Goal: Feedback & Contribution: Submit feedback/report problem

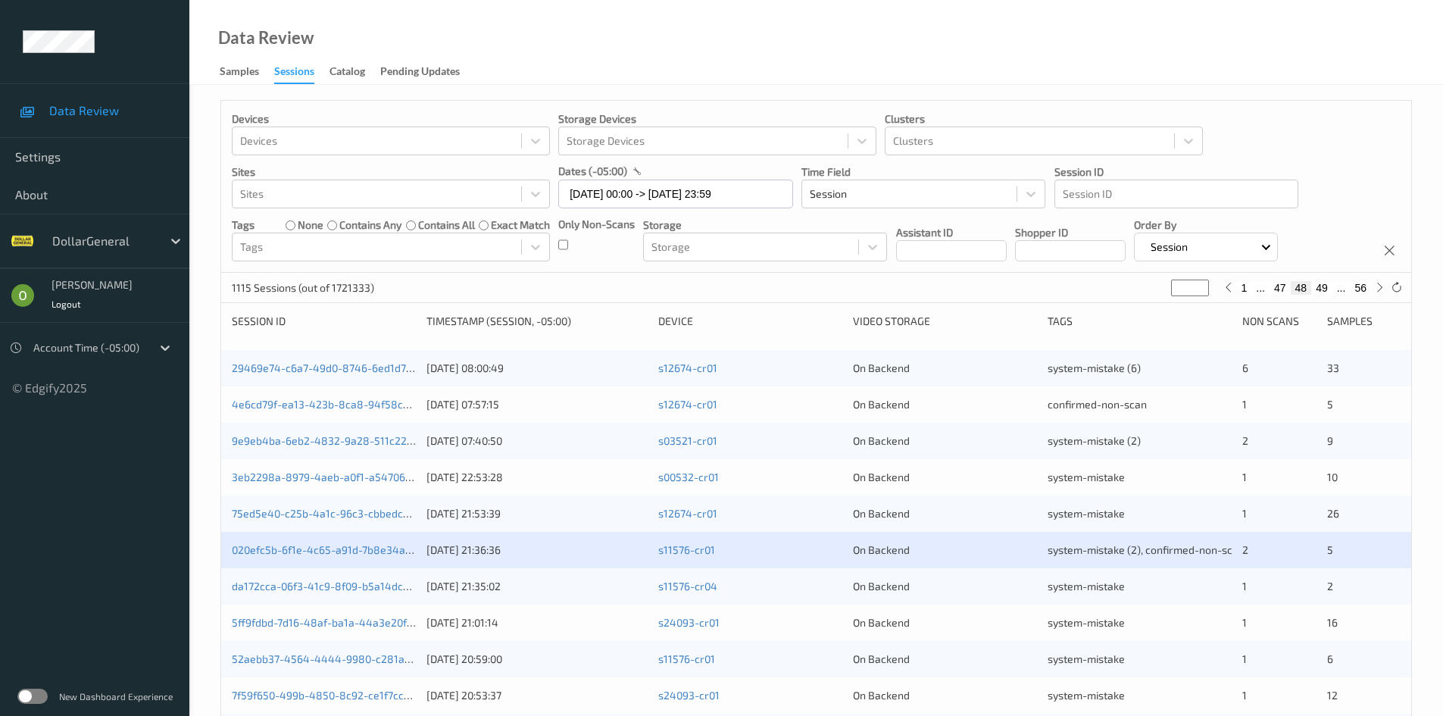
click at [1245, 289] on button "1" at bounding box center [1244, 288] width 15 height 14
type input "*"
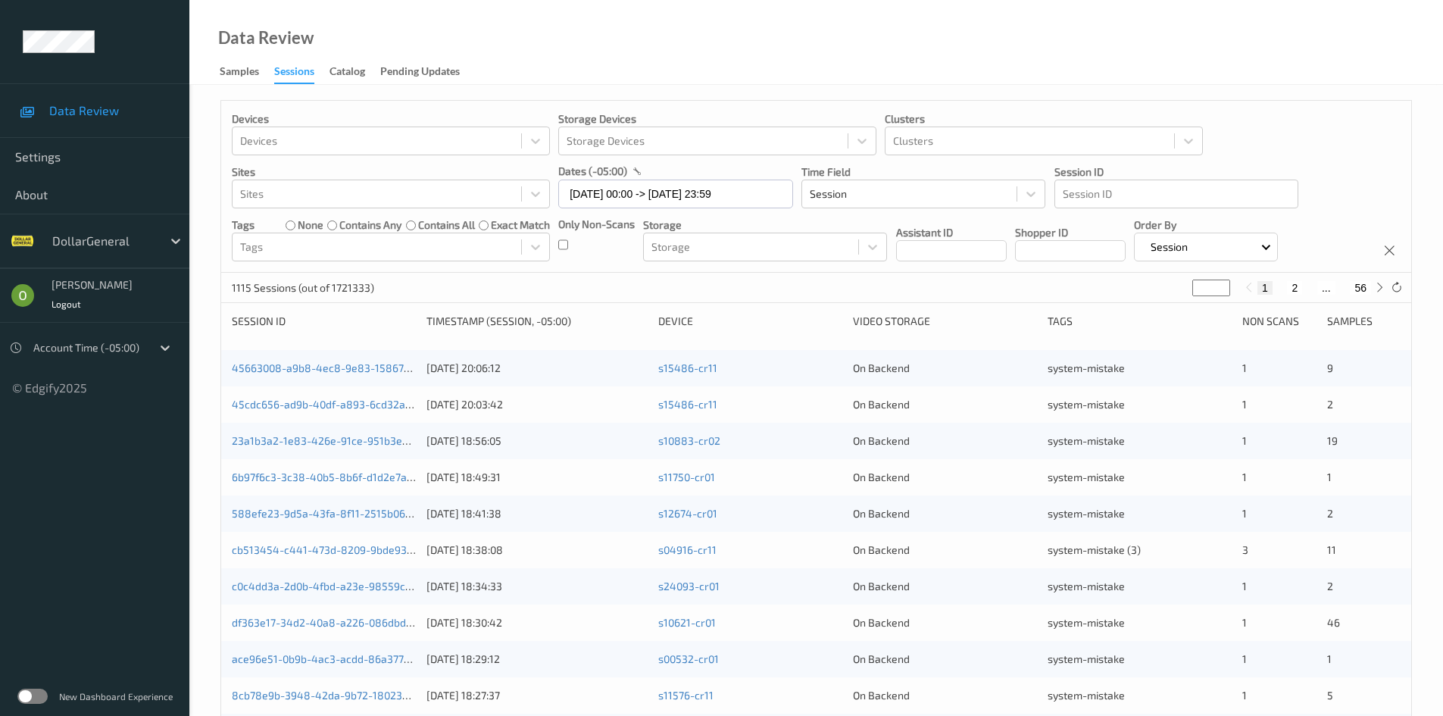
click at [1291, 289] on button "2" at bounding box center [1294, 288] width 15 height 14
type input "*"
click at [1313, 289] on button "3" at bounding box center [1309, 288] width 15 height 14
type input "*"
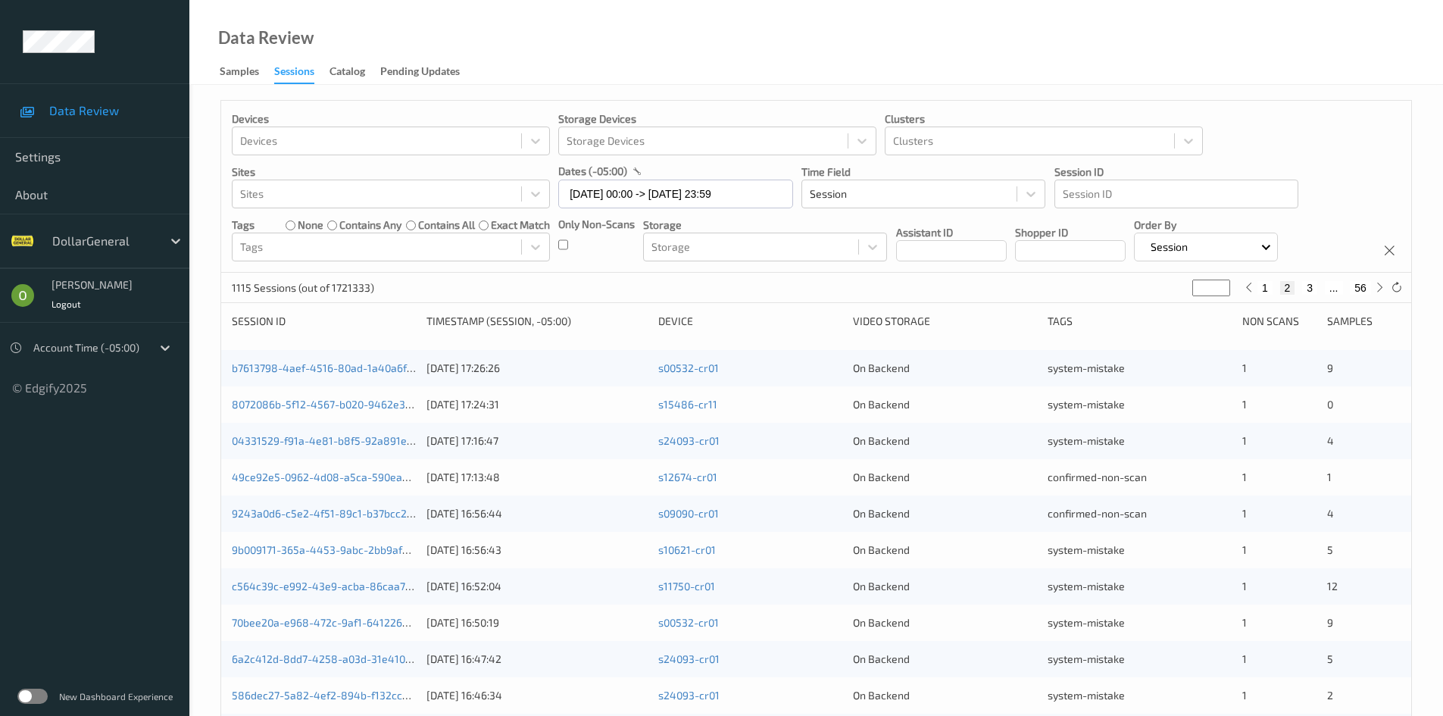
type input "*"
click at [1319, 284] on button "4" at bounding box center [1318, 288] width 15 height 14
type input "*"
click at [1324, 287] on button "5" at bounding box center [1324, 288] width 15 height 14
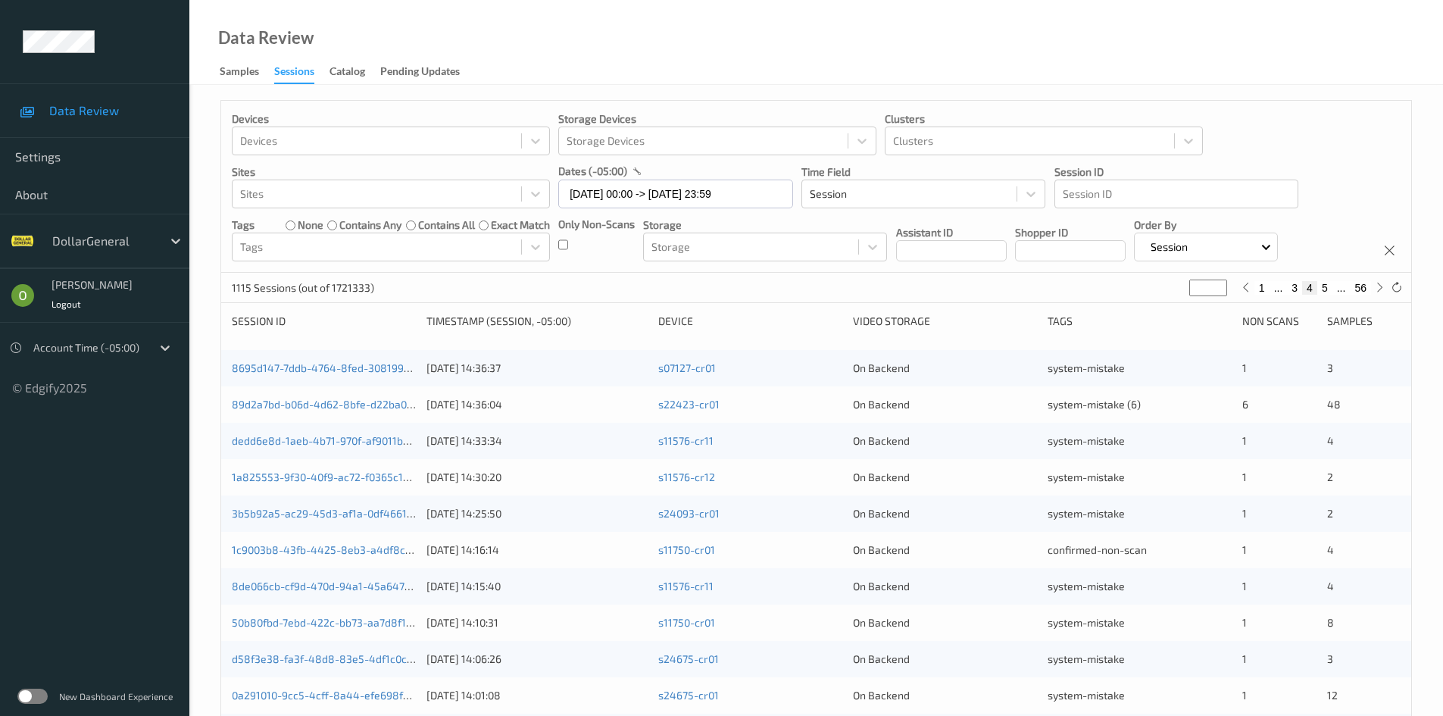
type input "*"
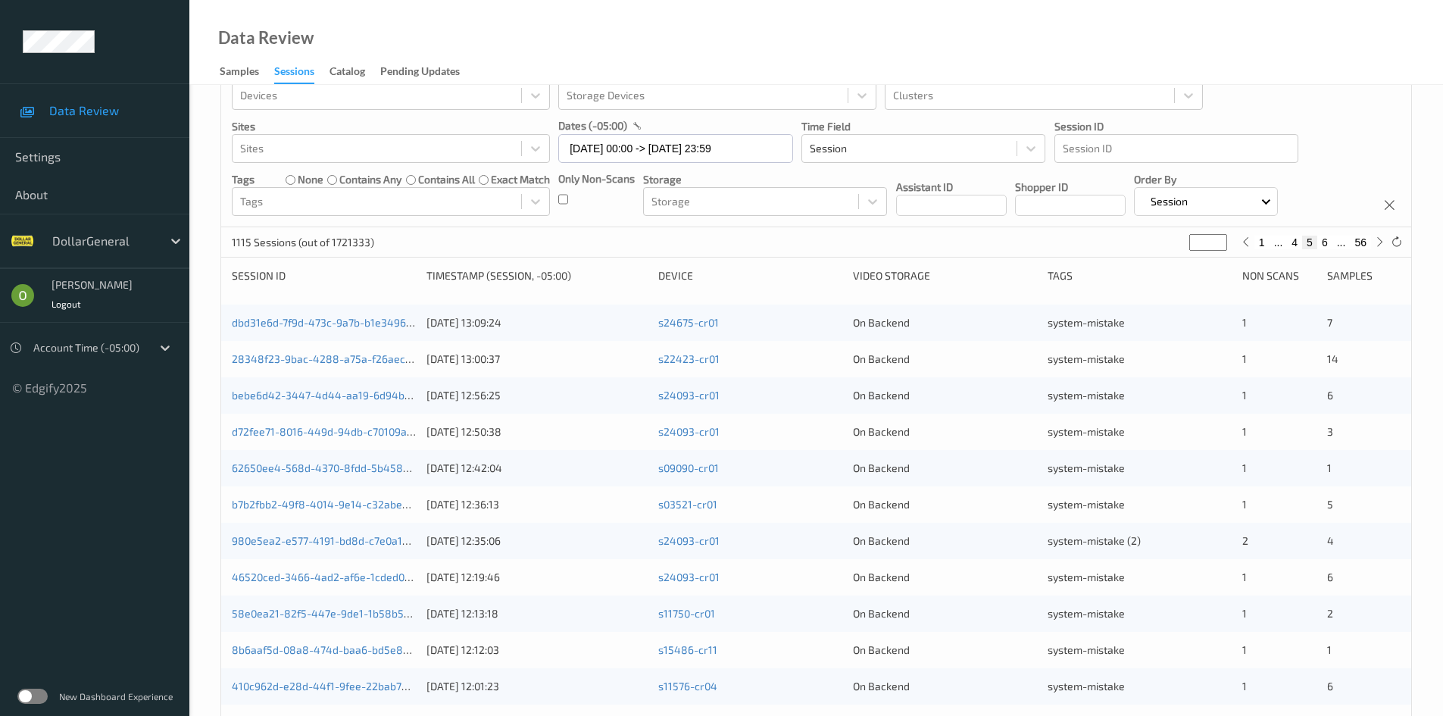
click at [1328, 241] on button "6" at bounding box center [1324, 243] width 15 height 14
type input "*"
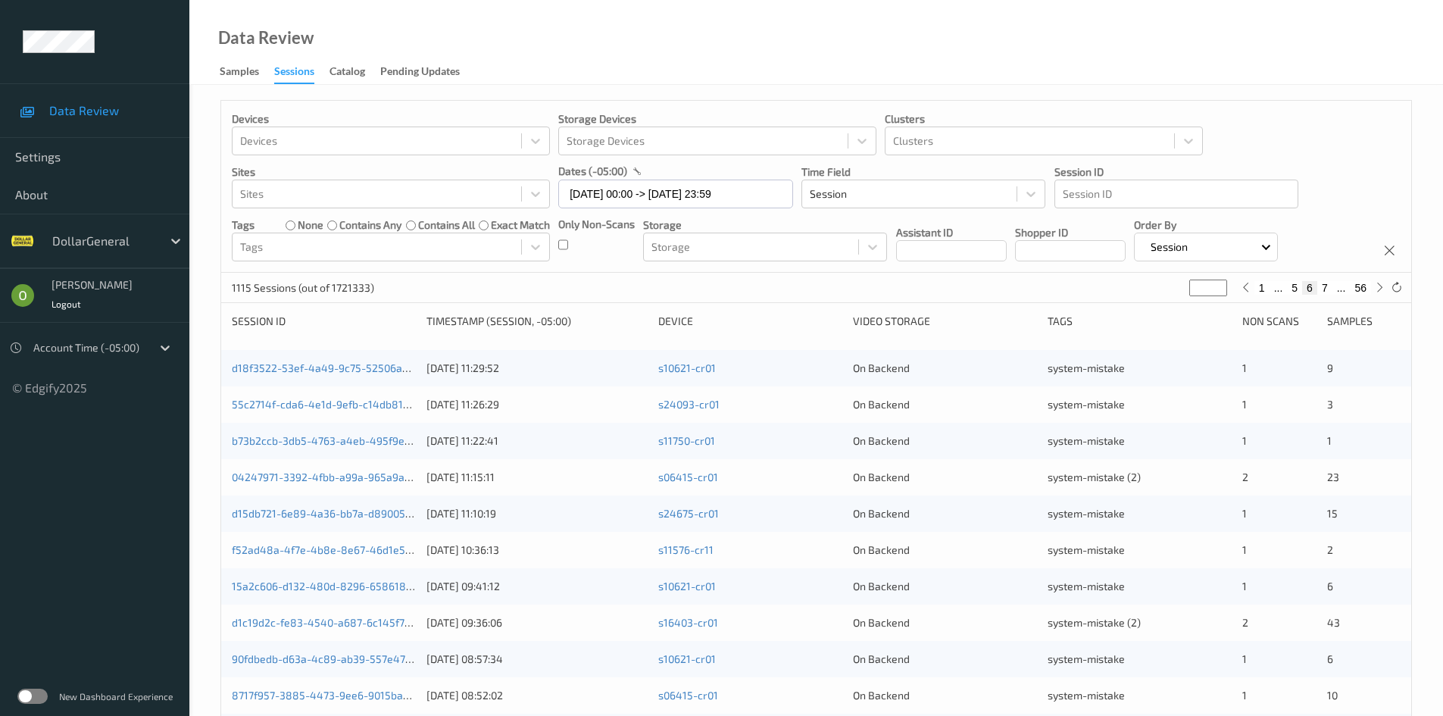
click at [1323, 283] on button "7" at bounding box center [1324, 288] width 15 height 14
type input "*"
click at [1328, 286] on button "8" at bounding box center [1324, 288] width 15 height 14
type input "*"
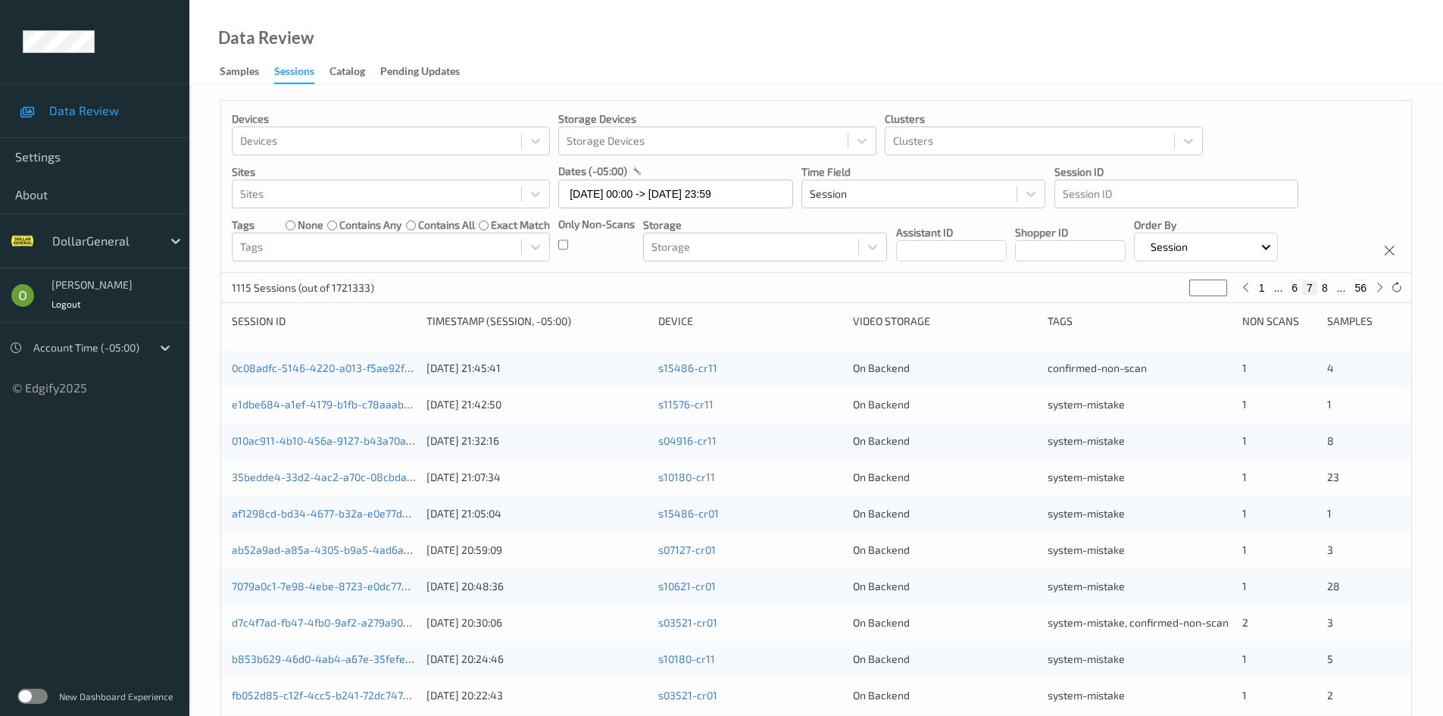
type input "*"
click at [1327, 283] on button "9" at bounding box center [1324, 288] width 15 height 14
type input "*"
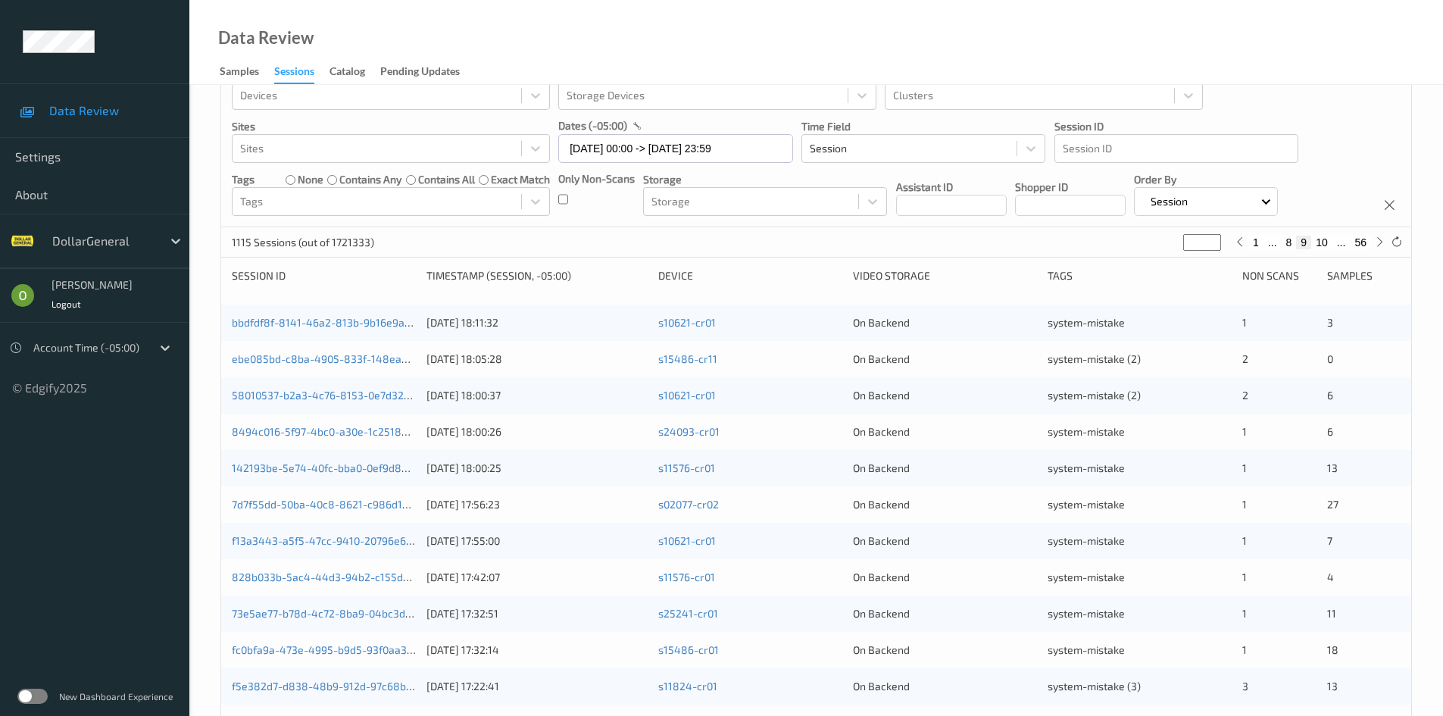
click at [1323, 248] on button "10" at bounding box center [1321, 243] width 21 height 14
type input "**"
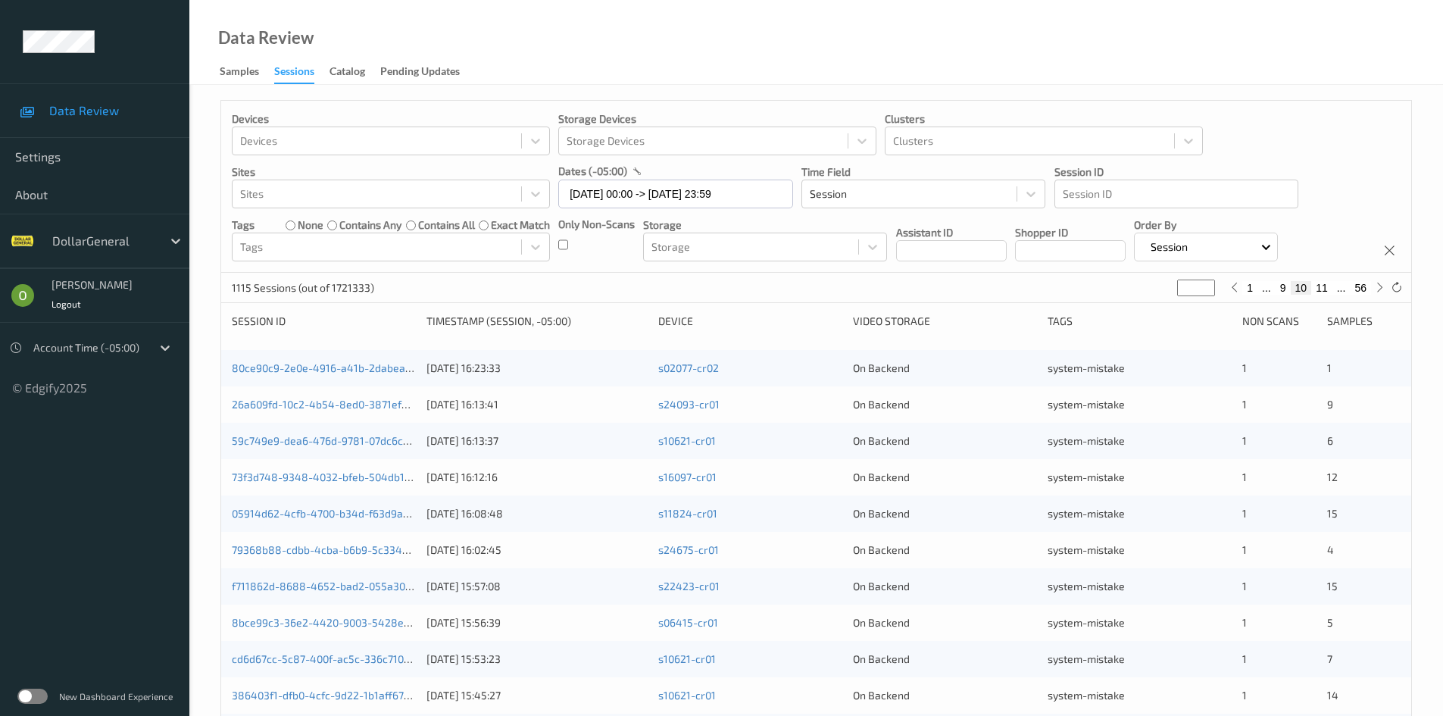
click at [1190, 281] on input "**" at bounding box center [1196, 287] width 38 height 17
type input "*"
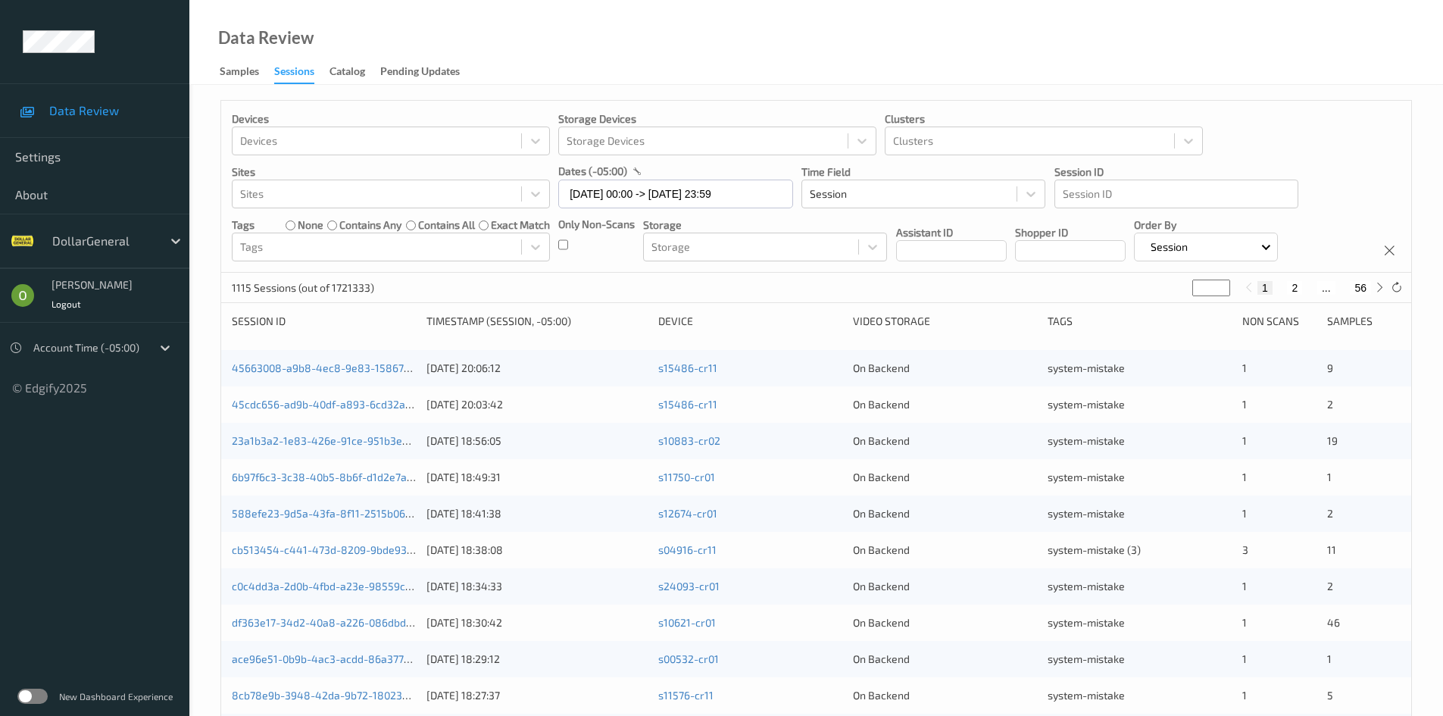
type input "**"
click at [1319, 289] on button "18" at bounding box center [1321, 288] width 21 height 14
type input "**"
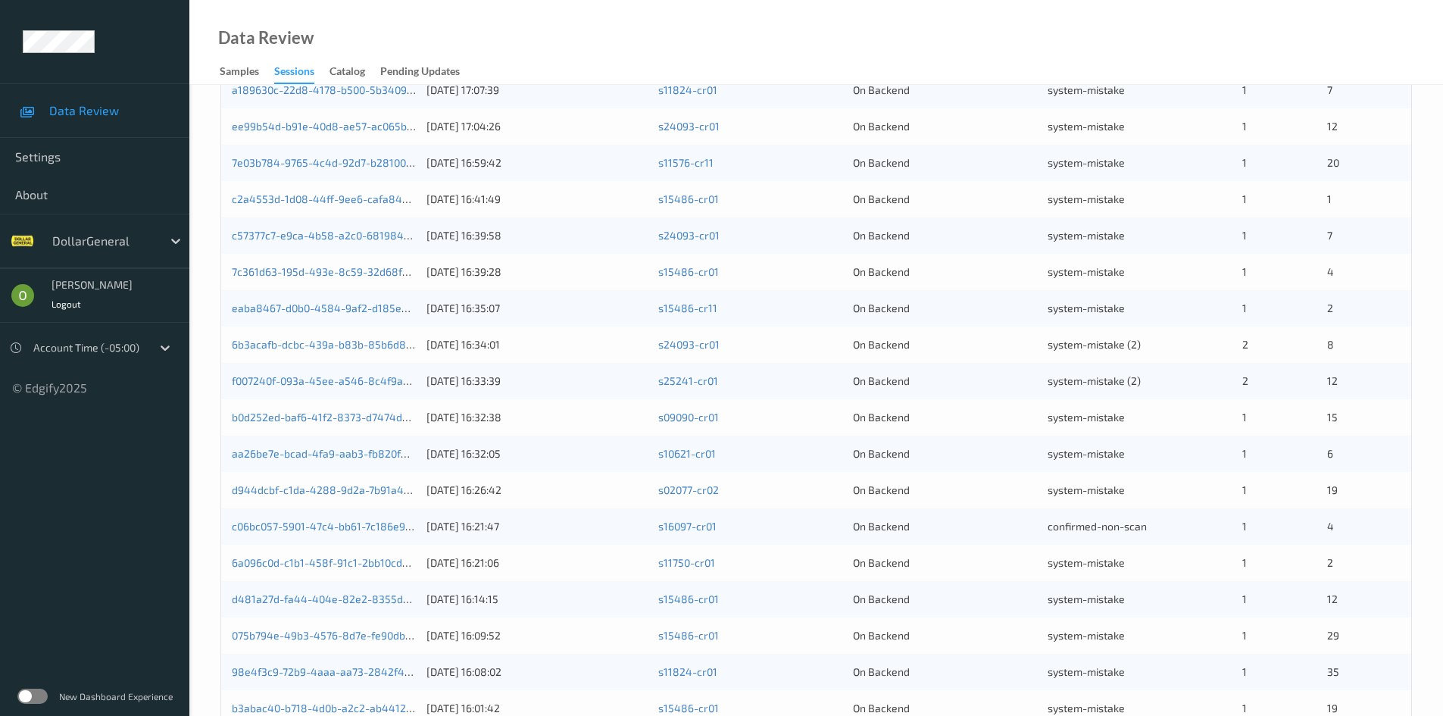
scroll to position [45, 0]
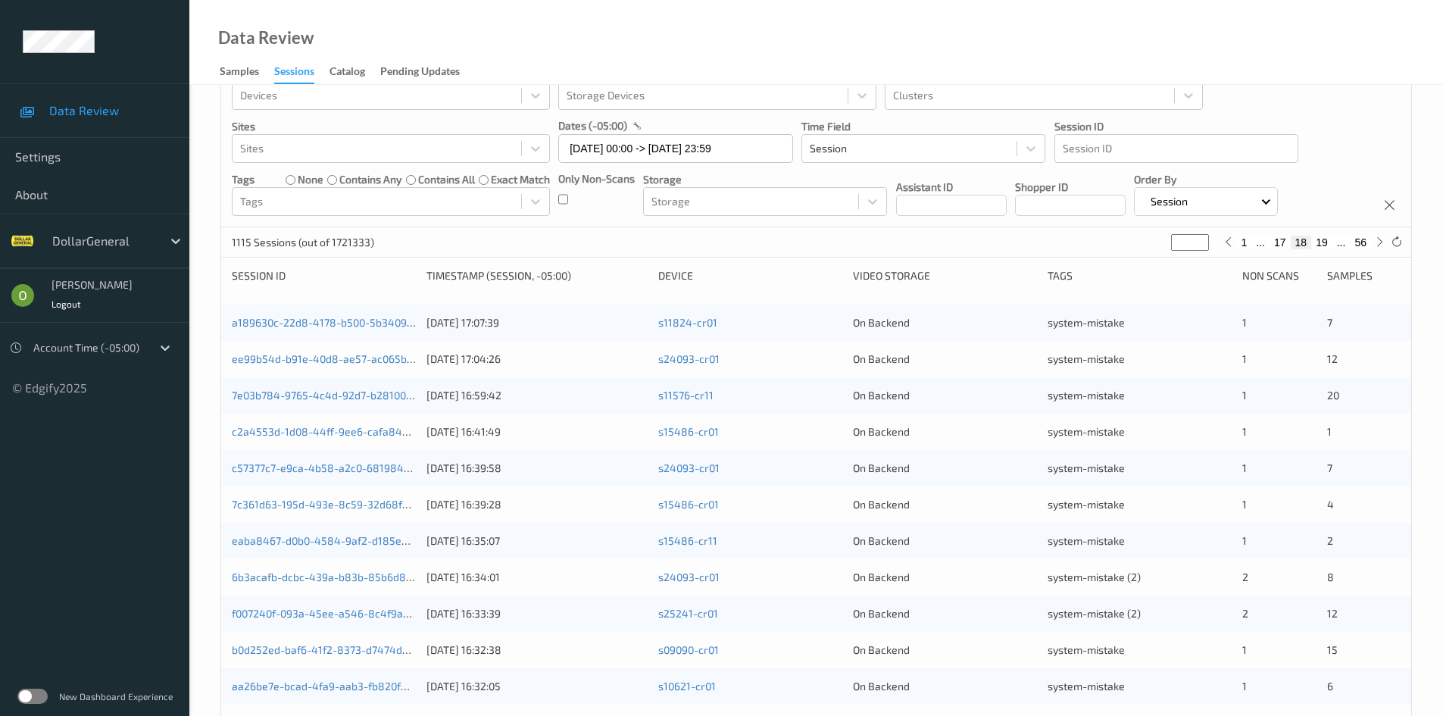
click at [1321, 242] on button "19" at bounding box center [1321, 243] width 21 height 14
type input "**"
click at [1322, 250] on div "1 ... 18 19 20 ... 56" at bounding box center [1303, 242] width 168 height 17
click at [1320, 247] on button "20" at bounding box center [1321, 243] width 21 height 14
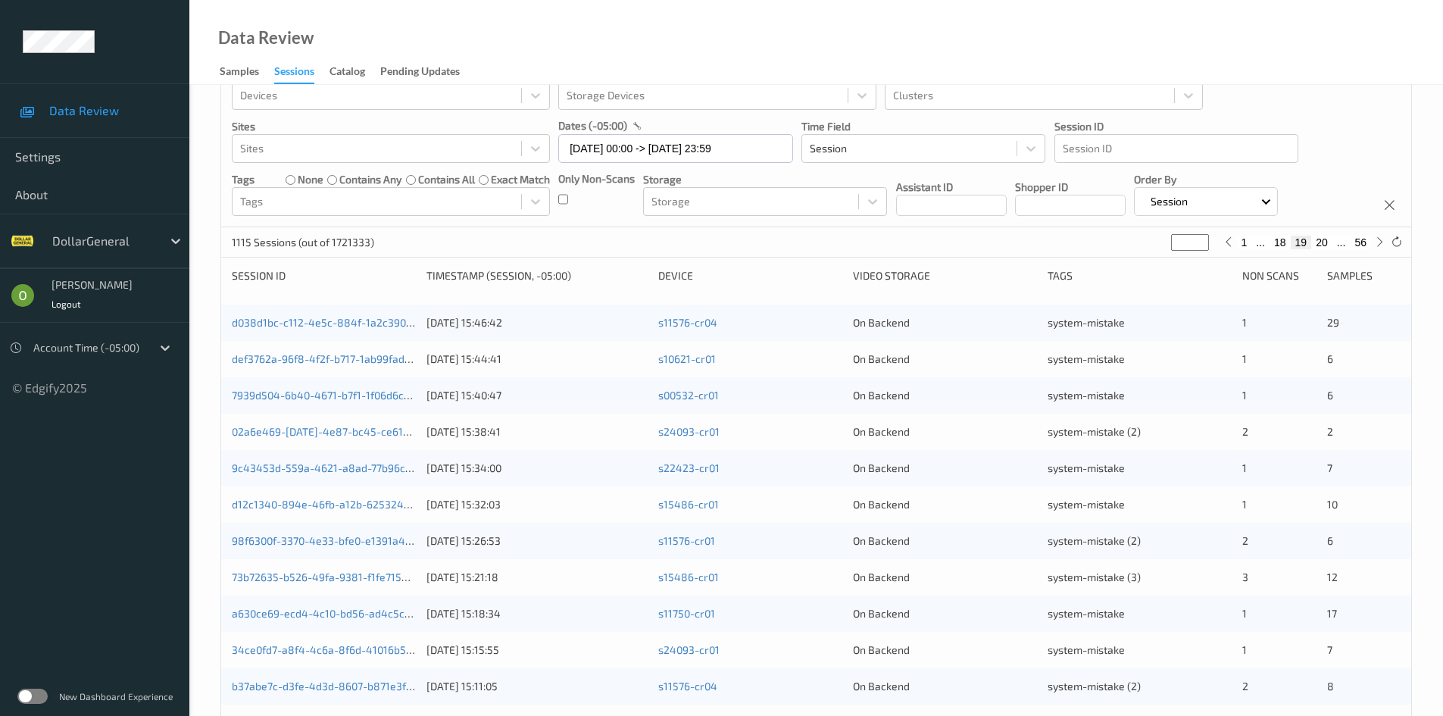
type input "**"
click at [1313, 245] on button "21" at bounding box center [1321, 243] width 21 height 14
type input "**"
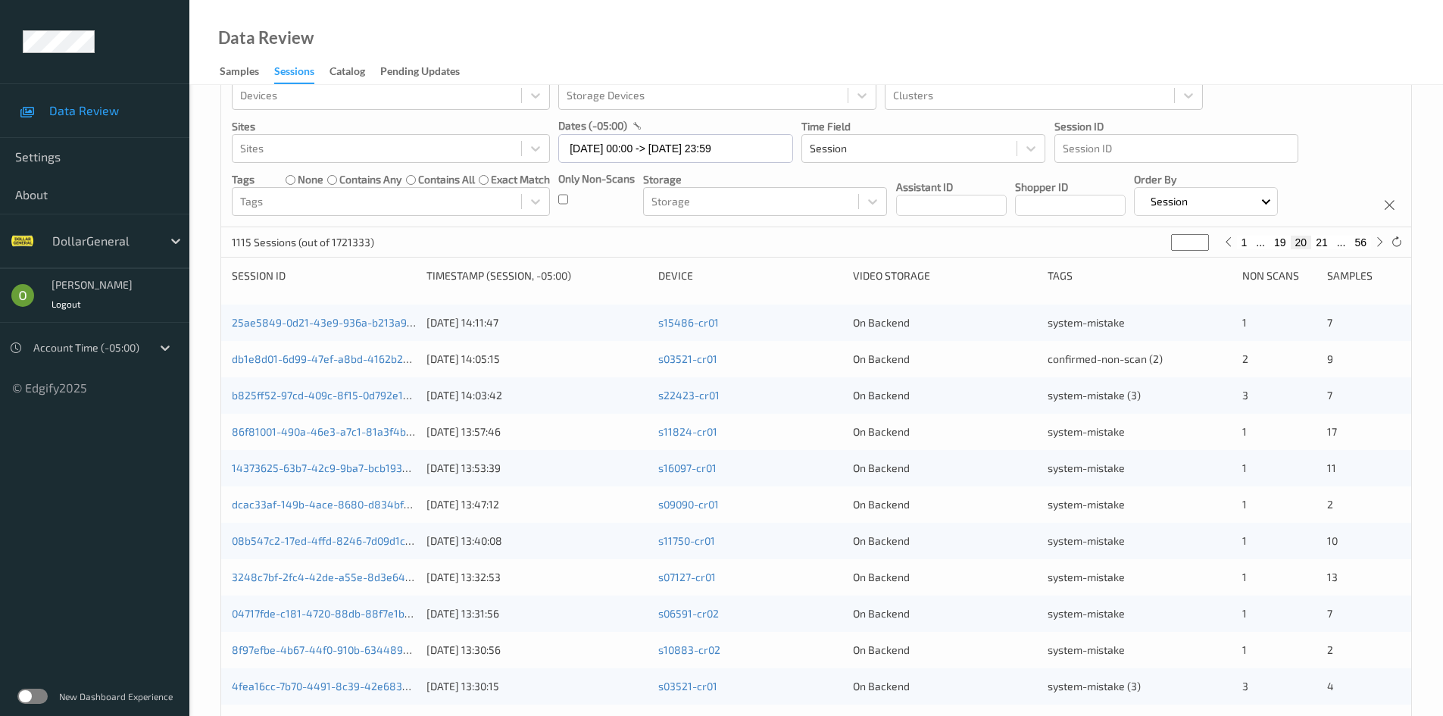
scroll to position [0, 0]
click at [1323, 240] on button "22" at bounding box center [1321, 243] width 21 height 14
type input "**"
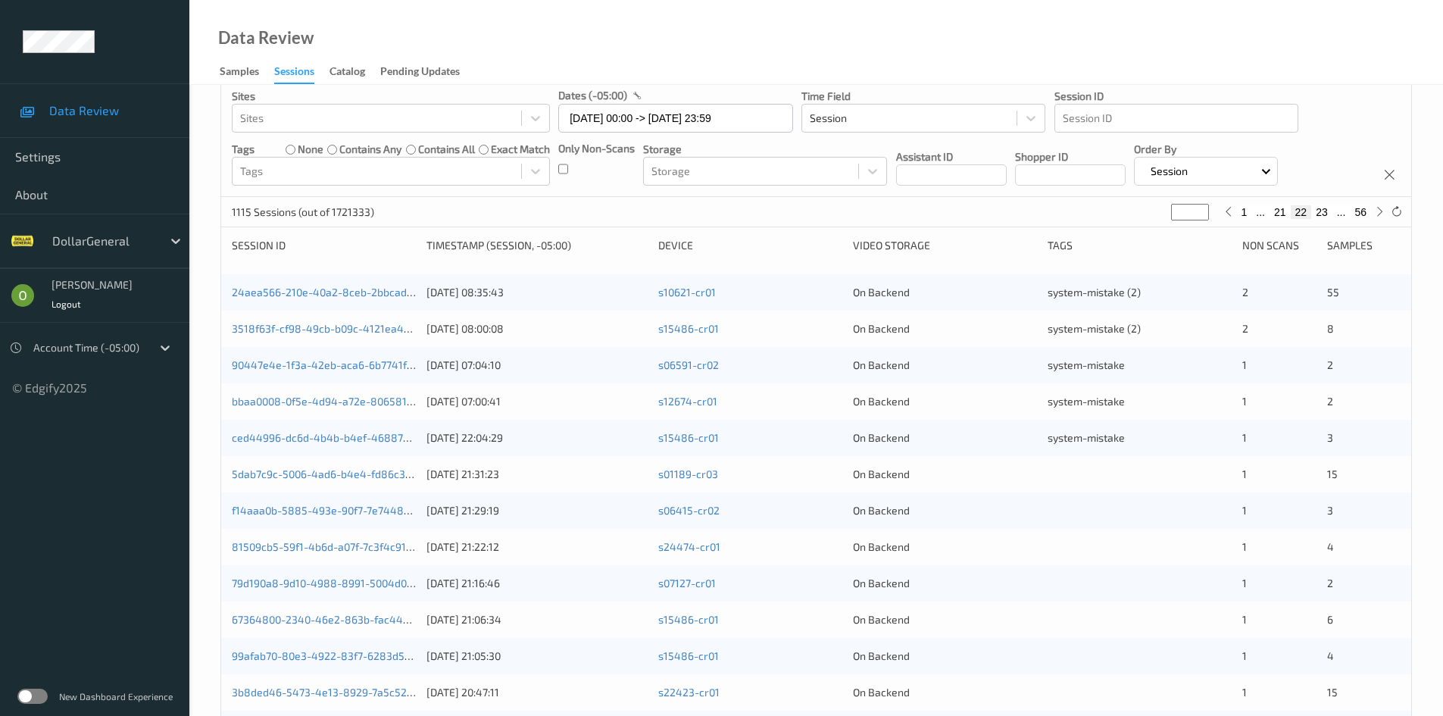
click at [1157, 310] on div "24aea566-210e-40a2-8ceb-2bbcadc900d2 08/08/2025 08:35:43 s10621-cr01 On Backend…" at bounding box center [816, 292] width 1190 height 36
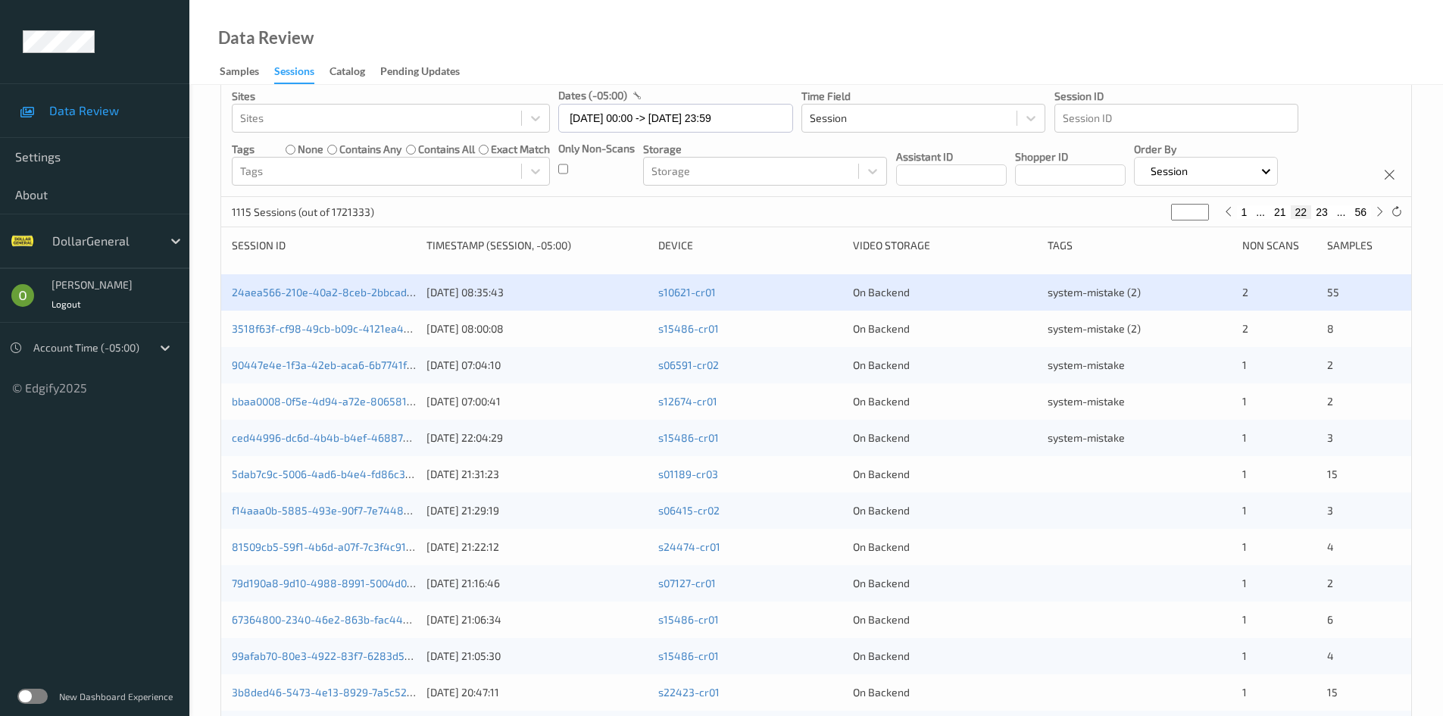
click at [1088, 487] on div "5dab7c9c-5006-4ad6-b4e4-fd86c36ee95e 07/08/2025 21:31:23 s01189-cr03 On Backend…" at bounding box center [816, 474] width 1190 height 36
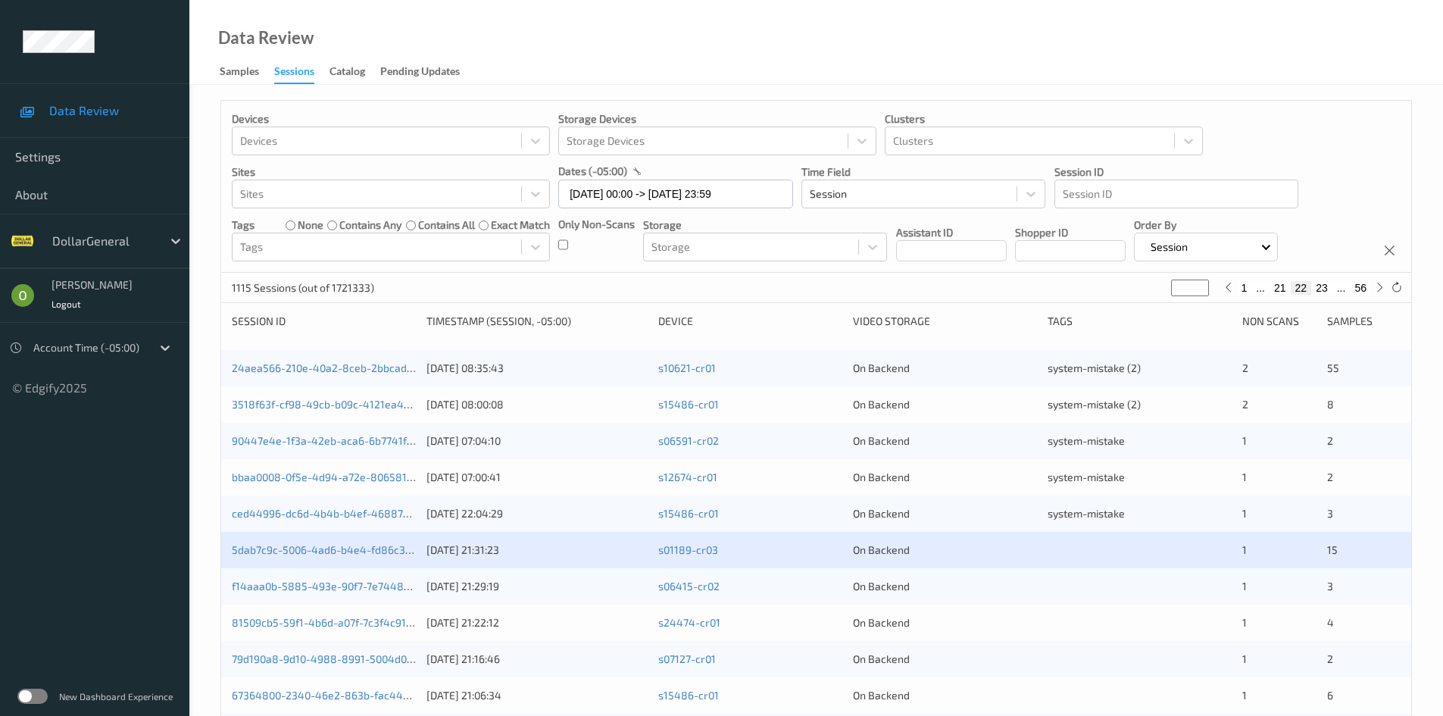
click at [1323, 293] on button "23" at bounding box center [1321, 288] width 21 height 14
type input "**"
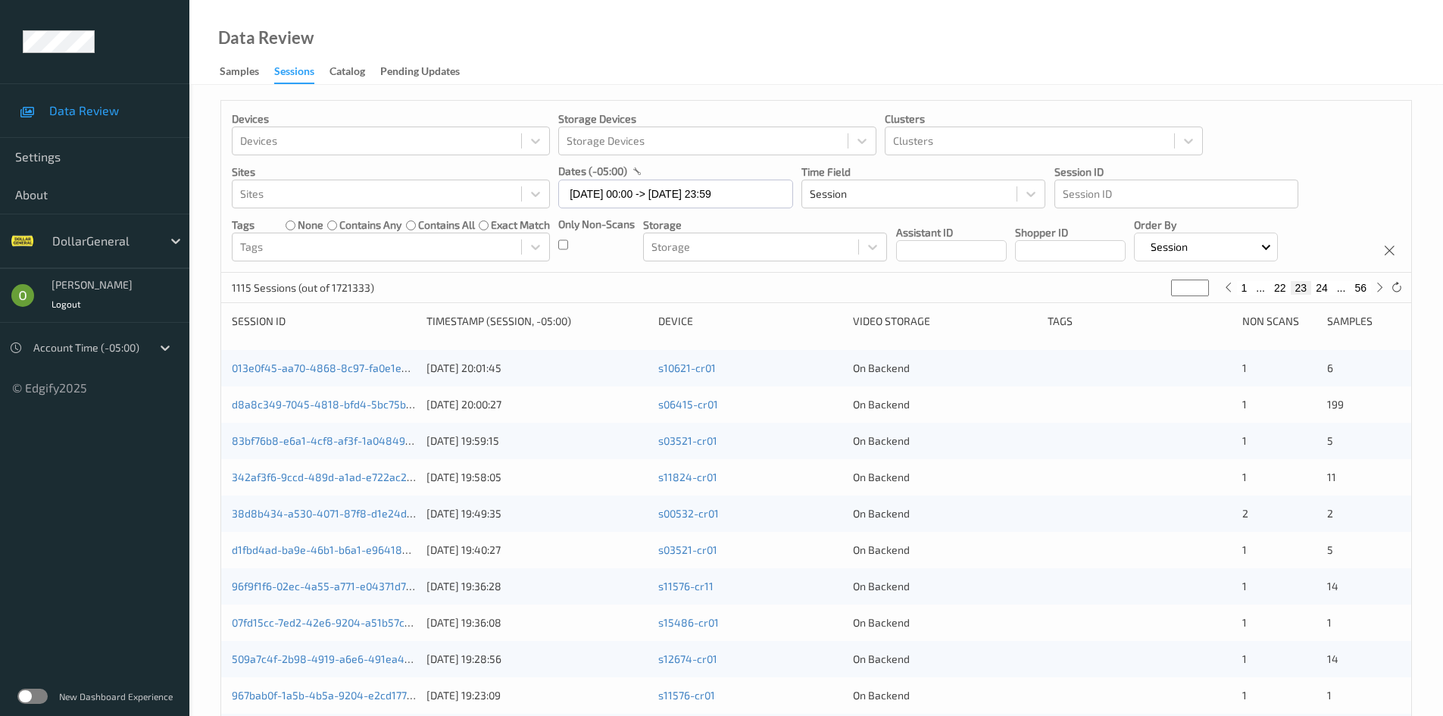
click at [1325, 289] on button "24" at bounding box center [1321, 288] width 21 height 14
type input "**"
click at [1325, 289] on button "25" at bounding box center [1321, 288] width 21 height 14
type input "**"
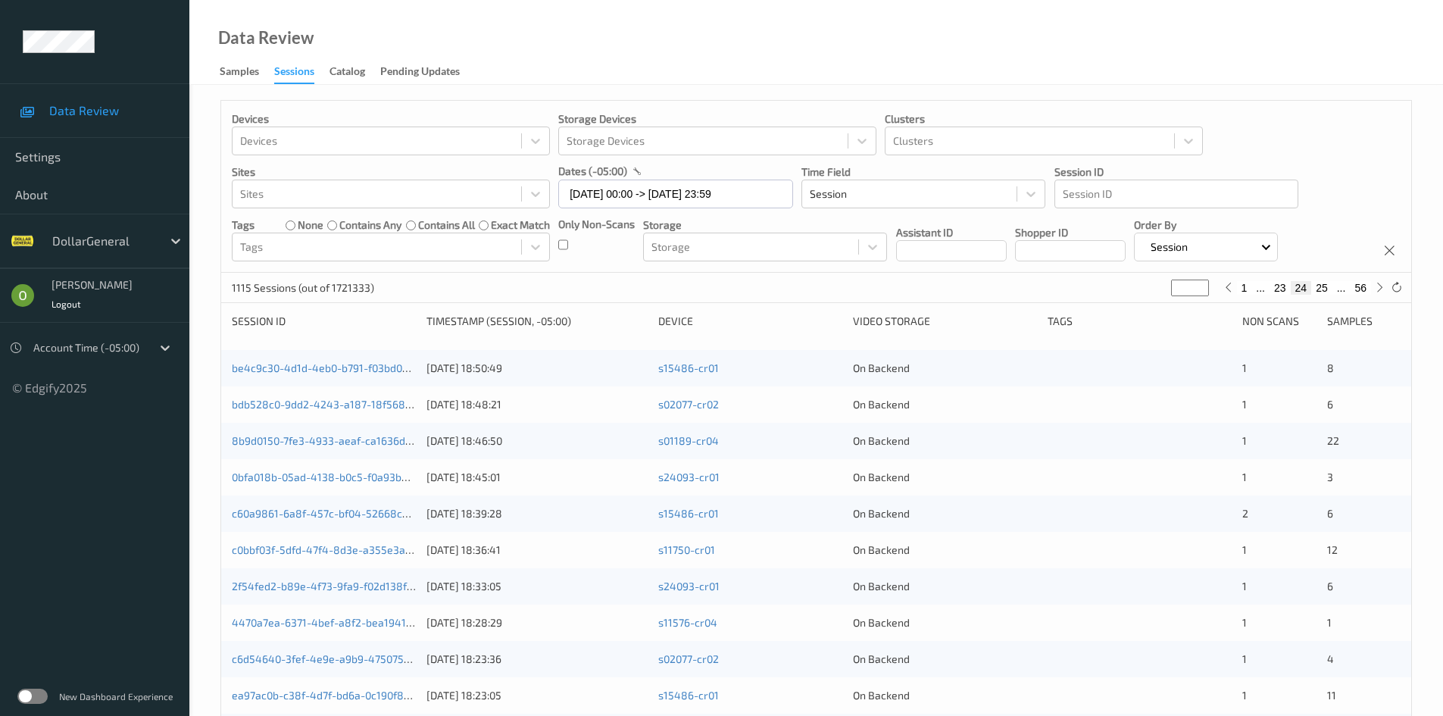
type input "**"
click at [1325, 289] on button "26" at bounding box center [1321, 288] width 21 height 14
type input "**"
click at [1325, 289] on button "27" at bounding box center [1321, 288] width 21 height 14
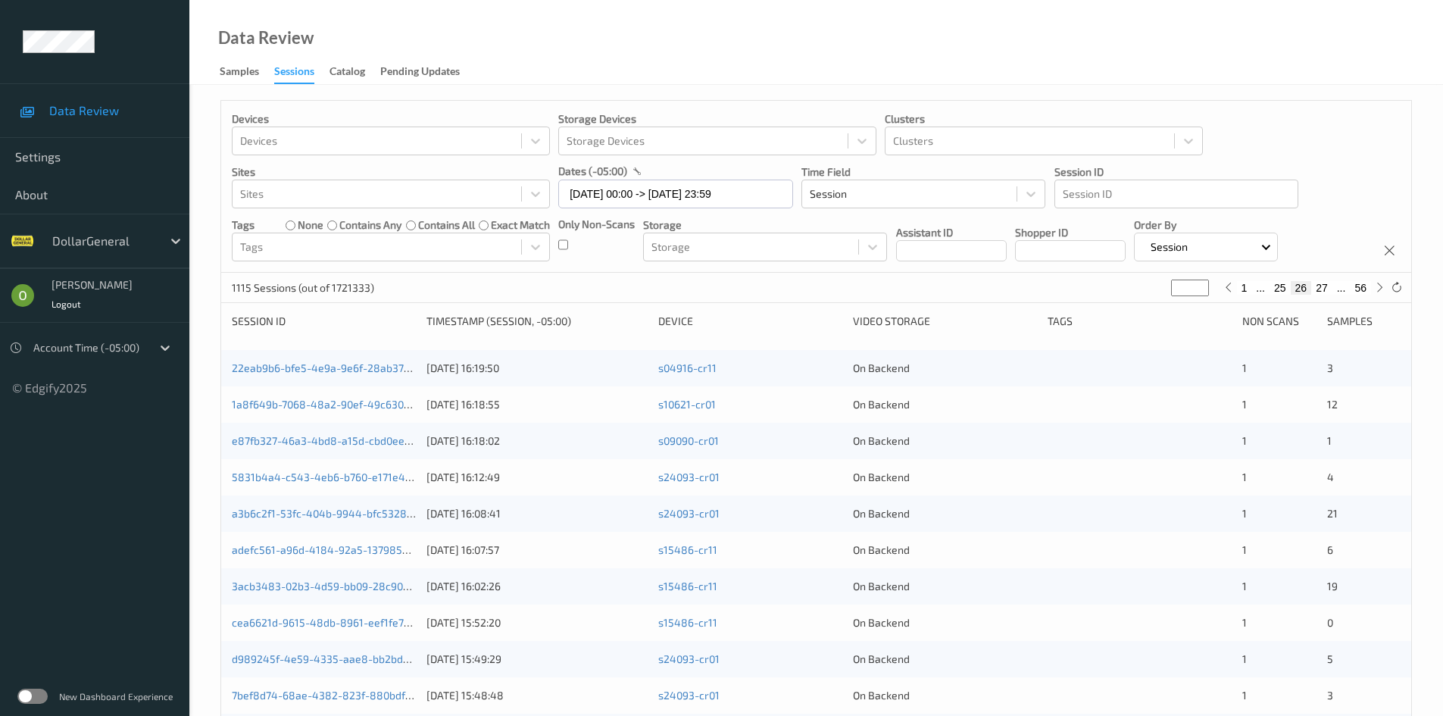
type input "**"
click at [1325, 289] on button "28" at bounding box center [1321, 288] width 21 height 14
type input "**"
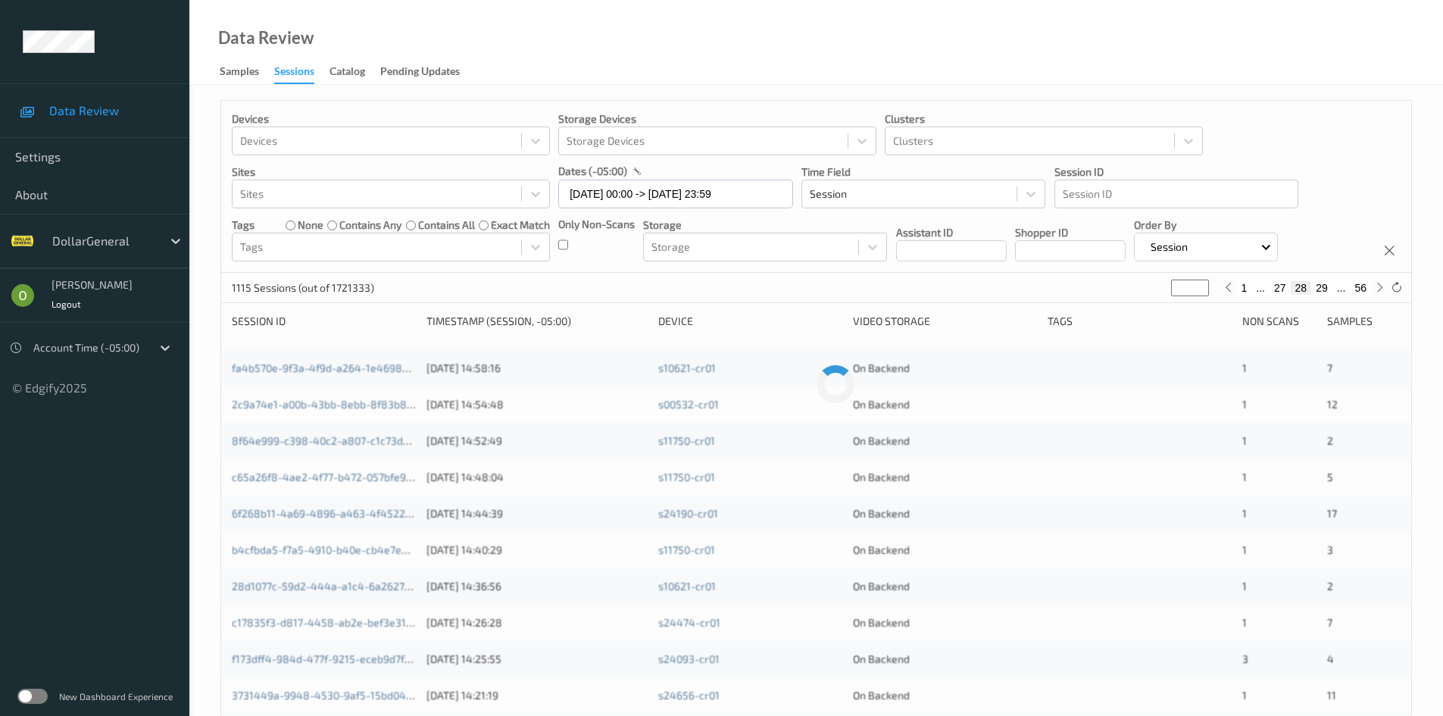
click at [1325, 289] on button "29" at bounding box center [1321, 288] width 21 height 14
type input "**"
click at [1324, 292] on button "30" at bounding box center [1321, 288] width 21 height 14
type input "**"
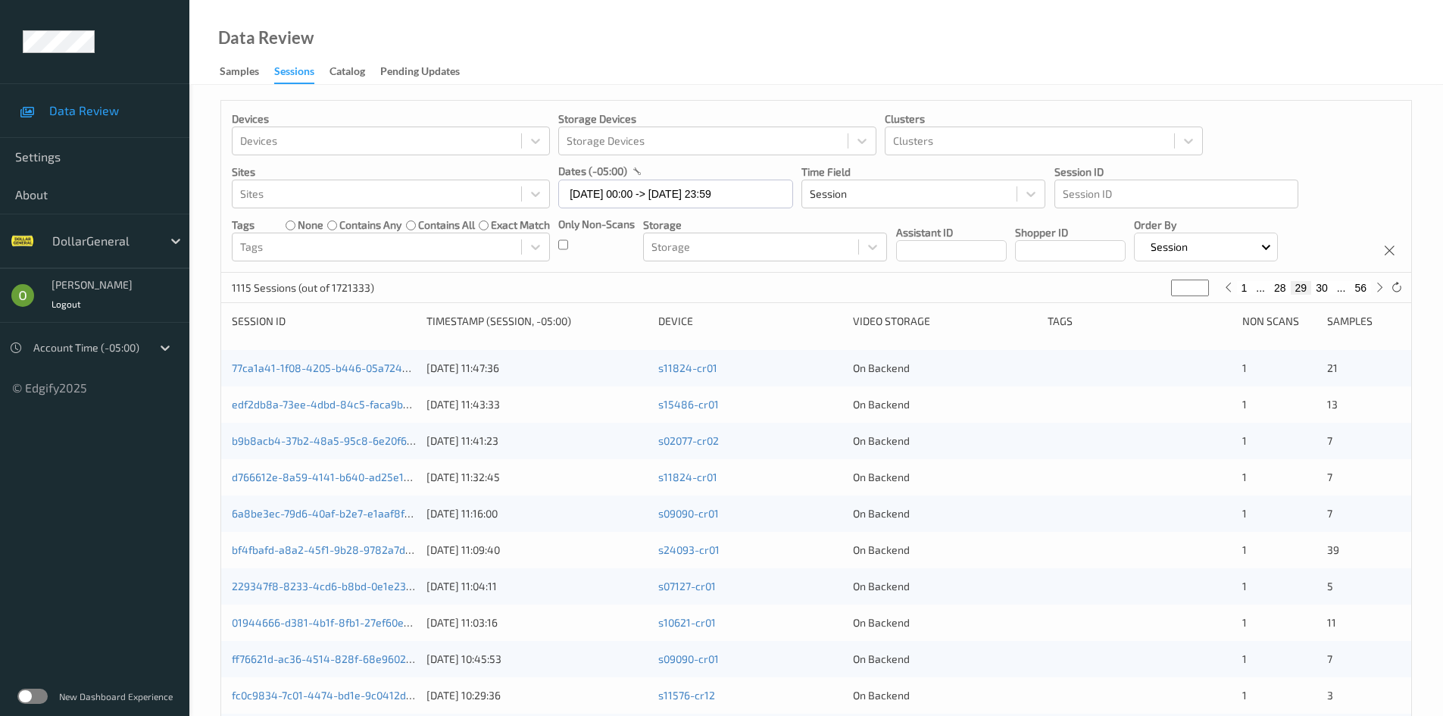
type input "**"
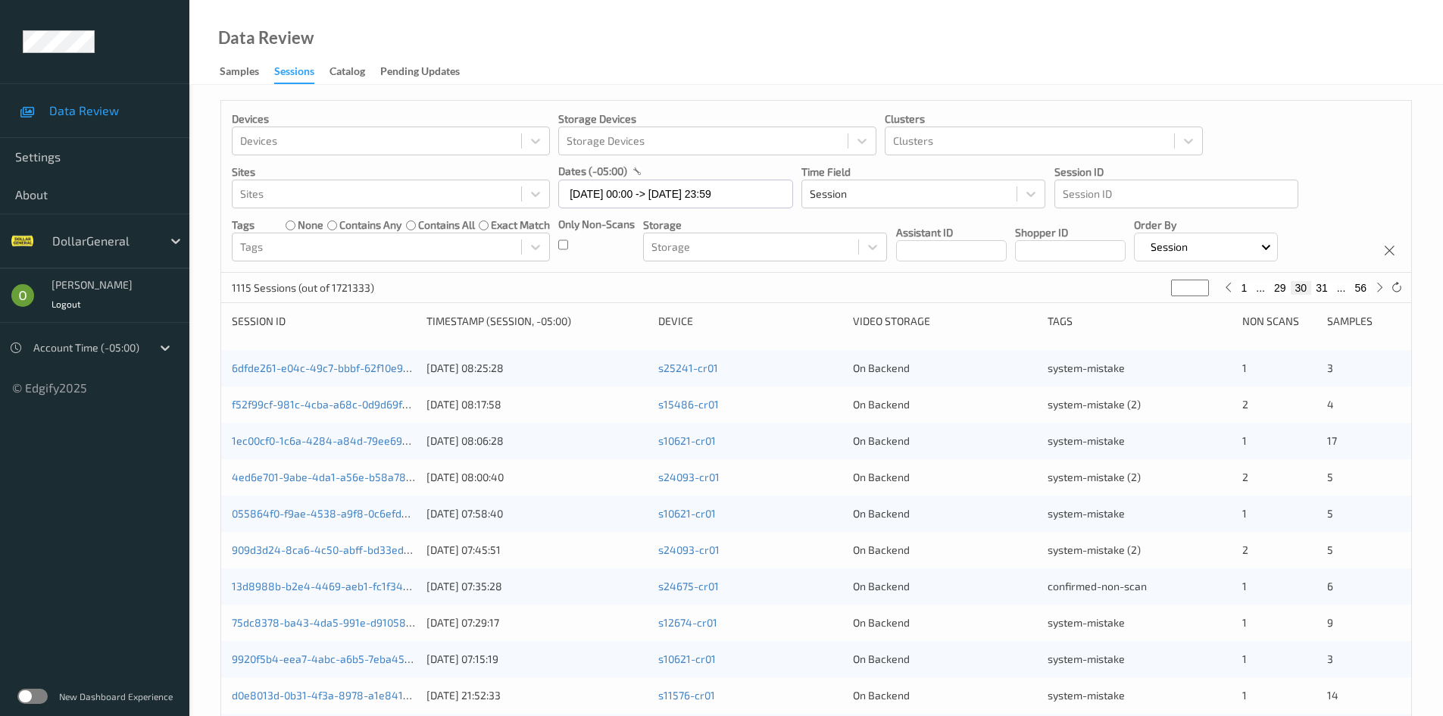
click at [1285, 285] on button "29" at bounding box center [1279, 288] width 21 height 14
type input "**"
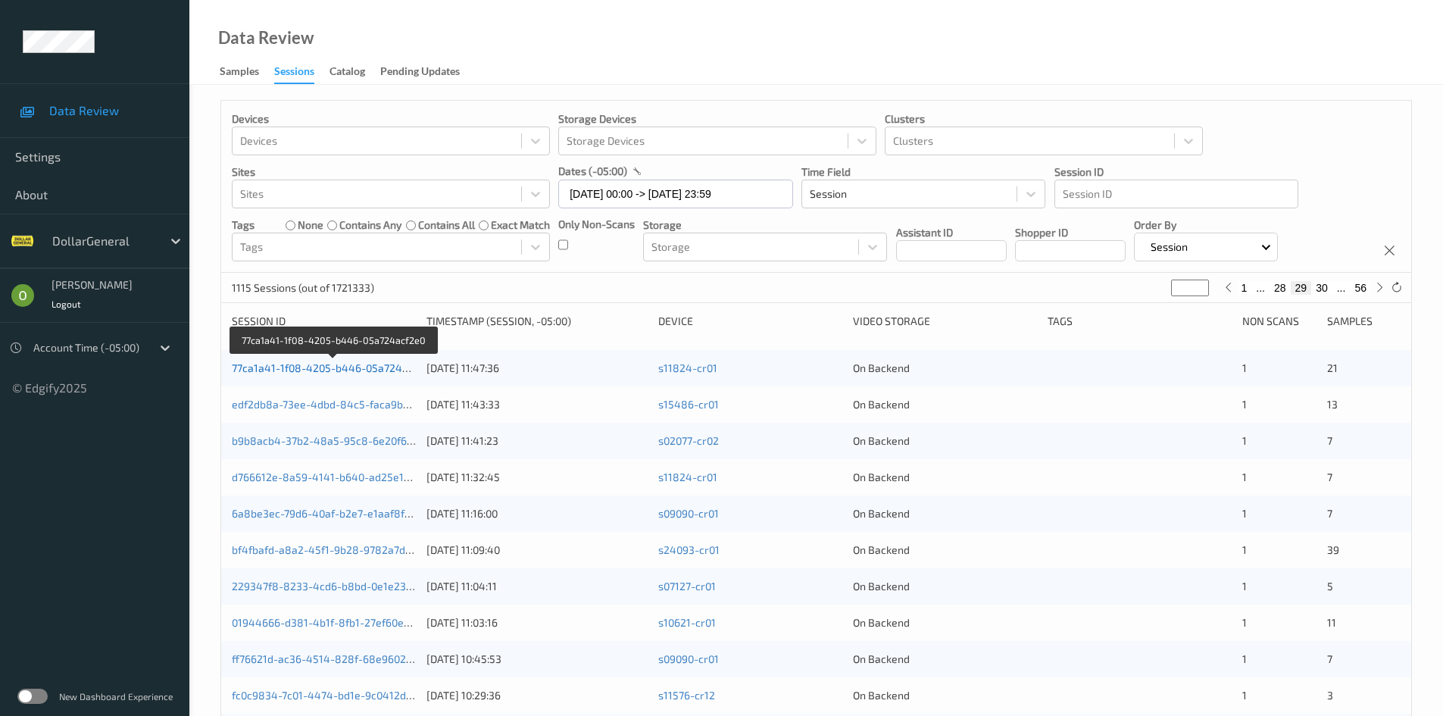
click at [373, 368] on link "77ca1a41-1f08-4205-b446-05a724acf2e0" at bounding box center [334, 367] width 204 height 13
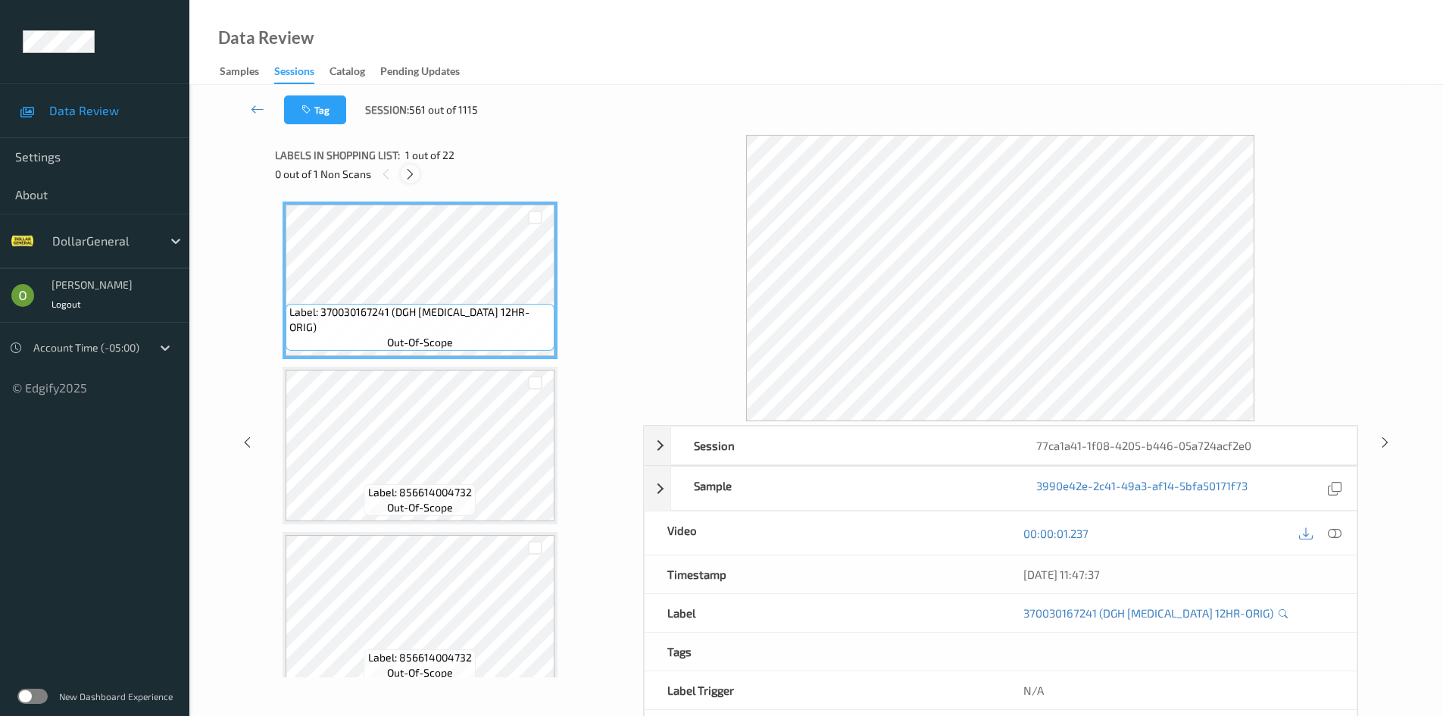
click at [407, 170] on icon at bounding box center [410, 174] width 13 height 14
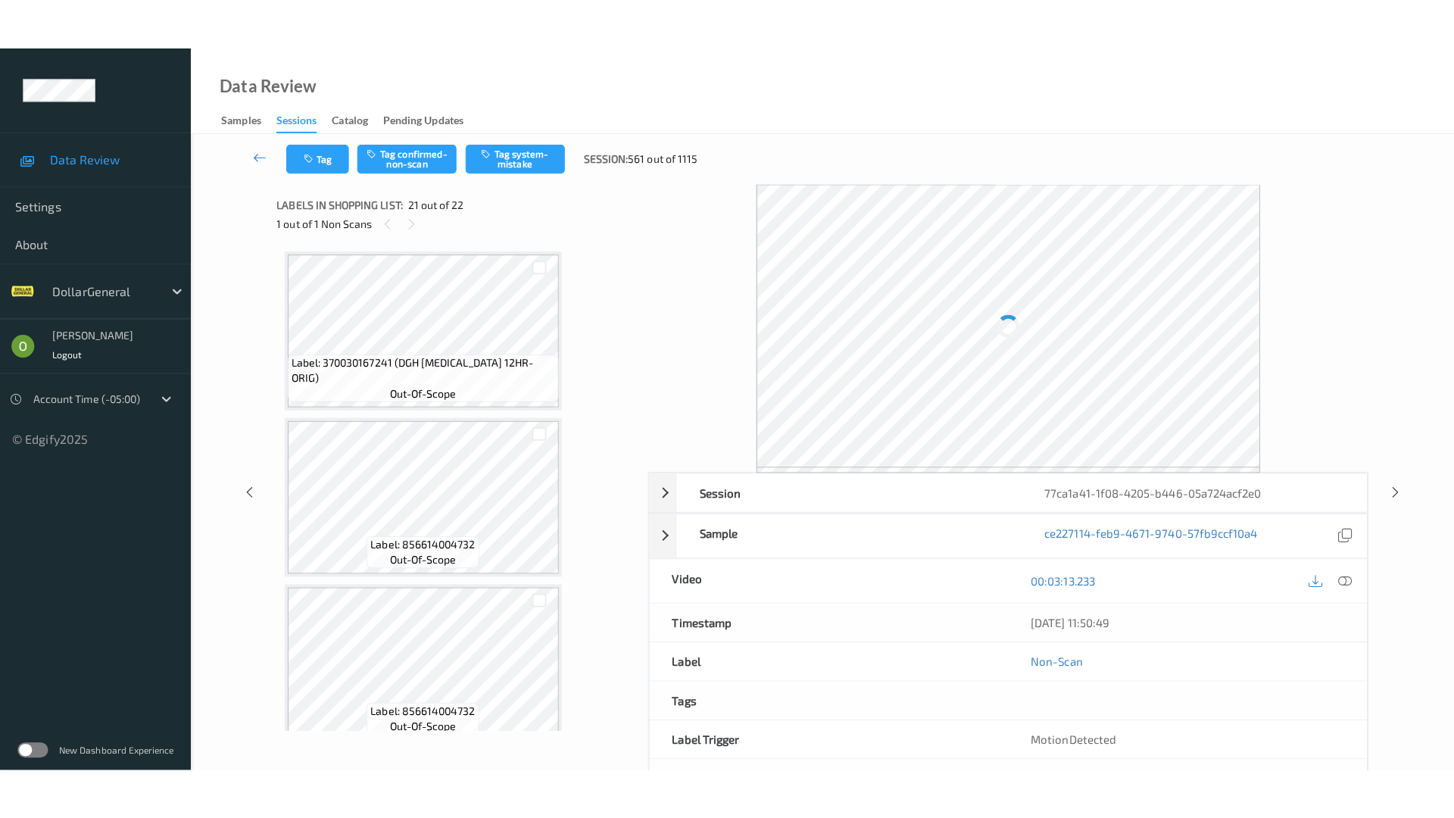
scroll to position [3145, 0]
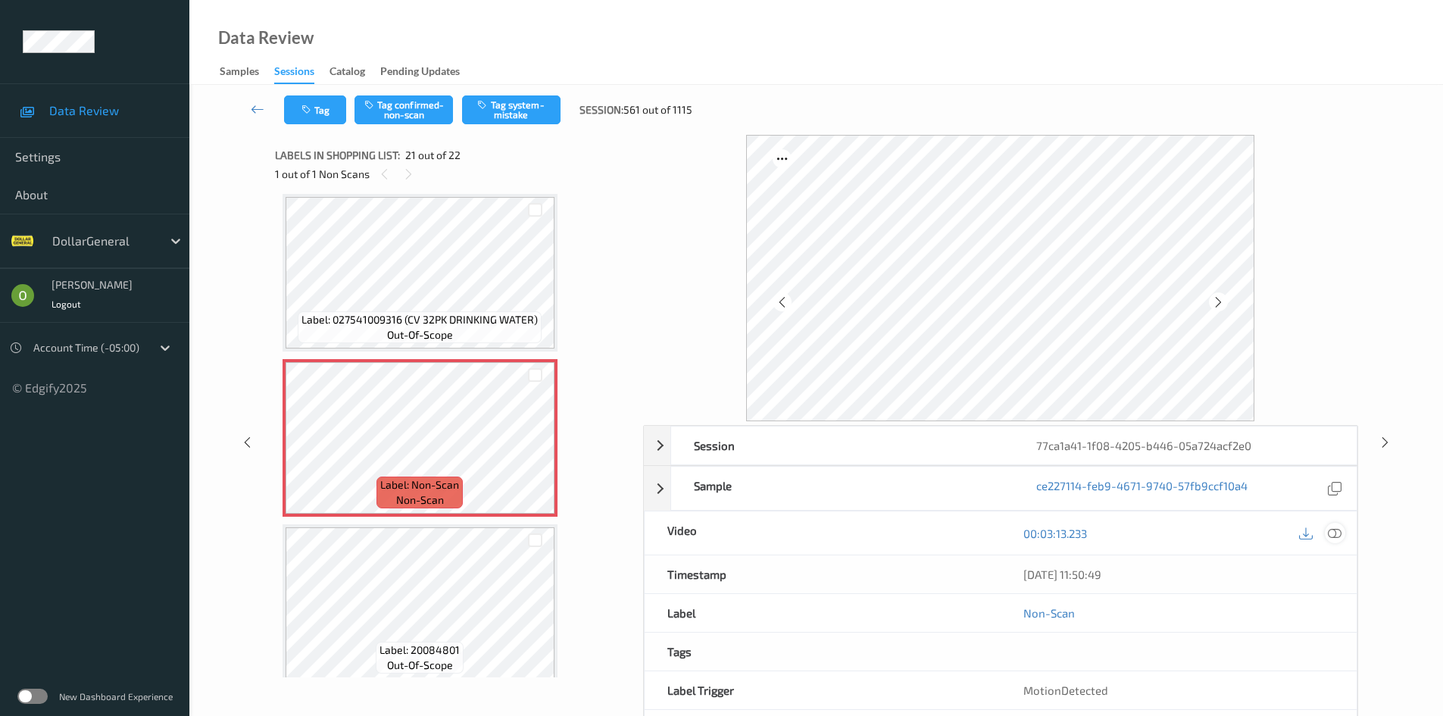
click at [1331, 530] on icon at bounding box center [1335, 533] width 14 height 14
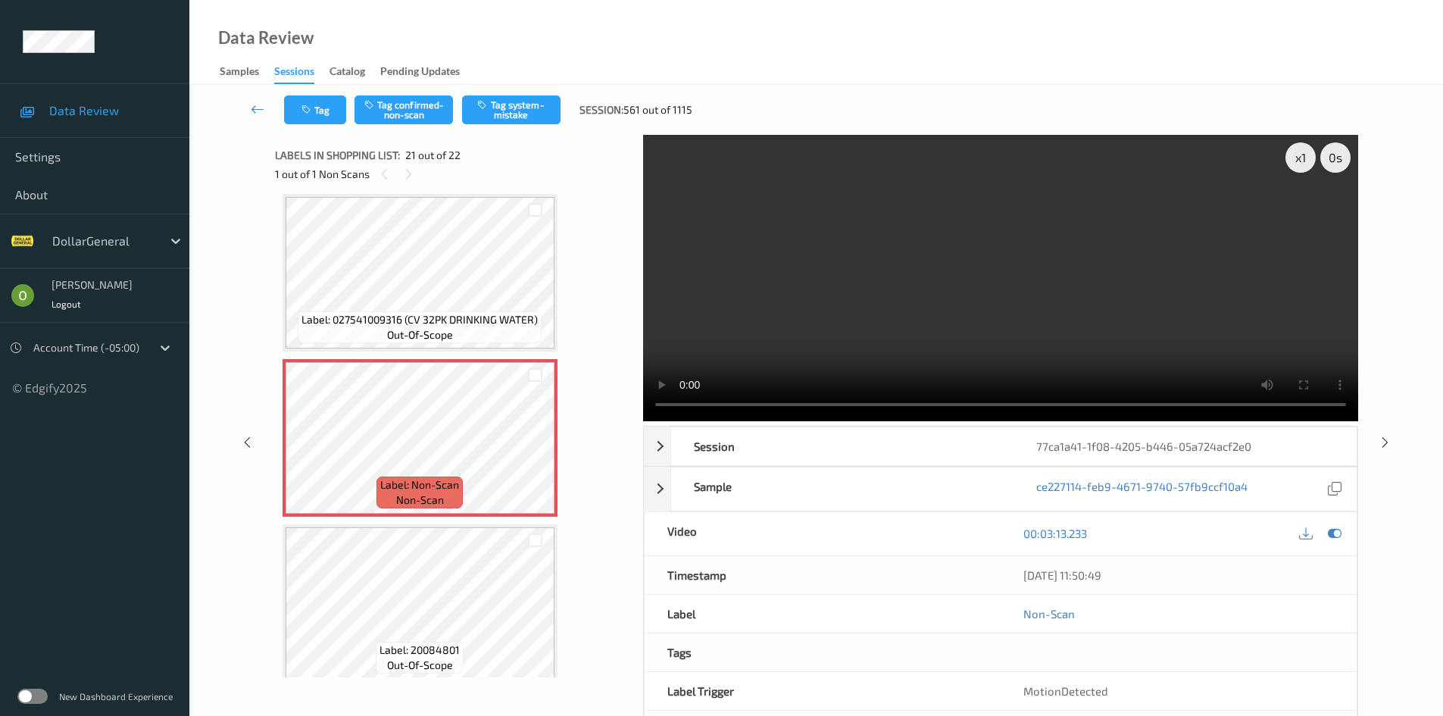
click at [1057, 351] on video at bounding box center [1000, 278] width 715 height 286
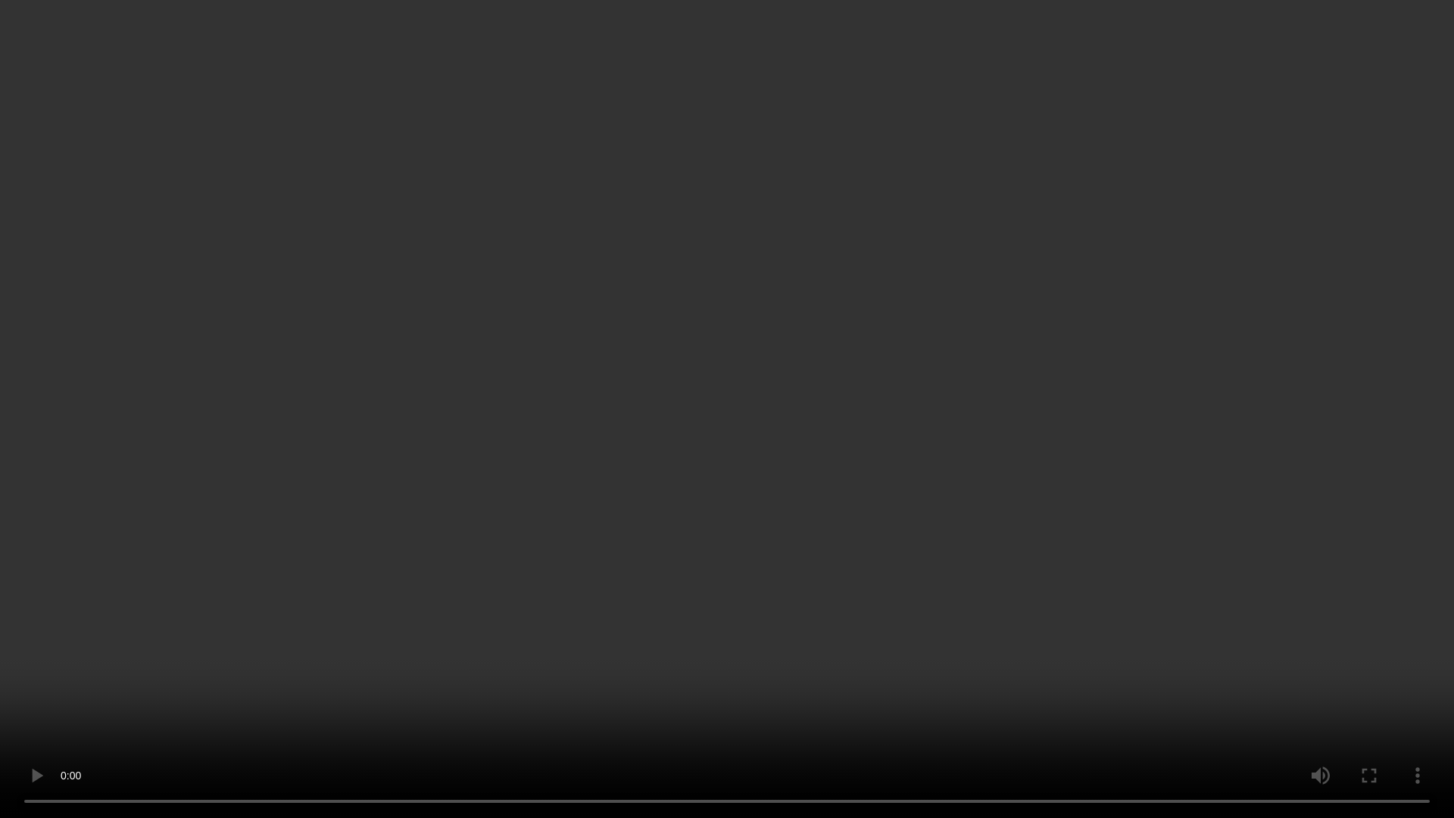
click at [1057, 417] on video at bounding box center [727, 409] width 1454 height 818
click at [720, 429] on video at bounding box center [727, 409] width 1454 height 818
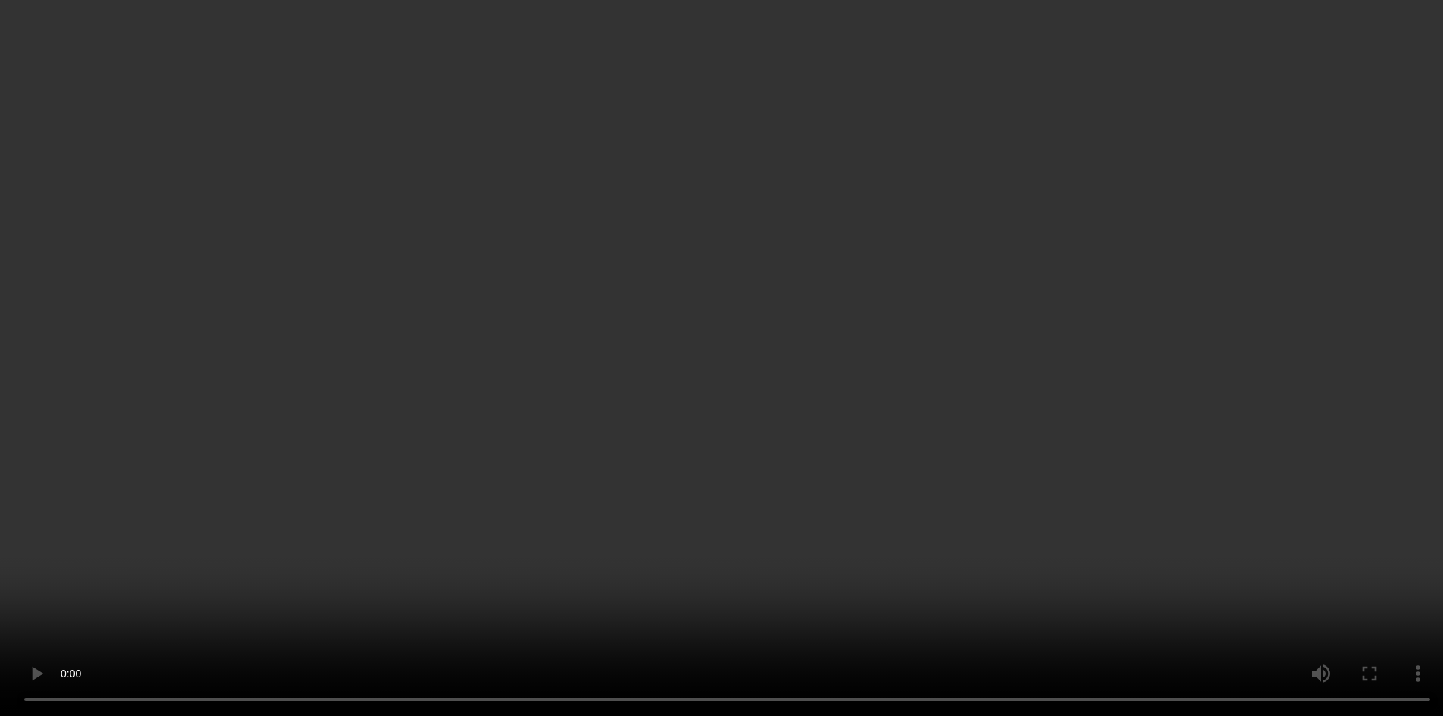
click at [842, 294] on video at bounding box center [721, 358] width 1443 height 716
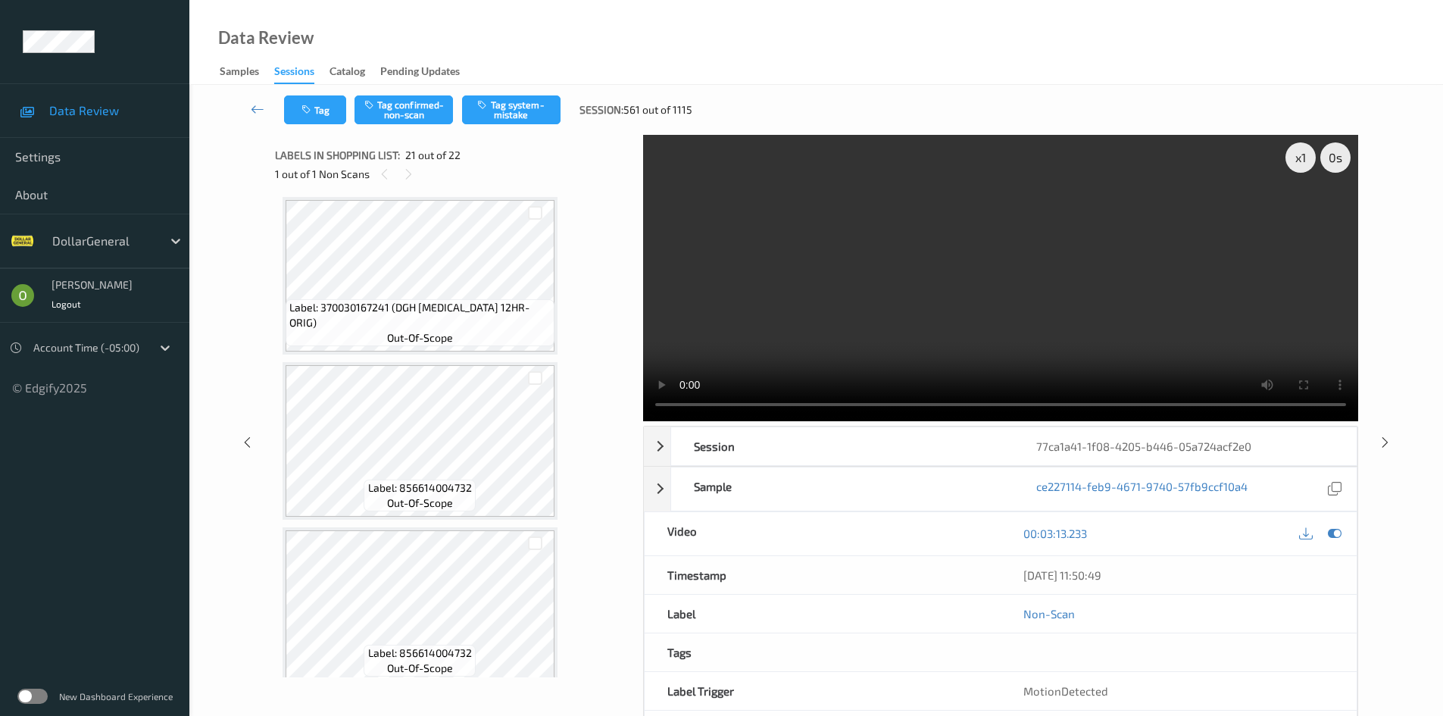
scroll to position [0, 0]
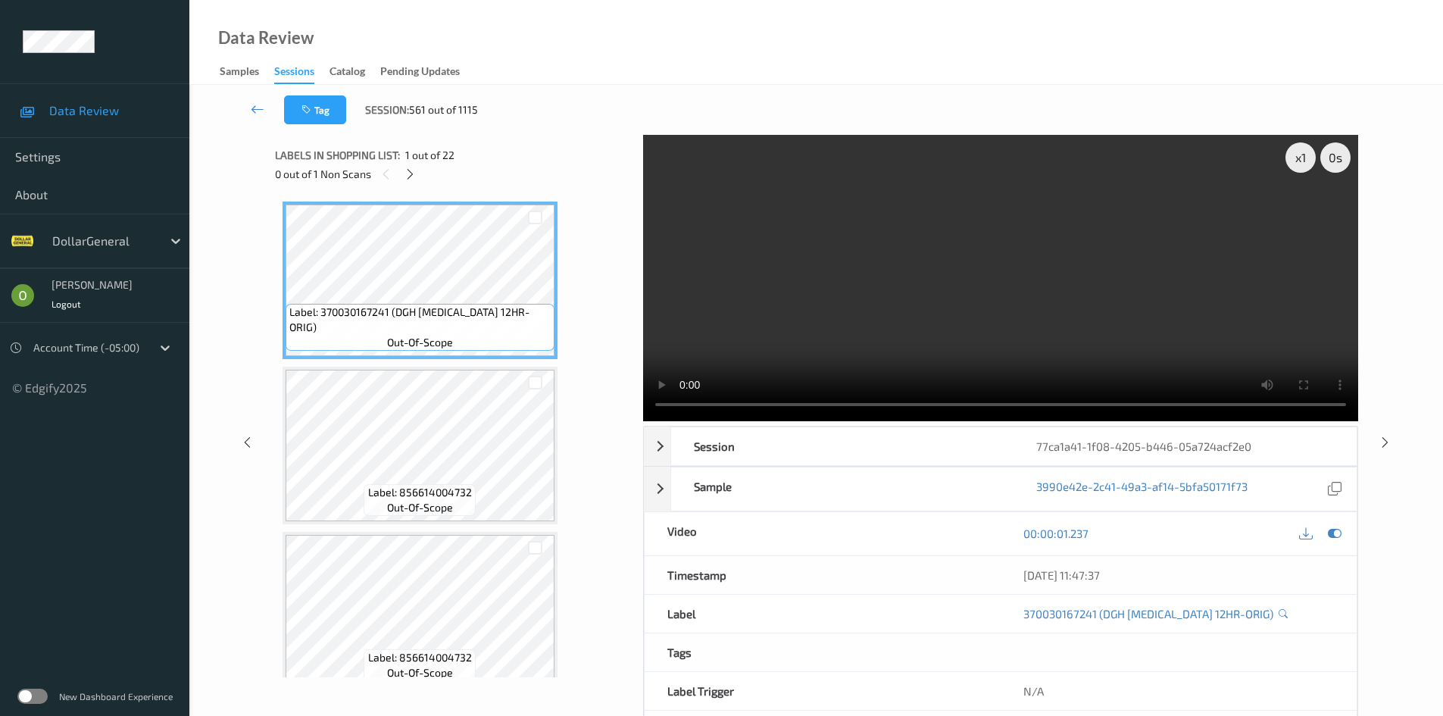
click at [899, 244] on video at bounding box center [1000, 278] width 715 height 286
click at [1295, 160] on div "x 1" at bounding box center [1300, 157] width 30 height 30
click at [1295, 160] on div "x 2" at bounding box center [1300, 157] width 30 height 30
click at [411, 173] on icon at bounding box center [410, 174] width 13 height 14
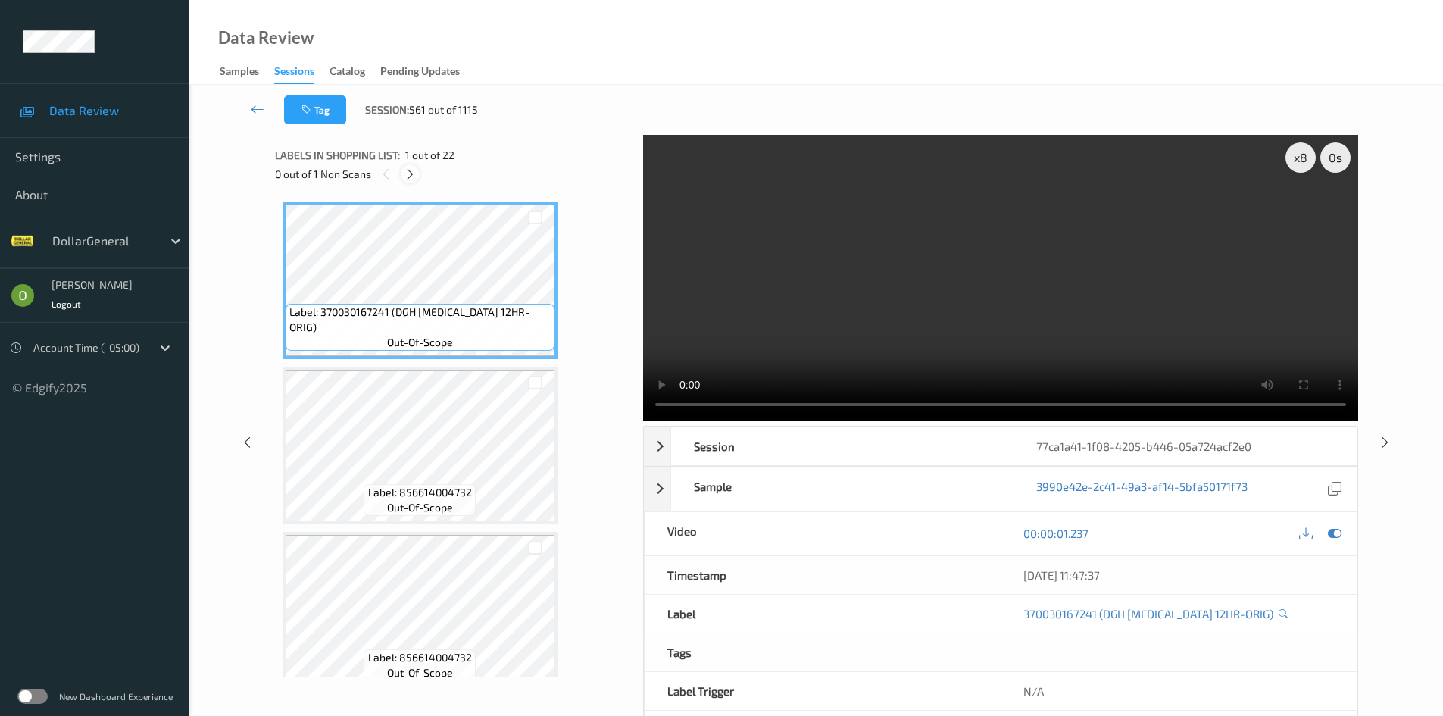
scroll to position [3145, 0]
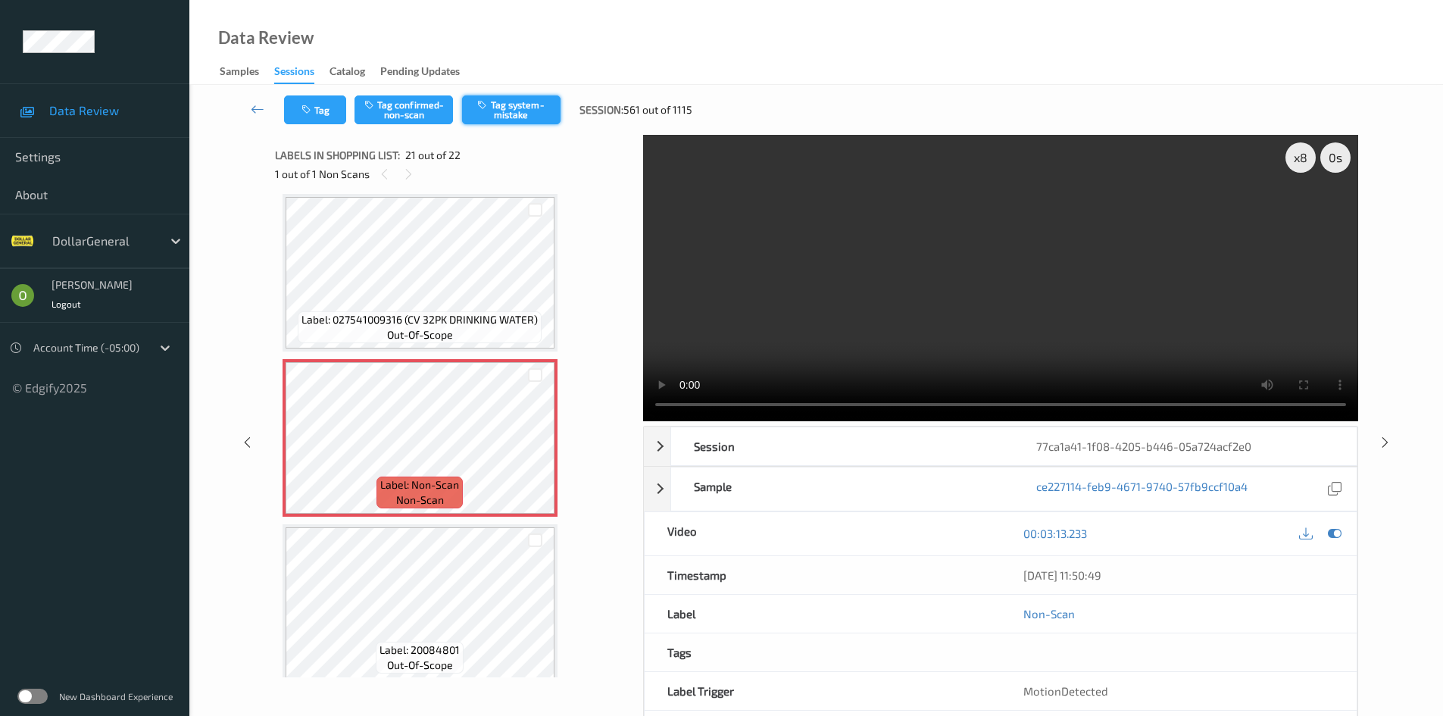
click at [494, 114] on button "Tag system-mistake" at bounding box center [511, 109] width 98 height 29
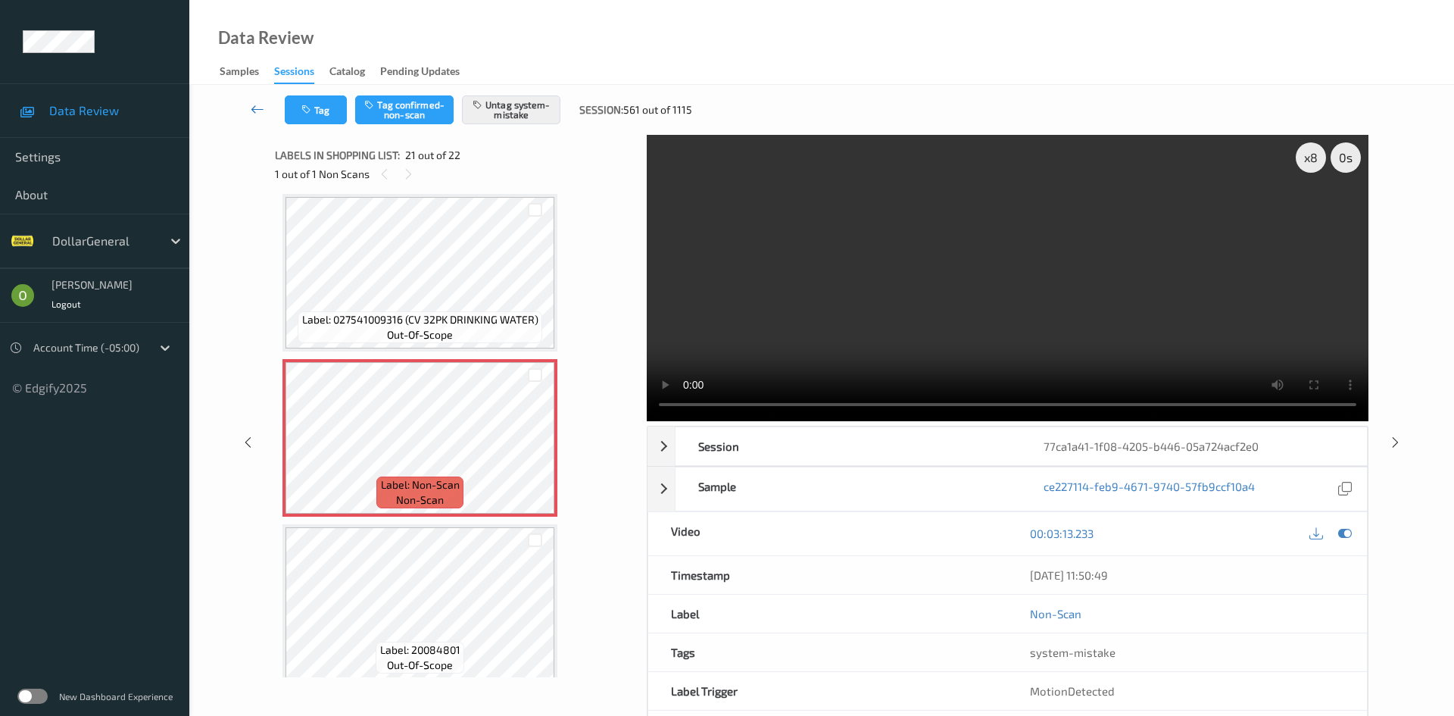
click at [260, 114] on icon at bounding box center [258, 108] width 14 height 15
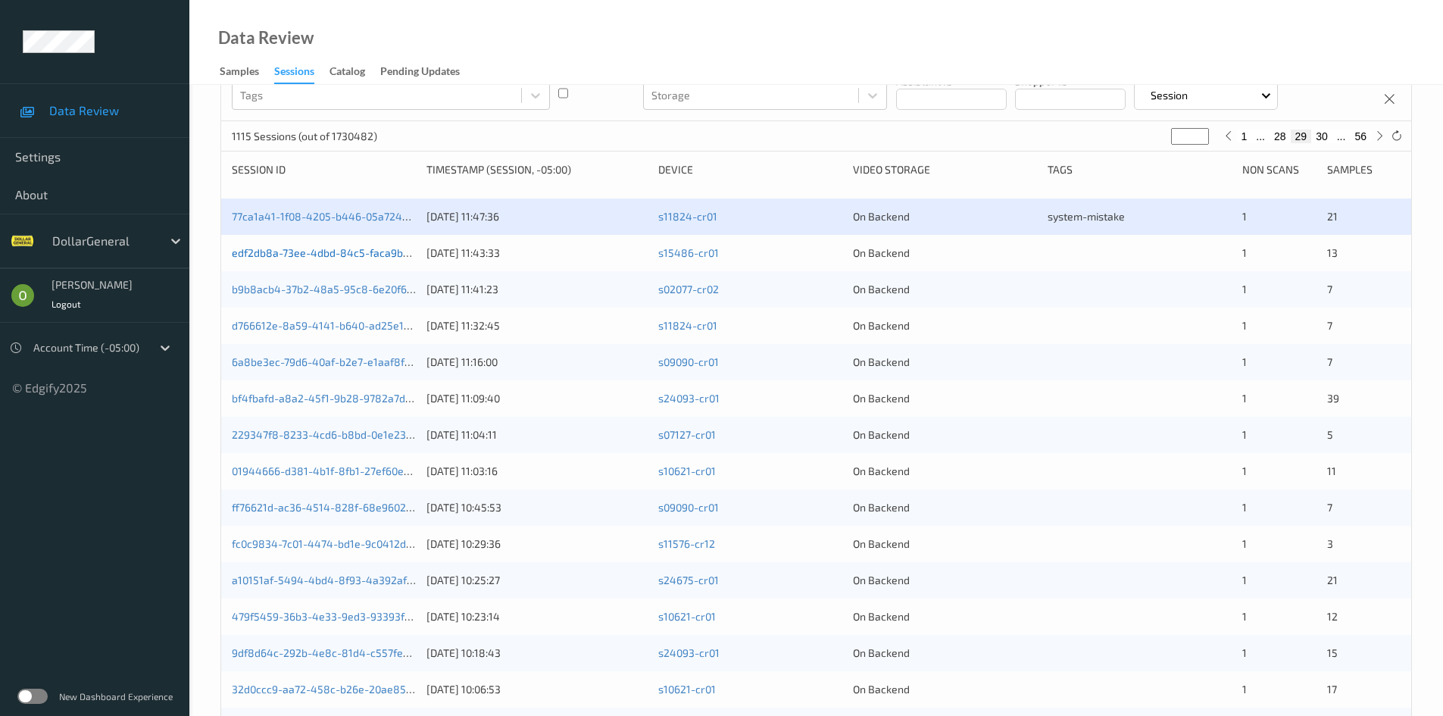
click at [373, 256] on link "edf2db8a-73ee-4dbd-84c5-faca9b5a2f43" at bounding box center [335, 252] width 206 height 13
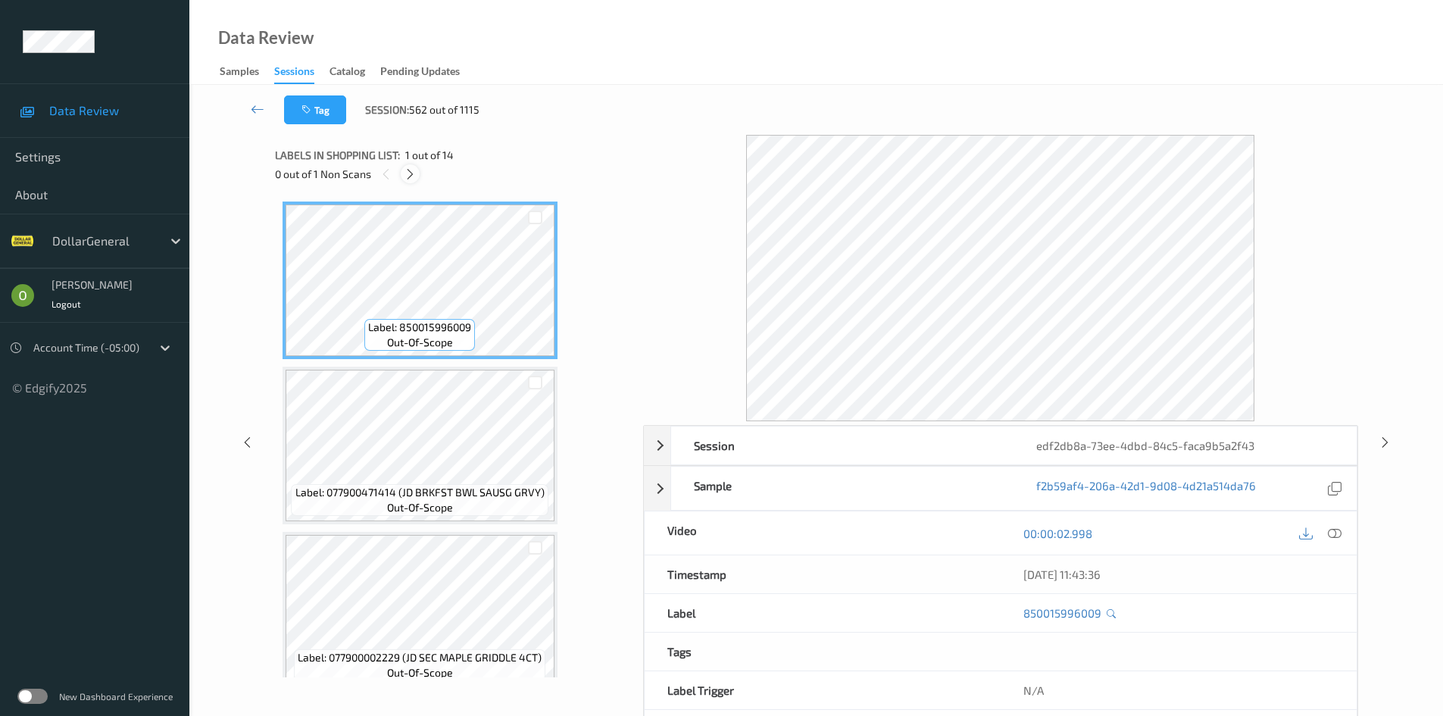
click at [410, 170] on icon at bounding box center [410, 174] width 13 height 14
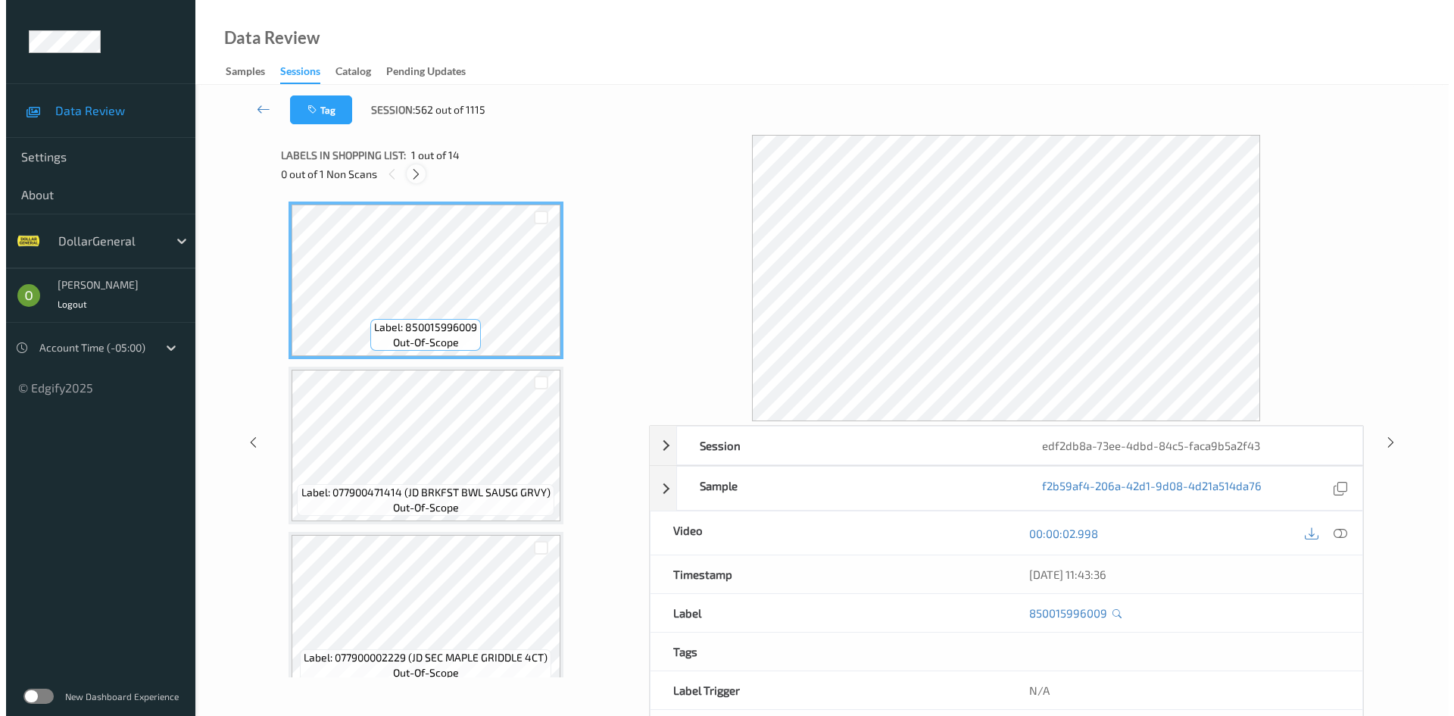
scroll to position [338, 0]
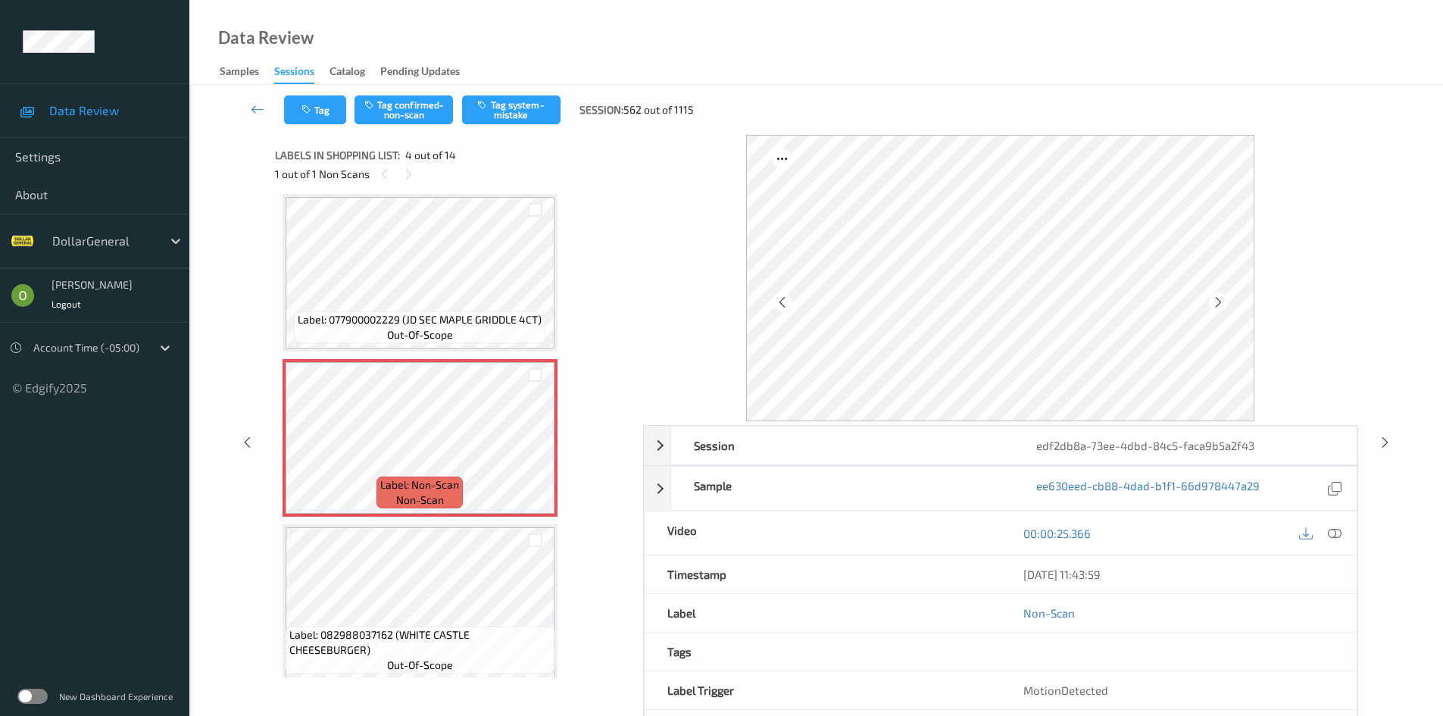
click at [1339, 543] on div at bounding box center [1319, 533] width 49 height 20
click at [1336, 541] on div at bounding box center [1335, 533] width 20 height 20
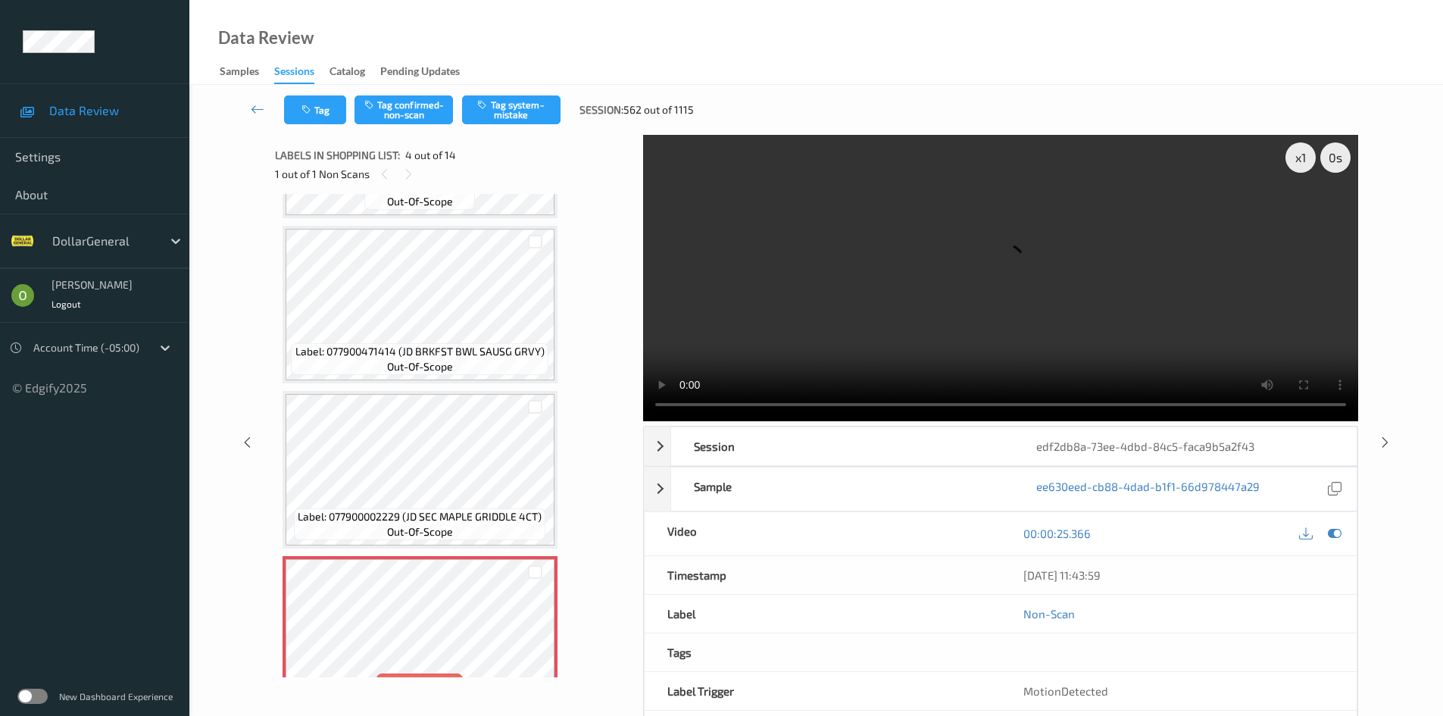
scroll to position [151, 0]
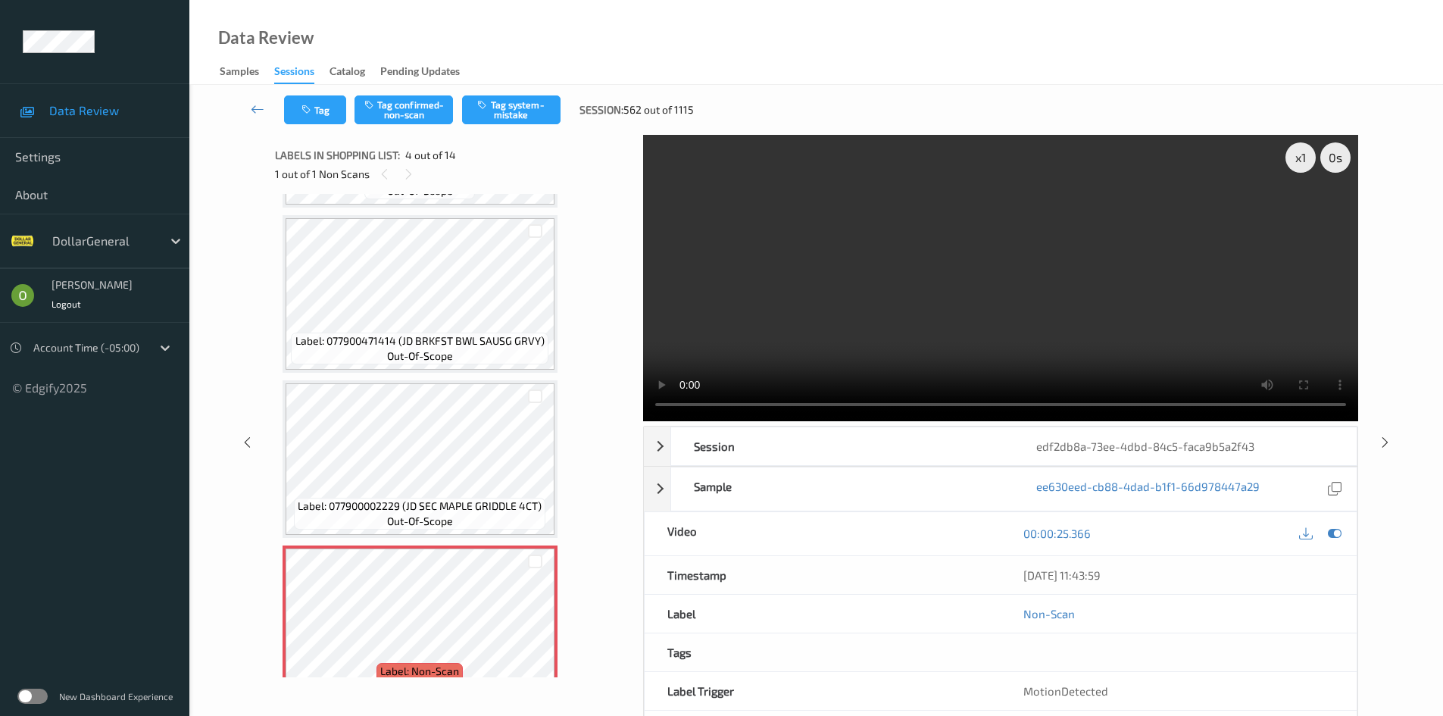
click at [971, 300] on video at bounding box center [1000, 278] width 715 height 286
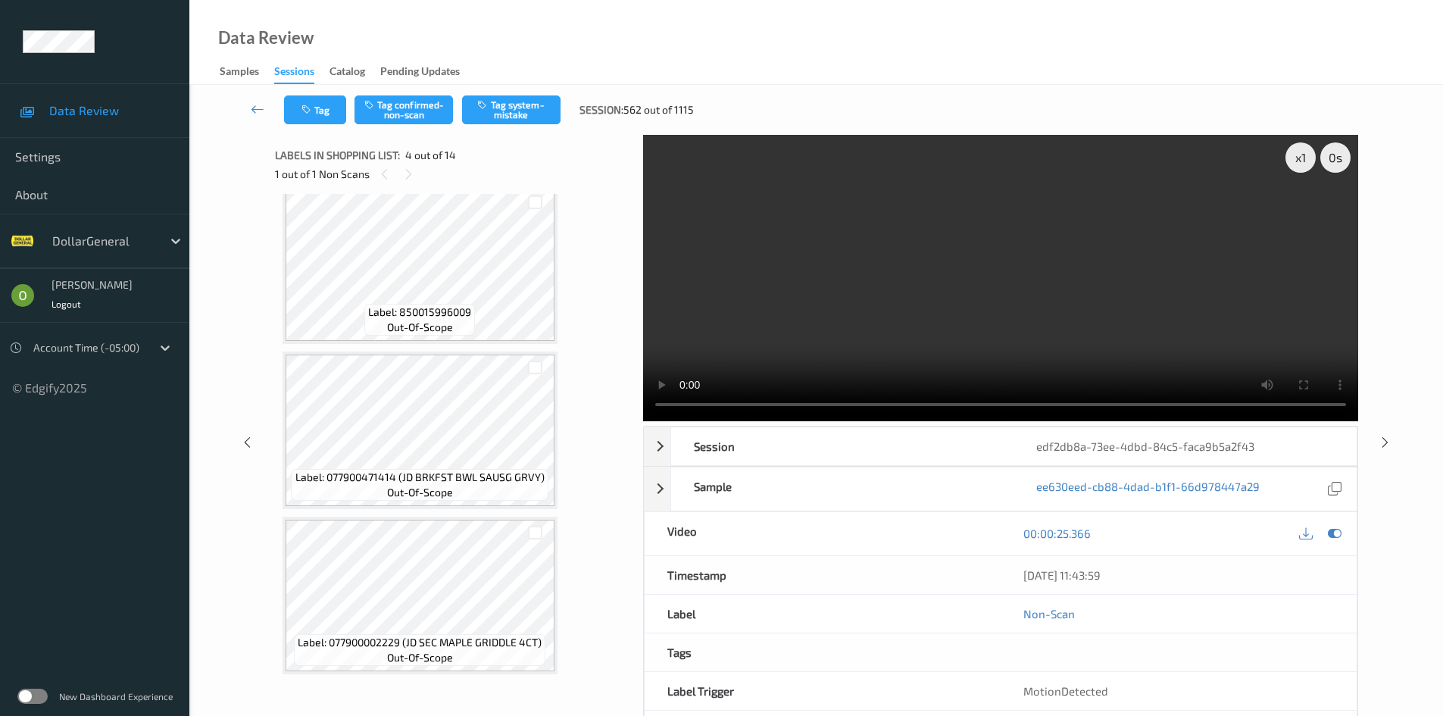
scroll to position [0, 0]
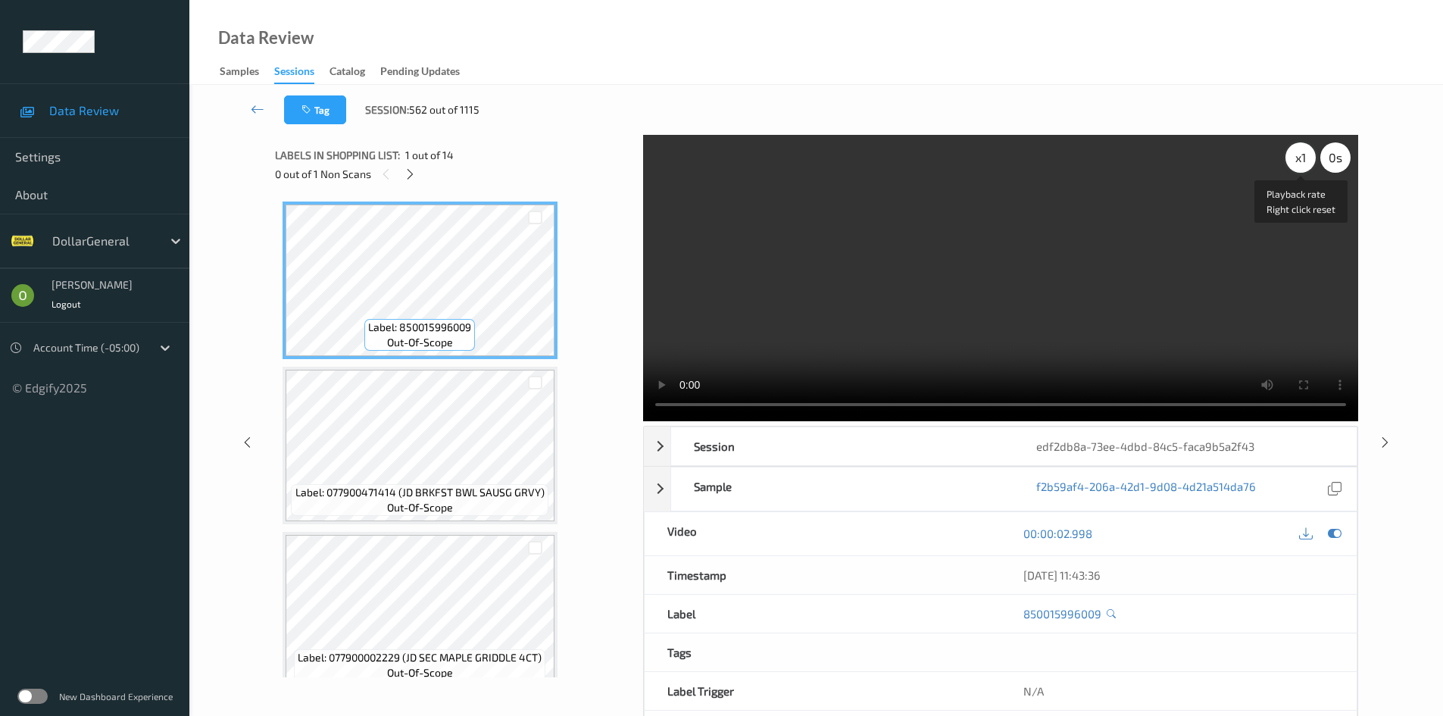
click at [1287, 160] on div "x 1" at bounding box center [1300, 157] width 30 height 30
click at [1295, 158] on div "x 2" at bounding box center [1300, 157] width 30 height 30
click at [1032, 229] on video at bounding box center [1000, 278] width 715 height 286
click at [413, 166] on div at bounding box center [410, 173] width 19 height 19
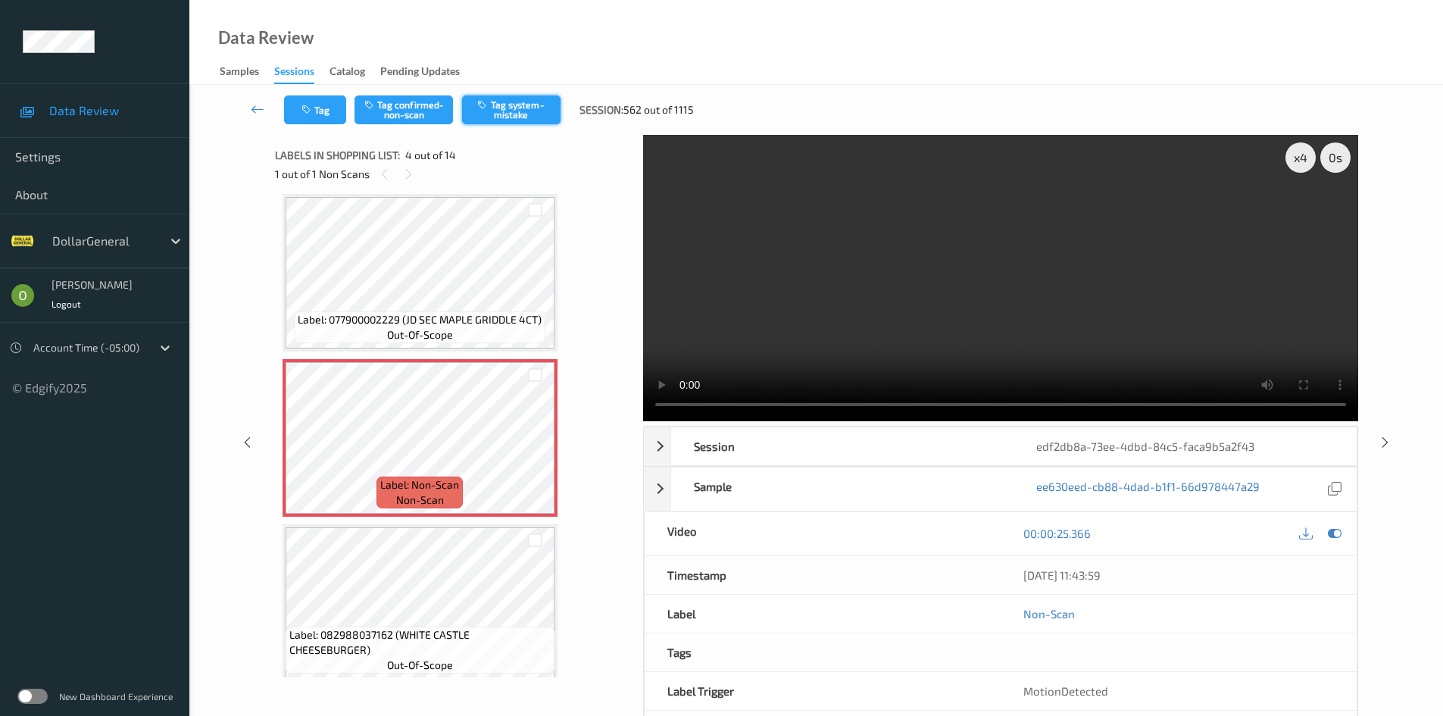
click at [526, 108] on button "Tag system-mistake" at bounding box center [511, 109] width 98 height 29
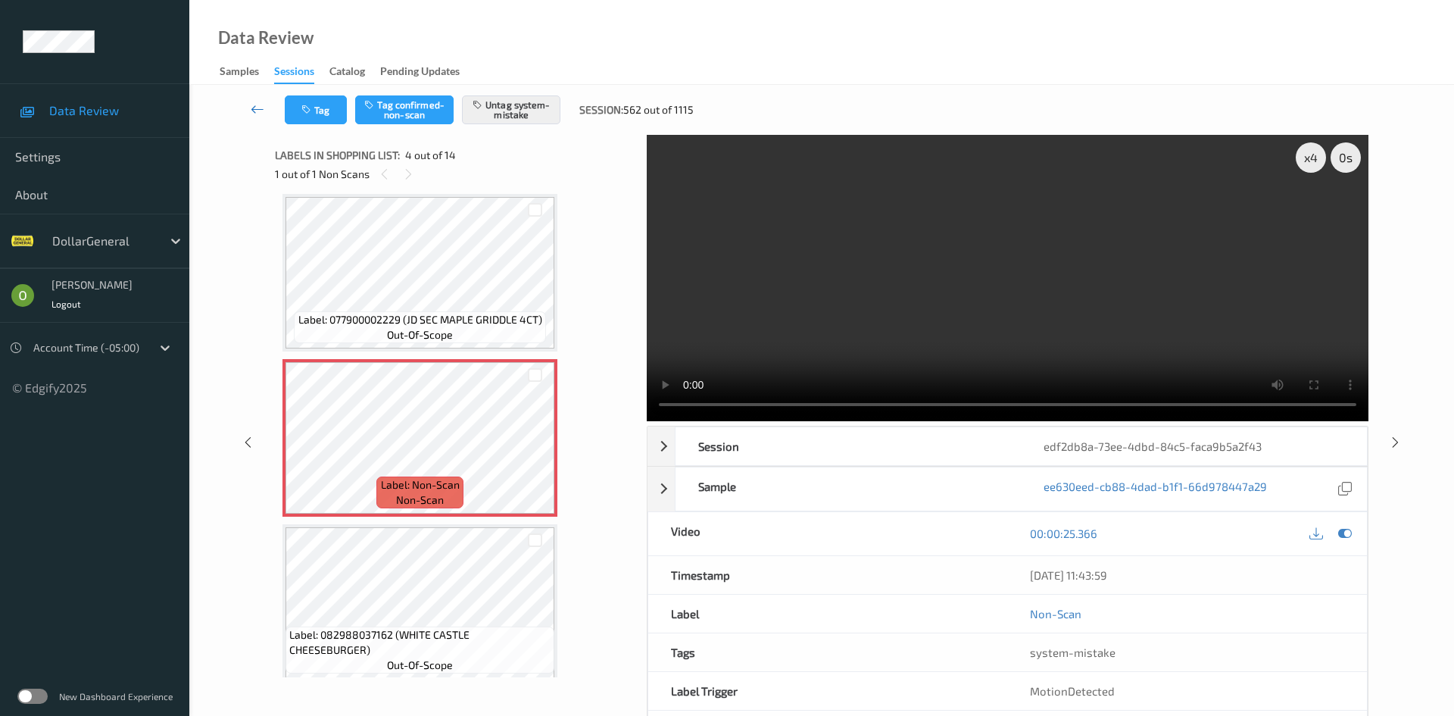
click at [258, 109] on icon at bounding box center [258, 108] width 14 height 15
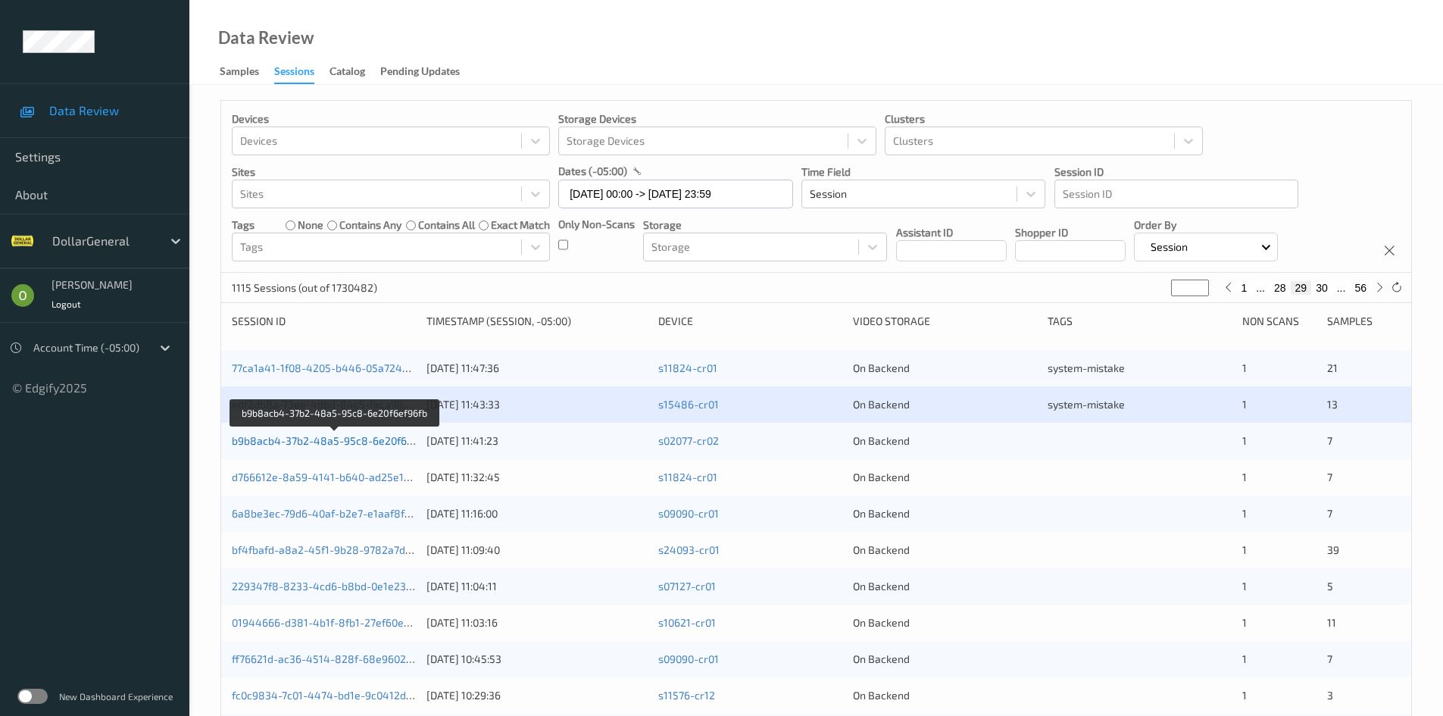
click at [389, 435] on link "b9b8acb4-37b2-48a5-95c8-6e20f6ef96fb" at bounding box center [335, 440] width 207 height 13
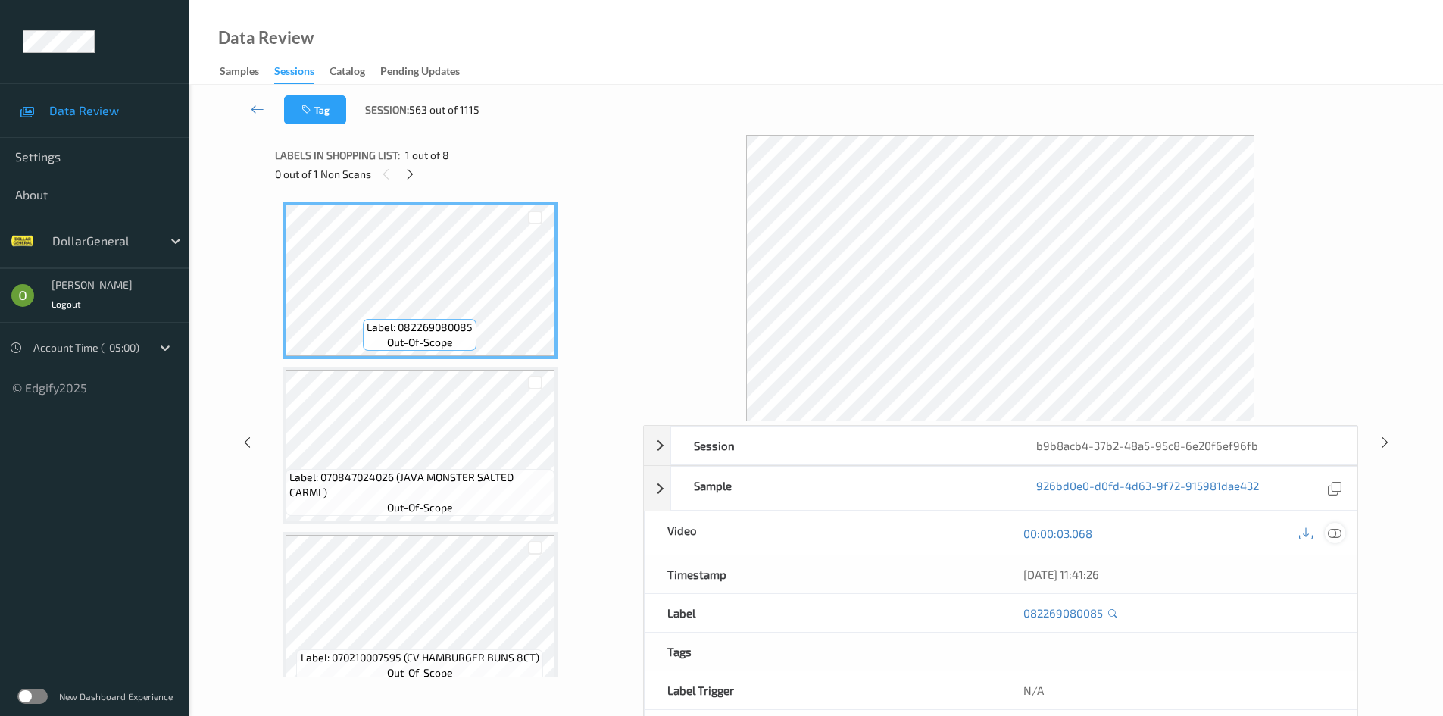
click at [1329, 532] on icon at bounding box center [1335, 533] width 14 height 14
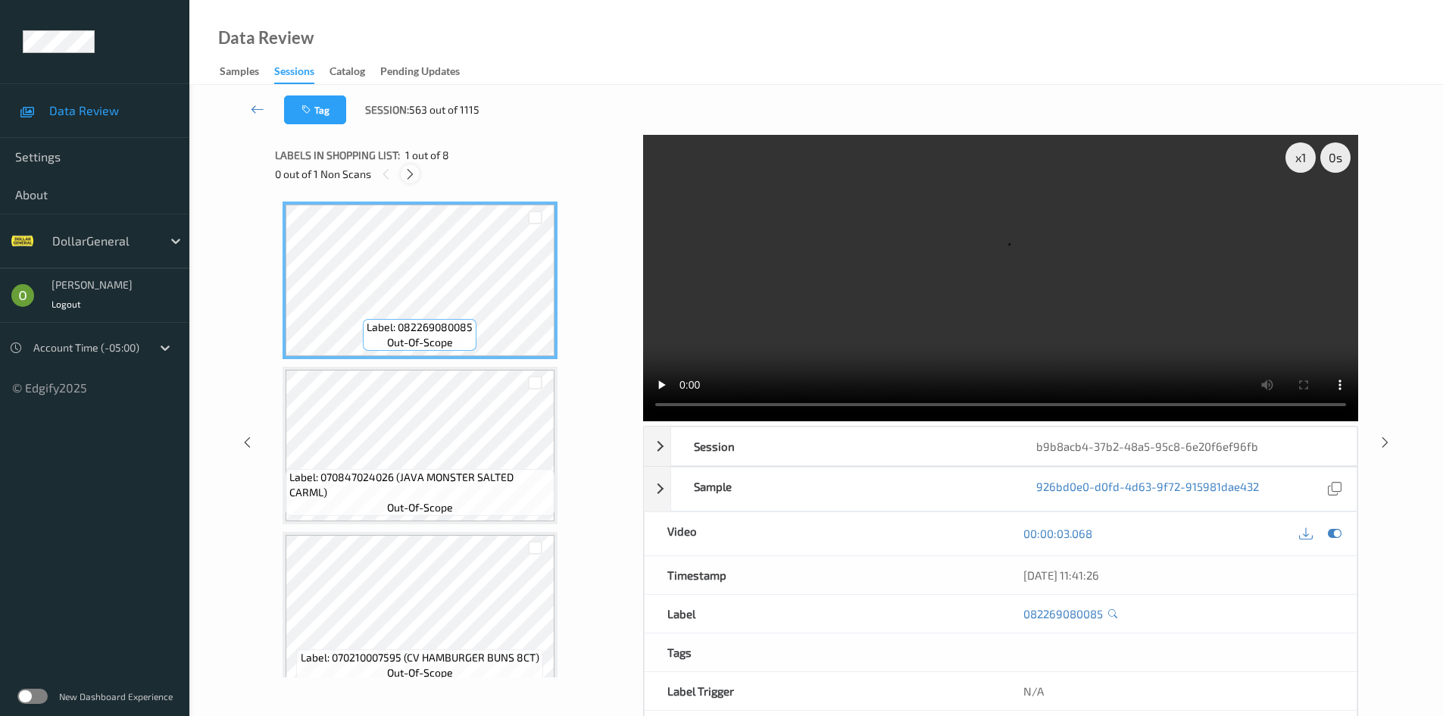
click at [417, 172] on div at bounding box center [410, 173] width 19 height 19
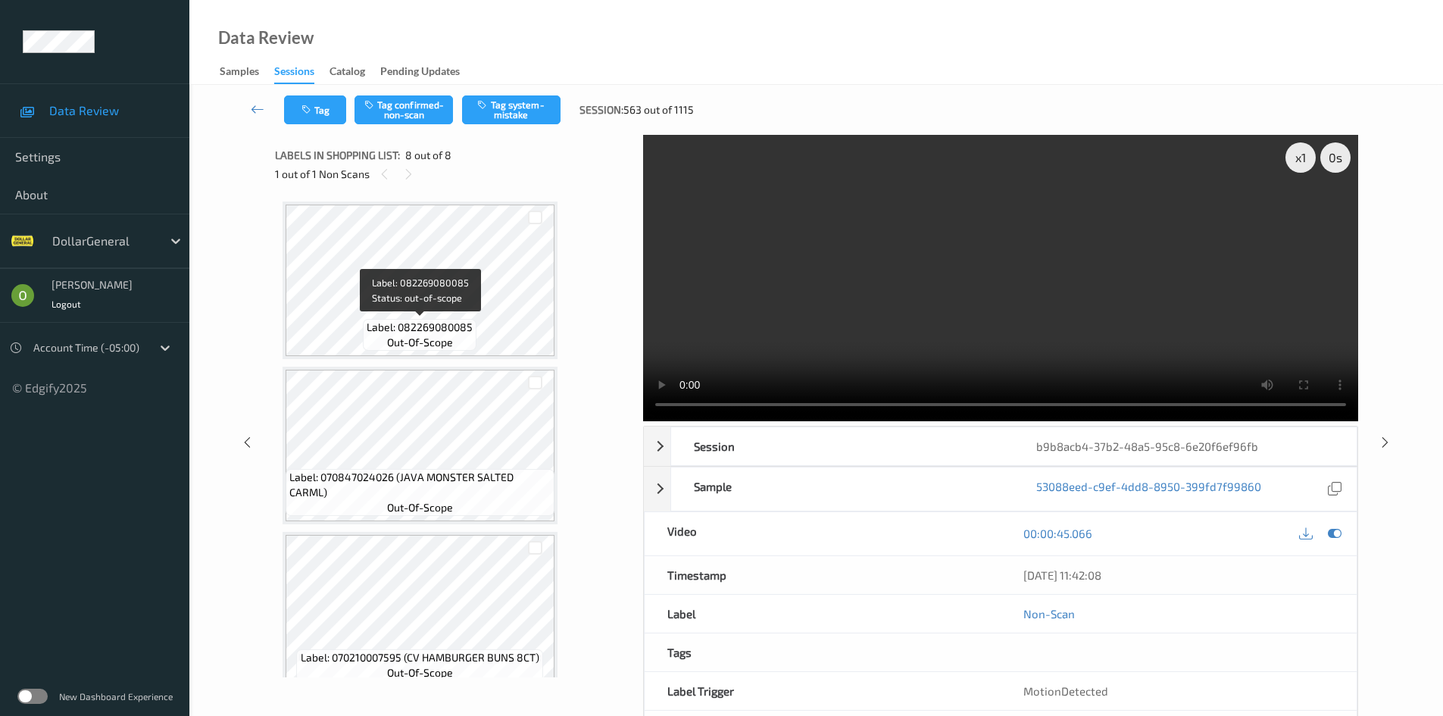
click at [473, 344] on div "Label: 082269080085 out-of-scope" at bounding box center [420, 335] width 114 height 32
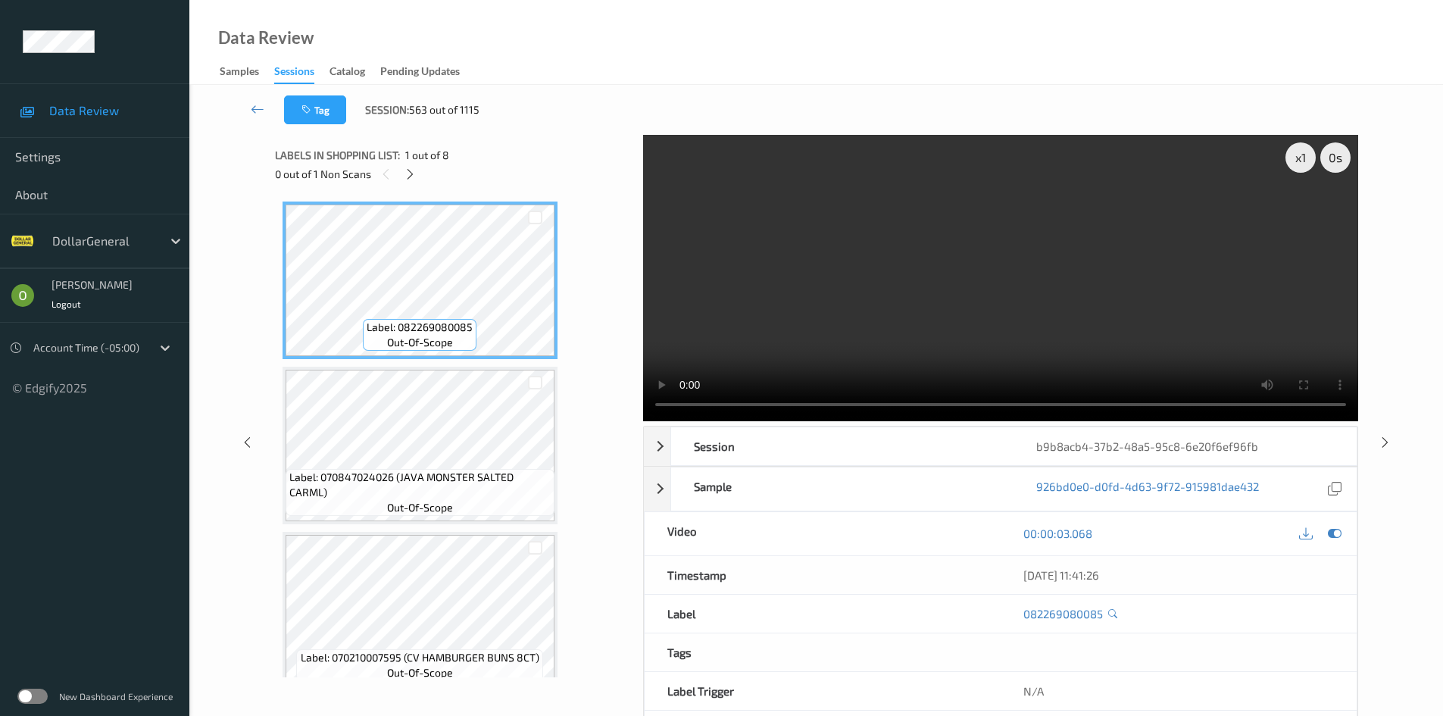
click at [1023, 322] on video at bounding box center [1000, 278] width 715 height 286
click at [969, 330] on video at bounding box center [1000, 278] width 715 height 286
click at [401, 173] on div at bounding box center [410, 173] width 19 height 19
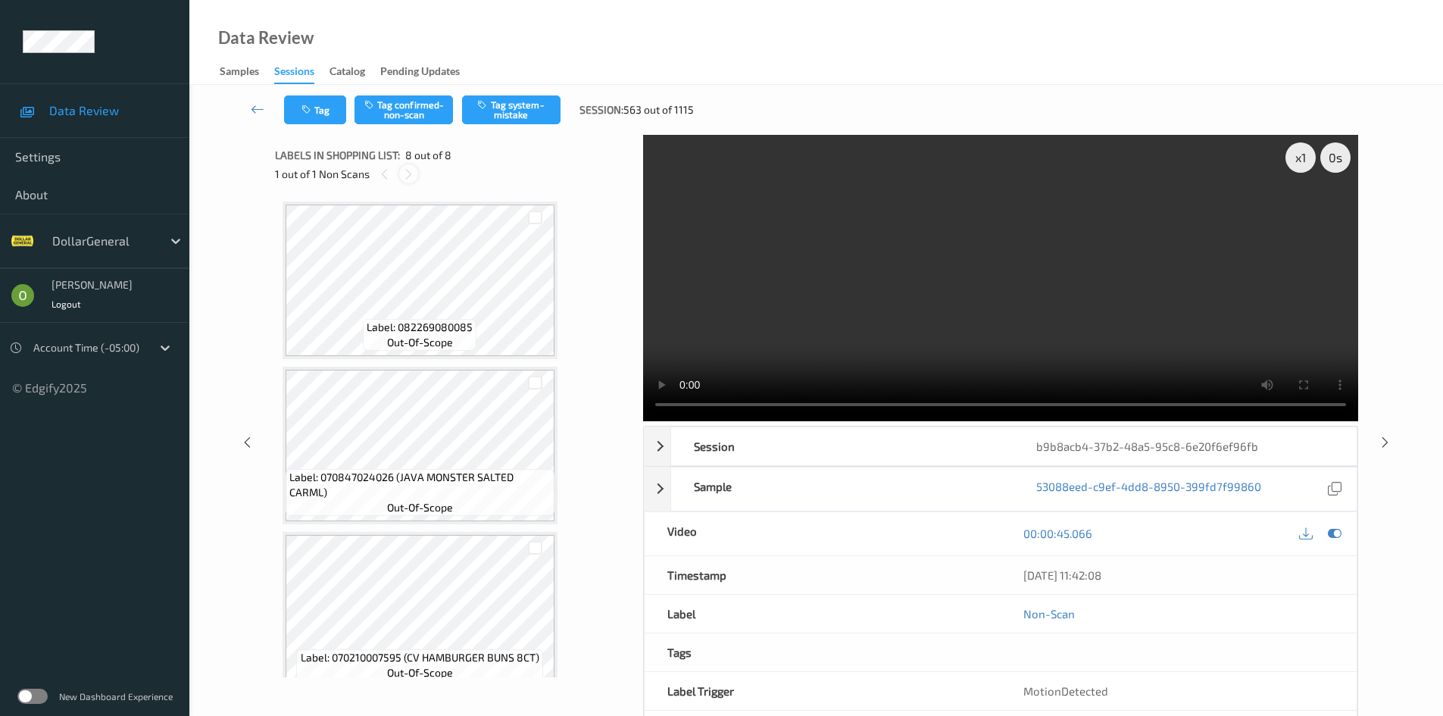
scroll to position [845, 0]
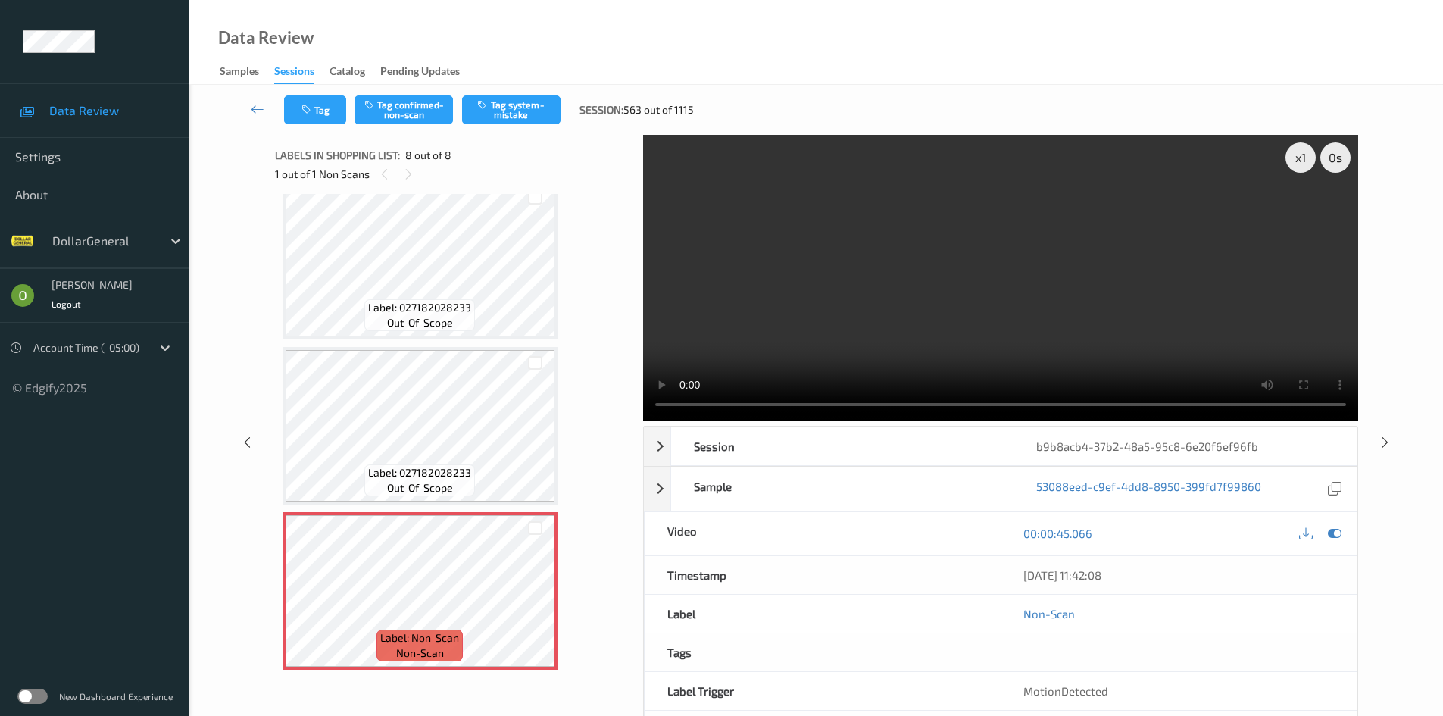
click at [793, 259] on video at bounding box center [1000, 278] width 715 height 286
click at [1293, 157] on div "x 1" at bounding box center [1300, 157] width 30 height 30
click at [1293, 157] on div "x 2" at bounding box center [1300, 157] width 30 height 30
click at [995, 277] on video at bounding box center [1000, 278] width 715 height 286
click at [499, 101] on button "Tag system-mistake" at bounding box center [511, 109] width 98 height 29
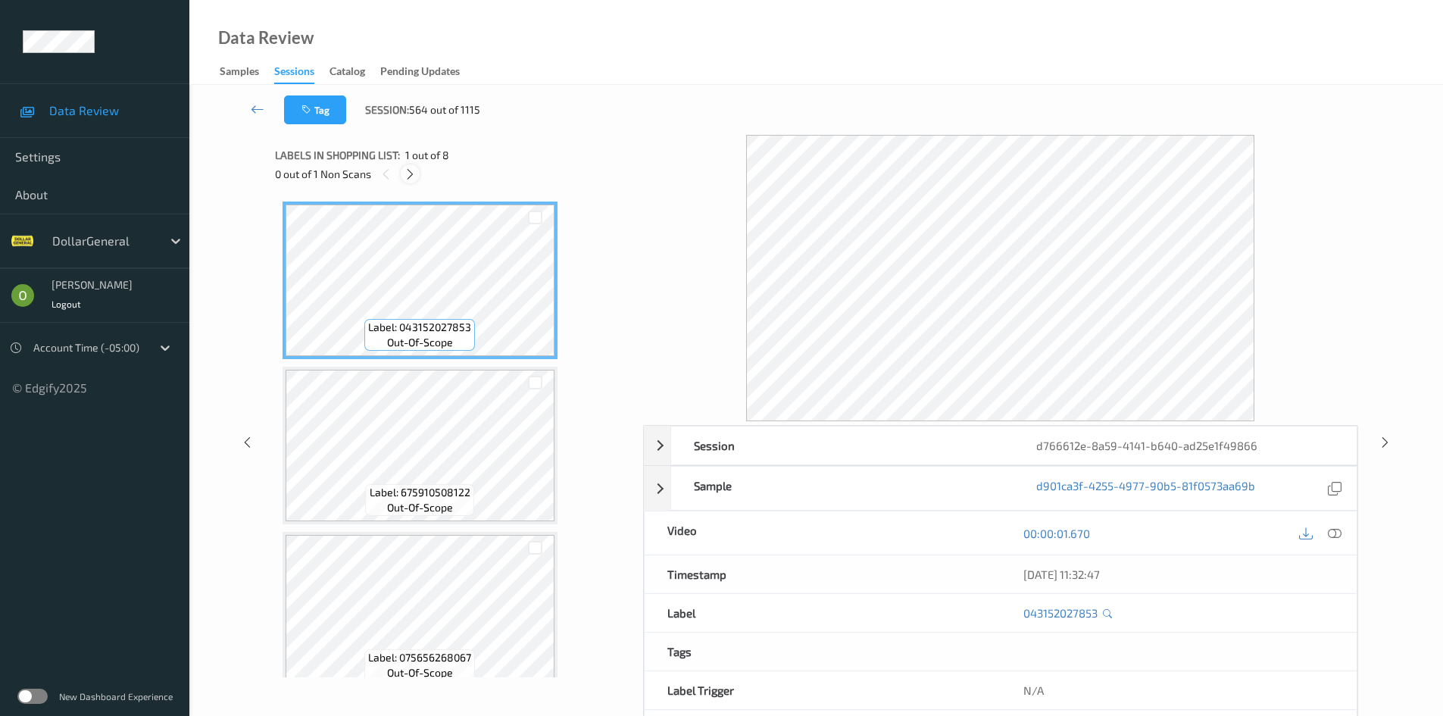
click at [406, 171] on icon at bounding box center [410, 174] width 13 height 14
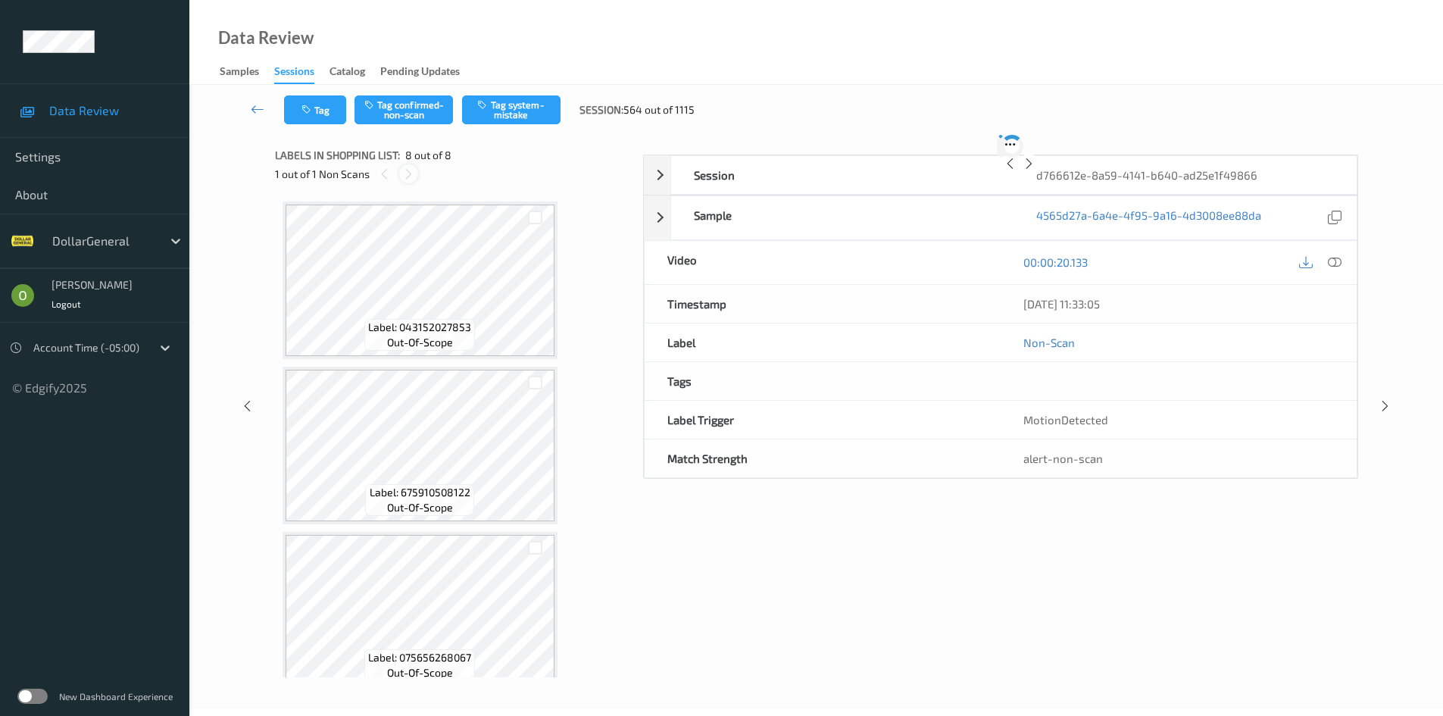
scroll to position [845, 0]
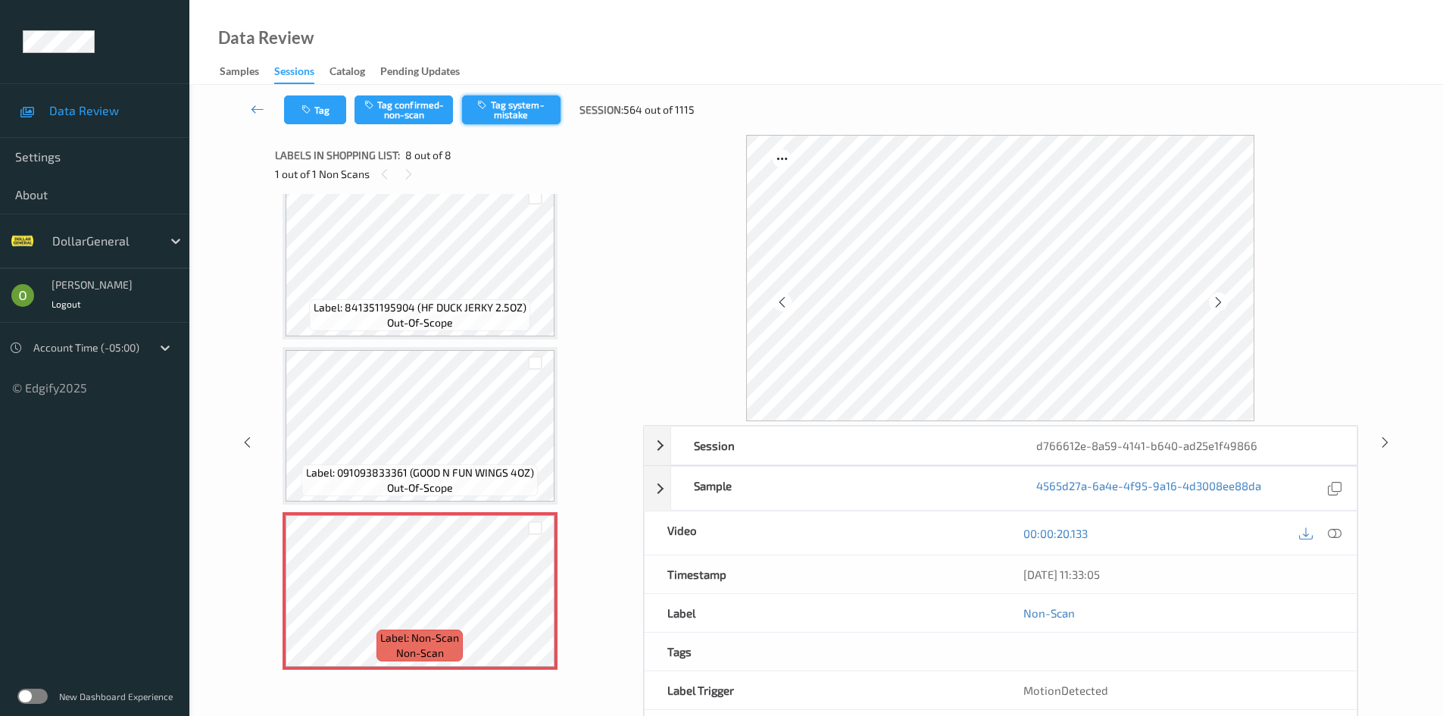
click at [500, 123] on button "Tag system-mistake" at bounding box center [511, 109] width 98 height 29
click at [1211, 301] on div at bounding box center [1218, 301] width 19 height 19
click at [1212, 301] on icon at bounding box center [1218, 302] width 13 height 14
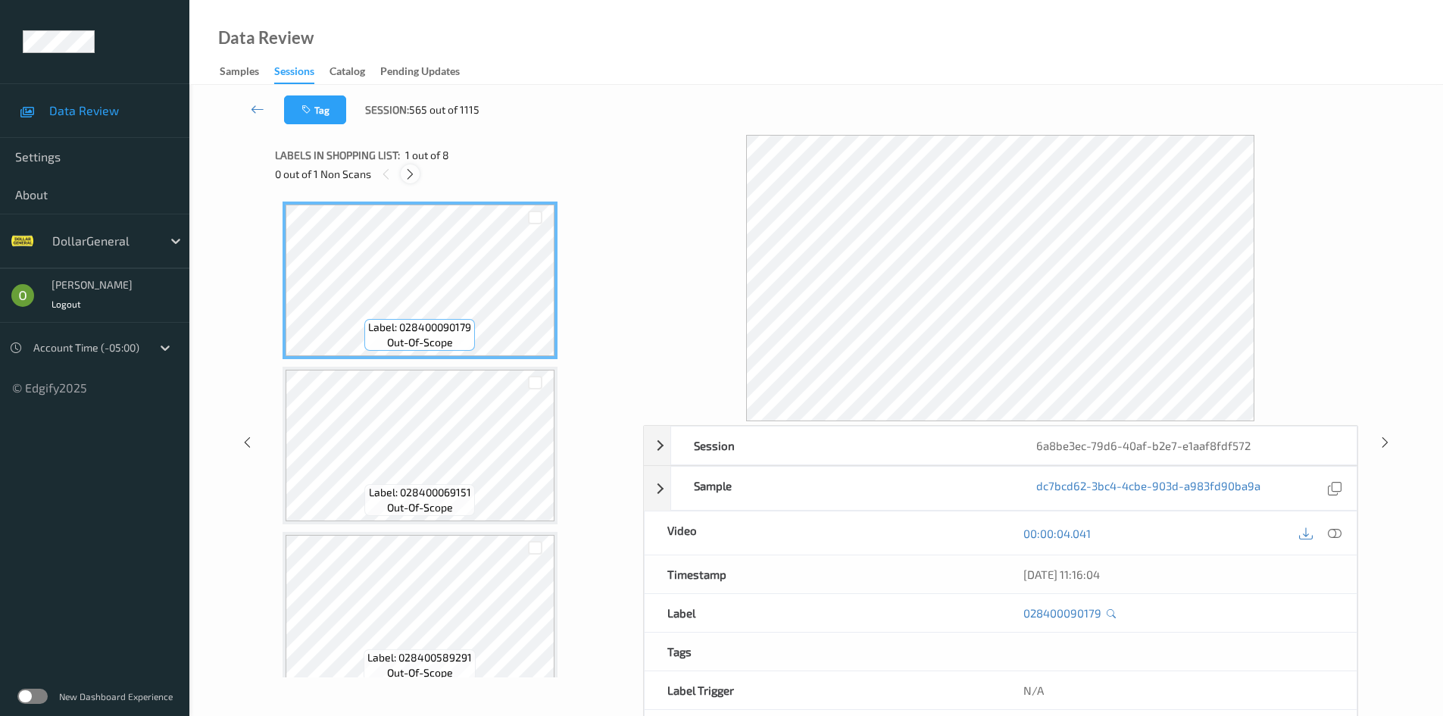
click at [407, 166] on div at bounding box center [410, 173] width 19 height 19
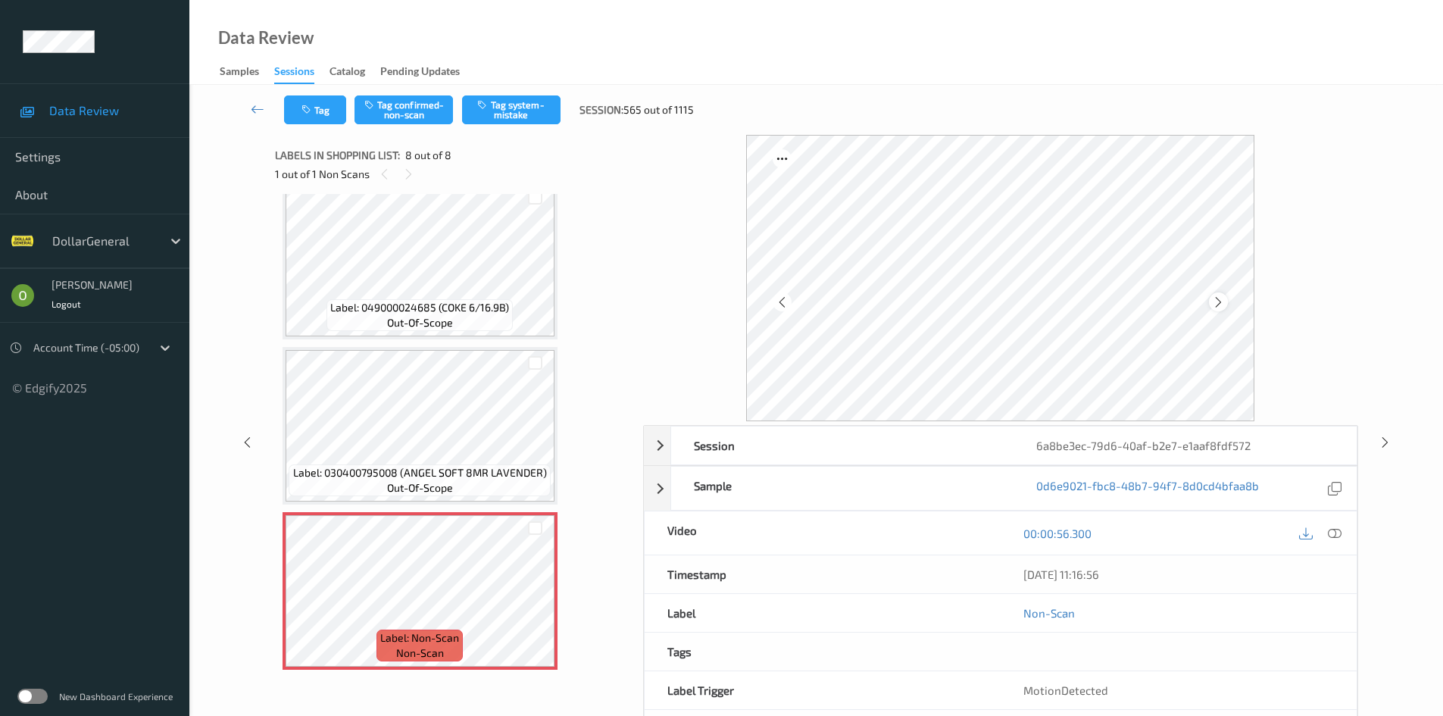
click at [1214, 295] on icon at bounding box center [1218, 302] width 13 height 14
click at [1222, 305] on icon at bounding box center [1218, 302] width 13 height 14
click at [1217, 306] on icon at bounding box center [1218, 302] width 13 height 14
click at [1328, 531] on icon at bounding box center [1335, 533] width 14 height 14
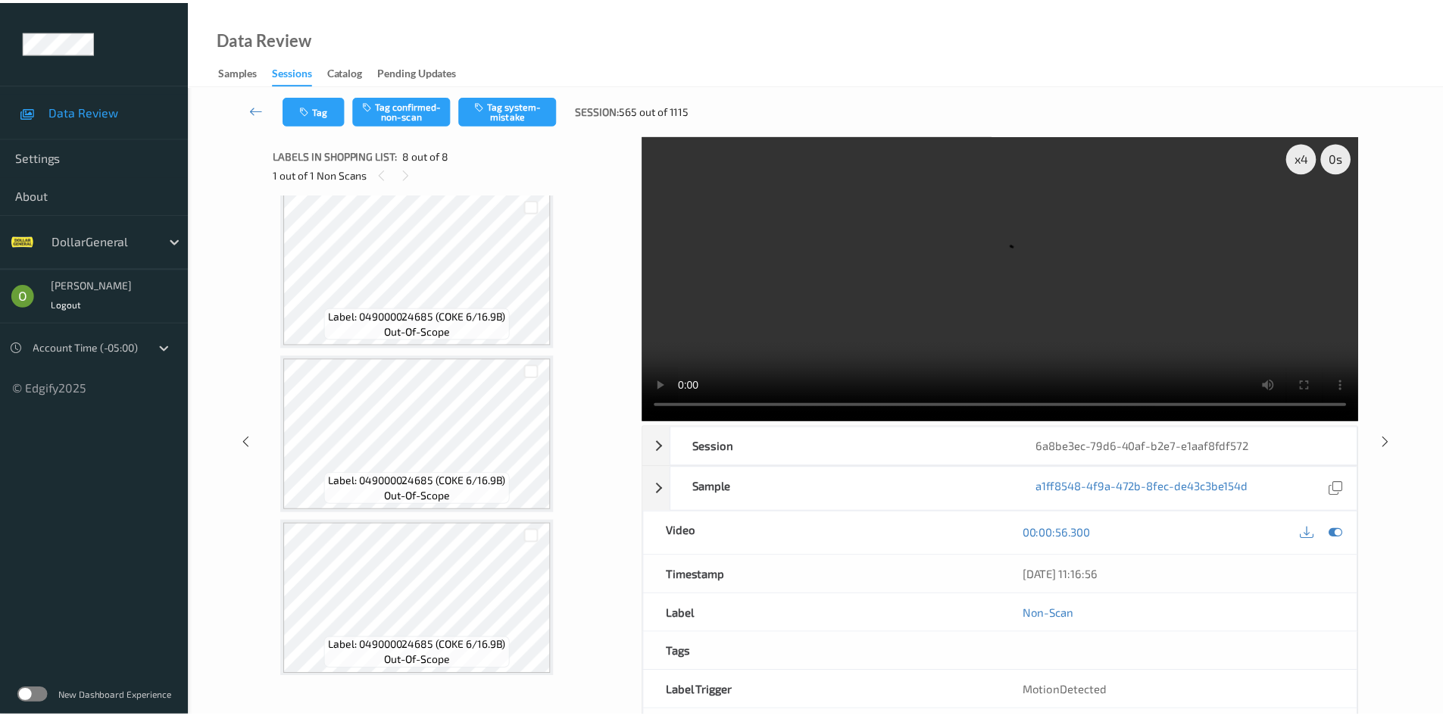
scroll to position [467, 0]
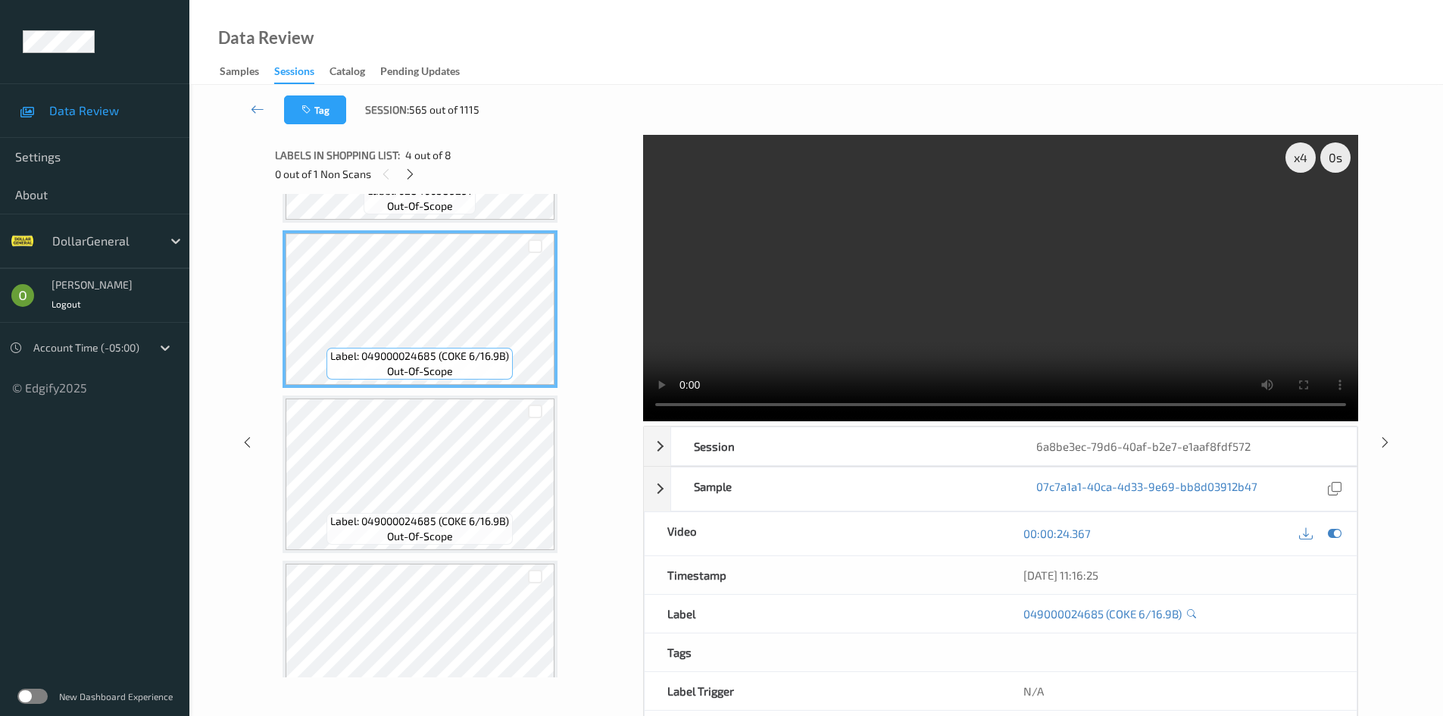
click at [721, 251] on video at bounding box center [1000, 278] width 715 height 286
click at [406, 173] on icon at bounding box center [410, 174] width 13 height 14
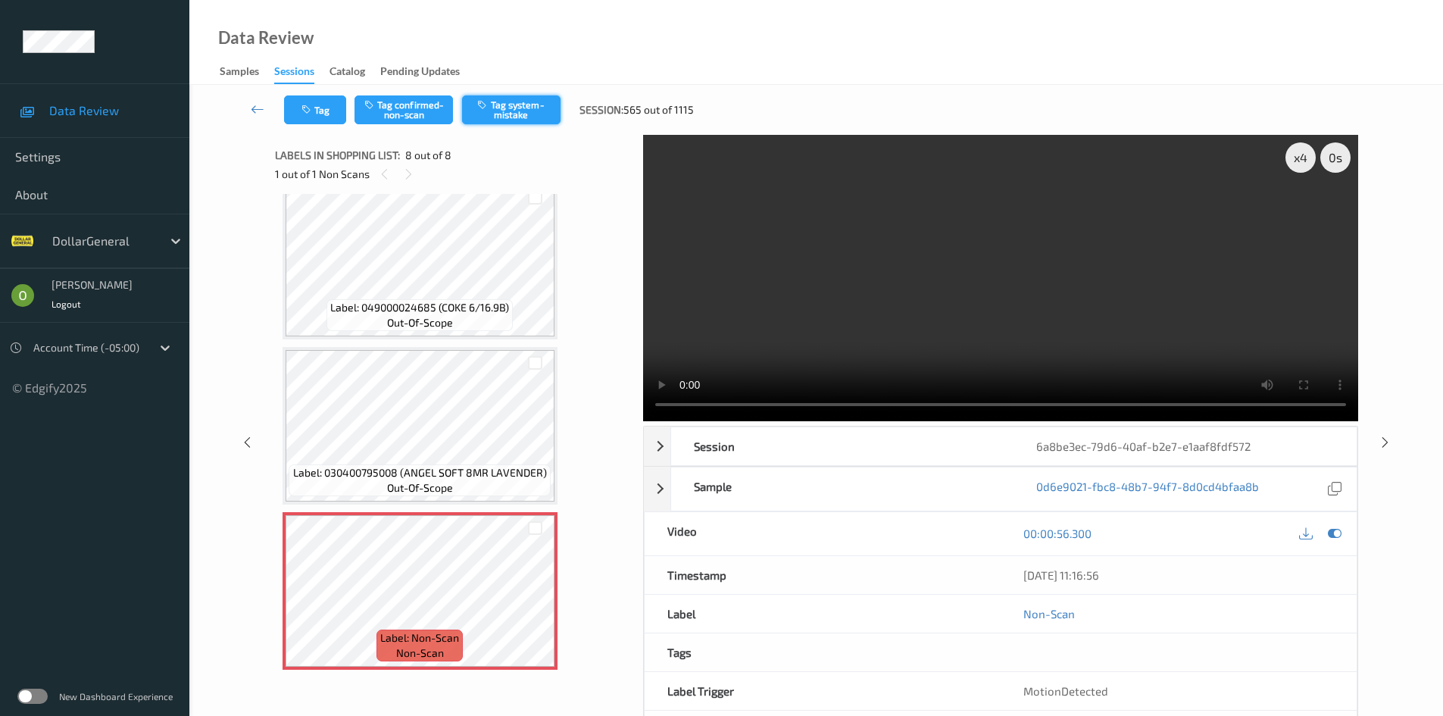
click at [489, 119] on button "Tag system-mistake" at bounding box center [511, 109] width 98 height 29
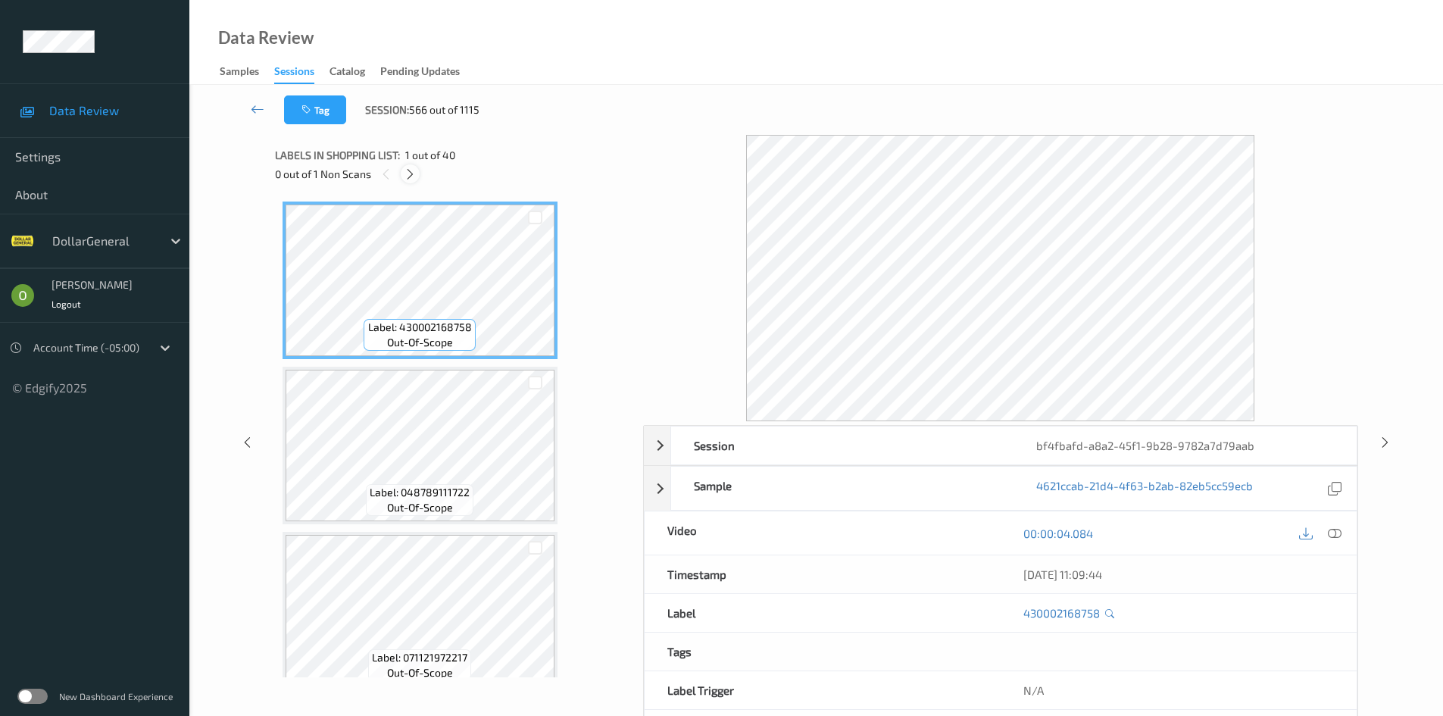
click at [408, 169] on icon at bounding box center [410, 174] width 13 height 14
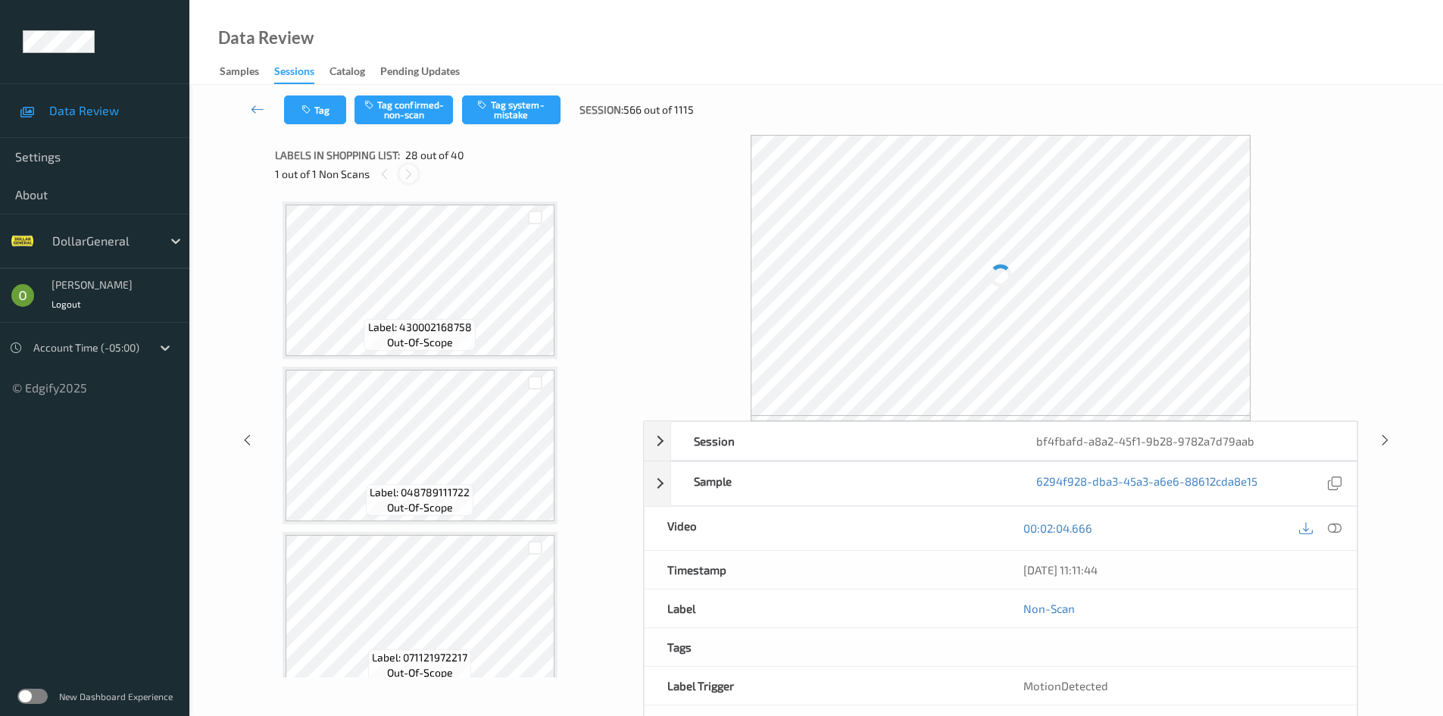
scroll to position [4301, 0]
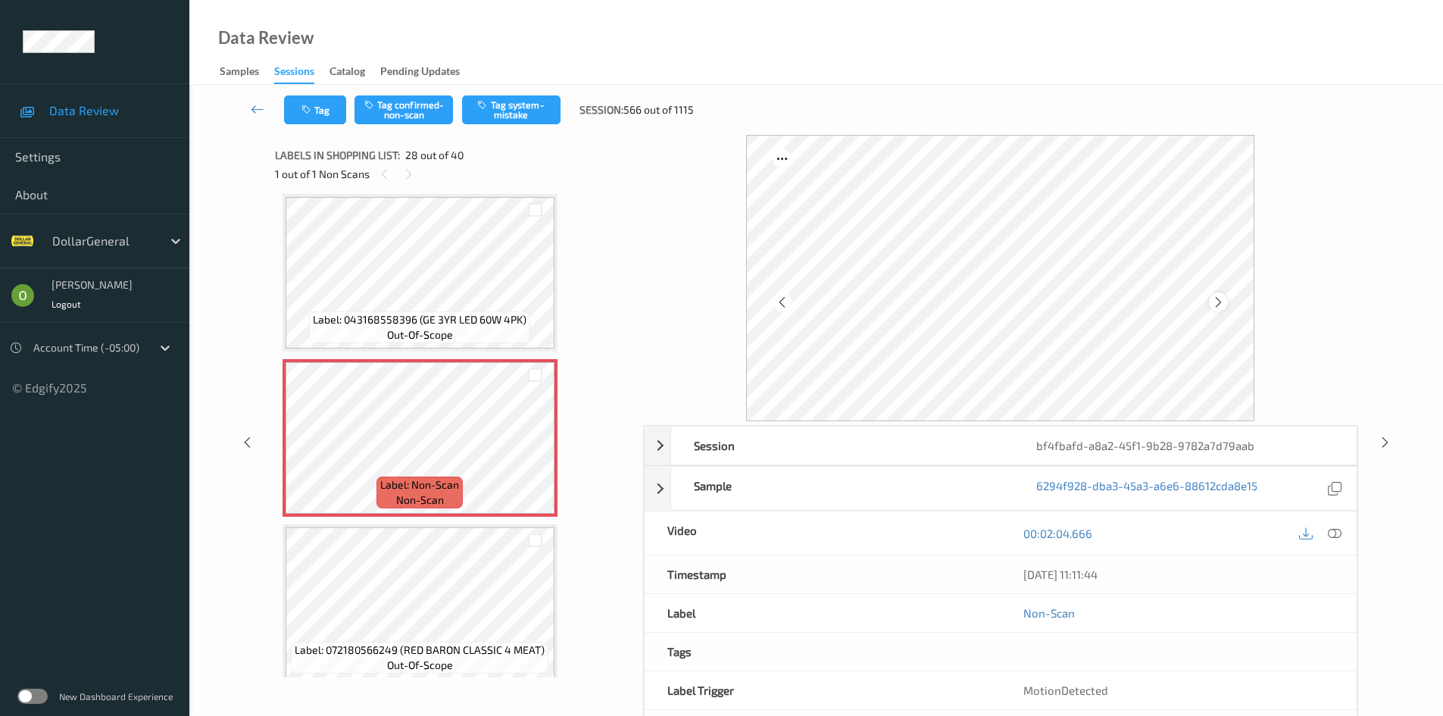
click at [1217, 307] on icon at bounding box center [1218, 302] width 13 height 14
click at [1217, 306] on icon at bounding box center [1218, 302] width 13 height 14
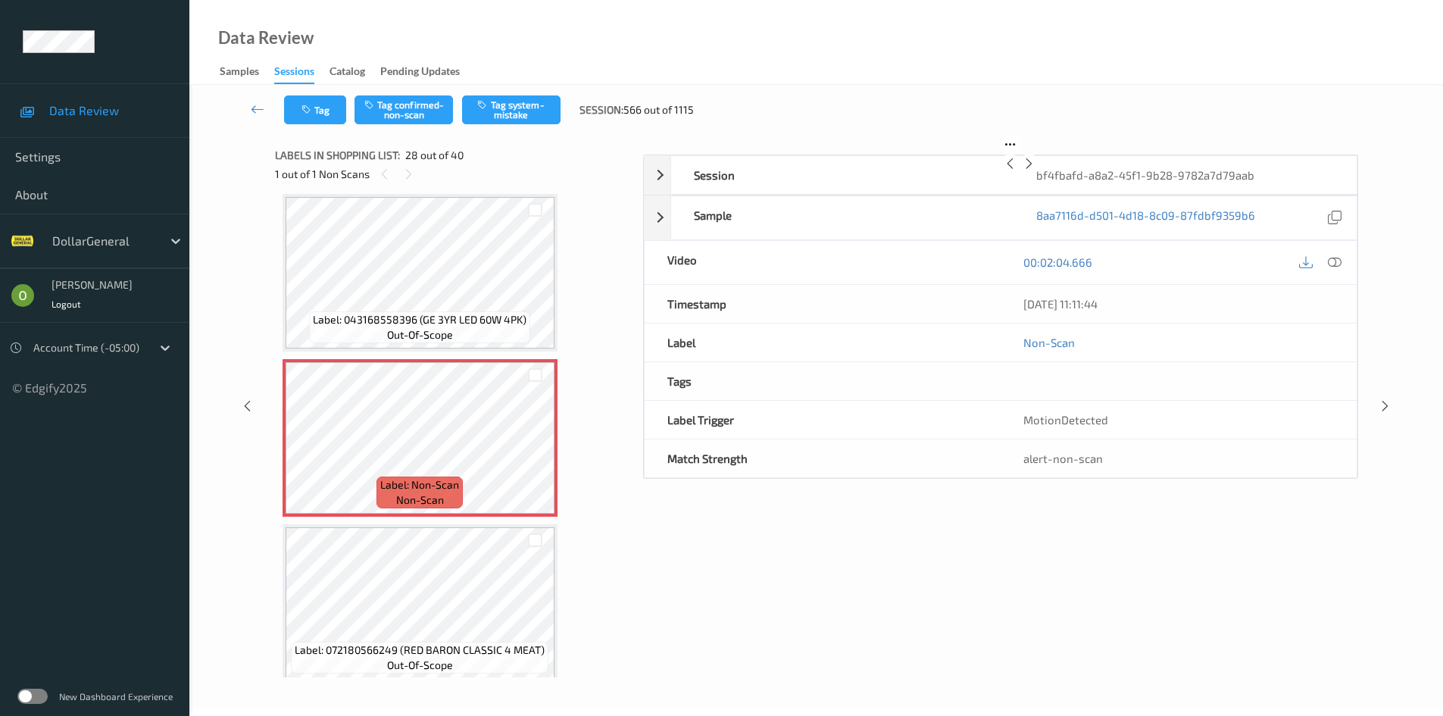
click at [1035, 170] on icon at bounding box center [1029, 164] width 13 height 14
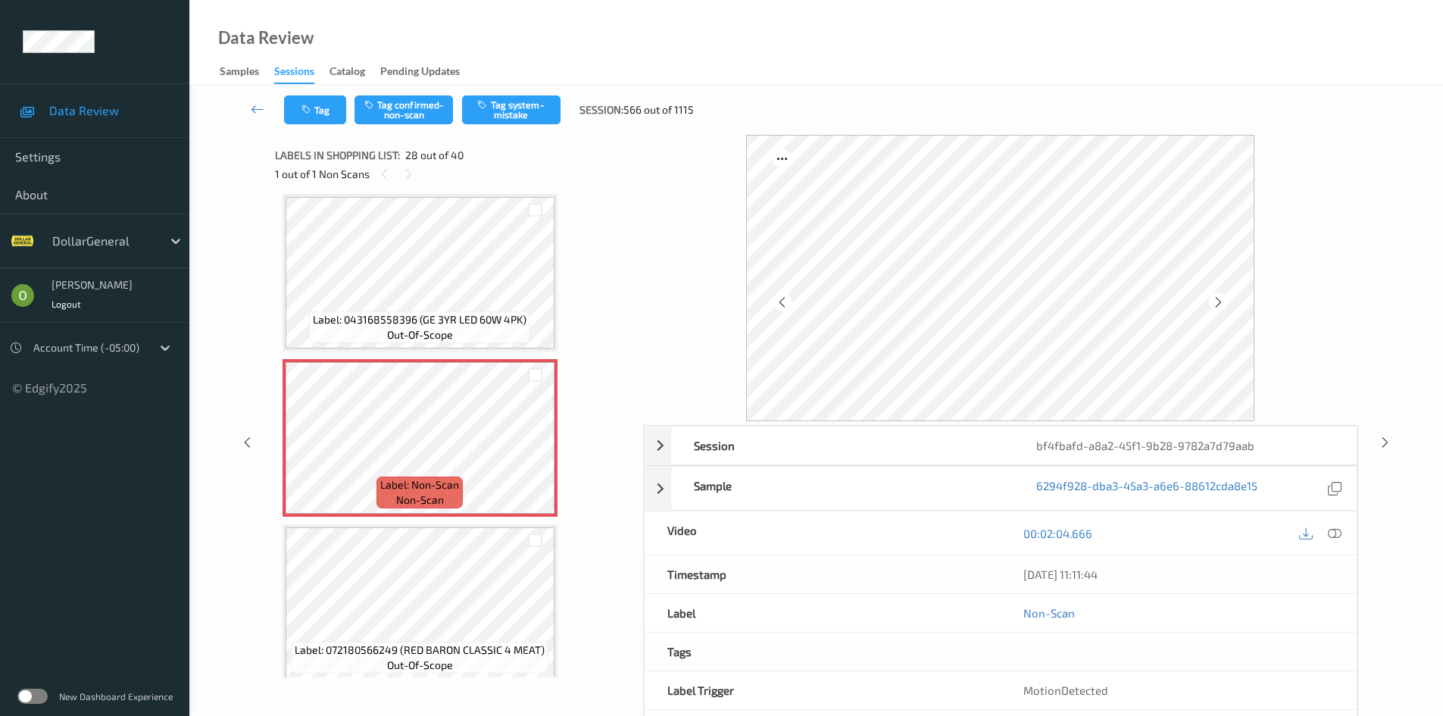
click at [1217, 306] on icon at bounding box center [1218, 302] width 13 height 14
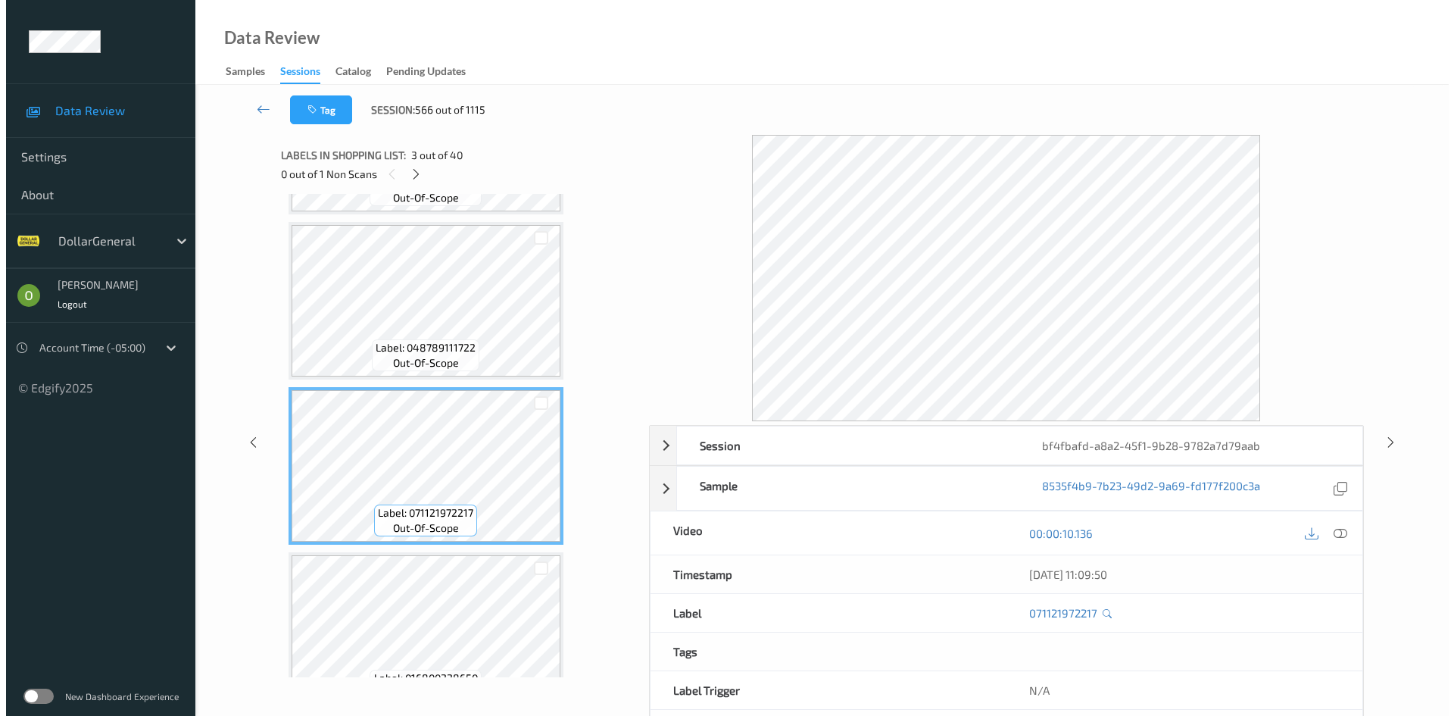
scroll to position [227, 0]
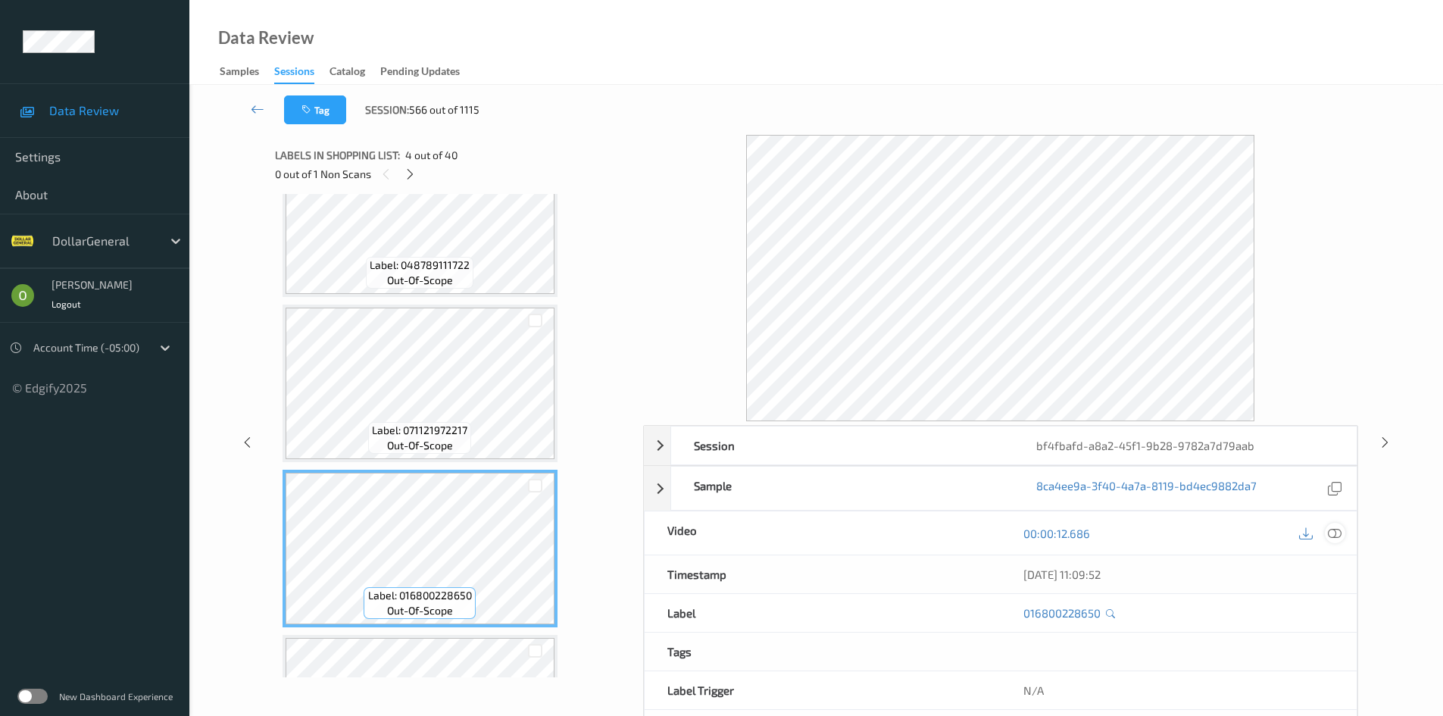
click at [1336, 533] on icon at bounding box center [1335, 533] width 14 height 14
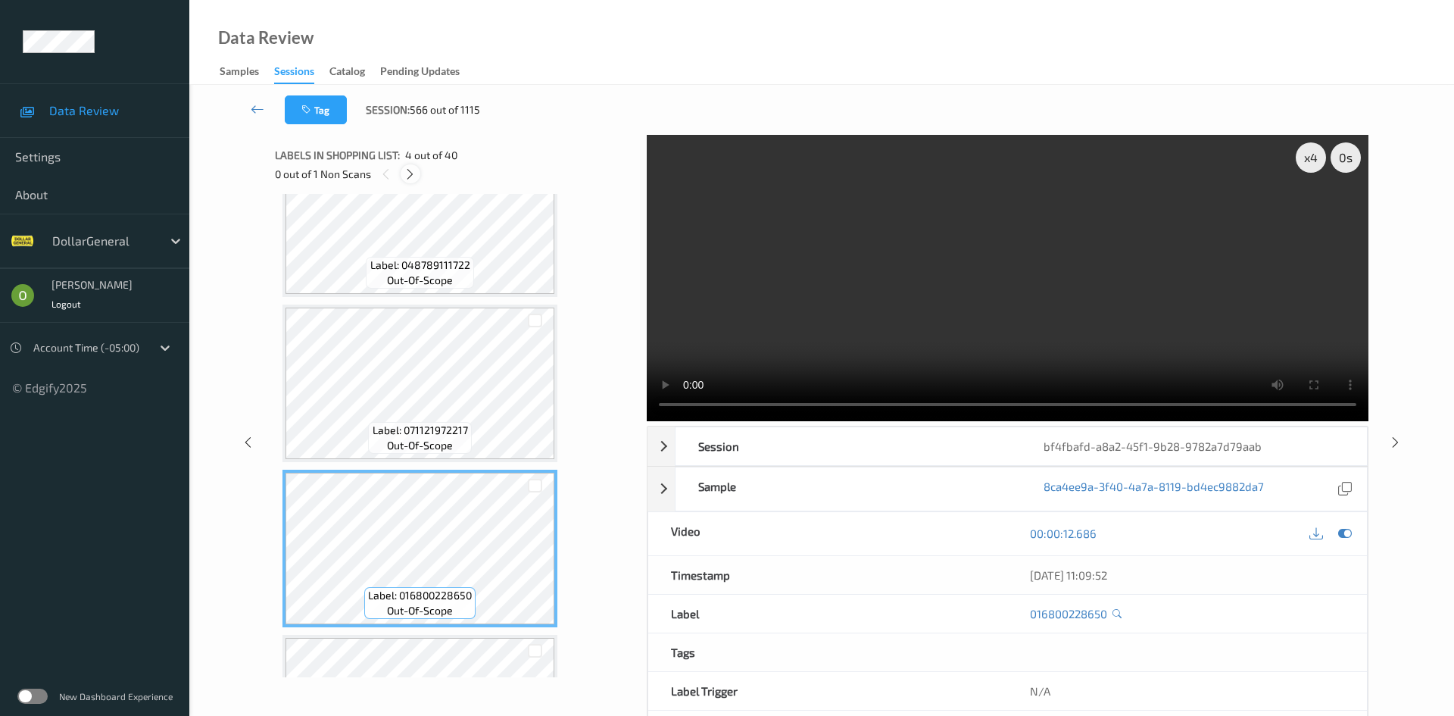
click at [406, 178] on icon at bounding box center [410, 174] width 13 height 14
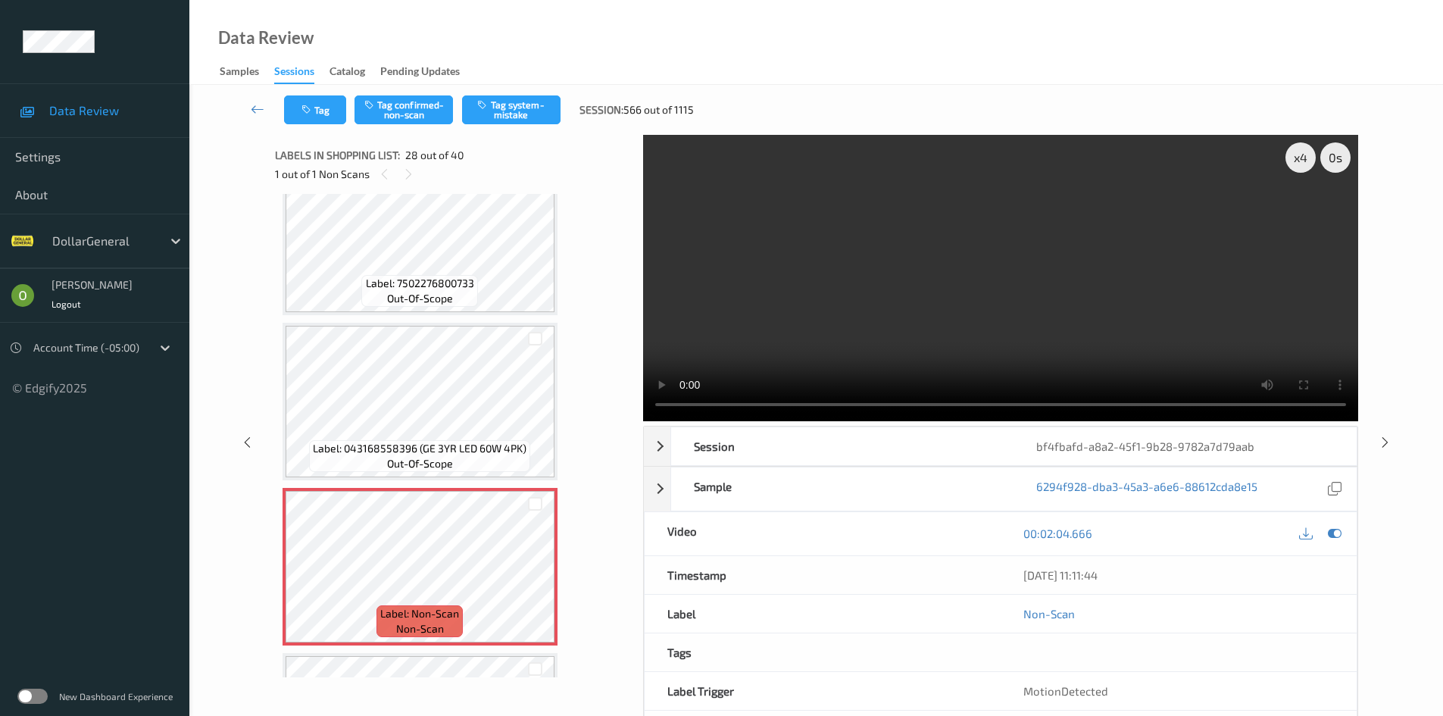
scroll to position [4149, 0]
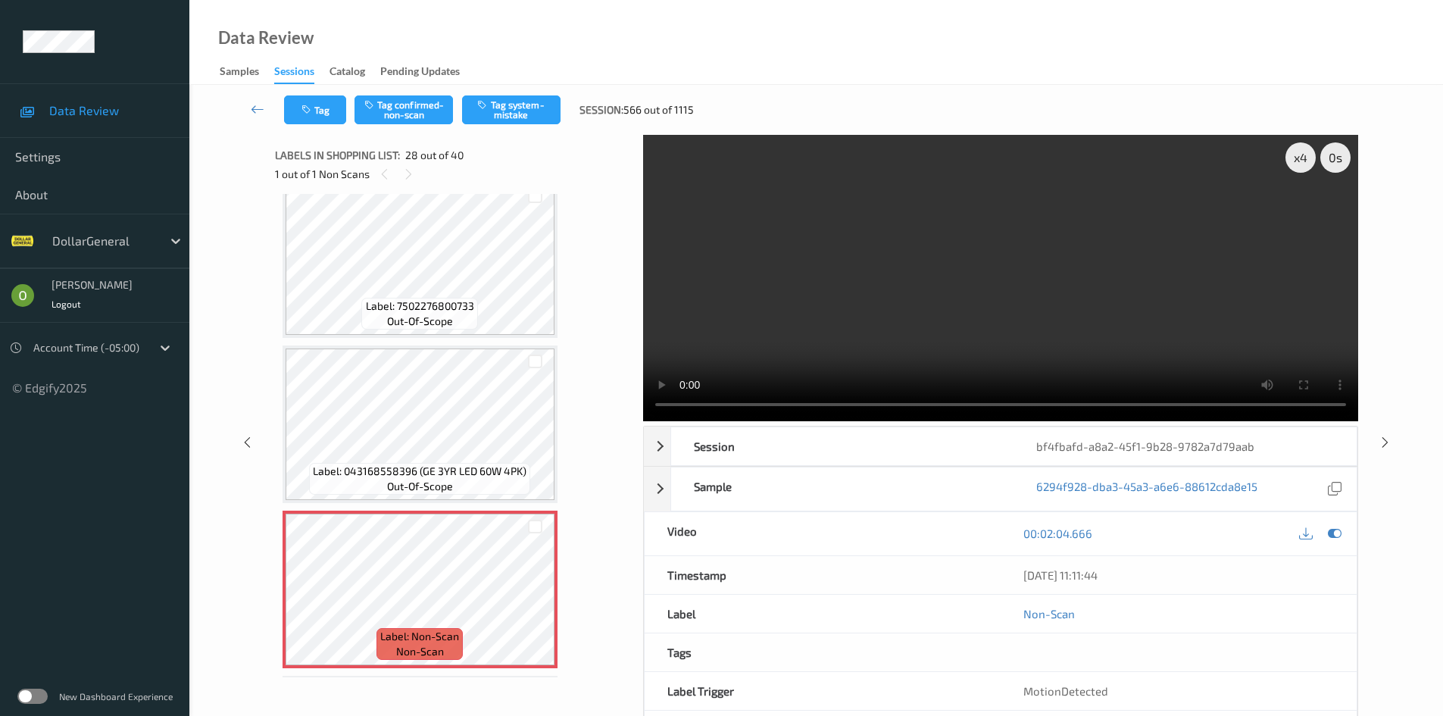
click at [1032, 304] on video at bounding box center [1000, 278] width 715 height 286
click at [871, 170] on video at bounding box center [1000, 278] width 715 height 286
click at [1051, 342] on video at bounding box center [1000, 278] width 715 height 286
click at [1049, 342] on video at bounding box center [1000, 278] width 715 height 286
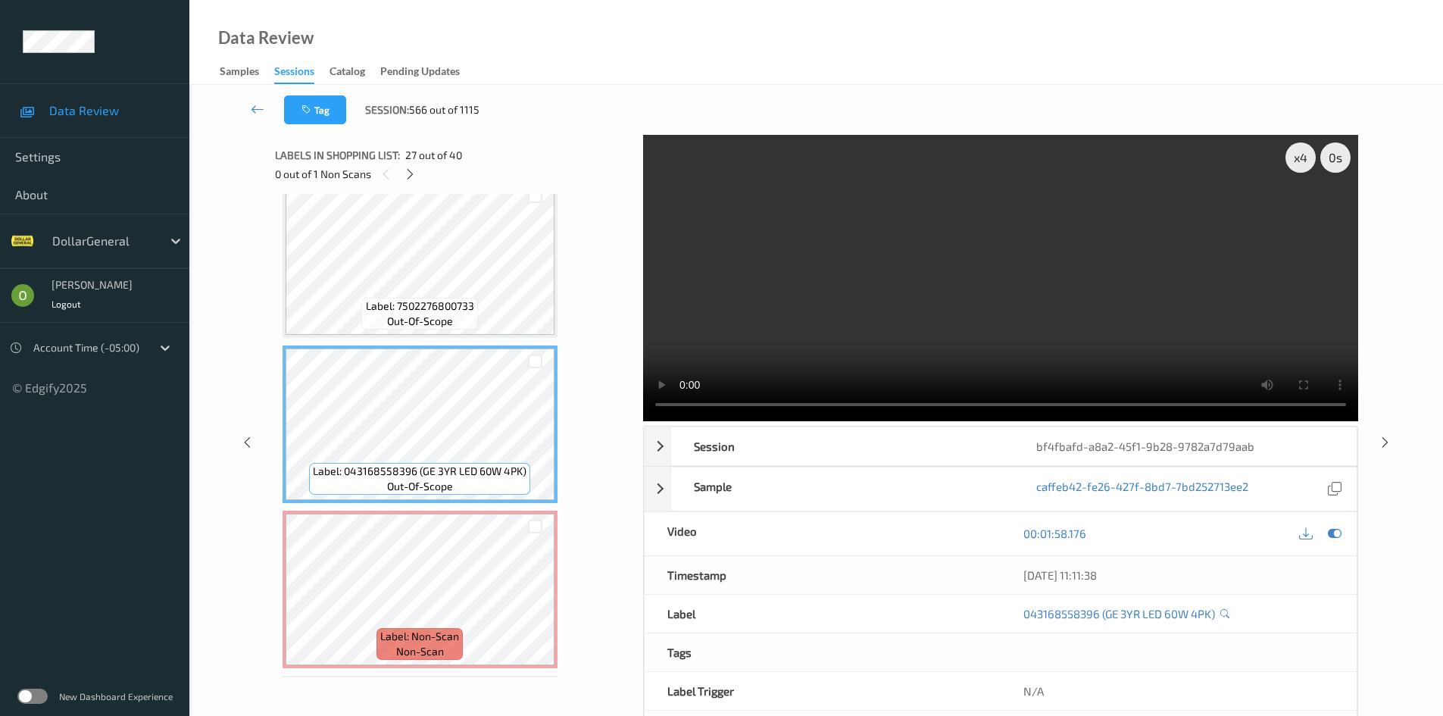
click at [1067, 201] on video at bounding box center [1000, 278] width 715 height 286
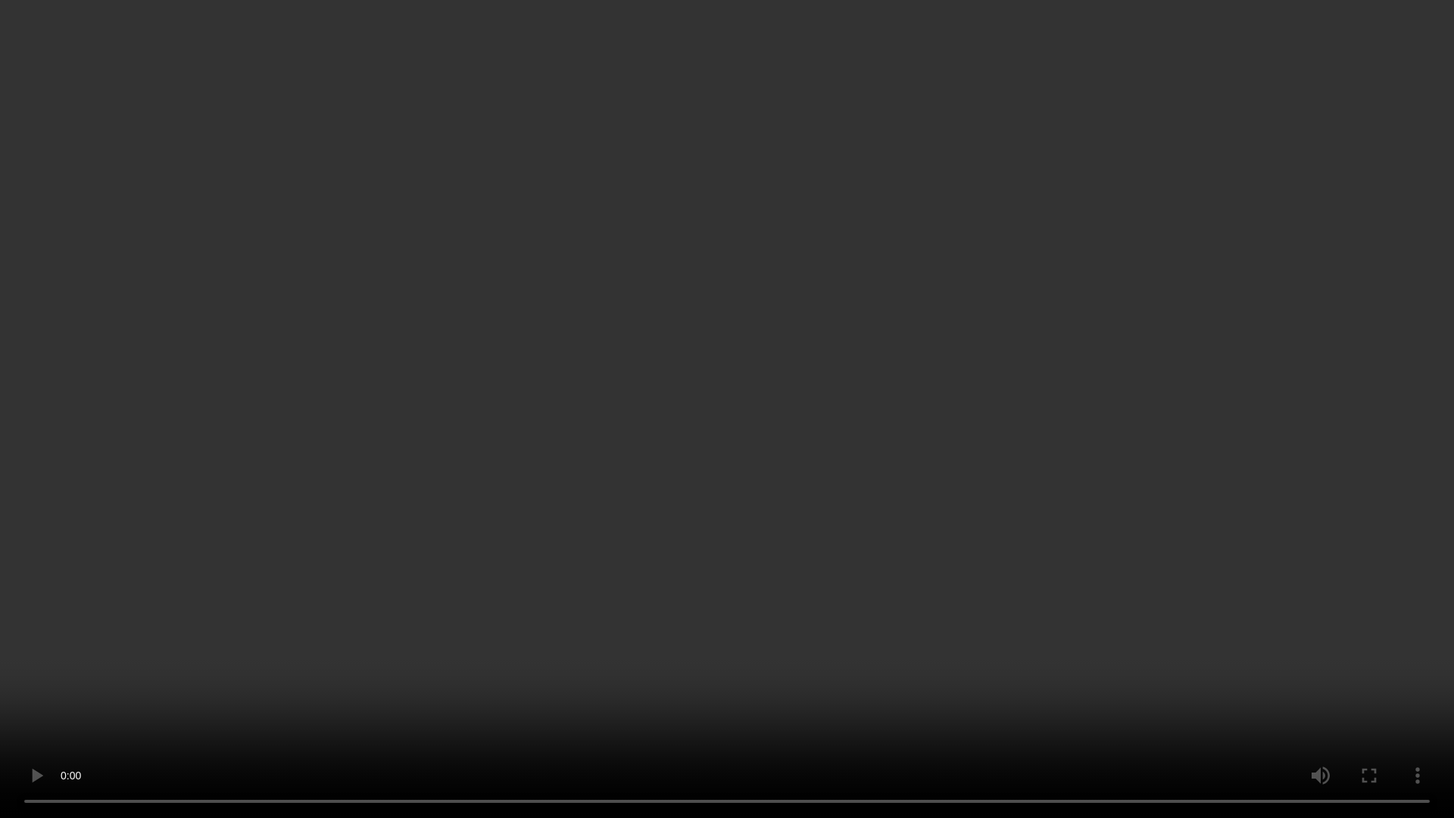
click at [1067, 267] on video at bounding box center [727, 409] width 1454 height 818
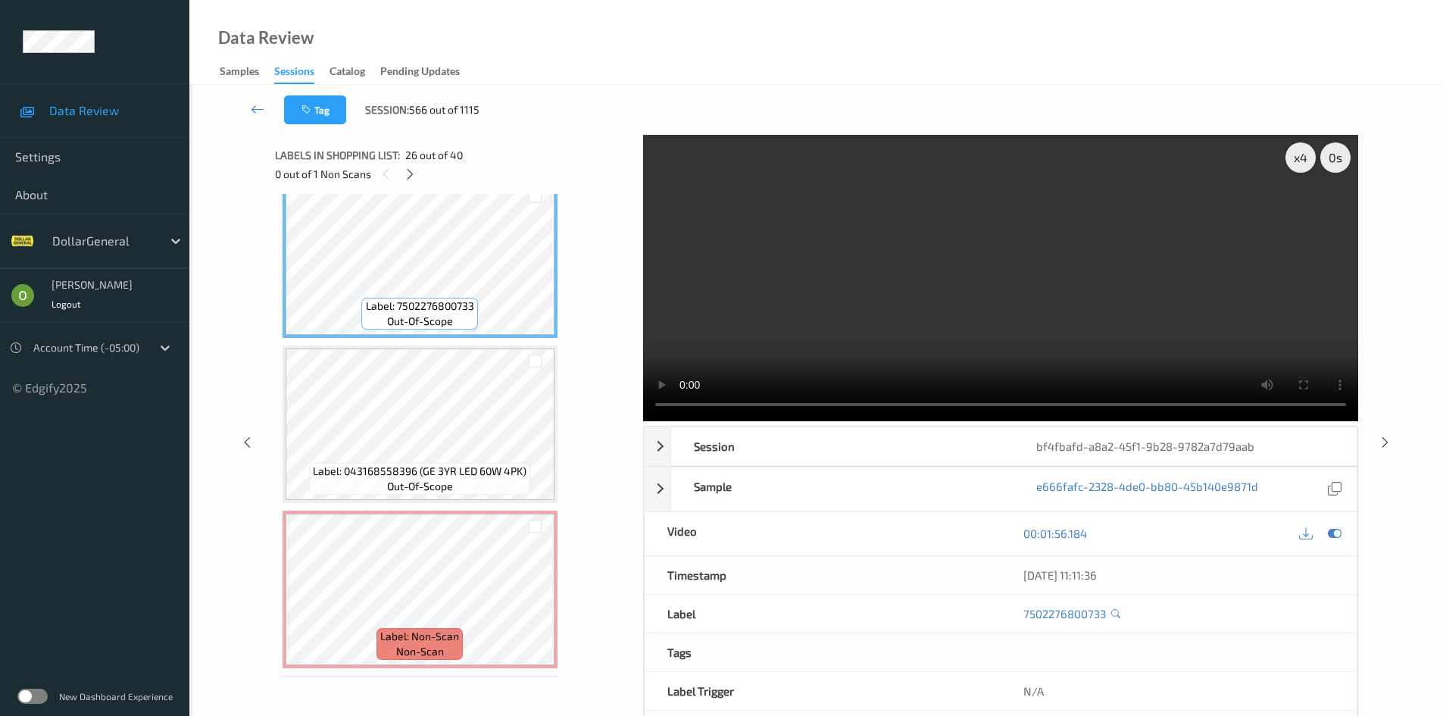
click at [804, 267] on video at bounding box center [1000, 278] width 715 height 286
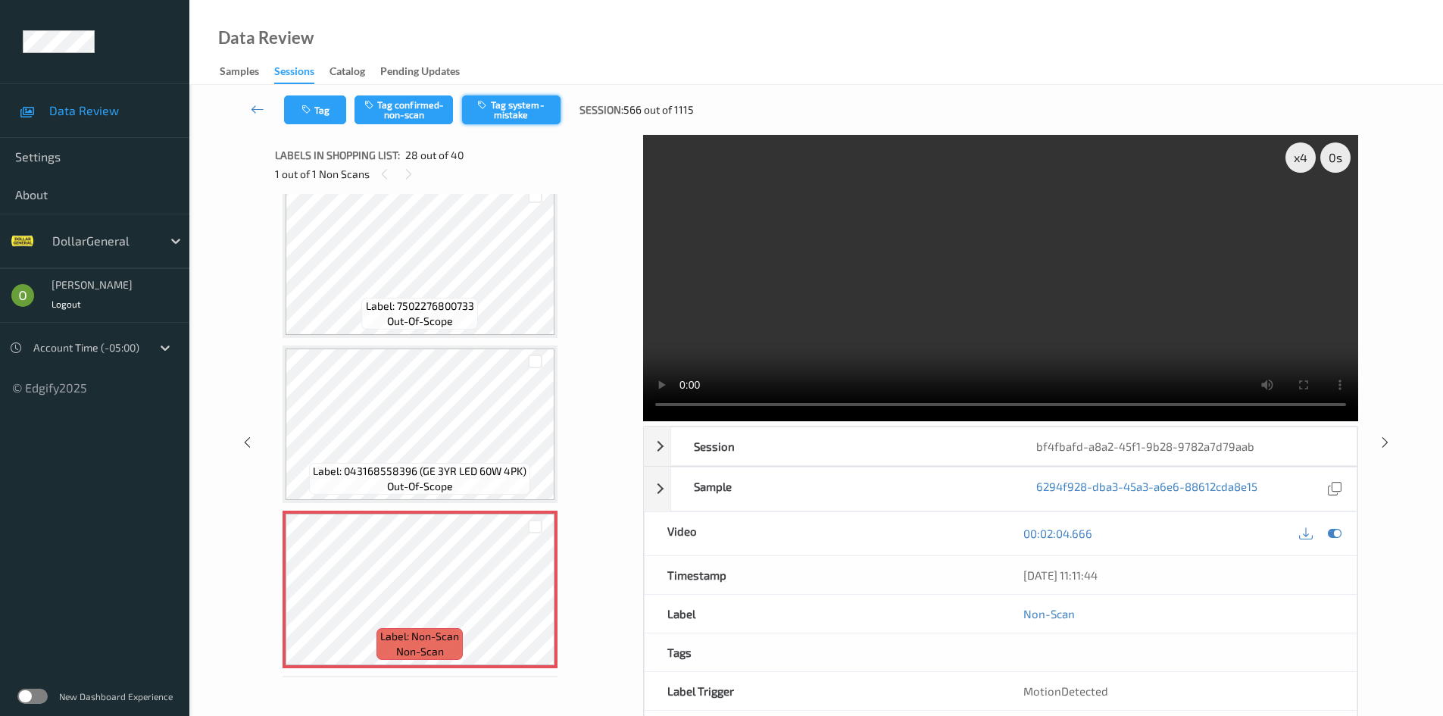
click at [477, 109] on button "Tag system-mistake" at bounding box center [511, 109] width 98 height 29
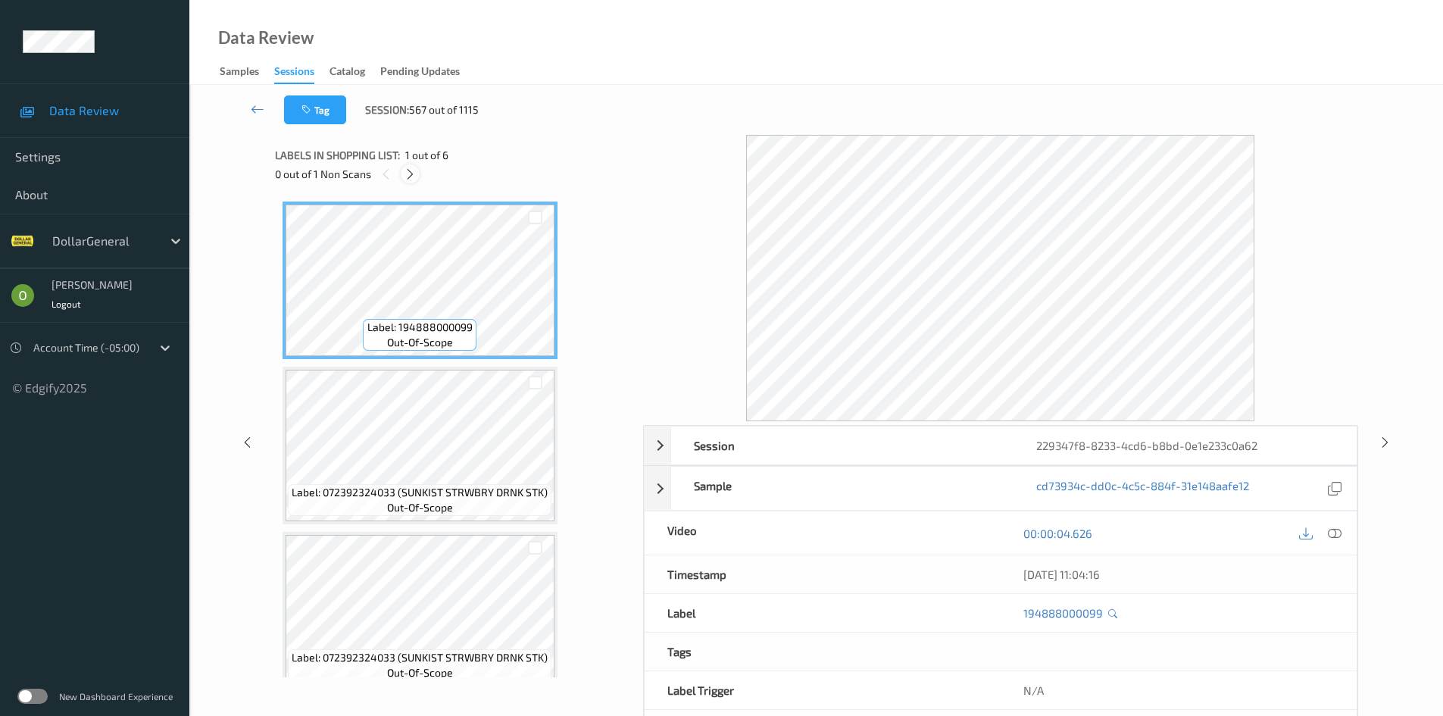
click at [401, 173] on div "0 out of 1 Non Scans" at bounding box center [453, 173] width 357 height 19
click at [404, 173] on icon at bounding box center [410, 174] width 13 height 14
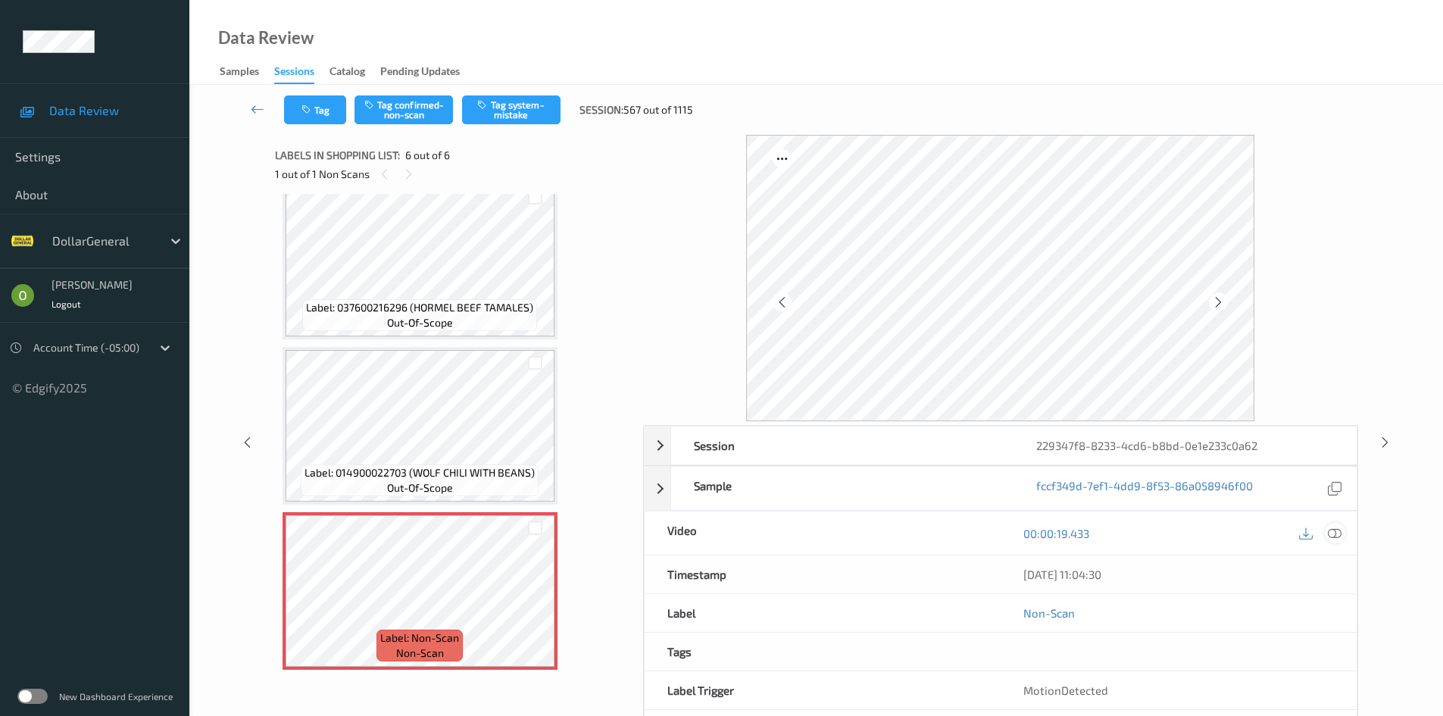
click at [1332, 542] on div at bounding box center [1335, 533] width 20 height 20
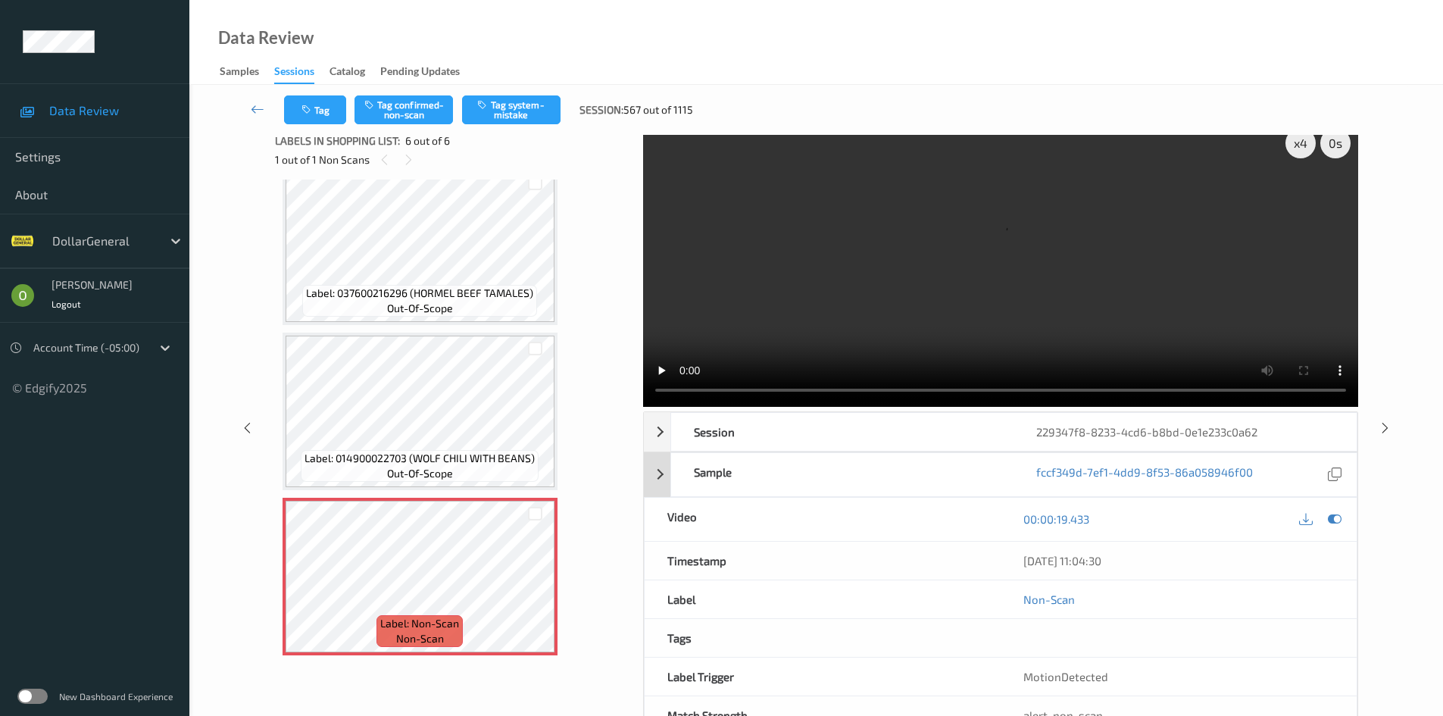
scroll to position [0, 0]
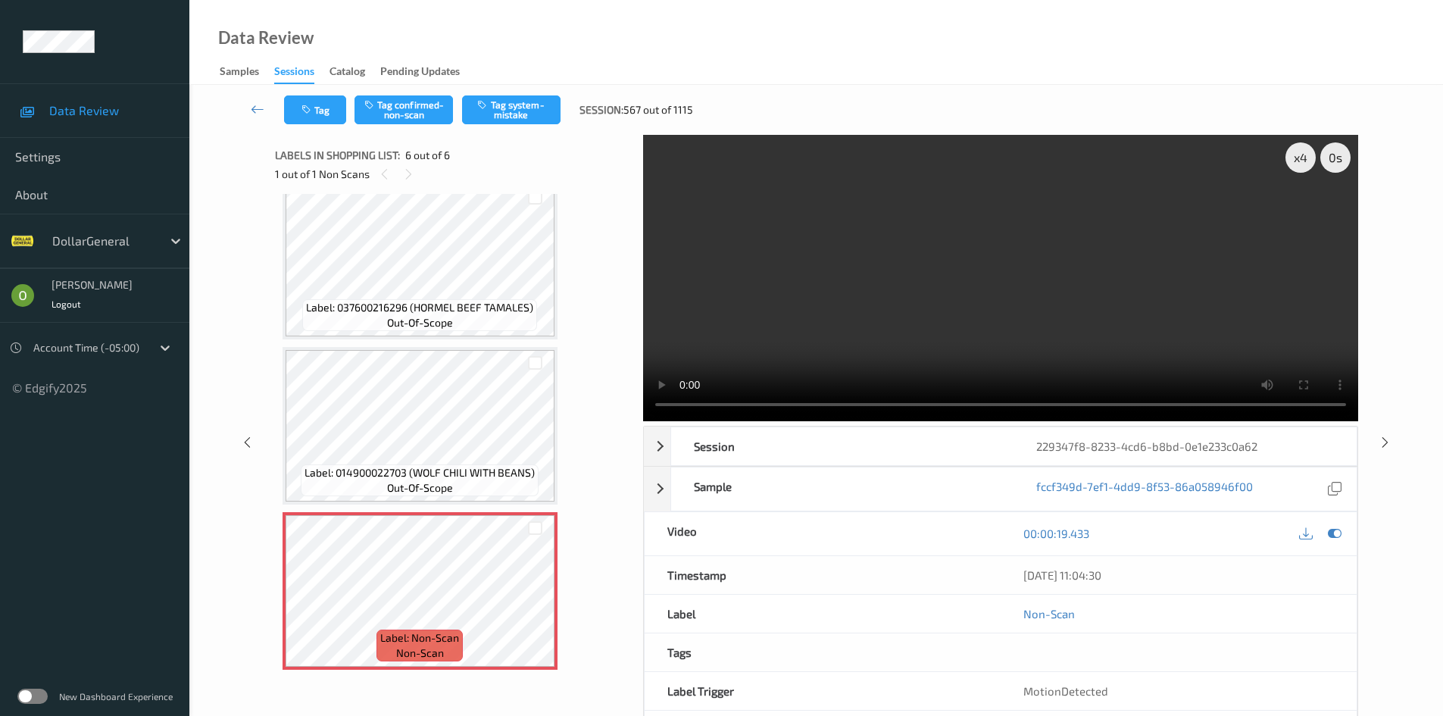
click at [852, 223] on video at bounding box center [1000, 278] width 715 height 286
click at [845, 227] on video at bounding box center [1000, 278] width 715 height 286
click at [532, 598] on icon at bounding box center [535, 604] width 13 height 14
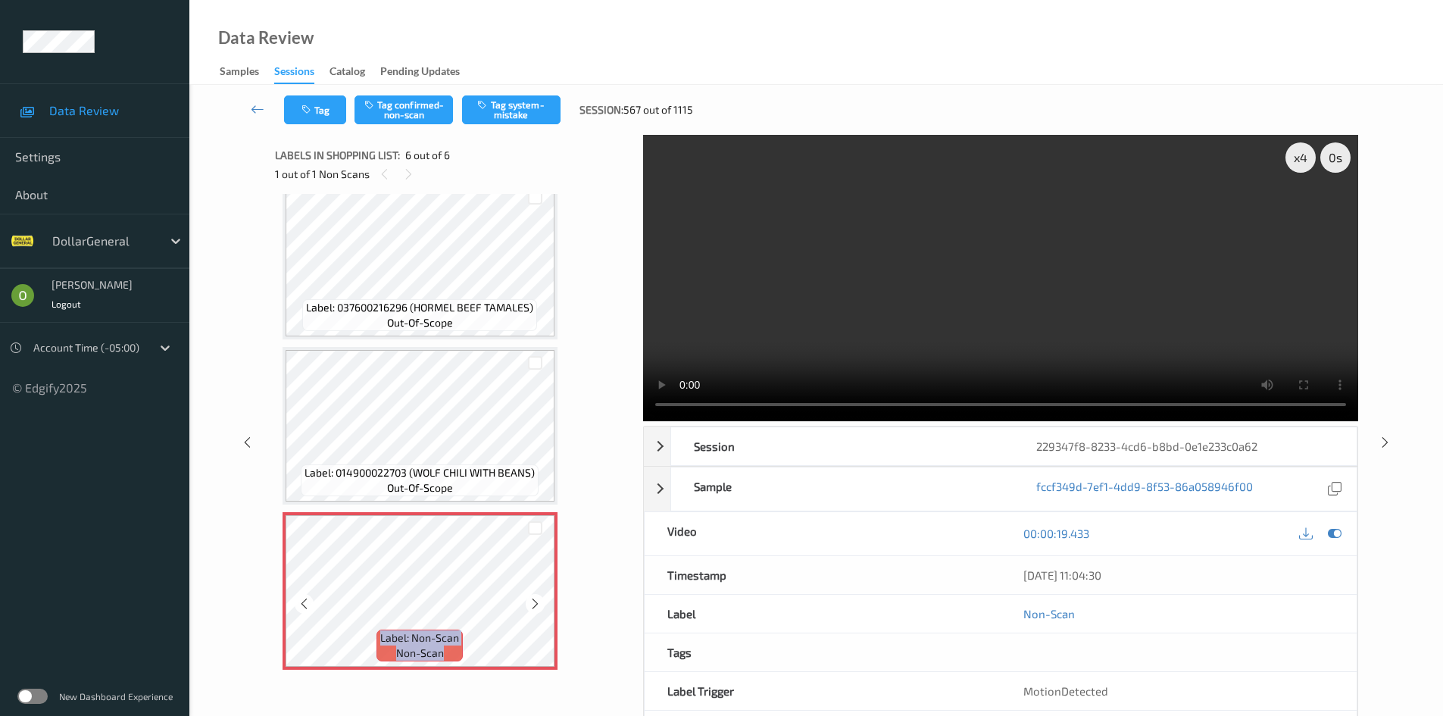
click at [532, 598] on icon at bounding box center [535, 604] width 13 height 14
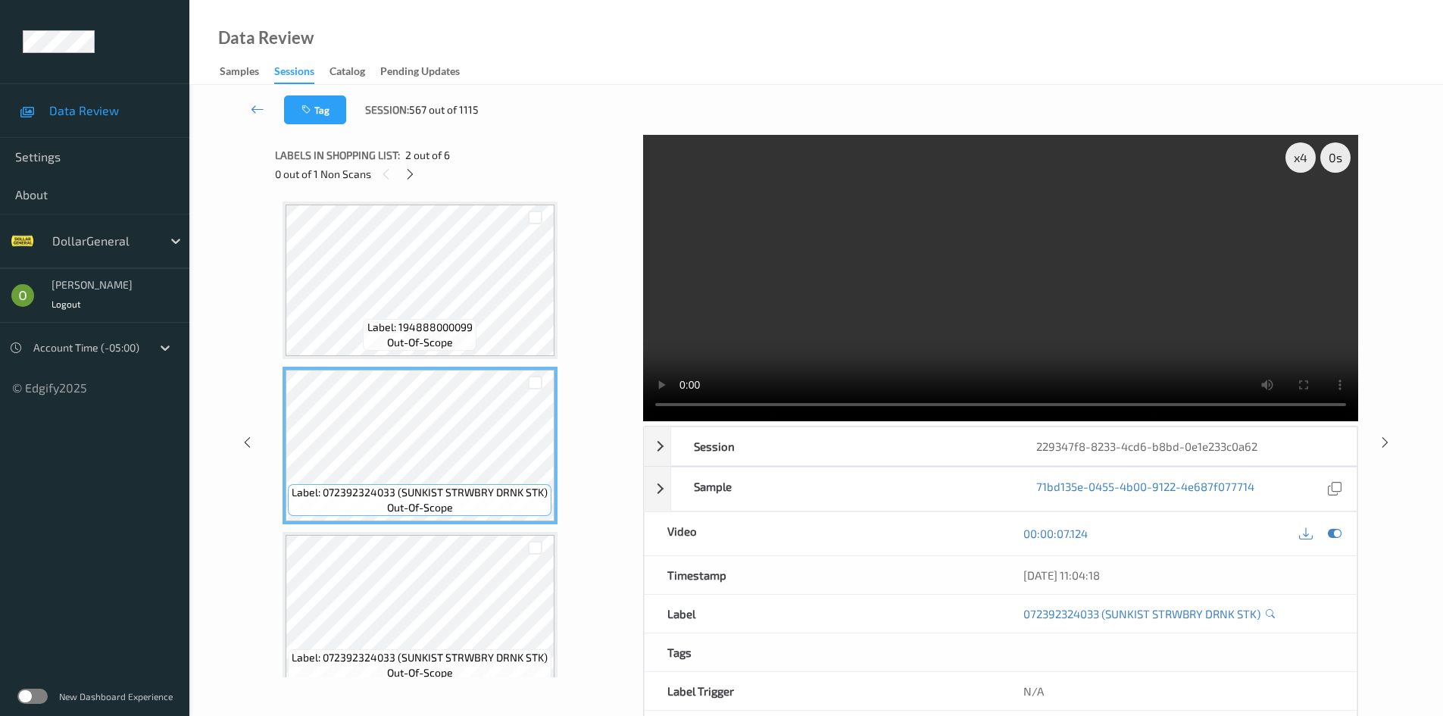
click at [437, 332] on span "Label: 194888000099" at bounding box center [419, 327] width 105 height 15
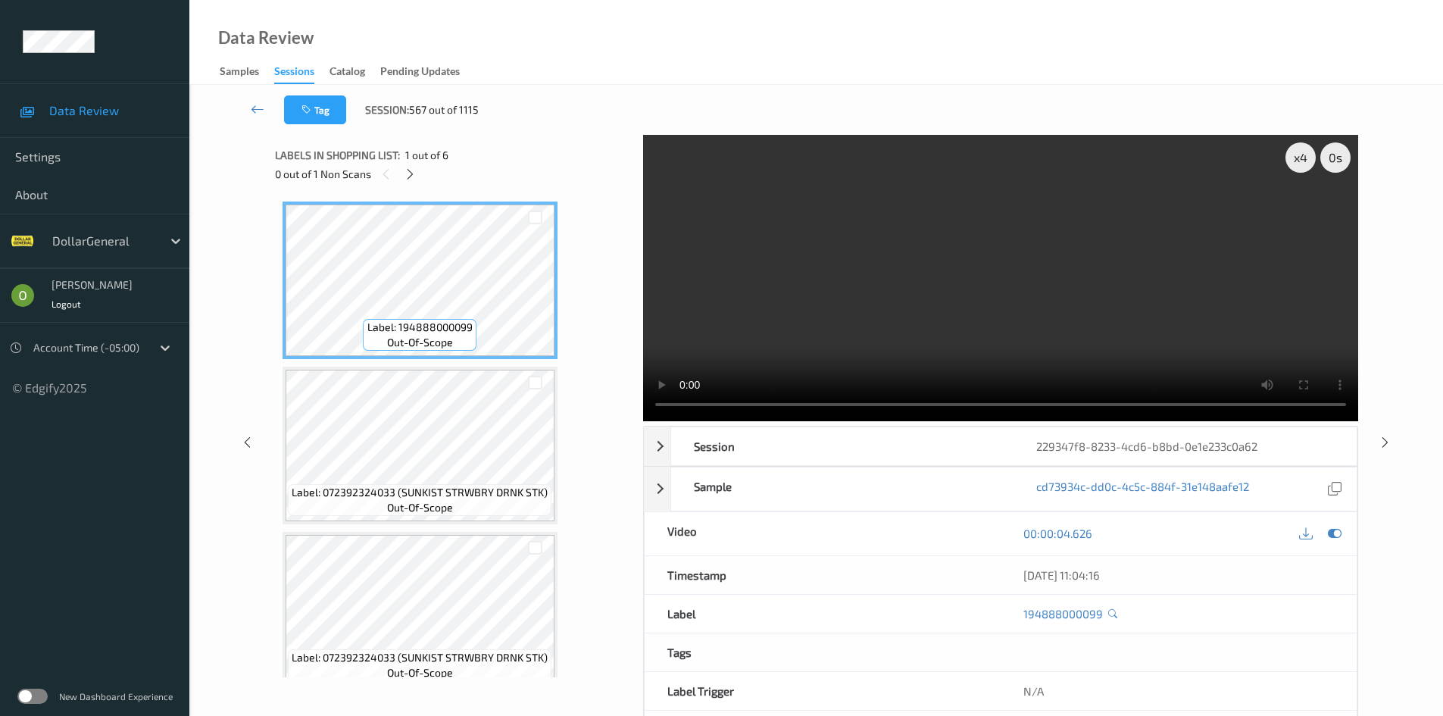
click at [904, 223] on video at bounding box center [1000, 278] width 715 height 286
click at [708, 283] on video at bounding box center [1000, 278] width 715 height 286
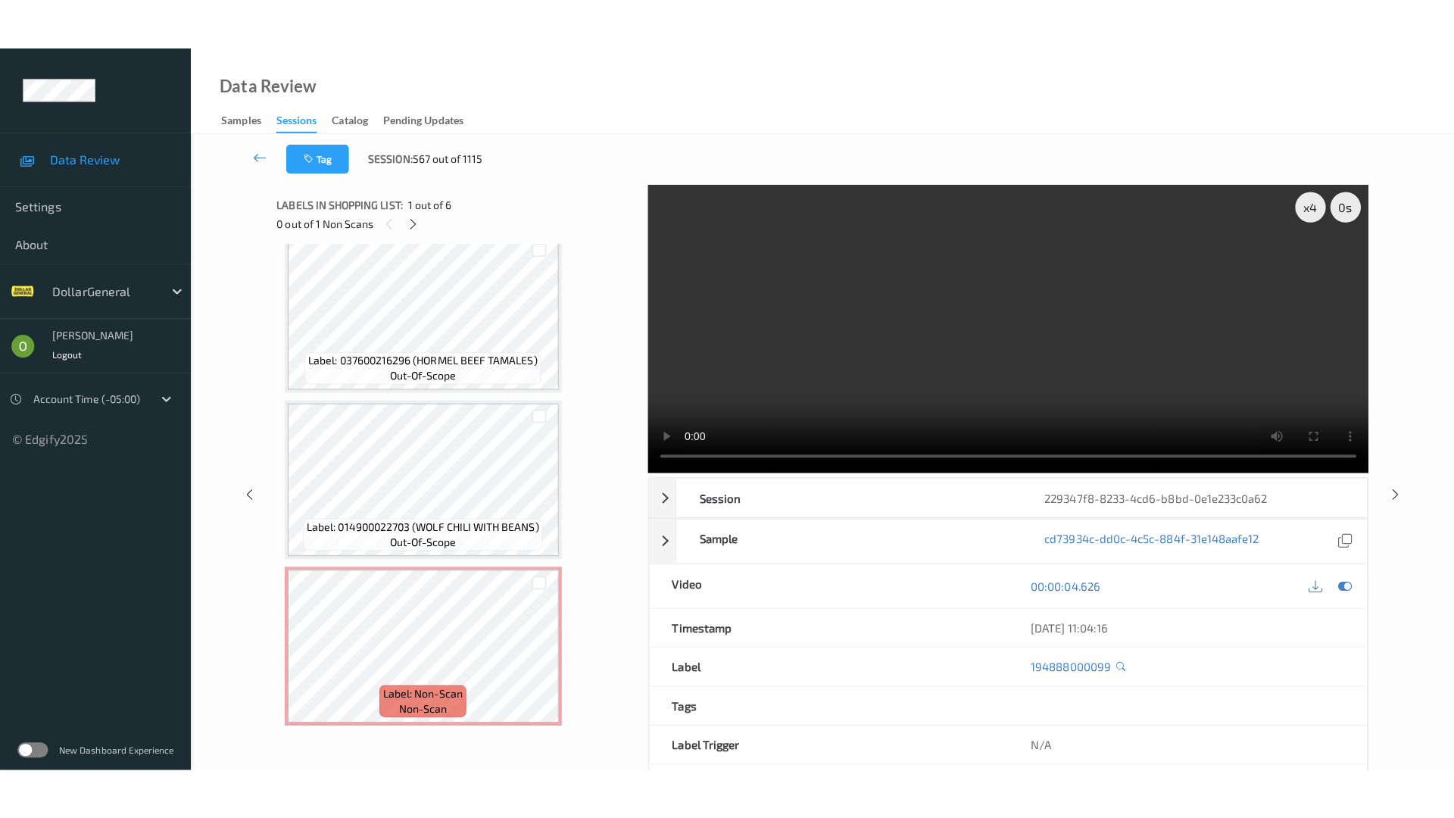
scroll to position [515, 0]
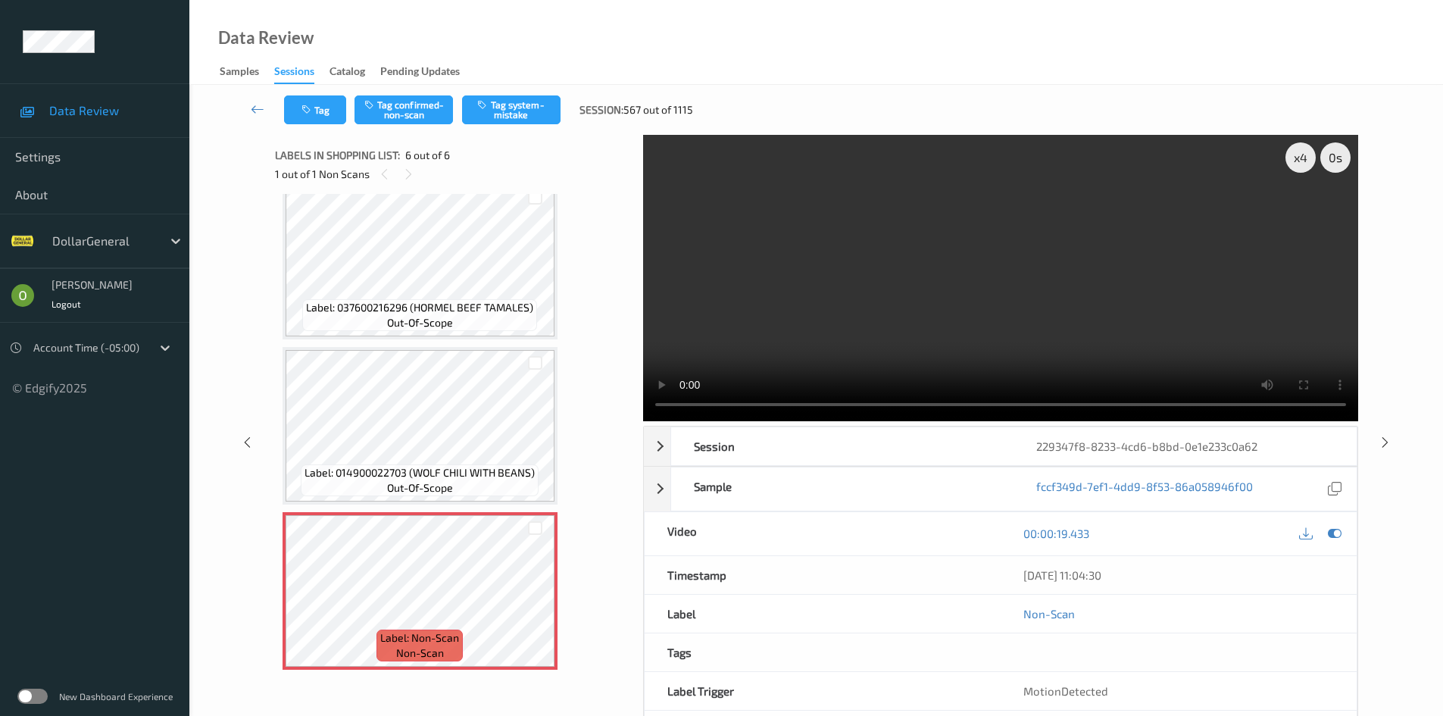
click at [849, 273] on video at bounding box center [1000, 278] width 715 height 286
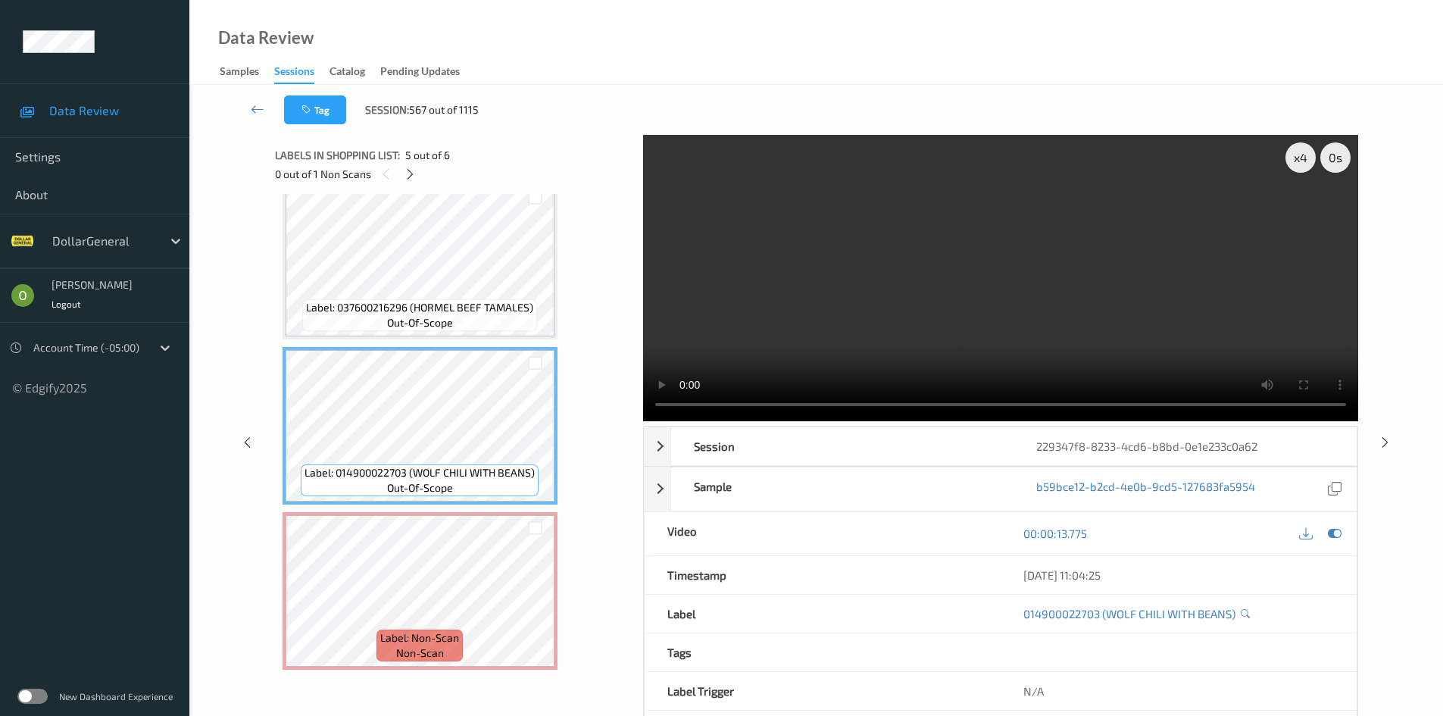
click at [804, 298] on video at bounding box center [1000, 278] width 715 height 286
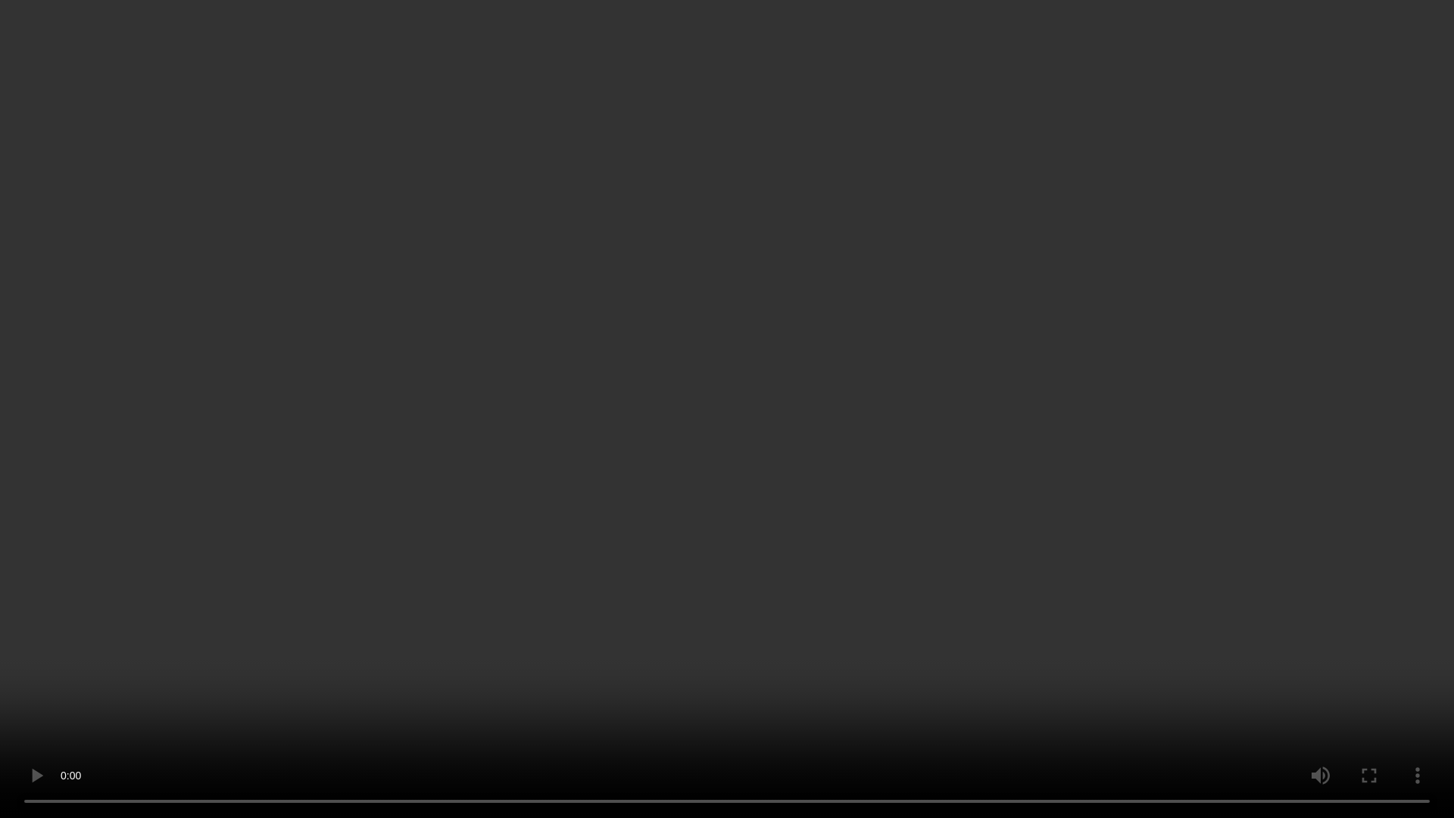
click at [804, 364] on video at bounding box center [727, 409] width 1454 height 818
click at [820, 327] on video at bounding box center [727, 409] width 1454 height 818
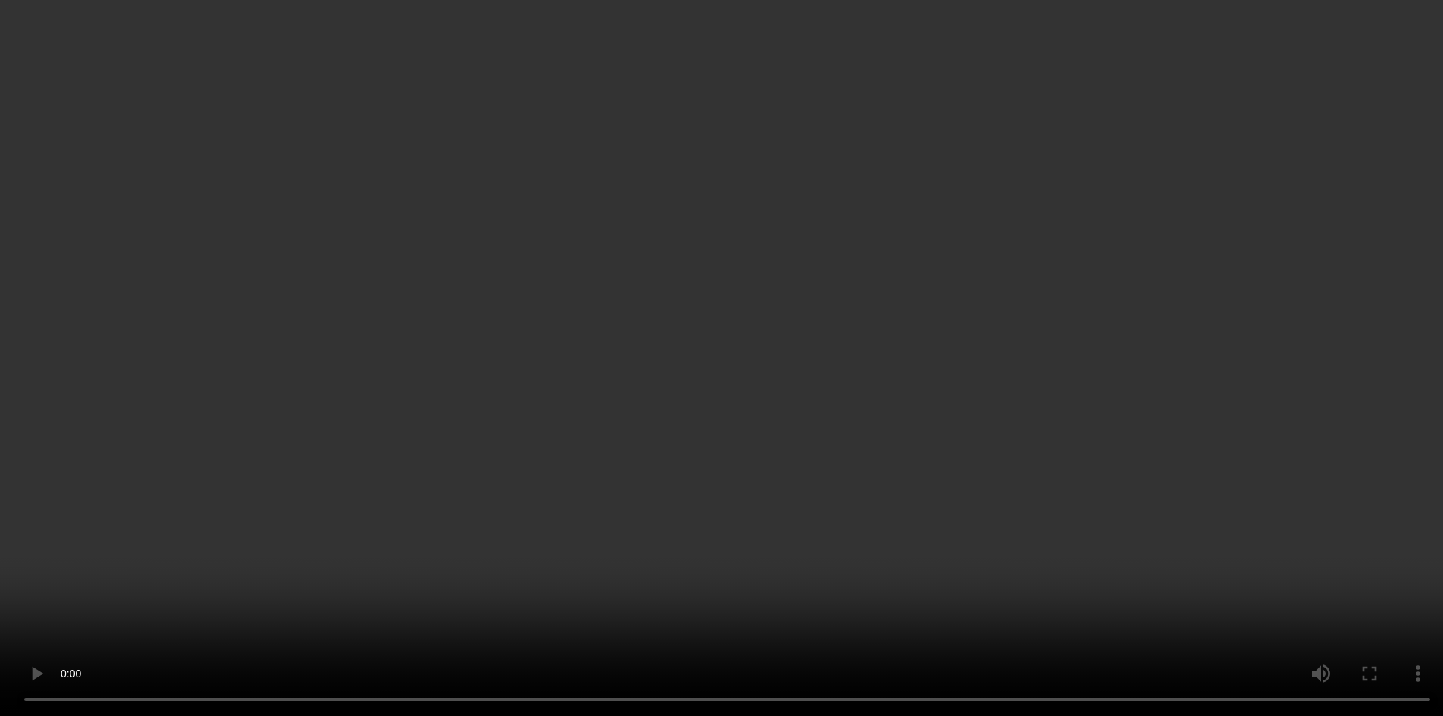
click at [820, 261] on video at bounding box center [721, 358] width 1443 height 716
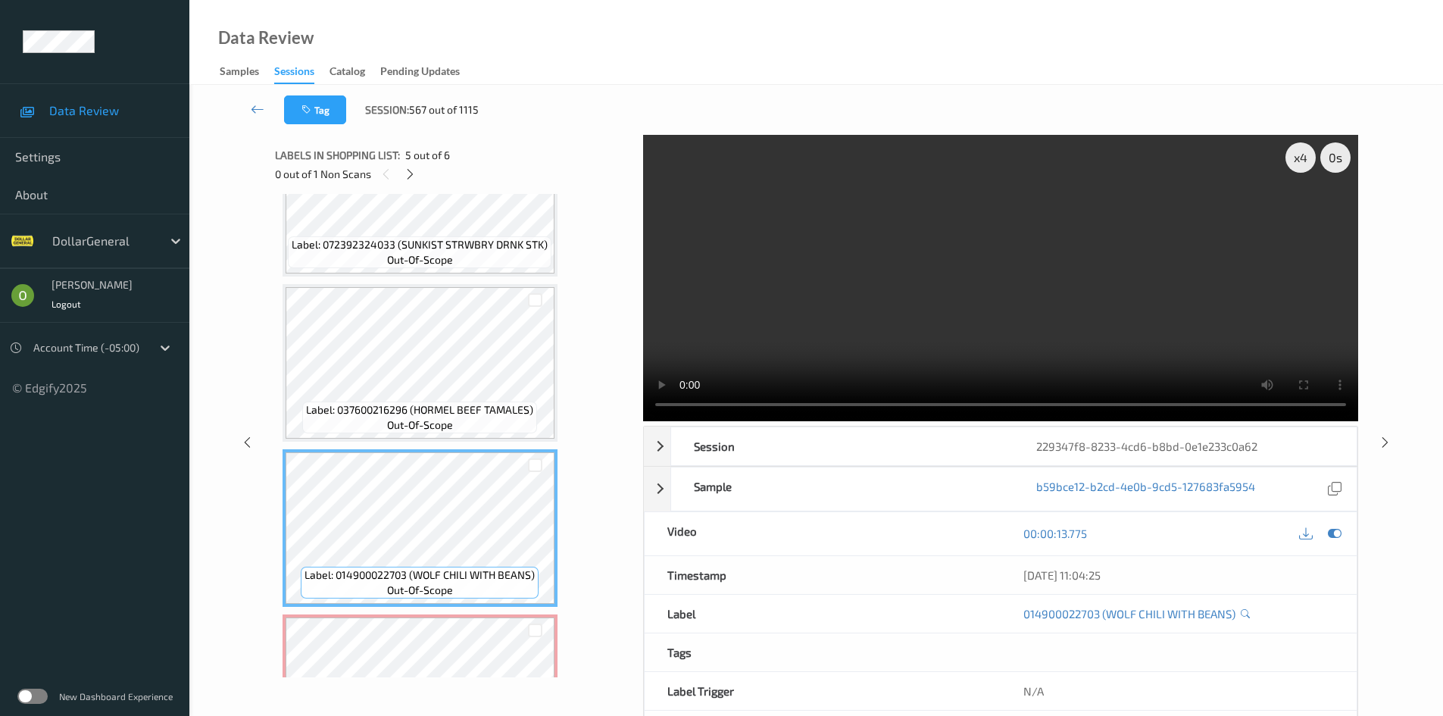
click at [820, 261] on video at bounding box center [1000, 278] width 715 height 286
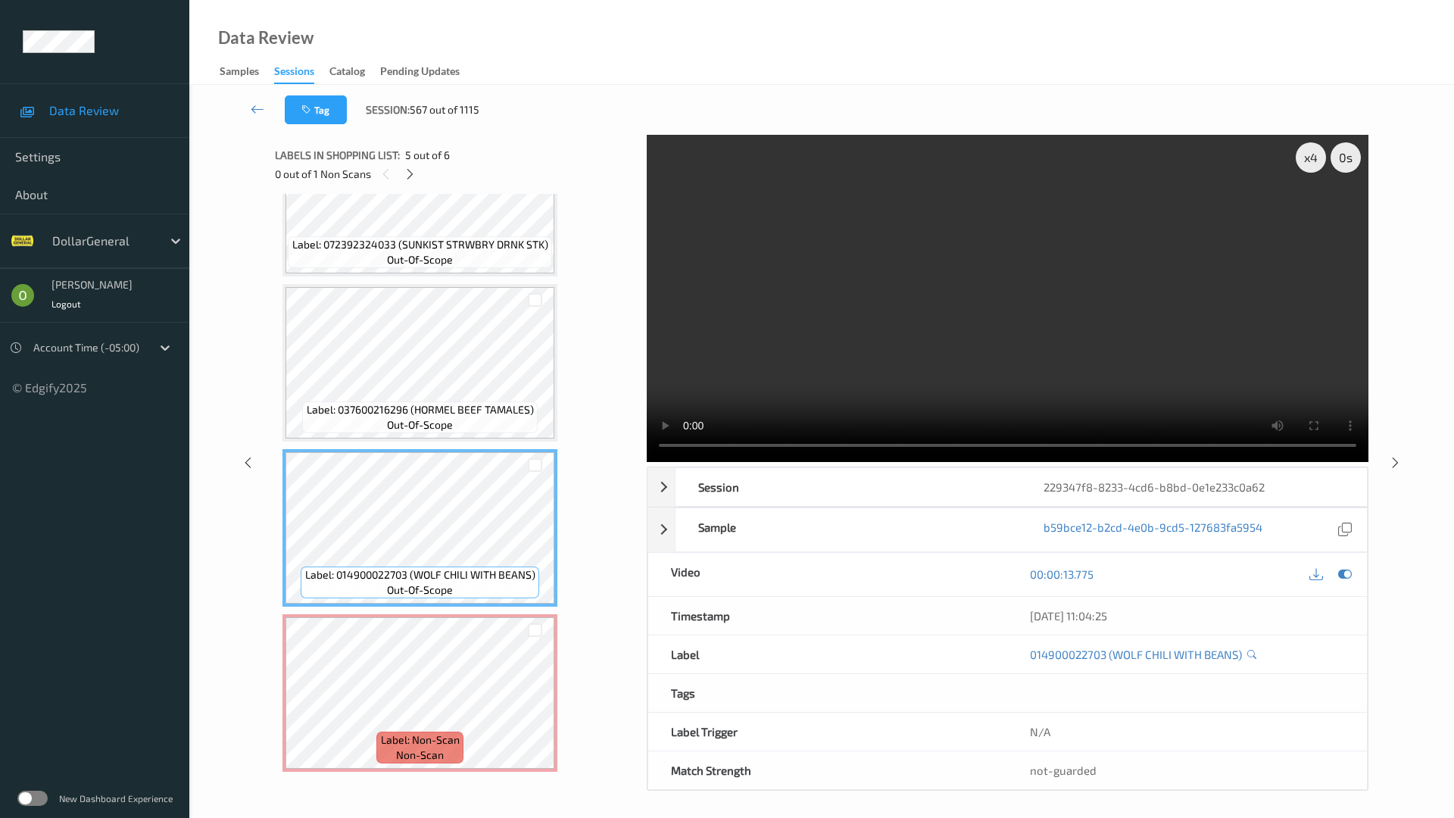
click at [820, 327] on video at bounding box center [1008, 298] width 722 height 327
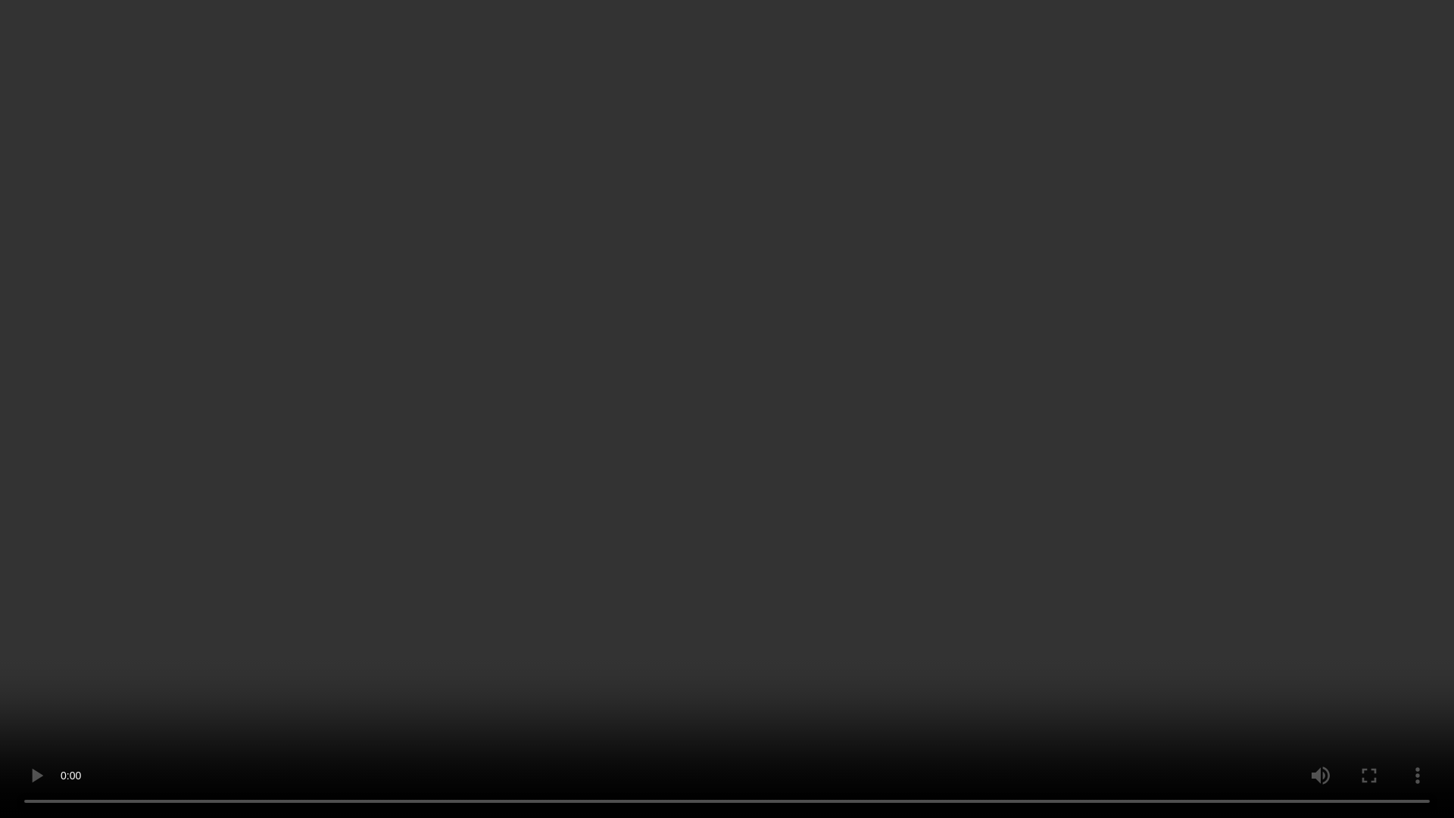
click at [740, 476] on video at bounding box center [727, 409] width 1454 height 818
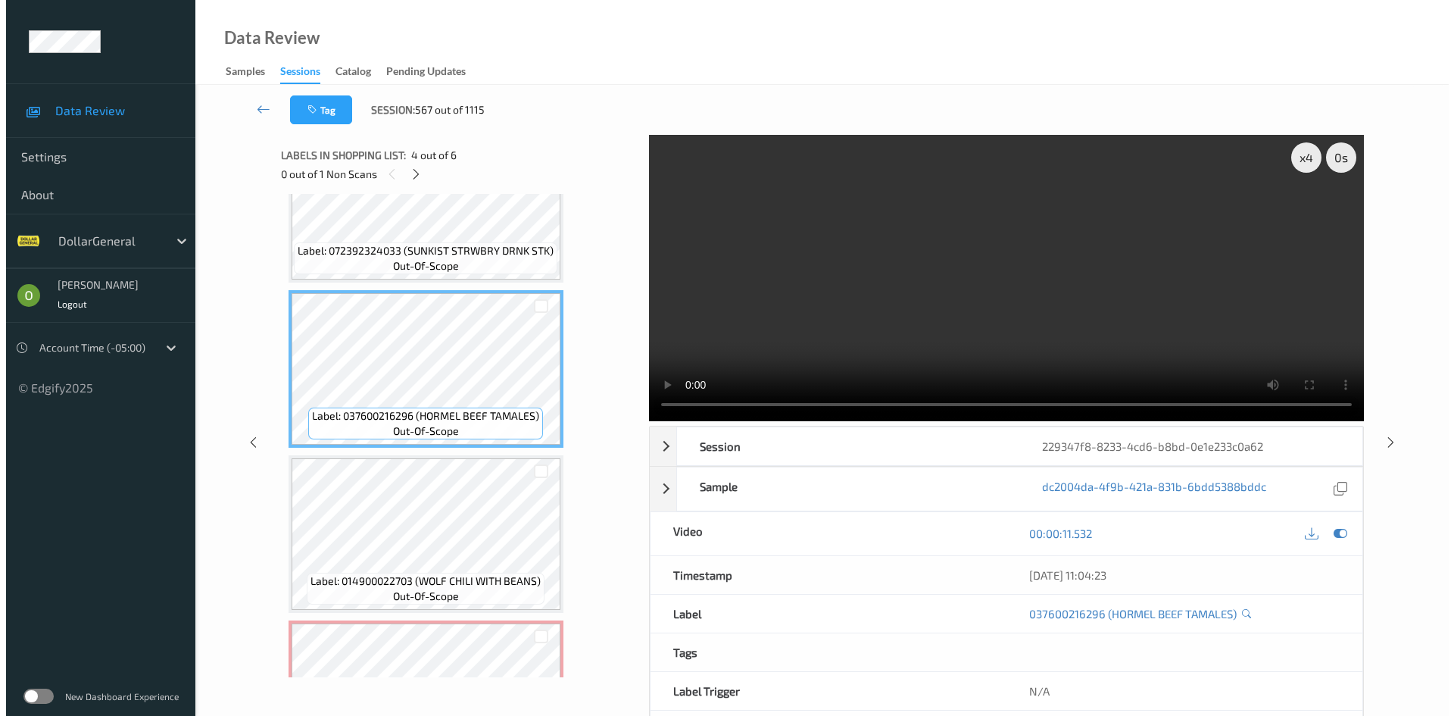
scroll to position [515, 0]
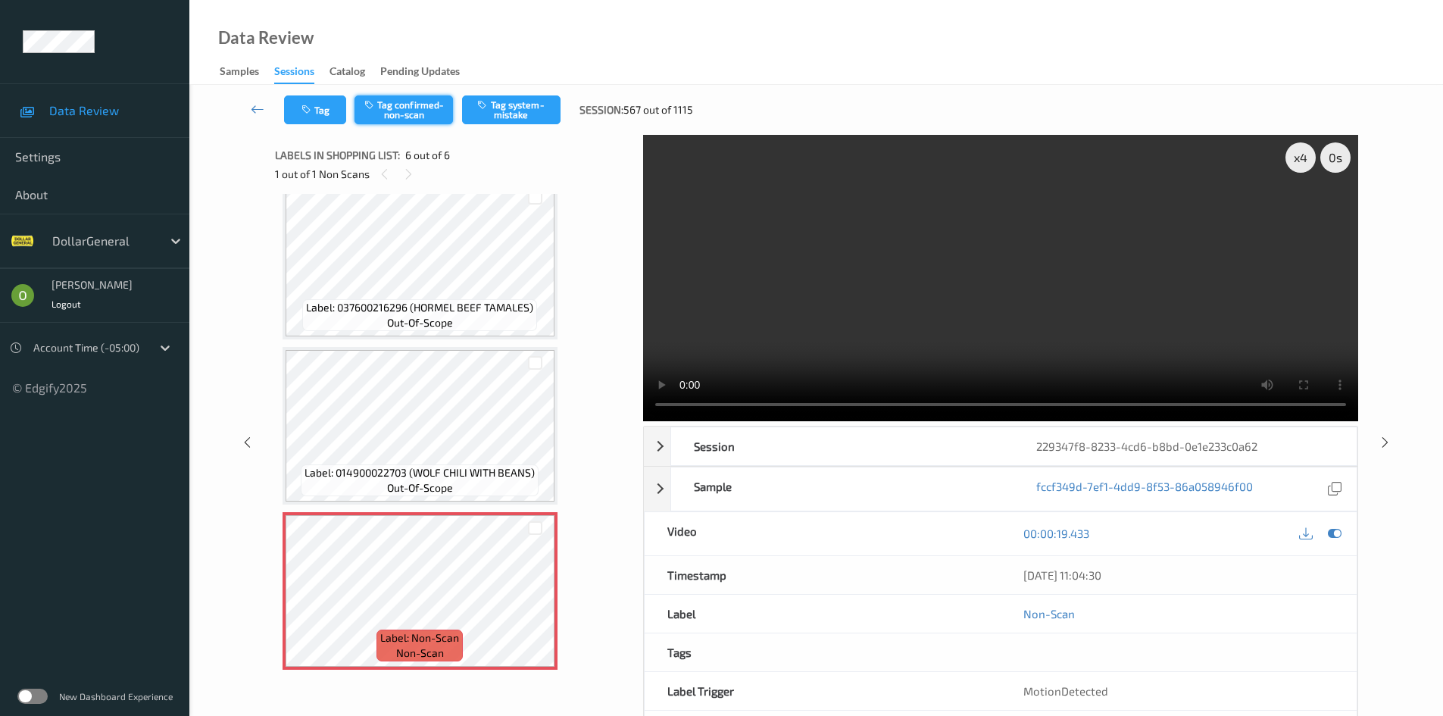
click at [425, 108] on button "Tag confirmed-non-scan" at bounding box center [403, 109] width 98 height 29
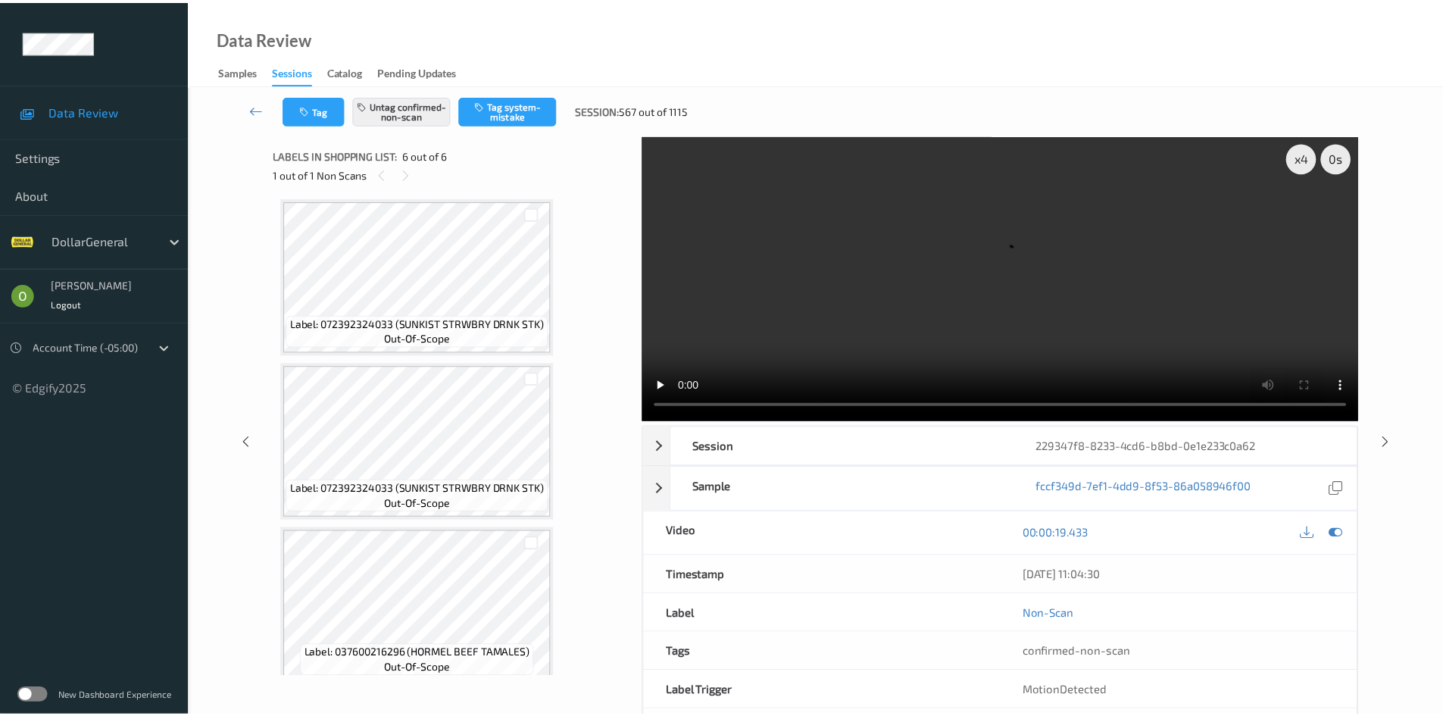
scroll to position [0, 0]
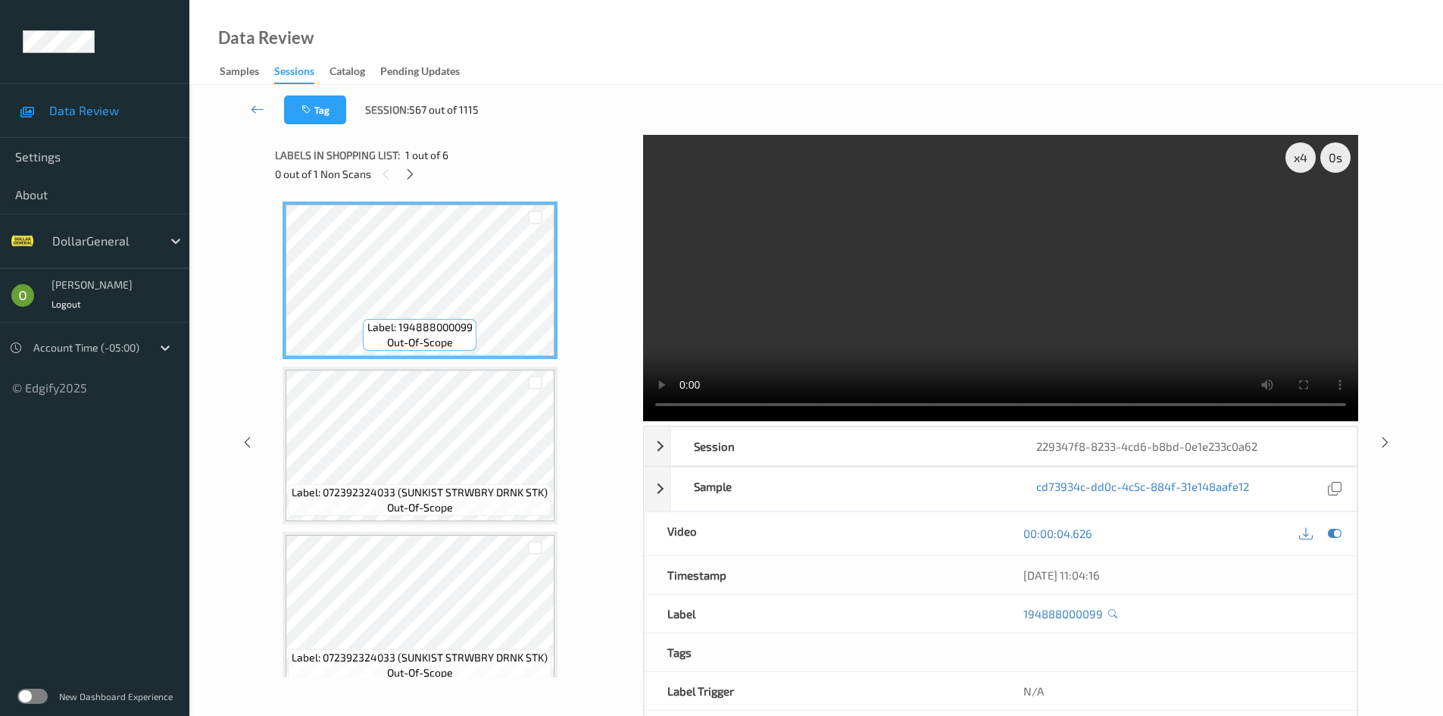
click at [785, 308] on video at bounding box center [1000, 278] width 715 height 286
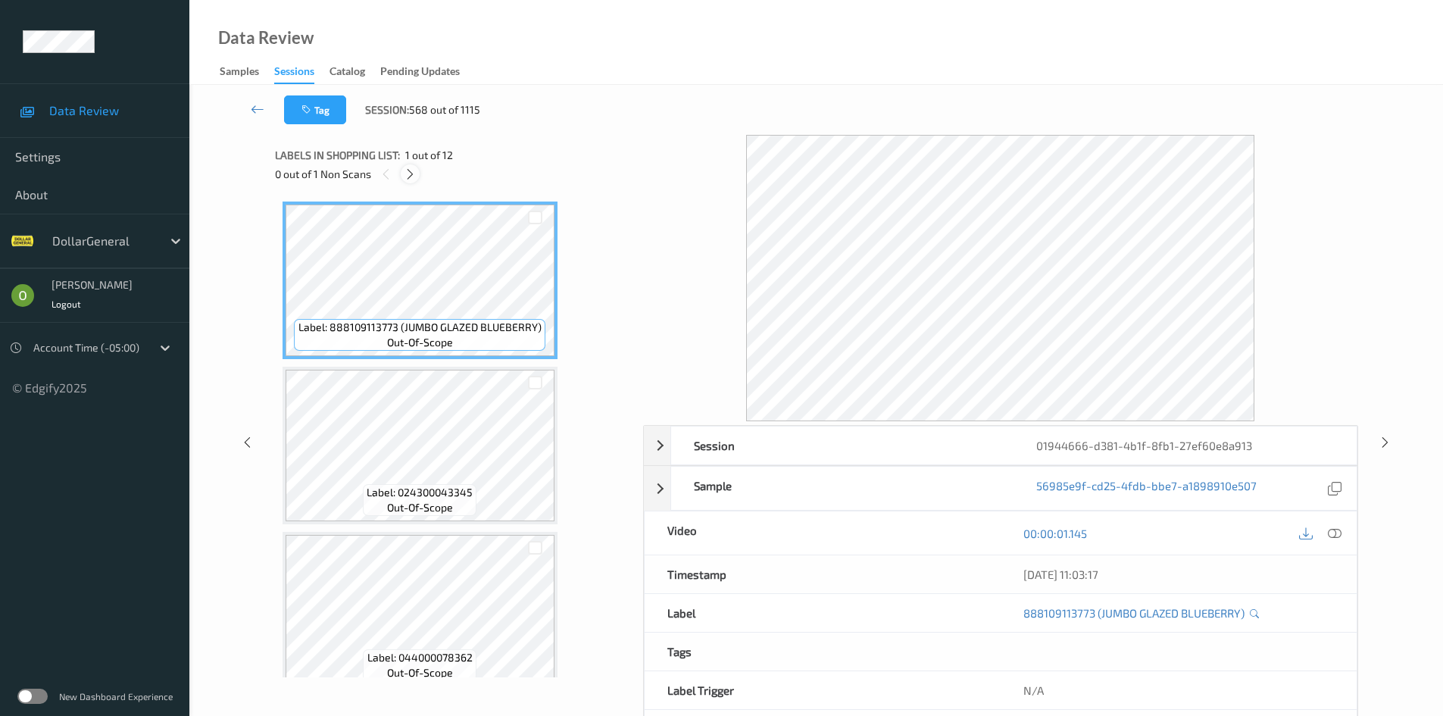
click at [407, 173] on icon at bounding box center [410, 174] width 13 height 14
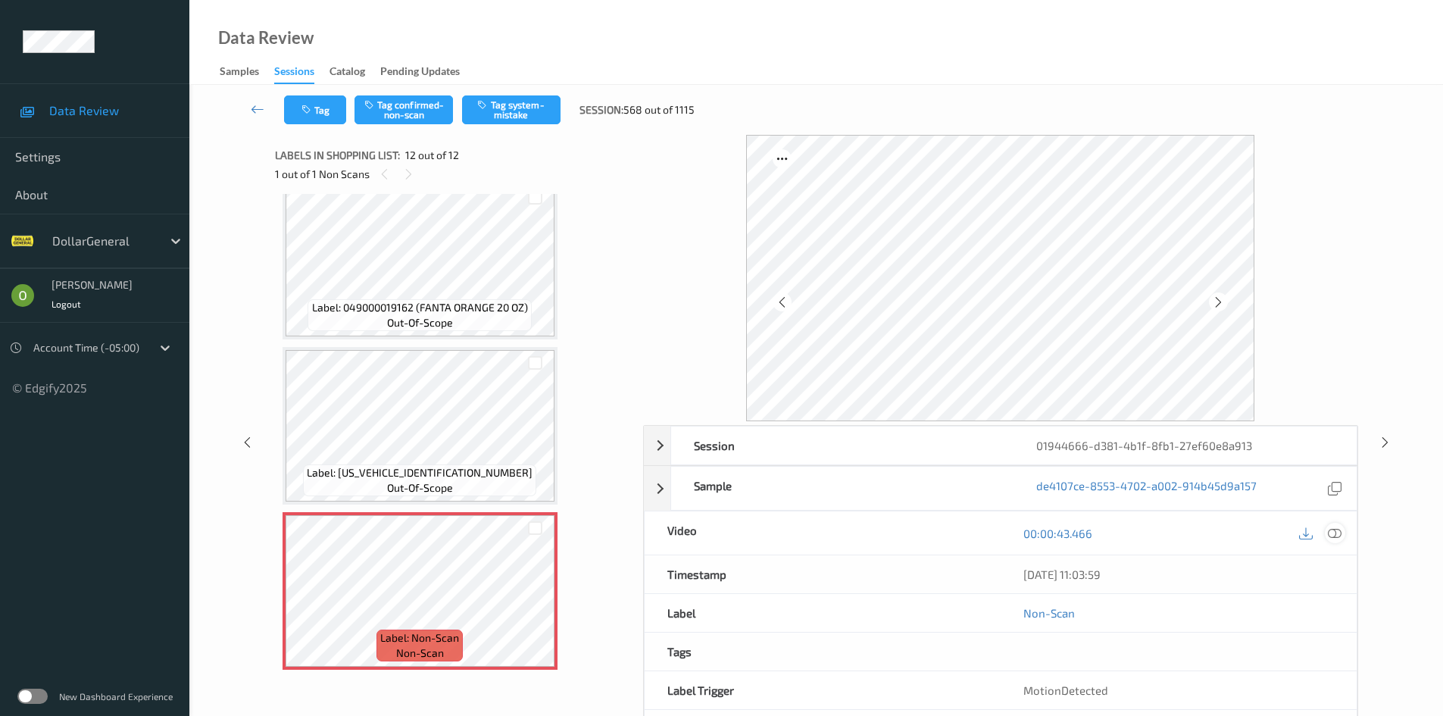
click at [1328, 541] on div at bounding box center [1335, 533] width 20 height 20
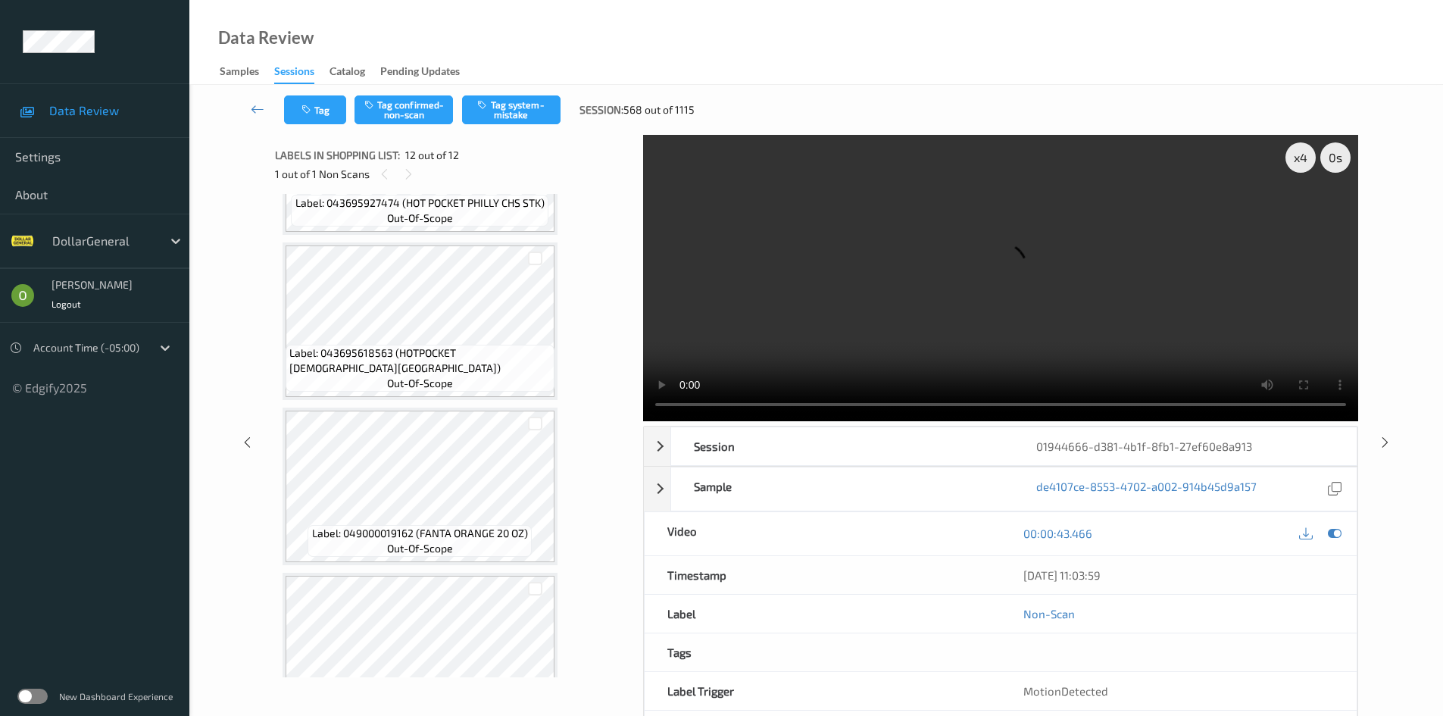
scroll to position [1203, 0]
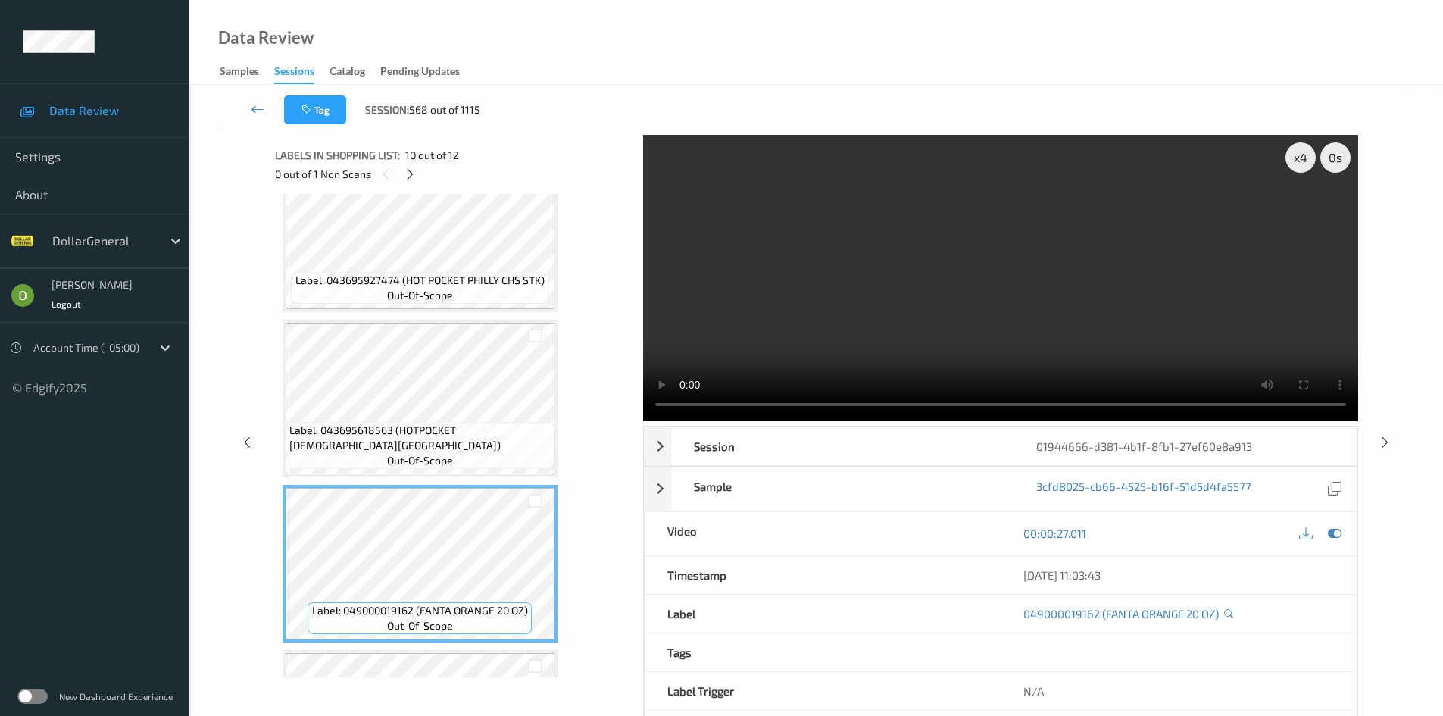
click at [954, 261] on video at bounding box center [1000, 278] width 715 height 286
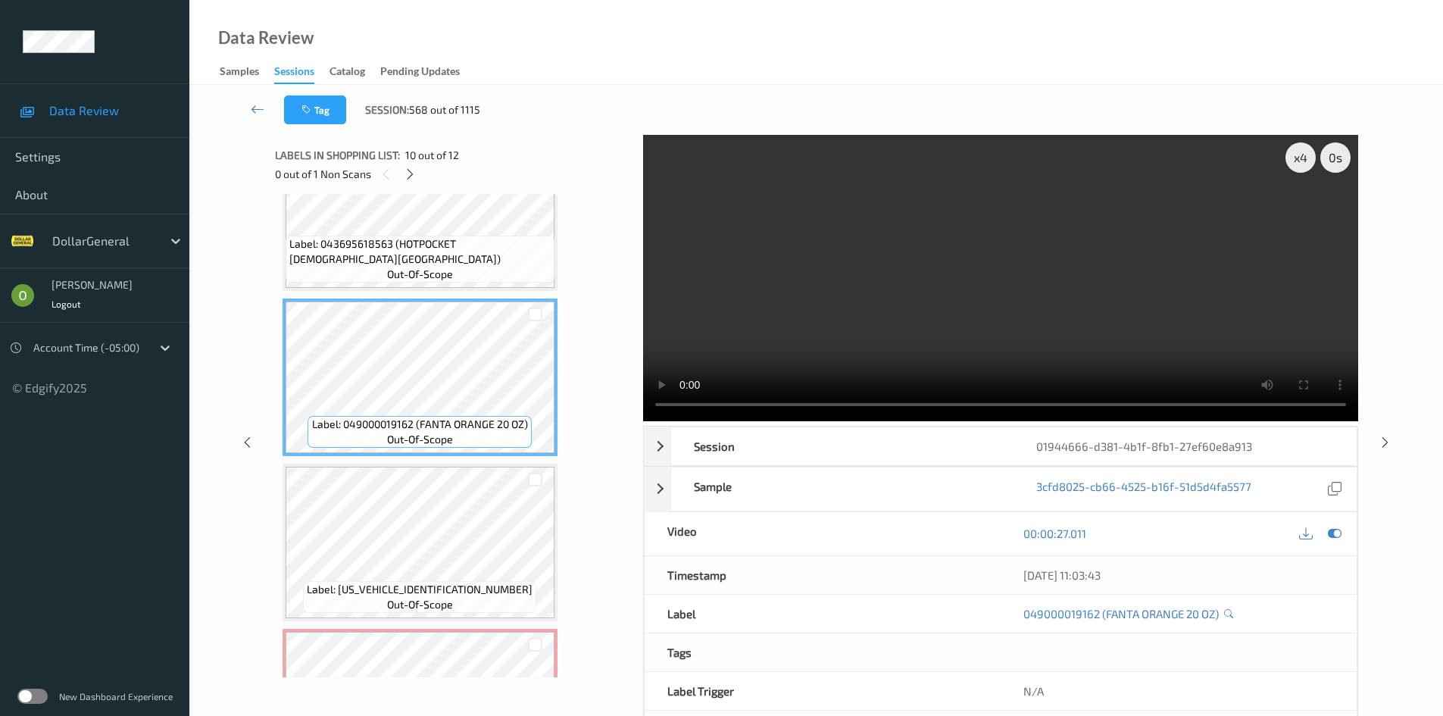
scroll to position [1506, 0]
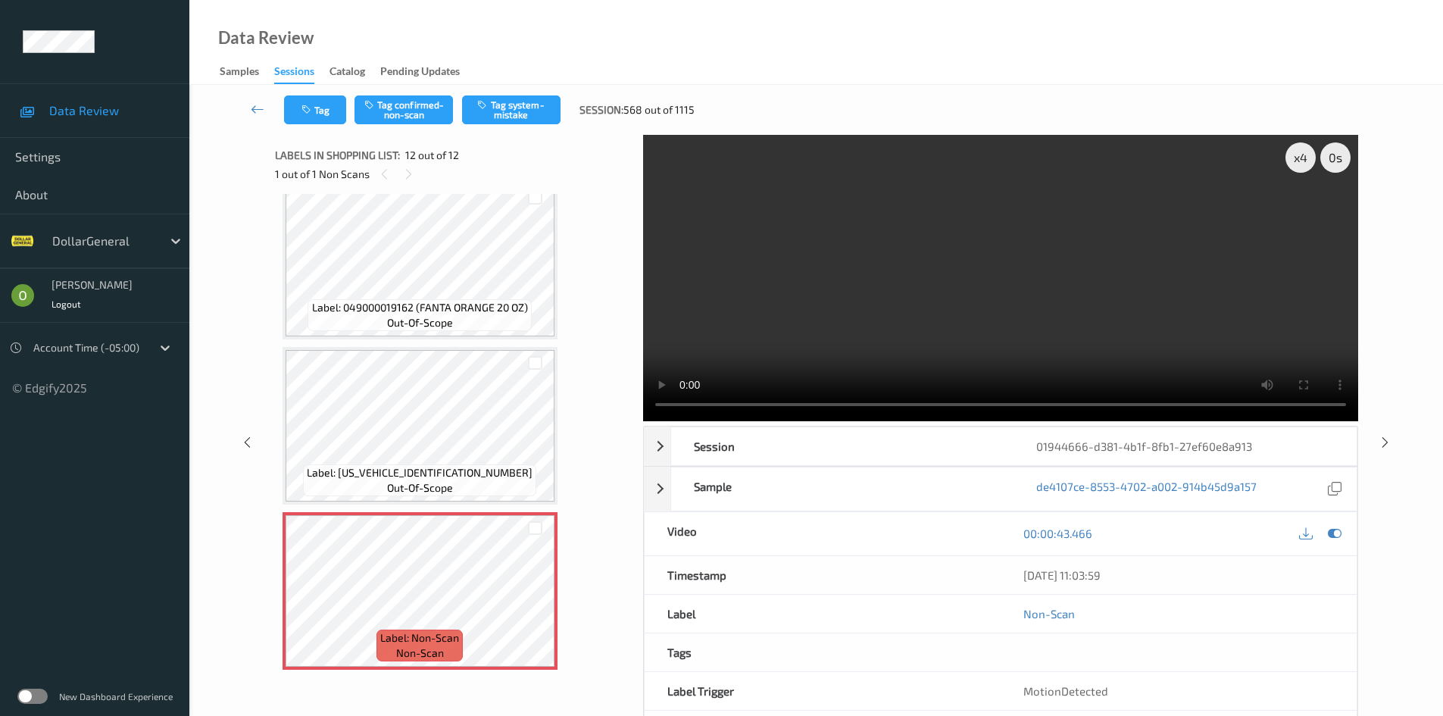
click at [836, 275] on video at bounding box center [1000, 278] width 715 height 286
click at [488, 101] on icon "button" at bounding box center [483, 104] width 13 height 11
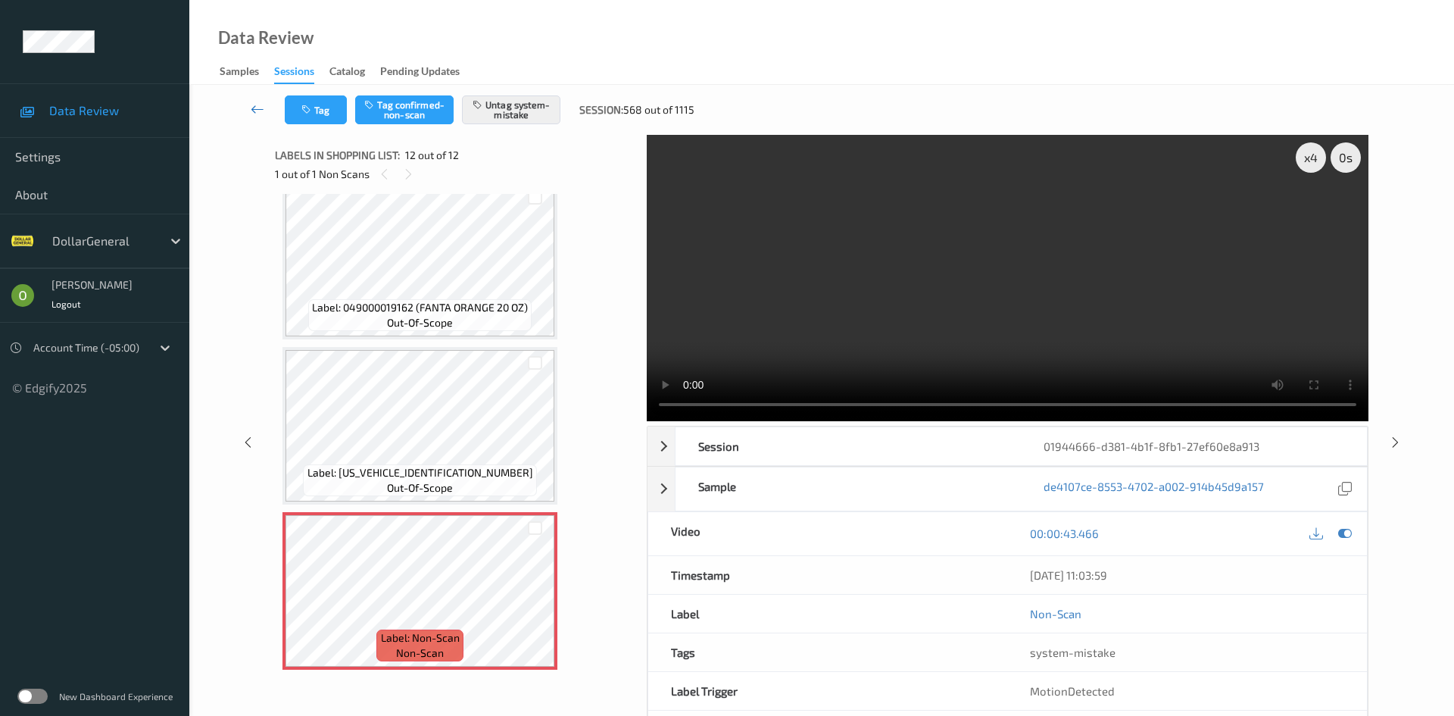
click at [254, 99] on link at bounding box center [258, 109] width 54 height 29
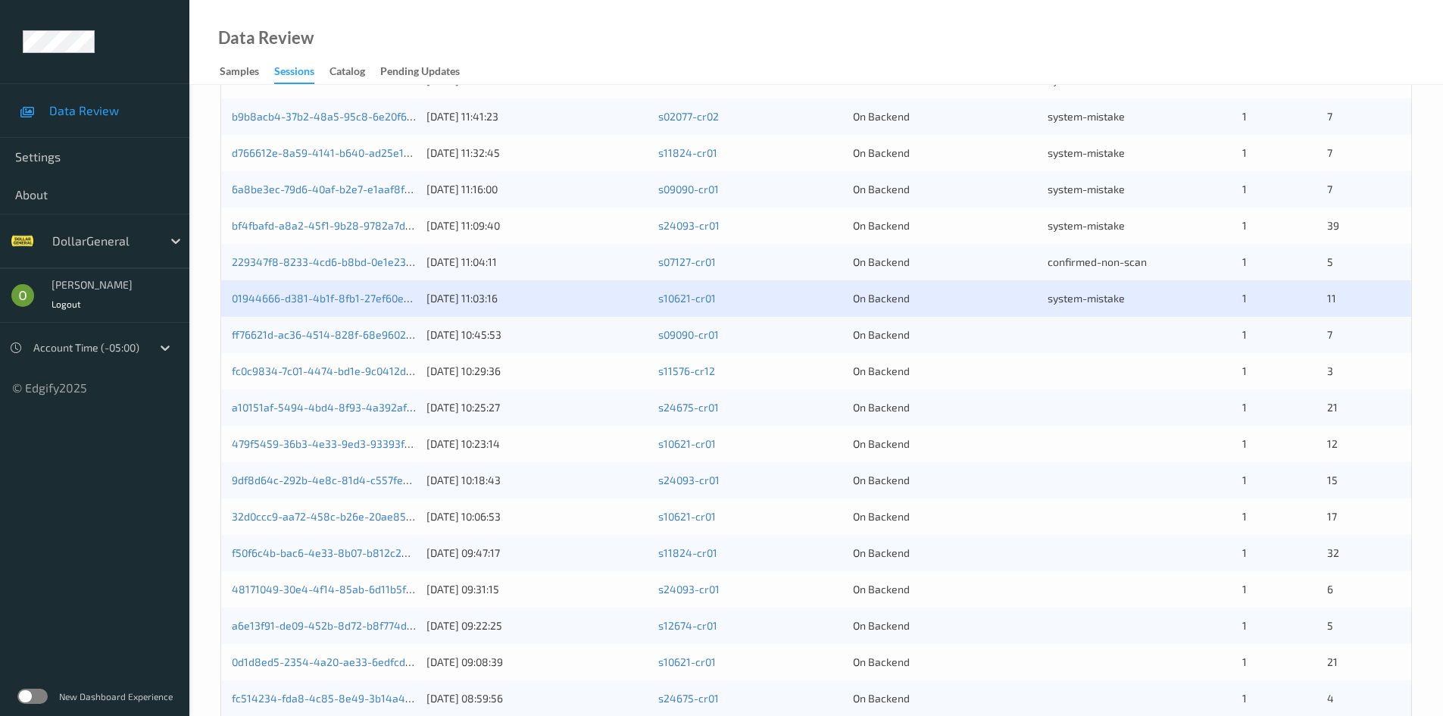
scroll to position [45, 0]
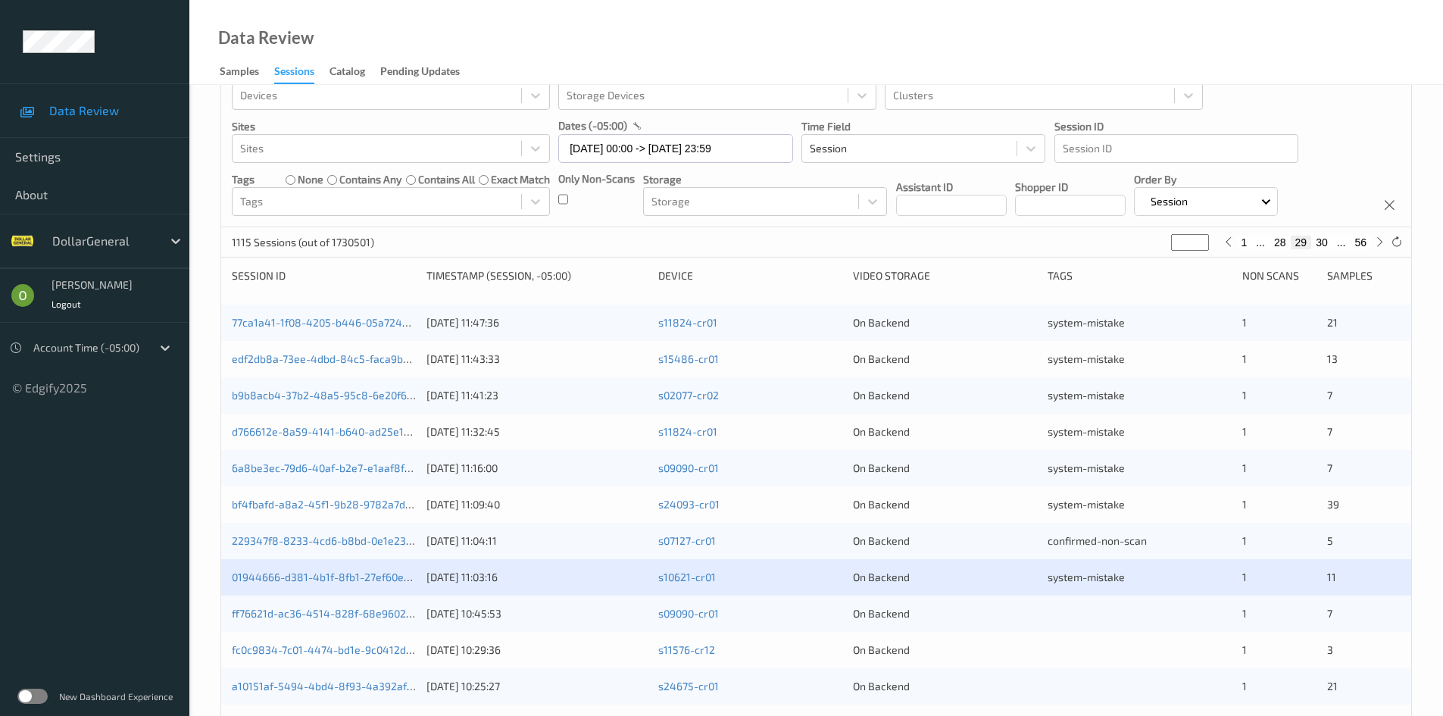
click at [1288, 243] on button "28" at bounding box center [1279, 243] width 21 height 14
type input "**"
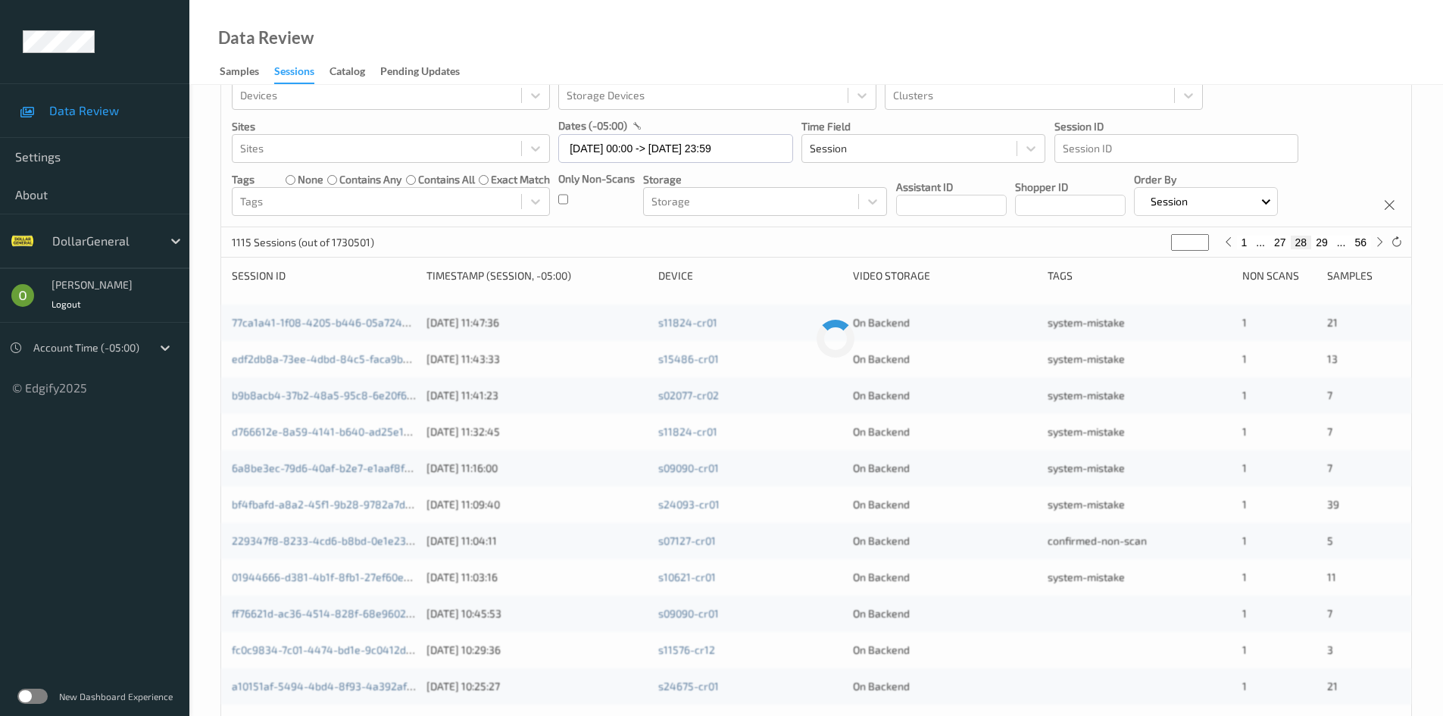
scroll to position [0, 0]
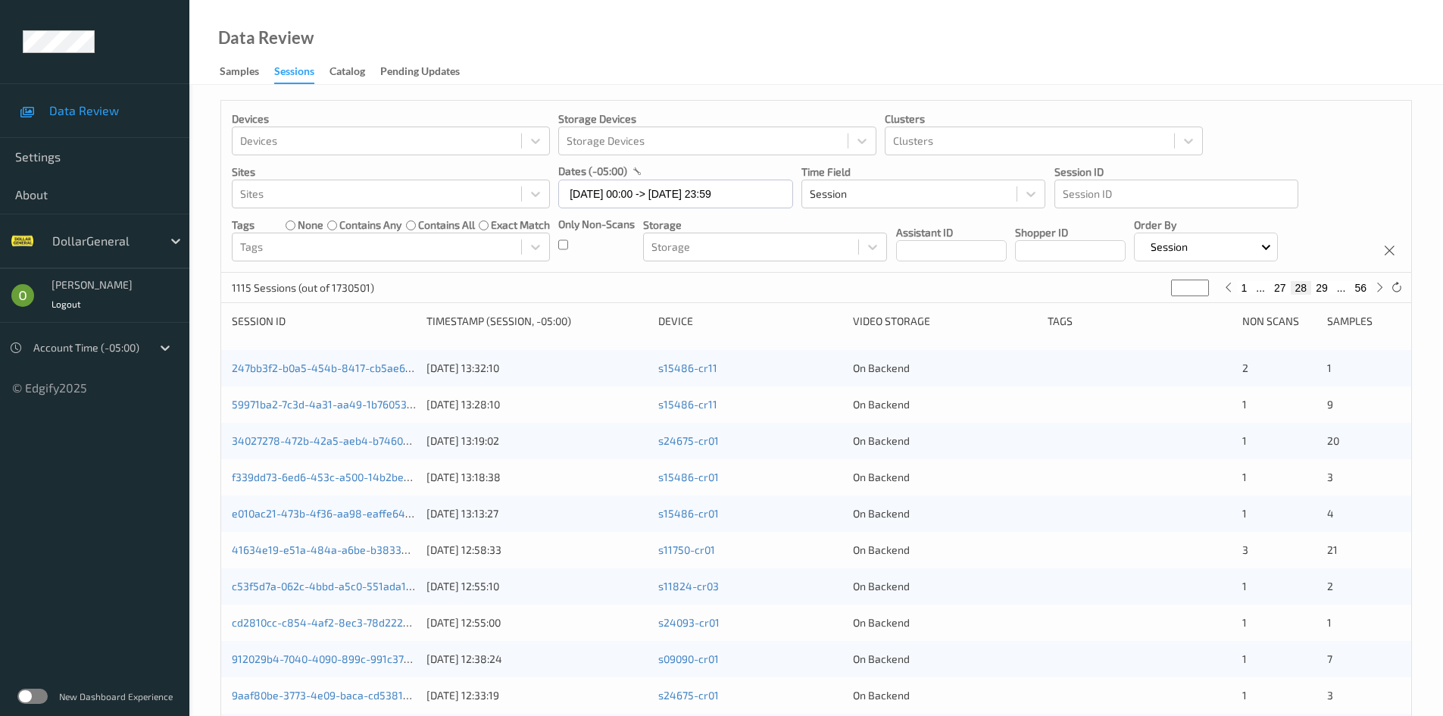
click at [1276, 282] on button "27" at bounding box center [1279, 288] width 21 height 14
type input "**"
click at [1270, 290] on button "26" at bounding box center [1279, 288] width 21 height 14
type input "**"
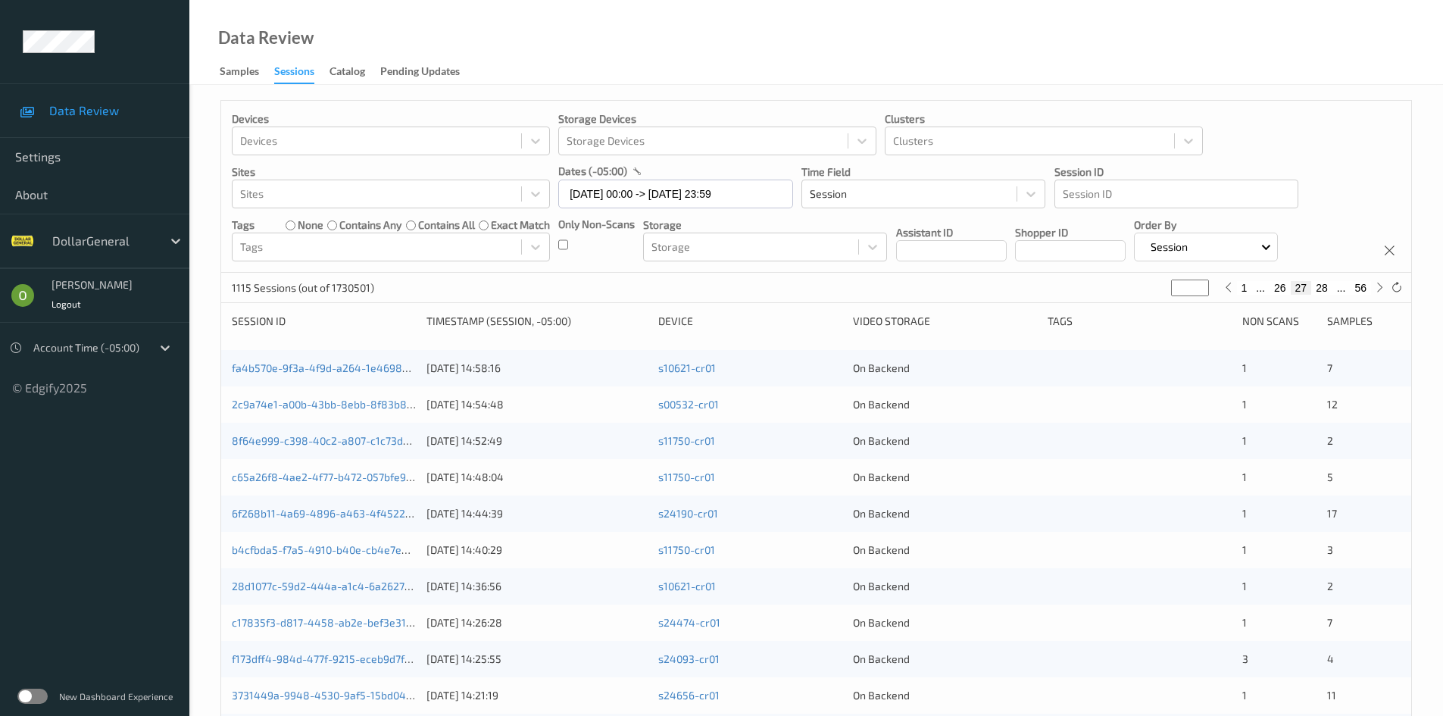
type input "**"
click at [1270, 290] on button "25" at bounding box center [1279, 288] width 21 height 14
type input "**"
click at [1271, 290] on button "24" at bounding box center [1279, 288] width 21 height 14
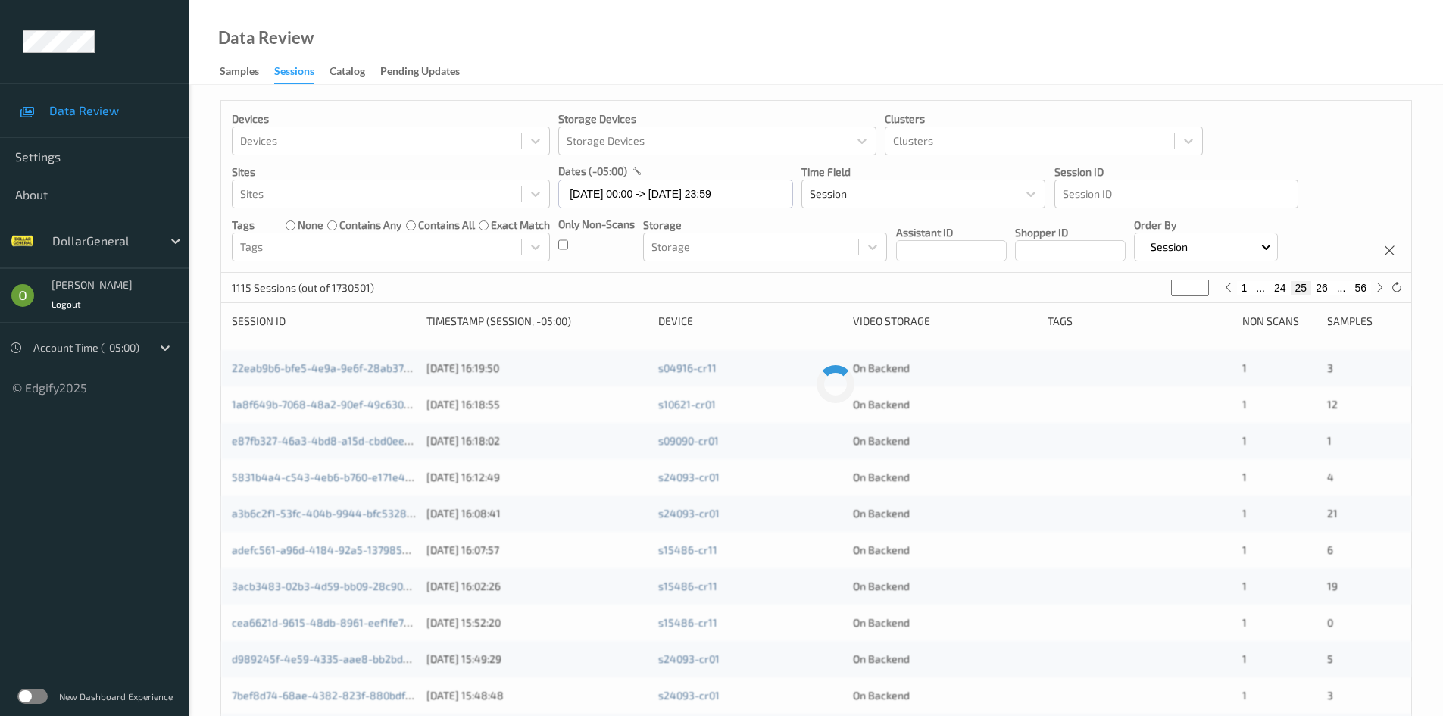
type input "**"
click at [1271, 290] on button "23" at bounding box center [1279, 288] width 21 height 14
type input "**"
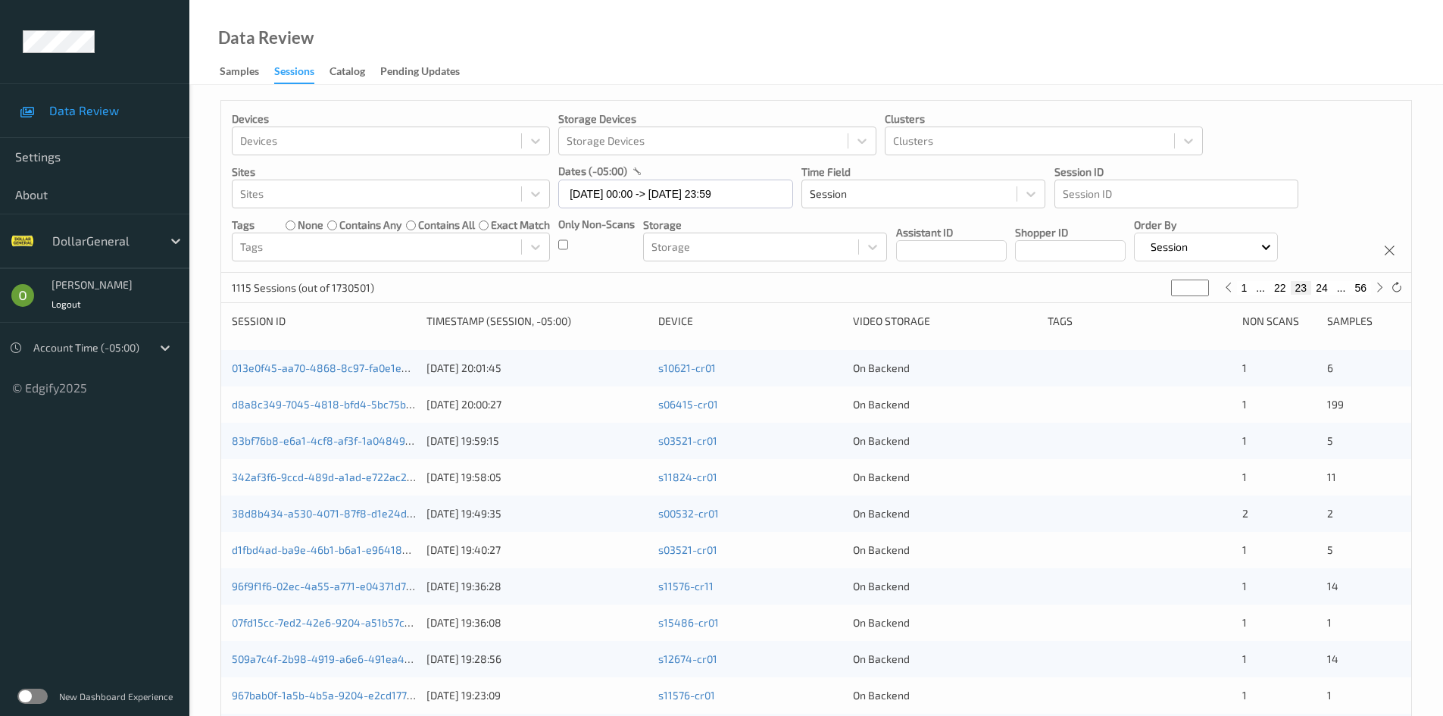
click at [1271, 290] on button "22" at bounding box center [1279, 288] width 21 height 14
type input "**"
click at [1271, 290] on button "21" at bounding box center [1279, 288] width 21 height 14
type input "**"
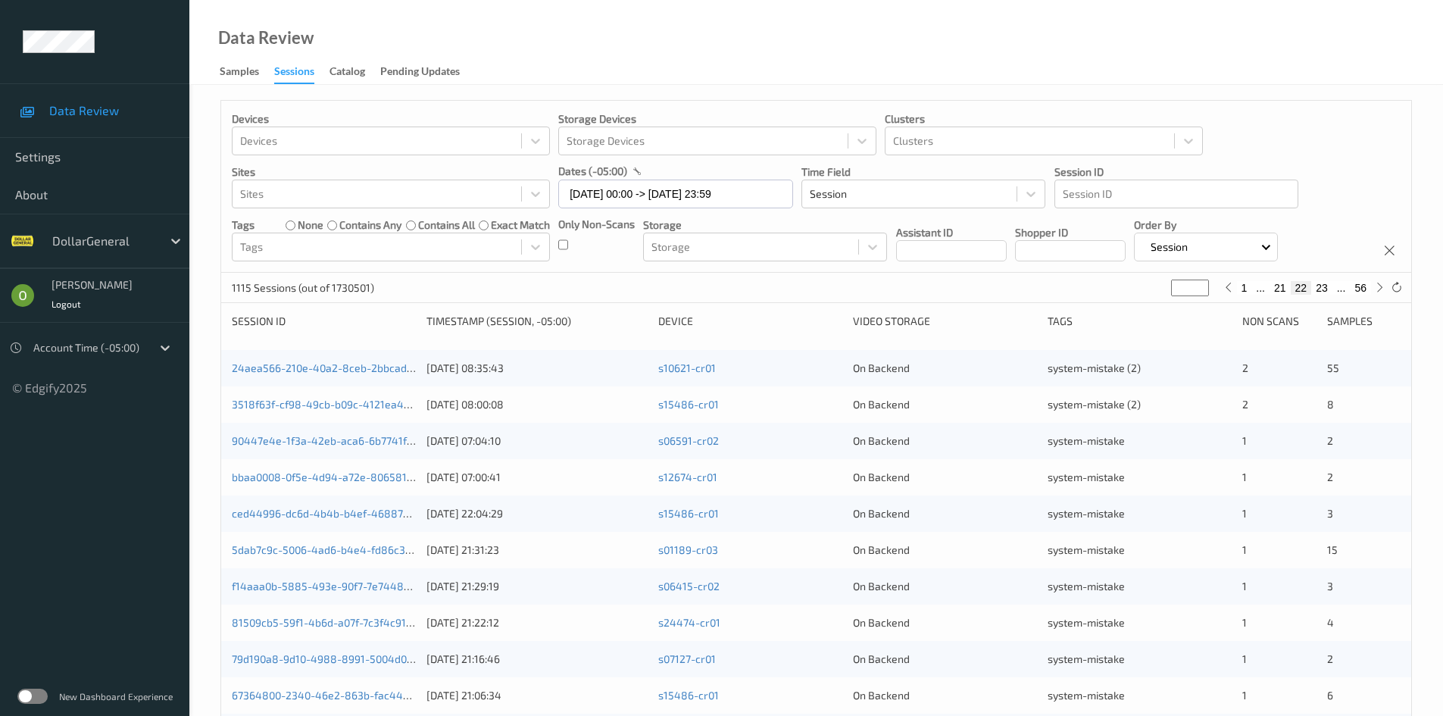
type input "**"
click at [1321, 281] on button "22" at bounding box center [1321, 288] width 21 height 14
type input "**"
click at [1318, 288] on button "23" at bounding box center [1321, 288] width 21 height 14
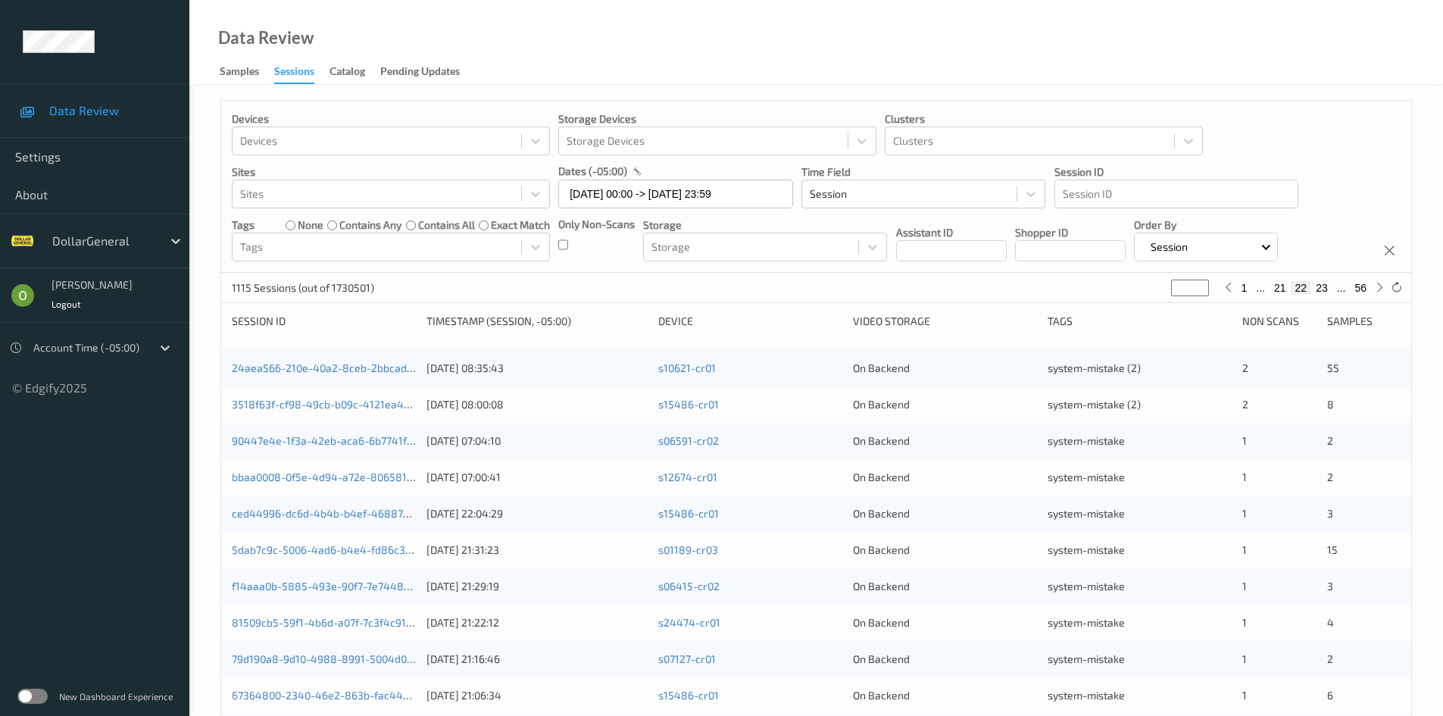
type input "**"
click at [1318, 288] on button "24" at bounding box center [1321, 288] width 21 height 14
type input "**"
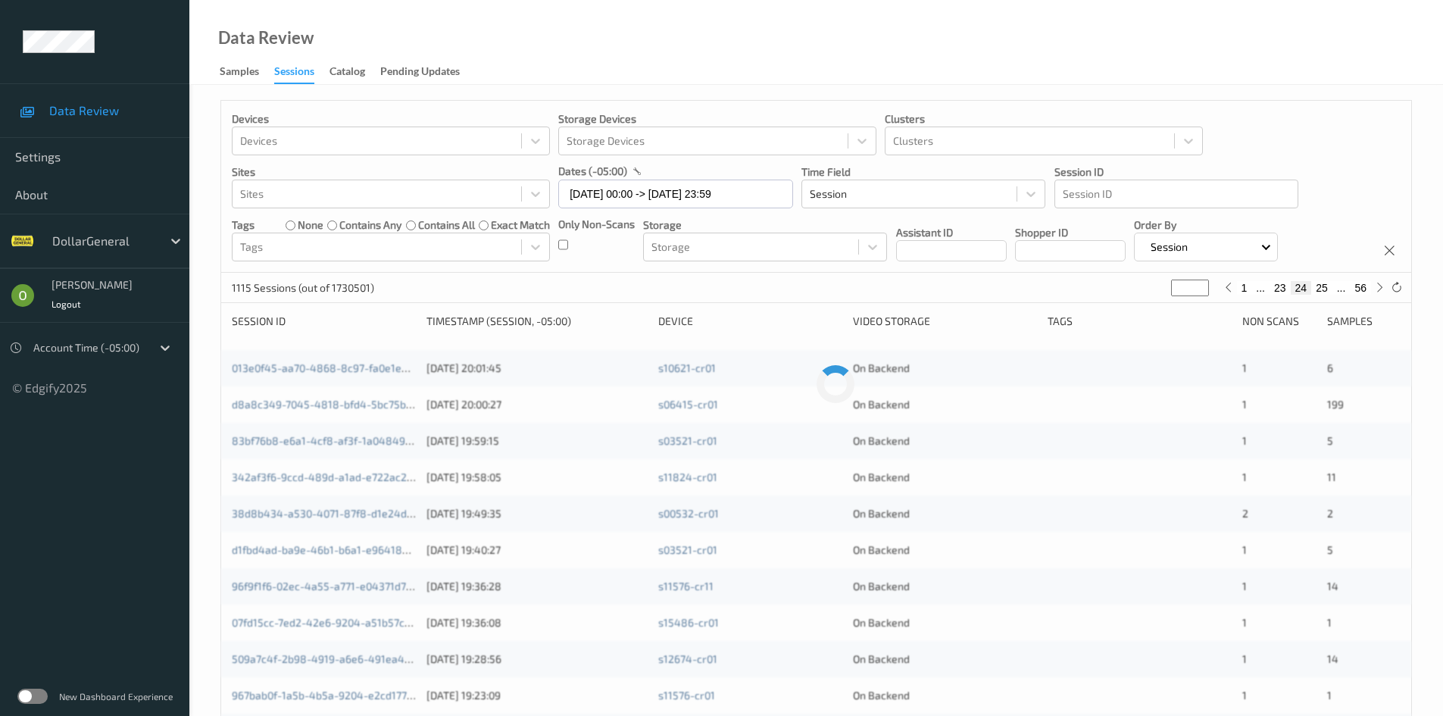
click at [1318, 288] on button "25" at bounding box center [1321, 288] width 21 height 14
type input "**"
click at [1319, 288] on button "26" at bounding box center [1321, 288] width 21 height 14
type input "**"
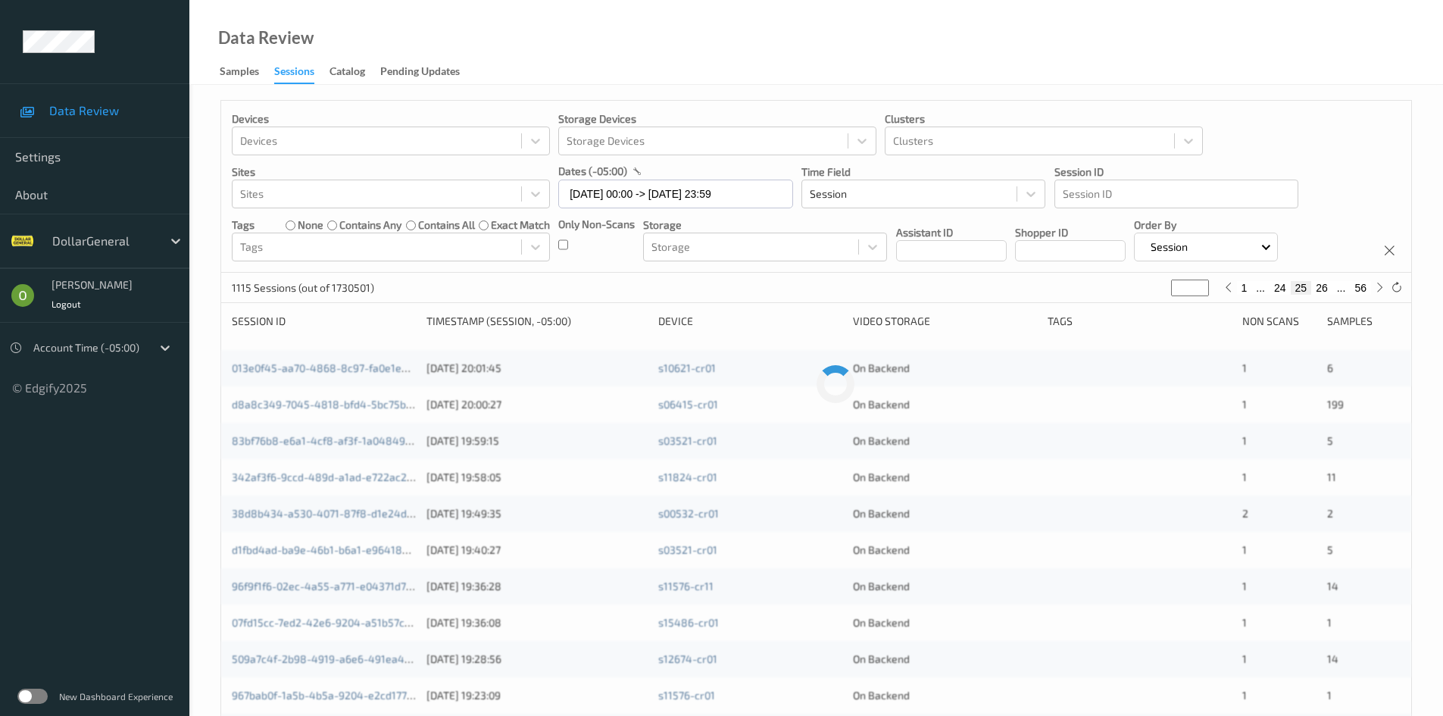
type input "**"
click at [1319, 288] on button "27" at bounding box center [1321, 288] width 21 height 14
type input "**"
click at [1319, 288] on button "28" at bounding box center [1321, 288] width 21 height 14
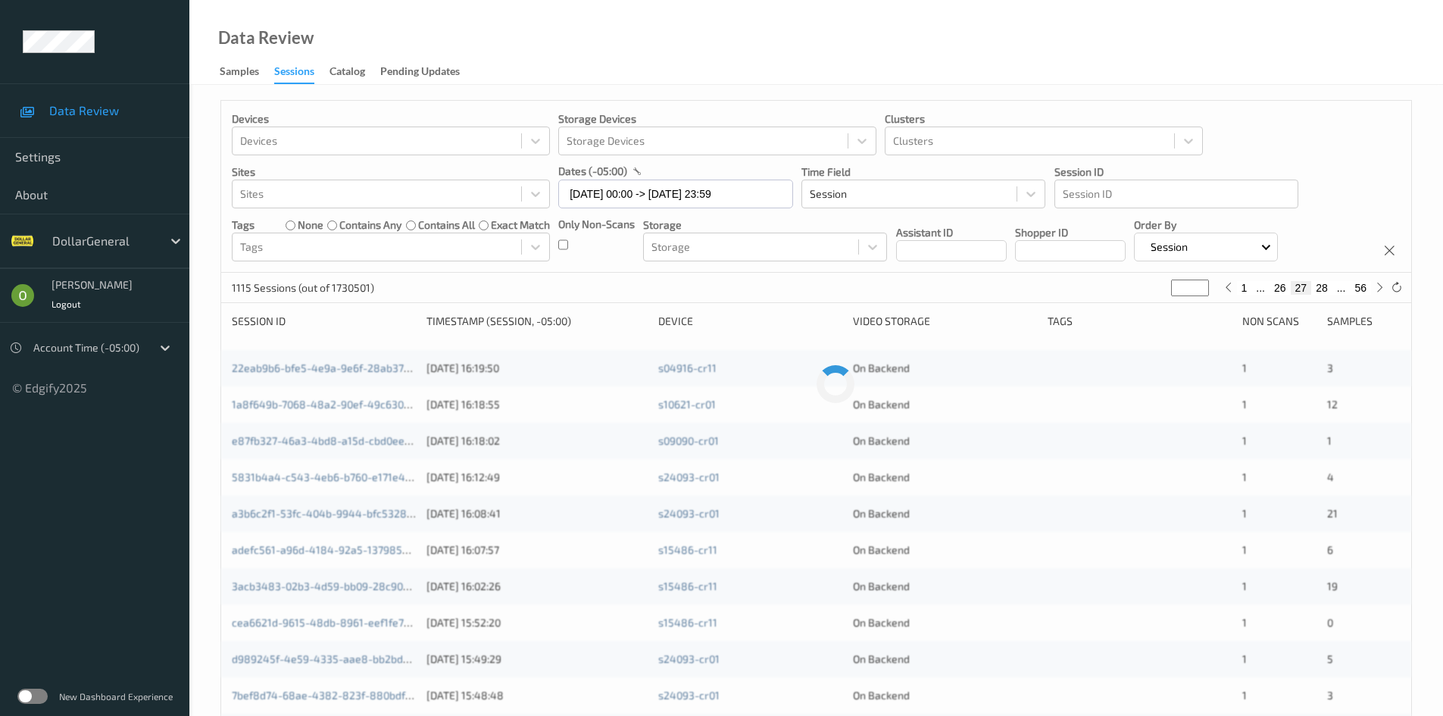
type input "**"
click at [1319, 288] on button "29" at bounding box center [1321, 288] width 21 height 14
type input "**"
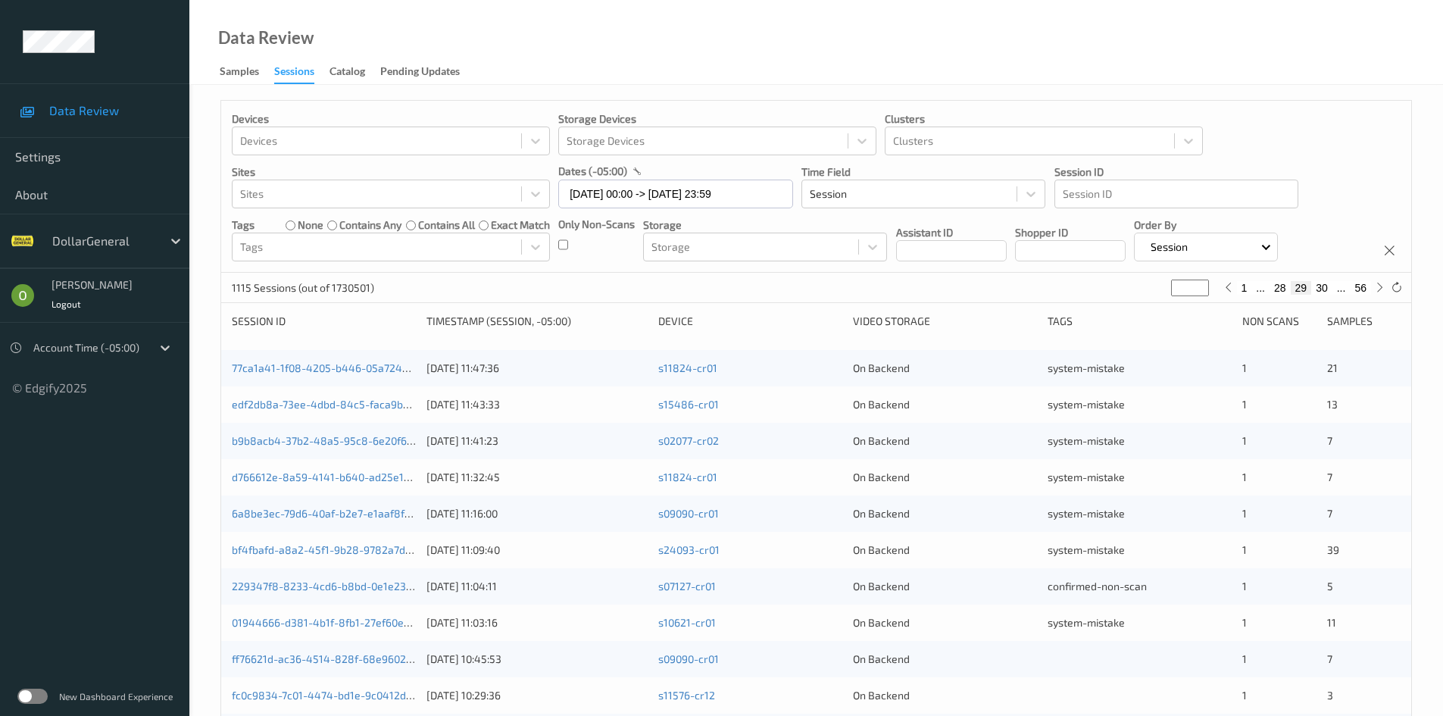
click at [1319, 288] on button "30" at bounding box center [1321, 288] width 21 height 14
type input "**"
click at [1316, 290] on button "31" at bounding box center [1321, 288] width 21 height 14
type input "**"
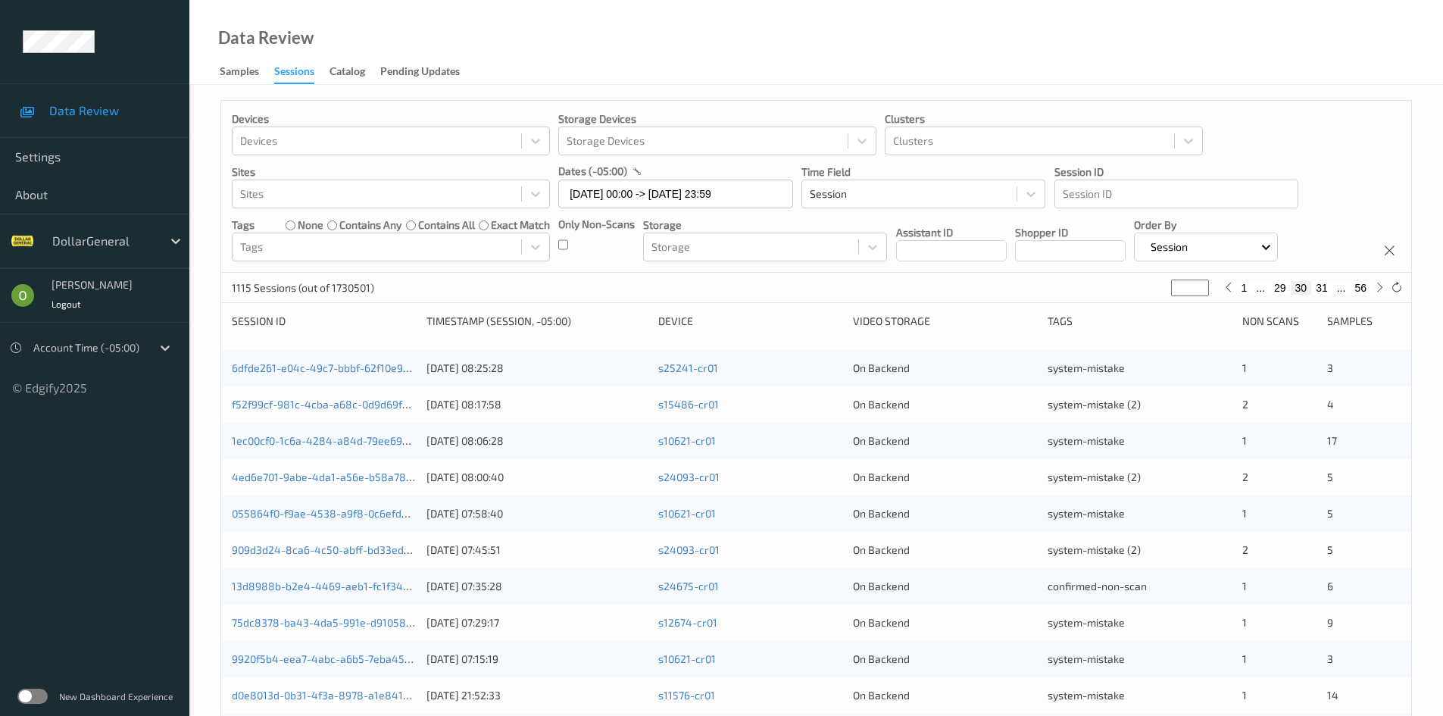
type input "**"
click at [1282, 286] on button "30" at bounding box center [1279, 288] width 21 height 14
type input "**"
click at [1282, 286] on button "29" at bounding box center [1279, 288] width 21 height 14
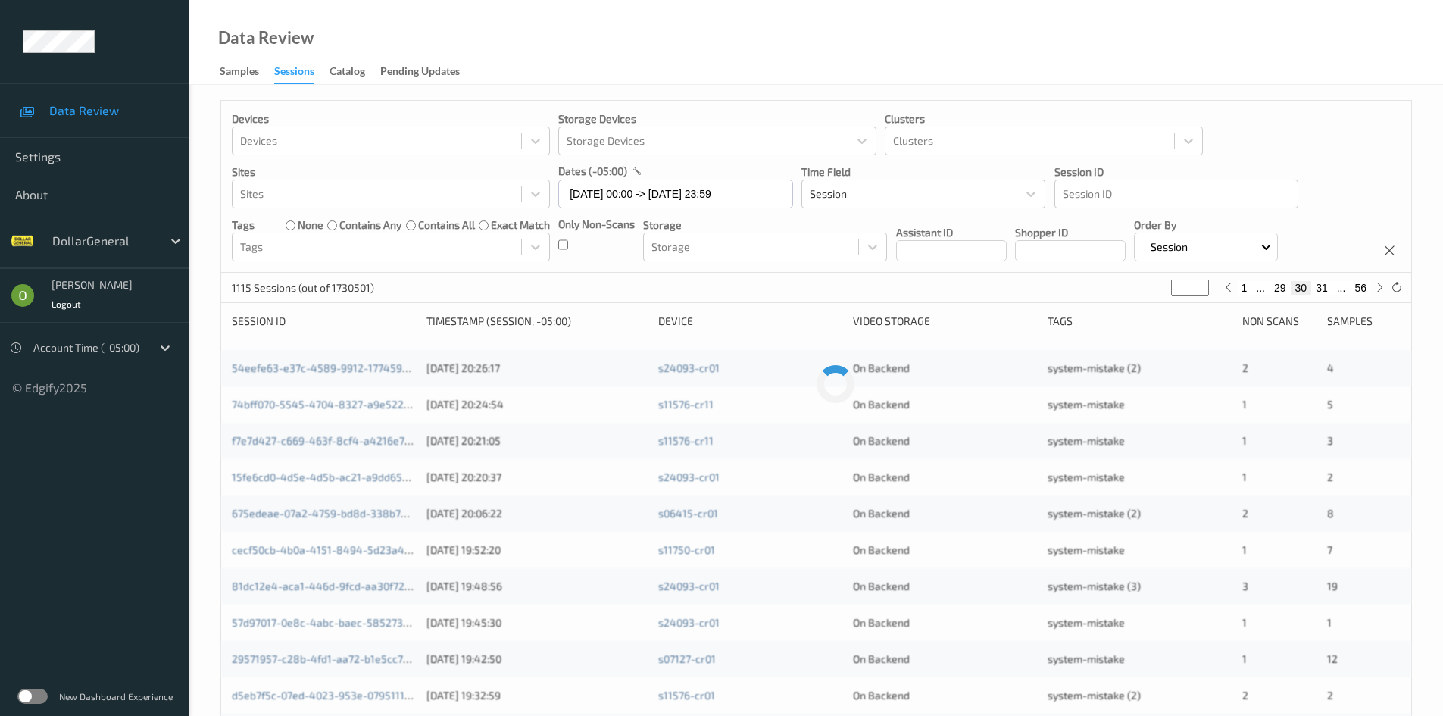
type input "**"
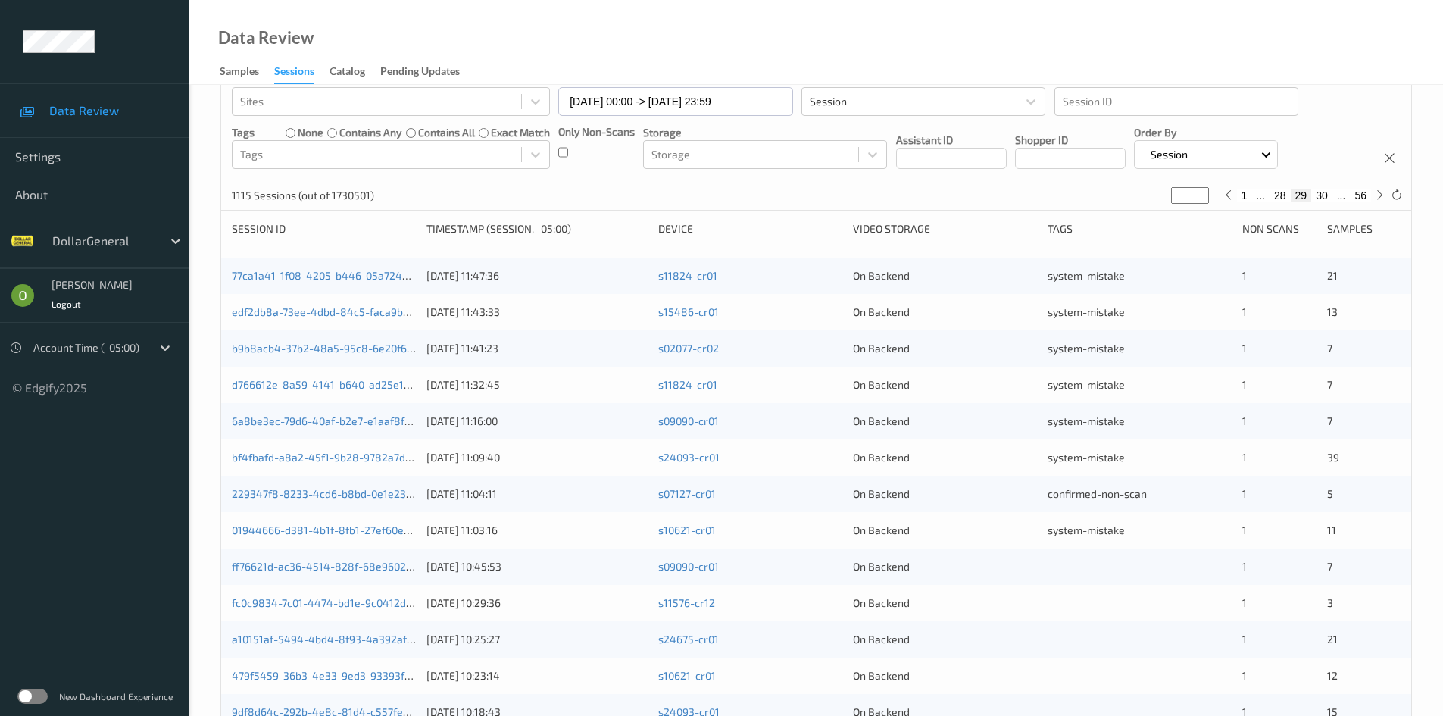
scroll to position [379, 0]
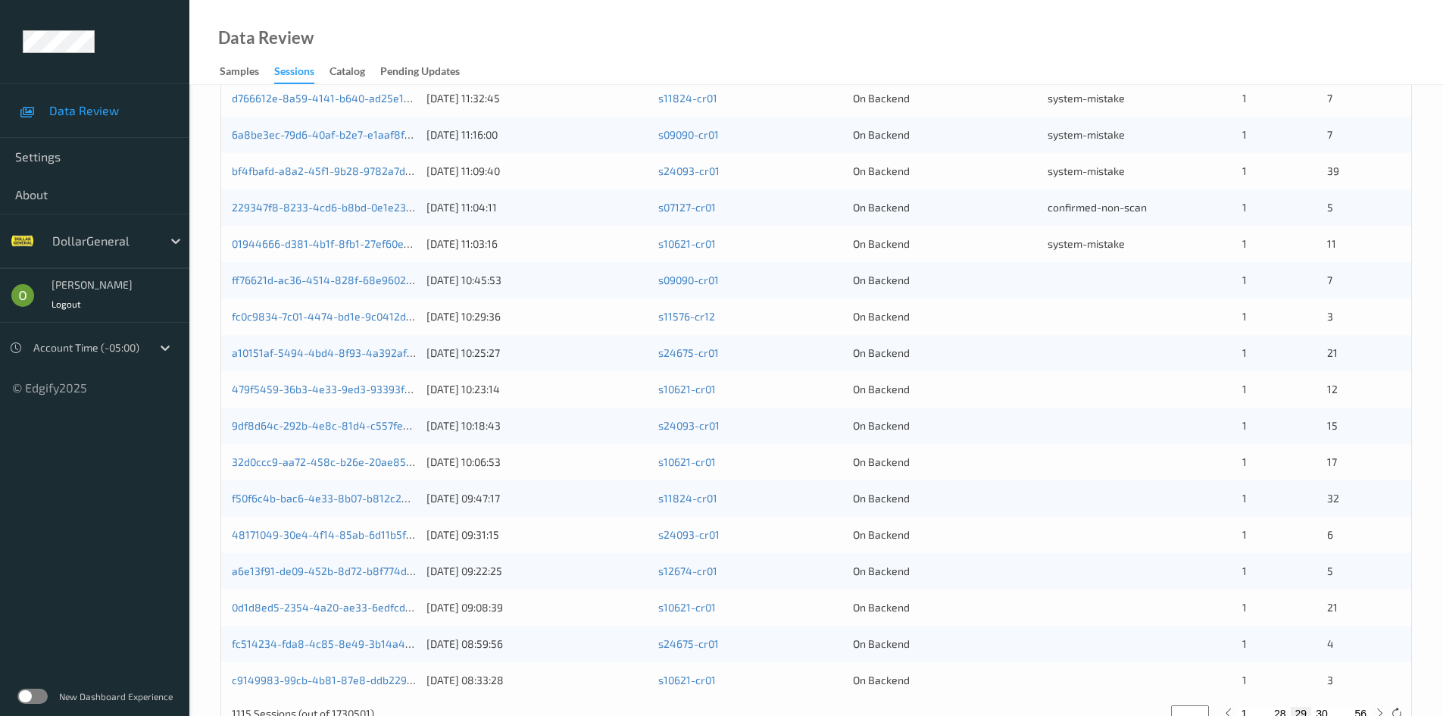
click at [1121, 286] on div at bounding box center [1139, 280] width 184 height 15
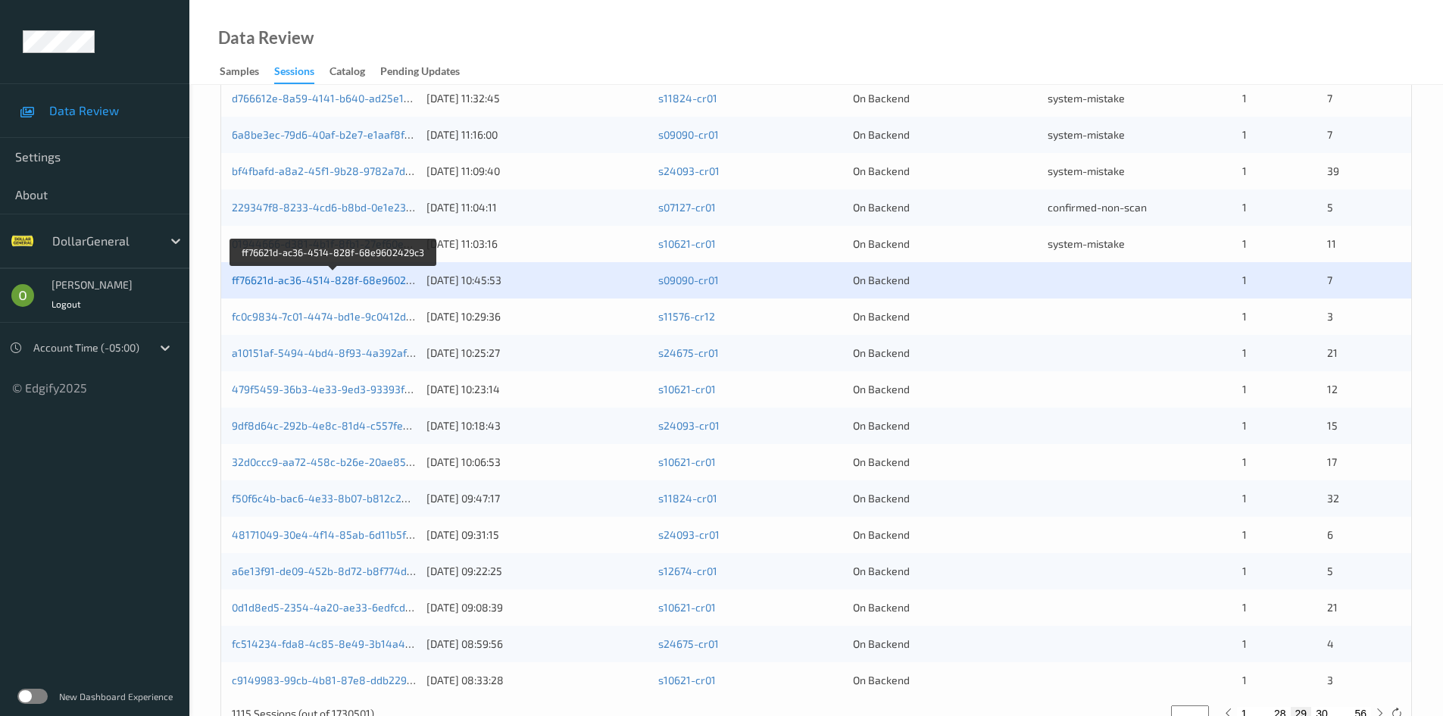
click at [323, 282] on link "ff76621d-ac36-4514-828f-68e9602429c3" at bounding box center [334, 279] width 205 height 13
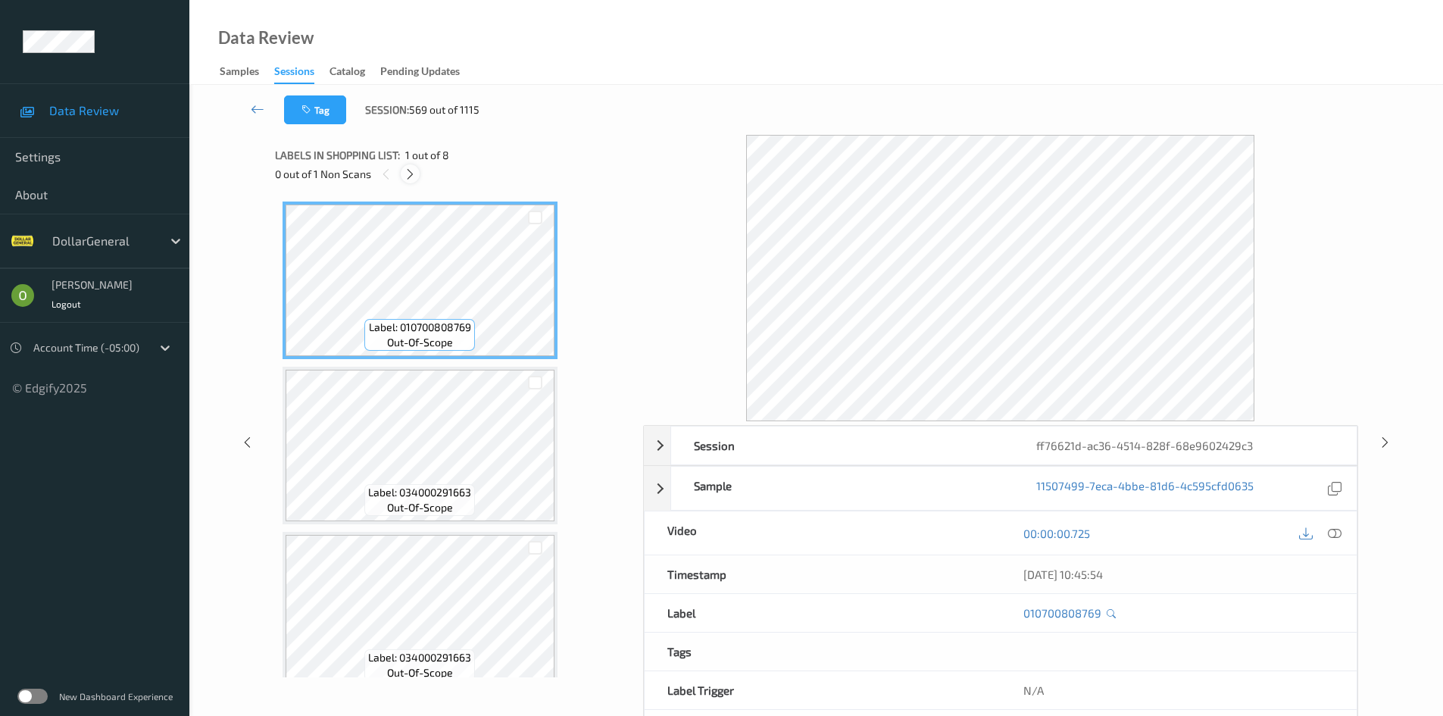
click at [414, 176] on icon at bounding box center [410, 174] width 13 height 14
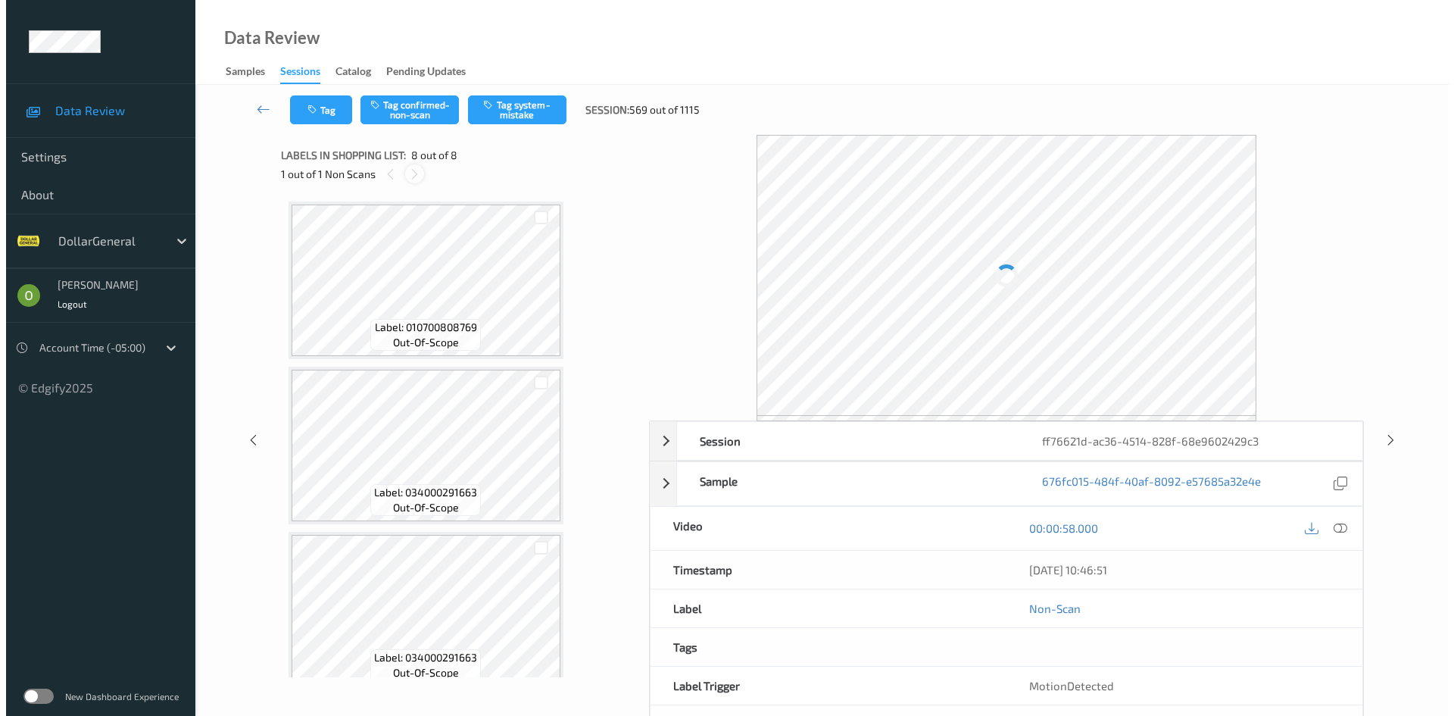
scroll to position [845, 0]
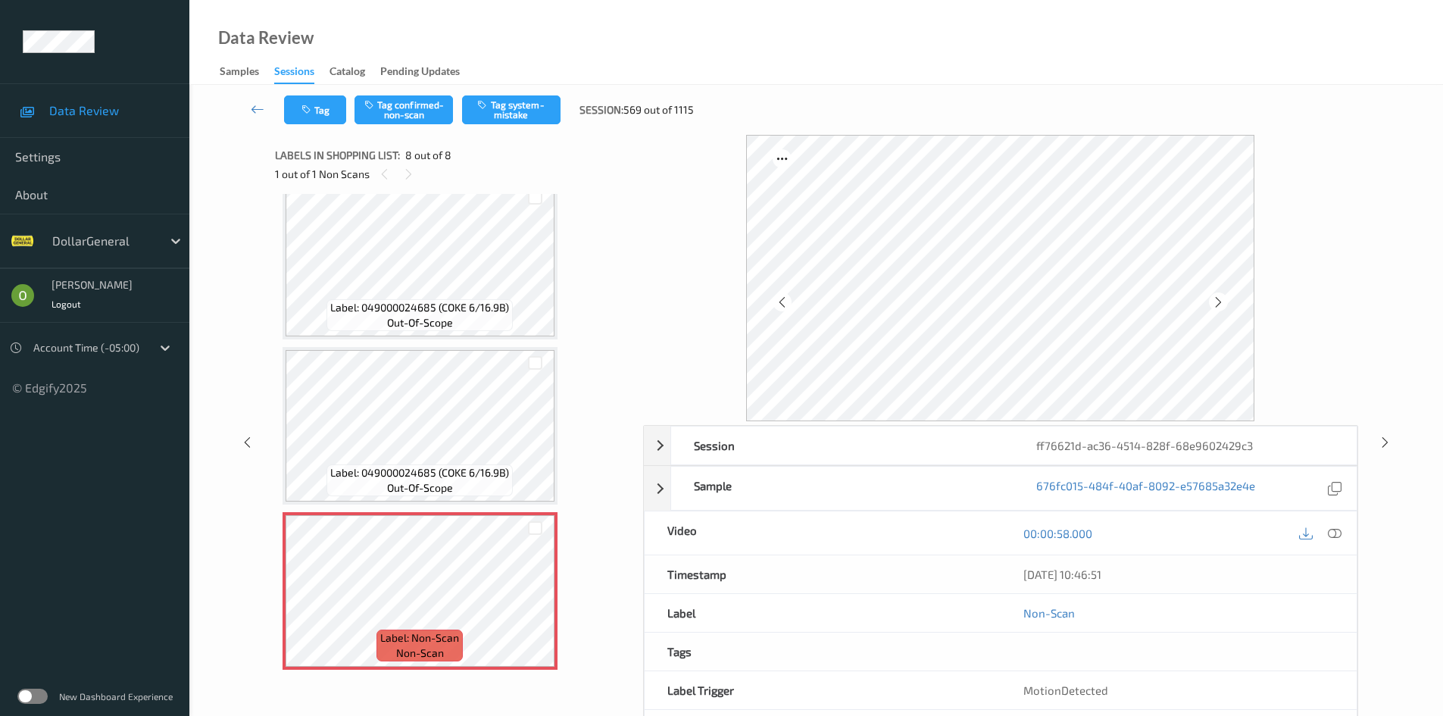
click at [1345, 537] on div "00:00:58.000" at bounding box center [1179, 532] width 356 height 43
click at [1341, 535] on div at bounding box center [1335, 533] width 20 height 20
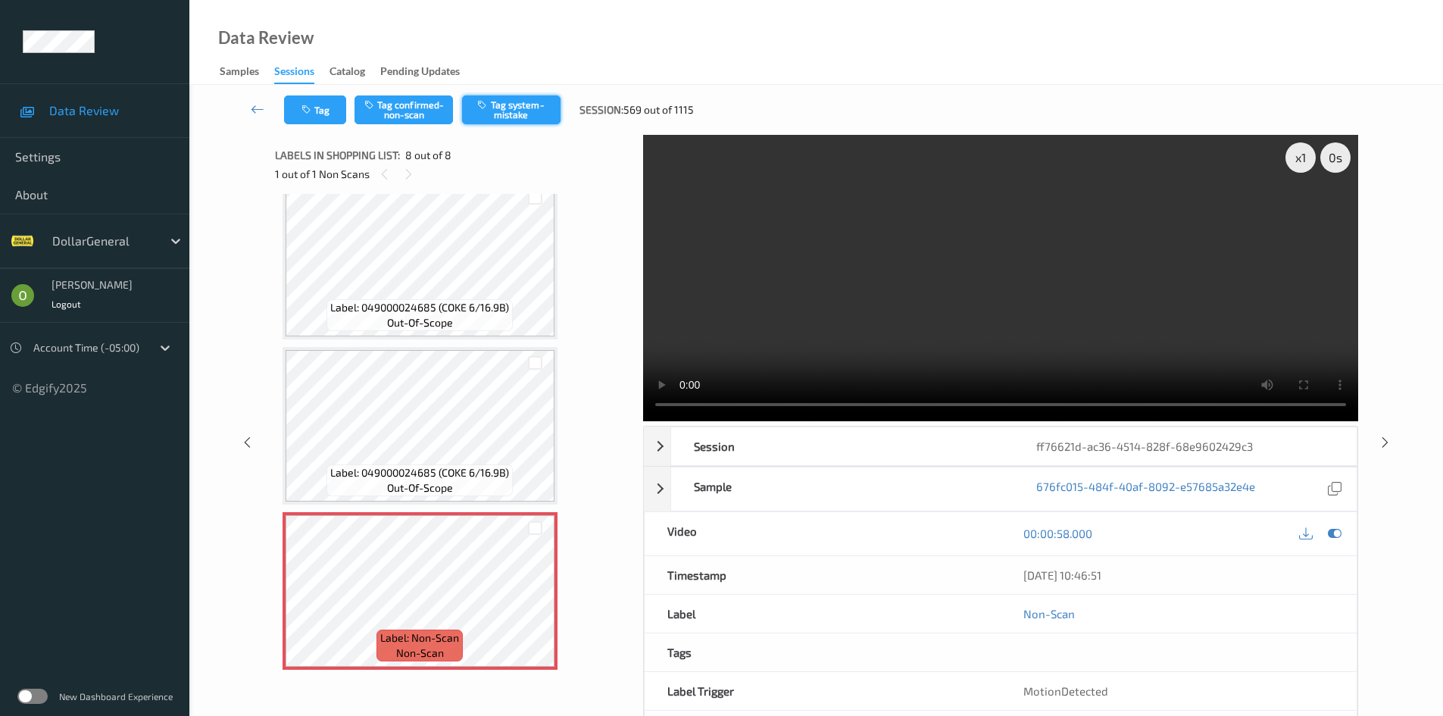
click at [517, 114] on button "Tag system-mistake" at bounding box center [511, 109] width 98 height 29
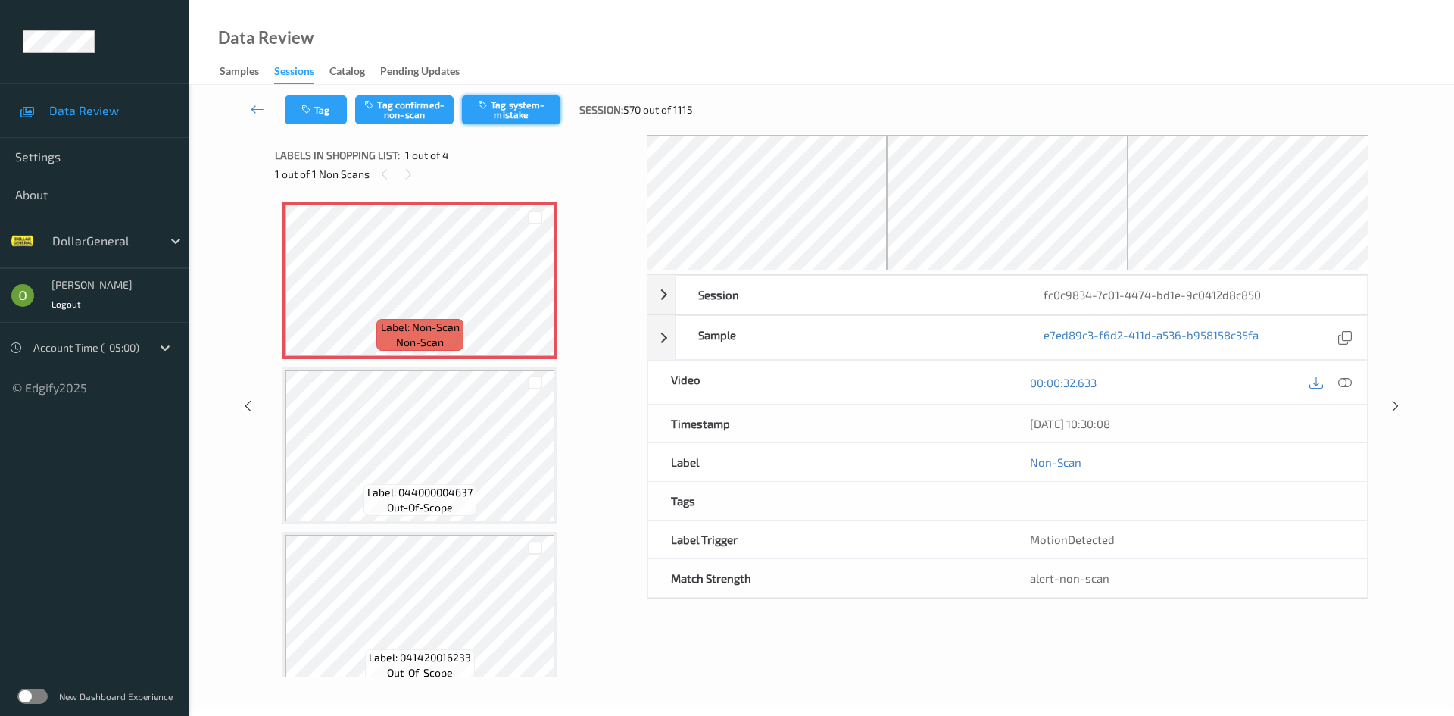
click at [521, 108] on button "Tag system-mistake" at bounding box center [511, 109] width 98 height 29
click at [328, 113] on button "Tag" at bounding box center [316, 109] width 62 height 29
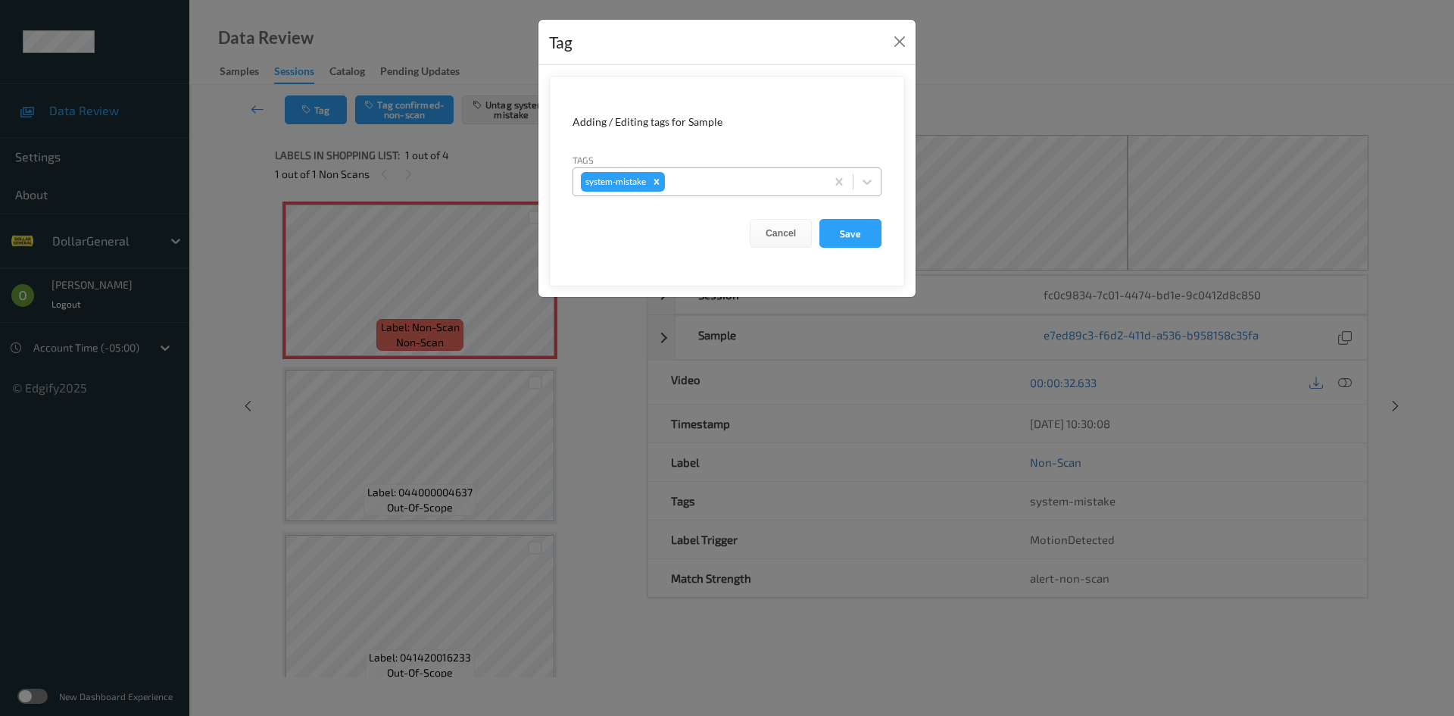
click at [729, 170] on div "system-mistake" at bounding box center [699, 182] width 252 height 26
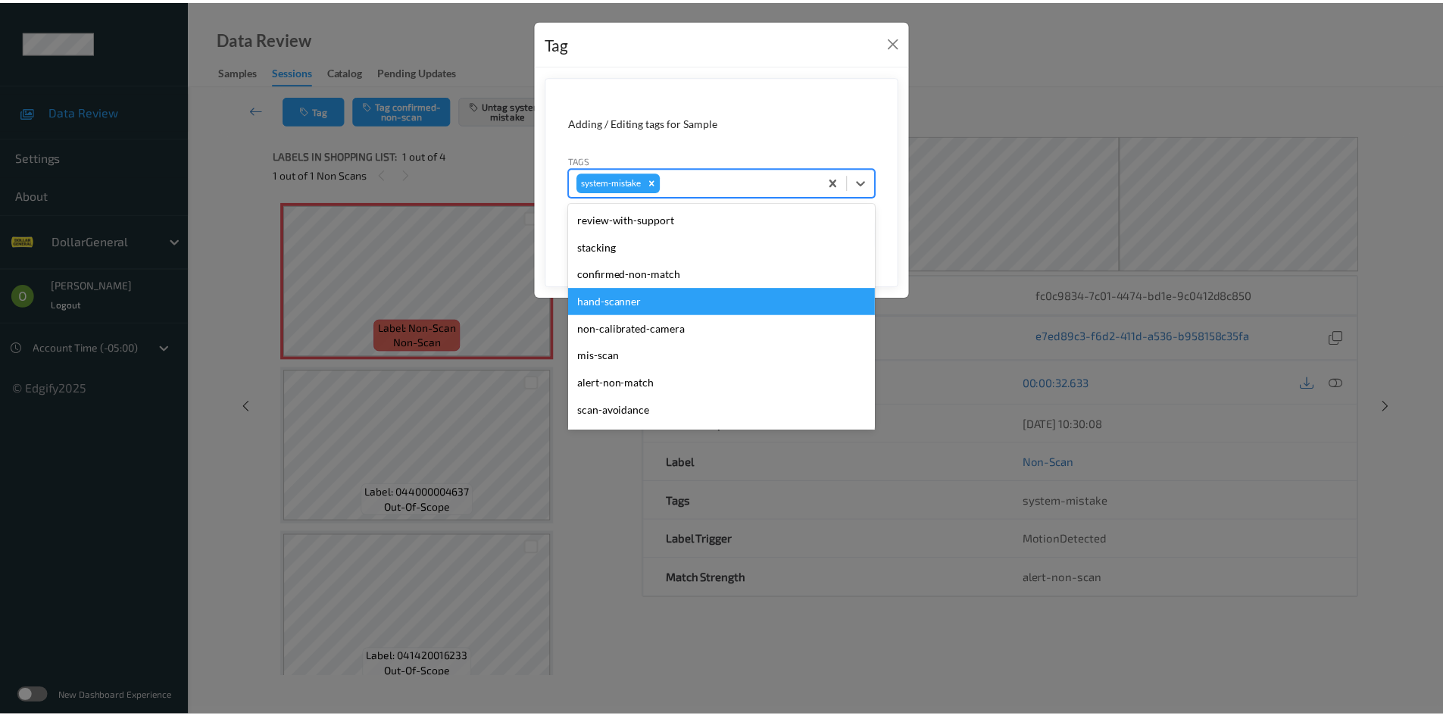
scroll to position [379, 0]
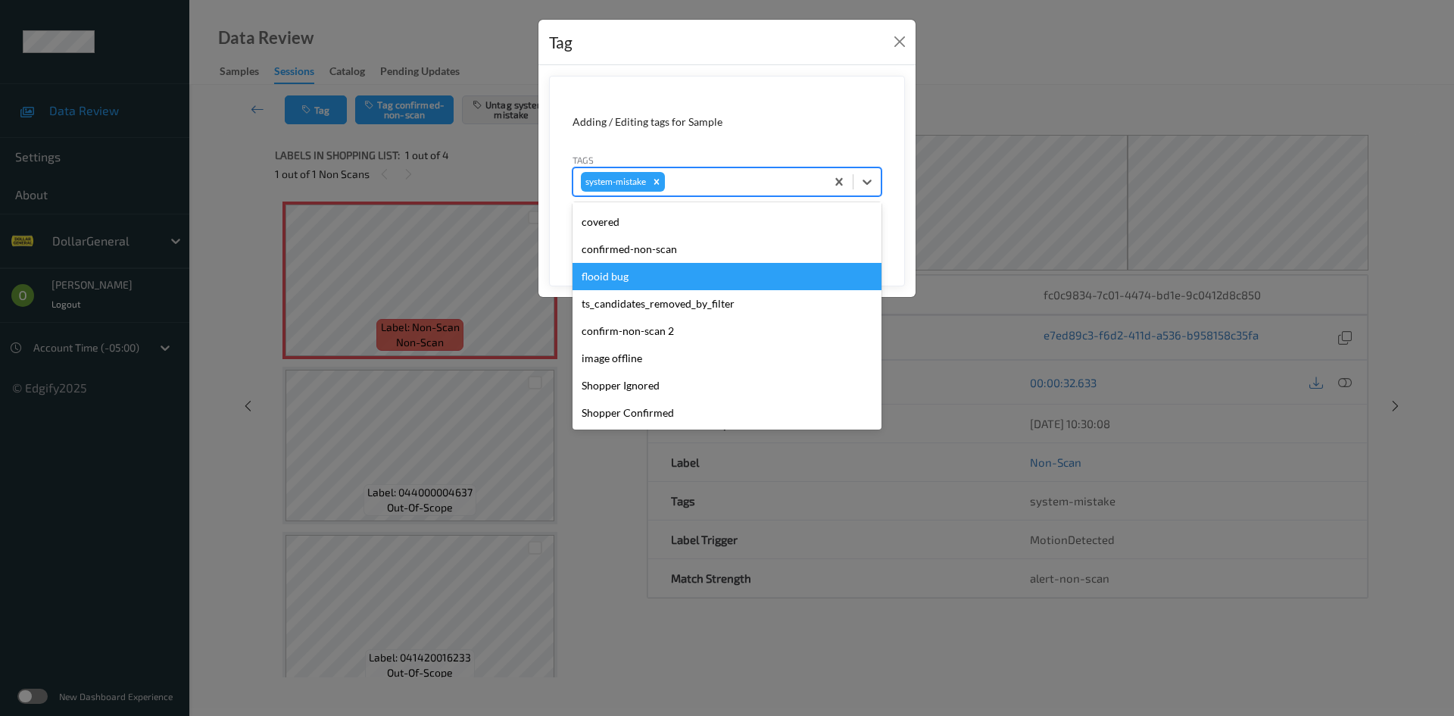
click at [684, 271] on div "flooid bug" at bounding box center [727, 276] width 309 height 27
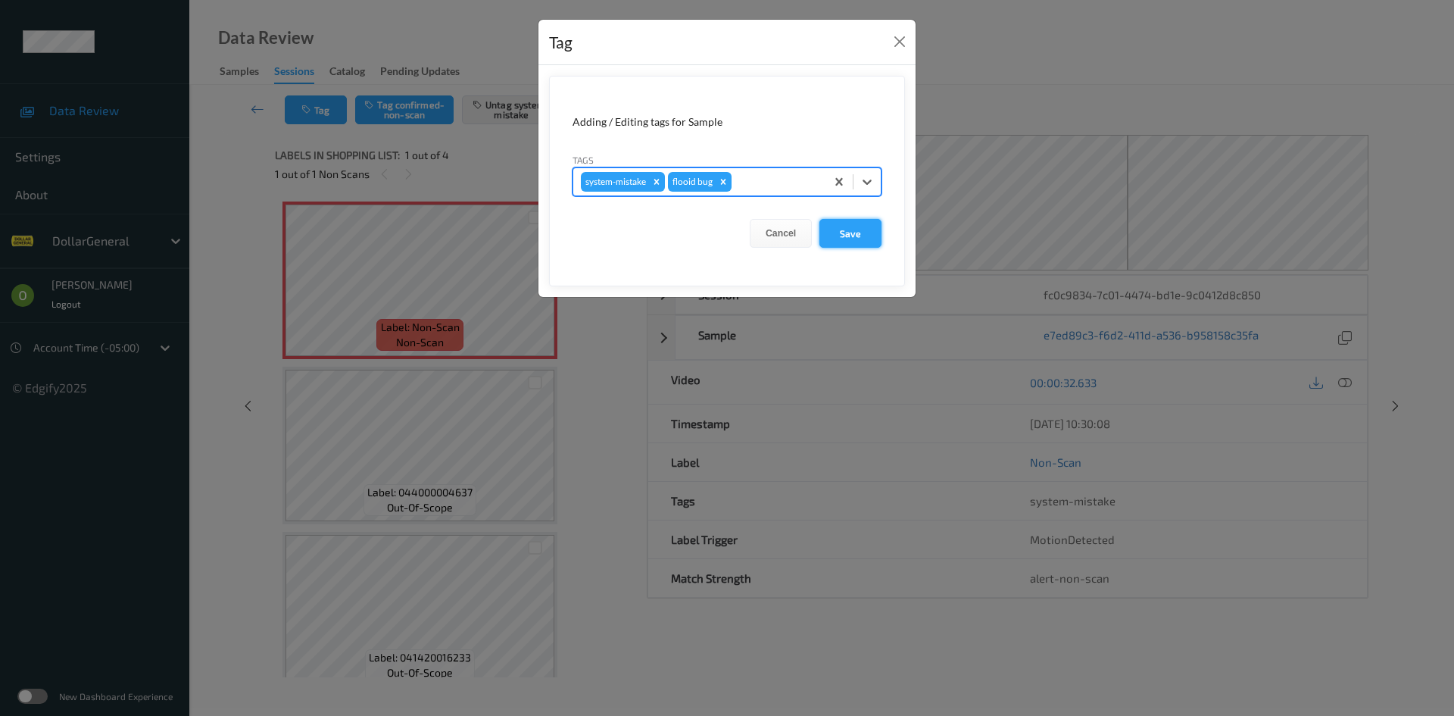
click at [837, 236] on button "Save" at bounding box center [851, 233] width 62 height 29
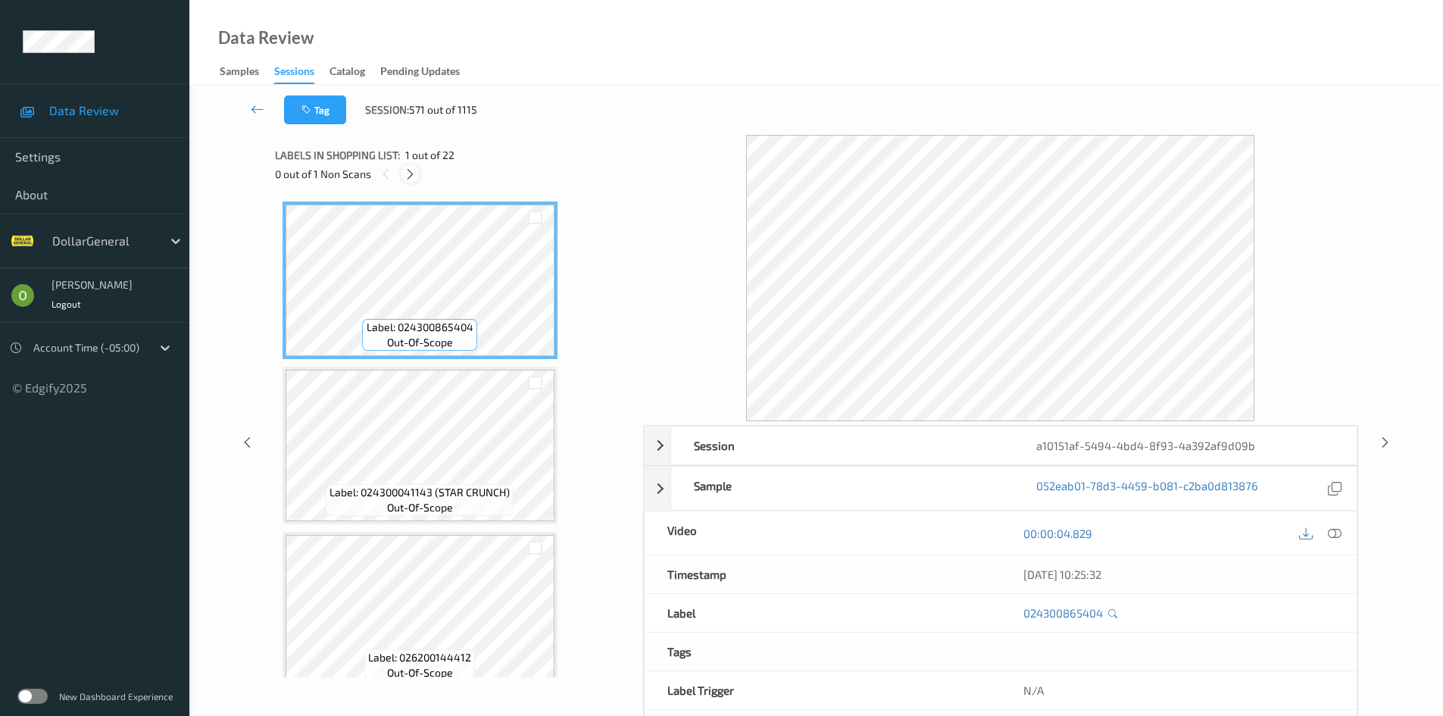
click at [414, 170] on icon at bounding box center [410, 174] width 13 height 14
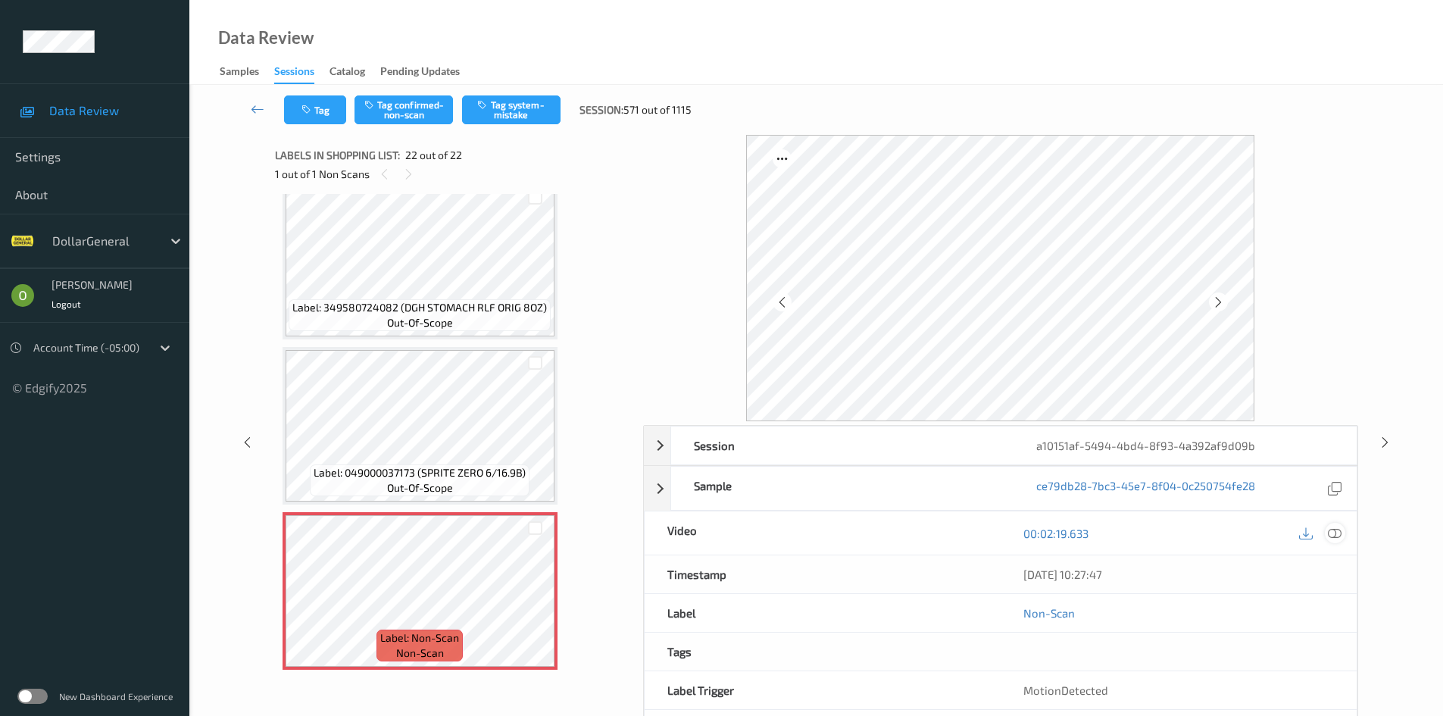
click at [1334, 528] on icon at bounding box center [1335, 533] width 14 height 14
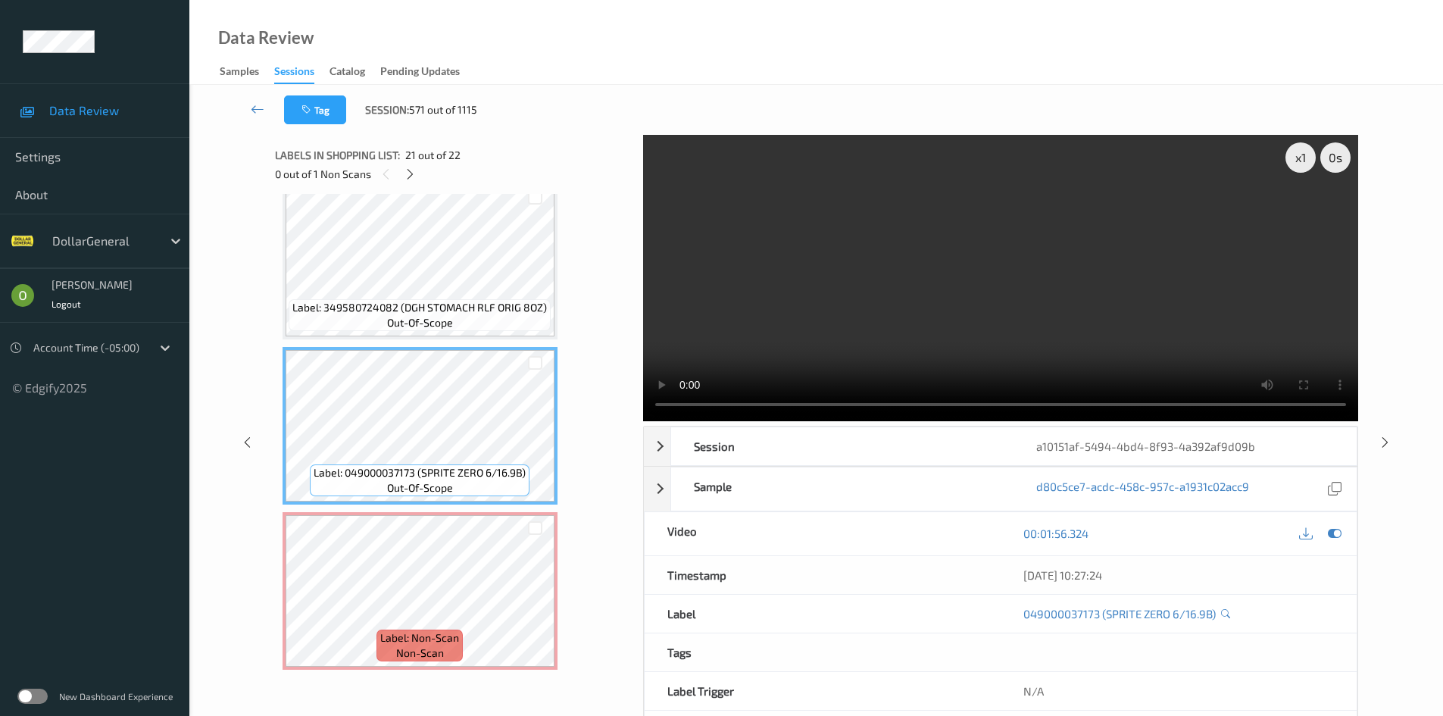
click at [860, 306] on video at bounding box center [1000, 278] width 715 height 286
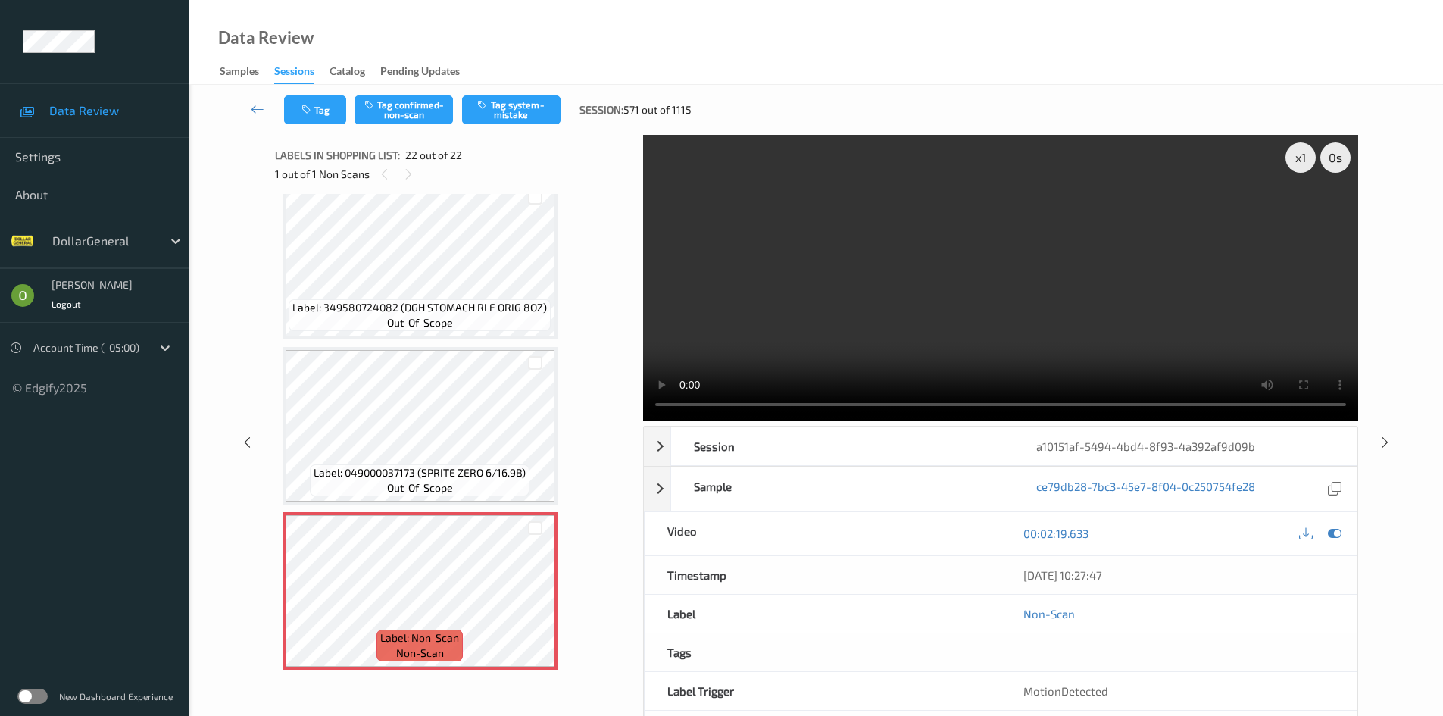
click at [932, 229] on video at bounding box center [1000, 278] width 715 height 286
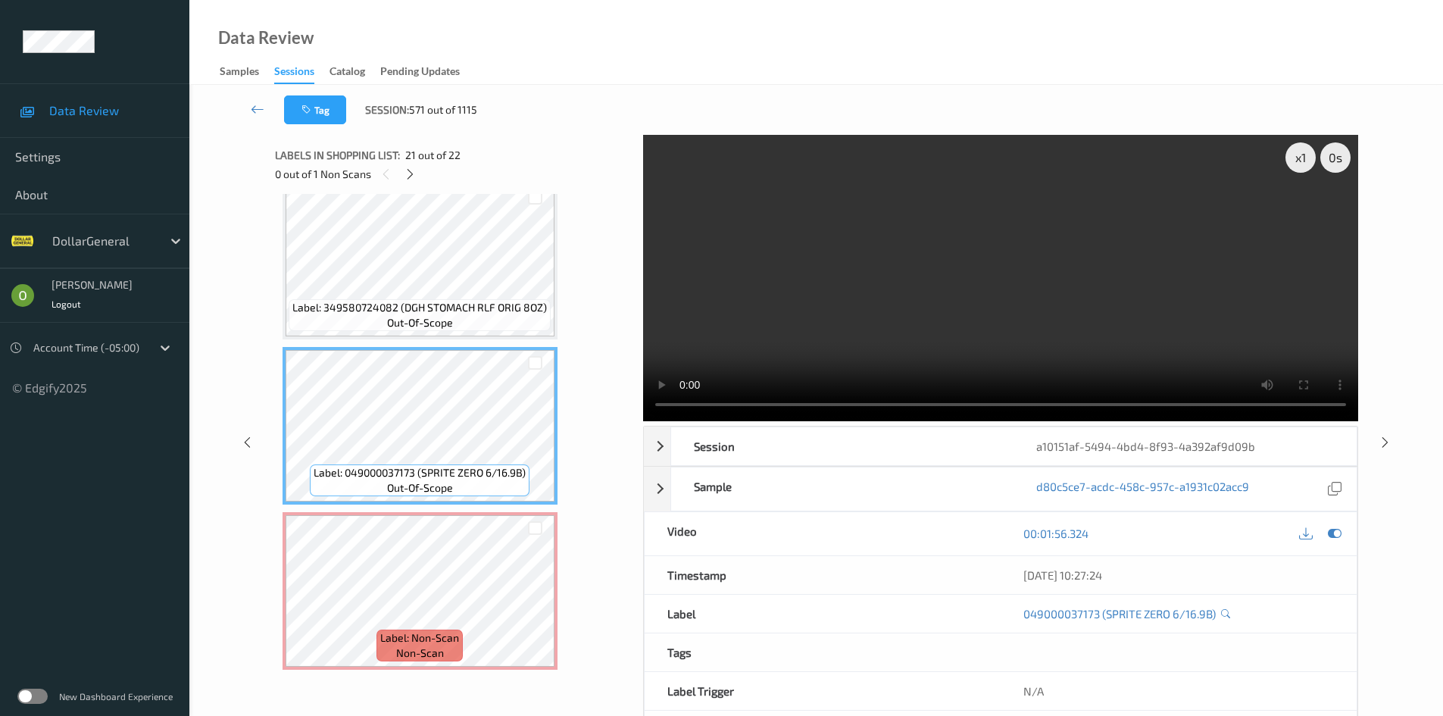
click at [1049, 320] on video at bounding box center [1000, 278] width 715 height 286
click at [1306, 150] on div "x 1" at bounding box center [1300, 157] width 30 height 30
click at [1306, 150] on div "x 2" at bounding box center [1300, 157] width 30 height 30
click at [1174, 254] on video at bounding box center [1000, 278] width 715 height 286
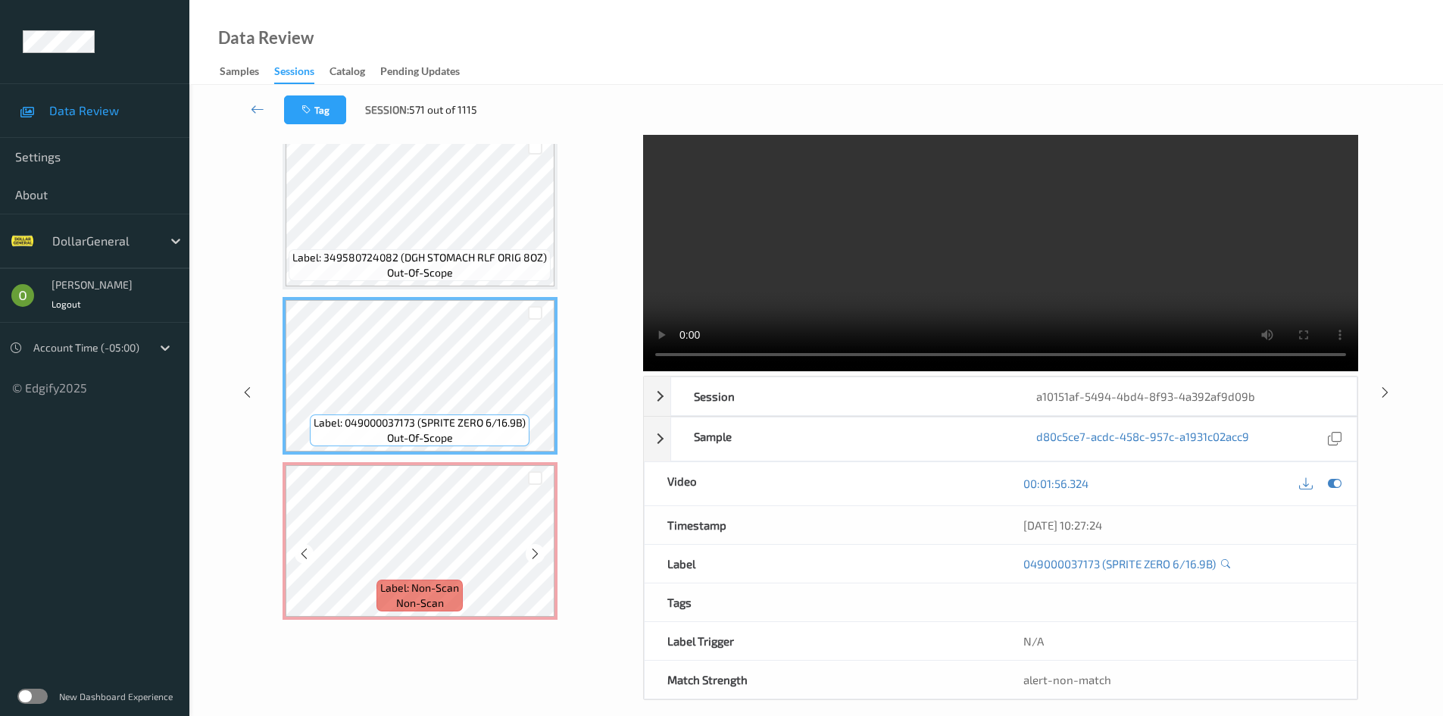
scroll to position [65, 0]
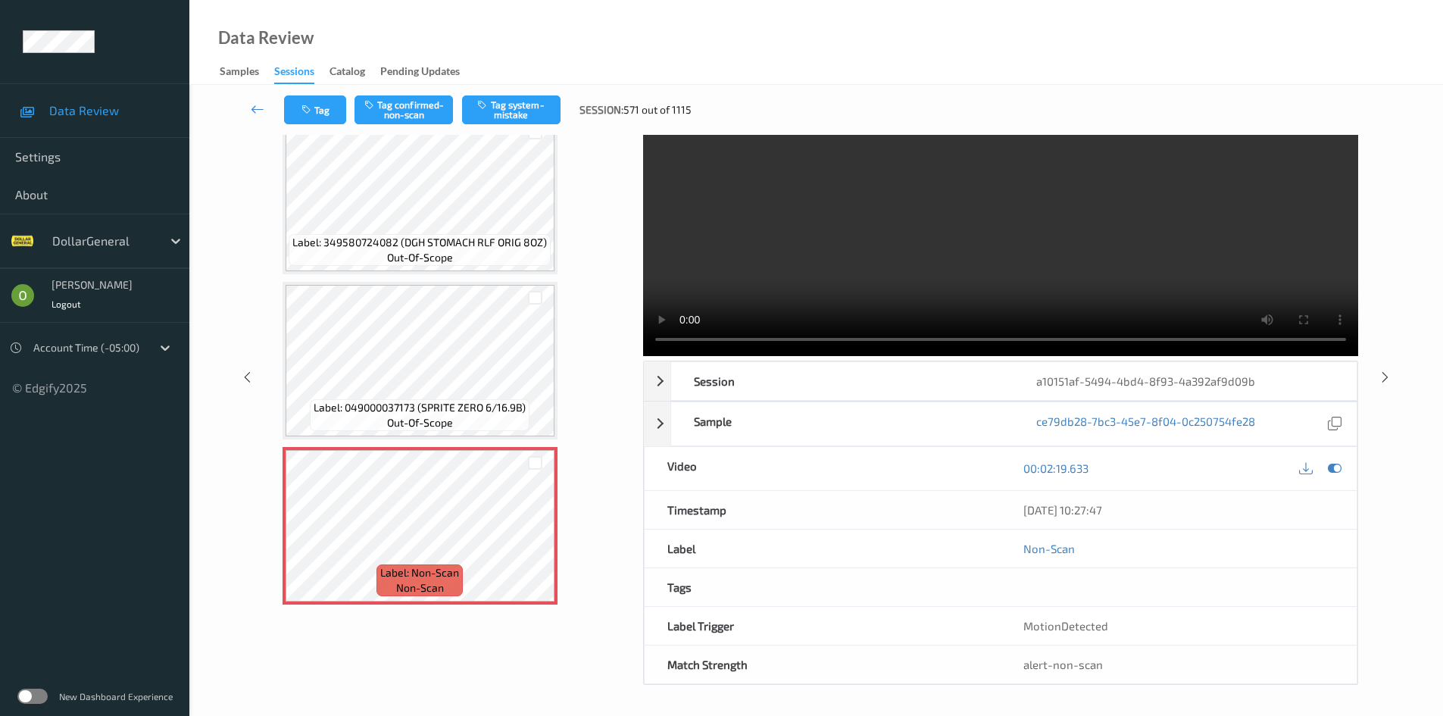
click at [545, 128] on div "Tag Tag confirmed-non-scan Tag system-mistake Session: 571 out of 1115" at bounding box center [815, 110] width 1191 height 50
click at [542, 123] on button "Tag system-mistake" at bounding box center [511, 109] width 98 height 29
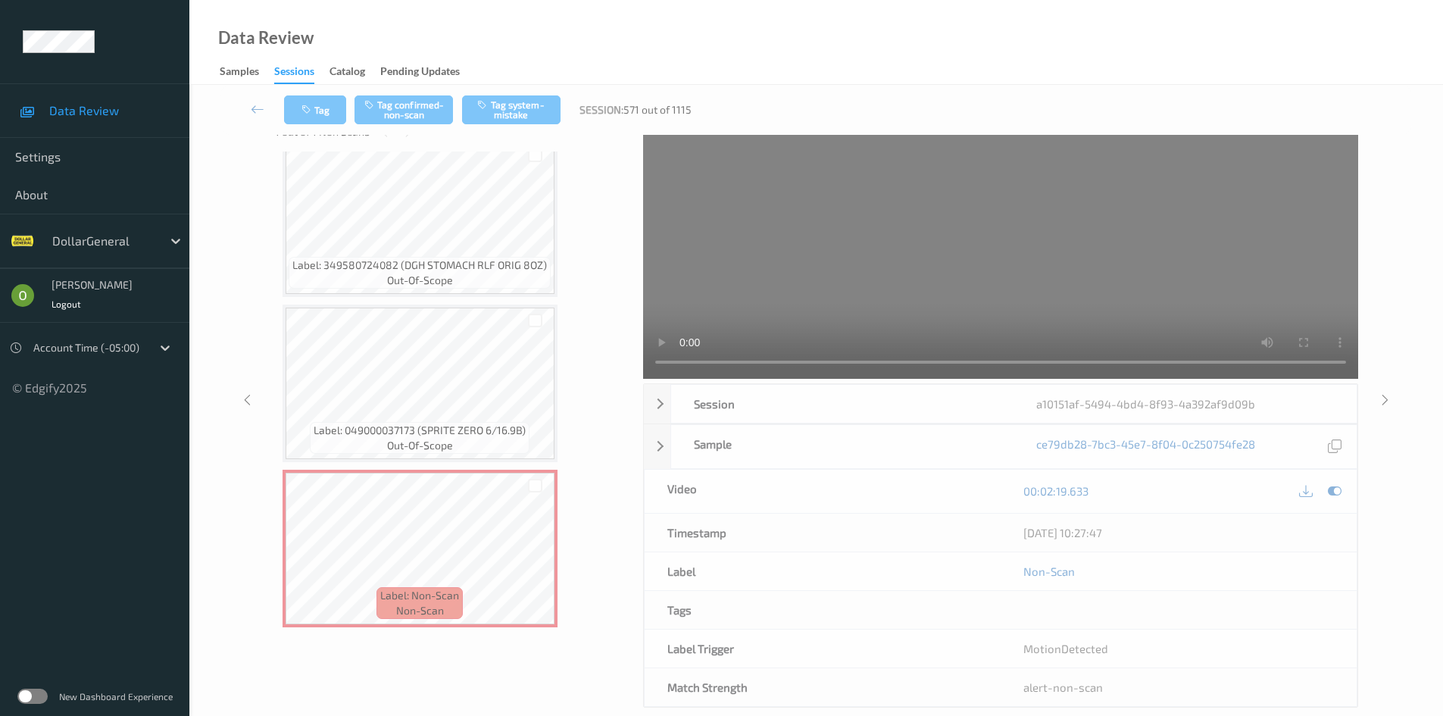
scroll to position [0, 0]
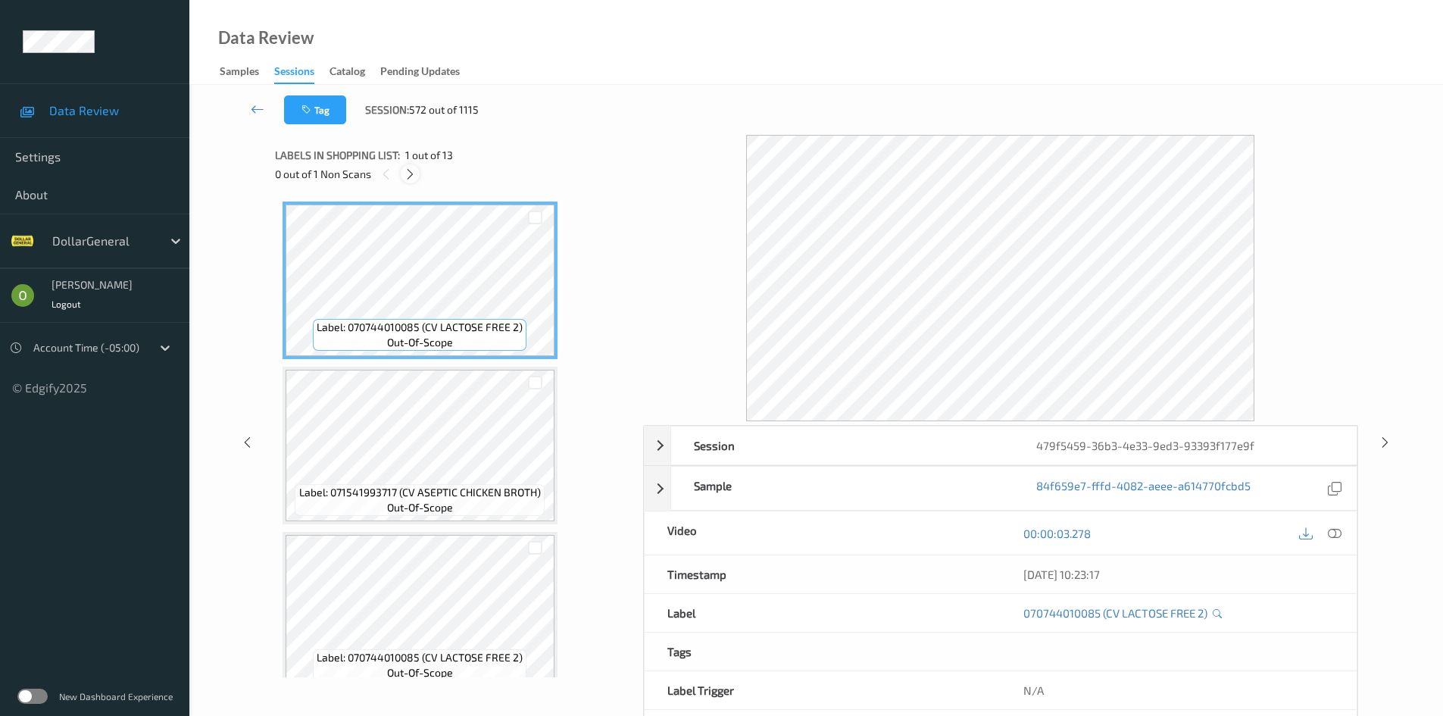
click at [408, 180] on icon at bounding box center [410, 174] width 13 height 14
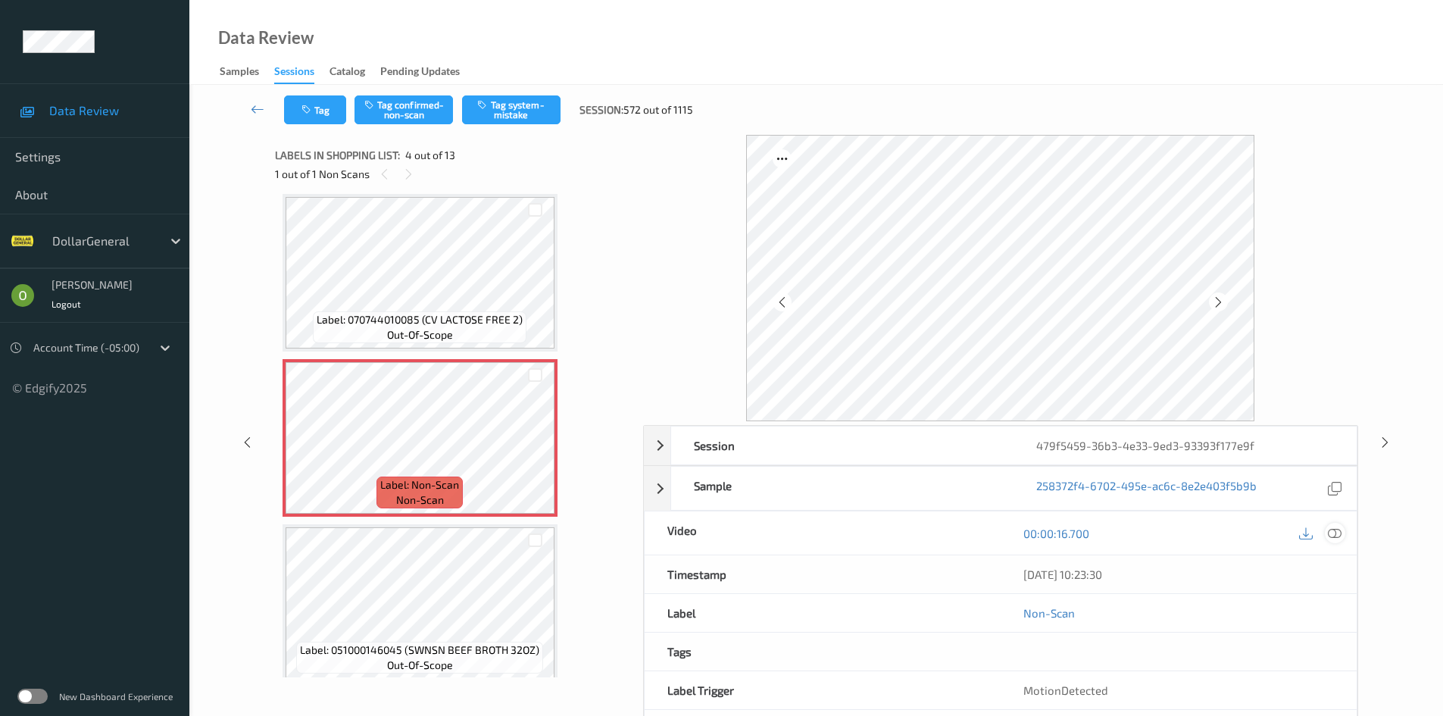
click at [1342, 538] on div at bounding box center [1335, 533] width 20 height 20
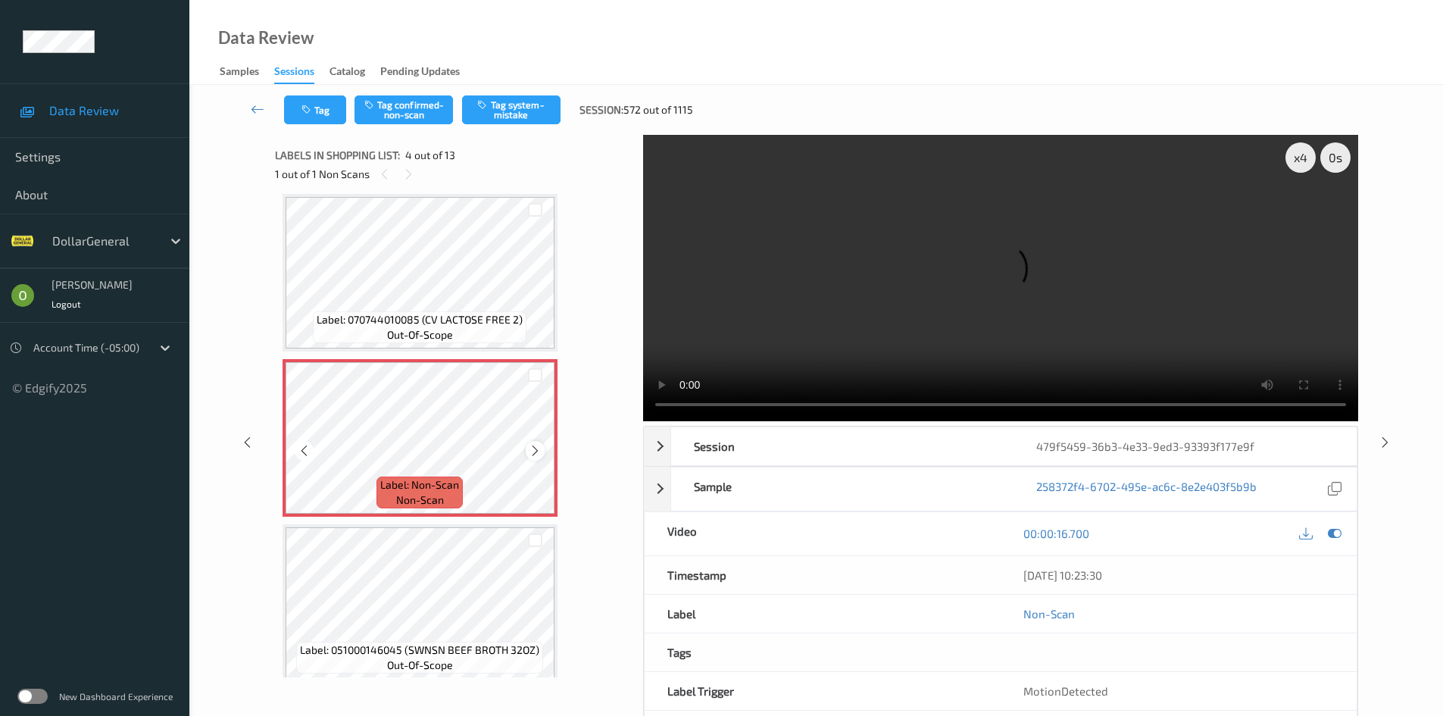
click at [536, 453] on icon at bounding box center [535, 451] width 13 height 14
click at [542, 448] on div at bounding box center [535, 450] width 19 height 19
click at [542, 447] on div at bounding box center [535, 450] width 19 height 19
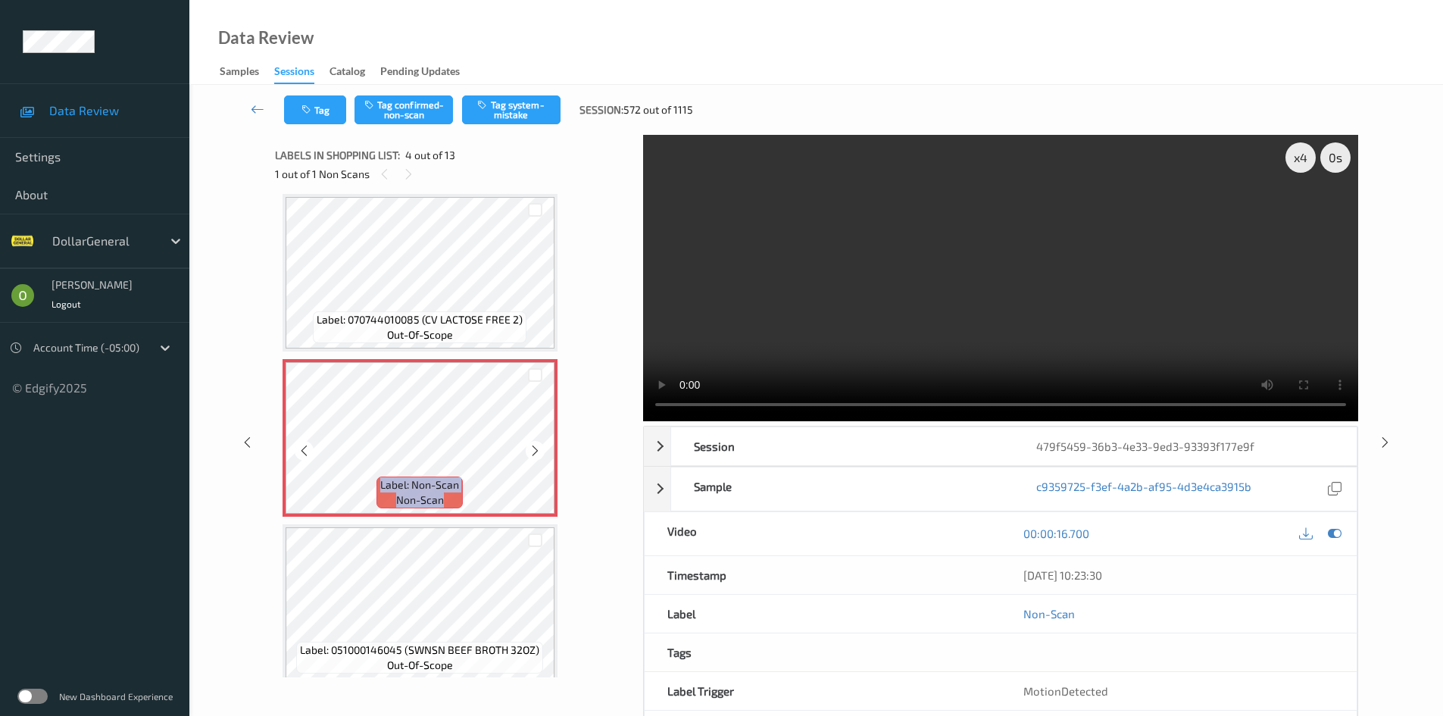
click at [542, 447] on div at bounding box center [535, 450] width 19 height 19
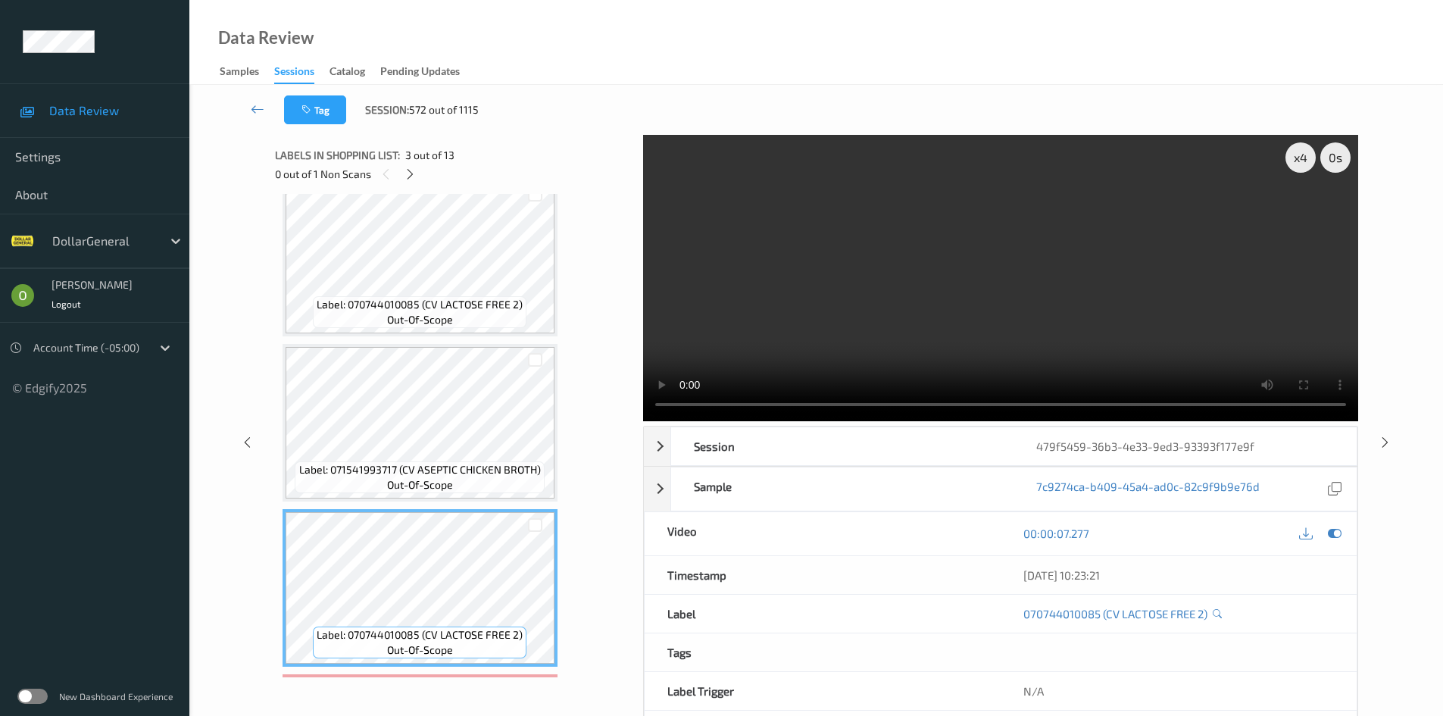
scroll to position [0, 0]
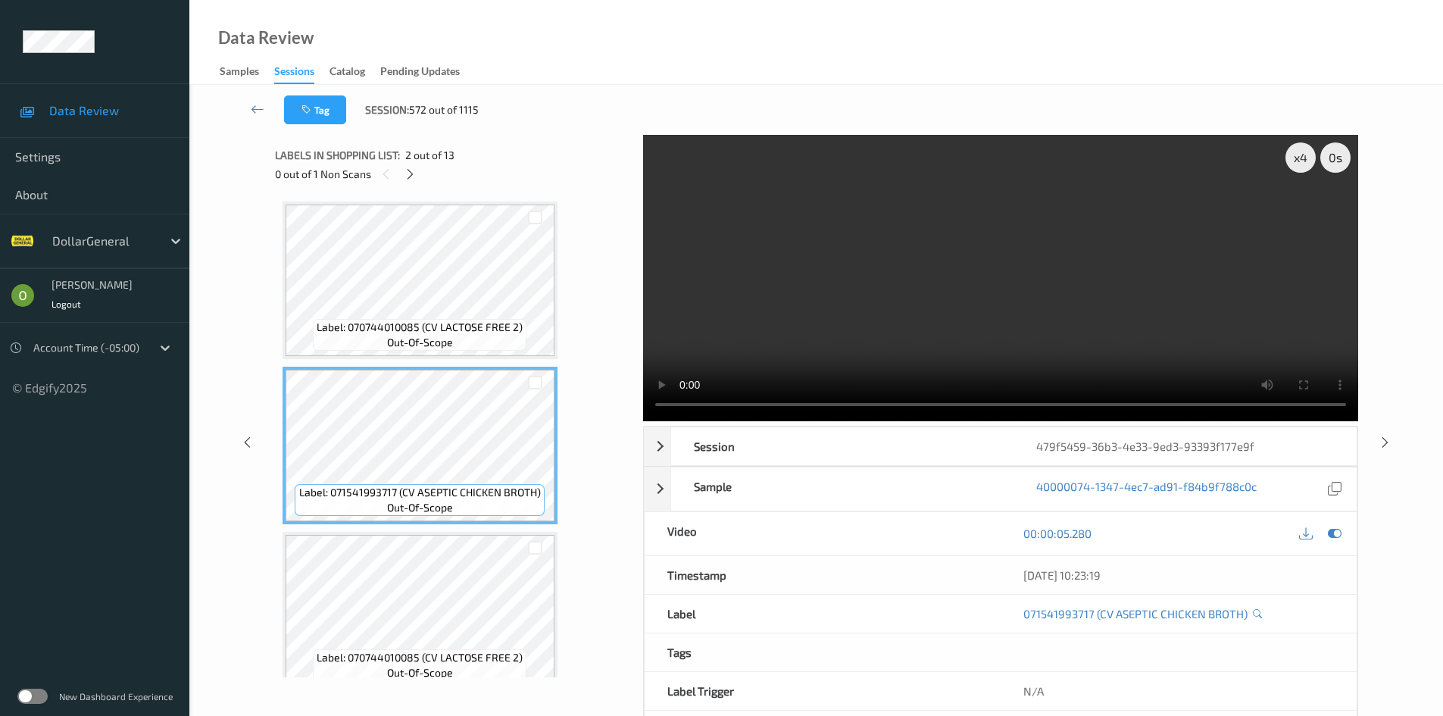
click at [845, 317] on video at bounding box center [1000, 278] width 715 height 286
click at [926, 229] on video at bounding box center [1000, 278] width 715 height 286
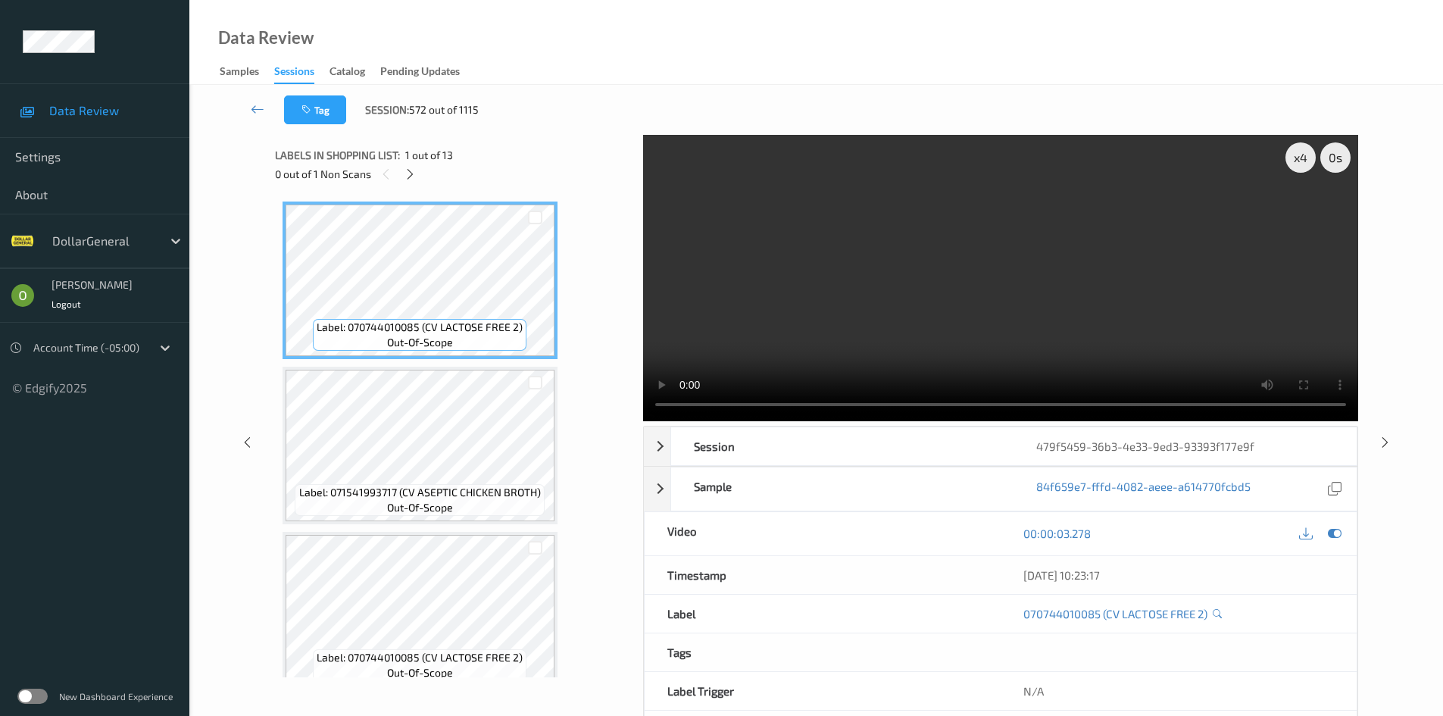
click at [817, 328] on video at bounding box center [1000, 278] width 715 height 286
click at [864, 296] on video at bounding box center [1000, 278] width 715 height 286
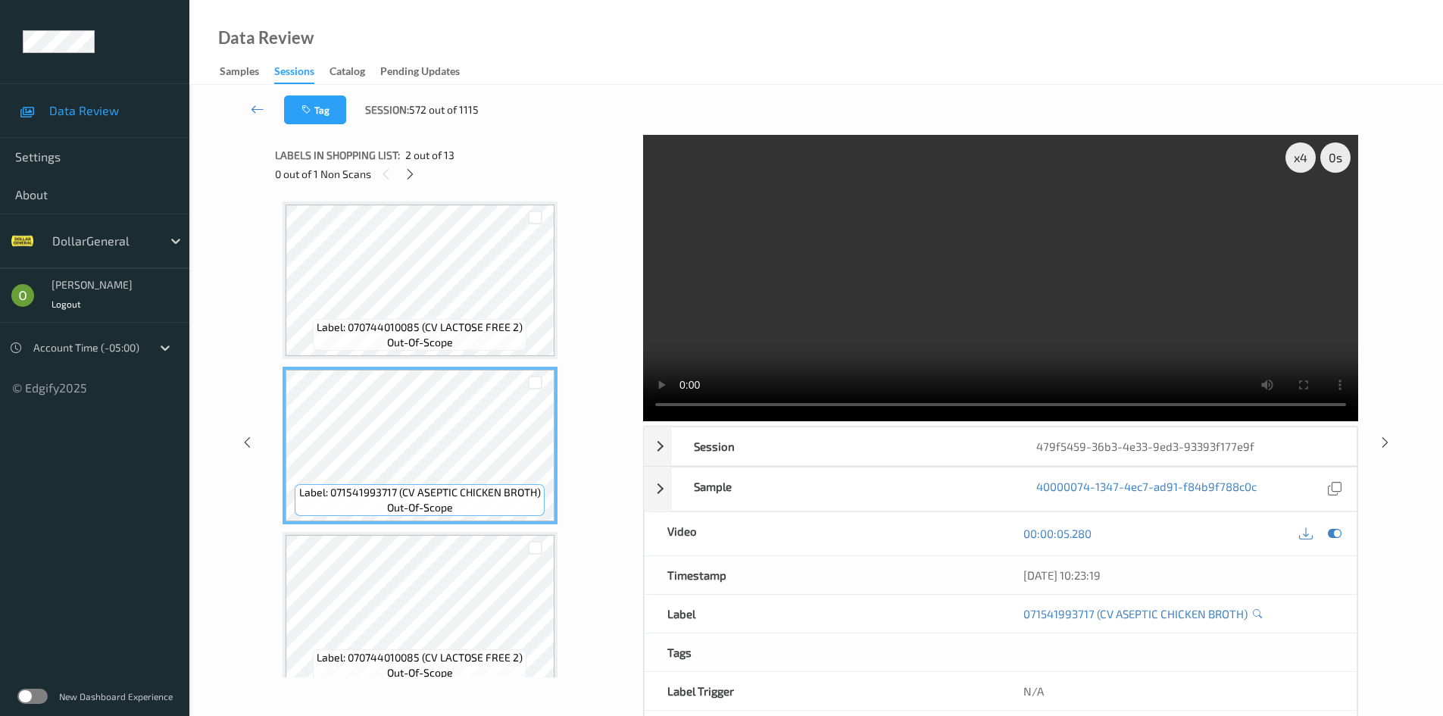
click at [929, 288] on video at bounding box center [1000, 278] width 715 height 286
click at [928, 288] on video at bounding box center [1000, 278] width 715 height 286
click at [860, 280] on video at bounding box center [1000, 278] width 715 height 286
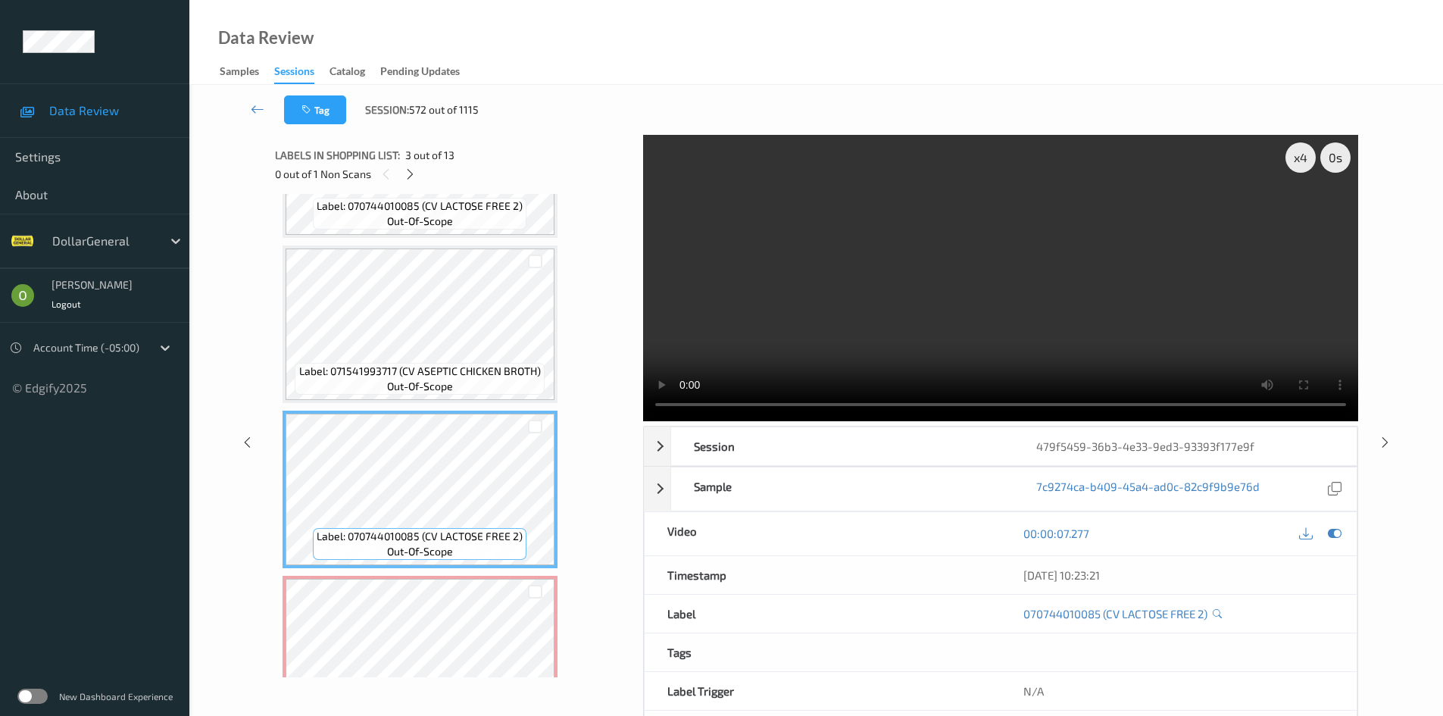
scroll to position [151, 0]
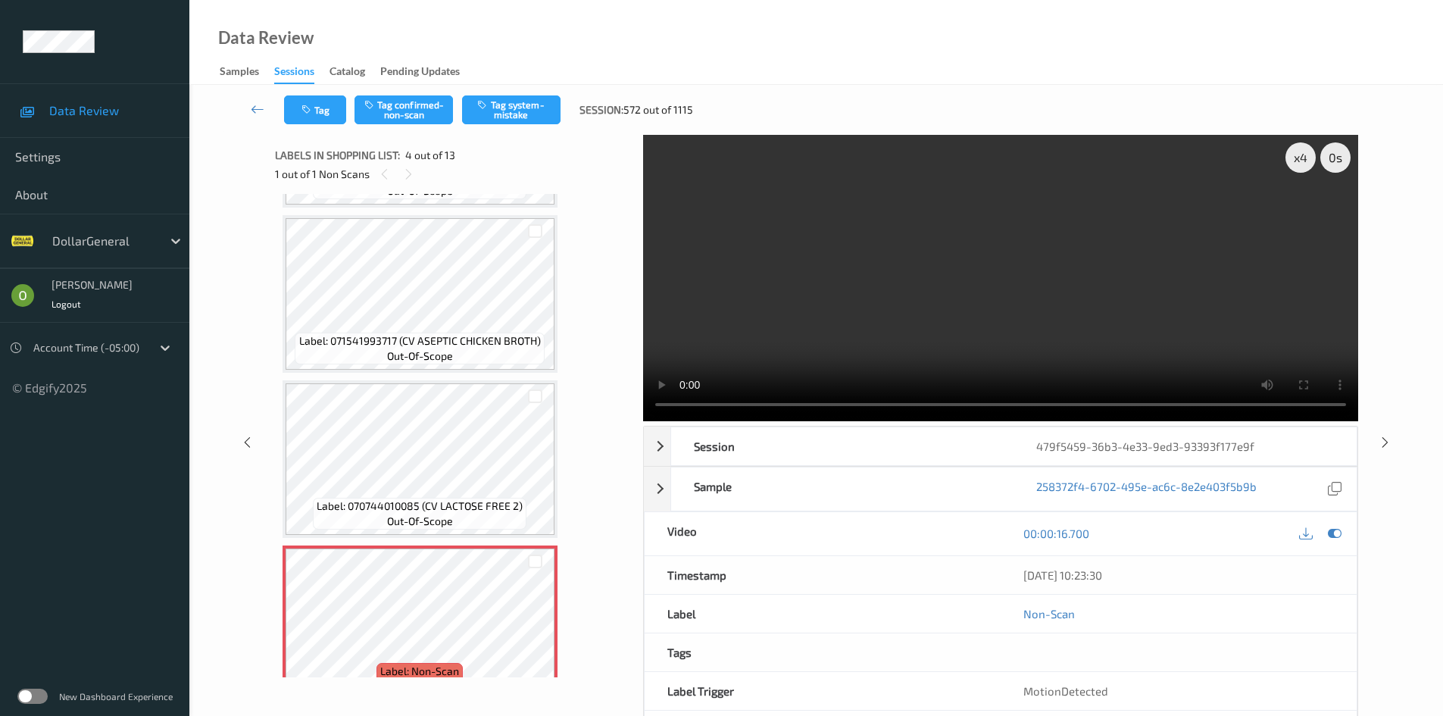
click at [1115, 267] on video at bounding box center [1000, 278] width 715 height 286
click at [1109, 210] on video at bounding box center [1000, 278] width 715 height 286
click at [997, 242] on video at bounding box center [1000, 278] width 715 height 286
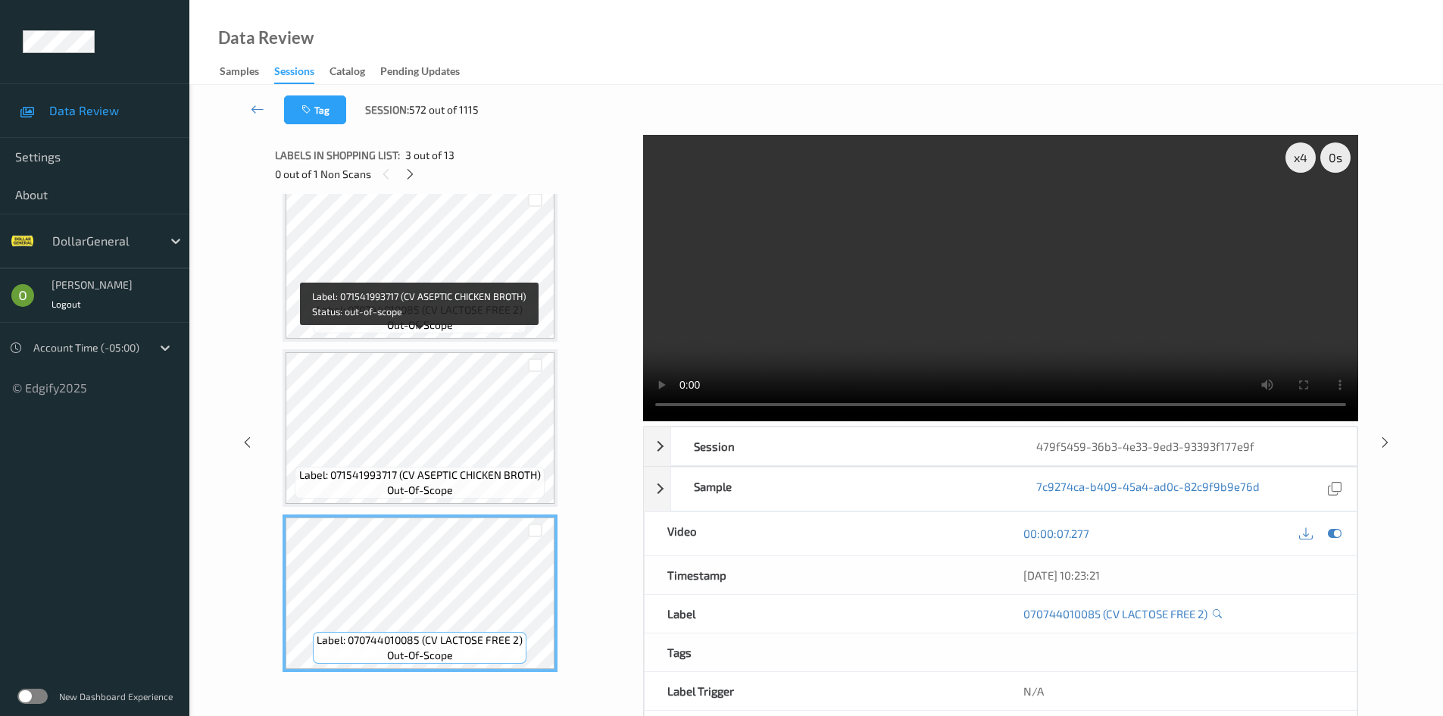
scroll to position [0, 0]
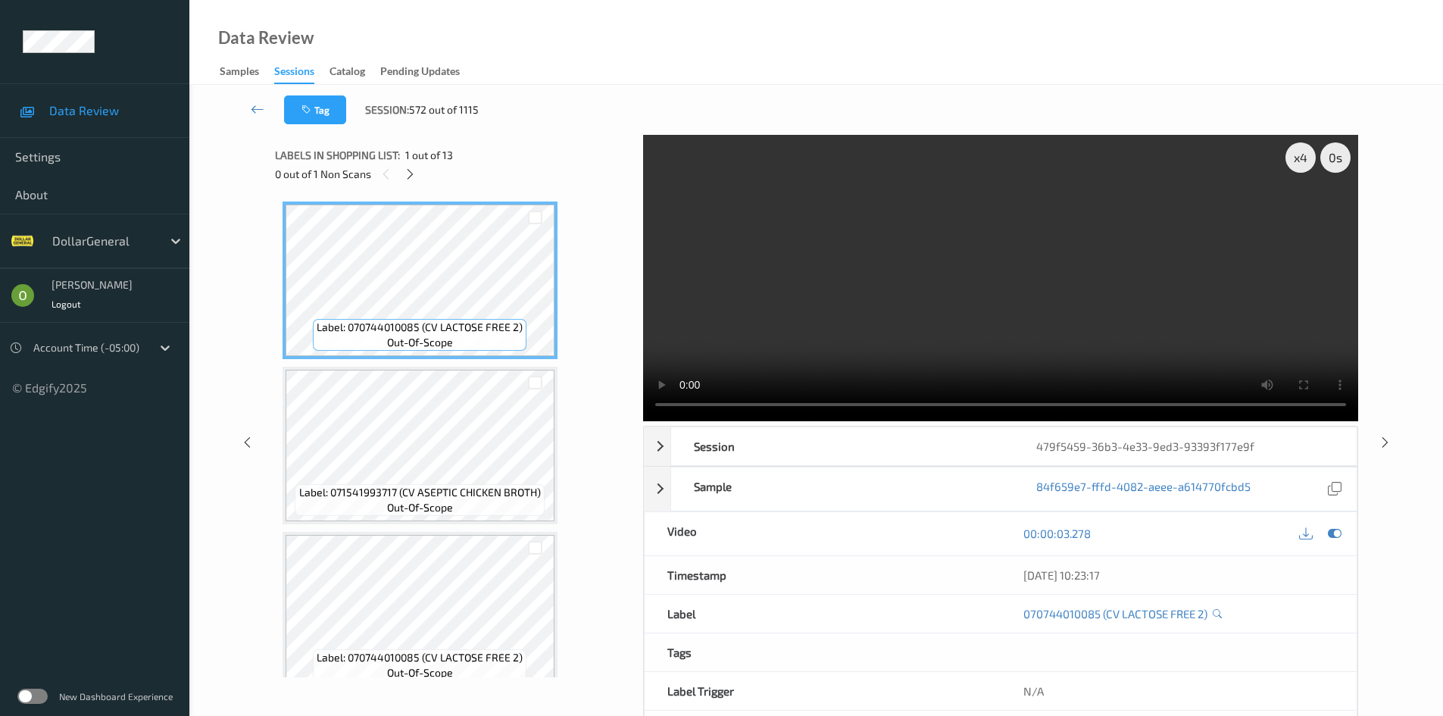
click at [892, 175] on video at bounding box center [1000, 278] width 715 height 286
click at [1314, 157] on div "x 4" at bounding box center [1300, 157] width 30 height 30
click at [1313, 157] on div "x 8" at bounding box center [1300, 157] width 30 height 30
click at [809, 244] on video at bounding box center [1000, 278] width 715 height 286
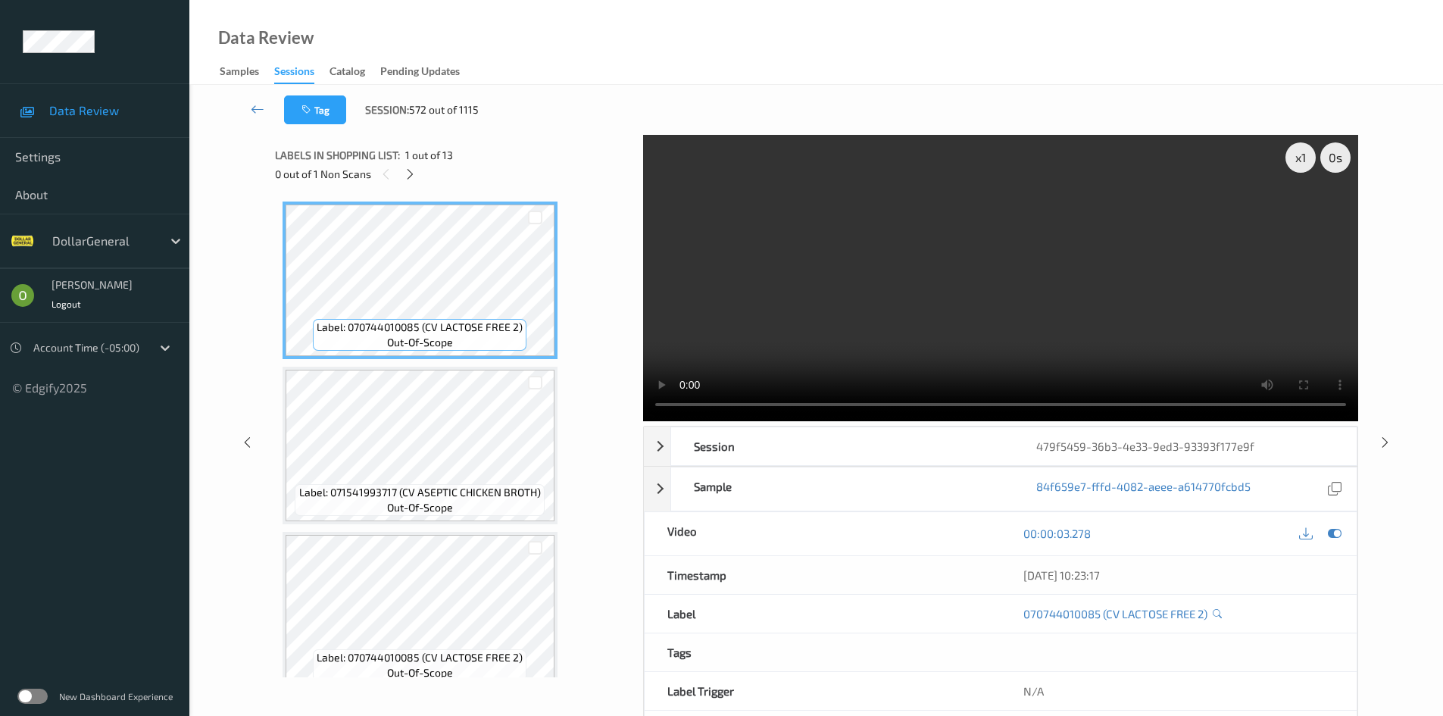
click at [809, 244] on video at bounding box center [1000, 278] width 715 height 286
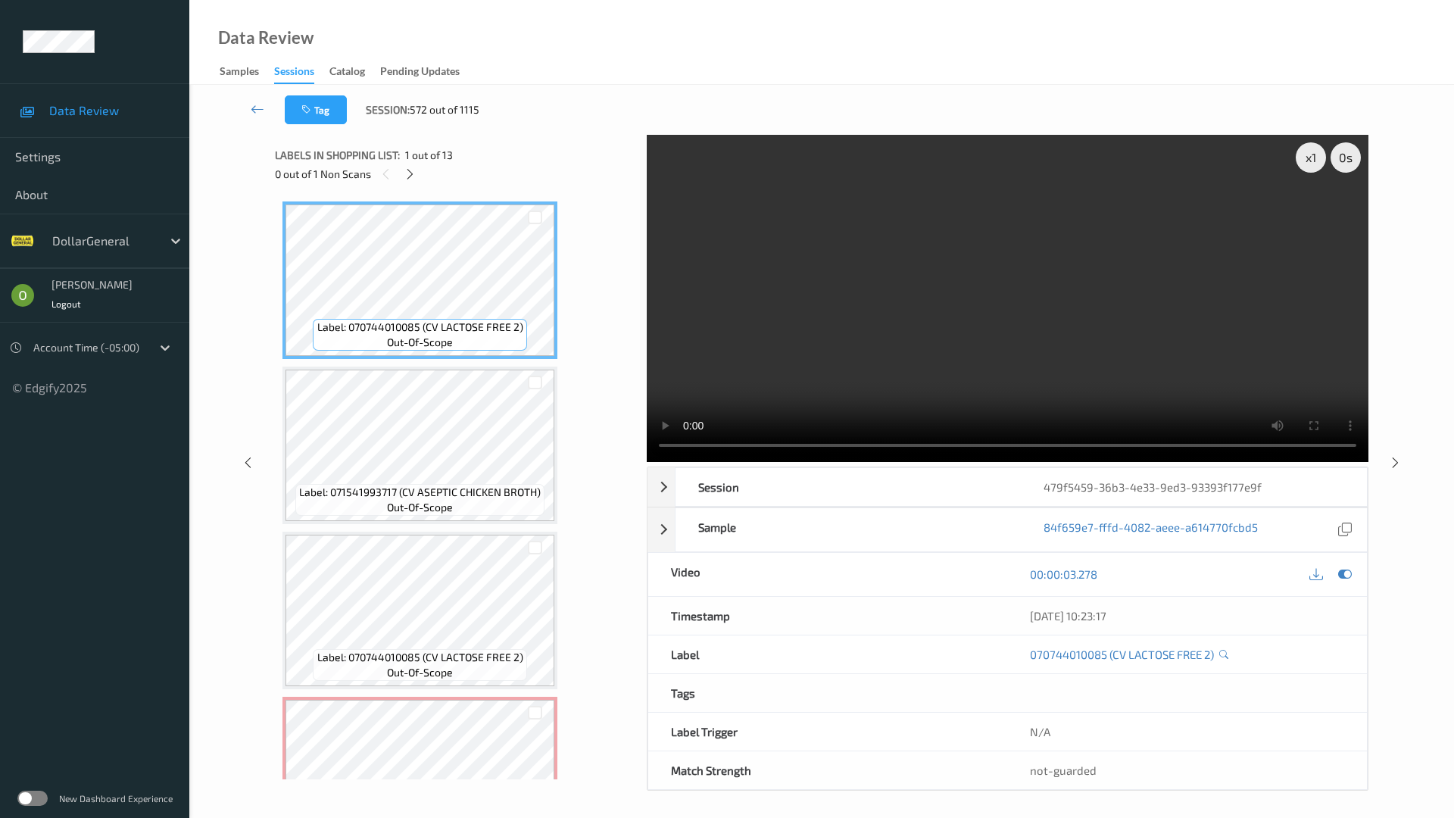
click at [894, 250] on video at bounding box center [1008, 298] width 722 height 327
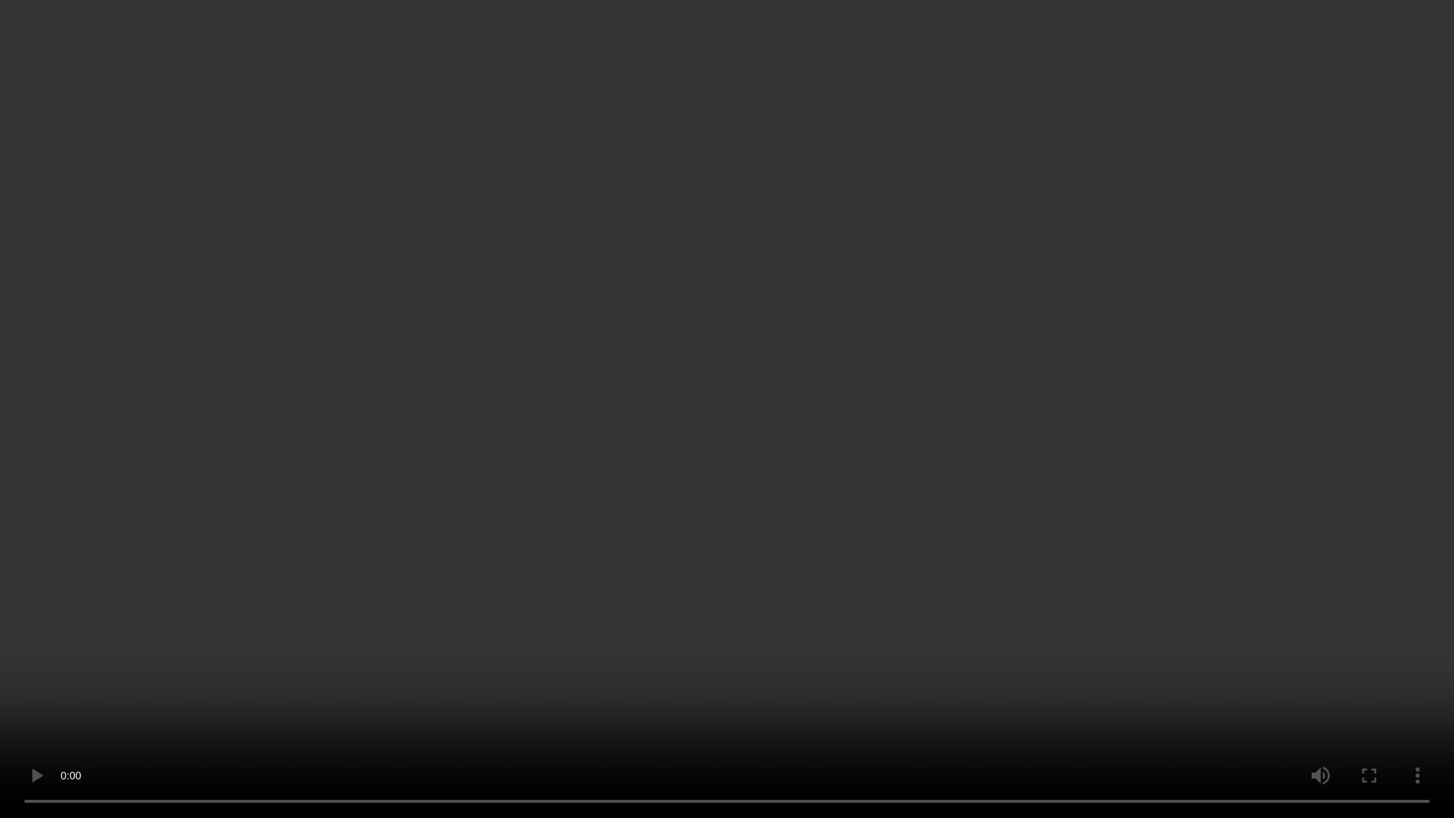
click at [894, 250] on video at bounding box center [727, 409] width 1454 height 818
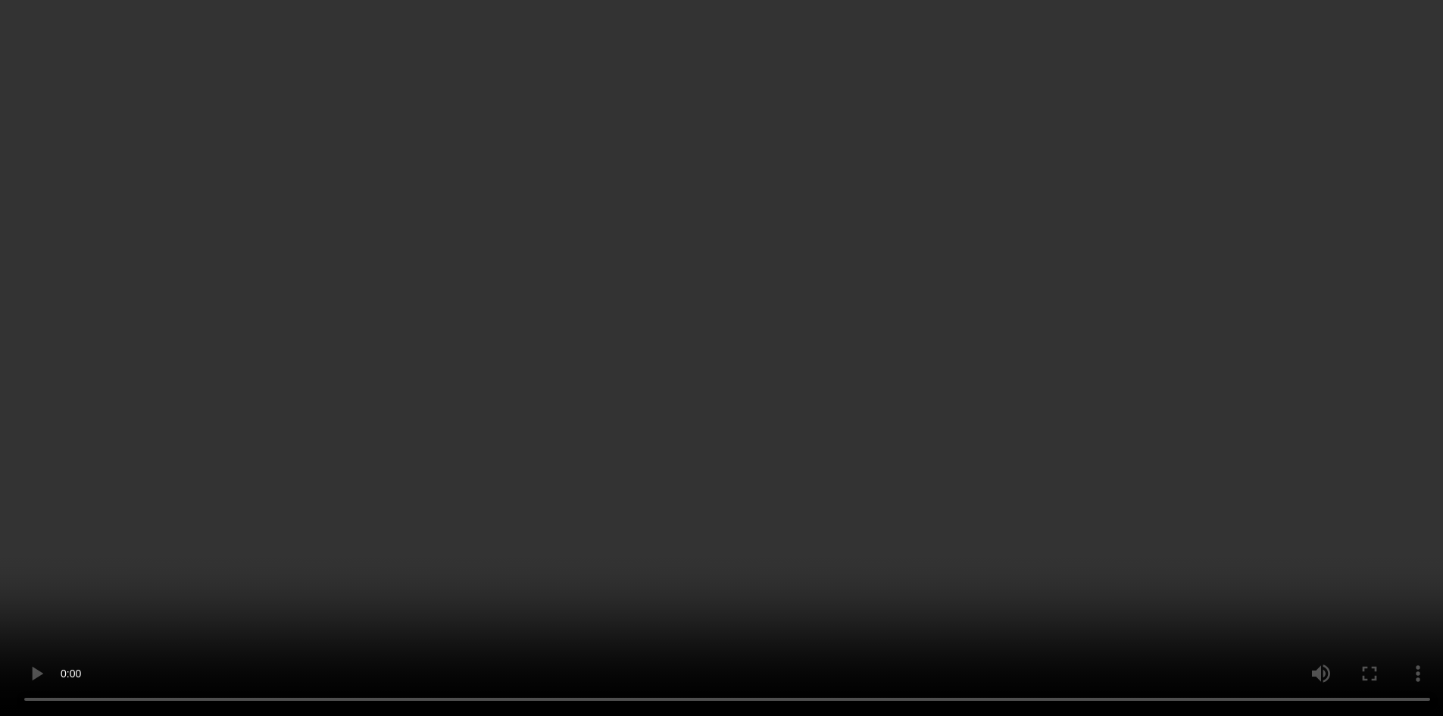
click at [913, 210] on video at bounding box center [721, 358] width 1443 height 716
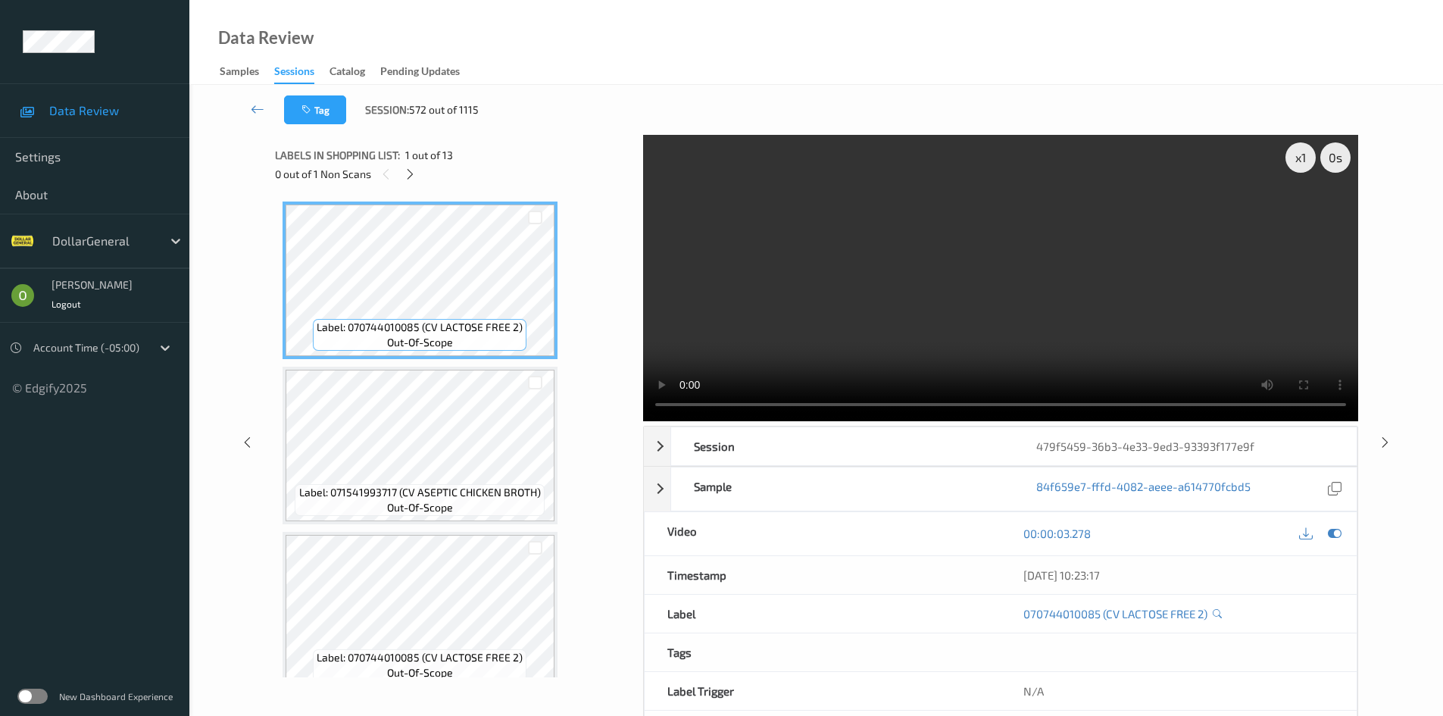
click at [866, 297] on video at bounding box center [1000, 278] width 715 height 286
drag, startPoint x: 866, startPoint y: 297, endPoint x: 866, endPoint y: 362, distance: 65.1
click at [866, 296] on video at bounding box center [1000, 278] width 715 height 286
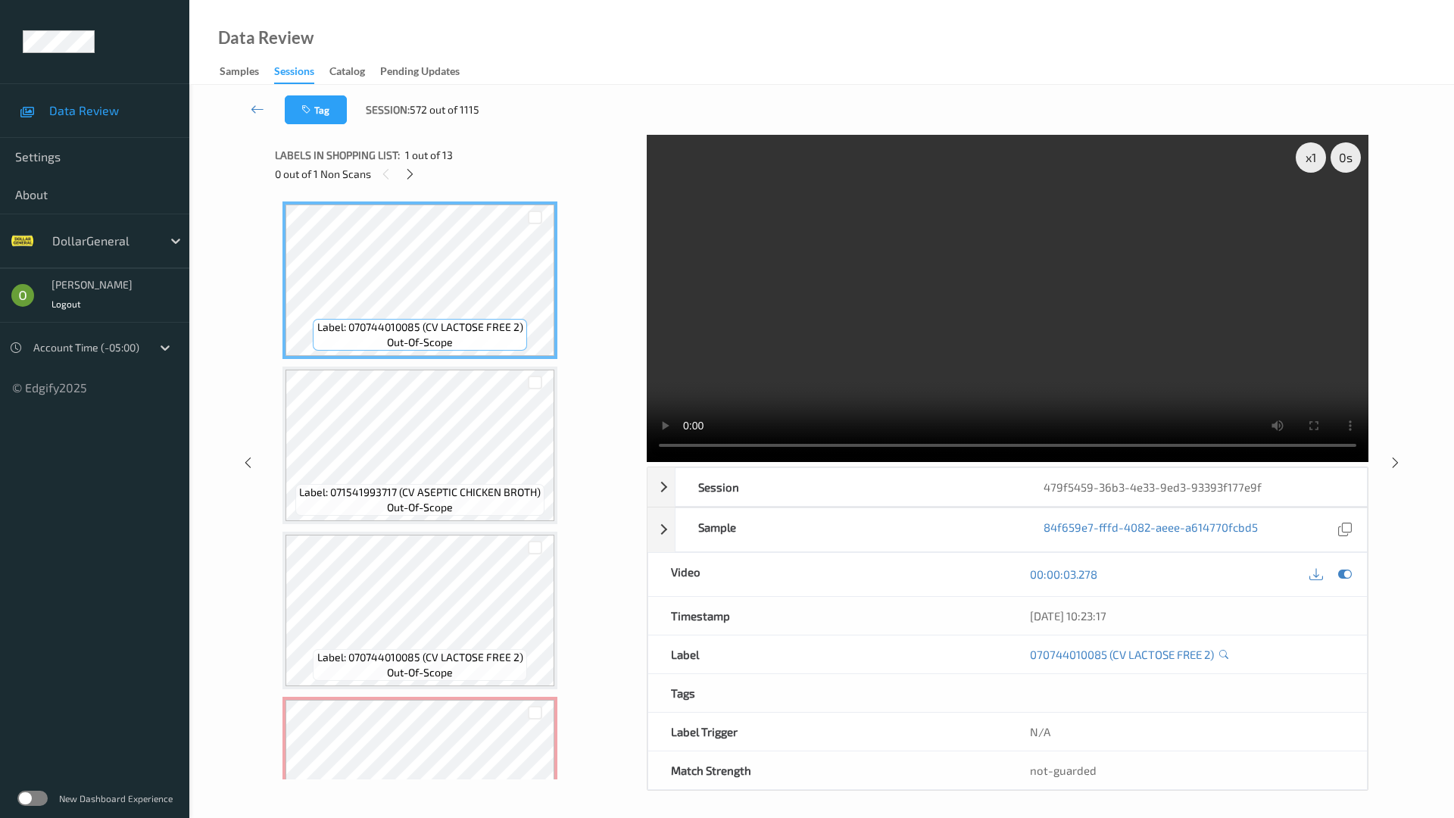
click at [866, 362] on video at bounding box center [1008, 298] width 722 height 327
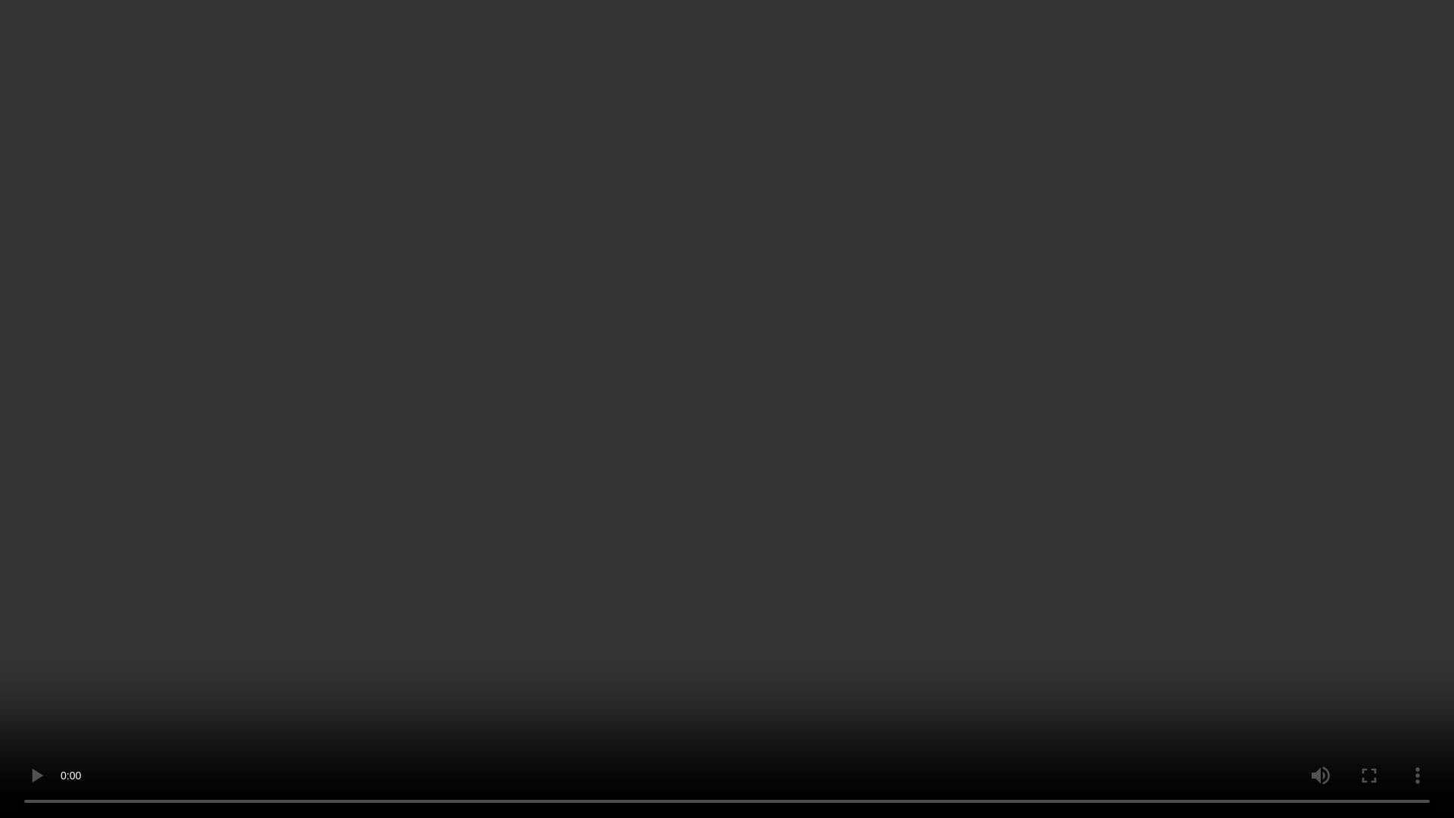
click at [813, 270] on video at bounding box center [727, 409] width 1454 height 818
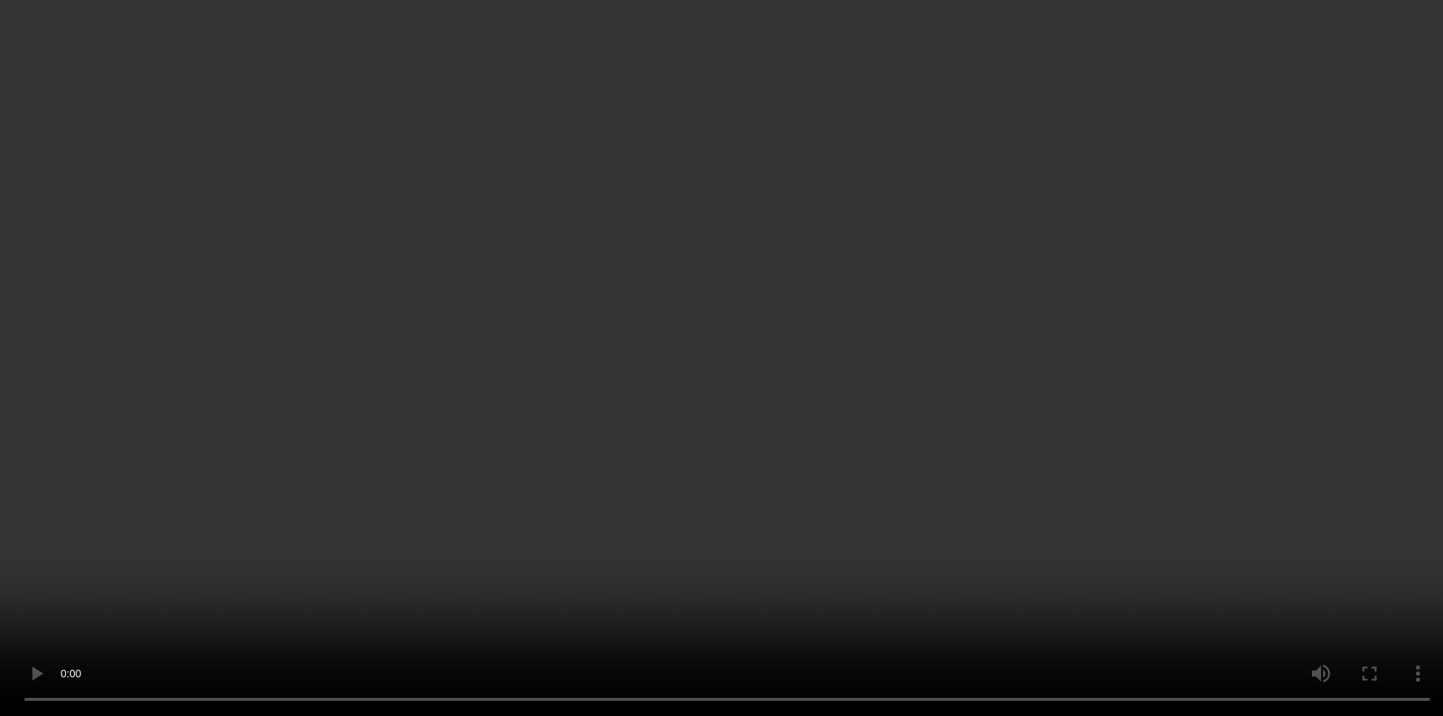
click at [798, 187] on video at bounding box center [721, 358] width 1443 height 716
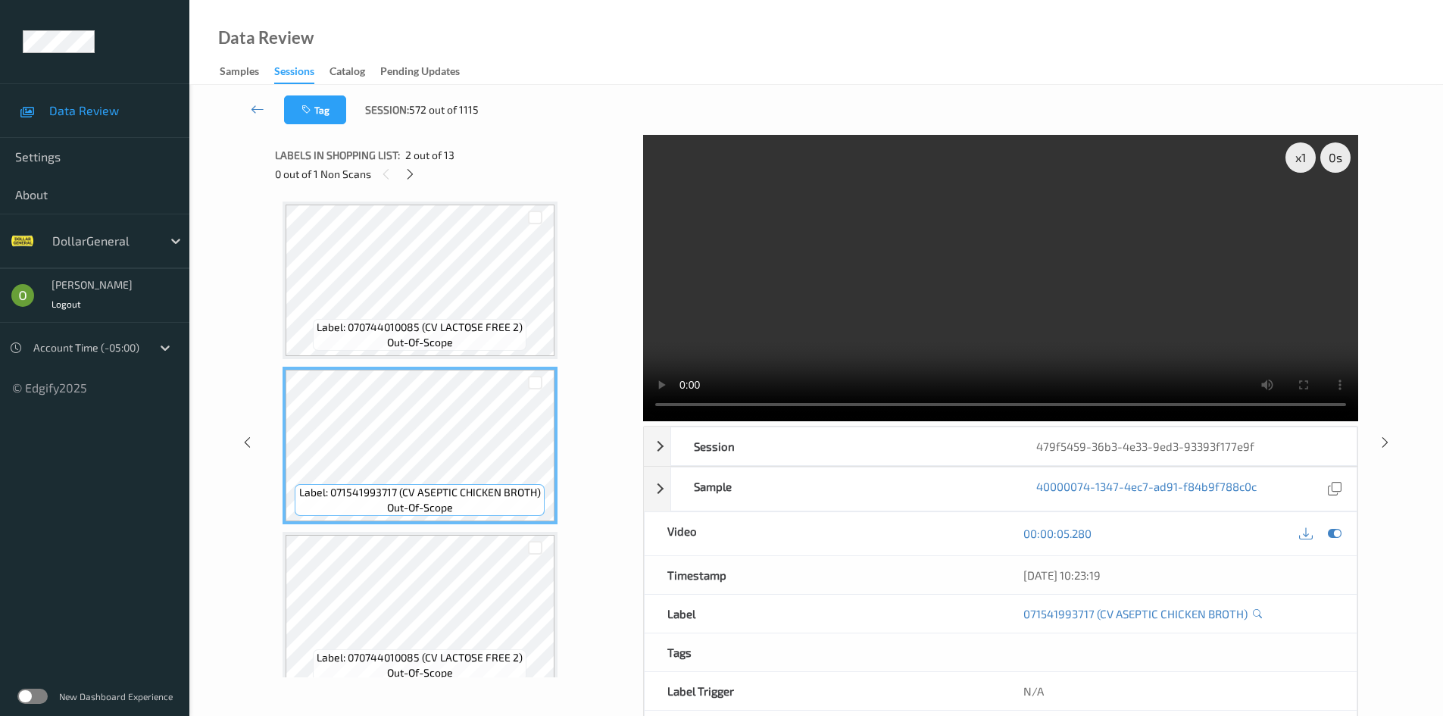
click at [901, 292] on video at bounding box center [1000, 278] width 715 height 286
click at [932, 228] on video at bounding box center [1000, 278] width 715 height 286
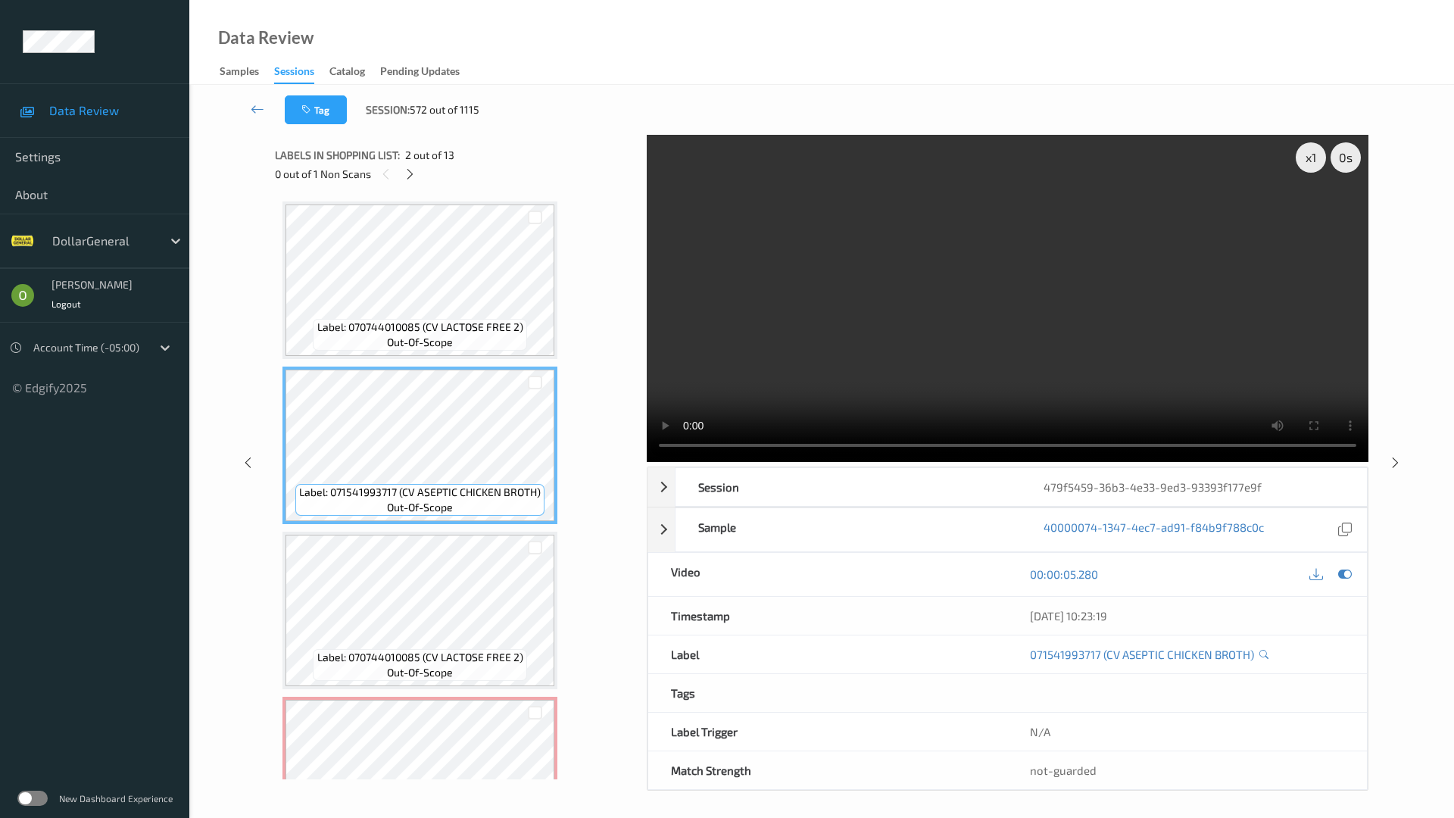
click at [683, 265] on video at bounding box center [1008, 298] width 722 height 327
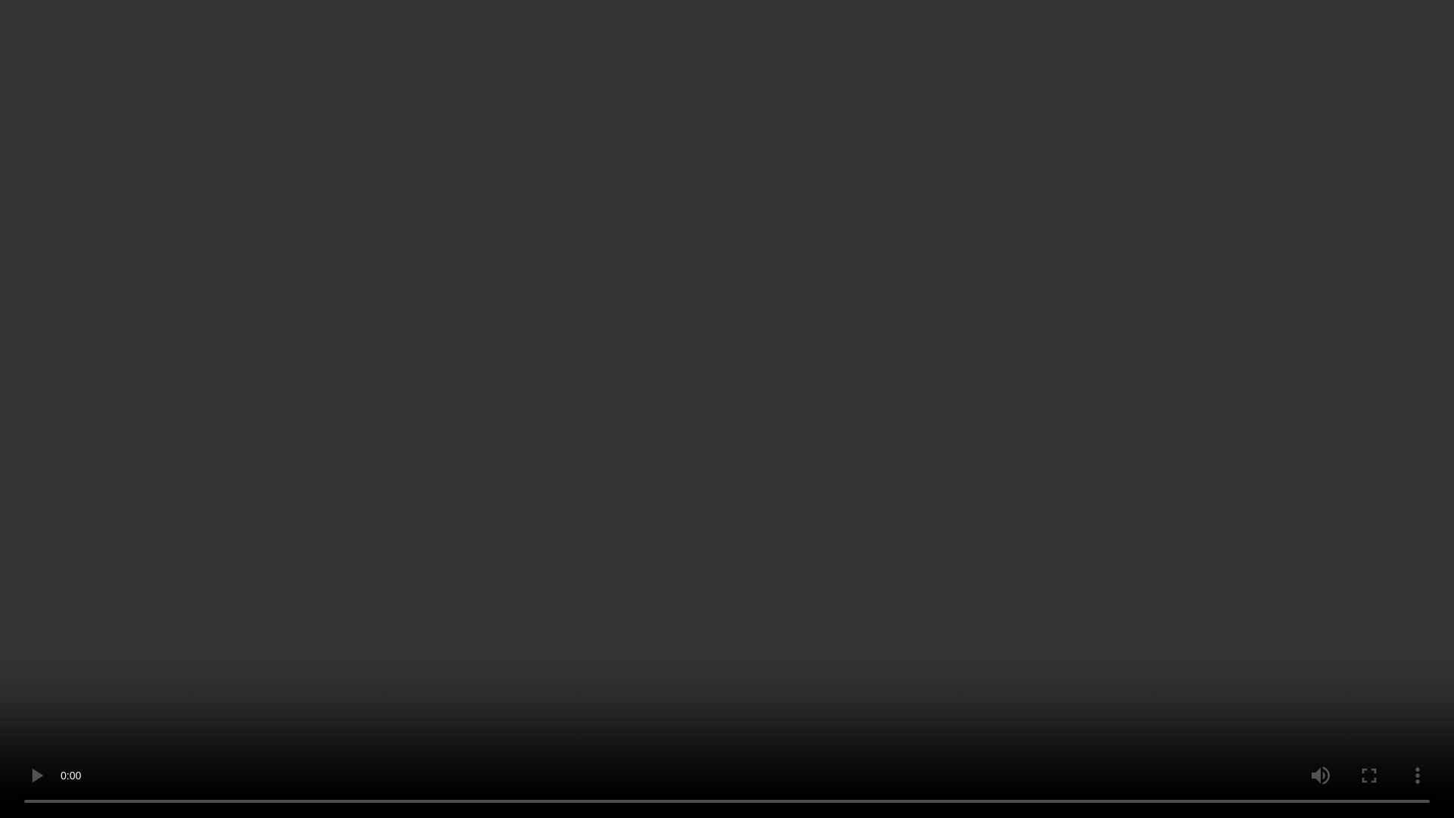
click at [683, 265] on video at bounding box center [727, 409] width 1454 height 818
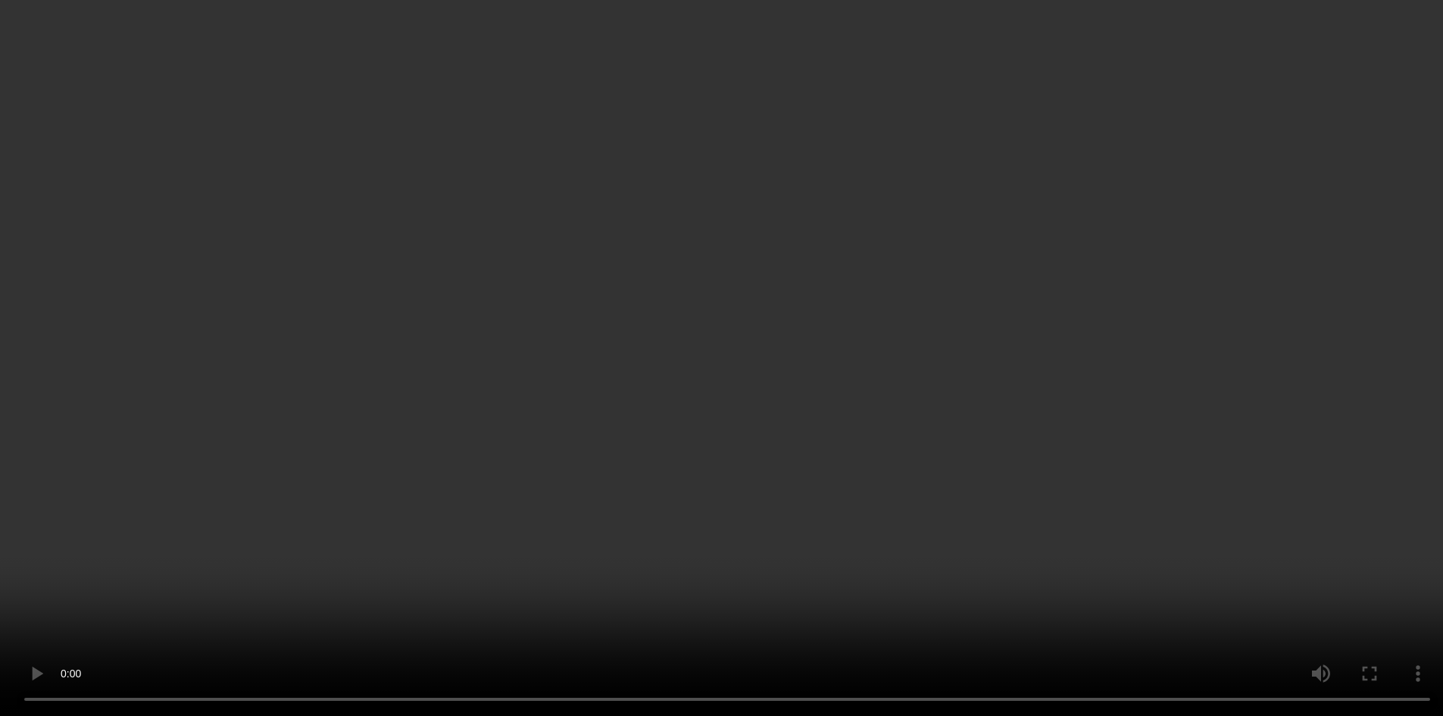
click at [866, 206] on video at bounding box center [721, 358] width 1443 height 716
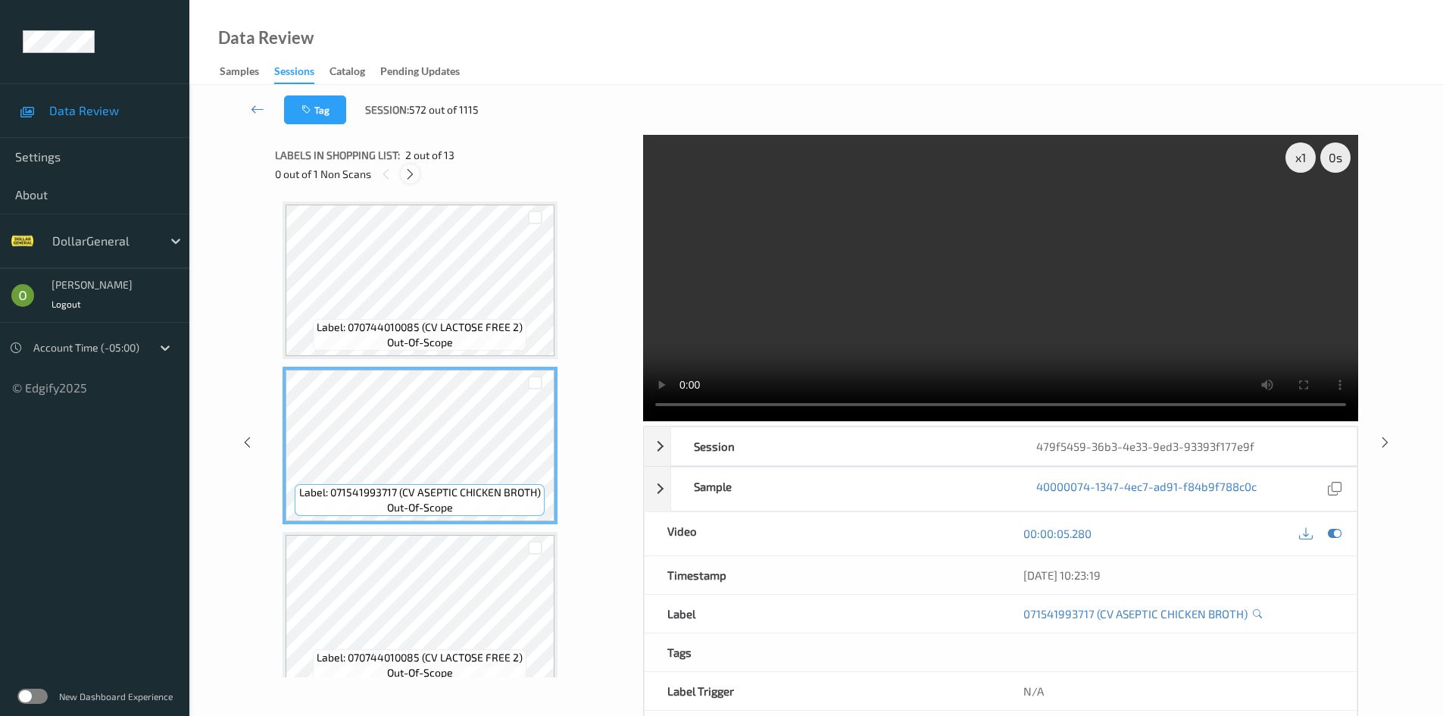
click at [410, 170] on icon at bounding box center [410, 174] width 13 height 14
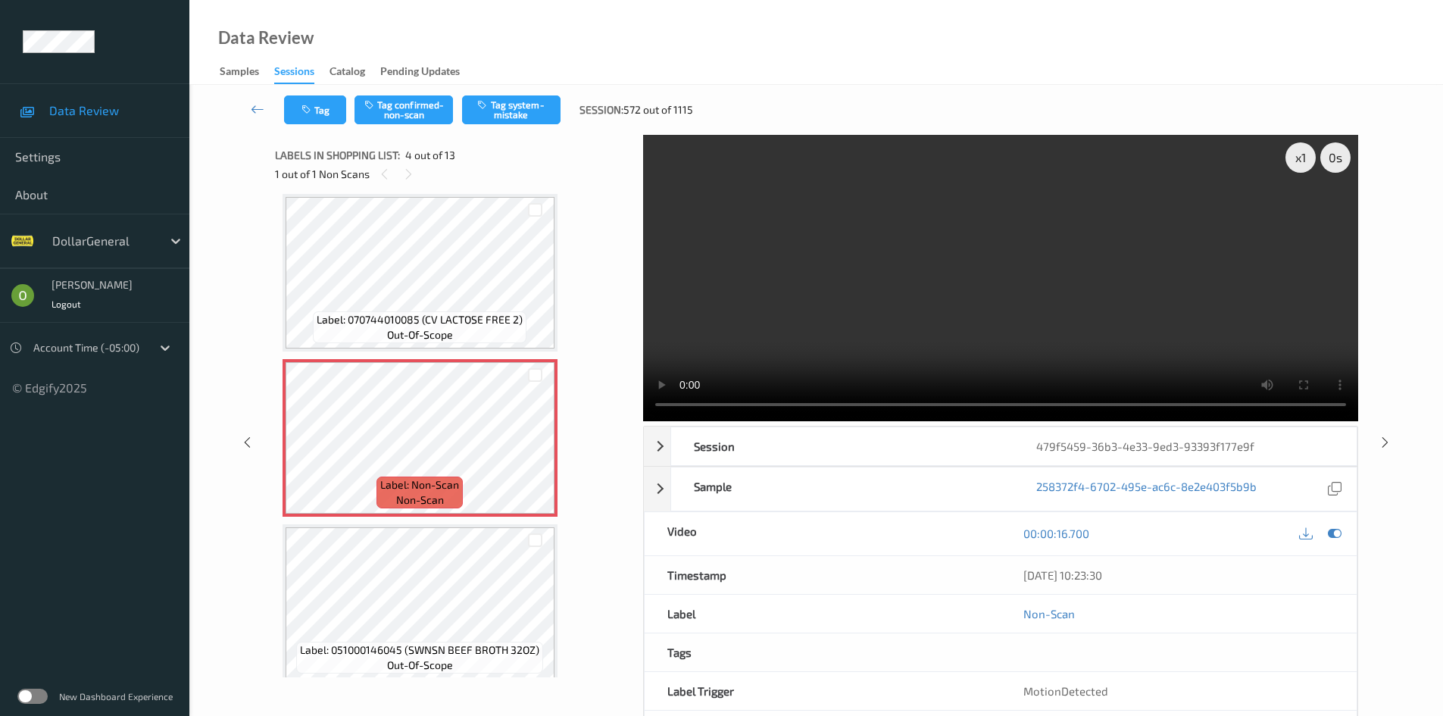
click at [770, 248] on video at bounding box center [1000, 278] width 715 height 286
click at [545, 108] on button "Tag system-mistake" at bounding box center [511, 109] width 98 height 29
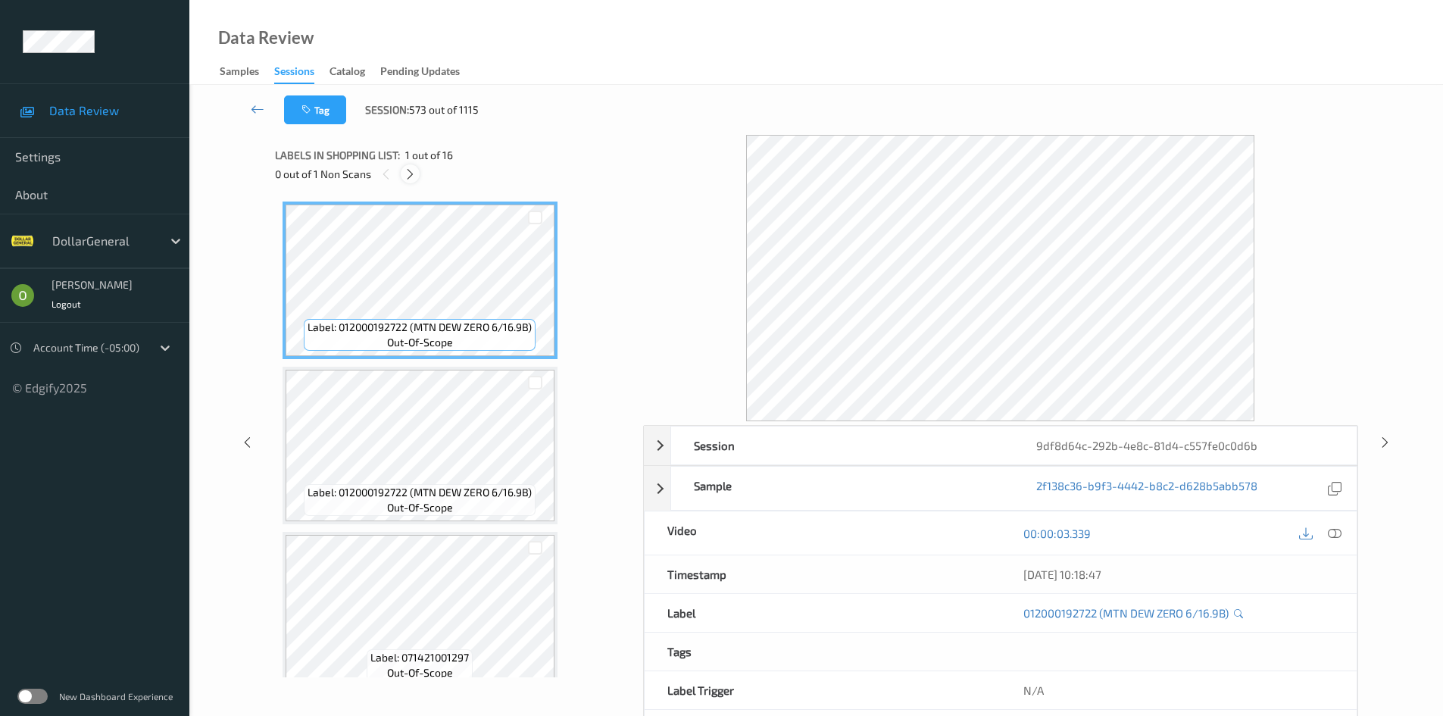
click at [415, 167] on icon at bounding box center [410, 174] width 13 height 14
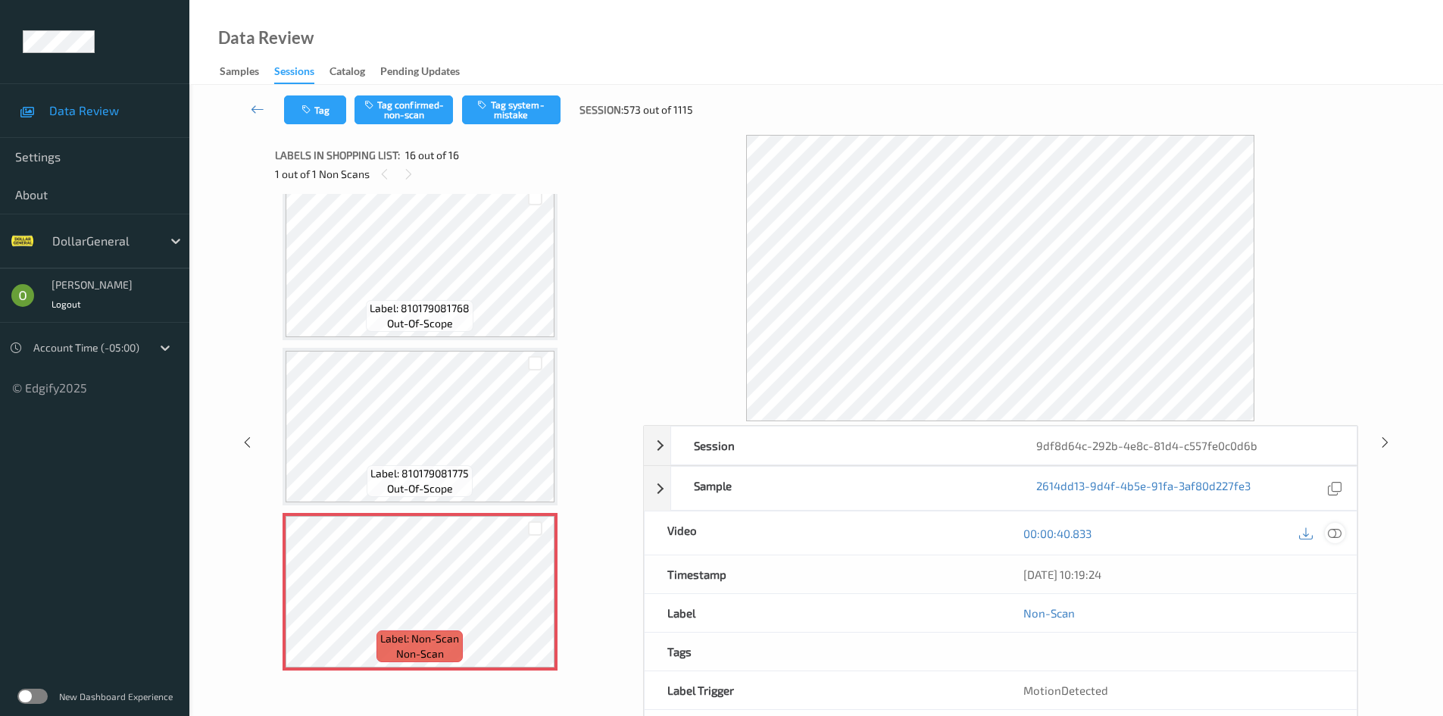
click at [1336, 527] on icon at bounding box center [1335, 533] width 14 height 14
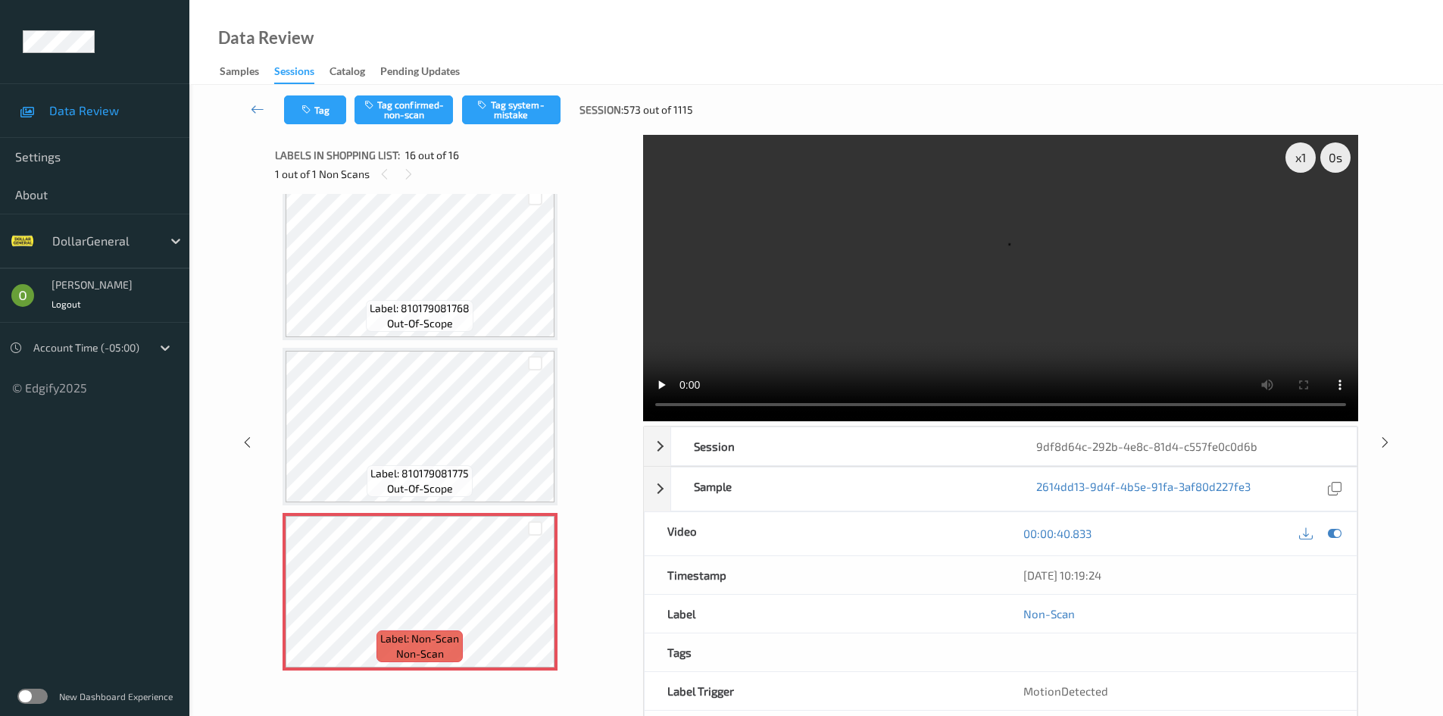
click at [43, 692] on label at bounding box center [32, 695] width 30 height 15
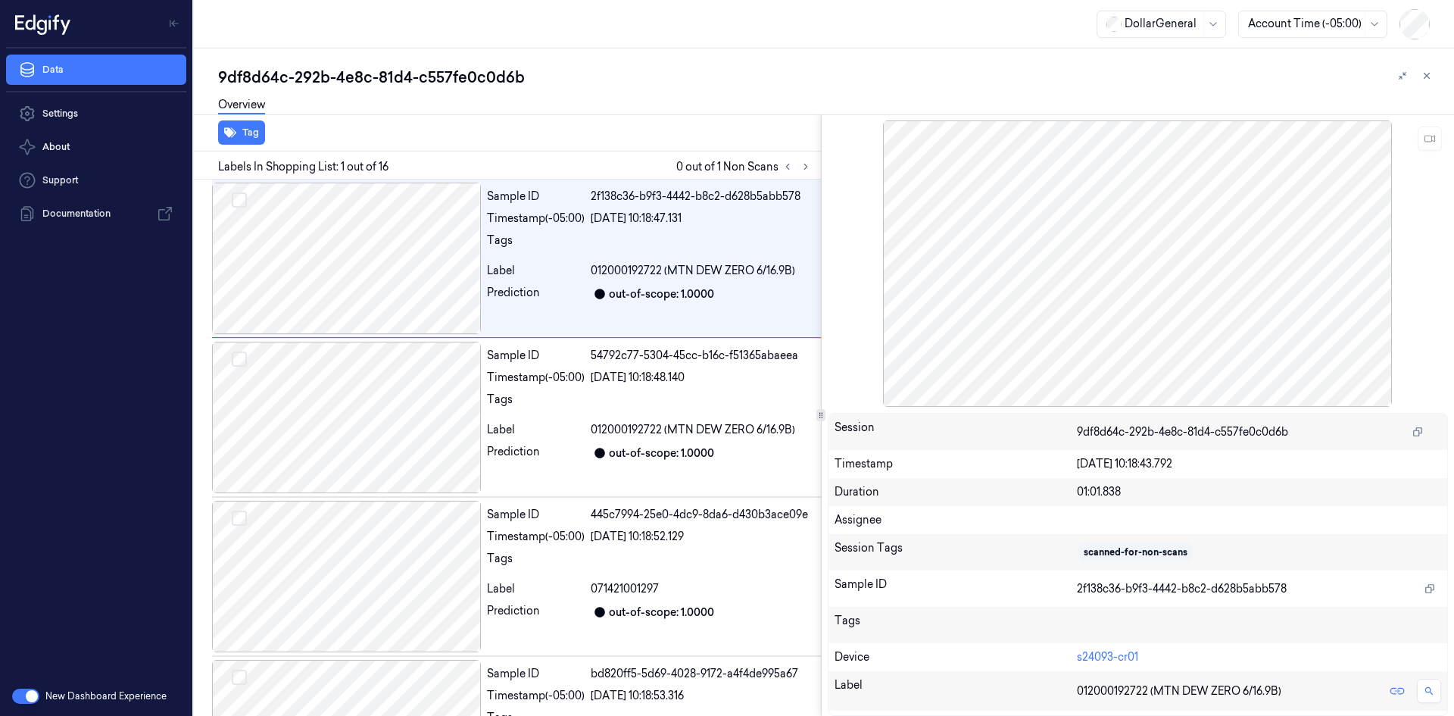
click at [26, 693] on button "button" at bounding box center [25, 695] width 27 height 15
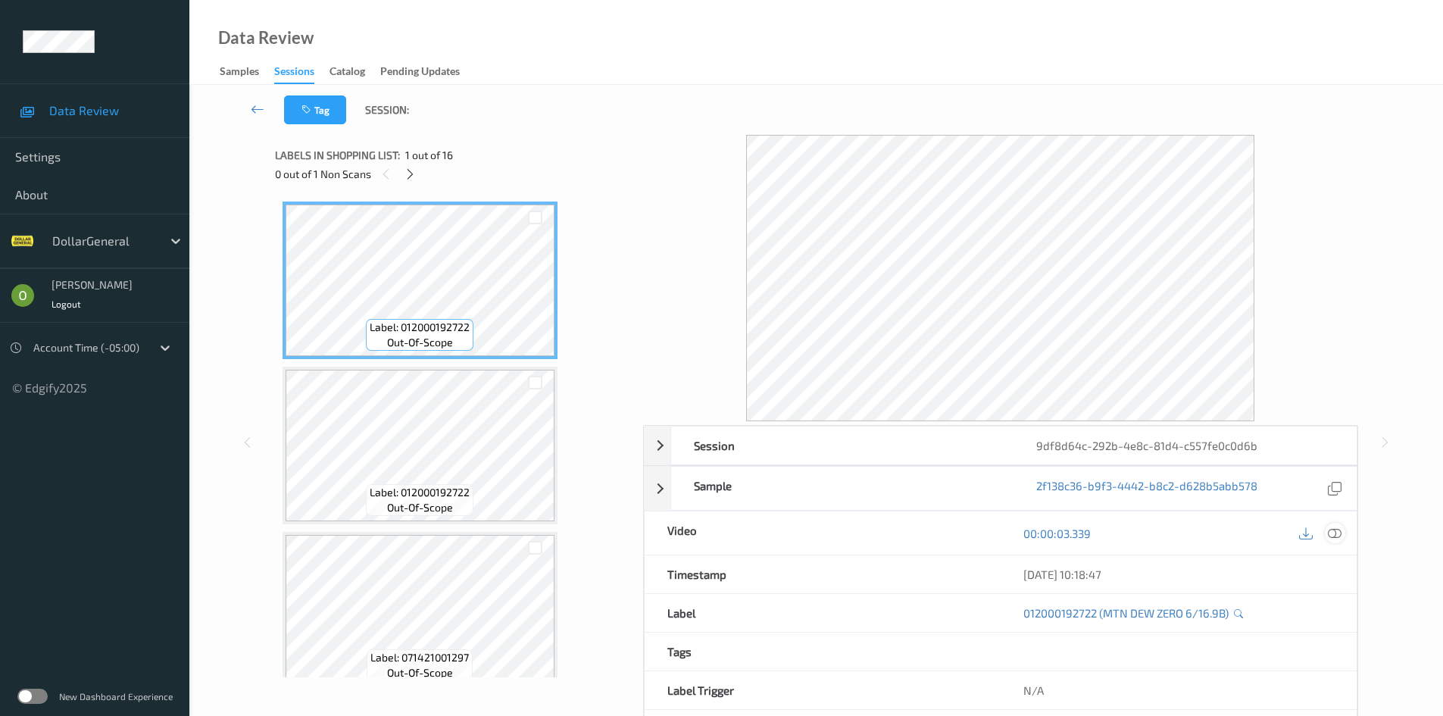
click at [1344, 536] on div at bounding box center [1335, 533] width 20 height 20
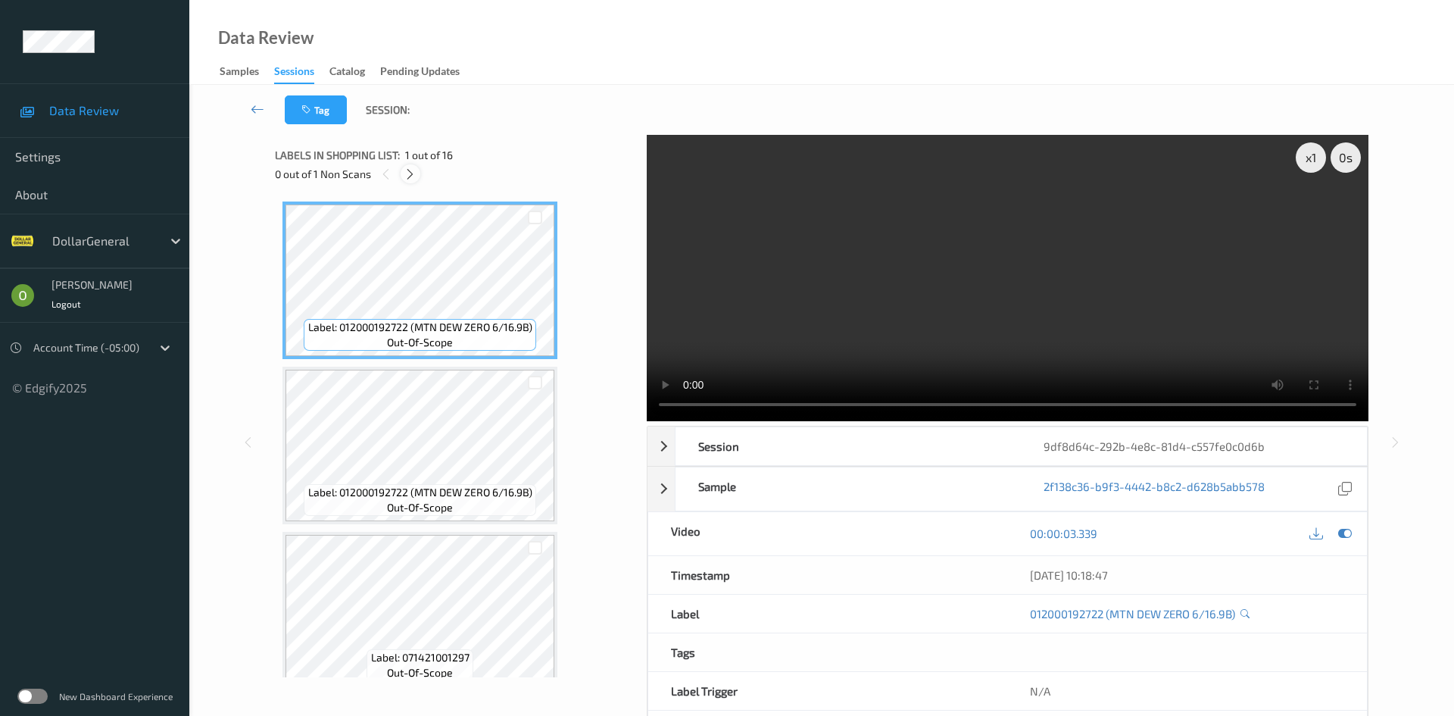
click at [402, 177] on div at bounding box center [410, 173] width 19 height 19
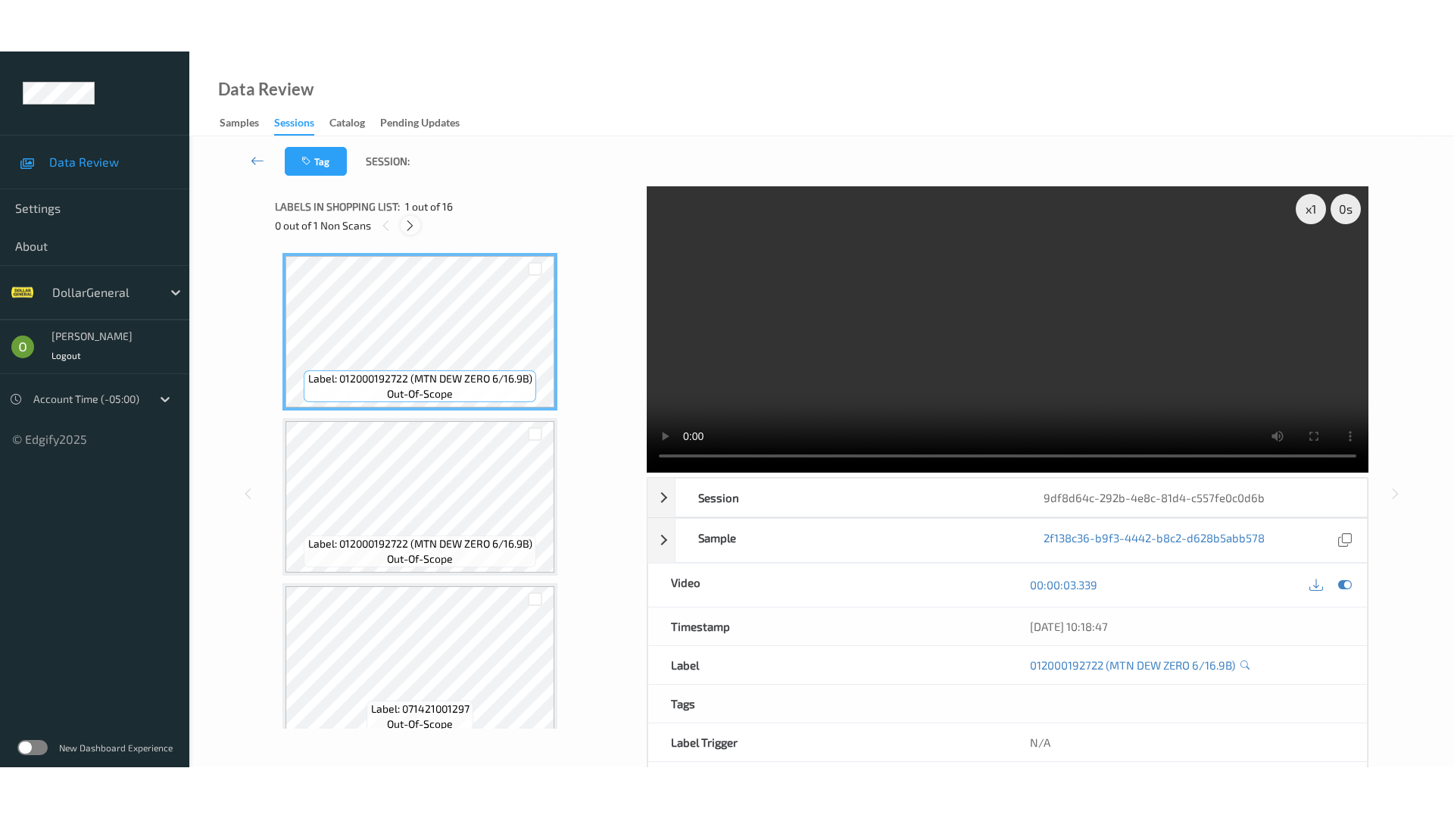
scroll to position [2166, 0]
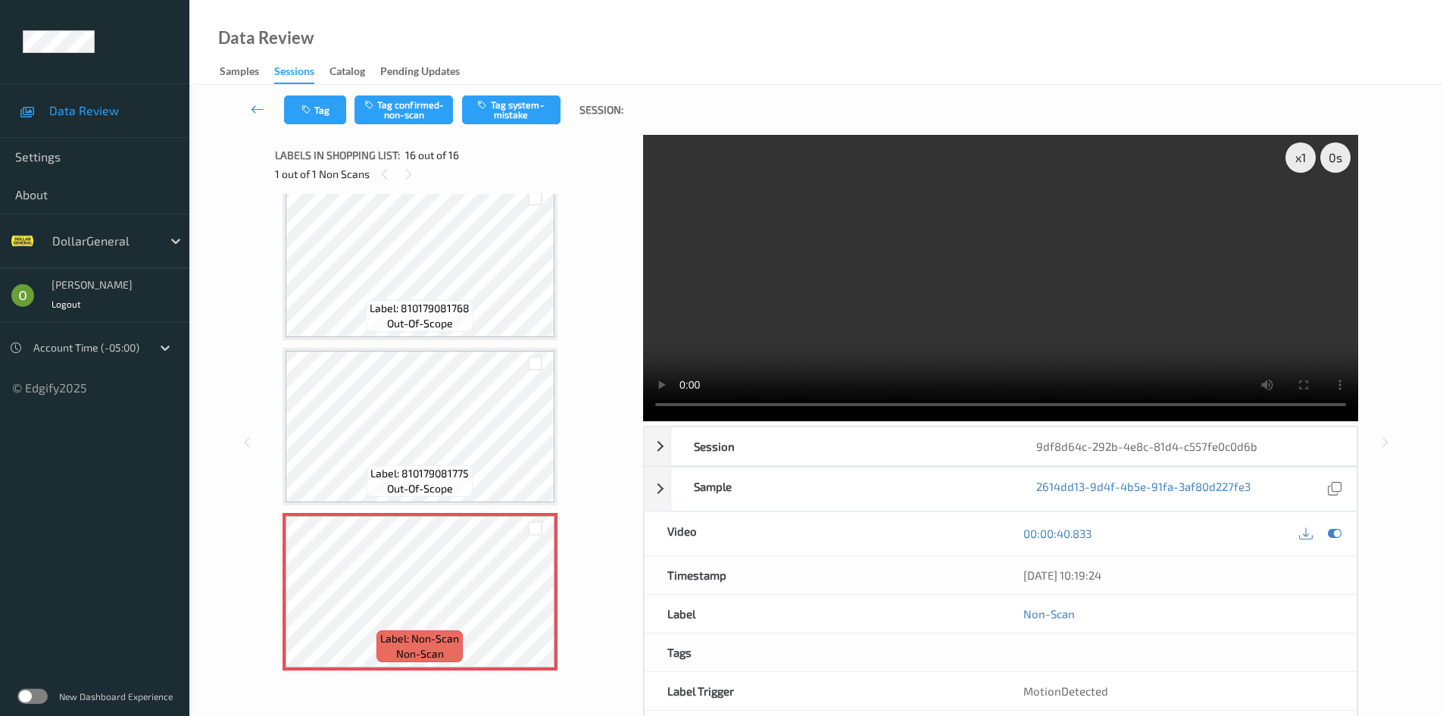
click at [1057, 242] on video at bounding box center [1000, 278] width 715 height 286
click at [1051, 248] on video at bounding box center [1000, 278] width 715 height 286
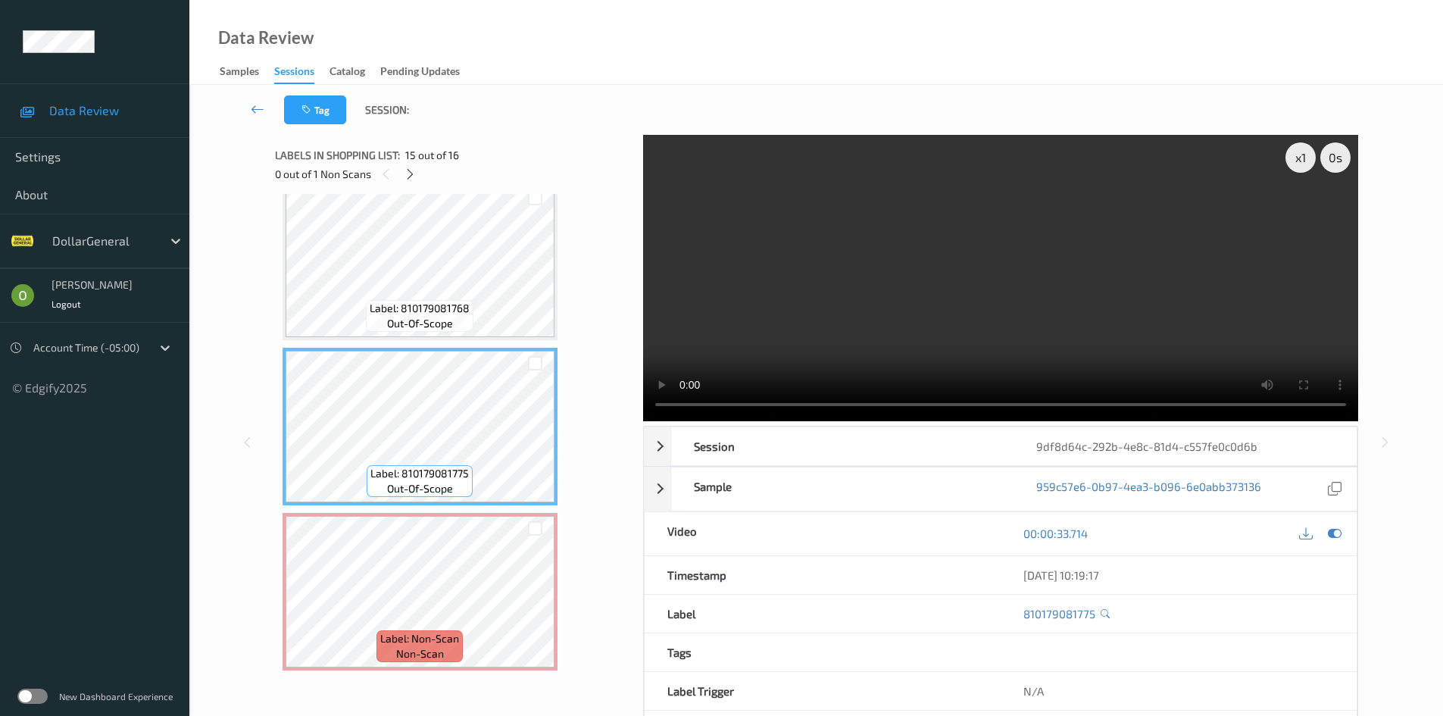
click at [998, 255] on video at bounding box center [1000, 278] width 715 height 286
click at [1017, 269] on video at bounding box center [1000, 278] width 715 height 286
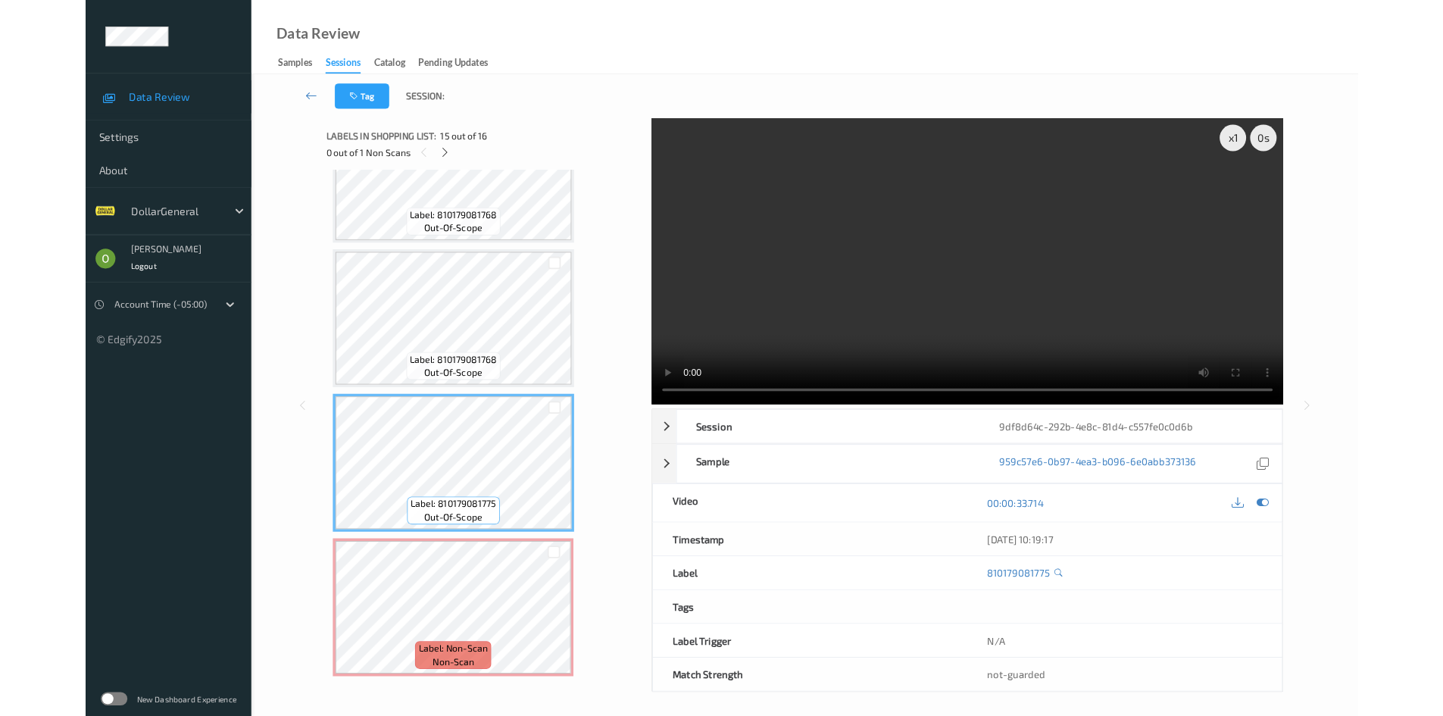
scroll to position [2064, 0]
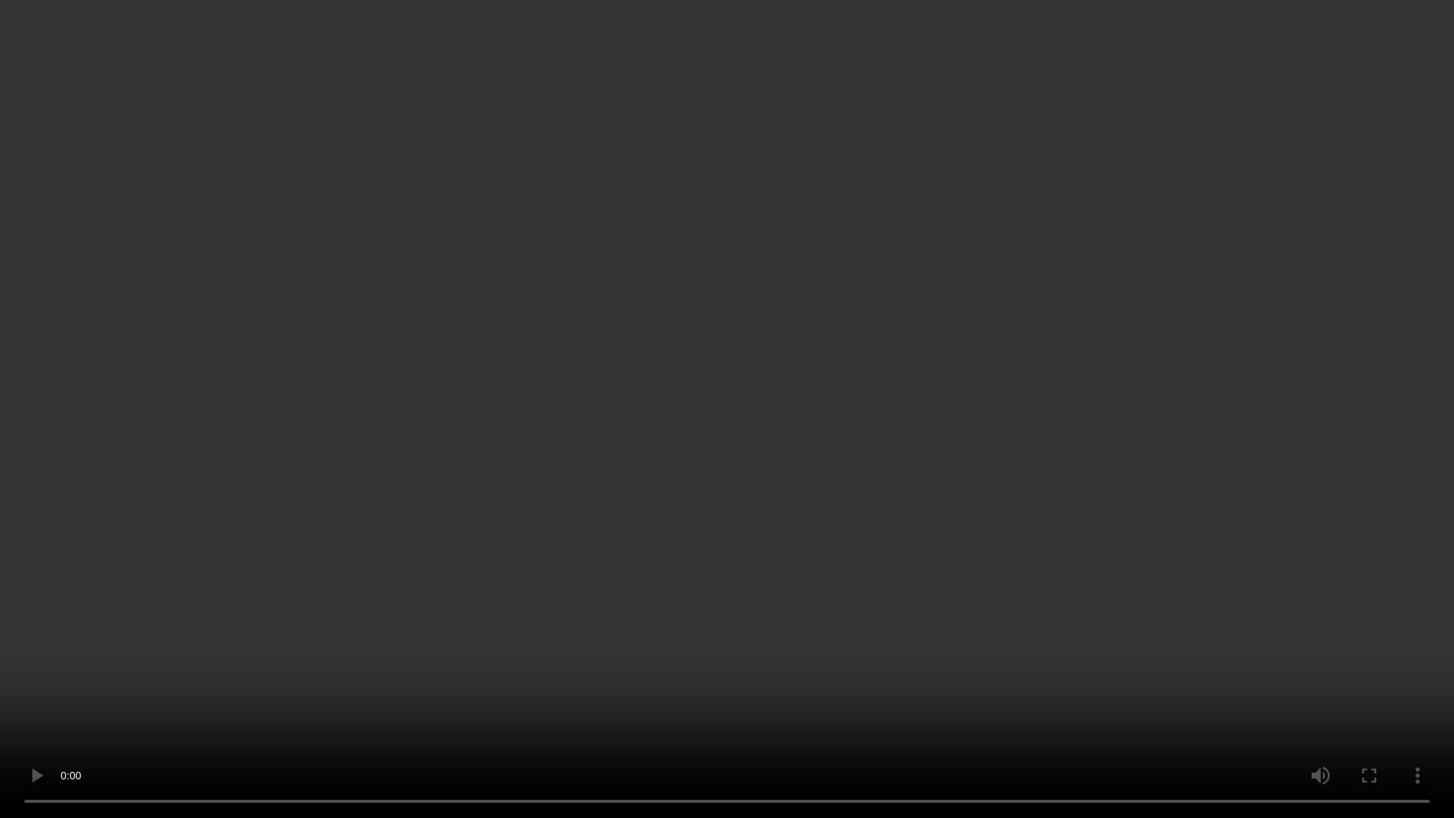
click at [1030, 317] on video at bounding box center [727, 409] width 1454 height 818
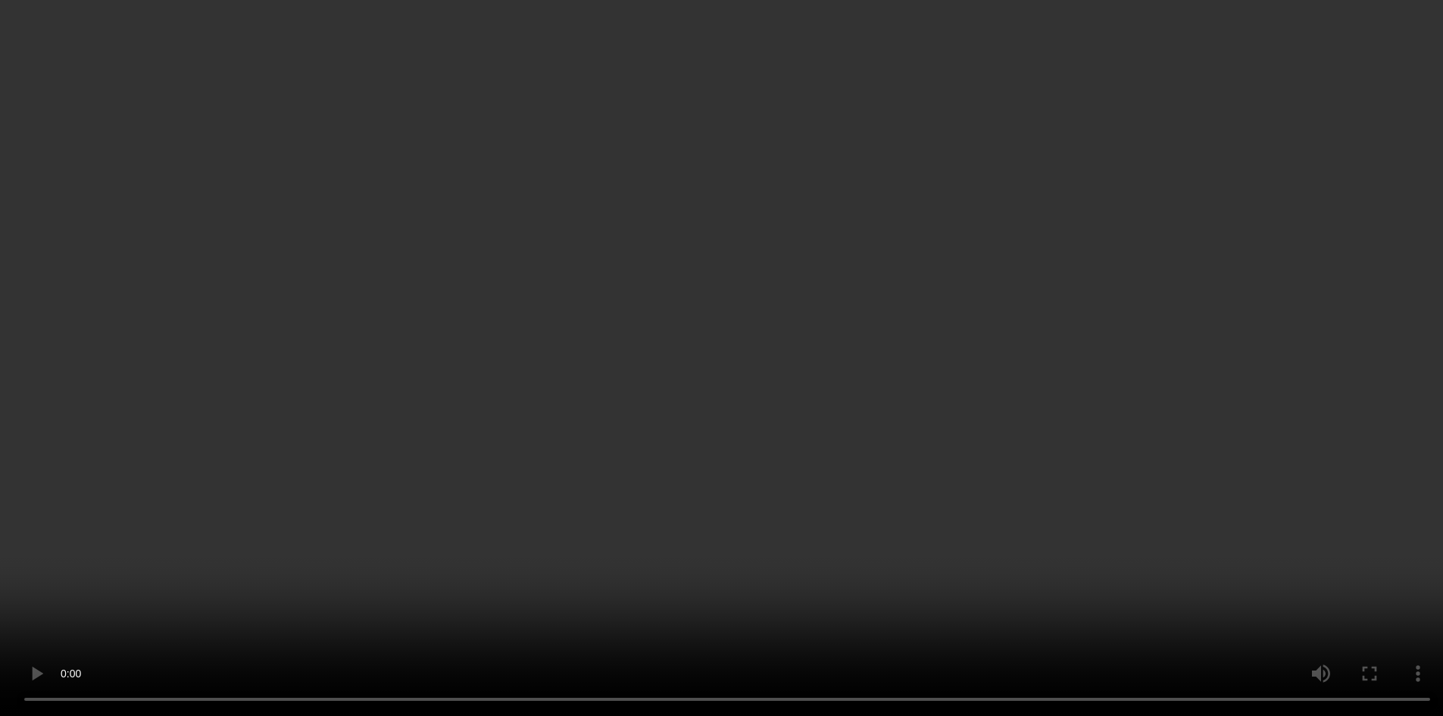
scroll to position [2166, 0]
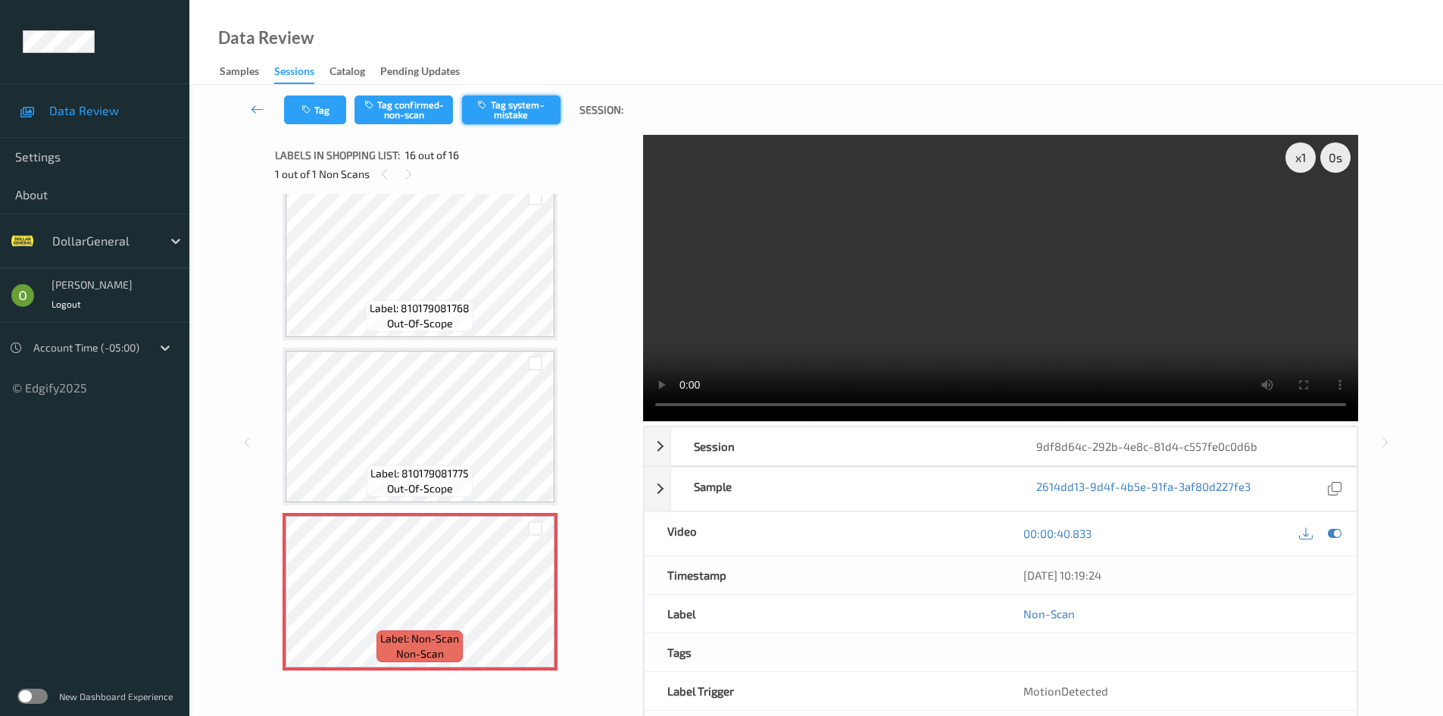
click at [541, 102] on button "Tag system-mistake" at bounding box center [511, 109] width 98 height 29
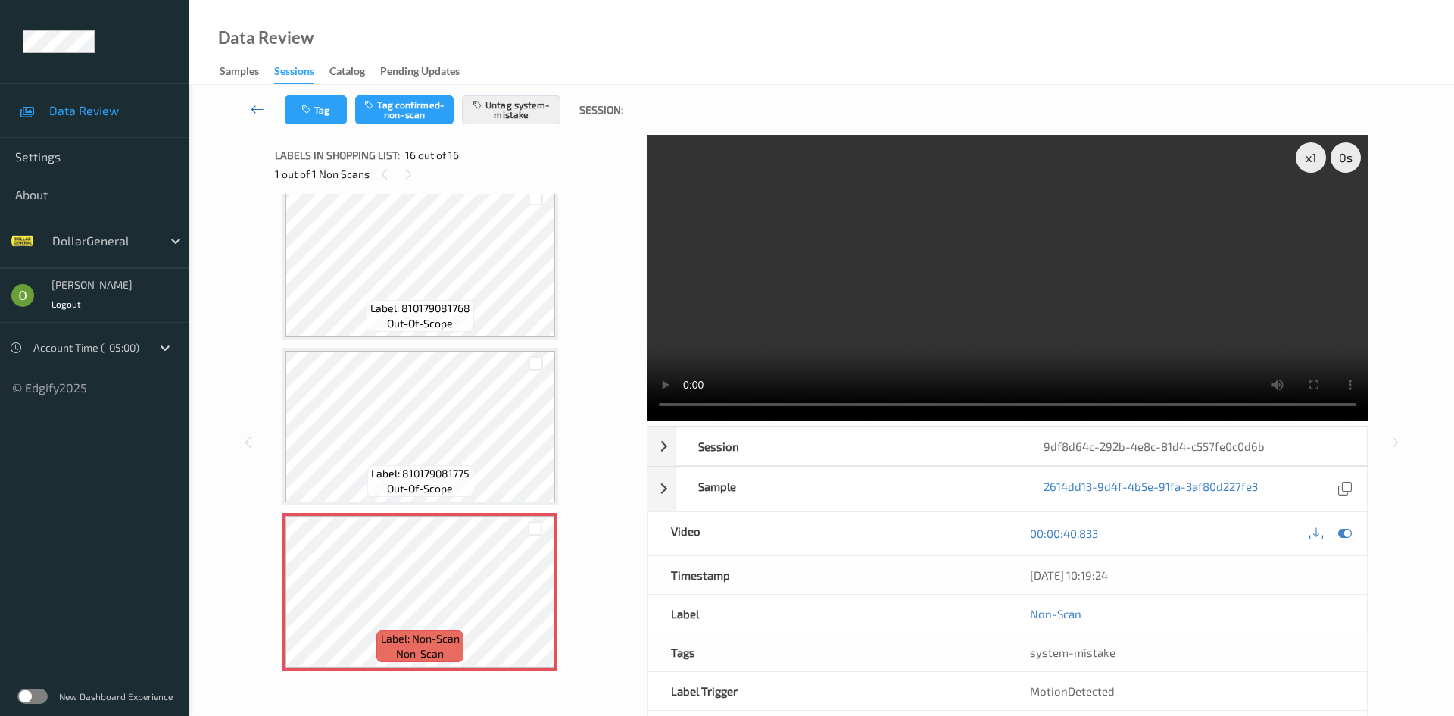
click at [257, 105] on icon at bounding box center [258, 108] width 14 height 15
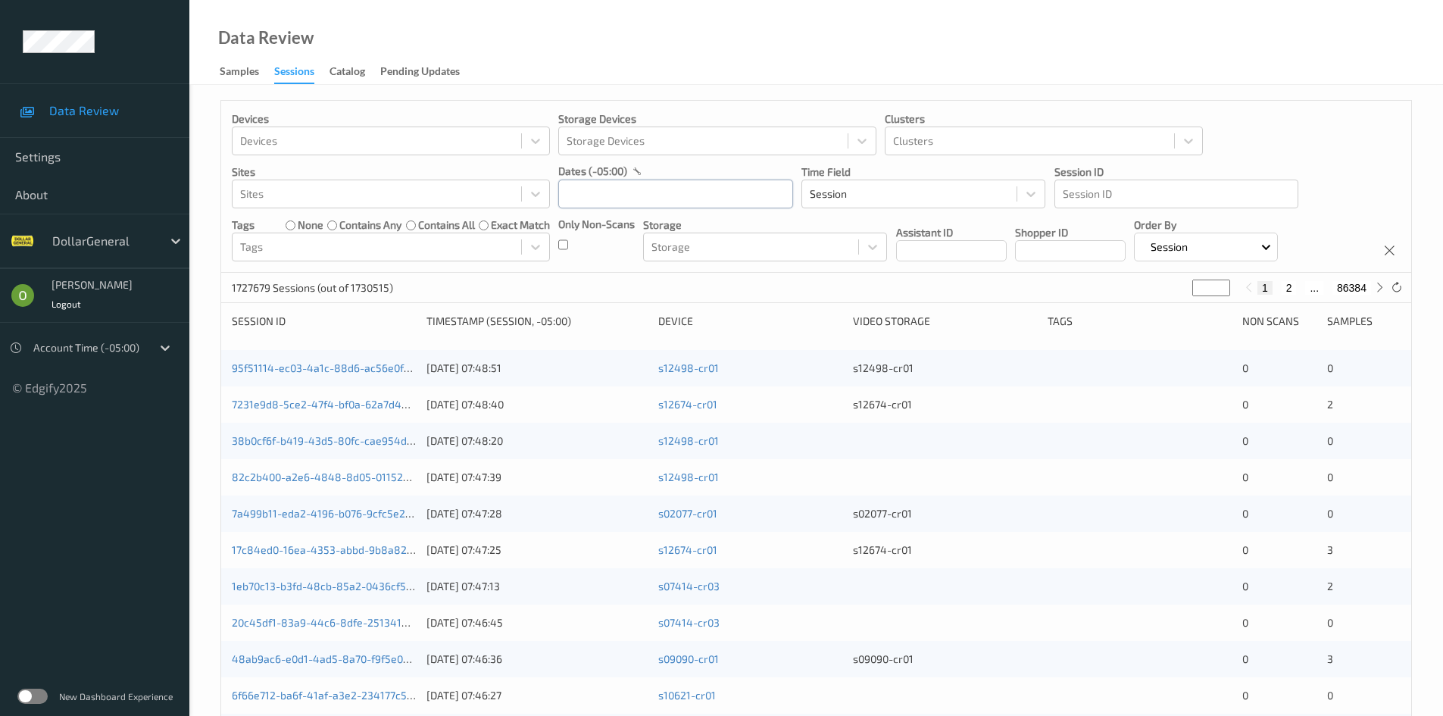
click at [669, 186] on input "text" at bounding box center [675, 194] width 235 height 29
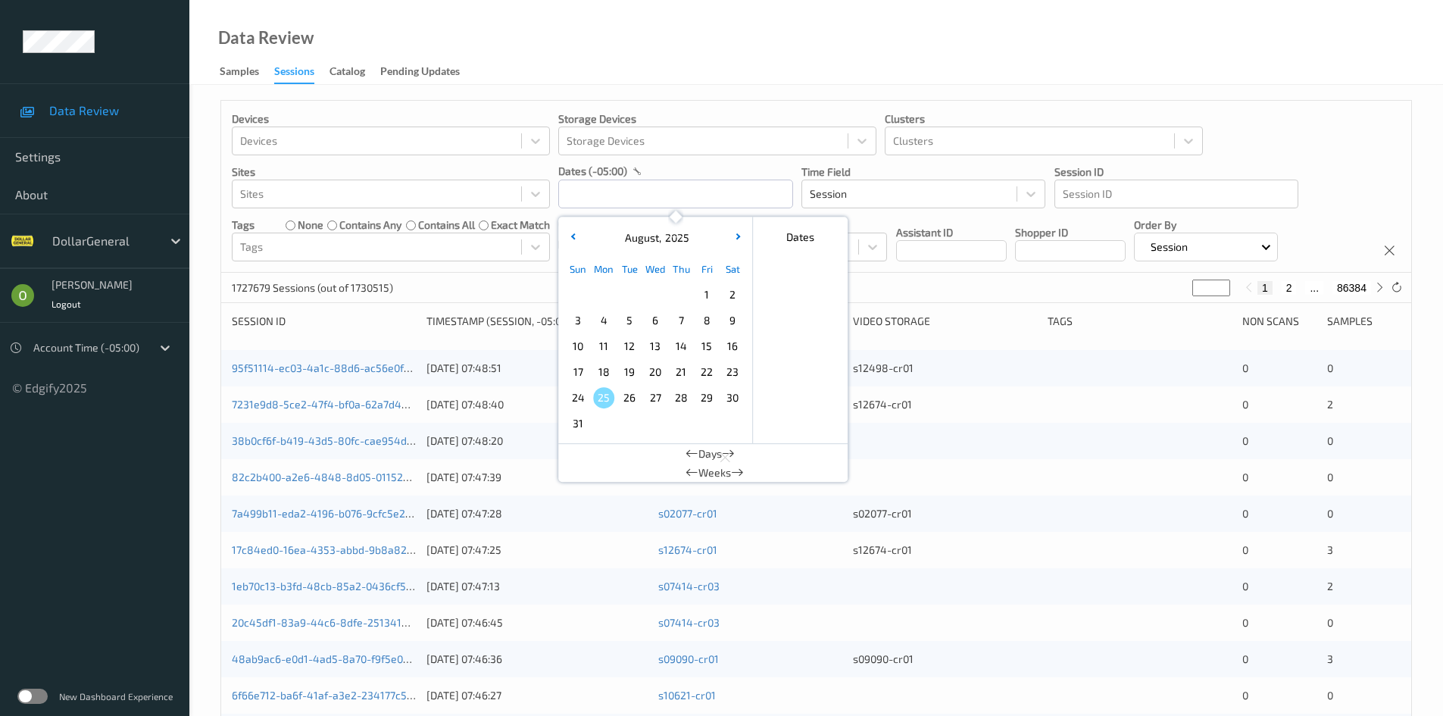
click at [608, 317] on span "4" at bounding box center [603, 320] width 21 height 21
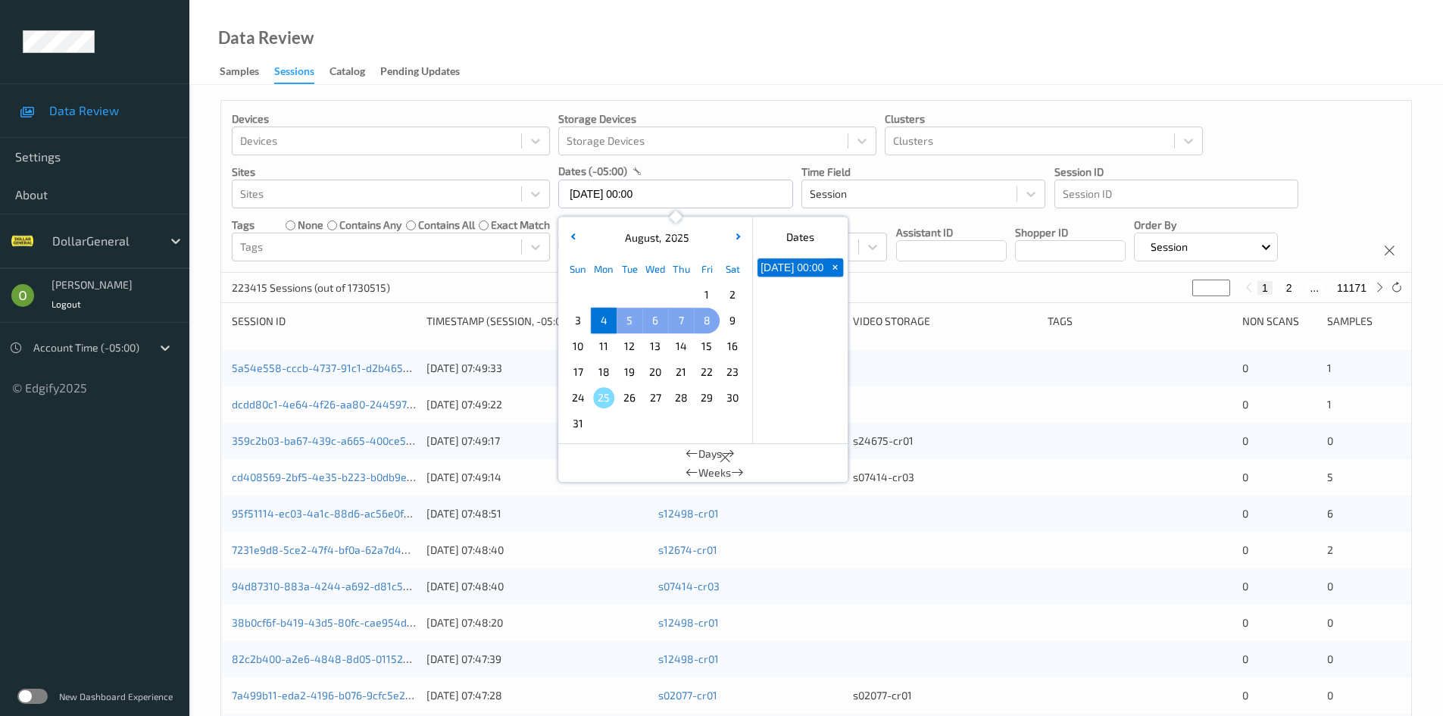
click at [711, 322] on span "8" at bounding box center [706, 320] width 21 height 21
type input "[DATE] 00:00 -> [DATE] 23:59"
click at [920, 208] on div "Session" at bounding box center [923, 194] width 244 height 29
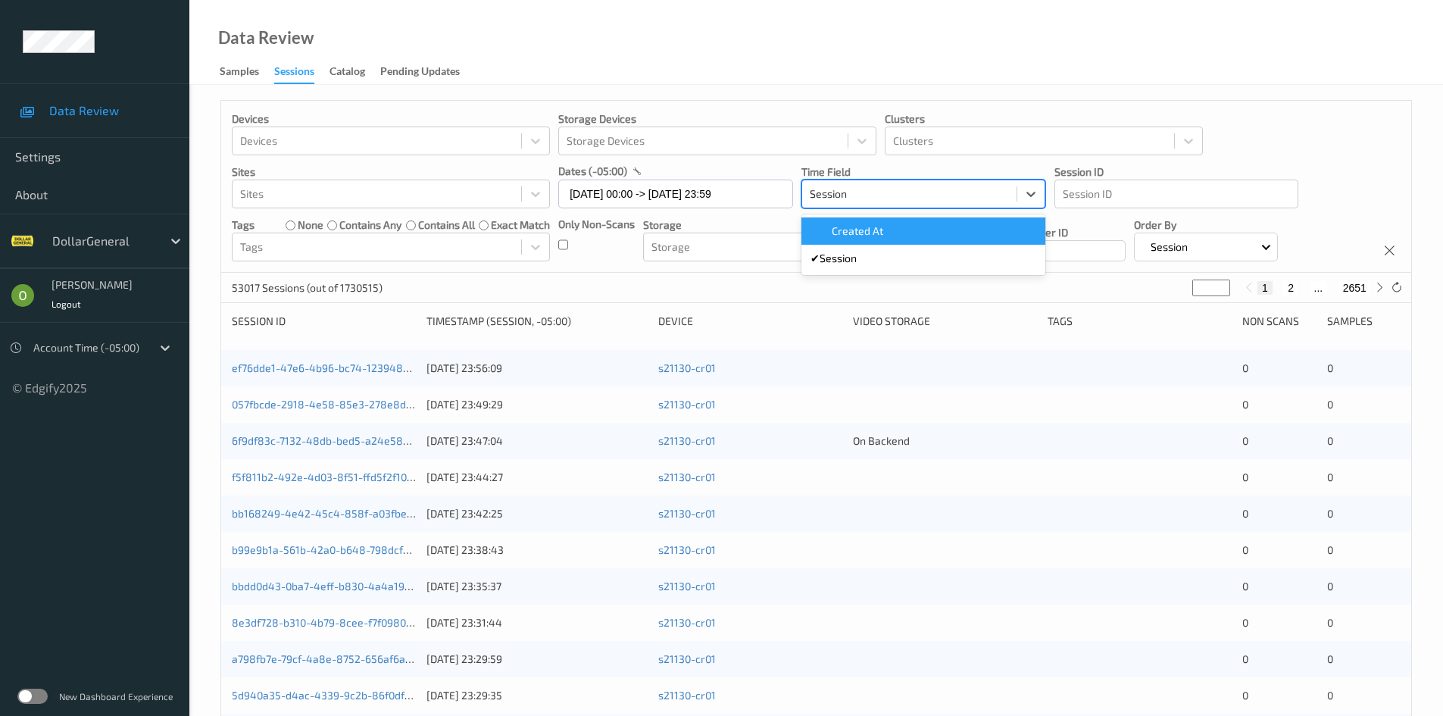
click at [1306, 124] on div "Devices Devices Storage Devices Storage Devices Clusters Clusters Sites Sites d…" at bounding box center [816, 187] width 1190 height 172
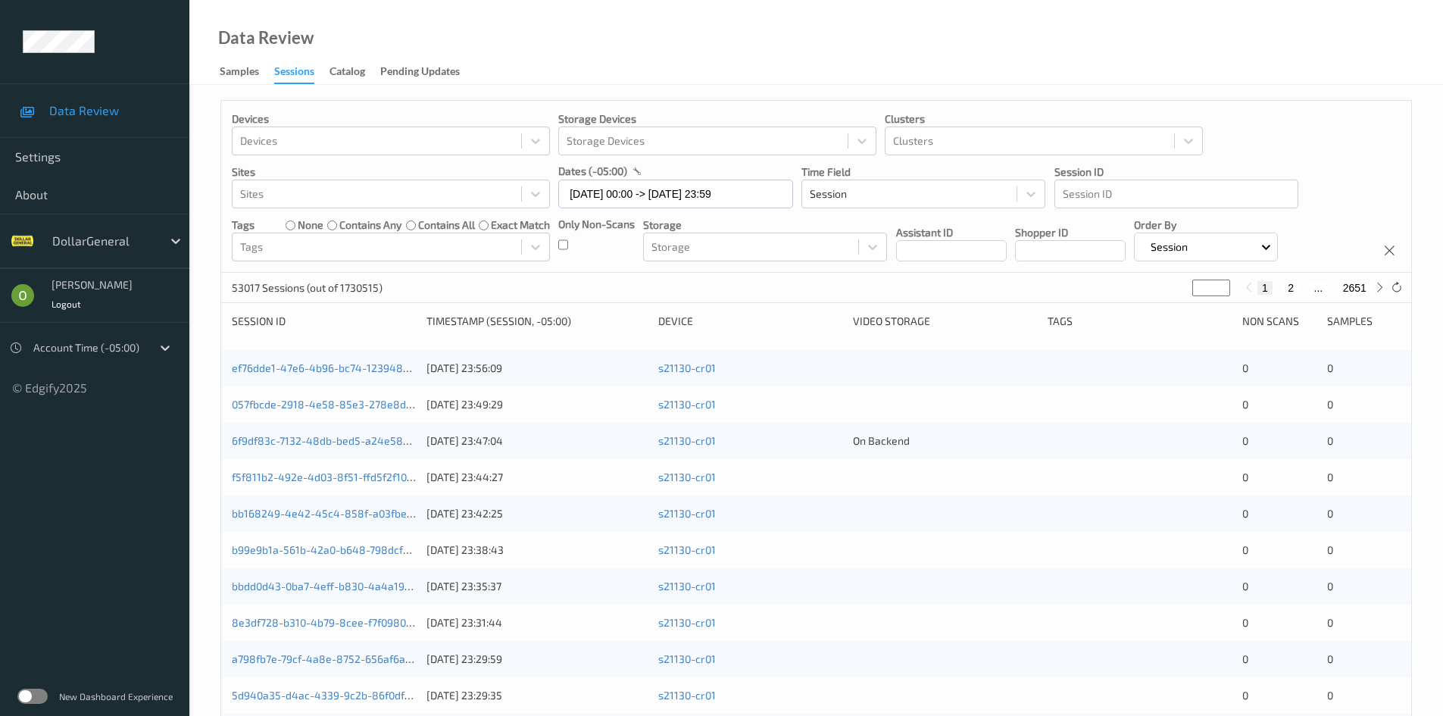
click at [570, 242] on div "Only Non-Scans" at bounding box center [596, 239] width 76 height 45
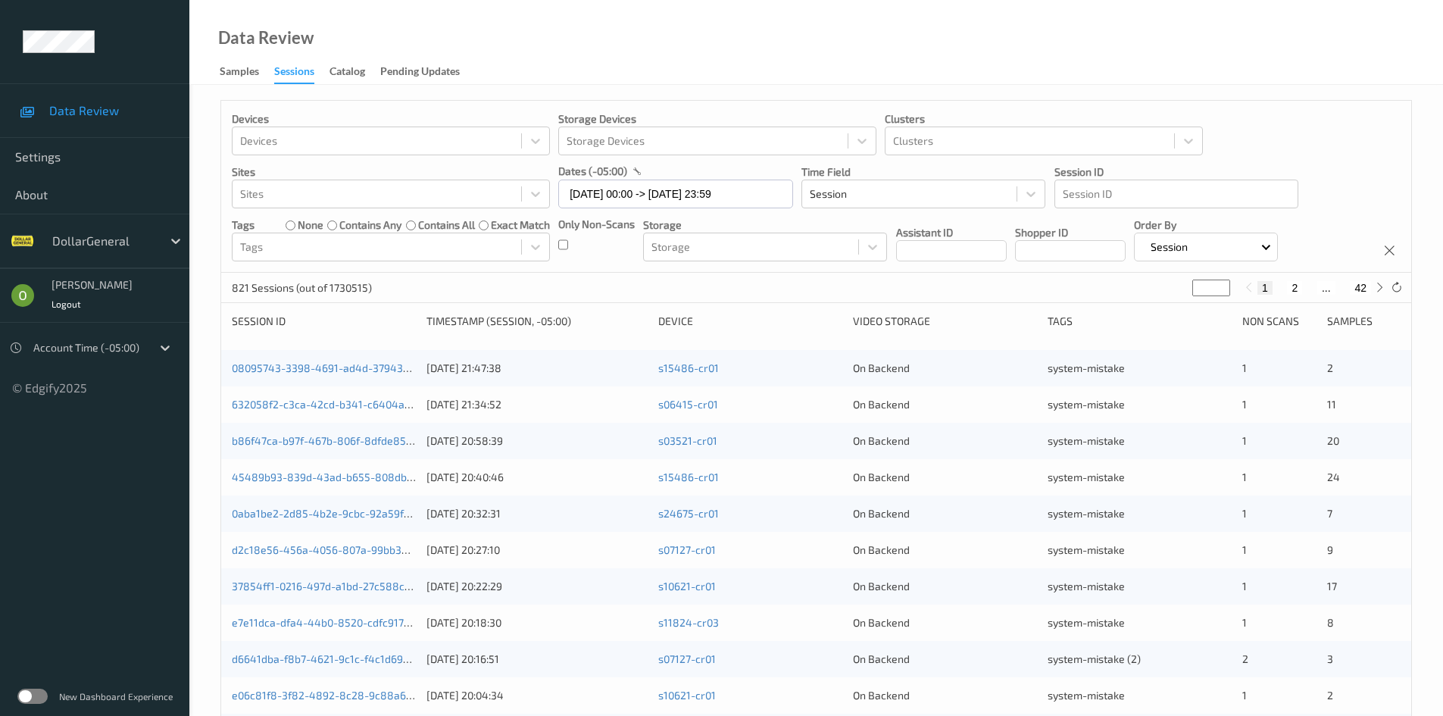
click at [1197, 293] on input "*" at bounding box center [1211, 287] width 38 height 17
type input "*"
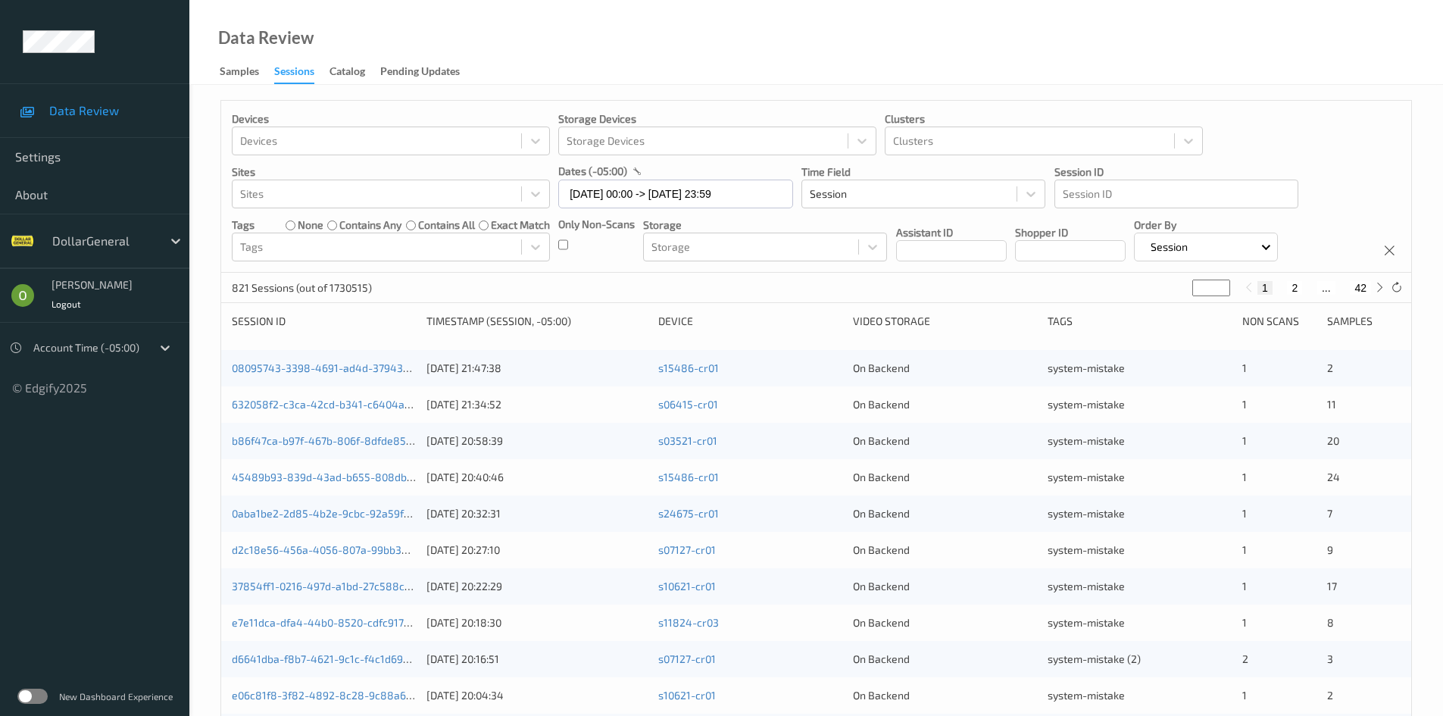
type input "**"
click at [1127, 331] on div "Session ID Timestamp (Session, -05:00) Device Video Storage Tags Non Scans Samp…" at bounding box center [816, 327] width 1169 height 26
click at [1324, 286] on button "23" at bounding box center [1321, 288] width 21 height 14
type input "**"
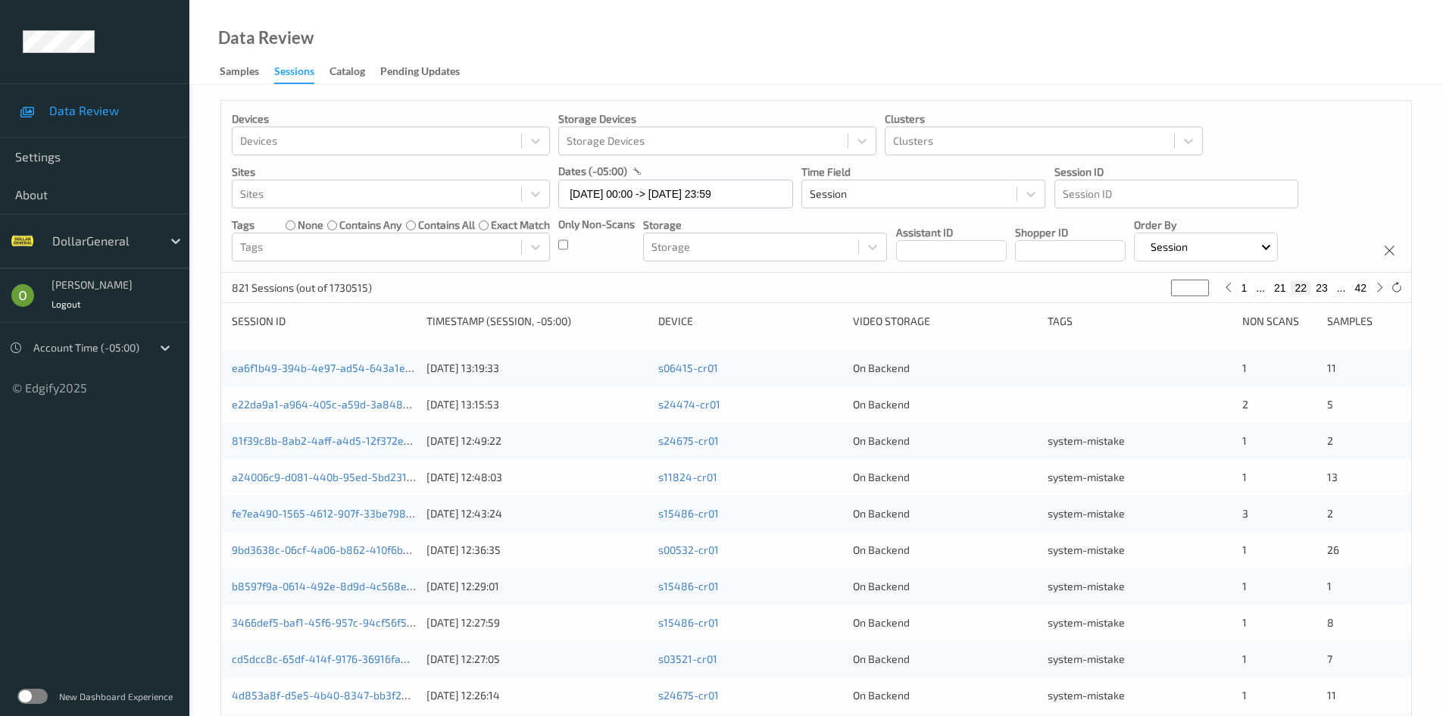
type input "**"
click at [1324, 286] on button "24" at bounding box center [1321, 288] width 21 height 14
type input "**"
click at [1324, 286] on button "25" at bounding box center [1321, 288] width 21 height 14
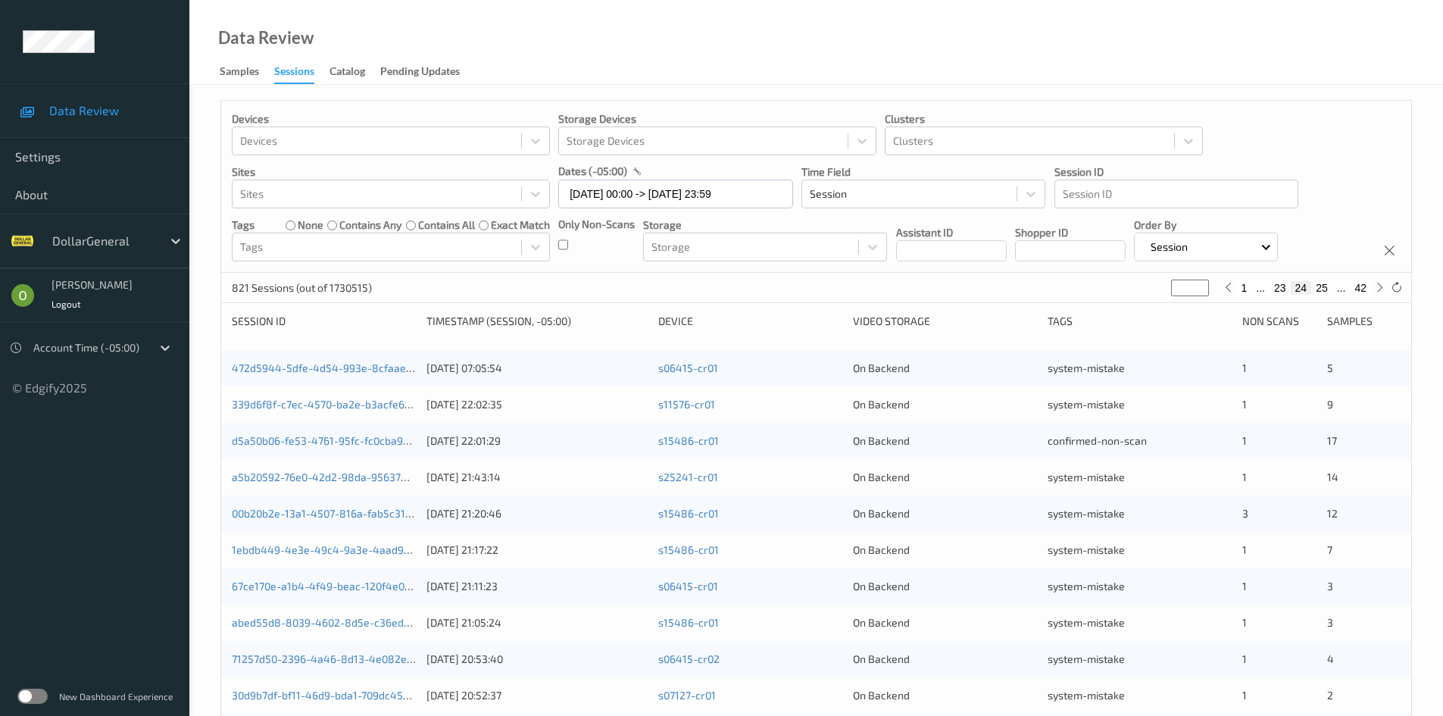
type input "**"
click at [1281, 287] on button "24" at bounding box center [1279, 288] width 21 height 14
type input "**"
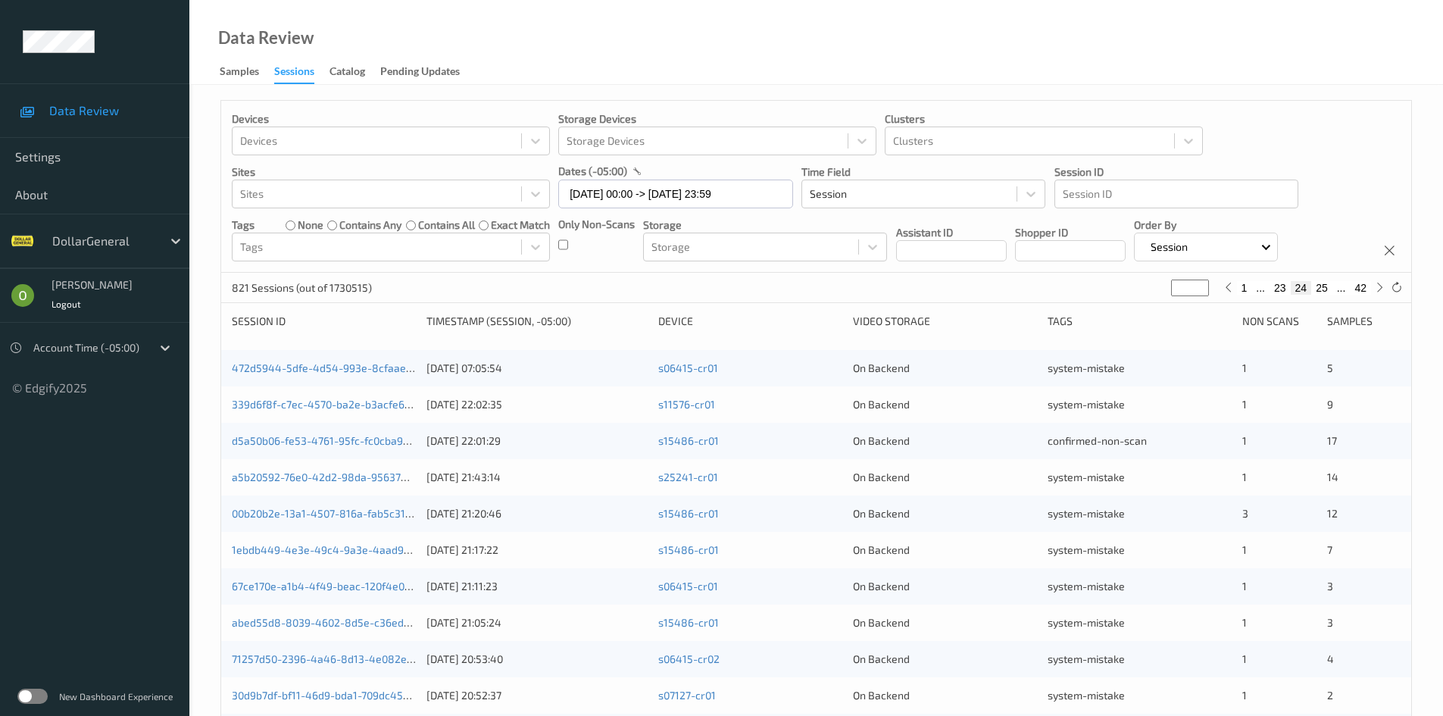
click at [1281, 287] on button "23" at bounding box center [1279, 288] width 21 height 14
type input "**"
click at [1281, 287] on button "22" at bounding box center [1279, 288] width 21 height 14
type input "**"
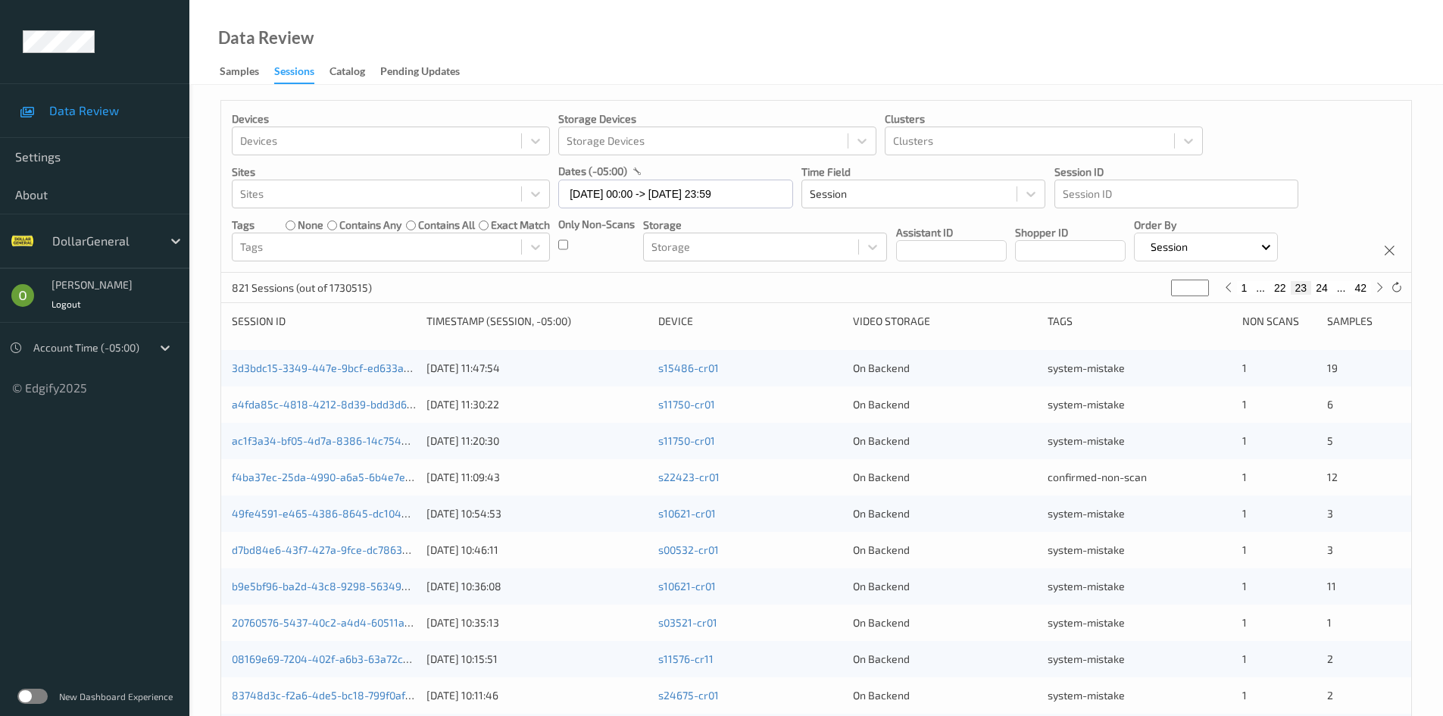
type input "**"
click at [1299, 287] on button "22" at bounding box center [1301, 288] width 21 height 14
click at [1313, 286] on button "23" at bounding box center [1321, 288] width 21 height 14
type input "**"
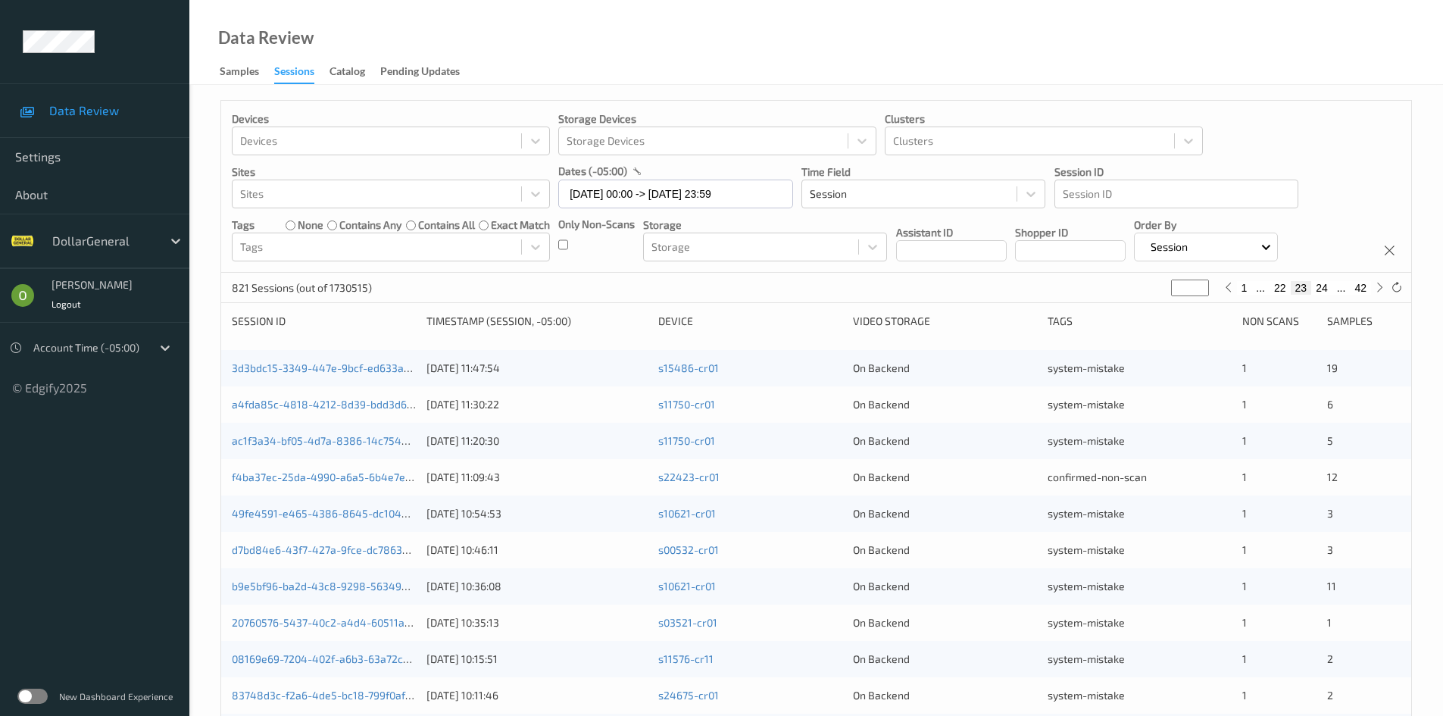
click at [1319, 289] on button "24" at bounding box center [1321, 288] width 21 height 14
type input "**"
click at [1319, 289] on button "25" at bounding box center [1321, 288] width 21 height 14
type input "**"
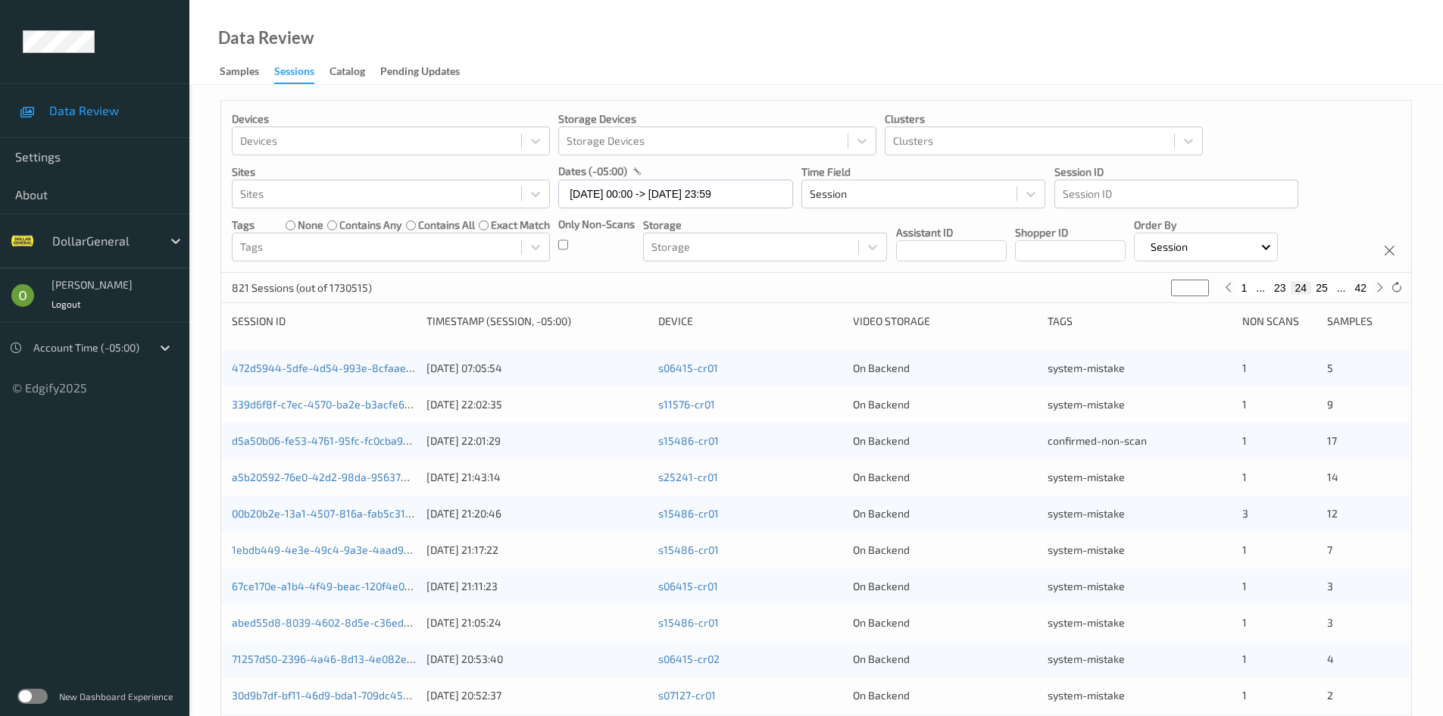
type input "**"
click at [1319, 289] on button "26" at bounding box center [1321, 288] width 21 height 14
type input "**"
click at [1319, 289] on button "27" at bounding box center [1321, 288] width 21 height 14
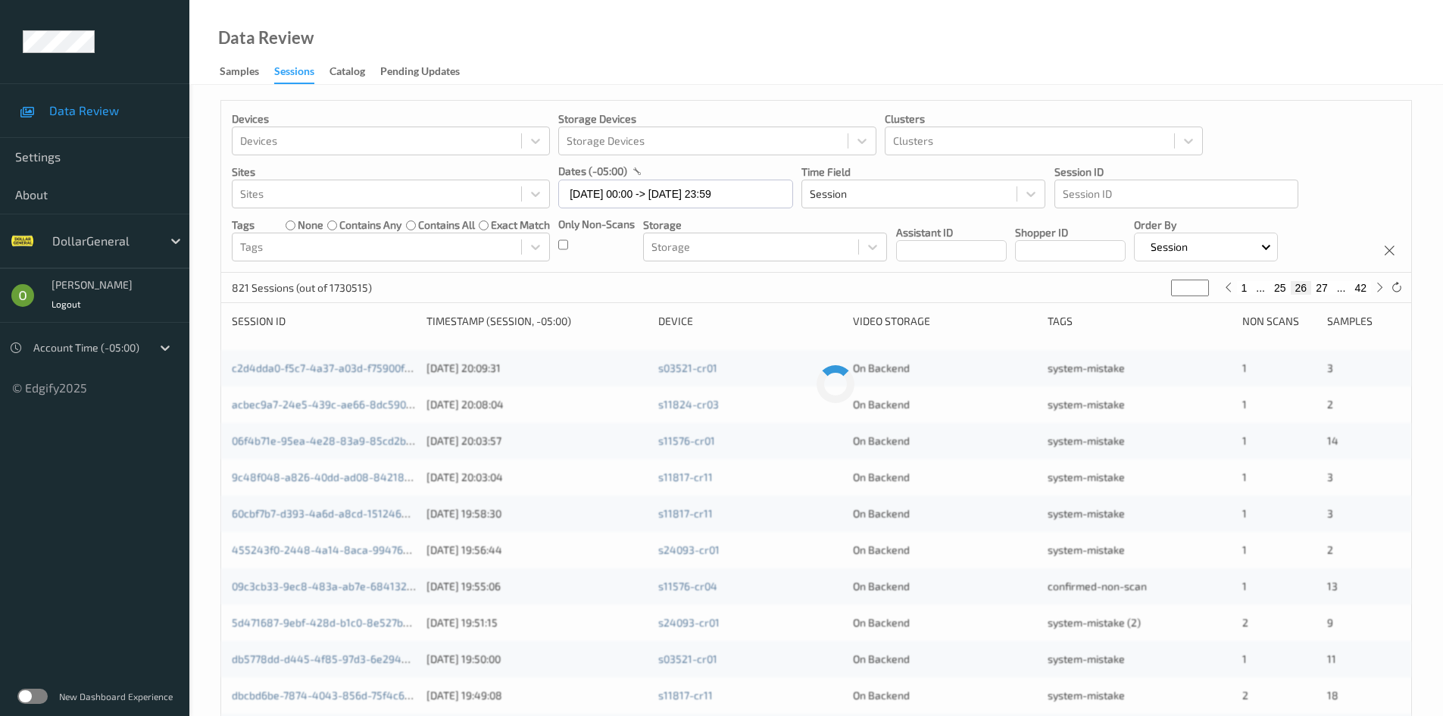
type input "**"
click at [1319, 289] on button "28" at bounding box center [1321, 288] width 21 height 14
type input "**"
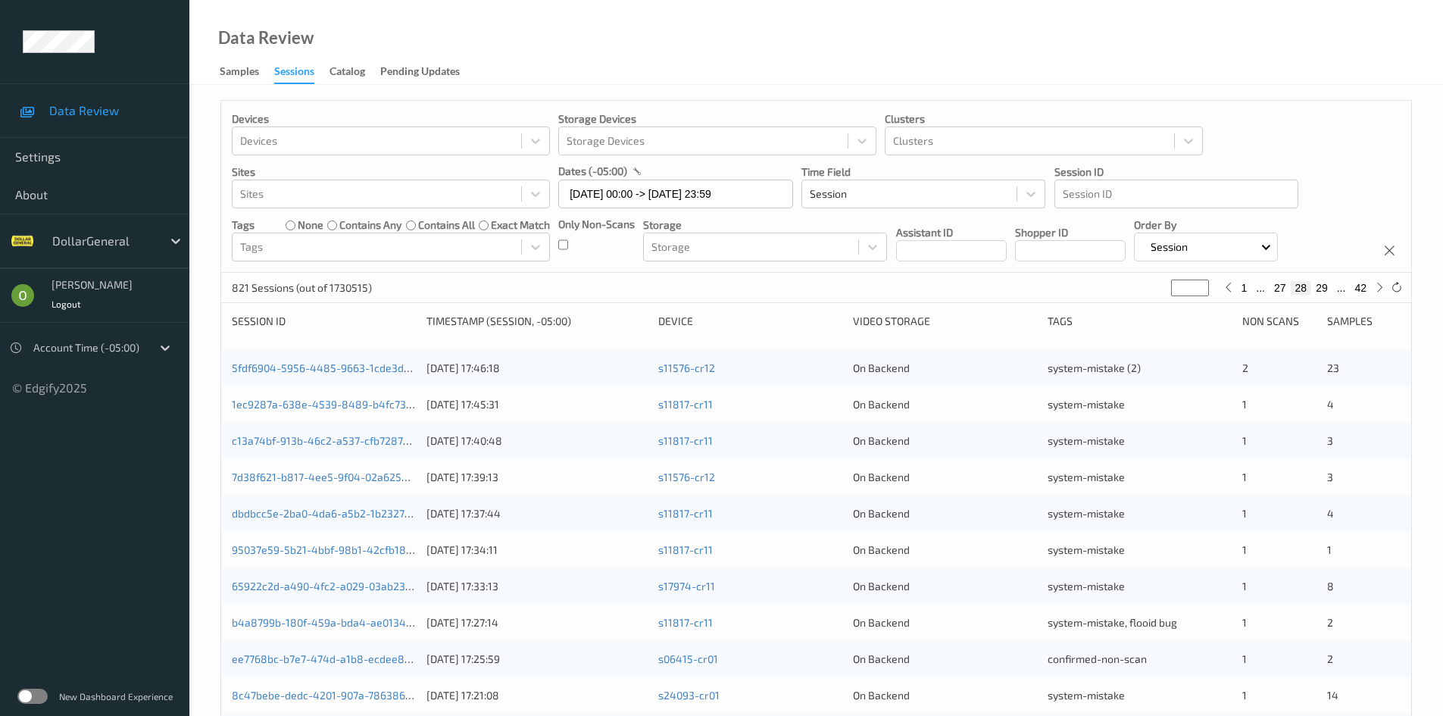
click at [1246, 291] on button "1" at bounding box center [1244, 288] width 15 height 14
type input "*"
click at [1295, 288] on button "2" at bounding box center [1294, 288] width 15 height 14
type input "*"
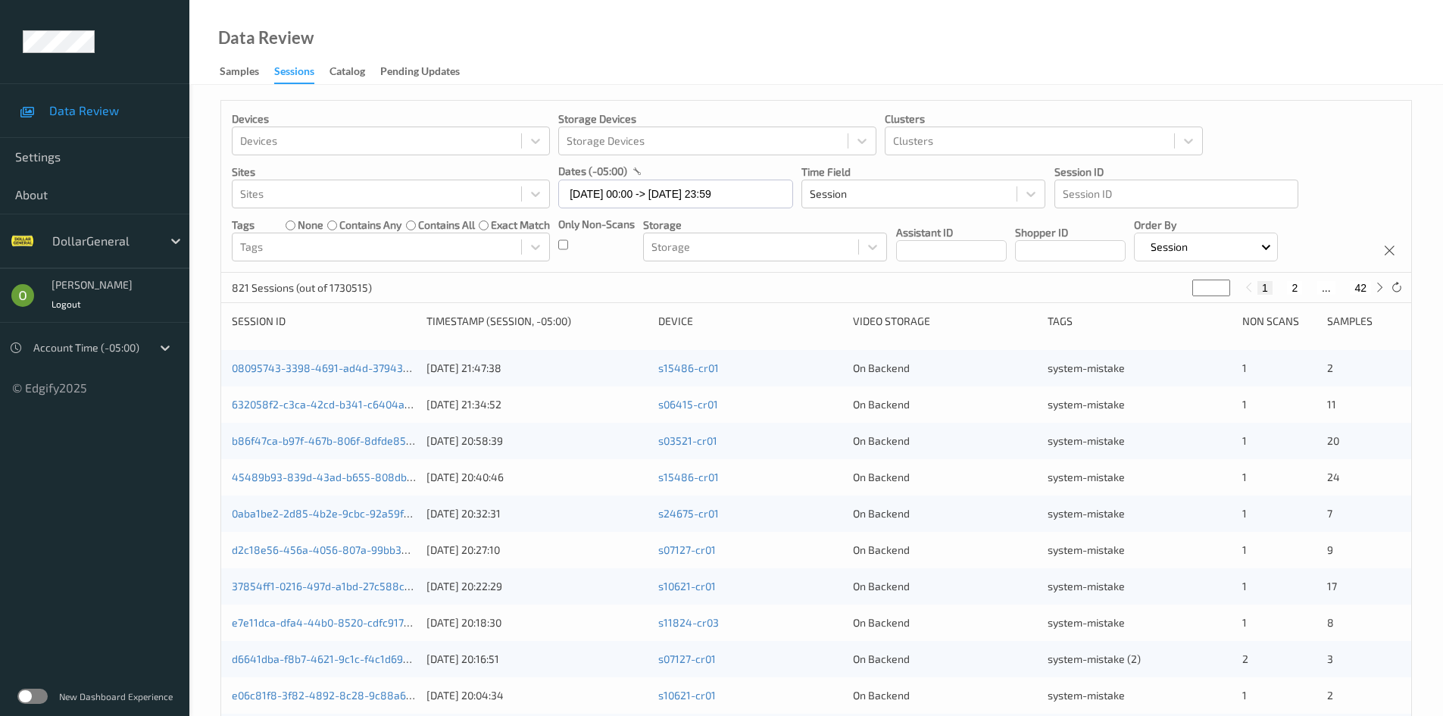
type input "*"
click at [1295, 288] on div "1 2 3 ... 42" at bounding box center [1314, 288] width 114 height 14
click at [1310, 286] on button "3" at bounding box center [1309, 288] width 15 height 14
type input "*"
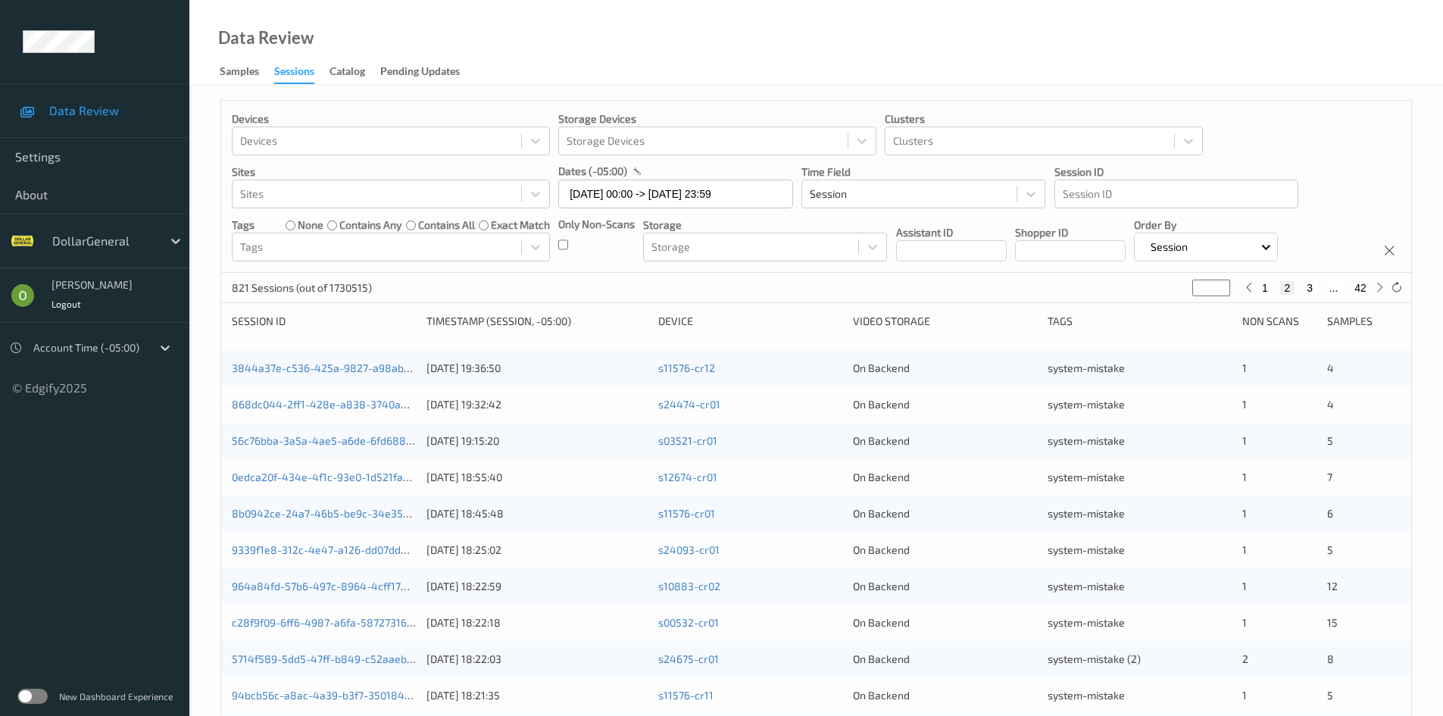
type input "*"
click at [1310, 286] on div "1 2 3 ... 42" at bounding box center [1314, 288] width 114 height 14
click at [1321, 286] on button "4" at bounding box center [1318, 288] width 15 height 14
type input "*"
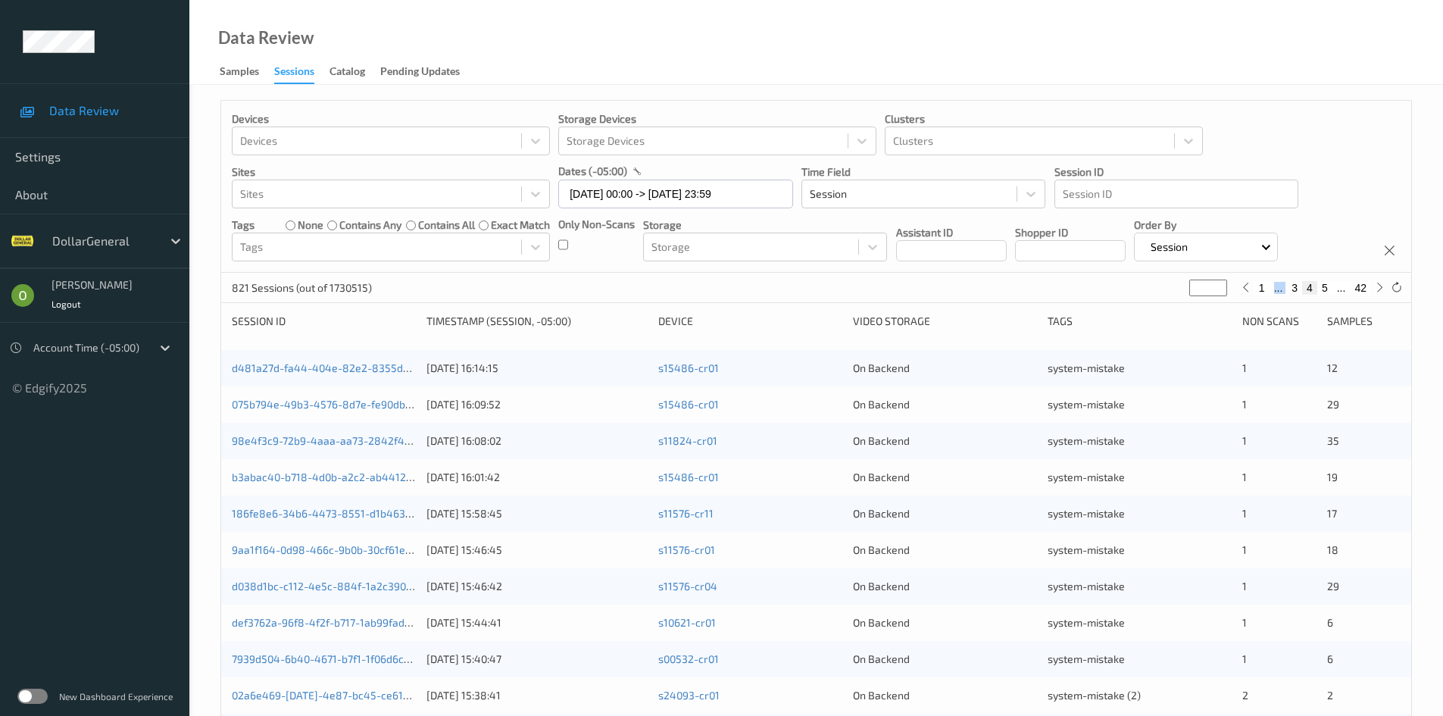
click at [1321, 286] on button "5" at bounding box center [1324, 288] width 15 height 14
type input "*"
click at [1324, 286] on button "6" at bounding box center [1324, 288] width 15 height 14
type input "*"
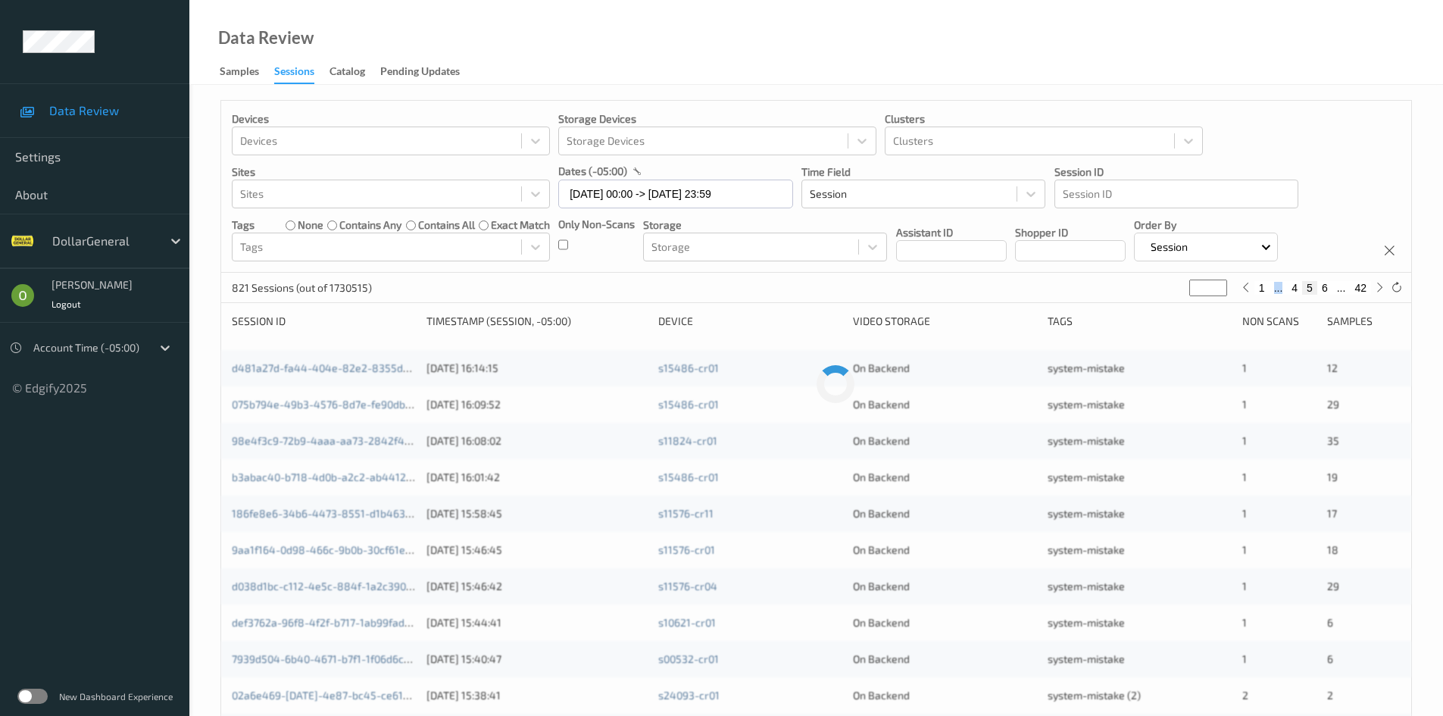
type input "*"
click at [1324, 286] on button "7" at bounding box center [1324, 288] width 15 height 14
type input "*"
click at [1324, 286] on button "8" at bounding box center [1324, 288] width 15 height 14
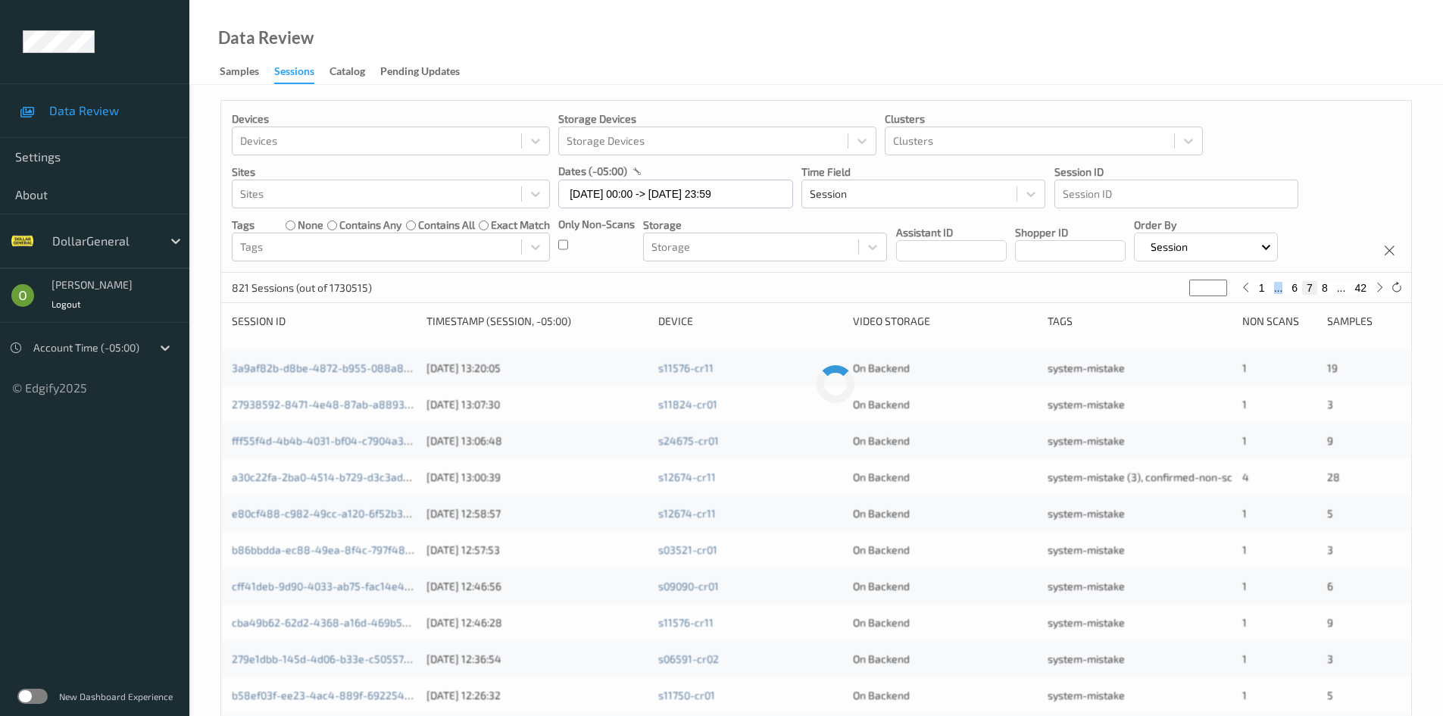
type input "*"
click at [1324, 286] on button "9" at bounding box center [1324, 288] width 15 height 14
type input "*"
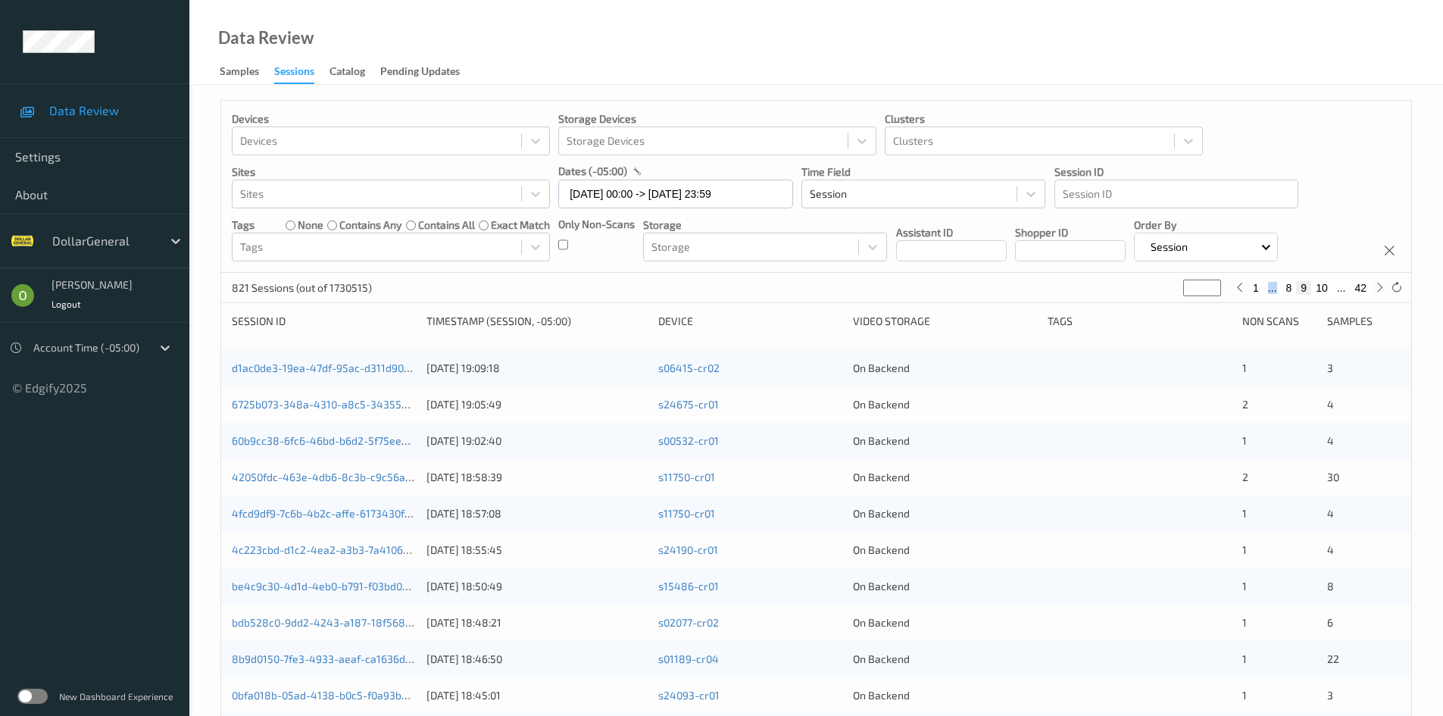
click at [1328, 285] on button "10" at bounding box center [1321, 288] width 21 height 14
type input "**"
click at [629, 185] on input "[DATE] 00:00 -> [DATE] 23:59" at bounding box center [675, 194] width 235 height 29
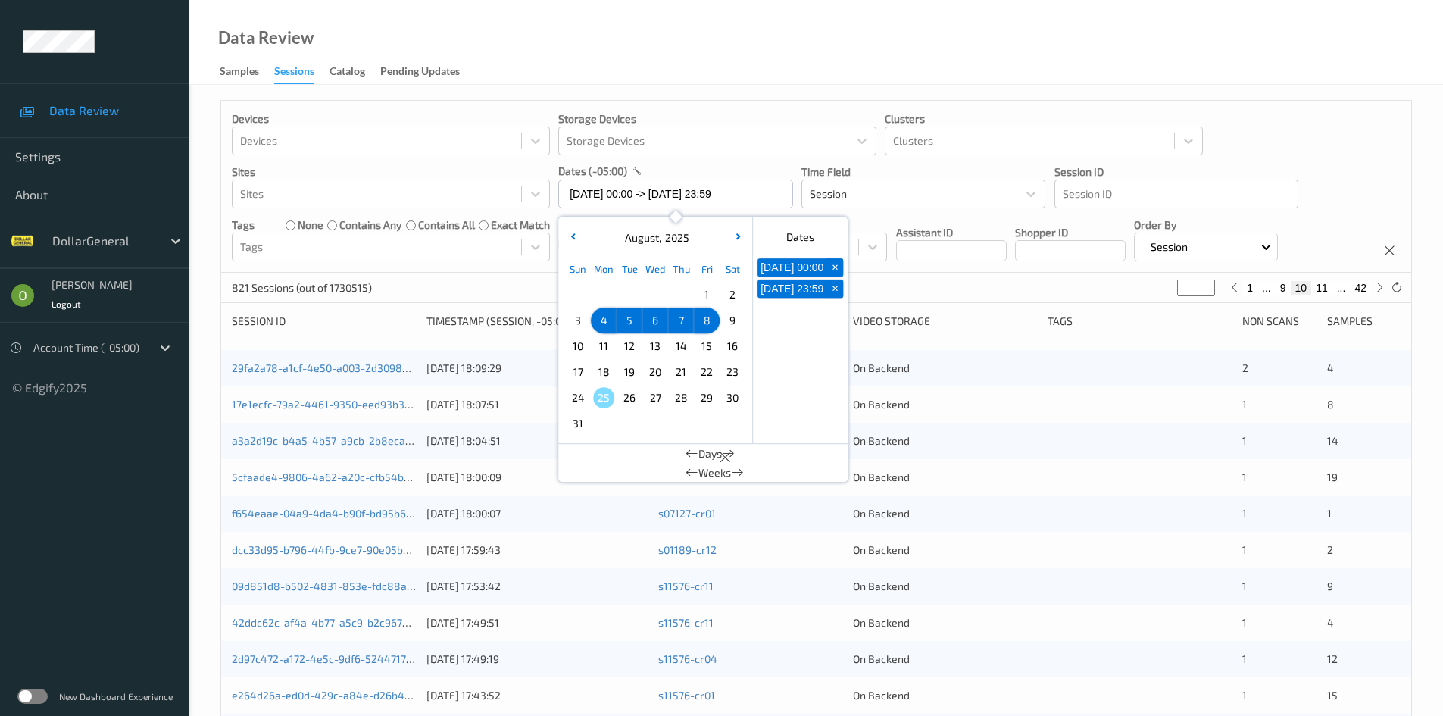
click at [607, 318] on span "4" at bounding box center [603, 320] width 21 height 21
type input "[DATE] 00:00"
type input "*"
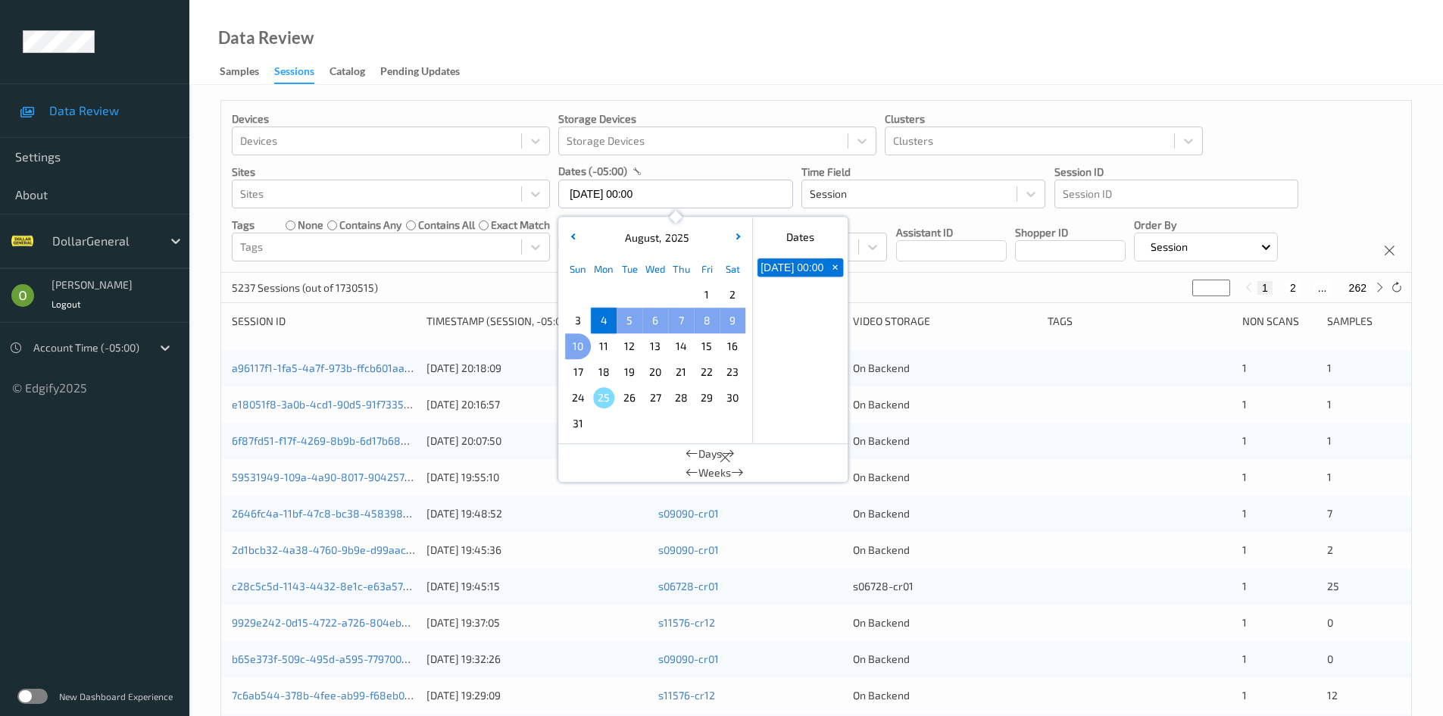
click at [576, 344] on span "10" at bounding box center [577, 346] width 21 height 21
type input "[DATE] 00:00 -> [DATE] 23:59"
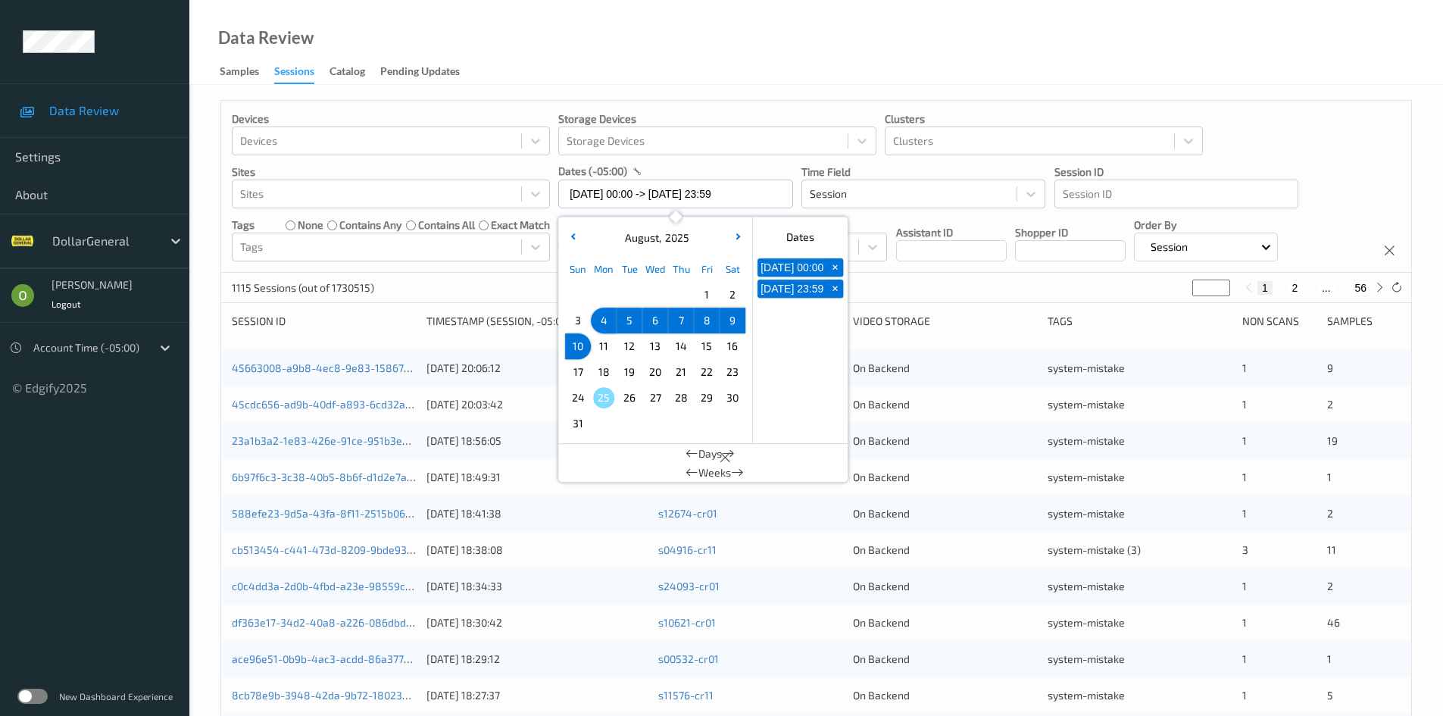
click at [1116, 275] on div "1115 Sessions (out of 1730515) * 1 2 ... 56" at bounding box center [816, 288] width 1190 height 30
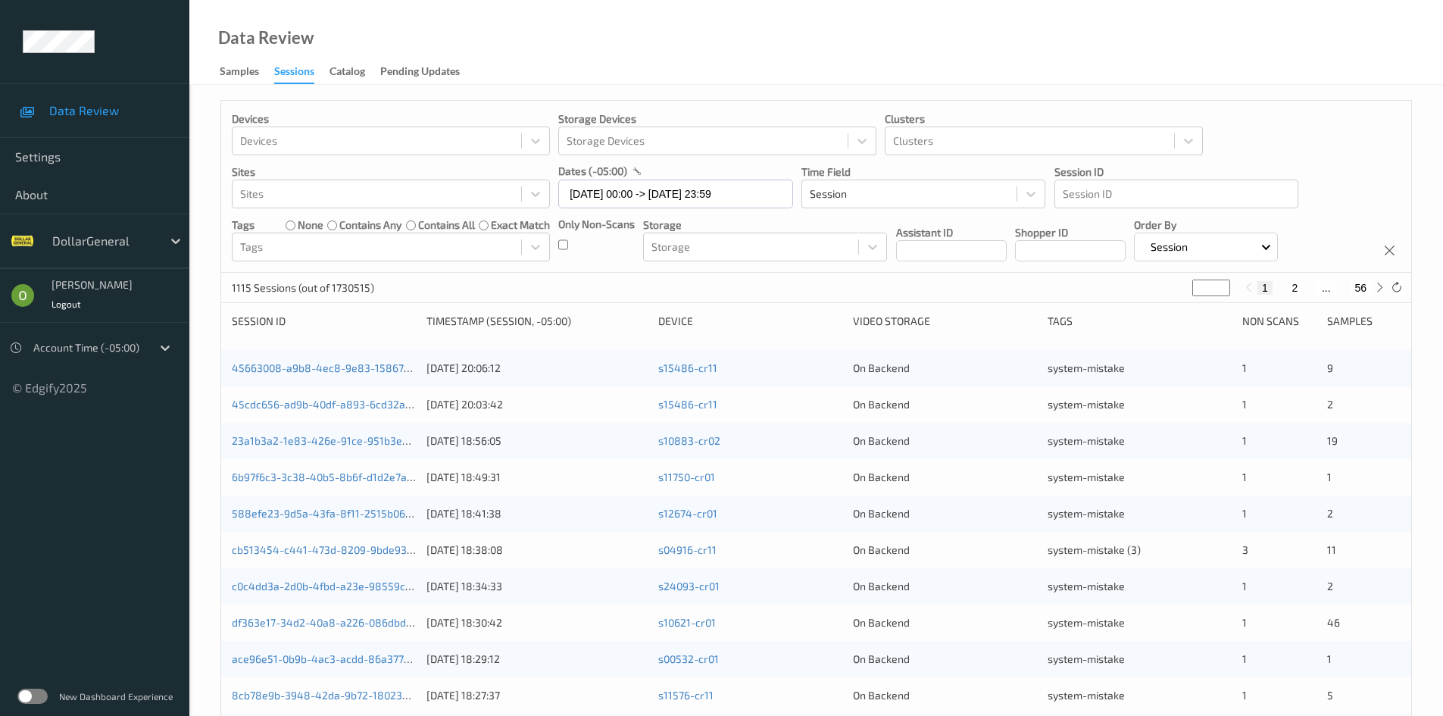
click at [1295, 295] on div "1 2 ... 56" at bounding box center [1315, 287] width 148 height 17
click at [1295, 292] on button "2" at bounding box center [1294, 288] width 15 height 14
type input "*"
click at [1306, 287] on button "3" at bounding box center [1309, 288] width 15 height 14
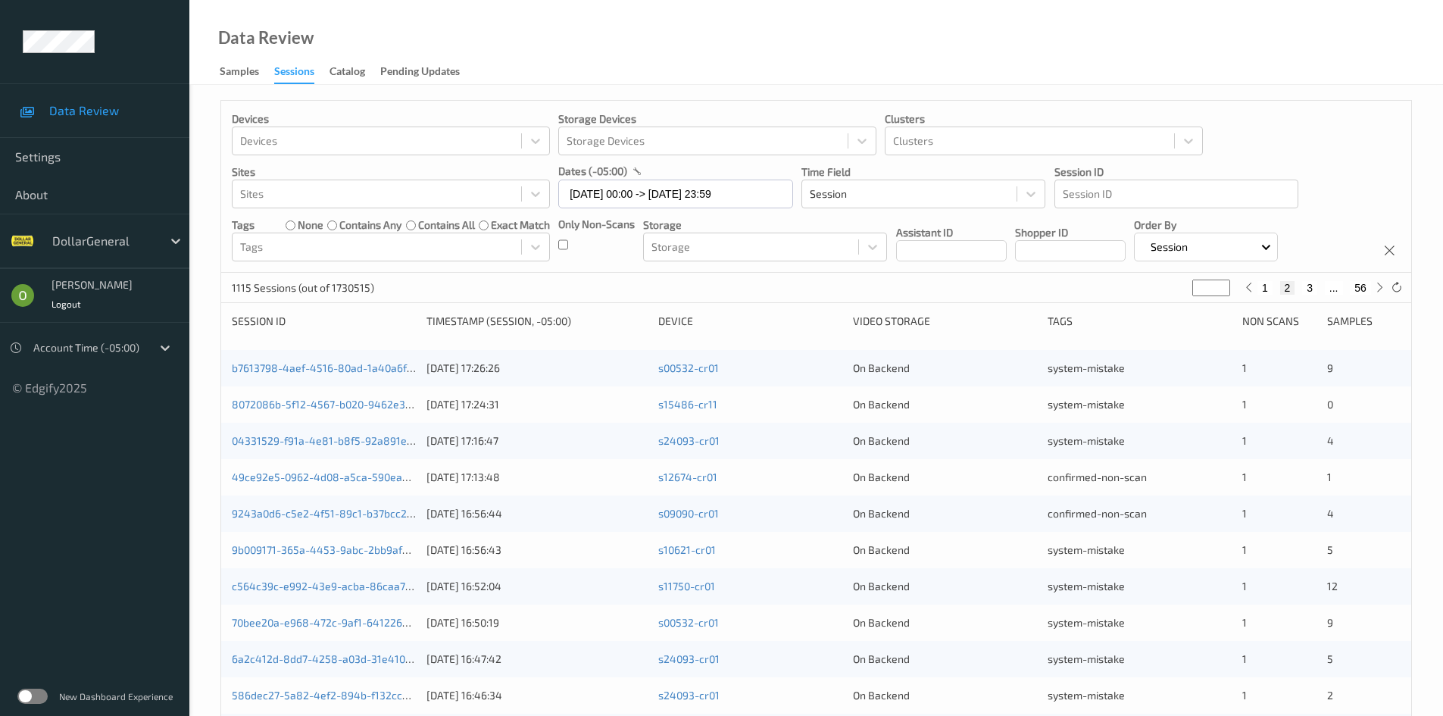
type input "*"
click at [1306, 287] on button "3" at bounding box center [1300, 288] width 15 height 14
click at [1317, 286] on button "4" at bounding box center [1318, 288] width 15 height 14
type input "*"
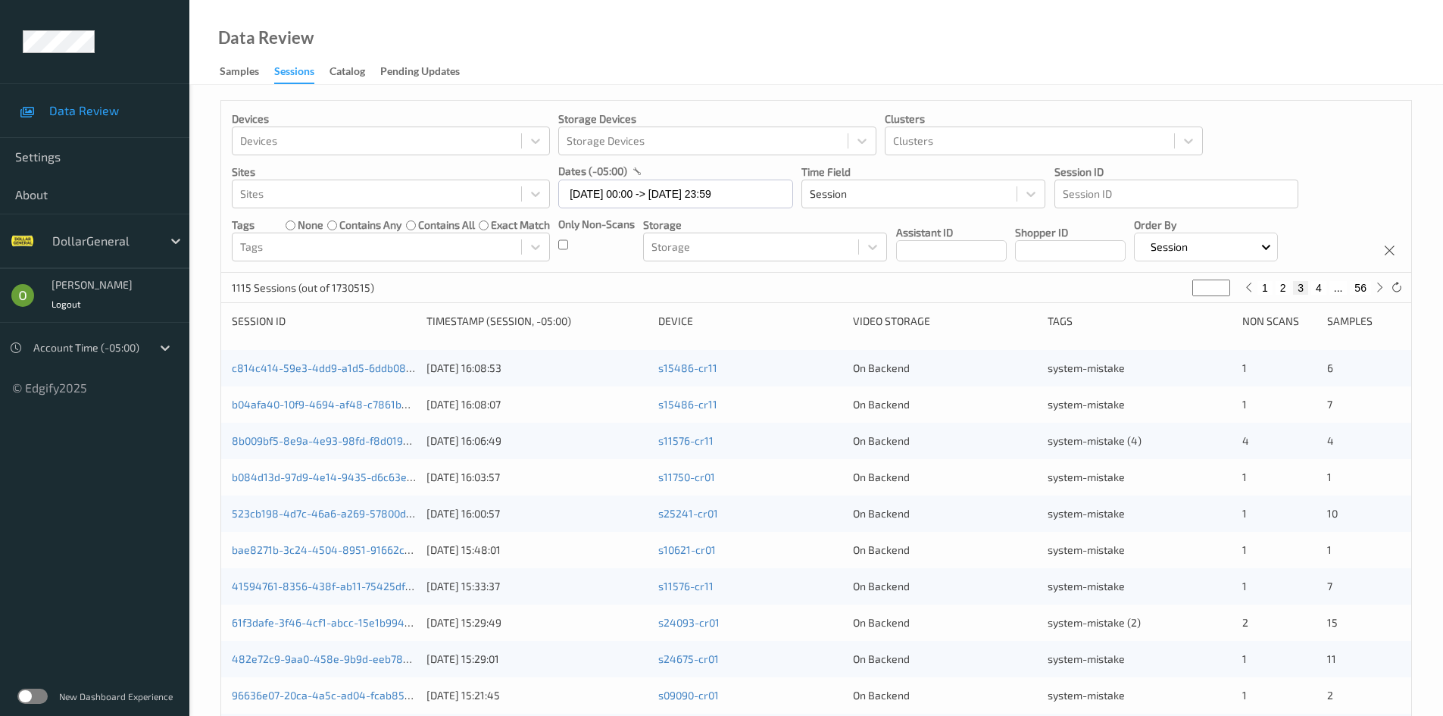
type input "*"
click at [1317, 286] on button "5" at bounding box center [1324, 288] width 15 height 14
type input "*"
click at [1325, 285] on button "6" at bounding box center [1324, 288] width 15 height 14
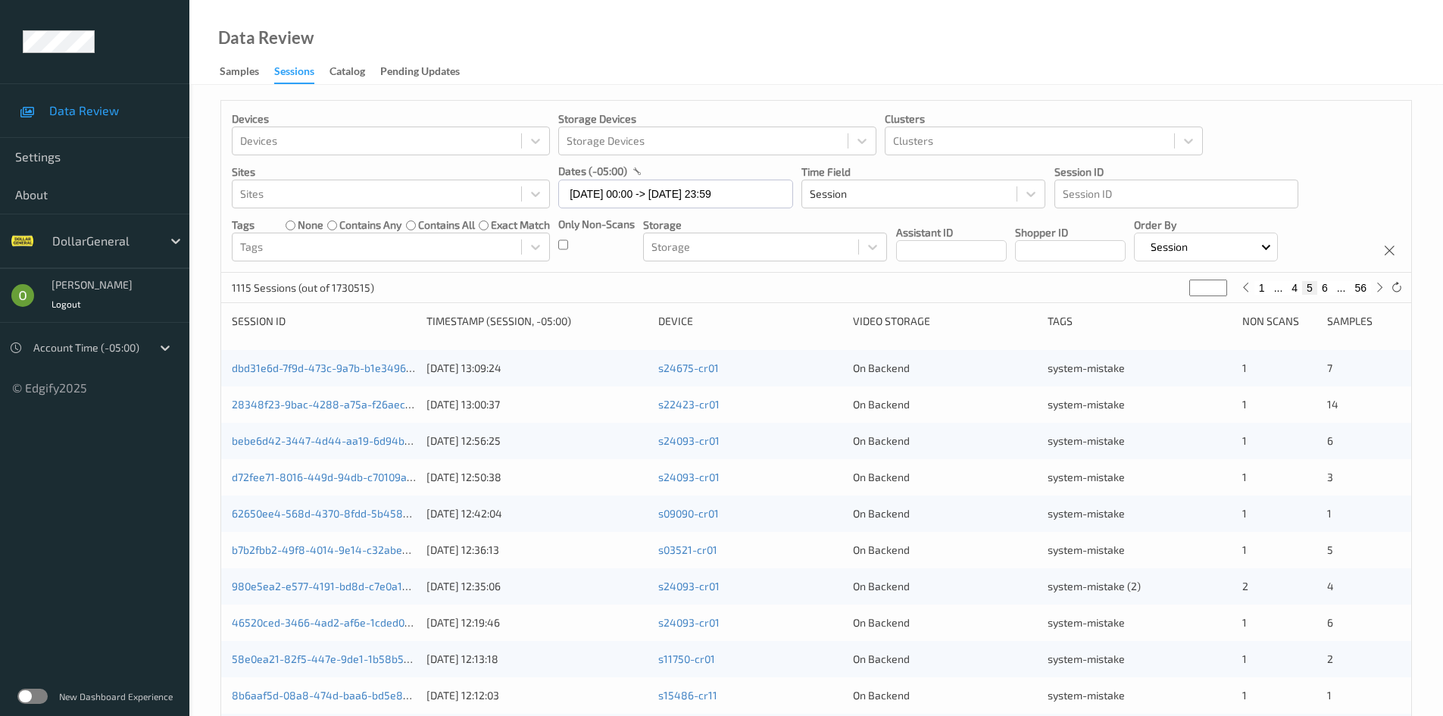
type input "*"
click at [1325, 285] on button "7" at bounding box center [1324, 288] width 15 height 14
type input "*"
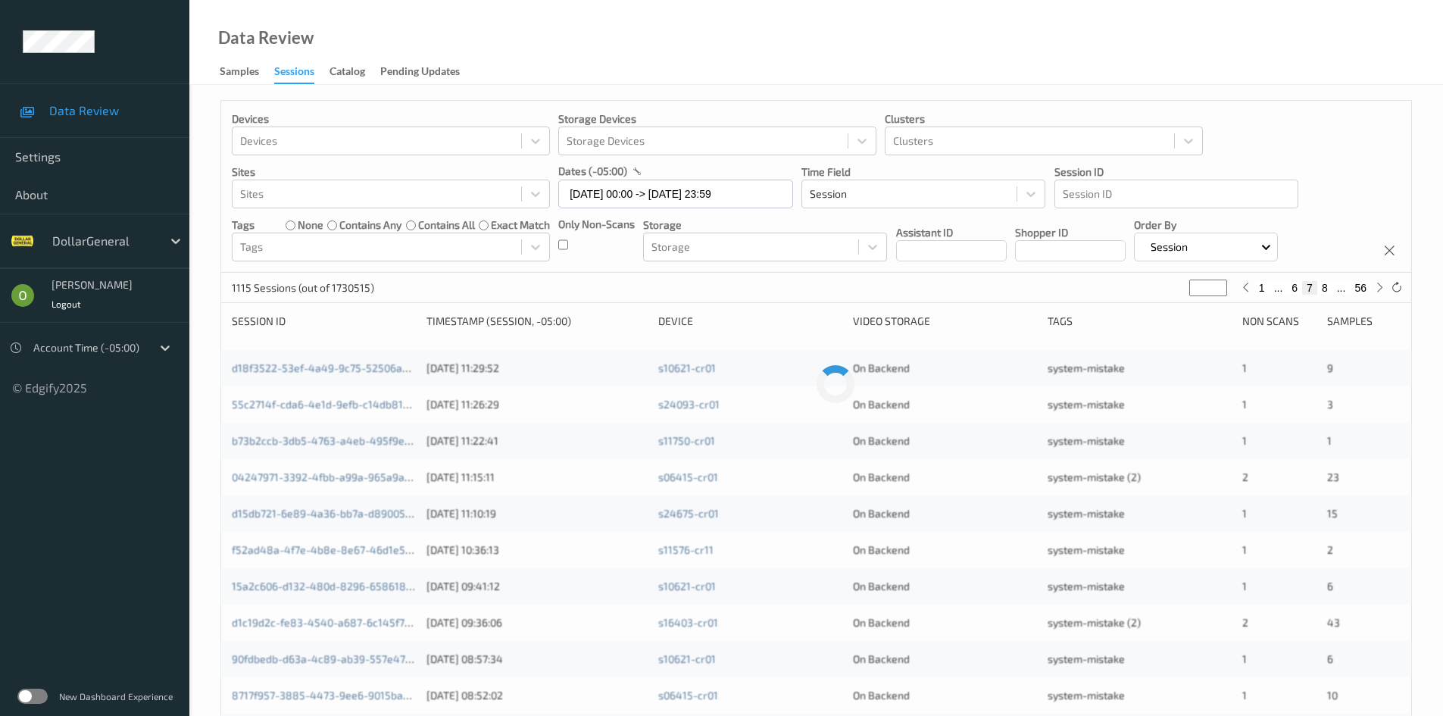
click at [1325, 285] on button "8" at bounding box center [1324, 288] width 15 height 14
type input "*"
click at [1325, 285] on button "9" at bounding box center [1324, 288] width 15 height 14
type input "*"
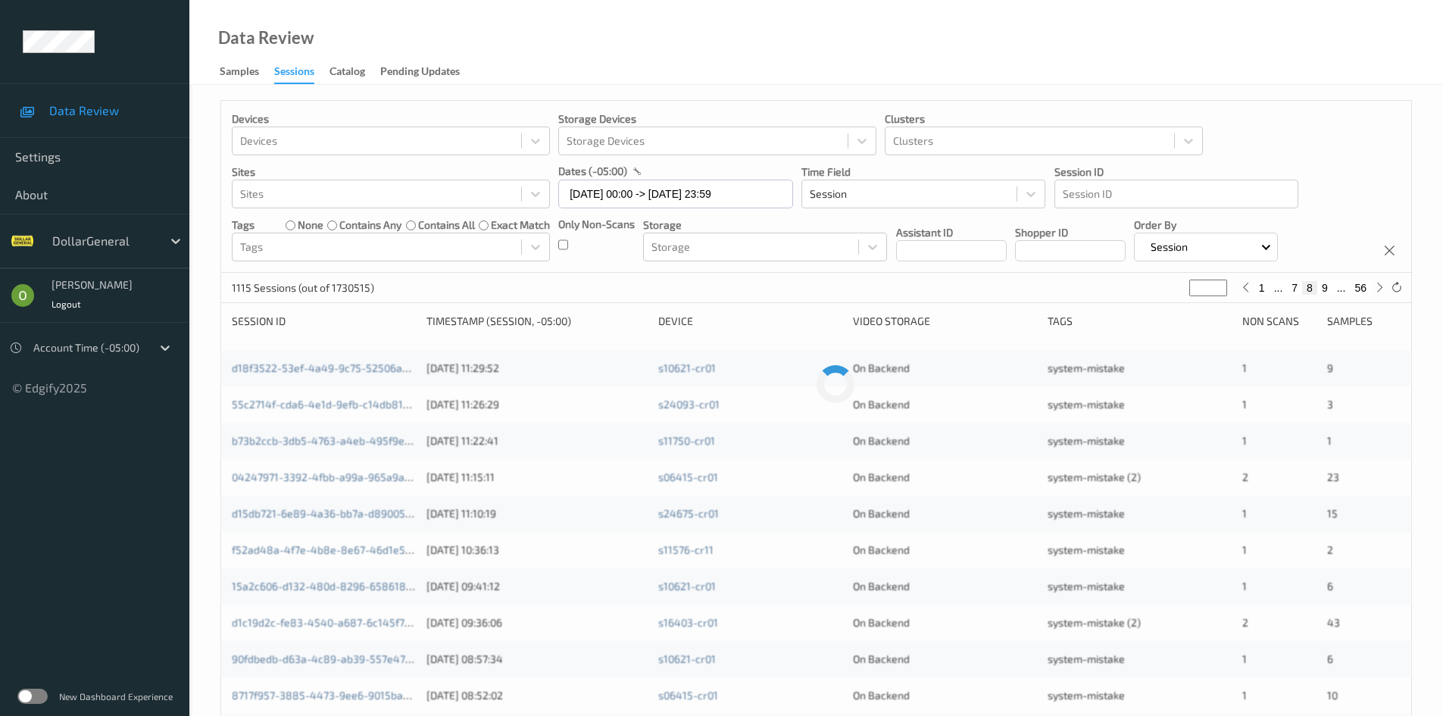
type input "*"
click at [1325, 285] on button "10" at bounding box center [1321, 288] width 21 height 14
type input "**"
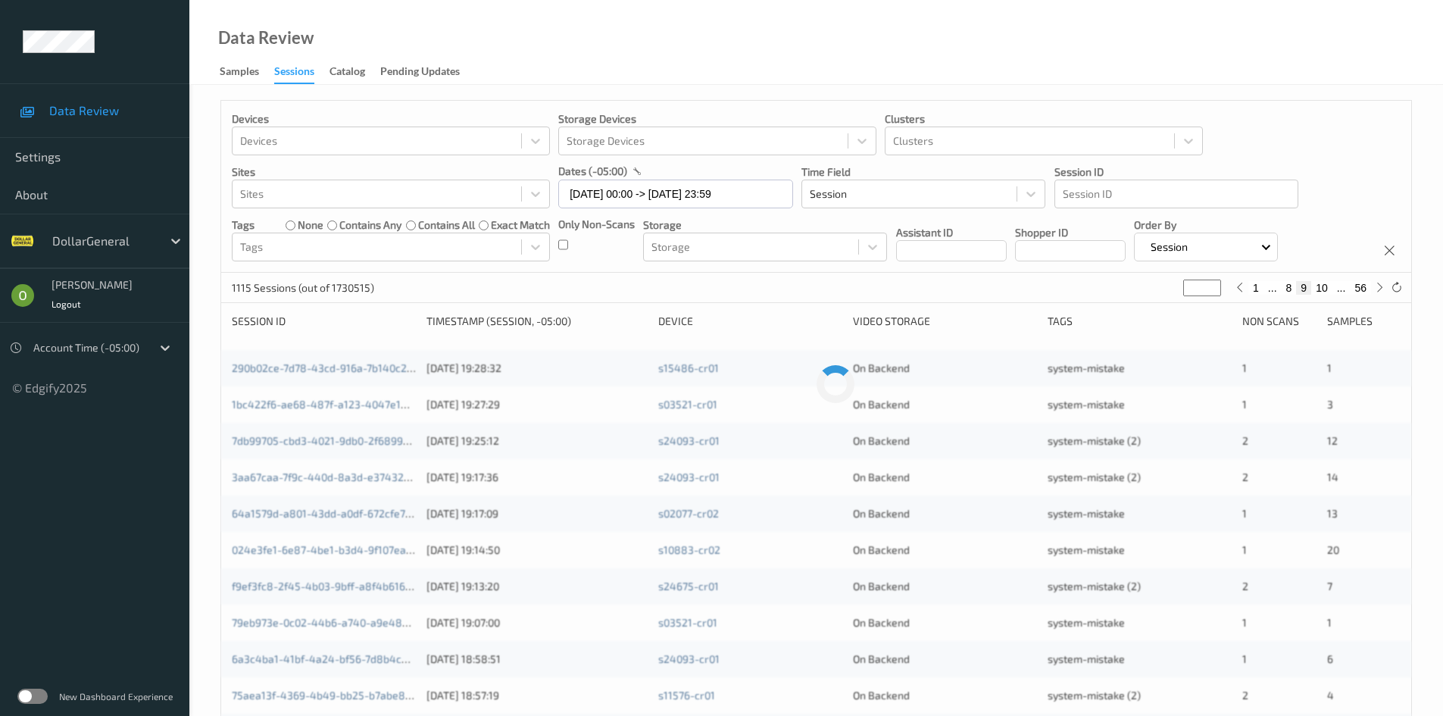
type input "**"
click at [1325, 285] on button "12" at bounding box center [1321, 288] width 21 height 14
type input "**"
click at [1325, 285] on button "13" at bounding box center [1321, 288] width 21 height 14
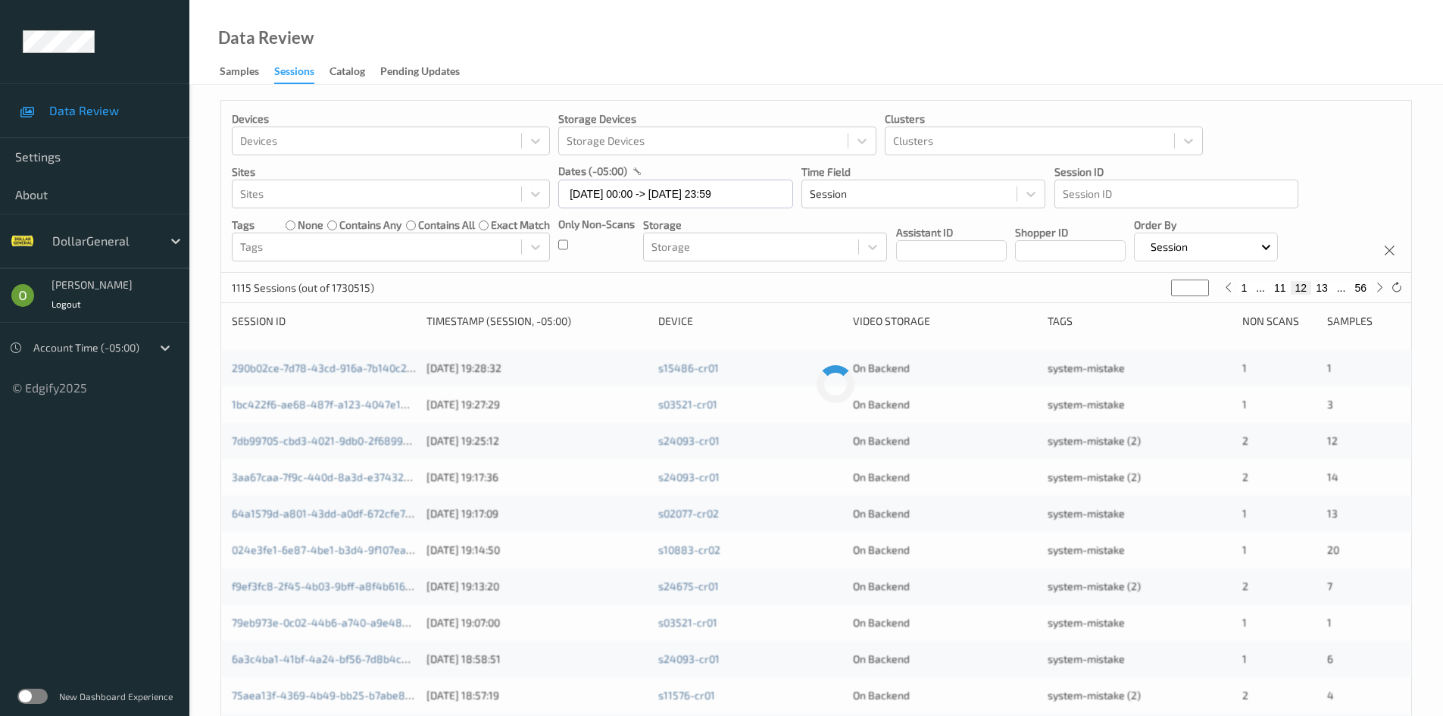
type input "**"
click at [1325, 285] on button "14" at bounding box center [1321, 288] width 21 height 14
type input "**"
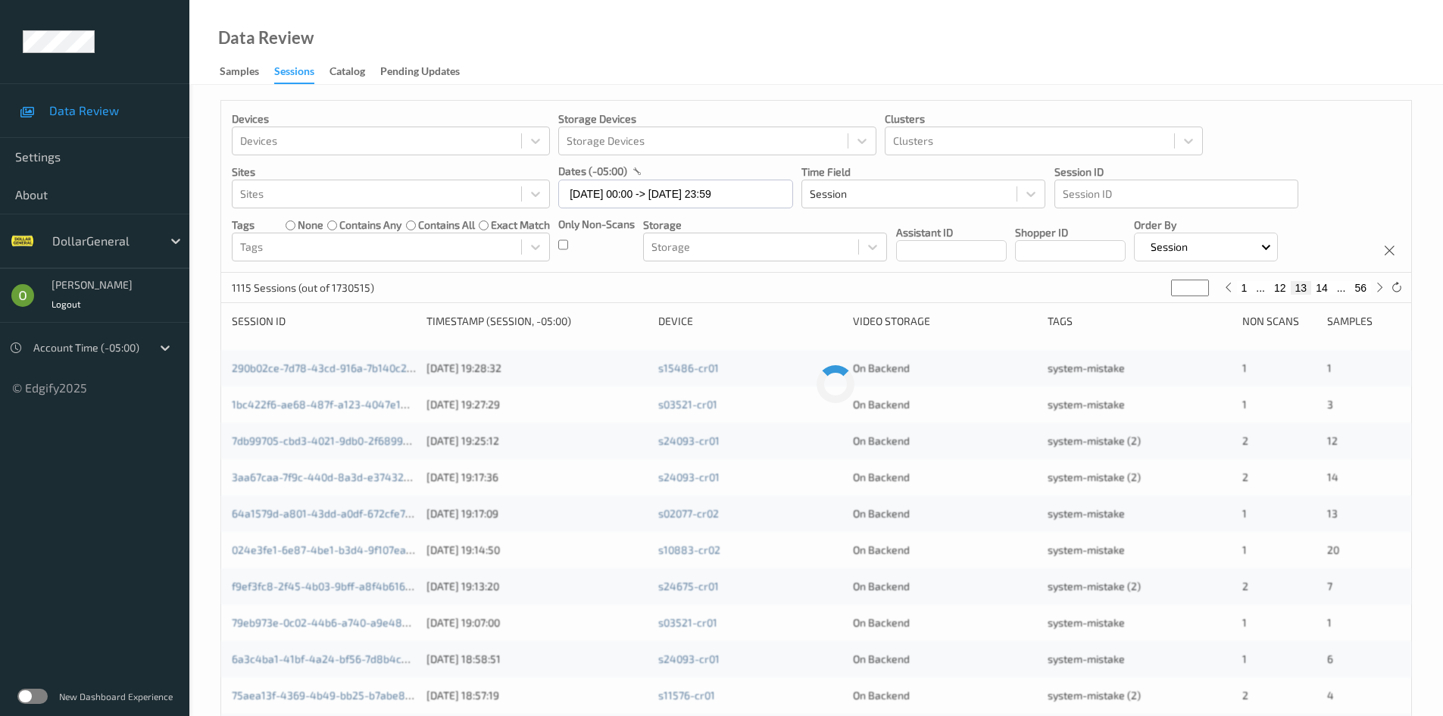
type input "**"
click at [1325, 285] on button "16" at bounding box center [1321, 288] width 21 height 14
type input "**"
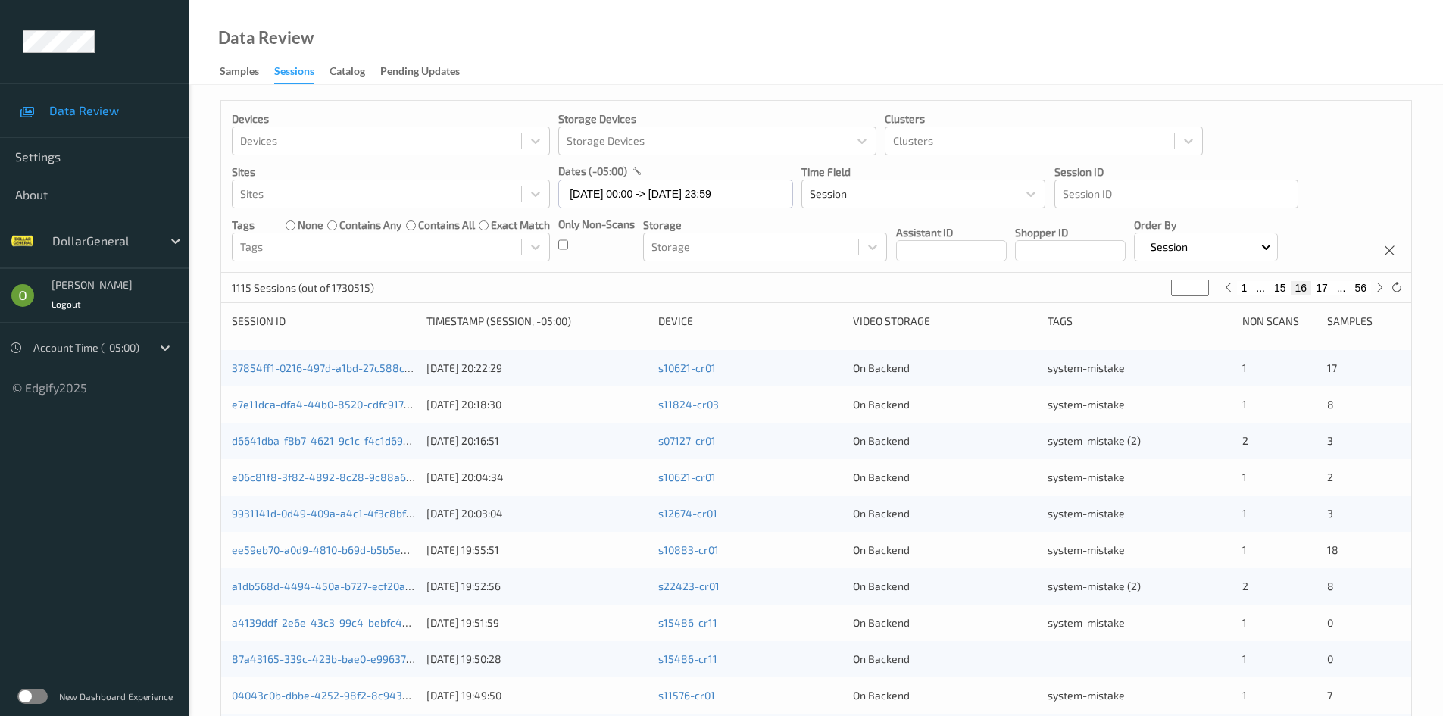
click at [1322, 289] on button "17" at bounding box center [1321, 288] width 21 height 14
type input "**"
click at [1291, 286] on button "17" at bounding box center [1301, 288] width 21 height 14
click at [1285, 286] on button "16" at bounding box center [1279, 288] width 21 height 14
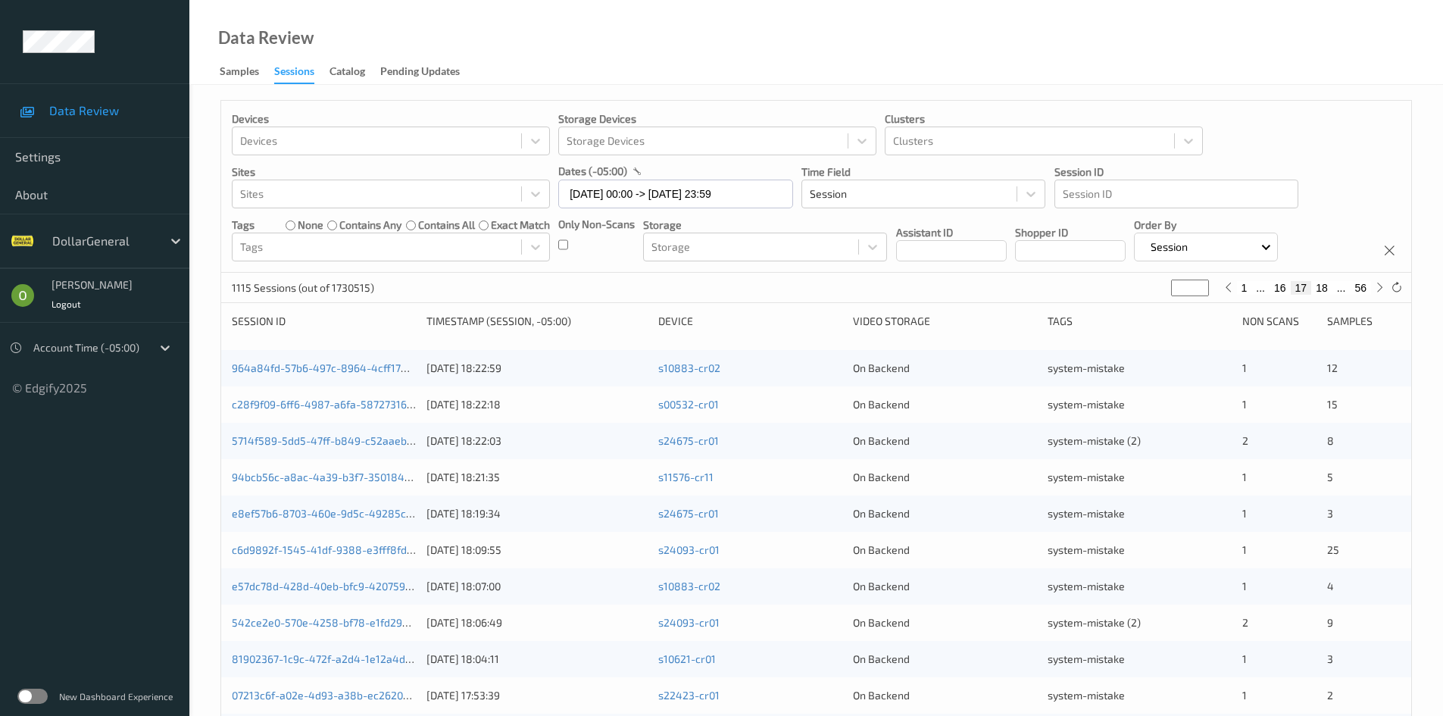
type input "**"
click at [1324, 291] on button "17" at bounding box center [1321, 288] width 21 height 14
type input "**"
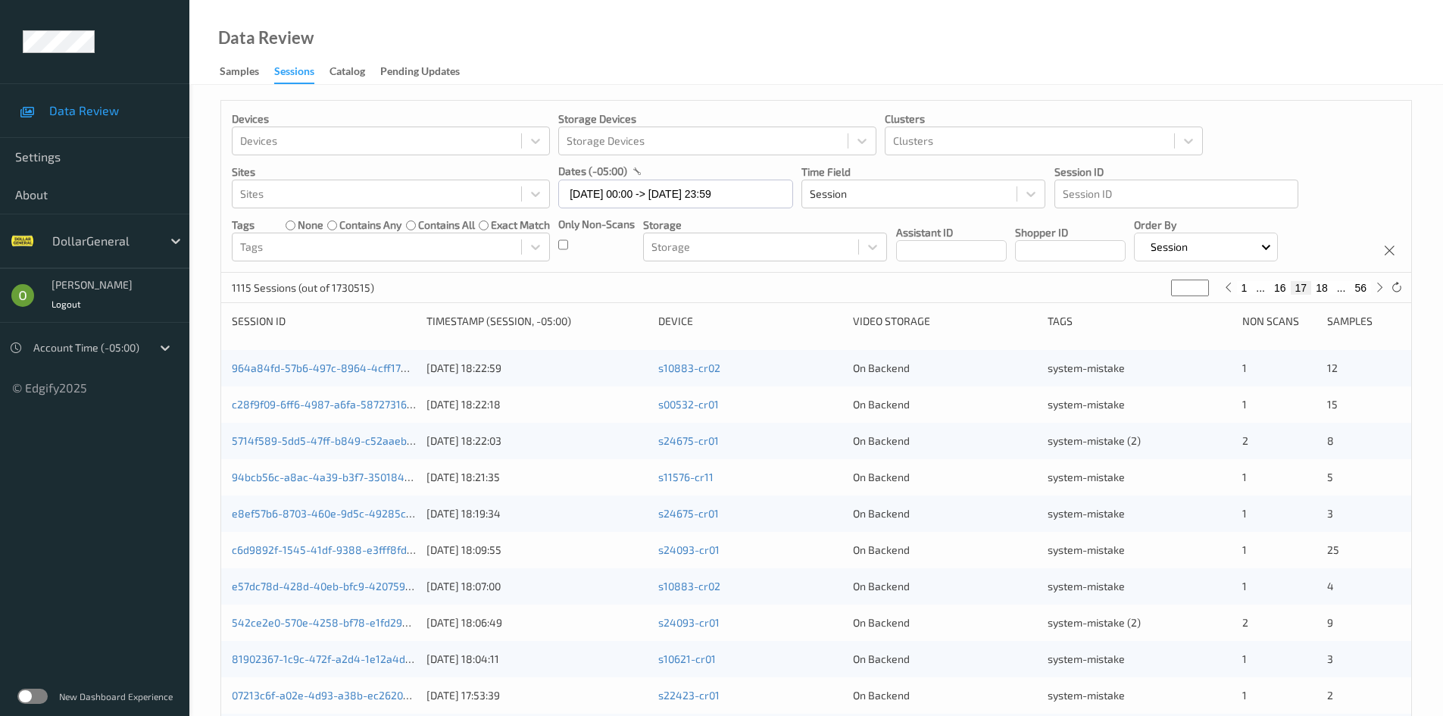
click at [1319, 287] on button "18" at bounding box center [1321, 288] width 21 height 14
type input "**"
click at [1325, 289] on button "19" at bounding box center [1321, 288] width 21 height 14
type input "**"
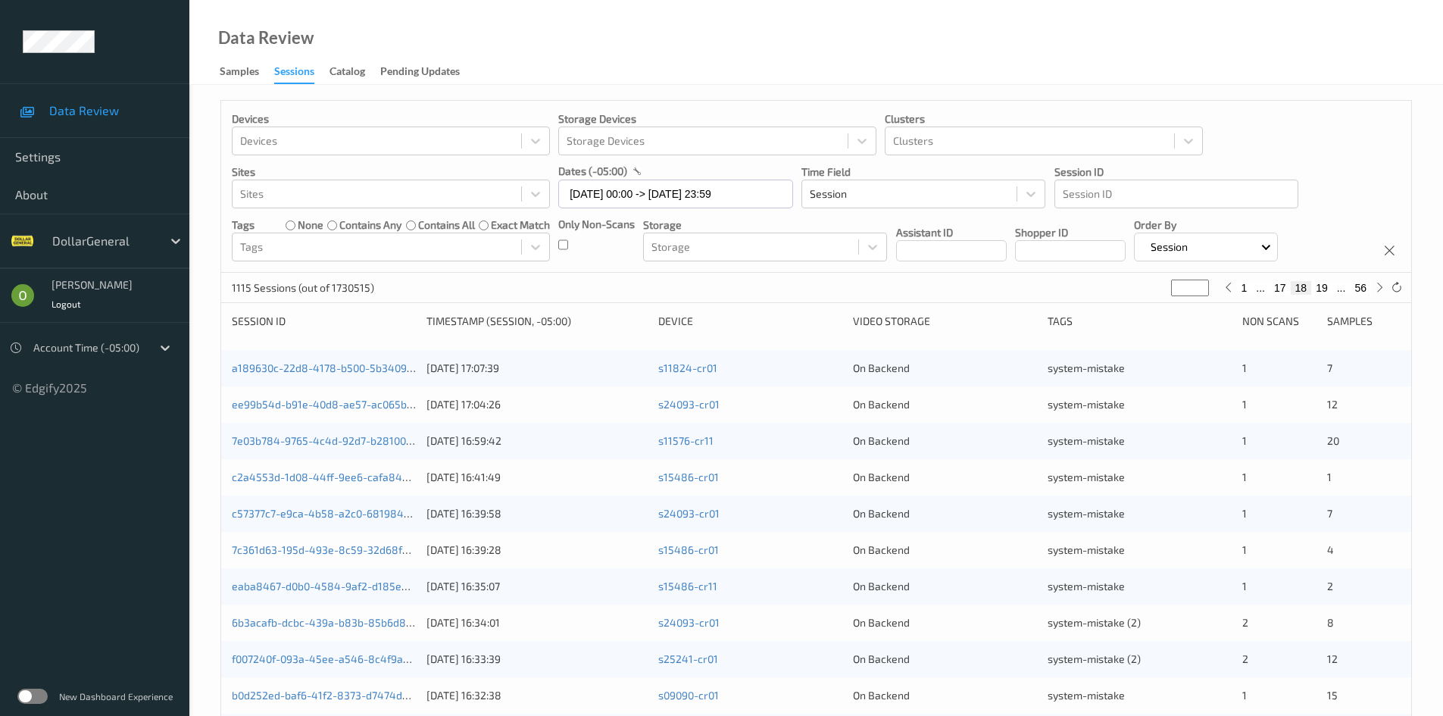
type input "**"
click at [1319, 283] on button "20" at bounding box center [1321, 288] width 21 height 14
type input "**"
click at [1314, 287] on button "21" at bounding box center [1321, 288] width 21 height 14
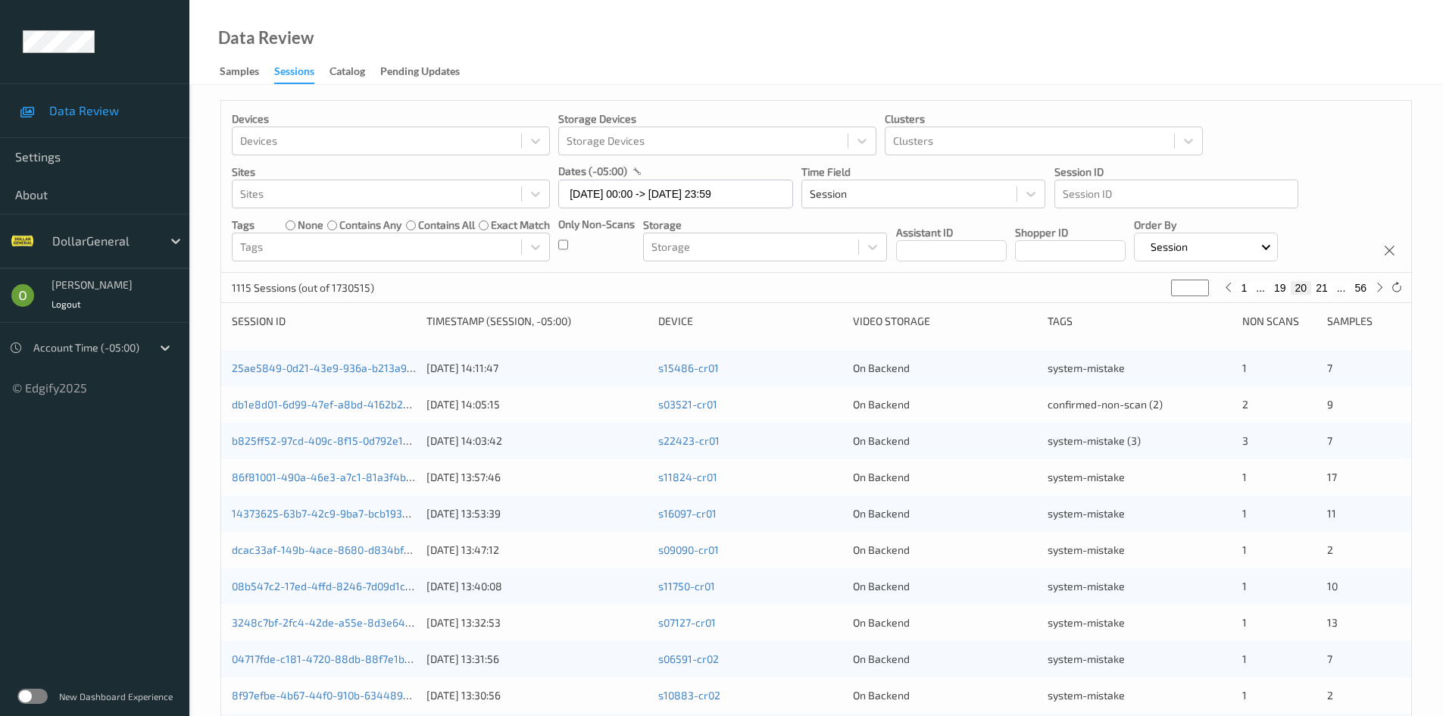
type input "**"
click at [1325, 288] on button "22" at bounding box center [1321, 288] width 21 height 14
type input "**"
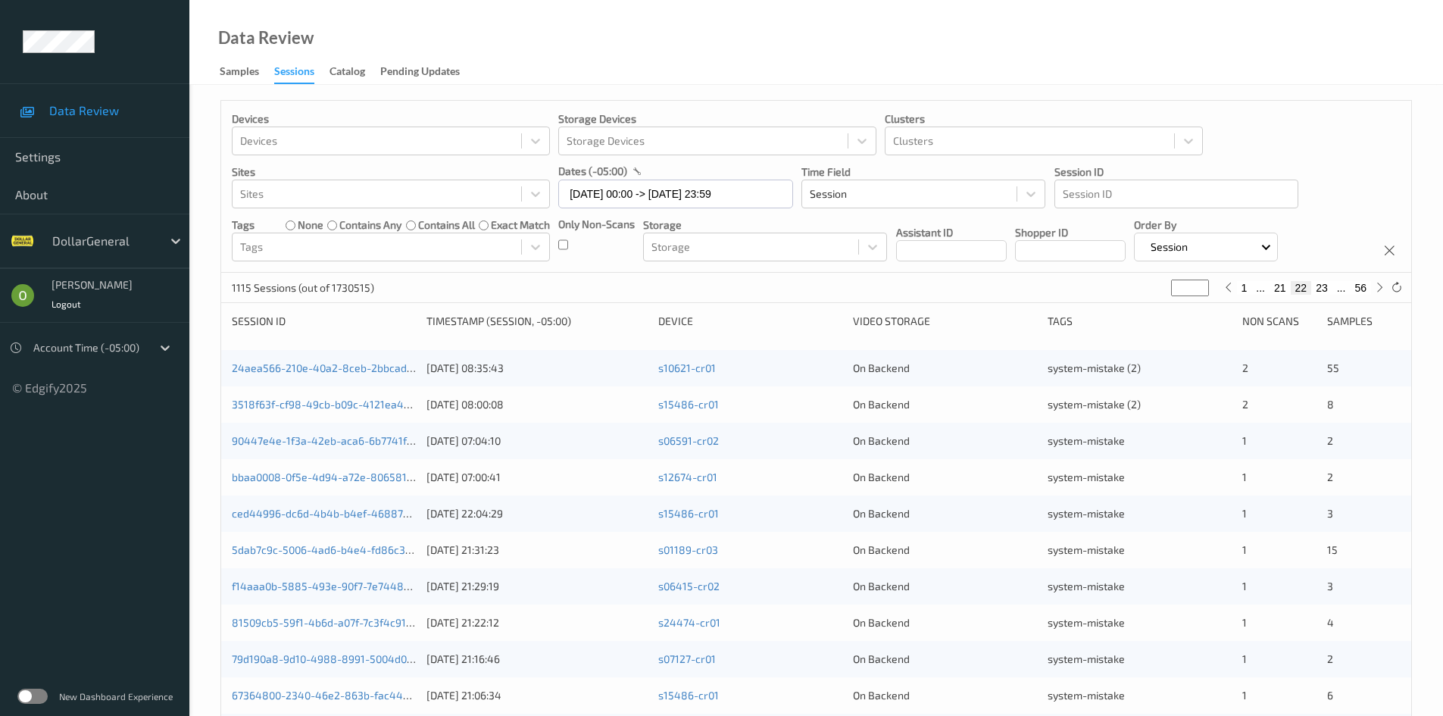
click at [1315, 289] on button "23" at bounding box center [1321, 288] width 21 height 14
type input "**"
click at [1331, 288] on button "24" at bounding box center [1321, 288] width 21 height 14
type input "**"
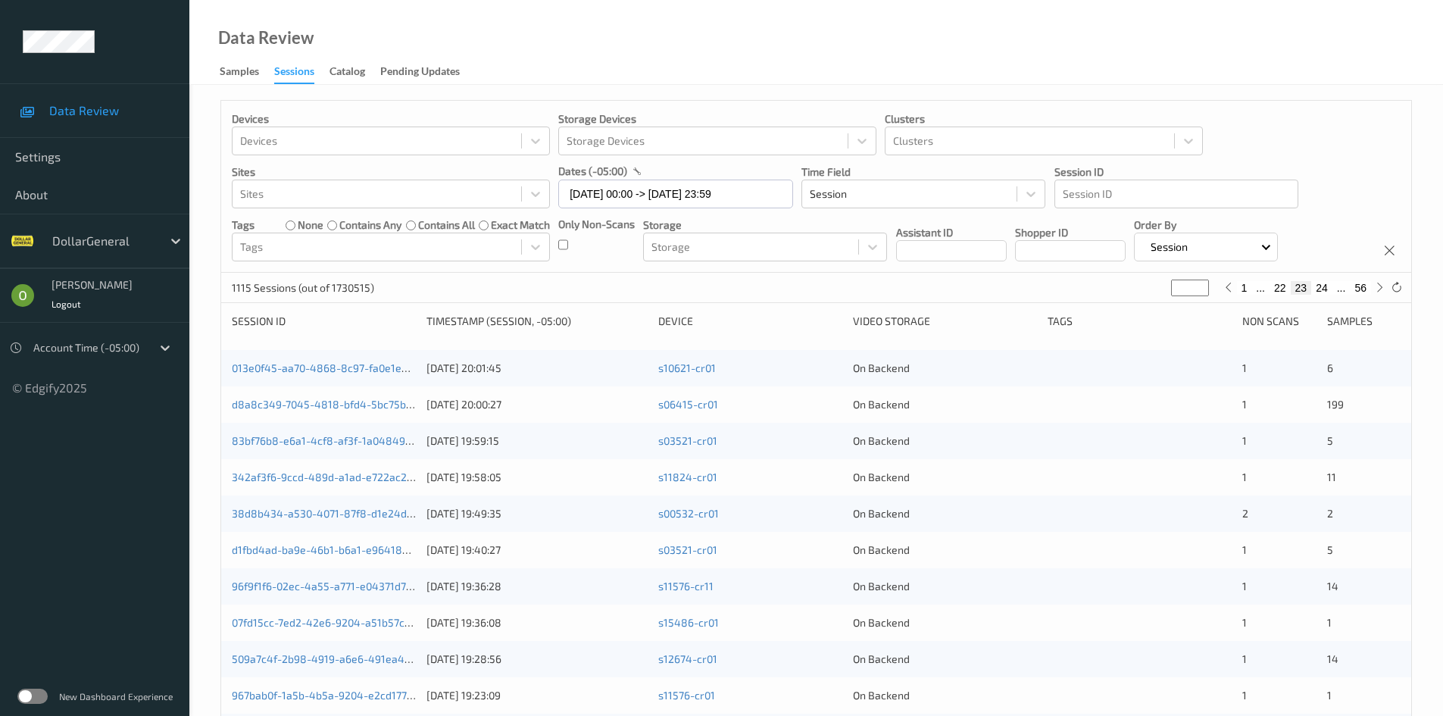
type input "**"
click at [1327, 291] on button "25" at bounding box center [1321, 288] width 21 height 14
type input "**"
click at [1327, 291] on button "26" at bounding box center [1321, 288] width 21 height 14
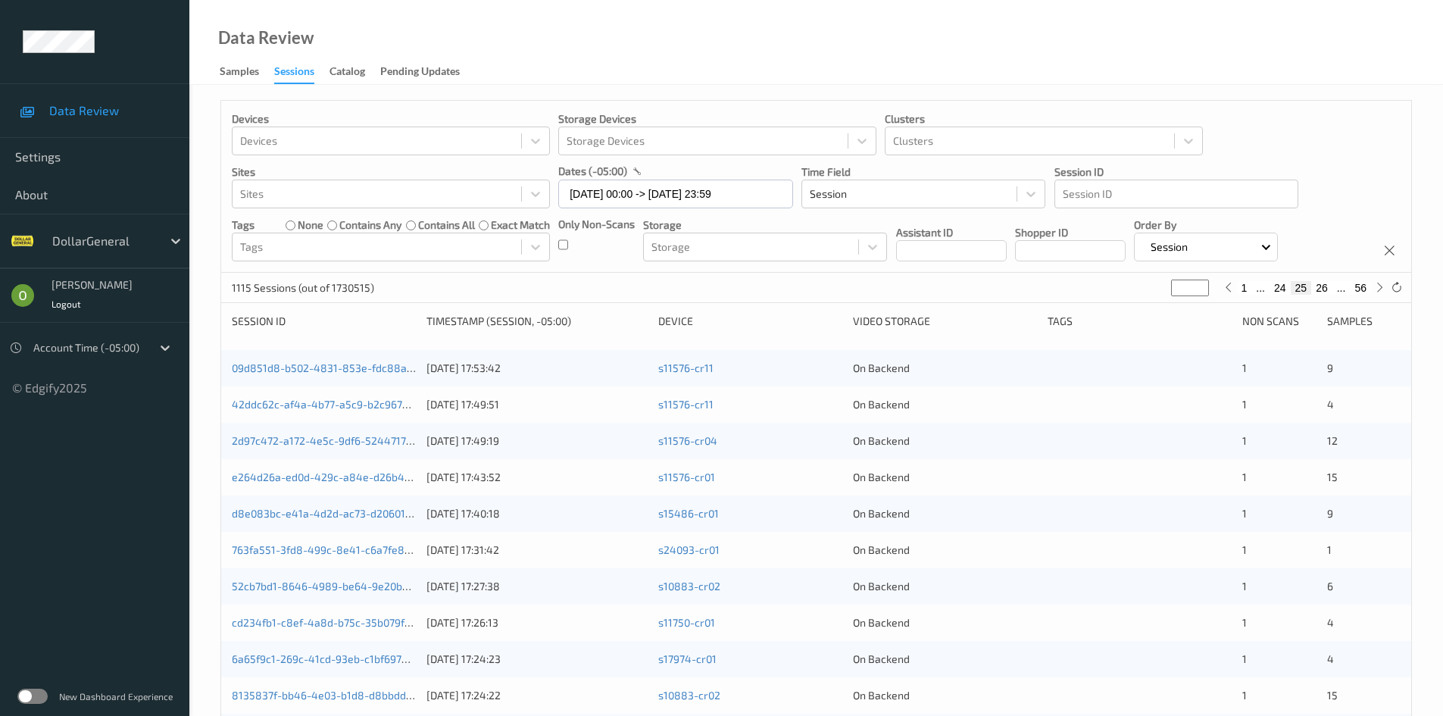
type input "**"
click at [1327, 291] on button "27" at bounding box center [1321, 288] width 21 height 14
type input "**"
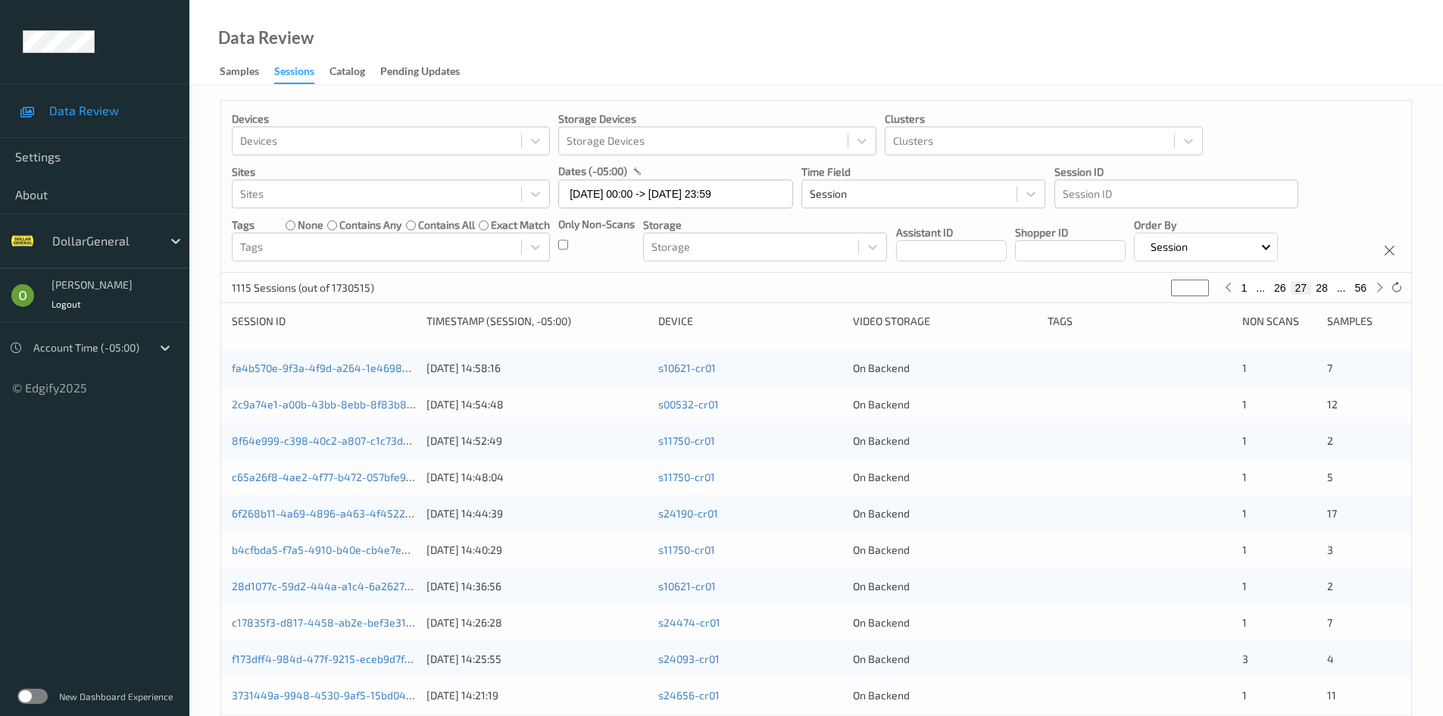
click at [1327, 291] on button "28" at bounding box center [1321, 288] width 21 height 14
type input "**"
click at [1327, 291] on button "29" at bounding box center [1321, 288] width 21 height 14
type input "**"
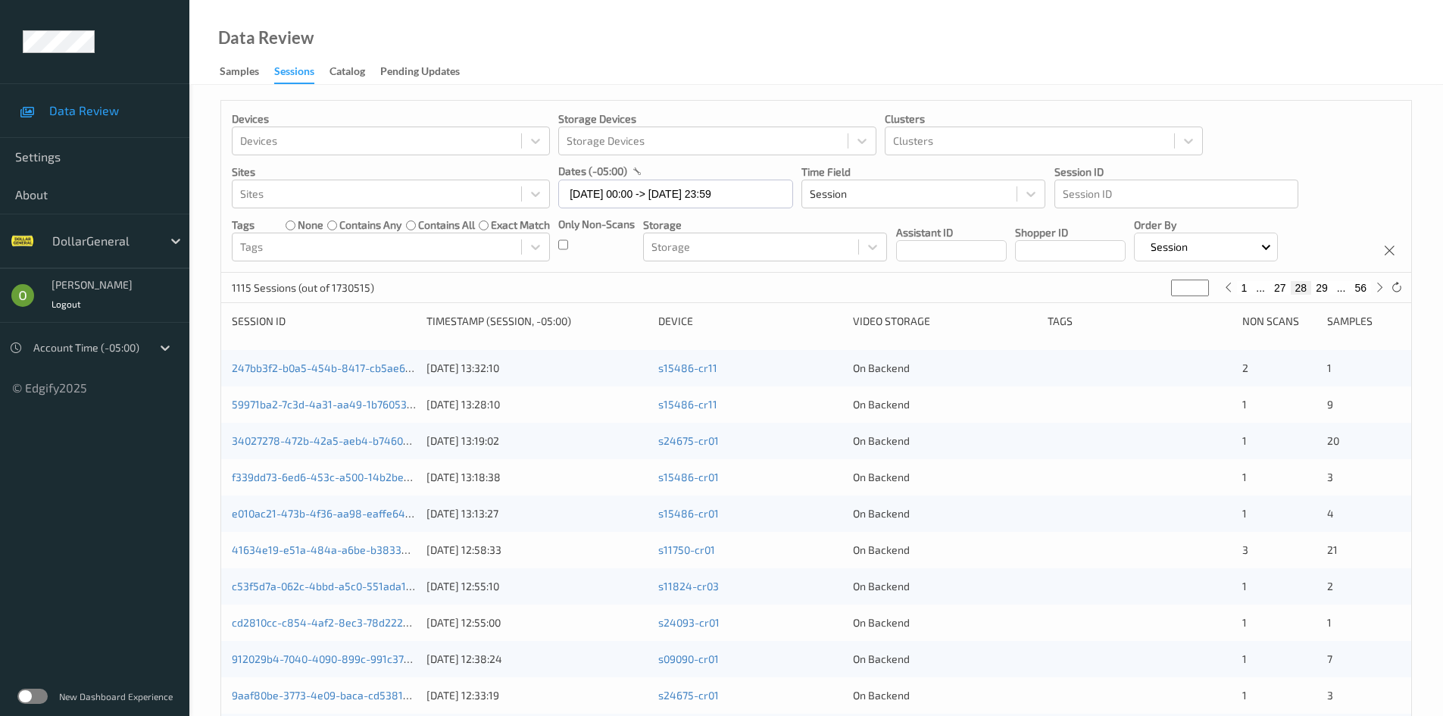
type input "**"
click at [1327, 291] on button "30" at bounding box center [1321, 288] width 21 height 14
type input "**"
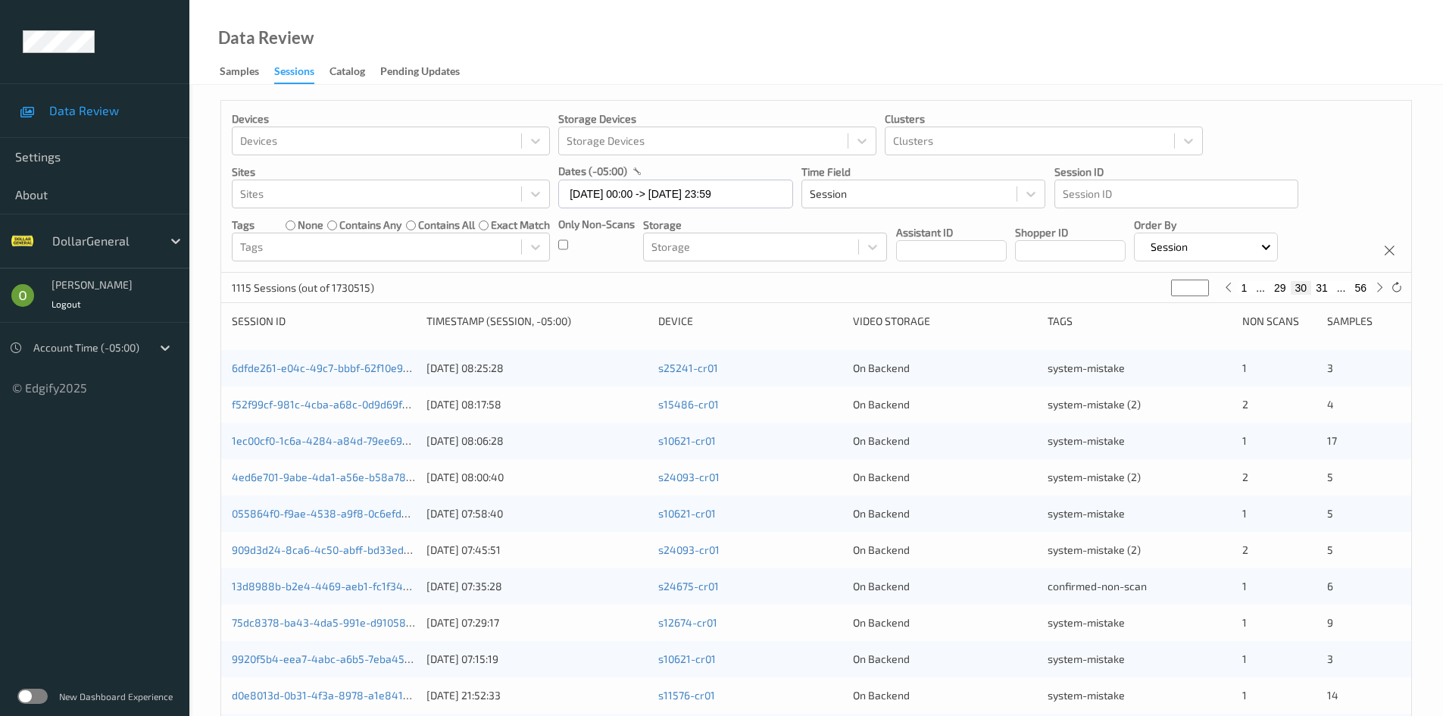
click at [1286, 288] on button "29" at bounding box center [1279, 288] width 21 height 14
type input "**"
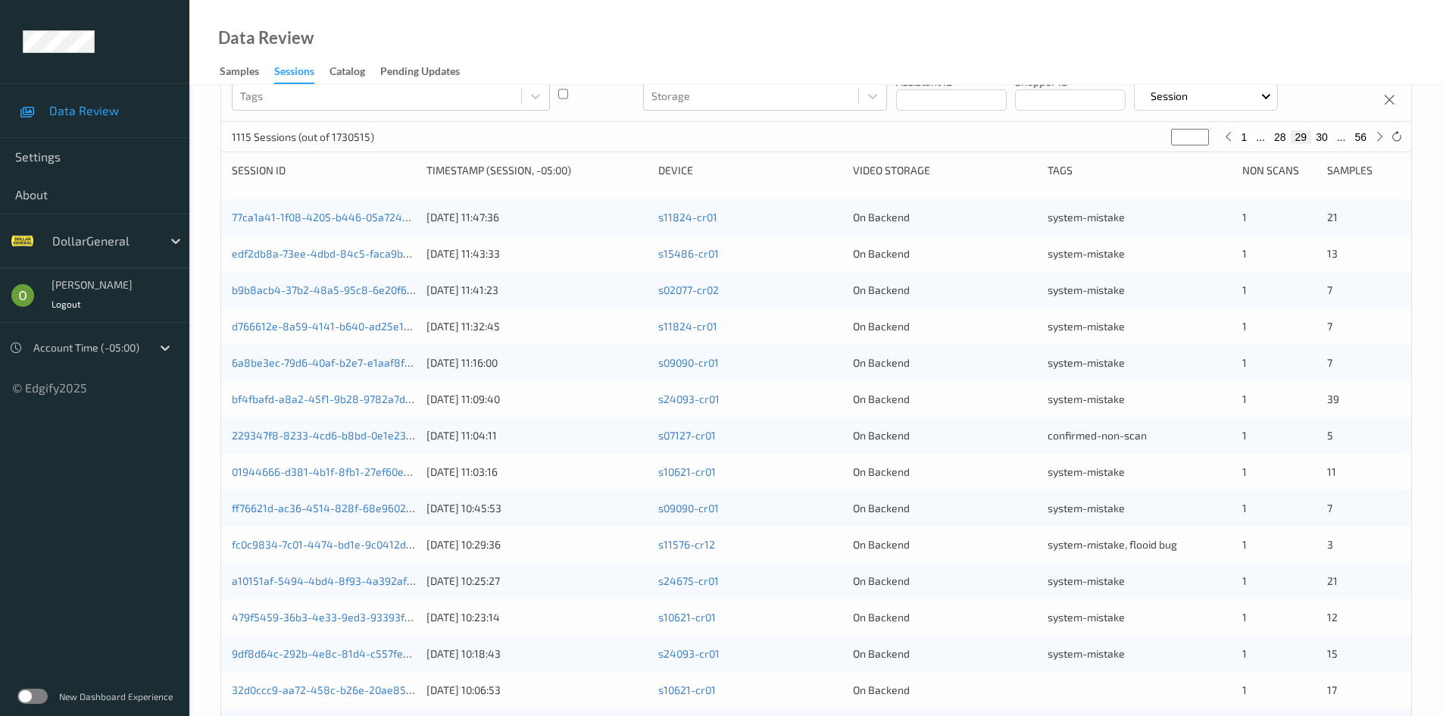
scroll to position [379, 0]
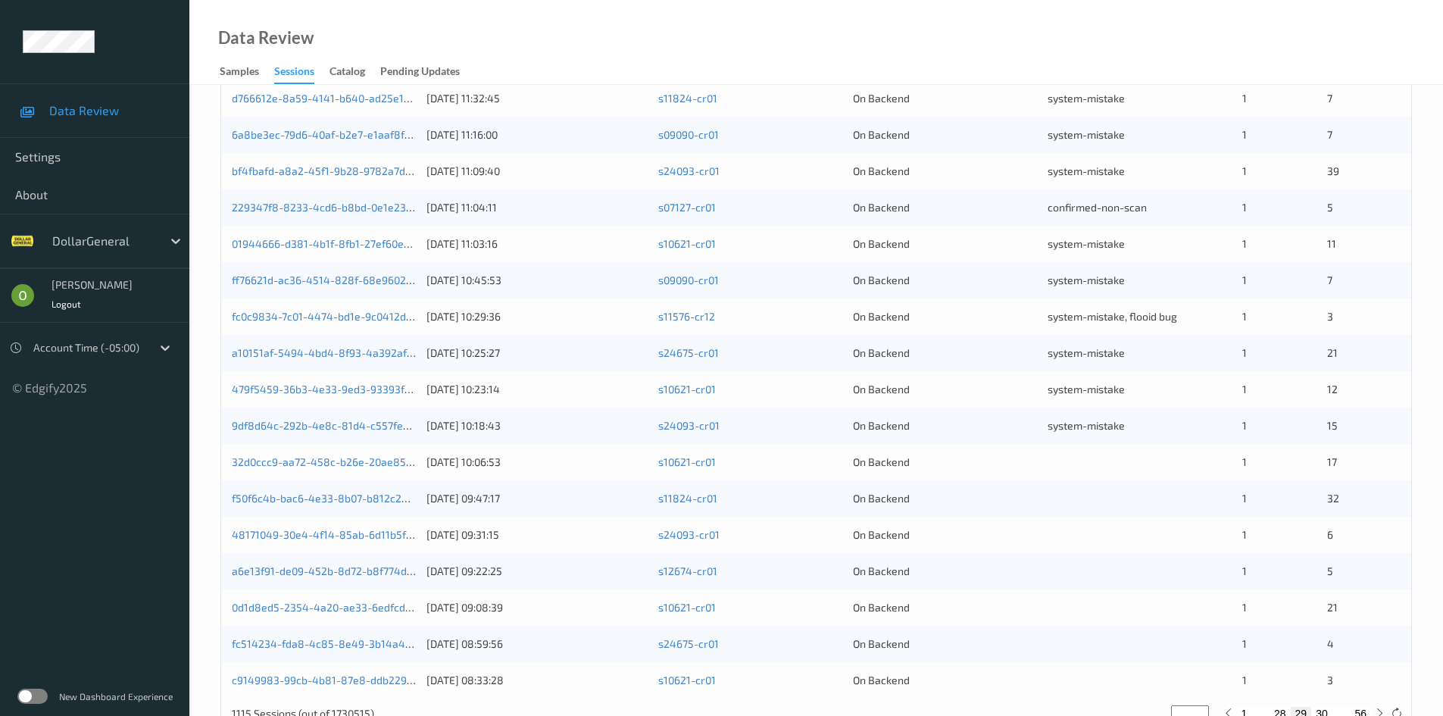
click at [1004, 449] on div "32d0ccc9-aa72-458c-b26e-20ae85112d4e [DATE] 10:06:53 s10621-cr01 On Backend 1 17" at bounding box center [816, 462] width 1190 height 36
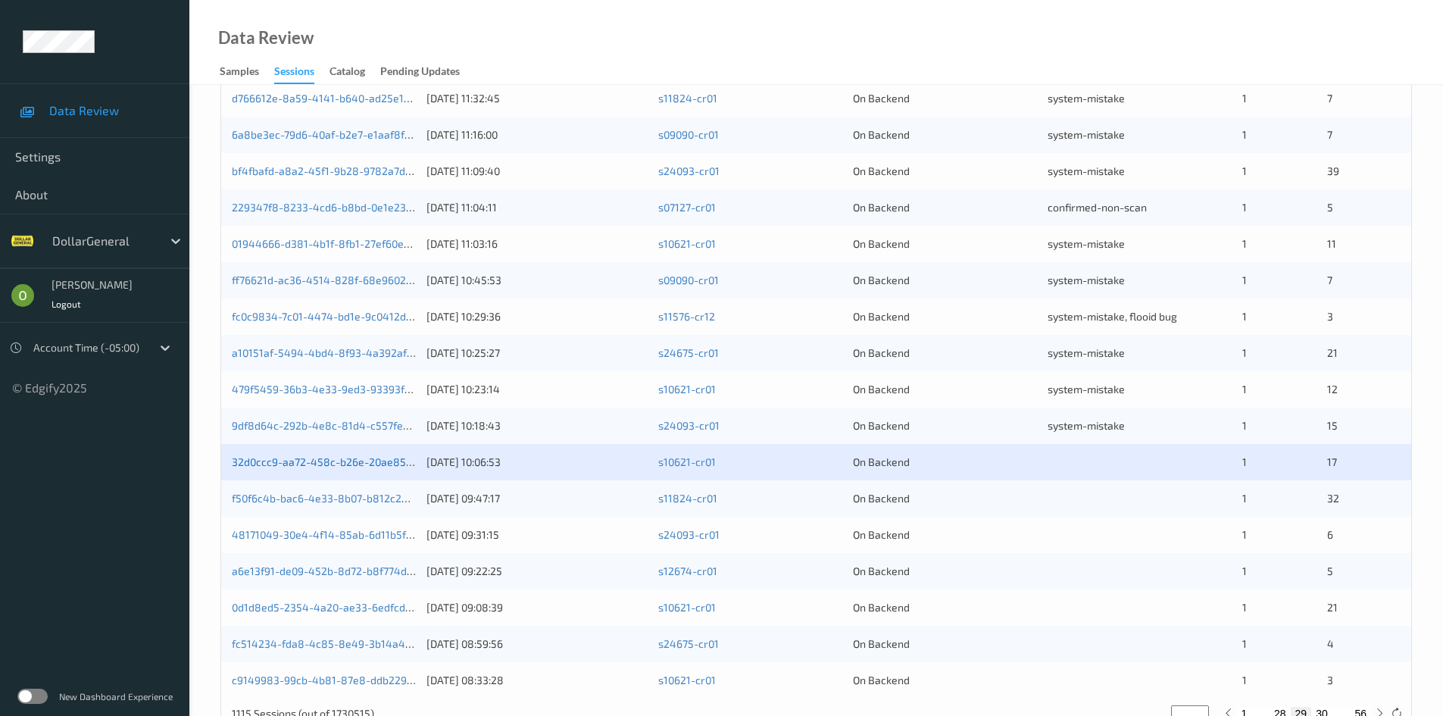
click at [362, 463] on link "32d0ccc9-aa72-458c-b26e-20ae85112d4e" at bounding box center [336, 461] width 208 height 13
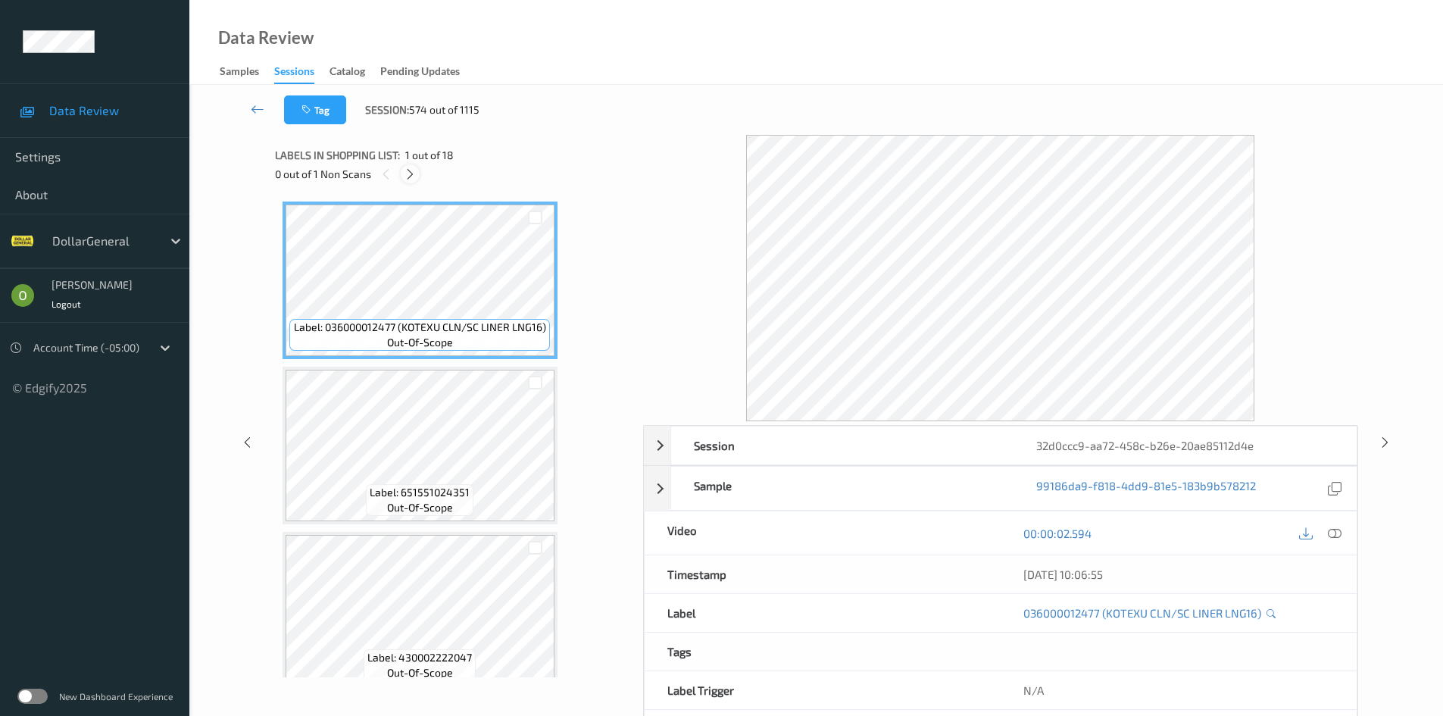
click at [414, 170] on icon at bounding box center [410, 174] width 13 height 14
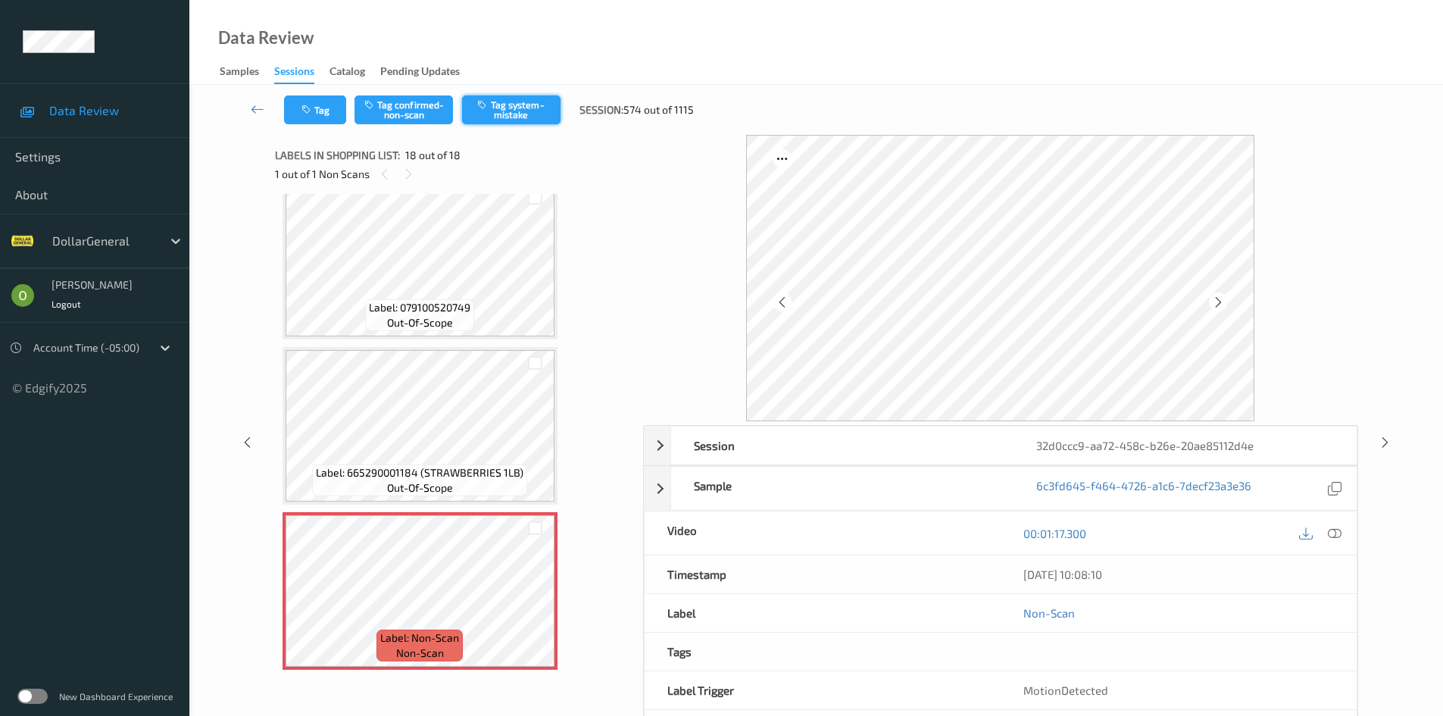
click at [507, 117] on button "Tag system-mistake" at bounding box center [511, 109] width 98 height 29
click at [264, 123] on link at bounding box center [257, 109] width 53 height 29
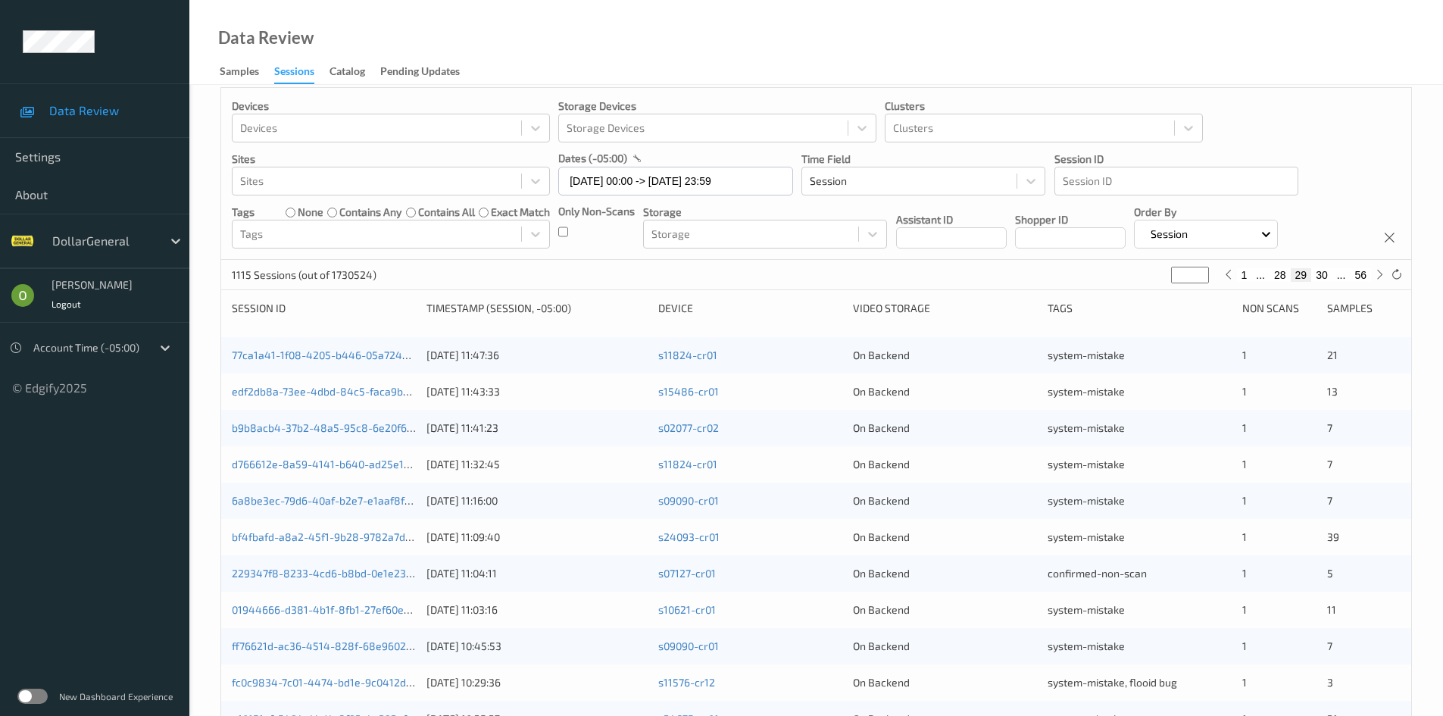
scroll to position [379, 0]
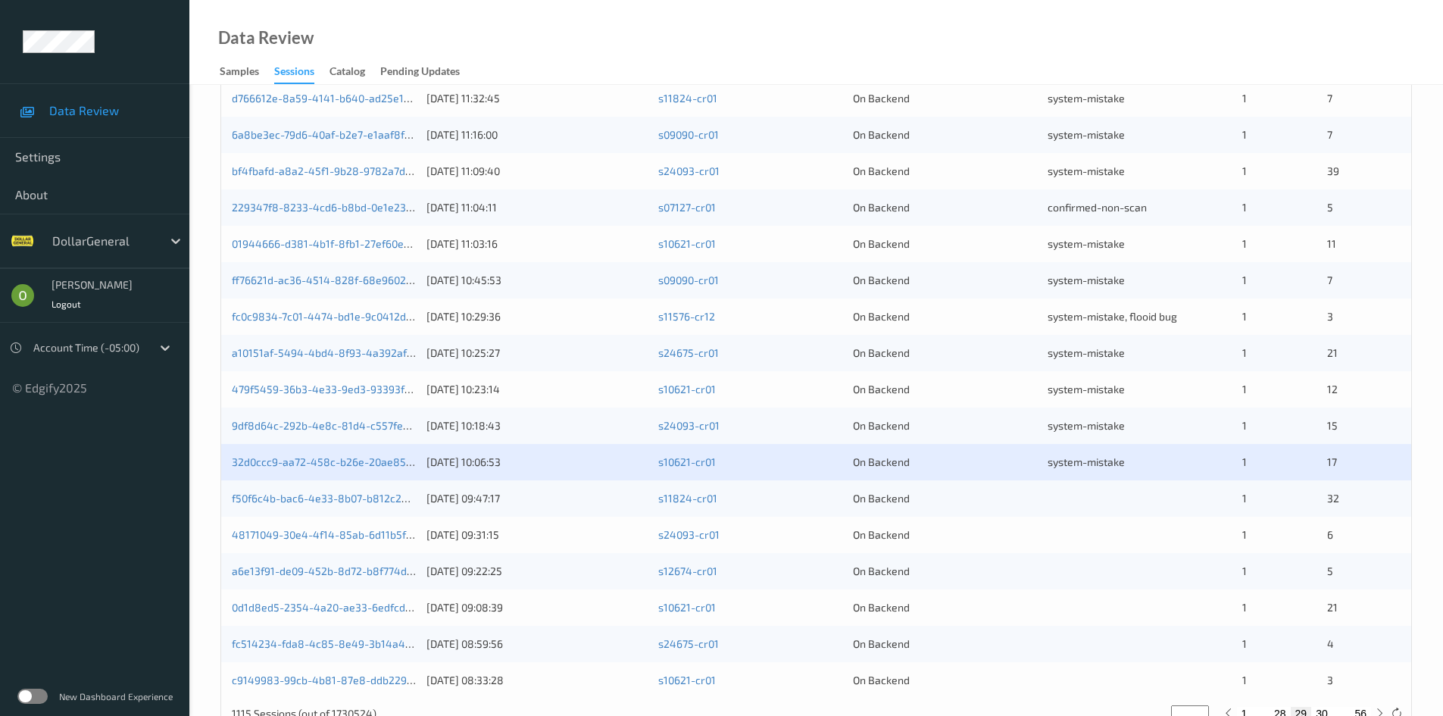
click at [1072, 496] on div at bounding box center [1139, 498] width 184 height 15
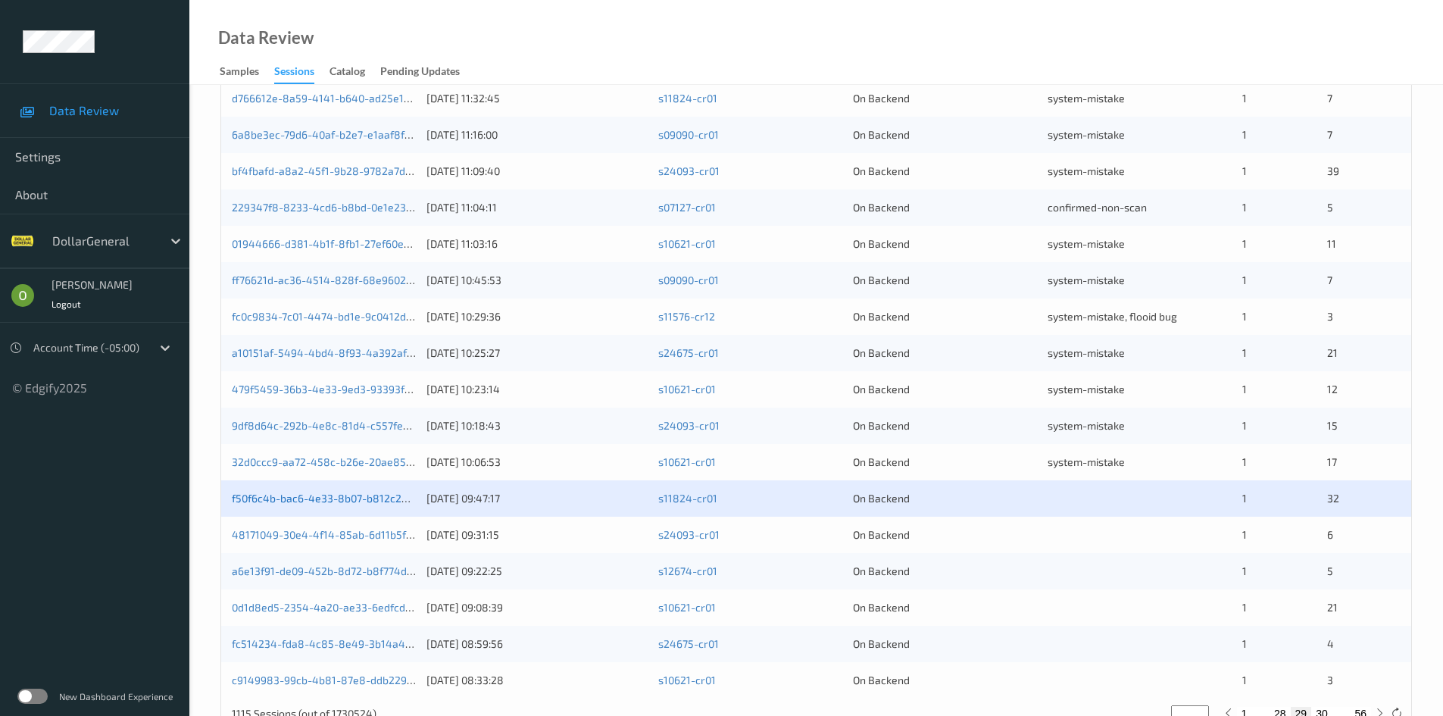
click at [348, 499] on link "f50f6c4b-bac6-4e33-8b07-b812c247424c" at bounding box center [335, 498] width 207 height 13
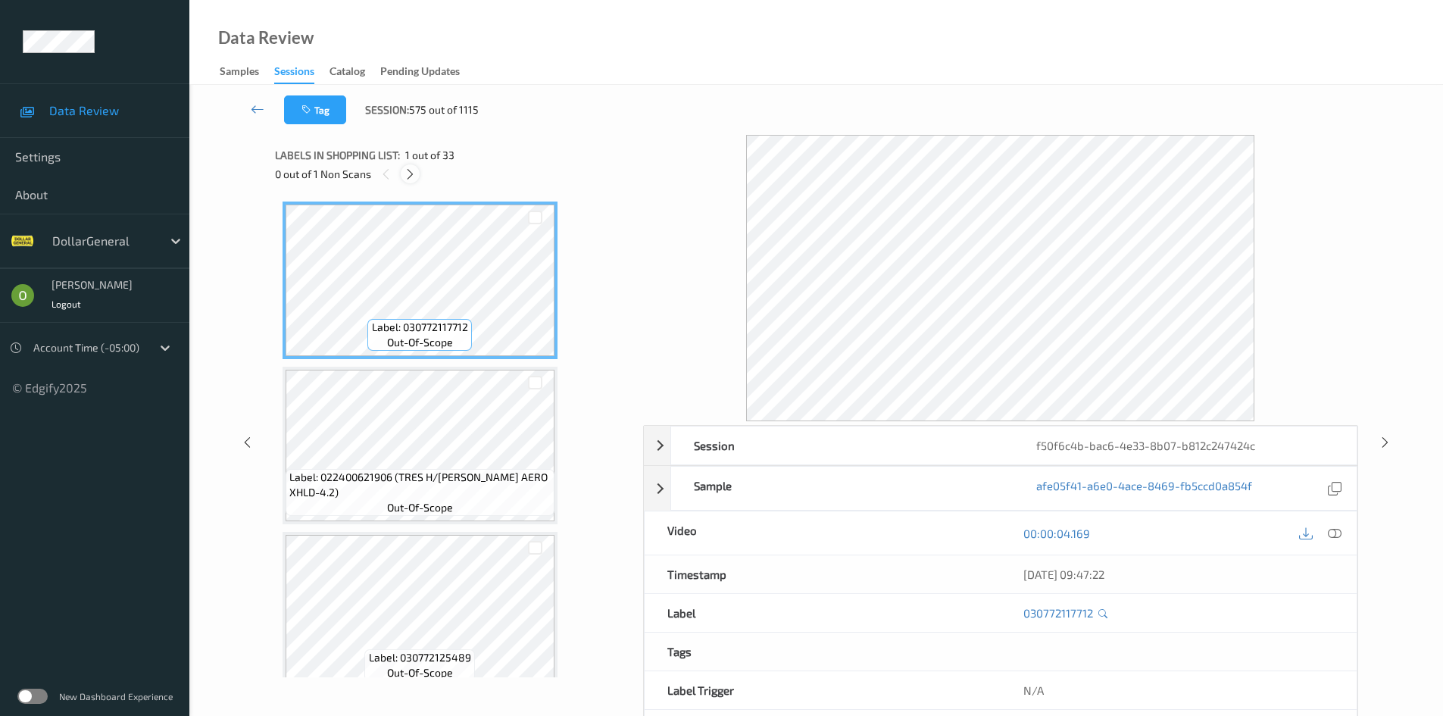
click at [411, 180] on icon at bounding box center [410, 174] width 13 height 14
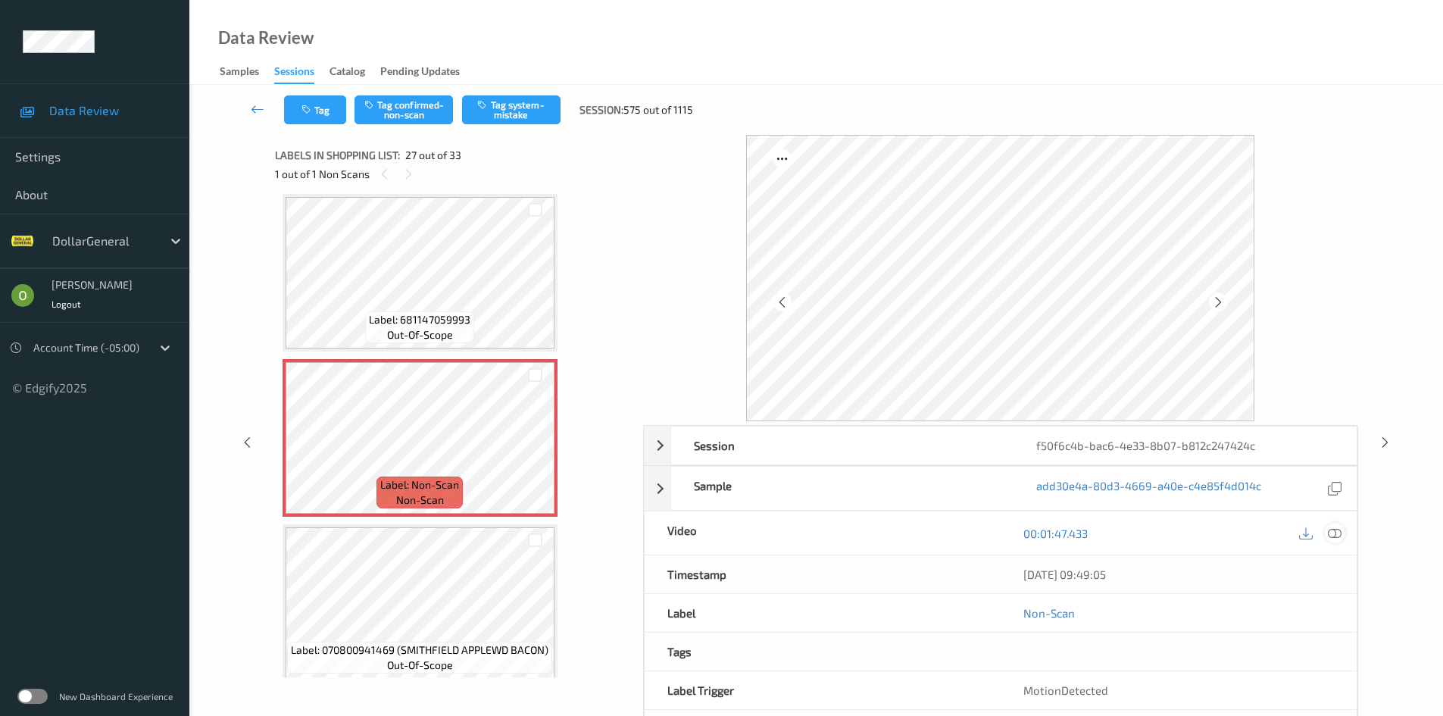
click at [1343, 532] on div at bounding box center [1335, 533] width 20 height 20
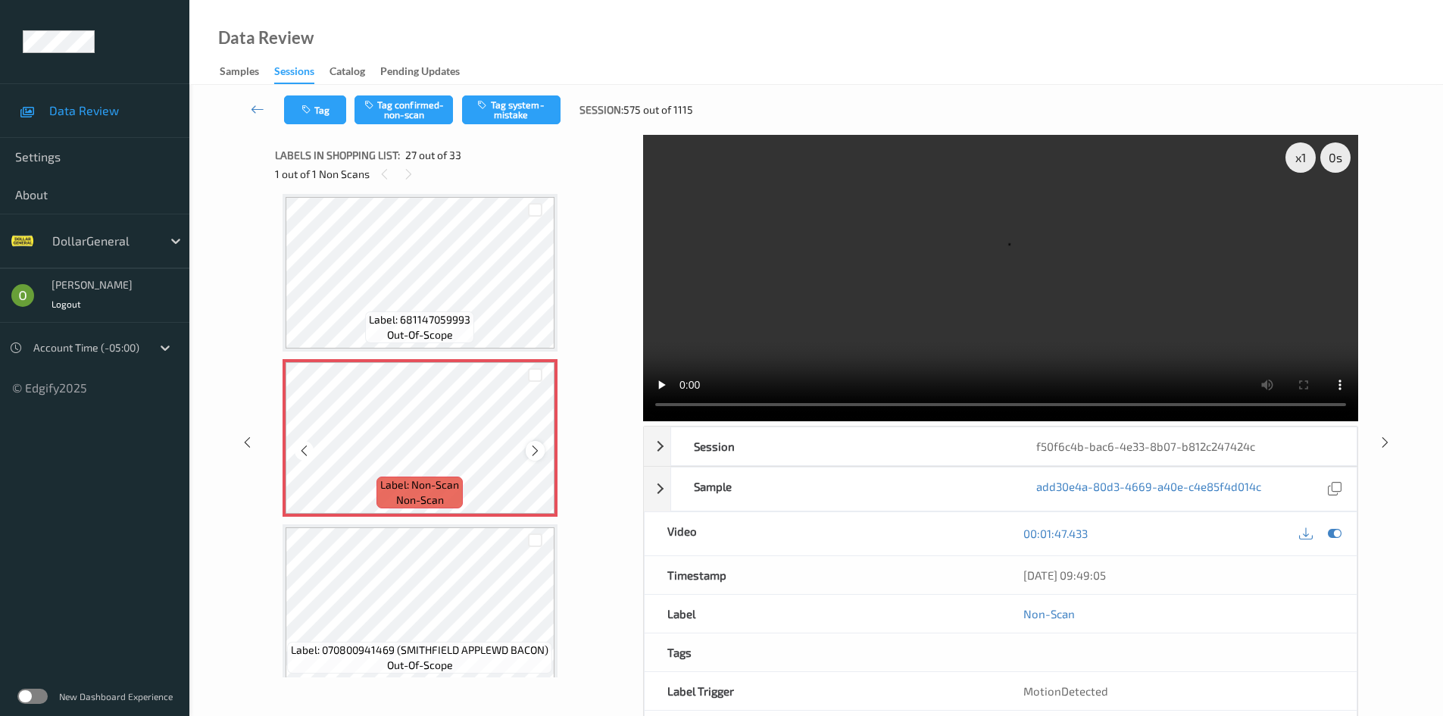
click at [537, 451] on icon at bounding box center [535, 451] width 13 height 14
click at [531, 451] on icon at bounding box center [535, 451] width 13 height 14
click at [533, 451] on icon at bounding box center [535, 451] width 13 height 14
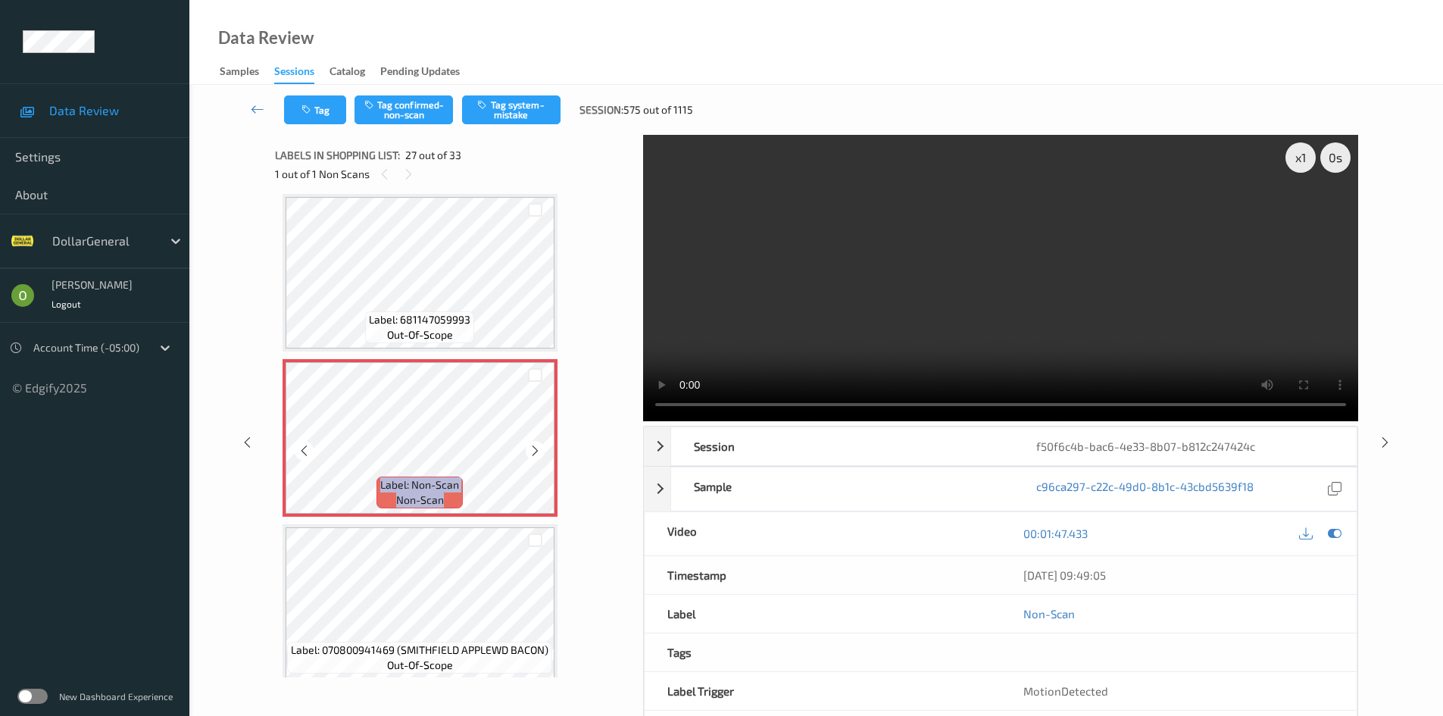
click at [533, 451] on icon at bounding box center [535, 451] width 13 height 14
click at [501, 111] on button "Tag system-mistake" at bounding box center [511, 109] width 98 height 29
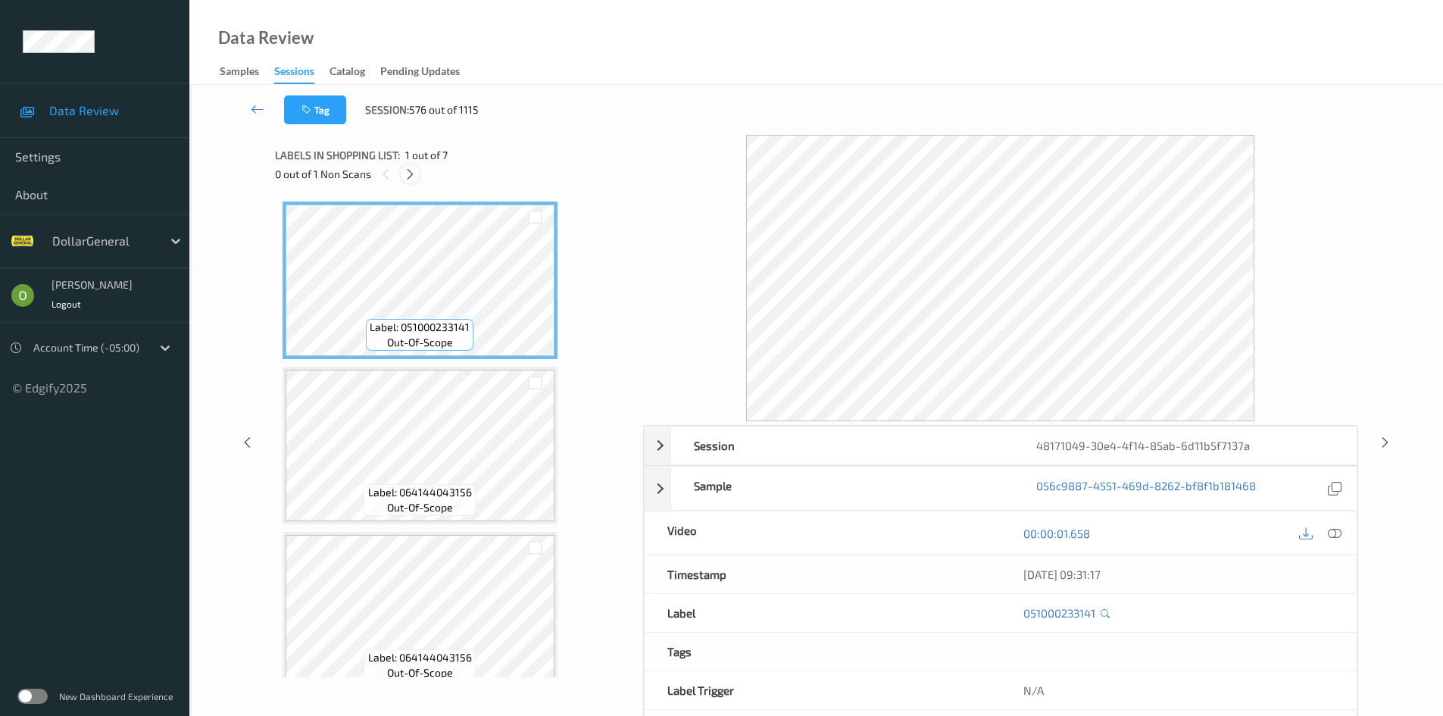
click at [405, 175] on icon at bounding box center [410, 174] width 13 height 14
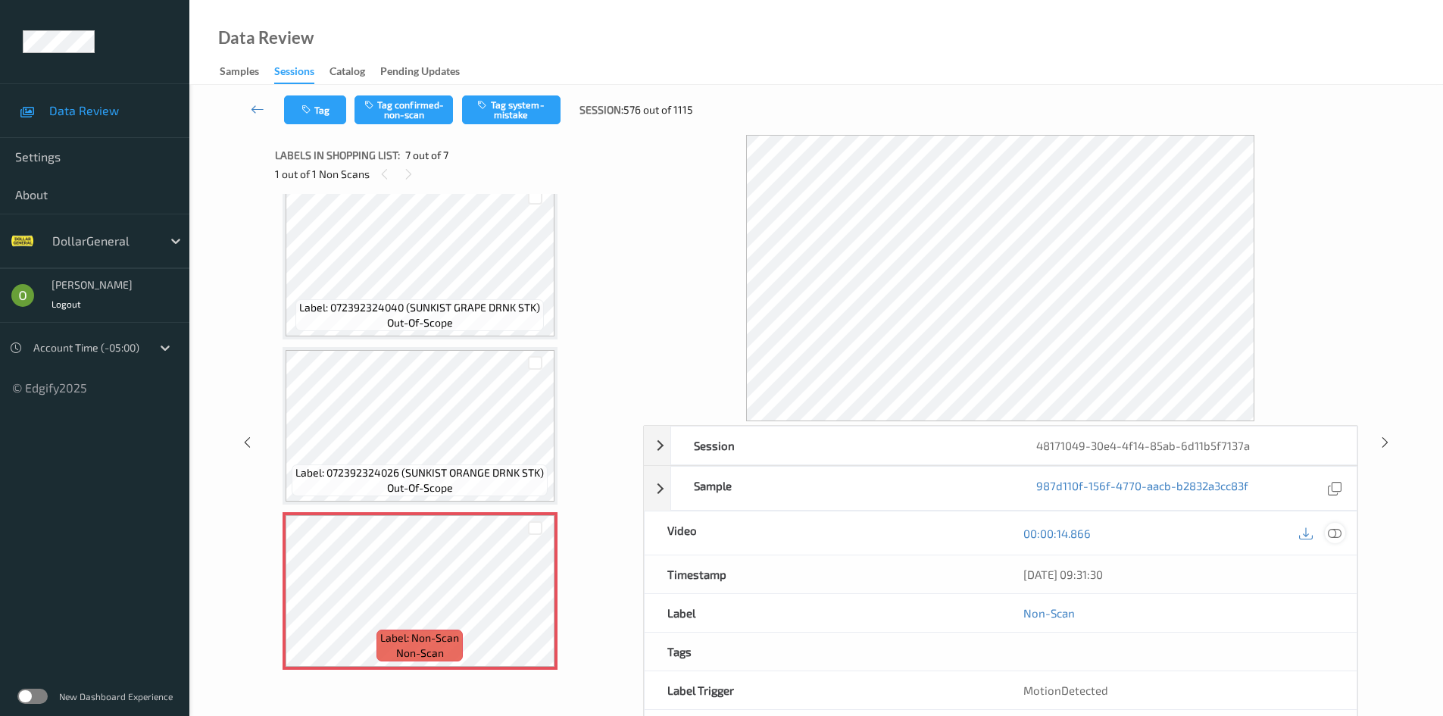
click at [1334, 529] on icon at bounding box center [1335, 533] width 14 height 14
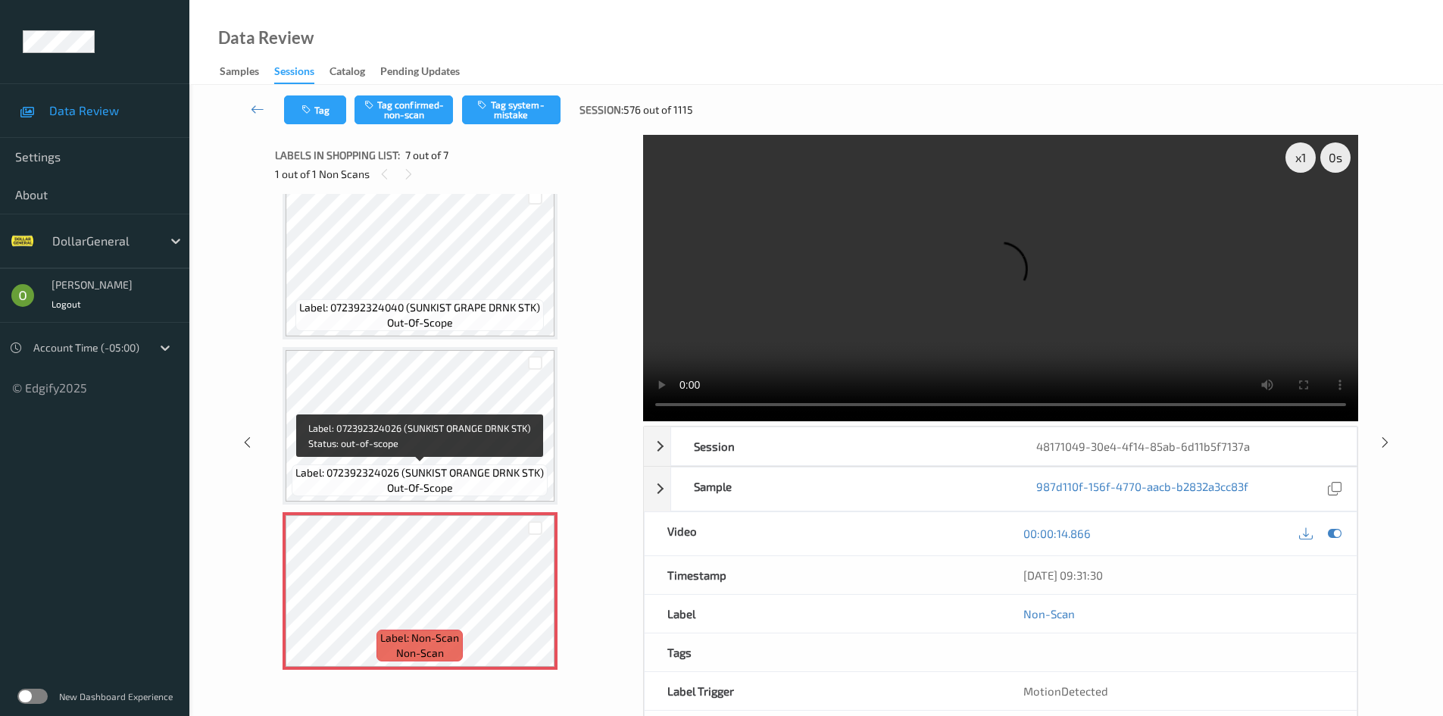
click at [464, 473] on span "Label: 072392324026 (SUNKIST ORANGE DRNK STK)" at bounding box center [419, 472] width 248 height 15
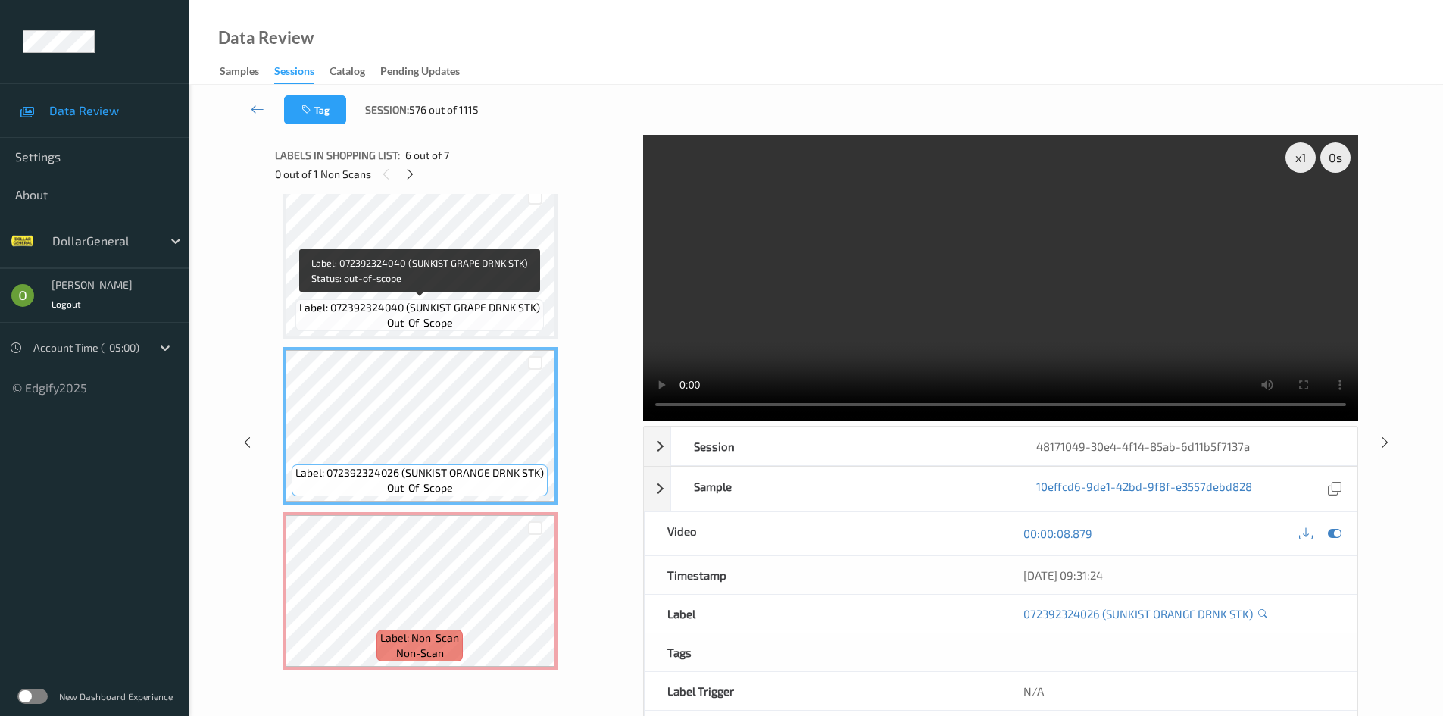
click at [473, 318] on div "Label: 072392324040 (SUNKIST GRAPE DRNK STK) out-of-scope" at bounding box center [419, 315] width 248 height 32
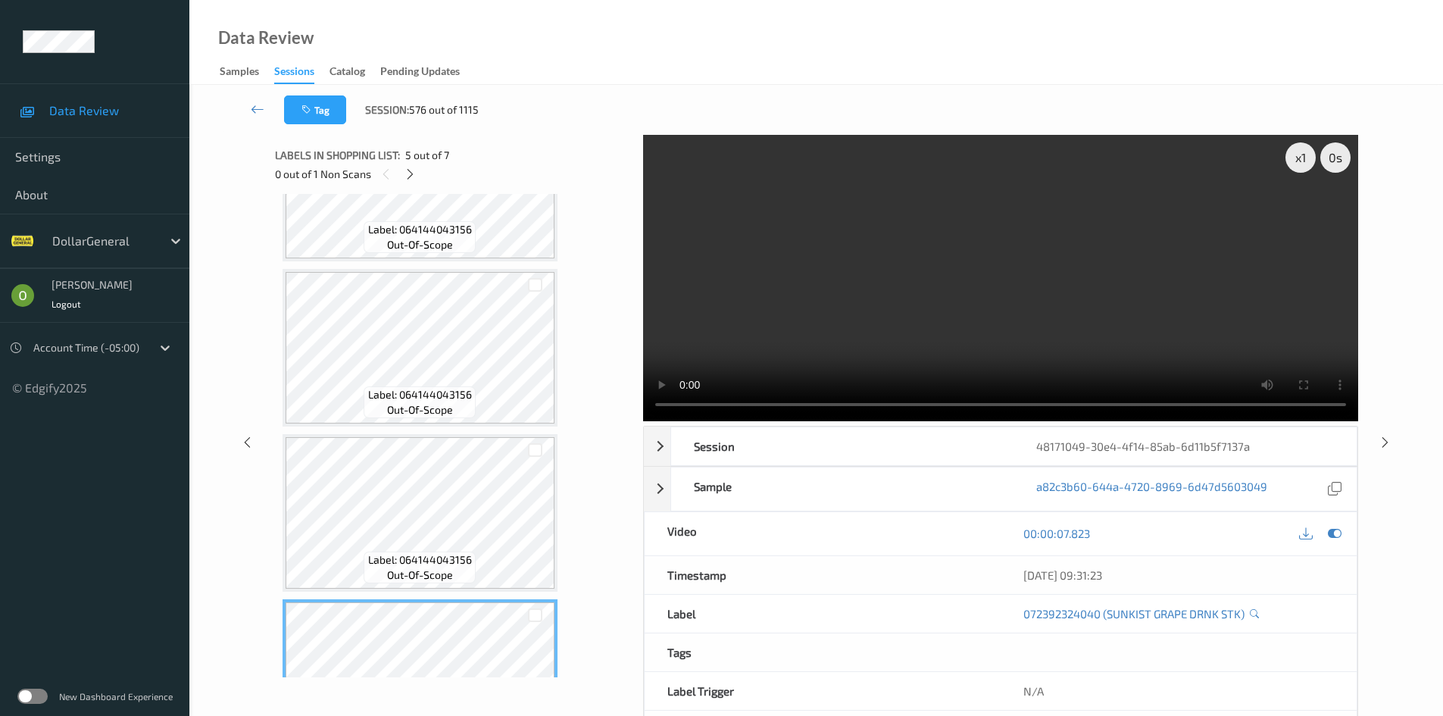
scroll to position [0, 0]
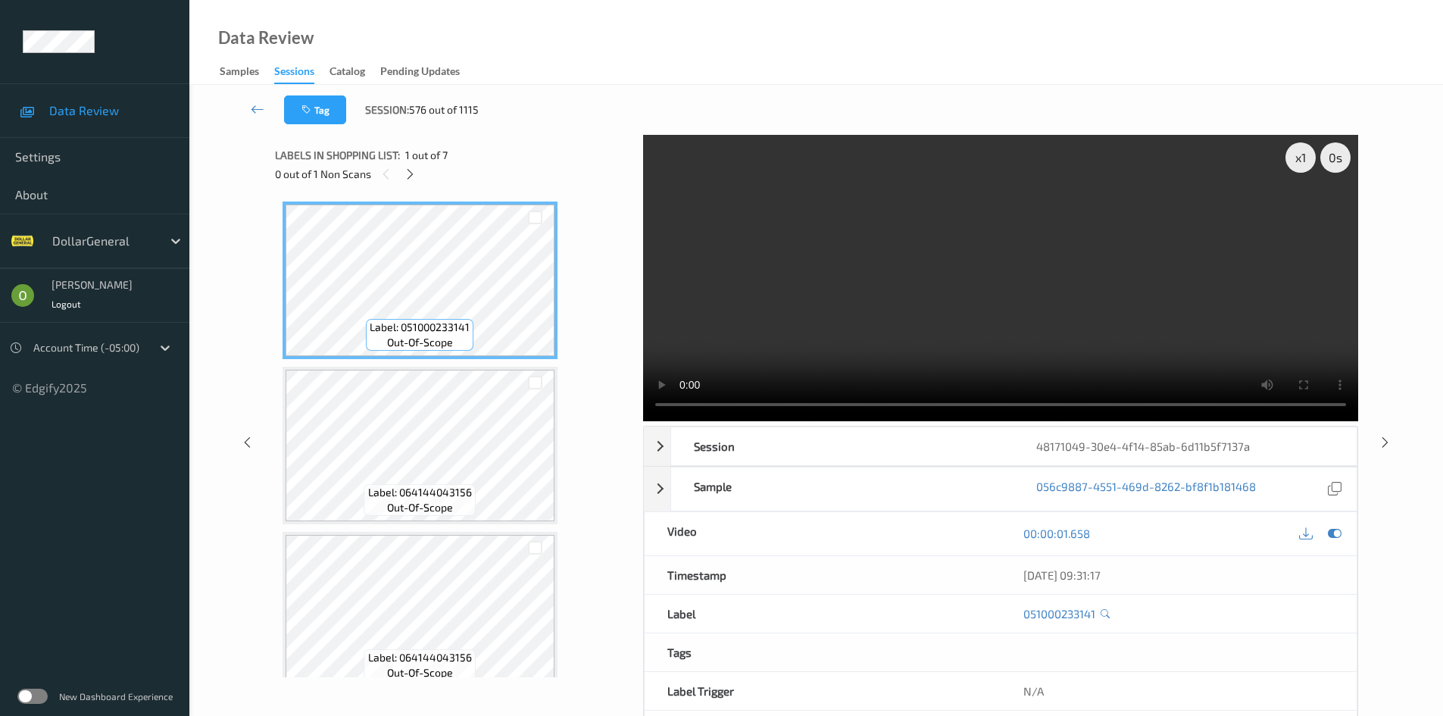
click at [804, 246] on video at bounding box center [1000, 278] width 715 height 286
click at [1010, 220] on video at bounding box center [1000, 278] width 715 height 286
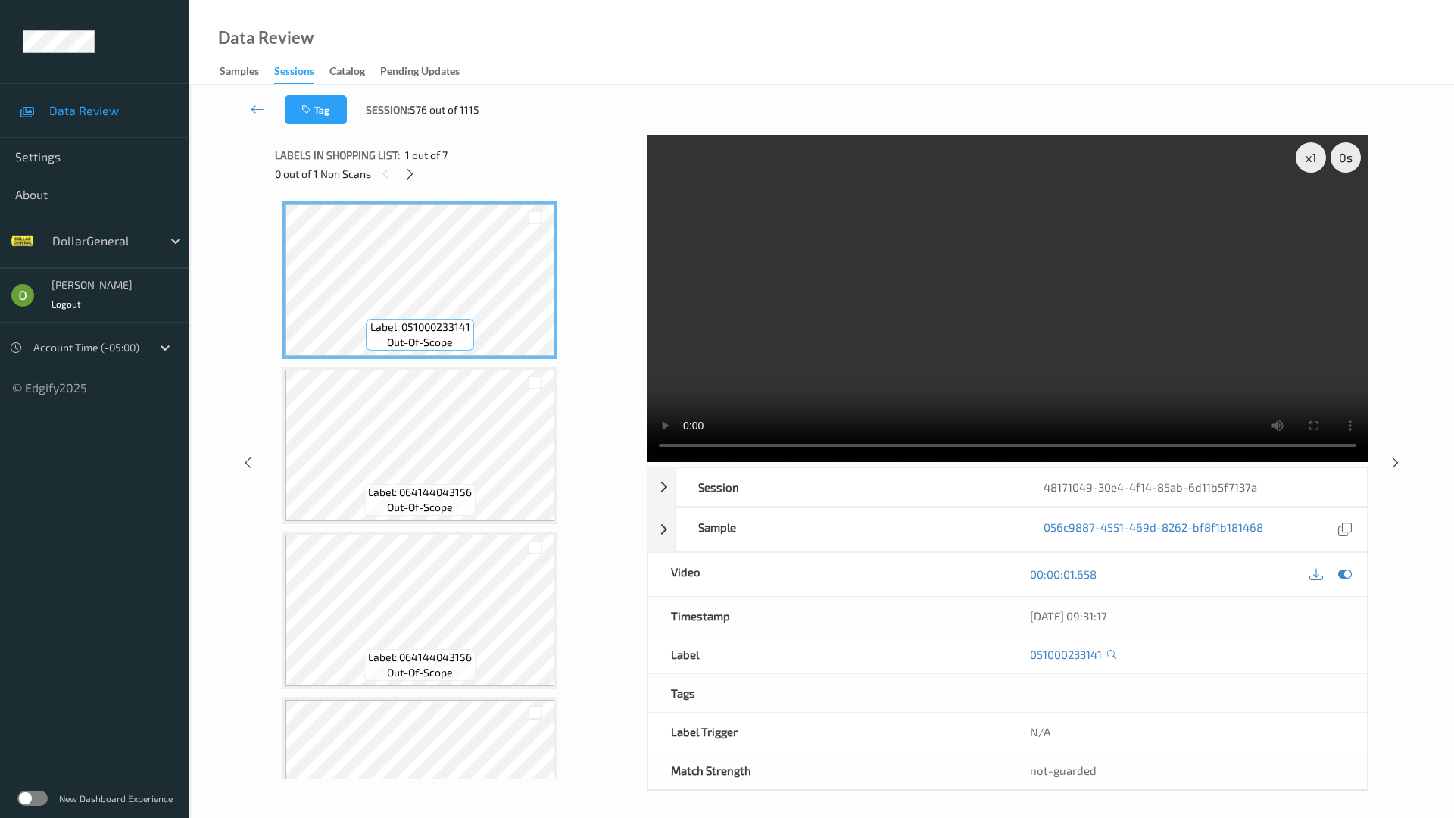
click at [1017, 284] on video at bounding box center [1008, 298] width 722 height 327
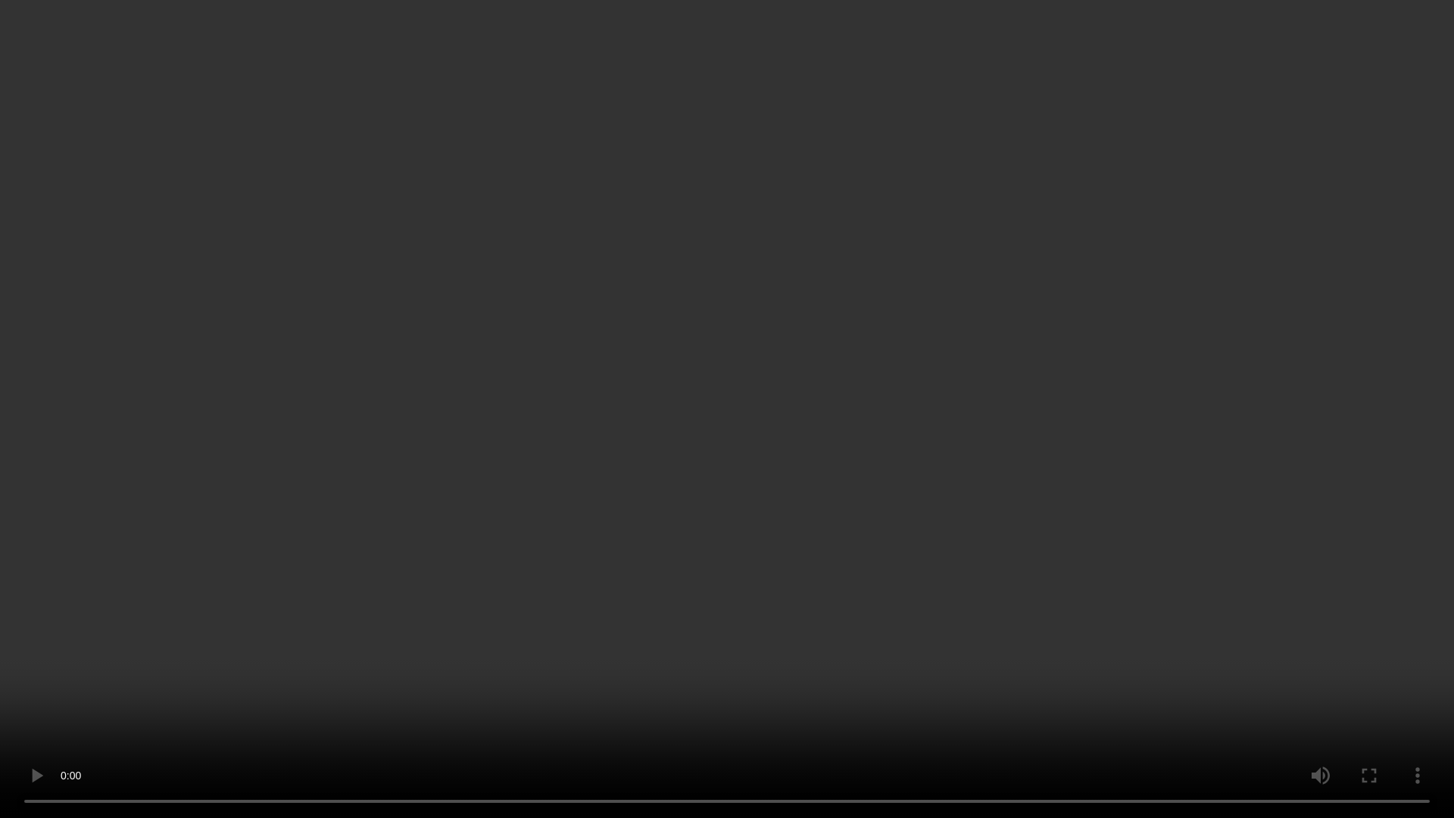
click at [1017, 284] on video at bounding box center [727, 409] width 1454 height 818
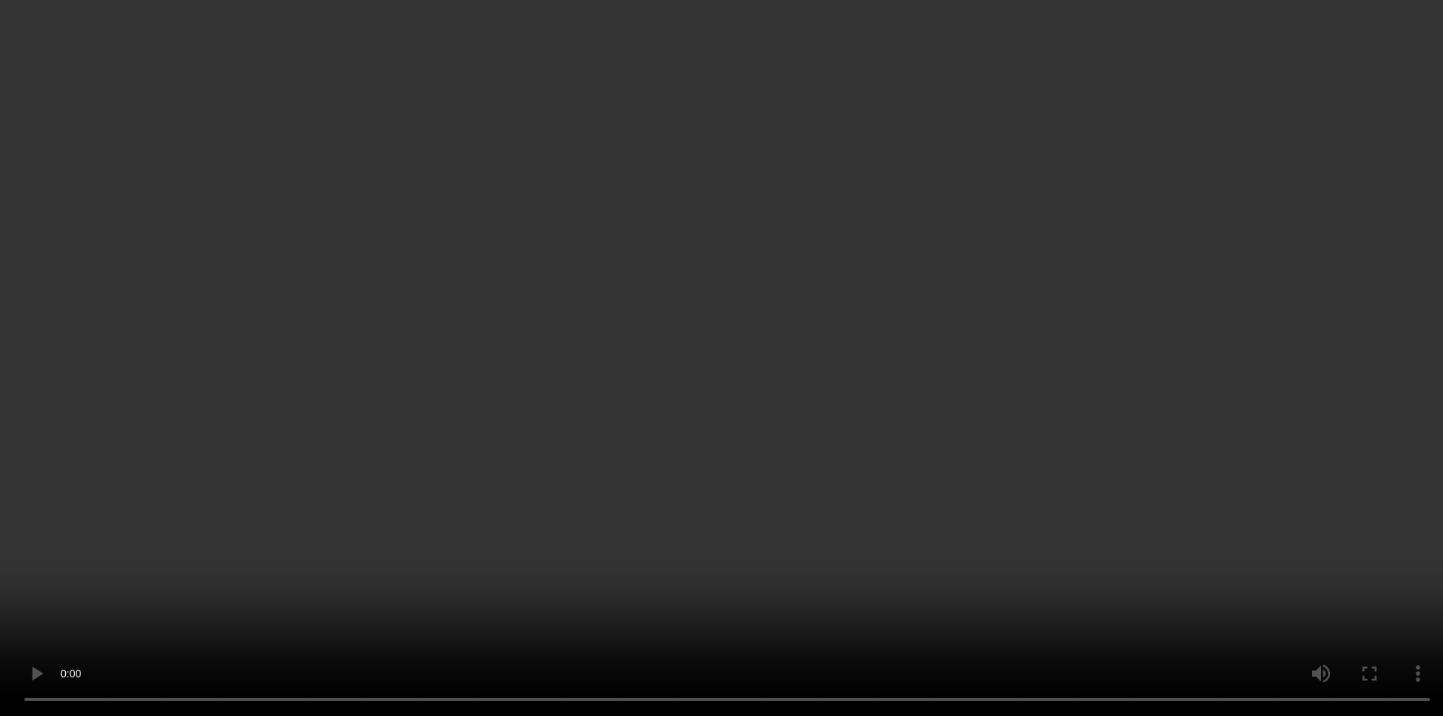
scroll to position [680, 0]
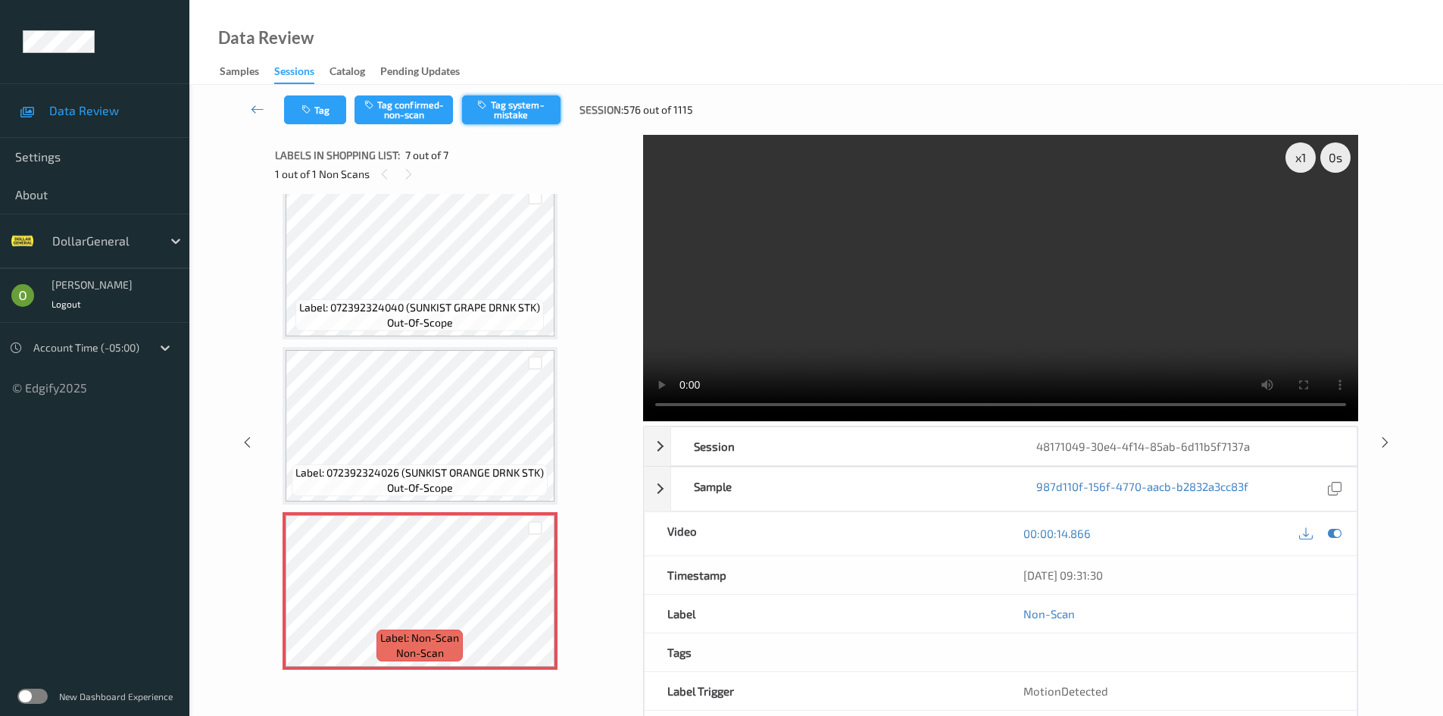
click at [523, 116] on button "Tag system-mistake" at bounding box center [511, 109] width 98 height 29
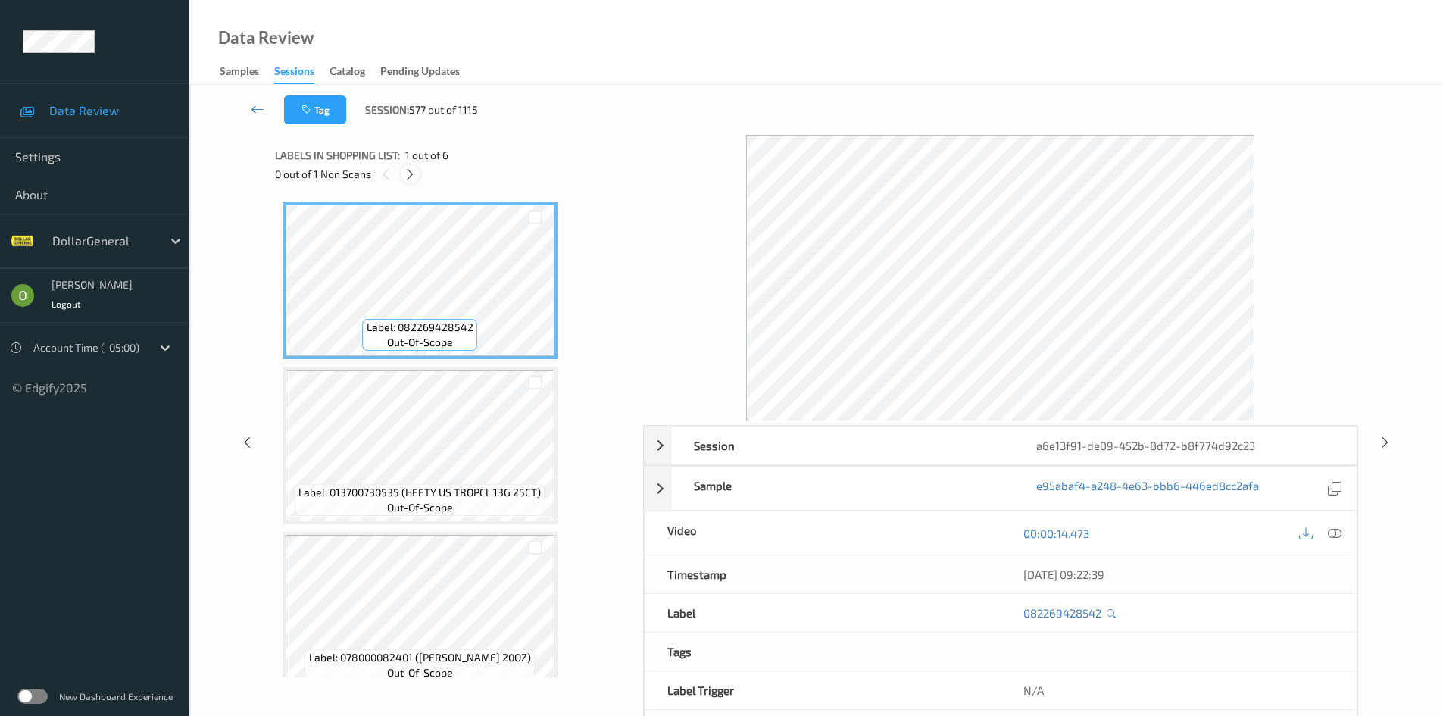
click at [407, 179] on icon at bounding box center [410, 174] width 13 height 14
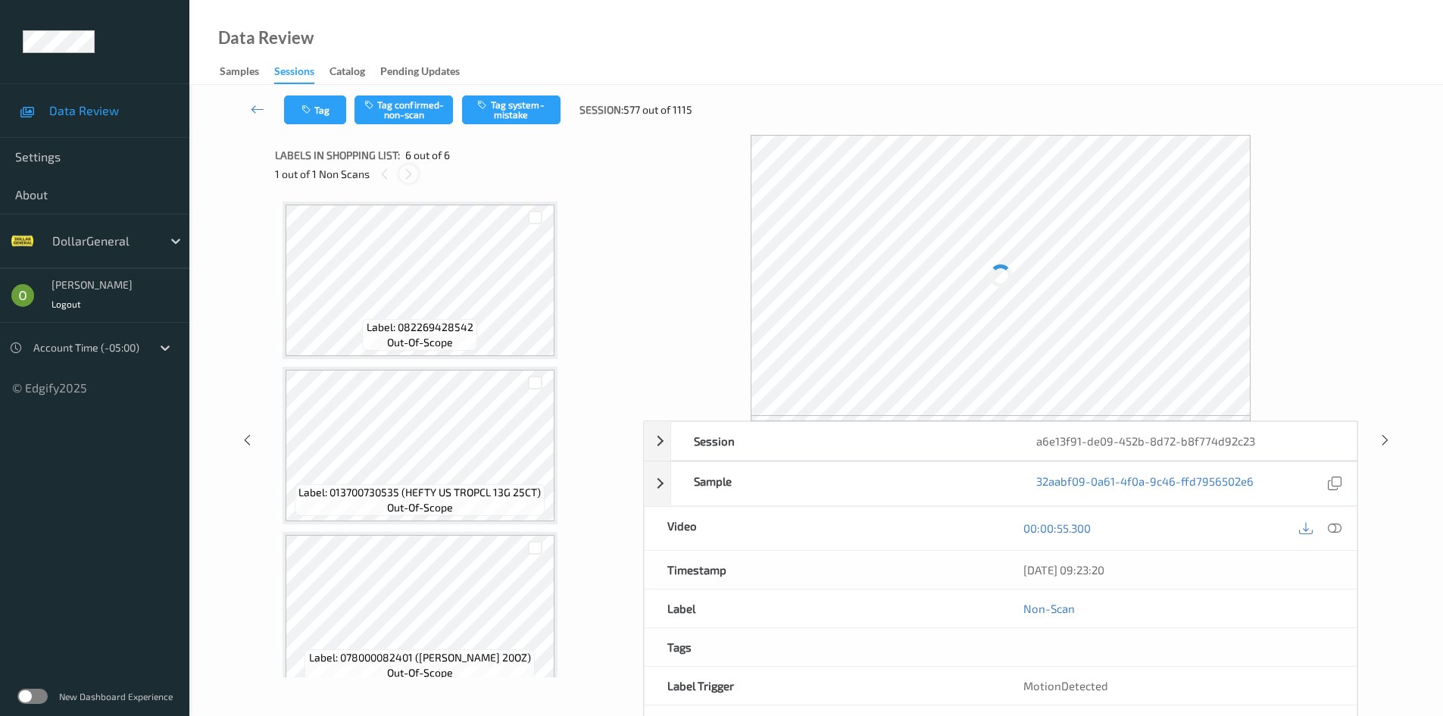
scroll to position [515, 0]
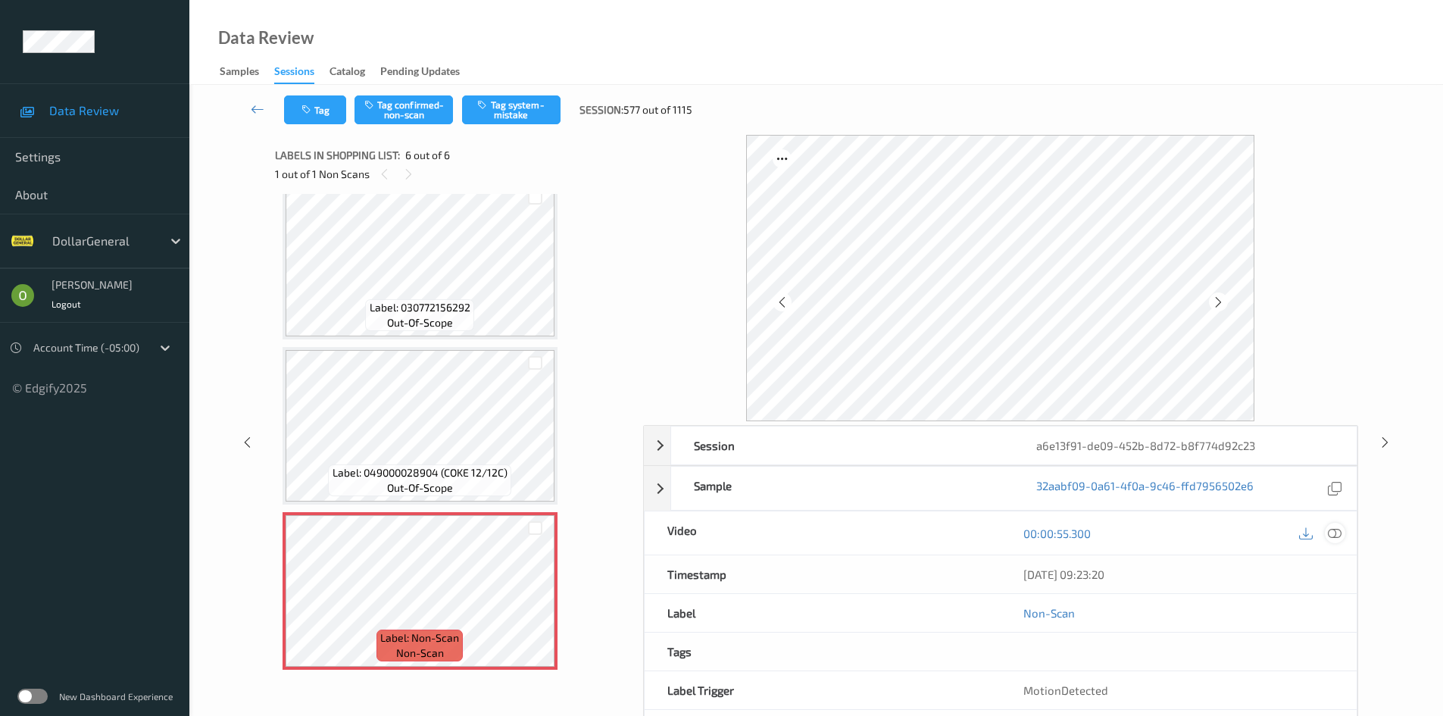
click at [1340, 535] on icon at bounding box center [1335, 533] width 14 height 14
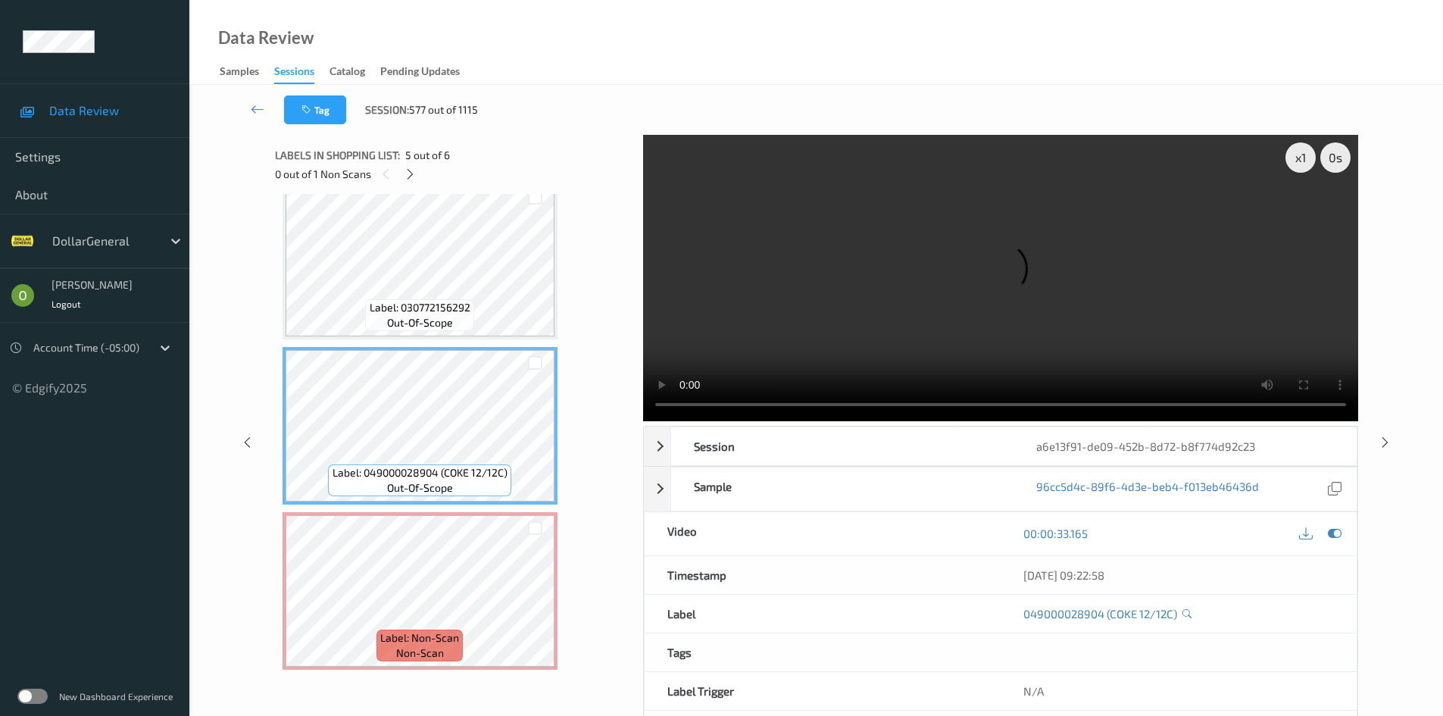
click at [848, 252] on video at bounding box center [1000, 278] width 715 height 286
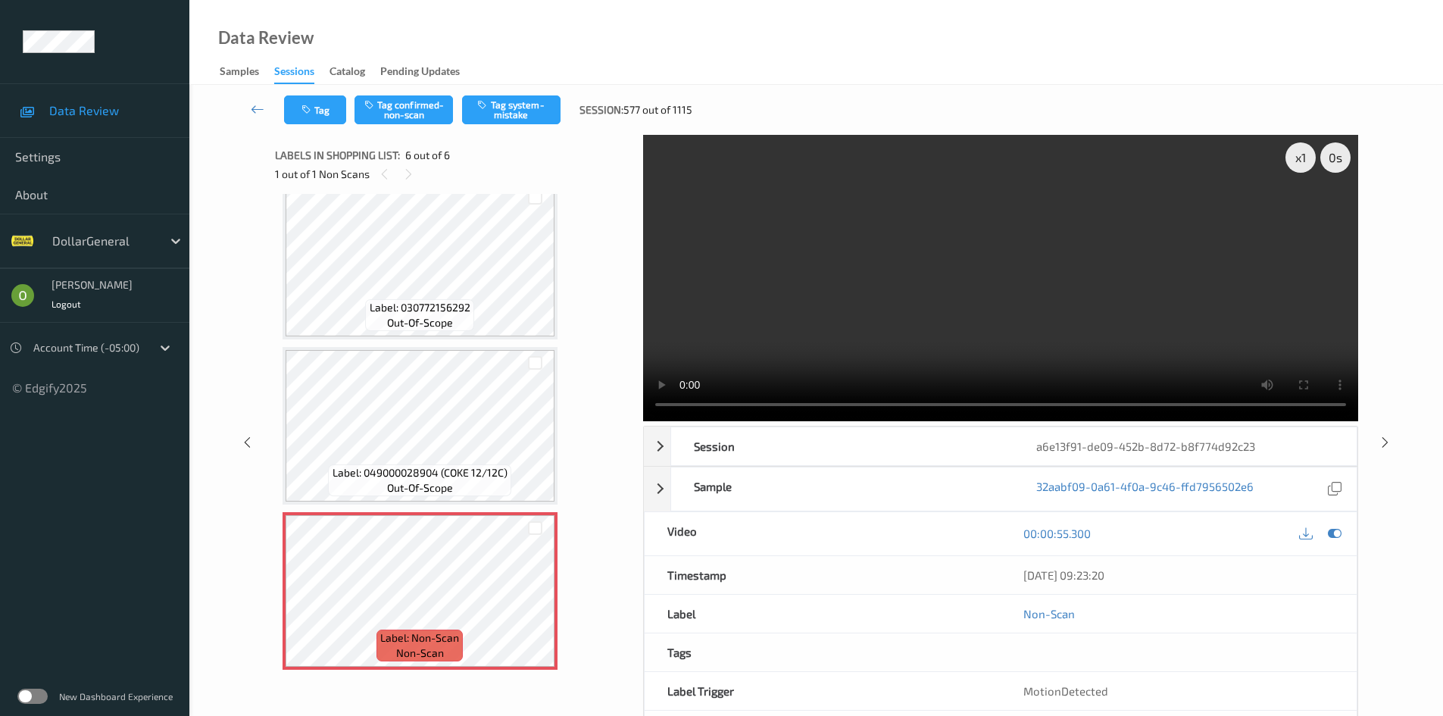
click at [526, 92] on div "Tag Tag confirmed-non-scan Tag system-mistake Session: 577 out of 1115" at bounding box center [815, 110] width 1191 height 50
click at [520, 103] on button "Tag system-mistake" at bounding box center [511, 109] width 98 height 29
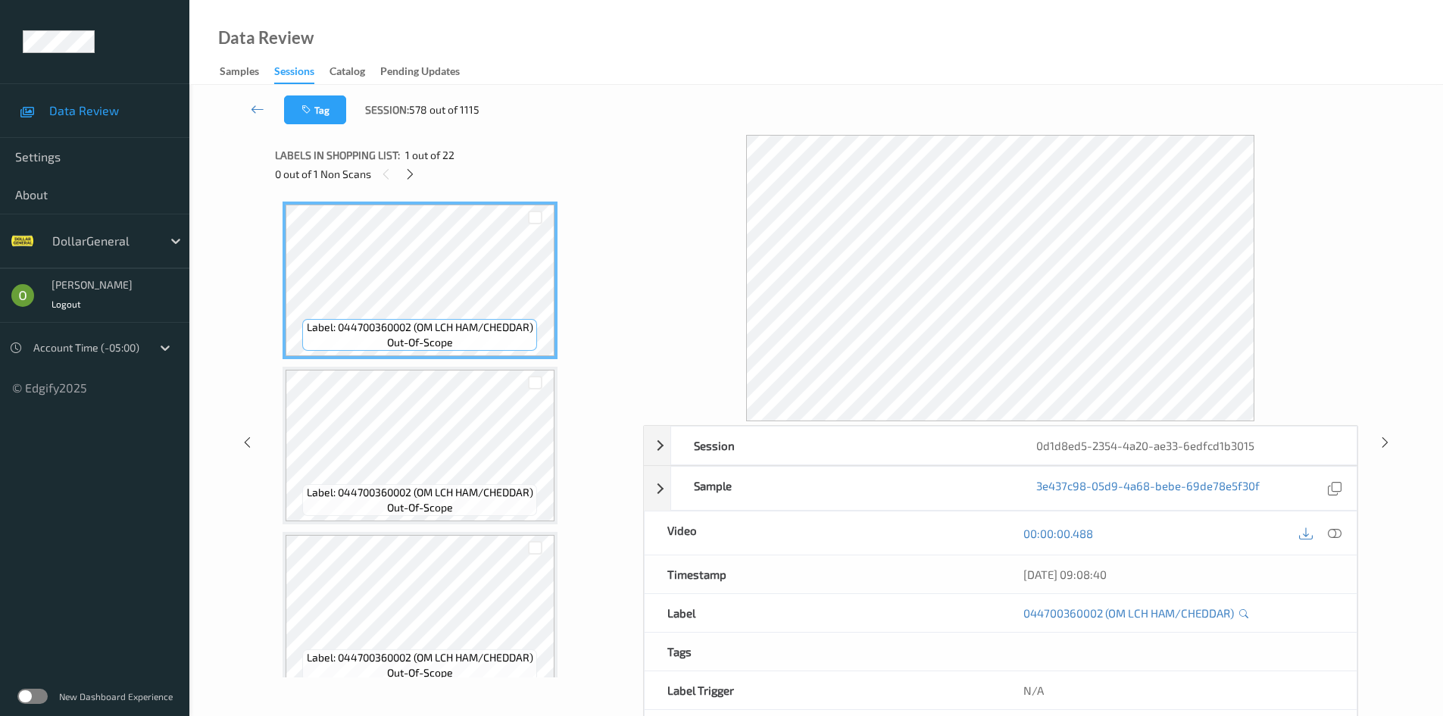
click at [418, 180] on div "0 out of 1 Non Scans" at bounding box center [453, 173] width 357 height 19
click at [415, 178] on icon at bounding box center [410, 174] width 13 height 14
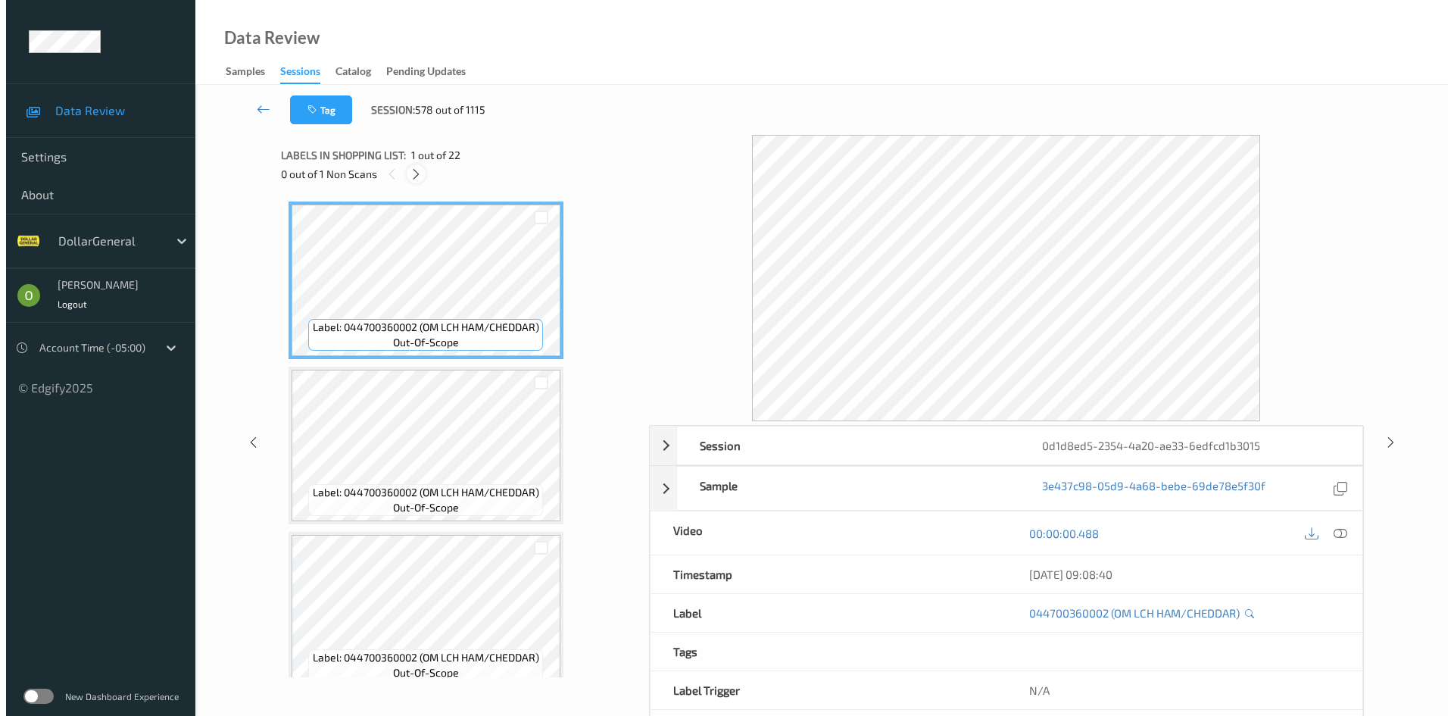
scroll to position [2815, 0]
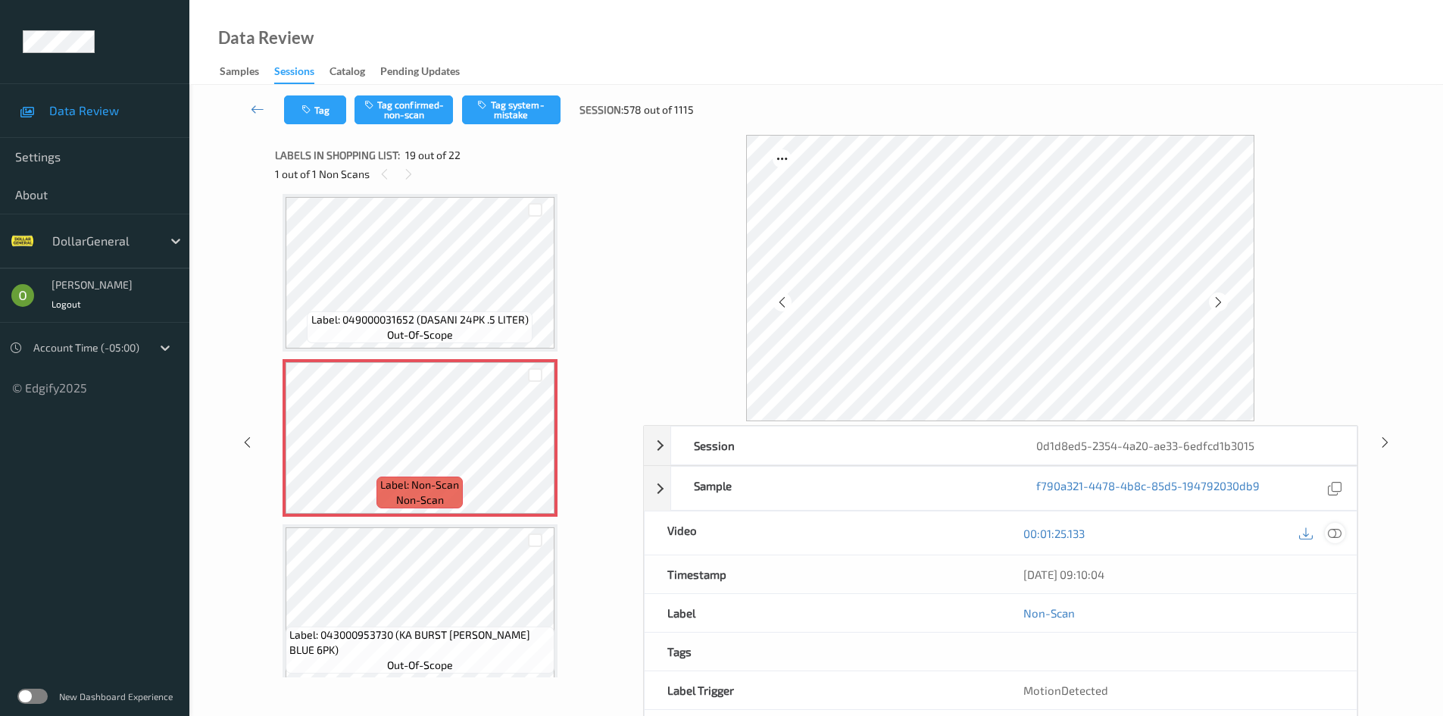
click at [1338, 530] on icon at bounding box center [1335, 533] width 14 height 14
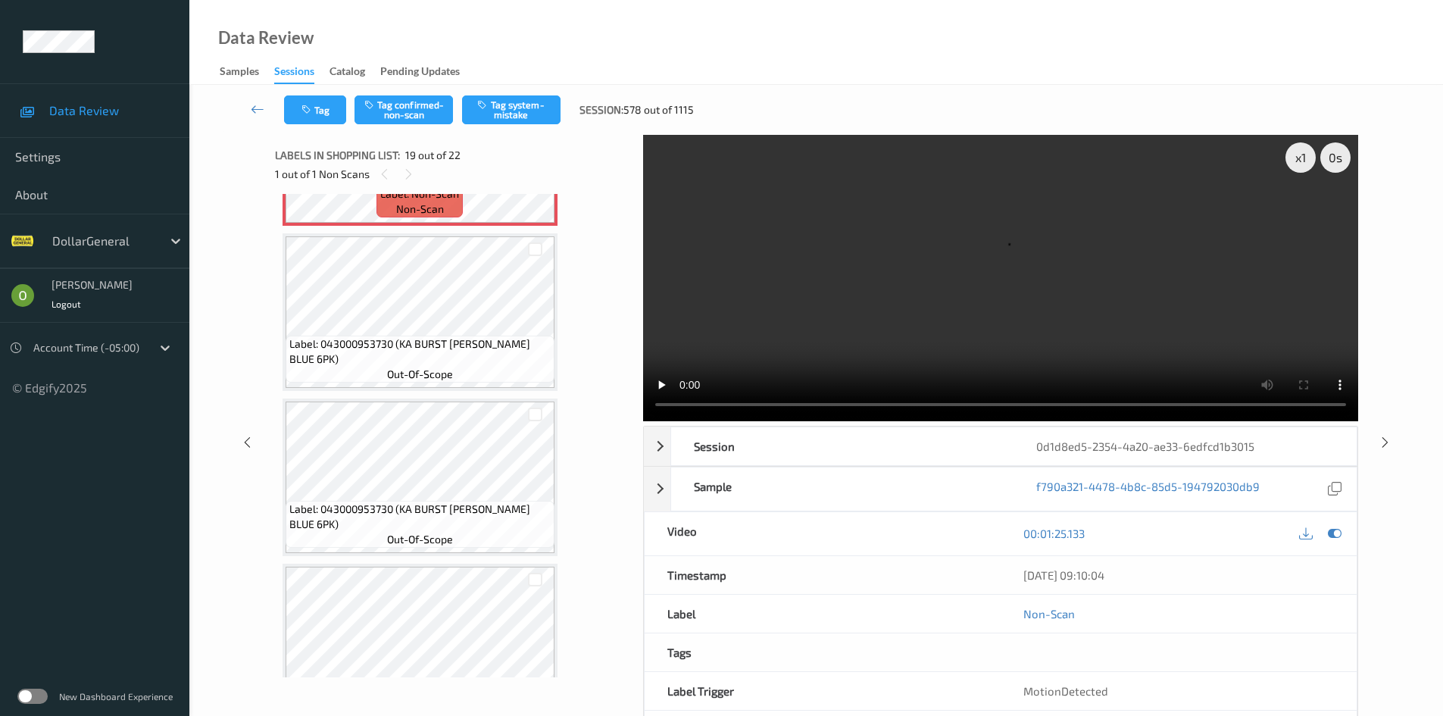
scroll to position [2802, 0]
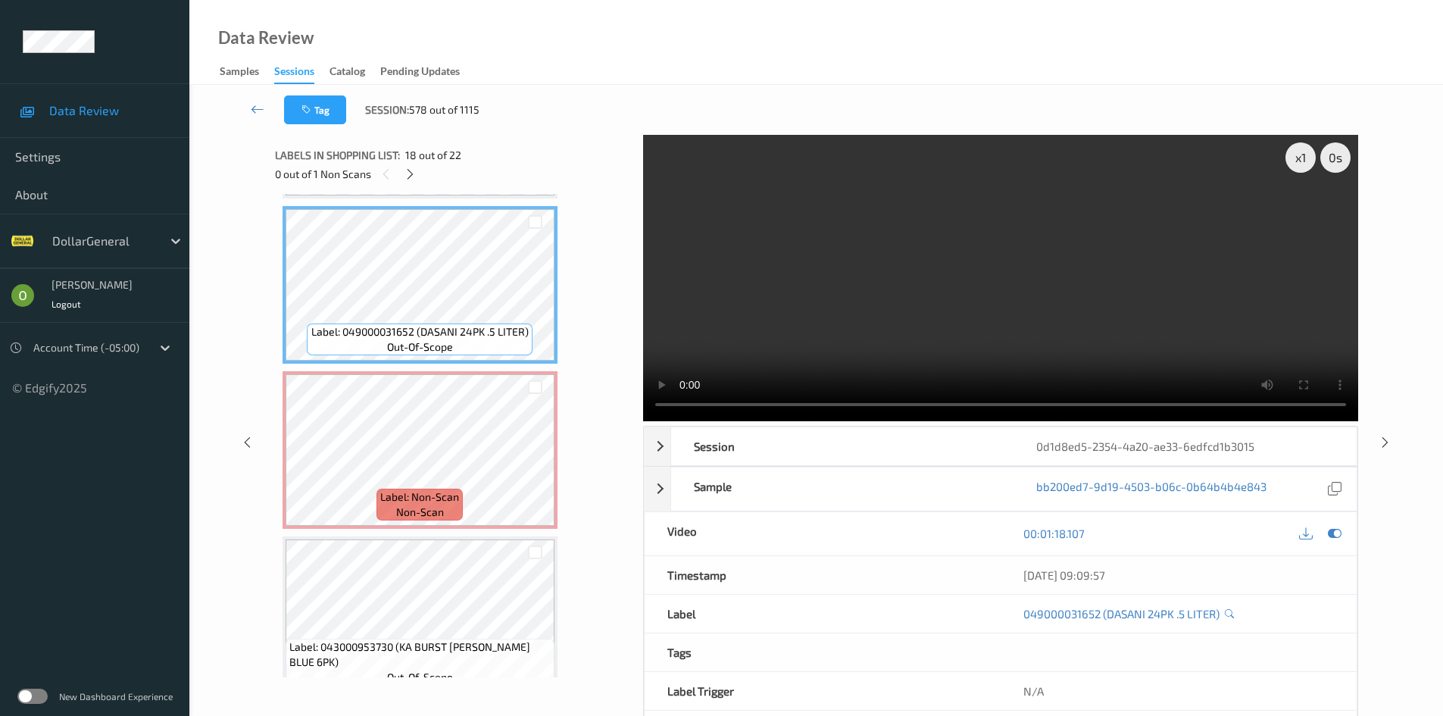
click at [754, 267] on video at bounding box center [1000, 278] width 715 height 286
click at [741, 278] on video at bounding box center [1000, 278] width 715 height 286
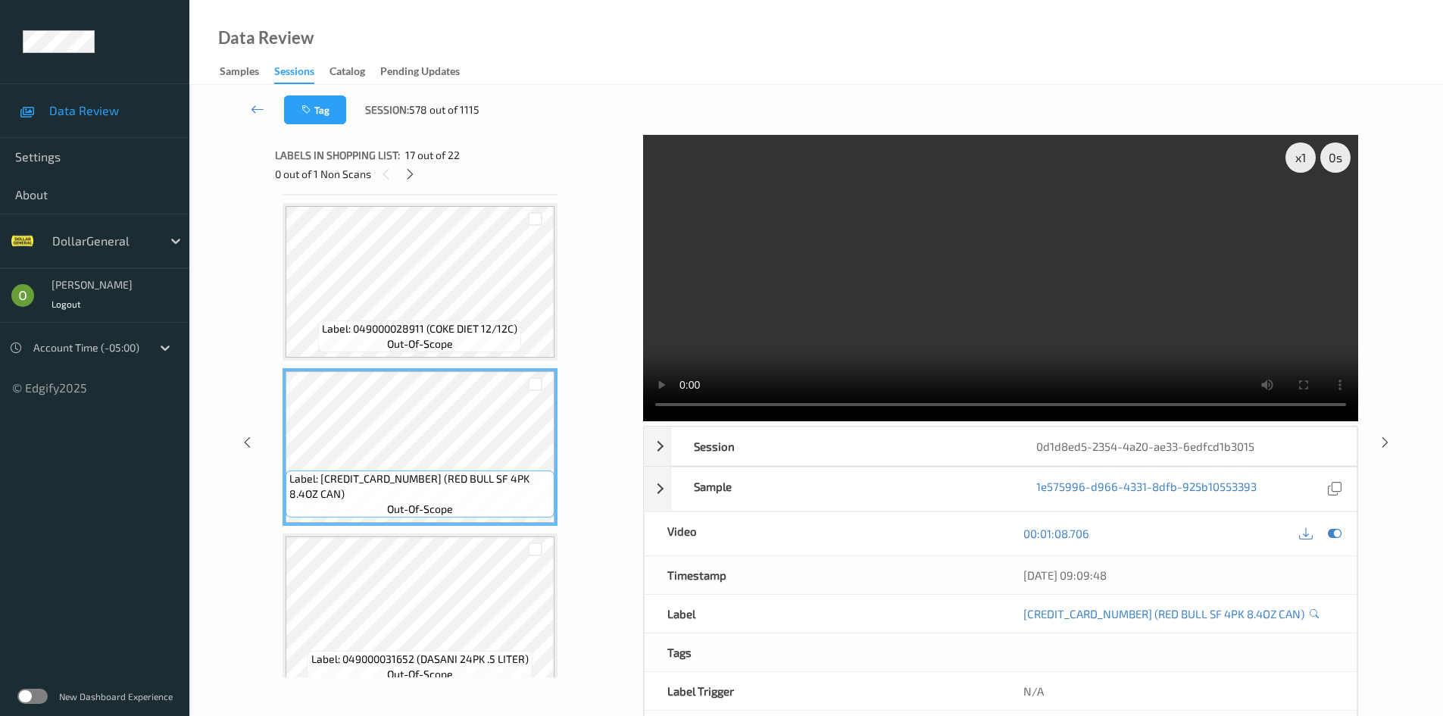
scroll to position [2424, 0]
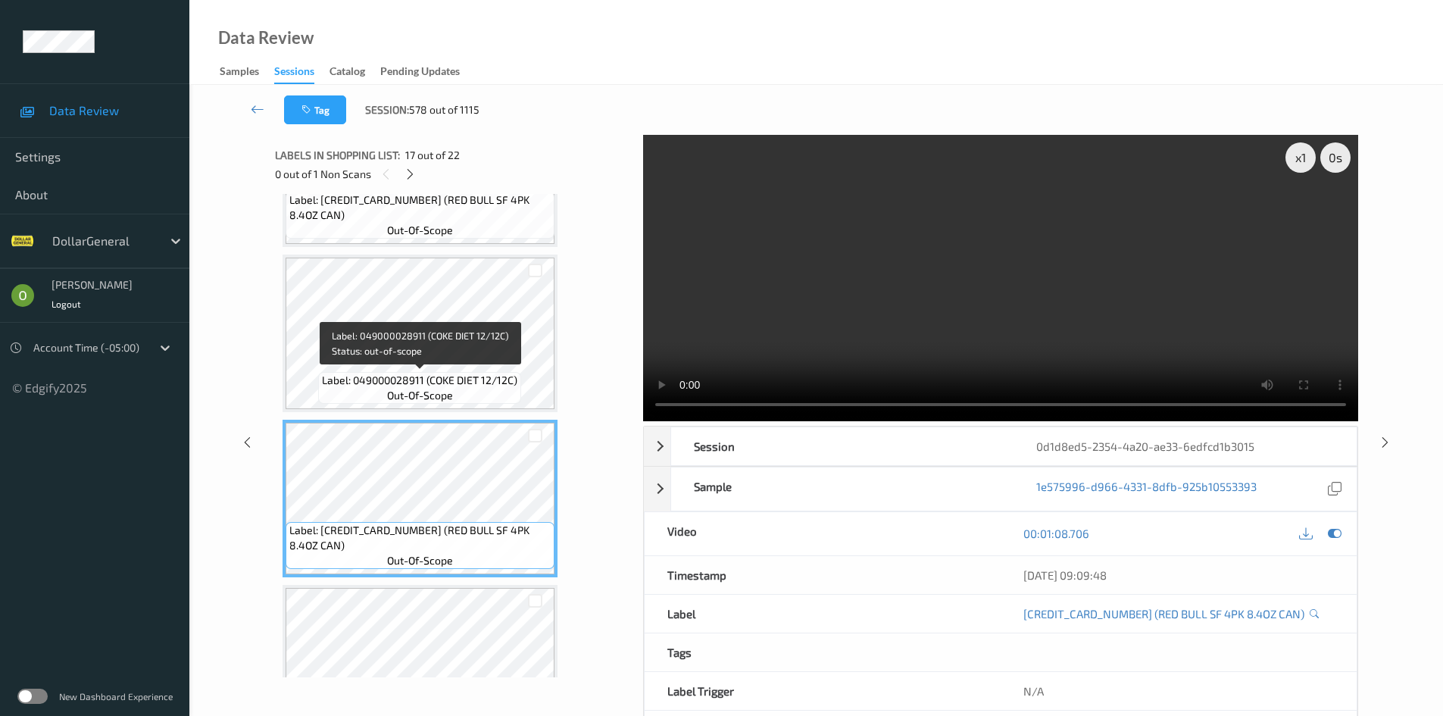
click at [429, 372] on div "Label: 049000028911 (COKE DIET 12/12C) out-of-scope" at bounding box center [419, 388] width 203 height 32
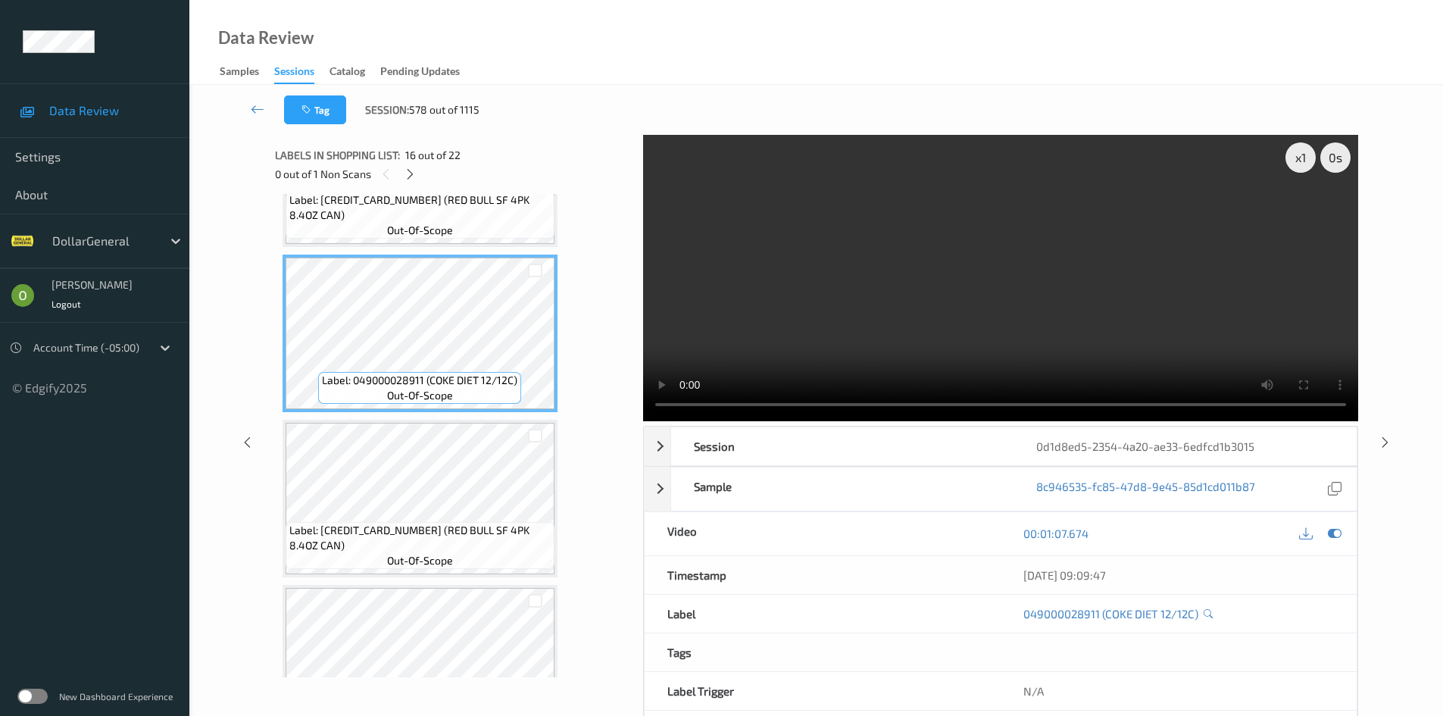
click at [799, 271] on video at bounding box center [1000, 278] width 715 height 286
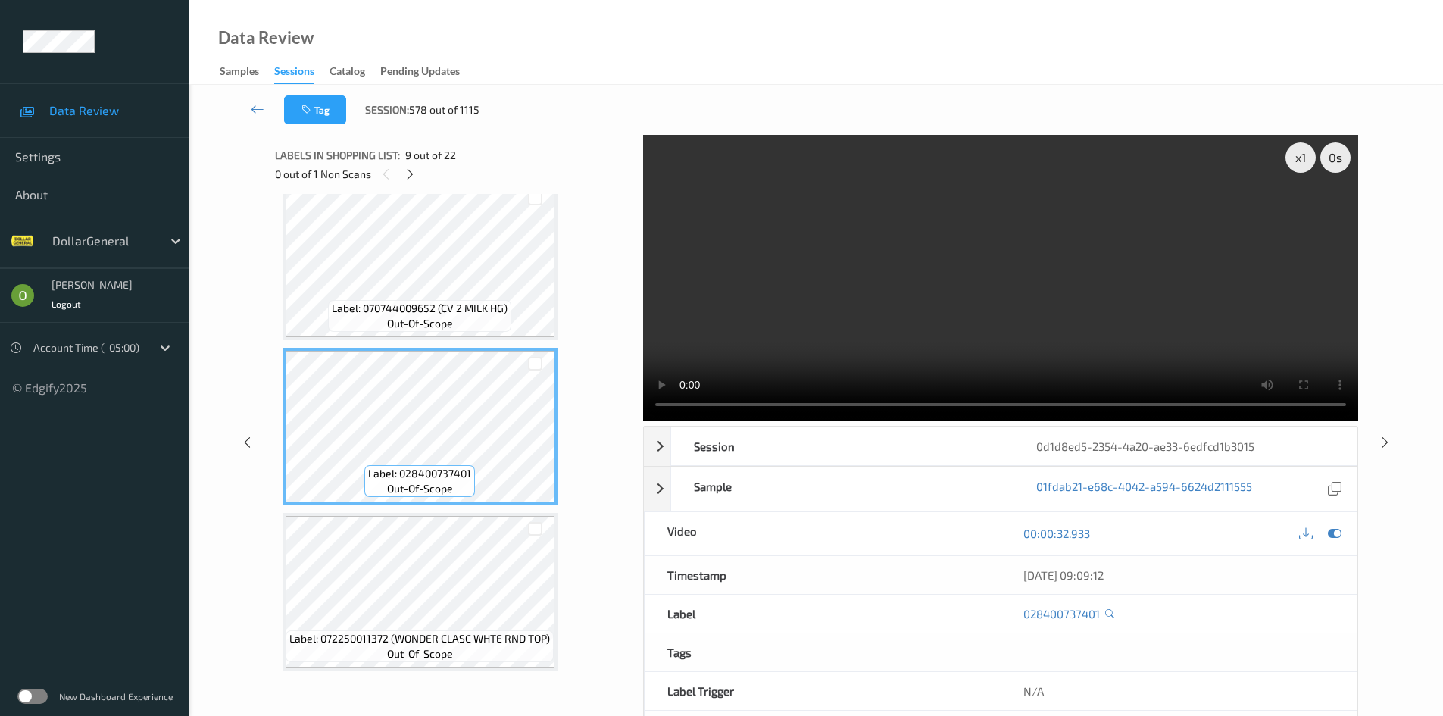
scroll to position [1212, 0]
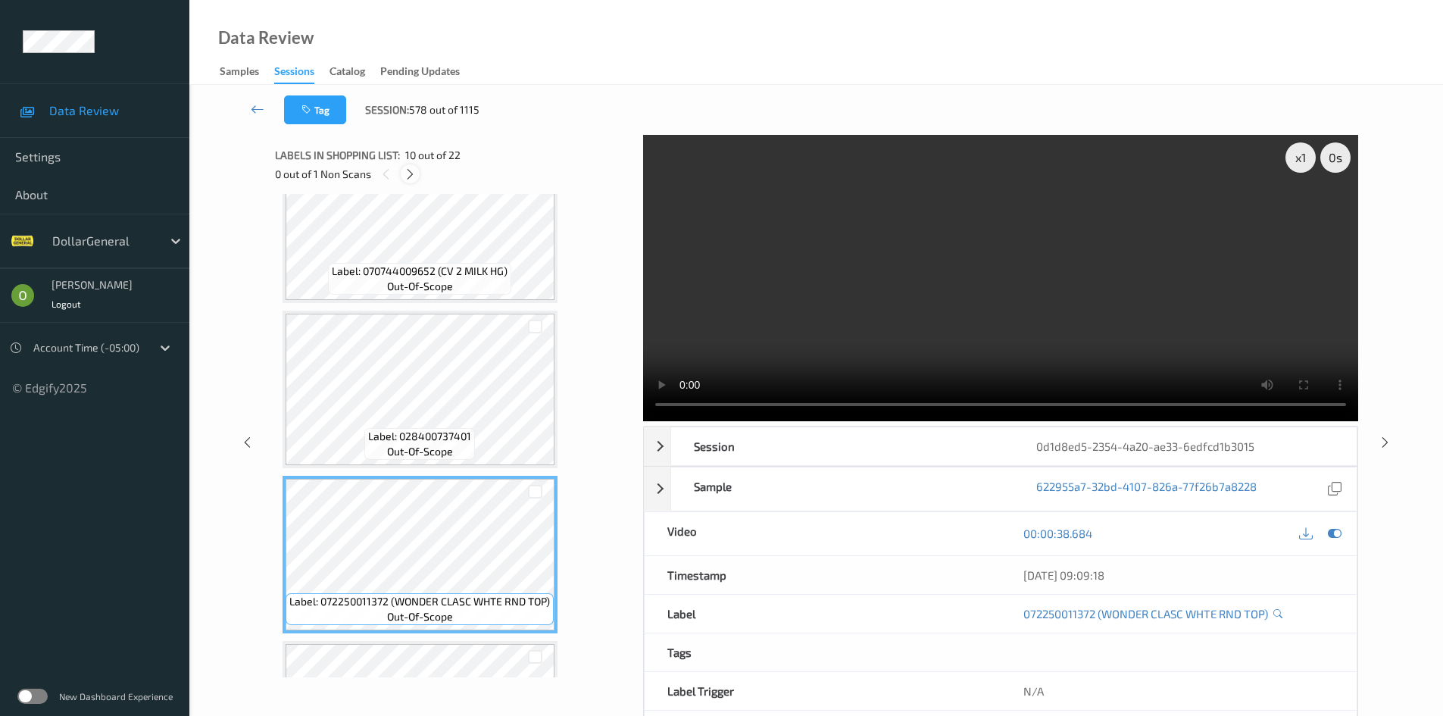
click at [404, 174] on icon at bounding box center [410, 174] width 13 height 14
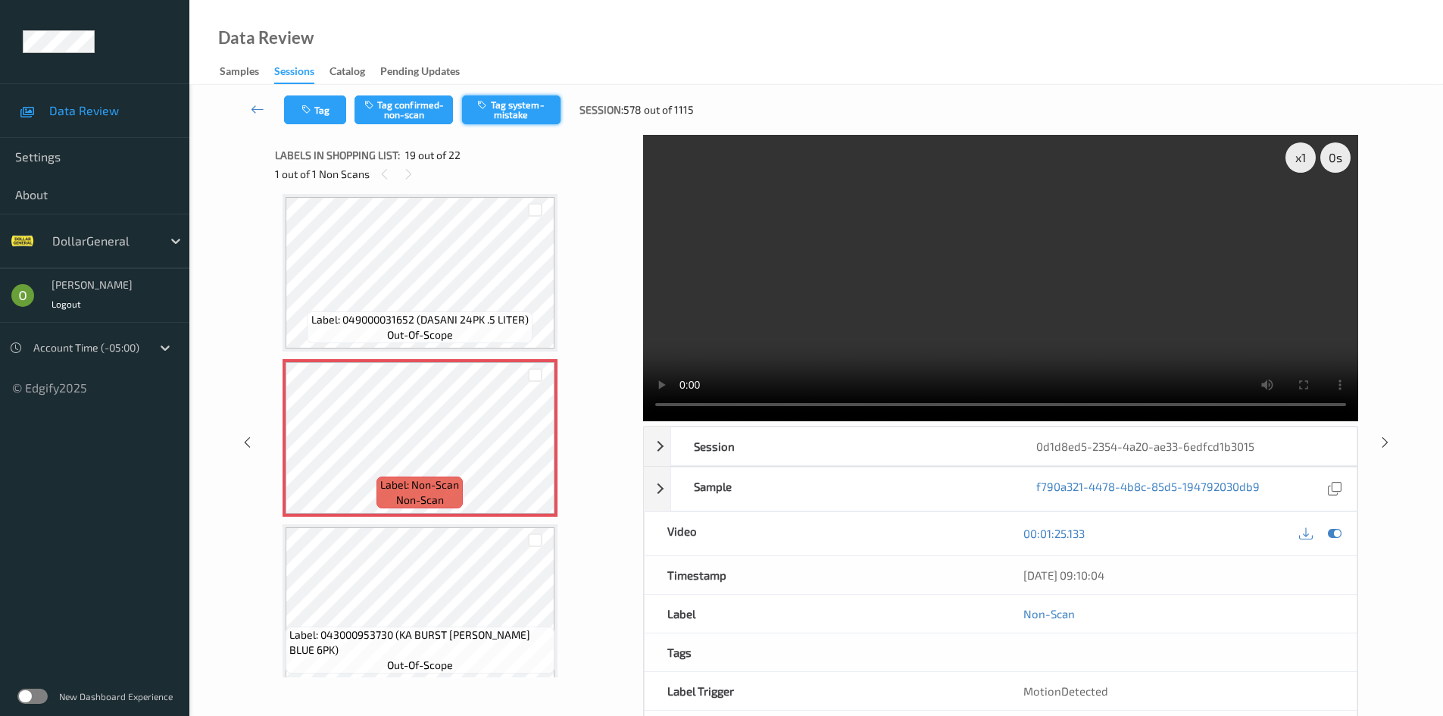
click at [486, 110] on icon "button" at bounding box center [483, 104] width 13 height 11
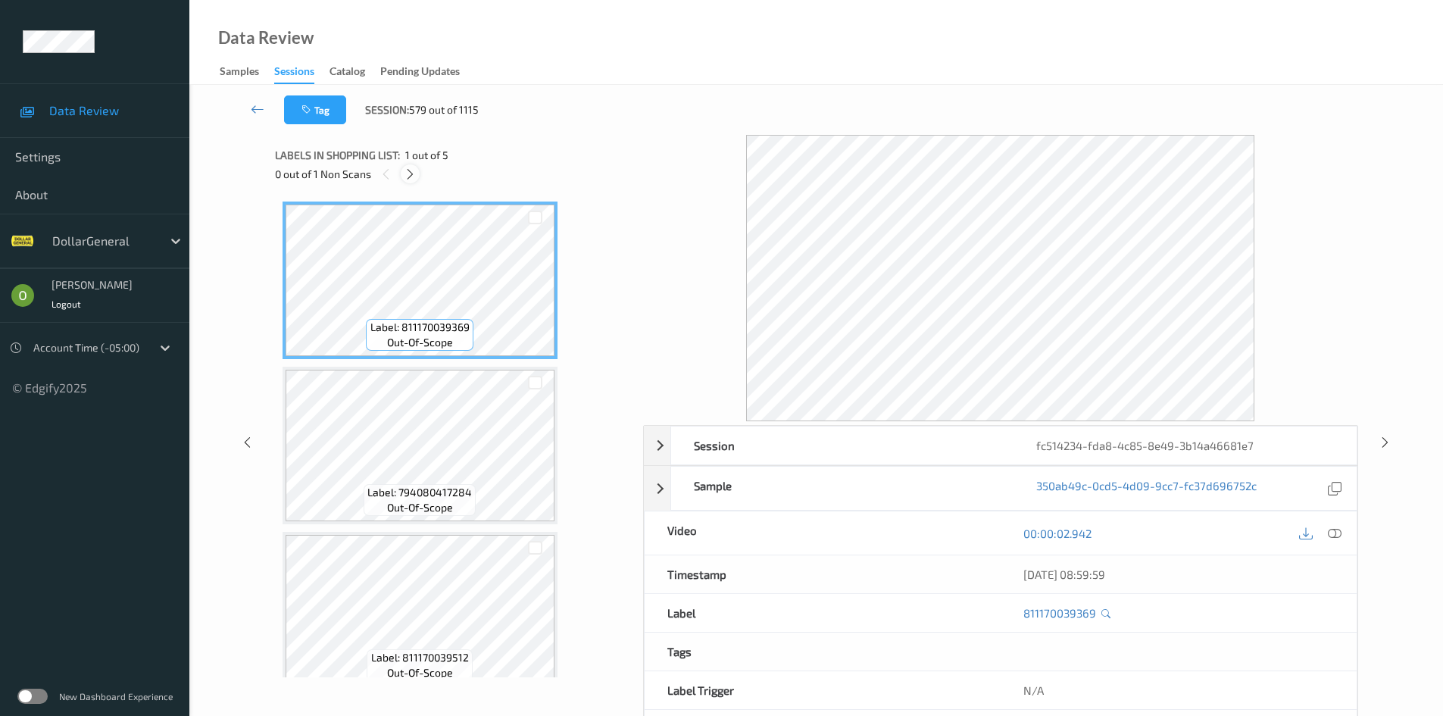
click at [407, 176] on icon at bounding box center [410, 174] width 13 height 14
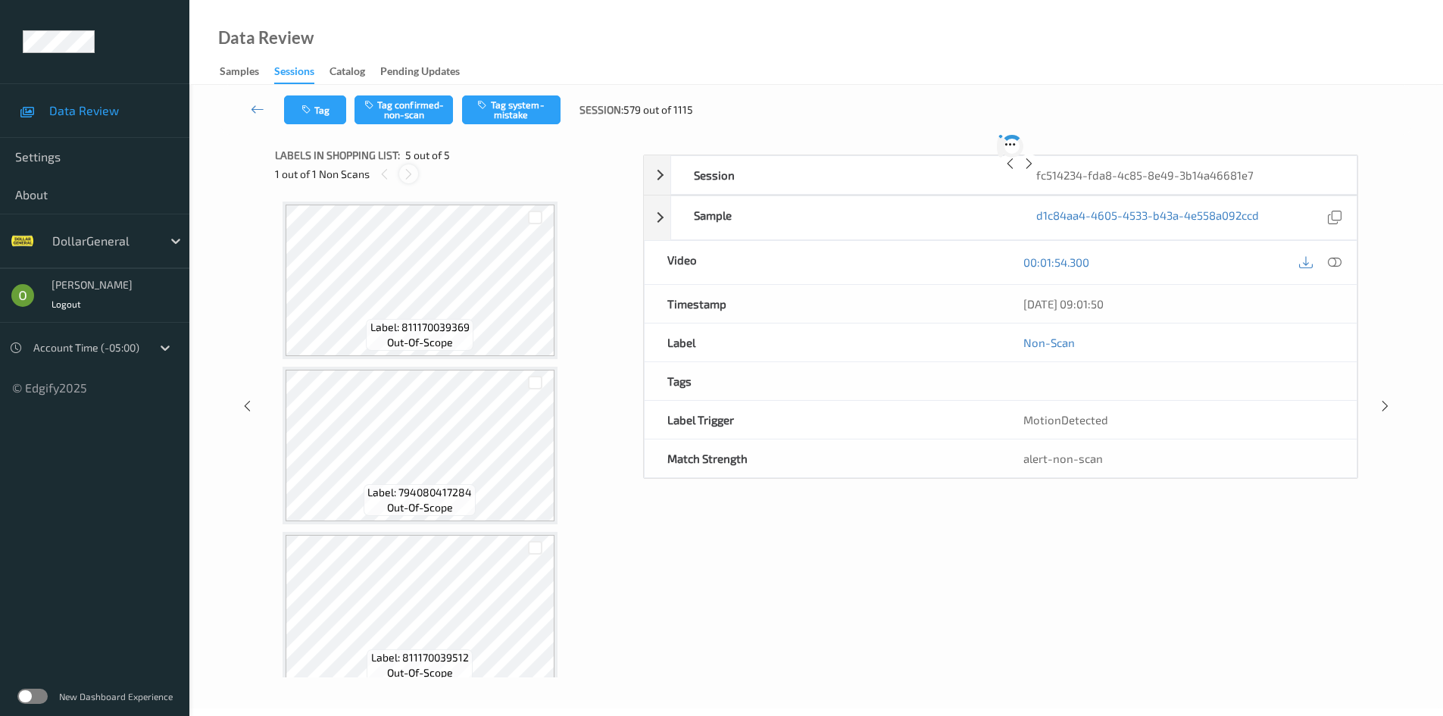
scroll to position [350, 0]
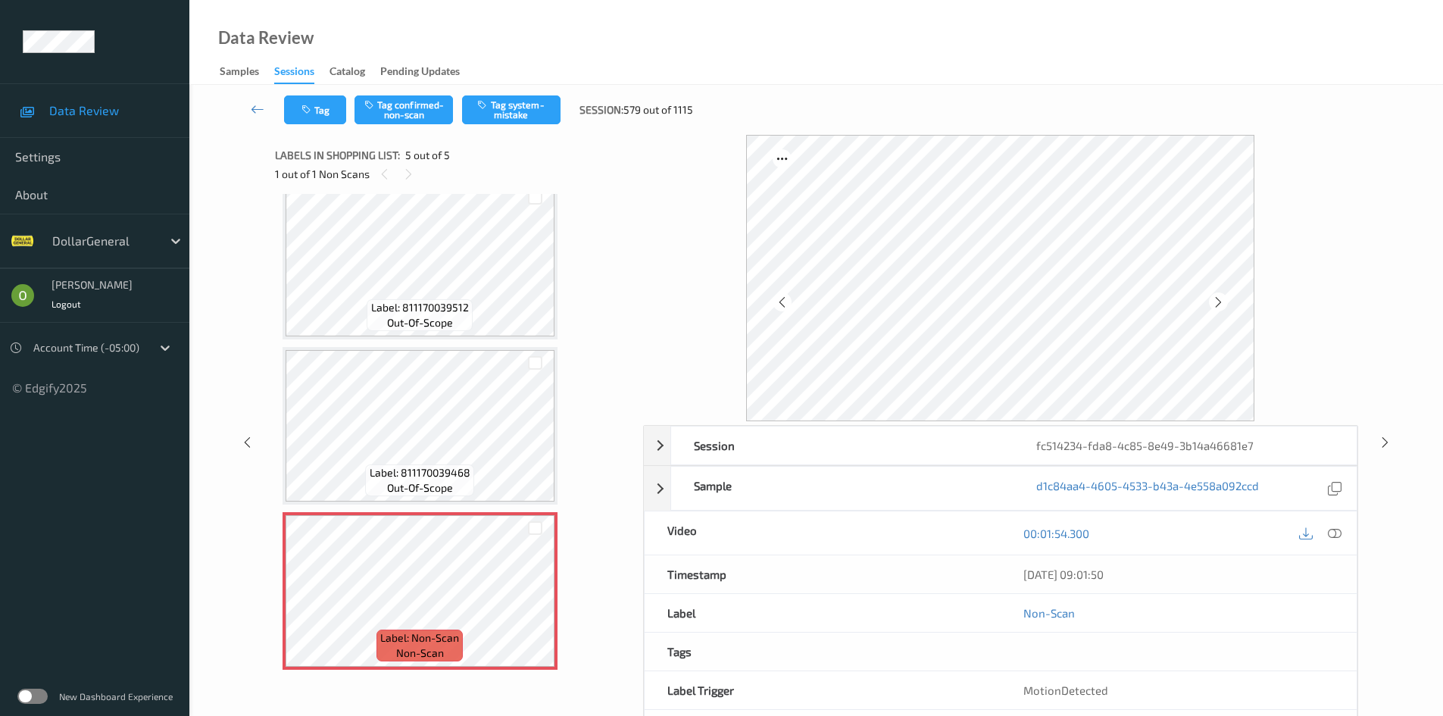
click at [1345, 537] on div "00:01:54.300" at bounding box center [1179, 532] width 356 height 43
click at [1339, 526] on icon at bounding box center [1335, 533] width 14 height 14
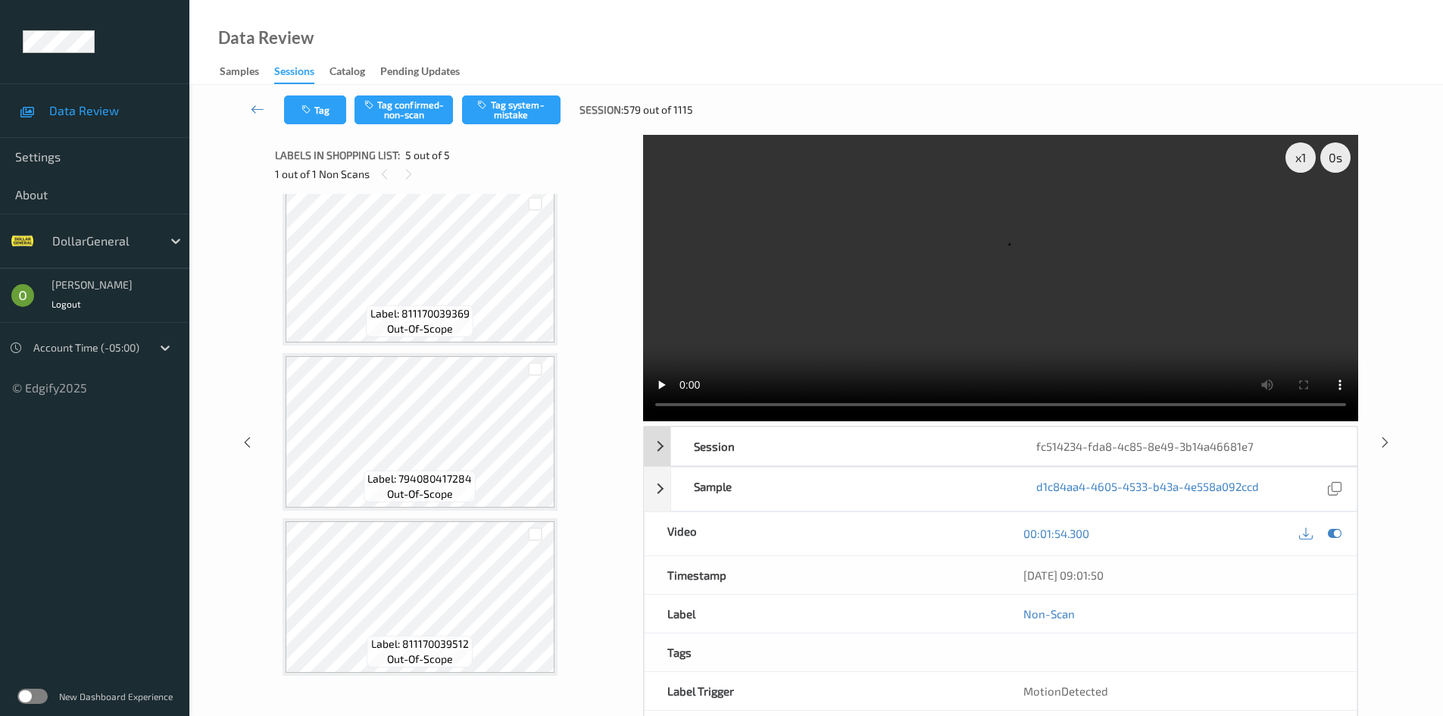
scroll to position [0, 0]
click at [1138, 311] on video at bounding box center [1000, 278] width 715 height 286
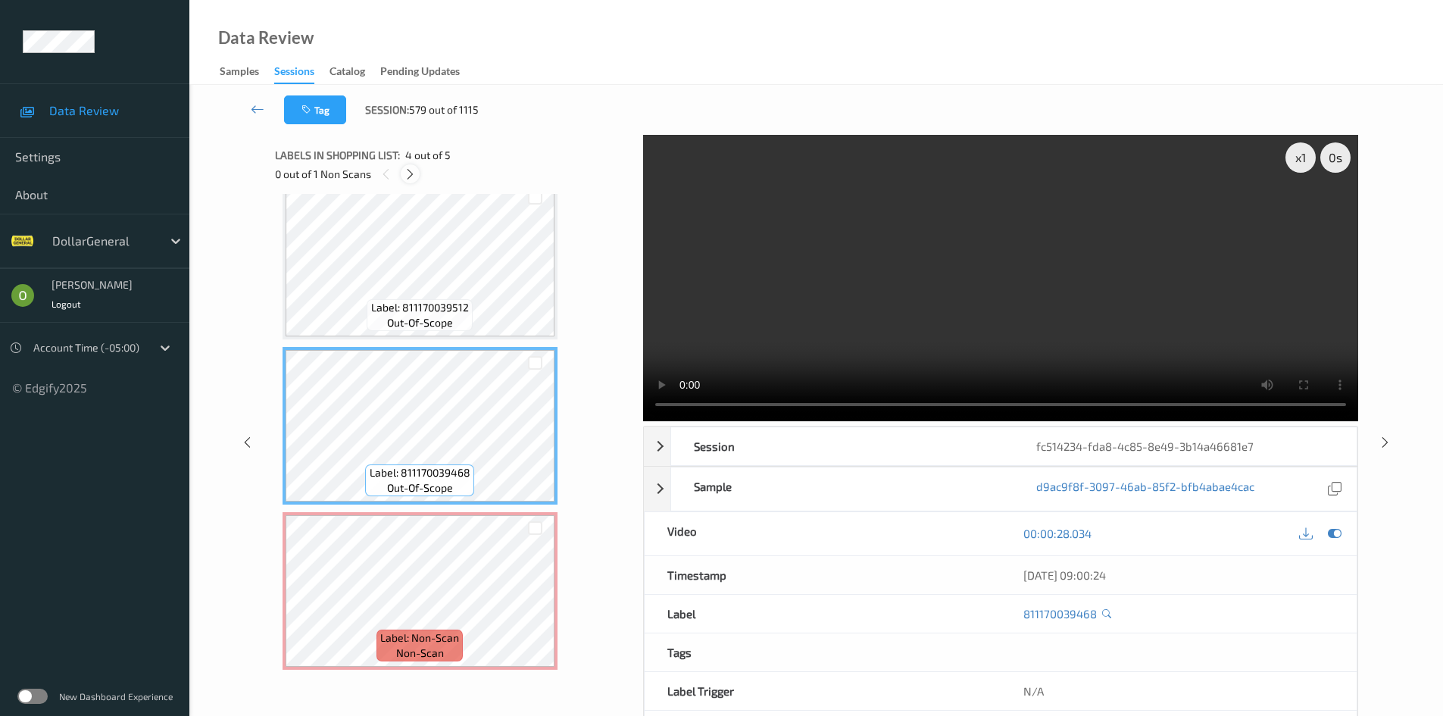
drag, startPoint x: 409, startPoint y: 176, endPoint x: 417, endPoint y: 173, distance: 7.9
click at [411, 176] on icon at bounding box center [410, 174] width 13 height 14
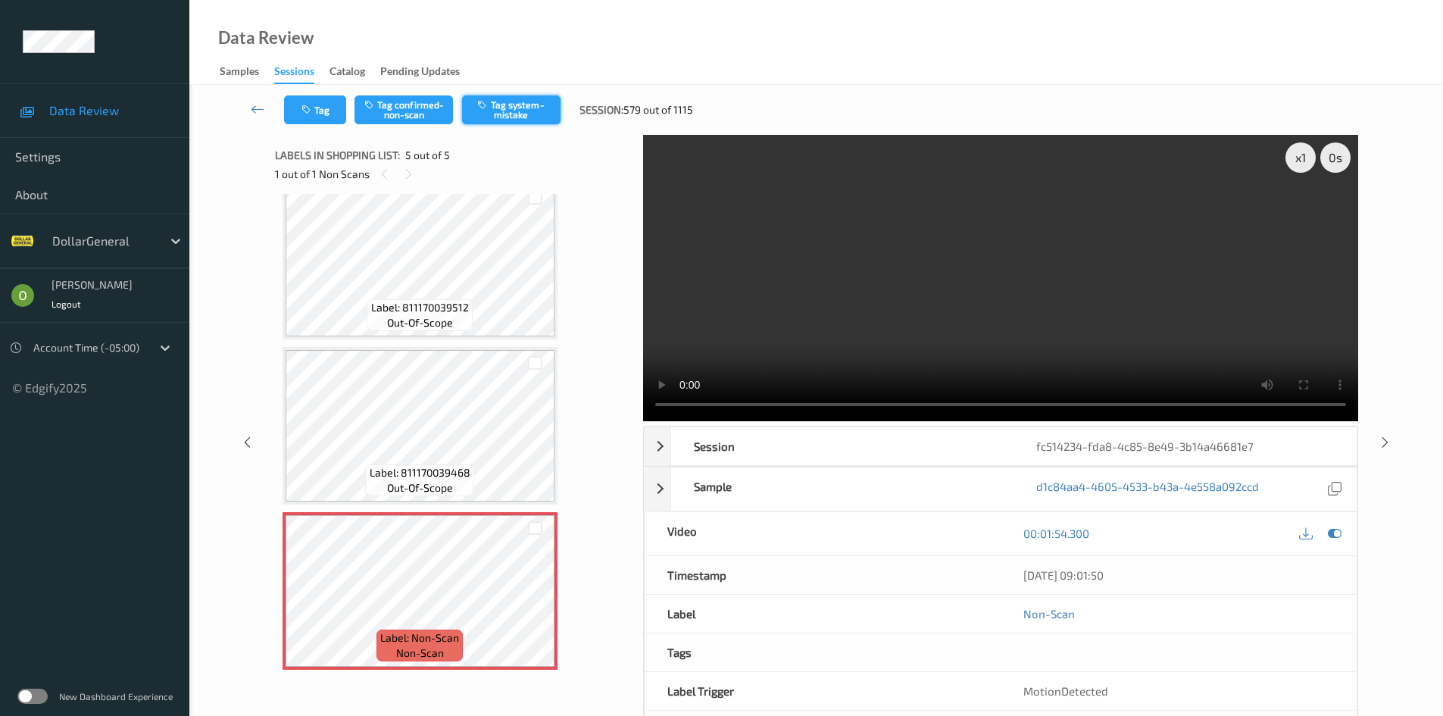
click at [498, 101] on button "Tag system-mistake" at bounding box center [511, 109] width 98 height 29
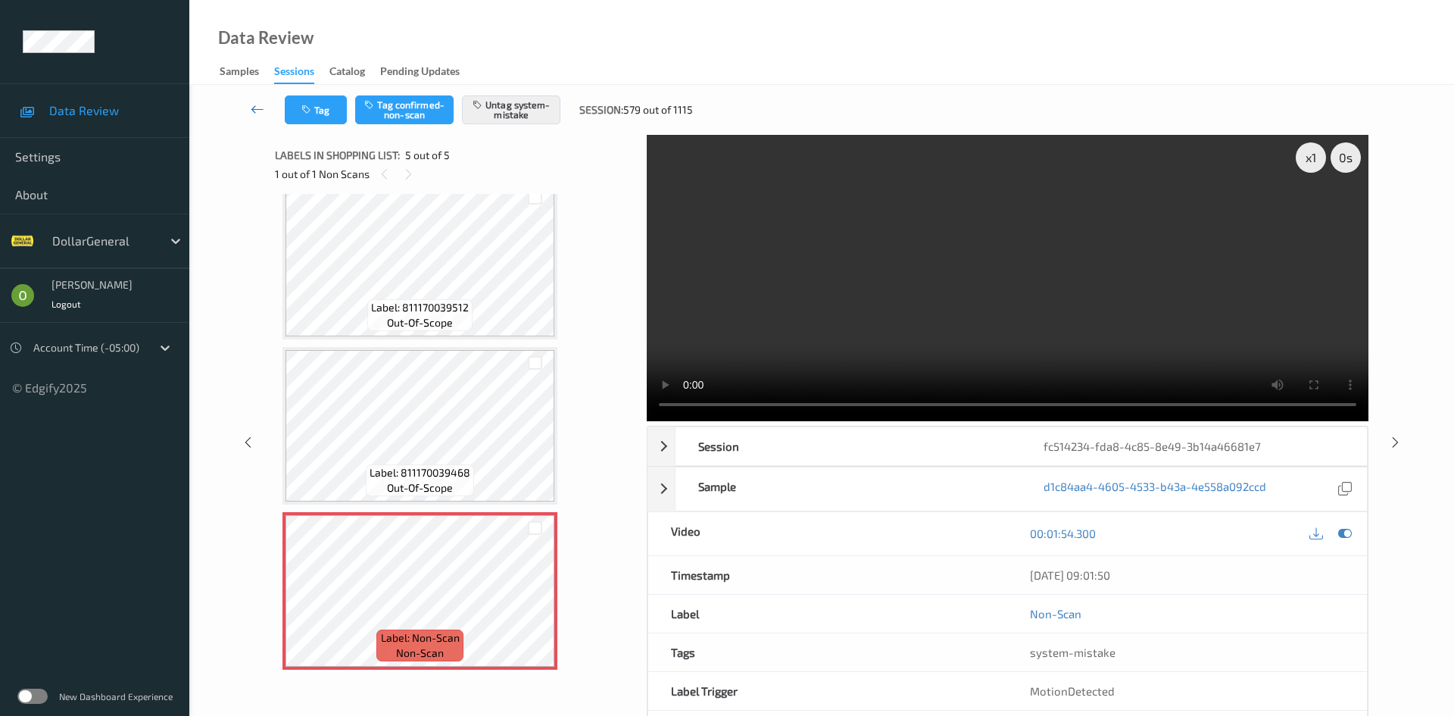
click at [266, 117] on link at bounding box center [258, 109] width 54 height 29
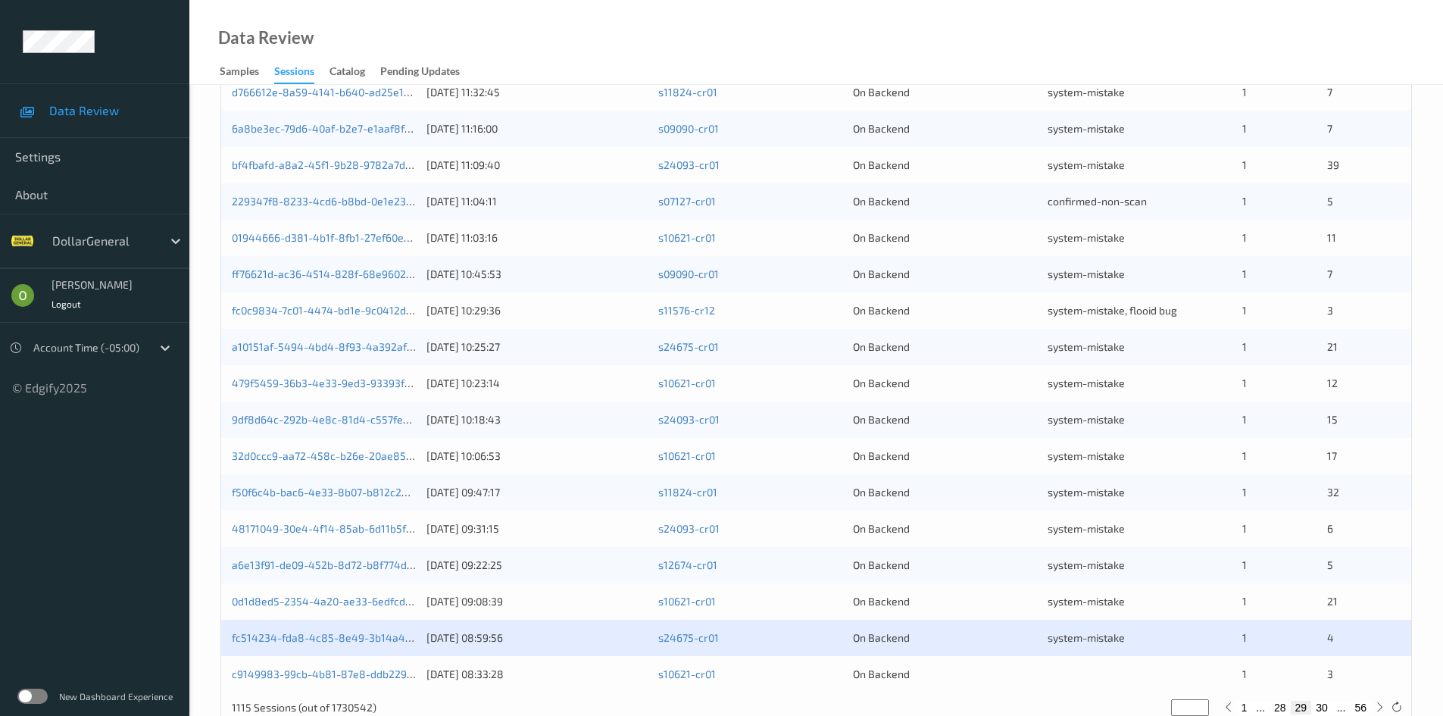
scroll to position [424, 0]
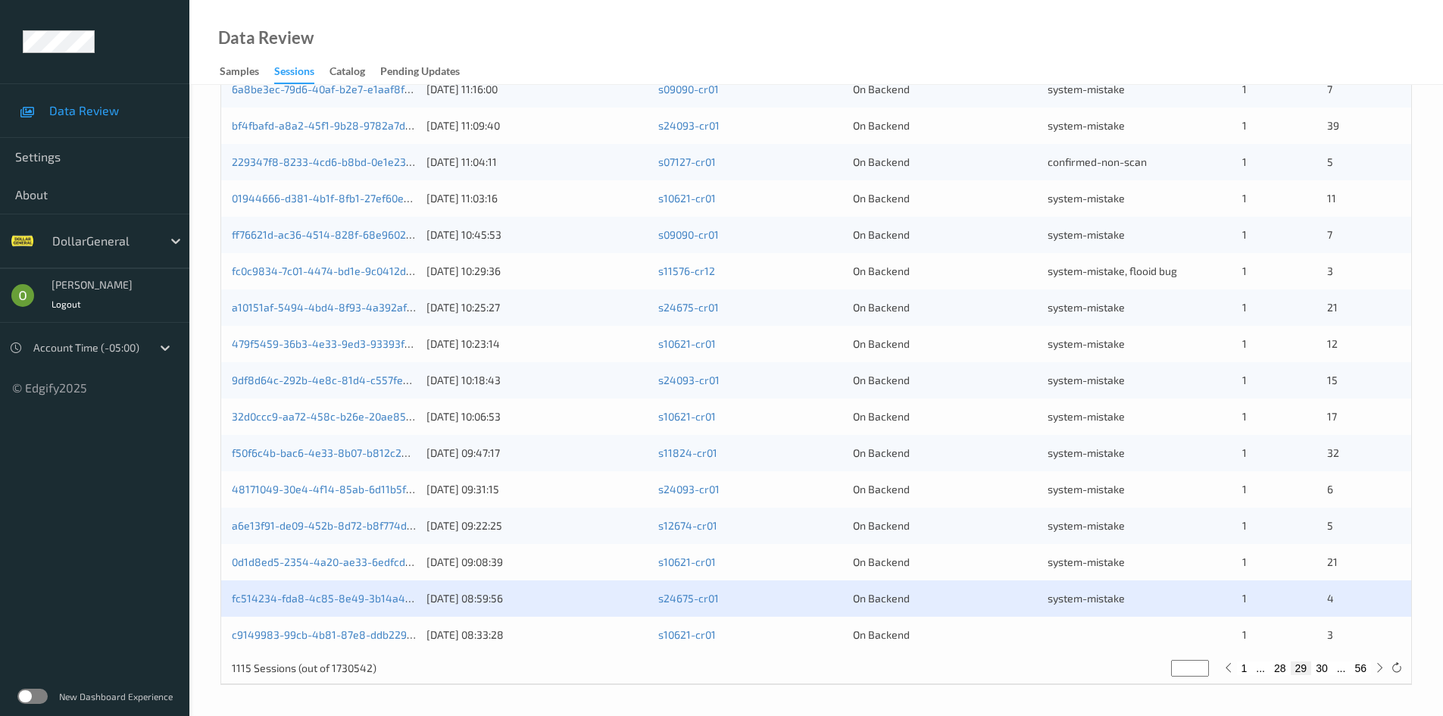
click at [910, 626] on div "c9149983-99cb-4b81-87e8-ddb229c518ae [DATE] 08:33:28 s10621-cr01 On Backend 1 3" at bounding box center [816, 635] width 1190 height 36
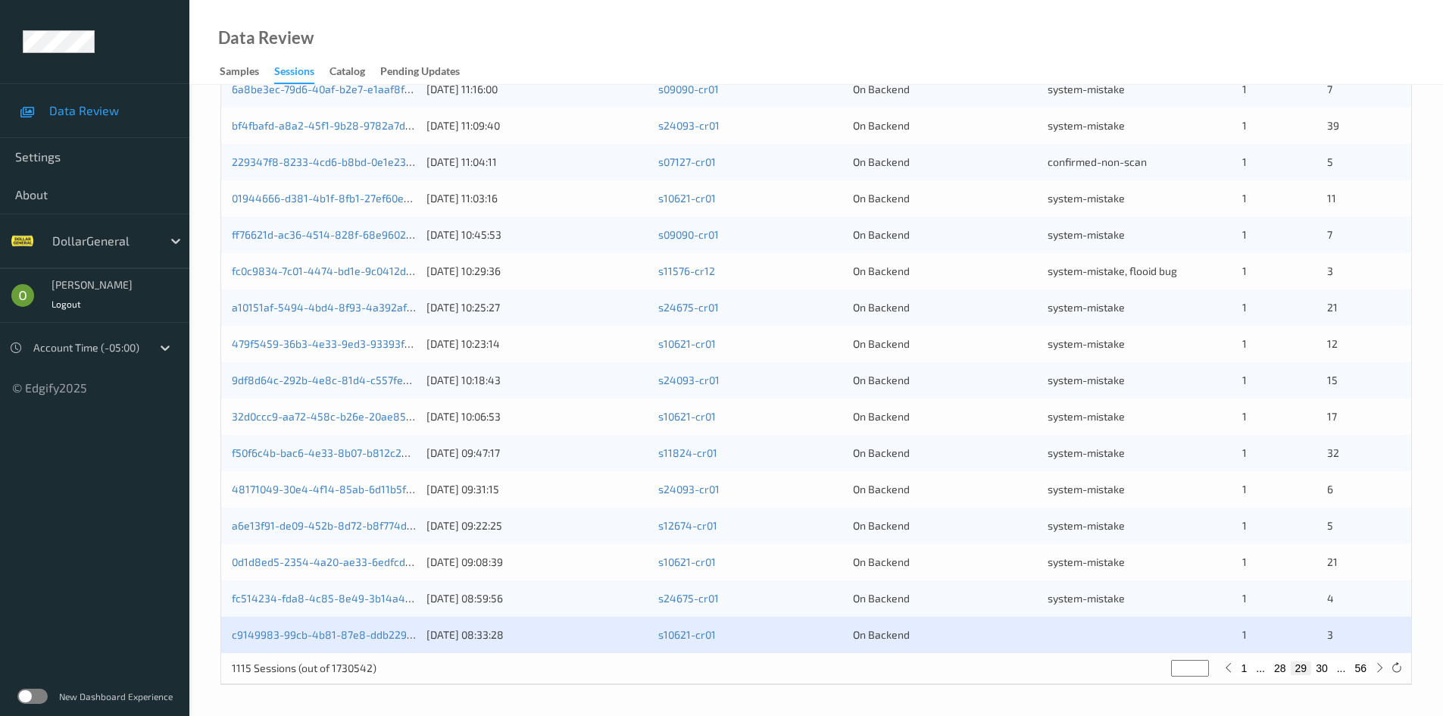
click at [371, 625] on div "c9149983-99cb-4b81-87e8-ddb229c518ae [DATE] 08:33:28 s10621-cr01 On Backend 1 3" at bounding box center [816, 635] width 1190 height 36
click at [376, 632] on link "c9149983-99cb-4b81-87e8-ddb229c518ae" at bounding box center [337, 634] width 210 height 13
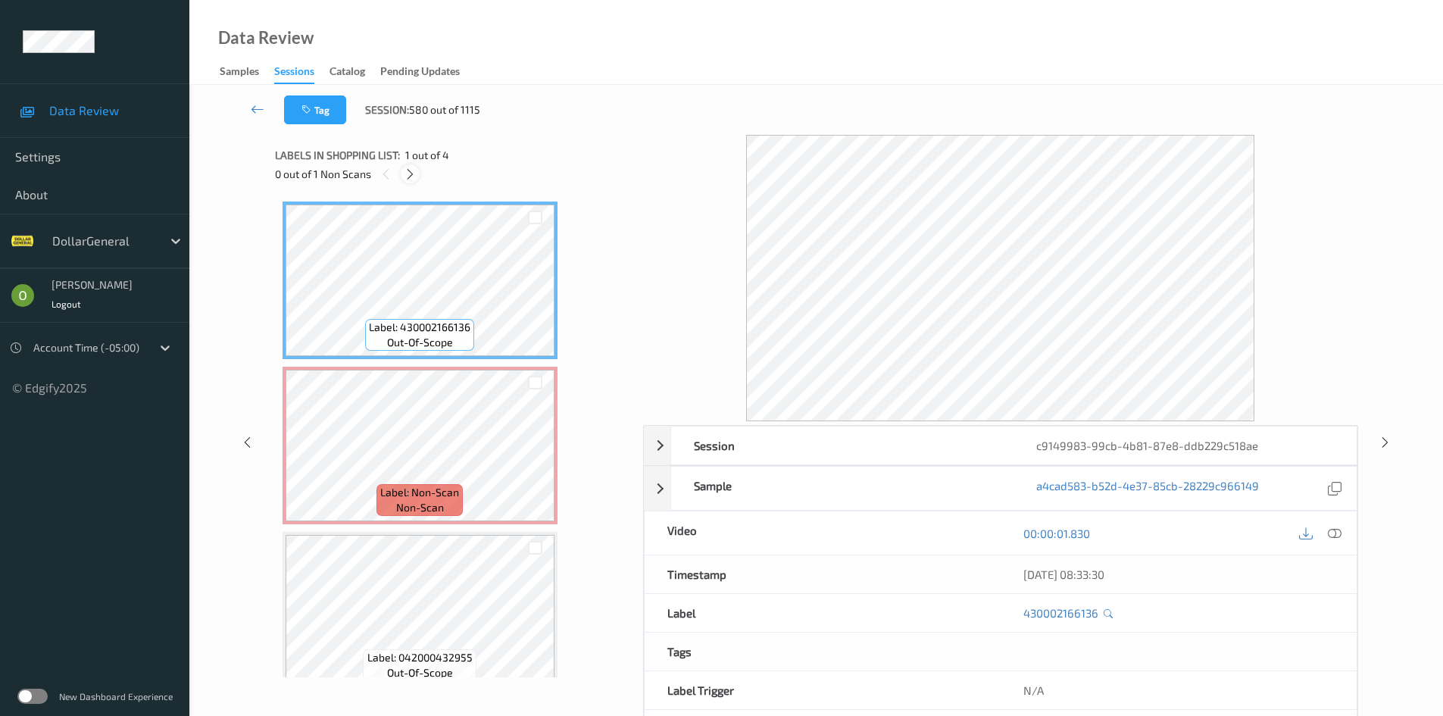
click at [409, 178] on icon at bounding box center [410, 174] width 13 height 14
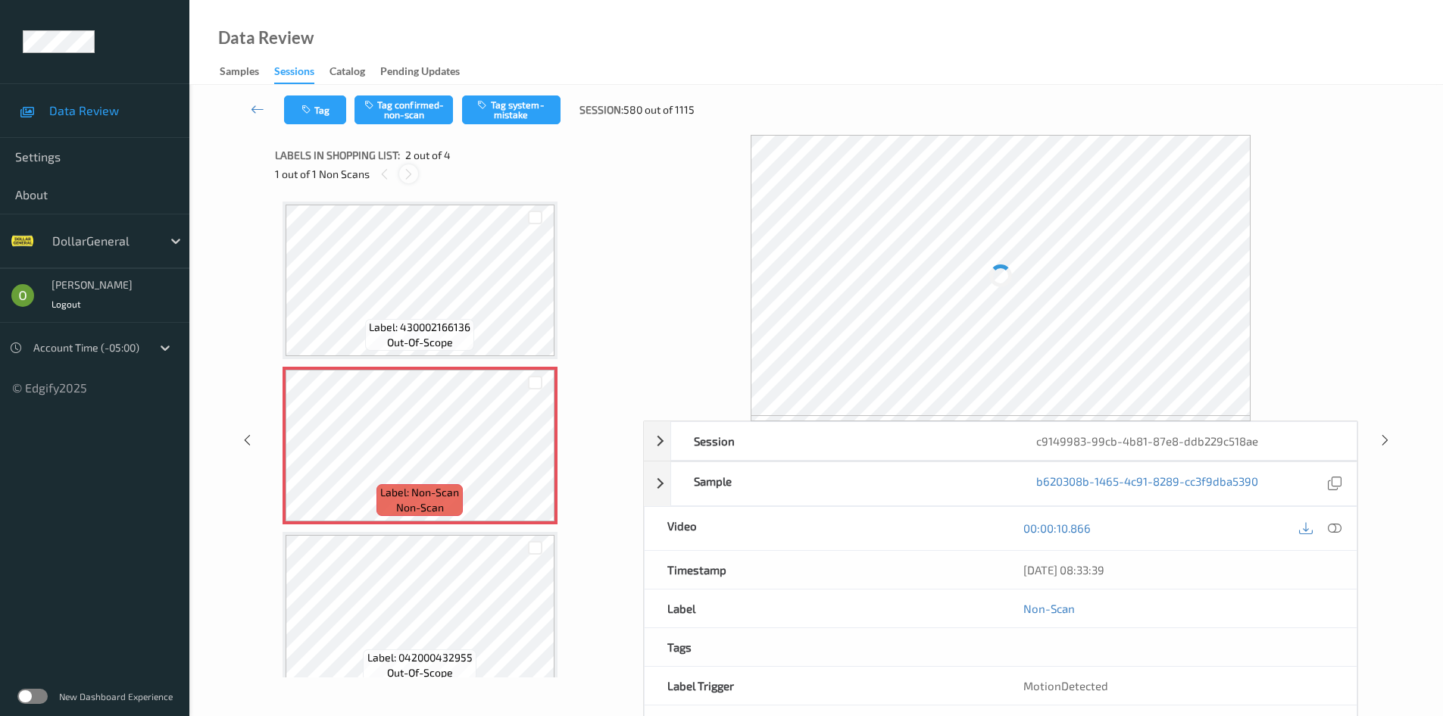
scroll to position [8, 0]
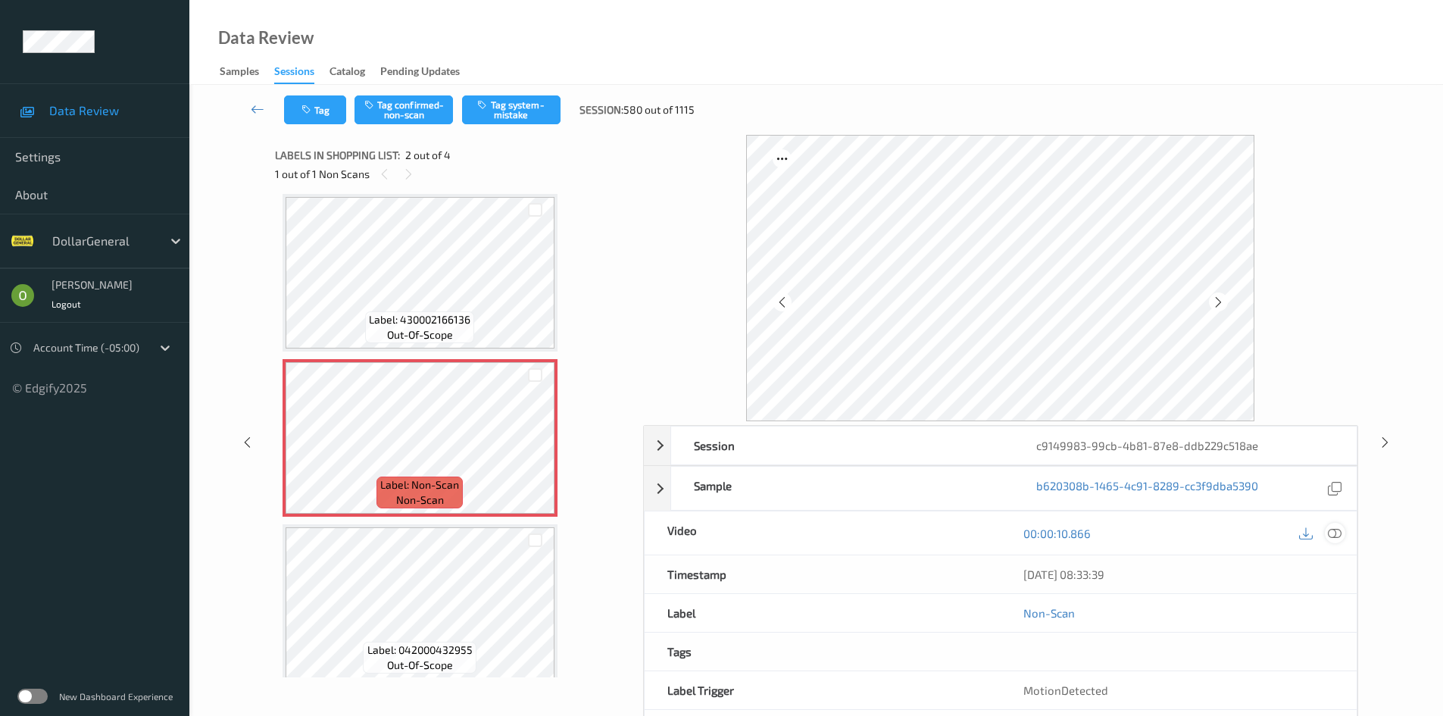
click at [1337, 533] on icon at bounding box center [1335, 533] width 14 height 14
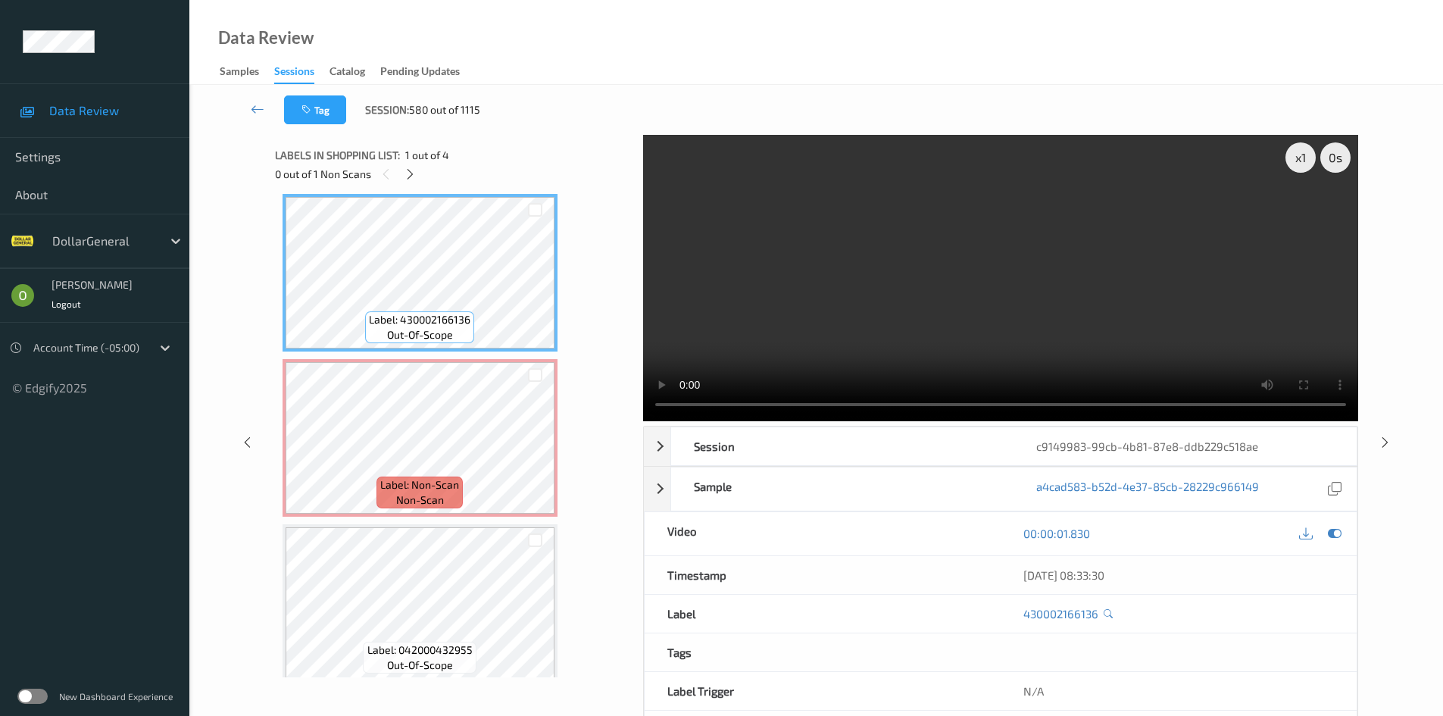
click at [1021, 256] on video at bounding box center [1000, 278] width 715 height 286
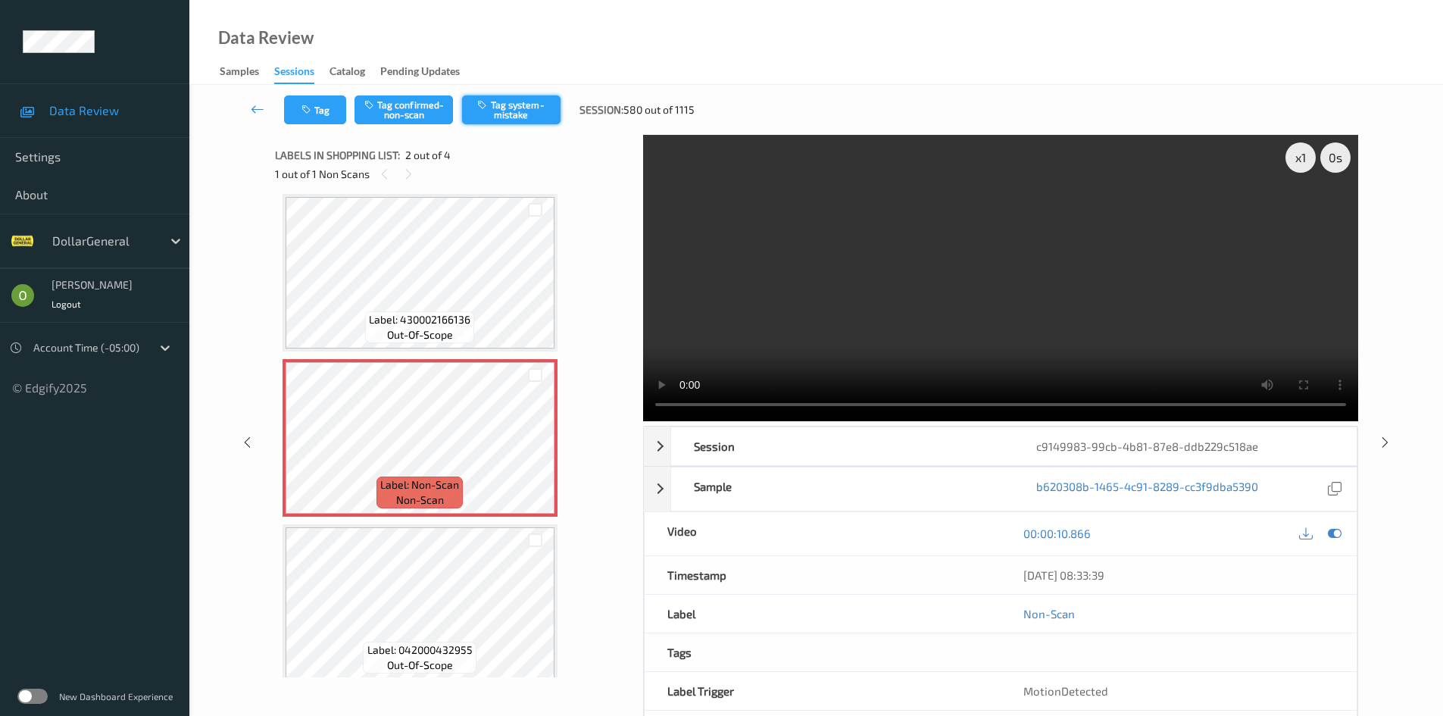
click at [548, 113] on button "Tag system-mistake" at bounding box center [511, 109] width 98 height 29
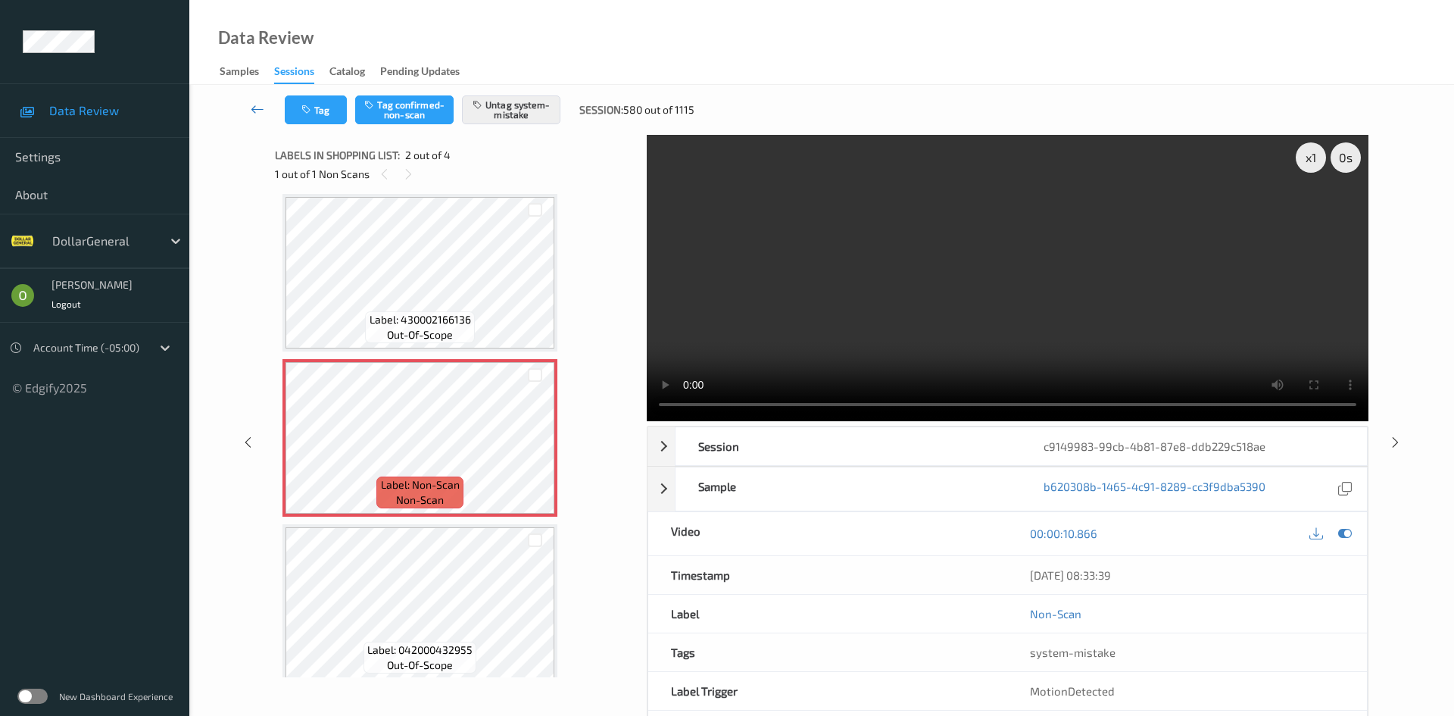
click at [258, 111] on icon at bounding box center [258, 108] width 14 height 15
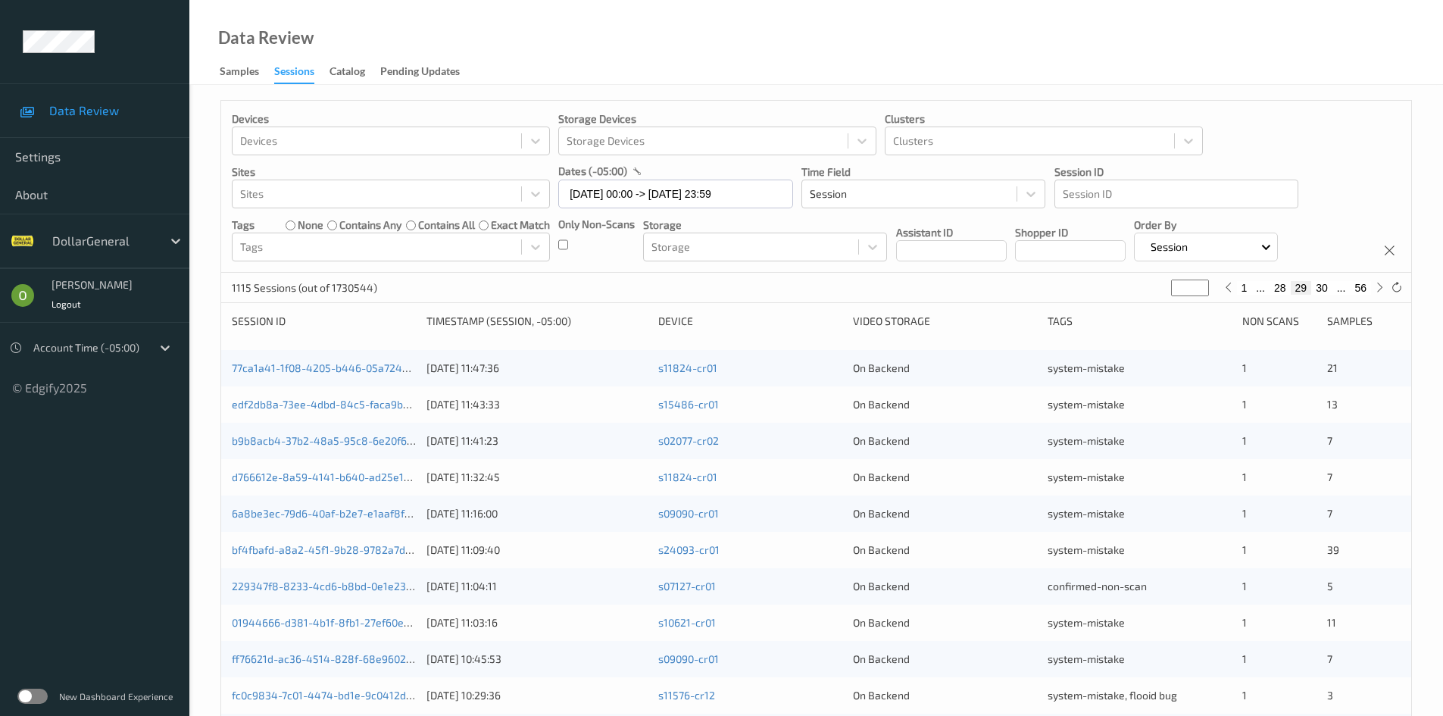
click at [1271, 293] on button "28" at bounding box center [1279, 288] width 21 height 14
type input "**"
click at [1271, 293] on button "27" at bounding box center [1279, 288] width 21 height 14
type input "**"
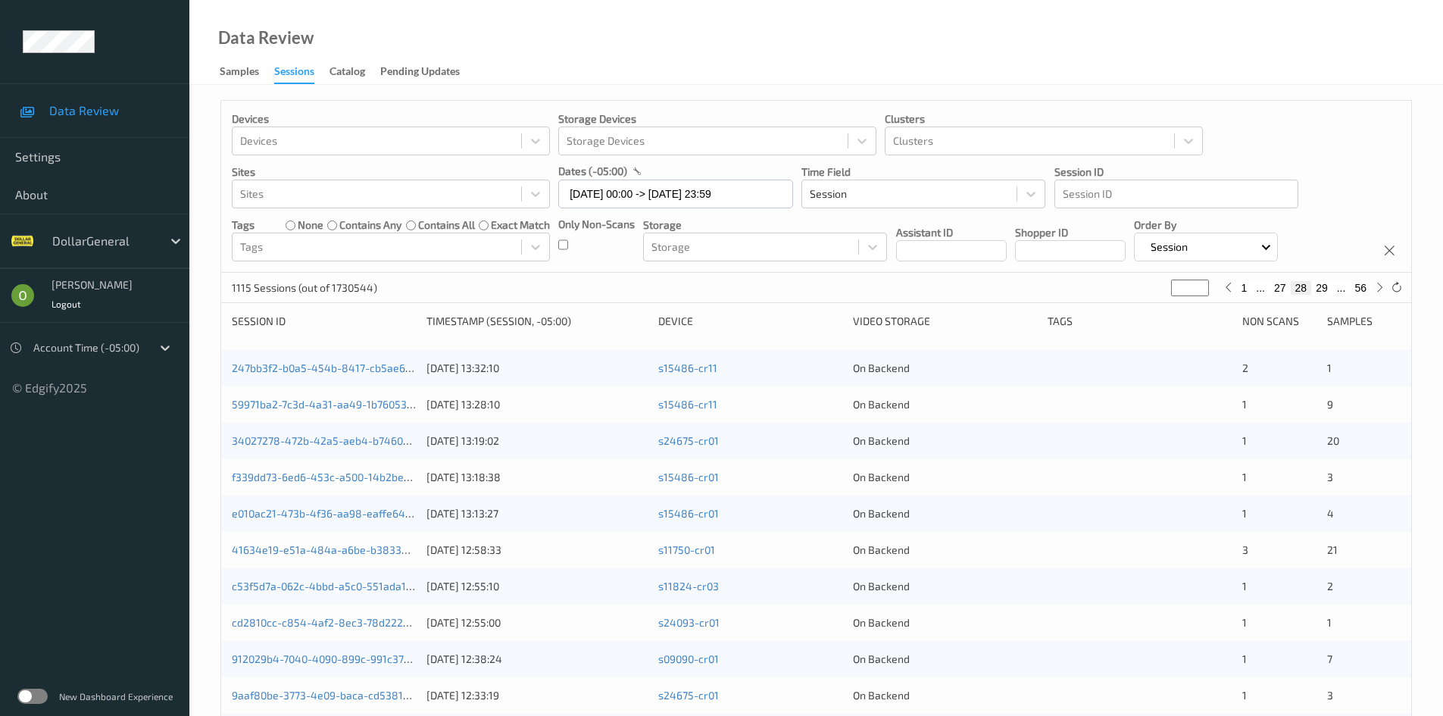
type input "**"
click at [1271, 293] on button "26" at bounding box center [1279, 288] width 21 height 14
type input "**"
click at [1271, 293] on button "25" at bounding box center [1279, 288] width 21 height 14
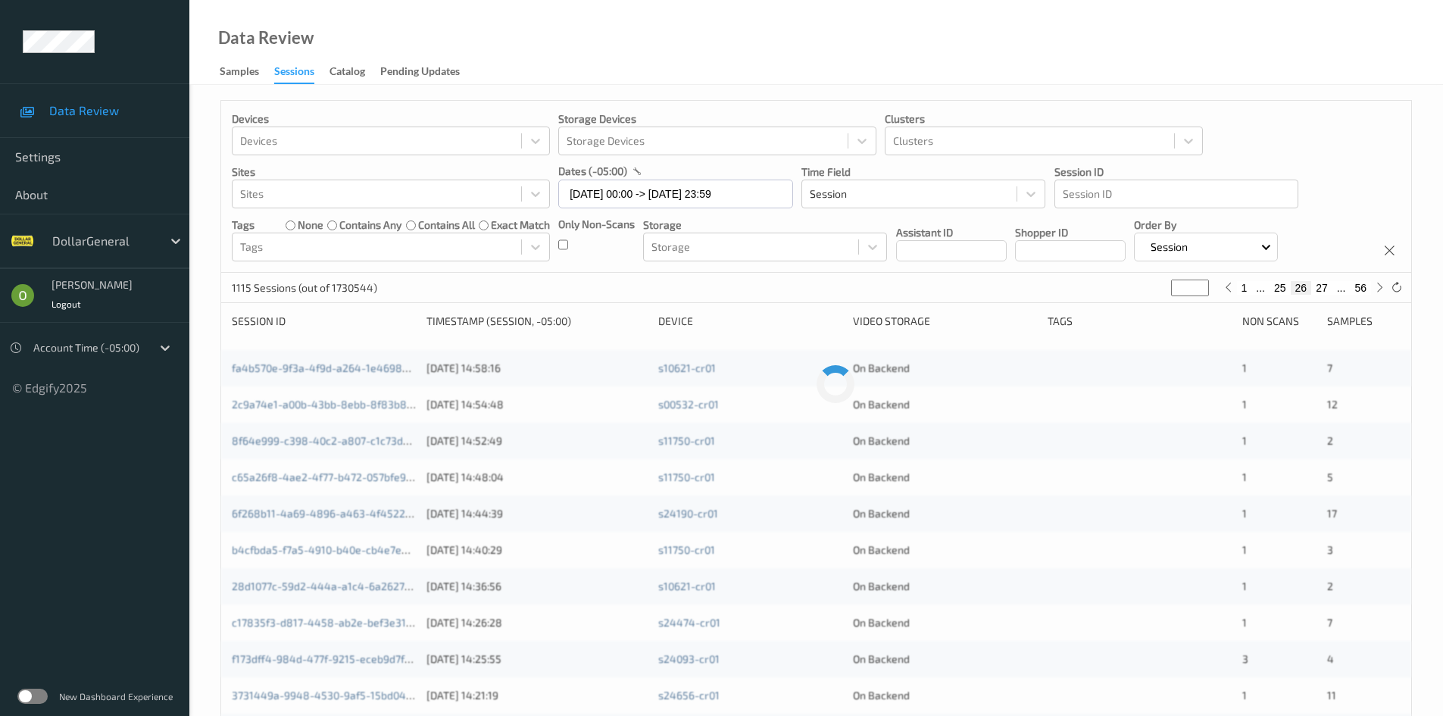
type input "**"
click at [1271, 293] on button "24" at bounding box center [1279, 288] width 21 height 14
type input "**"
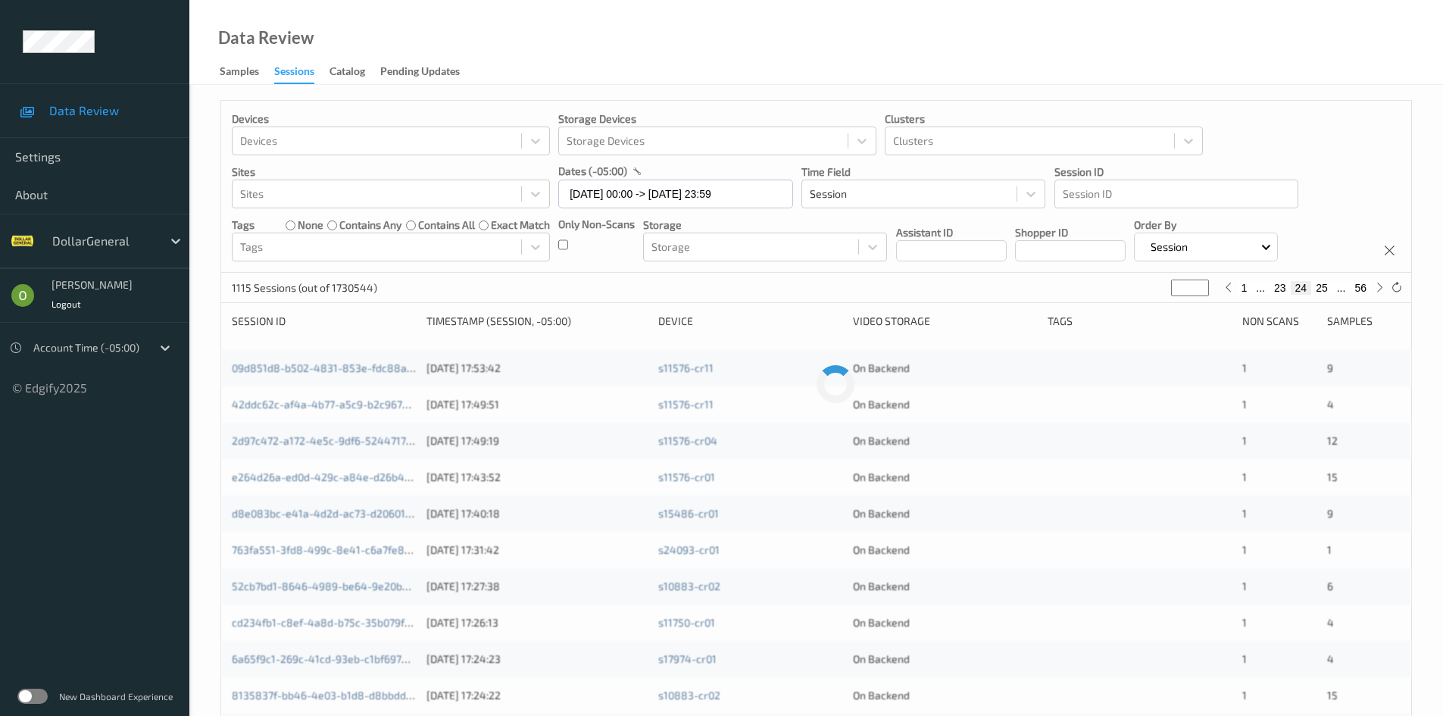
click at [1271, 293] on button "23" at bounding box center [1279, 288] width 21 height 14
type input "**"
click at [1271, 293] on button "22" at bounding box center [1279, 288] width 21 height 14
type input "**"
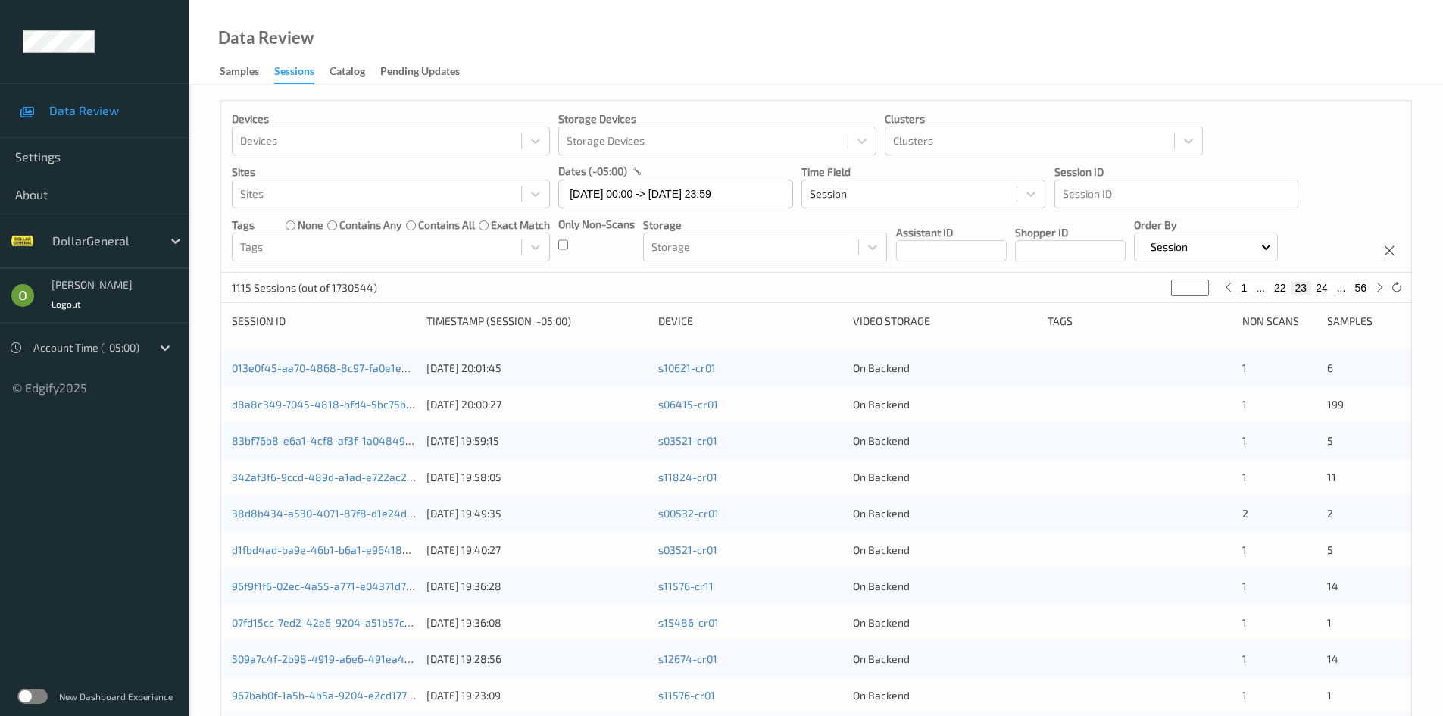
type input "**"
click at [1316, 286] on button "23" at bounding box center [1321, 288] width 21 height 14
type input "**"
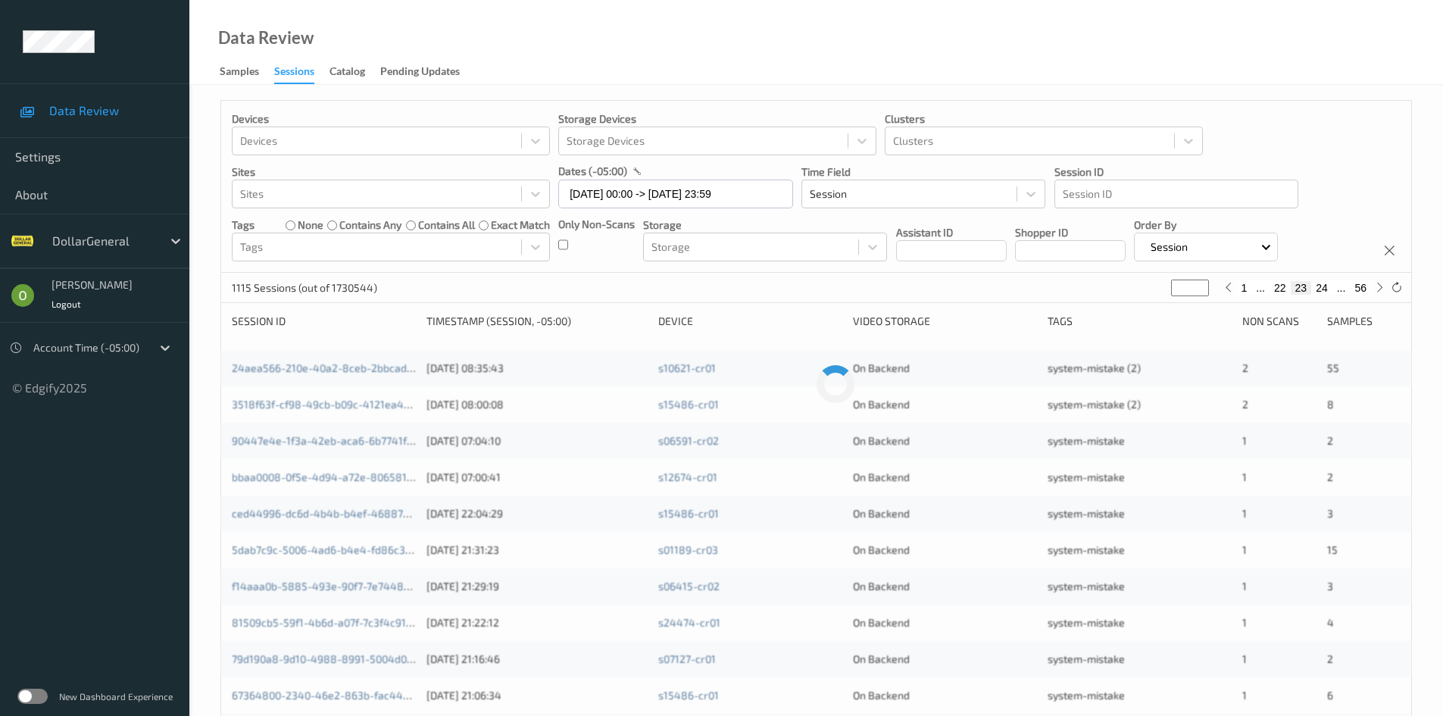
click at [1316, 286] on button "24" at bounding box center [1321, 288] width 21 height 14
type input "**"
click at [1316, 286] on button "25" at bounding box center [1321, 288] width 21 height 14
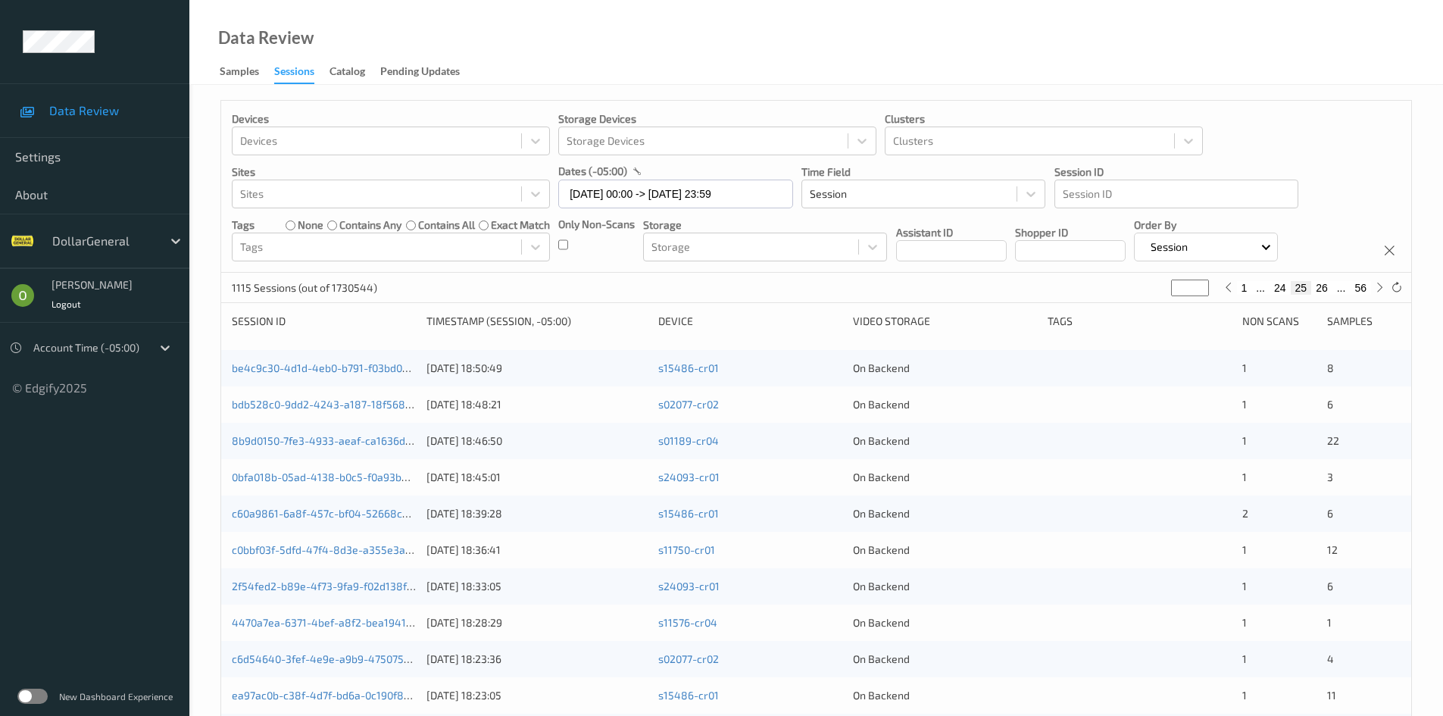
type input "**"
click at [1316, 286] on button "26" at bounding box center [1321, 288] width 21 height 14
type input "**"
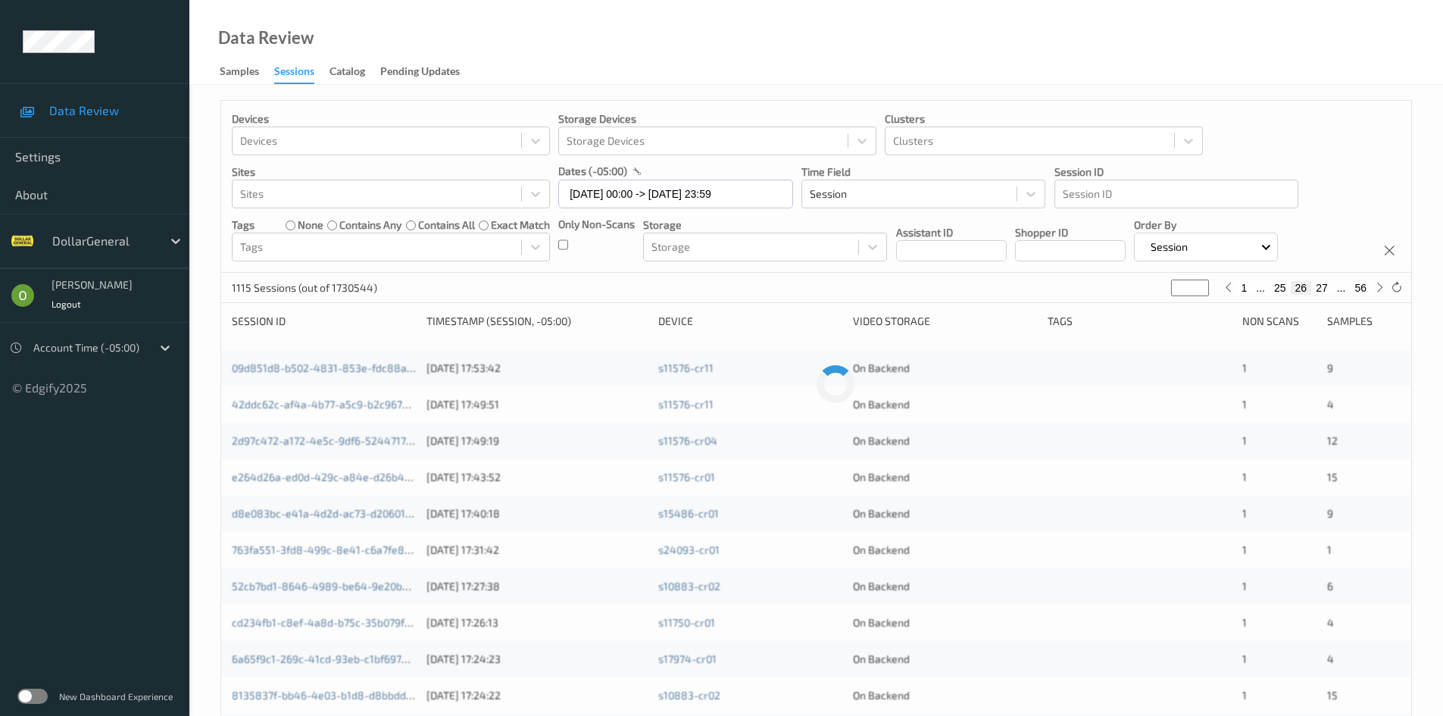
click at [1316, 286] on button "27" at bounding box center [1321, 288] width 21 height 14
type input "**"
click at [1316, 286] on button "28" at bounding box center [1321, 288] width 21 height 14
type input "**"
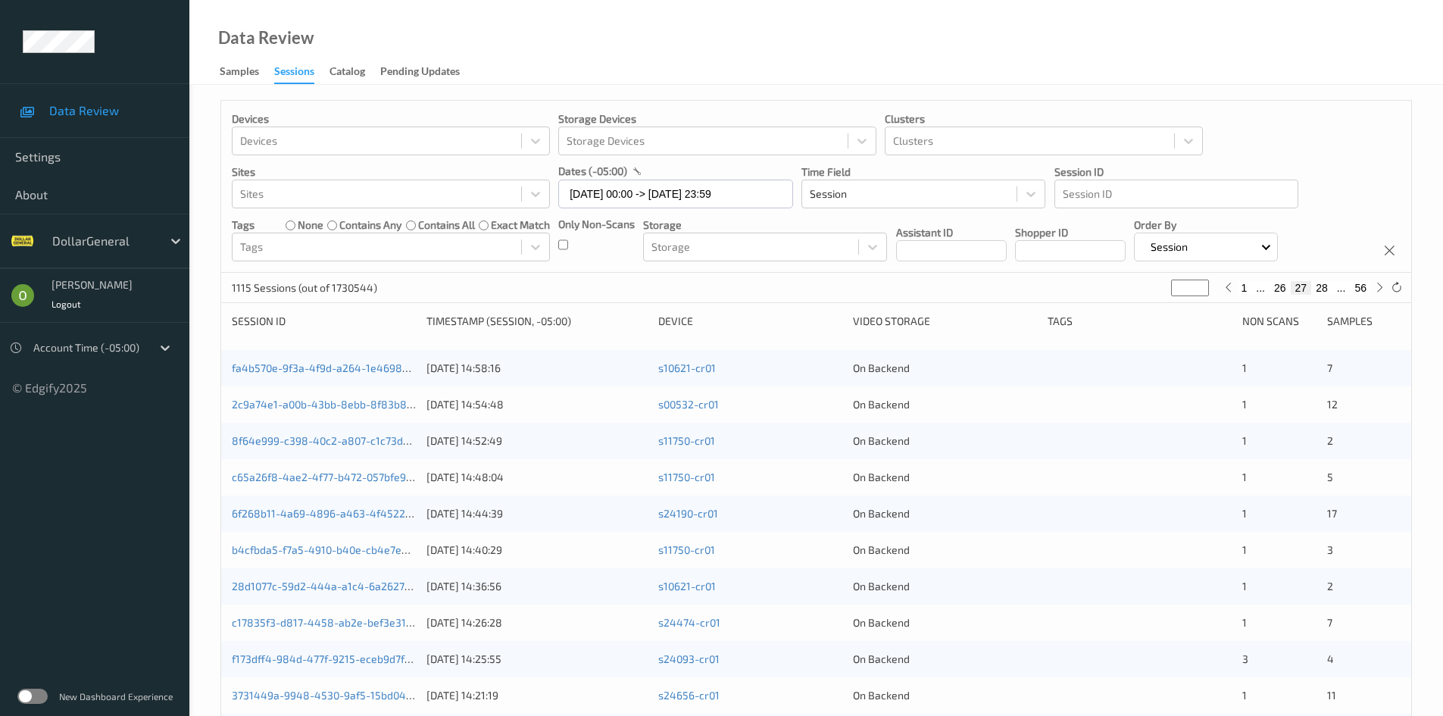
type input "**"
click at [1316, 286] on button "29" at bounding box center [1321, 288] width 21 height 14
type input "**"
click at [1281, 283] on button "28" at bounding box center [1279, 288] width 21 height 14
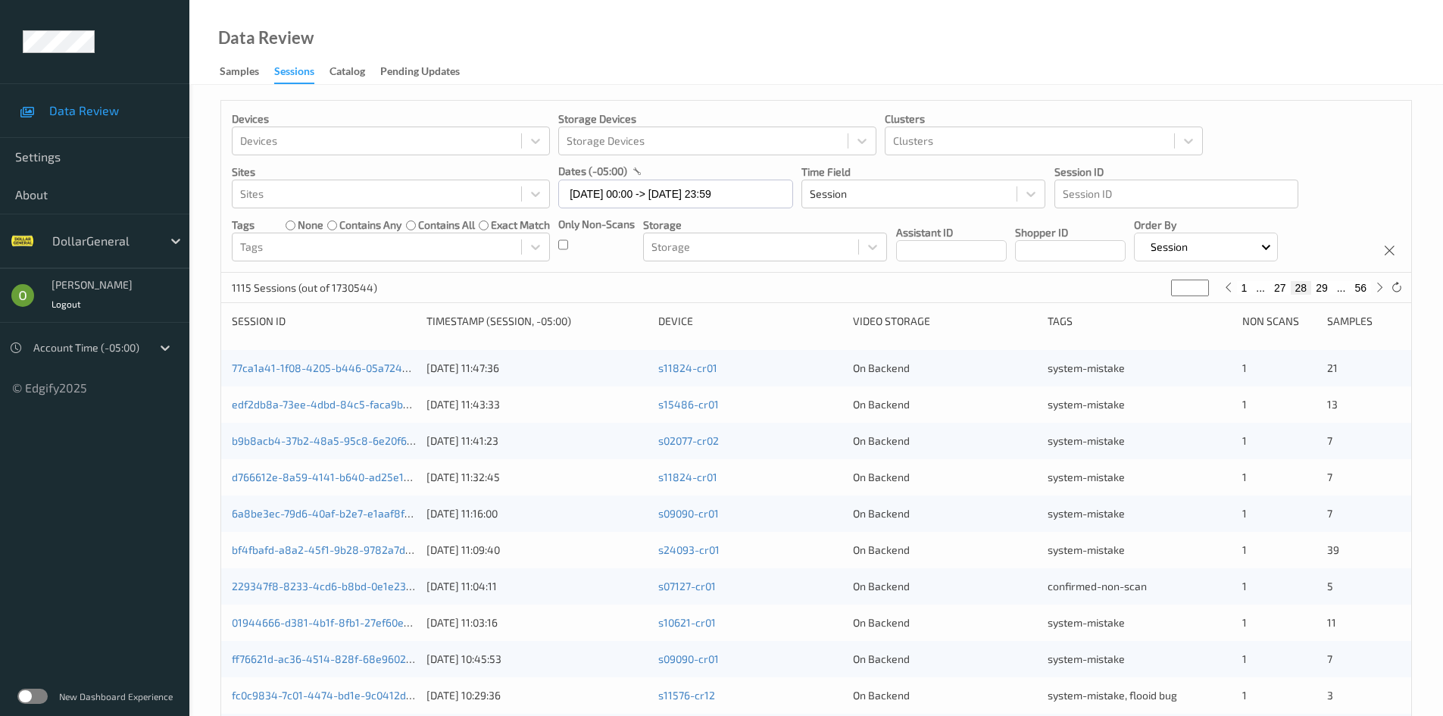
type input "**"
click at [1274, 287] on button "27" at bounding box center [1279, 288] width 21 height 14
type input "**"
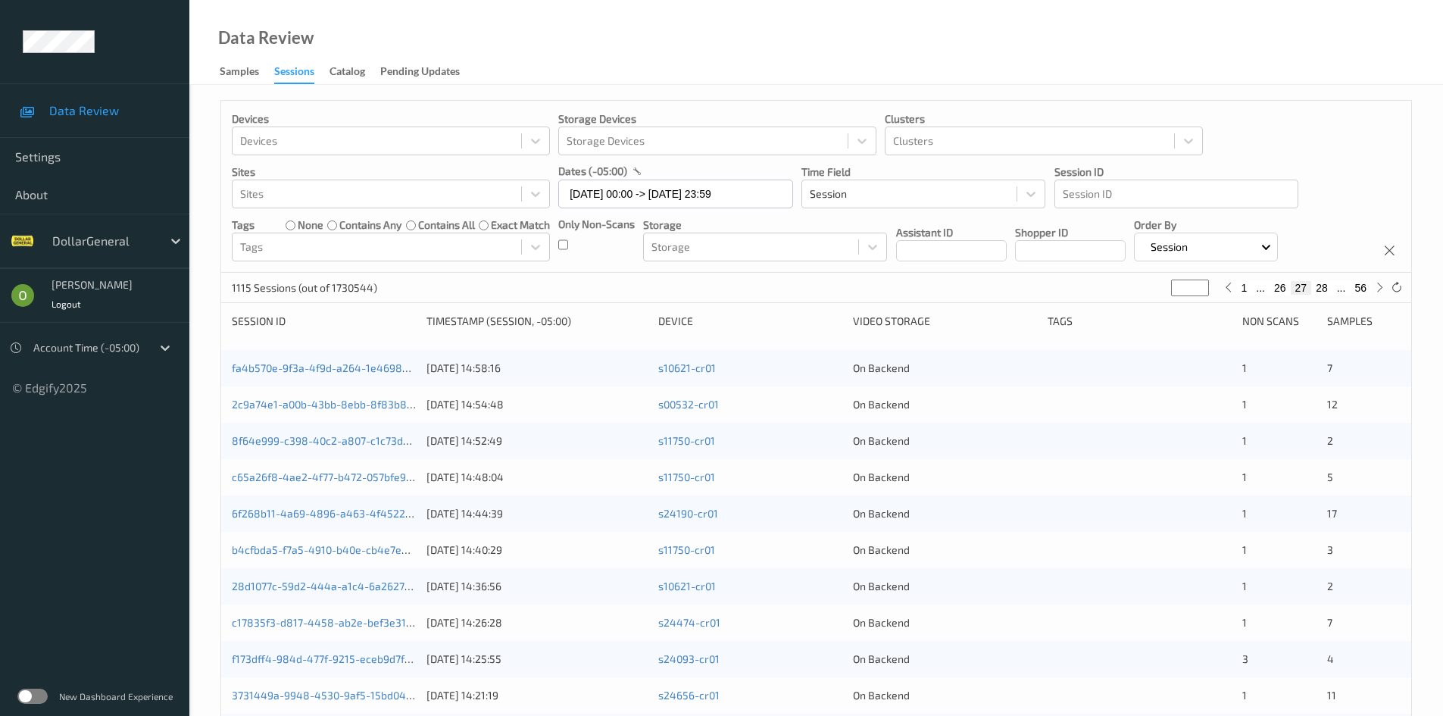
click at [1274, 287] on button "26" at bounding box center [1279, 288] width 21 height 14
type input "**"
click at [1272, 281] on button "25" at bounding box center [1279, 288] width 21 height 14
type input "**"
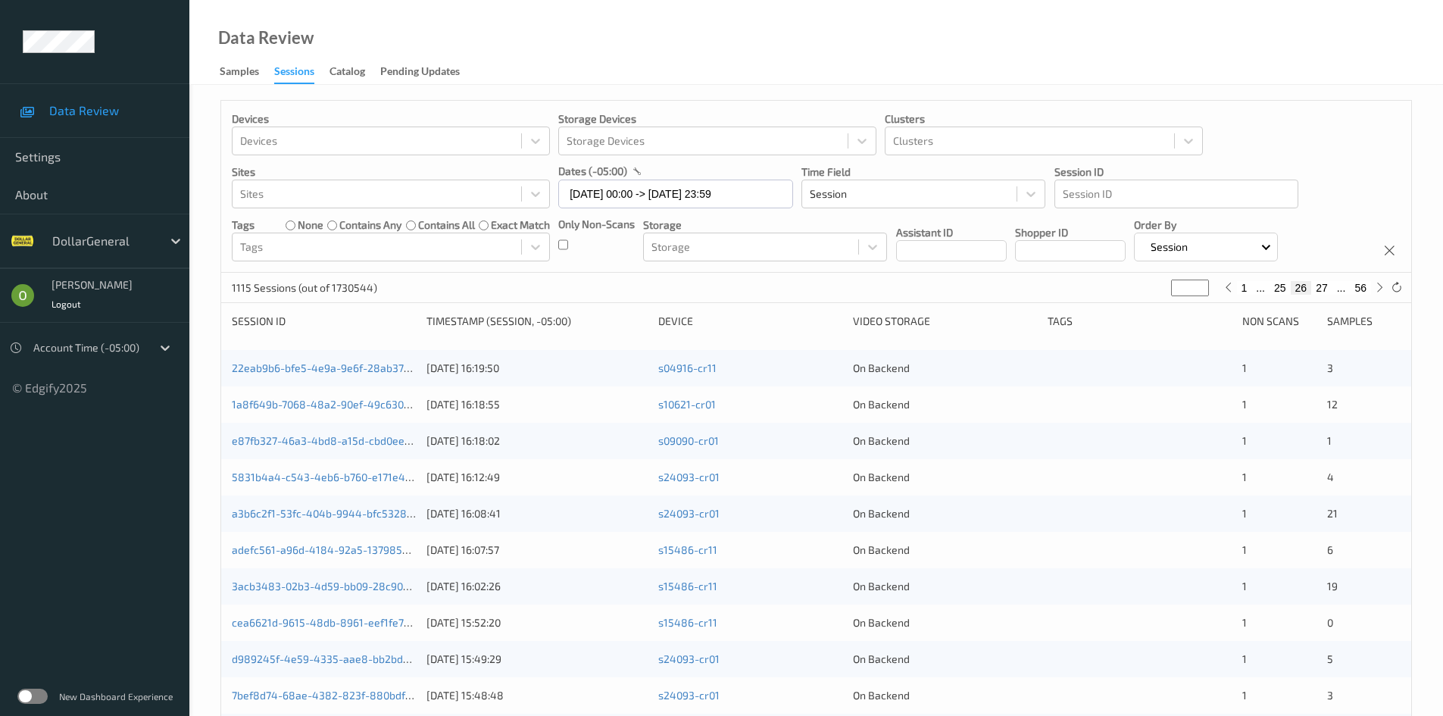
type input "**"
click at [1272, 281] on button "24" at bounding box center [1279, 288] width 21 height 14
type input "**"
click at [1272, 281] on button "23" at bounding box center [1279, 288] width 21 height 14
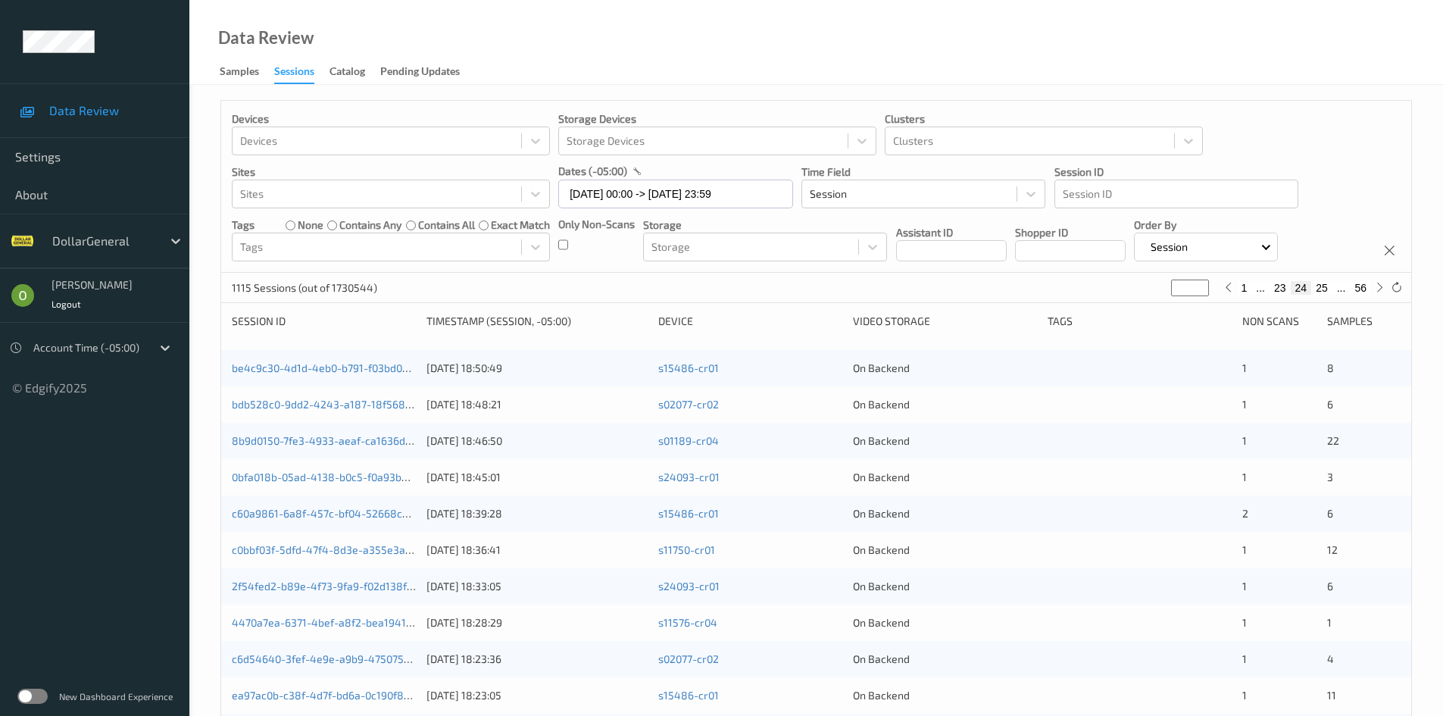
type input "**"
click at [1272, 281] on button "22" at bounding box center [1279, 288] width 21 height 14
type input "**"
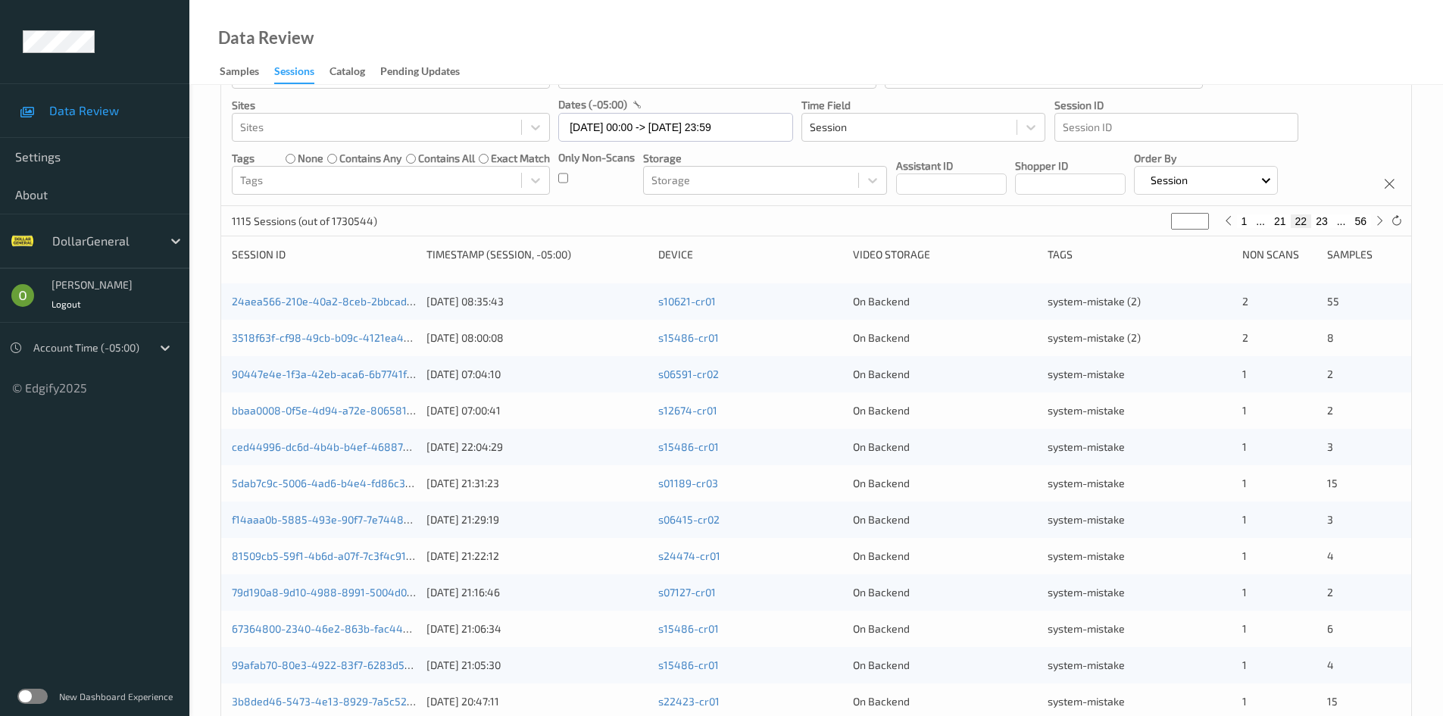
scroll to position [45, 0]
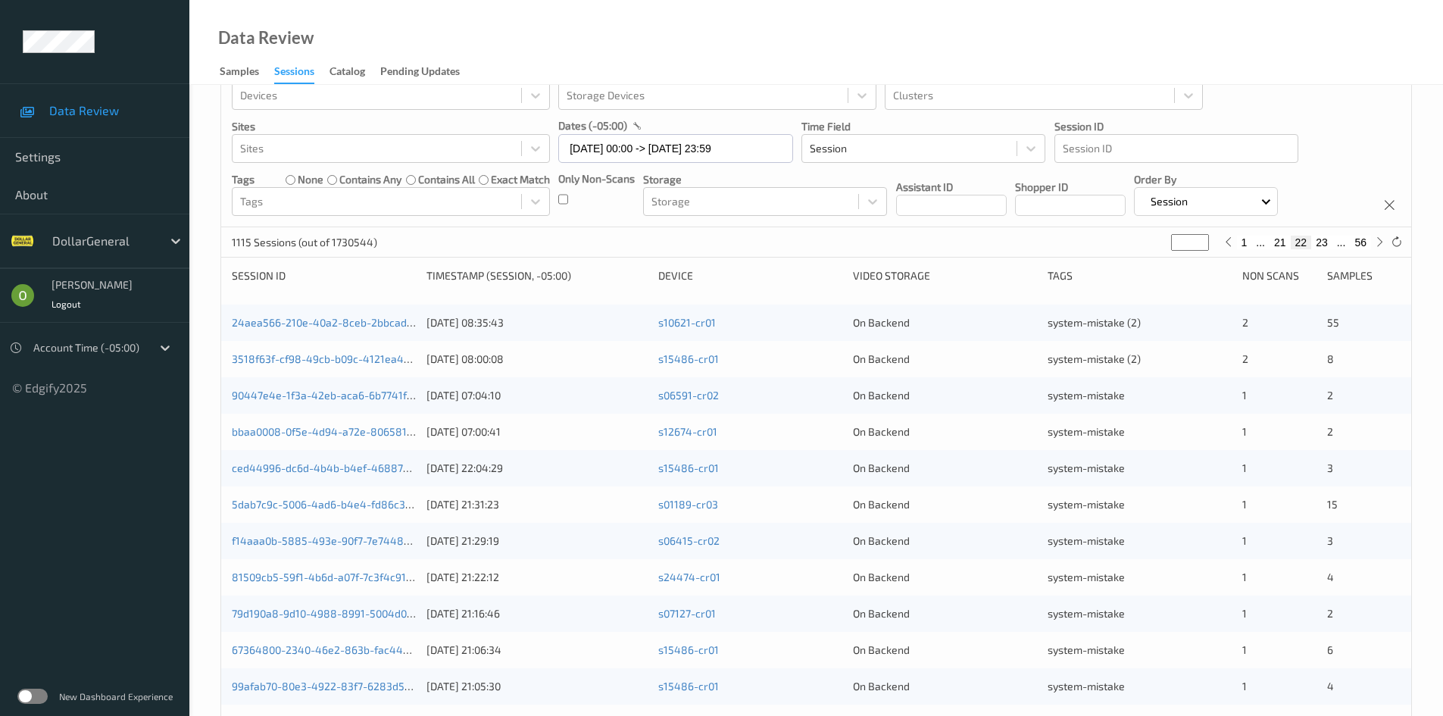
click at [1327, 248] on button "23" at bounding box center [1321, 243] width 21 height 14
type input "**"
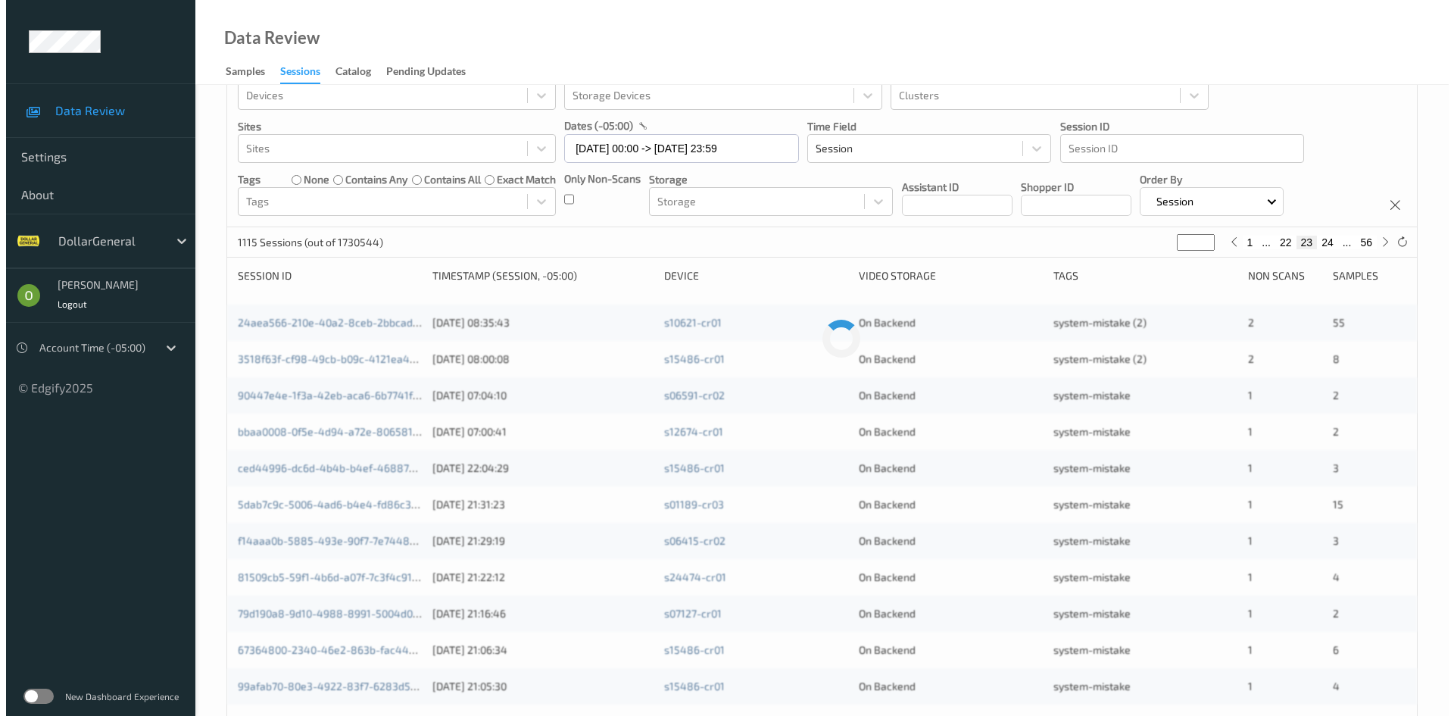
scroll to position [0, 0]
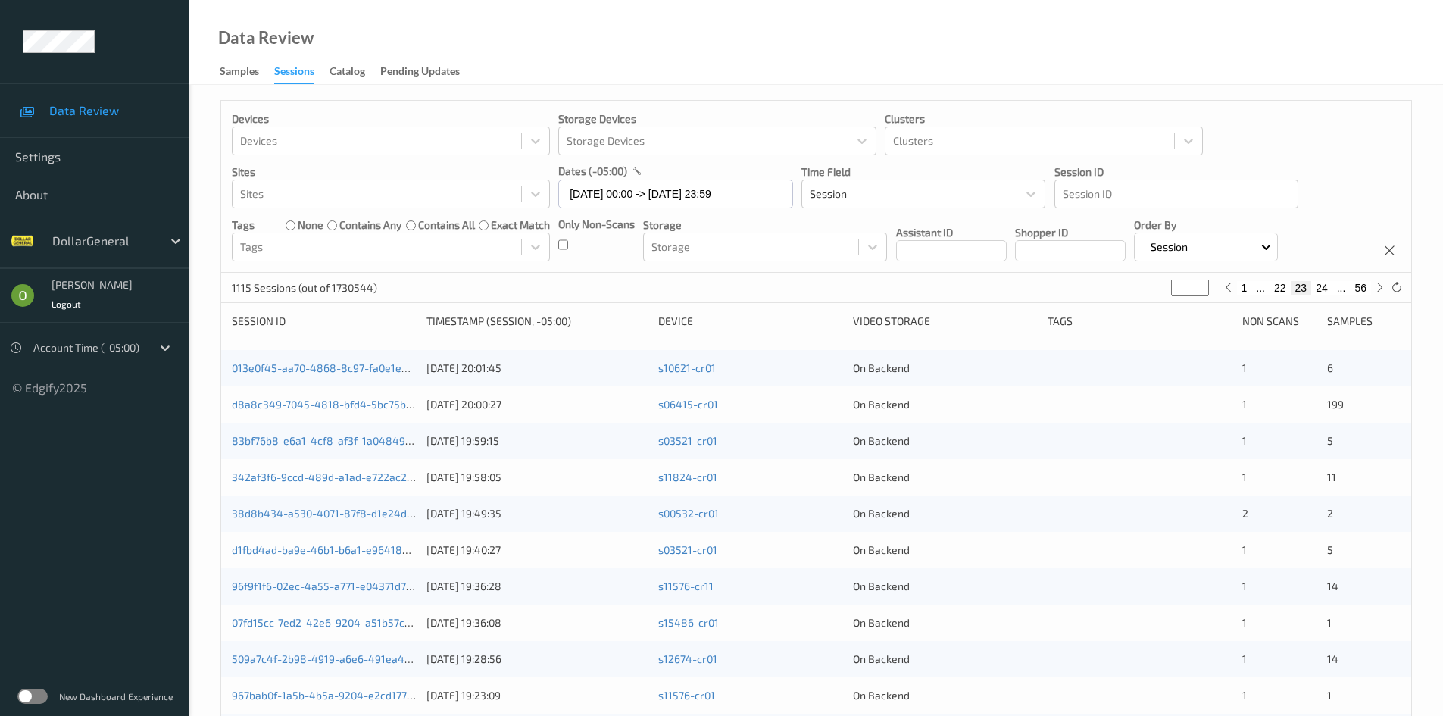
click at [1322, 289] on button "24" at bounding box center [1321, 288] width 21 height 14
type input "**"
click at [1322, 289] on button "25" at bounding box center [1321, 288] width 21 height 14
type input "**"
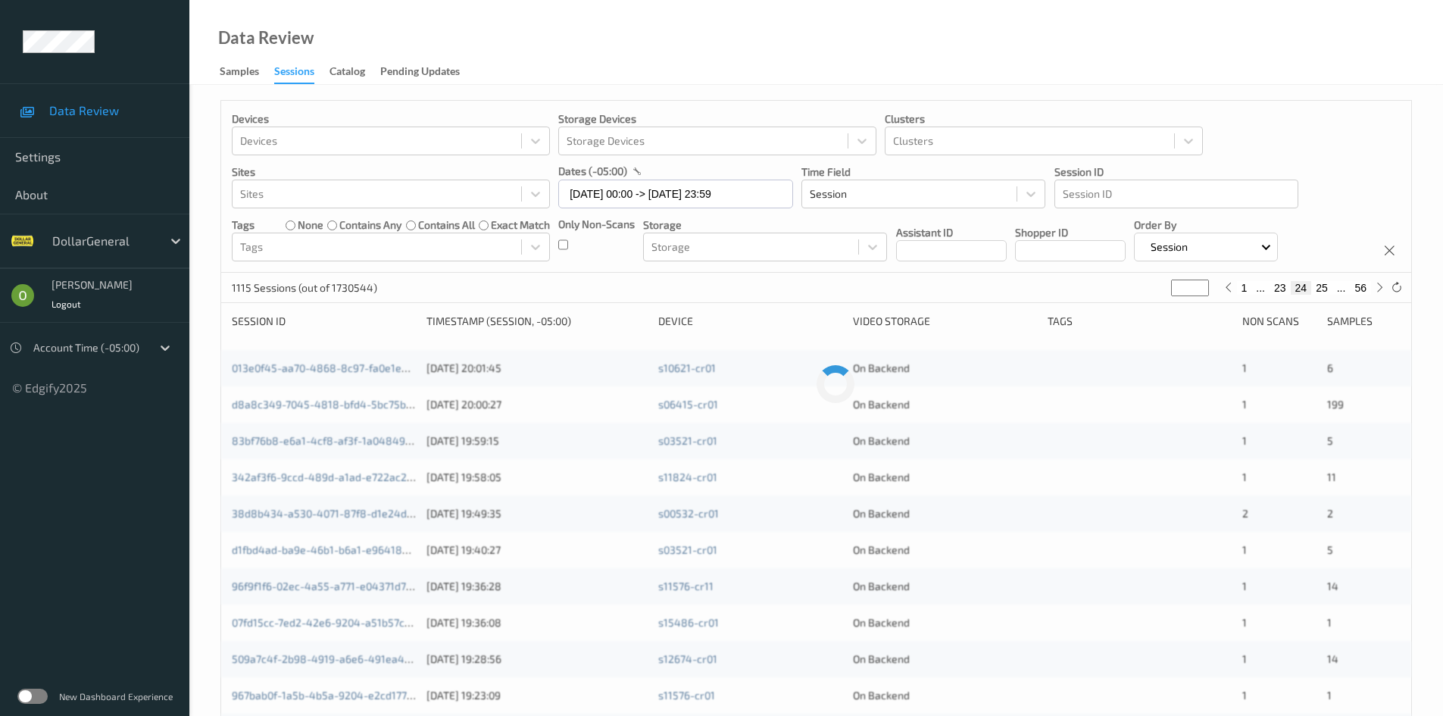
type input "**"
click at [1322, 289] on button "26" at bounding box center [1321, 288] width 21 height 14
type input "**"
click at [1322, 289] on button "27" at bounding box center [1321, 288] width 21 height 14
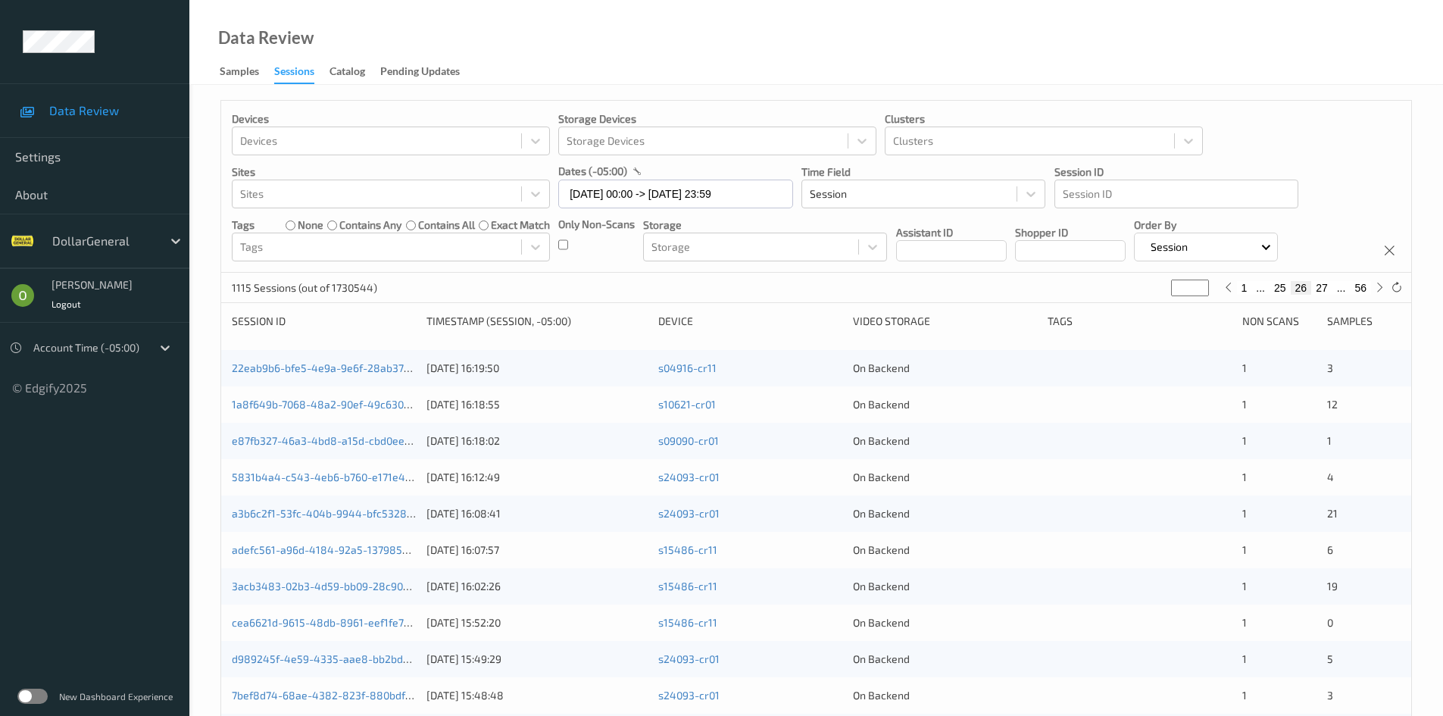
type input "**"
click at [1322, 289] on button "28" at bounding box center [1321, 288] width 21 height 14
type input "**"
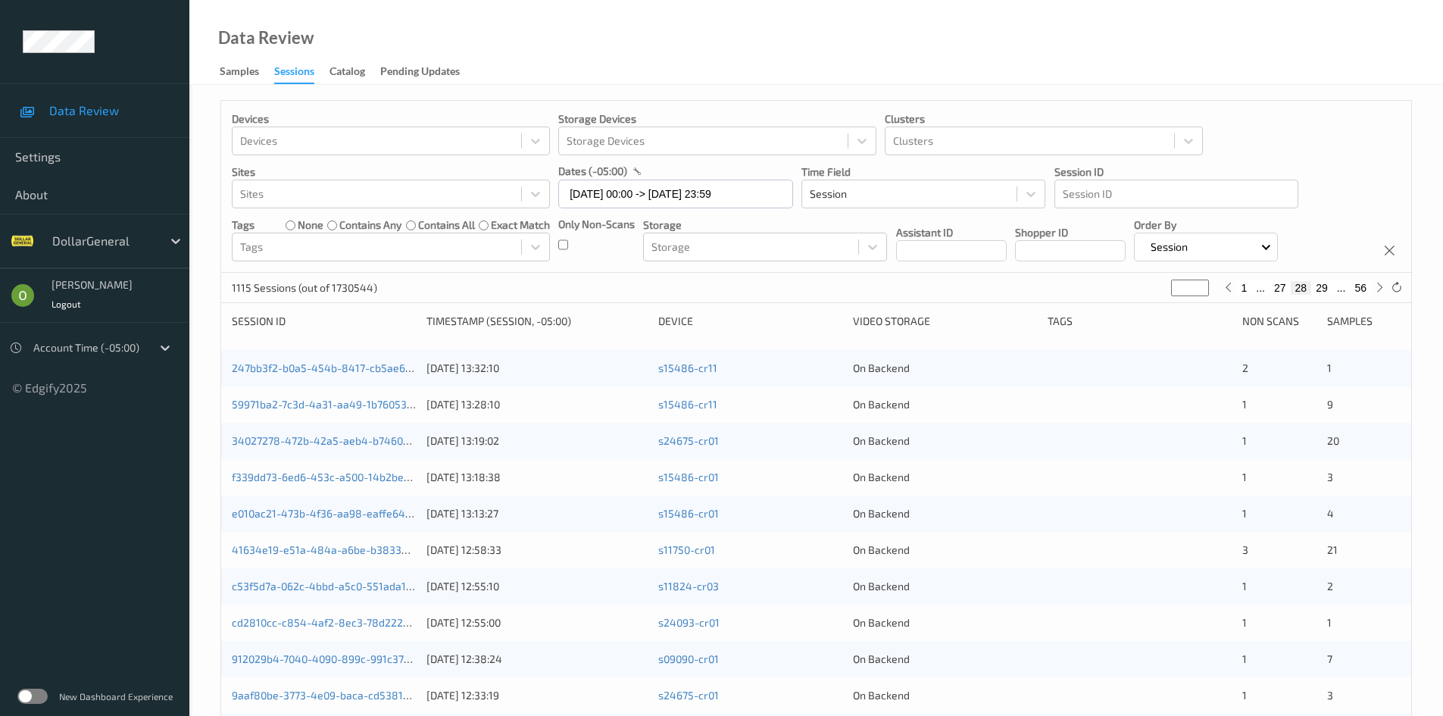
click at [1322, 289] on button "29" at bounding box center [1321, 288] width 21 height 14
type input "**"
click at [1282, 286] on button "28" at bounding box center [1279, 288] width 21 height 14
type input "**"
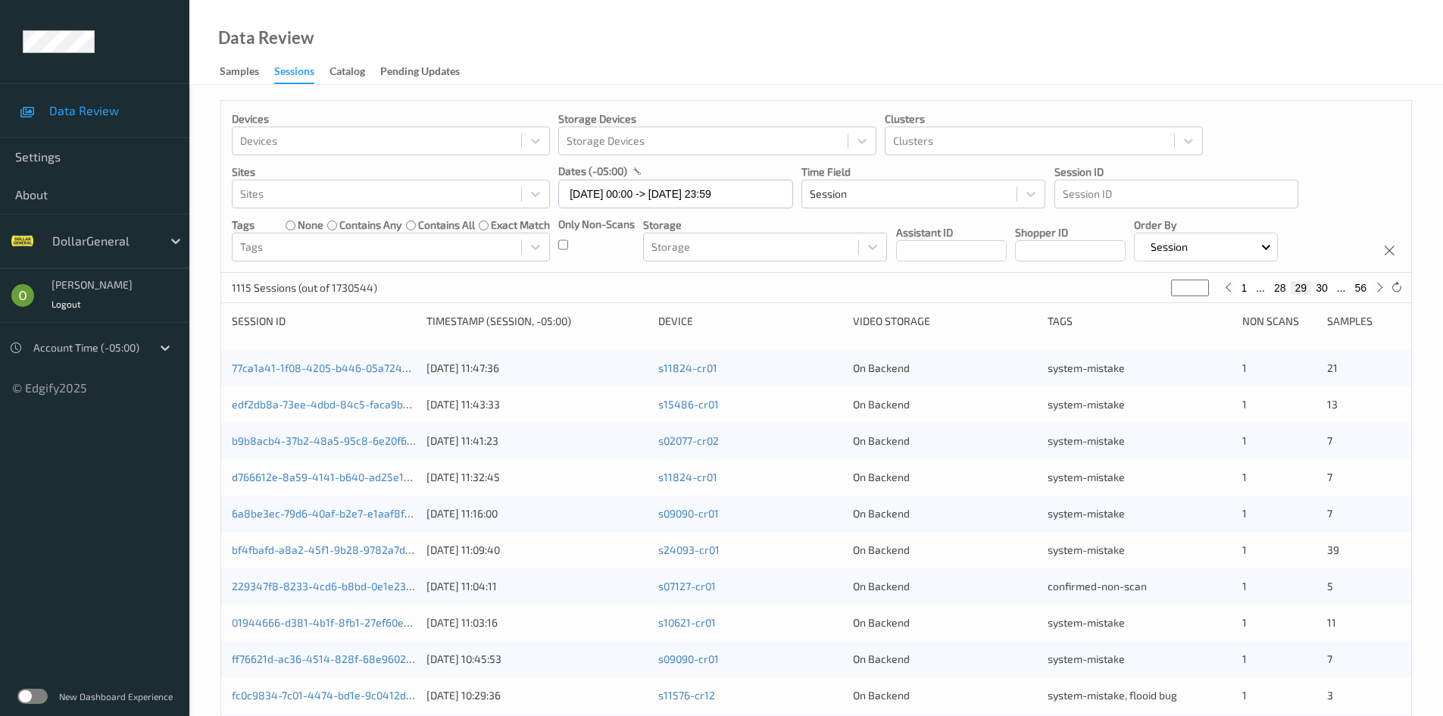
type input "**"
click at [367, 356] on div "247bb3f2-b0a5-454b-8417-cb5ae6b86f4e [DATE] 13:32:10 s15486-cr11 On Backend 2 1" at bounding box center [816, 368] width 1190 height 36
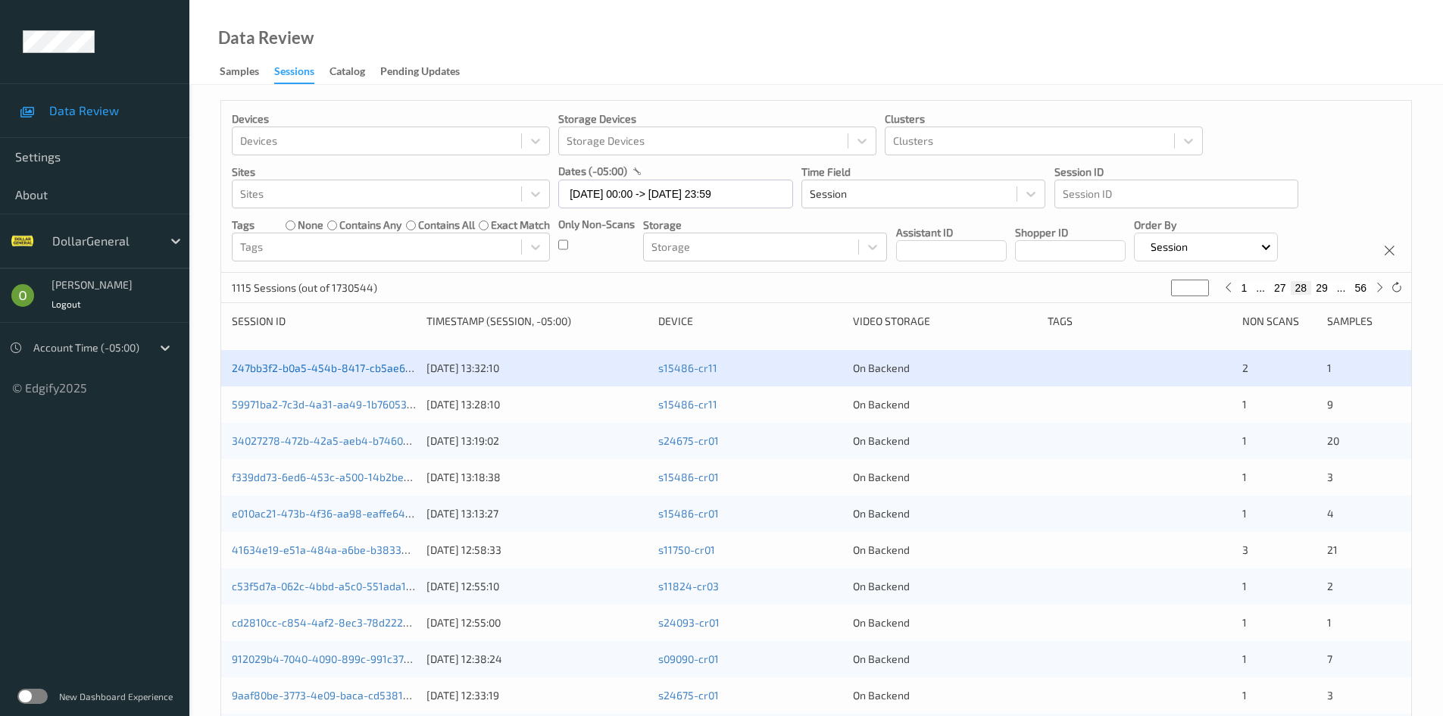
click at [372, 365] on link "247bb3f2-b0a5-454b-8417-cb5ae6b86f4e" at bounding box center [336, 367] width 209 height 13
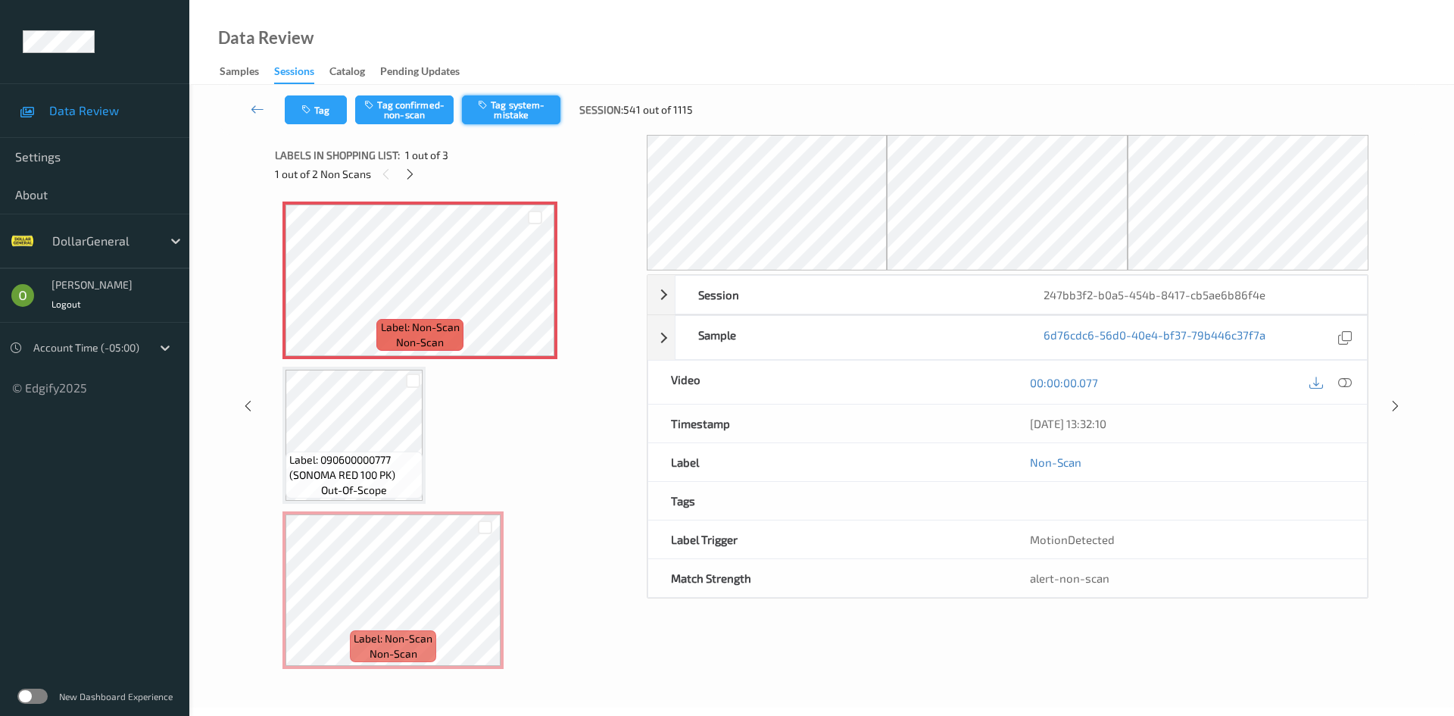
click at [507, 102] on button "Tag system-mistake" at bounding box center [511, 109] width 98 height 29
click at [328, 108] on button "Tag" at bounding box center [316, 109] width 62 height 29
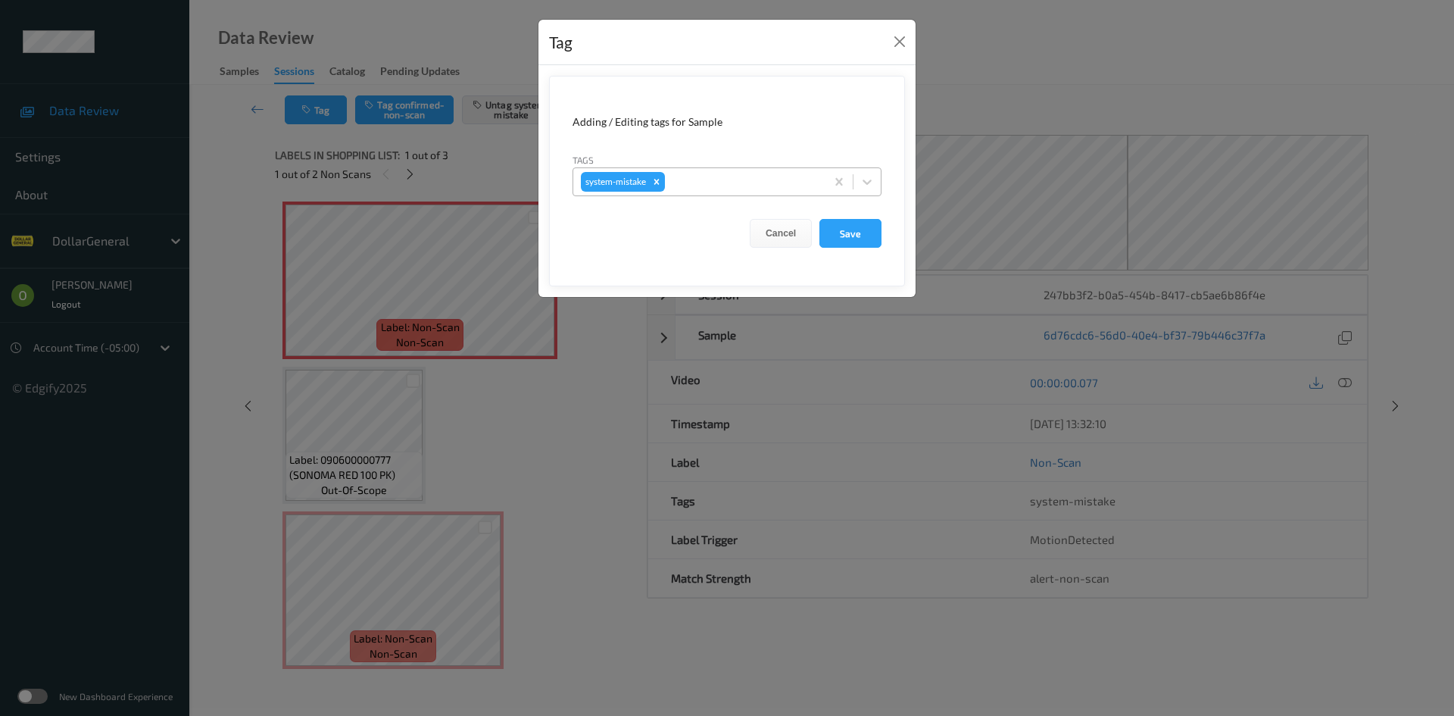
click at [733, 178] on div at bounding box center [743, 182] width 150 height 18
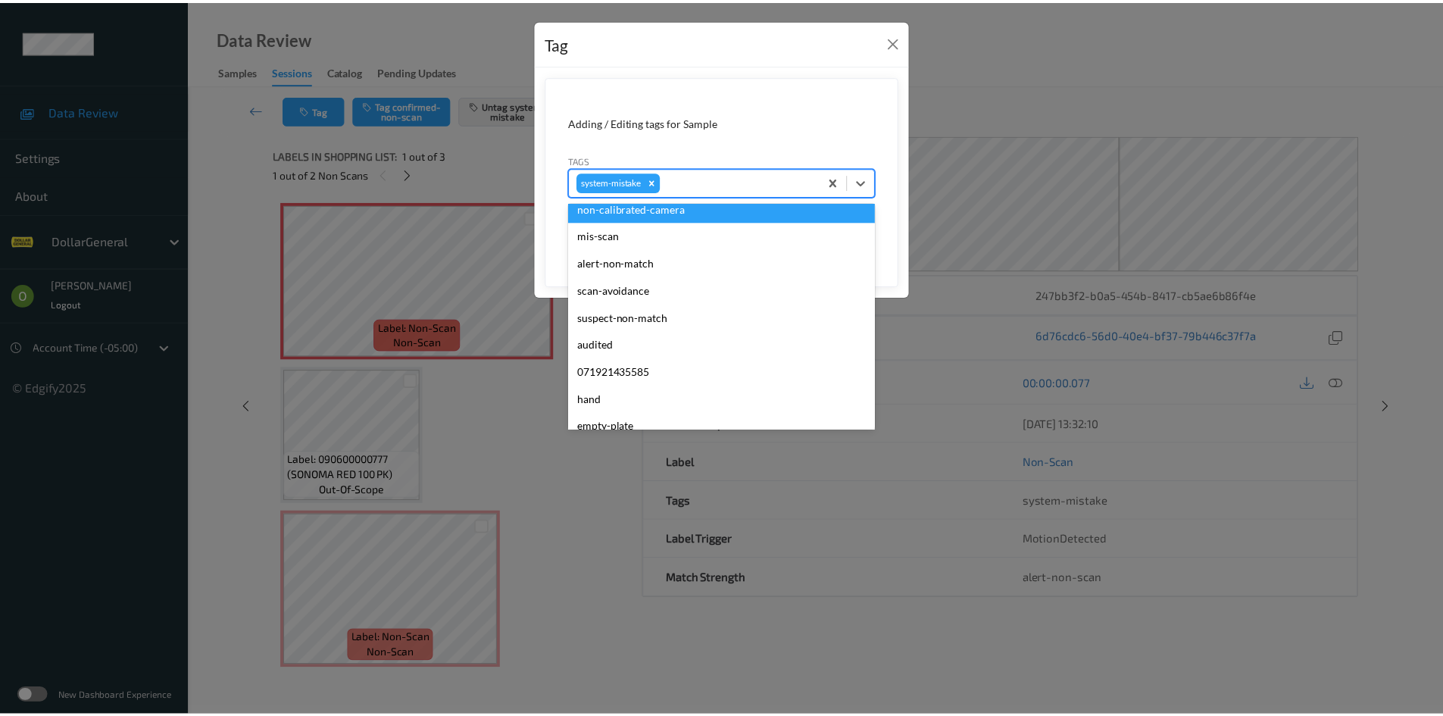
scroll to position [379, 0]
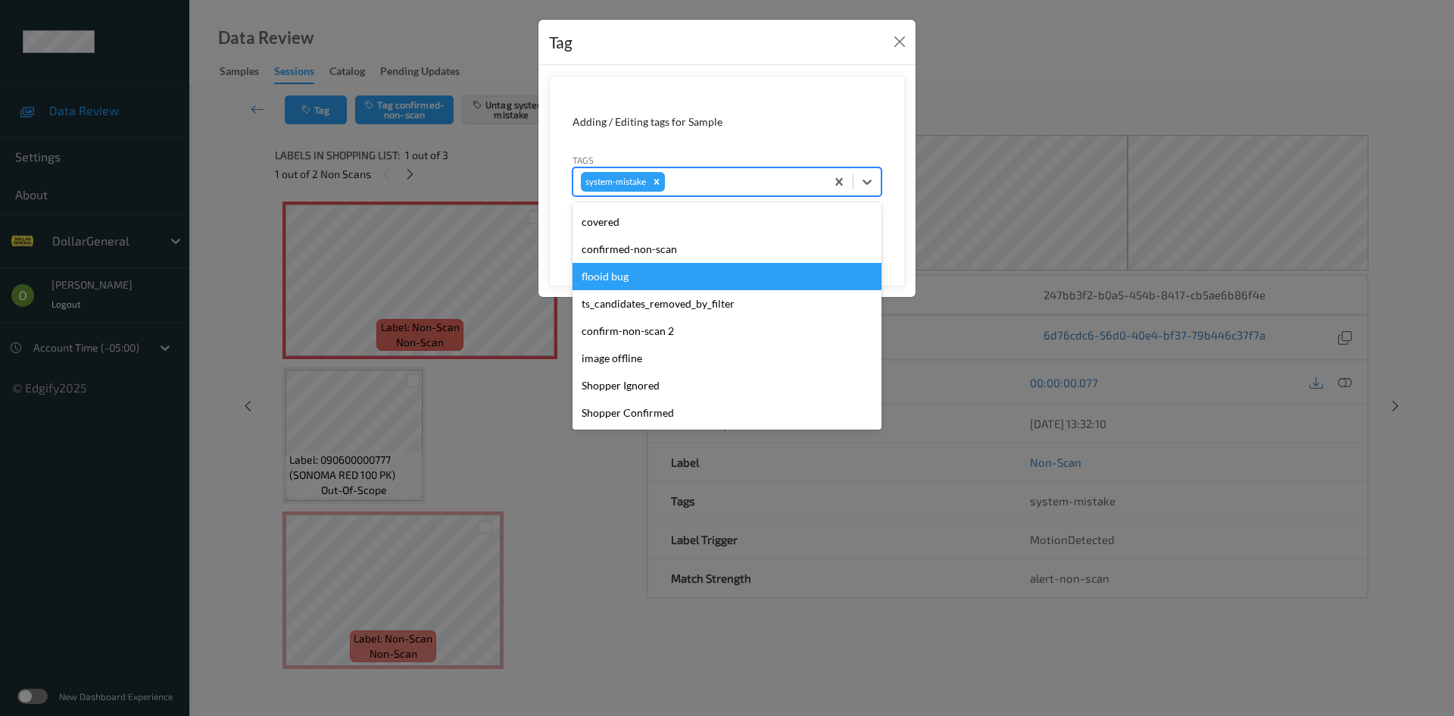
click at [725, 276] on div "flooid bug" at bounding box center [727, 276] width 309 height 27
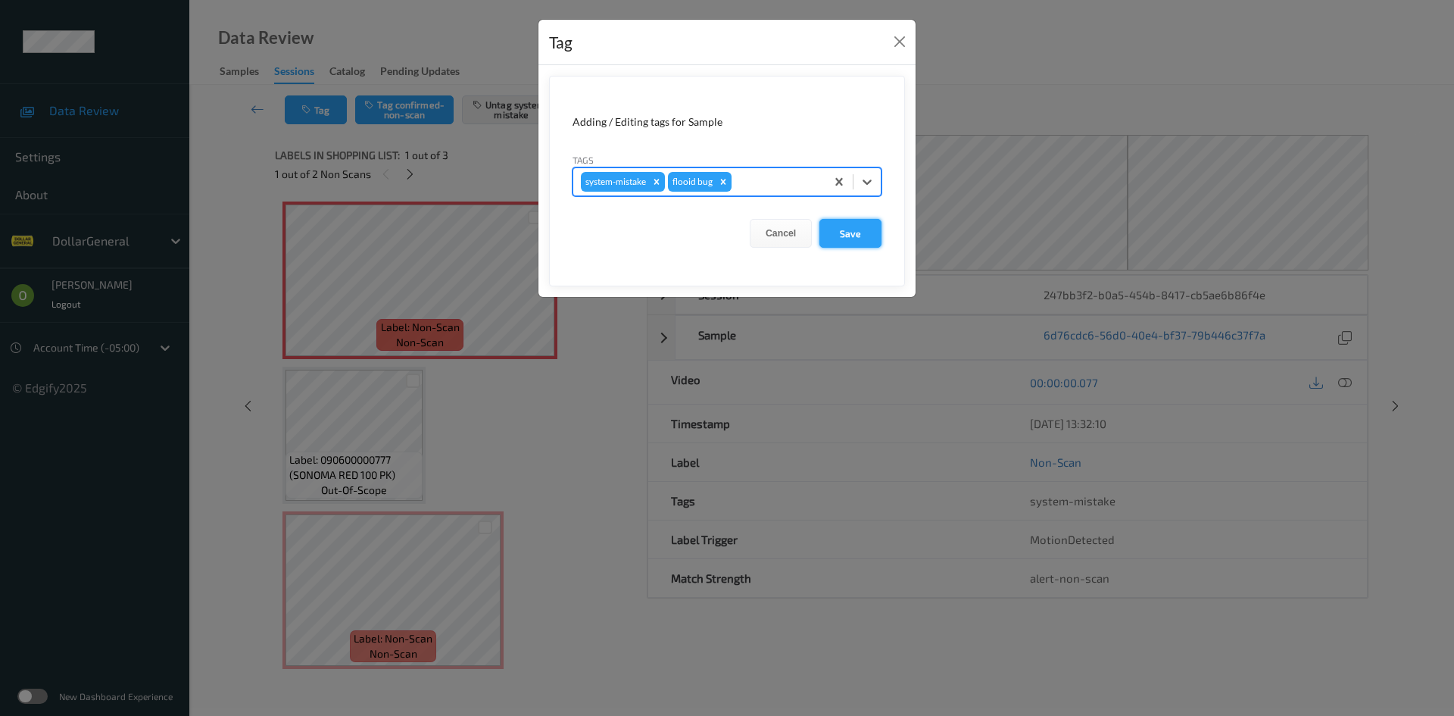
click at [878, 236] on button "Save" at bounding box center [851, 233] width 62 height 29
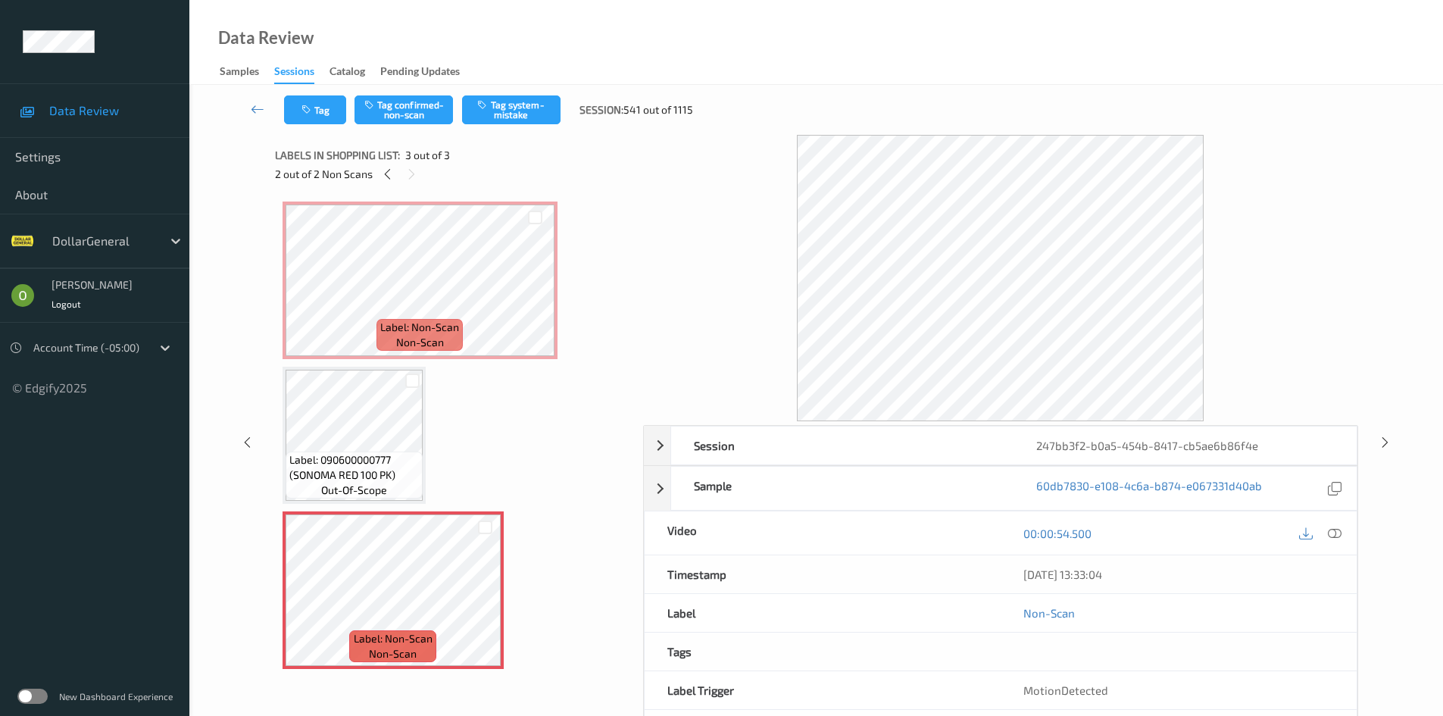
click at [1328, 535] on div at bounding box center [1335, 533] width 20 height 20
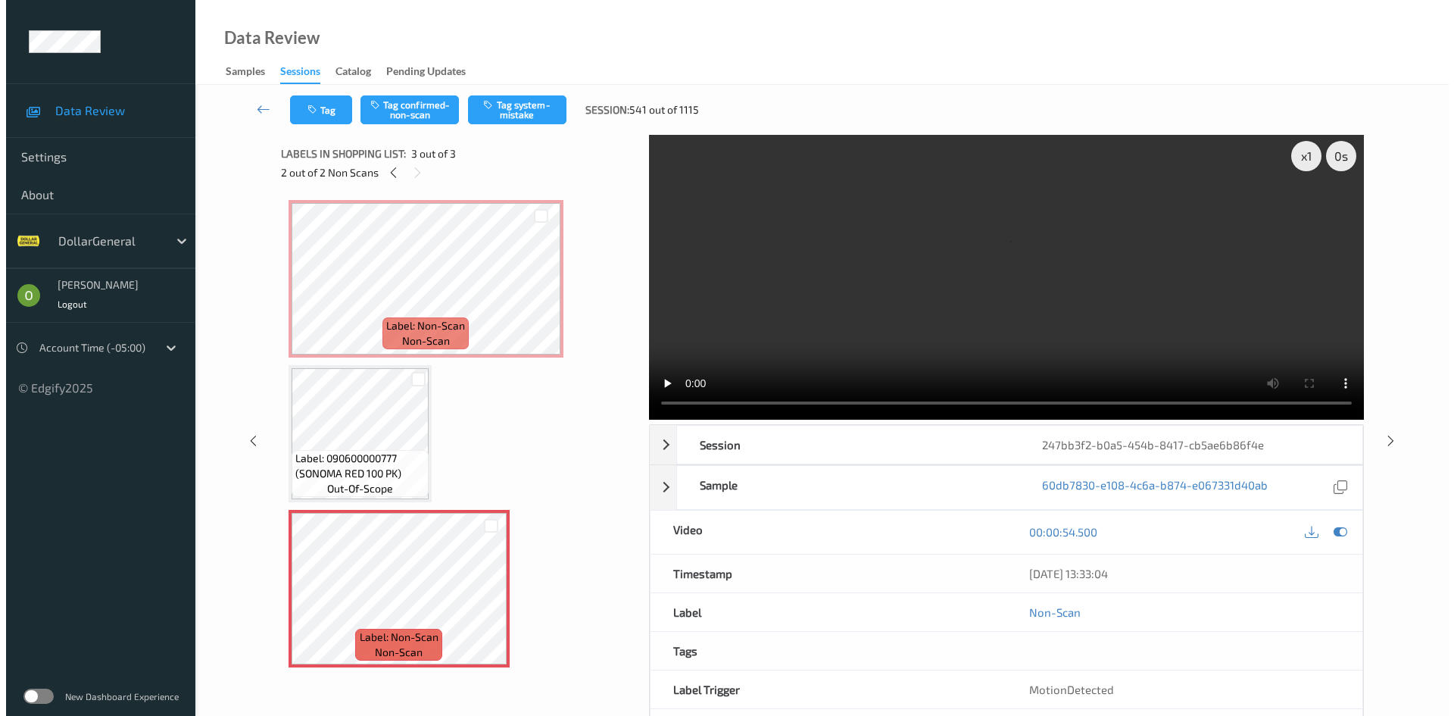
scroll to position [0, 0]
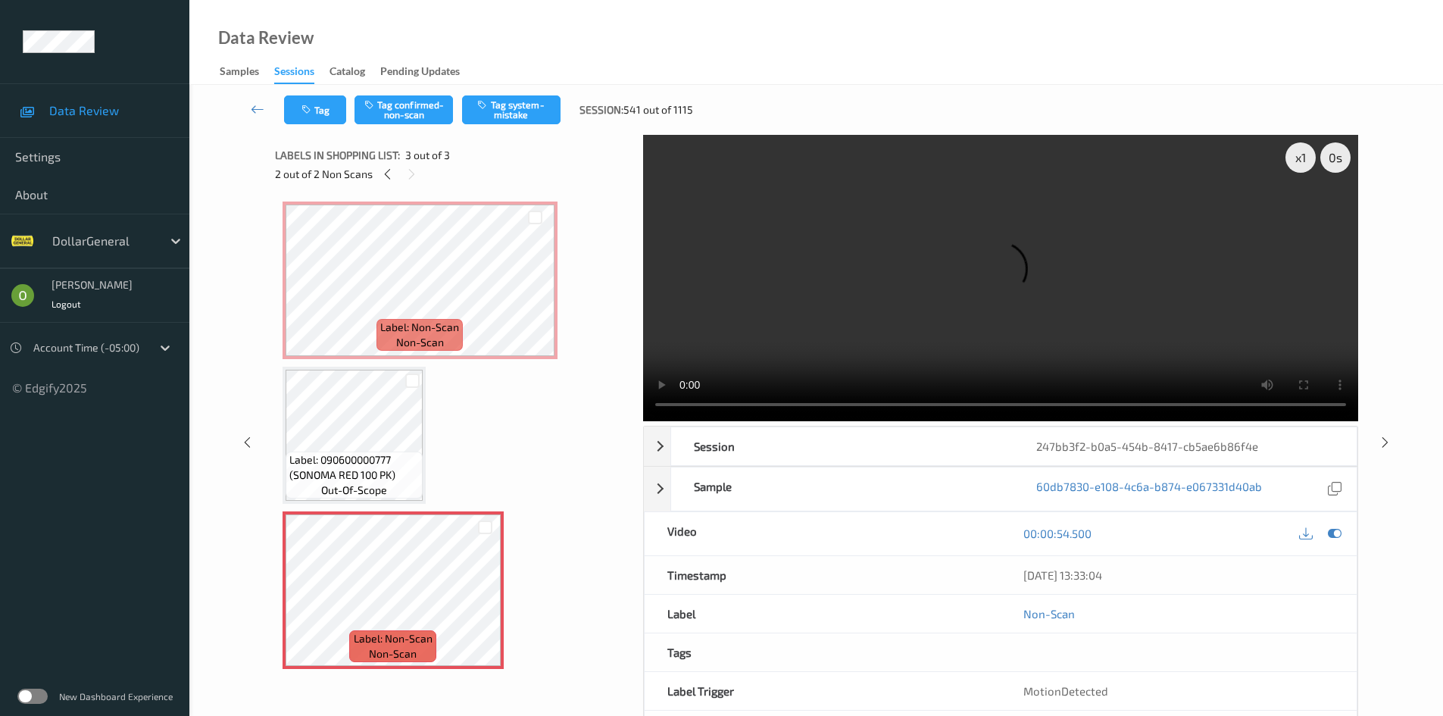
click at [821, 339] on video at bounding box center [1000, 278] width 715 height 286
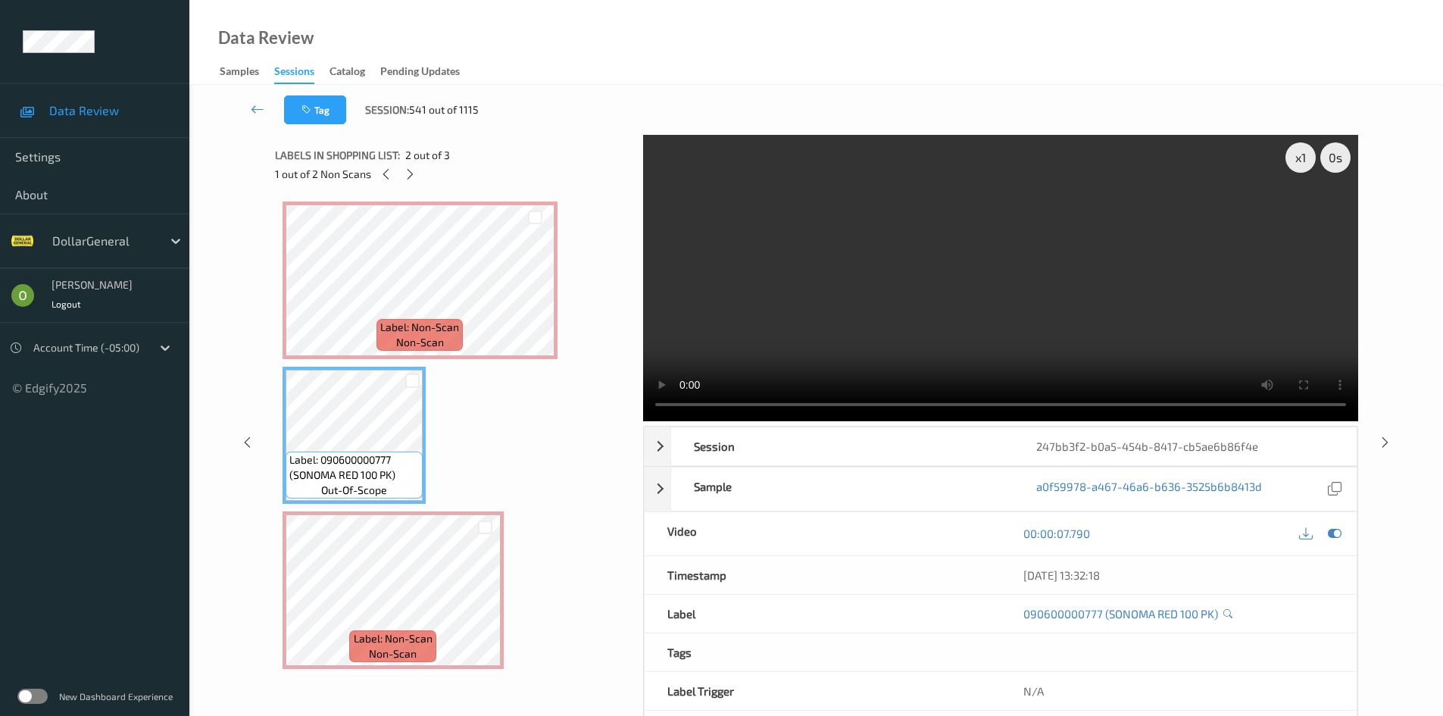
click at [921, 309] on video at bounding box center [1000, 278] width 715 height 286
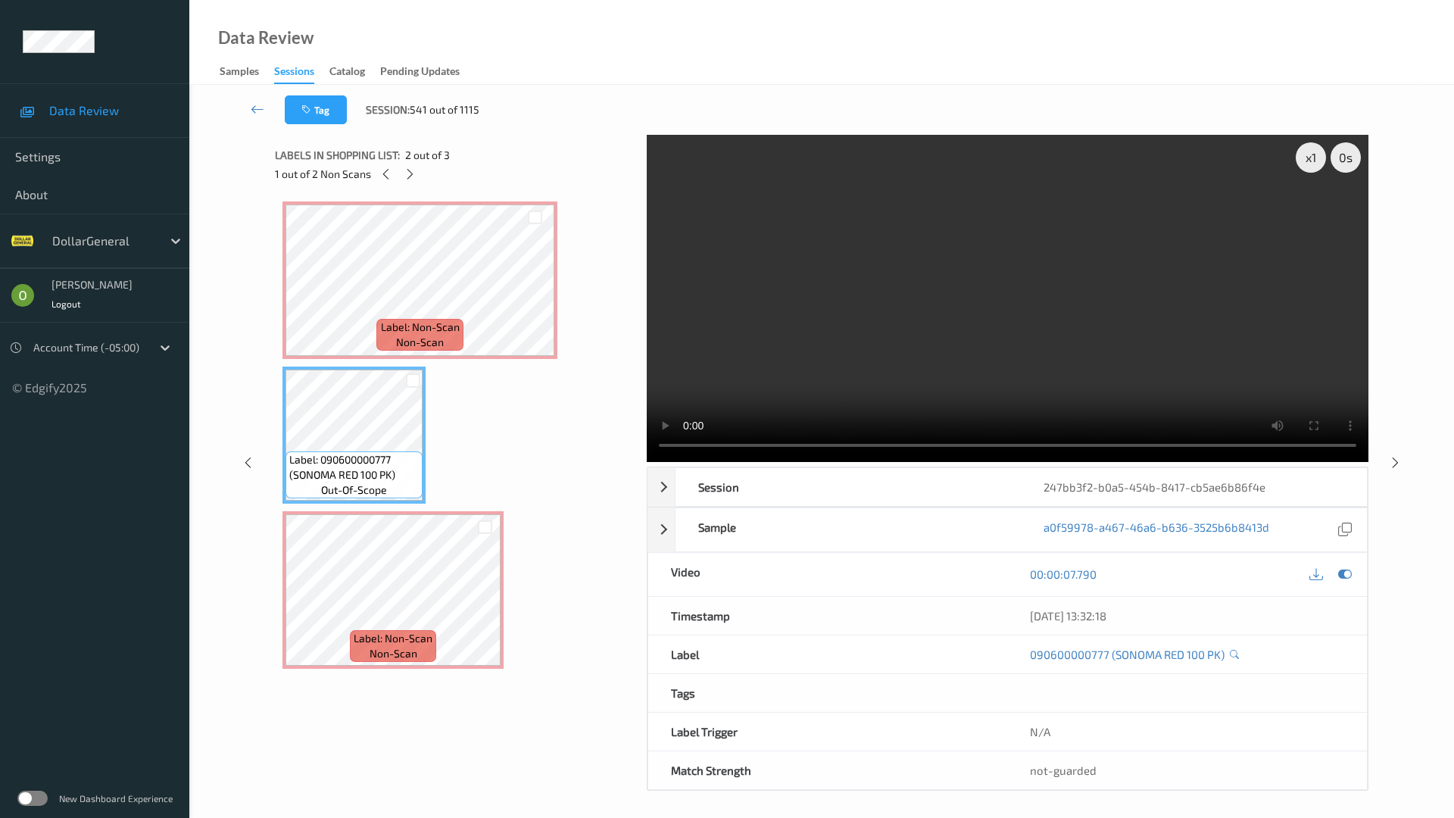
click at [1260, 267] on video at bounding box center [1008, 298] width 722 height 327
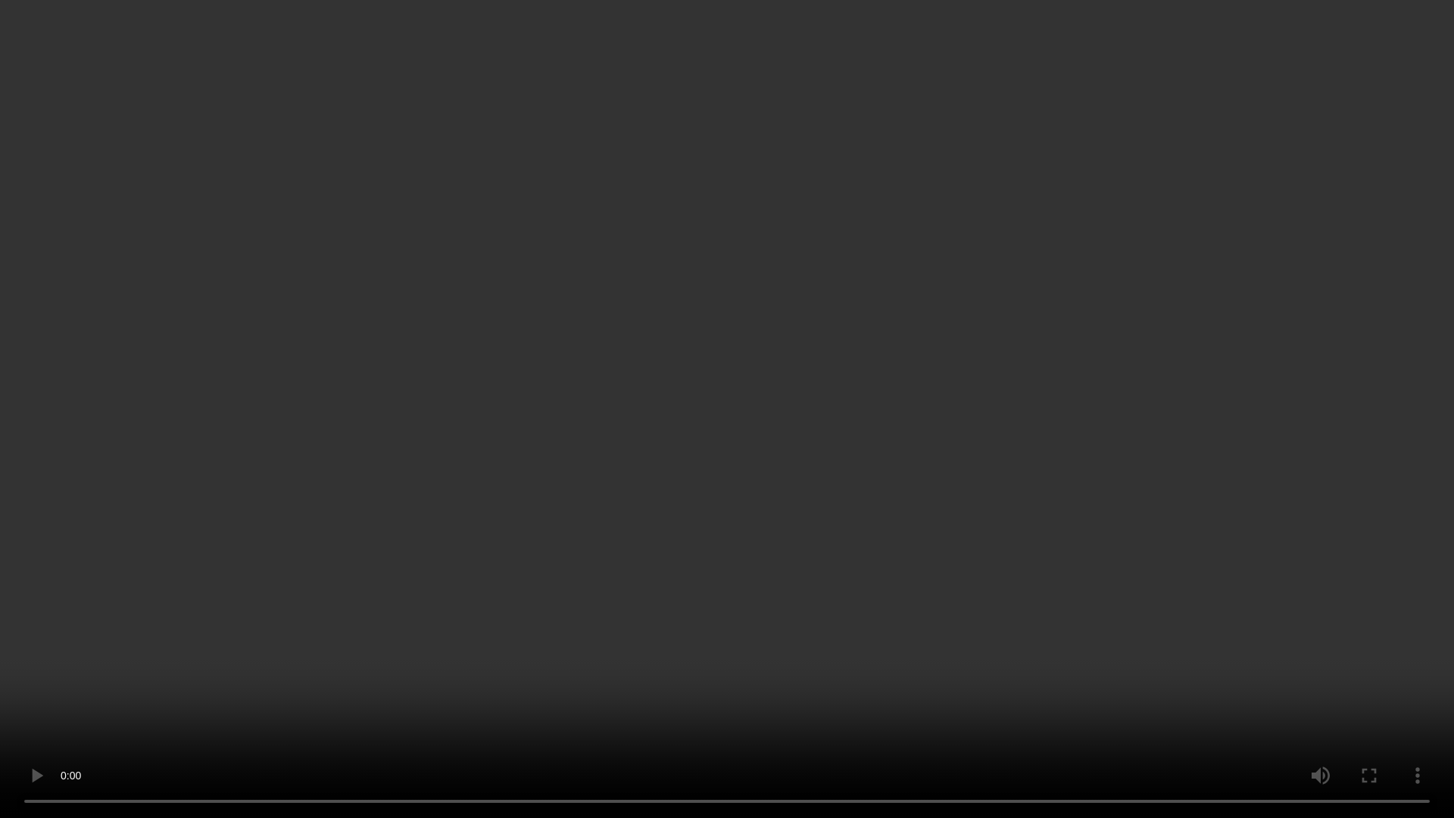
click at [1260, 267] on video at bounding box center [727, 409] width 1454 height 818
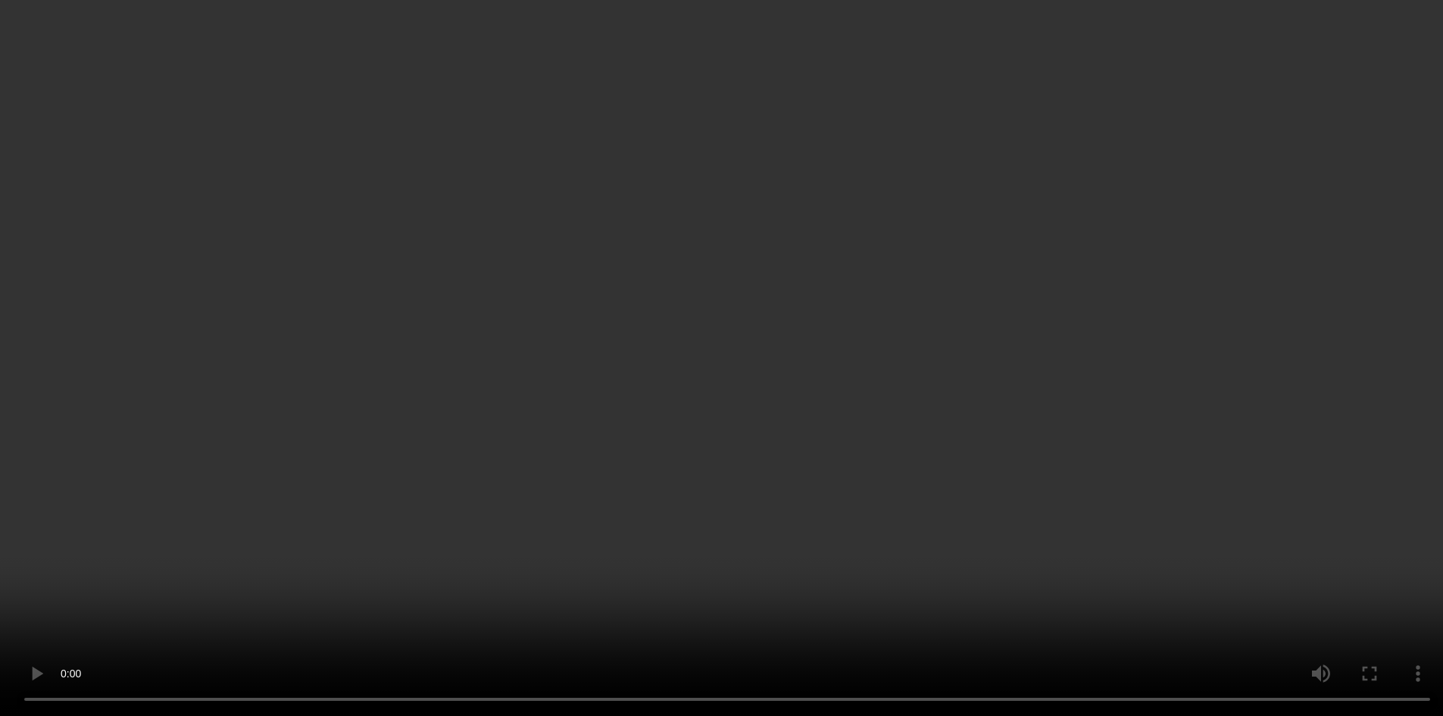
click at [1314, 157] on div "x 1" at bounding box center [1300, 157] width 30 height 30
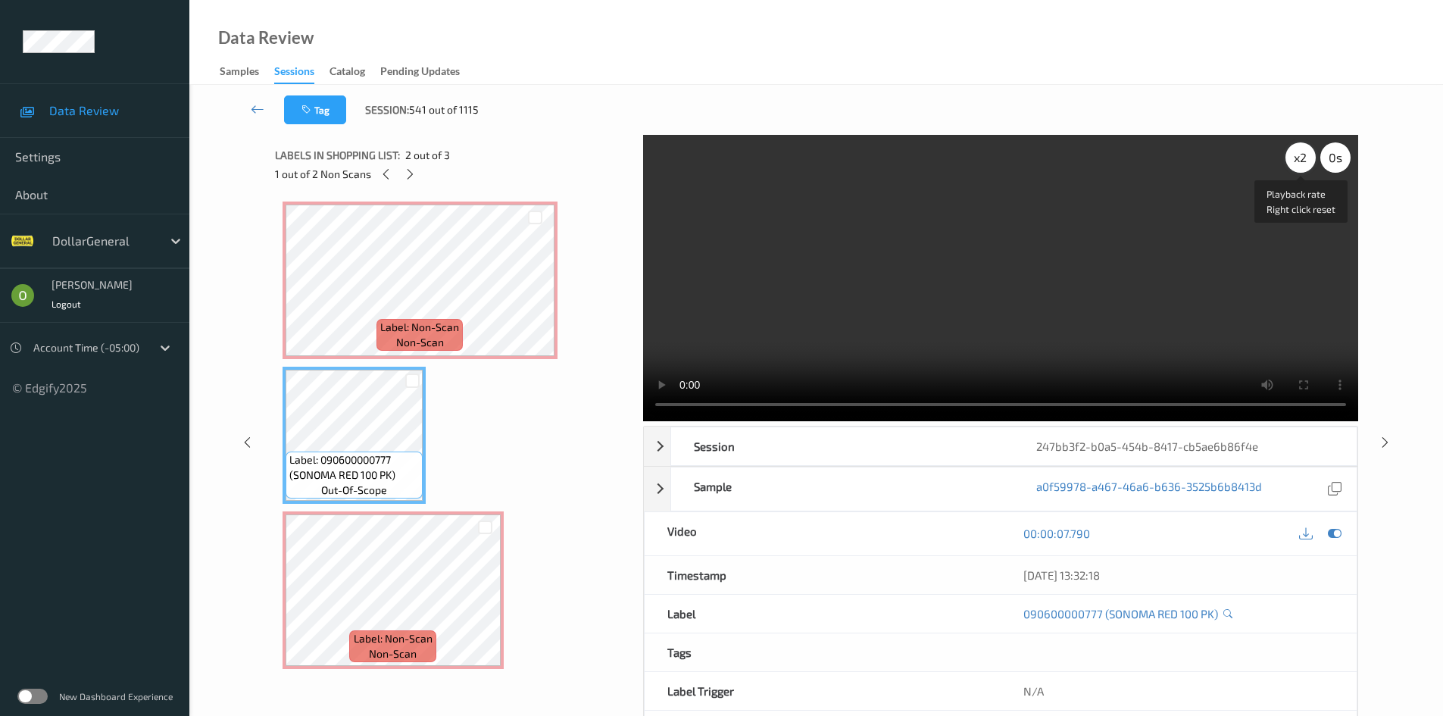
click at [1314, 157] on div "x 2" at bounding box center [1300, 157] width 30 height 30
click at [1314, 157] on div "x 4" at bounding box center [1300, 157] width 30 height 30
click at [1166, 246] on video at bounding box center [1000, 278] width 715 height 286
click at [1160, 248] on video at bounding box center [1000, 278] width 715 height 286
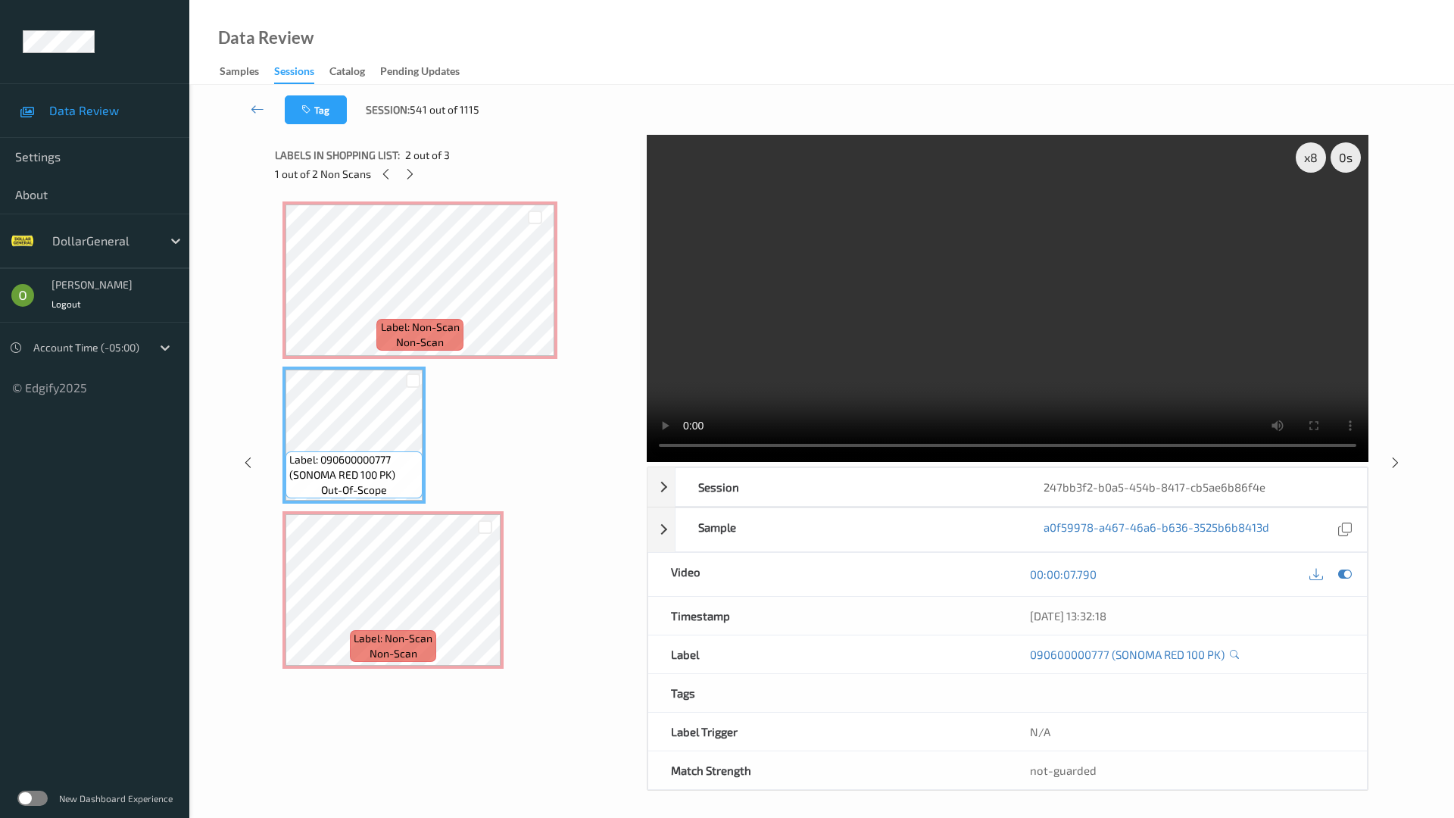
click at [1026, 345] on video at bounding box center [1008, 298] width 722 height 327
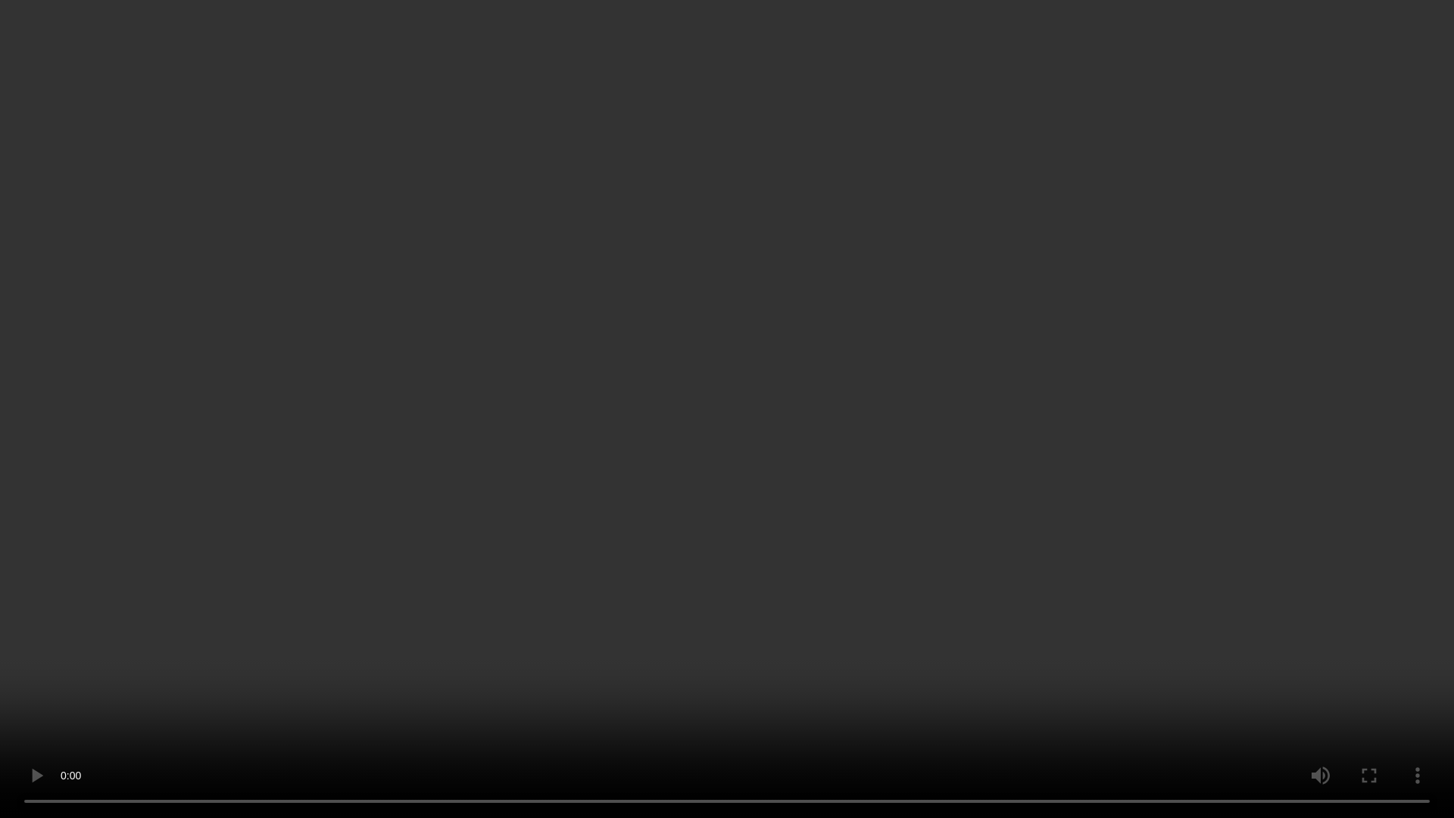
click at [1026, 345] on video at bounding box center [727, 409] width 1454 height 818
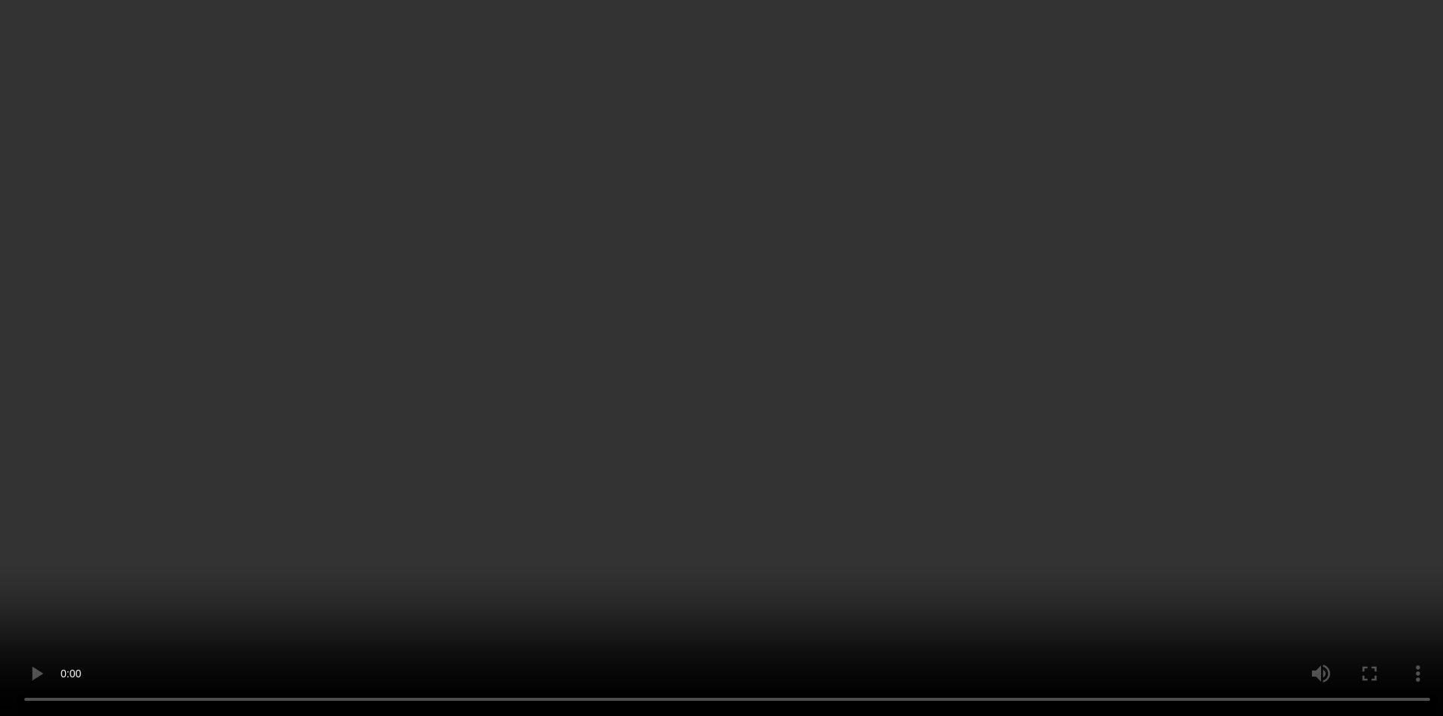
click at [1201, 189] on video at bounding box center [721, 358] width 1443 height 716
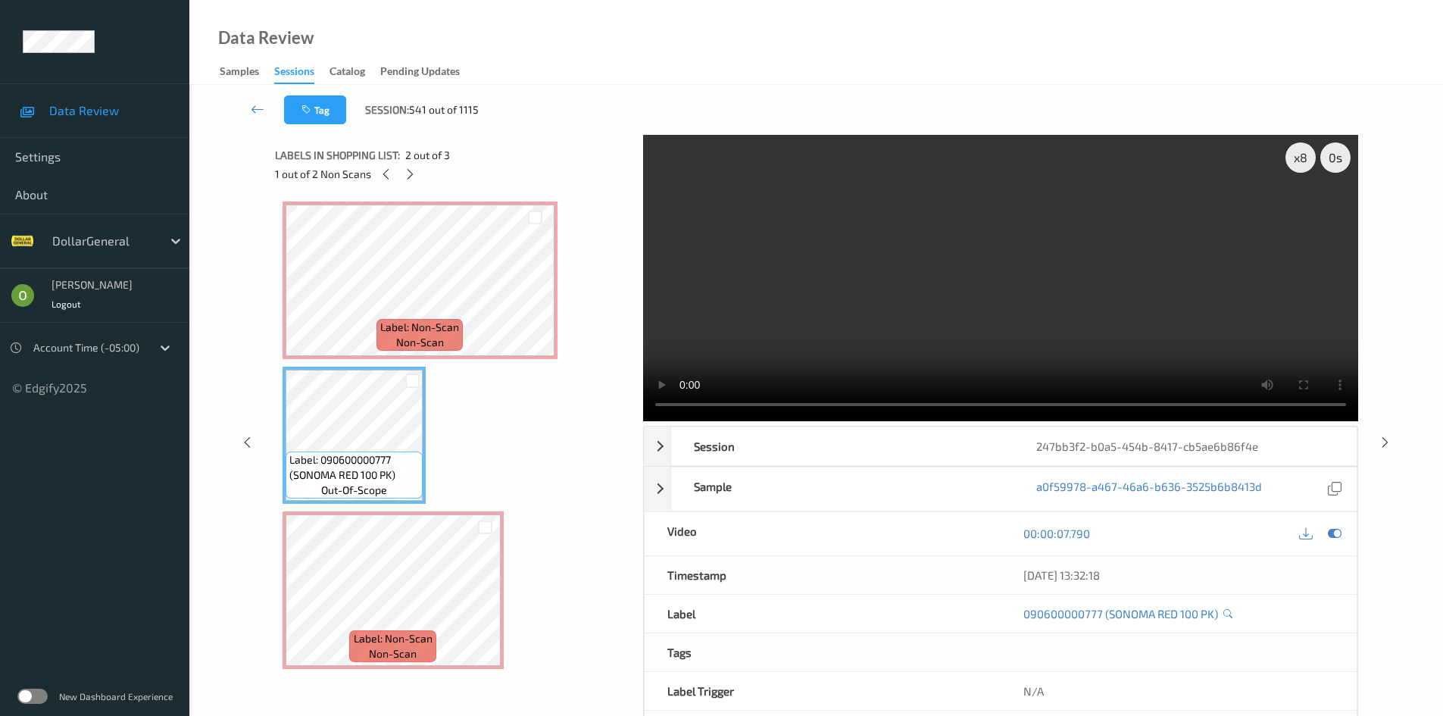
click at [1201, 189] on video at bounding box center [1000, 278] width 715 height 286
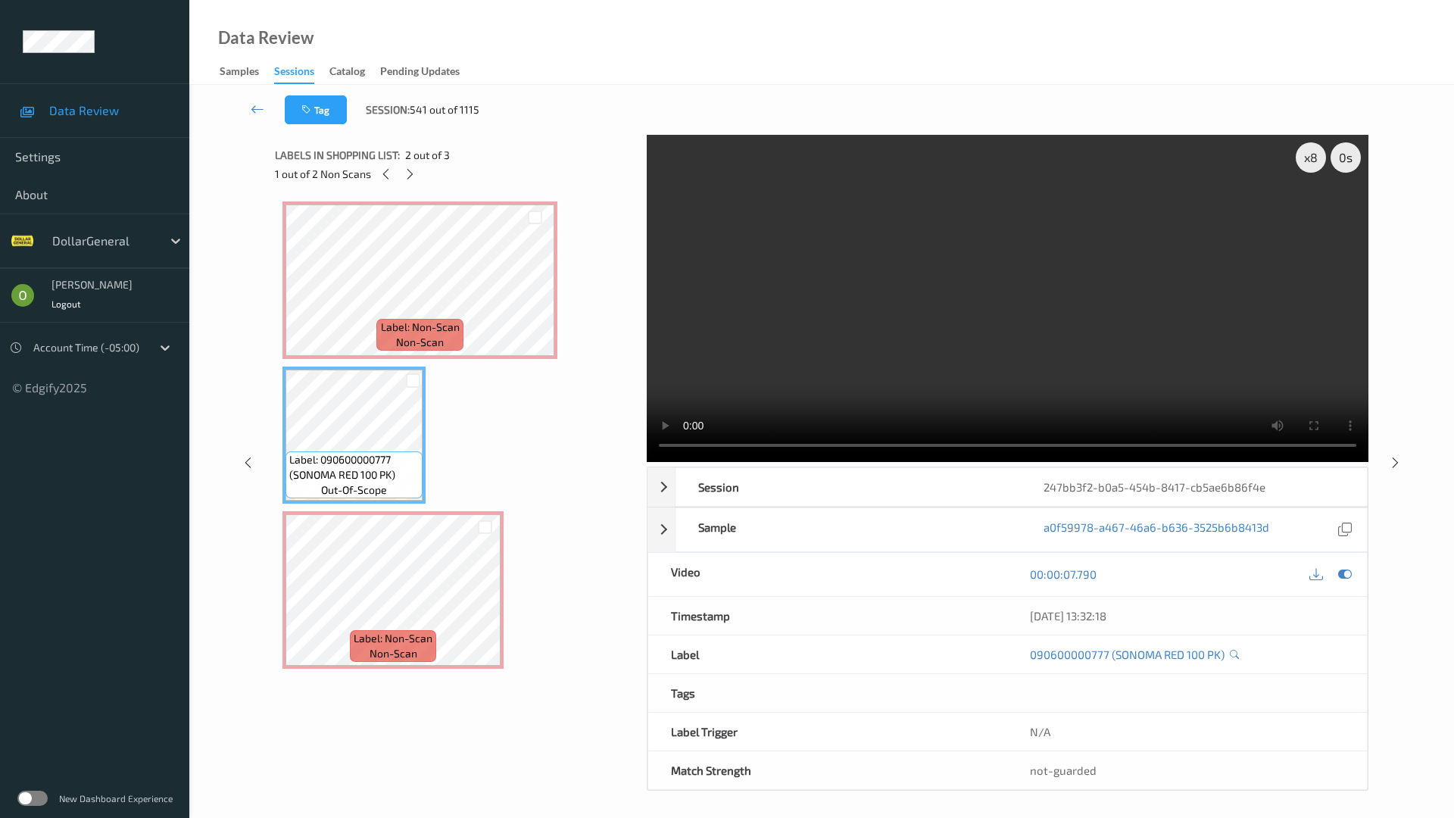
click at [1169, 272] on video at bounding box center [1008, 298] width 722 height 327
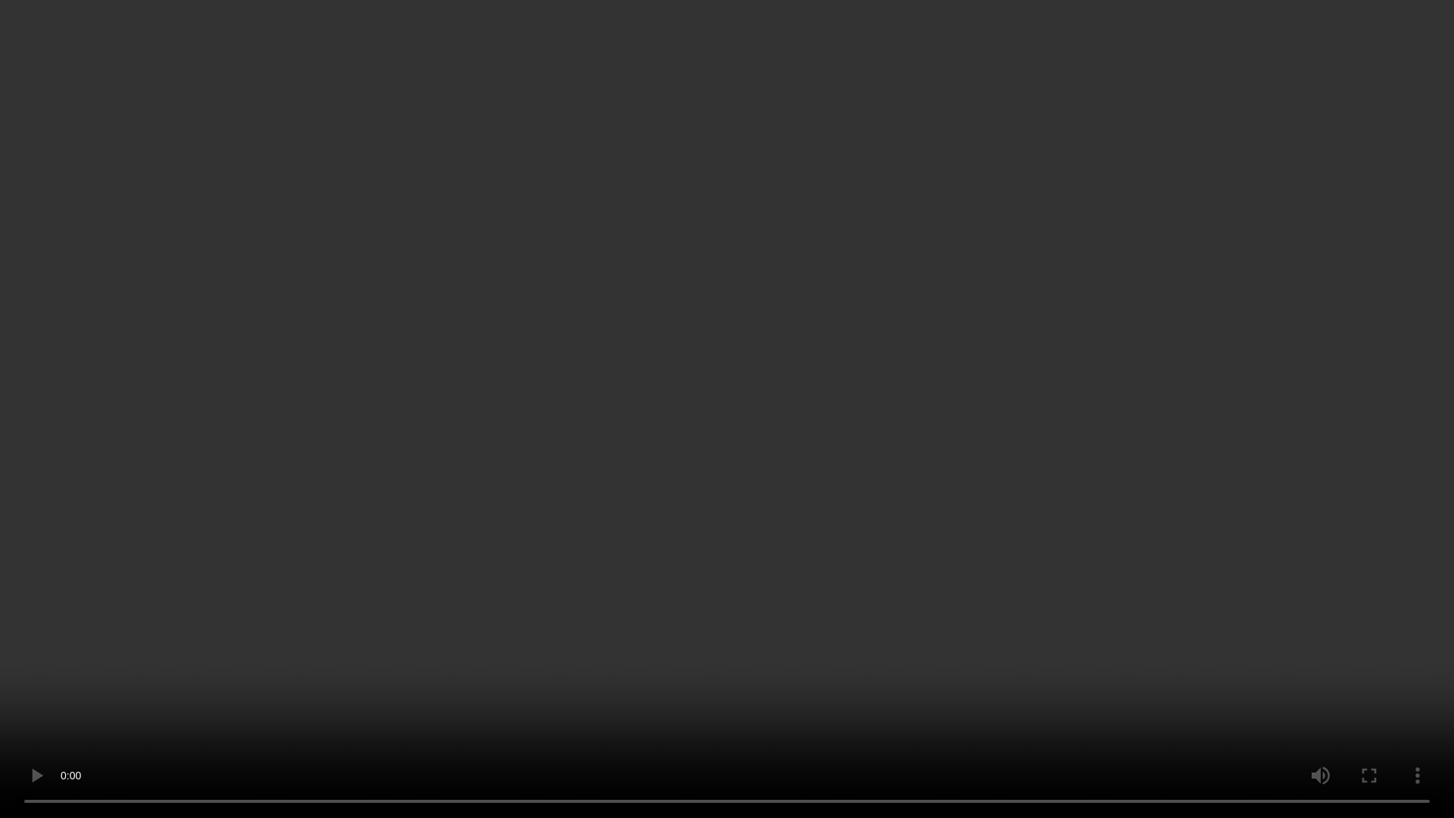
click at [1169, 272] on video at bounding box center [727, 409] width 1454 height 818
click at [896, 605] on video at bounding box center [727, 409] width 1454 height 818
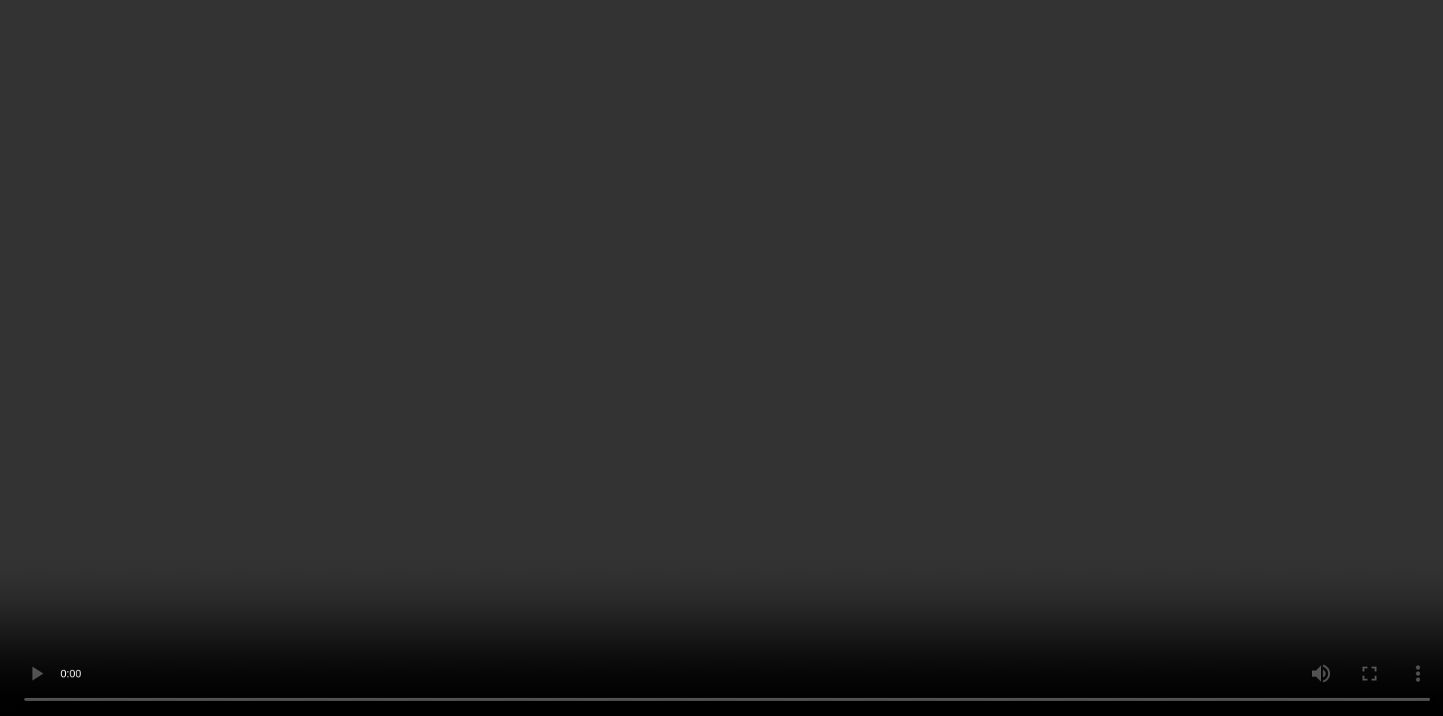
click at [379, 638] on span "Label: Non-Scan" at bounding box center [393, 638] width 79 height 15
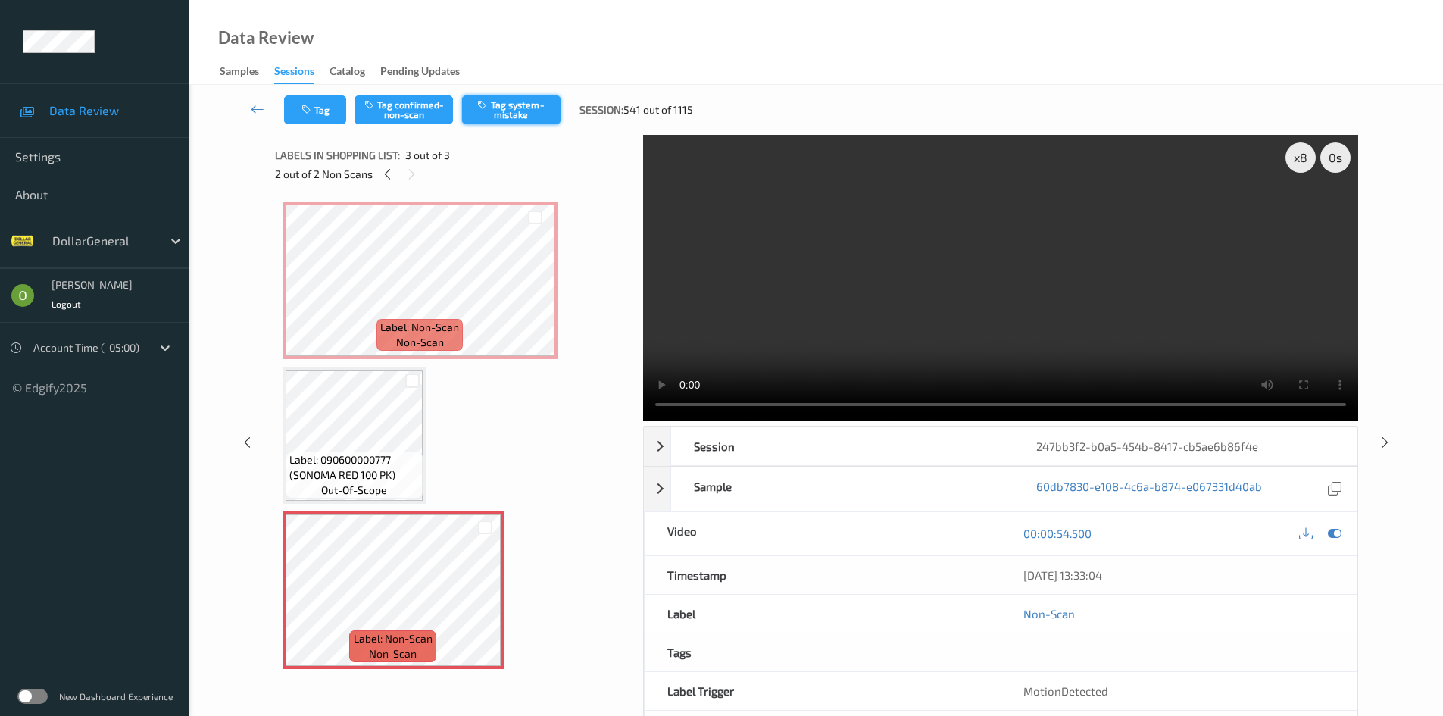
click at [542, 111] on button "Tag system-mistake" at bounding box center [511, 109] width 98 height 29
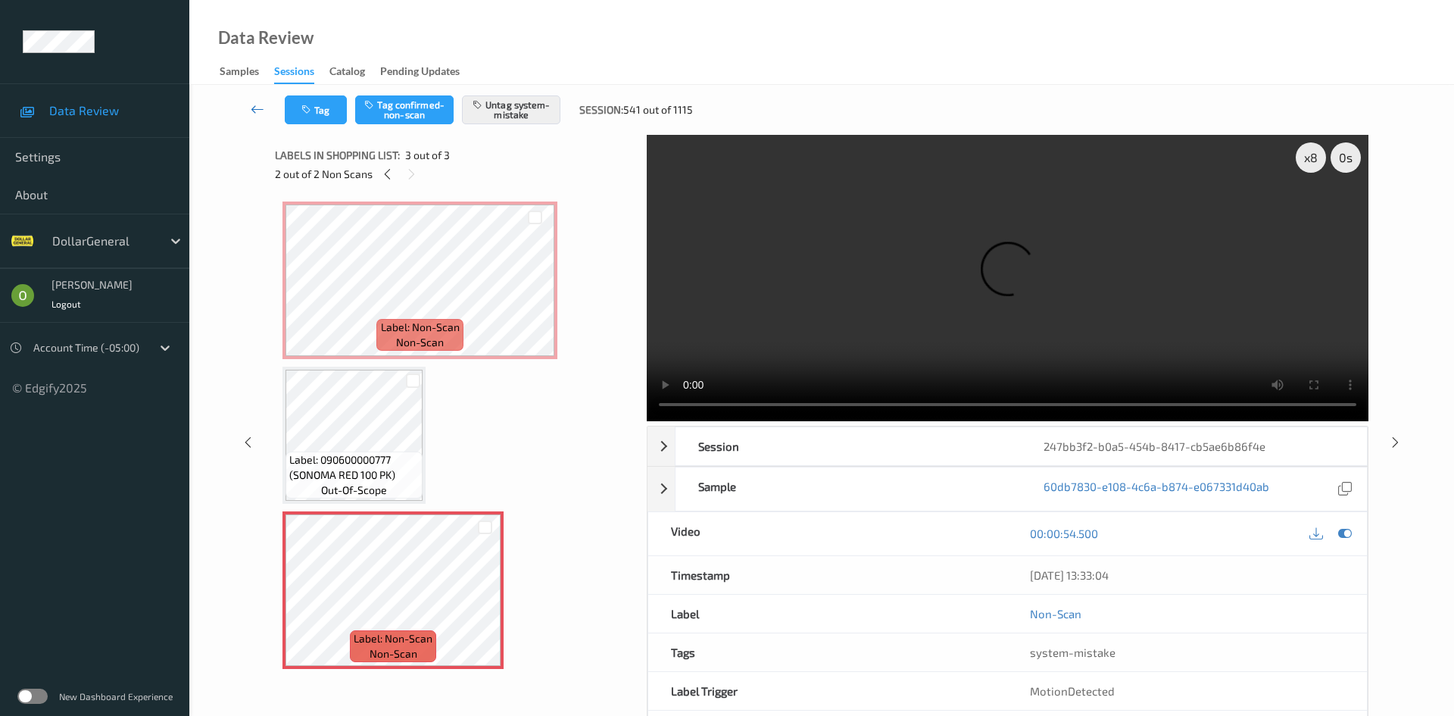
click at [254, 100] on link at bounding box center [258, 109] width 54 height 29
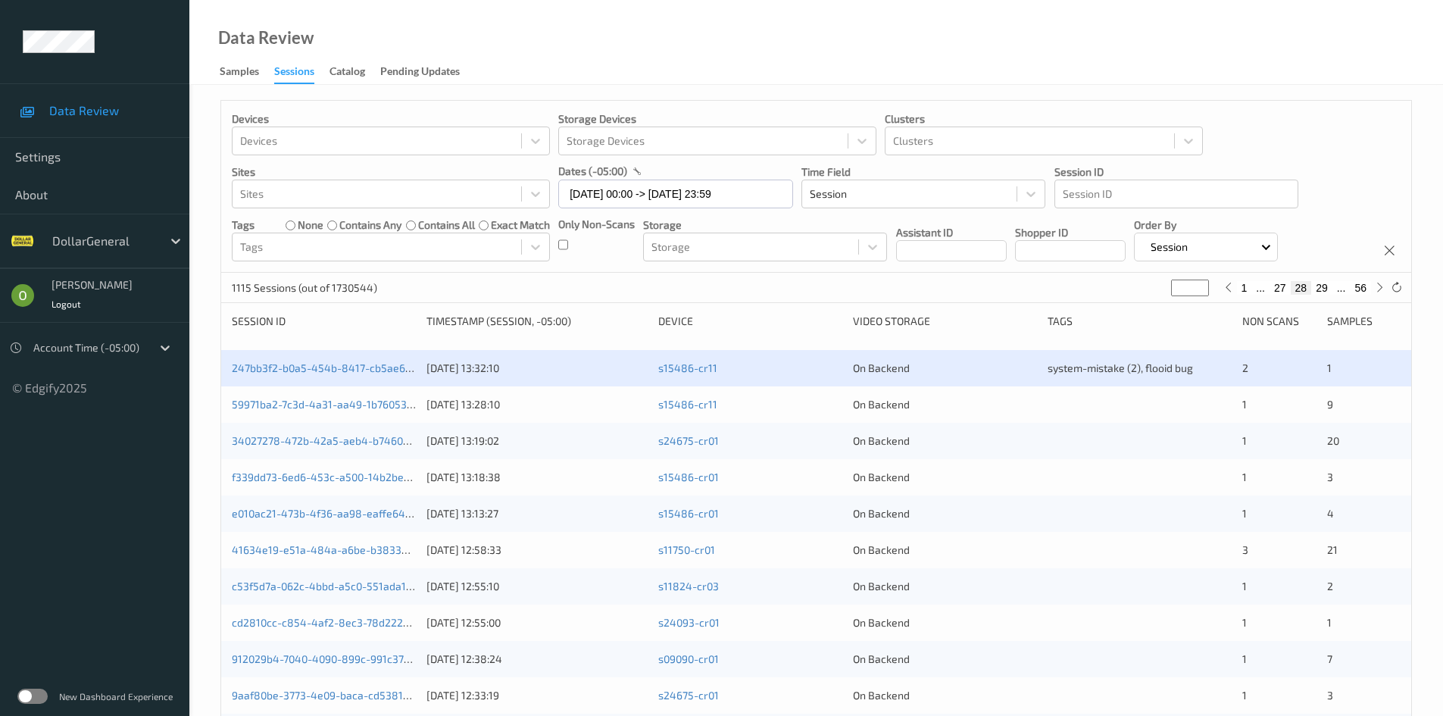
click at [1048, 411] on div at bounding box center [1139, 404] width 184 height 15
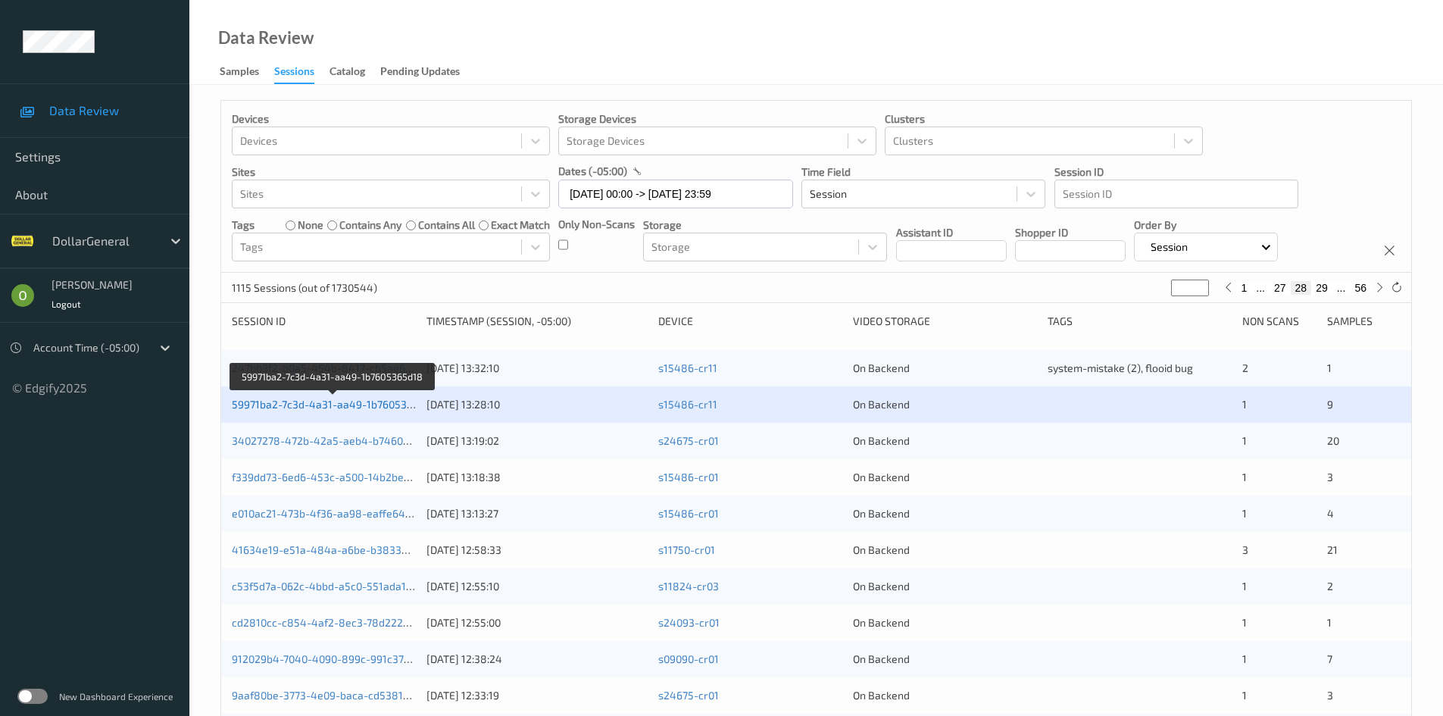
click at [359, 404] on link "59971ba2-7c3d-4a31-aa49-1b7605365d18" at bounding box center [334, 404] width 205 height 13
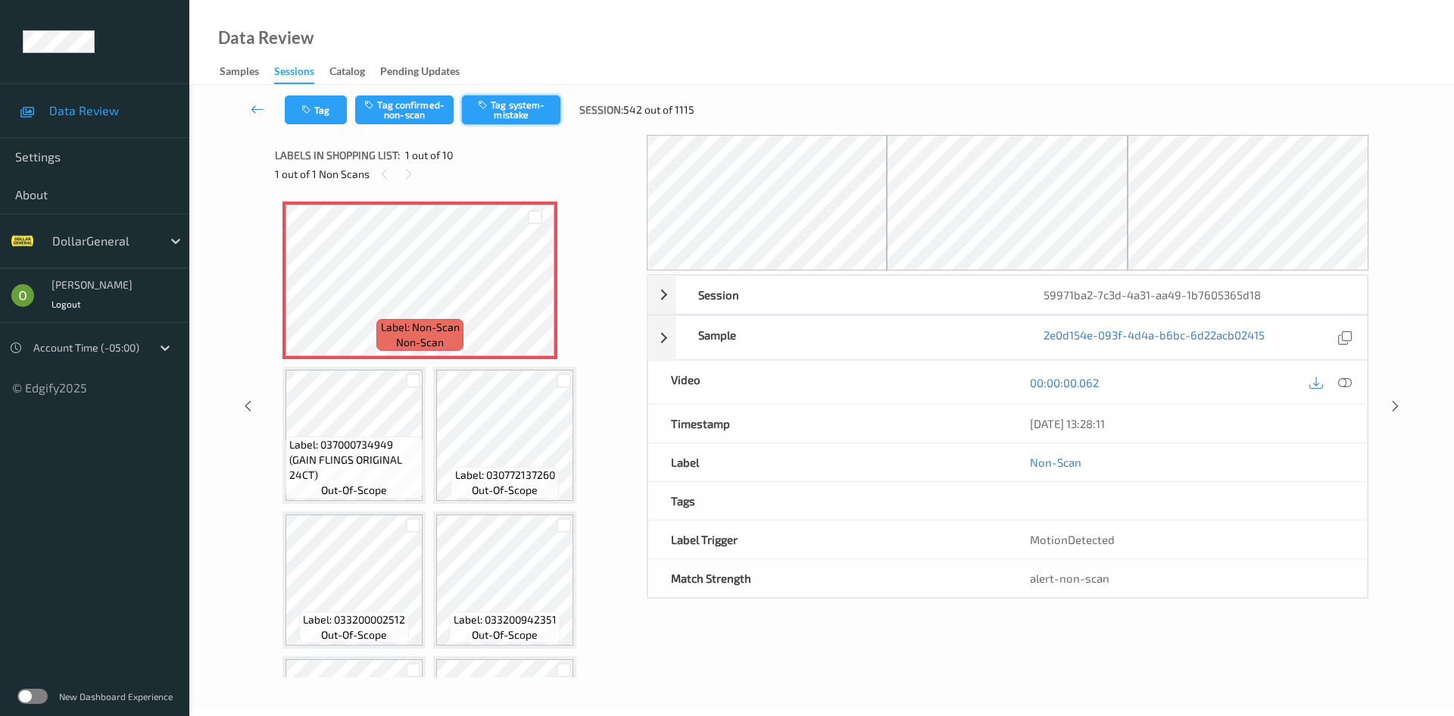
click at [507, 118] on button "Tag system-mistake" at bounding box center [511, 109] width 98 height 29
click at [298, 117] on button "Tag" at bounding box center [316, 109] width 62 height 29
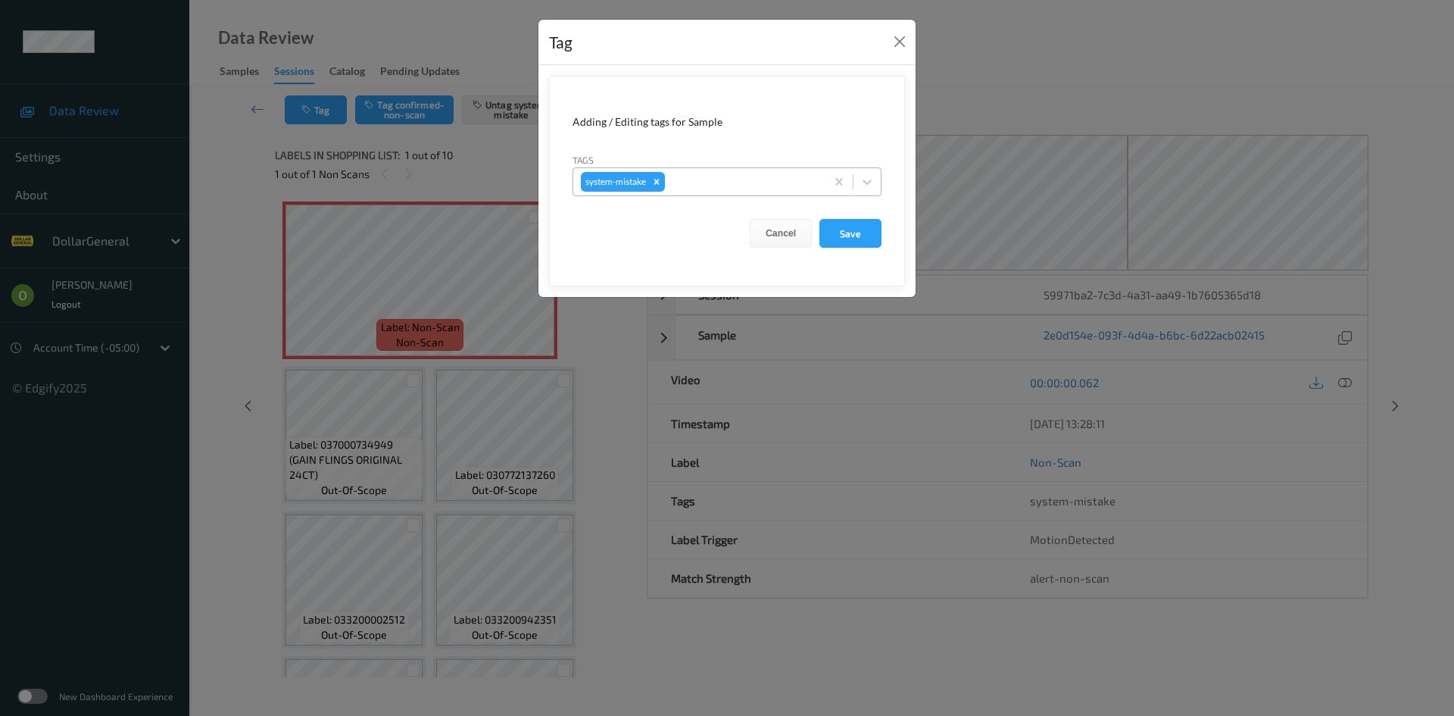
click at [760, 192] on div "system-mistake" at bounding box center [699, 182] width 252 height 26
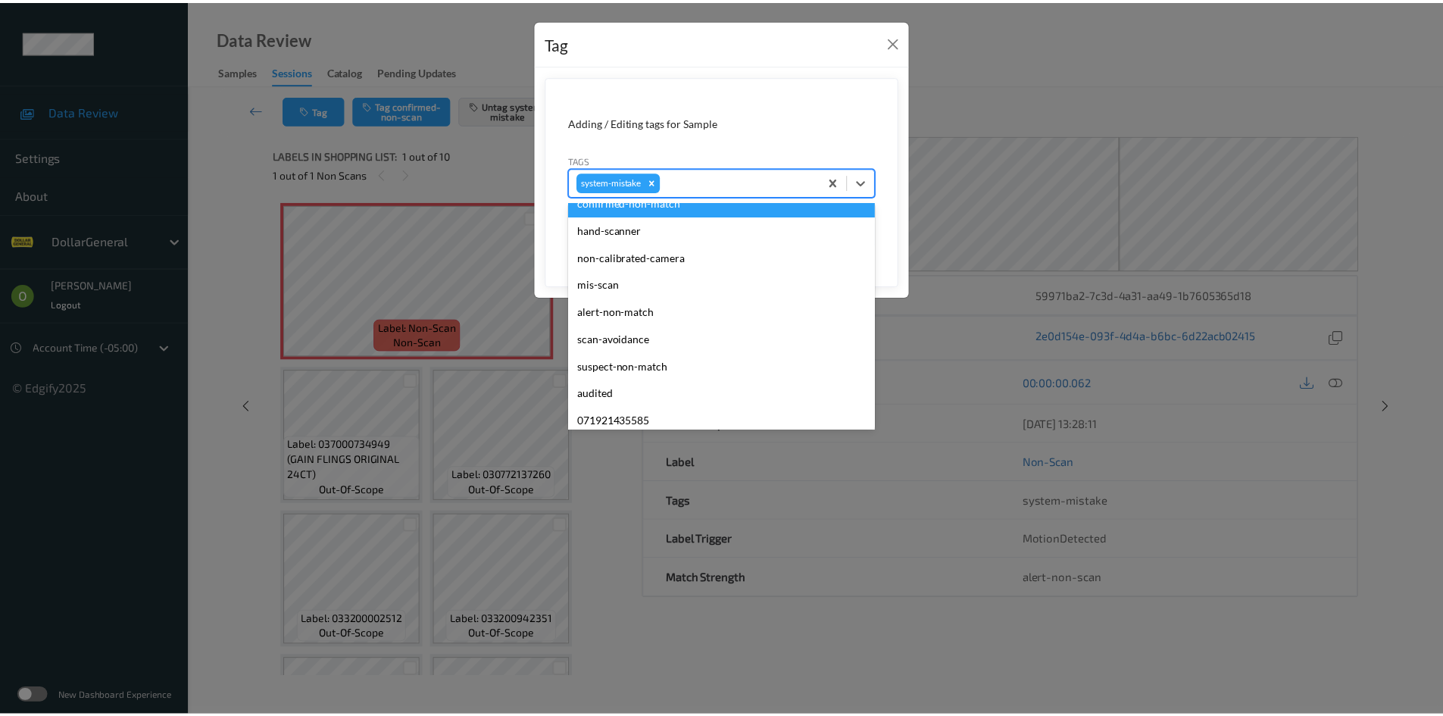
scroll to position [379, 0]
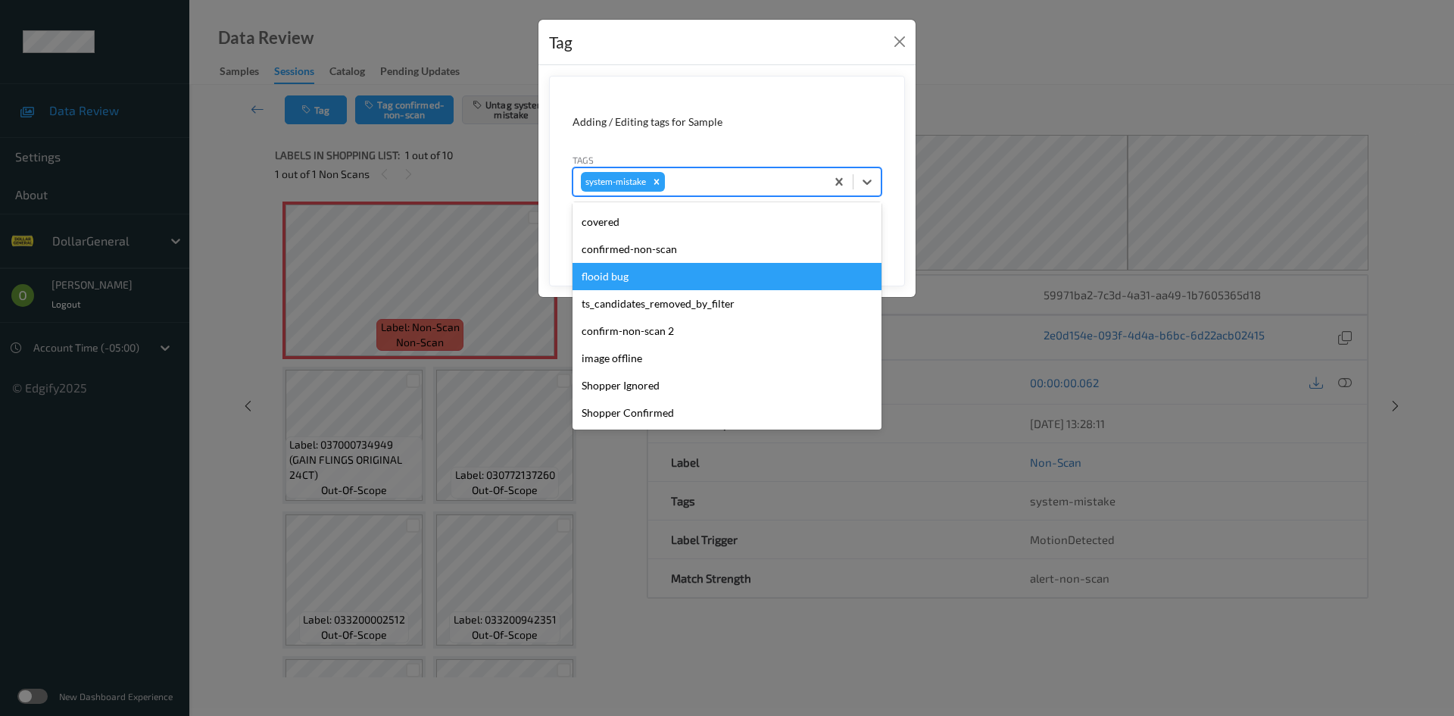
click at [703, 283] on div "flooid bug" at bounding box center [727, 276] width 309 height 27
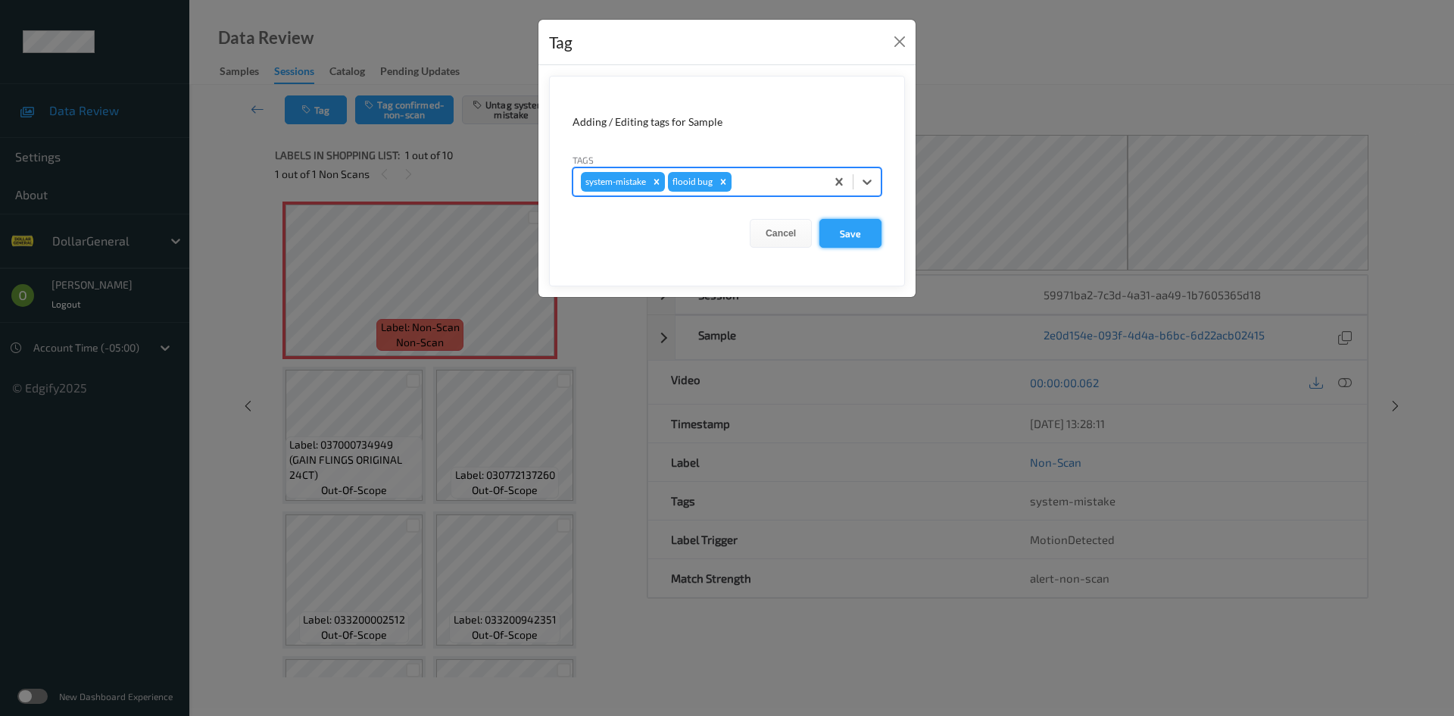
click at [836, 236] on button "Save" at bounding box center [851, 233] width 62 height 29
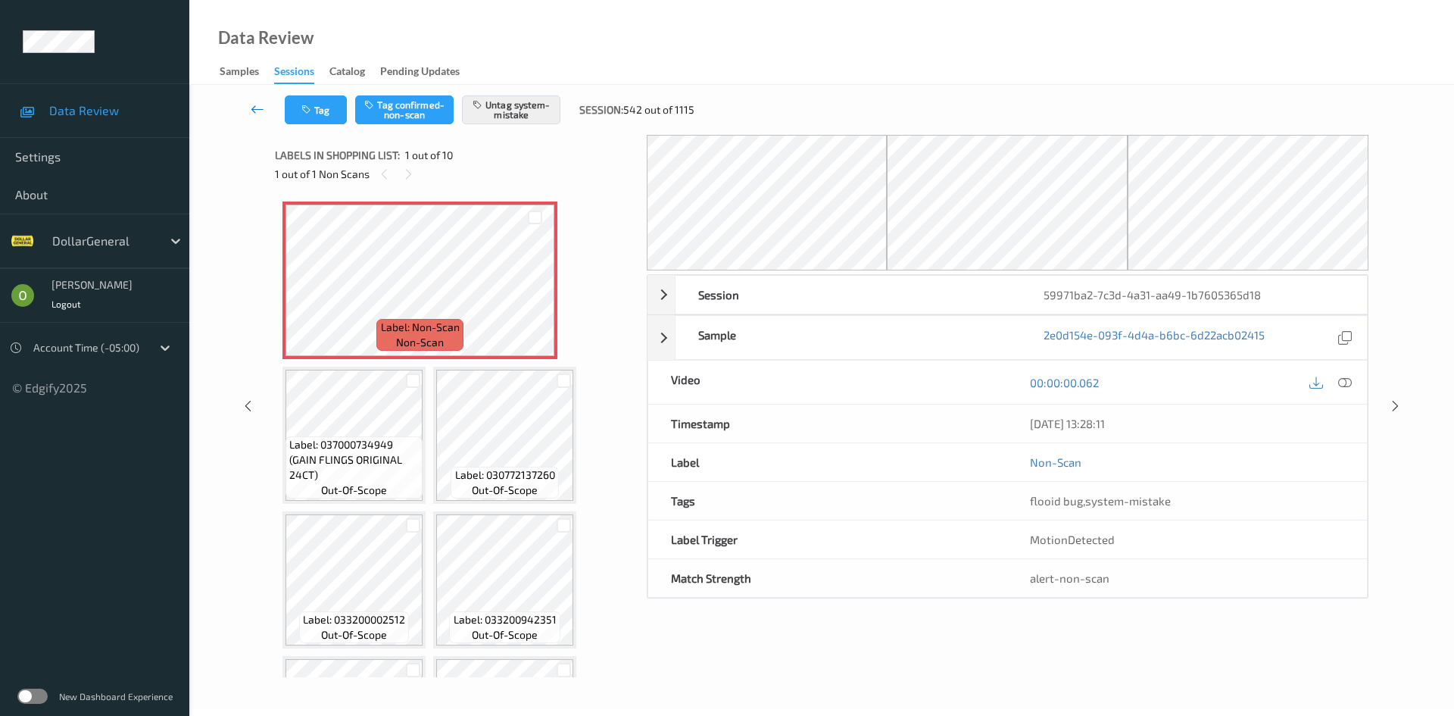
click at [270, 117] on link at bounding box center [258, 109] width 54 height 29
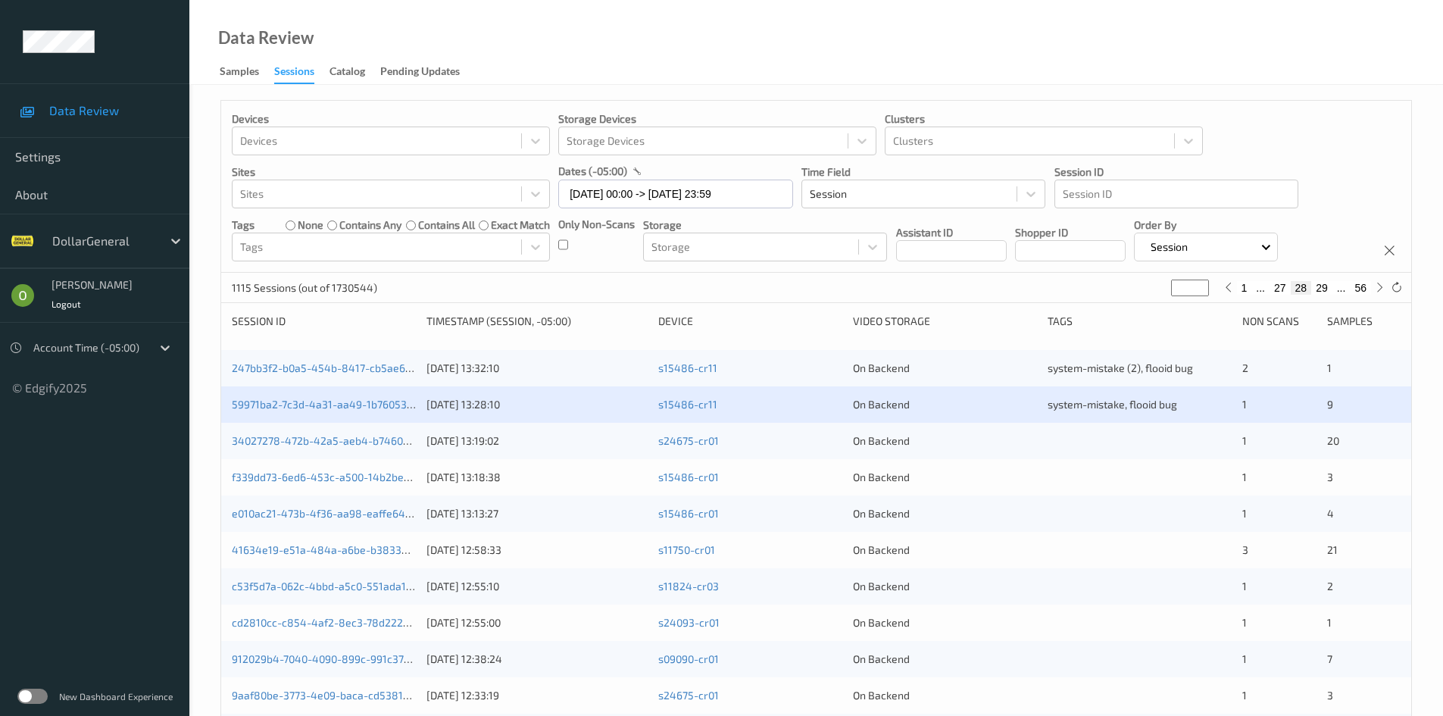
click at [1048, 439] on div at bounding box center [1139, 440] width 184 height 15
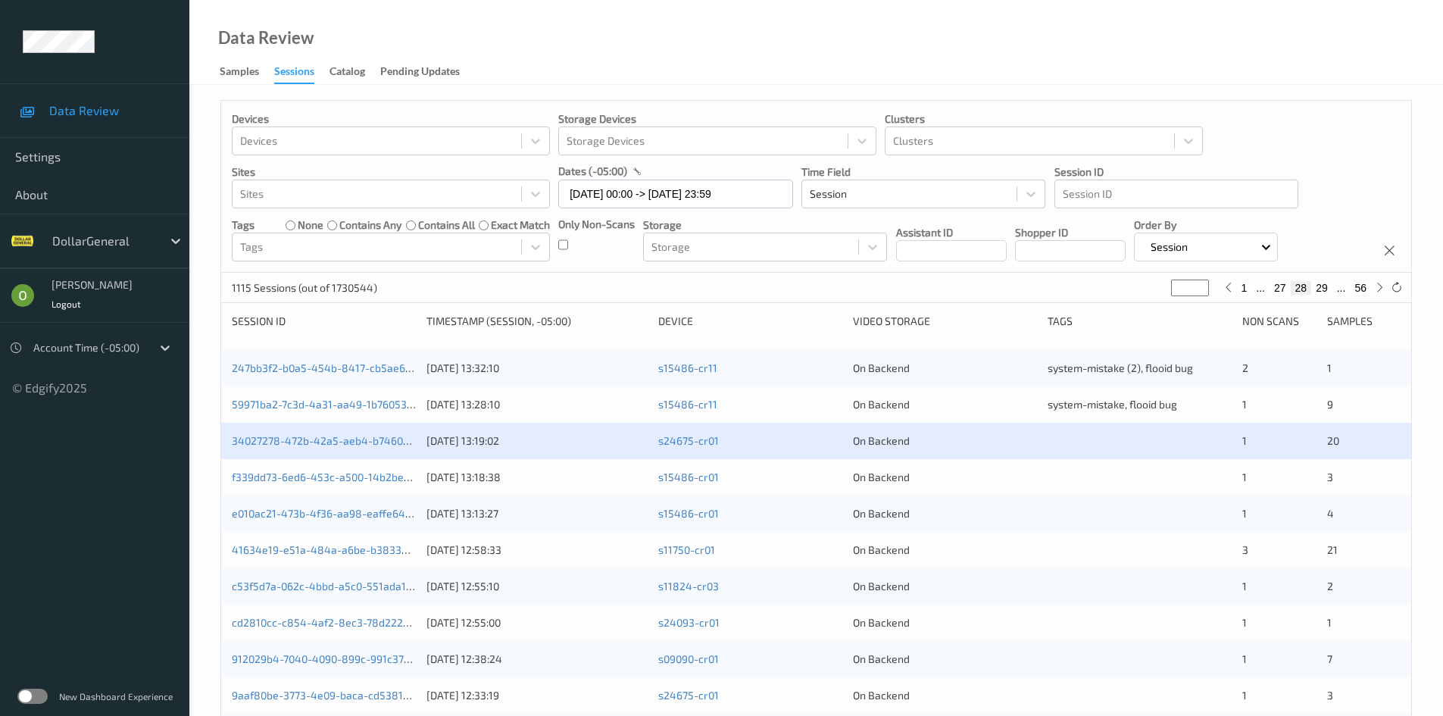
click at [361, 448] on div "34027278-472b-42a5-aeb4-b7460edb8919" at bounding box center [324, 440] width 184 height 15
click at [362, 439] on link "34027278-472b-42a5-aeb4-b7460edb8919" at bounding box center [338, 440] width 213 height 13
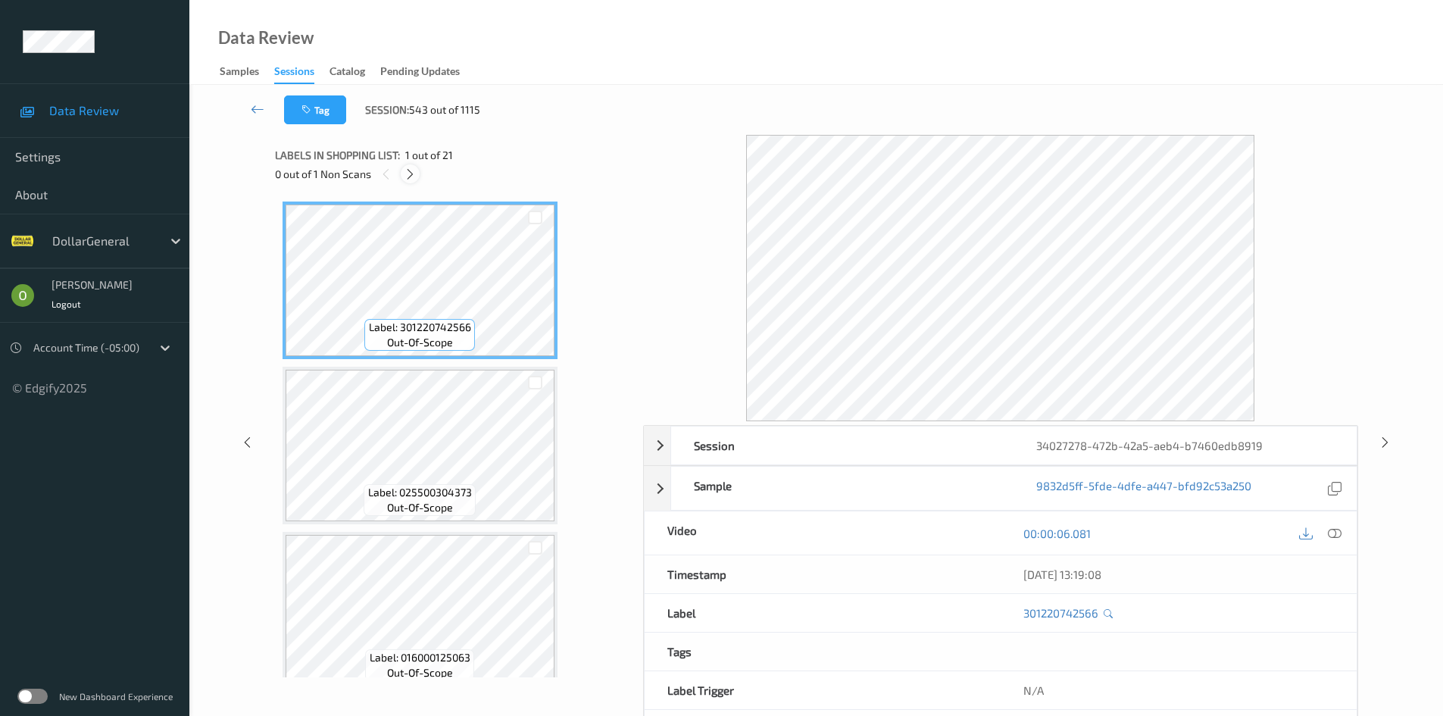
click at [411, 180] on icon at bounding box center [410, 174] width 13 height 14
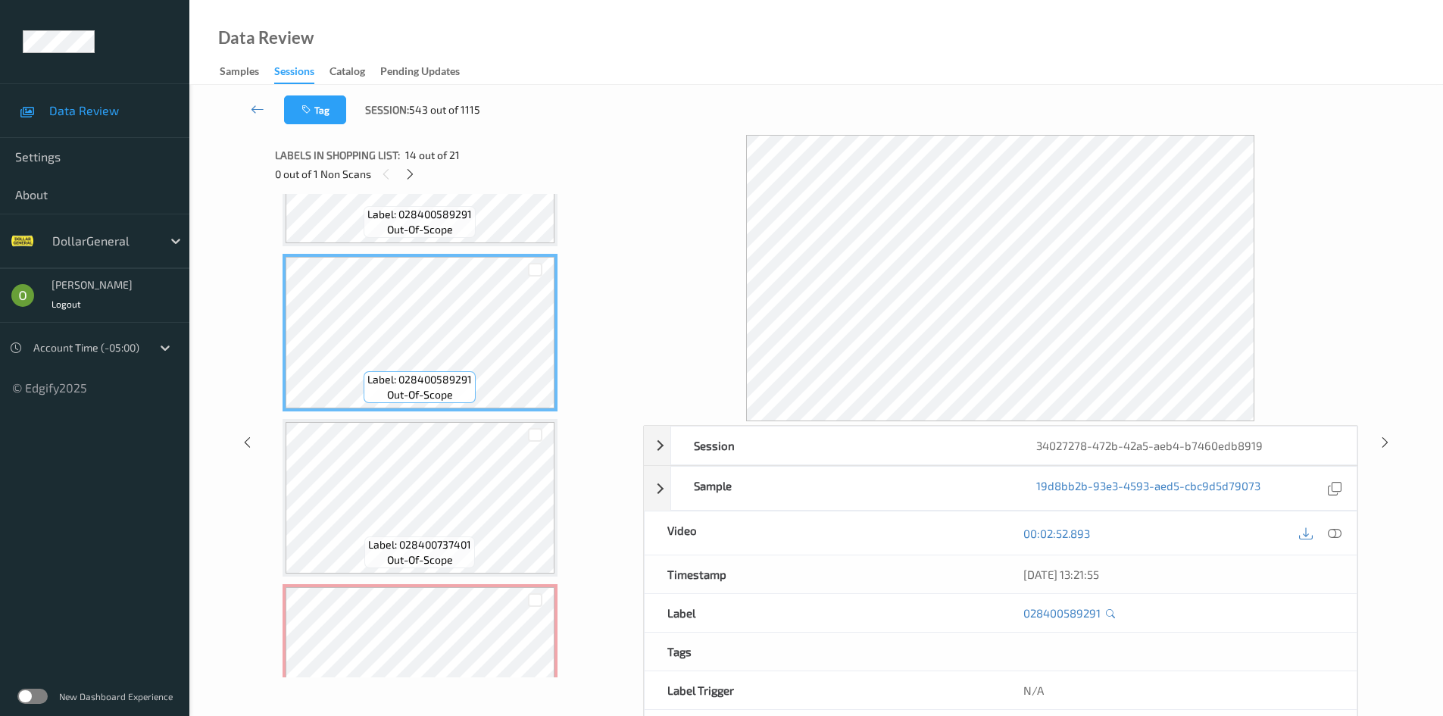
scroll to position [2092, 0]
click at [439, 236] on span "out-of-scope" at bounding box center [420, 231] width 66 height 15
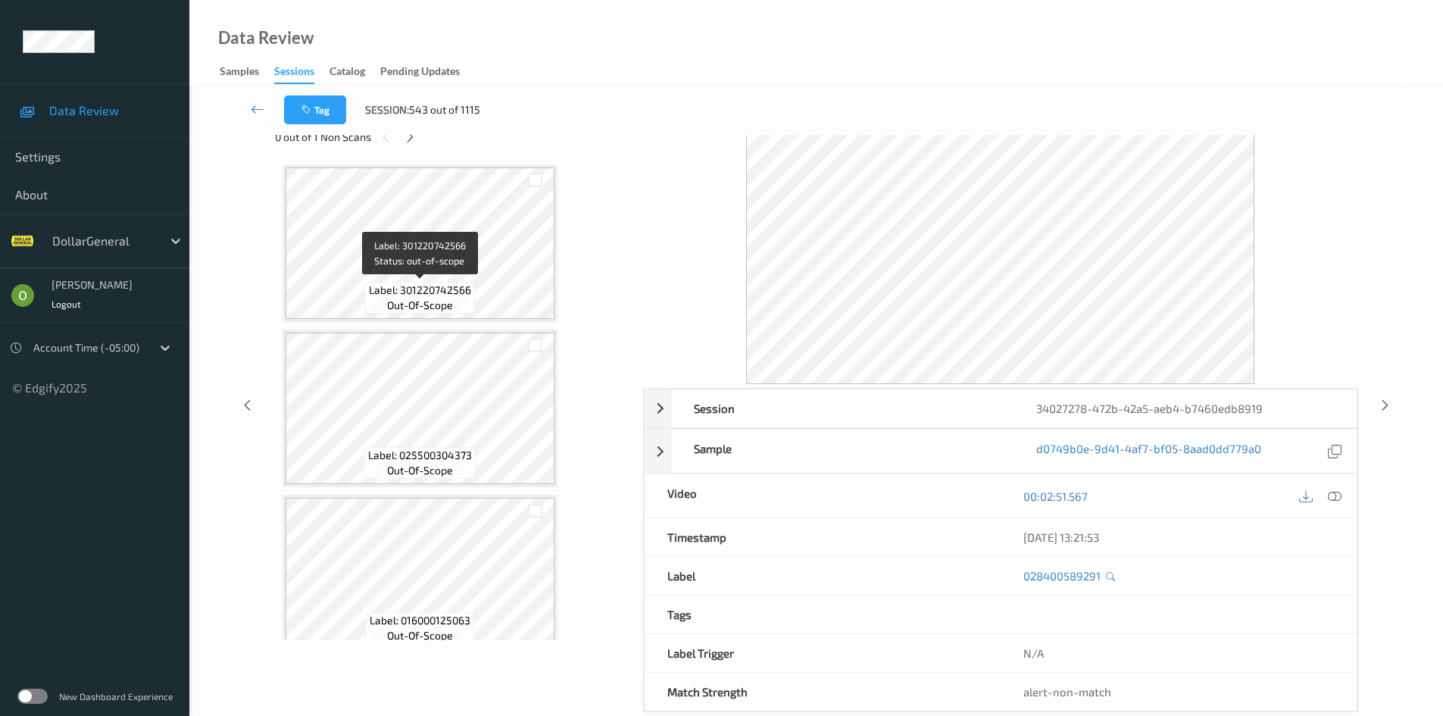
scroll to position [0, 0]
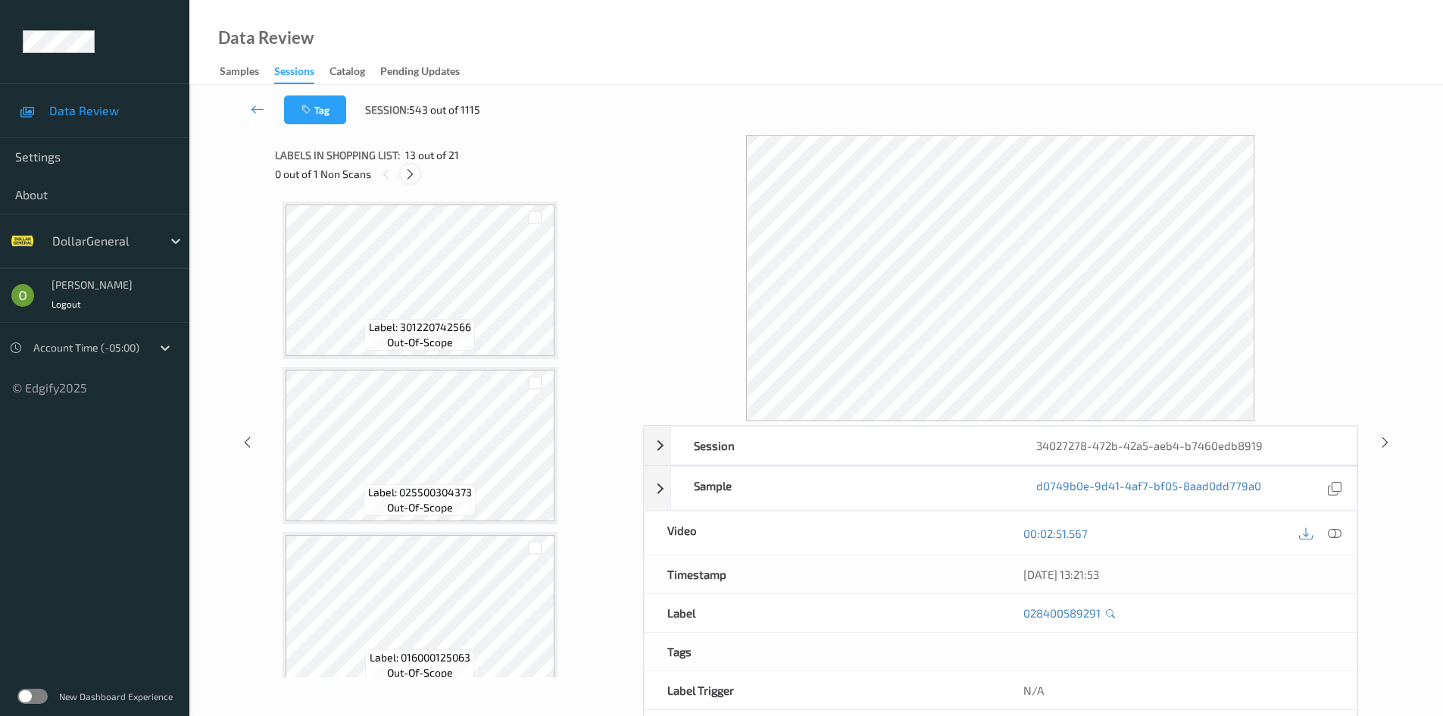
click at [410, 182] on div at bounding box center [410, 173] width 19 height 19
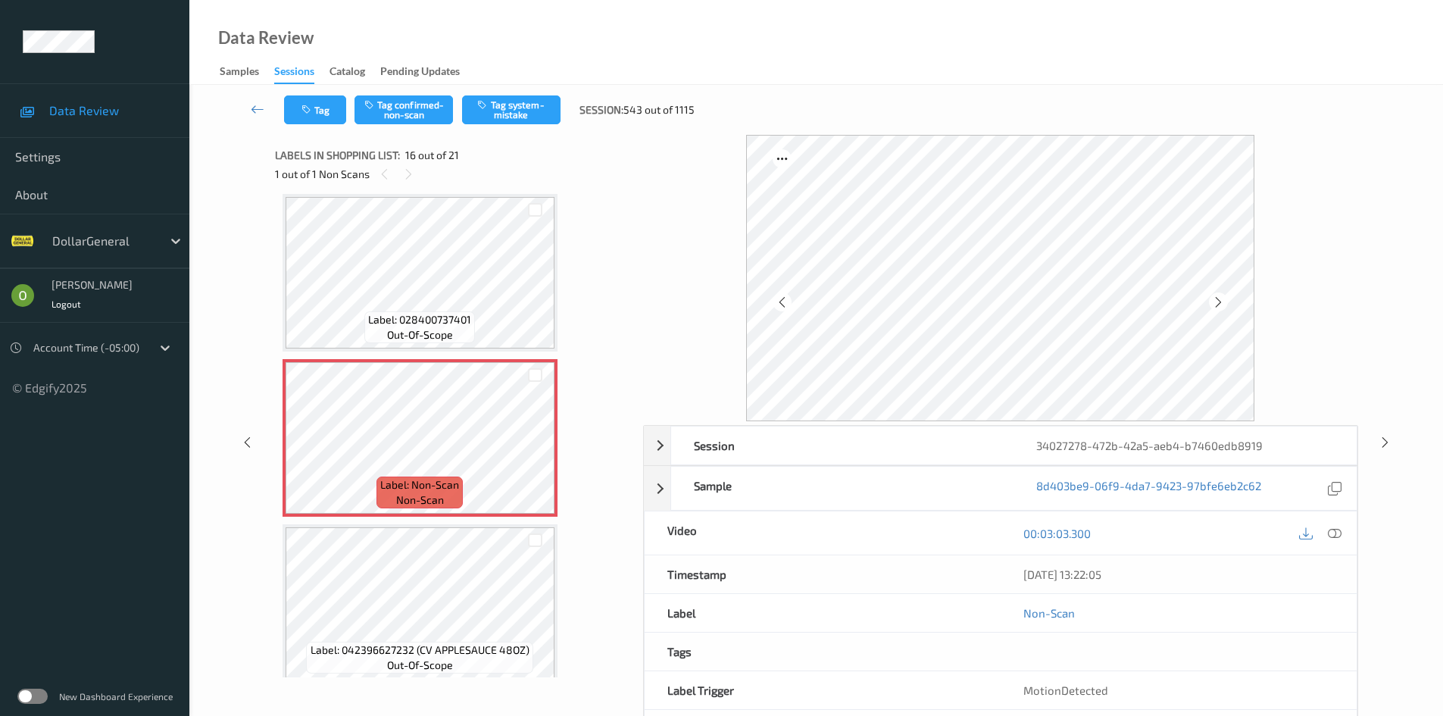
click at [529, 126] on div "Tag Tag confirmed-non-scan Tag system-mistake Session: 543 out of 1115" at bounding box center [815, 110] width 1191 height 50
click at [533, 122] on button "Tag system-mistake" at bounding box center [511, 109] width 98 height 29
click at [269, 120] on link at bounding box center [257, 109] width 53 height 29
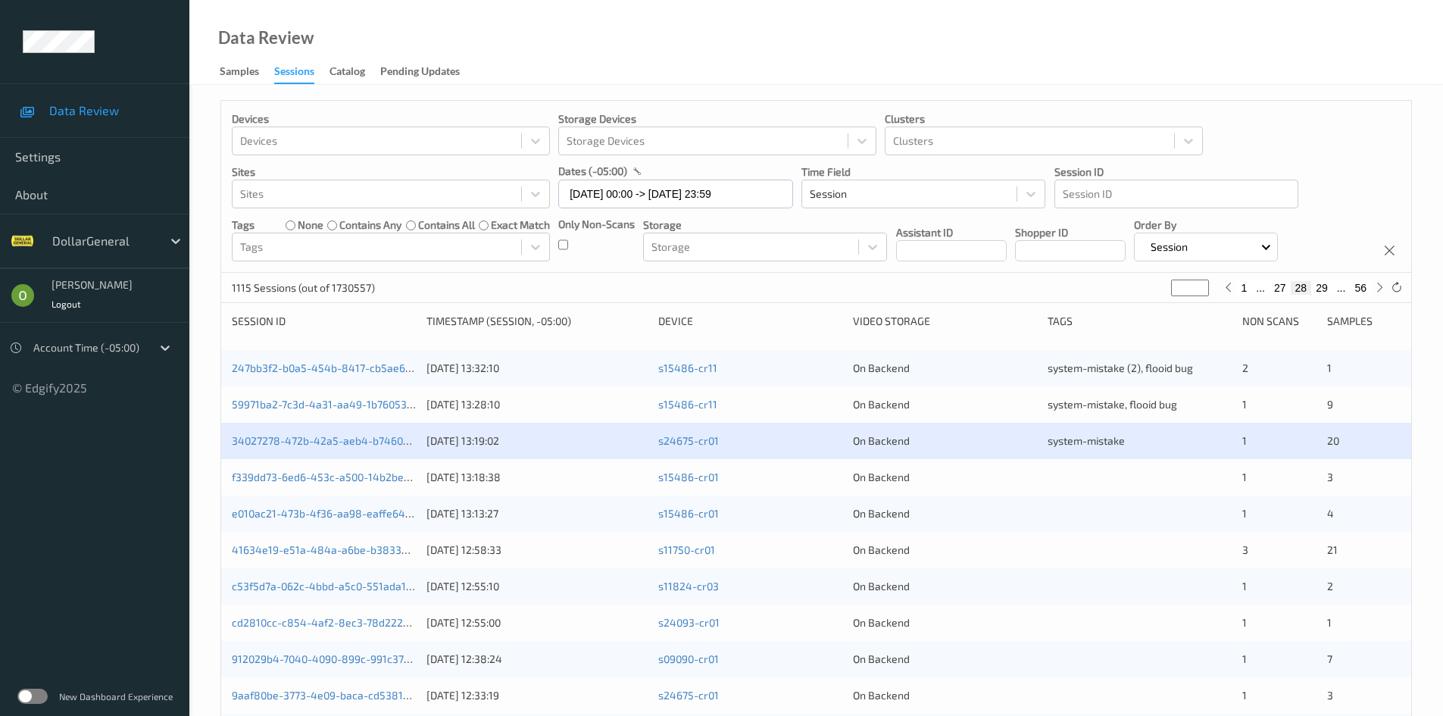
click at [1069, 474] on div at bounding box center [1139, 477] width 184 height 15
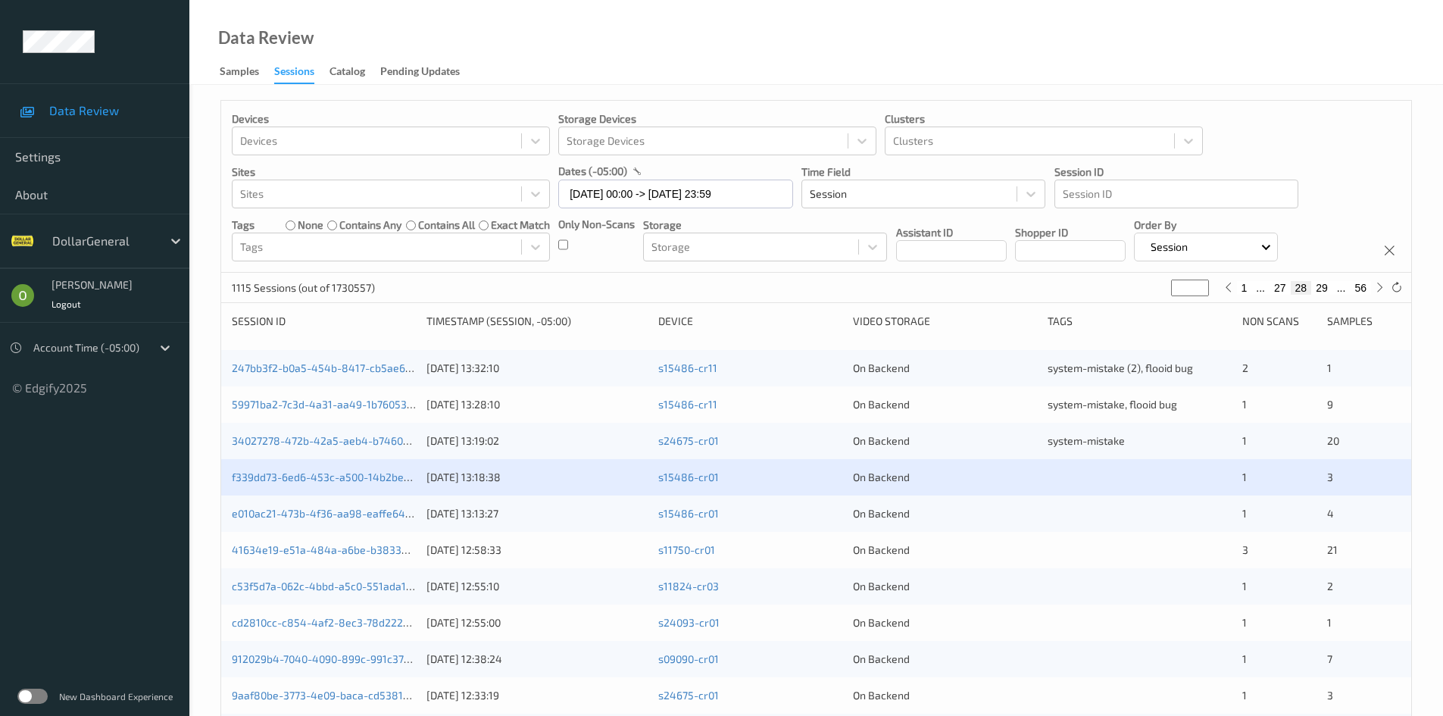
click at [396, 467] on div "f339dd73-6ed6-453c-a500-14b2bede8a17 [DATE] 13:18:38 s15486-cr01 On Backend 1 3" at bounding box center [816, 477] width 1190 height 36
click at [393, 472] on link "f339dd73-6ed6-453c-a500-14b2bede8a17" at bounding box center [335, 476] width 207 height 13
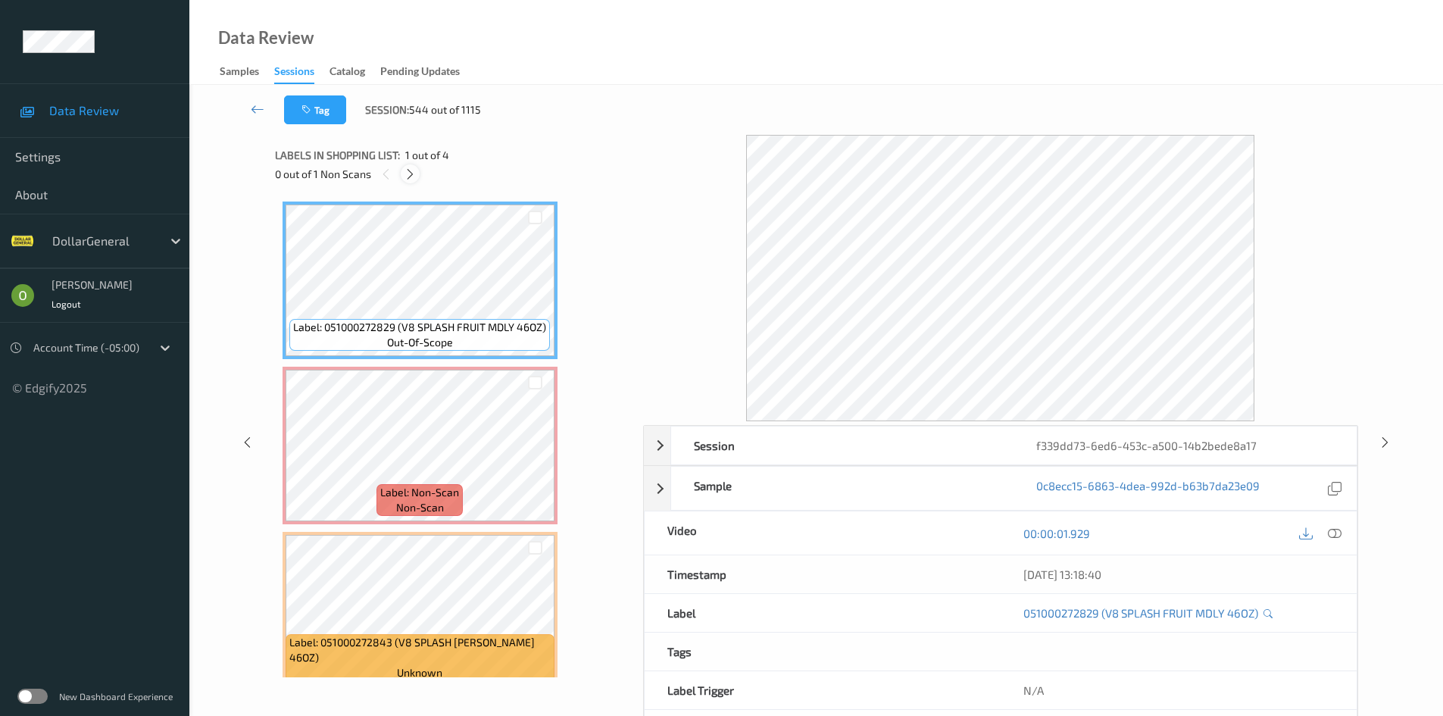
click at [406, 176] on icon at bounding box center [410, 174] width 13 height 14
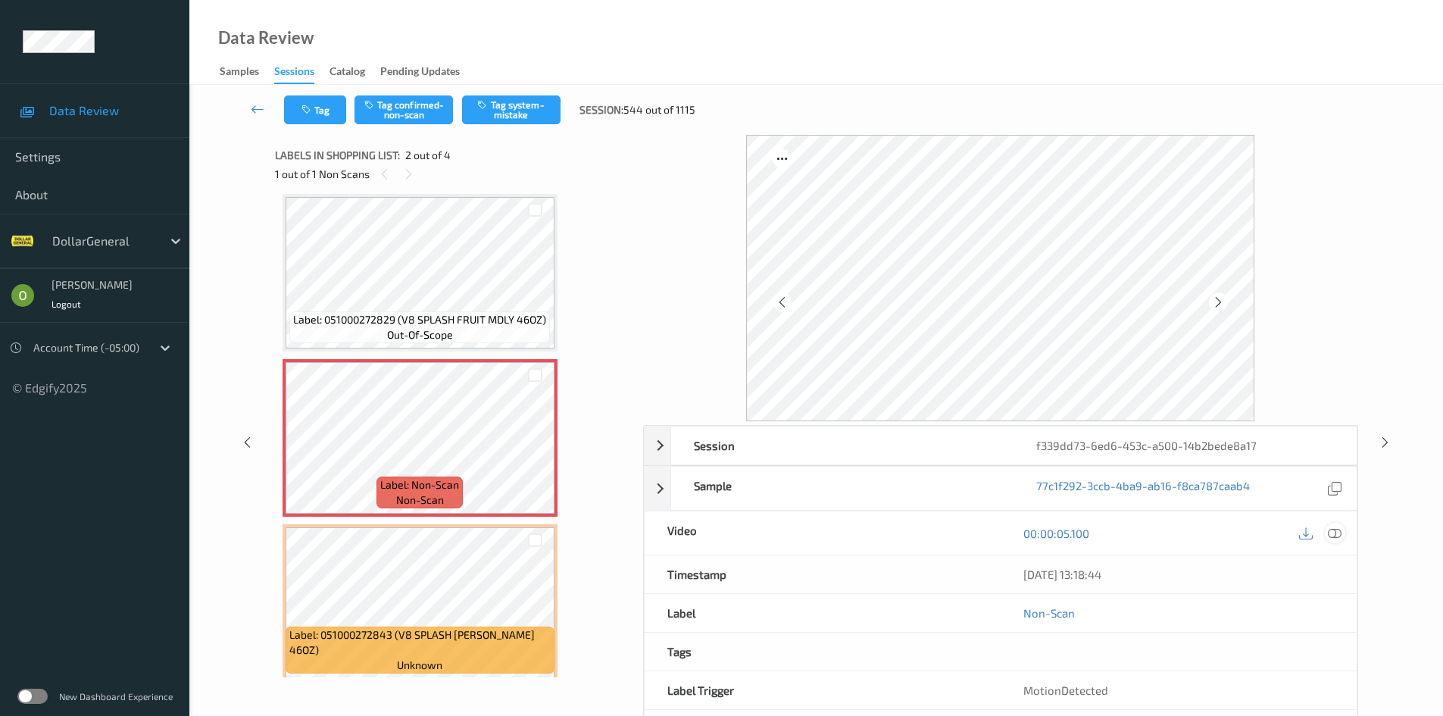
click at [1338, 542] on div at bounding box center [1335, 533] width 20 height 20
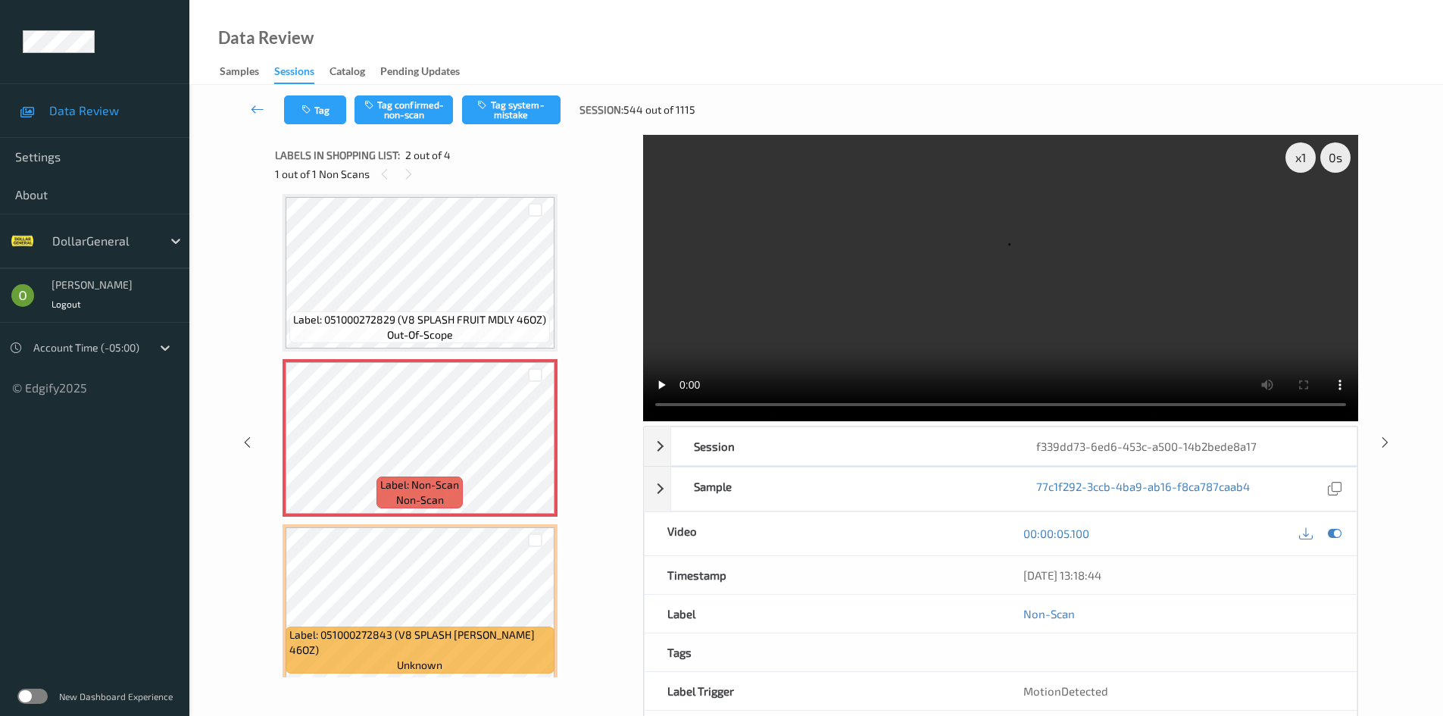
scroll to position [0, 0]
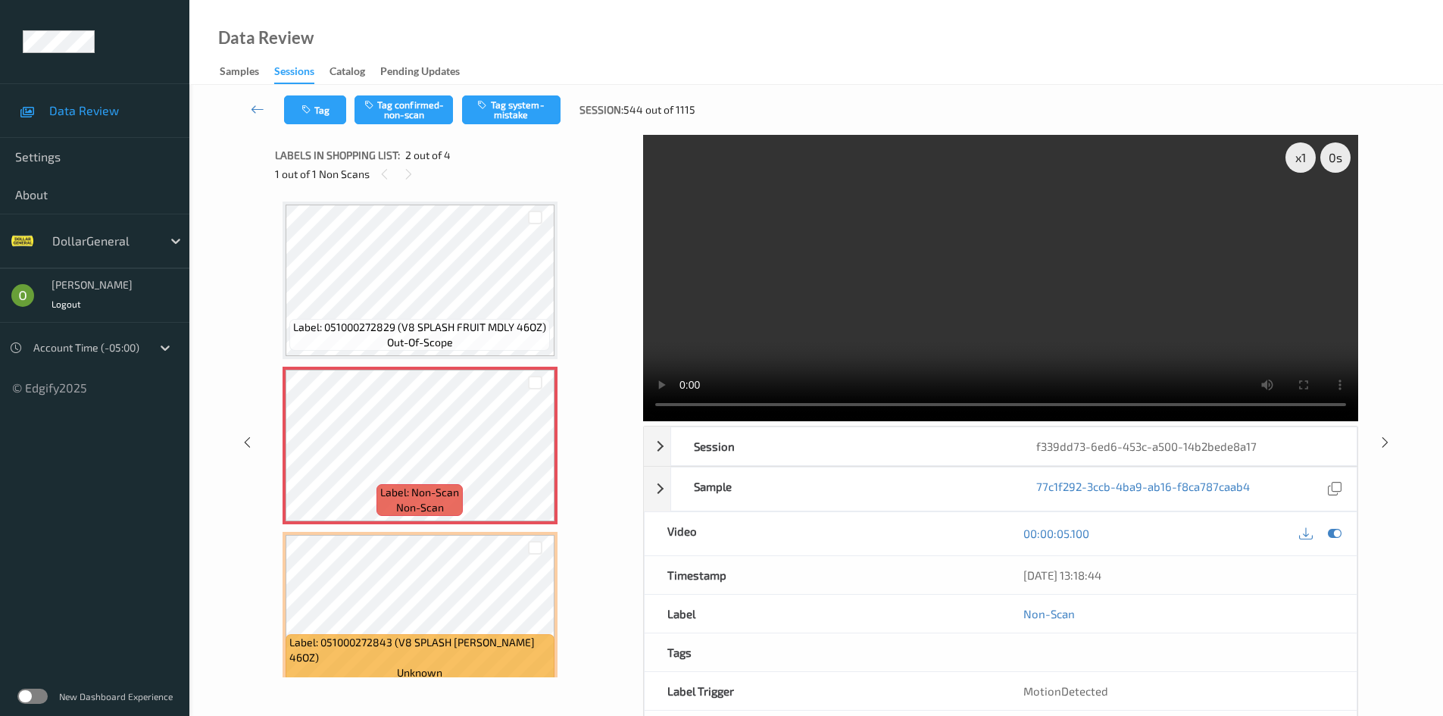
click at [870, 343] on video at bounding box center [1000, 278] width 715 height 286
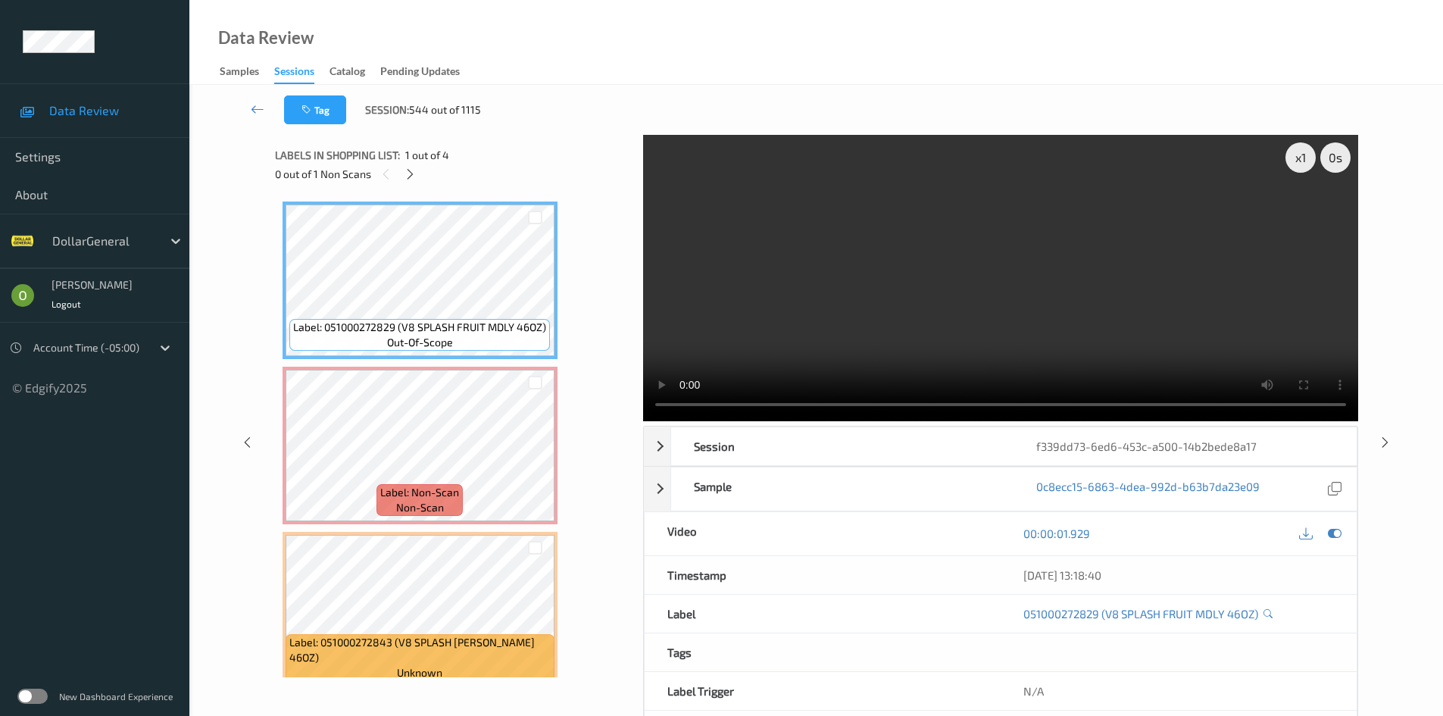
click at [804, 279] on video at bounding box center [1000, 278] width 715 height 286
click at [987, 179] on video at bounding box center [1000, 278] width 715 height 286
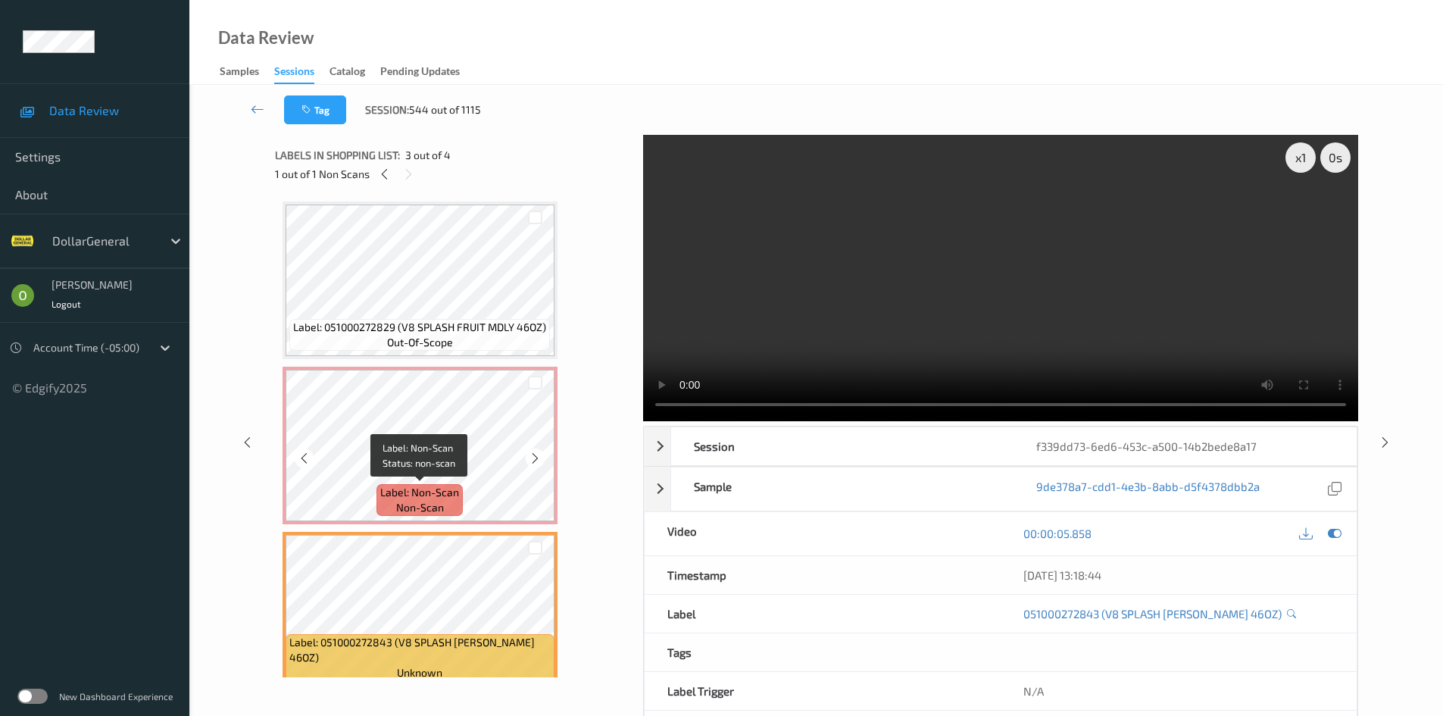
click at [458, 497] on span "Label: Non-Scan" at bounding box center [419, 492] width 79 height 15
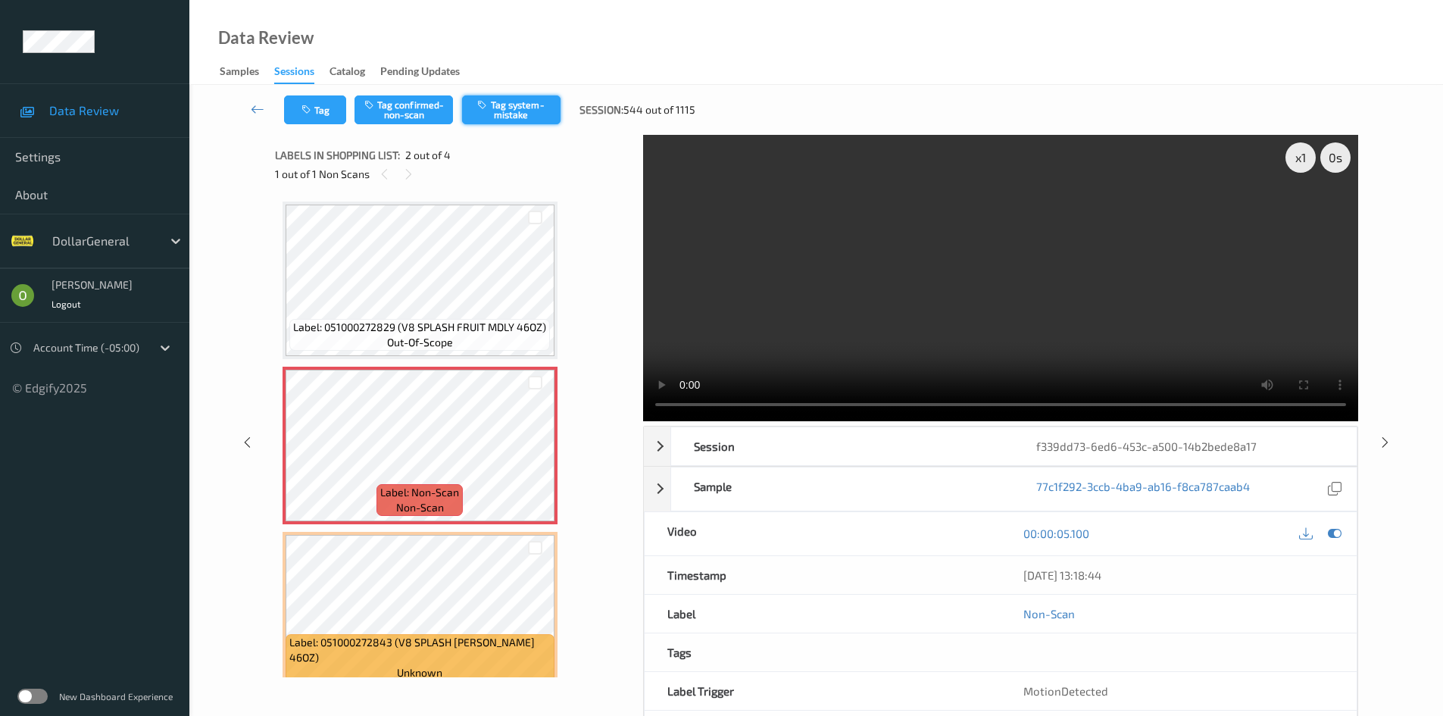
click at [520, 120] on button "Tag system-mistake" at bounding box center [511, 109] width 98 height 29
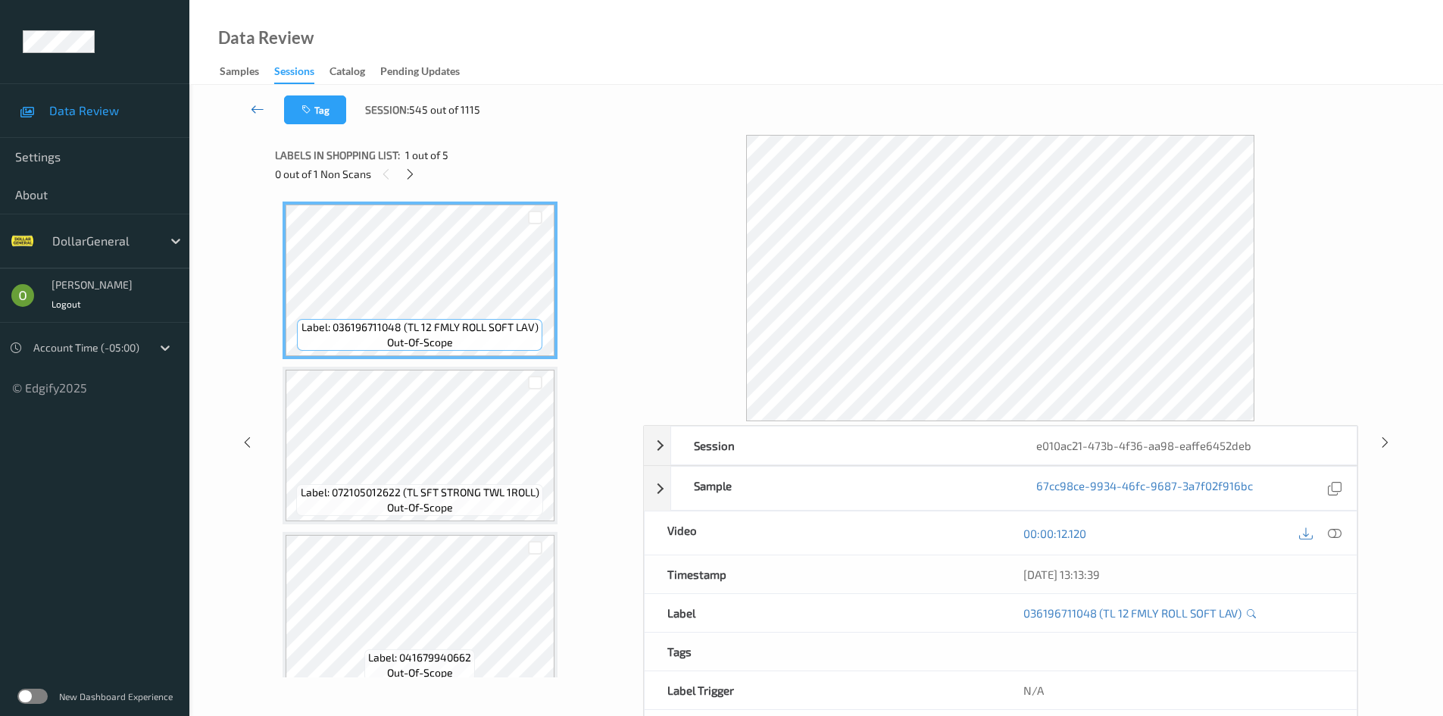
click at [239, 109] on link at bounding box center [257, 109] width 53 height 29
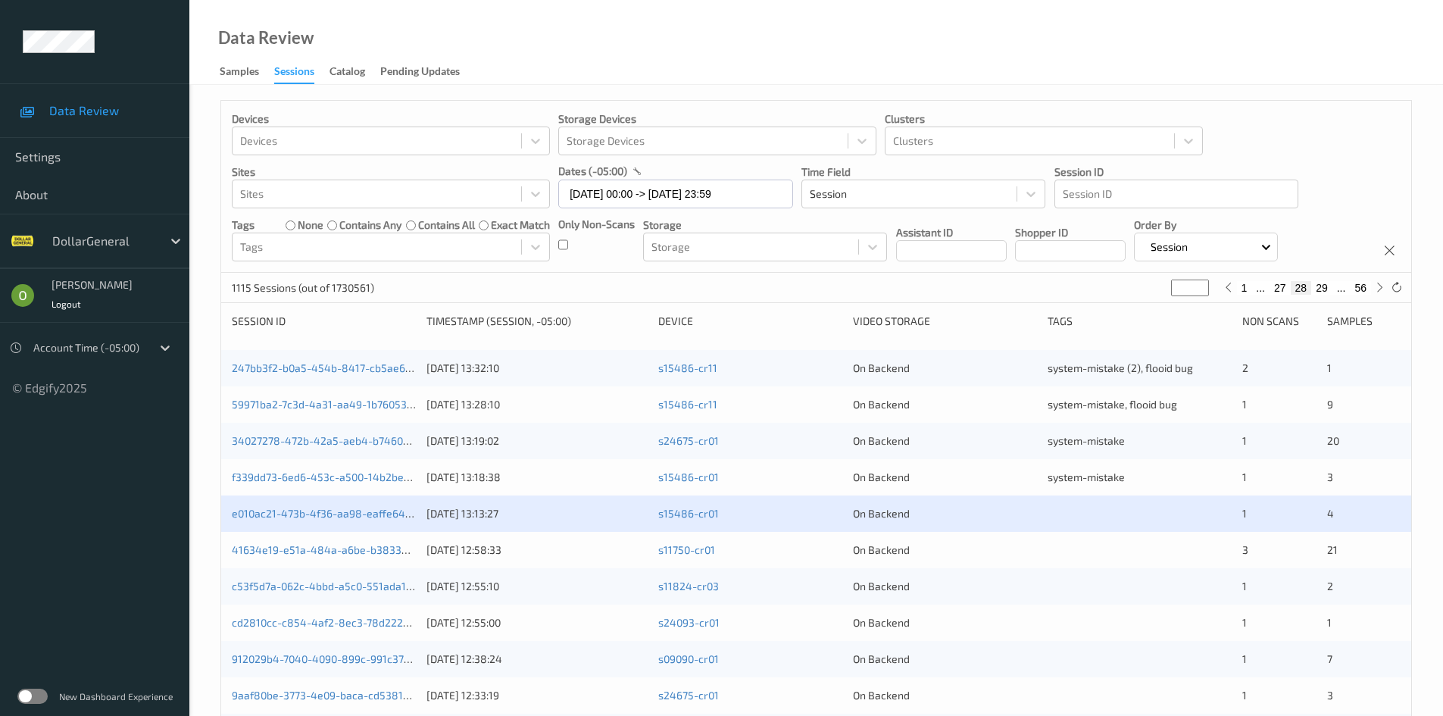
click at [1285, 291] on button "27" at bounding box center [1279, 288] width 21 height 14
type input "**"
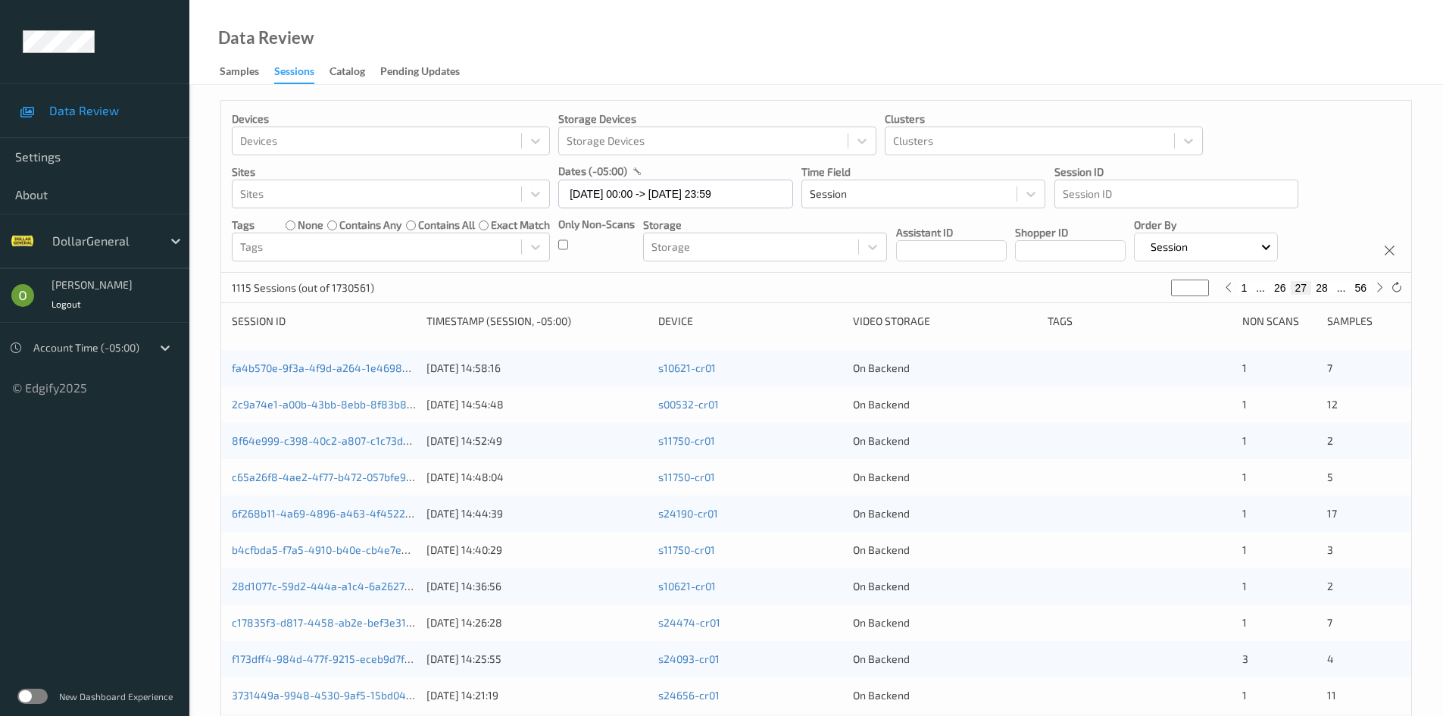
click at [1279, 290] on button "26" at bounding box center [1279, 288] width 21 height 14
type input "**"
click at [1279, 290] on button "25" at bounding box center [1279, 288] width 21 height 14
type input "**"
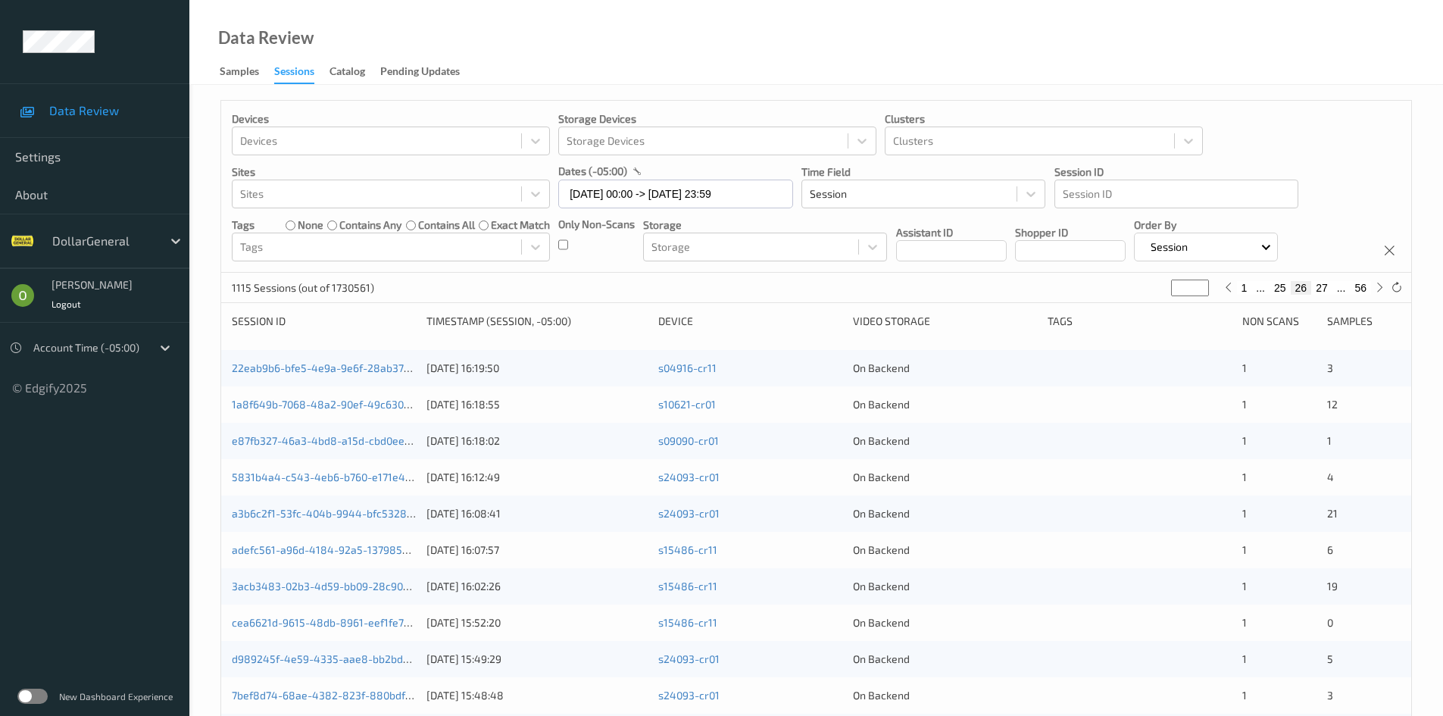
type input "**"
click at [1279, 290] on button "24" at bounding box center [1279, 288] width 21 height 14
type input "**"
click at [1279, 290] on button "23" at bounding box center [1279, 288] width 21 height 14
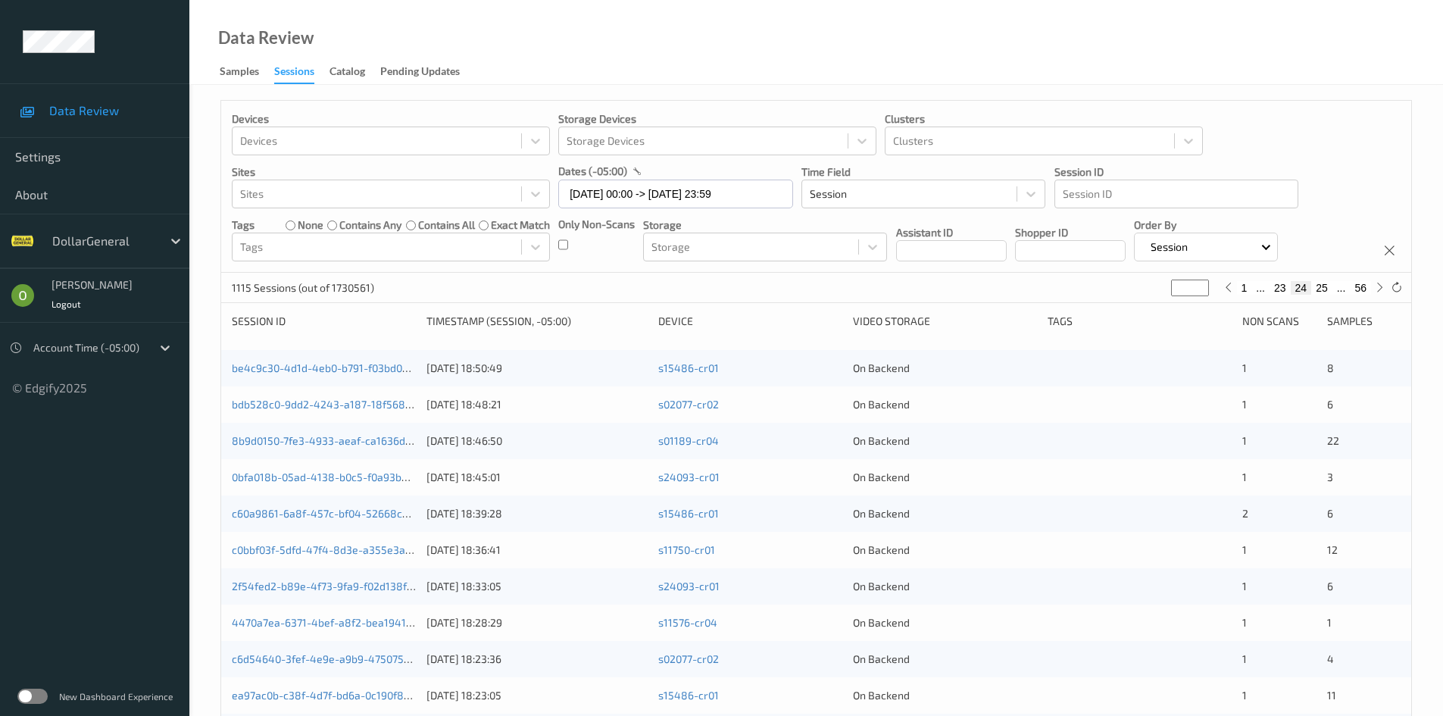
type input "**"
click at [1279, 290] on button "22" at bounding box center [1279, 288] width 21 height 14
type input "**"
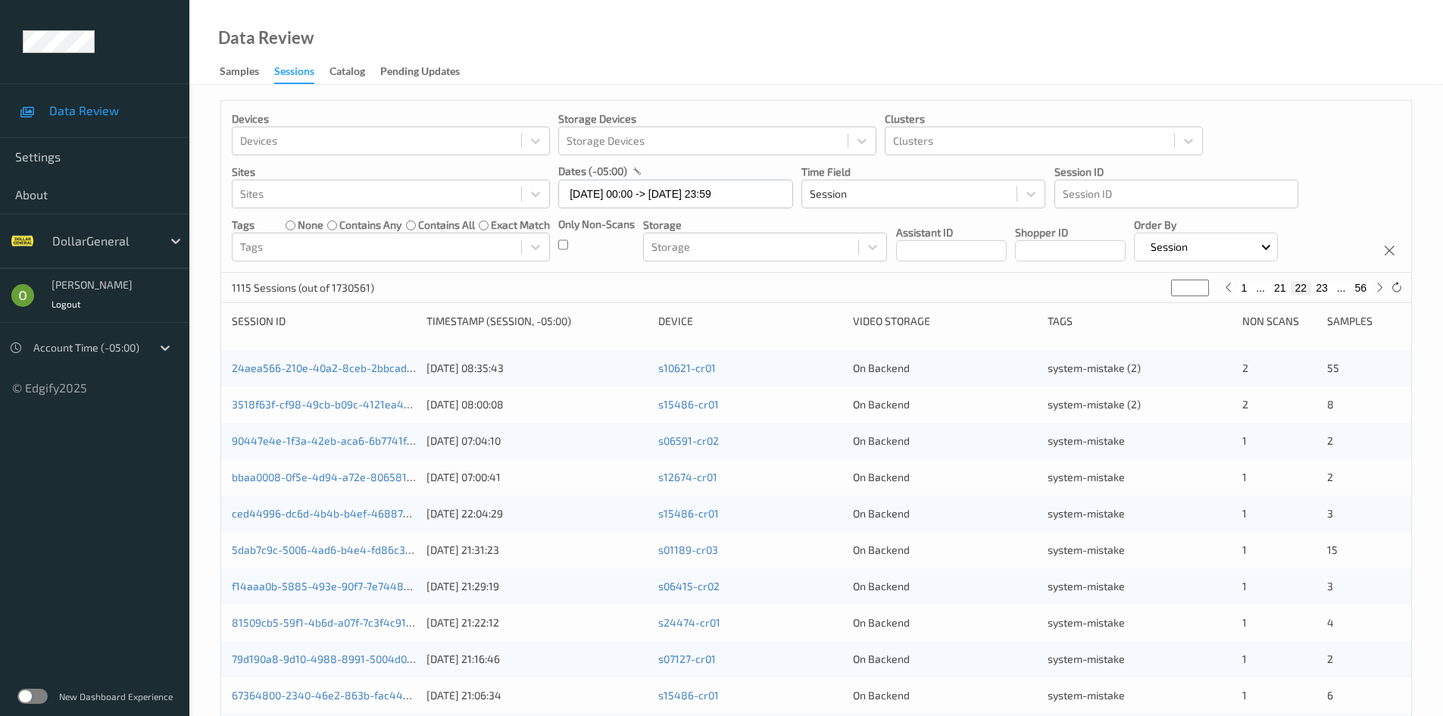
click at [1319, 293] on button "23" at bounding box center [1321, 288] width 21 height 14
type input "**"
click at [1331, 291] on button "24" at bounding box center [1321, 288] width 21 height 14
type input "**"
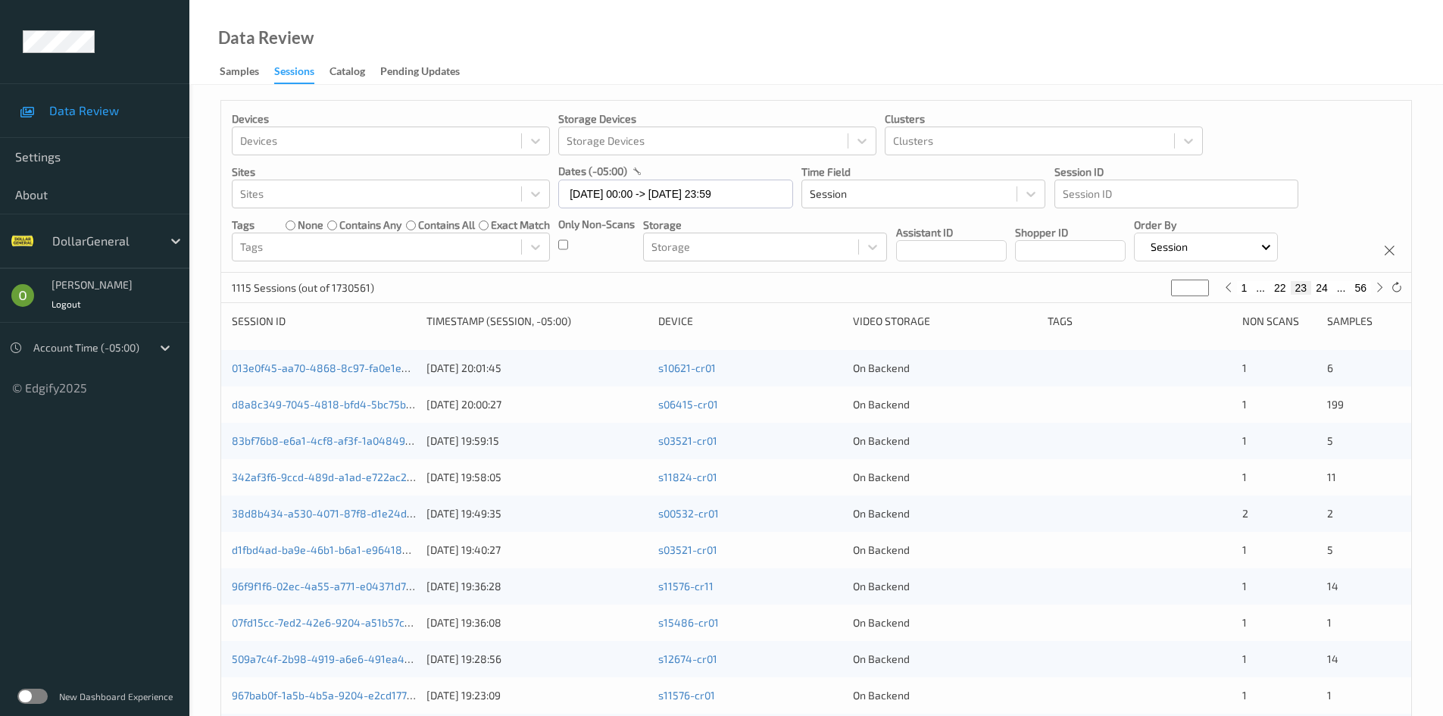
type input "**"
click at [1329, 291] on button "25" at bounding box center [1321, 288] width 21 height 14
type input "**"
click at [1329, 291] on button "26" at bounding box center [1321, 288] width 21 height 14
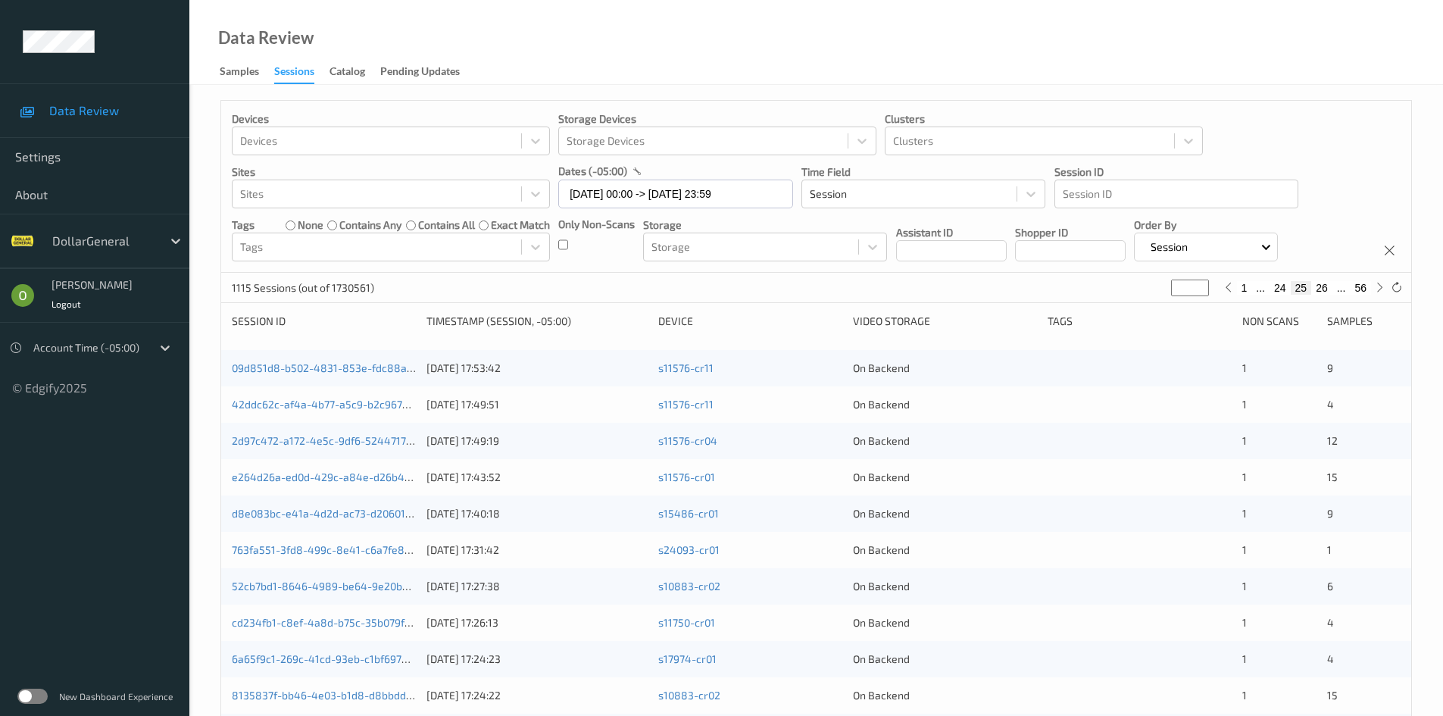
type input "**"
click at [1329, 291] on button "27" at bounding box center [1321, 288] width 21 height 14
type input "**"
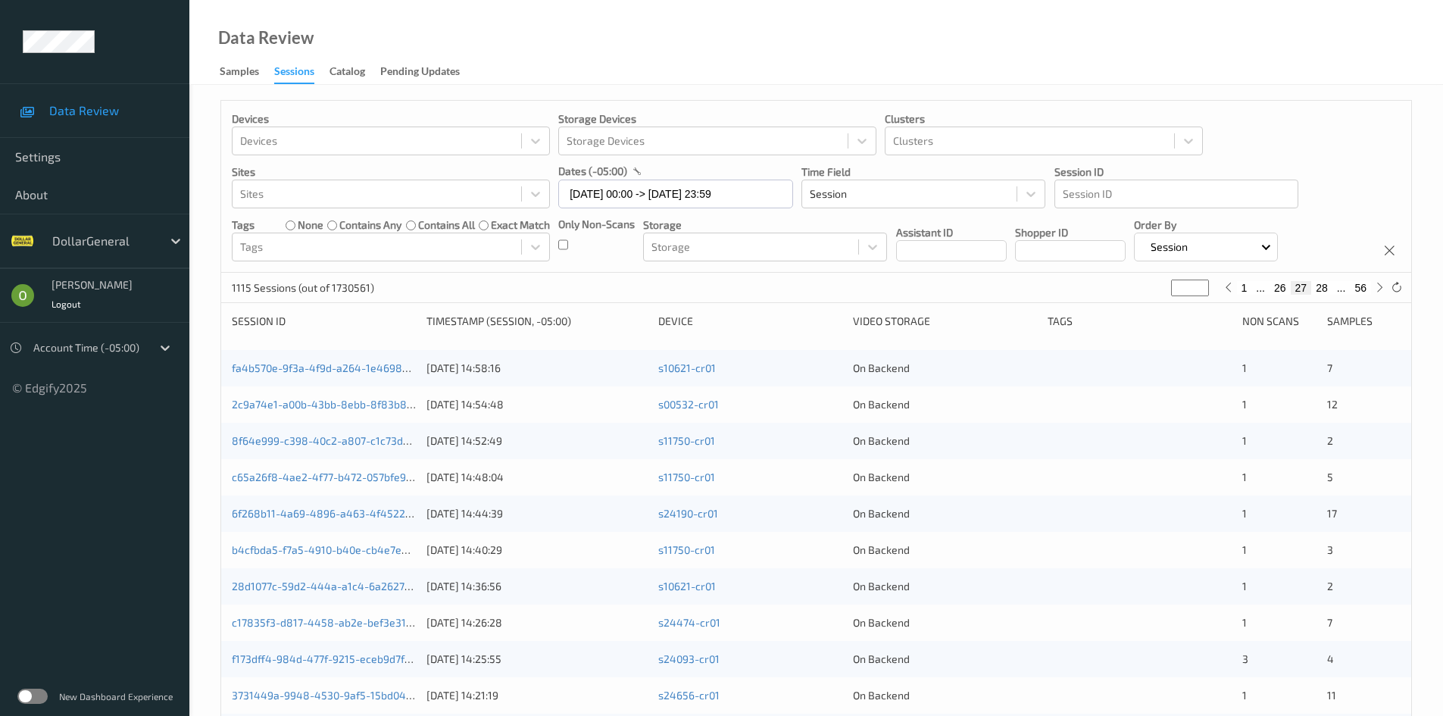
click at [1329, 291] on button "28" at bounding box center [1321, 288] width 21 height 14
type input "**"
click at [1014, 504] on div "e010ac21-473b-4f36-aa98-eaffe6452deb [DATE] 13:13:27 s15486-cr01 On Backend 1 4" at bounding box center [816, 513] width 1190 height 36
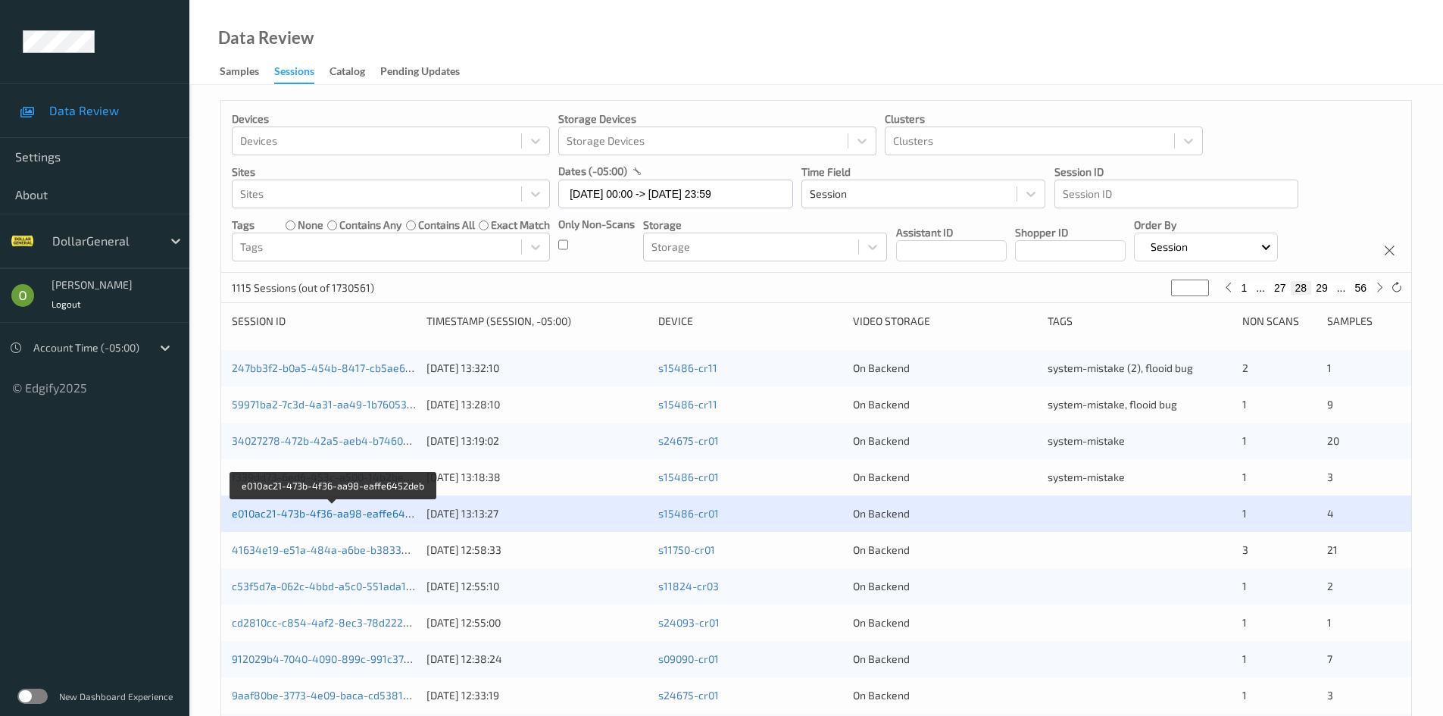
click at [381, 514] on link "e010ac21-473b-4f36-aa98-eaffe6452deb" at bounding box center [334, 513] width 204 height 13
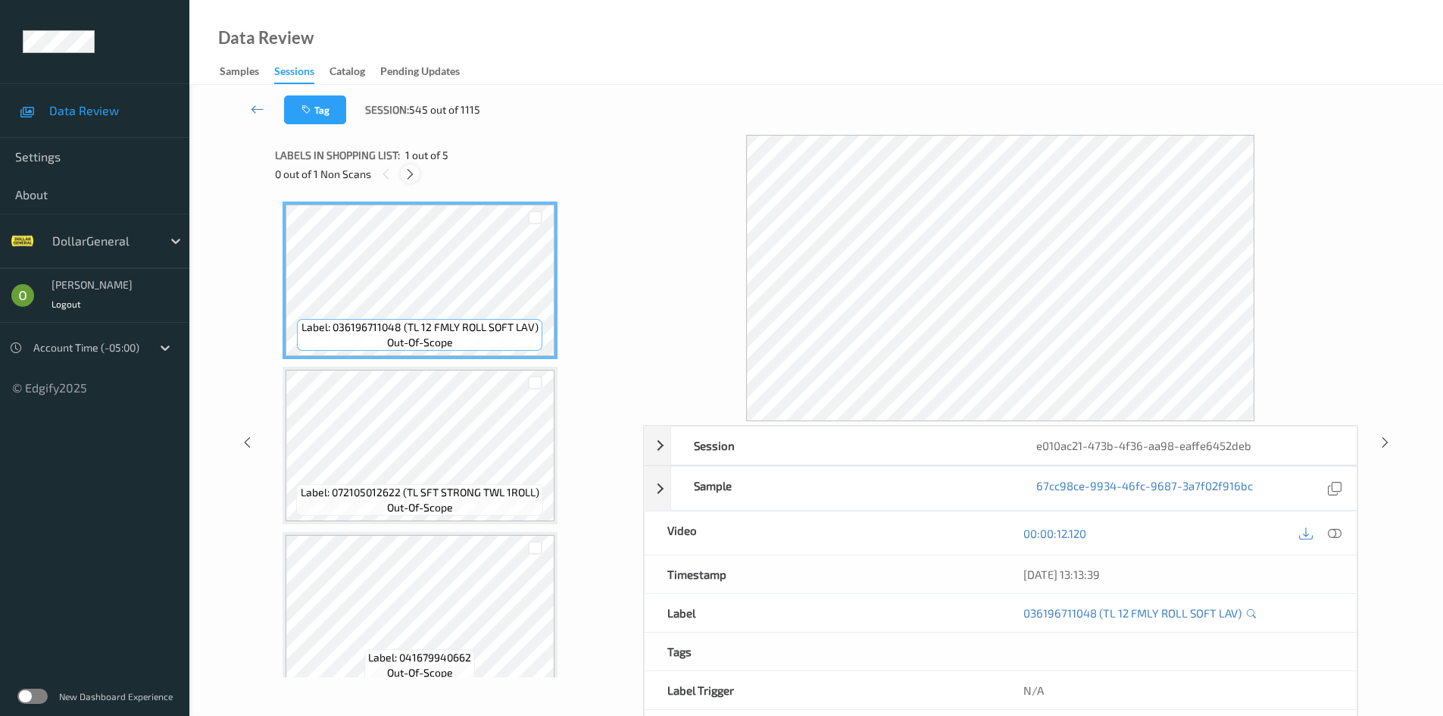
click at [409, 180] on icon at bounding box center [410, 174] width 13 height 14
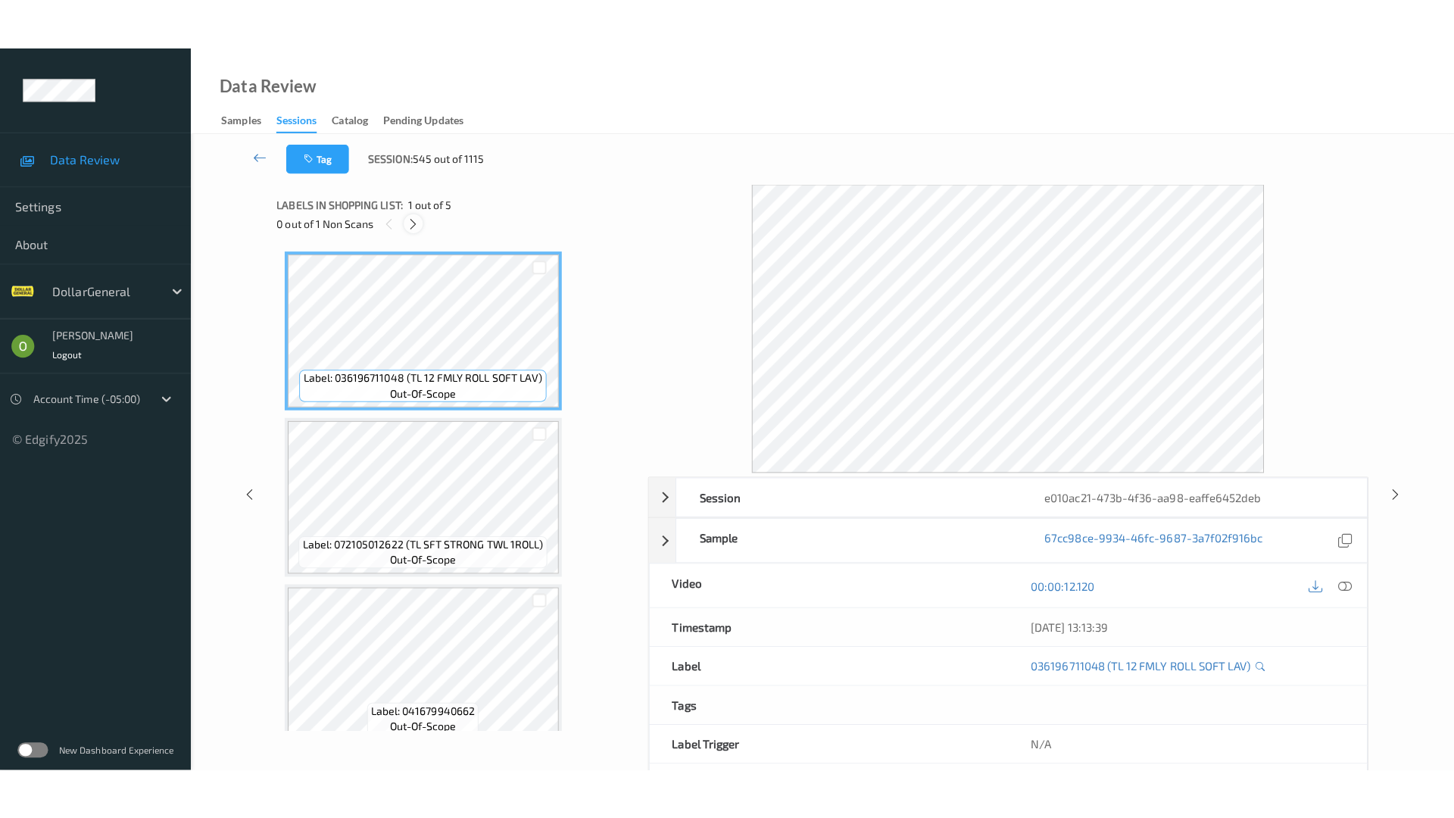
scroll to position [350, 0]
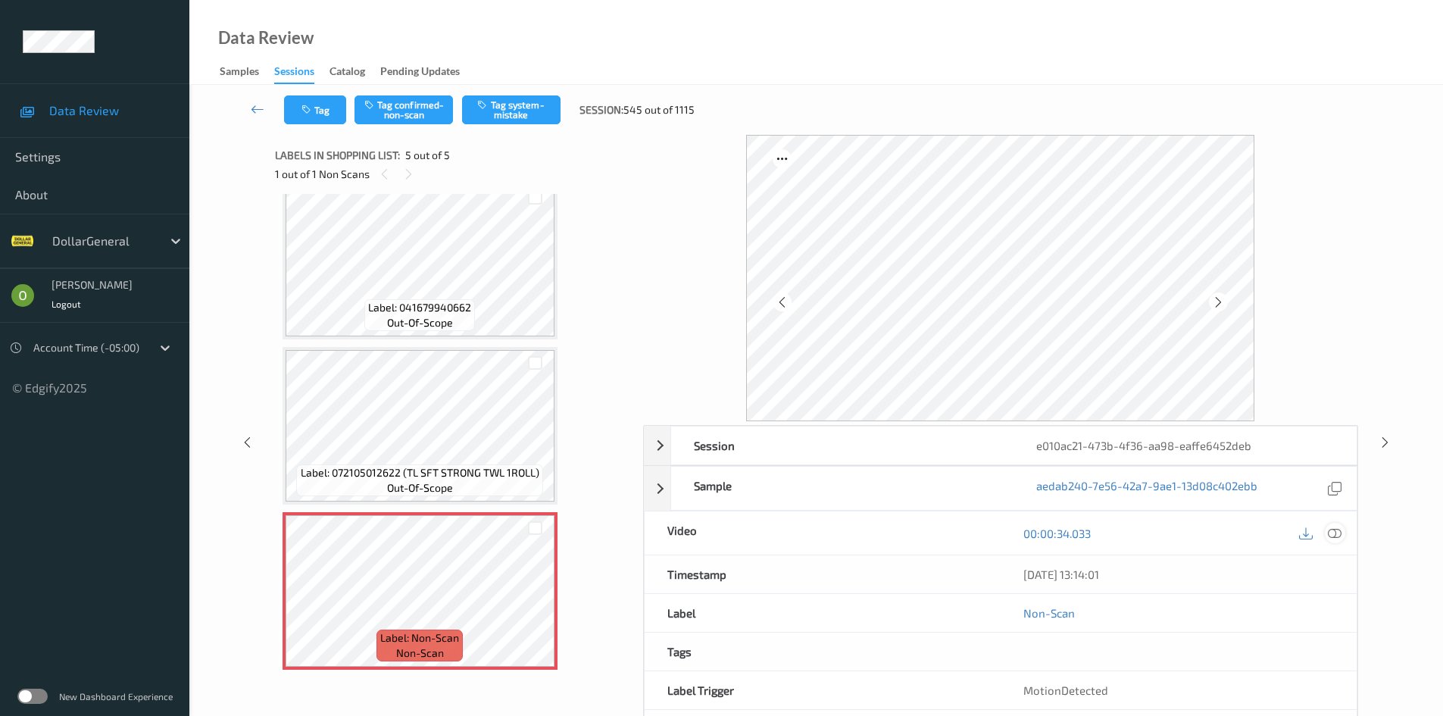
click at [1335, 532] on icon at bounding box center [1335, 533] width 14 height 14
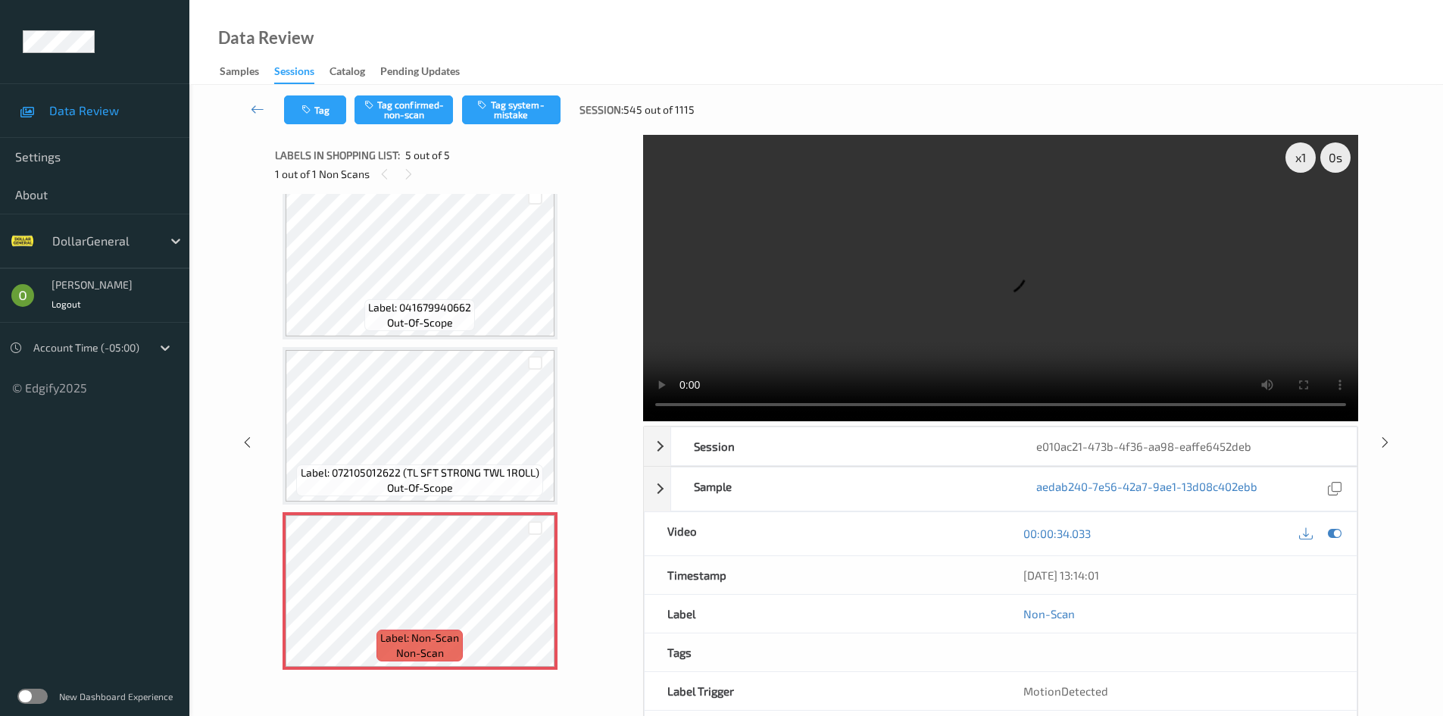
click at [1114, 292] on video at bounding box center [1000, 278] width 715 height 286
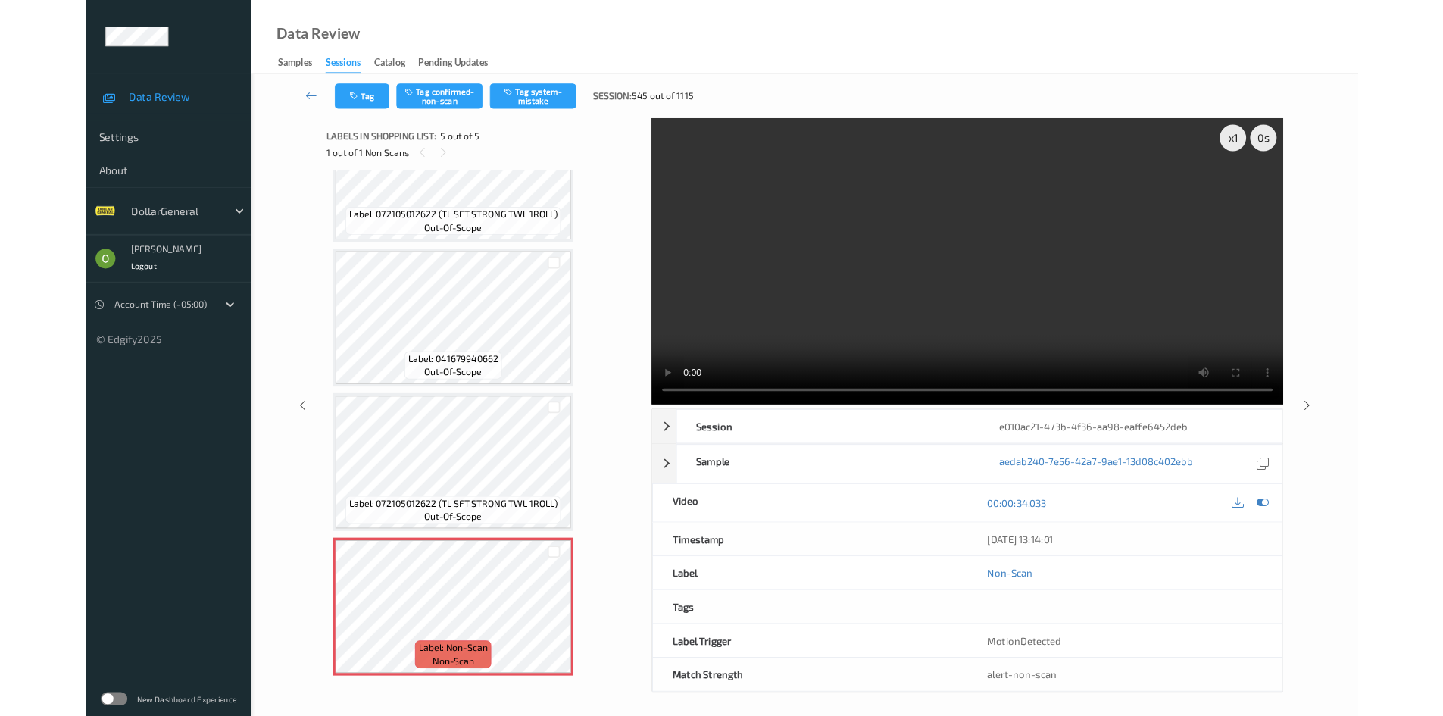
scroll to position [248, 0]
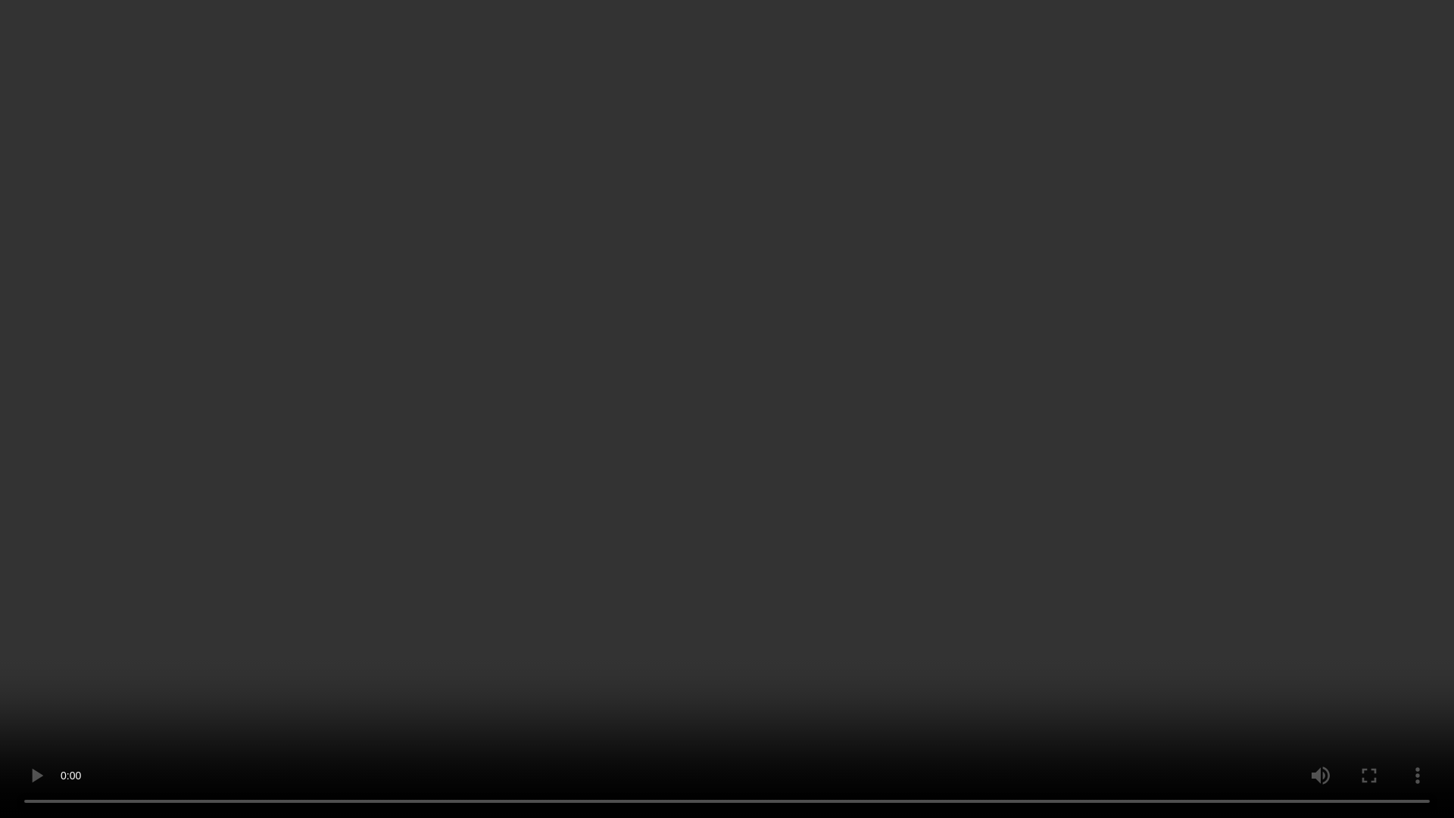
click at [1085, 379] on video at bounding box center [727, 409] width 1454 height 818
click at [998, 331] on video at bounding box center [727, 409] width 1454 height 818
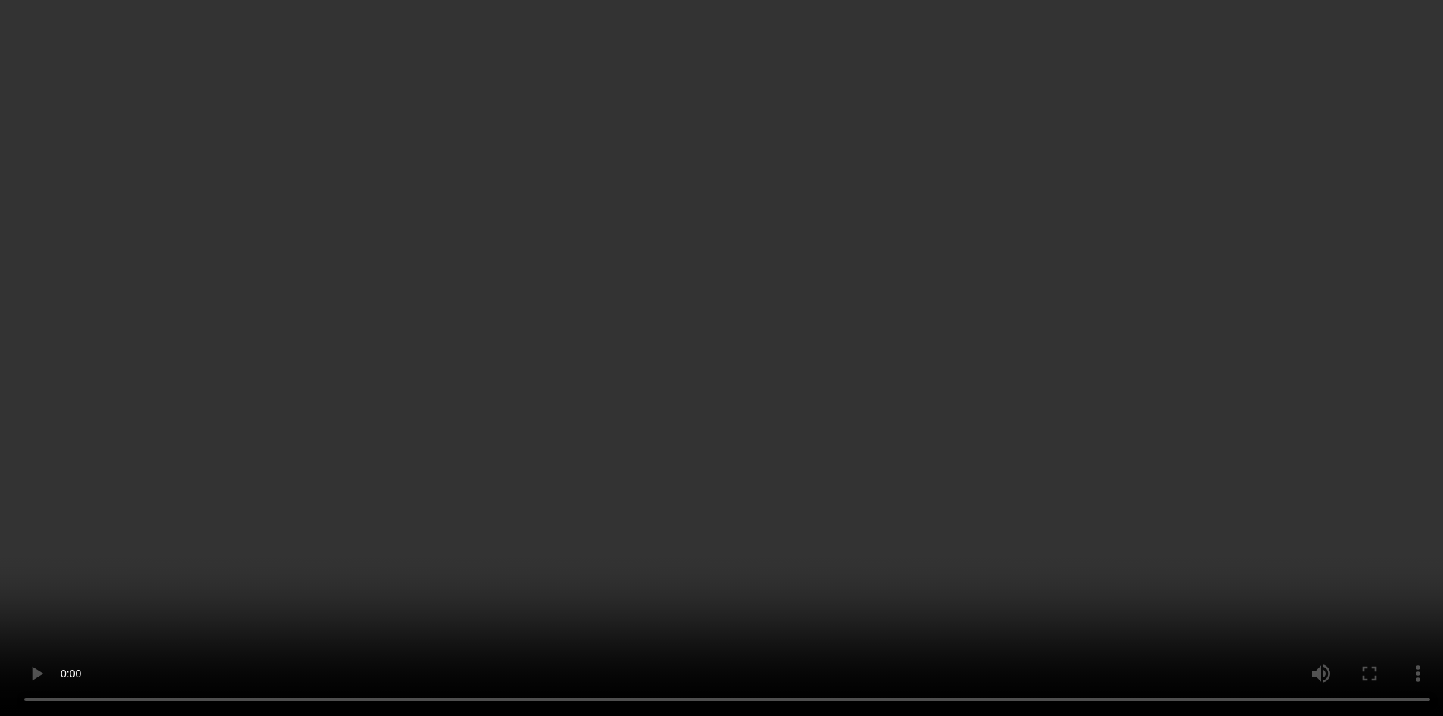
click at [937, 301] on video at bounding box center [721, 358] width 1443 height 716
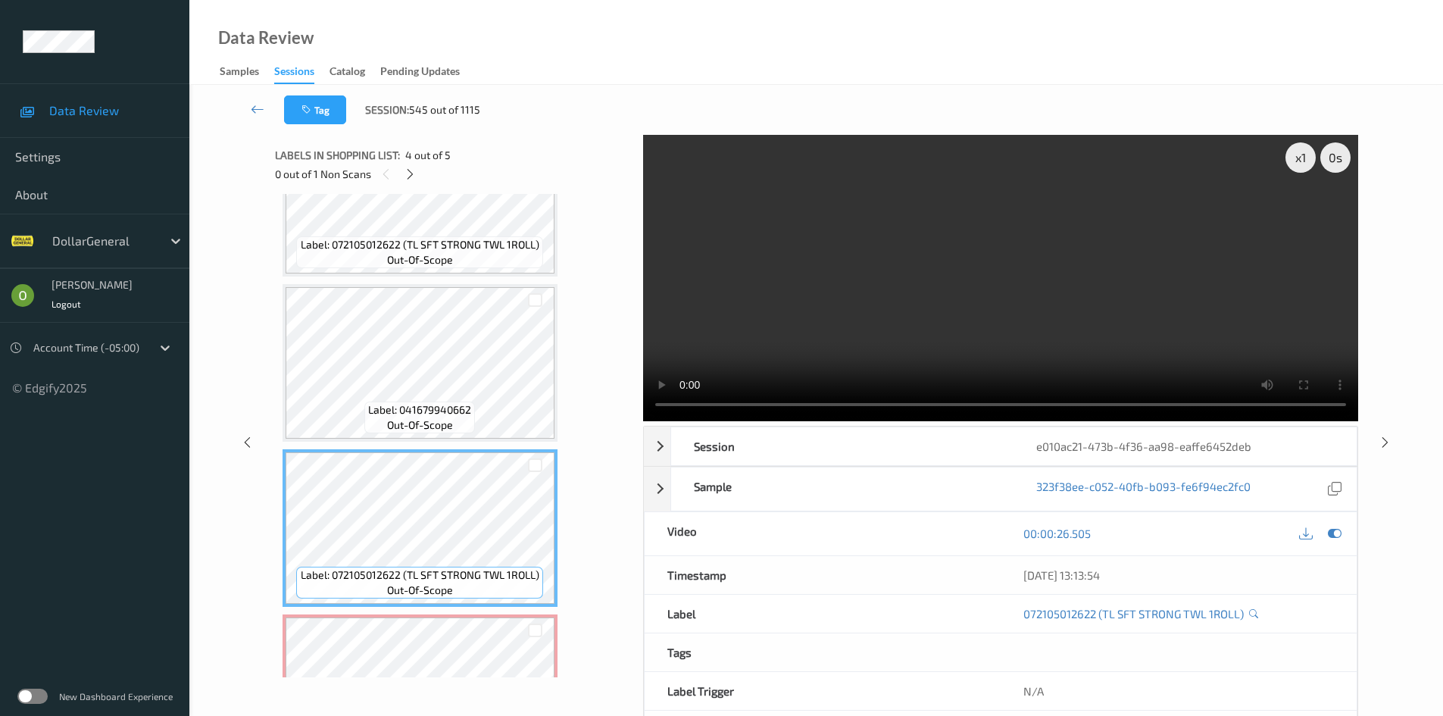
click at [973, 278] on video at bounding box center [1000, 278] width 715 height 286
click at [966, 294] on video at bounding box center [1000, 278] width 715 height 286
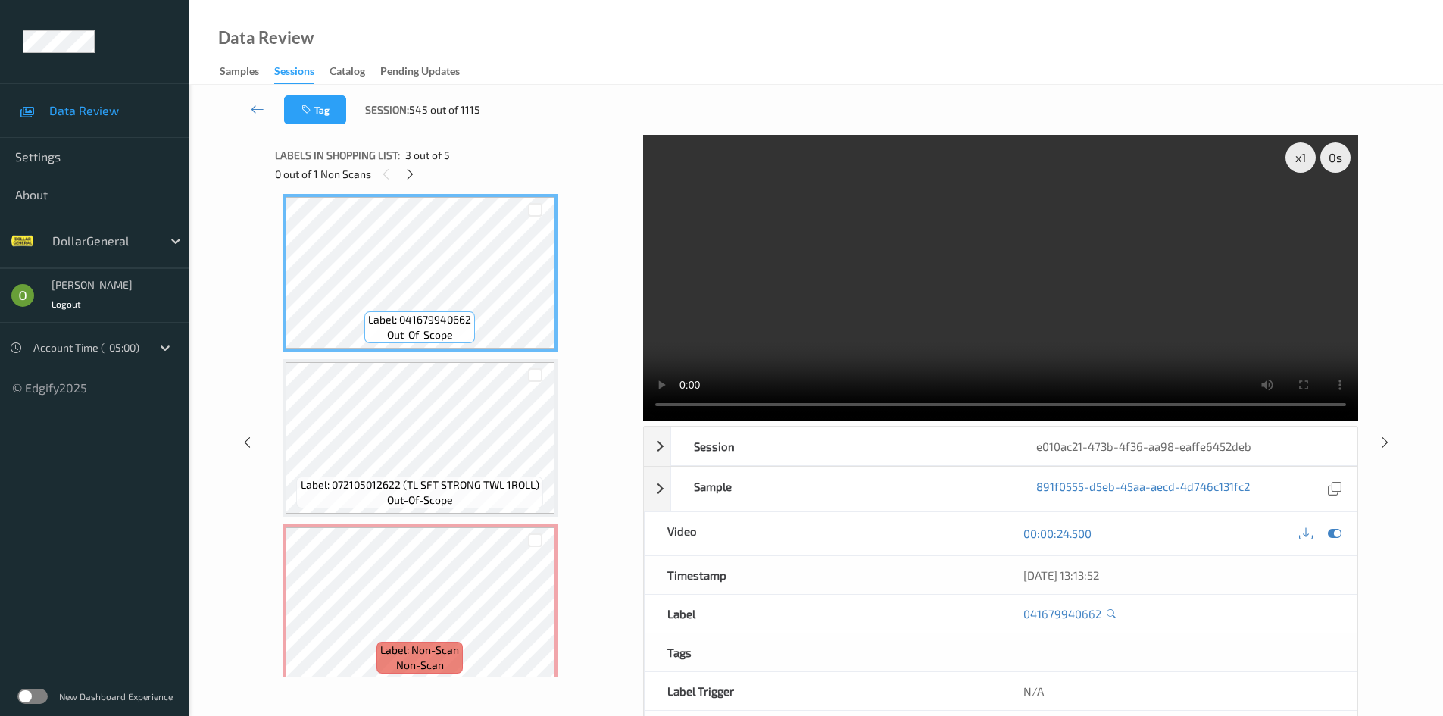
scroll to position [350, 0]
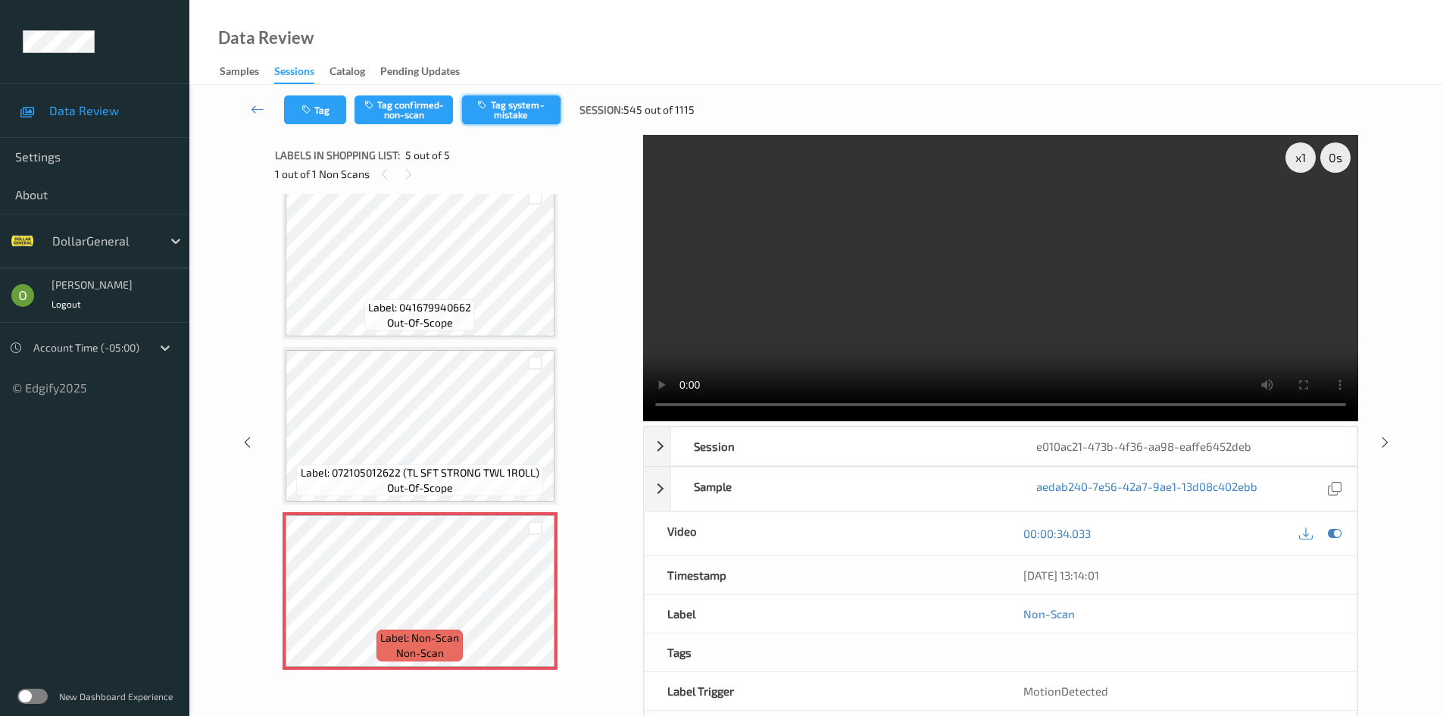
click at [535, 117] on button "Tag system-mistake" at bounding box center [511, 109] width 98 height 29
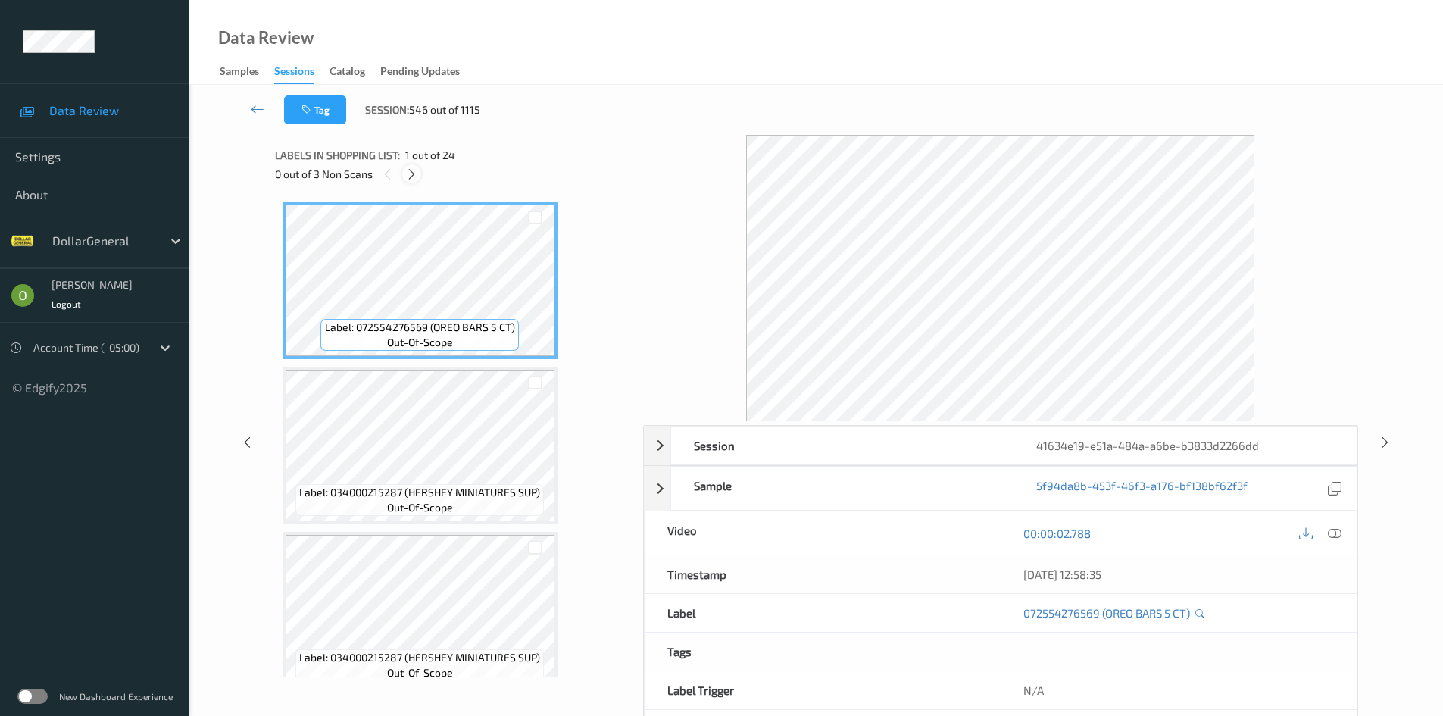
click at [416, 177] on icon at bounding box center [411, 174] width 13 height 14
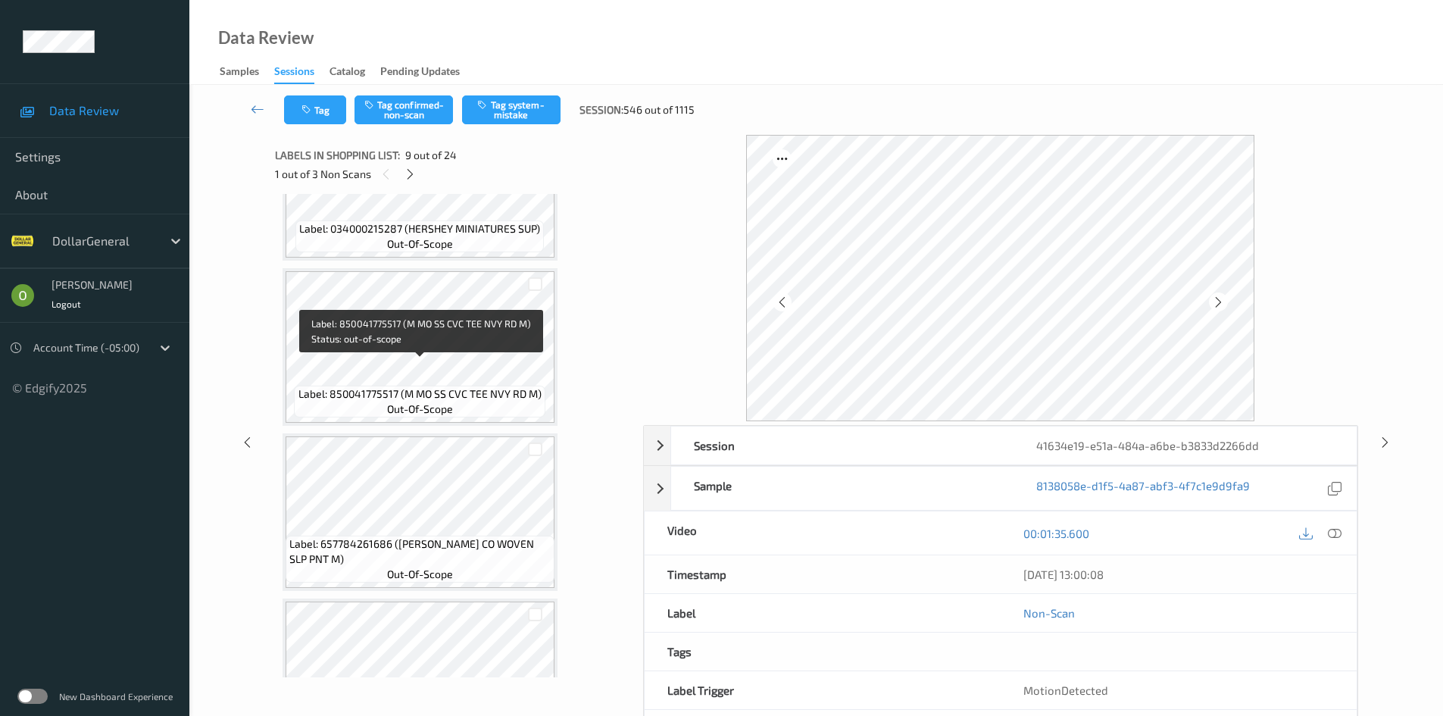
scroll to position [709, 0]
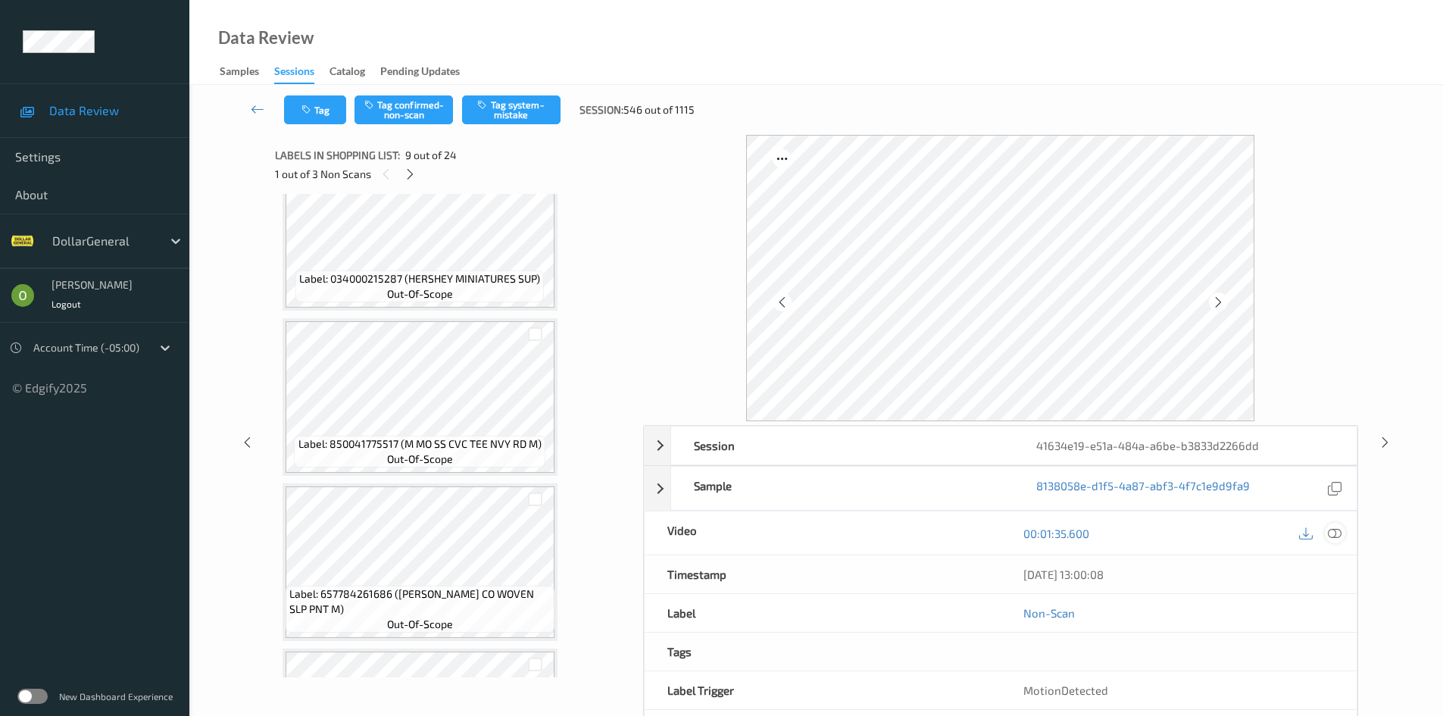
click at [1340, 533] on icon at bounding box center [1335, 533] width 14 height 14
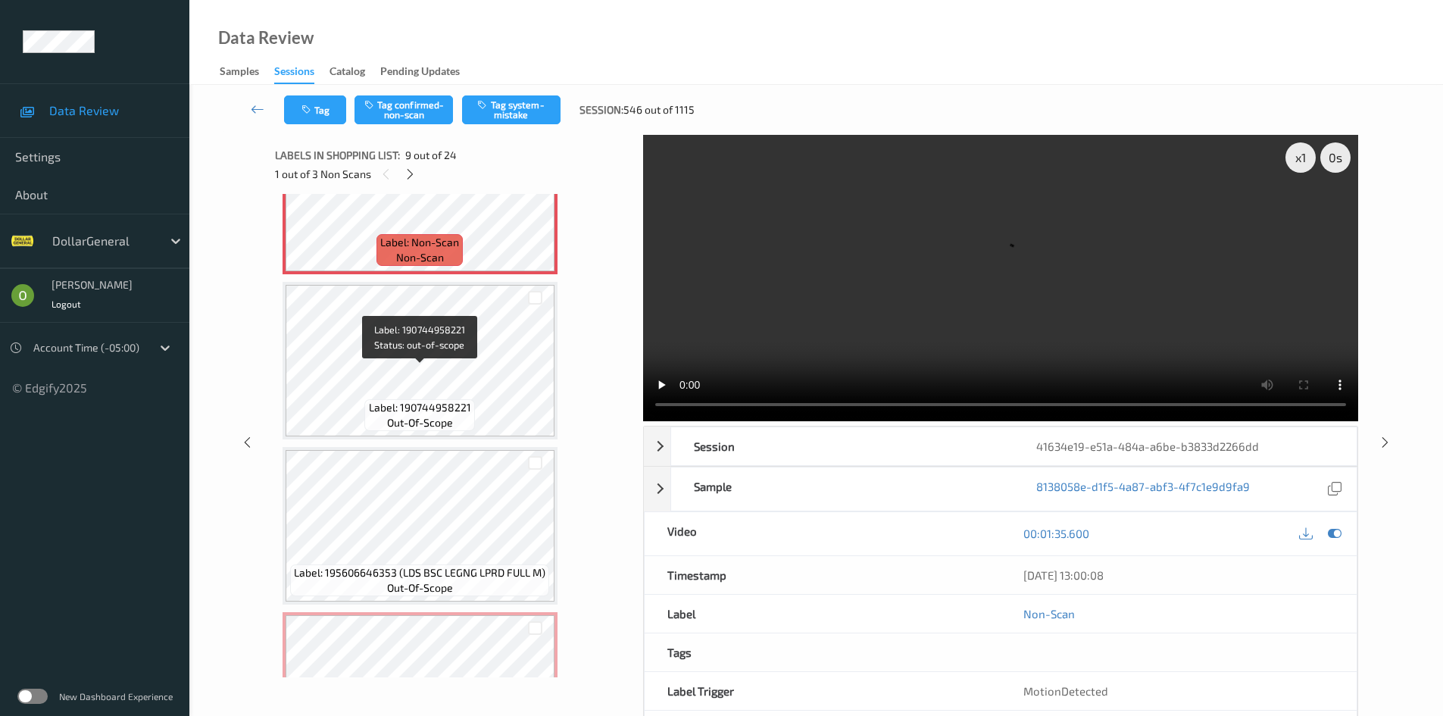
scroll to position [1136, 0]
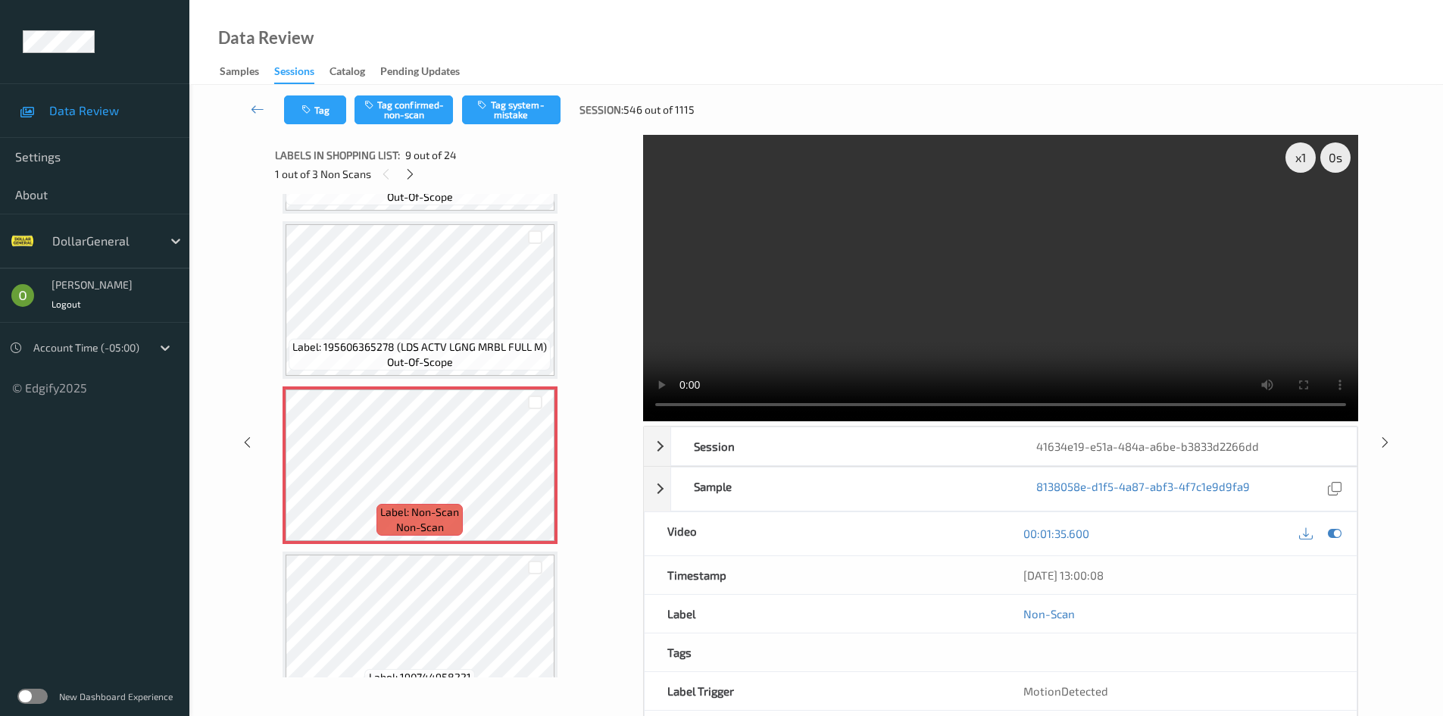
click at [890, 295] on video at bounding box center [1000, 278] width 715 height 286
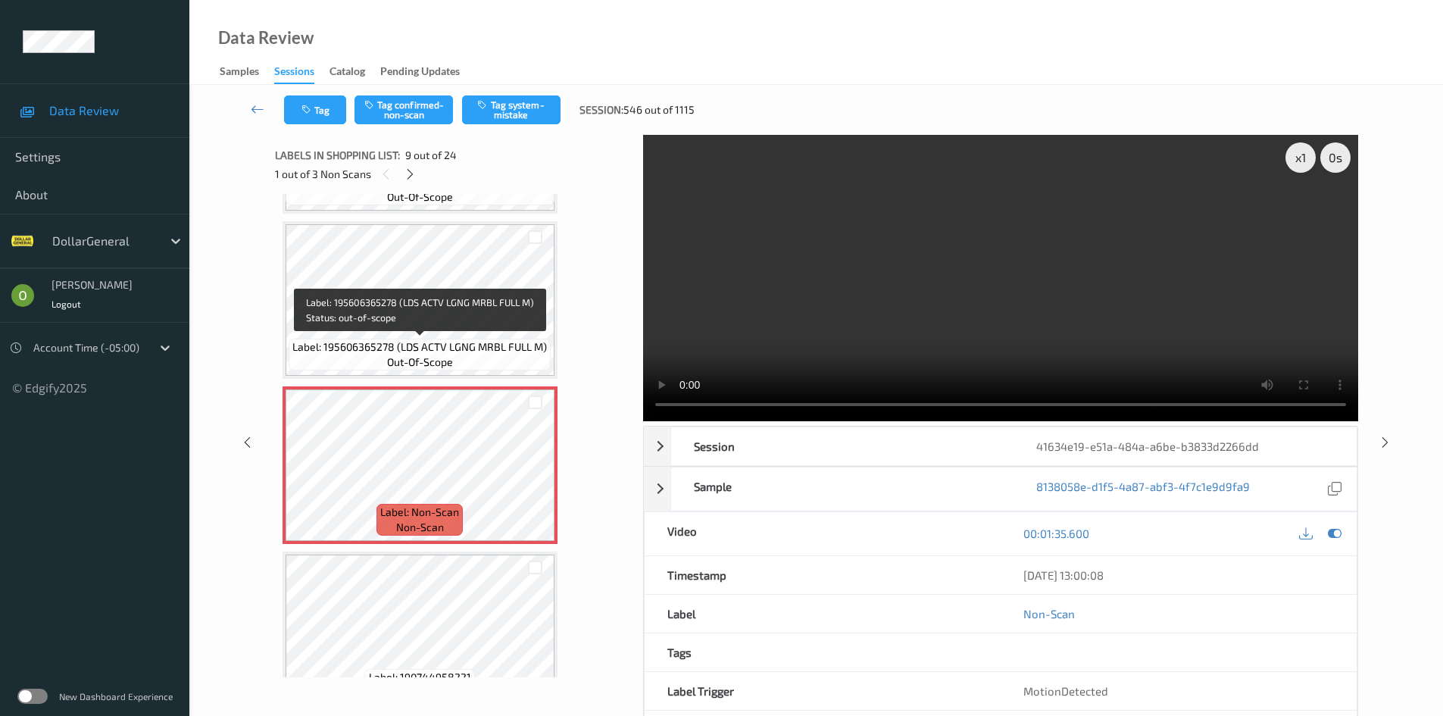
click at [498, 351] on span "Label: 195606365278 (LDS ACTV LGNG MRBL FULL M)" at bounding box center [419, 346] width 254 height 15
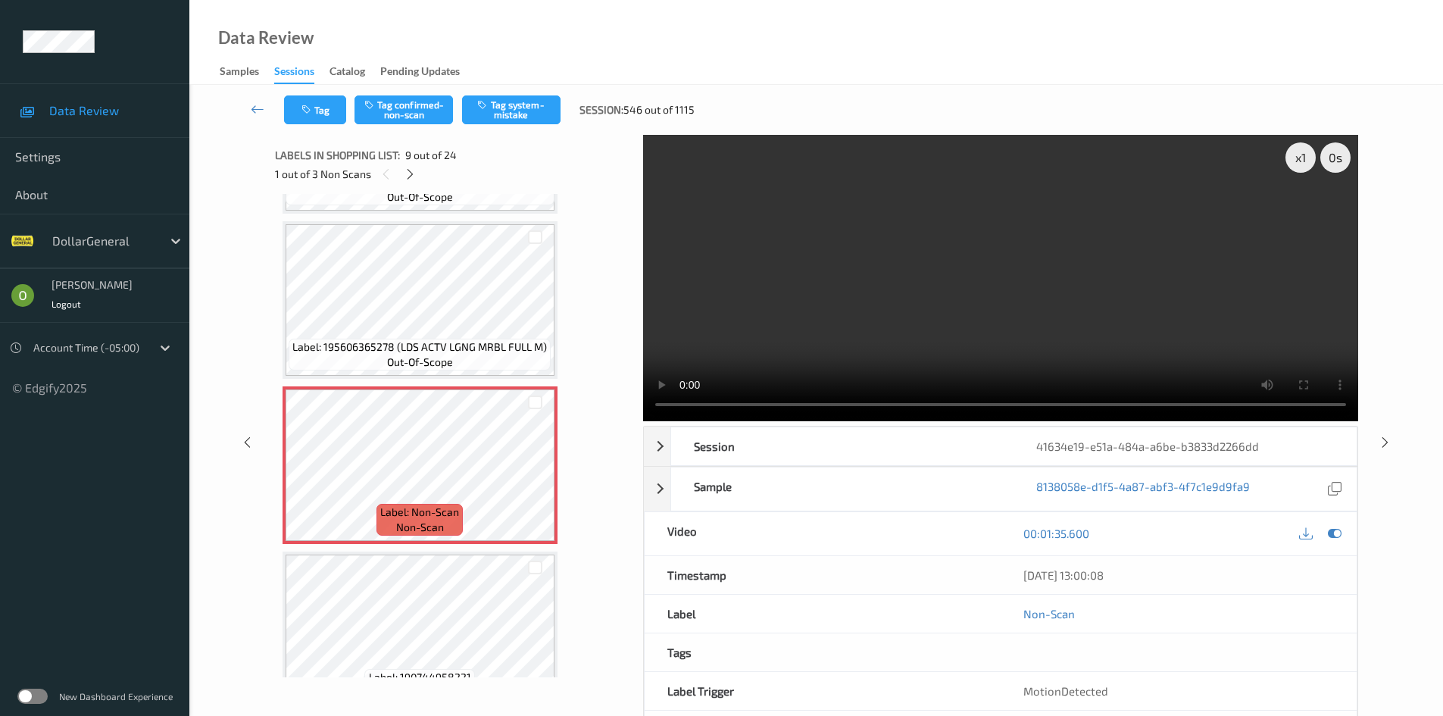
click at [715, 317] on video at bounding box center [1000, 278] width 715 height 286
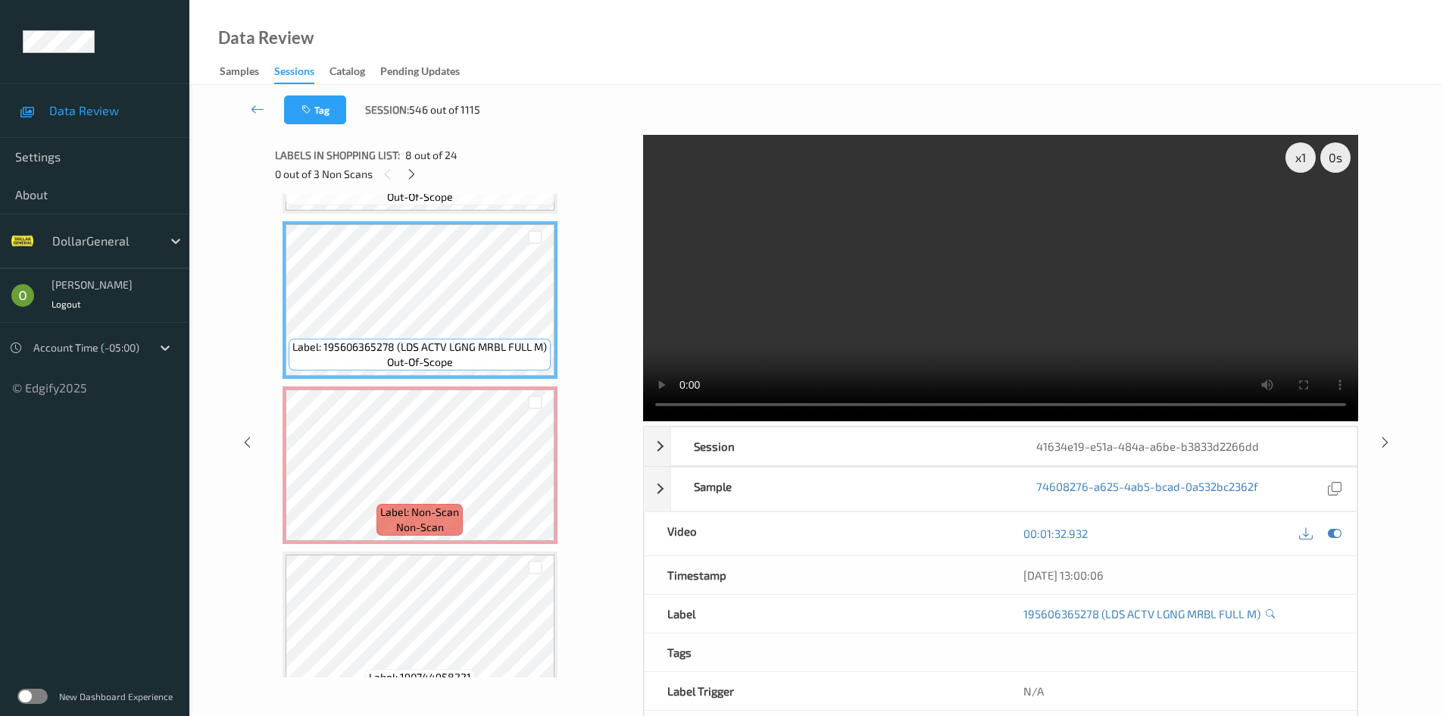
click at [782, 305] on video at bounding box center [1000, 278] width 715 height 286
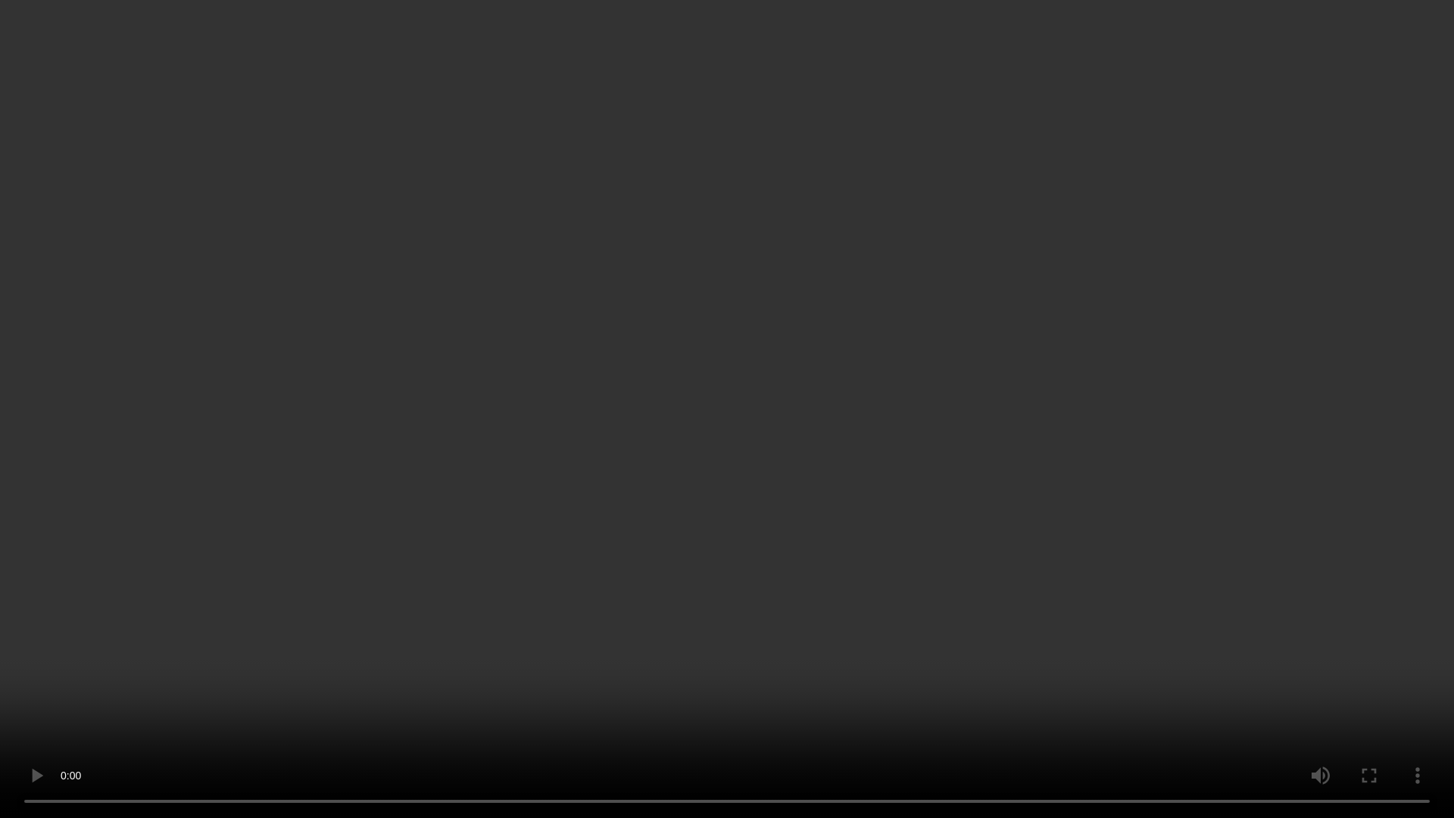
click at [782, 371] on video at bounding box center [727, 409] width 1454 height 818
click at [924, 380] on video at bounding box center [727, 409] width 1454 height 818
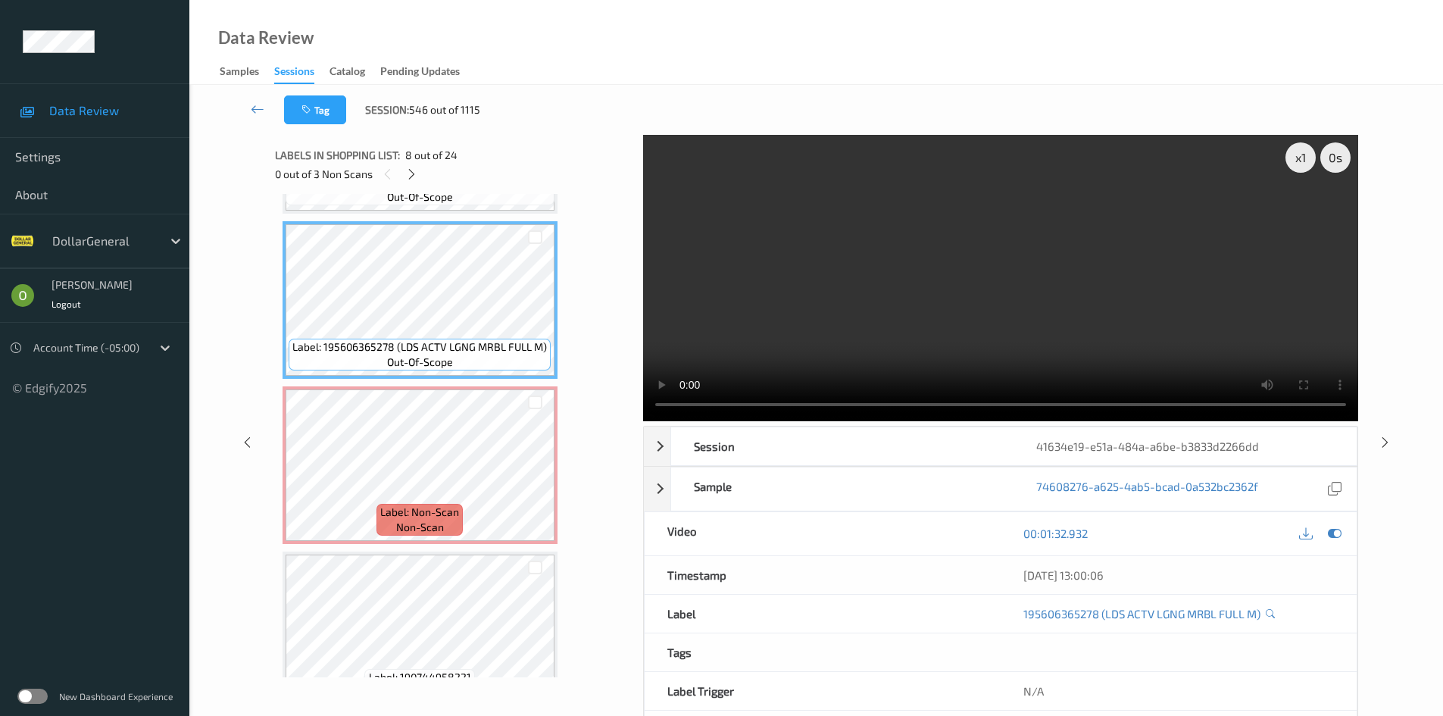
click at [841, 319] on video at bounding box center [1000, 278] width 715 height 286
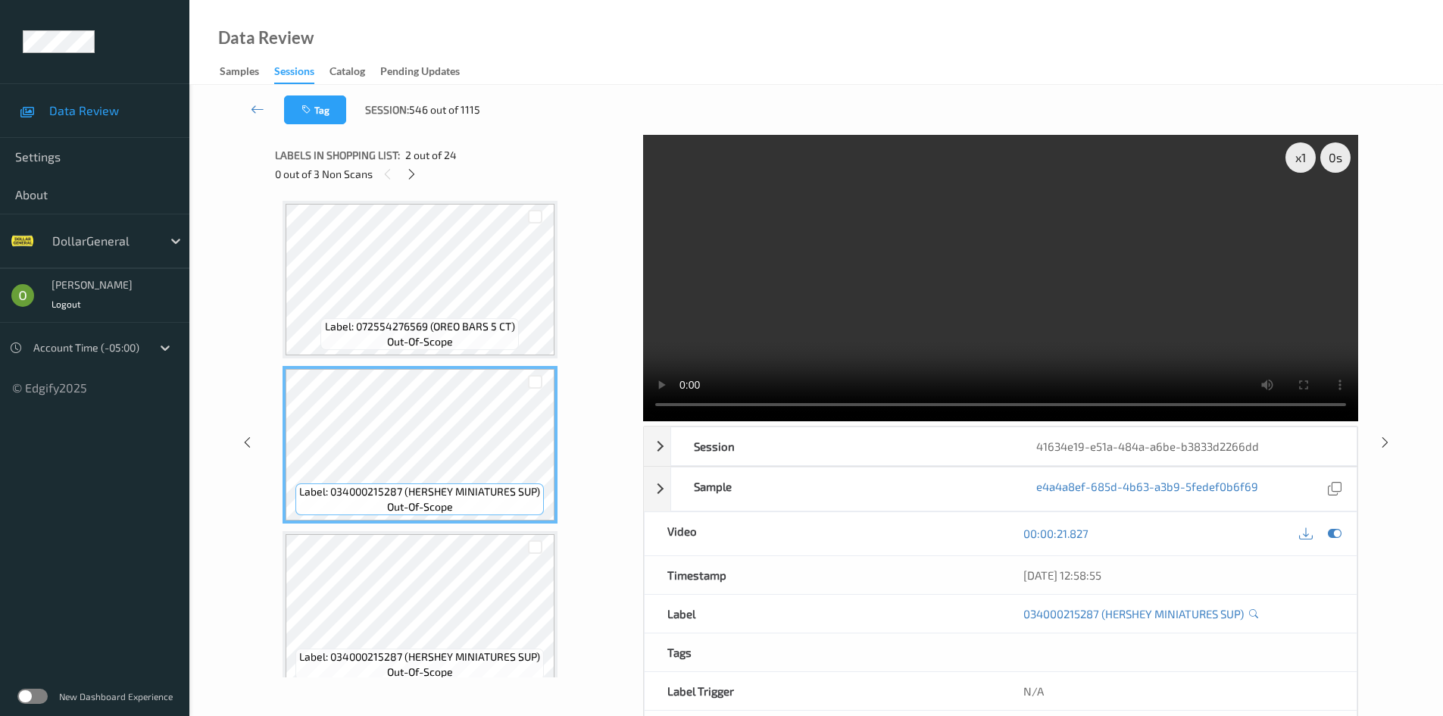
scroll to position [0, 0]
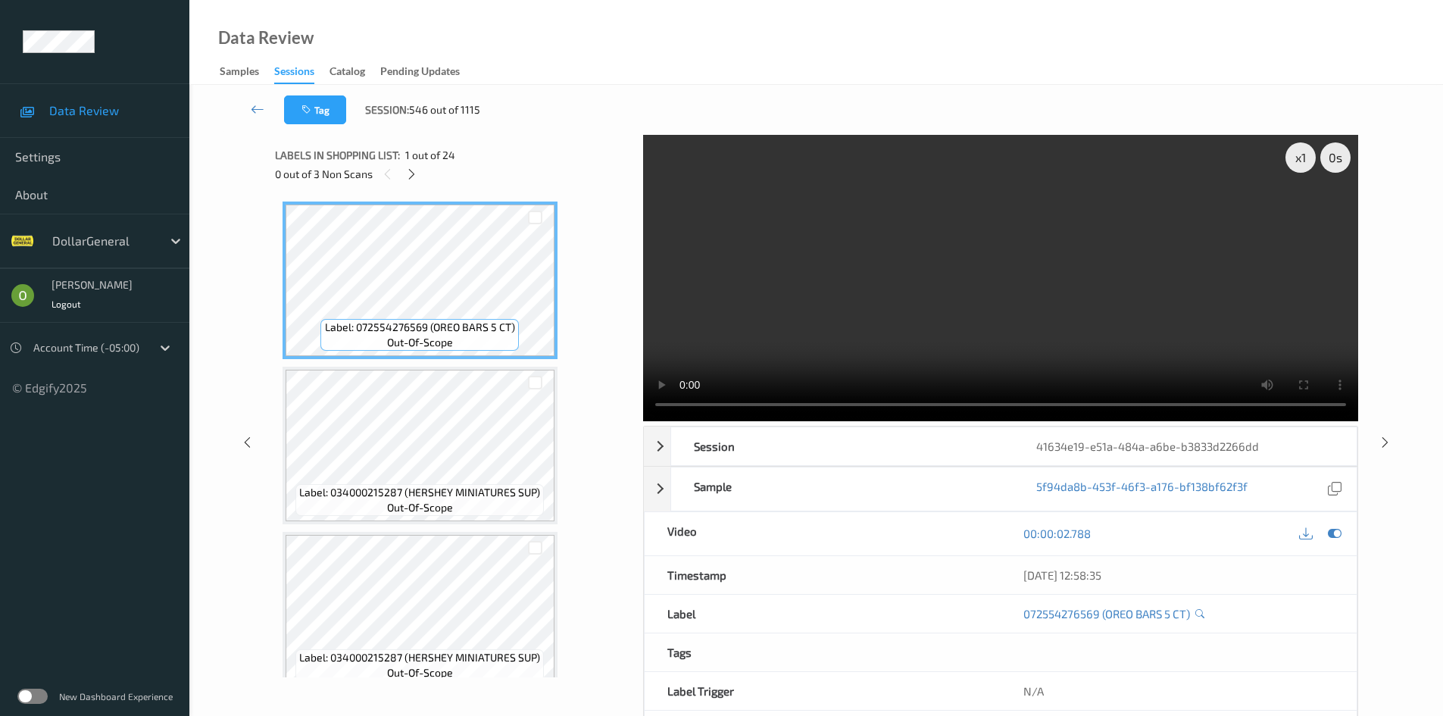
click at [885, 217] on video at bounding box center [1000, 278] width 715 height 286
click at [1310, 160] on div "x 1" at bounding box center [1300, 157] width 30 height 30
click at [1224, 223] on video at bounding box center [1000, 278] width 715 height 286
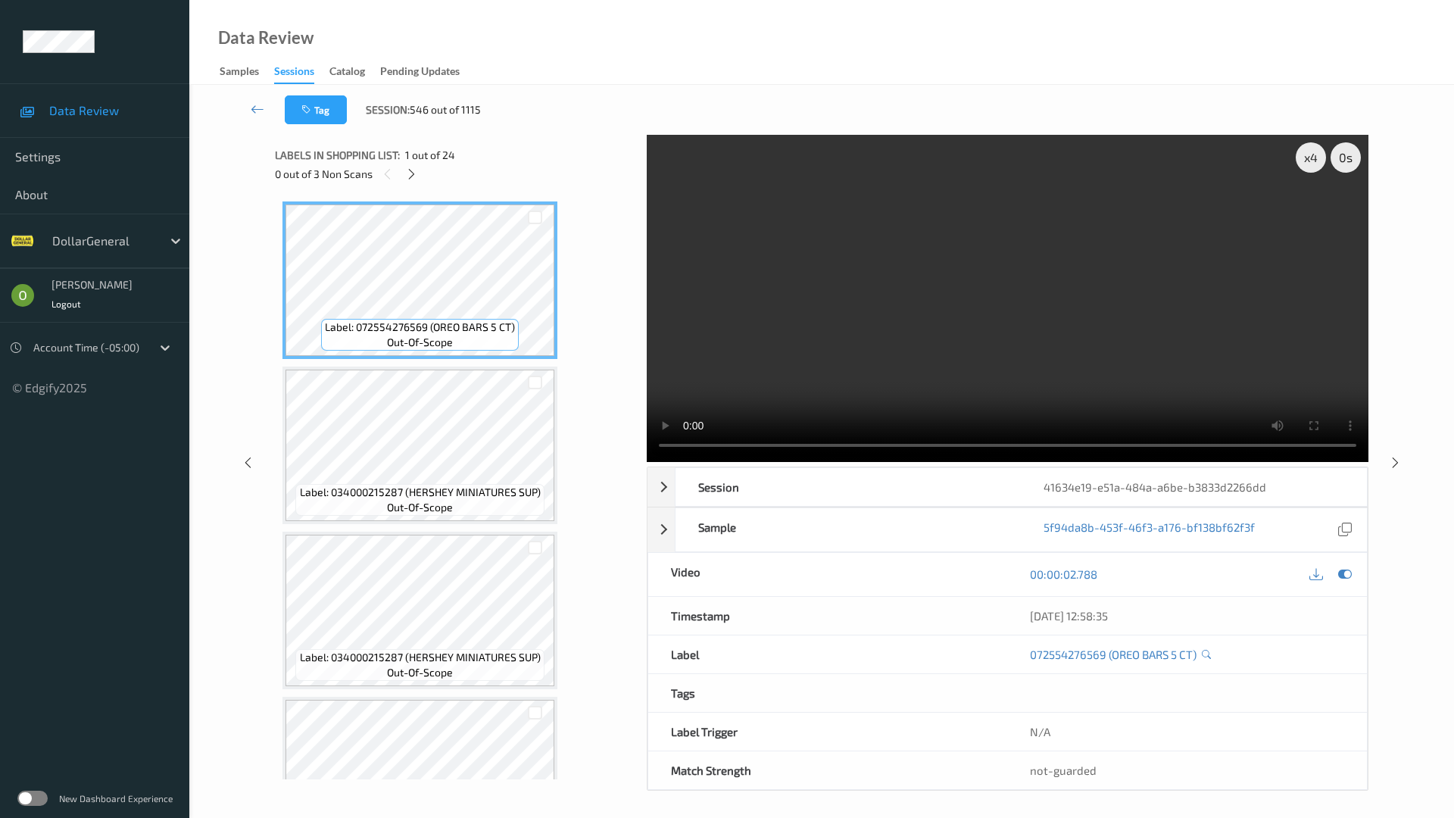
click at [791, 343] on video at bounding box center [1008, 298] width 722 height 327
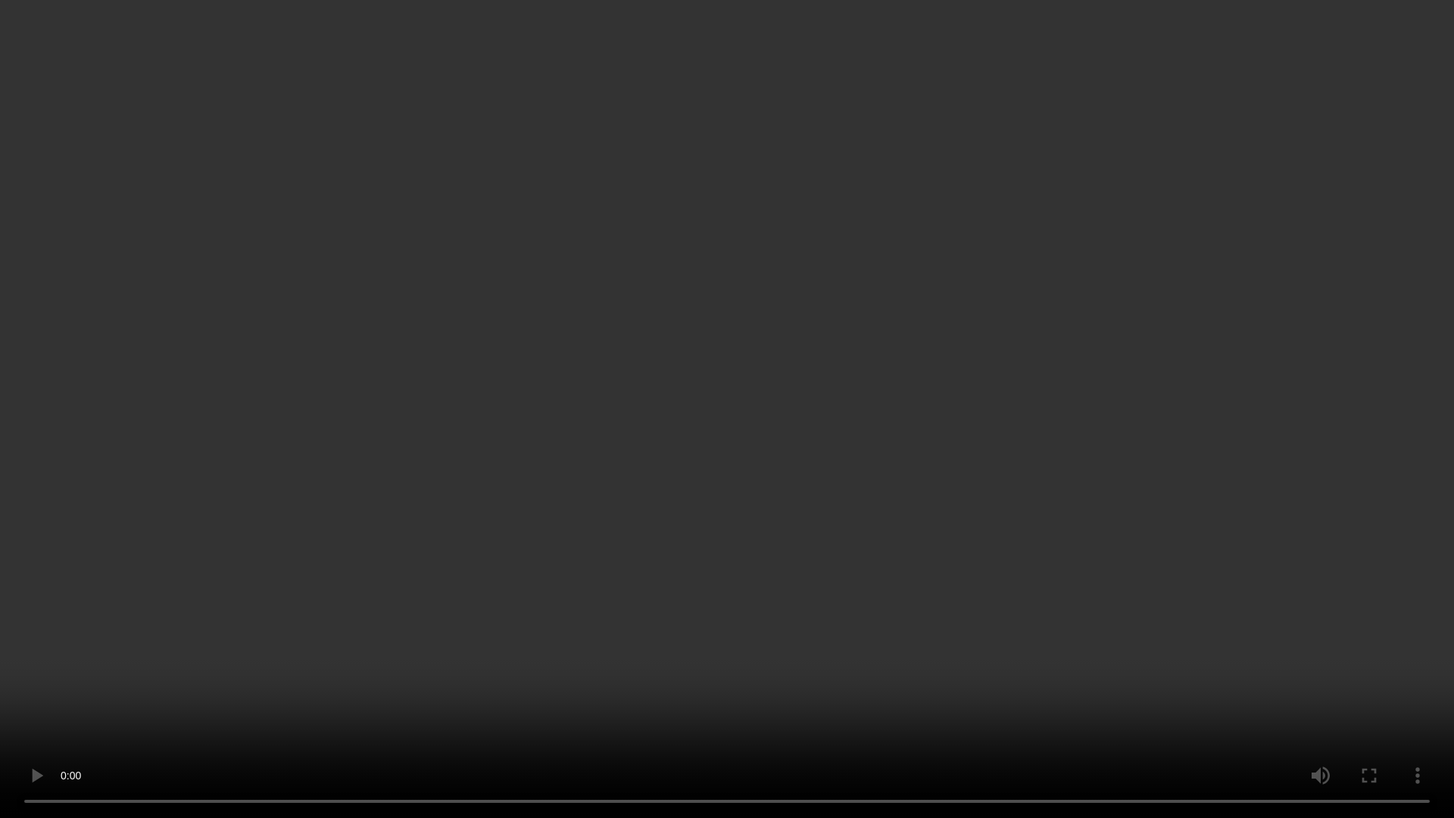
click at [791, 343] on video at bounding box center [727, 409] width 1454 height 818
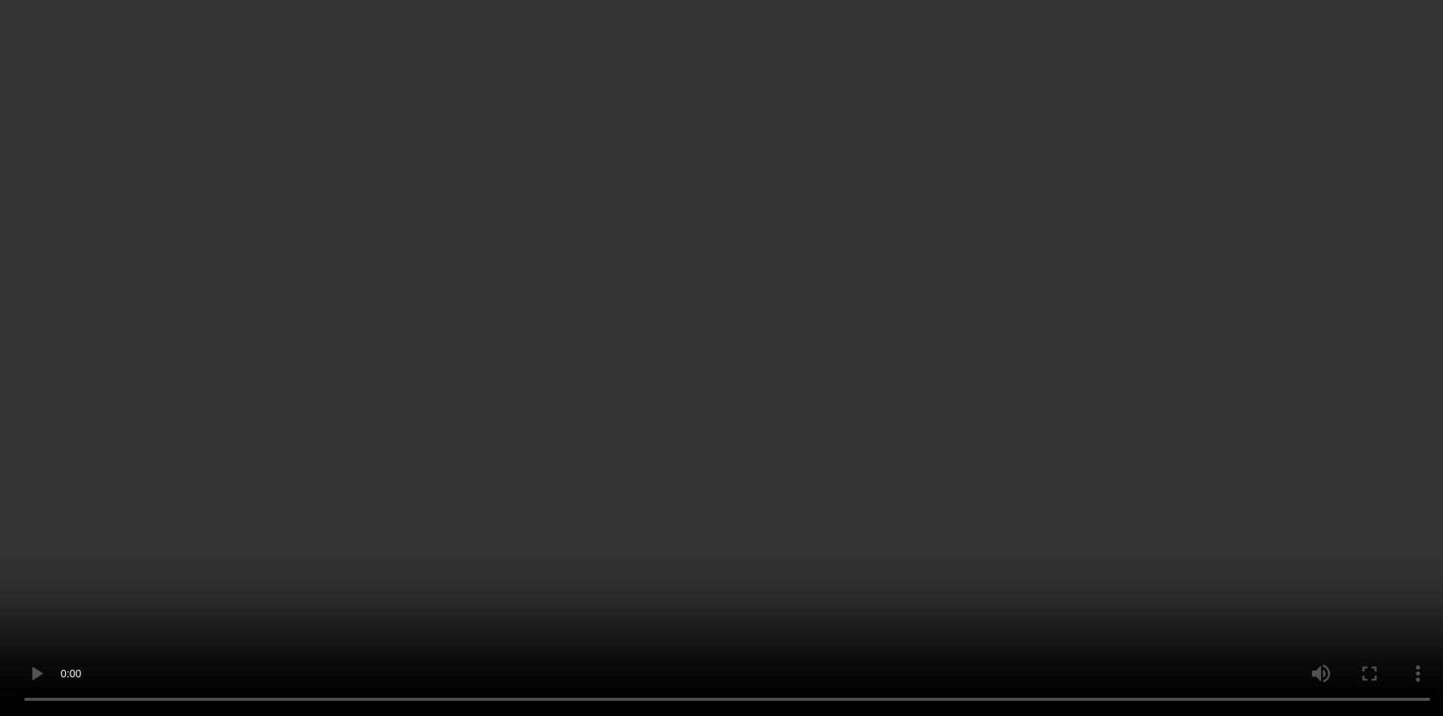
click at [416, 176] on icon at bounding box center [411, 174] width 13 height 14
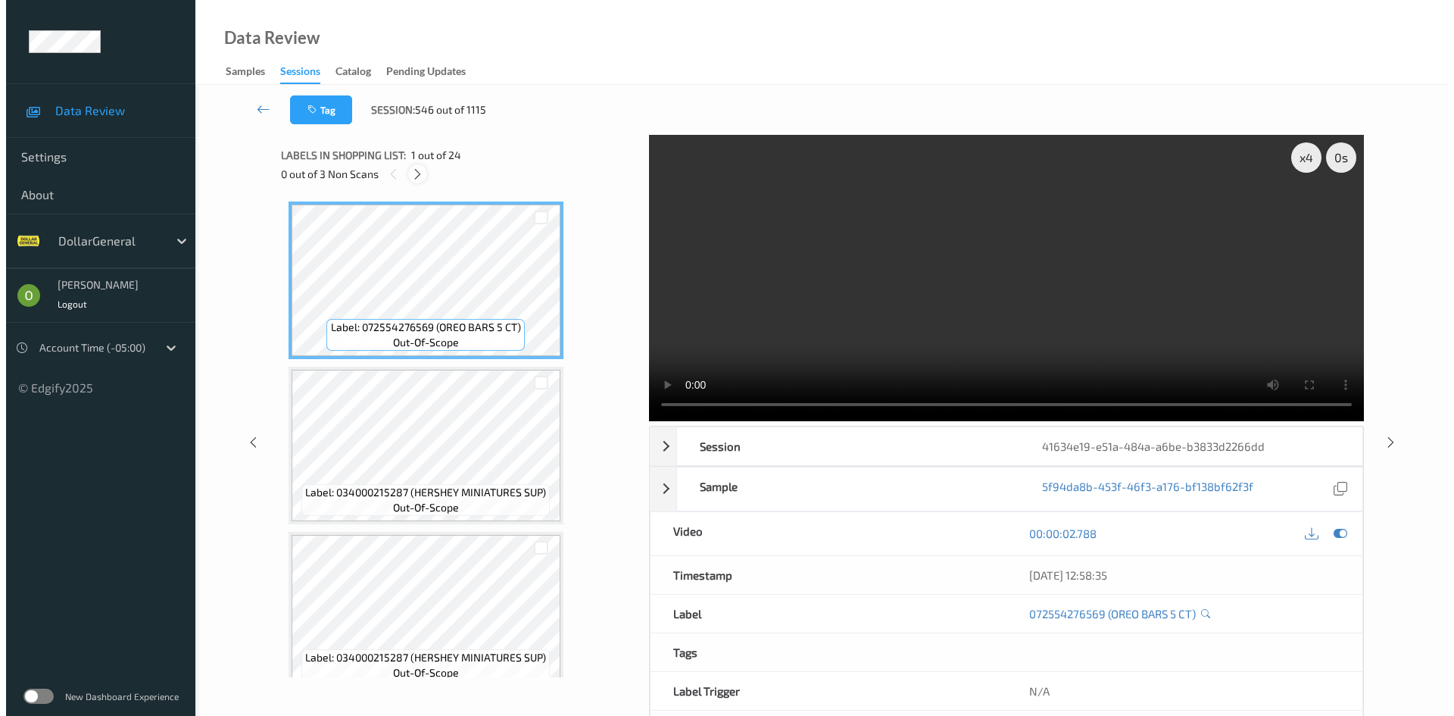
scroll to position [1163, 0]
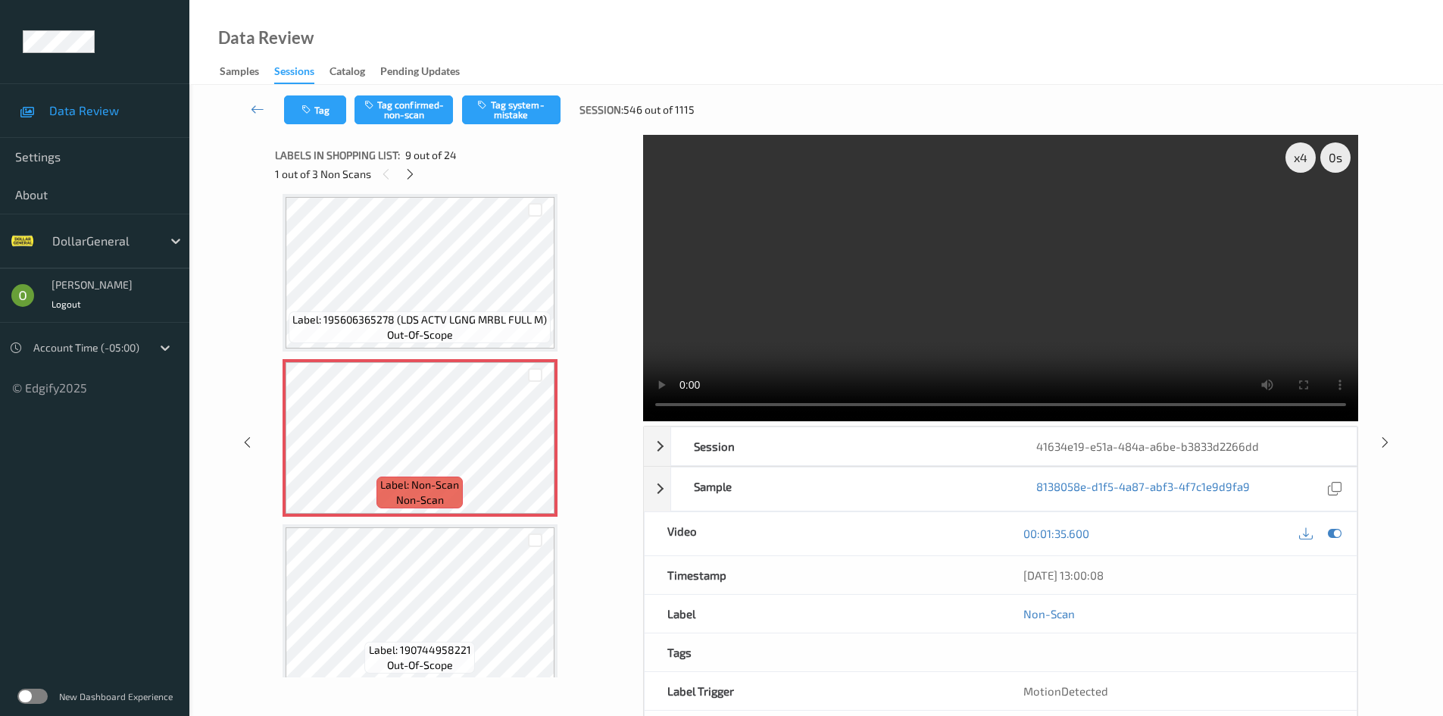
click at [793, 283] on video at bounding box center [1000, 278] width 715 height 286
click at [540, 103] on button "Tag system-mistake" at bounding box center [511, 109] width 98 height 29
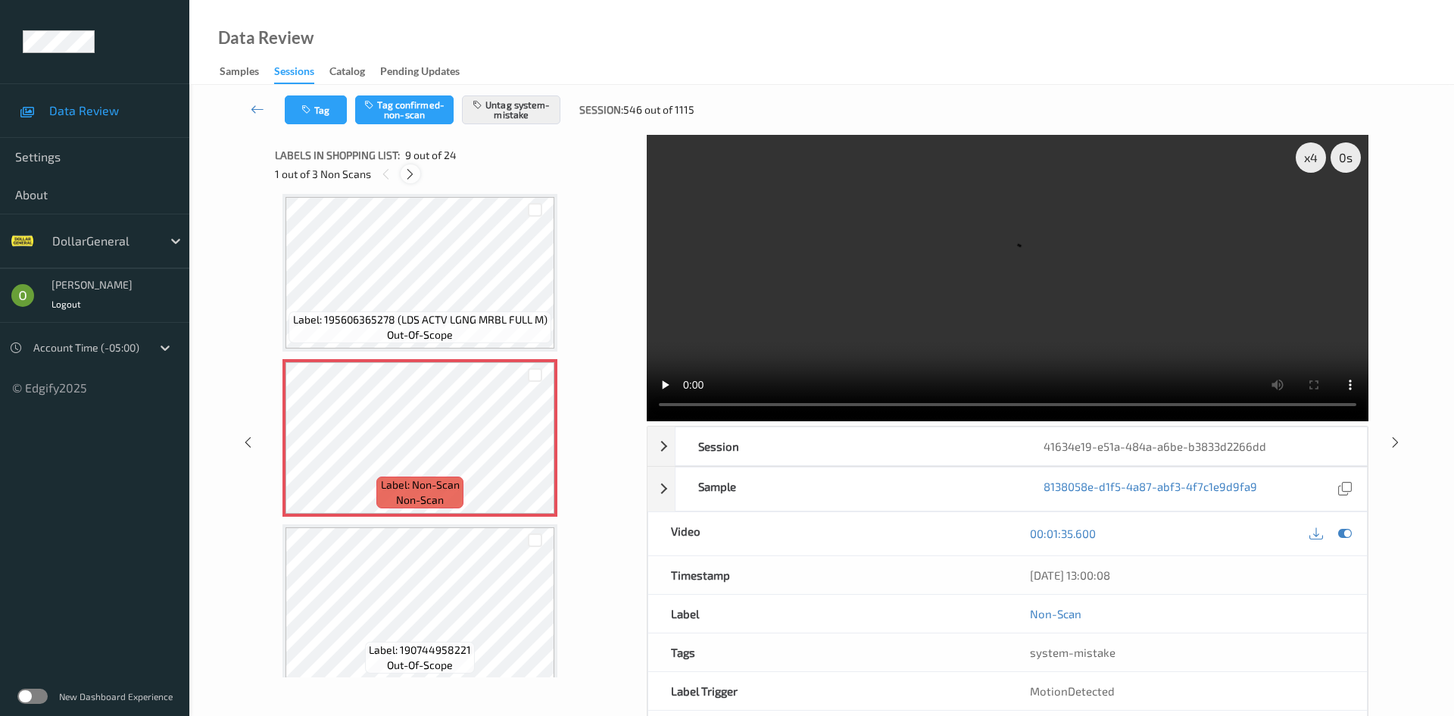
click at [415, 165] on div at bounding box center [410, 173] width 19 height 19
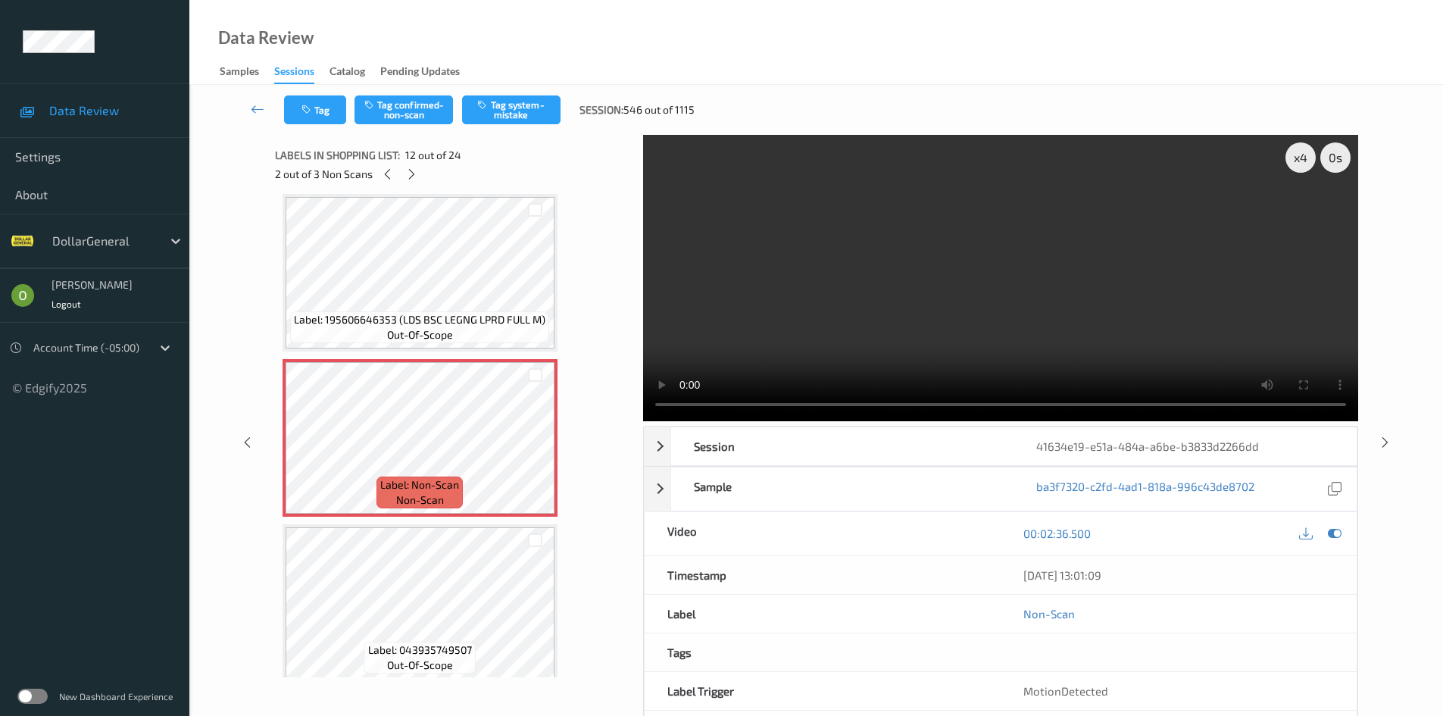
click at [945, 289] on video at bounding box center [1000, 278] width 715 height 286
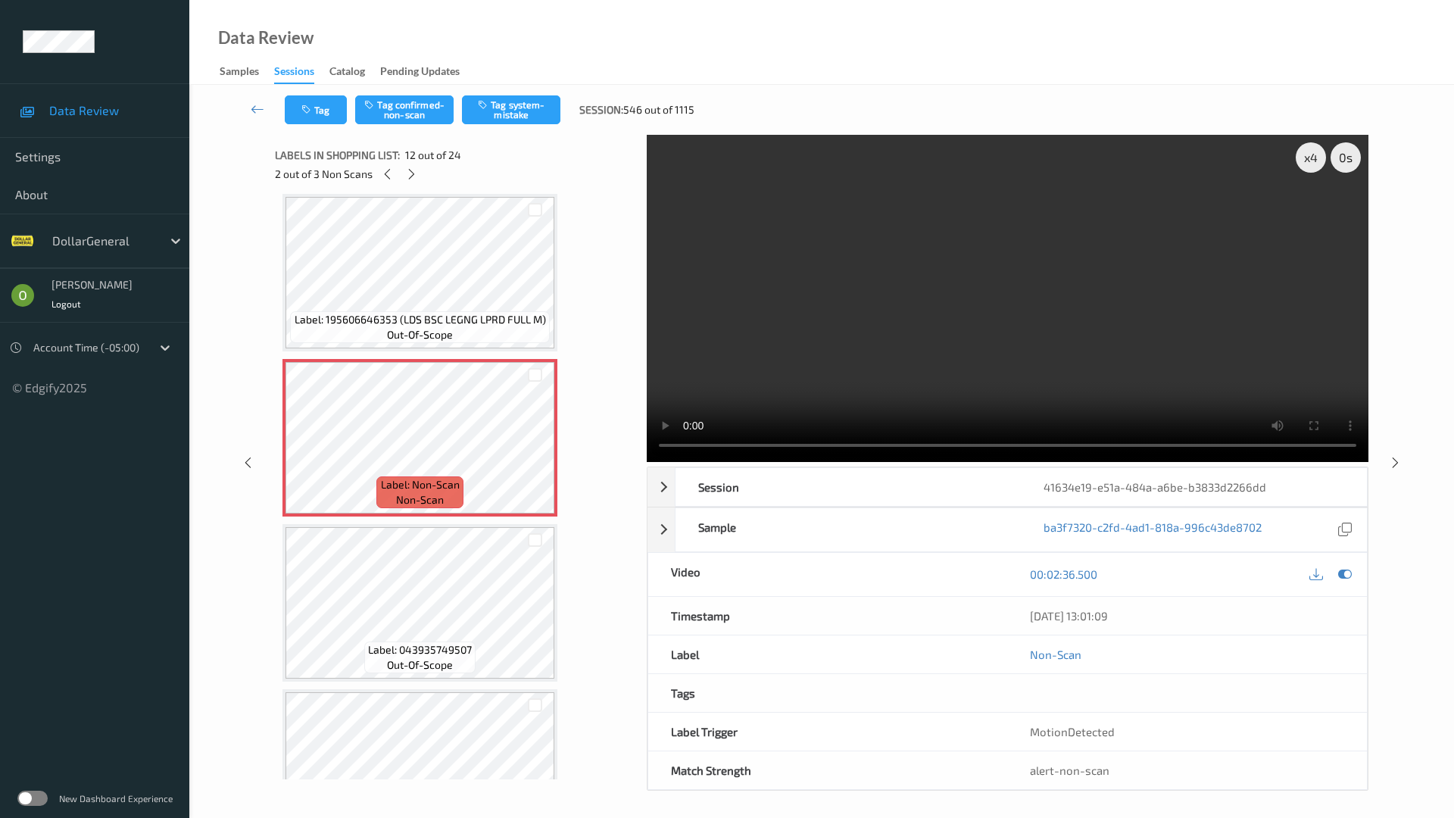
click at [945, 354] on video at bounding box center [1008, 298] width 722 height 327
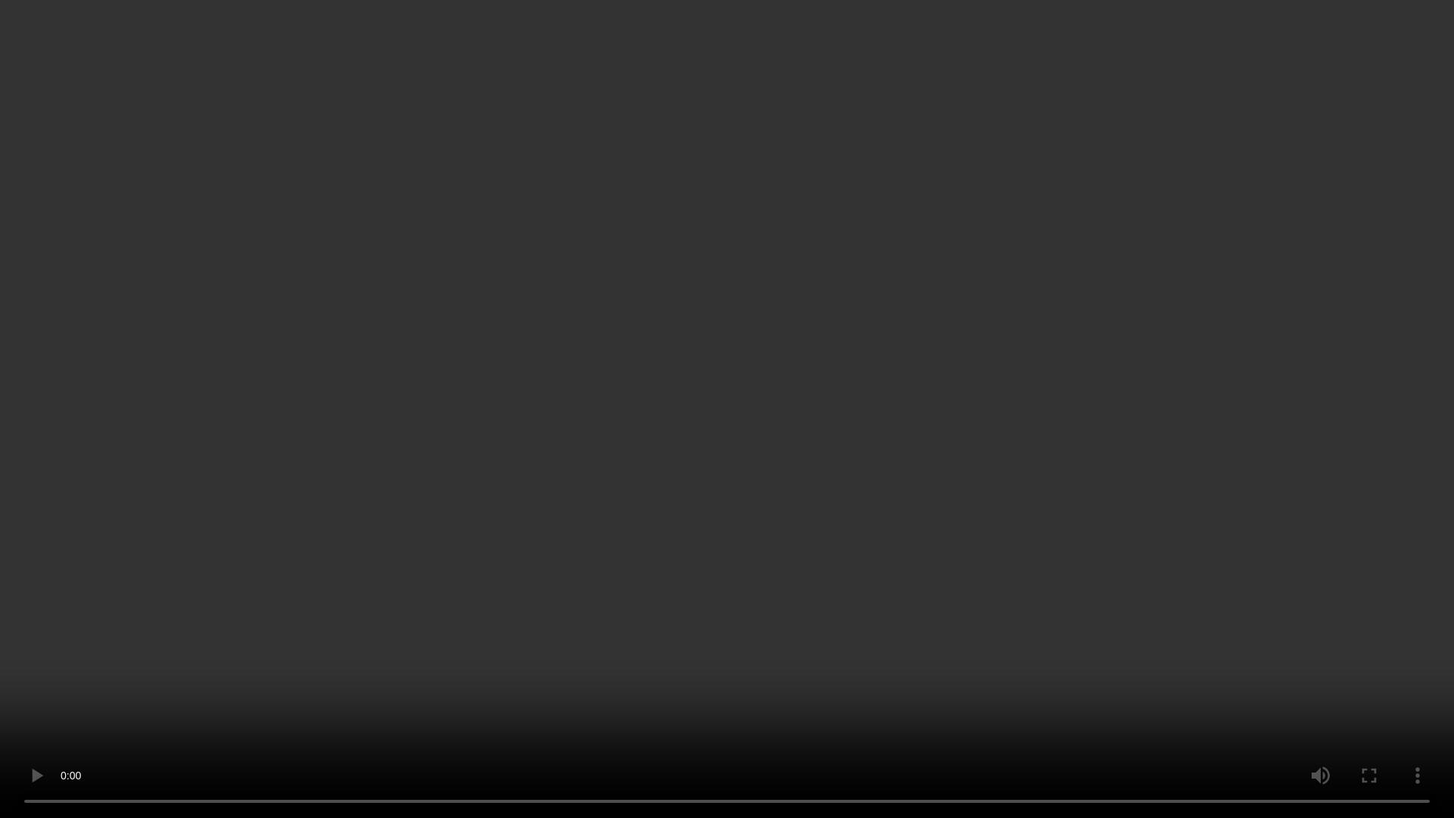
click at [910, 401] on video at bounding box center [727, 409] width 1454 height 818
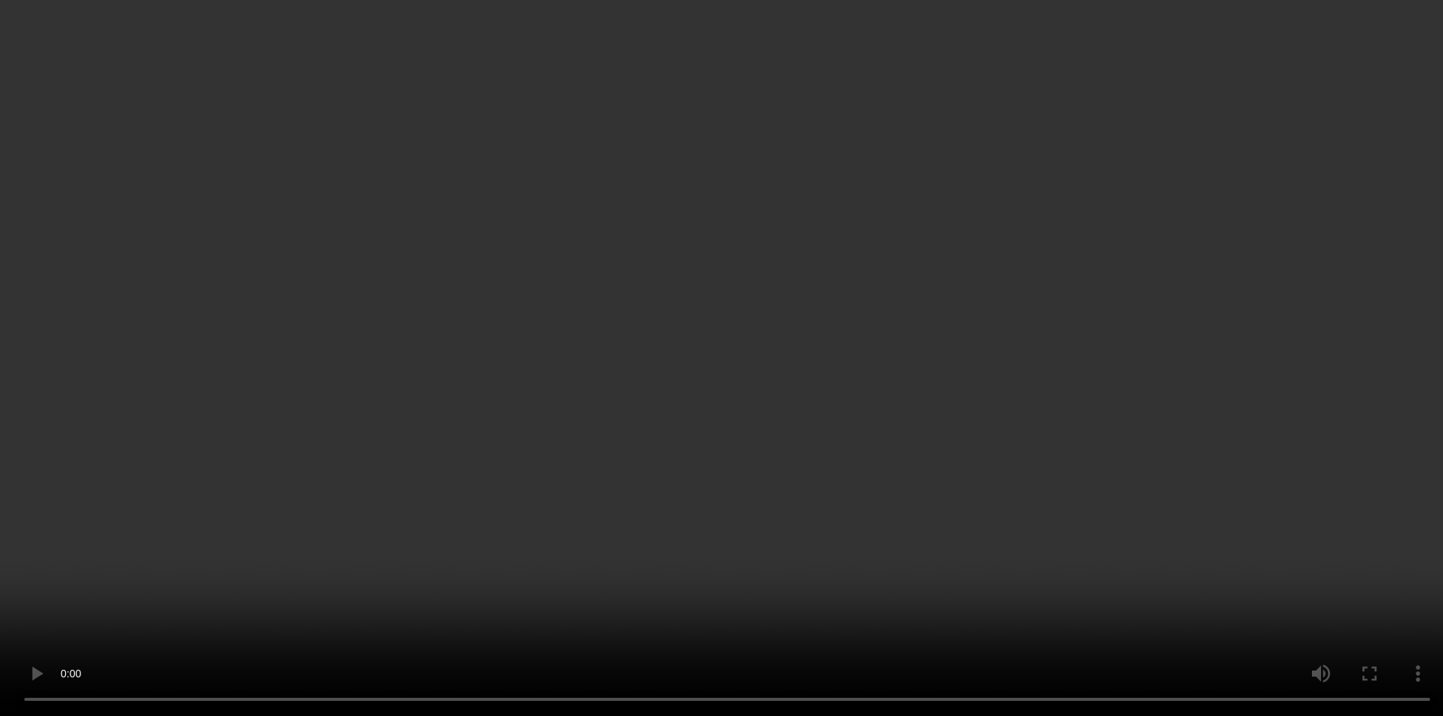
click at [952, 286] on video at bounding box center [721, 358] width 1443 height 716
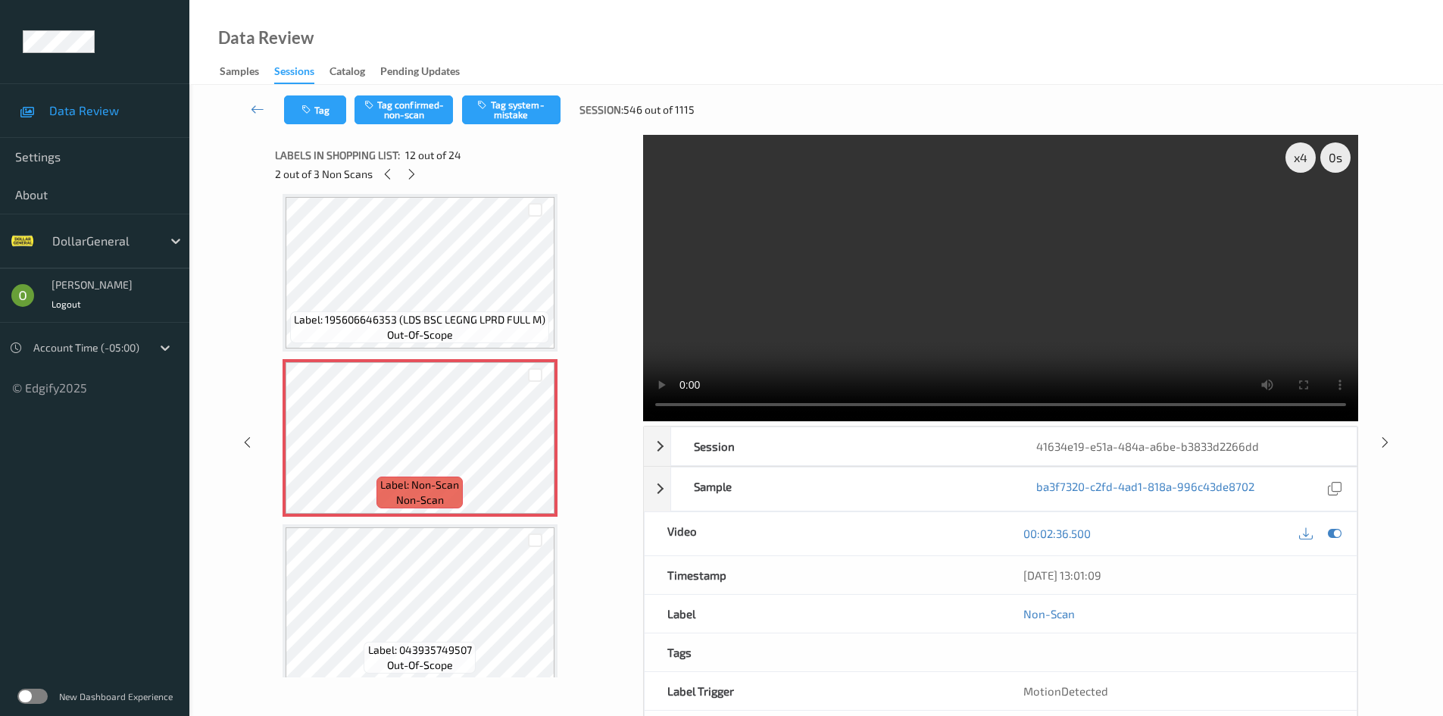
click at [501, 325] on span "Label: 195606646353 (LDS BSC LEGNG LPRD FULL M)" at bounding box center [419, 319] width 251 height 15
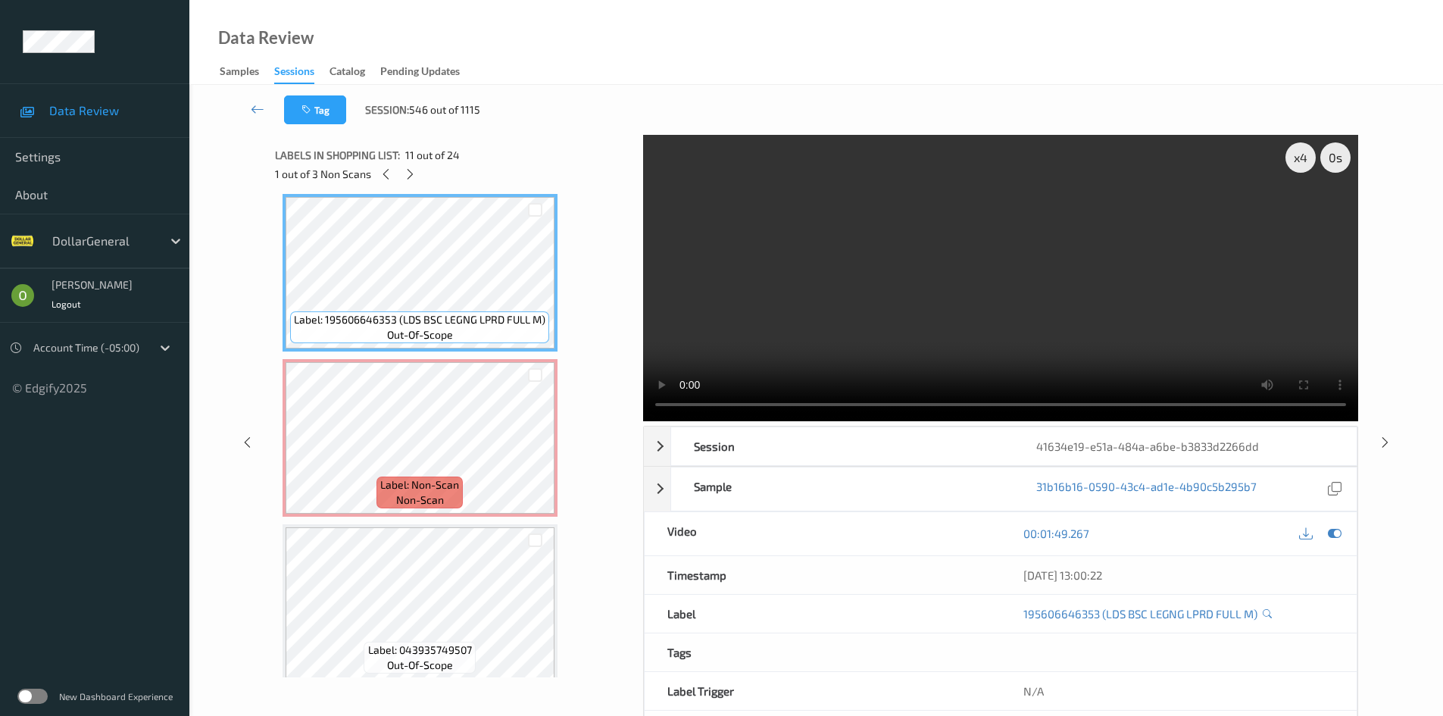
click at [888, 294] on video at bounding box center [1000, 278] width 715 height 286
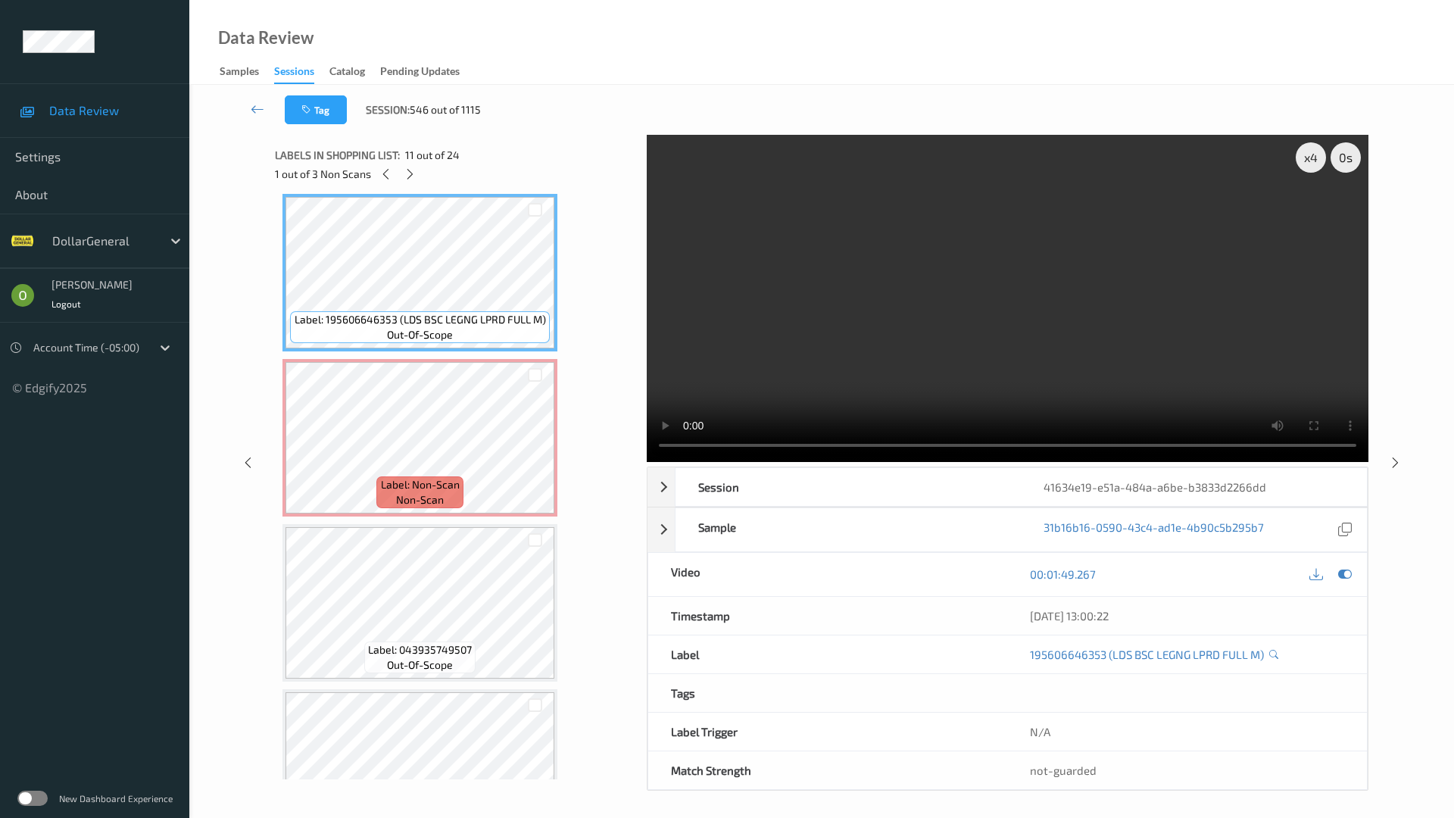
click at [884, 364] on video at bounding box center [1008, 298] width 722 height 327
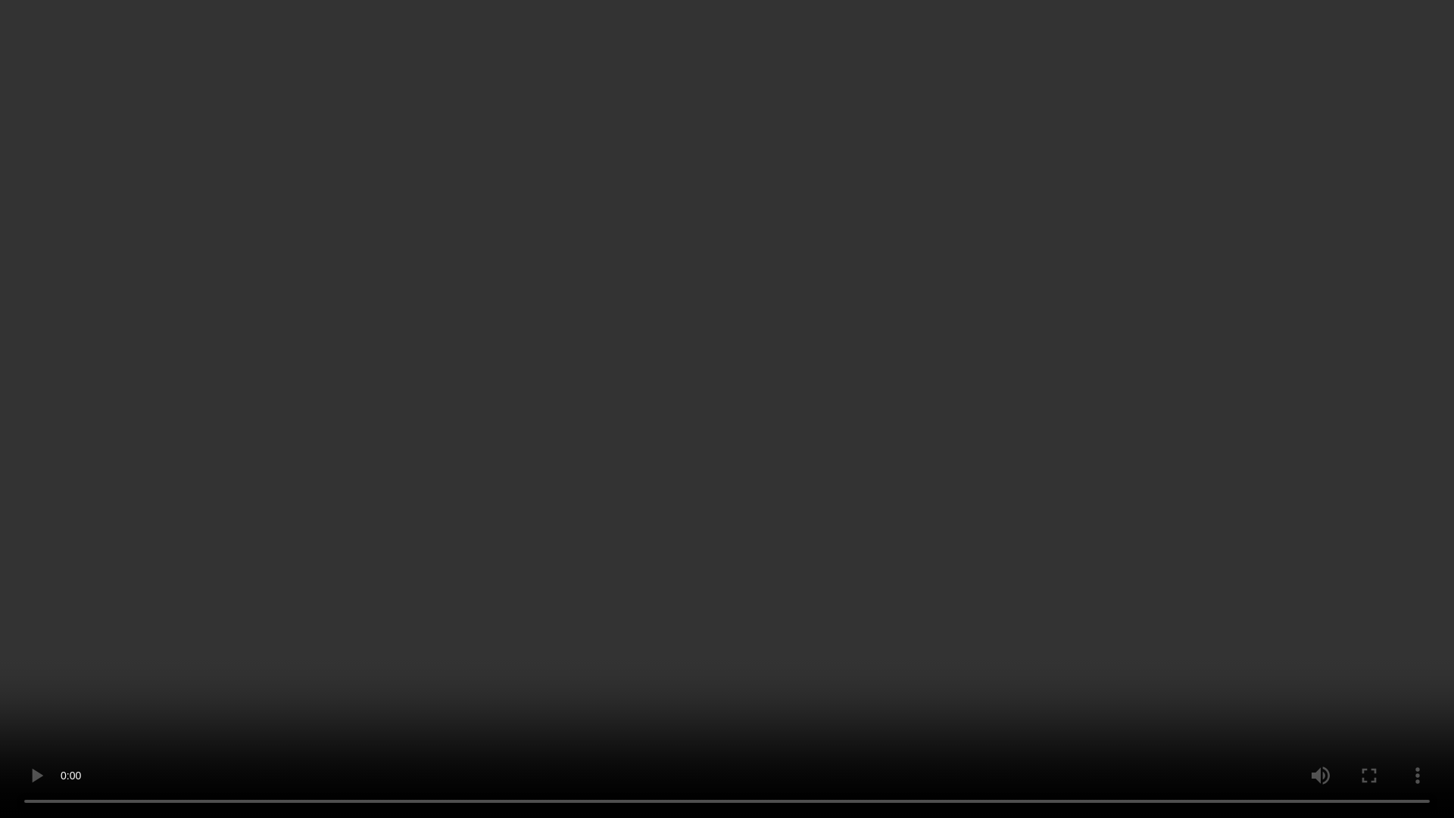
click at [903, 343] on video at bounding box center [727, 409] width 1454 height 818
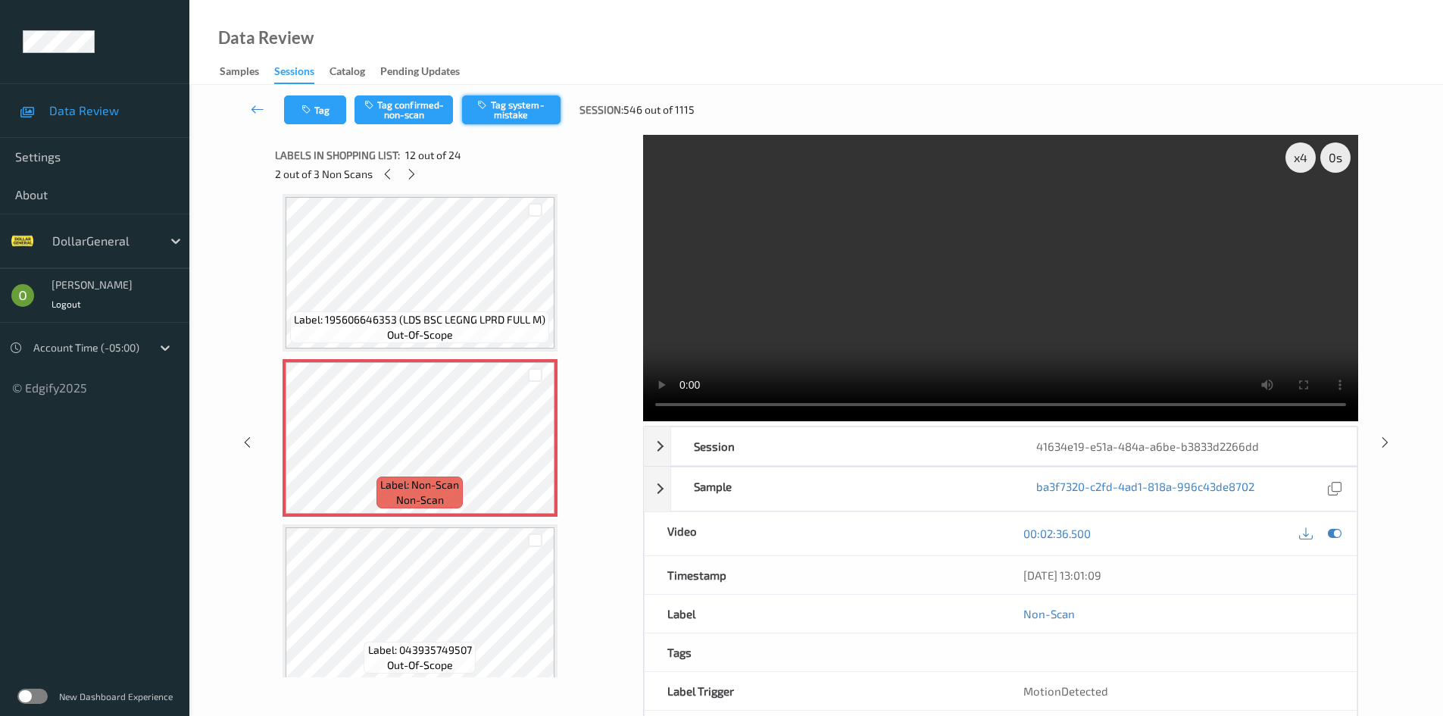
click at [508, 117] on button "Tag system-mistake" at bounding box center [511, 109] width 98 height 29
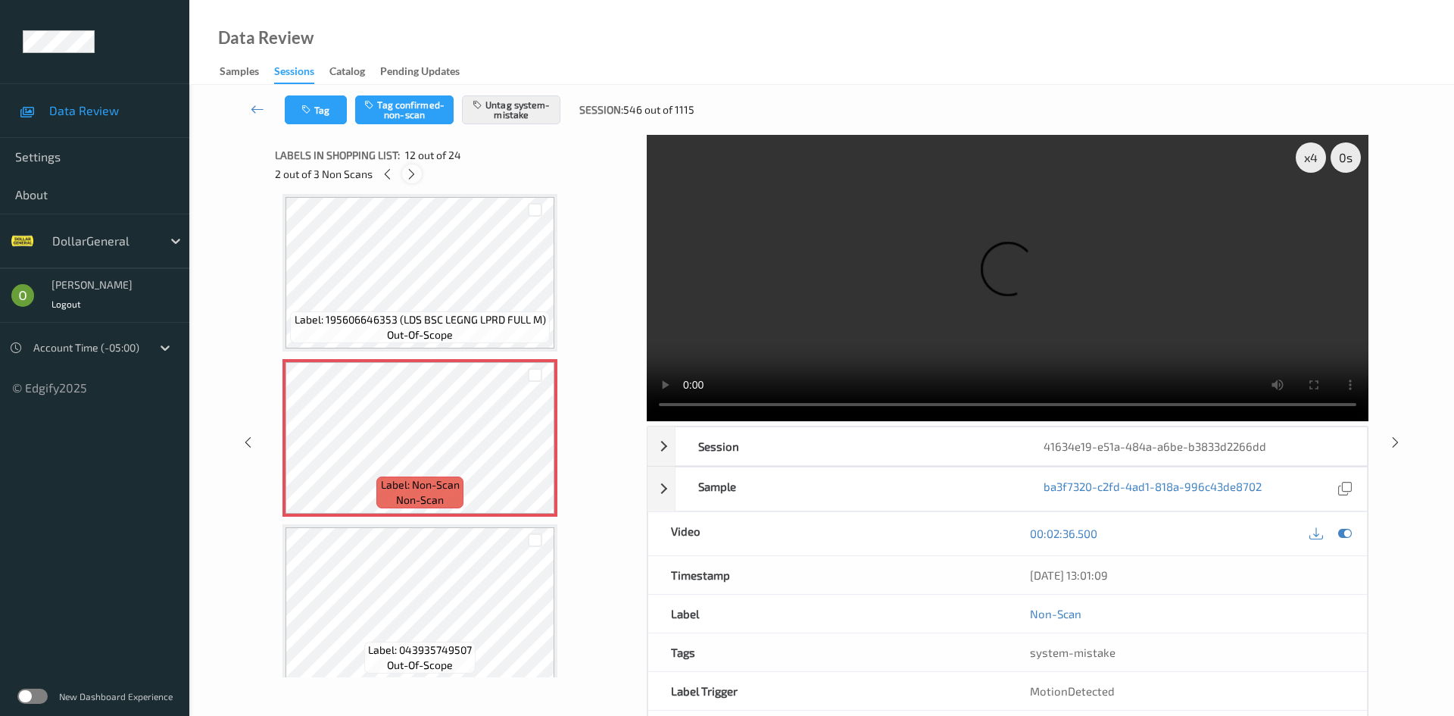
click at [420, 173] on div at bounding box center [411, 173] width 19 height 19
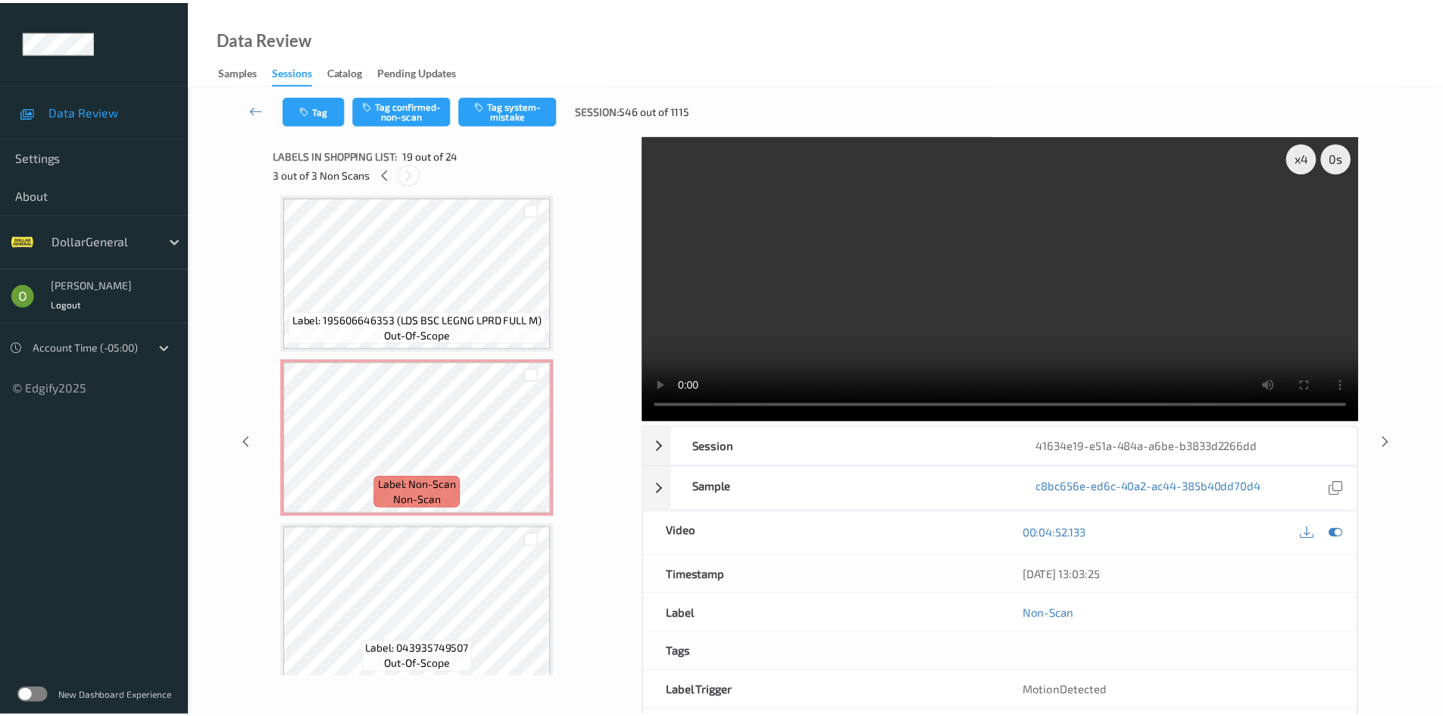
scroll to position [2815, 0]
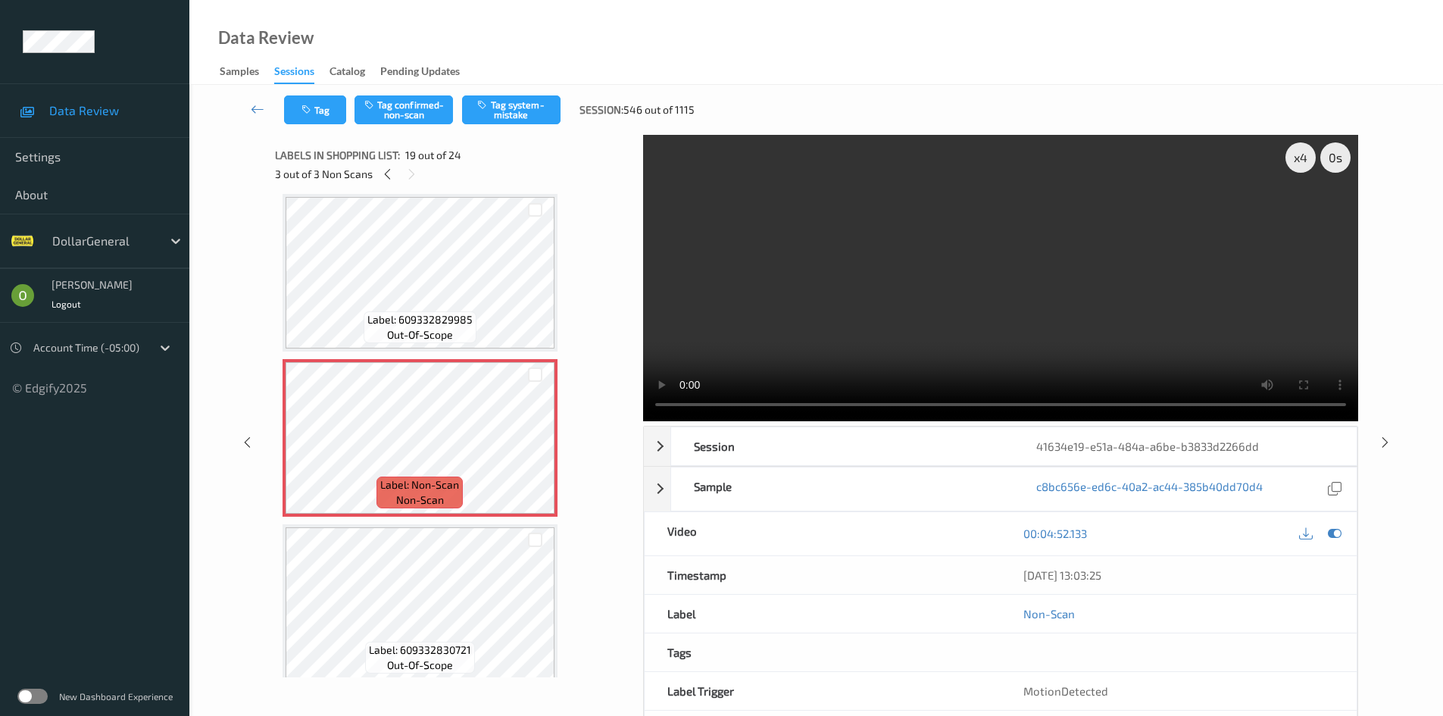
click at [1110, 289] on video at bounding box center [1000, 278] width 715 height 286
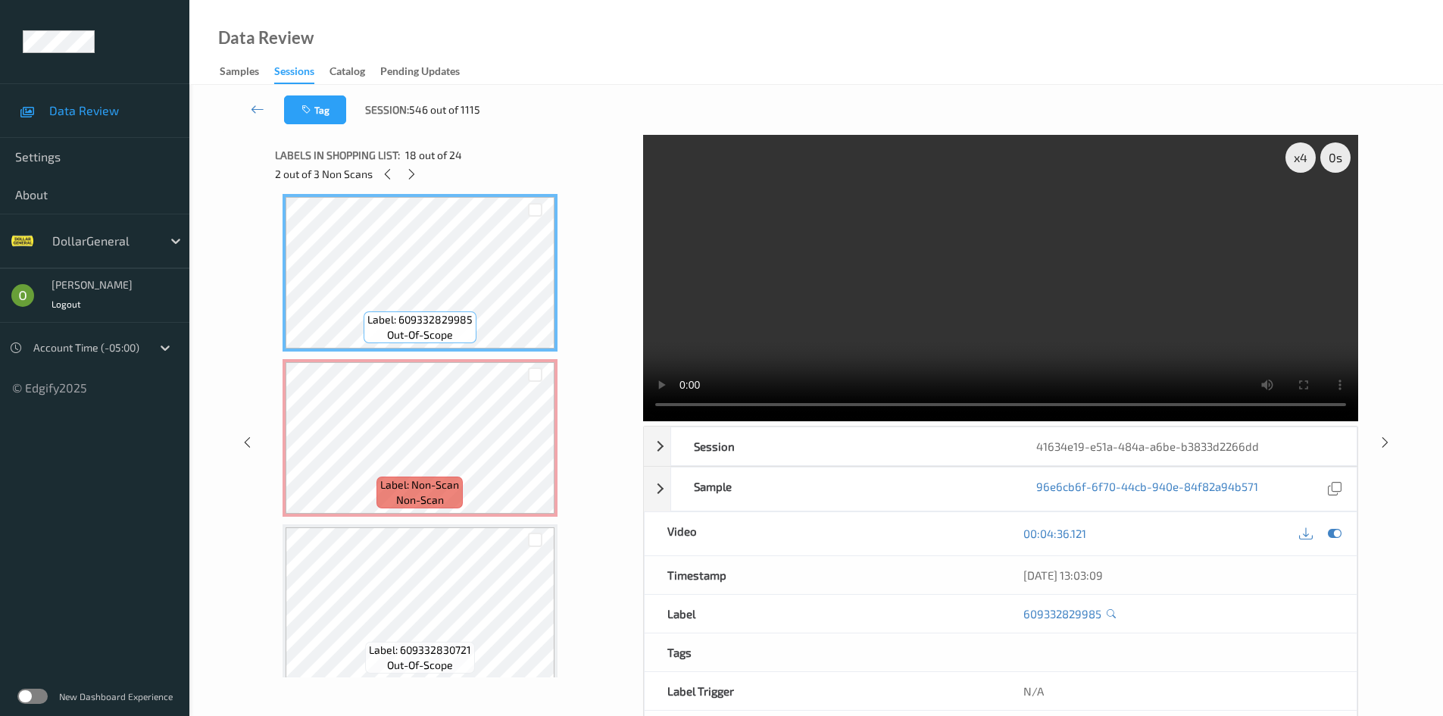
click at [829, 257] on video at bounding box center [1000, 278] width 715 height 286
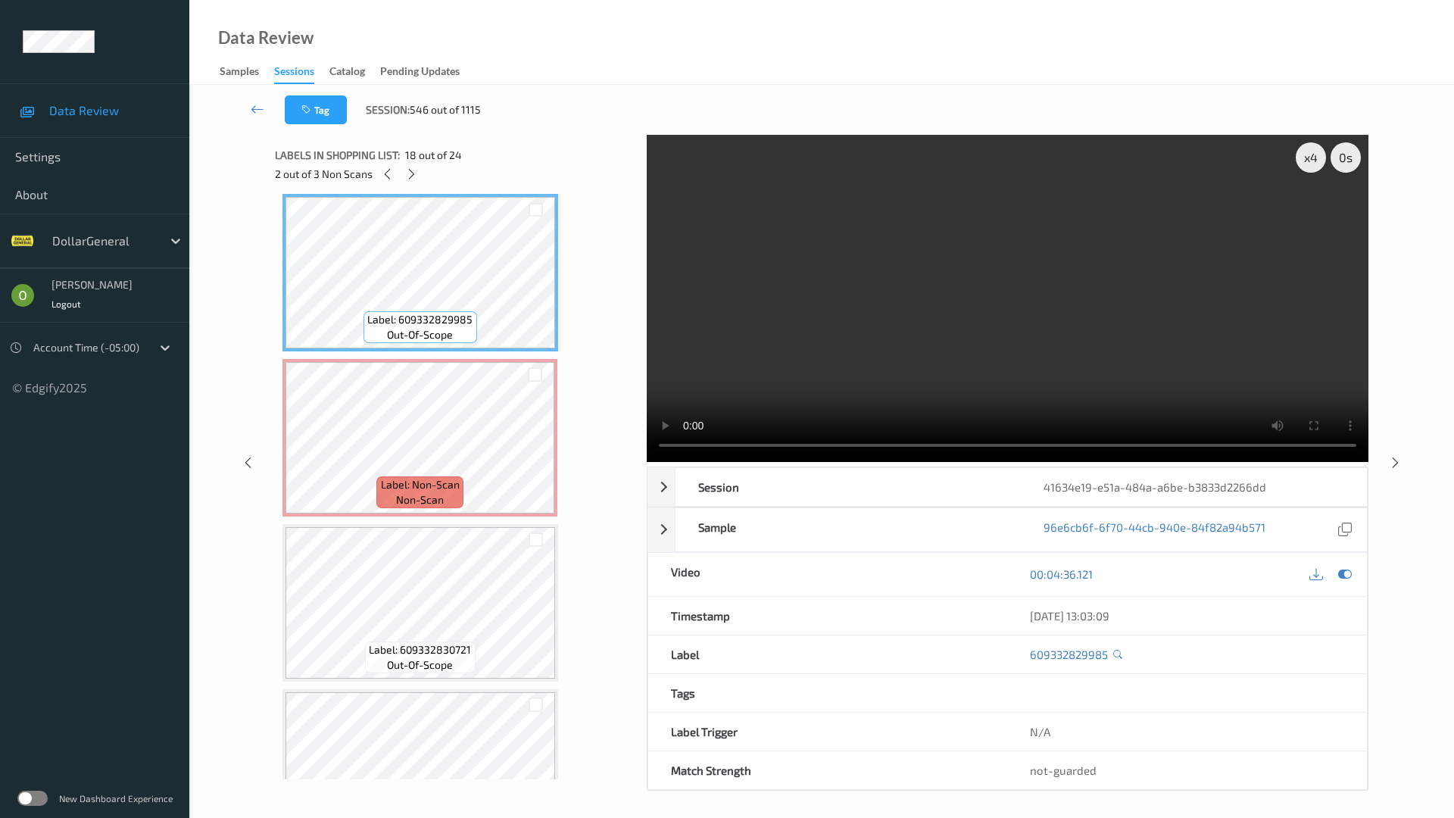
click at [1001, 430] on video at bounding box center [1008, 298] width 722 height 327
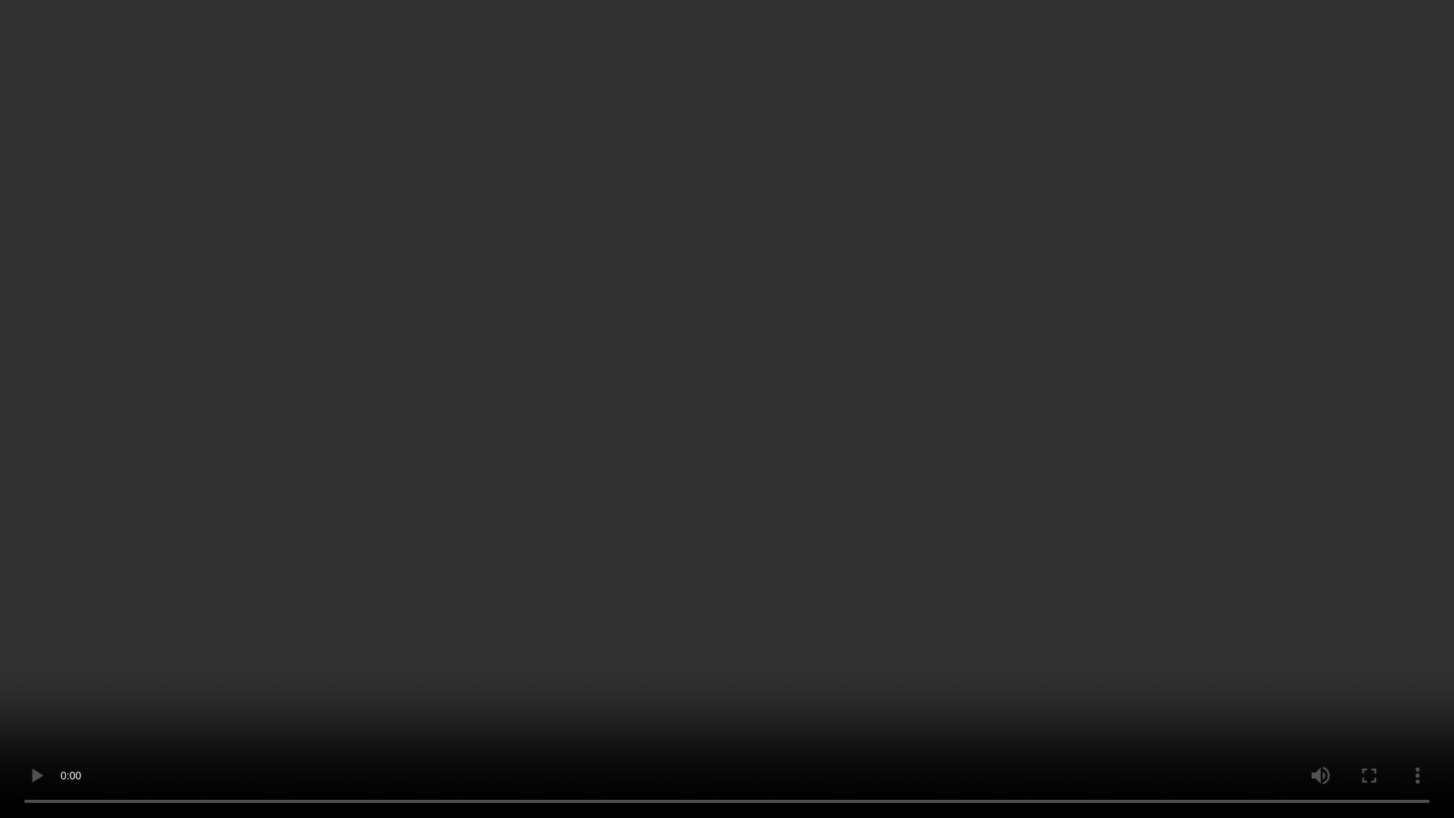
click at [1001, 430] on video at bounding box center [727, 409] width 1454 height 818
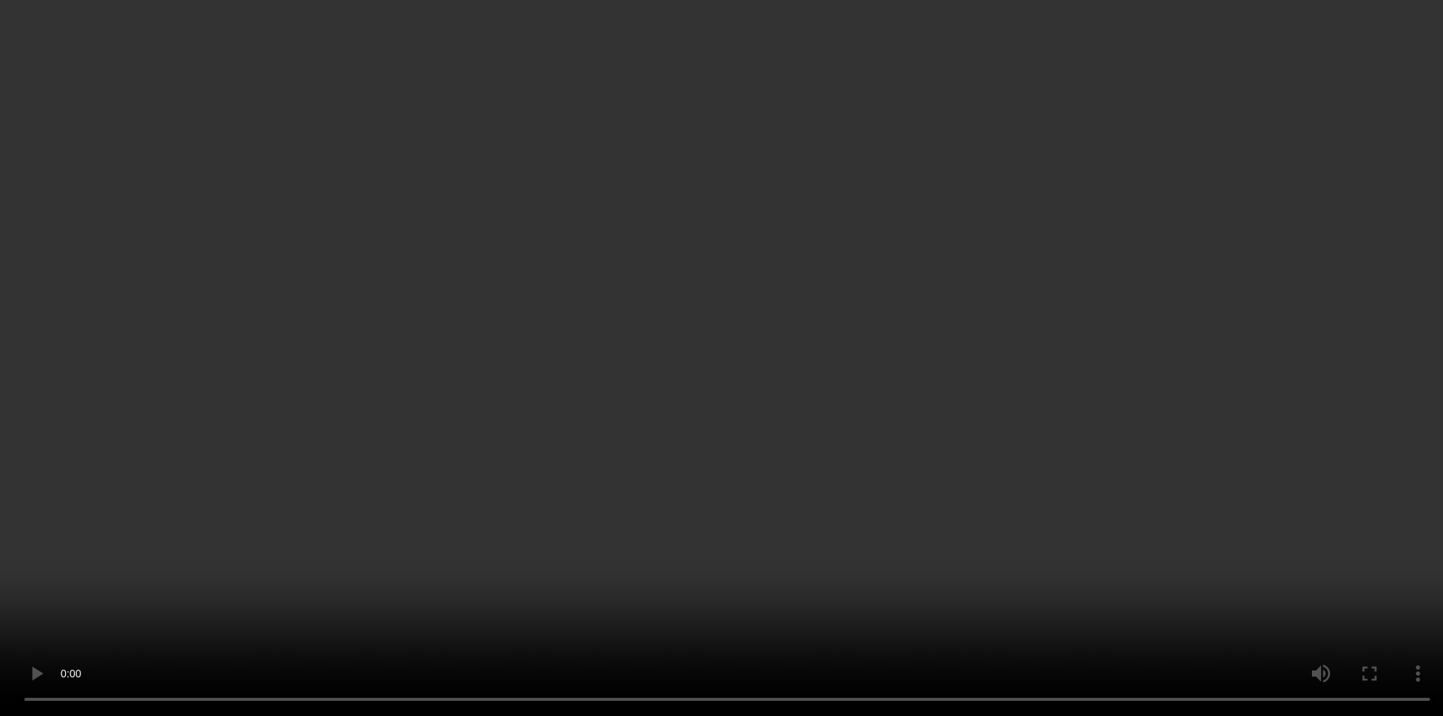
scroll to position [2739, 0]
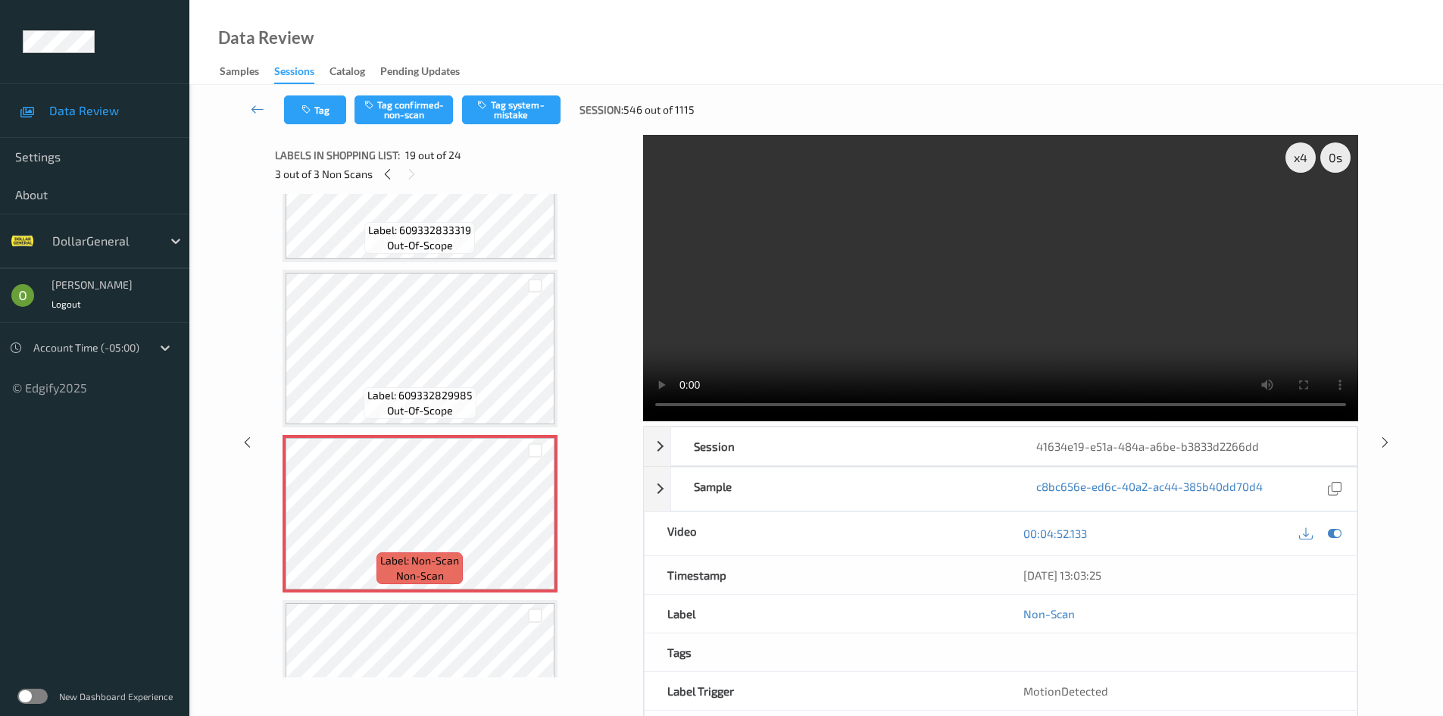
click at [904, 284] on video at bounding box center [1000, 278] width 715 height 286
click at [539, 98] on button "Tag system-mistake" at bounding box center [511, 109] width 98 height 29
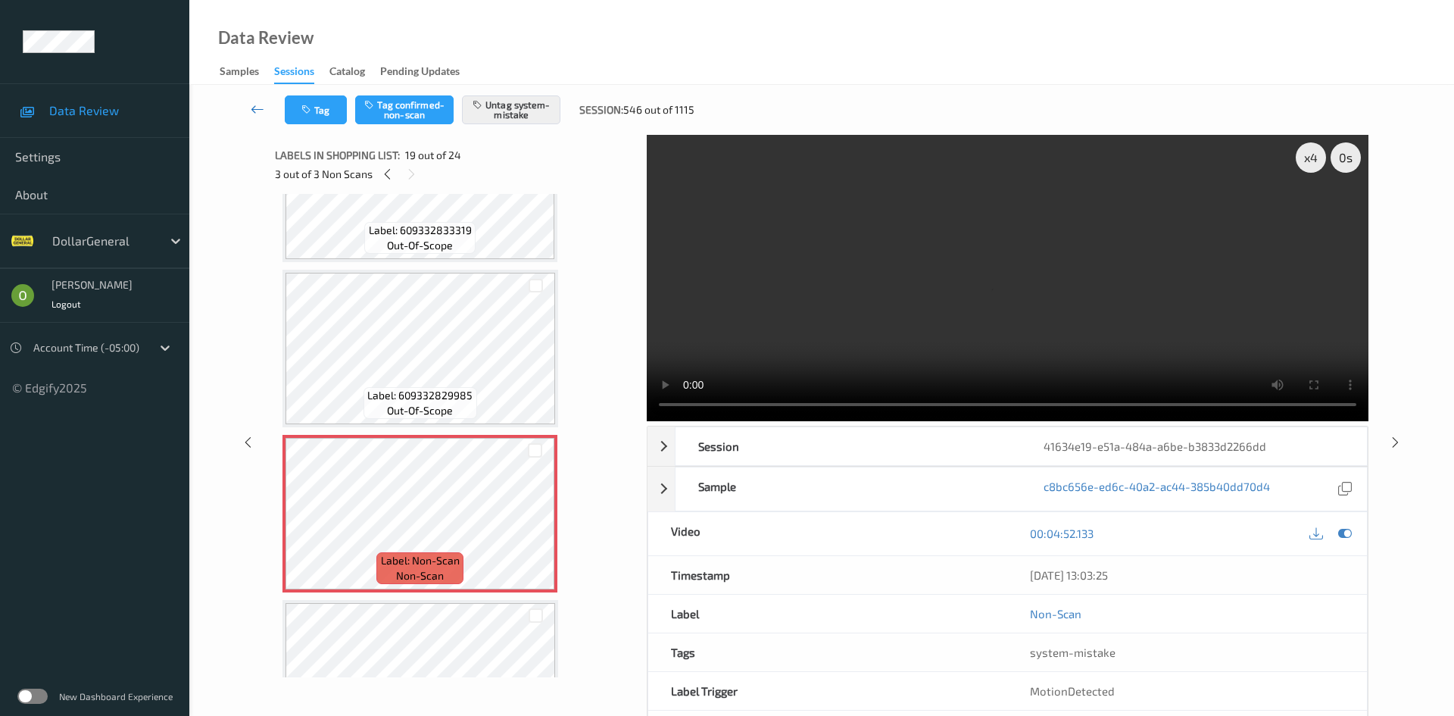
click at [267, 97] on link at bounding box center [258, 109] width 54 height 29
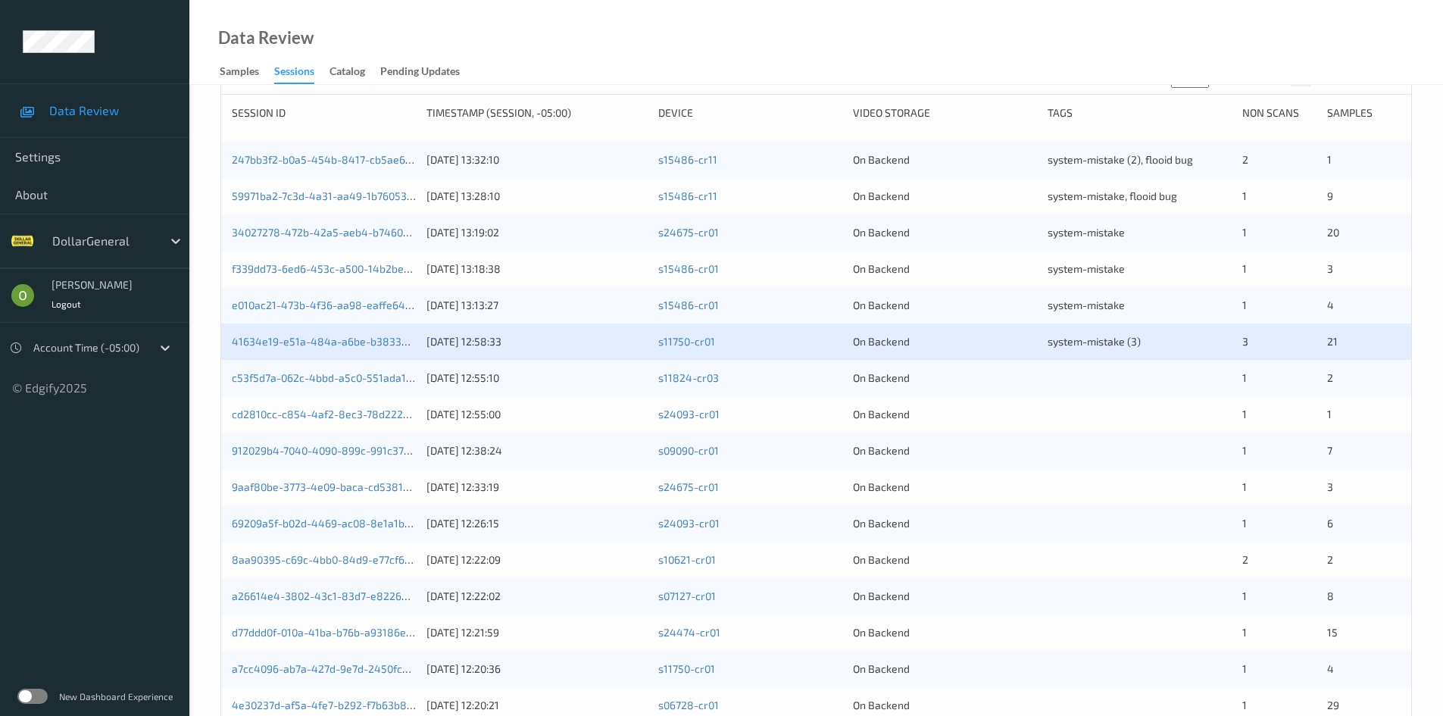
scroll to position [227, 0]
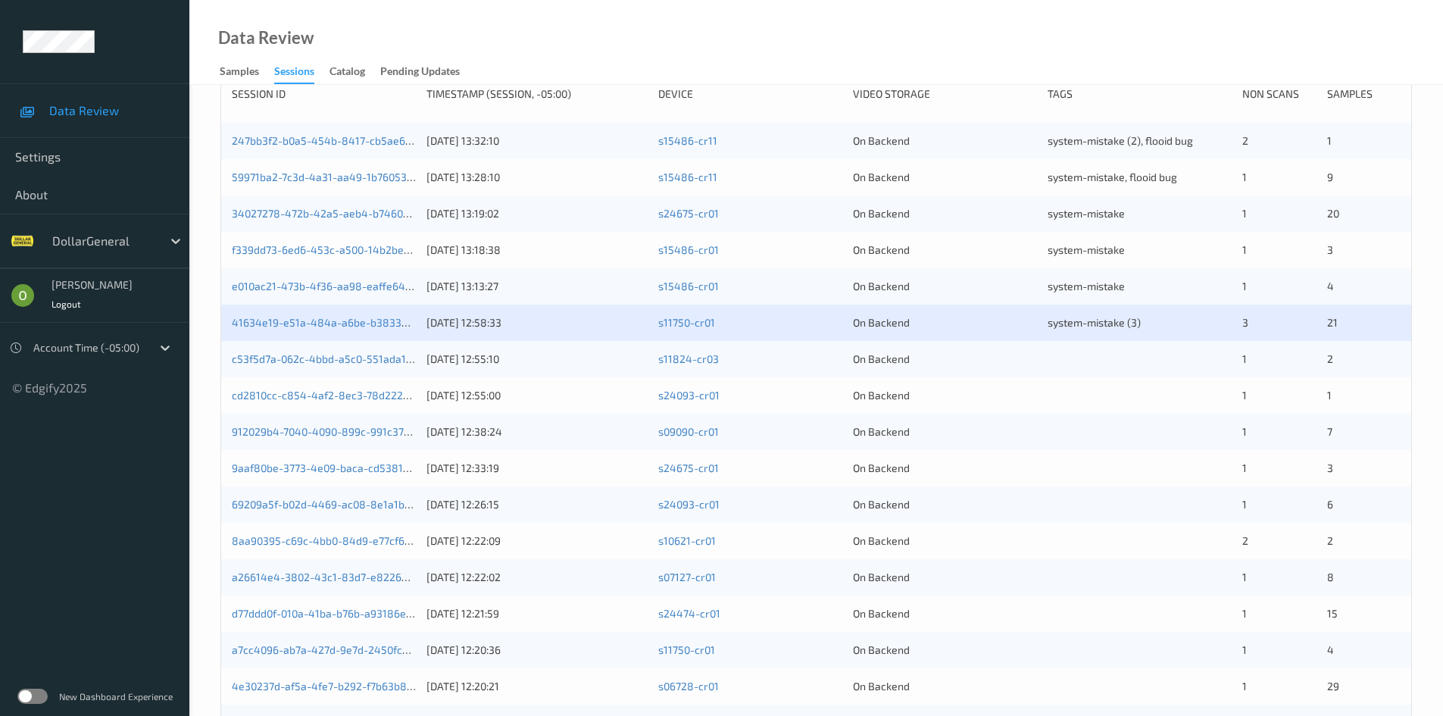
click at [1052, 357] on div at bounding box center [1139, 358] width 184 height 15
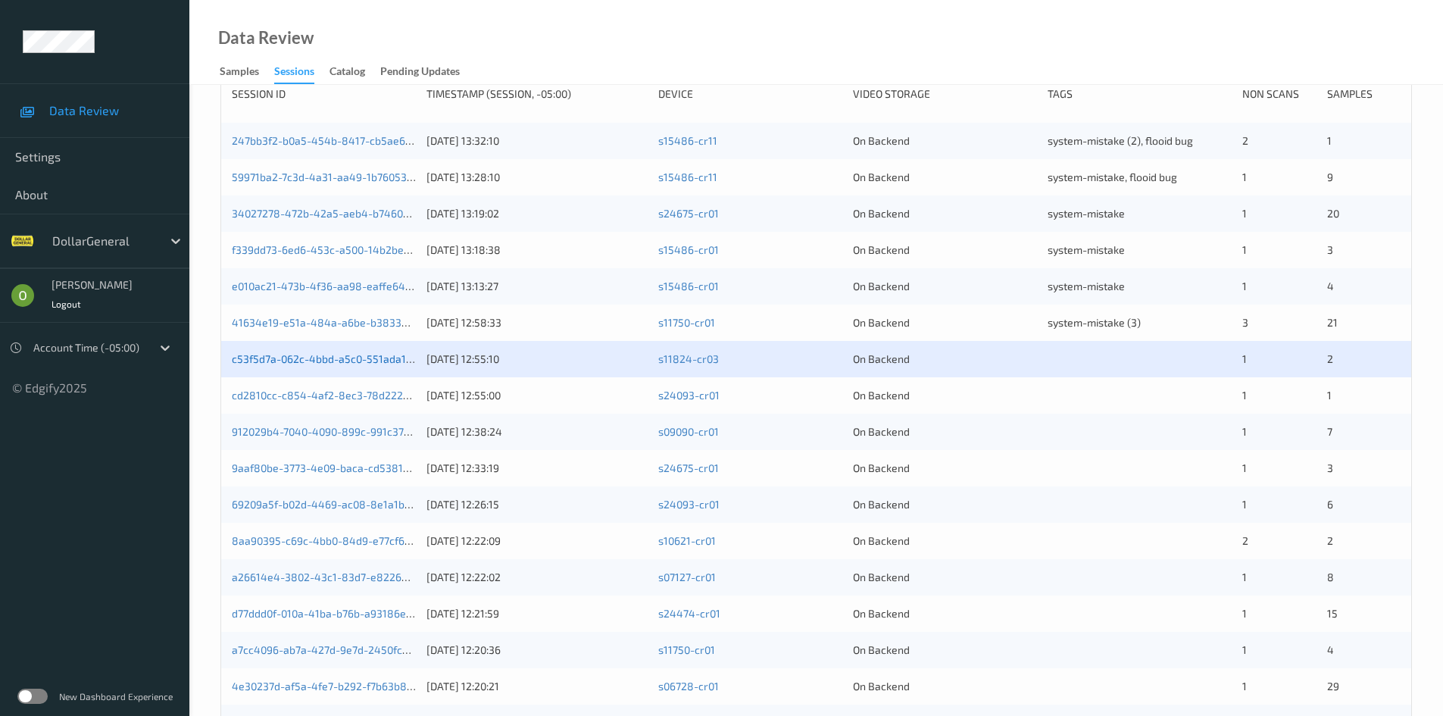
click at [348, 362] on link "c53f5d7a-062c-4bbd-a5c0-551ada1dc046" at bounding box center [334, 358] width 205 height 13
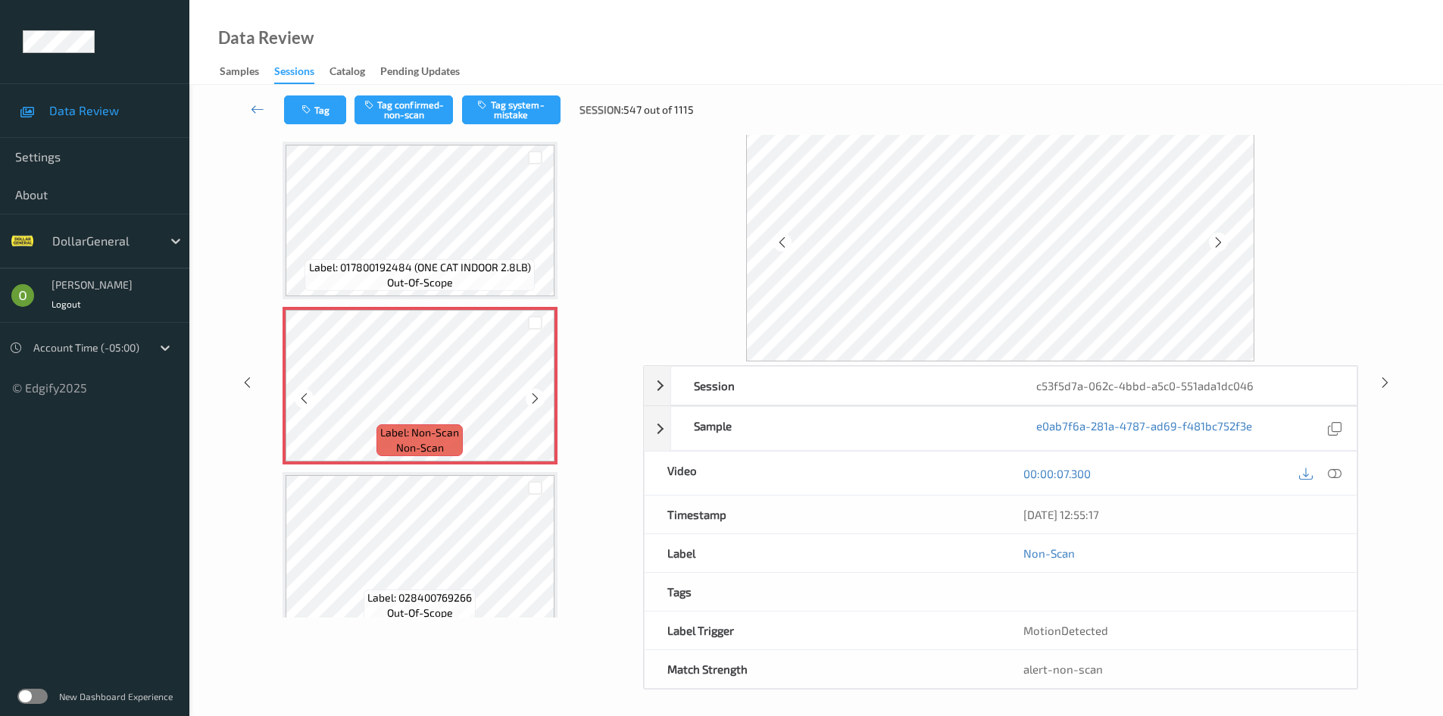
scroll to position [65, 0]
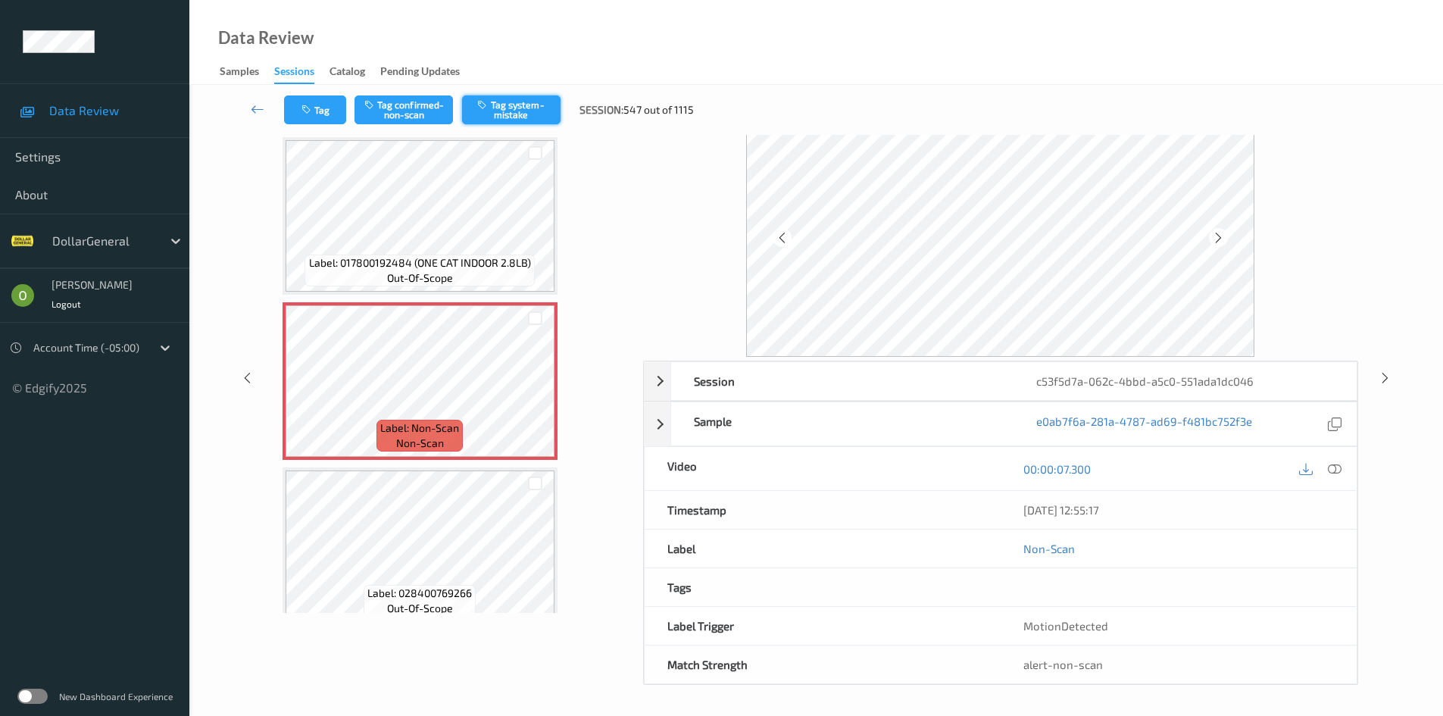
click at [516, 123] on button "Tag system-mistake" at bounding box center [511, 109] width 98 height 29
click at [251, 102] on icon at bounding box center [258, 108] width 14 height 15
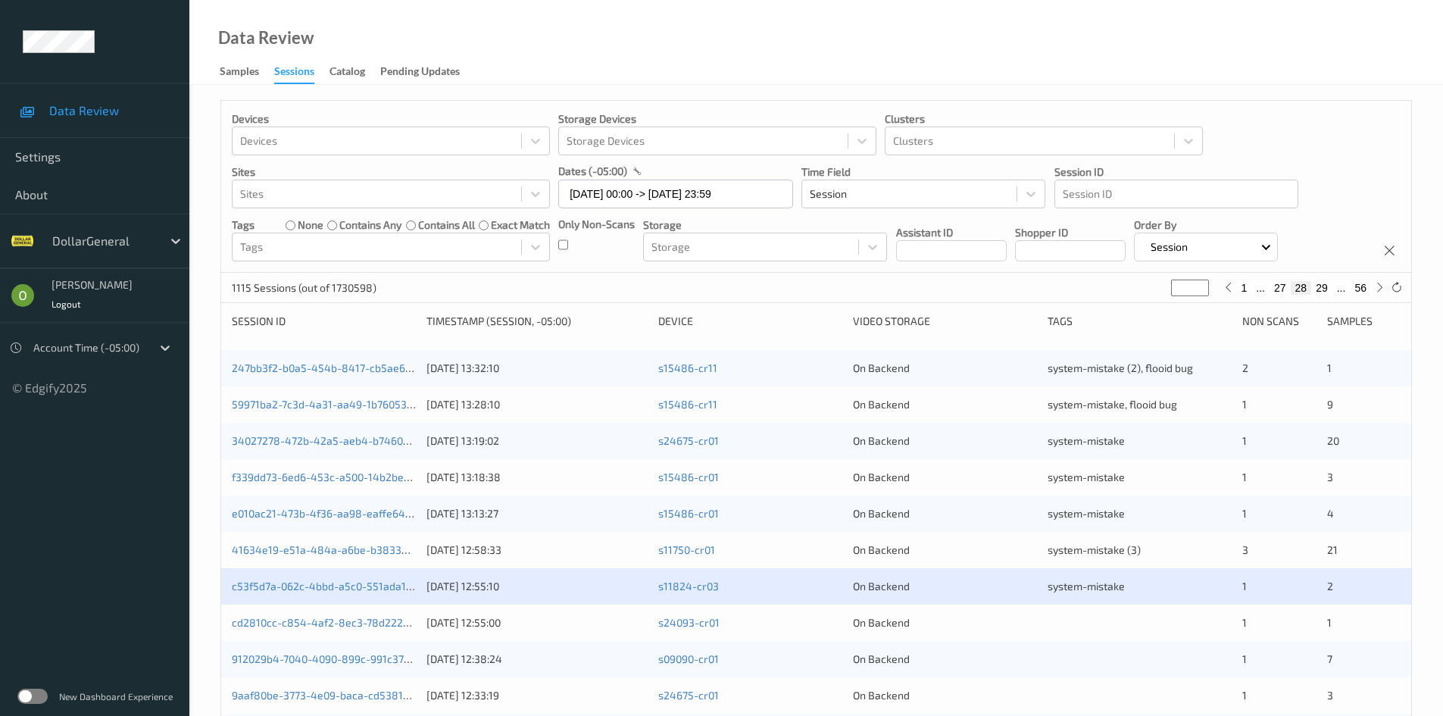
click at [1275, 290] on button "27" at bounding box center [1279, 288] width 21 height 14
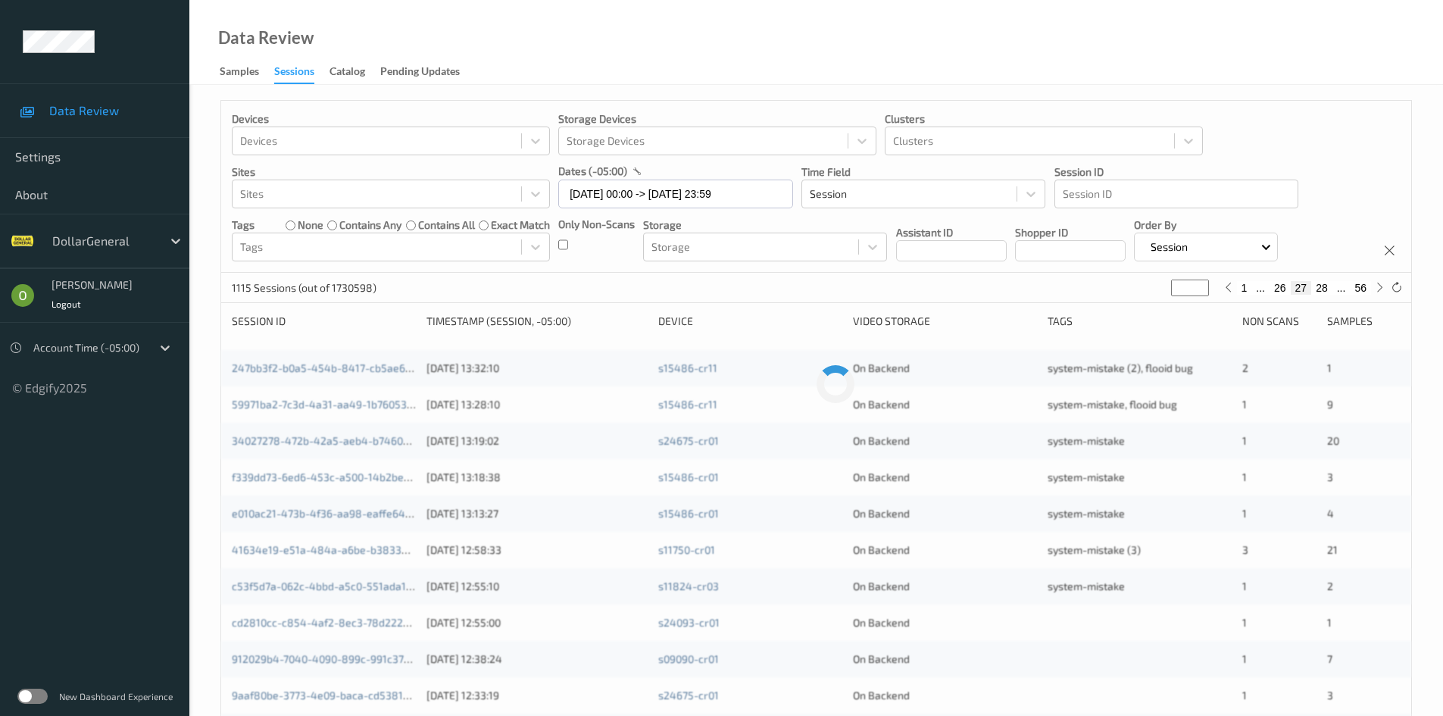
click at [1275, 290] on button "26" at bounding box center [1279, 288] width 21 height 14
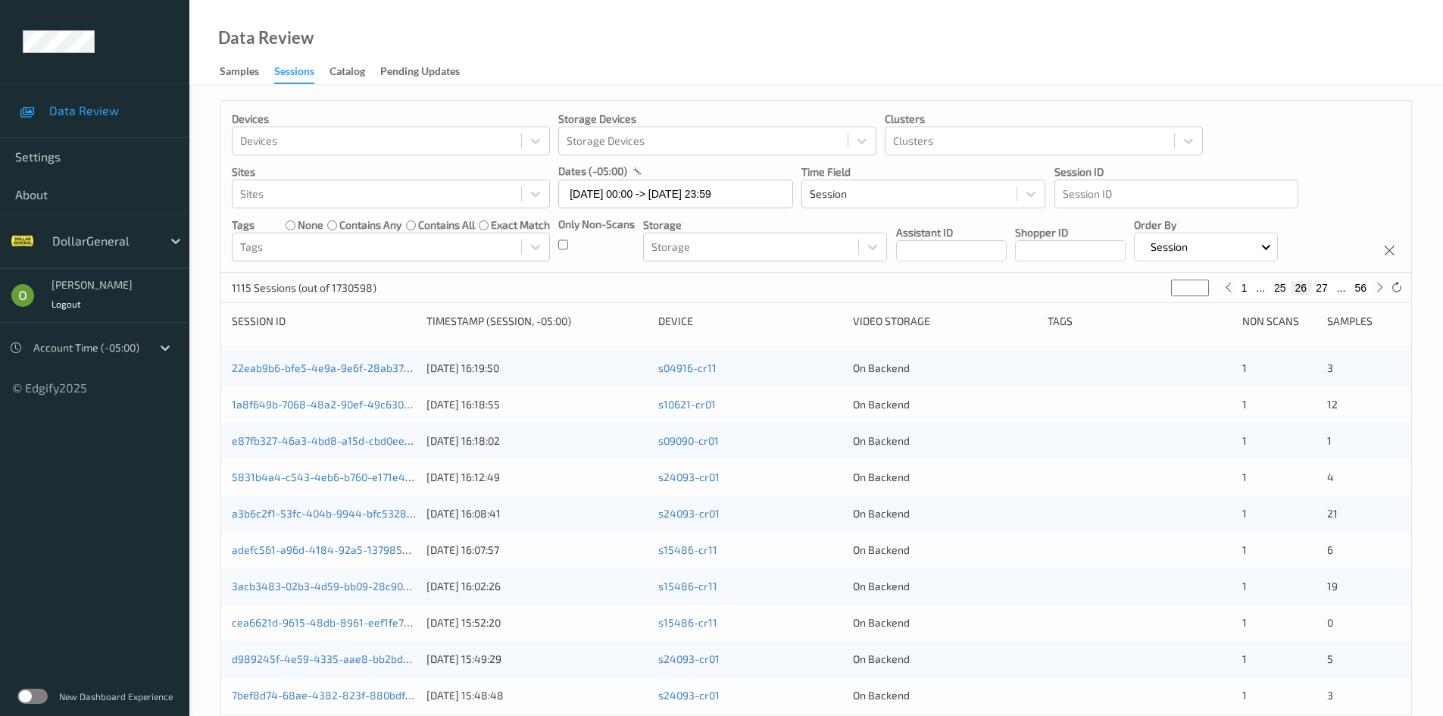
click at [1275, 290] on button "25" at bounding box center [1279, 288] width 21 height 14
click at [1275, 290] on button "24" at bounding box center [1279, 288] width 21 height 14
click at [1275, 290] on button "23" at bounding box center [1279, 288] width 21 height 14
click at [1318, 292] on button "24" at bounding box center [1321, 288] width 21 height 14
click at [1319, 292] on button "25" at bounding box center [1321, 288] width 21 height 14
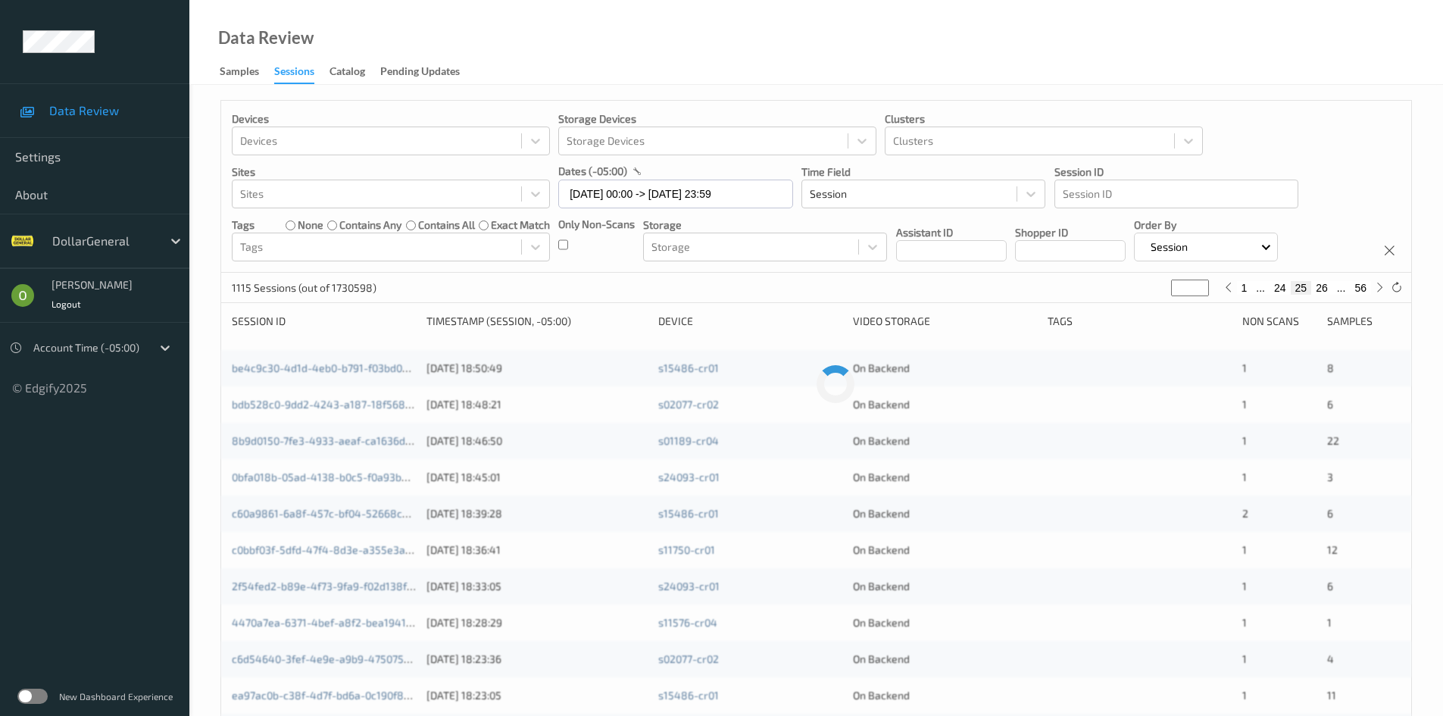
click at [1319, 292] on button "26" at bounding box center [1321, 288] width 21 height 14
click at [1319, 292] on button "27" at bounding box center [1321, 288] width 21 height 14
click at [1319, 292] on button "28" at bounding box center [1321, 288] width 21 height 14
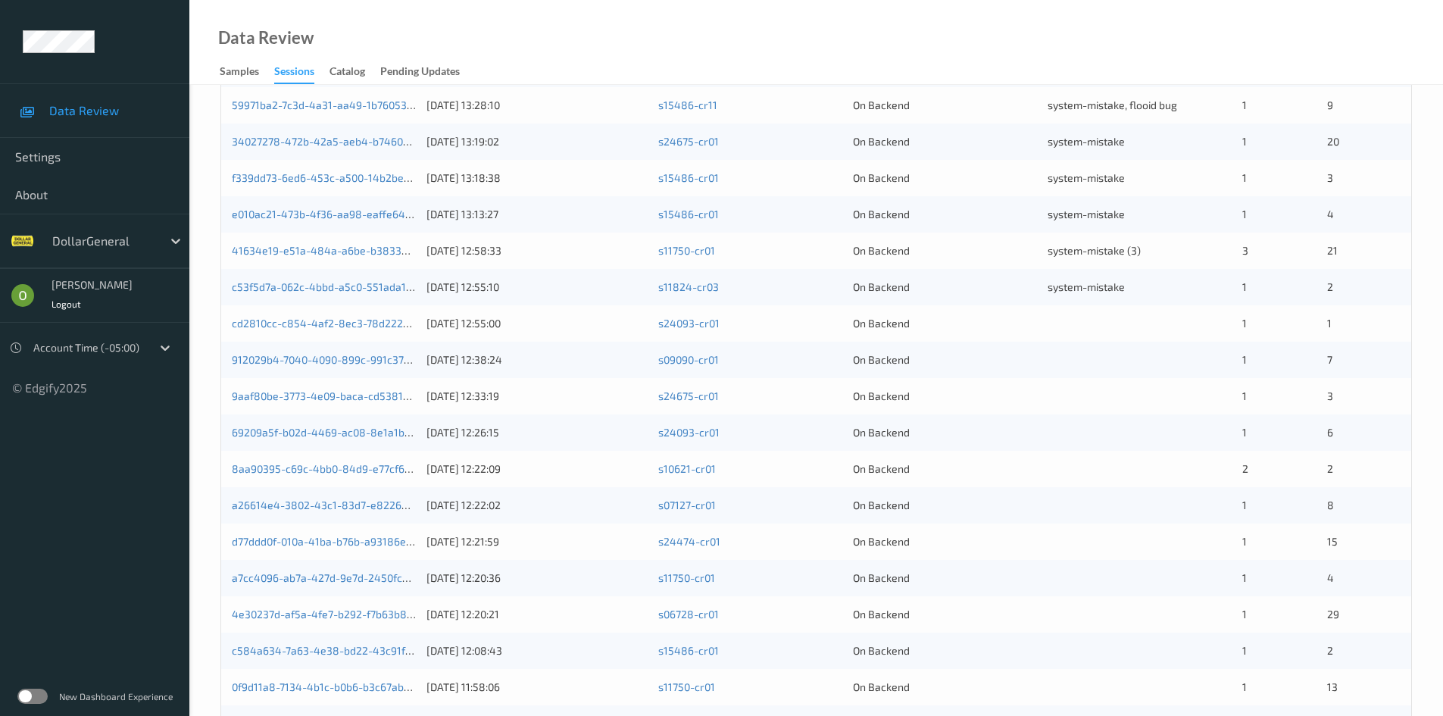
scroll to position [303, 0]
click at [1138, 320] on div at bounding box center [1139, 319] width 184 height 15
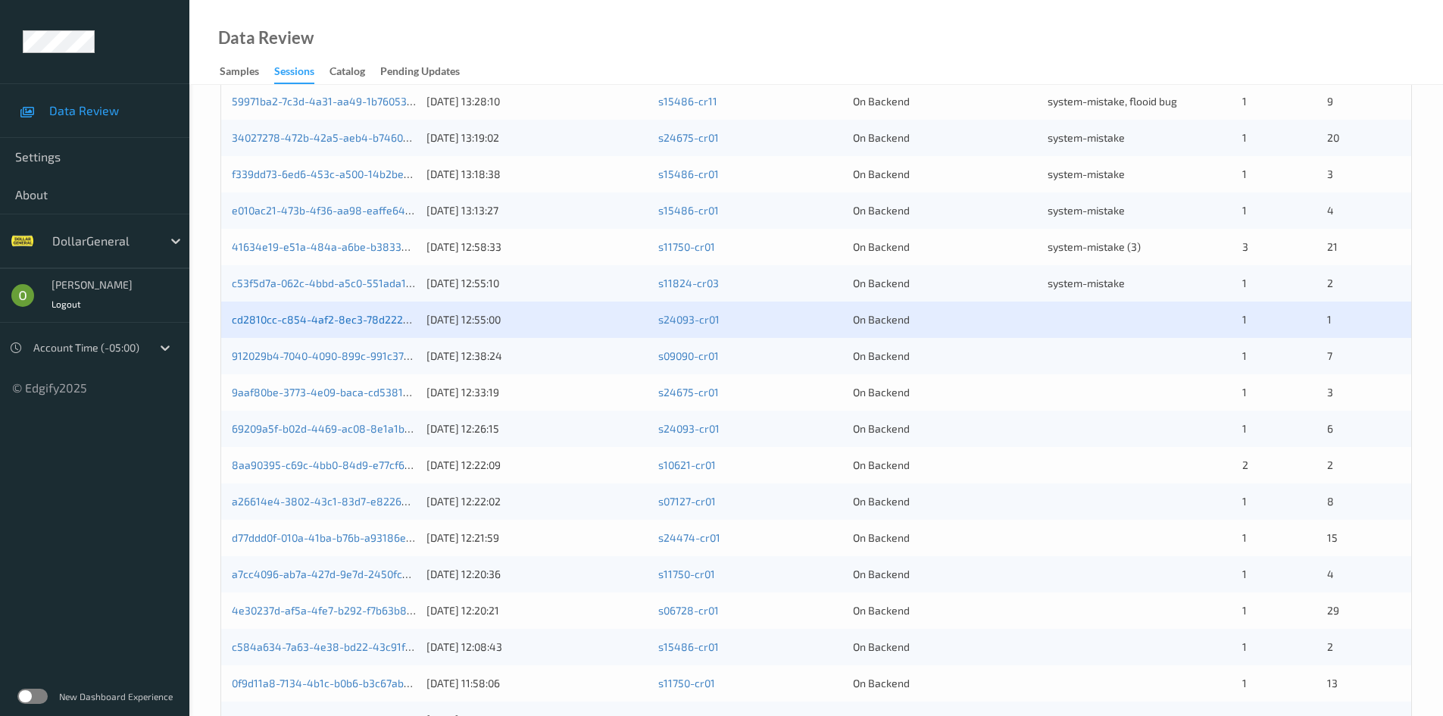
click at [373, 321] on link "cd2810cc-c854-4af2-8ec3-78d222980a73" at bounding box center [336, 319] width 208 height 13
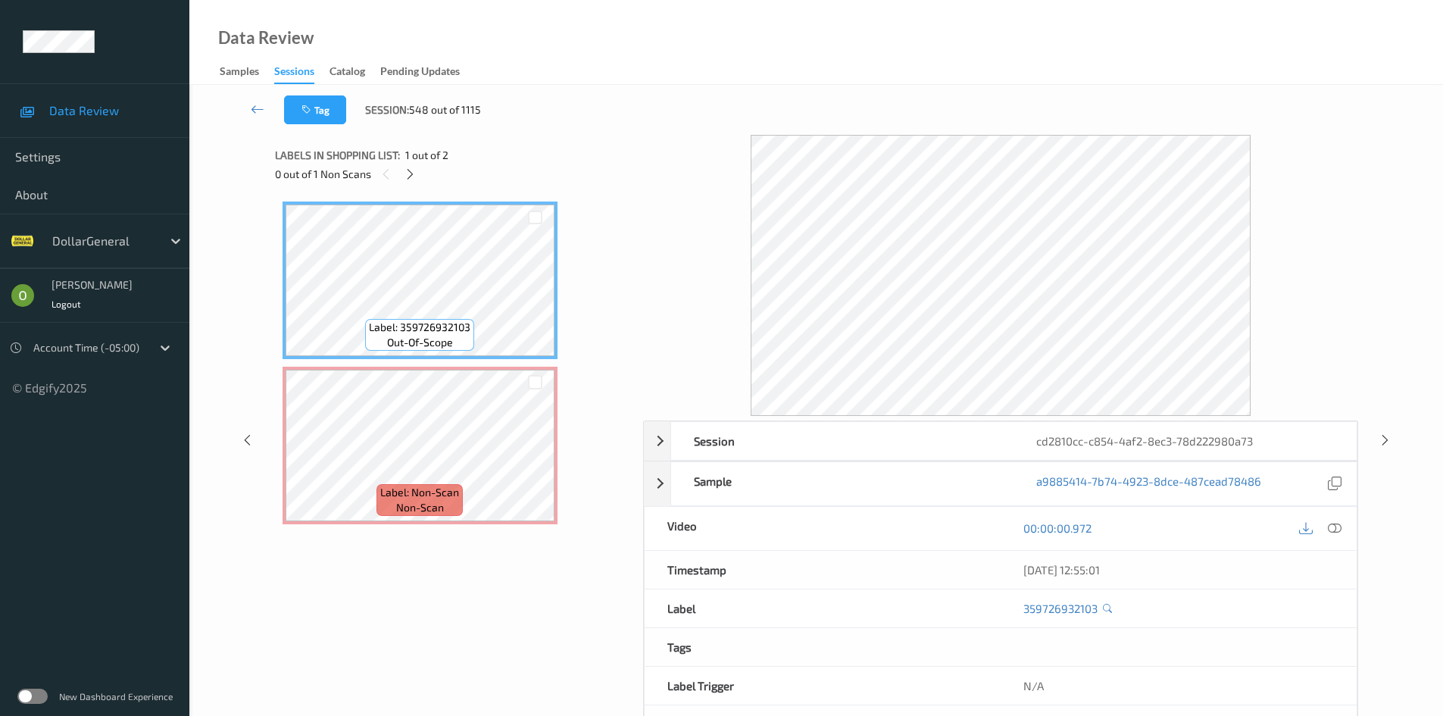
click at [426, 173] on div "0 out of 1 Non Scans" at bounding box center [453, 173] width 357 height 19
click at [420, 168] on div "0 out of 1 Non Scans" at bounding box center [453, 173] width 357 height 19
click at [412, 170] on icon at bounding box center [410, 174] width 13 height 14
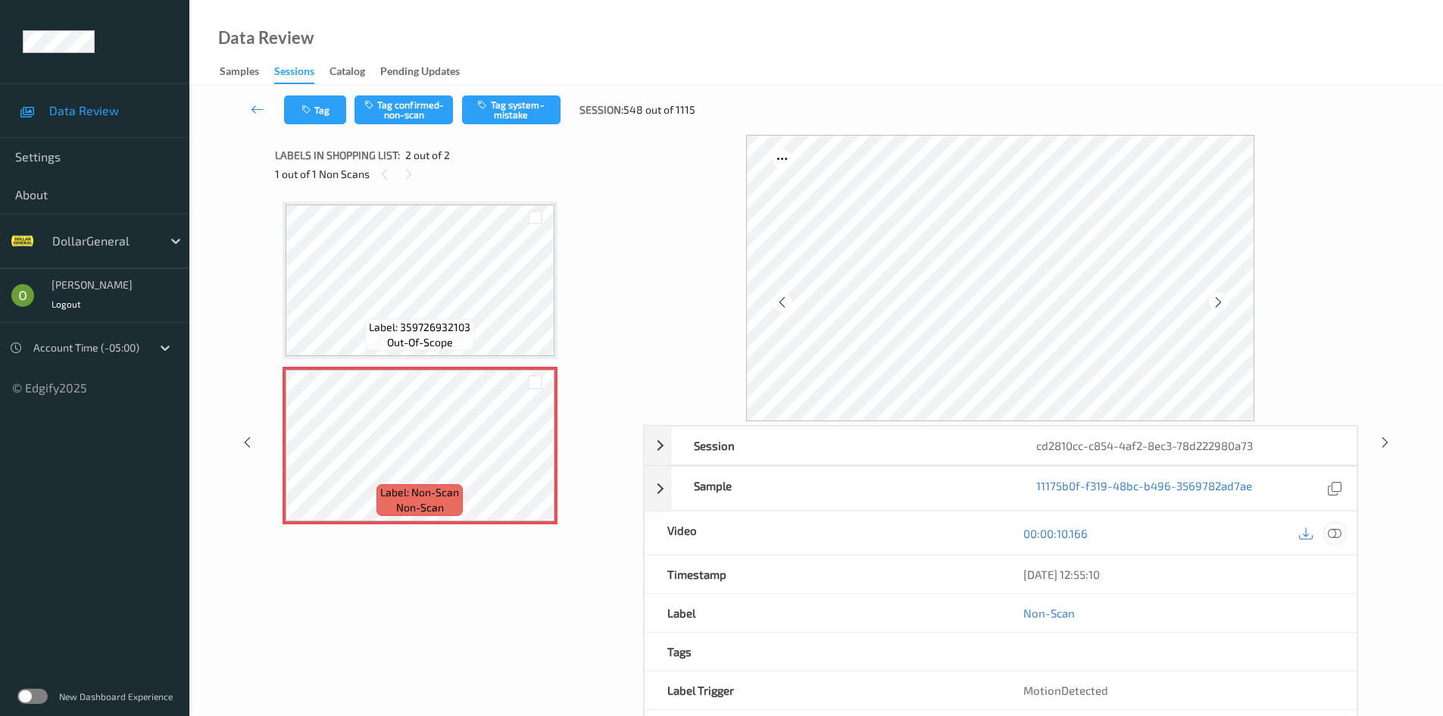
click at [1343, 531] on div at bounding box center [1335, 533] width 20 height 20
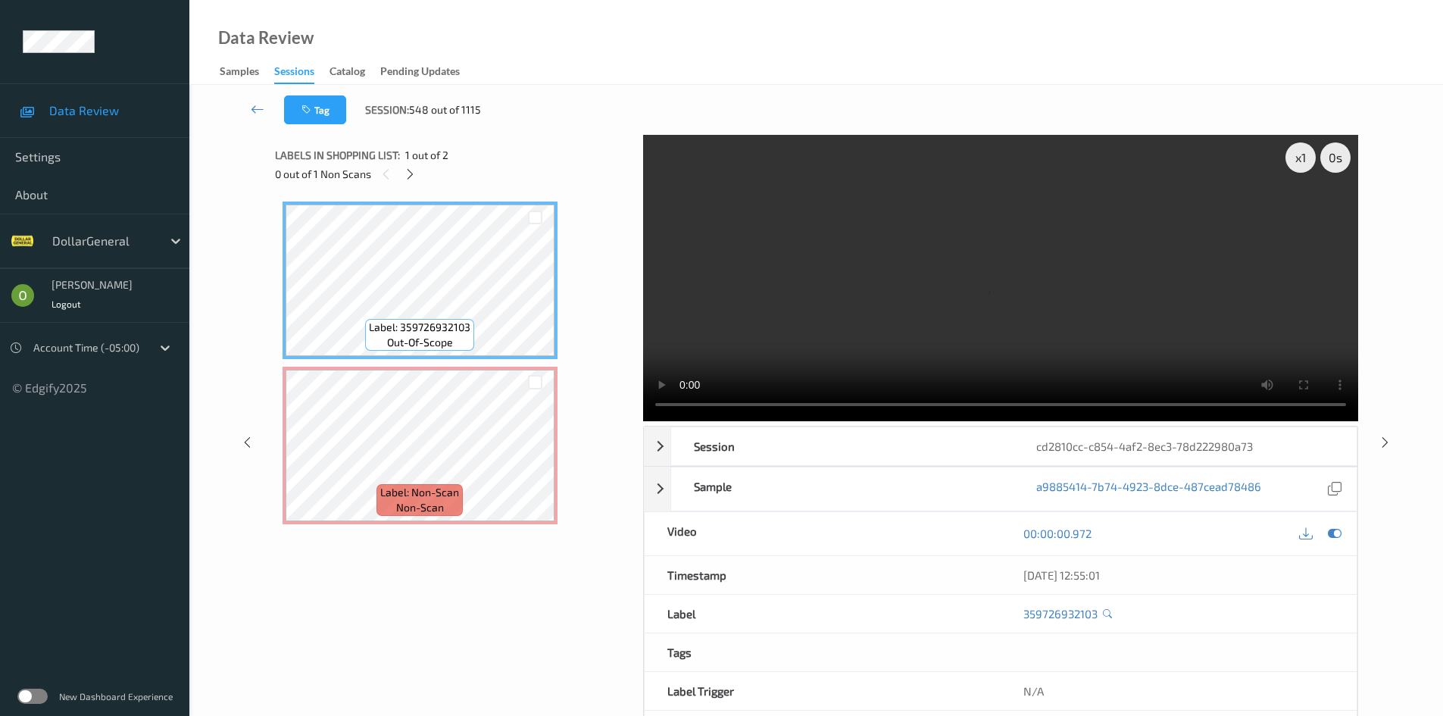
click at [895, 342] on video at bounding box center [1000, 278] width 715 height 286
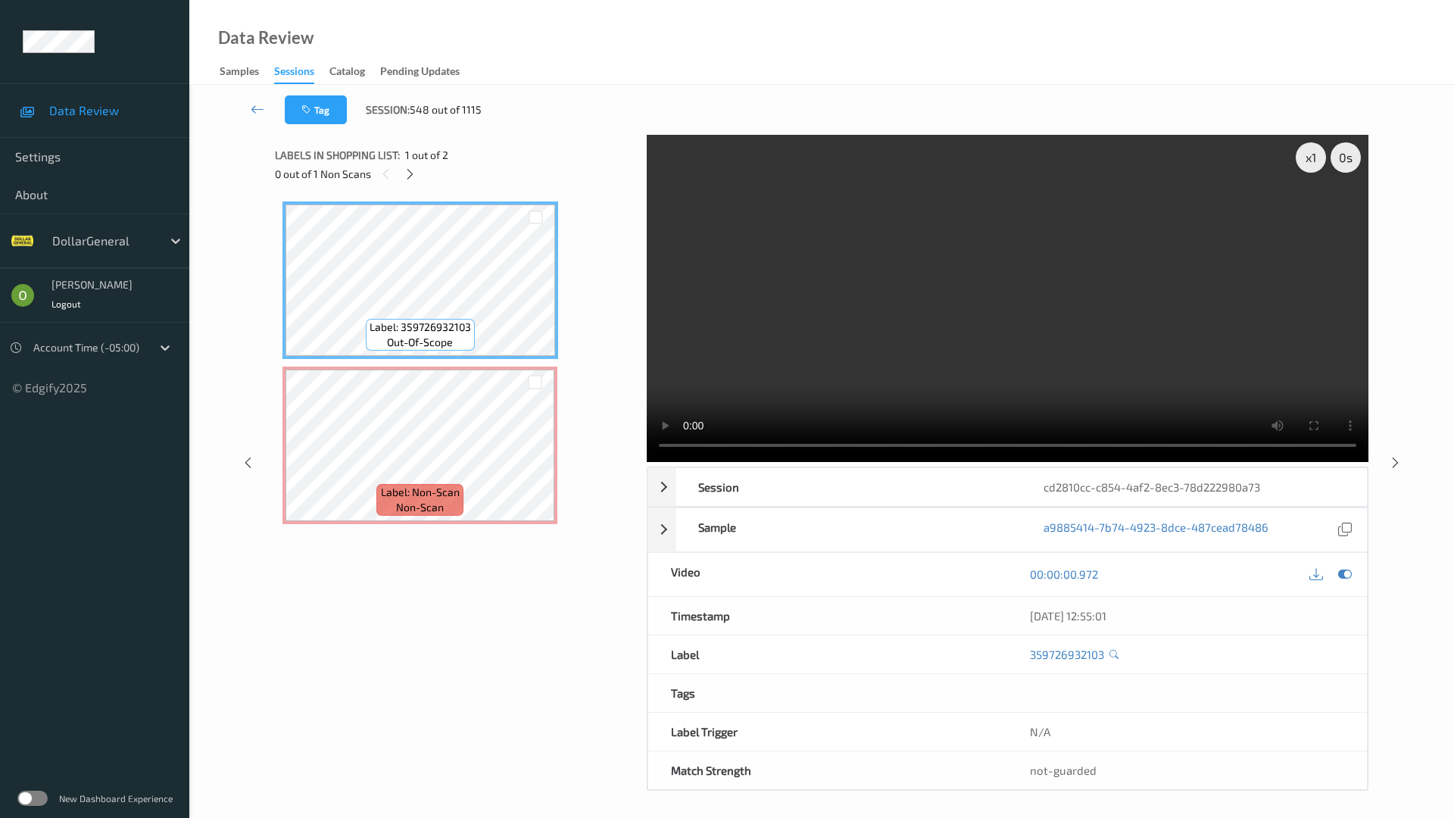
click at [895, 408] on video at bounding box center [1008, 298] width 722 height 327
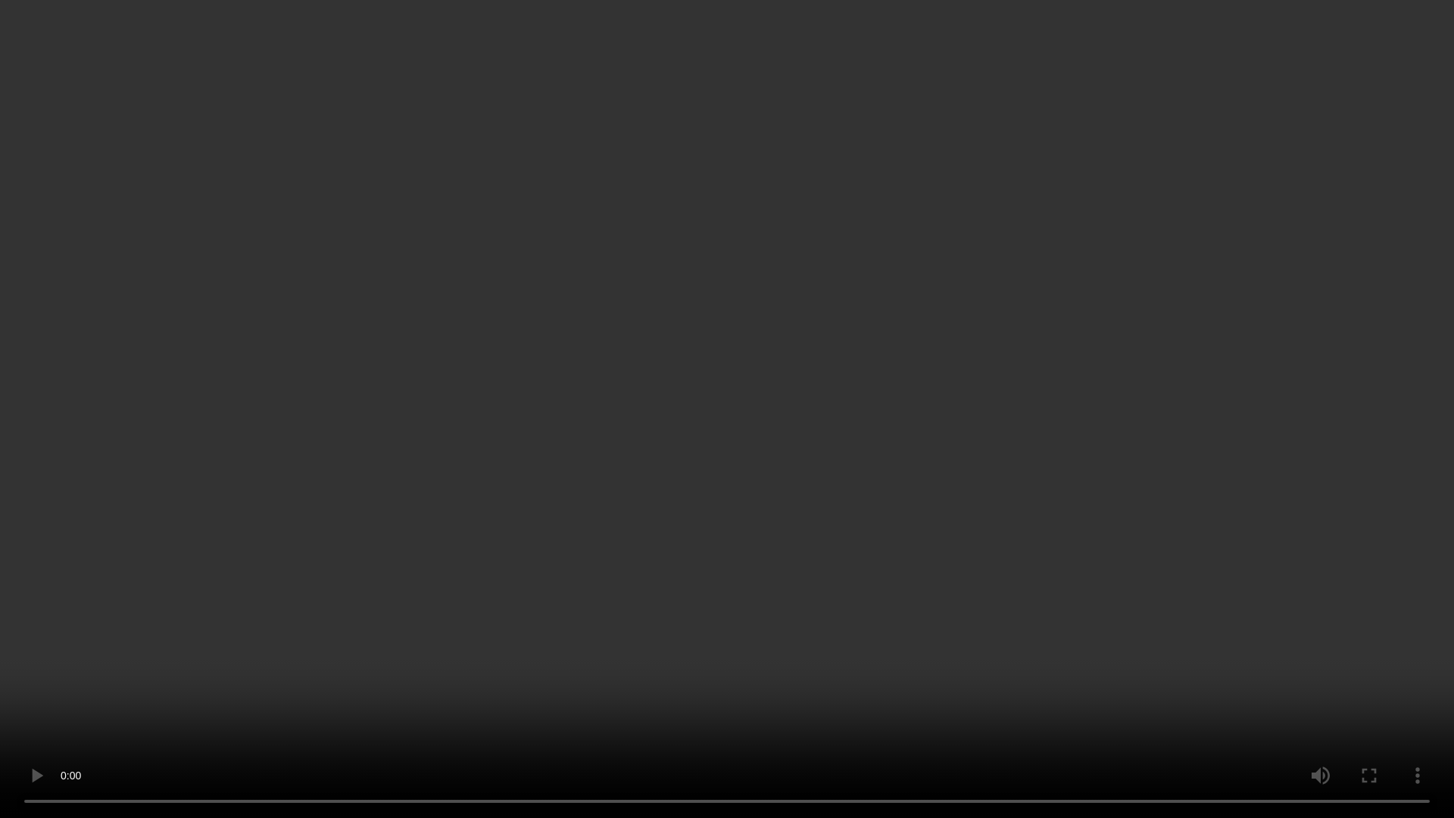
click at [913, 387] on video at bounding box center [727, 409] width 1454 height 818
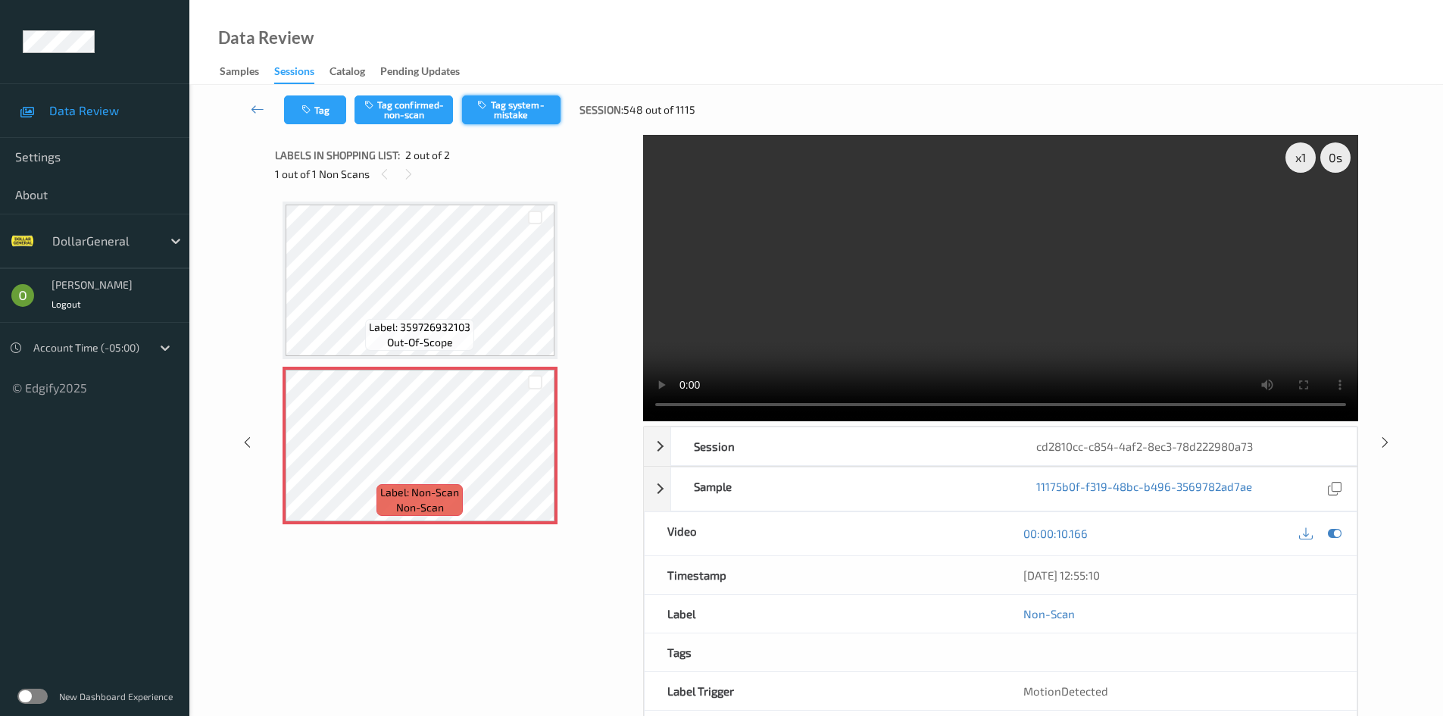
click at [542, 118] on button "Tag system-mistake" at bounding box center [511, 109] width 98 height 29
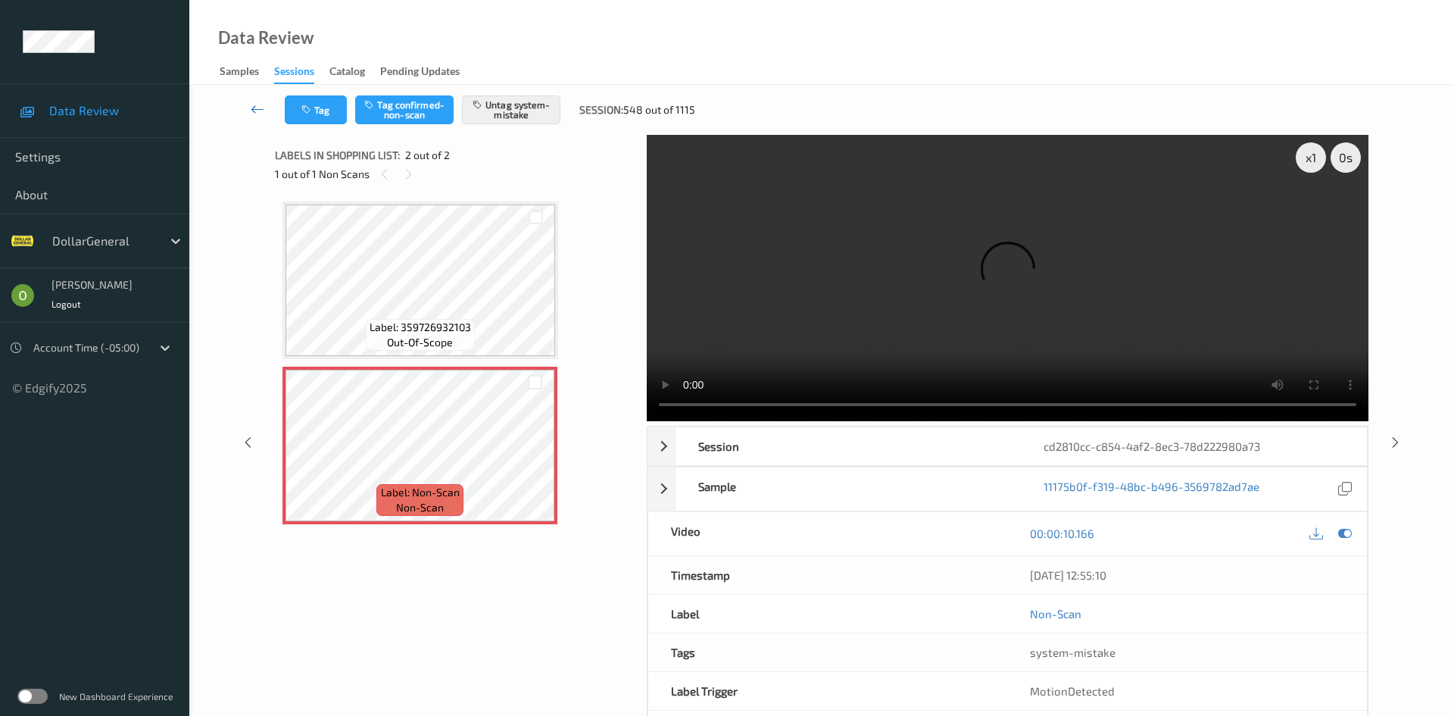
click at [264, 106] on icon at bounding box center [258, 108] width 14 height 15
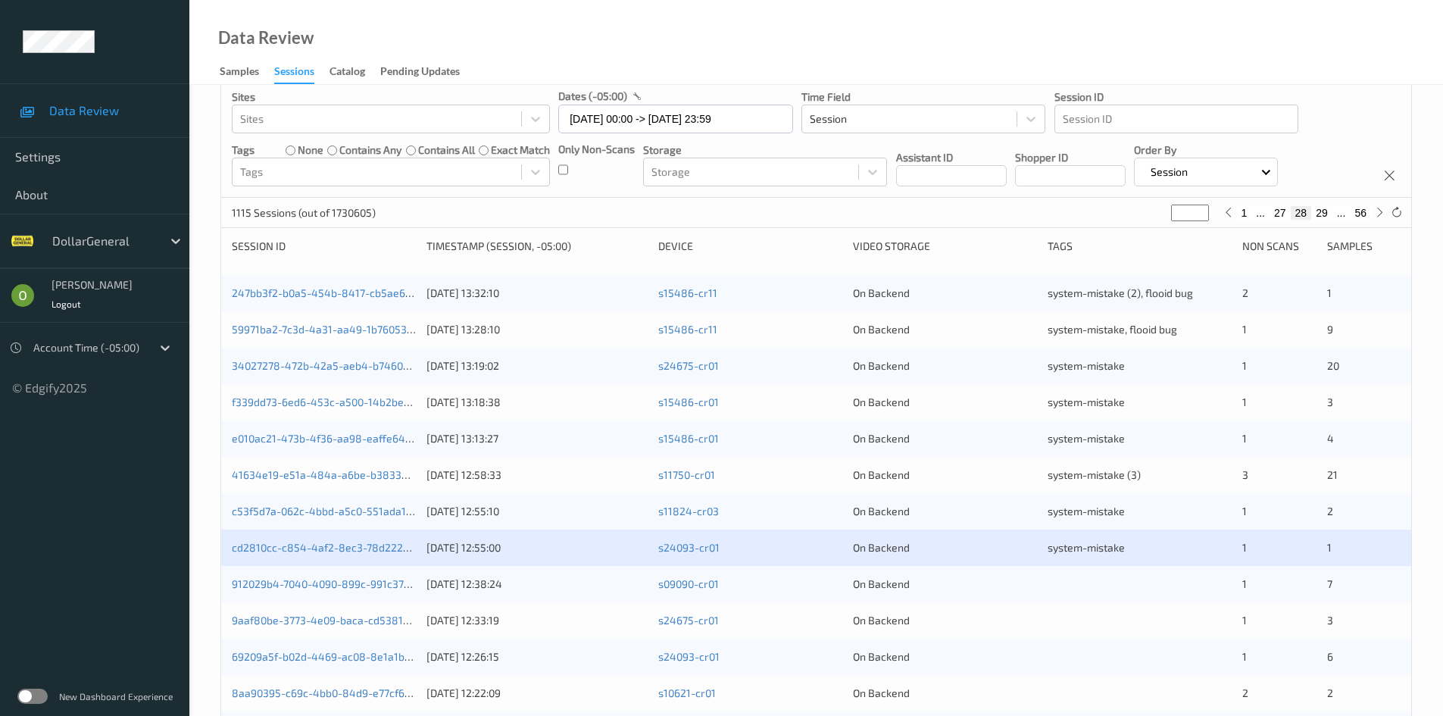
scroll to position [303, 0]
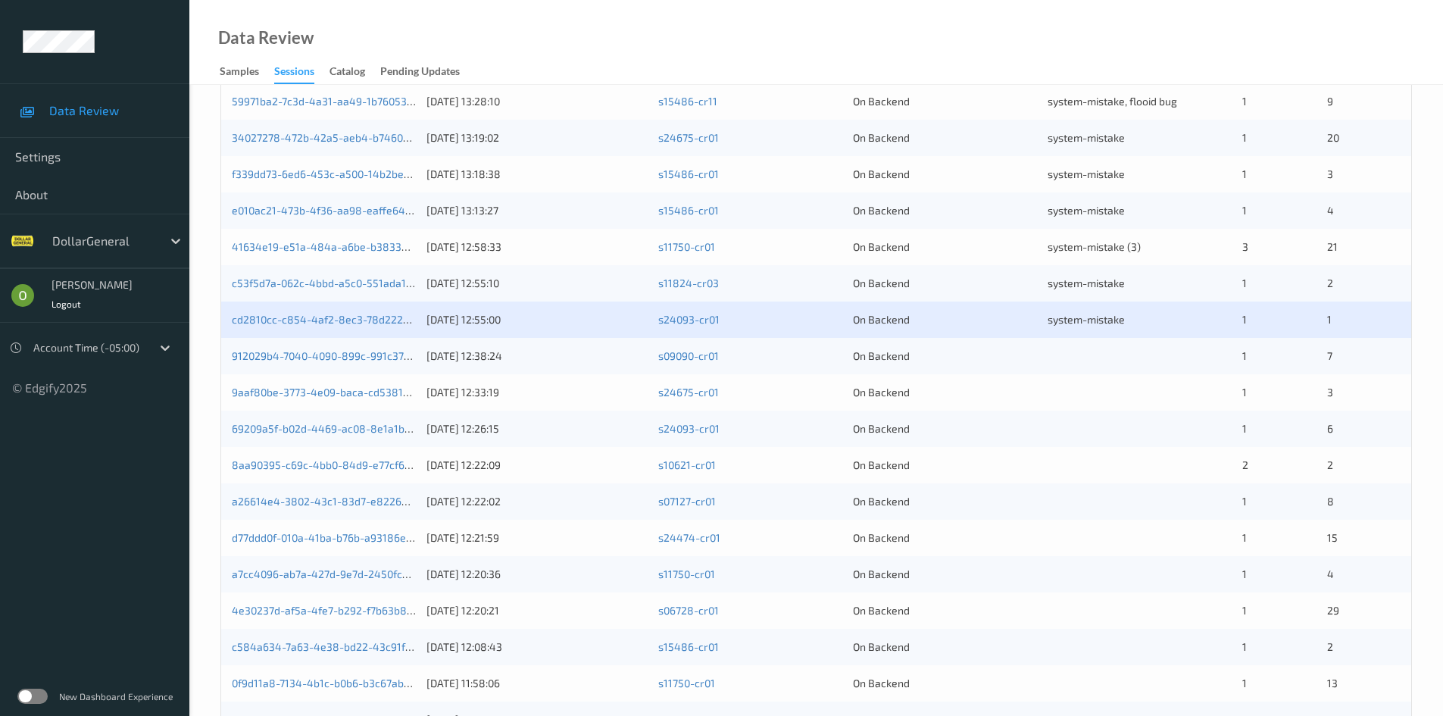
click at [1102, 371] on div "912029b4-7040-4090-899c-991c37c41686 [DATE] 12:38:24 s09090-cr01 On Backend 1 7" at bounding box center [816, 356] width 1190 height 36
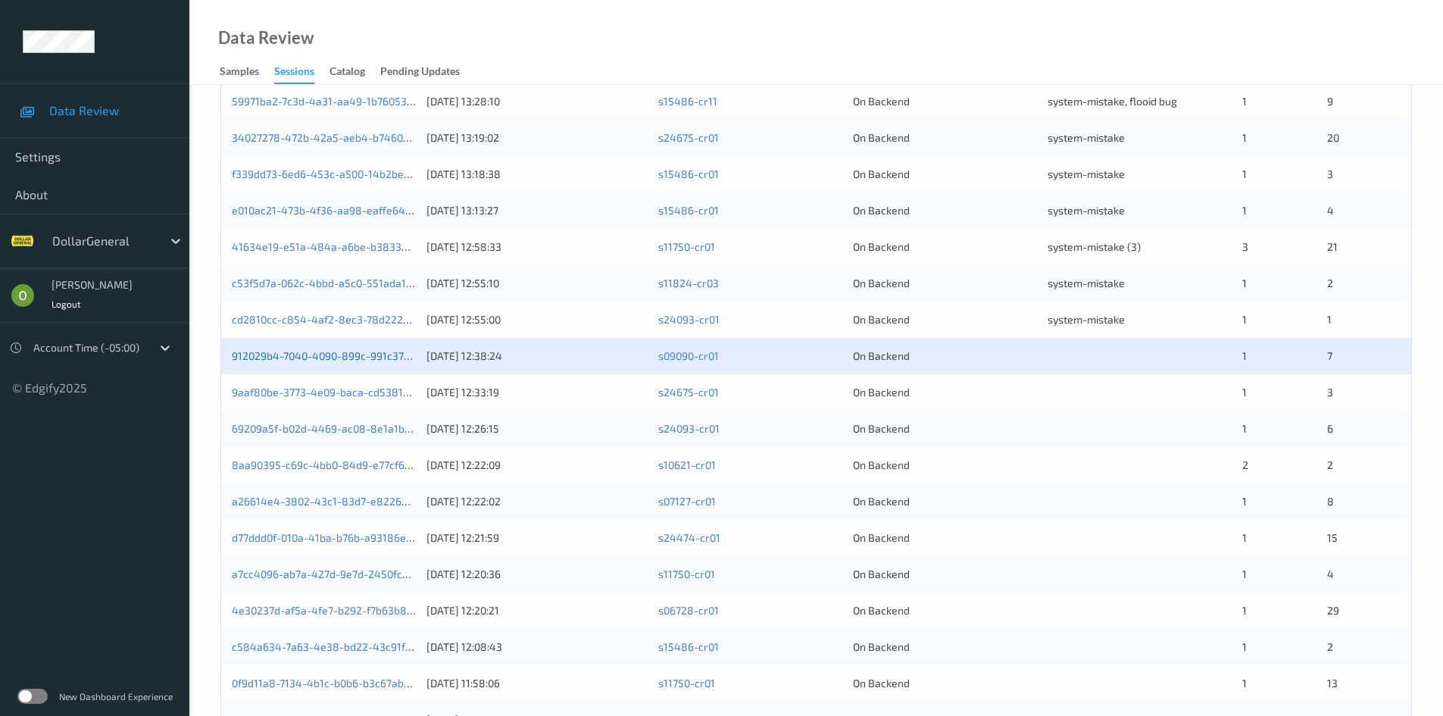
click at [386, 361] on link "912029b4-7040-4090-899c-991c37c41686" at bounding box center [336, 355] width 208 height 13
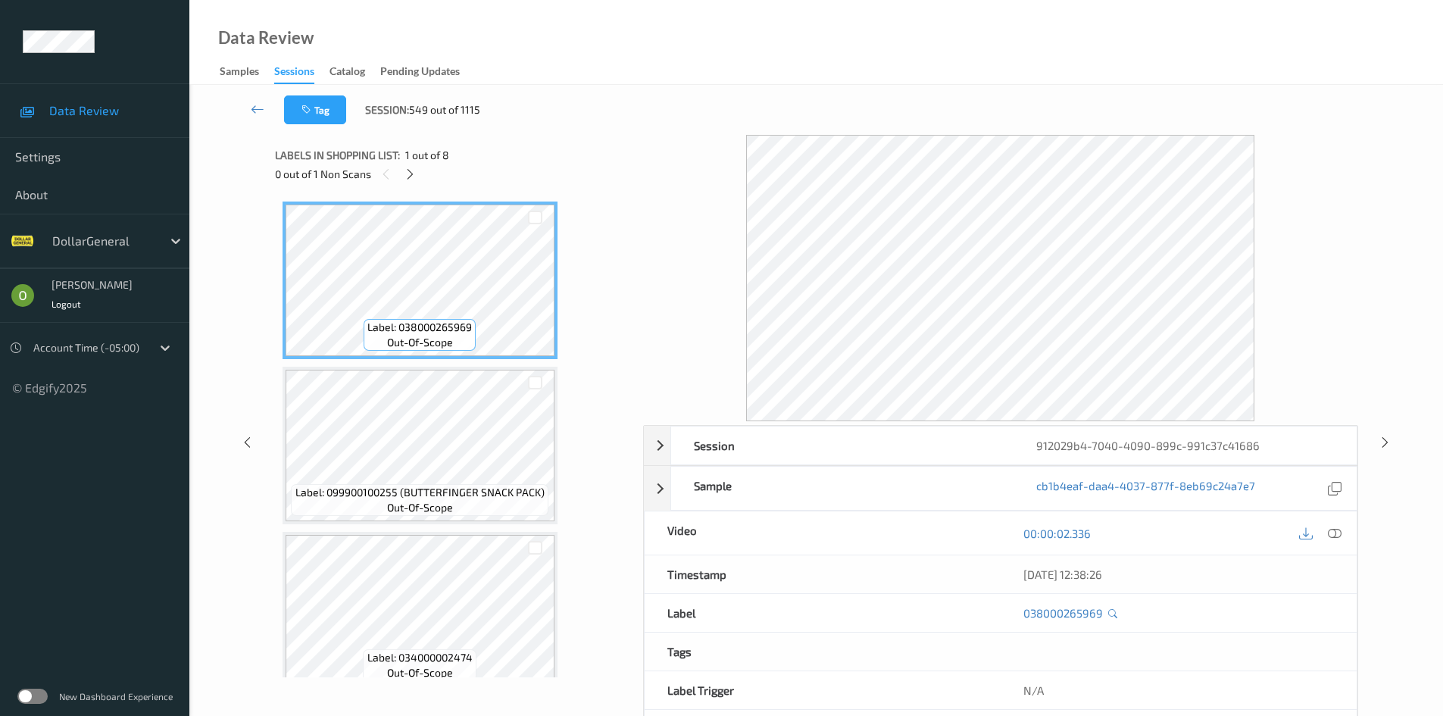
click at [415, 183] on div "0 out of 1 Non Scans" at bounding box center [453, 173] width 357 height 19
click at [418, 180] on div "0 out of 1 Non Scans" at bounding box center [453, 173] width 357 height 19
click at [415, 173] on icon at bounding box center [410, 174] width 13 height 14
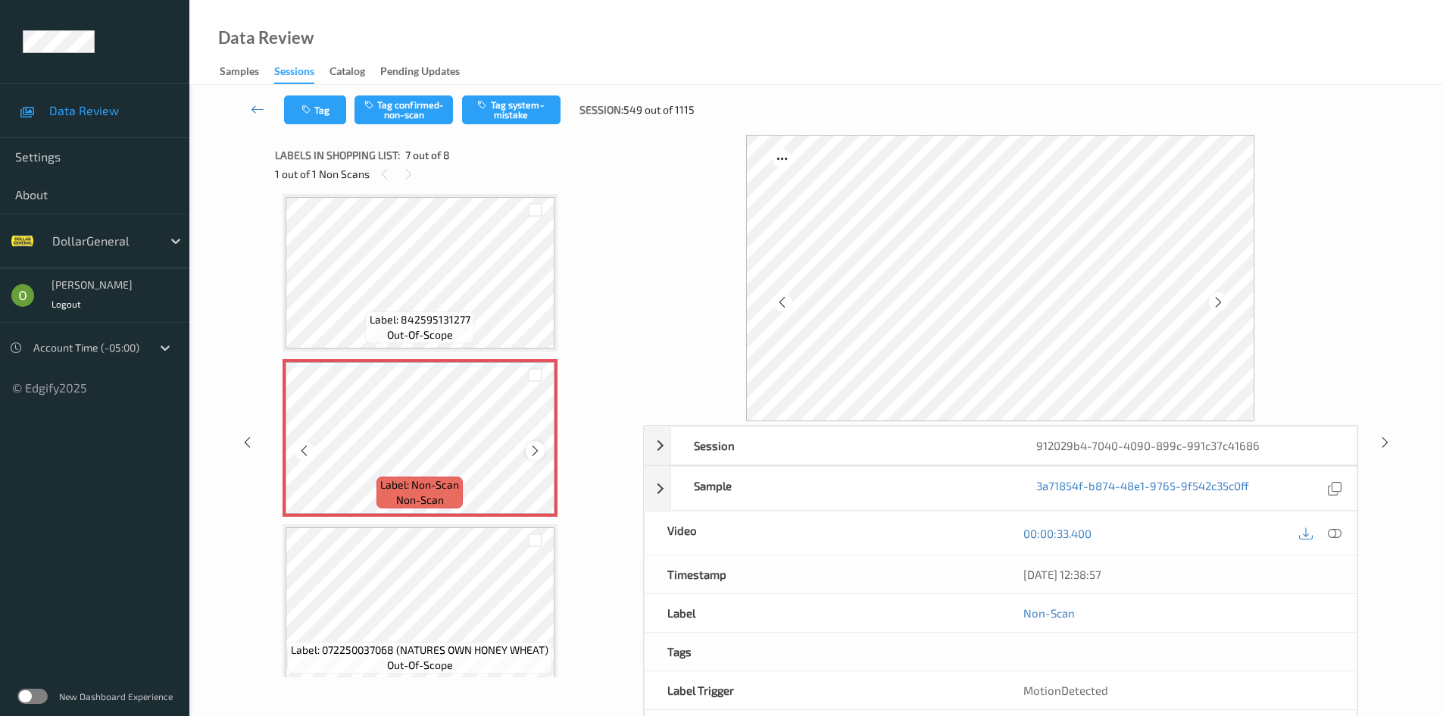
click at [536, 445] on icon at bounding box center [535, 451] width 13 height 14
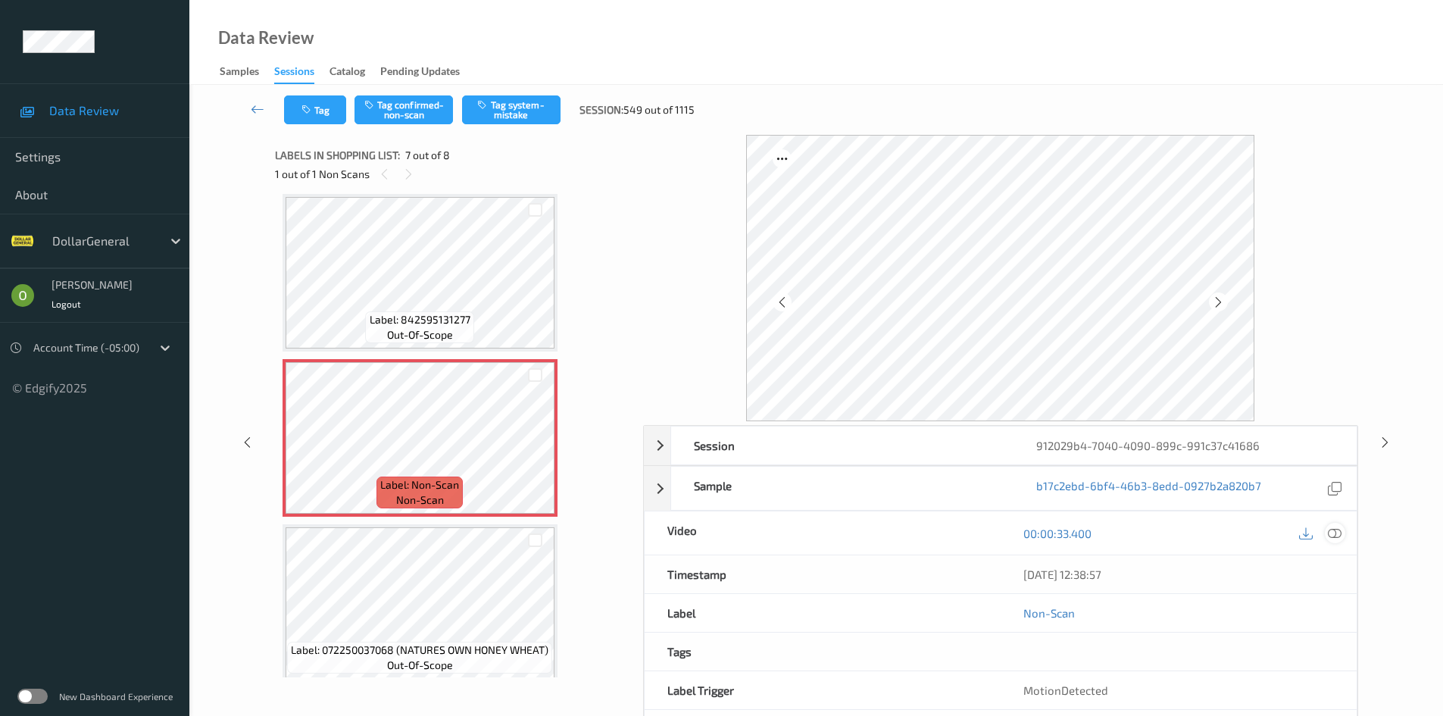
click at [1328, 529] on div at bounding box center [1335, 533] width 20 height 20
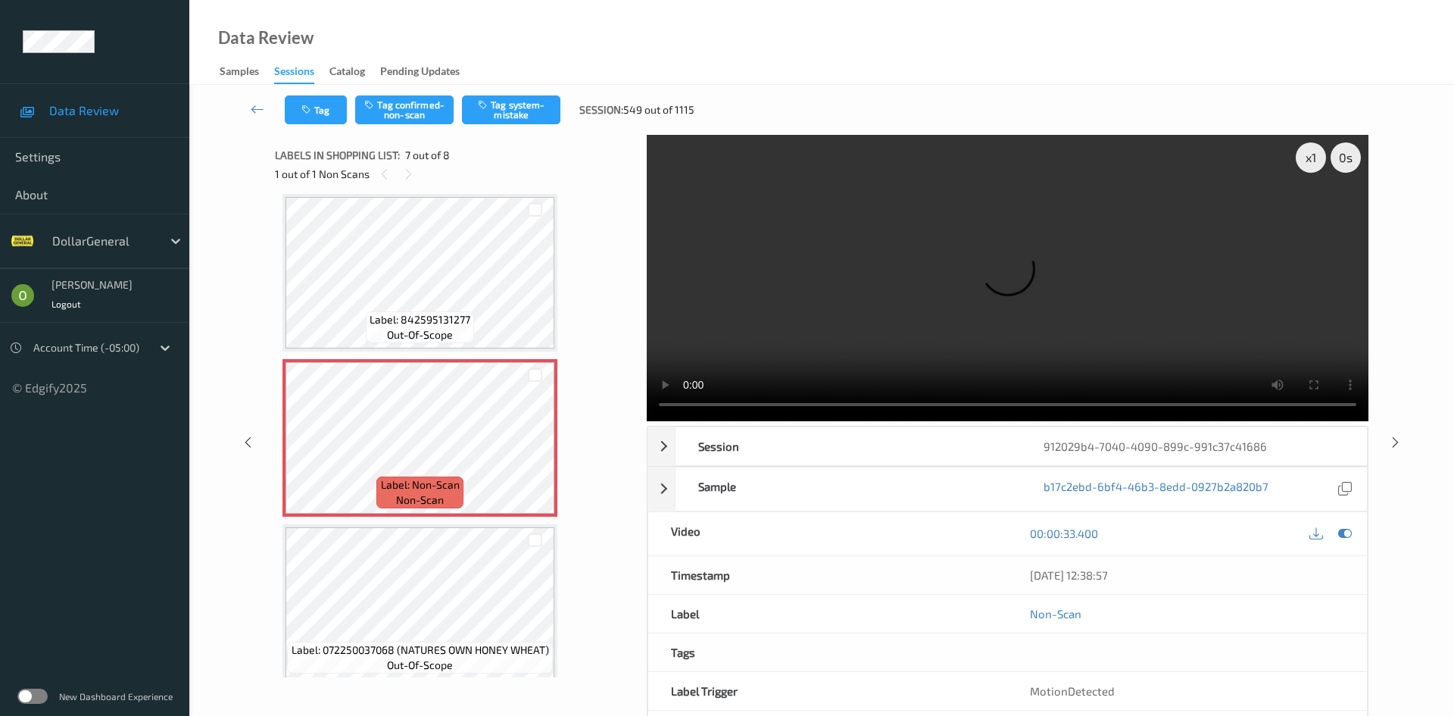
click at [1340, 672] on div "MotionDetected" at bounding box center [1187, 691] width 360 height 38
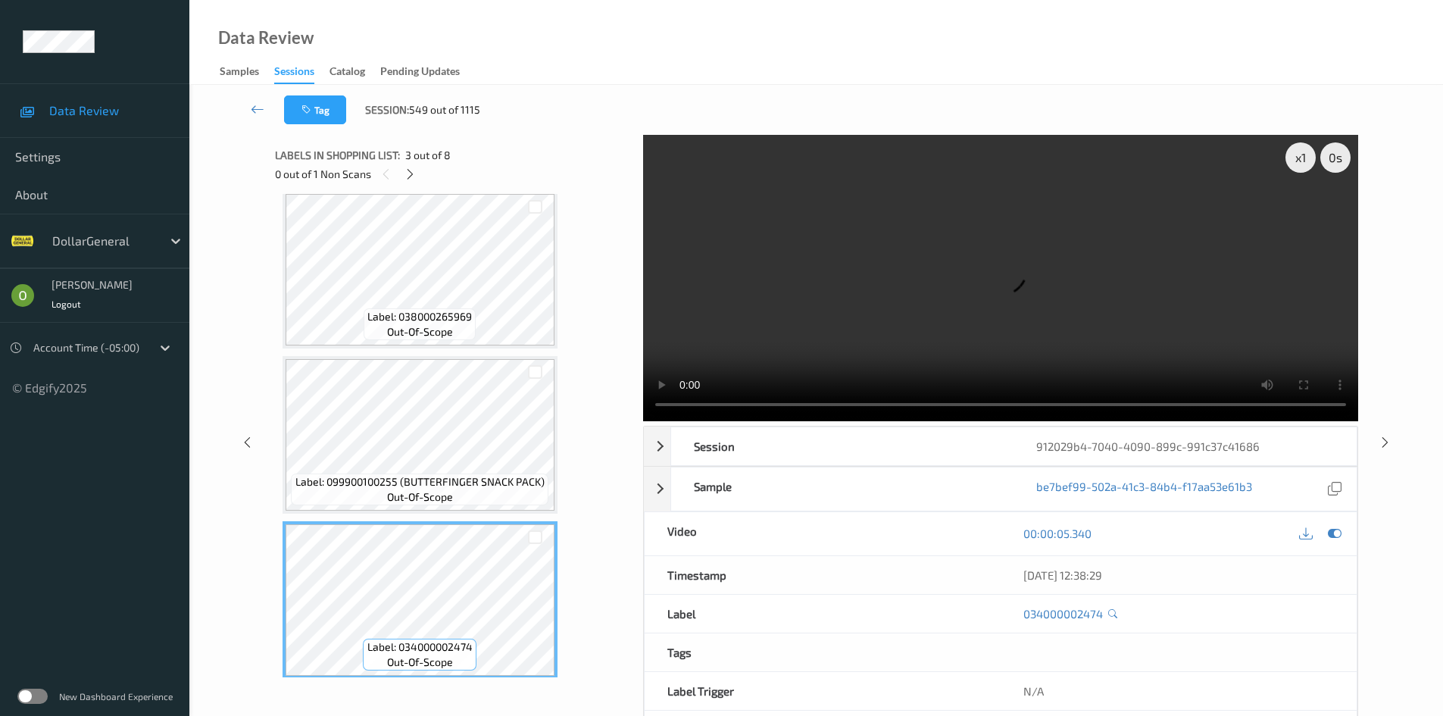
scroll to position [0, 0]
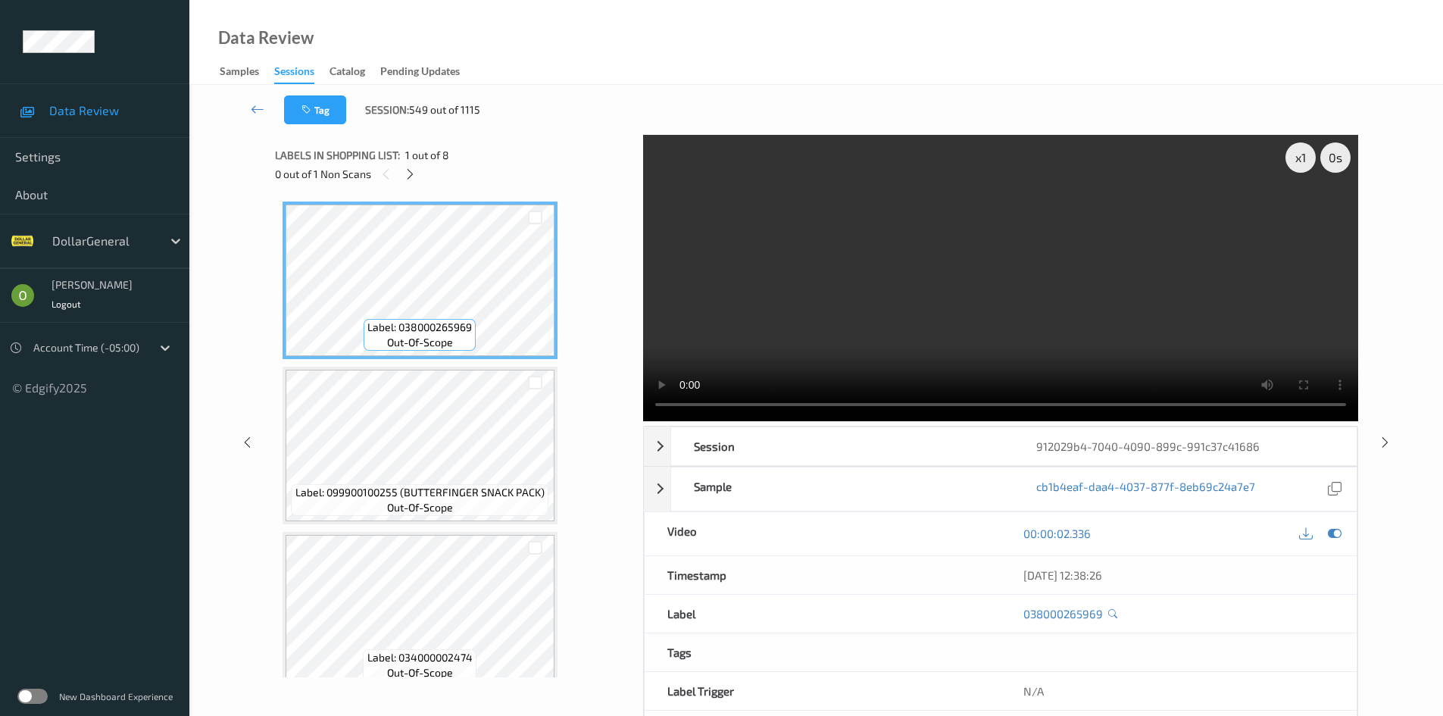
click at [988, 322] on video at bounding box center [1000, 278] width 715 height 286
click at [1080, 281] on video at bounding box center [1000, 278] width 715 height 286
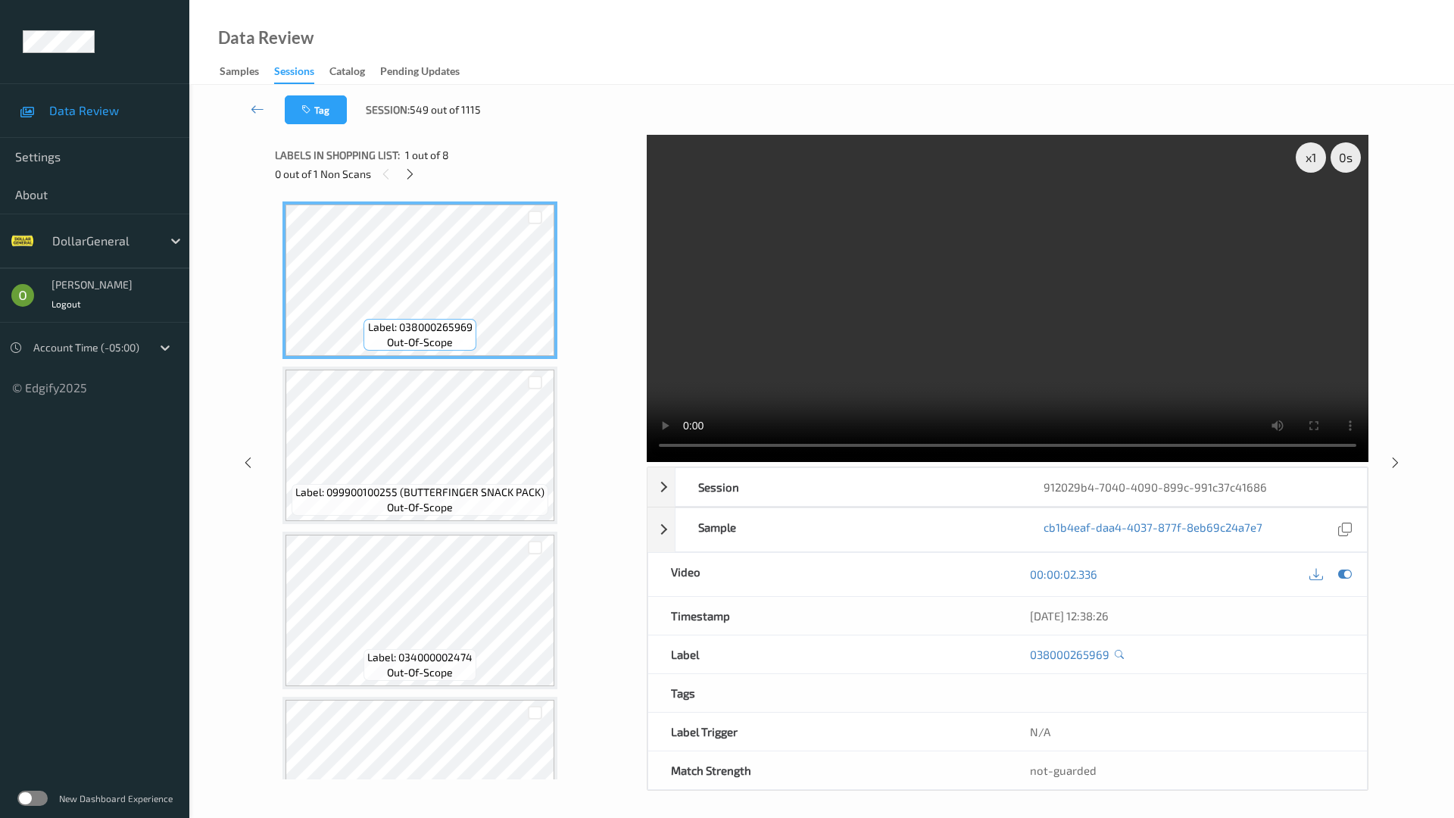
click at [992, 355] on video at bounding box center [1008, 298] width 722 height 327
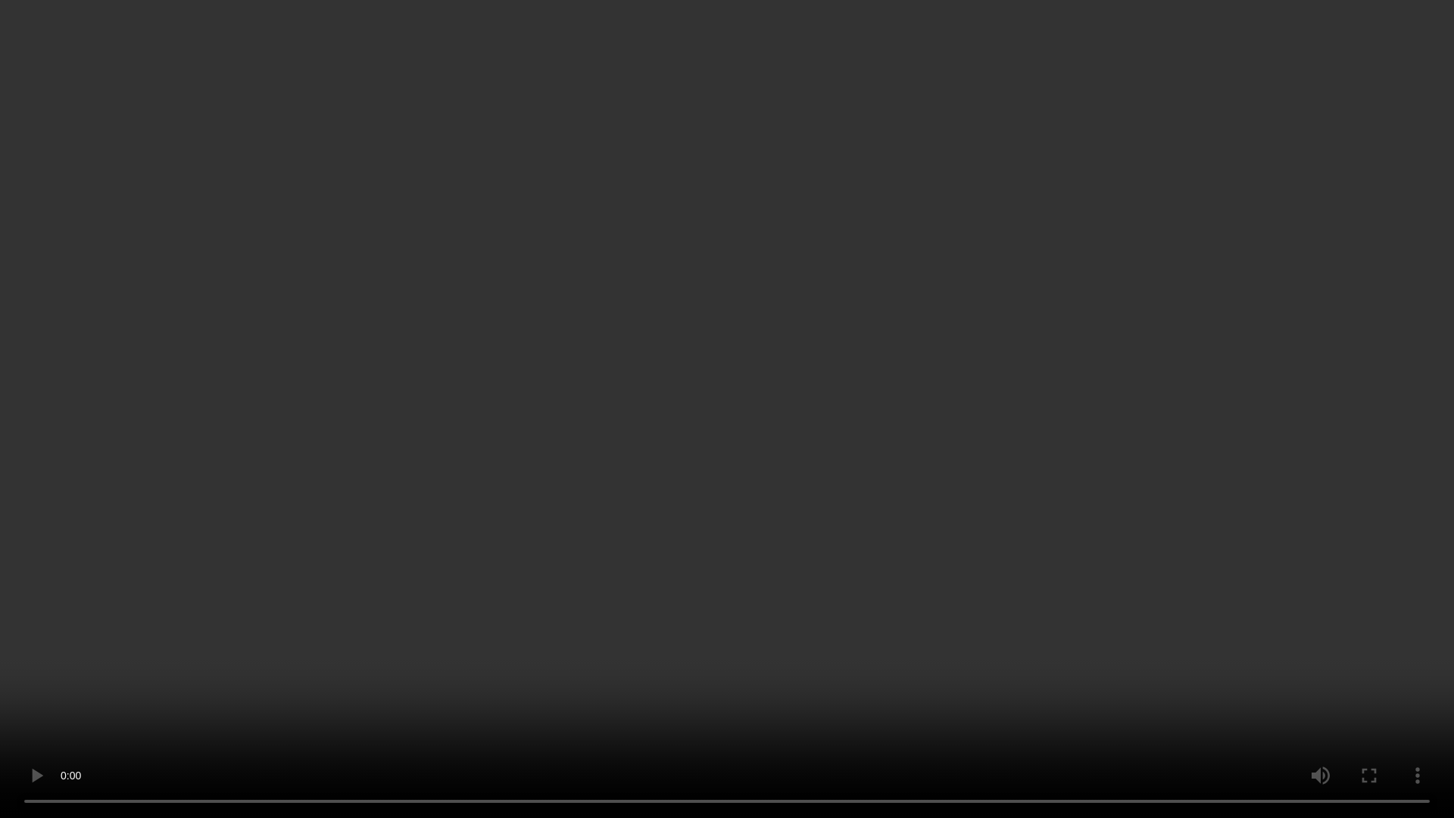
click at [992, 355] on video at bounding box center [727, 409] width 1454 height 818
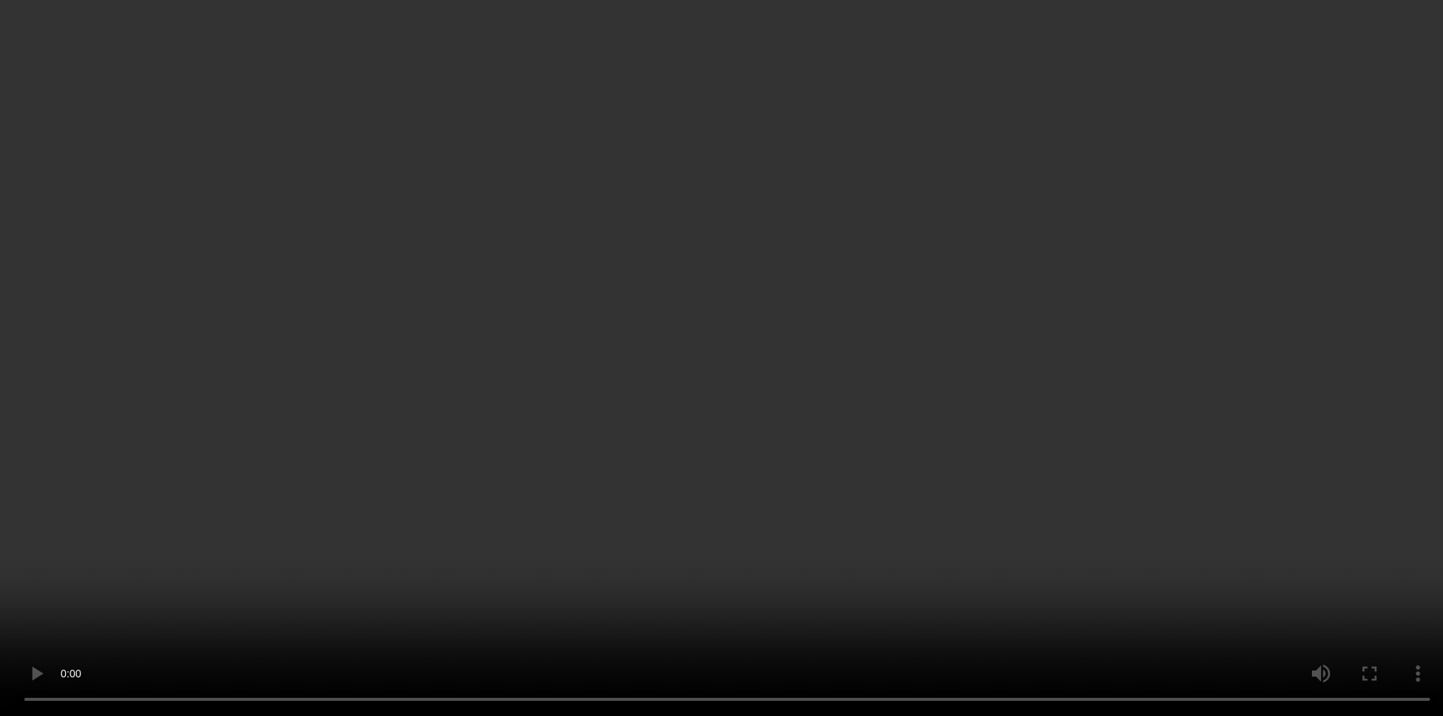
scroll to position [454, 0]
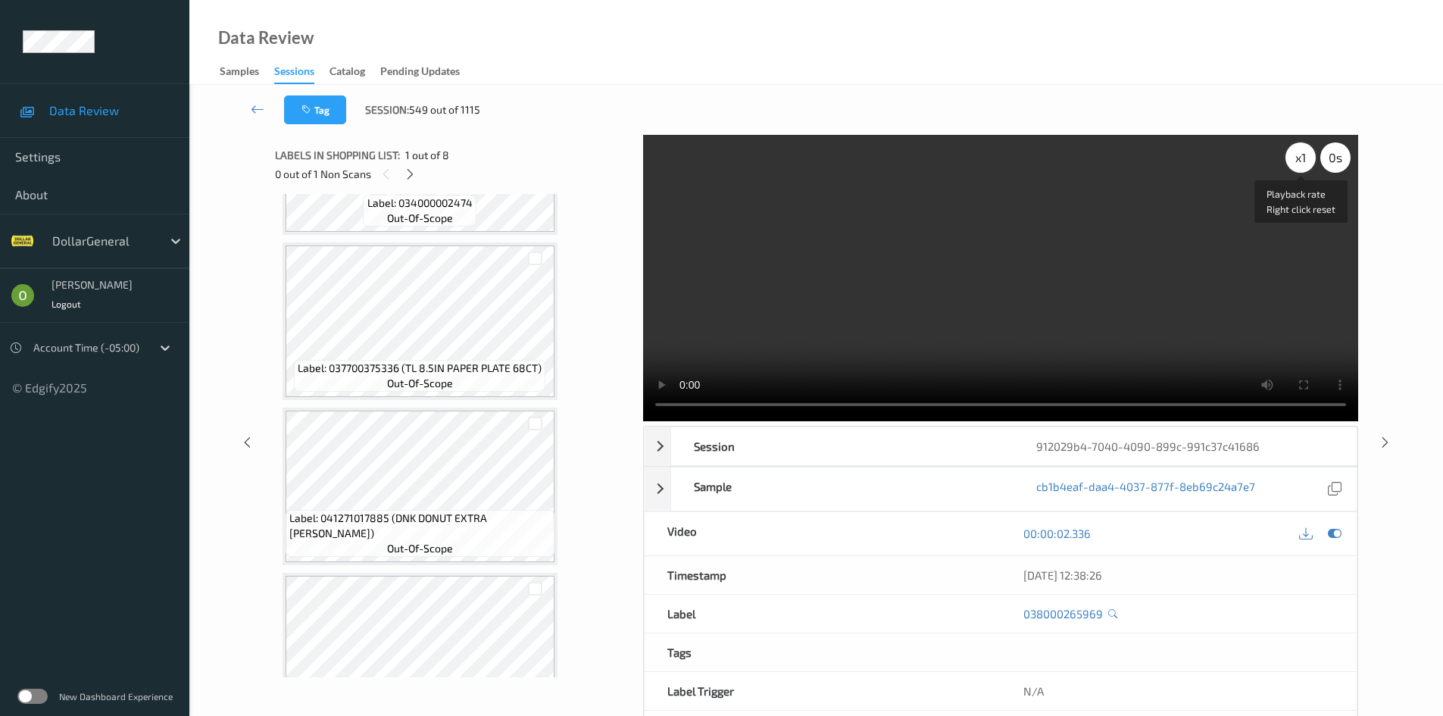
click at [1296, 148] on div "x 1" at bounding box center [1300, 157] width 30 height 30
click at [1023, 299] on video at bounding box center [1000, 278] width 715 height 286
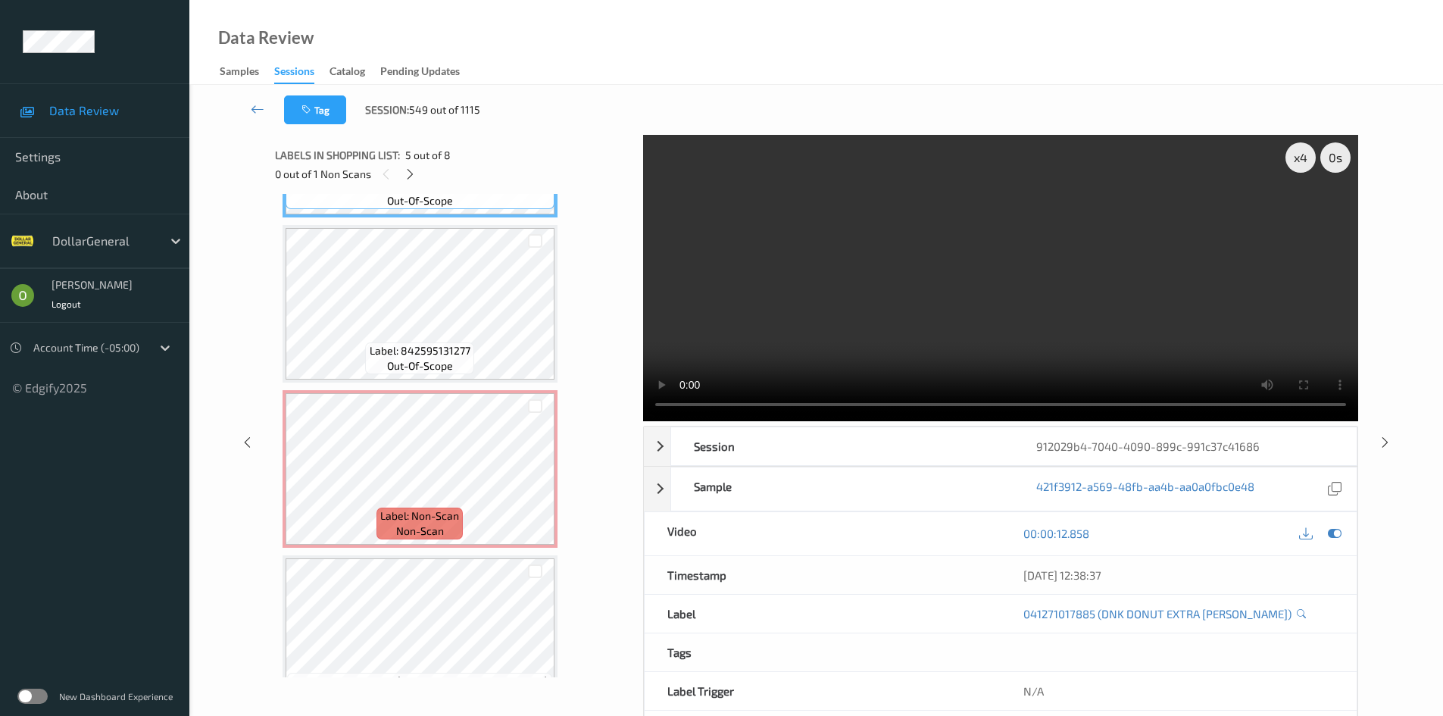
scroll to position [833, 0]
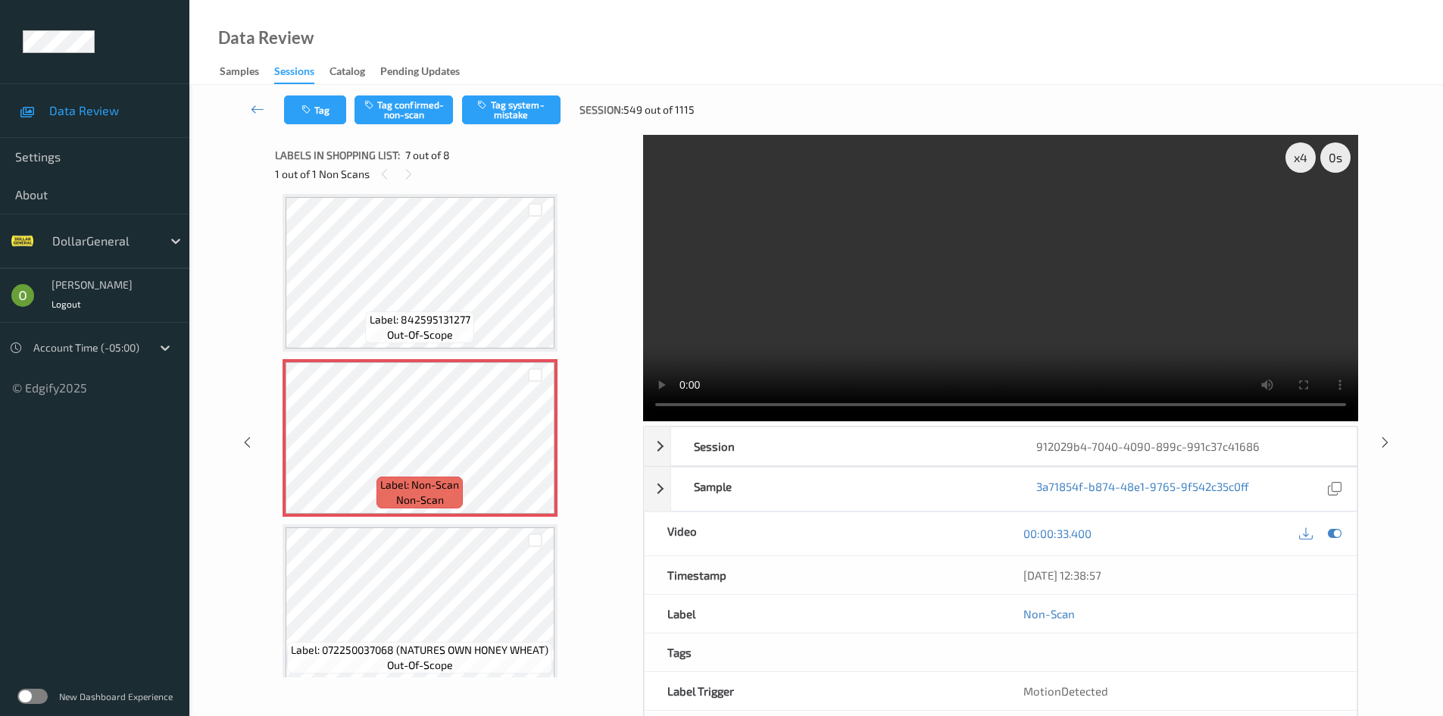
click at [449, 315] on span "Label: 842595131277" at bounding box center [420, 319] width 101 height 15
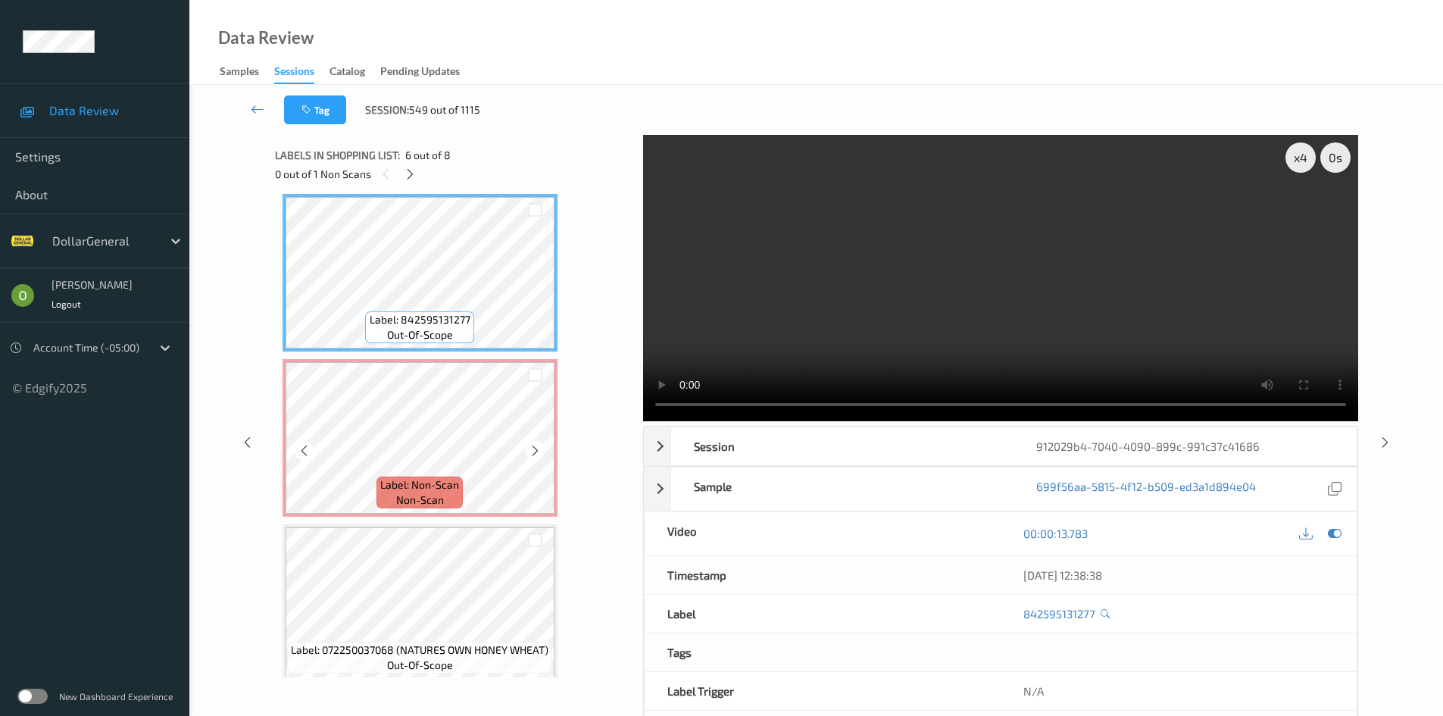
click at [430, 482] on span "Label: Non-Scan" at bounding box center [419, 484] width 79 height 15
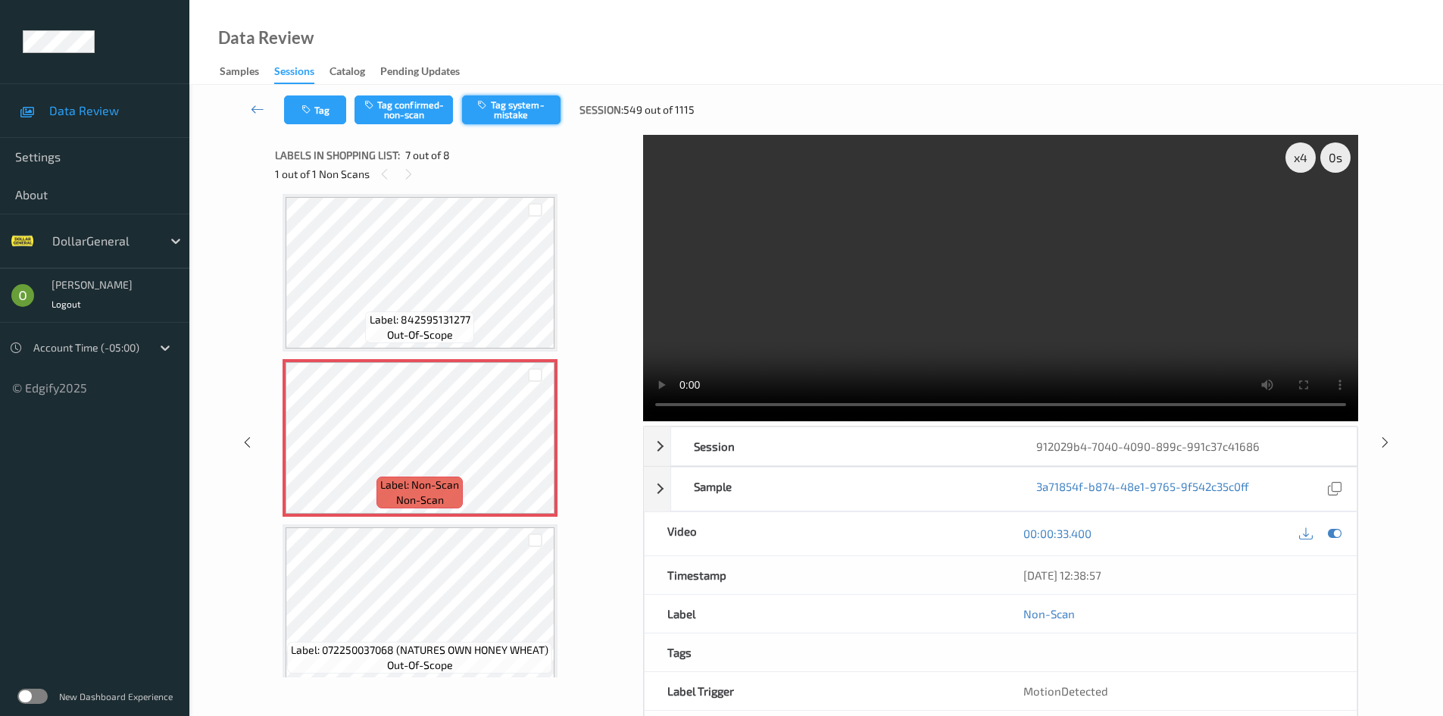
click at [529, 98] on button "Tag system-mistake" at bounding box center [511, 109] width 98 height 29
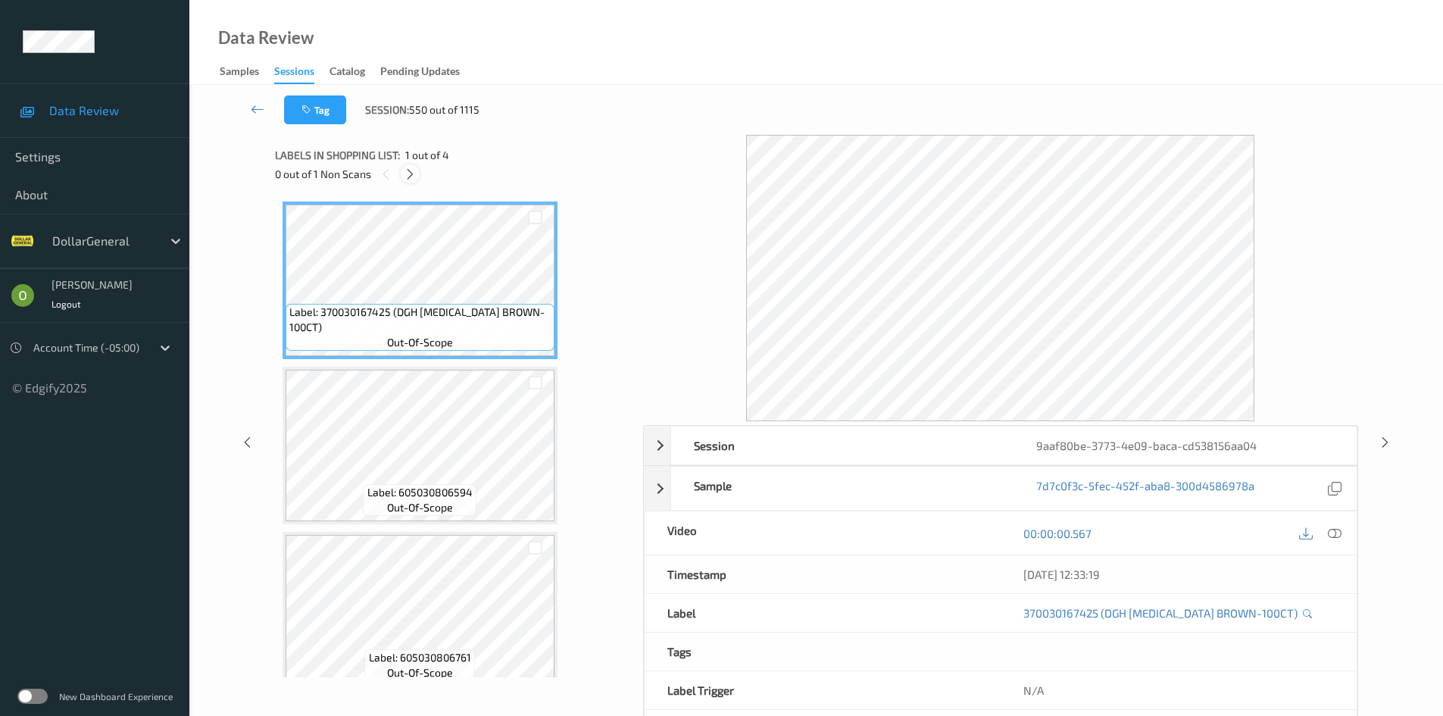
click at [406, 173] on icon at bounding box center [410, 174] width 13 height 14
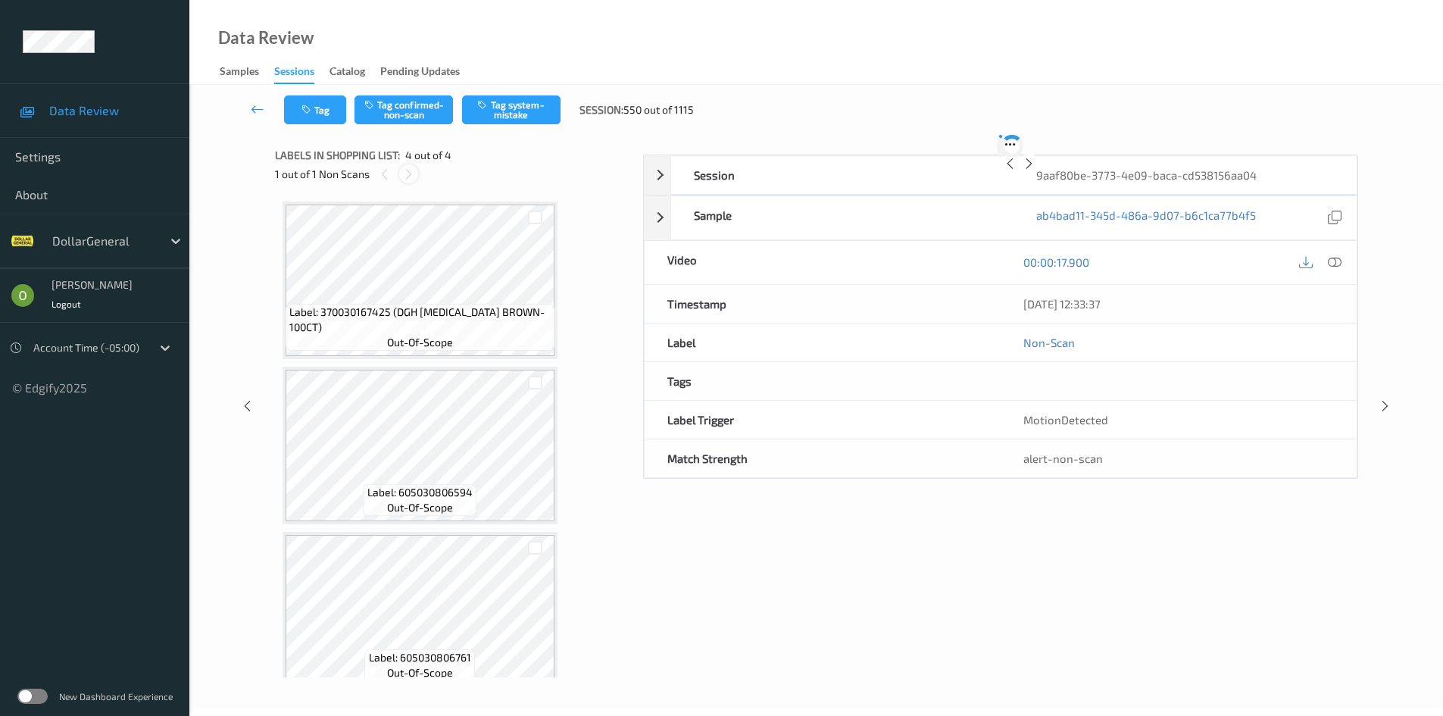
scroll to position [185, 0]
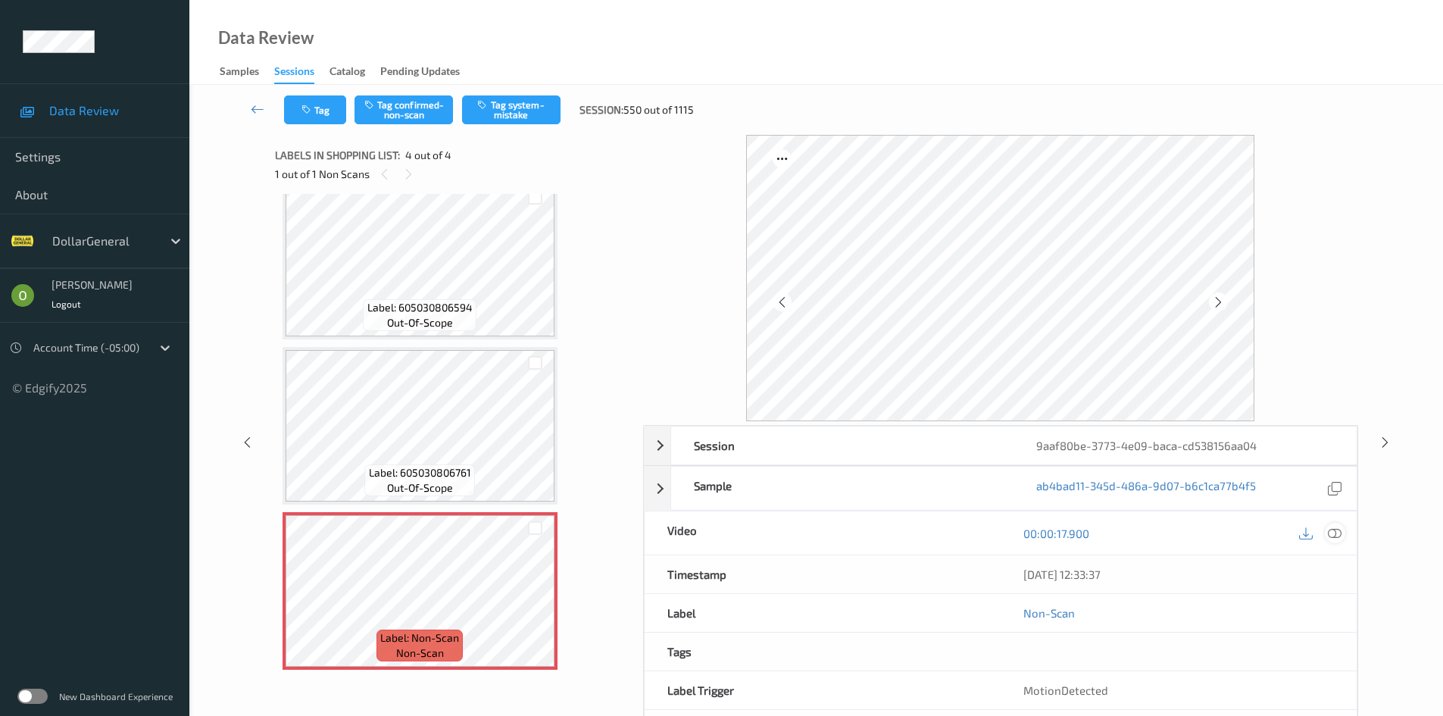
click at [1345, 537] on div "00:00:17.900" at bounding box center [1179, 532] width 356 height 43
click at [1338, 535] on icon at bounding box center [1335, 533] width 14 height 14
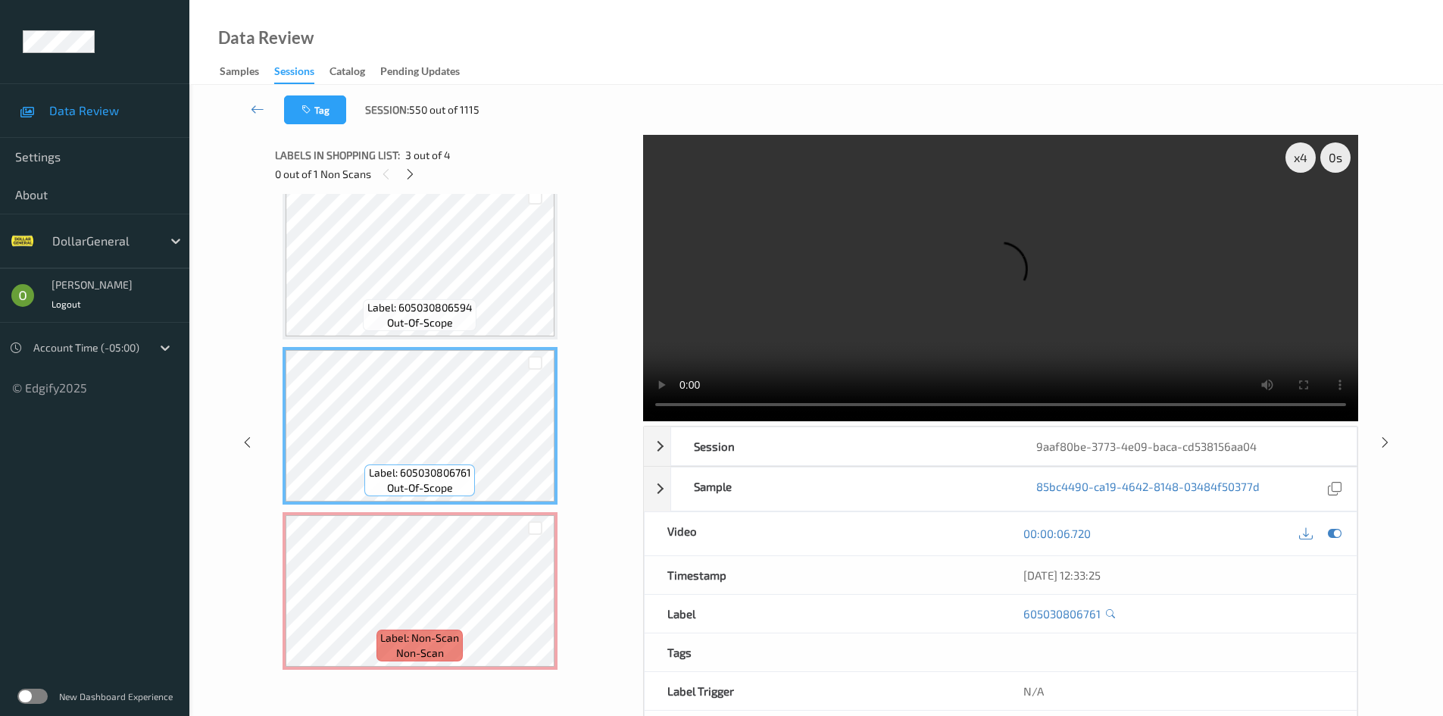
click at [822, 250] on video at bounding box center [1000, 278] width 715 height 286
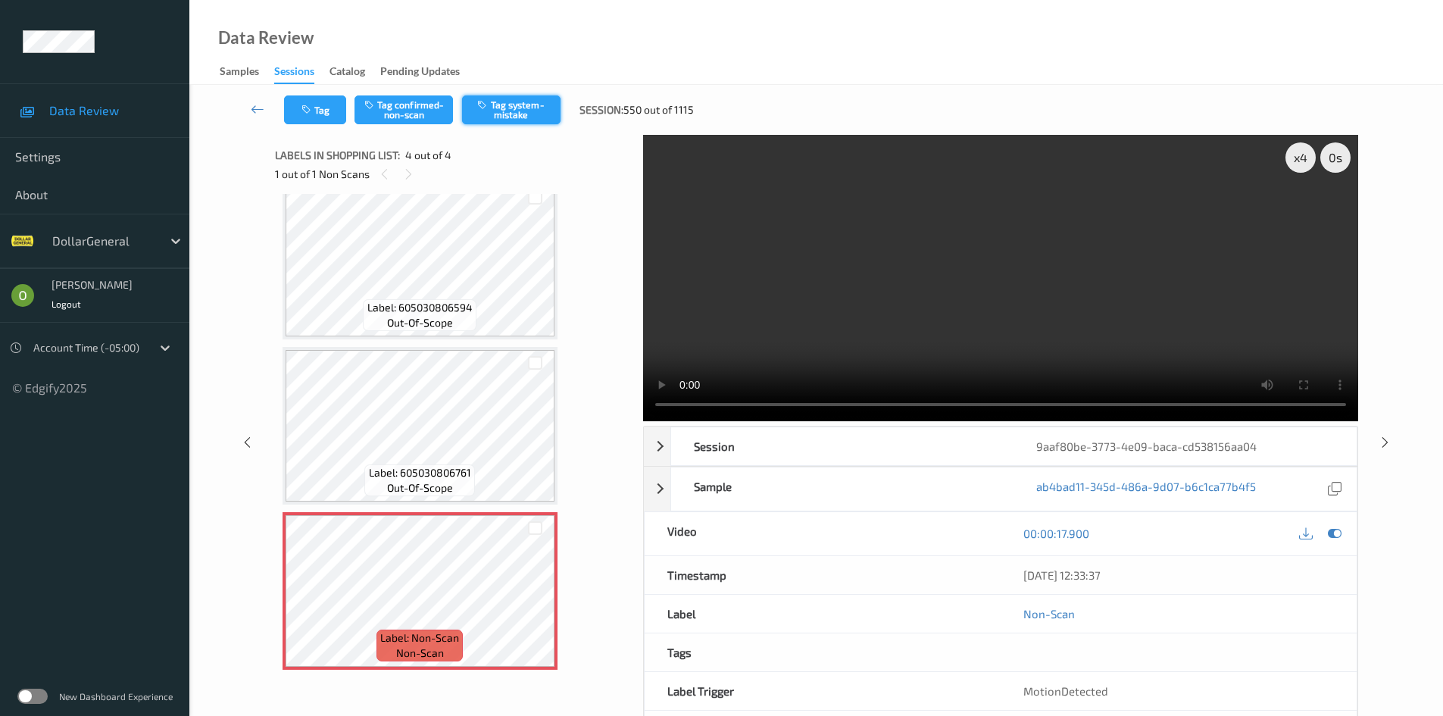
click at [520, 112] on button "Tag system-mistake" at bounding box center [511, 109] width 98 height 29
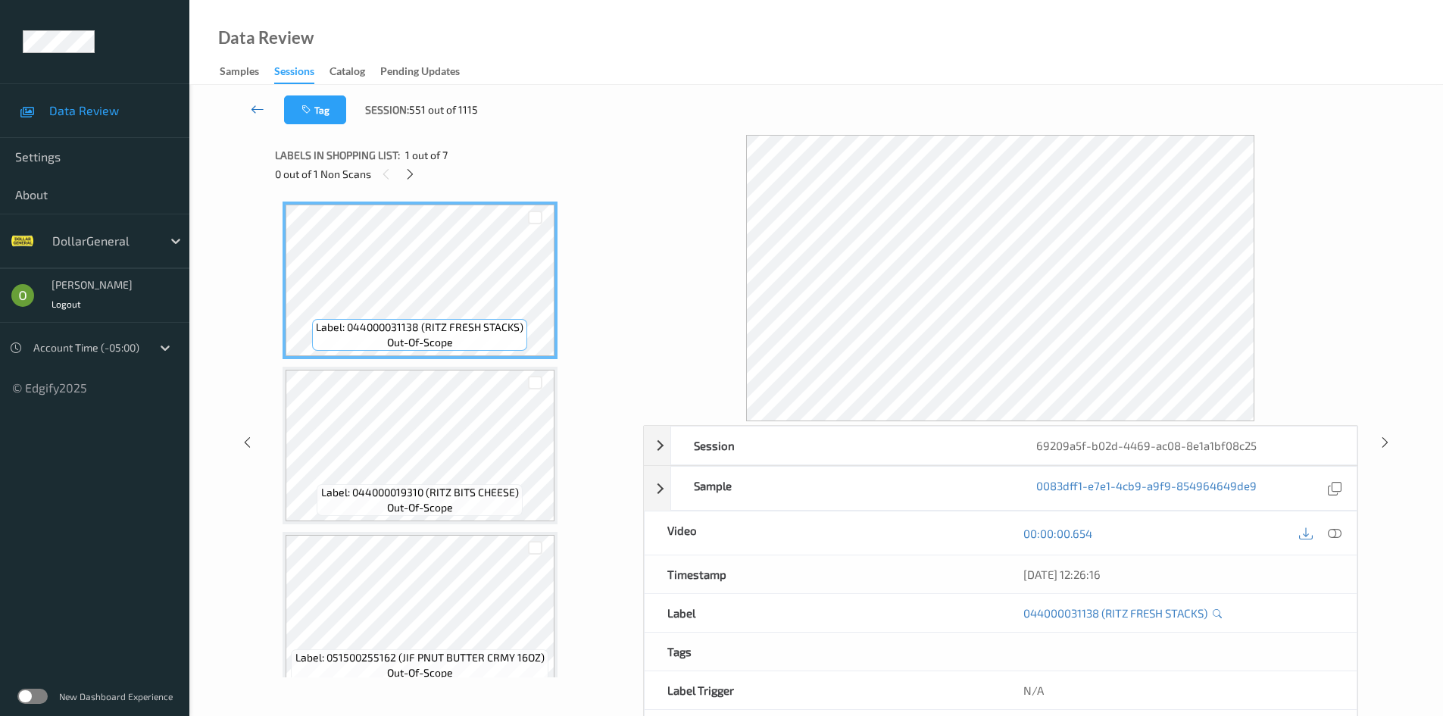
click at [248, 105] on link at bounding box center [257, 109] width 53 height 29
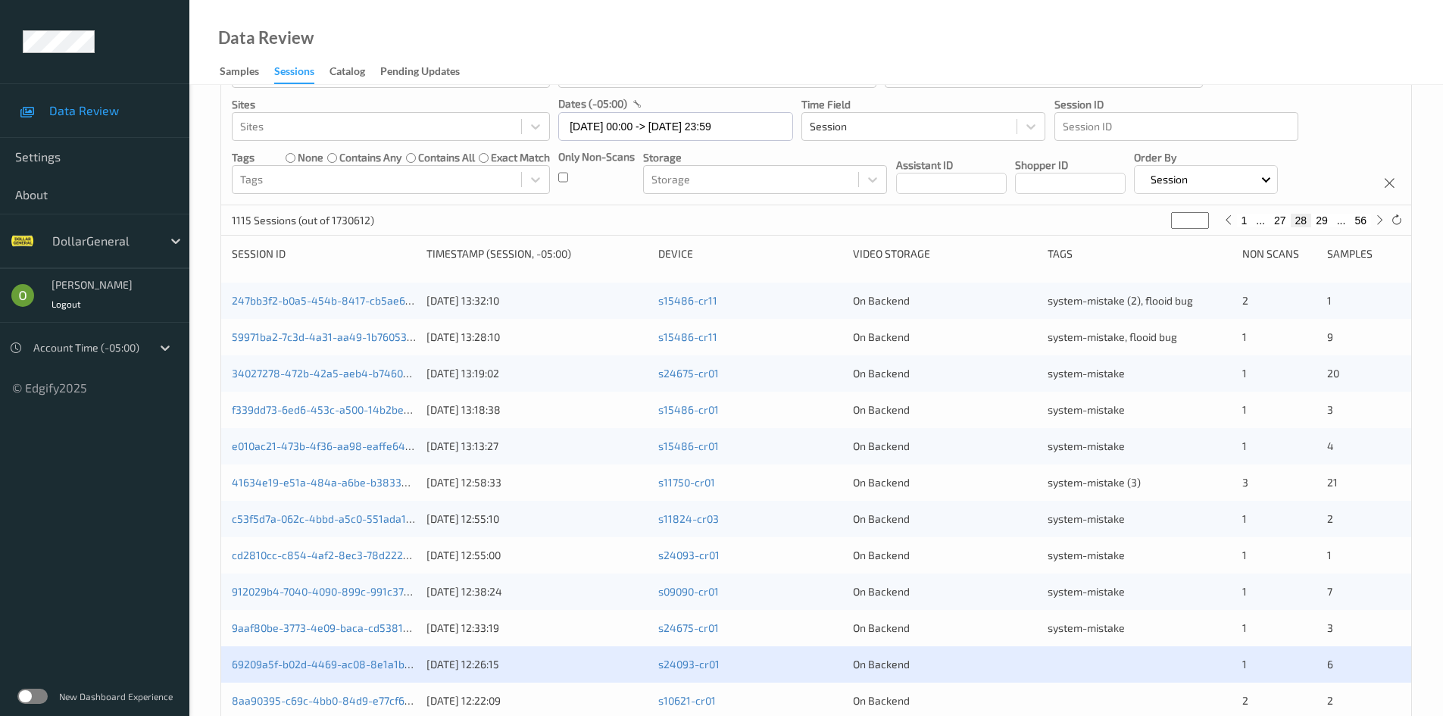
scroll to position [45, 0]
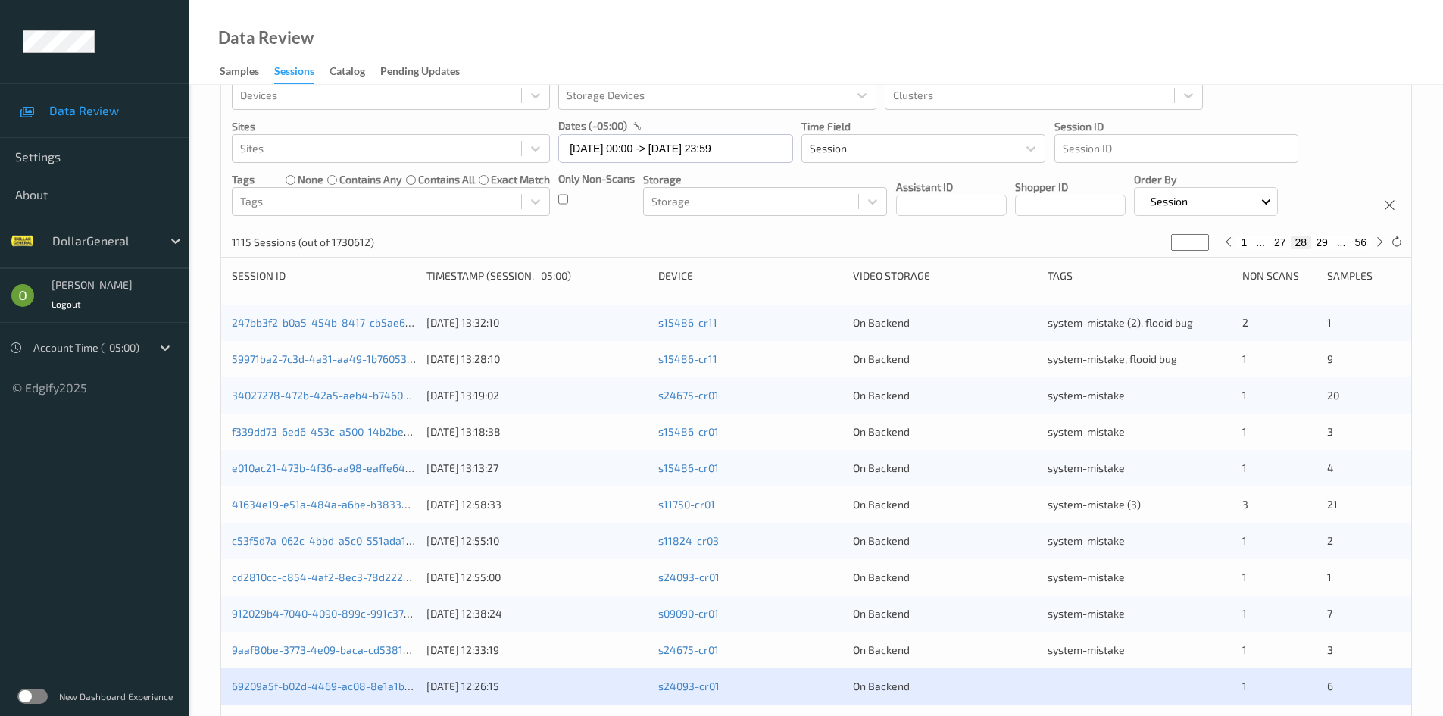
click at [1272, 242] on button "27" at bounding box center [1279, 243] width 21 height 14
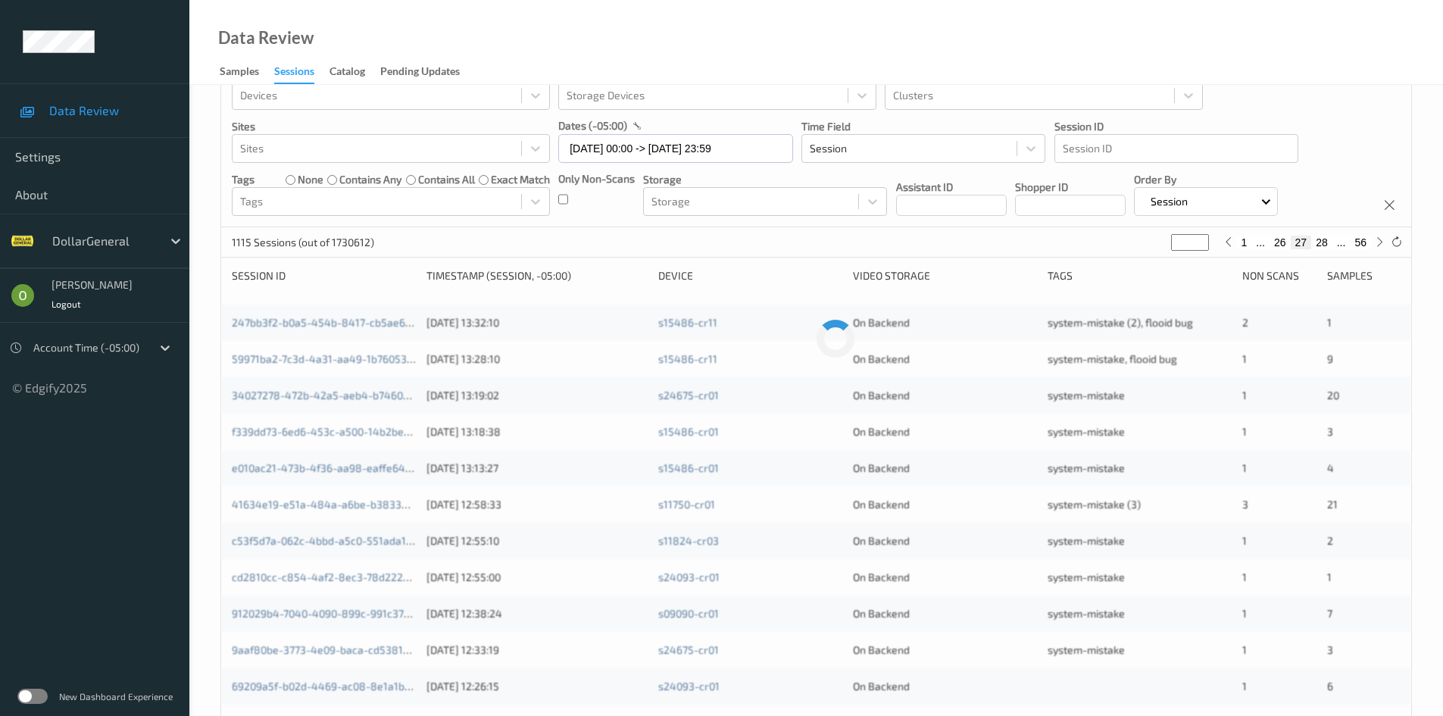
scroll to position [0, 0]
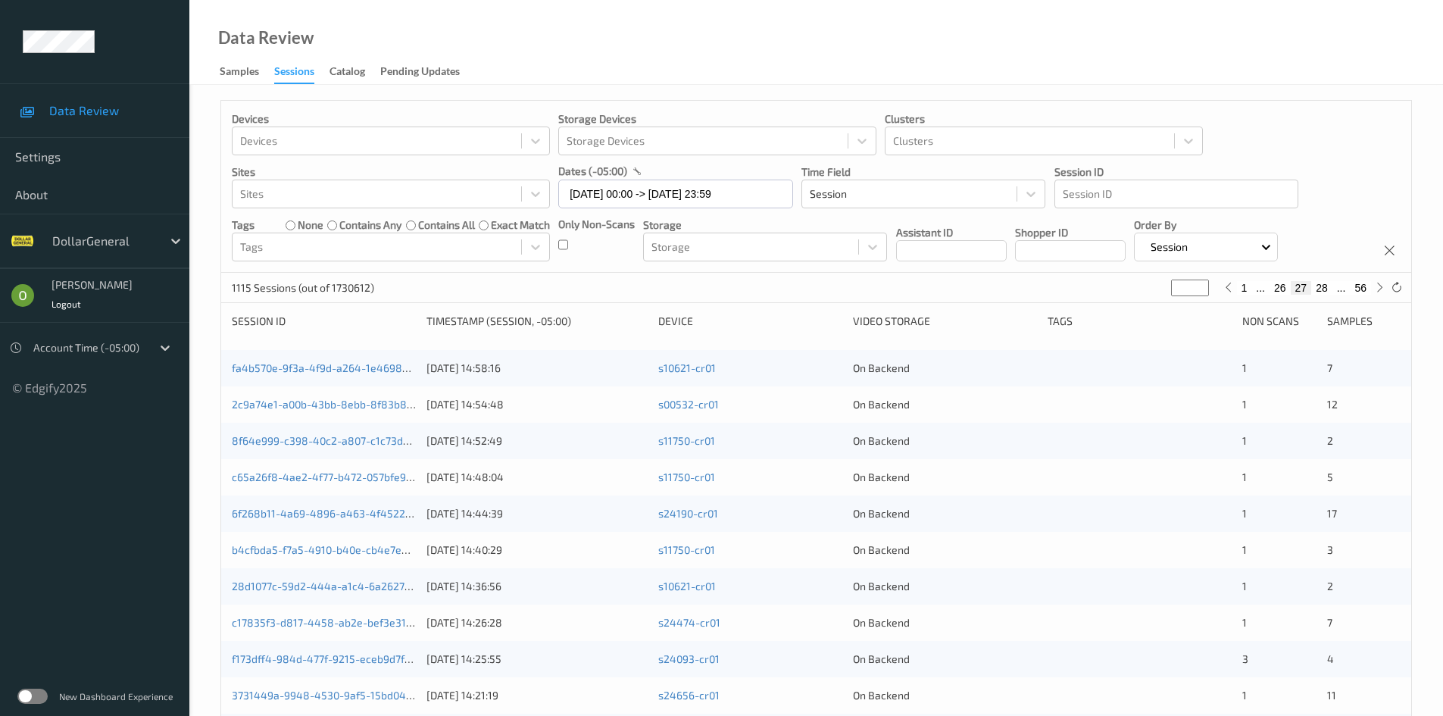
click at [1269, 287] on button "26" at bounding box center [1279, 288] width 21 height 14
click at [1275, 293] on button "25" at bounding box center [1279, 288] width 21 height 14
click at [1283, 291] on button "24" at bounding box center [1279, 288] width 21 height 14
click at [1280, 286] on button "23" at bounding box center [1279, 288] width 21 height 14
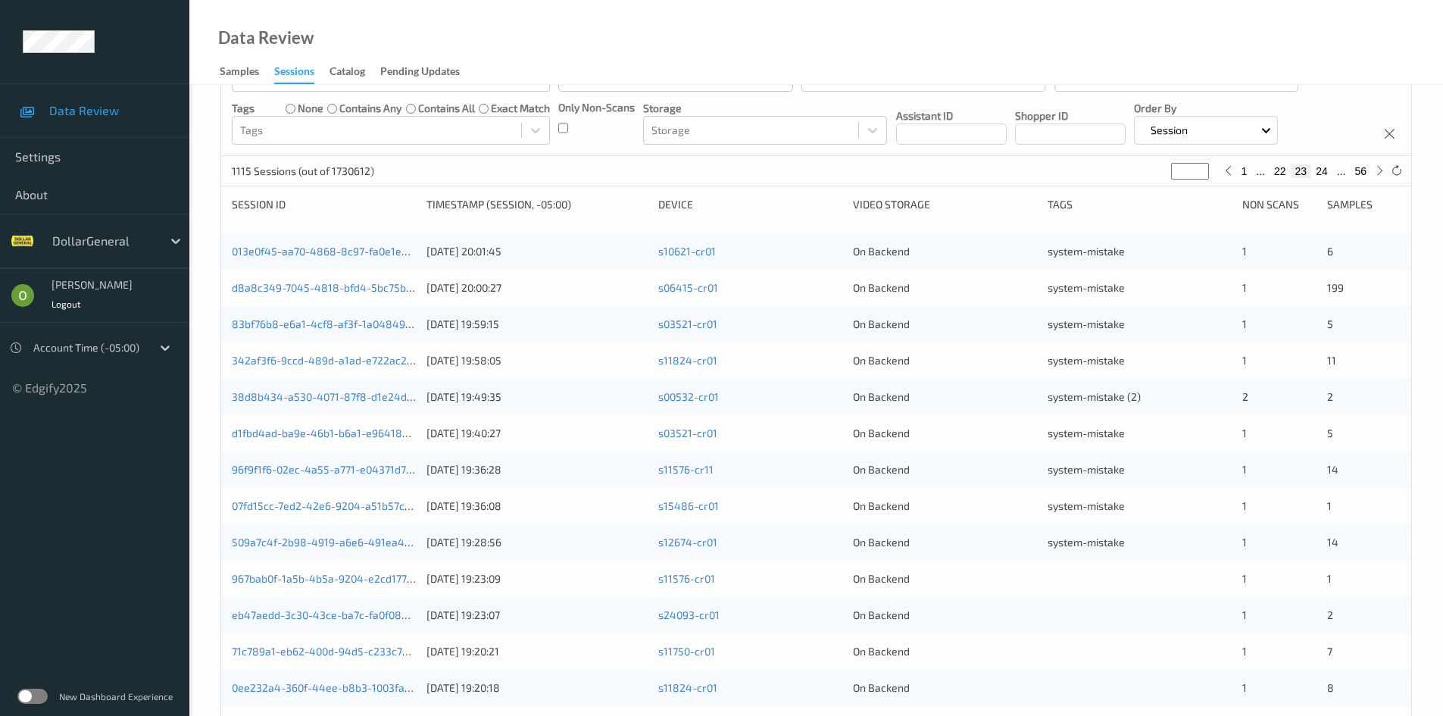
scroll to position [76, 0]
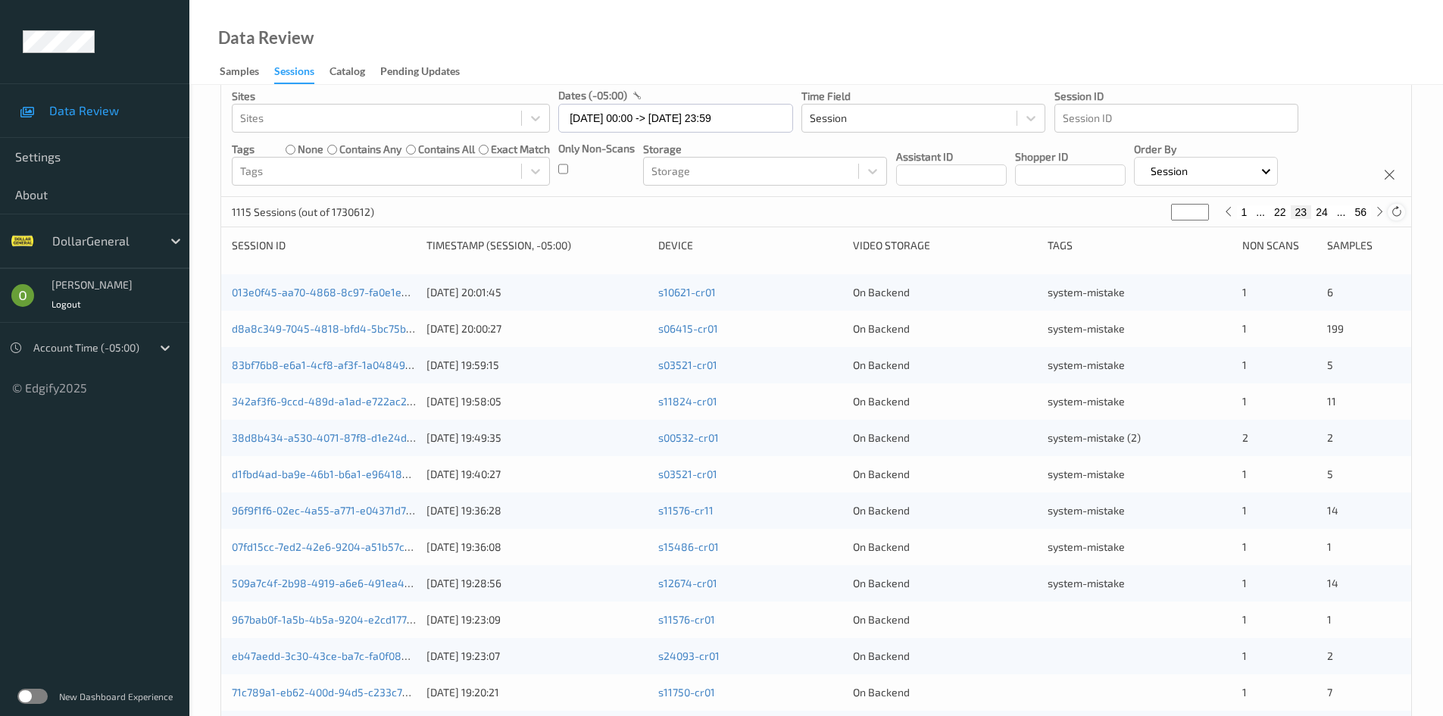
click at [1396, 212] on icon at bounding box center [1396, 211] width 11 height 11
click at [1327, 218] on button "24" at bounding box center [1321, 212] width 21 height 14
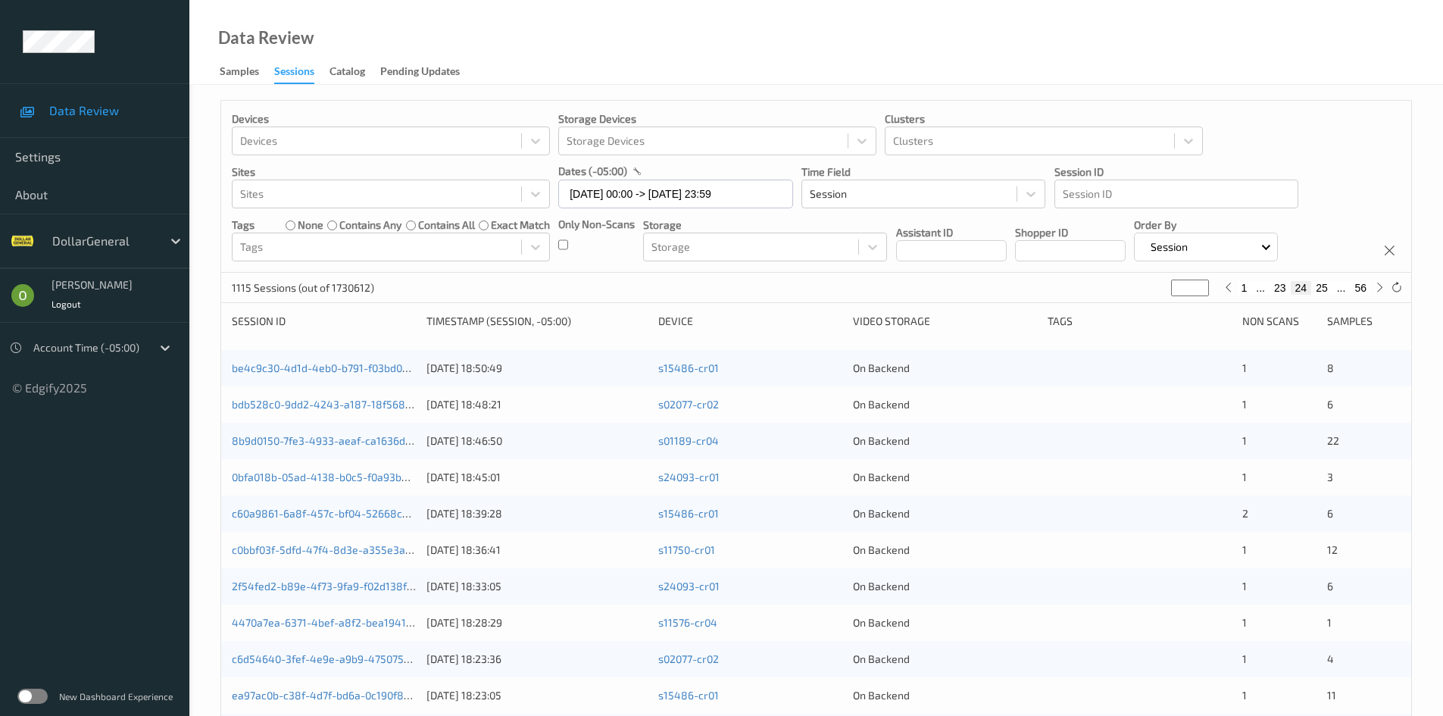
click at [1321, 292] on button "25" at bounding box center [1321, 288] width 21 height 14
click at [1321, 292] on button "26" at bounding box center [1321, 288] width 21 height 14
click at [1322, 291] on button "27" at bounding box center [1321, 288] width 21 height 14
click at [1322, 291] on button "28" at bounding box center [1321, 288] width 21 height 14
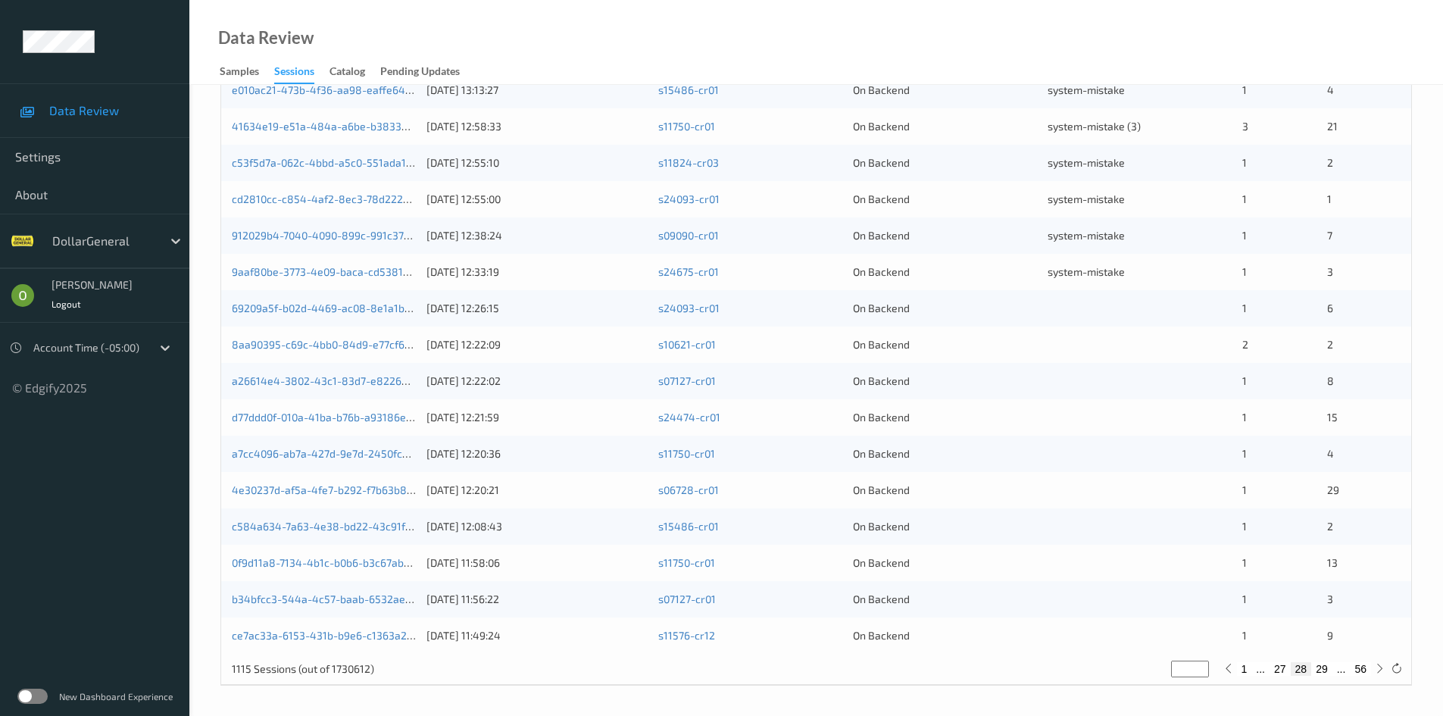
scroll to position [424, 0]
click at [1024, 301] on div "On Backend" at bounding box center [945, 307] width 184 height 15
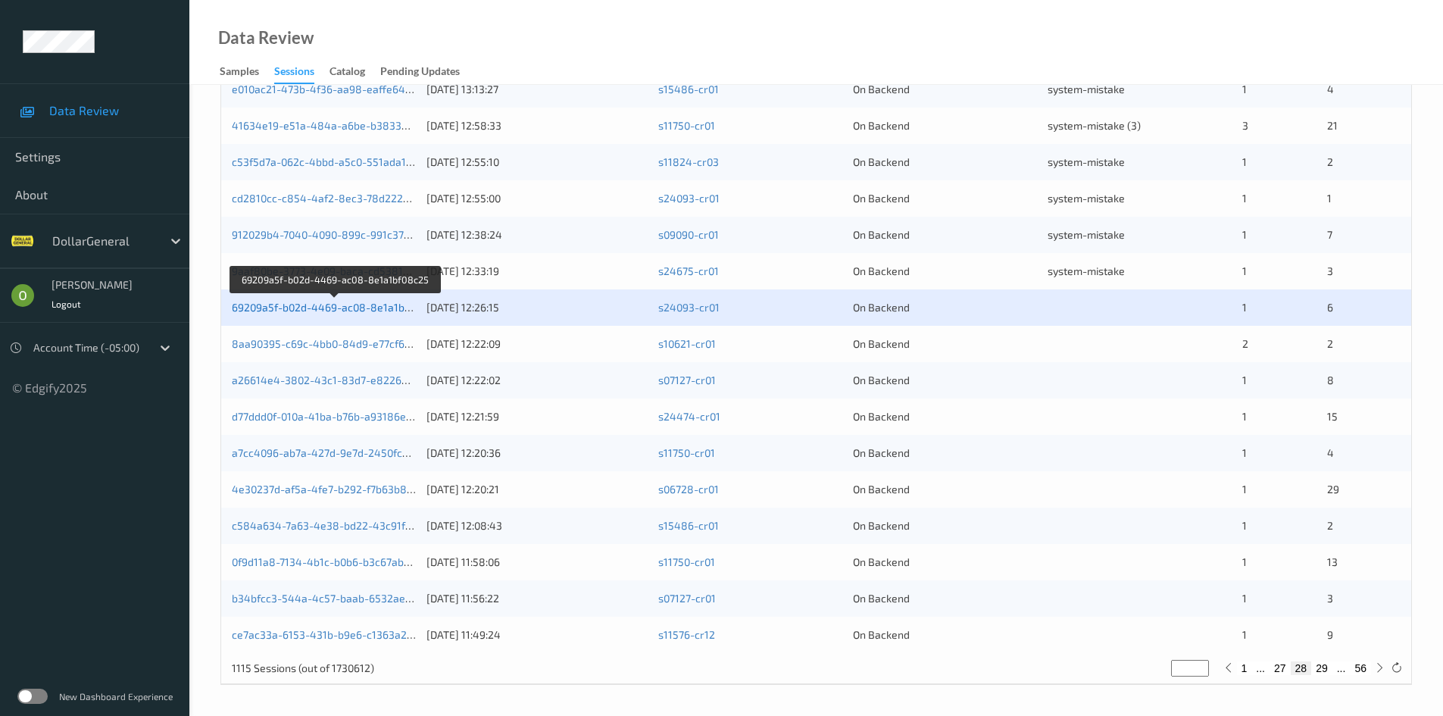
click at [368, 311] on link "69209a5f-b02d-4469-ac08-8e1a1bf08c25" at bounding box center [335, 307] width 207 height 13
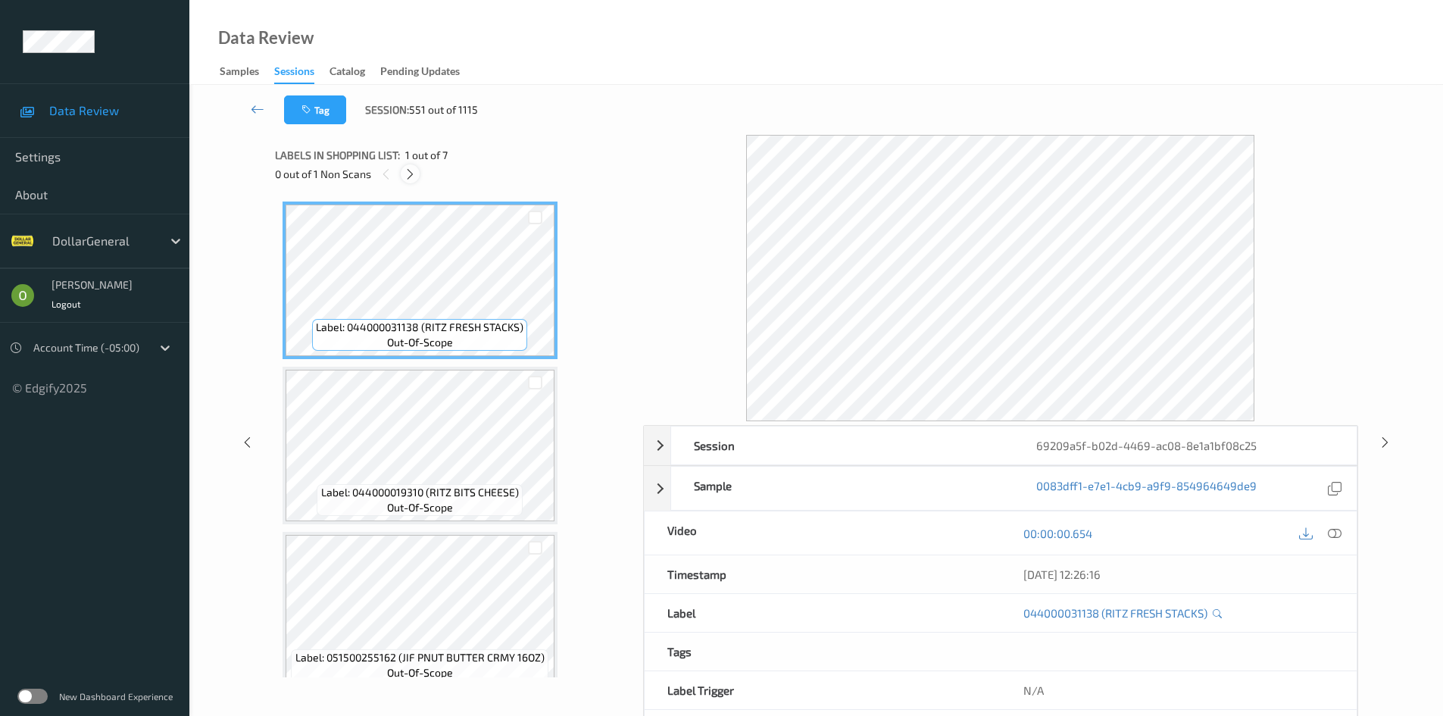
click at [406, 181] on div at bounding box center [410, 173] width 19 height 19
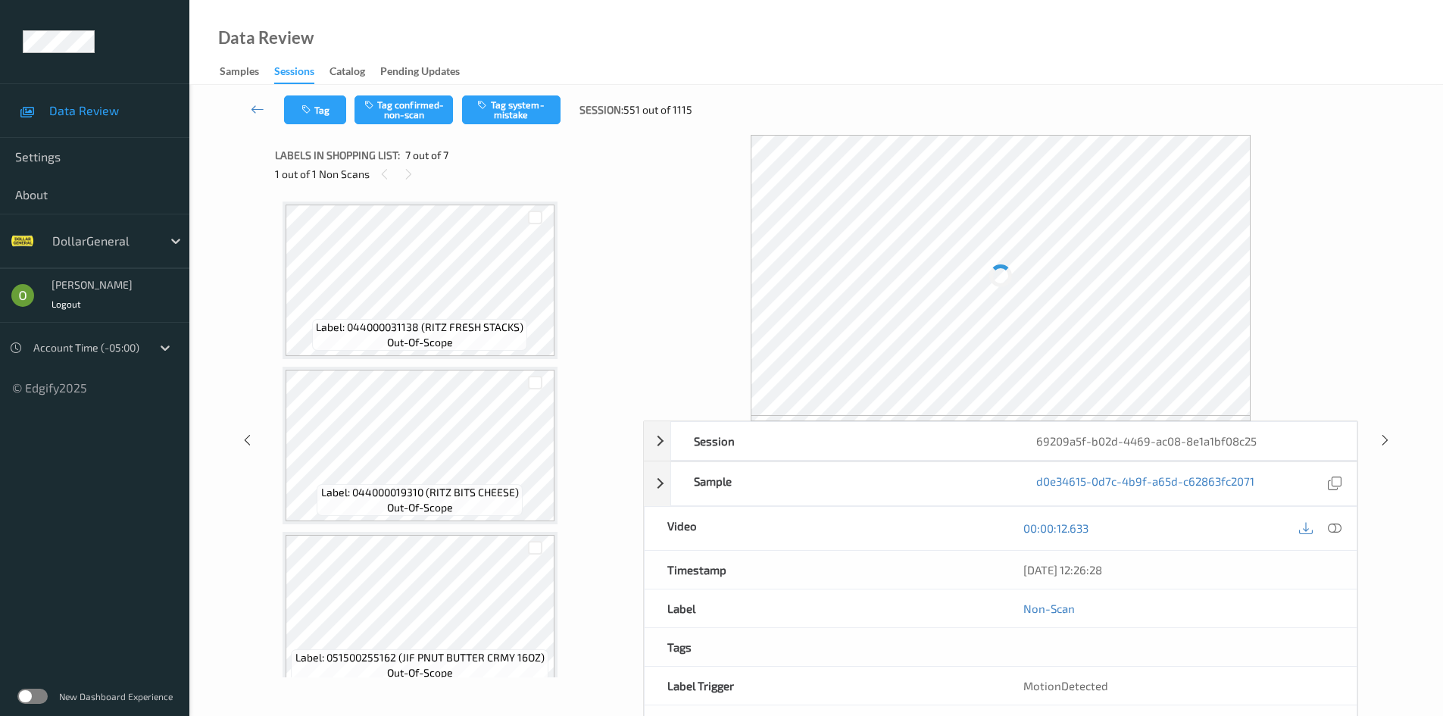
scroll to position [680, 0]
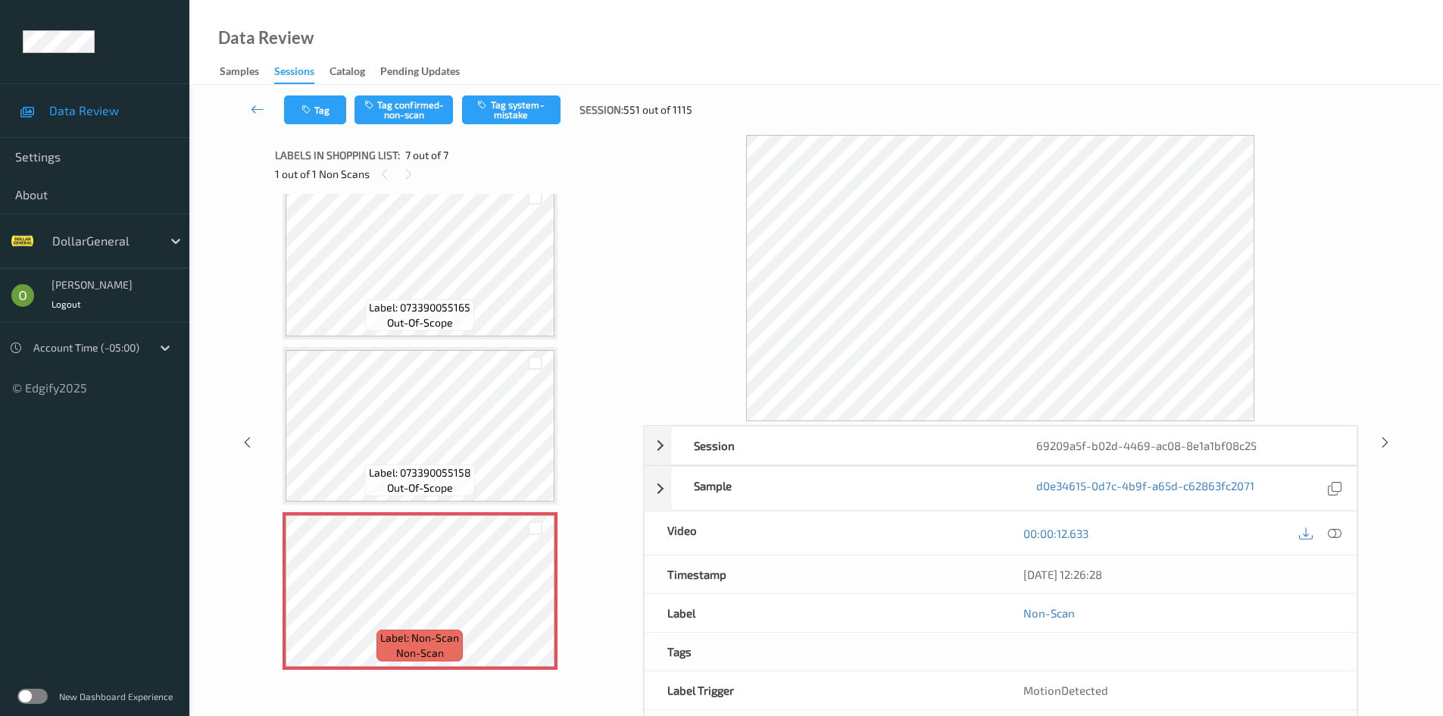
click at [1330, 538] on icon at bounding box center [1335, 533] width 14 height 14
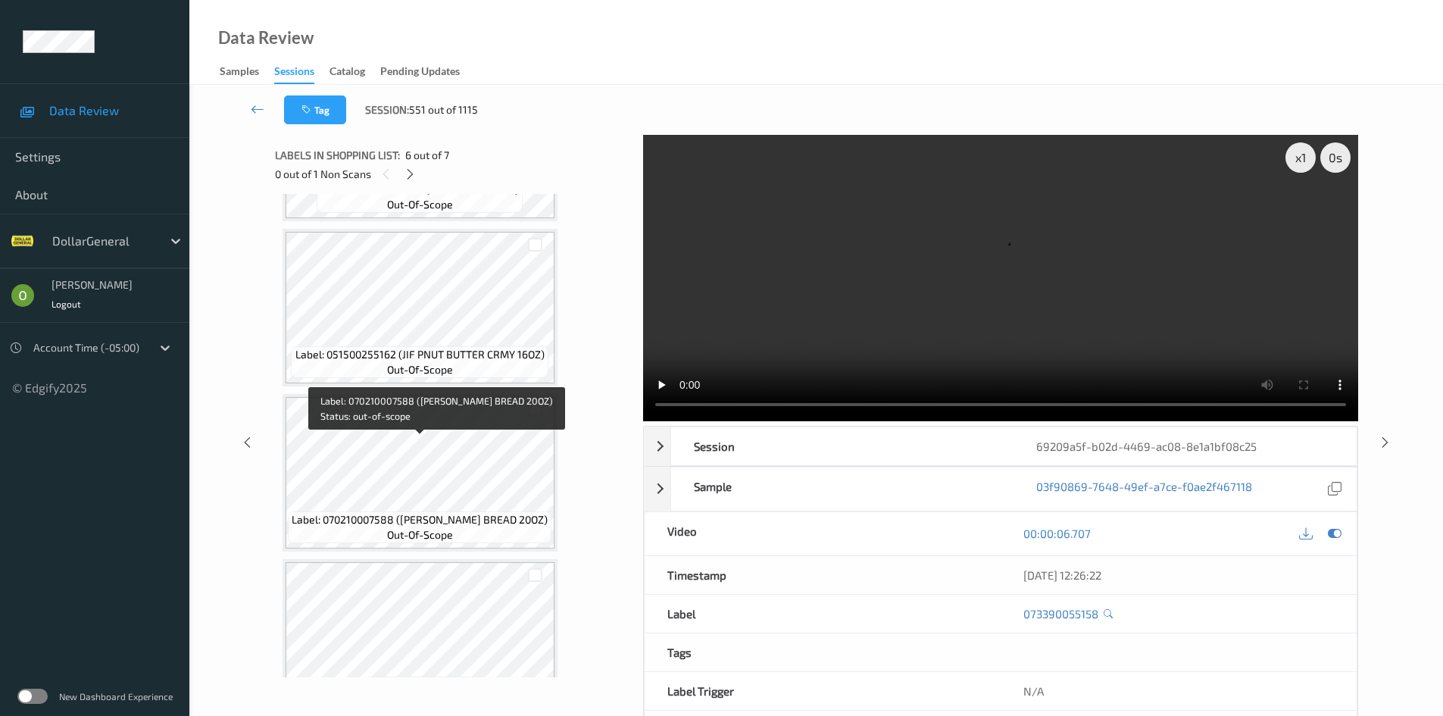
scroll to position [301, 0]
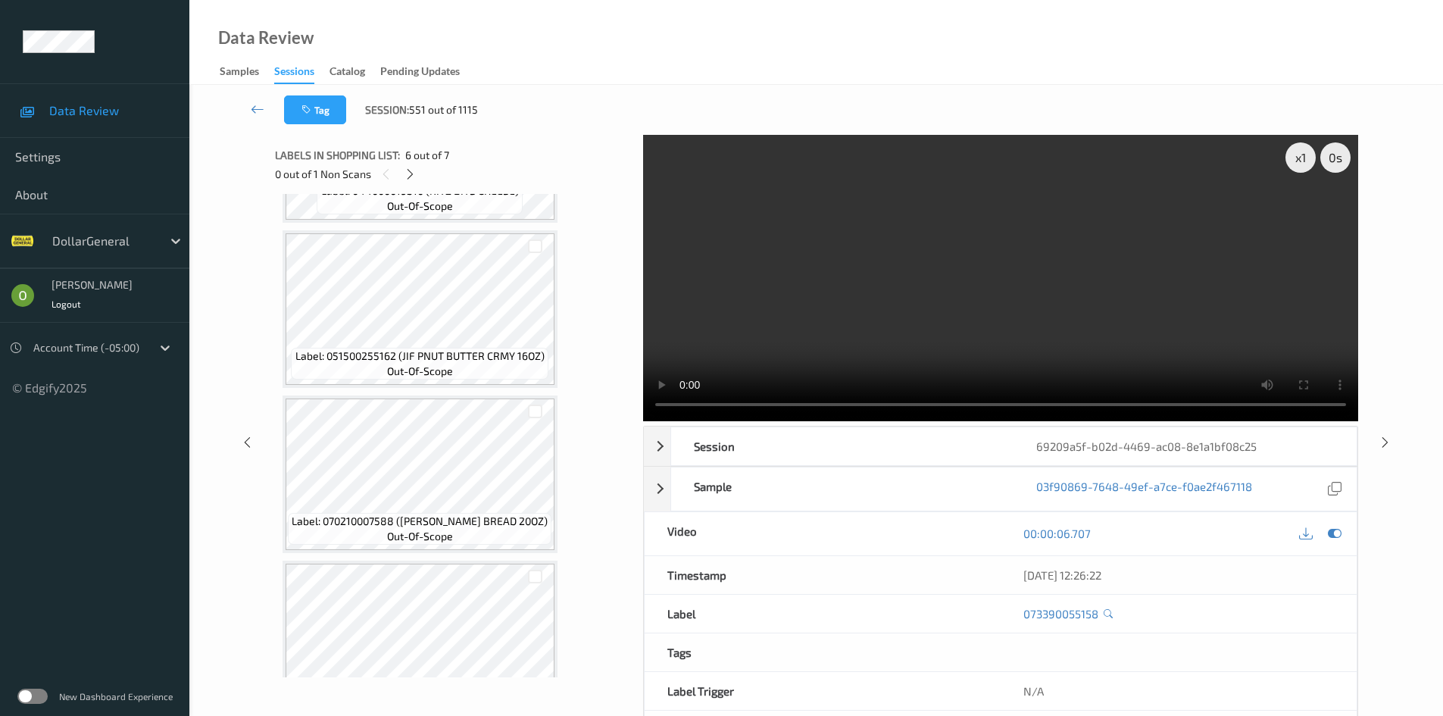
click at [1230, 162] on video at bounding box center [1000, 278] width 715 height 286
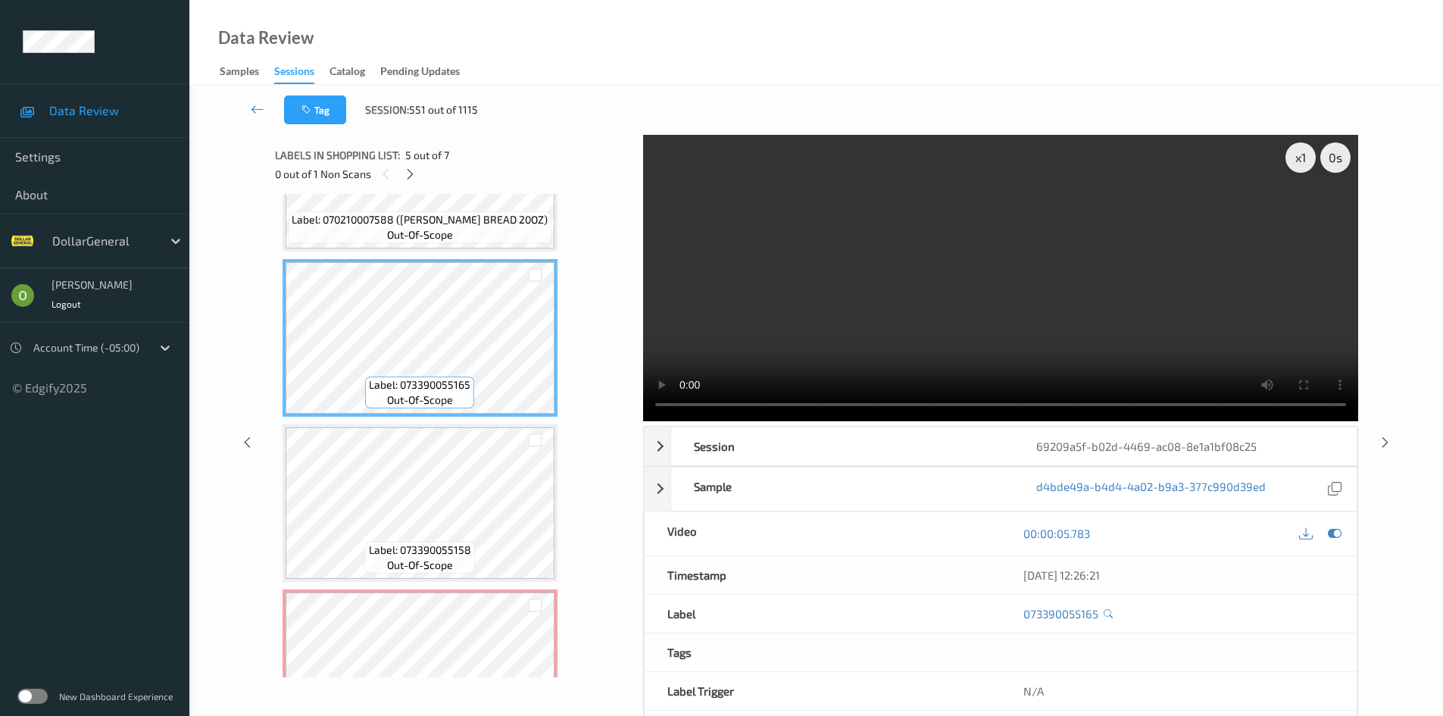
scroll to position [606, 0]
click at [467, 545] on span "Label: 073390055158" at bounding box center [420, 546] width 102 height 15
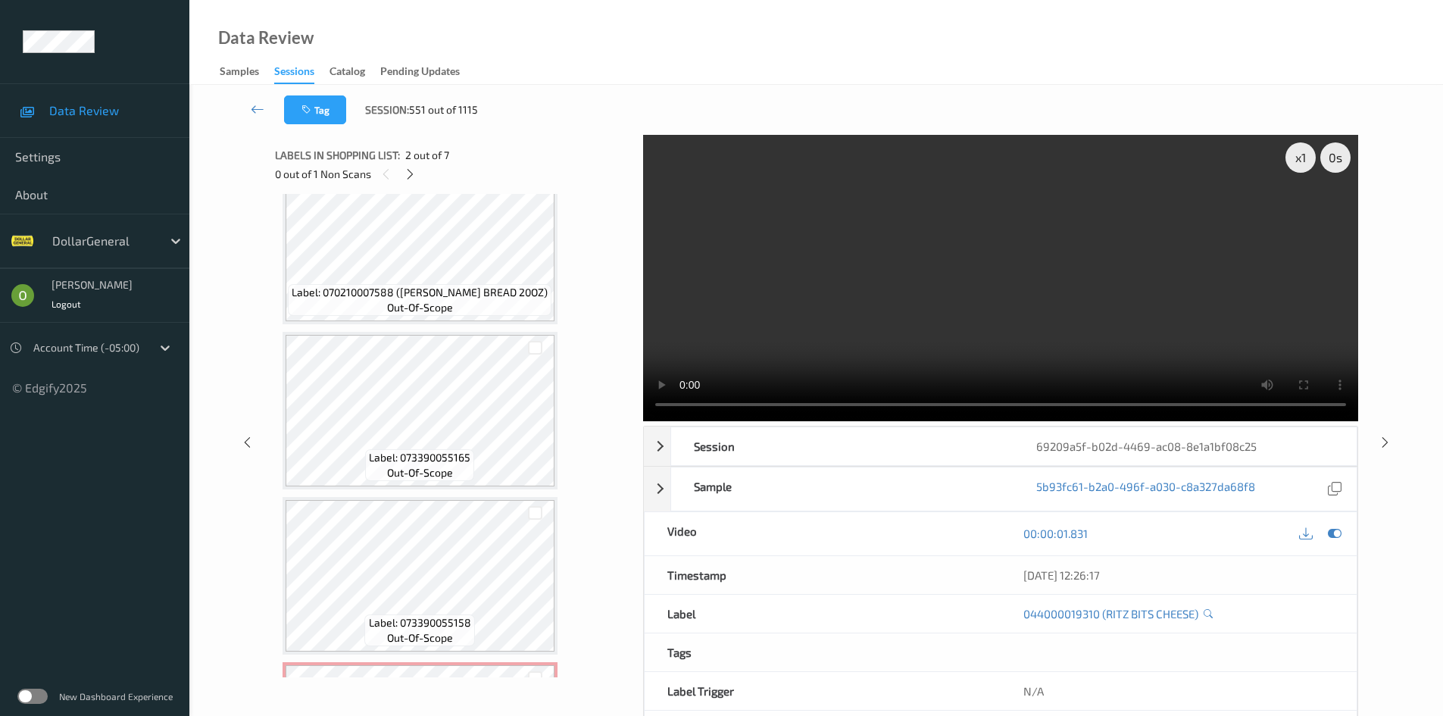
scroll to position [680, 0]
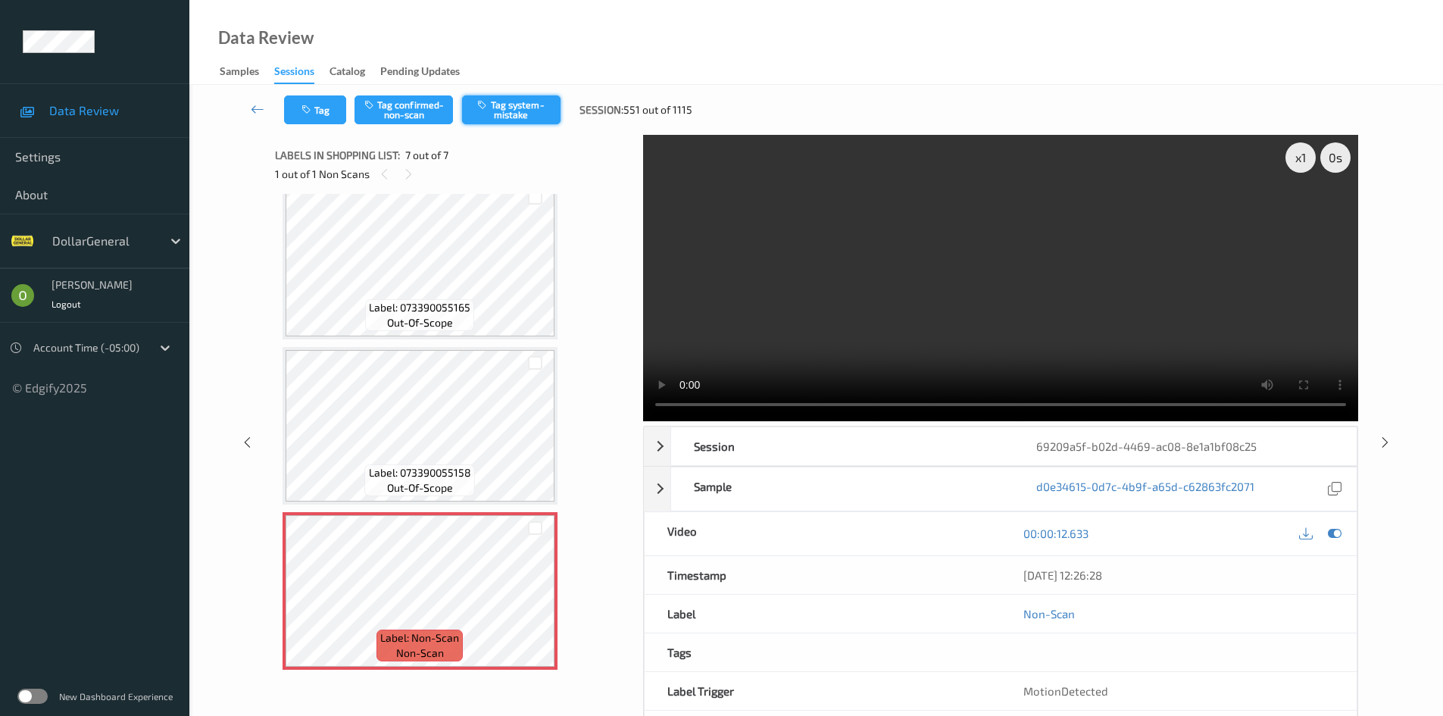
click at [501, 108] on button "Tag system-mistake" at bounding box center [511, 109] width 98 height 29
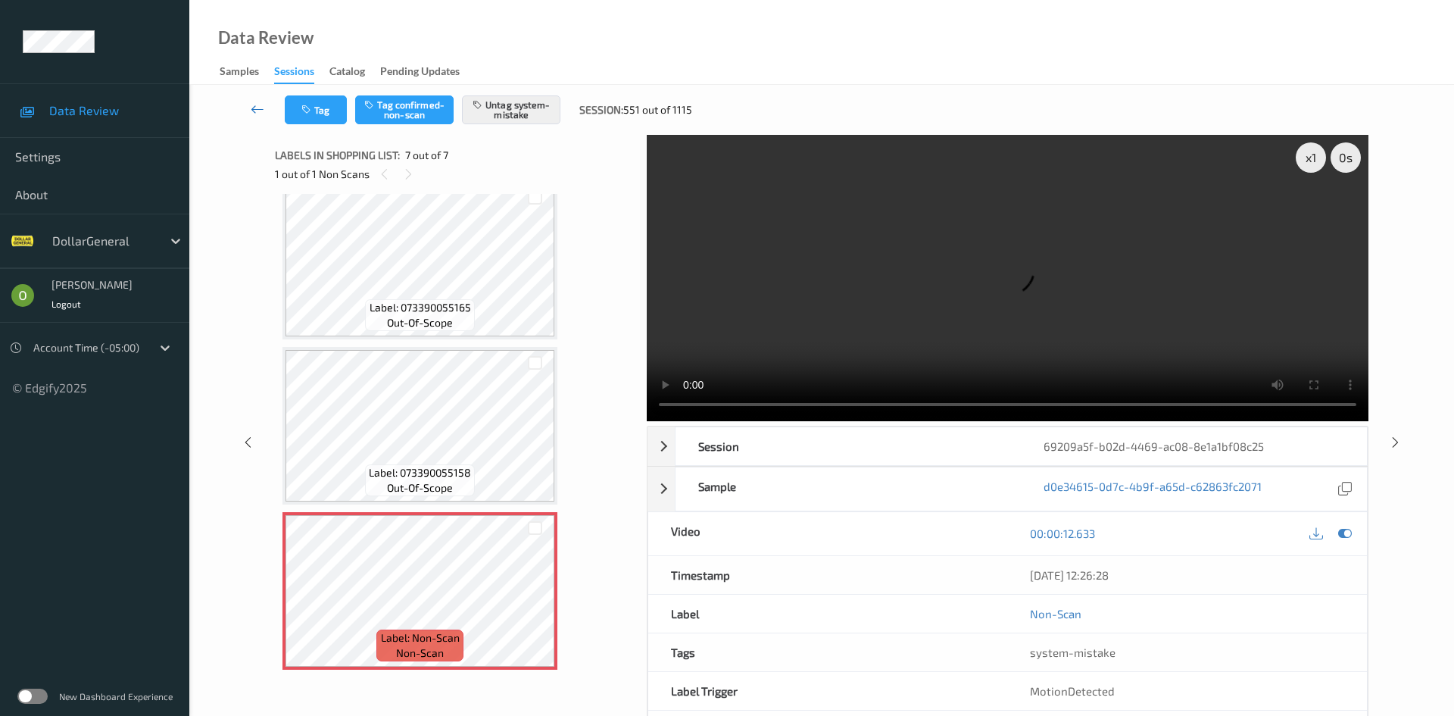
click at [259, 117] on link at bounding box center [258, 109] width 54 height 29
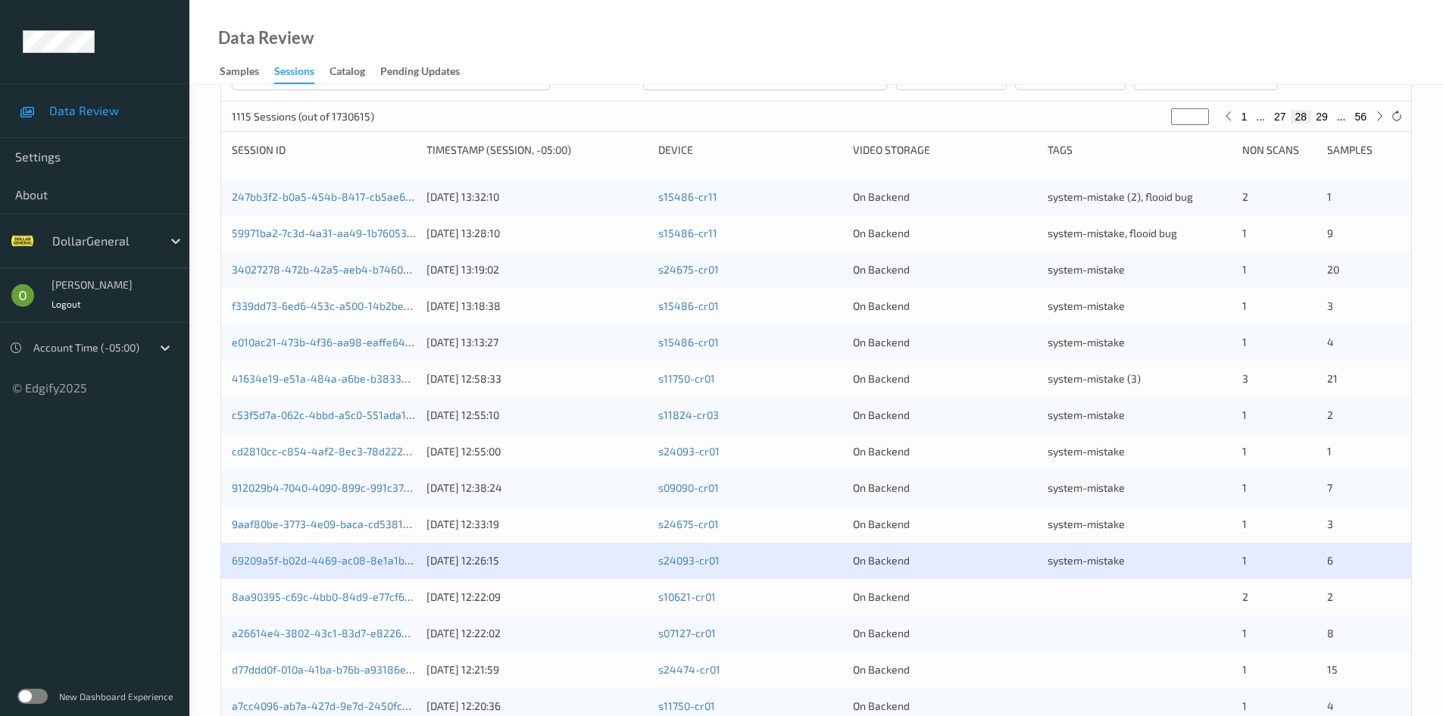
scroll to position [424, 0]
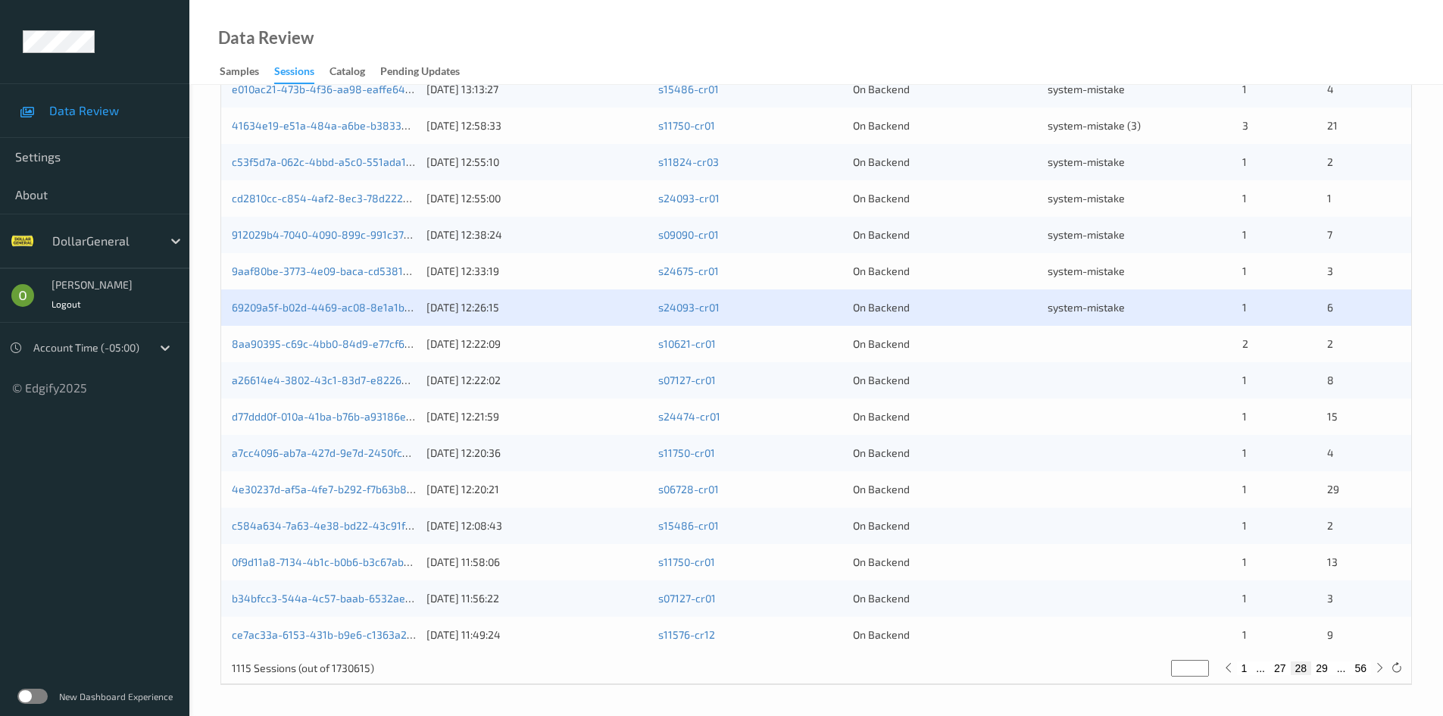
click at [1038, 346] on div "8aa90395-c69c-4bb0-84d9-e77cf6d176ca [DATE] 12:22:09 s10621-cr01 On Backend 2 2" at bounding box center [816, 344] width 1190 height 36
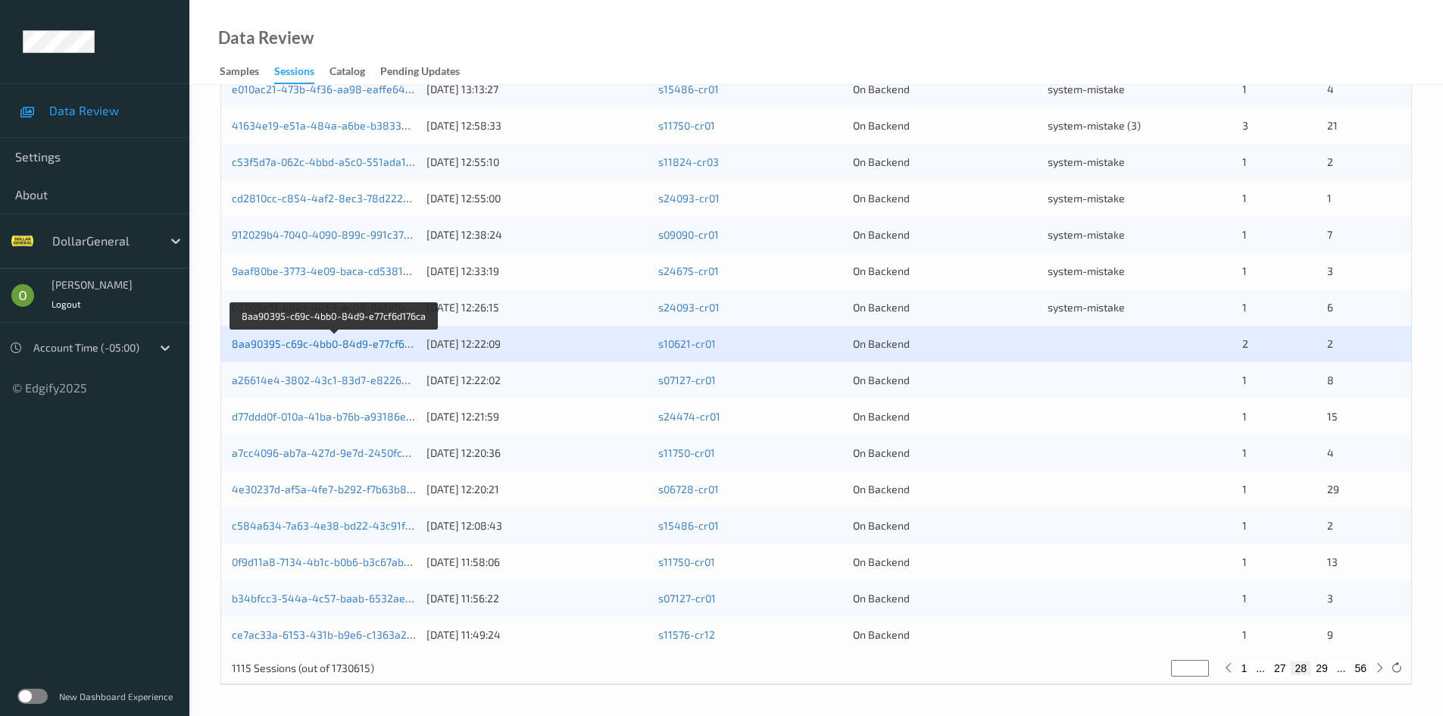
click at [356, 342] on link "8aa90395-c69c-4bb0-84d9-e77cf6d176ca" at bounding box center [335, 343] width 206 height 13
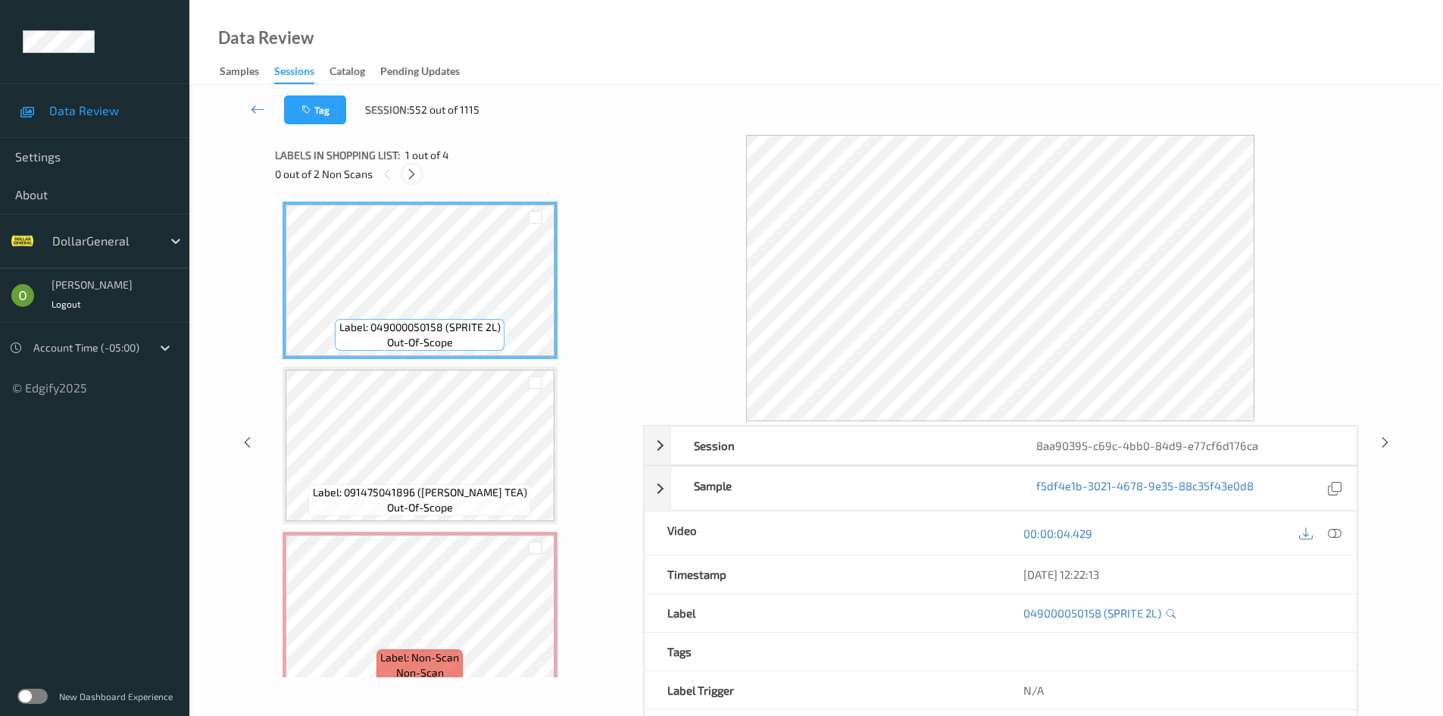
click at [417, 173] on icon at bounding box center [411, 174] width 13 height 14
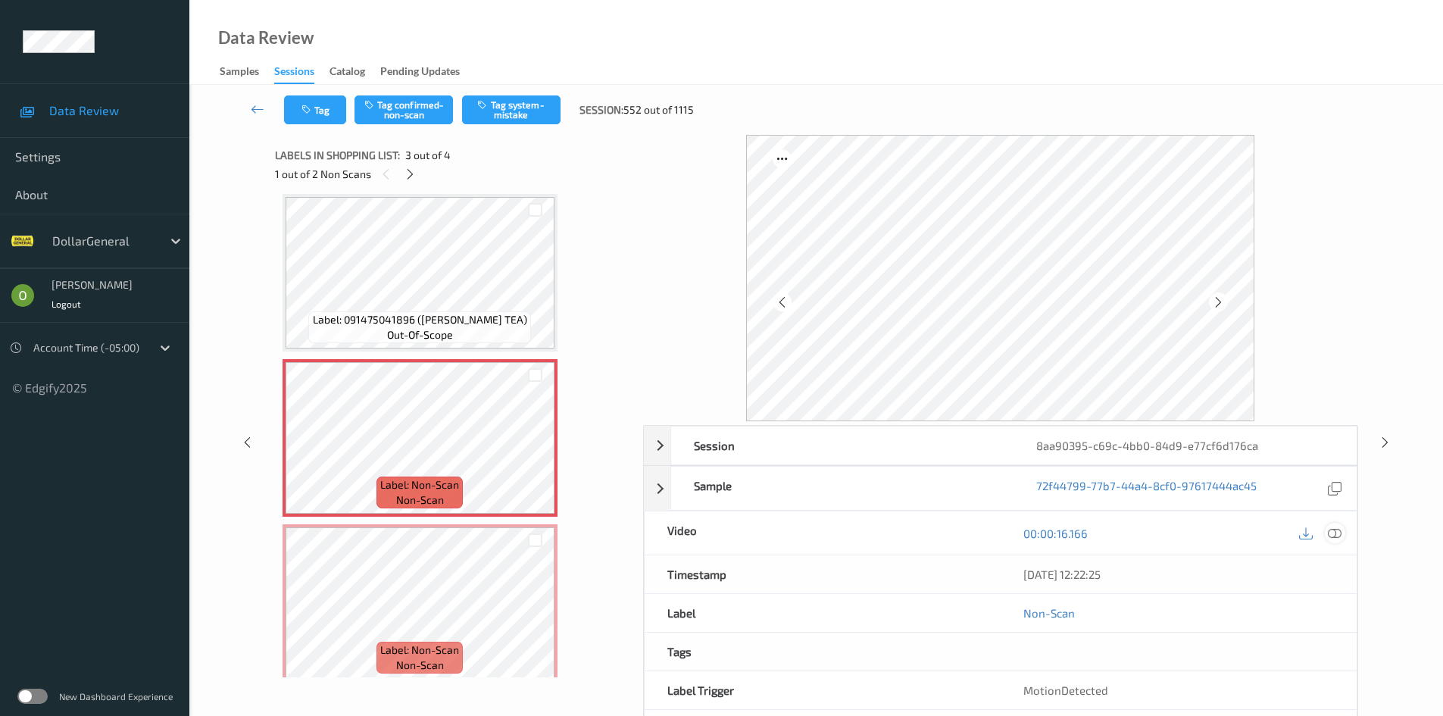
click at [1329, 538] on icon at bounding box center [1335, 533] width 14 height 14
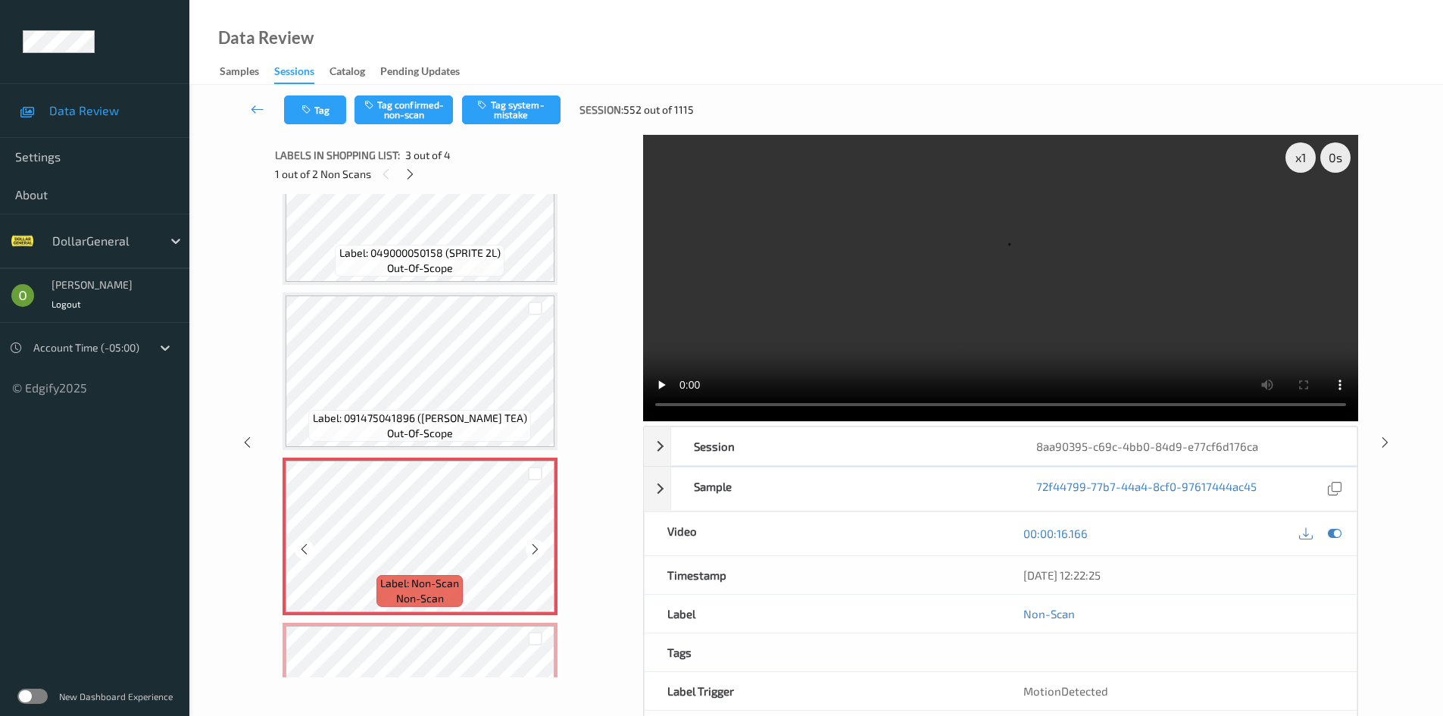
scroll to position [76, 0]
click at [450, 685] on div "Labels in shopping list: 3 out of 4 1 out of 2 Non Scans Label: 049000050158 (S…" at bounding box center [453, 442] width 357 height 615
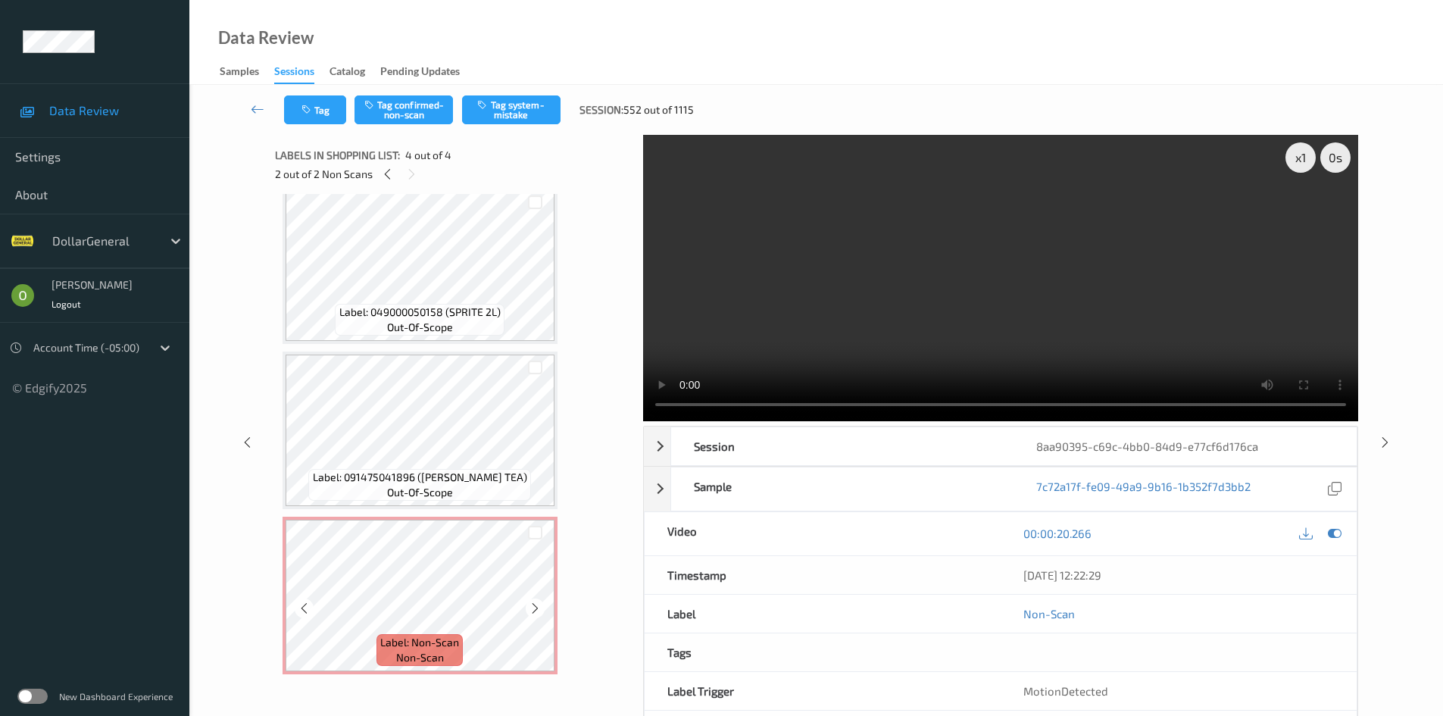
scroll to position [0, 0]
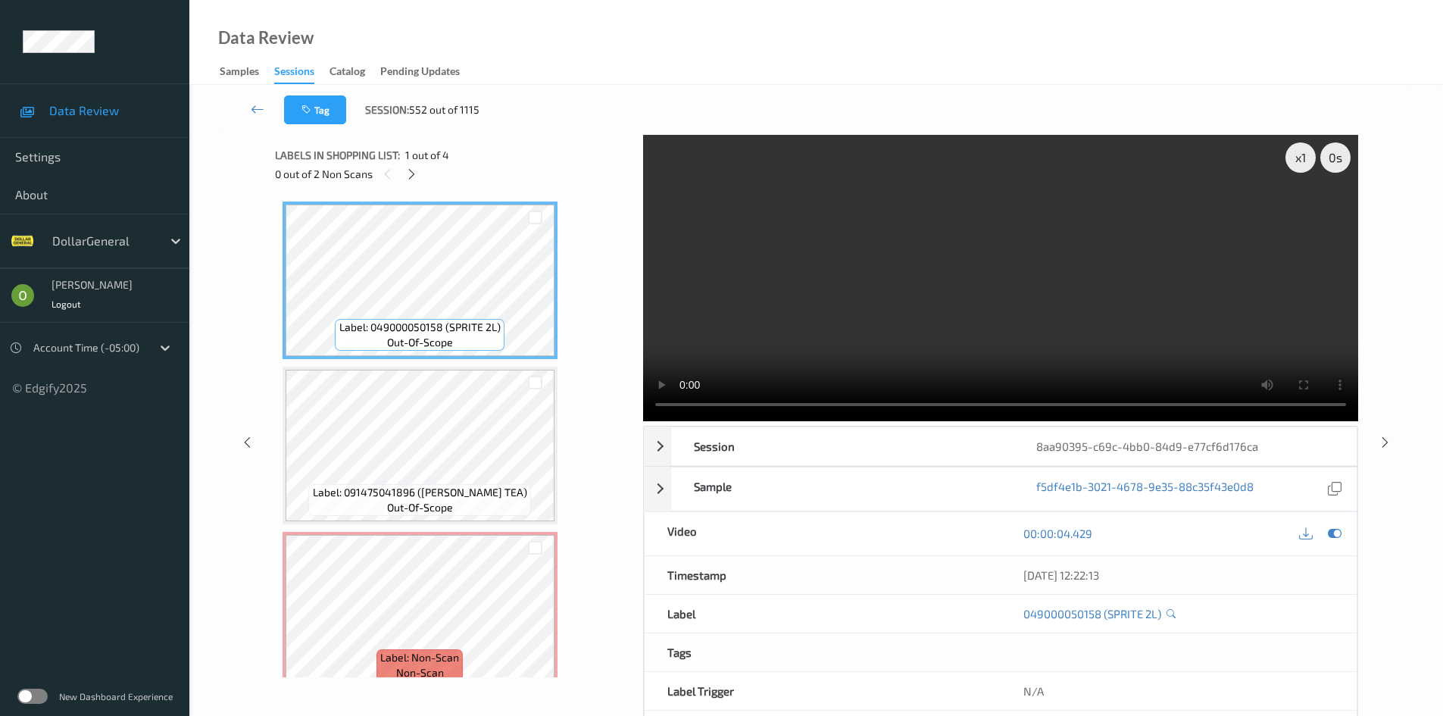
click at [1023, 298] on video at bounding box center [1000, 278] width 715 height 286
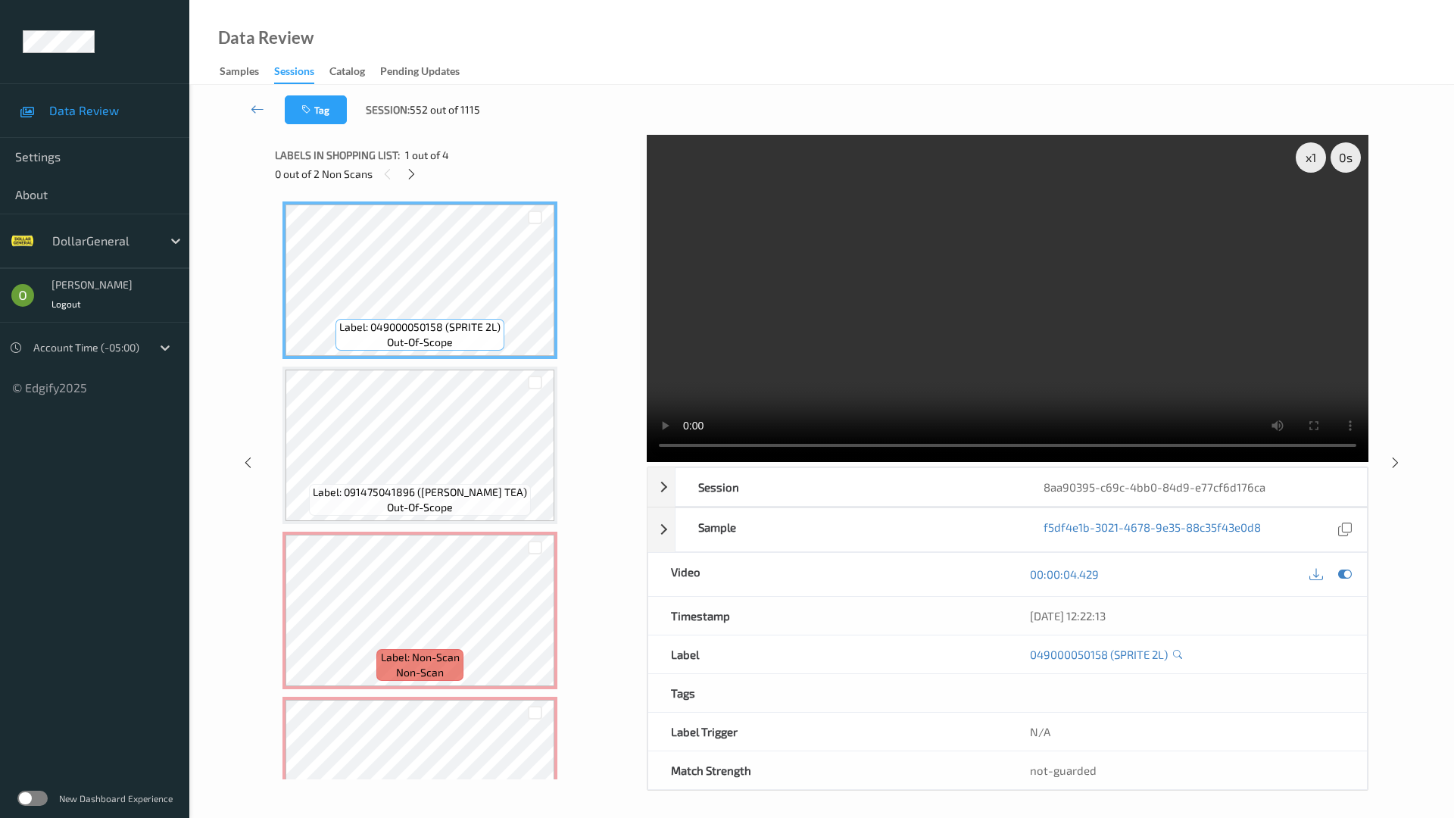
click at [1023, 364] on video at bounding box center [1008, 298] width 722 height 327
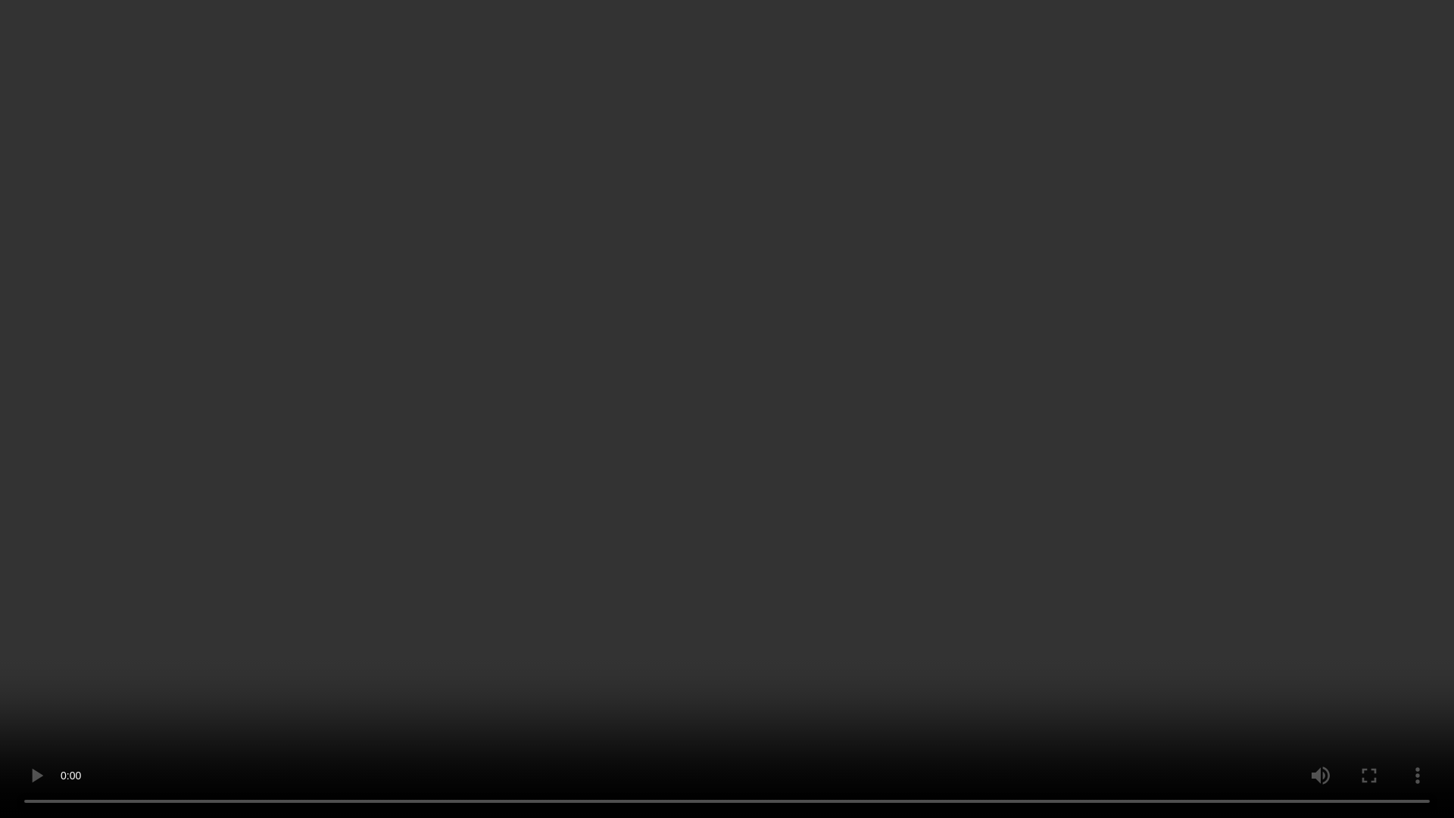
click at [882, 429] on video at bounding box center [727, 409] width 1454 height 818
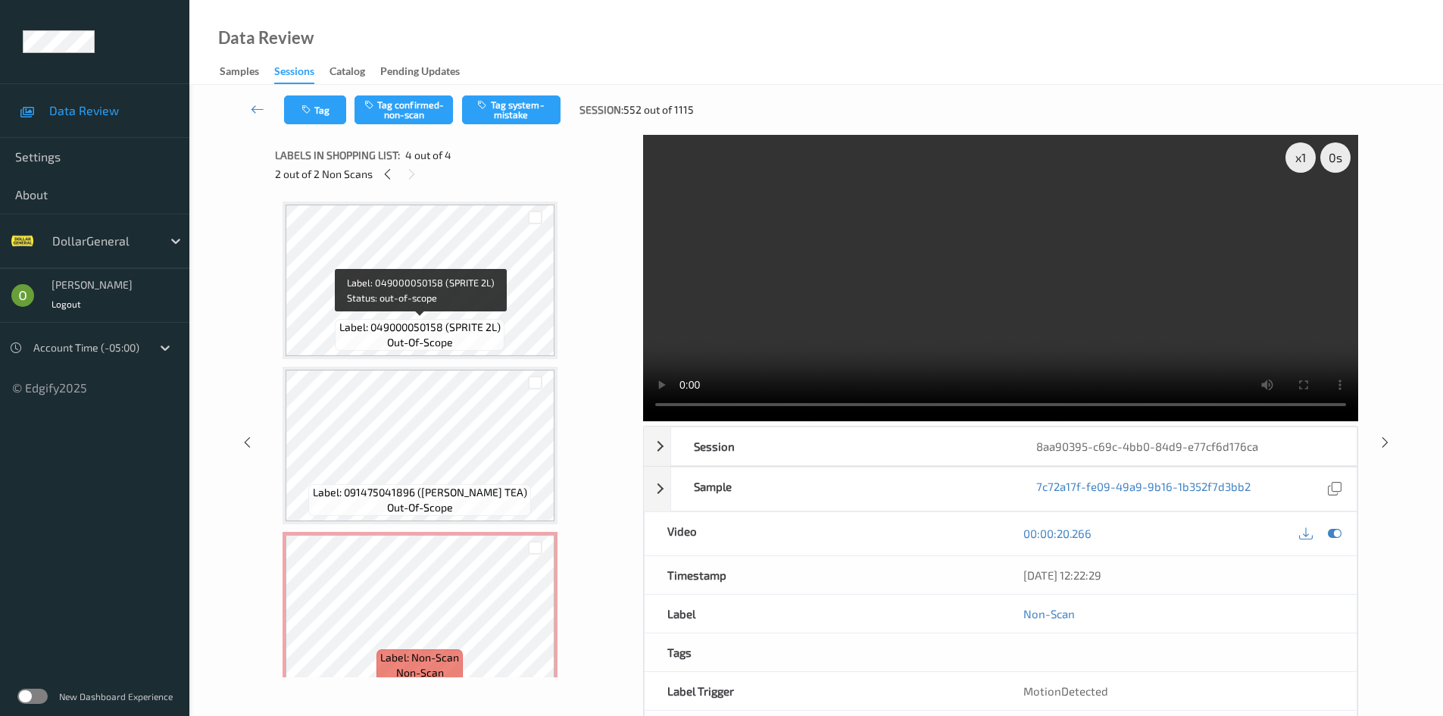
click at [465, 333] on span "Label: 049000050158 (SPRITE 2L)" at bounding box center [419, 327] width 161 height 15
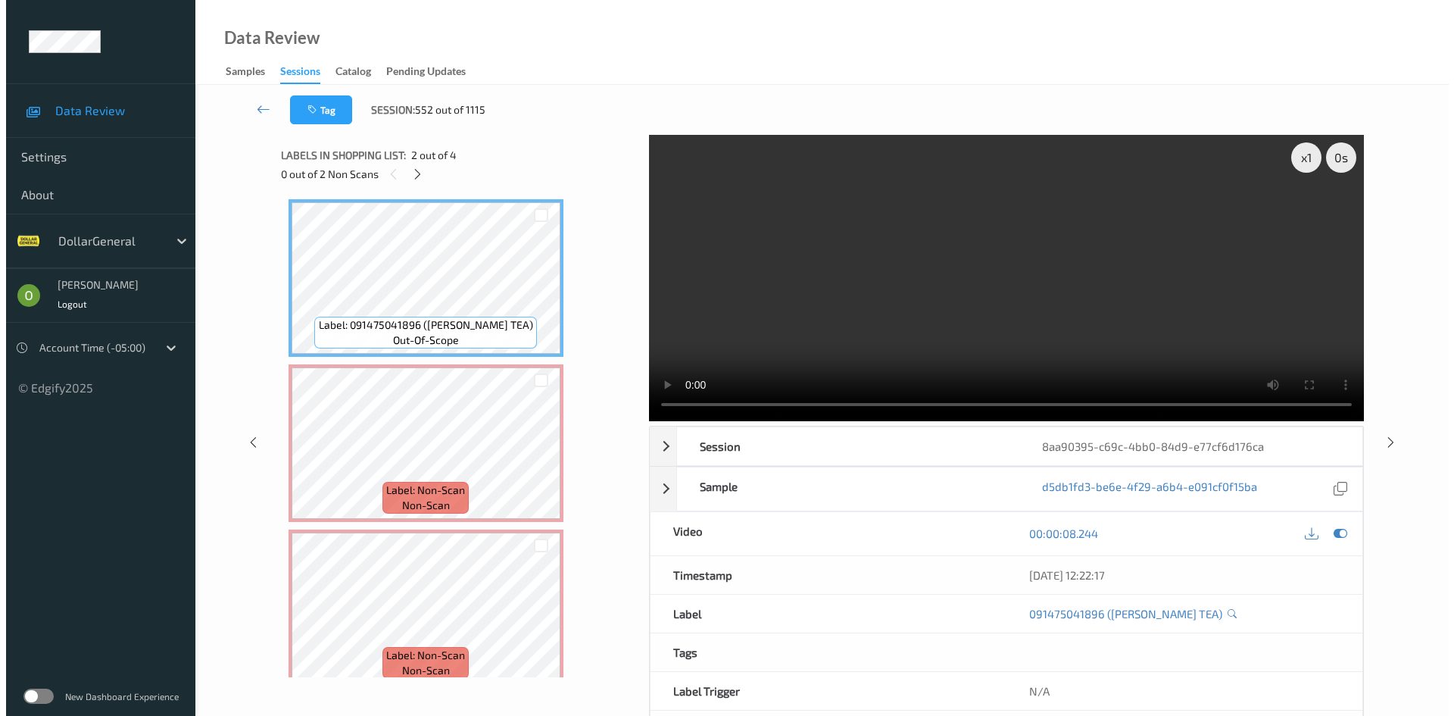
scroll to position [185, 0]
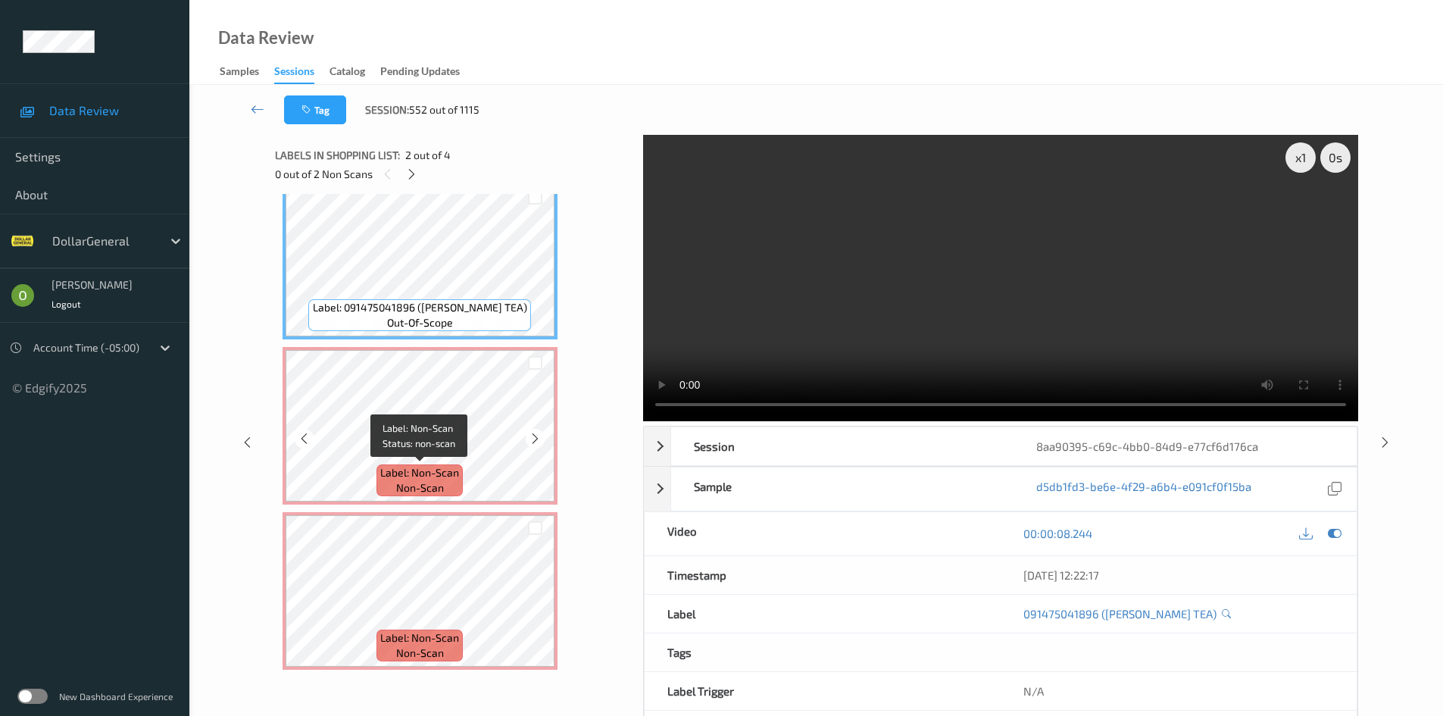
click at [426, 470] on span "Label: Non-Scan" at bounding box center [419, 472] width 79 height 15
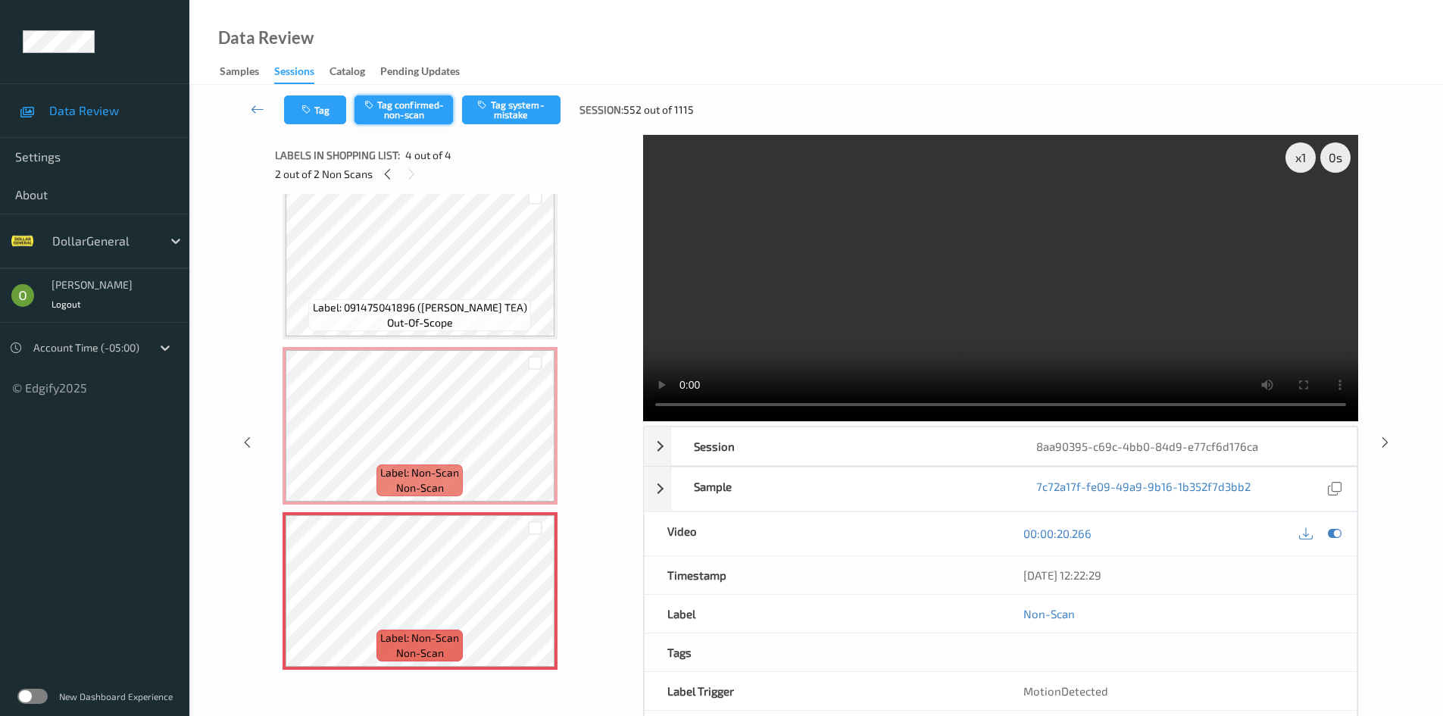
click at [403, 115] on button "Tag confirmed-non-scan" at bounding box center [403, 109] width 98 height 29
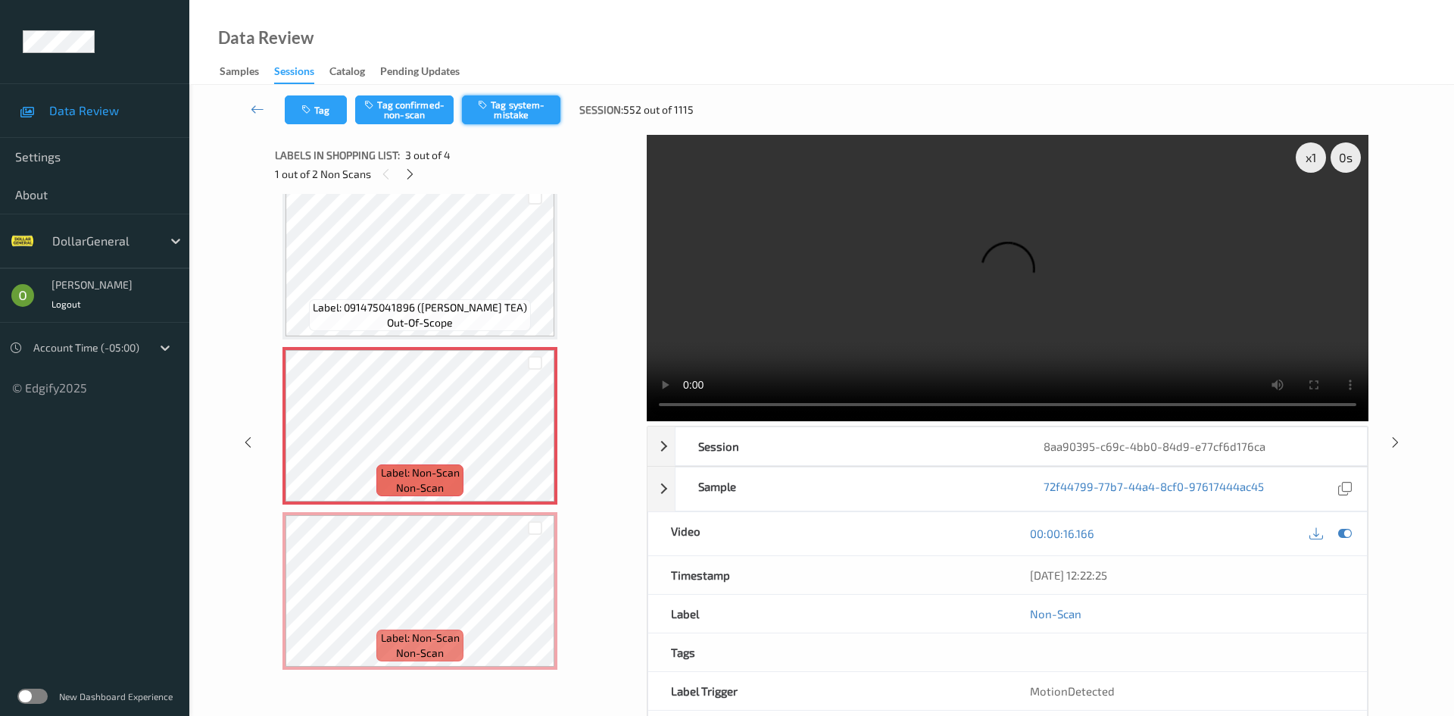
click at [501, 112] on button "Tag system-mistake" at bounding box center [511, 109] width 98 height 29
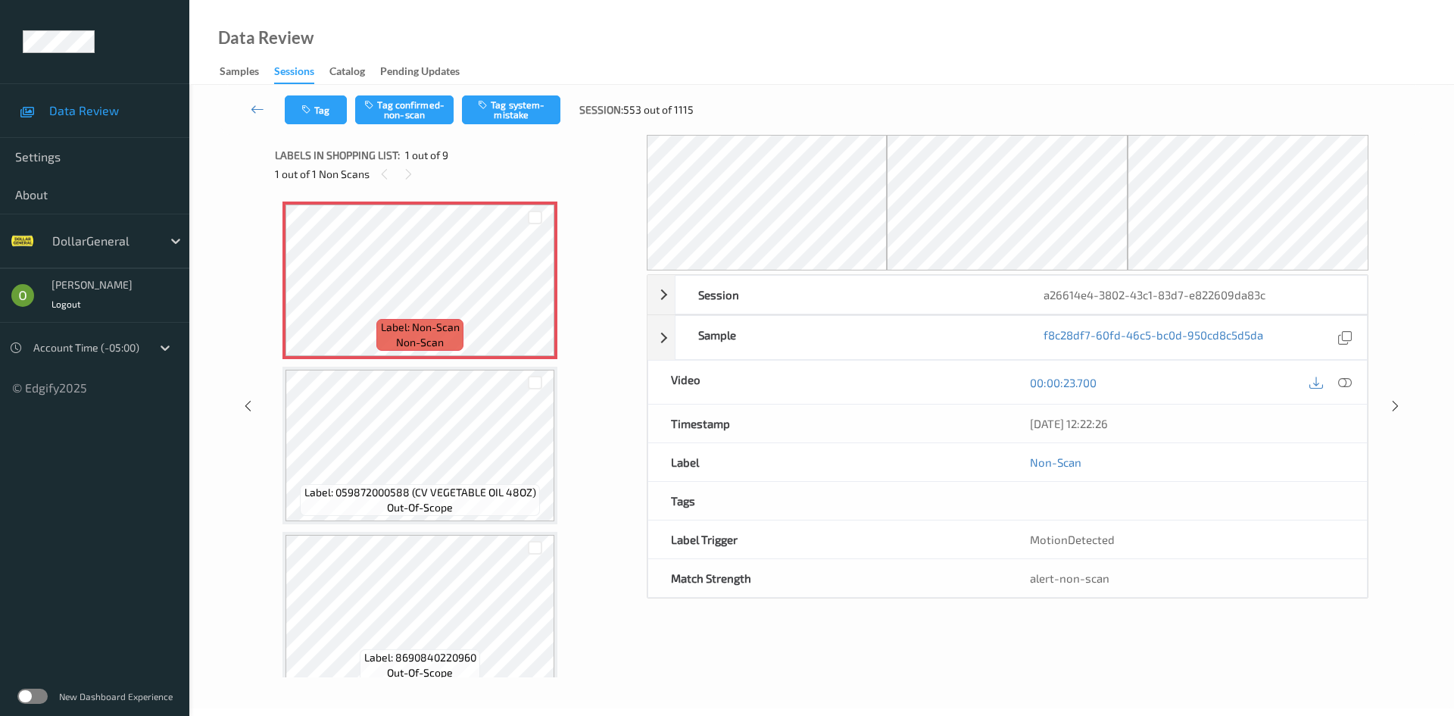
drag, startPoint x: 507, startPoint y: 120, endPoint x: 499, endPoint y: 125, distance: 9.9
click at [507, 119] on button "Tag system-mistake" at bounding box center [511, 109] width 98 height 29
click at [321, 117] on button "Tag" at bounding box center [316, 109] width 62 height 29
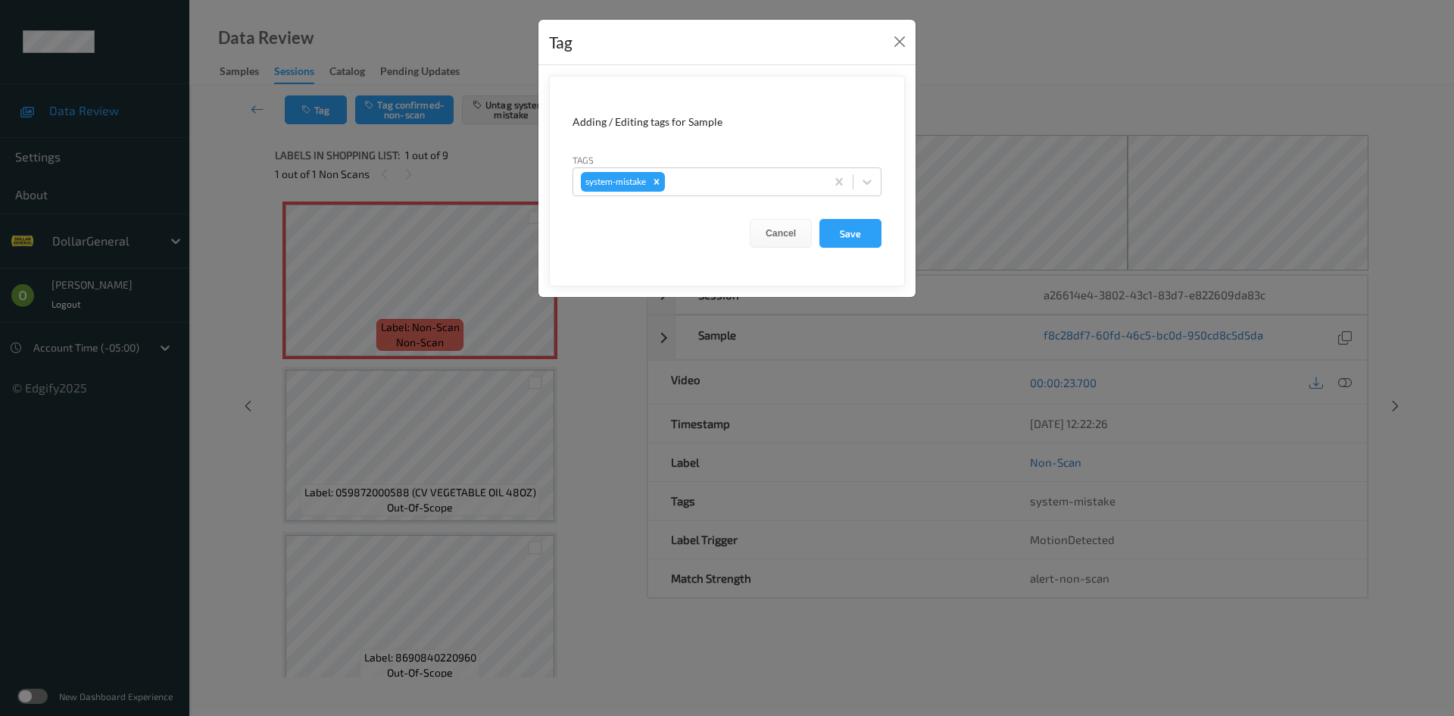
click at [713, 198] on form "Adding / Editing tags for Sample Tags system-mistake Cancel Save" at bounding box center [727, 181] width 356 height 211
click at [798, 192] on div "system-mistake" at bounding box center [699, 182] width 252 height 26
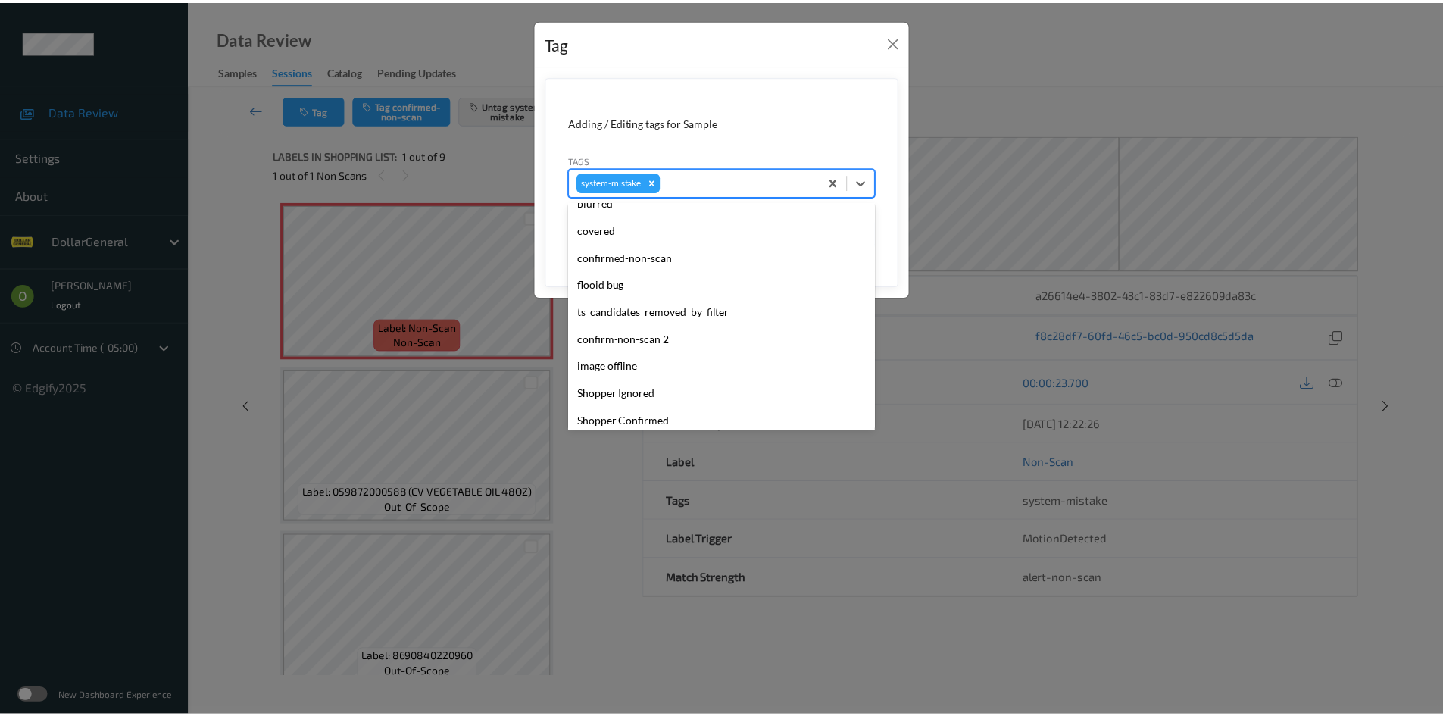
scroll to position [379, 0]
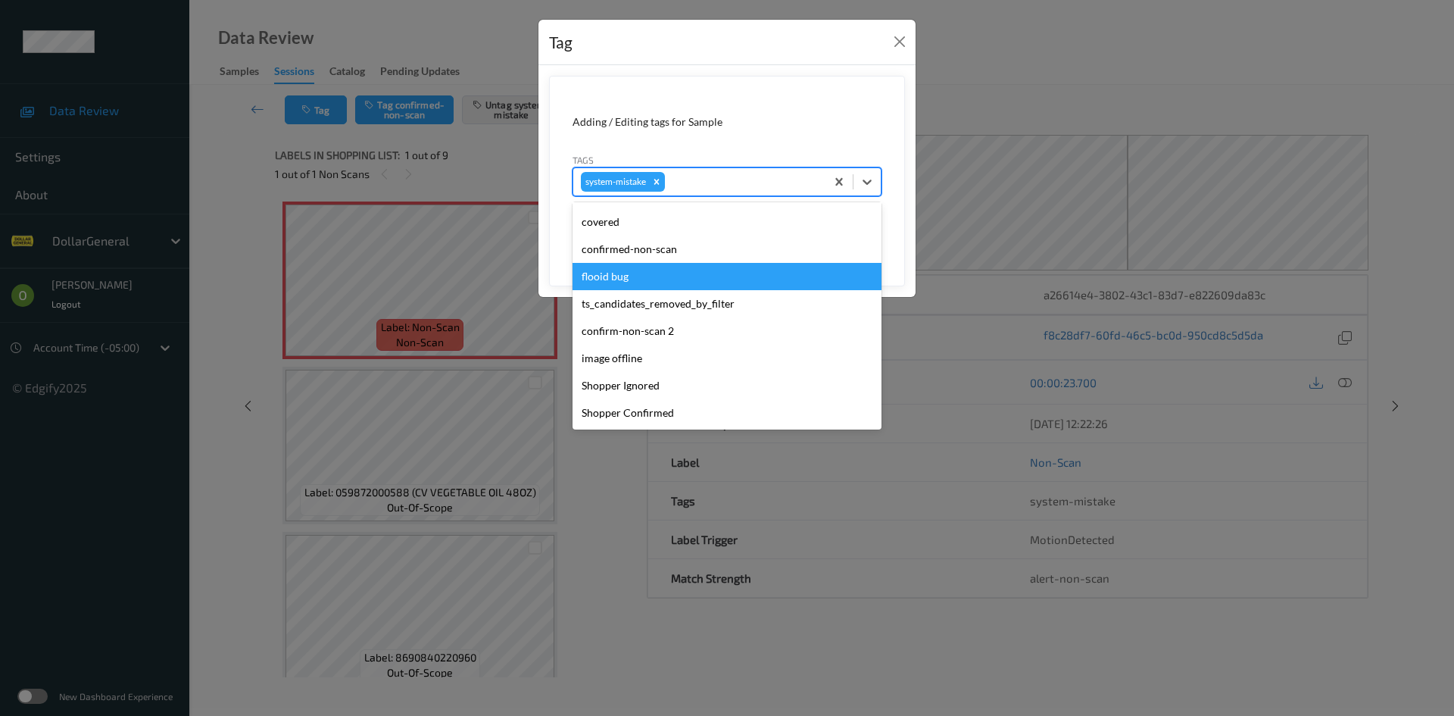
click at [682, 284] on div "flooid bug" at bounding box center [727, 276] width 309 height 27
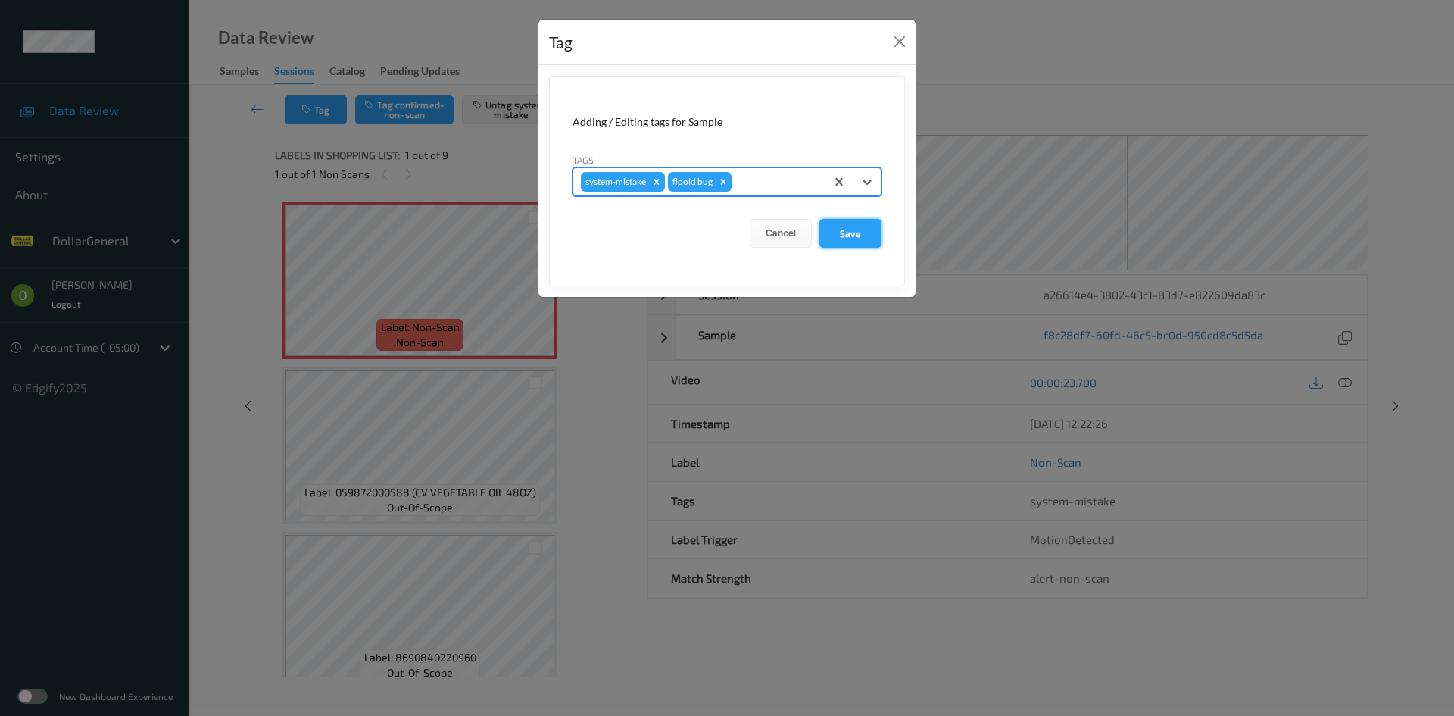
click at [835, 243] on button "Save" at bounding box center [851, 233] width 62 height 29
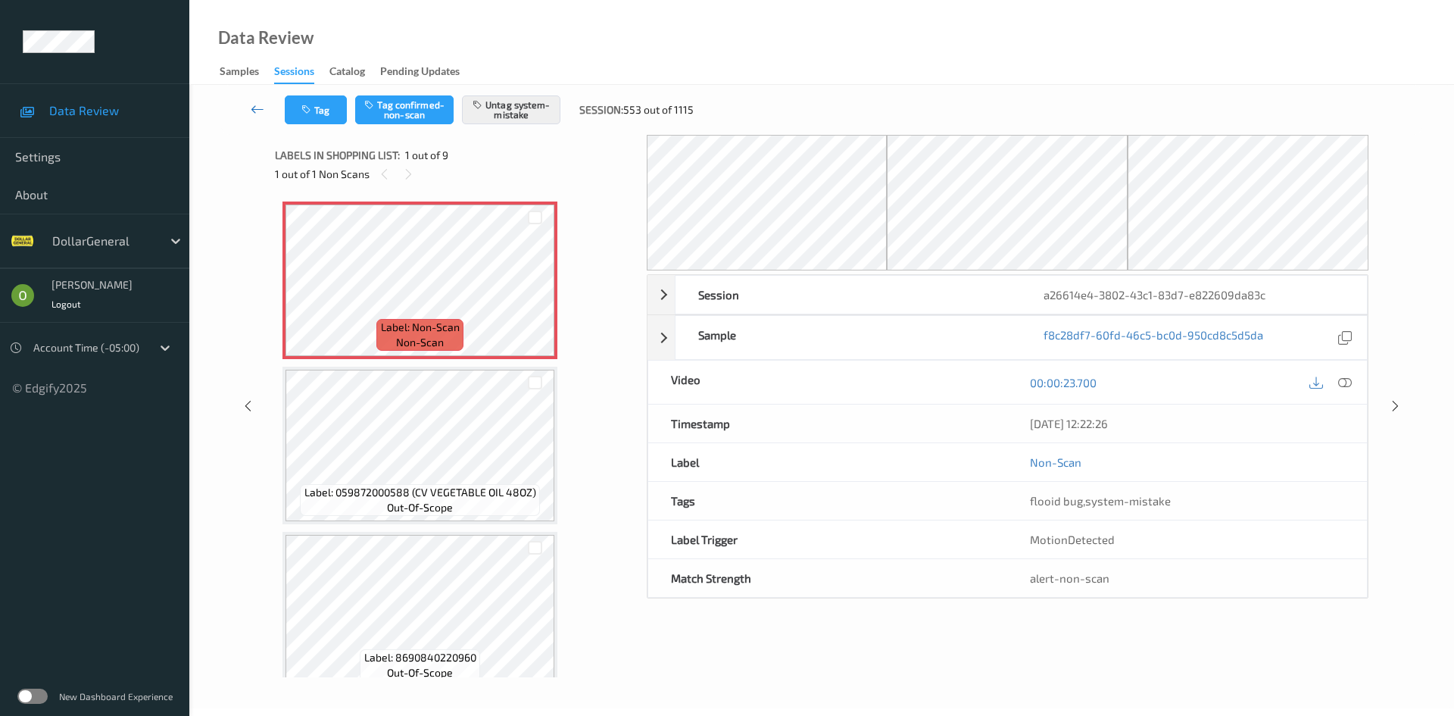
click at [252, 119] on link at bounding box center [258, 109] width 54 height 29
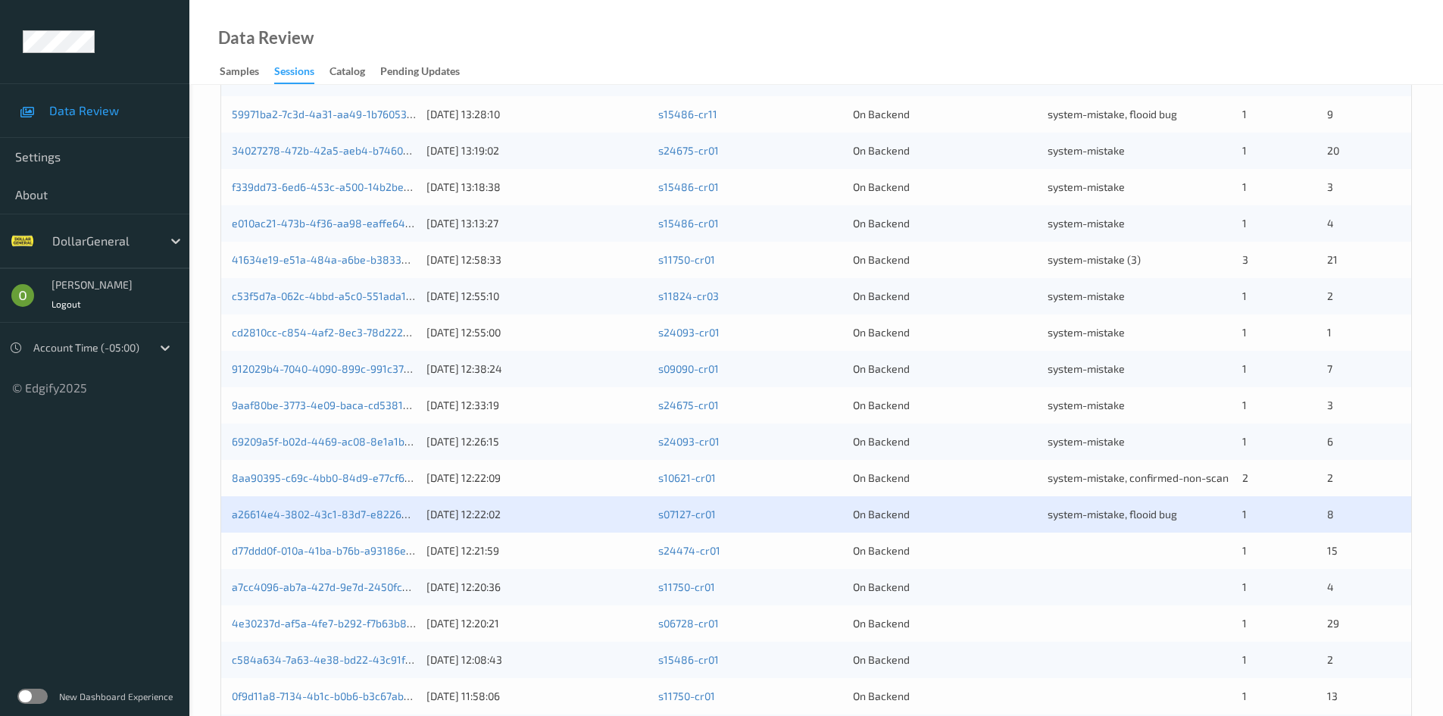
scroll to position [76, 0]
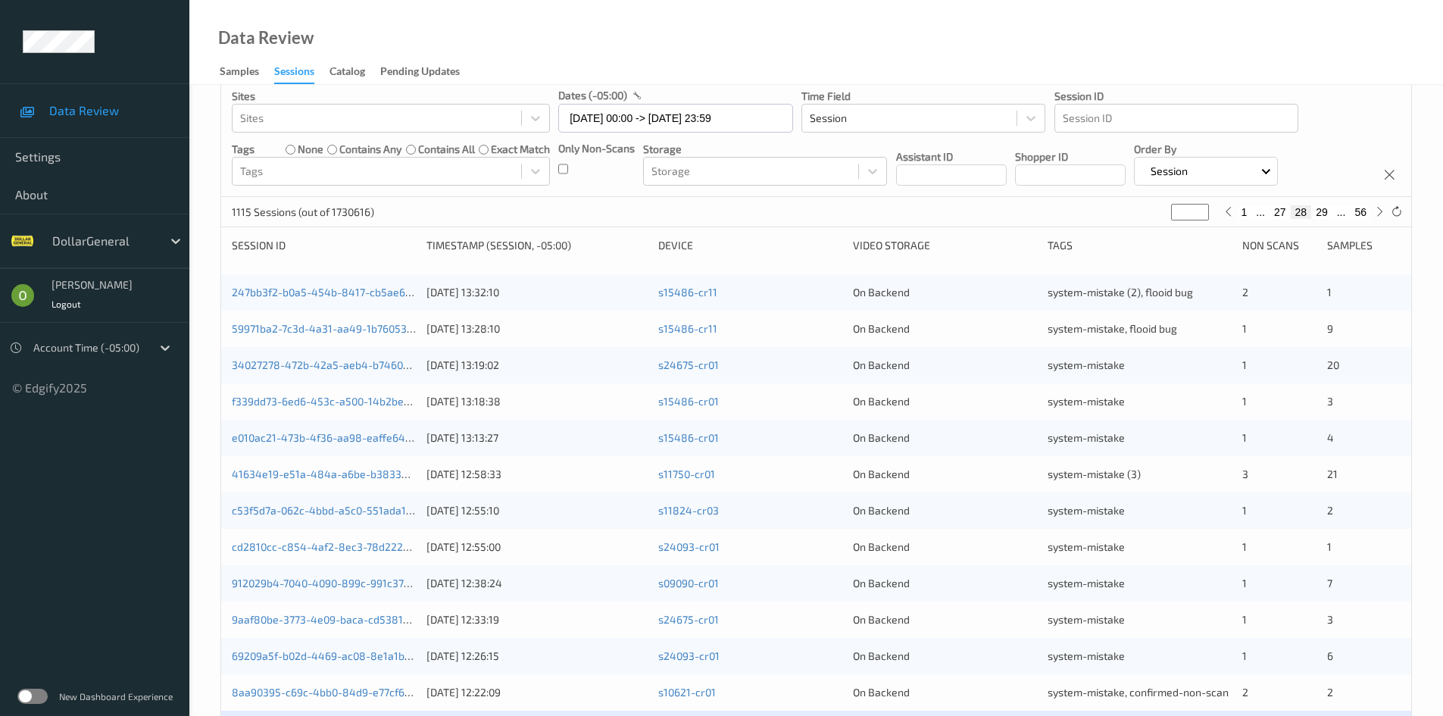
click at [1275, 217] on button "27" at bounding box center [1279, 212] width 21 height 14
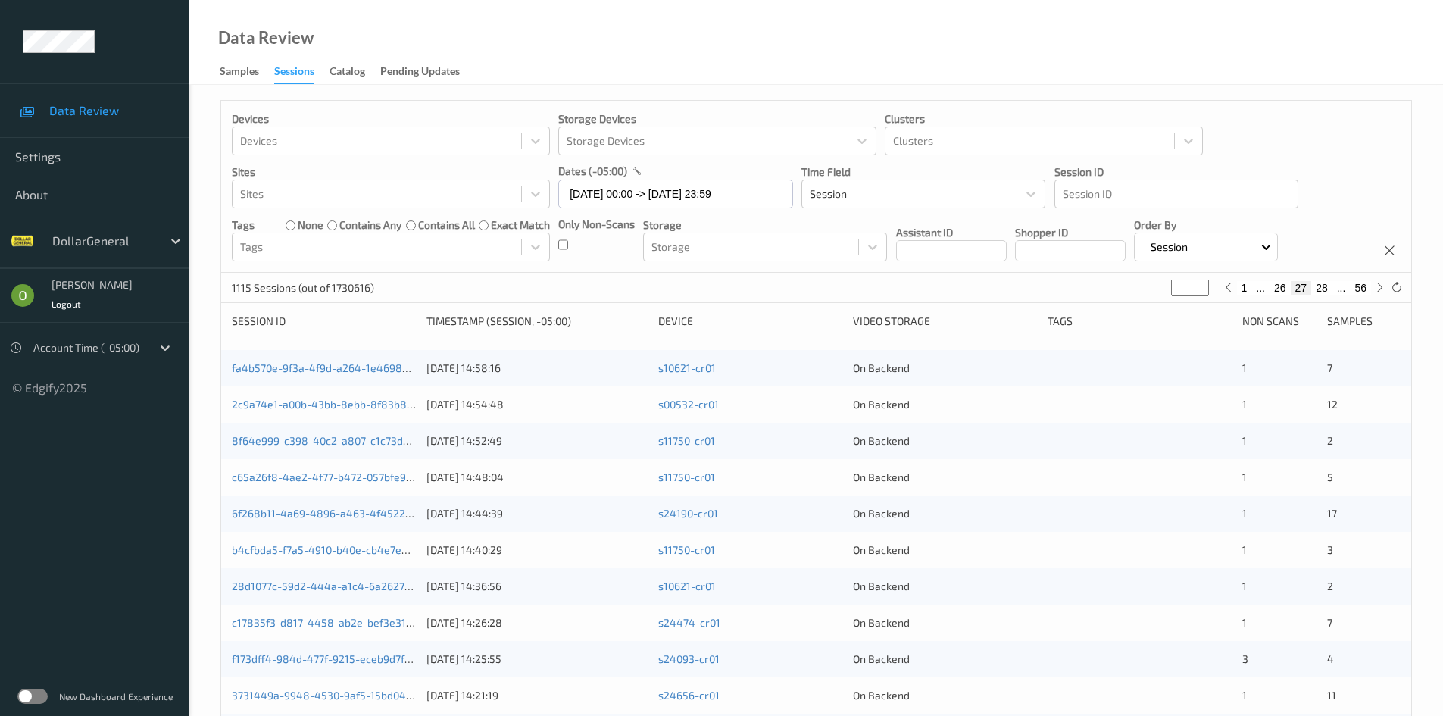
click at [1271, 289] on button "26" at bounding box center [1279, 288] width 21 height 14
click at [1272, 294] on button "25" at bounding box center [1279, 288] width 21 height 14
click at [1272, 294] on button "24" at bounding box center [1279, 288] width 21 height 14
click at [1272, 294] on button "23" at bounding box center [1279, 288] width 21 height 14
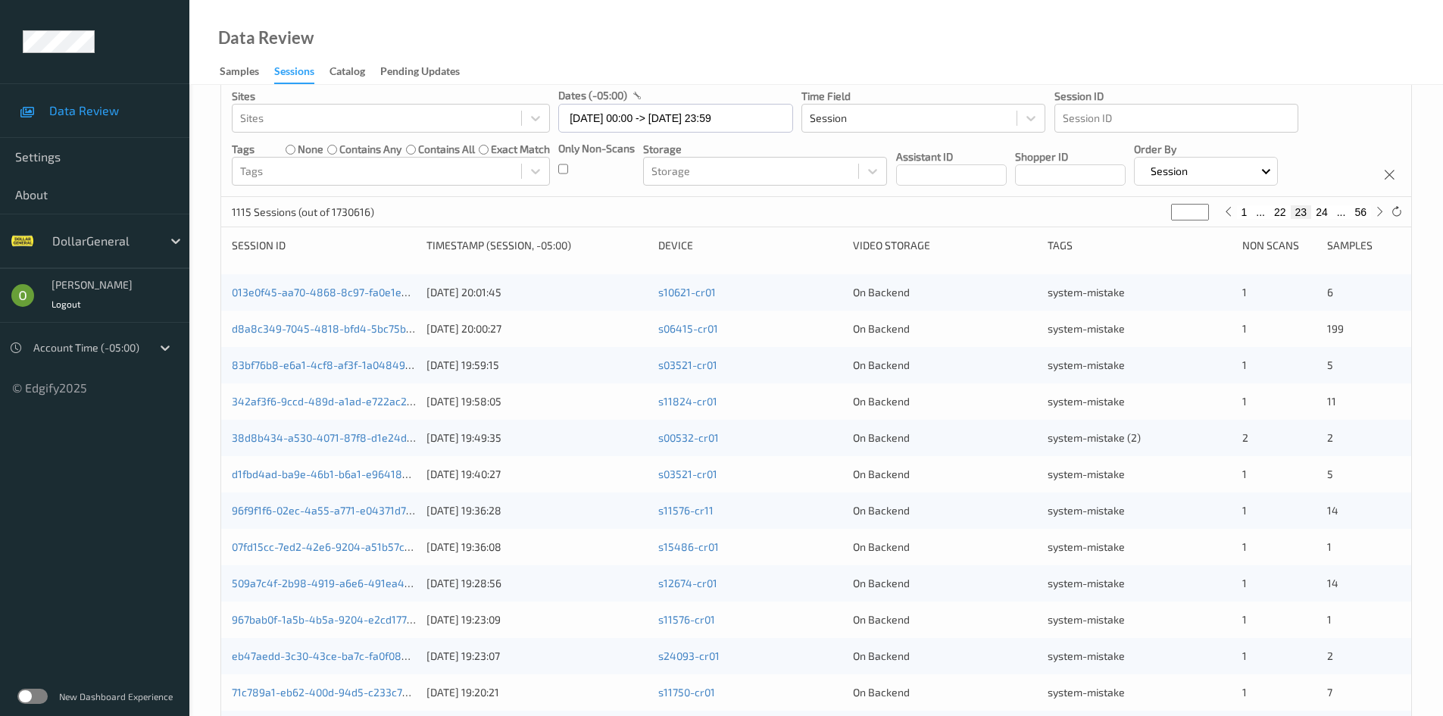
click at [1319, 217] on button "24" at bounding box center [1321, 212] width 21 height 14
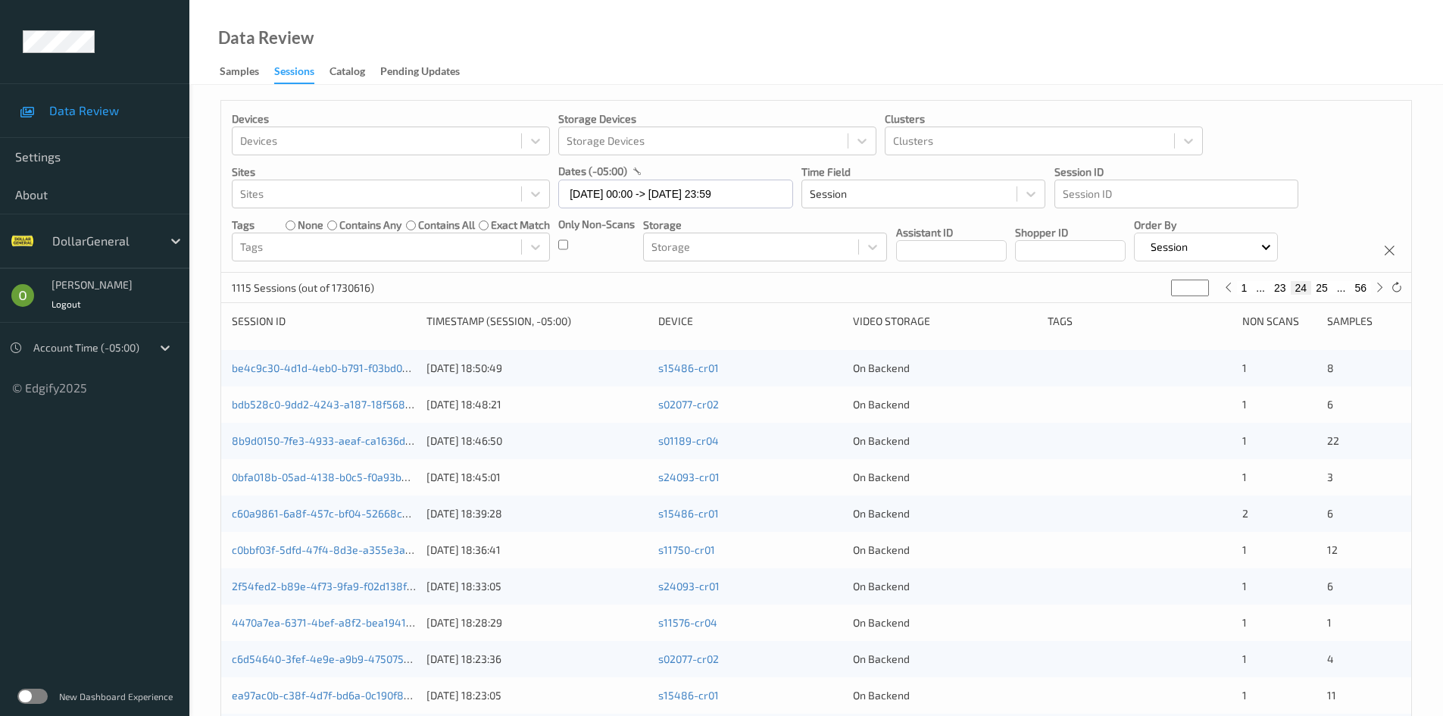
click at [1322, 288] on button "25" at bounding box center [1321, 288] width 21 height 14
click at [1321, 289] on button "26" at bounding box center [1321, 288] width 21 height 14
click at [1321, 289] on button "27" at bounding box center [1321, 288] width 21 height 14
click at [1321, 289] on button "28" at bounding box center [1321, 288] width 21 height 14
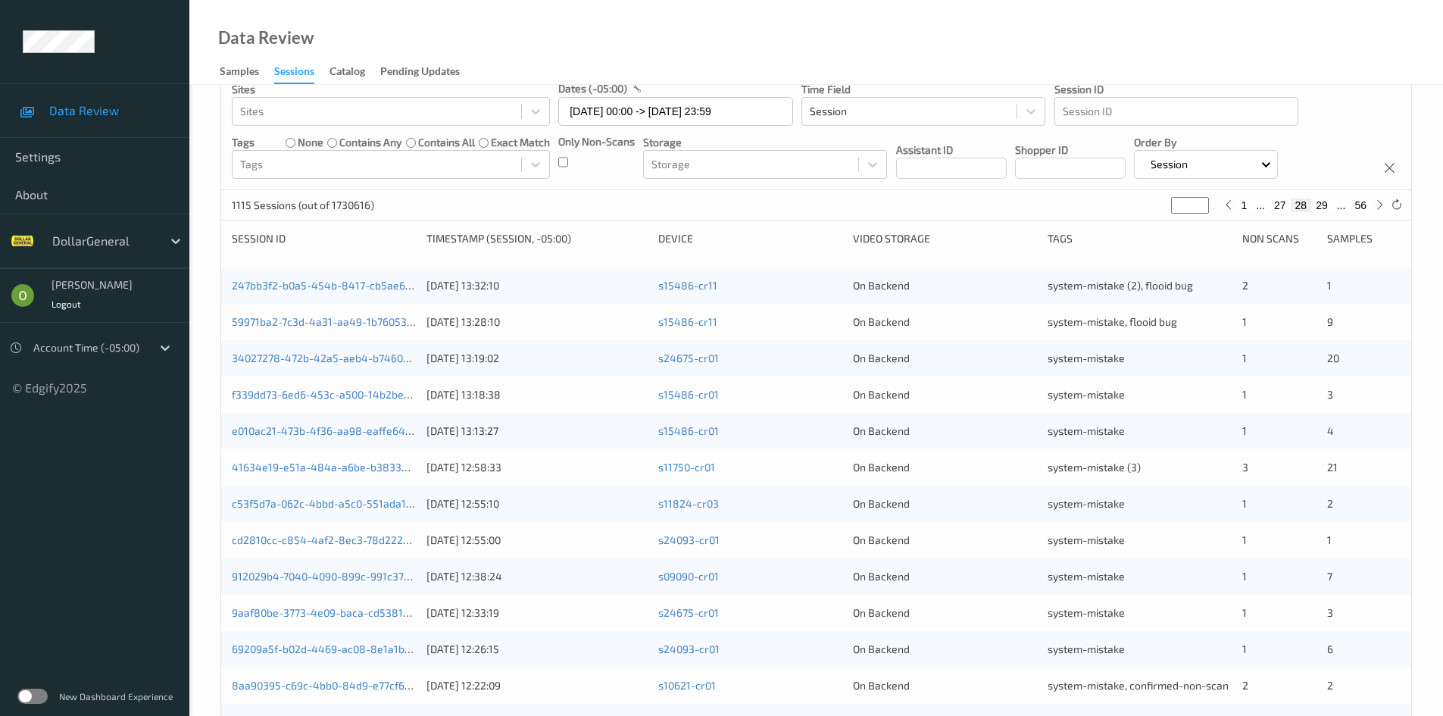
scroll to position [424, 0]
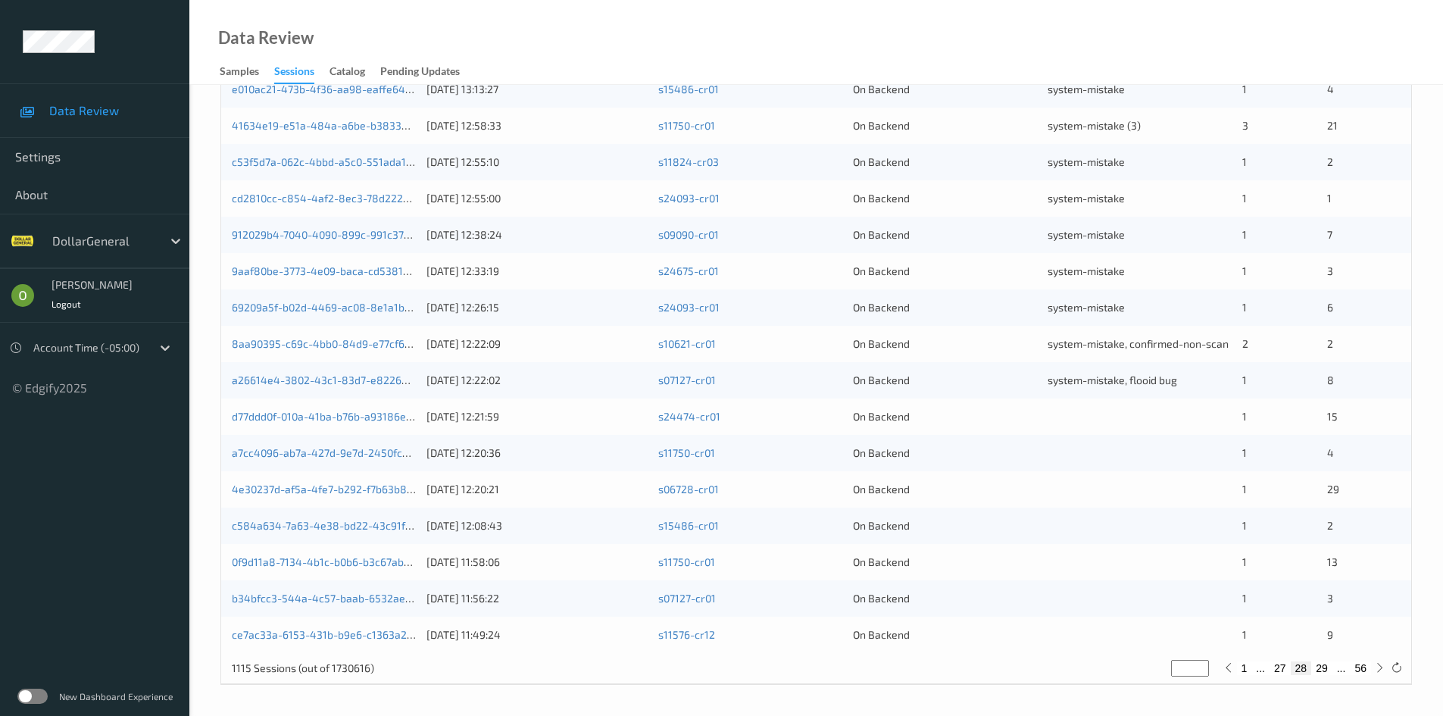
click at [1072, 417] on div at bounding box center [1139, 416] width 184 height 15
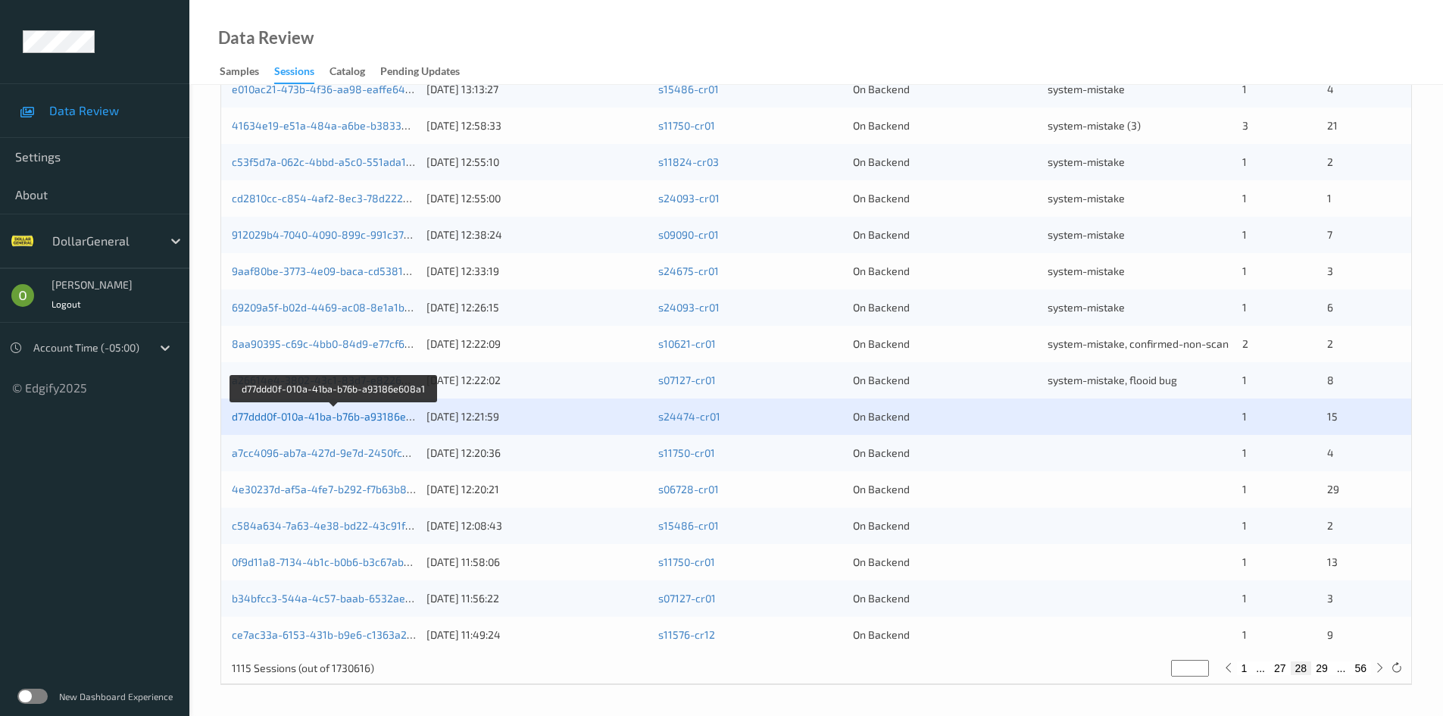
click at [340, 416] on link "d77ddd0f-010a-41ba-b76b-a93186e608a1" at bounding box center [334, 416] width 204 height 13
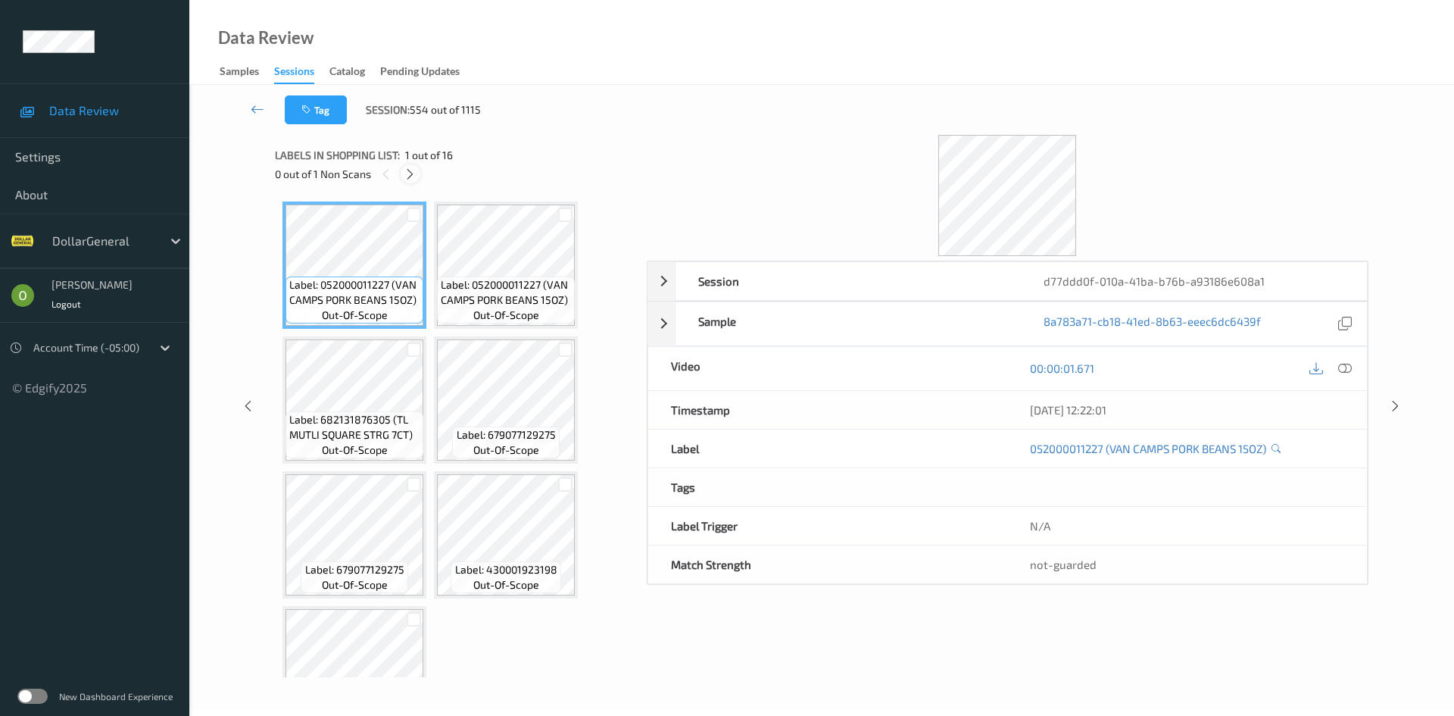
click at [415, 181] on div at bounding box center [410, 173] width 19 height 19
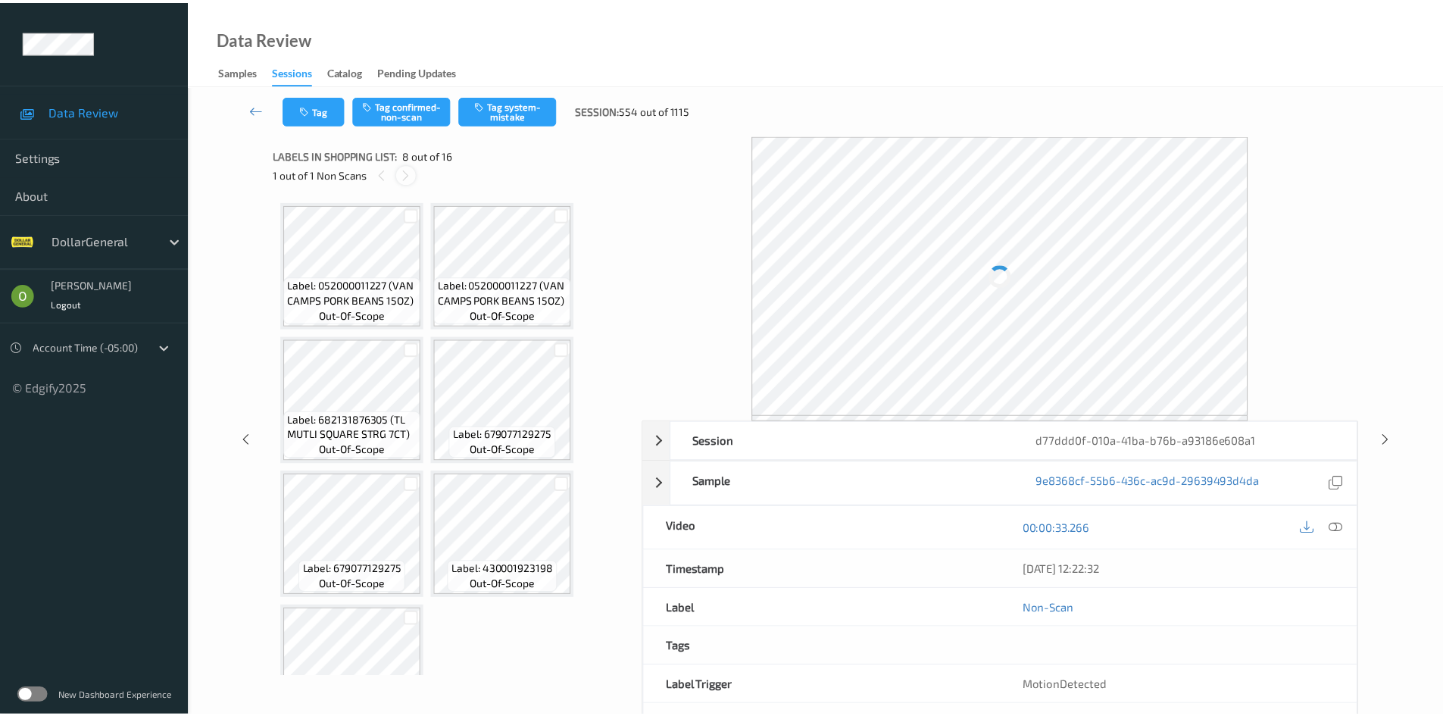
scroll to position [412, 0]
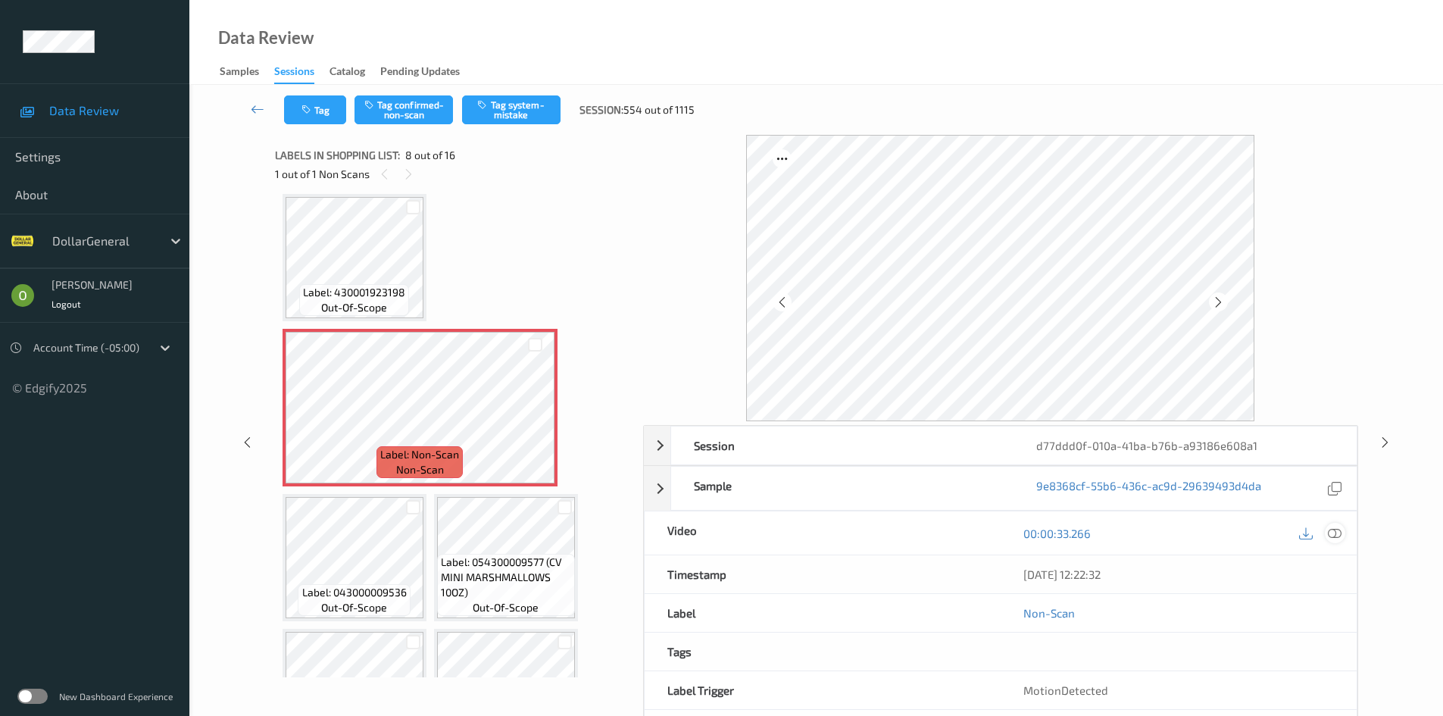
click at [1337, 531] on icon at bounding box center [1335, 533] width 14 height 14
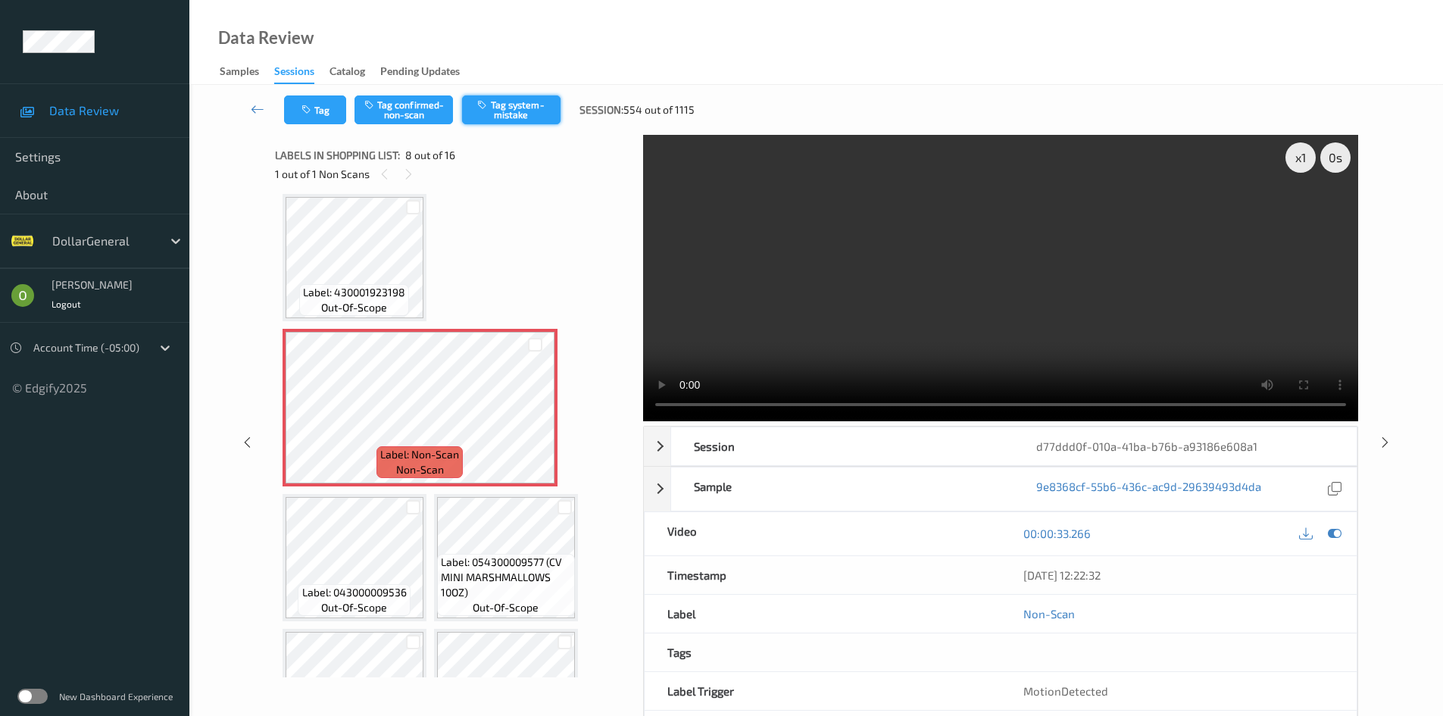
click at [546, 110] on button "Tag system-mistake" at bounding box center [511, 109] width 98 height 29
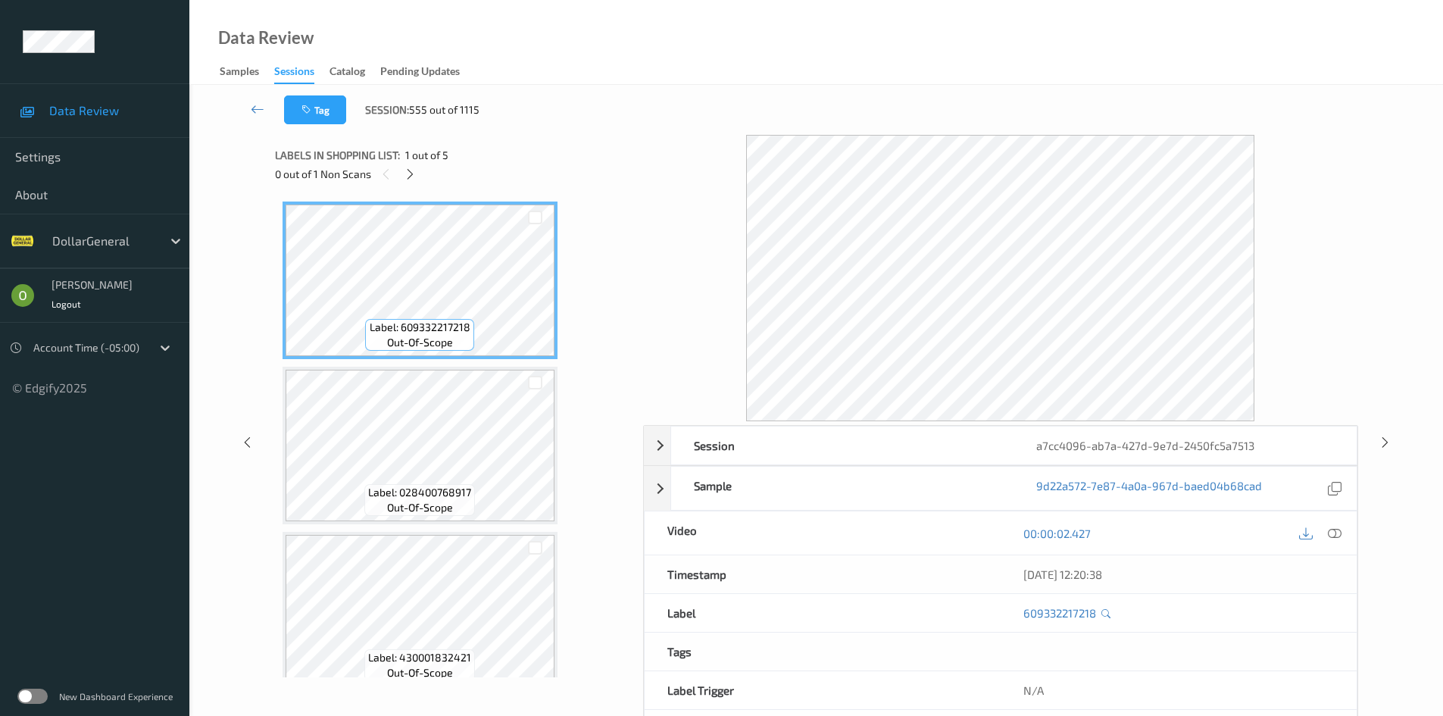
click at [418, 180] on div "0 out of 1 Non Scans" at bounding box center [453, 173] width 357 height 19
click at [417, 176] on div at bounding box center [410, 173] width 19 height 19
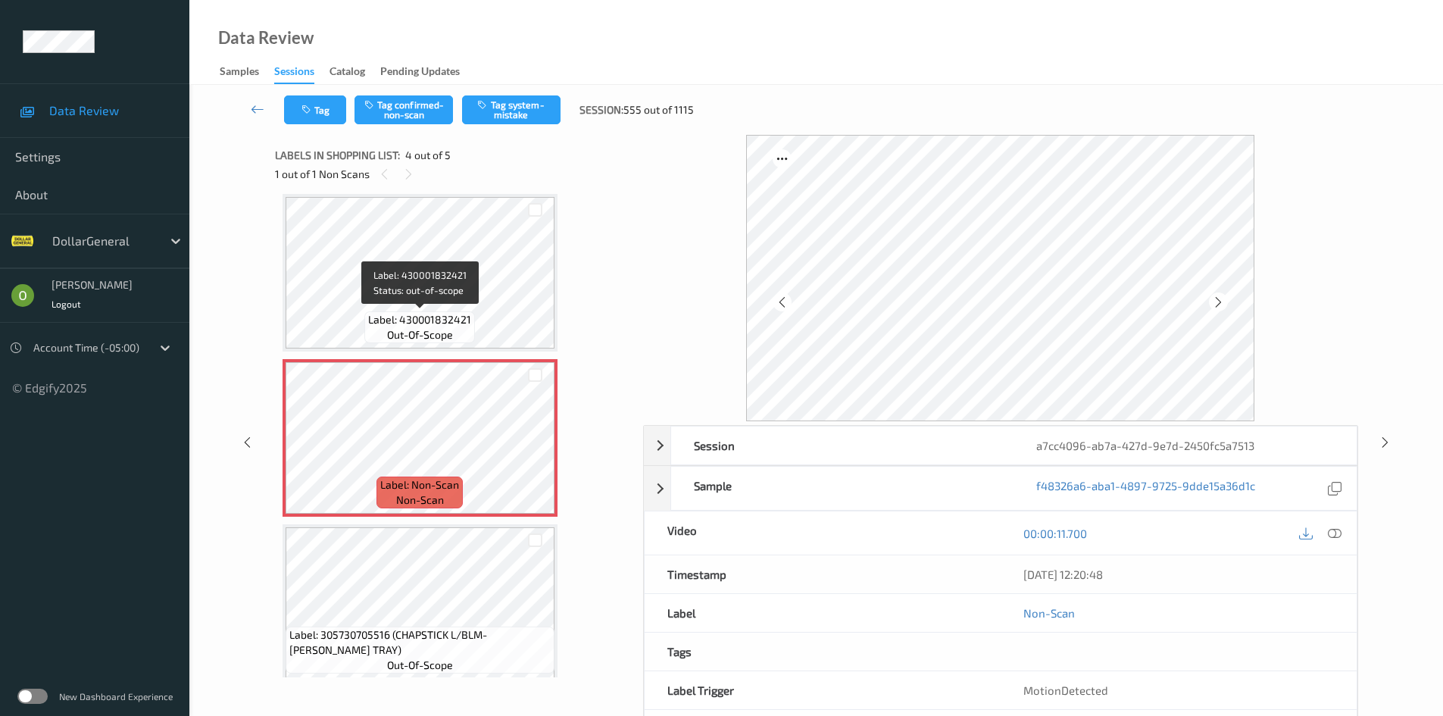
click at [451, 319] on span "Label: 430001832421" at bounding box center [419, 319] width 103 height 15
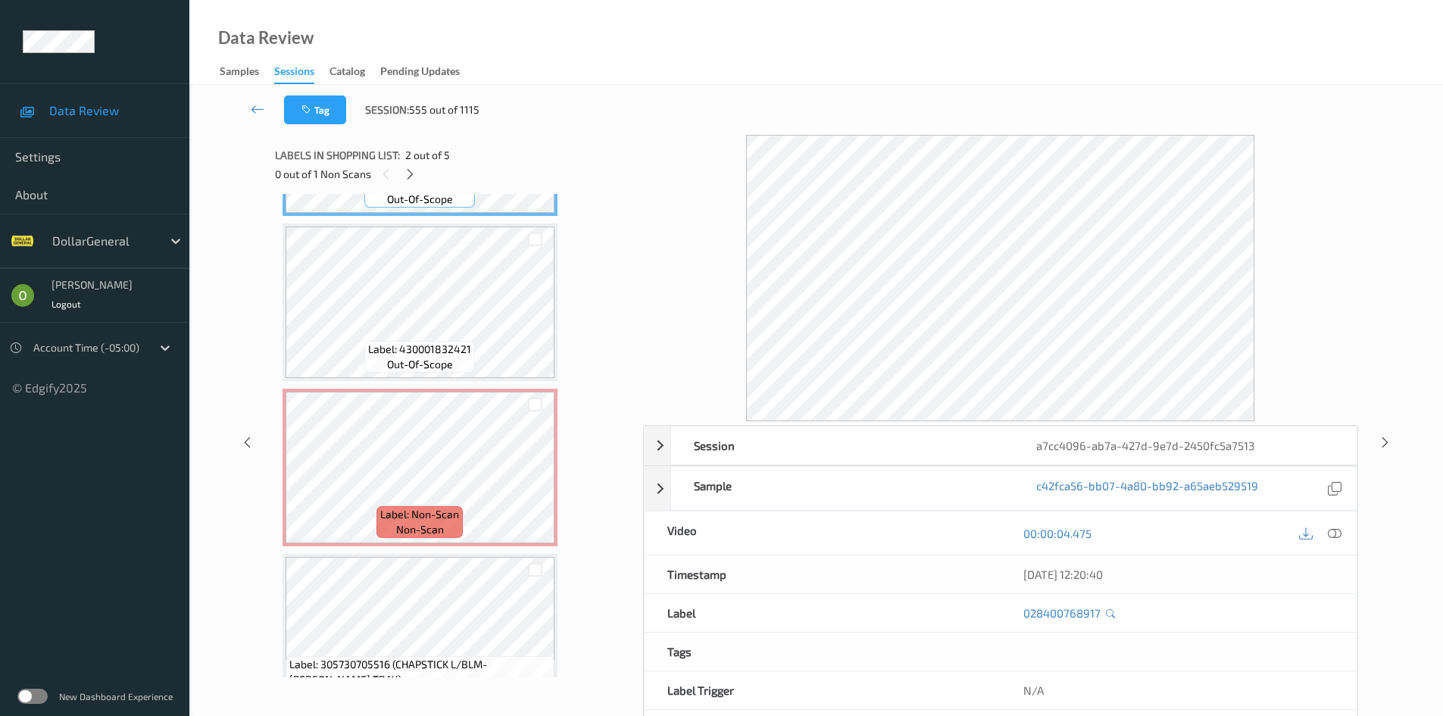
scroll to position [350, 0]
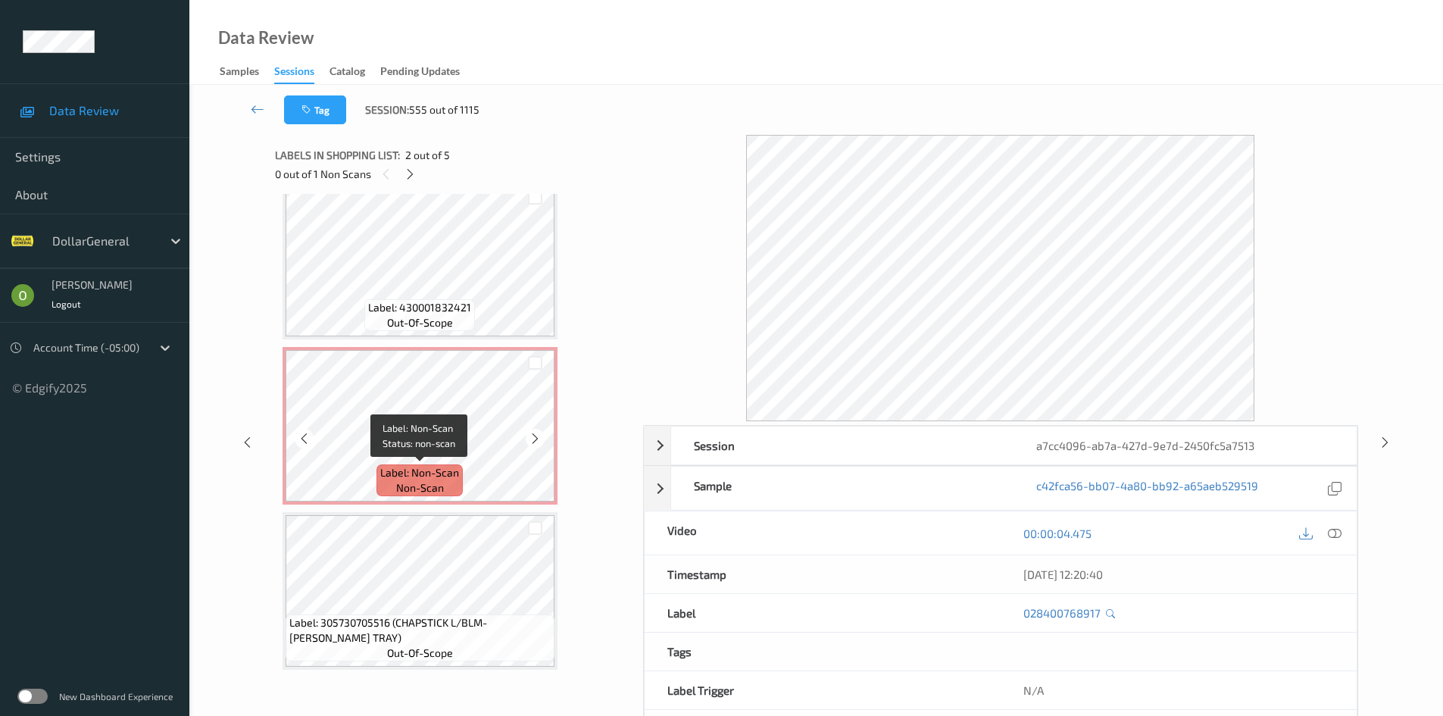
click at [455, 467] on span "Label: Non-Scan" at bounding box center [419, 472] width 79 height 15
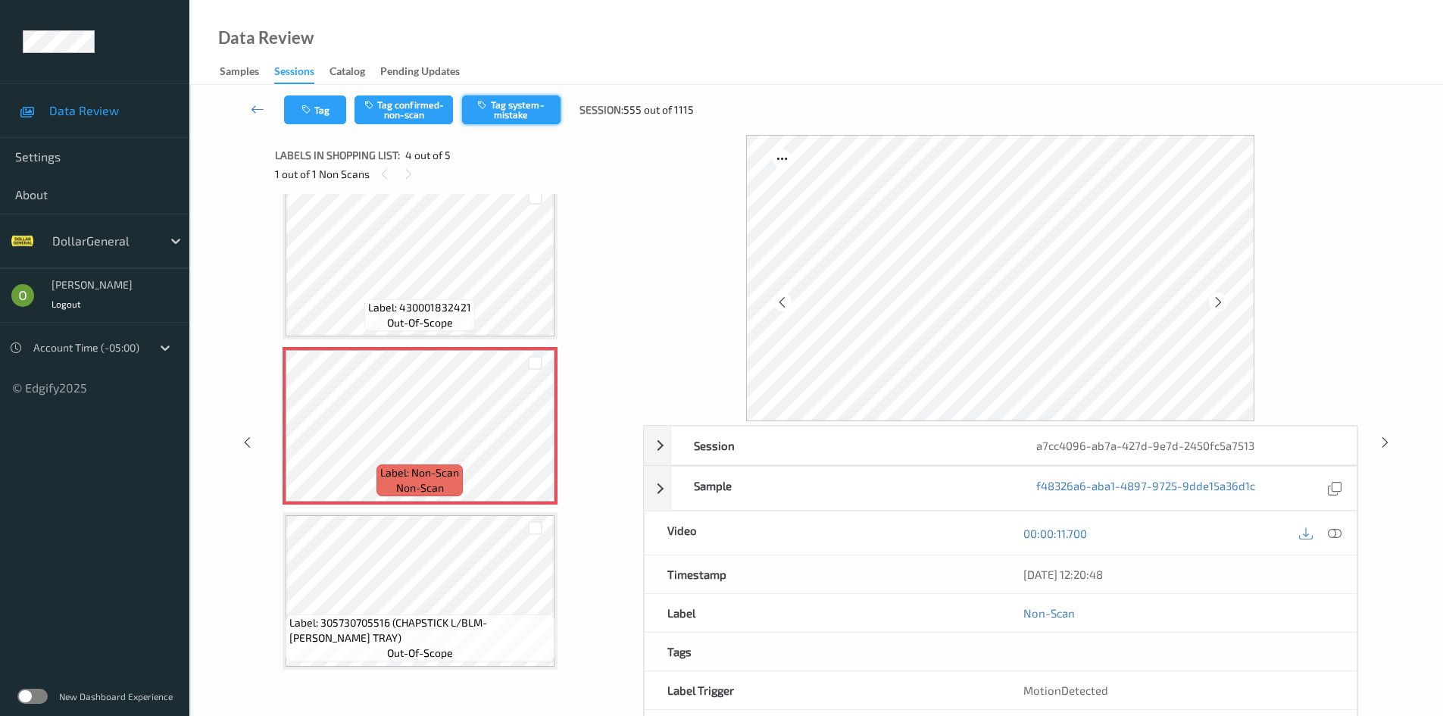
click at [497, 108] on button "Tag system-mistake" at bounding box center [511, 109] width 98 height 29
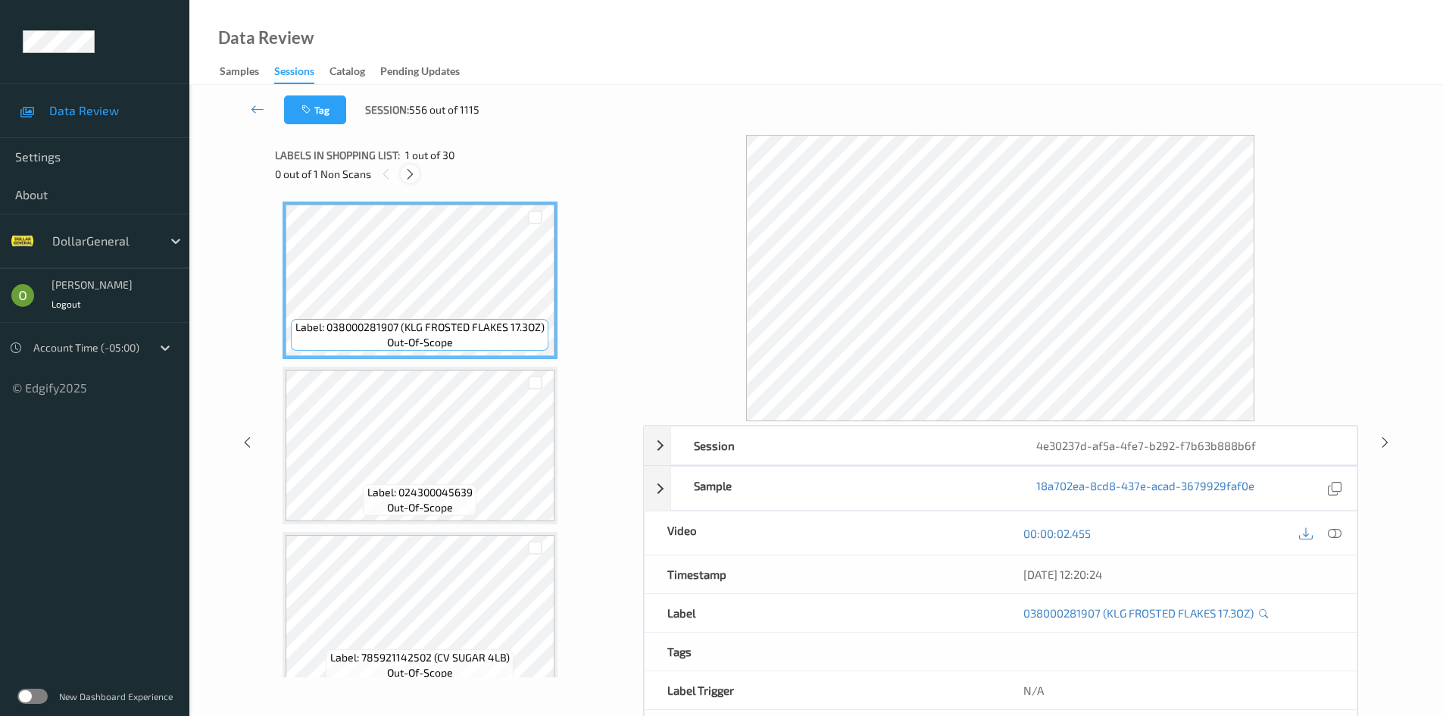
click at [410, 170] on icon at bounding box center [410, 174] width 13 height 14
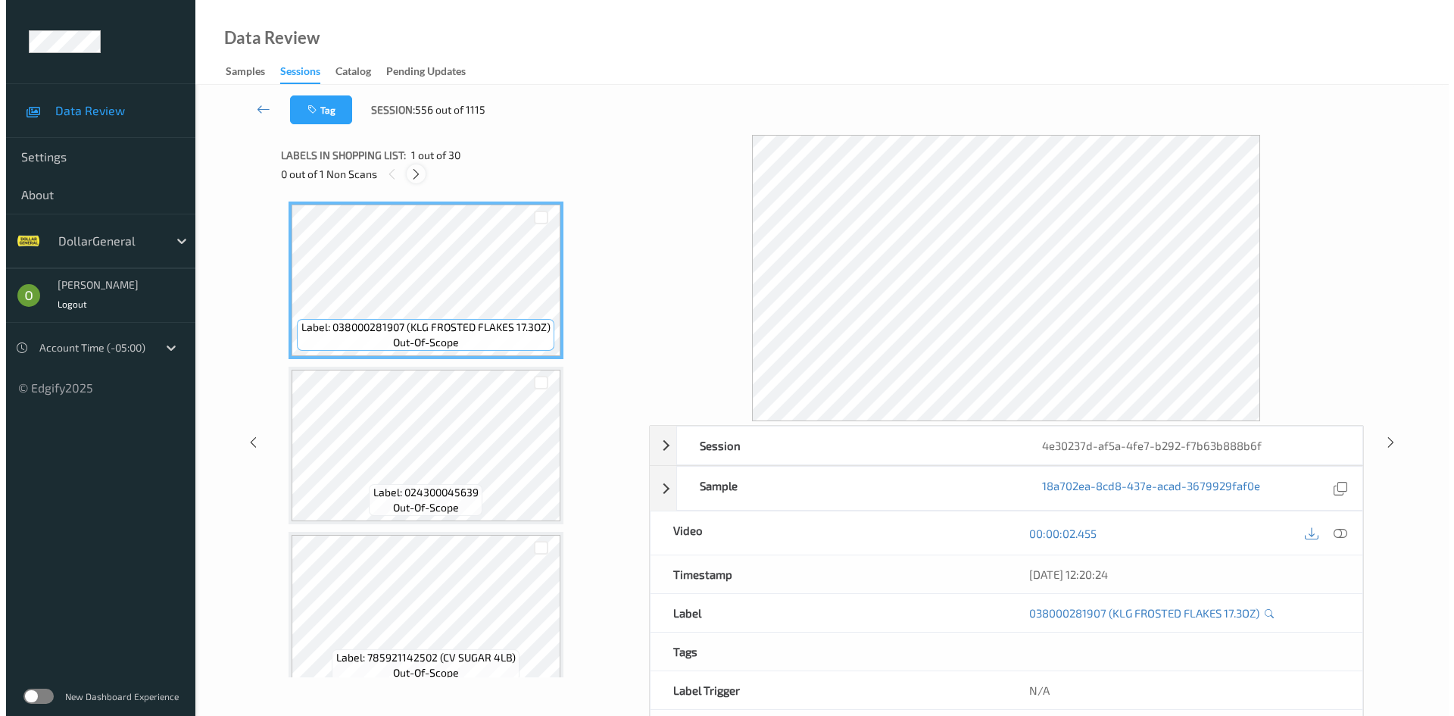
scroll to position [668, 0]
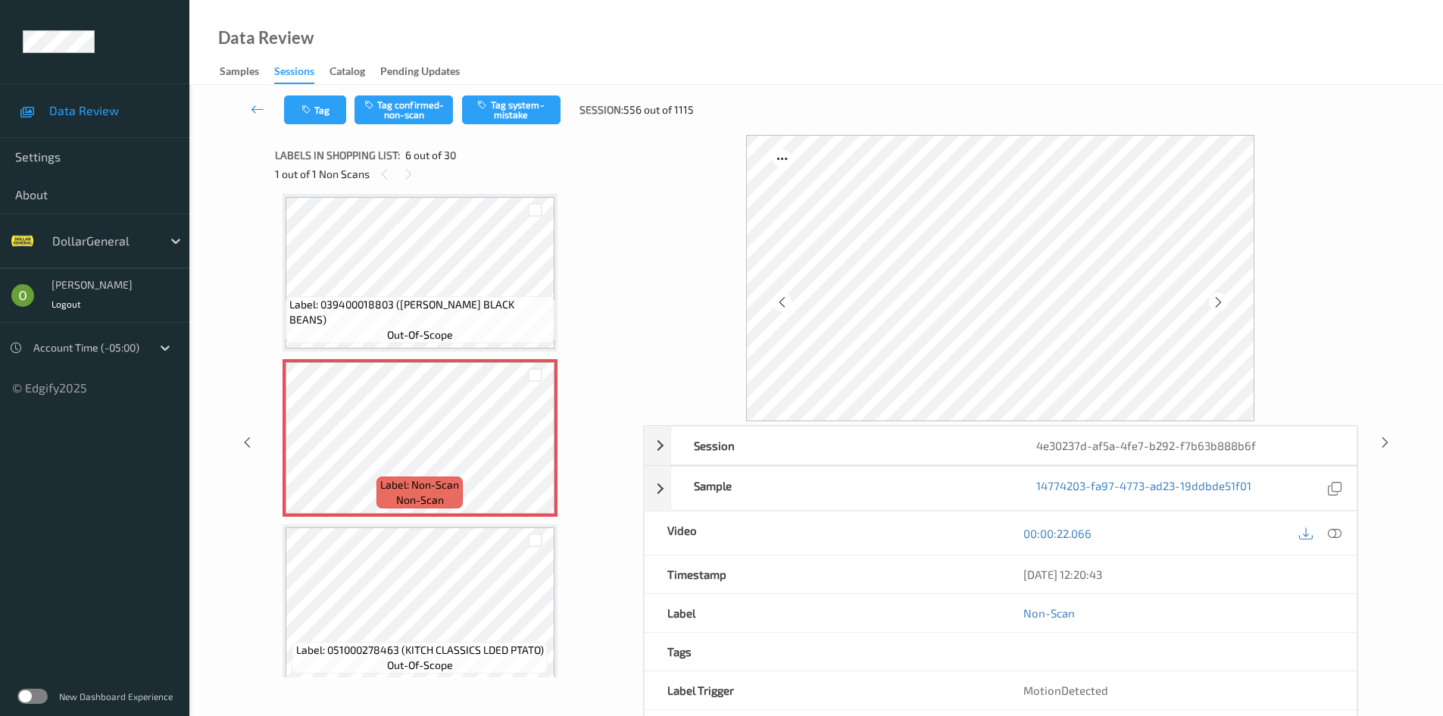
click at [1335, 547] on div "00:00:22.066" at bounding box center [1179, 532] width 356 height 43
click at [1338, 542] on div at bounding box center [1335, 533] width 20 height 20
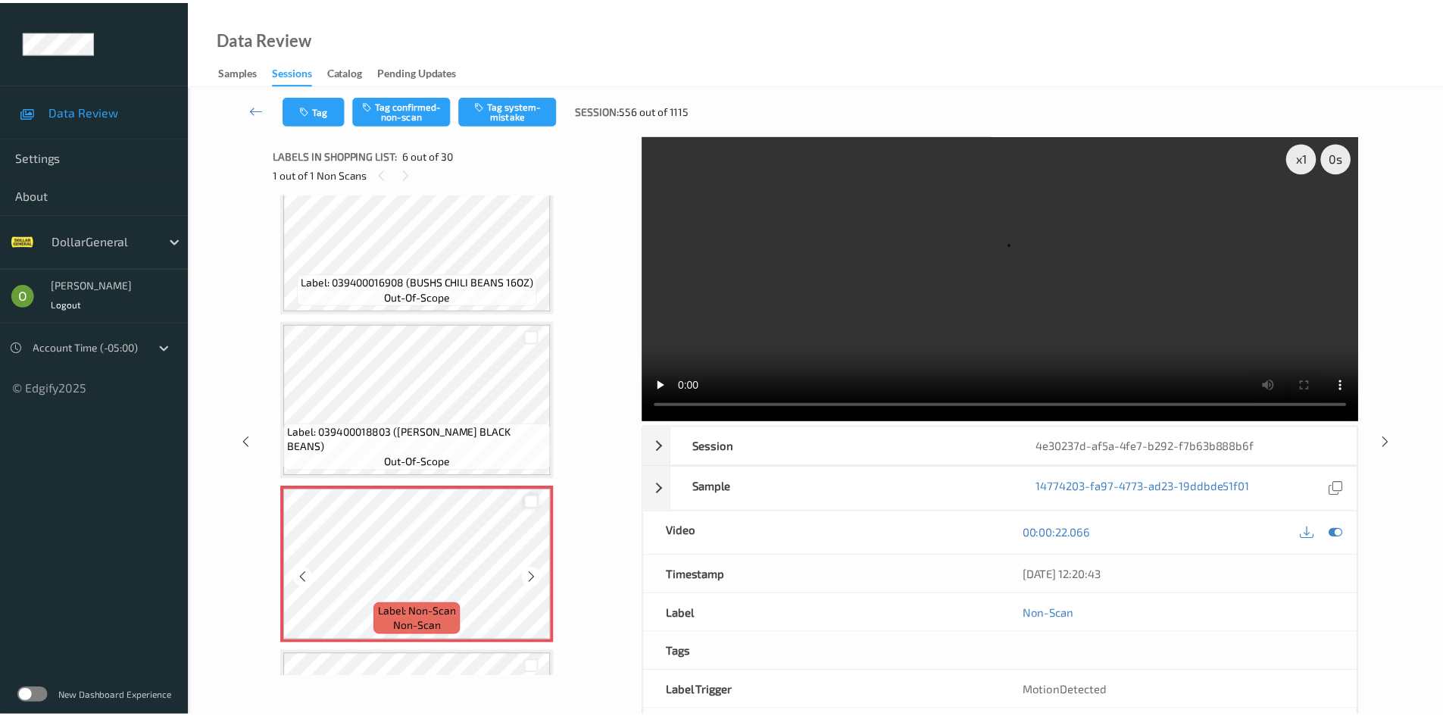
scroll to position [517, 0]
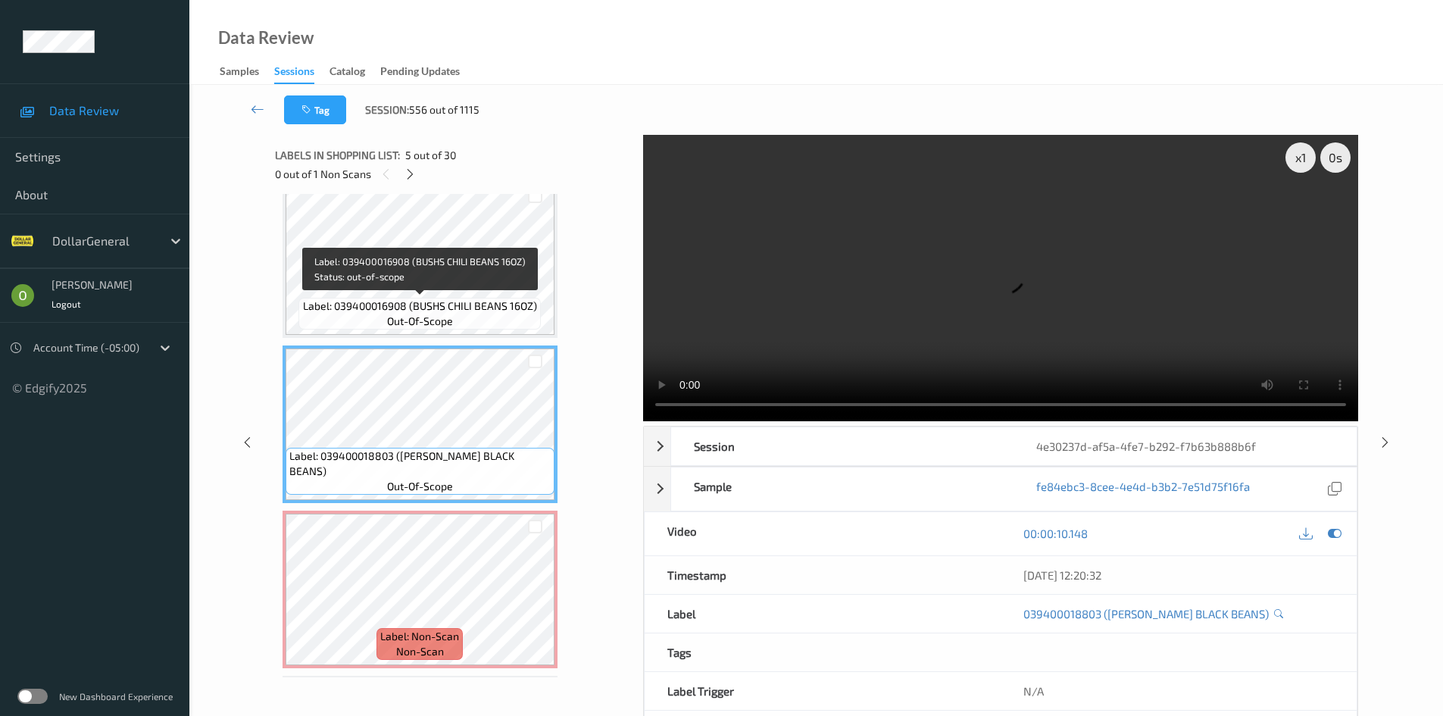
click at [447, 308] on span "Label: 039400016908 (BUSHS CHILI BEANS 16OZ)" at bounding box center [420, 305] width 234 height 15
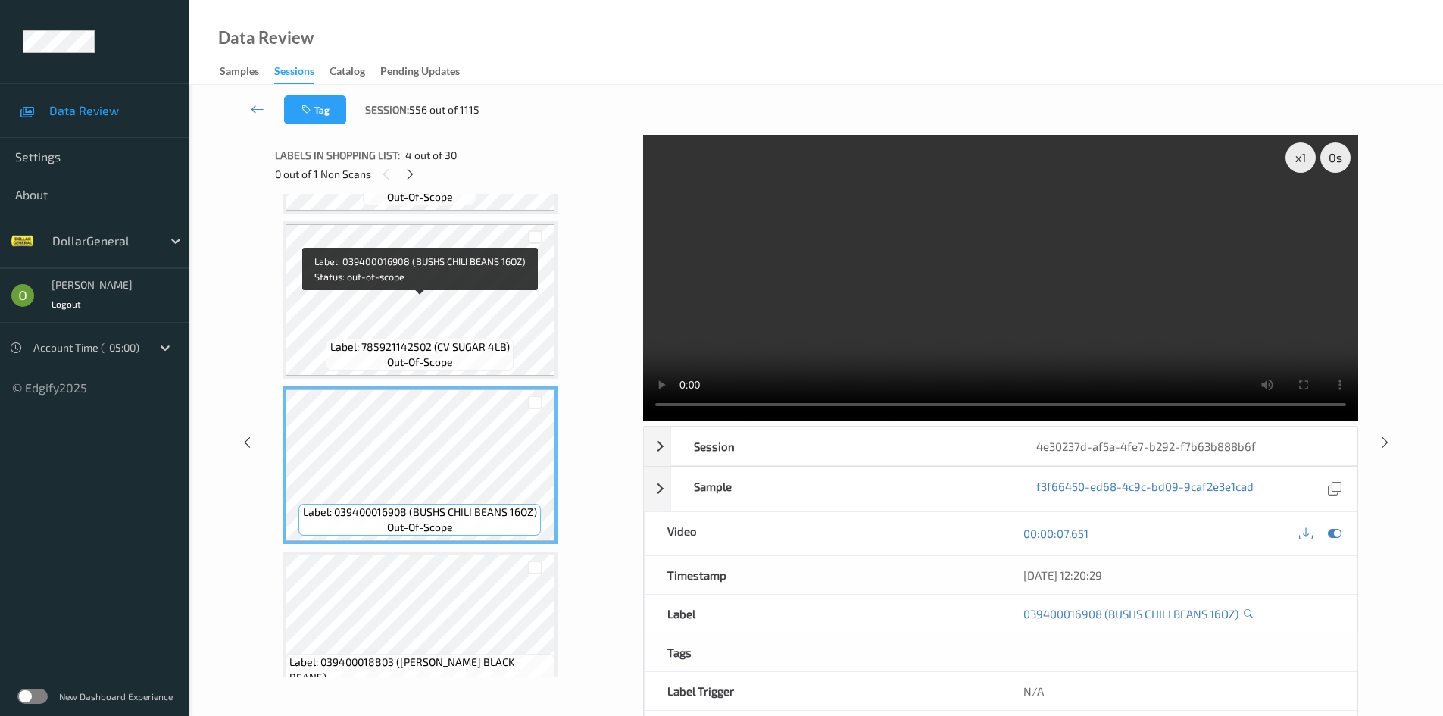
scroll to position [214, 0]
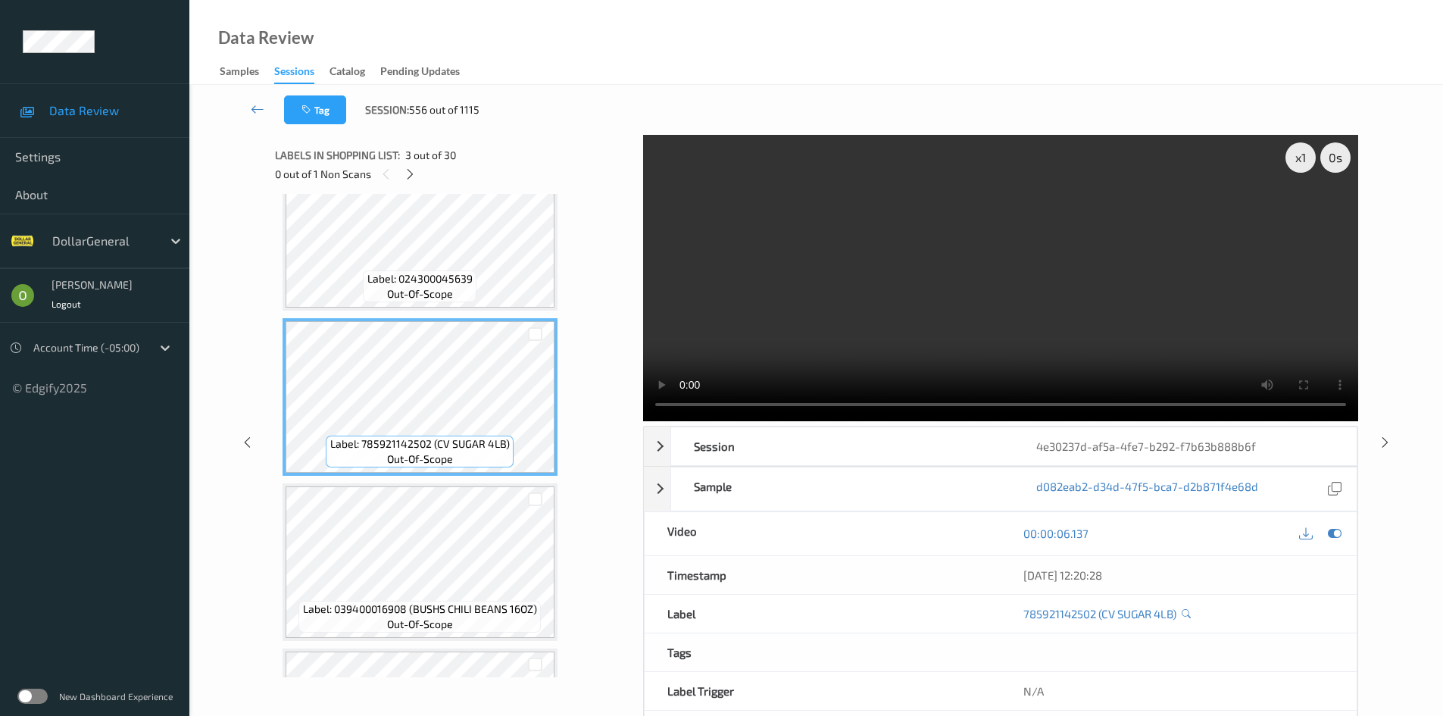
click at [720, 309] on video at bounding box center [1000, 278] width 715 height 286
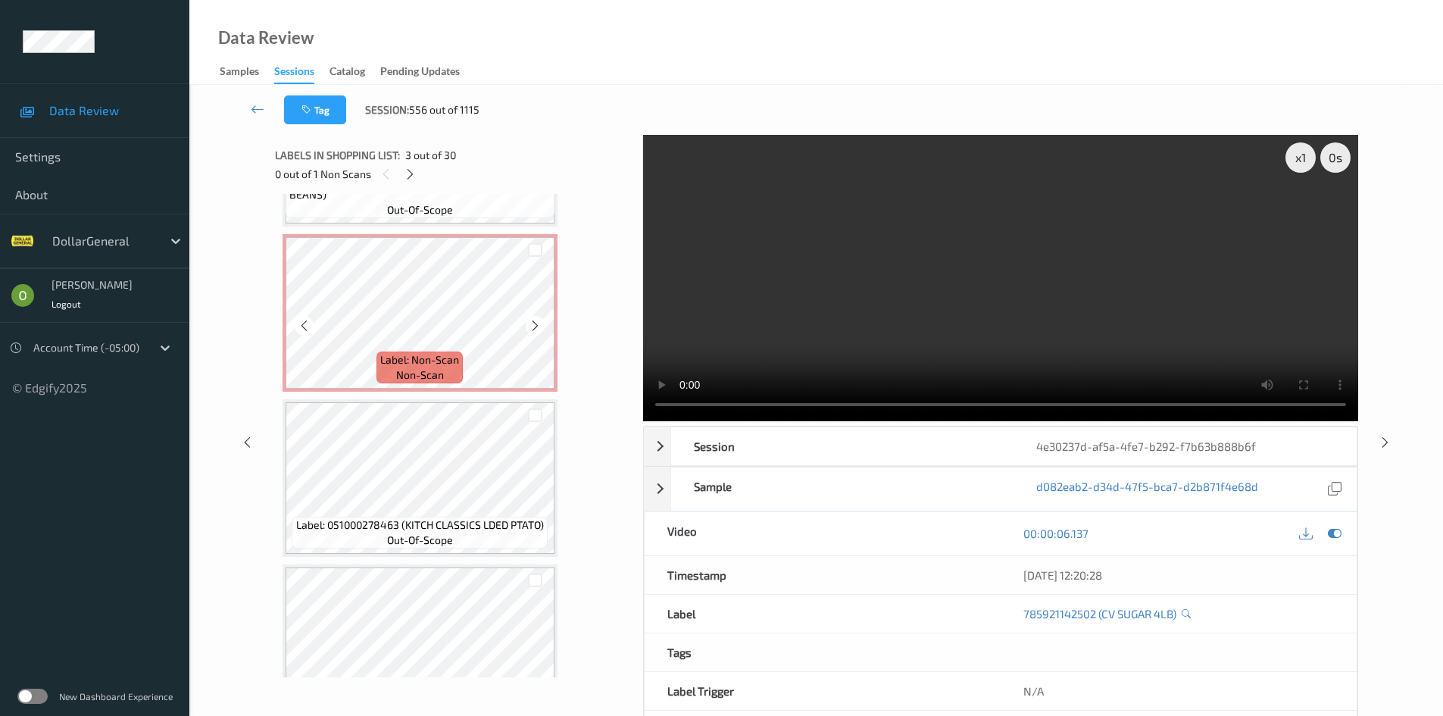
scroll to position [744, 0]
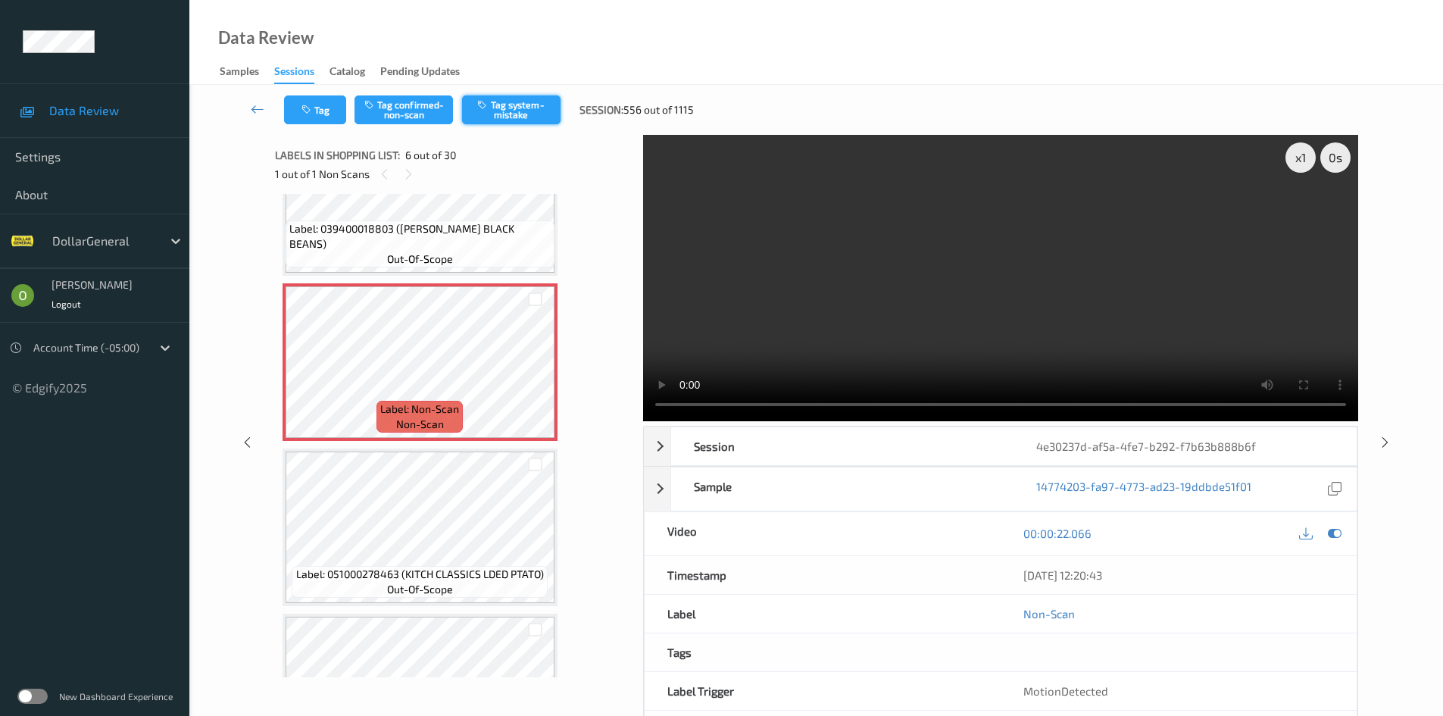
click at [510, 108] on button "Tag system-mistake" at bounding box center [511, 109] width 98 height 29
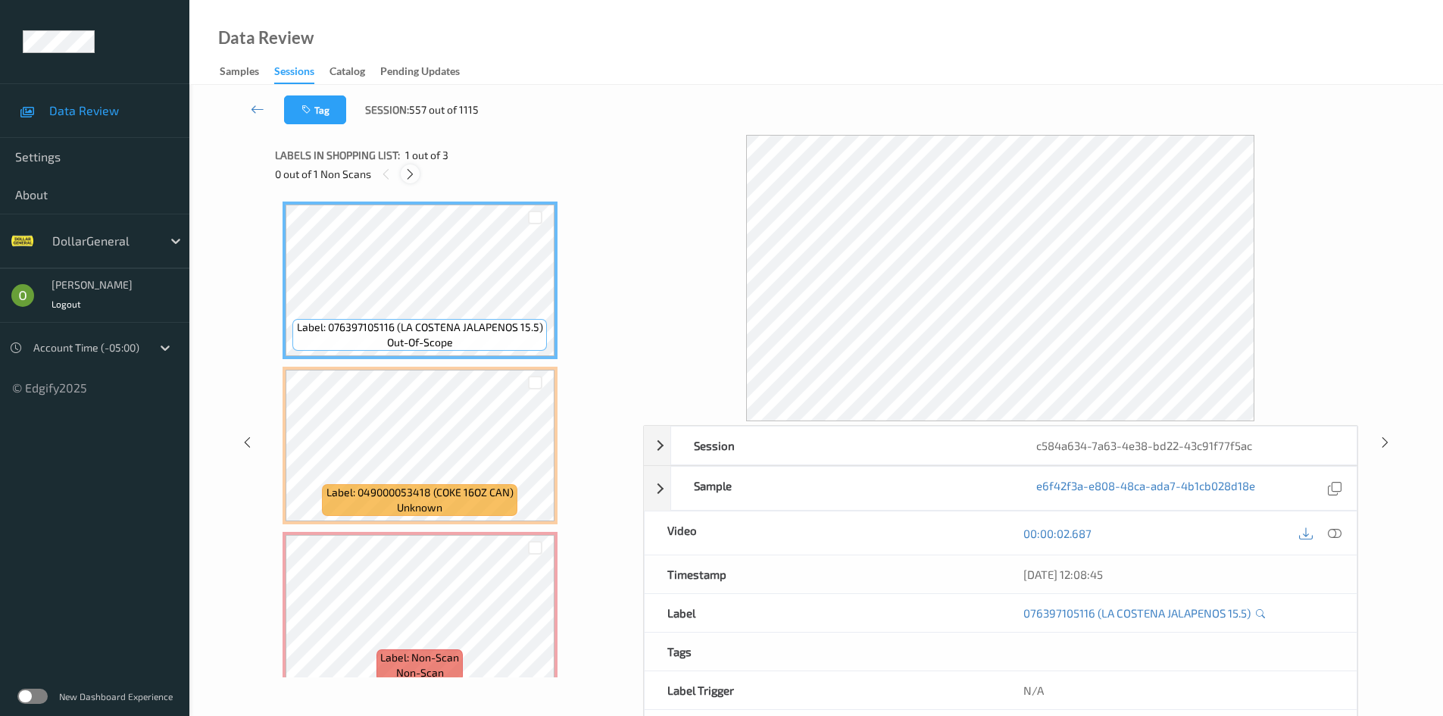
click at [413, 167] on icon at bounding box center [410, 174] width 13 height 14
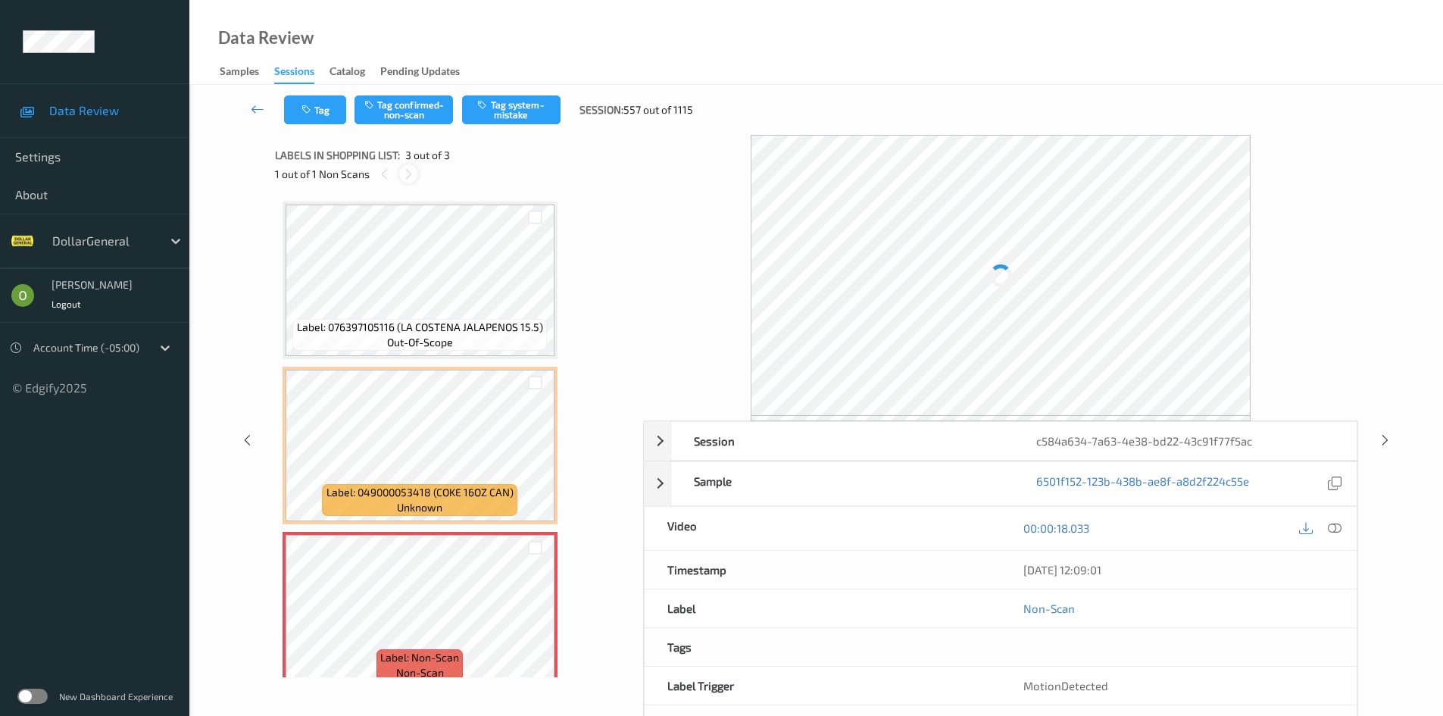
scroll to position [20, 0]
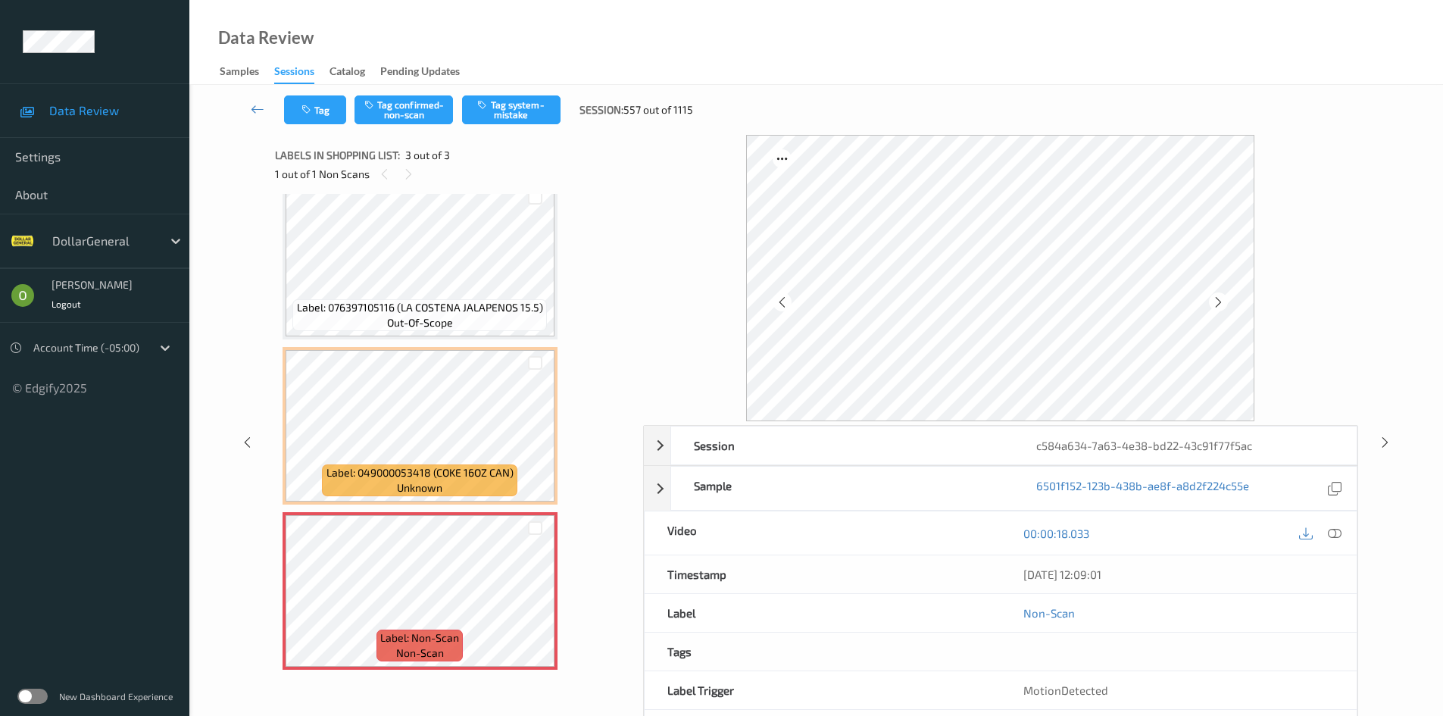
click at [1347, 528] on div "00:00:18.033" at bounding box center [1179, 532] width 356 height 43
click at [1346, 528] on div "00:00:18.033" at bounding box center [1179, 532] width 356 height 43
click at [1338, 533] on icon at bounding box center [1335, 533] width 14 height 14
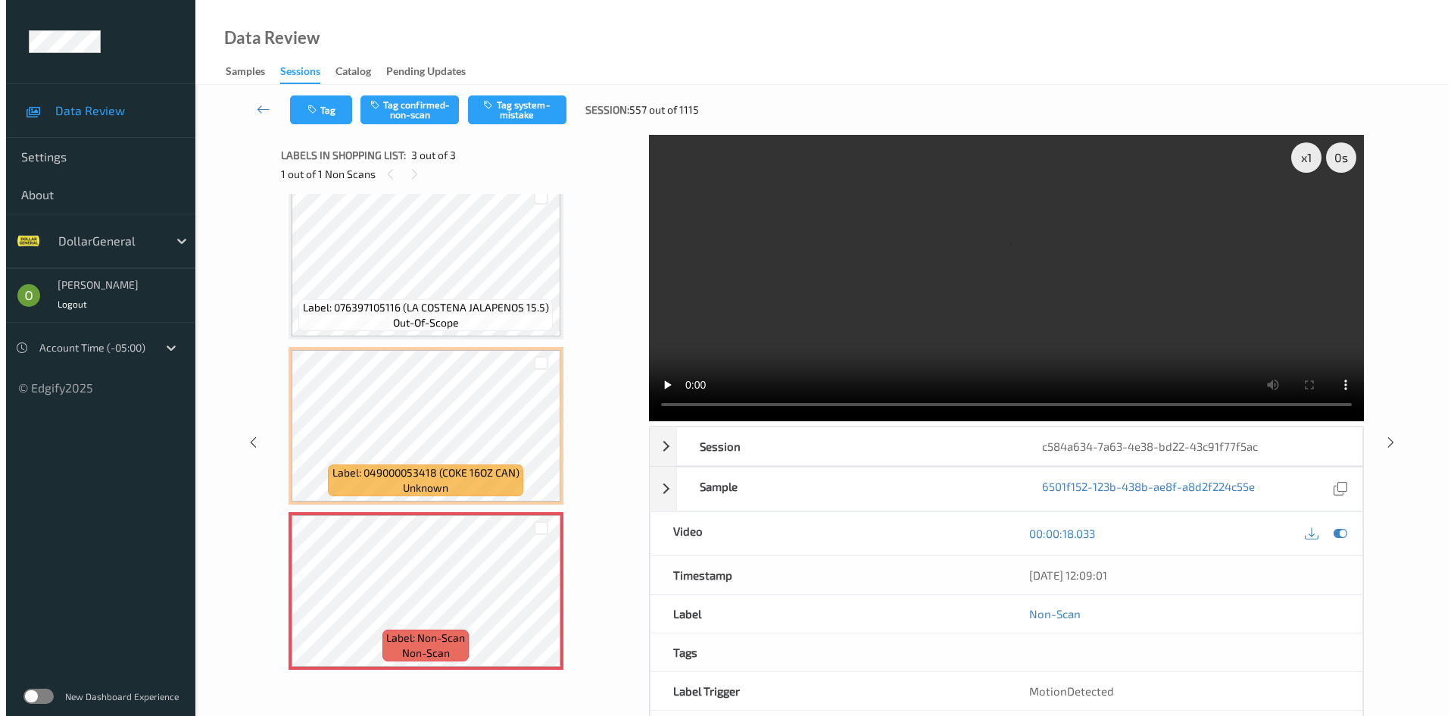
scroll to position [0, 0]
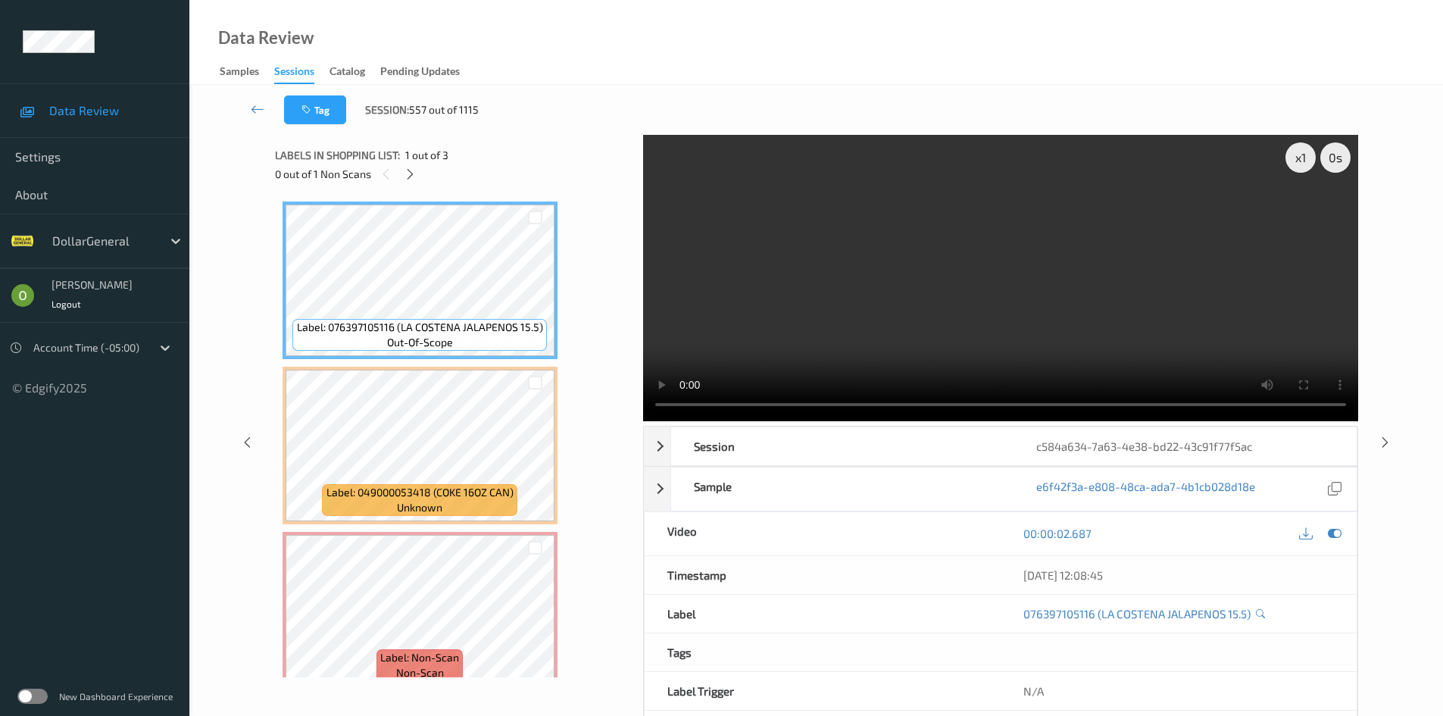
click at [830, 238] on video at bounding box center [1000, 278] width 715 height 286
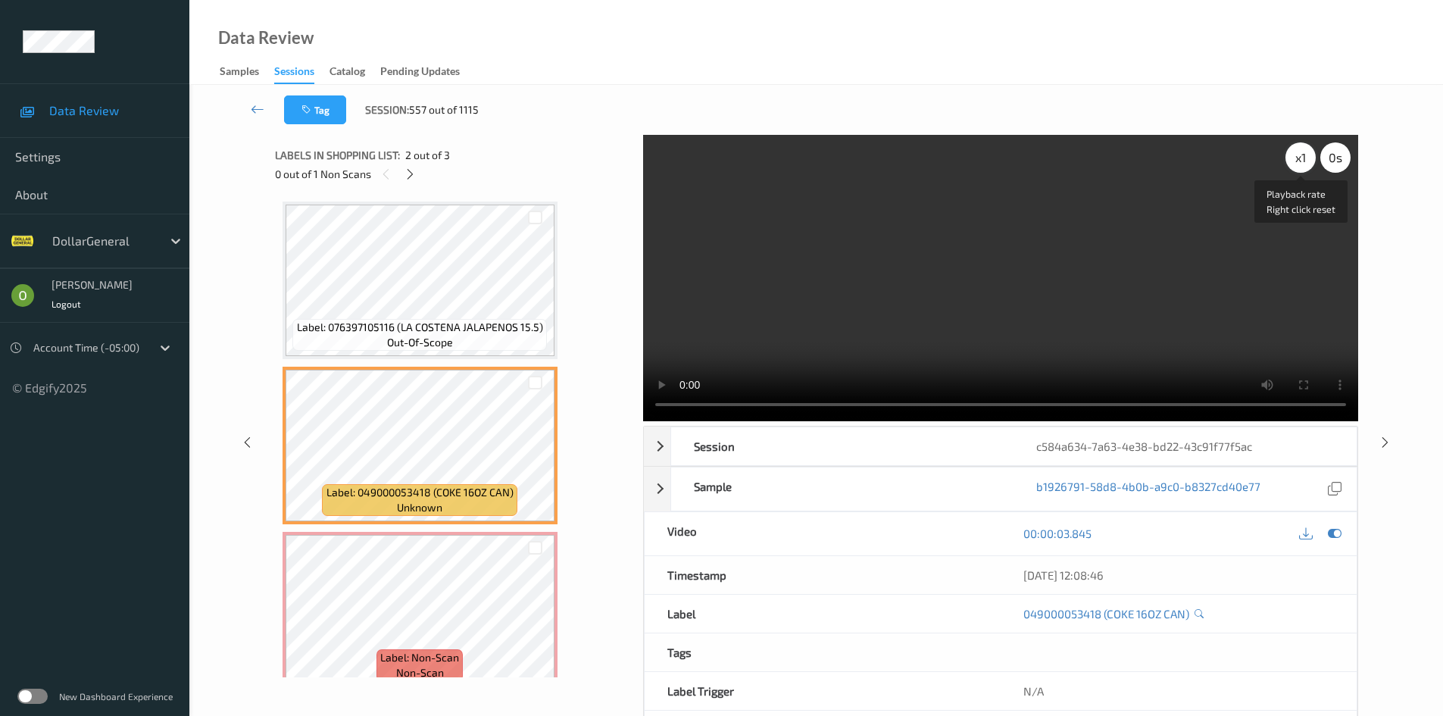
click at [1290, 158] on div "x 1" at bounding box center [1300, 157] width 30 height 30
click at [1290, 158] on div "x 2" at bounding box center [1300, 157] width 30 height 30
click at [1076, 270] on video at bounding box center [1000, 278] width 715 height 286
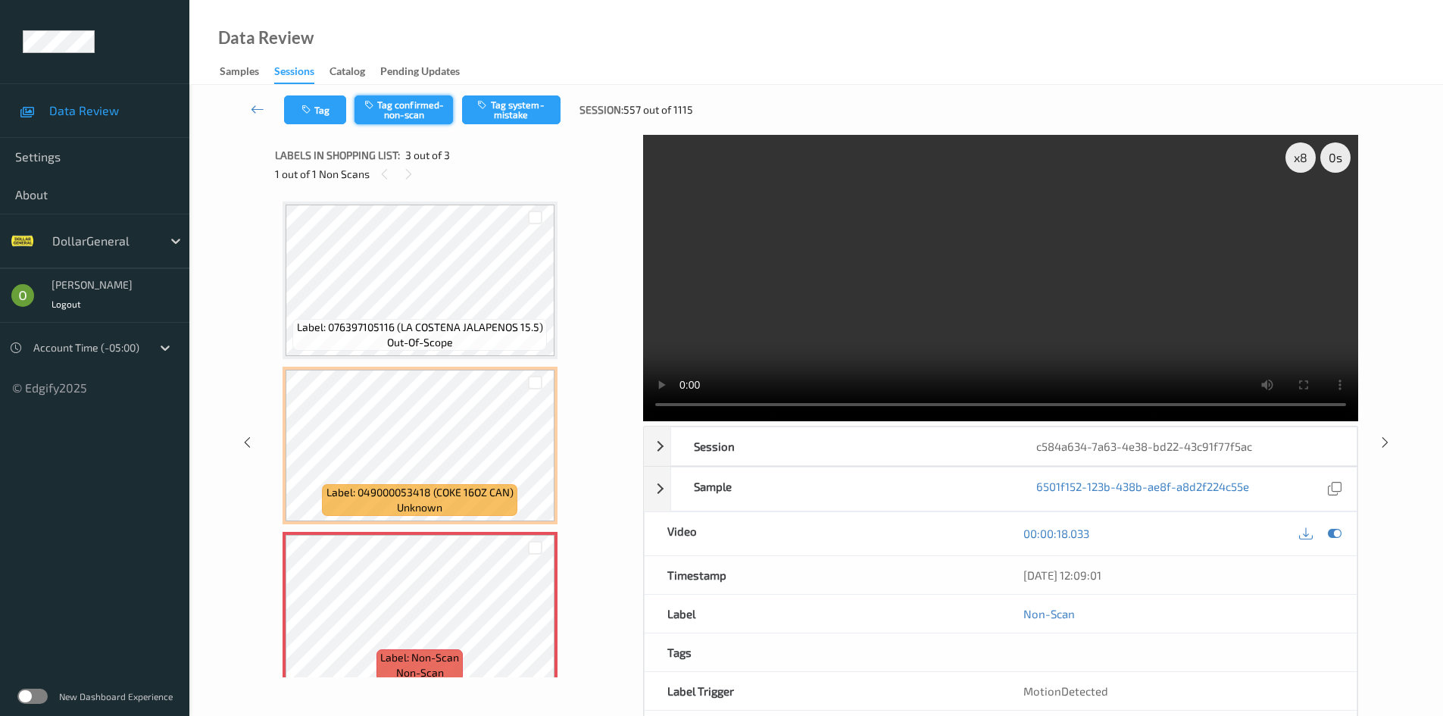
click at [438, 96] on button "Tag confirmed-non-scan" at bounding box center [403, 109] width 98 height 29
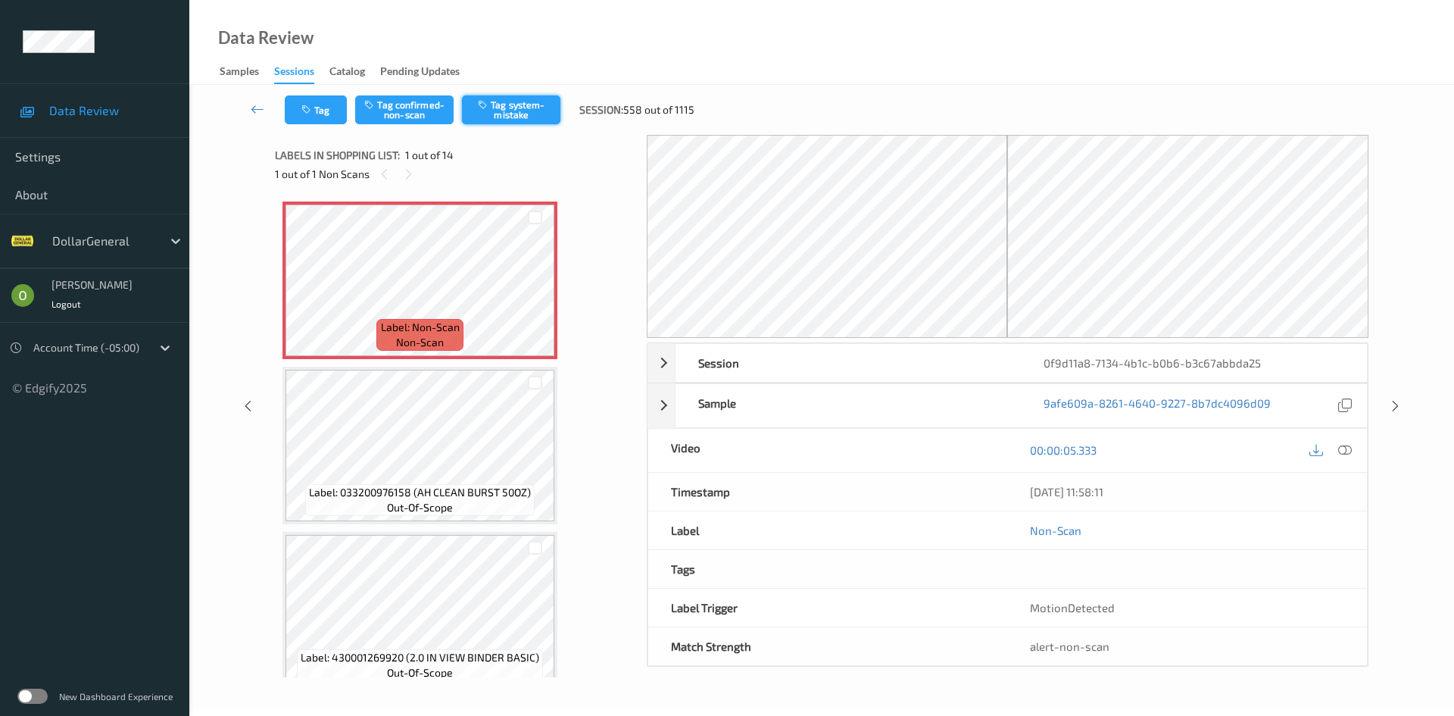
click at [527, 105] on button "Tag system-mistake" at bounding box center [511, 109] width 98 height 29
click at [301, 104] on button "Tag" at bounding box center [316, 109] width 62 height 29
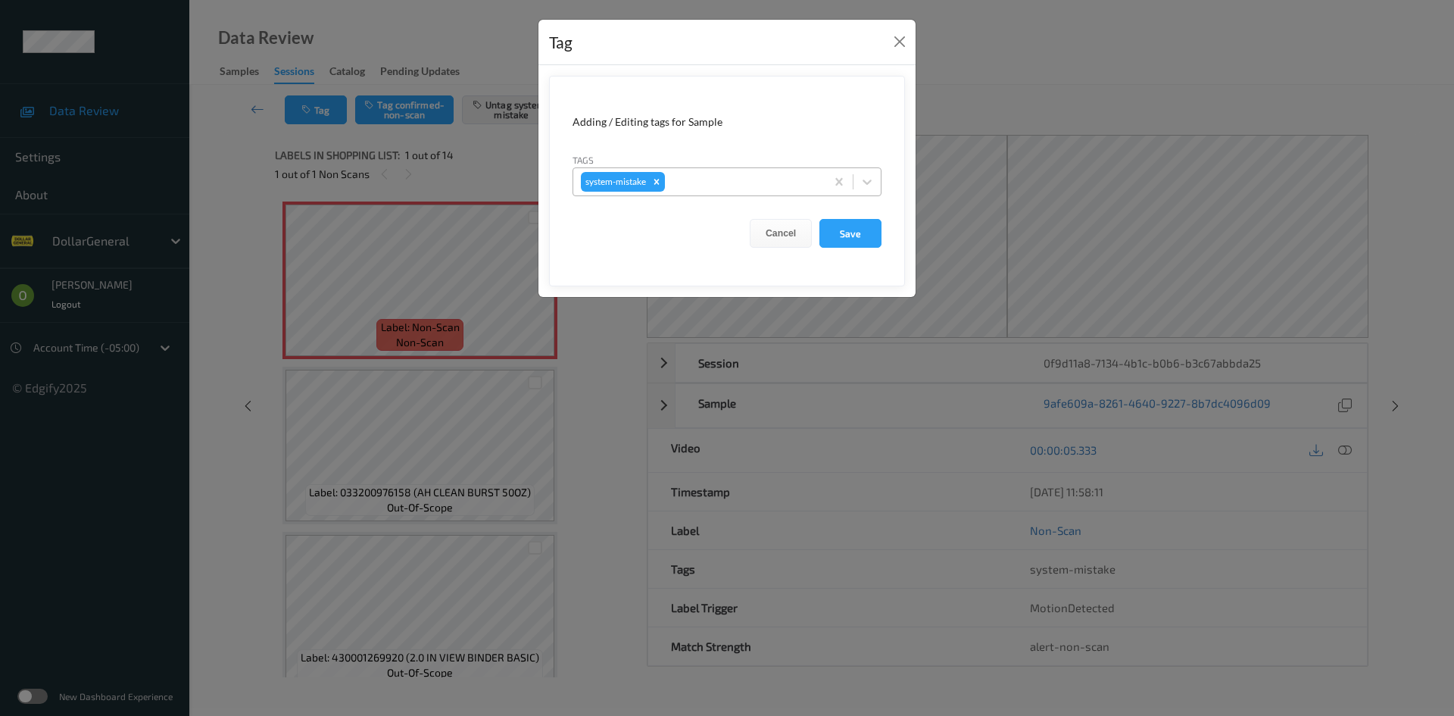
click at [718, 181] on div at bounding box center [743, 182] width 150 height 18
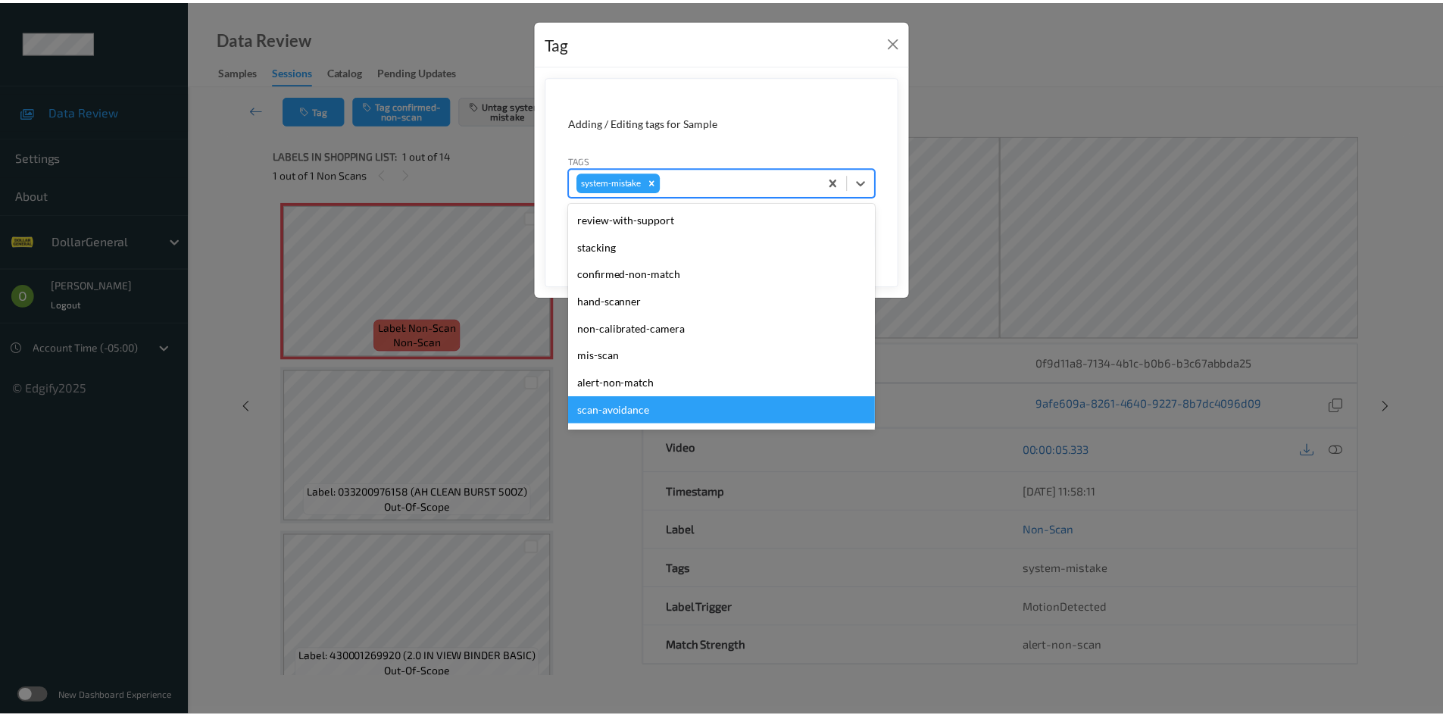
scroll to position [379, 0]
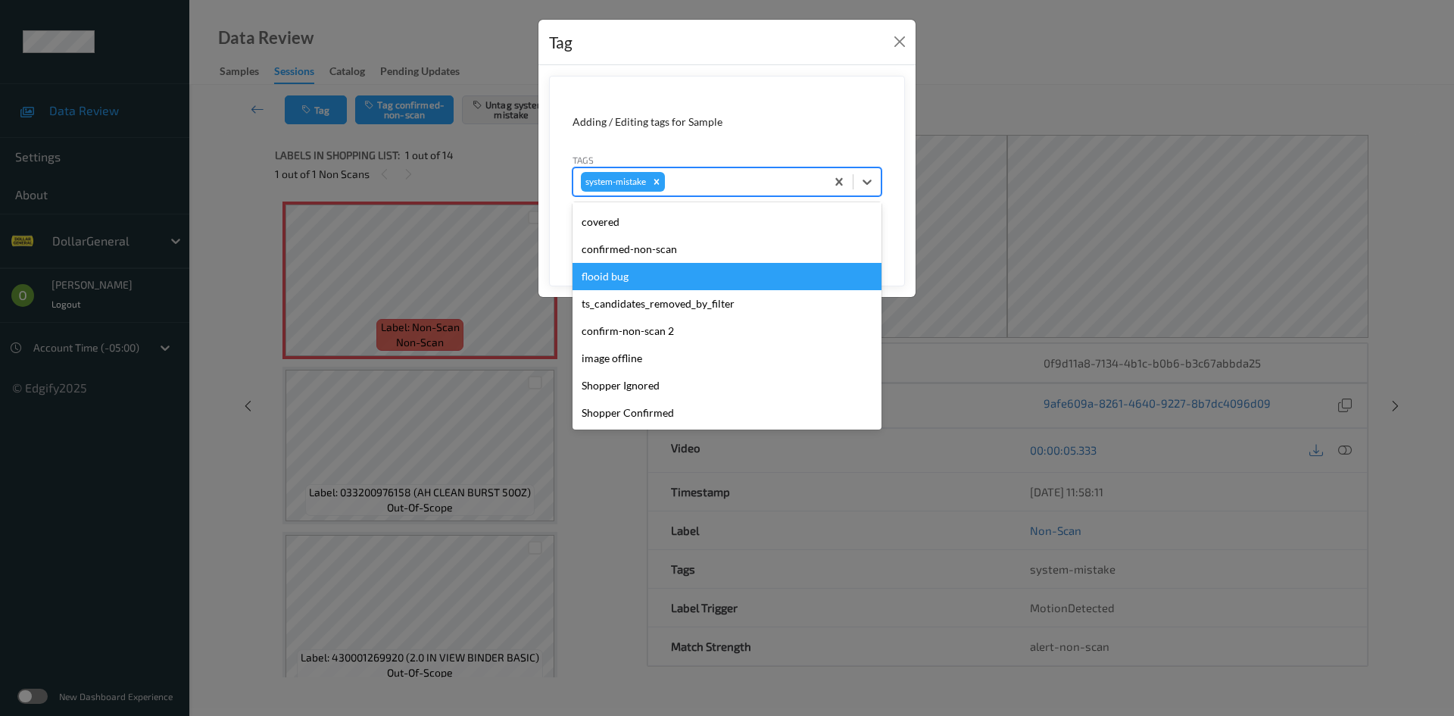
click at [665, 282] on div "flooid bug" at bounding box center [727, 276] width 309 height 27
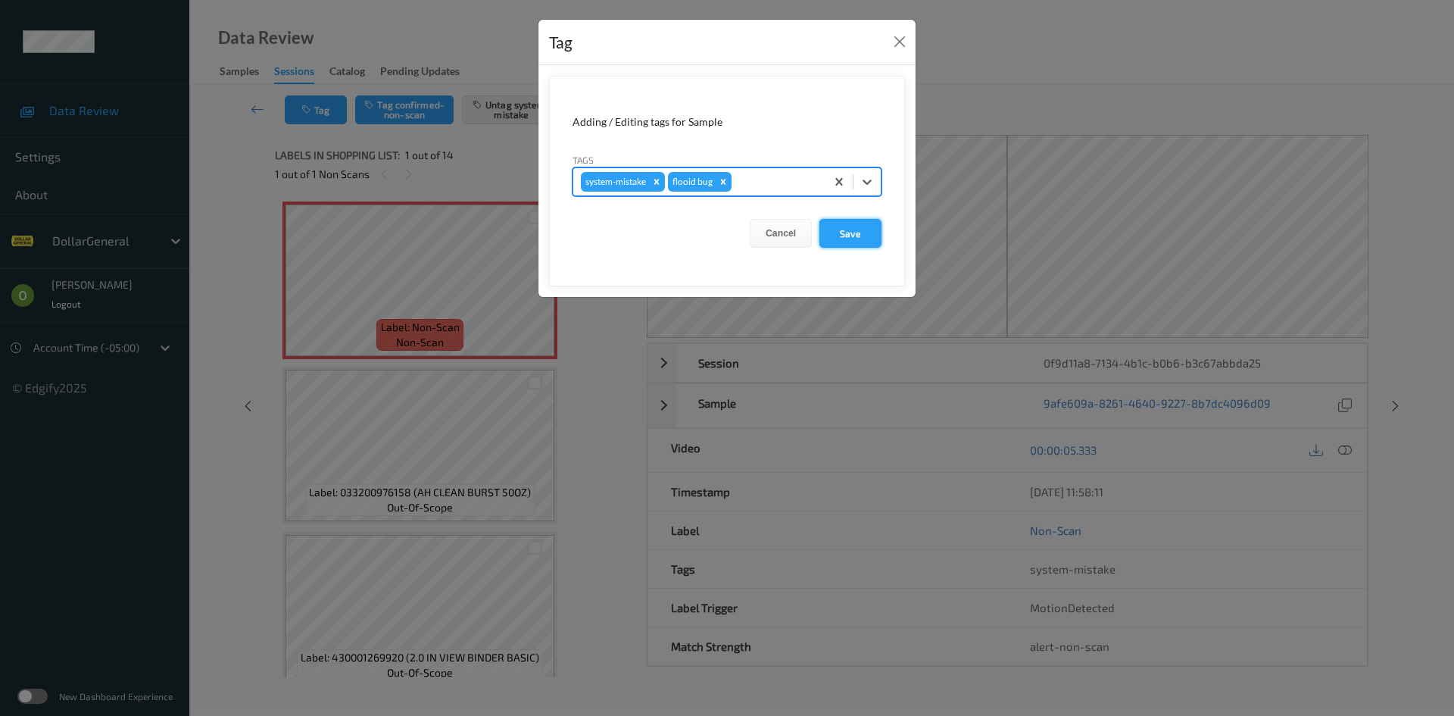
click at [869, 223] on button "Save" at bounding box center [851, 233] width 62 height 29
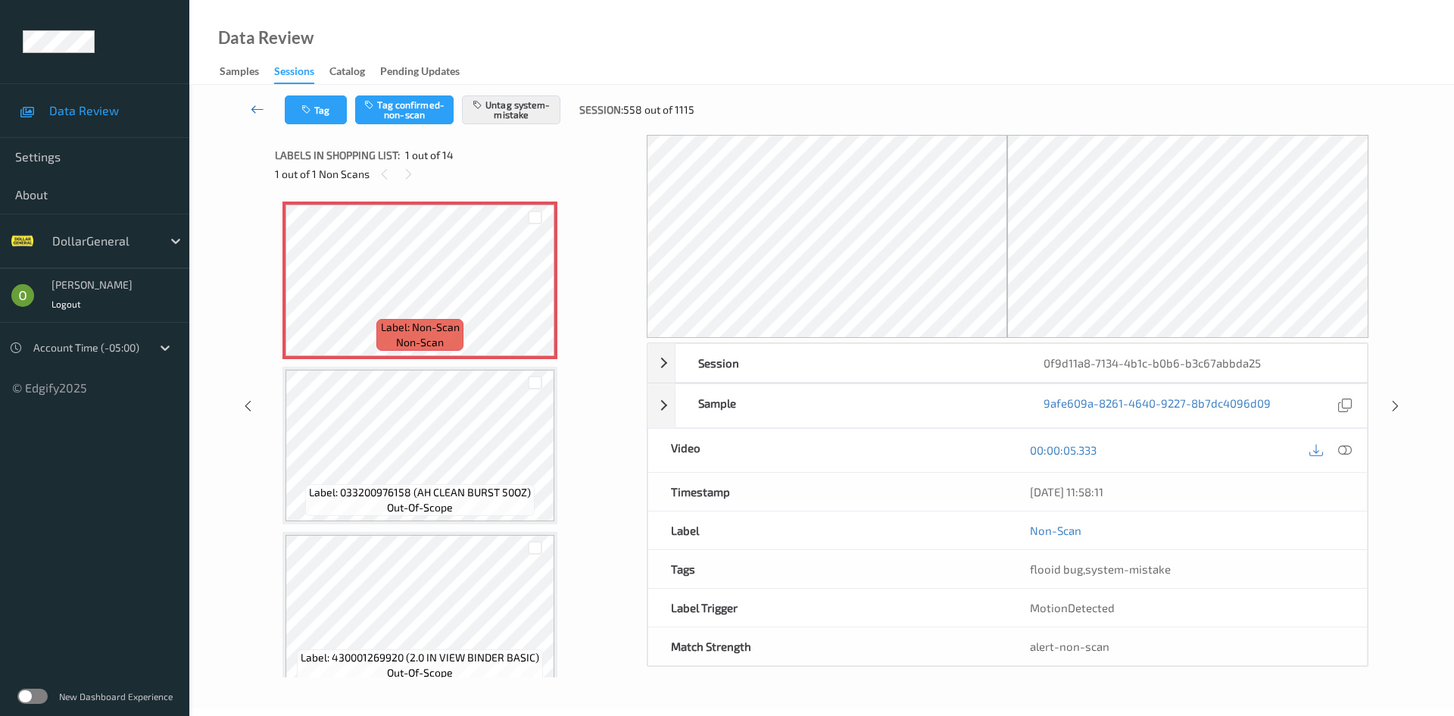
click at [259, 96] on link at bounding box center [258, 109] width 54 height 29
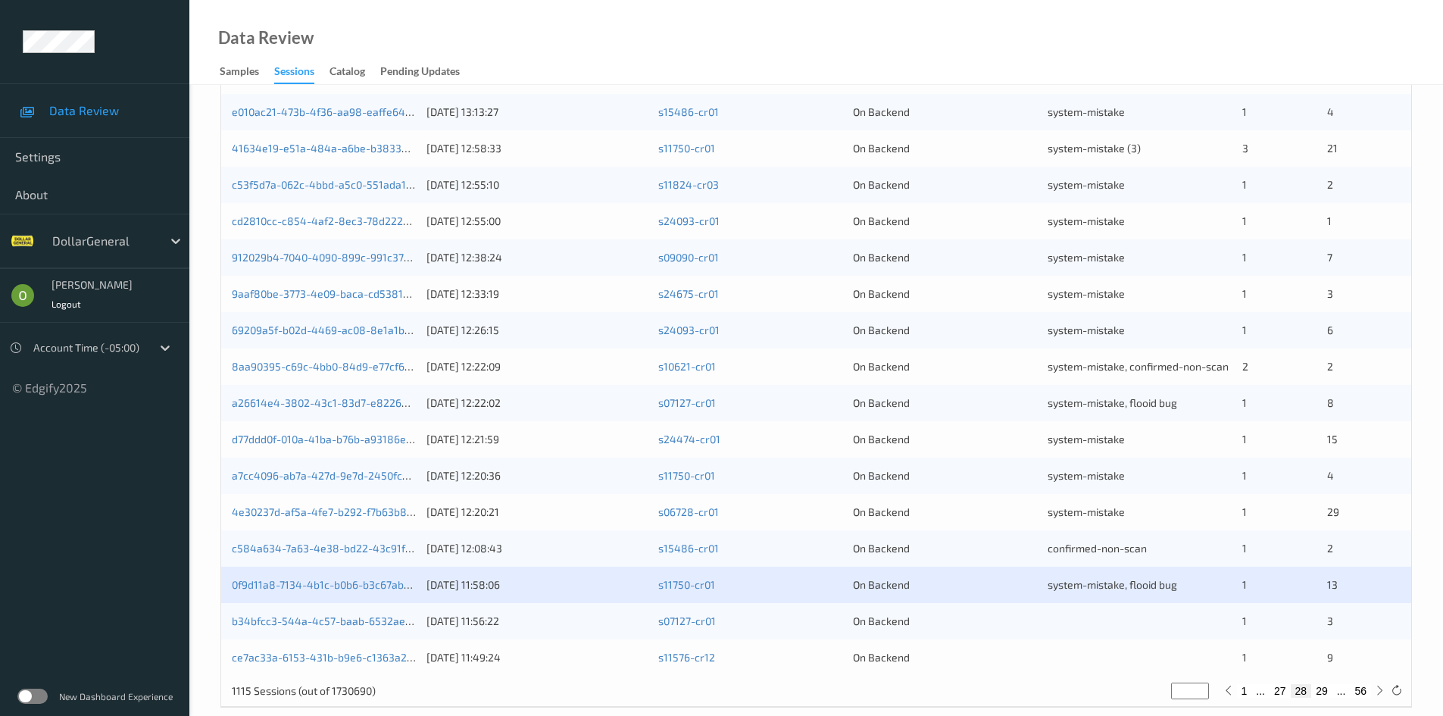
scroll to position [424, 0]
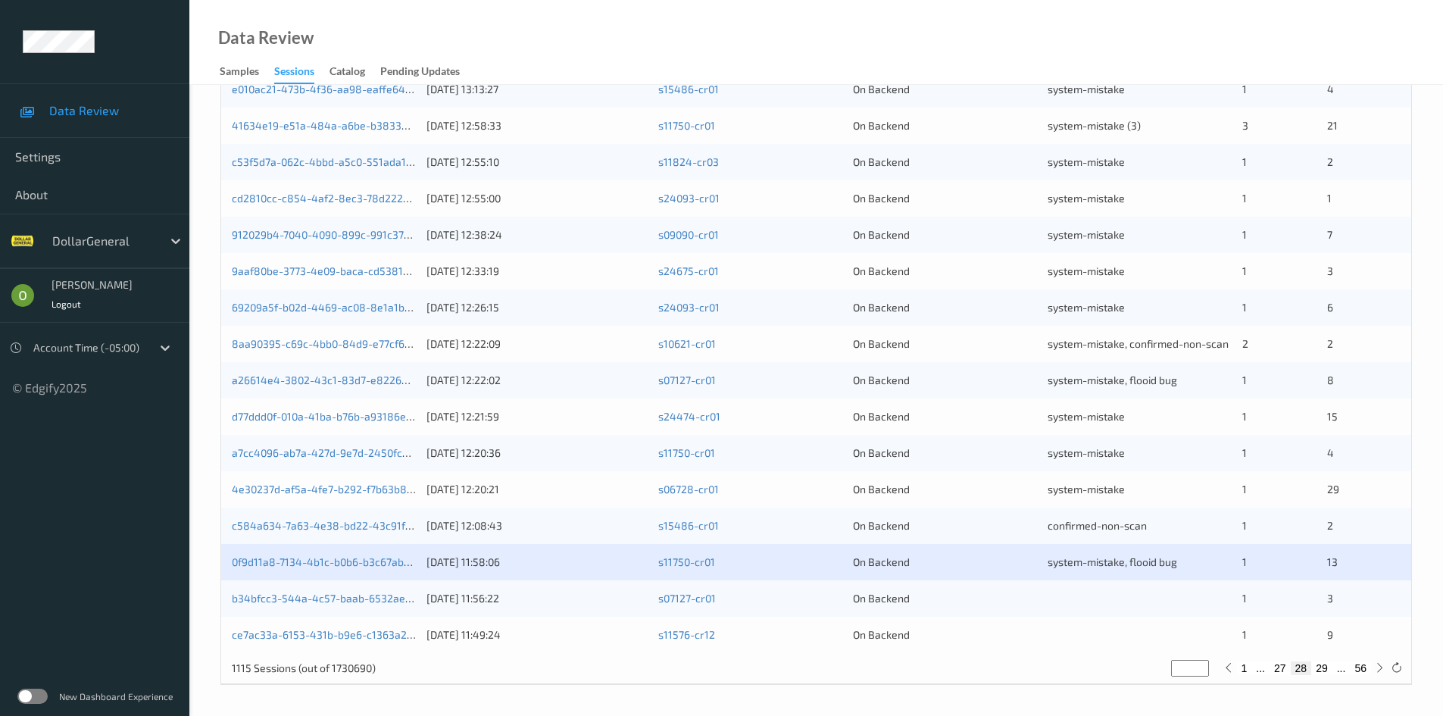
click at [1082, 594] on div at bounding box center [1139, 598] width 184 height 15
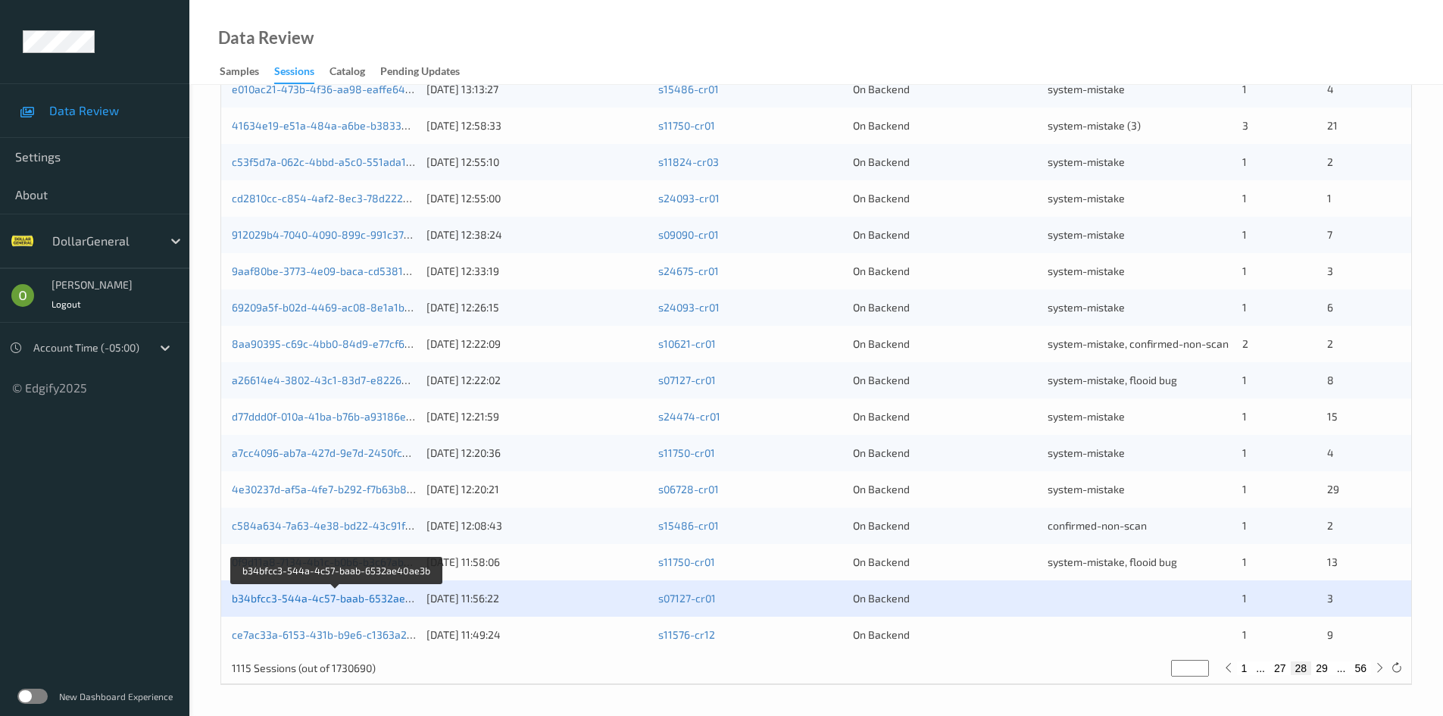
click at [351, 595] on link "b34bfcc3-544a-4c57-baab-6532ae40ae3b" at bounding box center [337, 598] width 211 height 13
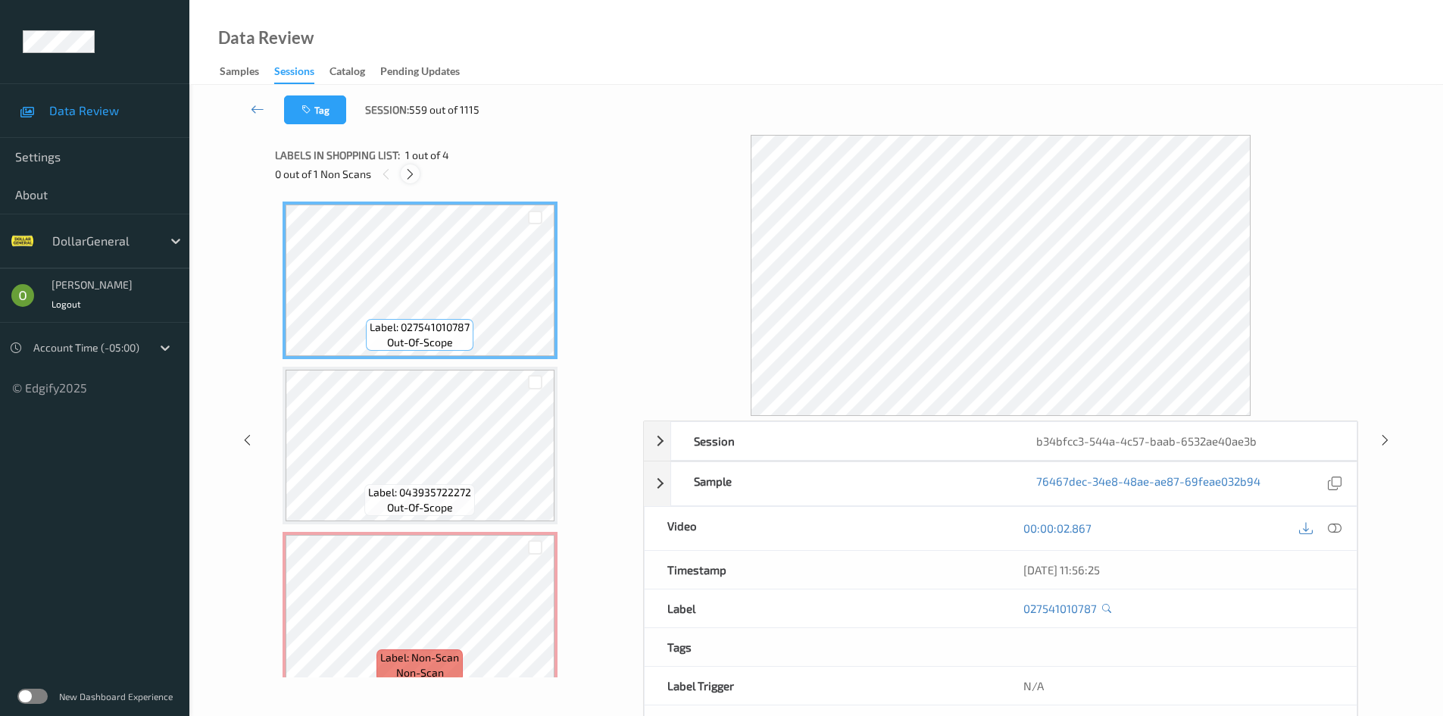
click at [415, 180] on icon at bounding box center [410, 174] width 13 height 14
click at [1337, 537] on div at bounding box center [1335, 528] width 20 height 20
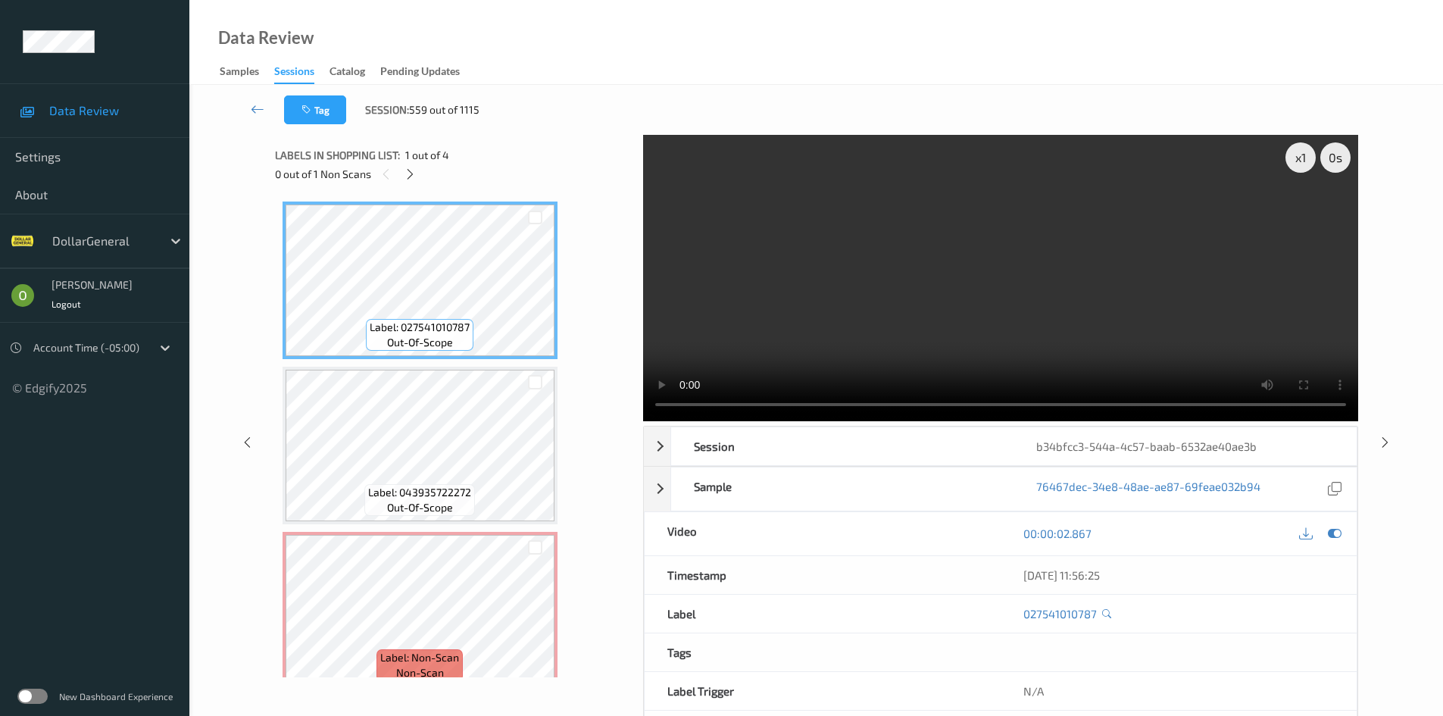
click at [779, 273] on video at bounding box center [1000, 278] width 715 height 286
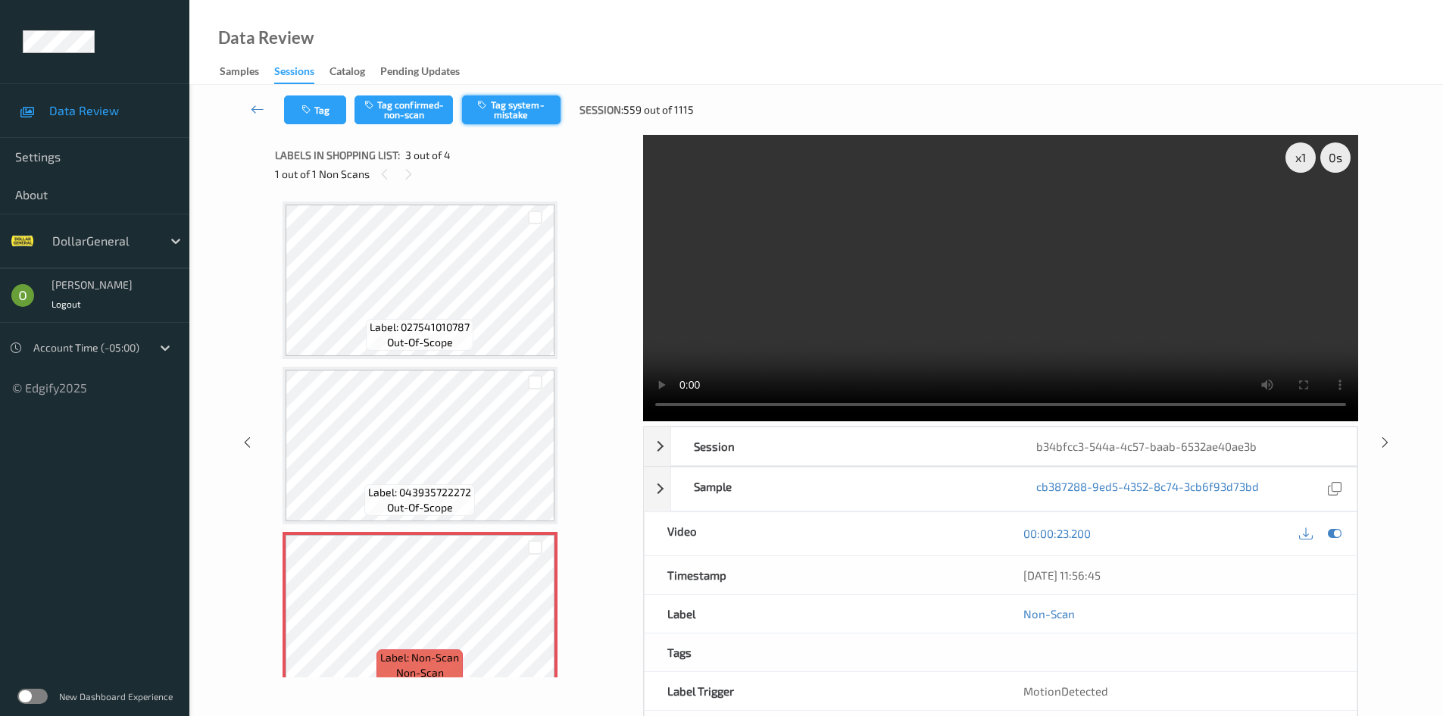
click at [534, 104] on button "Tag system-mistake" at bounding box center [511, 109] width 98 height 29
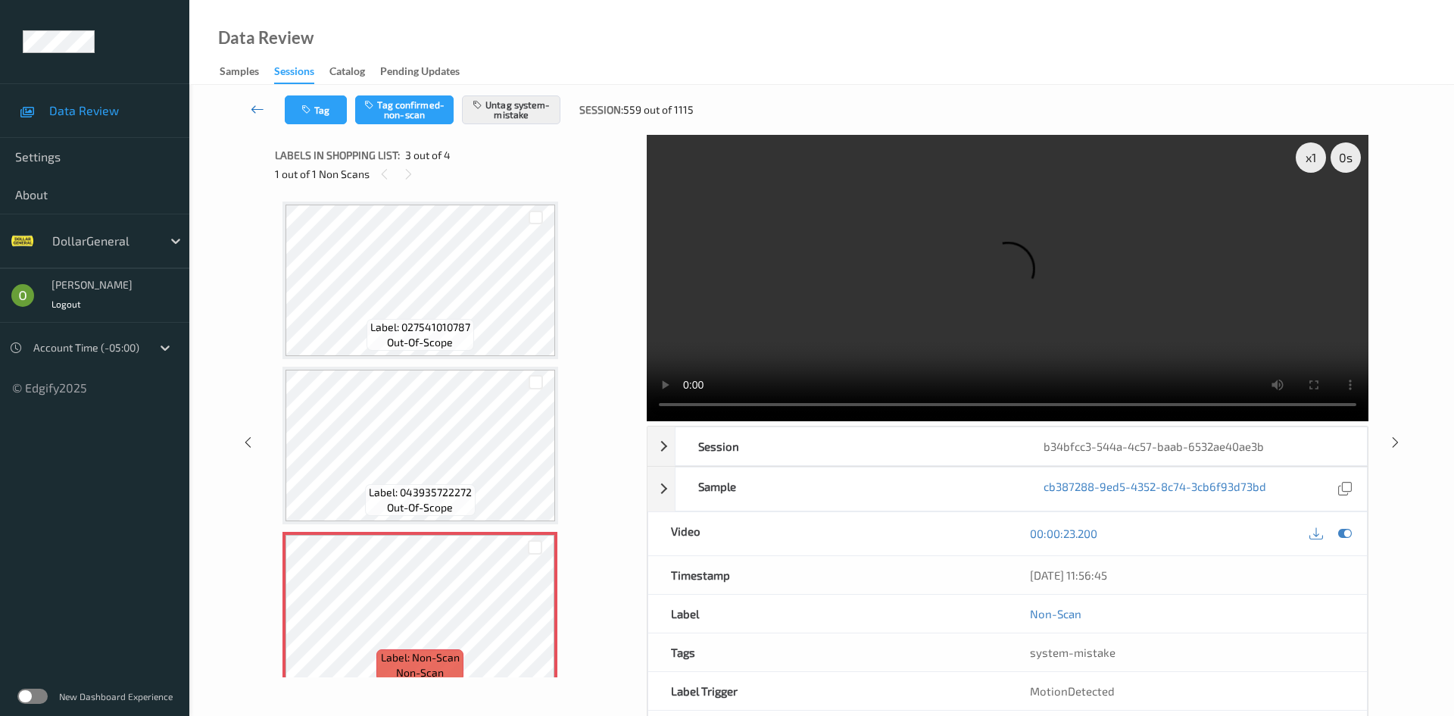
click at [244, 113] on link at bounding box center [258, 109] width 54 height 29
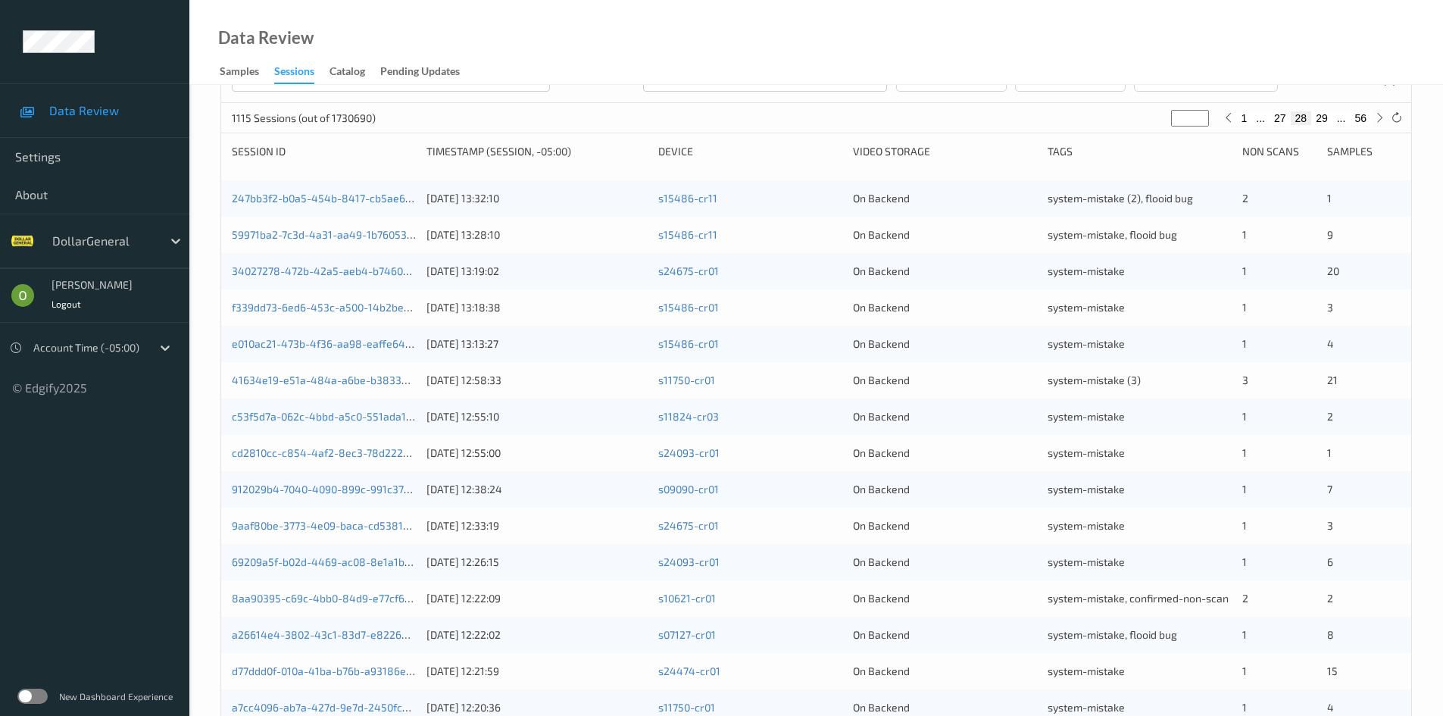
scroll to position [424, 0]
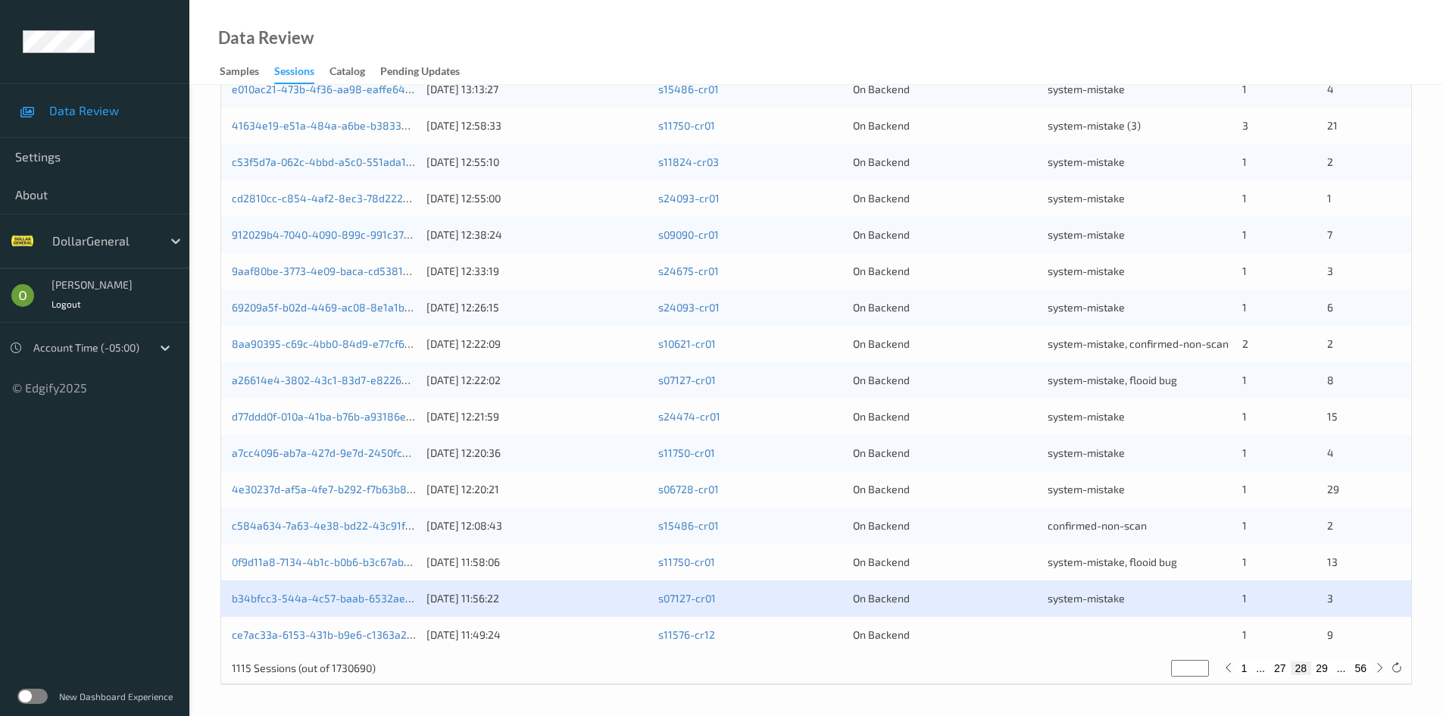
click at [906, 628] on div "On Backend" at bounding box center [945, 634] width 184 height 15
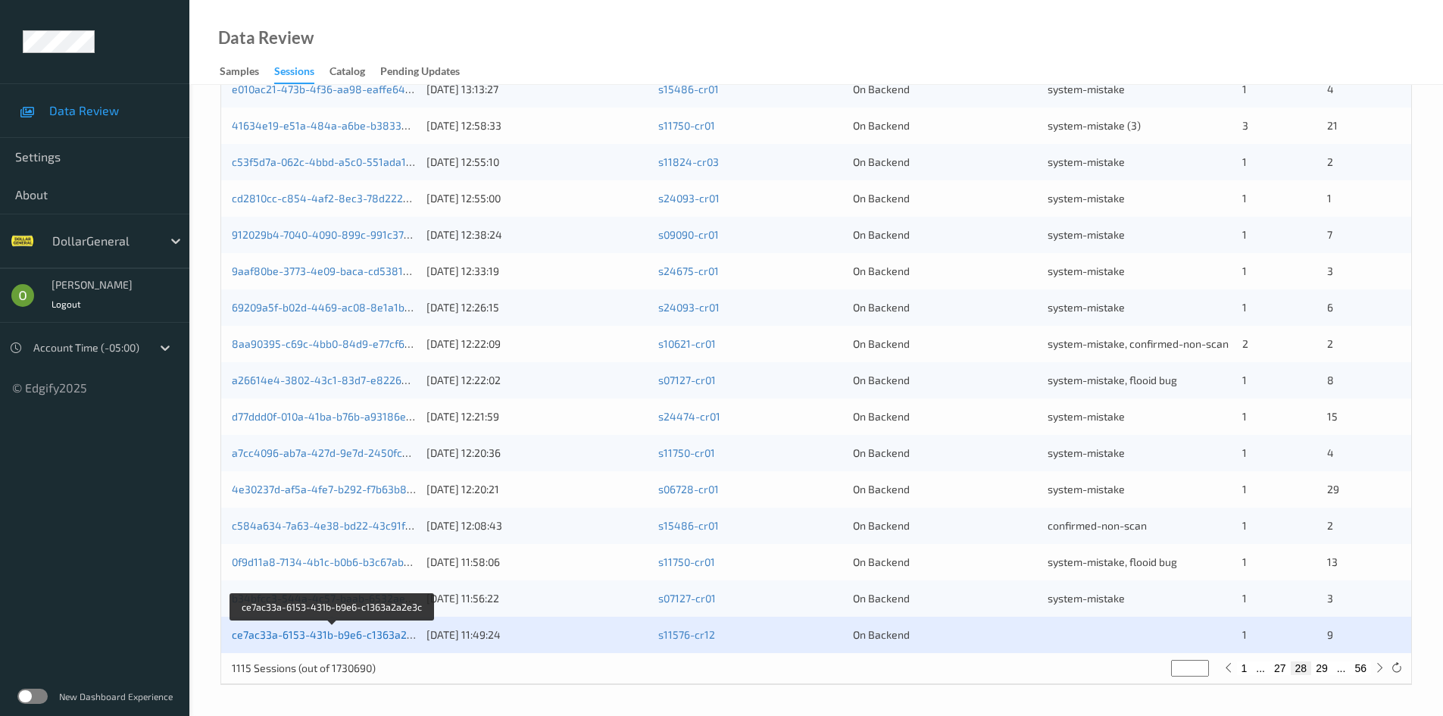
click at [362, 639] on link "ce7ac33a-6153-431b-b9e6-c1363a2a2e3c" at bounding box center [334, 634] width 205 height 13
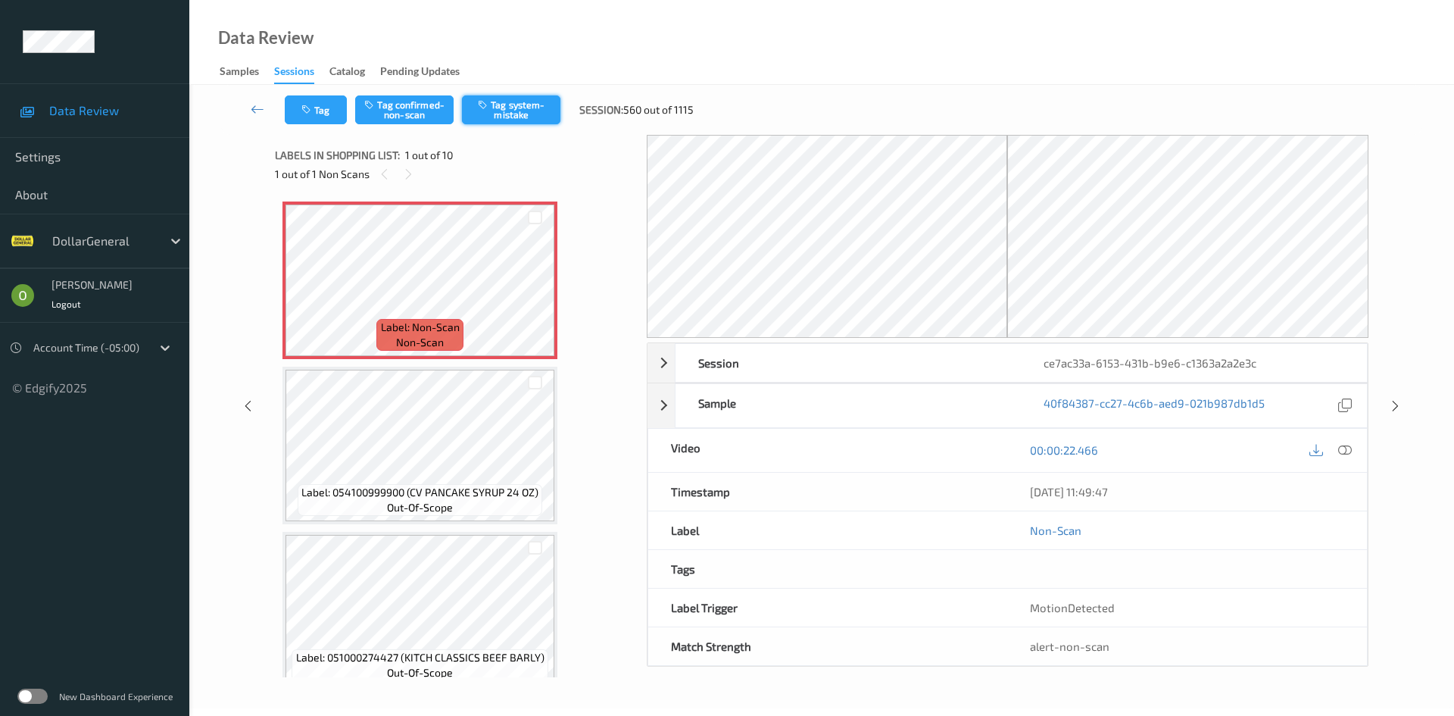
click at [539, 107] on button "Tag system-mistake" at bounding box center [511, 109] width 98 height 29
click at [317, 115] on button "Tag" at bounding box center [316, 109] width 62 height 29
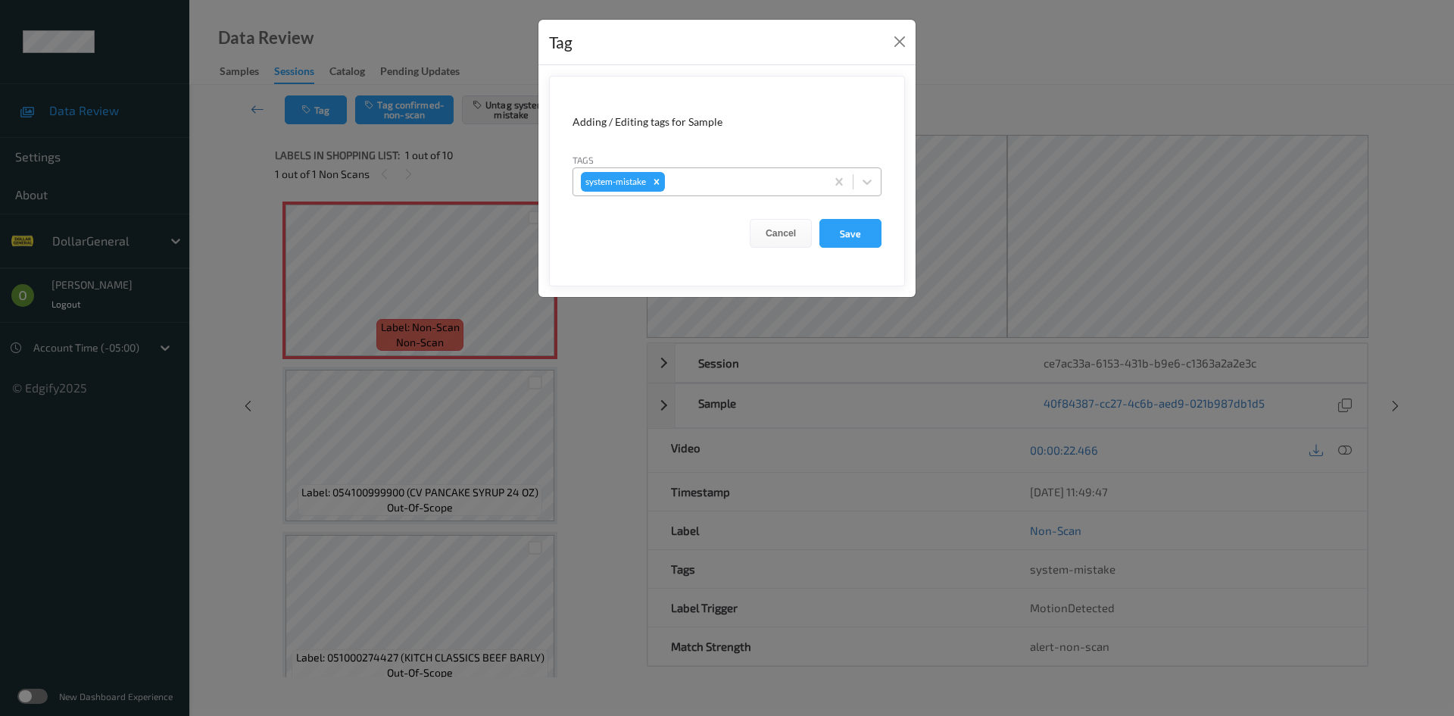
click at [738, 180] on div at bounding box center [743, 182] width 150 height 18
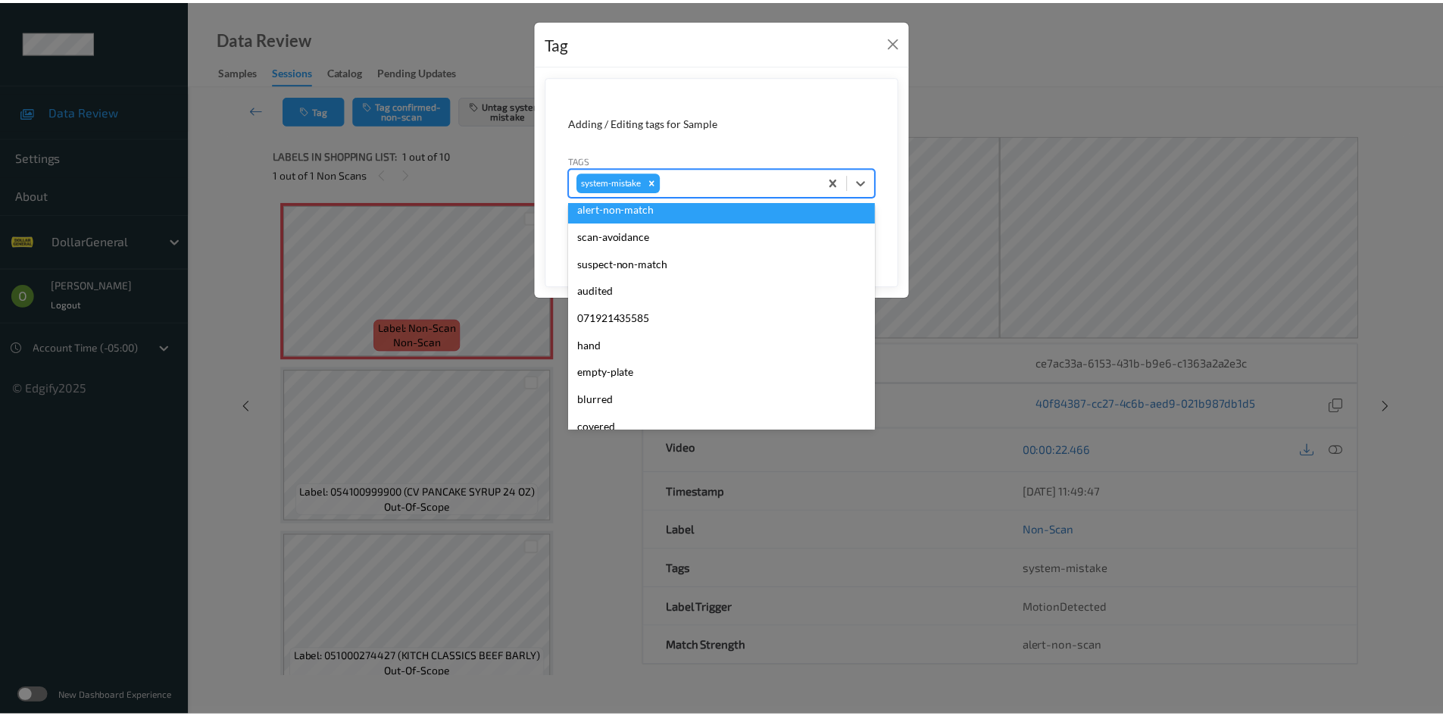
scroll to position [379, 0]
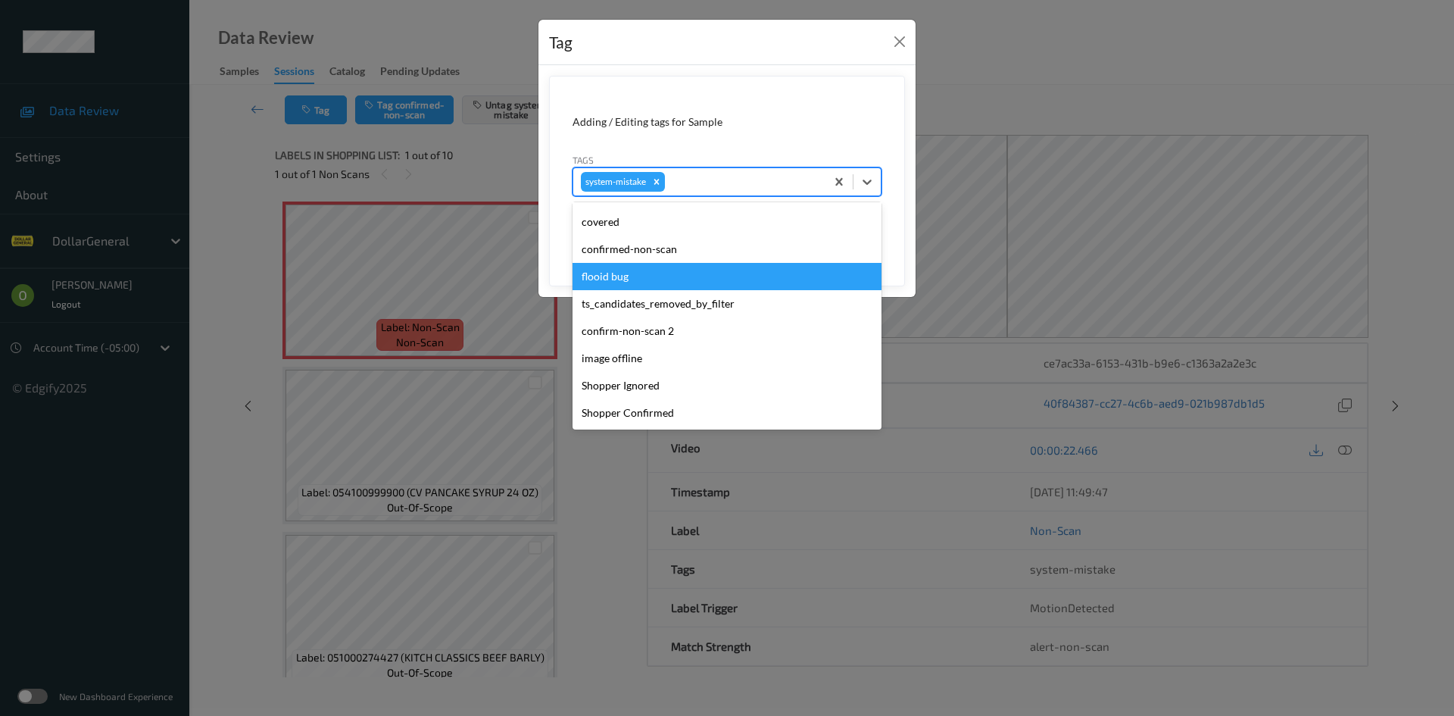
click at [717, 276] on div "flooid bug" at bounding box center [727, 276] width 309 height 27
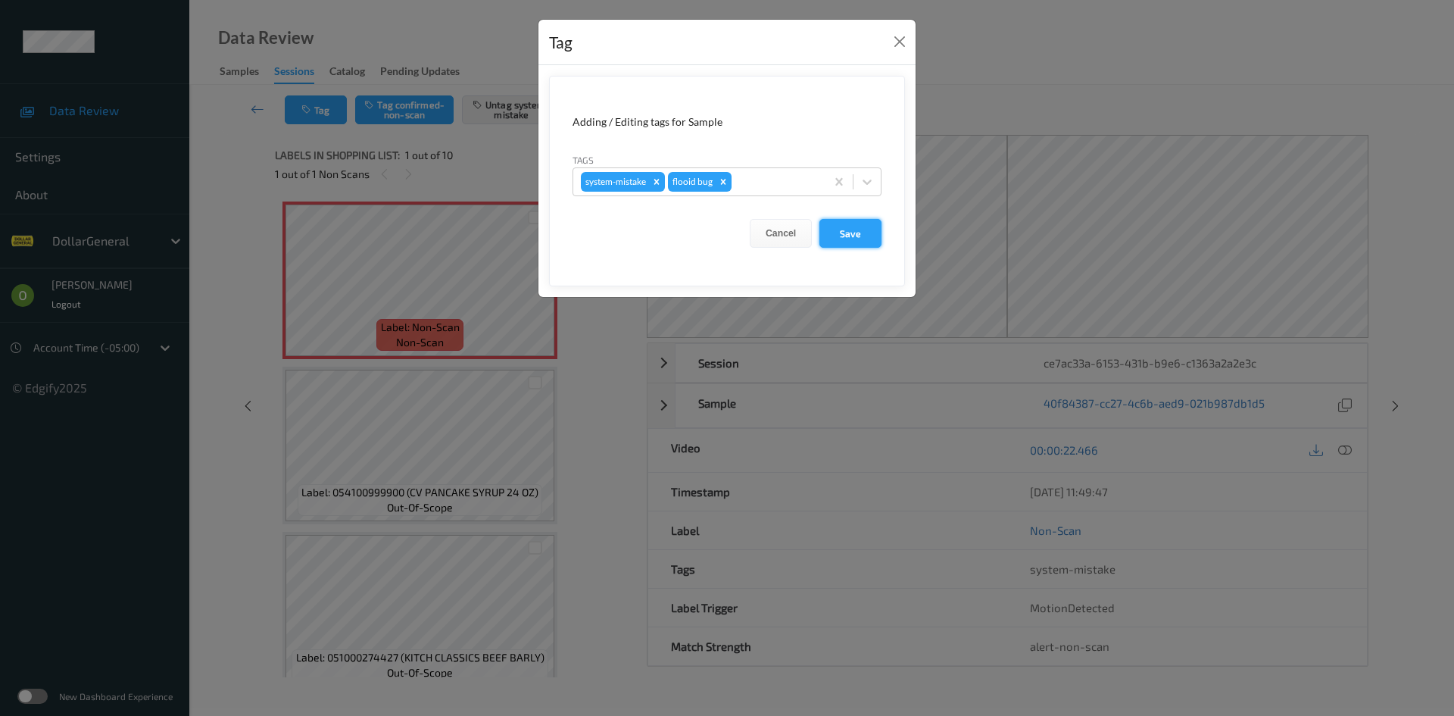
click at [829, 238] on button "Save" at bounding box center [851, 233] width 62 height 29
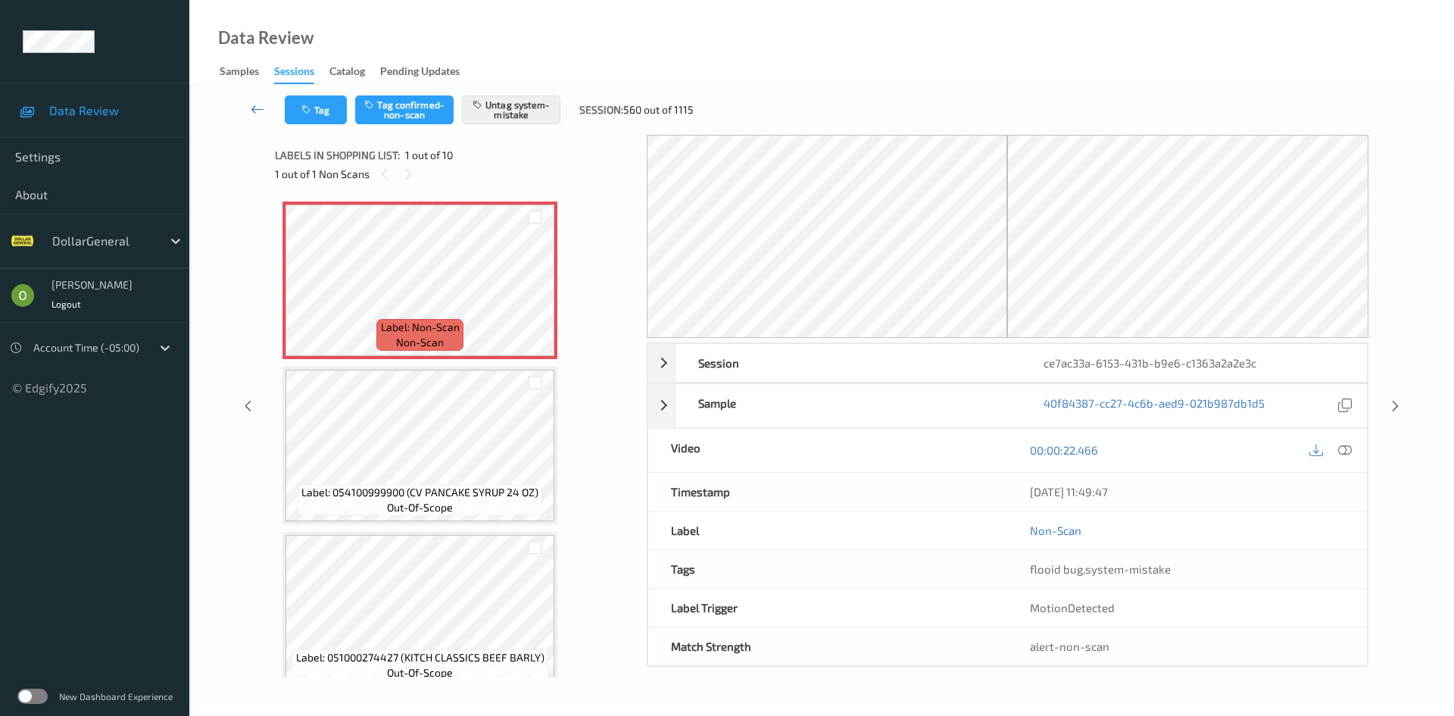
click at [270, 117] on link at bounding box center [258, 109] width 54 height 29
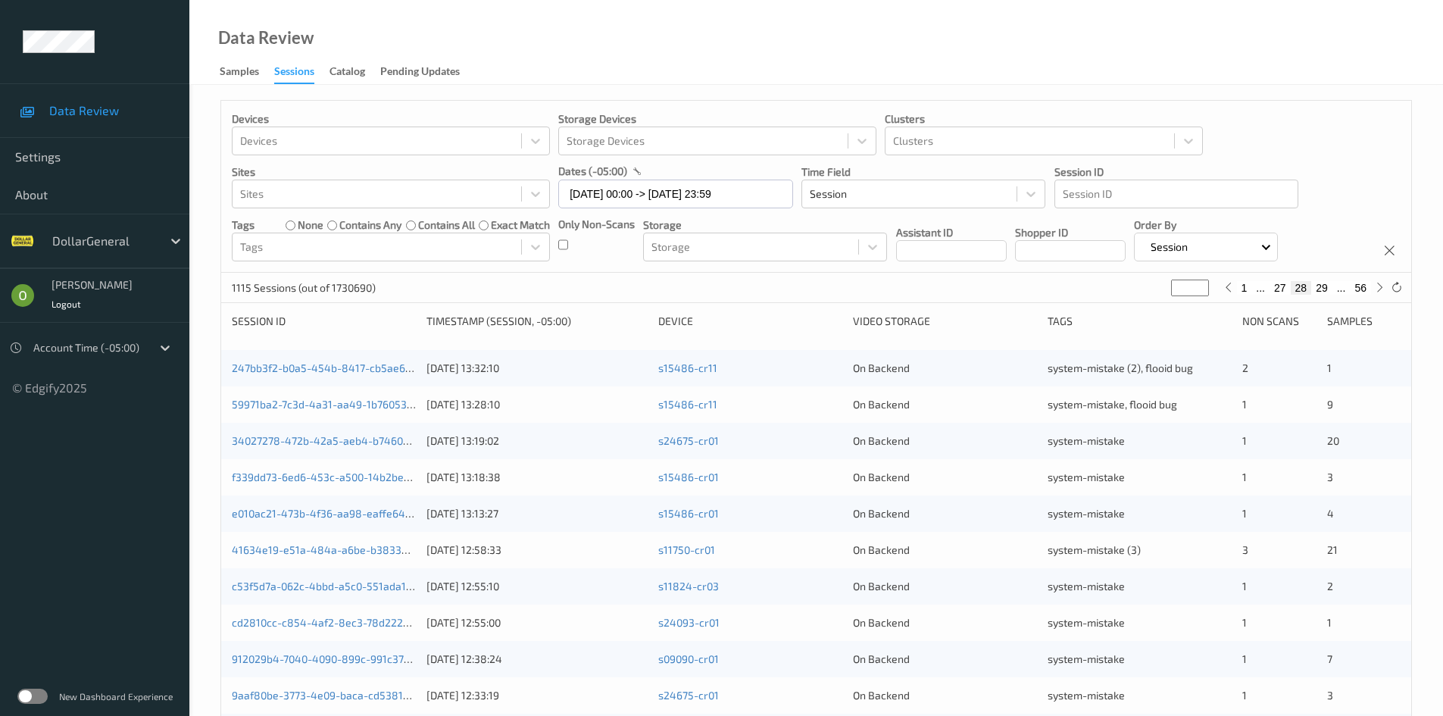
click at [1284, 289] on button "27" at bounding box center [1279, 288] width 21 height 14
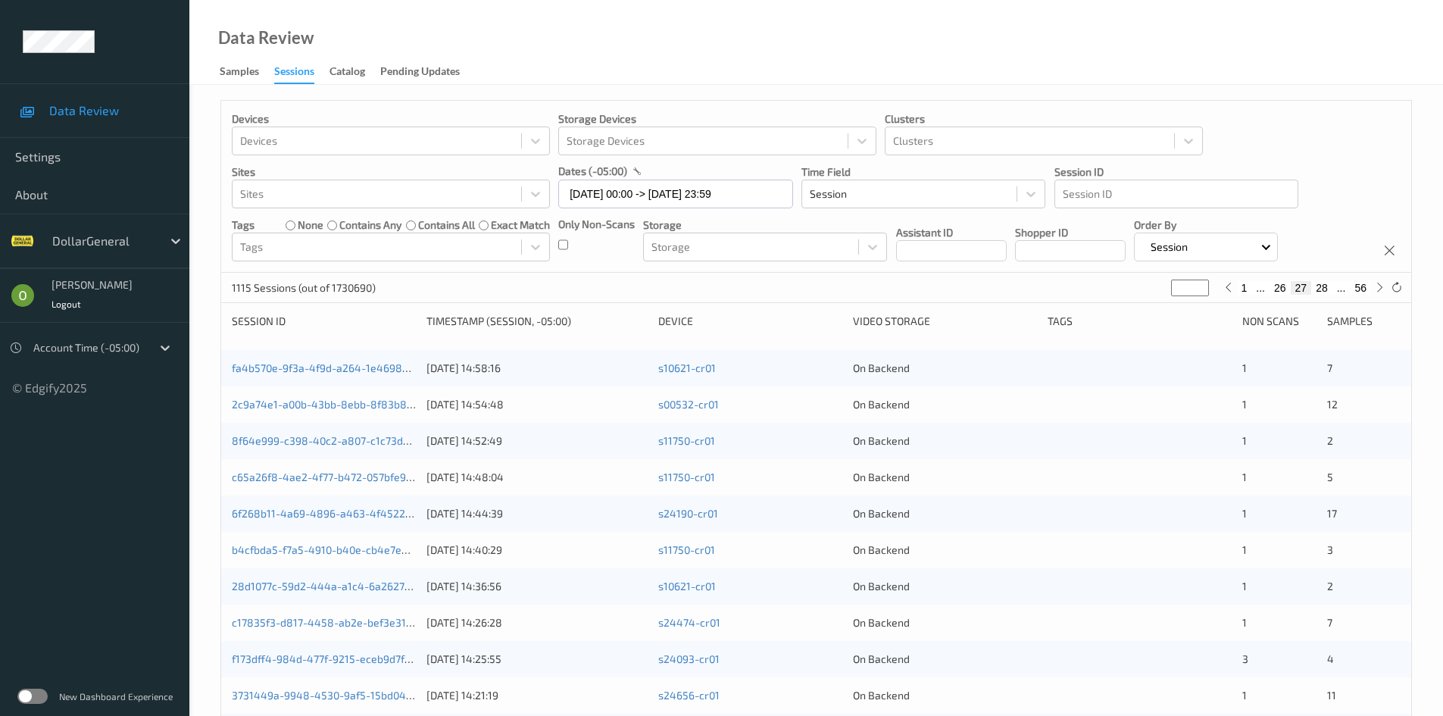
click at [1279, 289] on button "26" at bounding box center [1279, 288] width 21 height 14
click at [1279, 289] on button "25" at bounding box center [1279, 288] width 21 height 14
click at [1279, 289] on button "24" at bounding box center [1279, 288] width 21 height 14
click at [1279, 289] on button "23" at bounding box center [1279, 288] width 21 height 14
click at [1324, 292] on button "24" at bounding box center [1321, 288] width 21 height 14
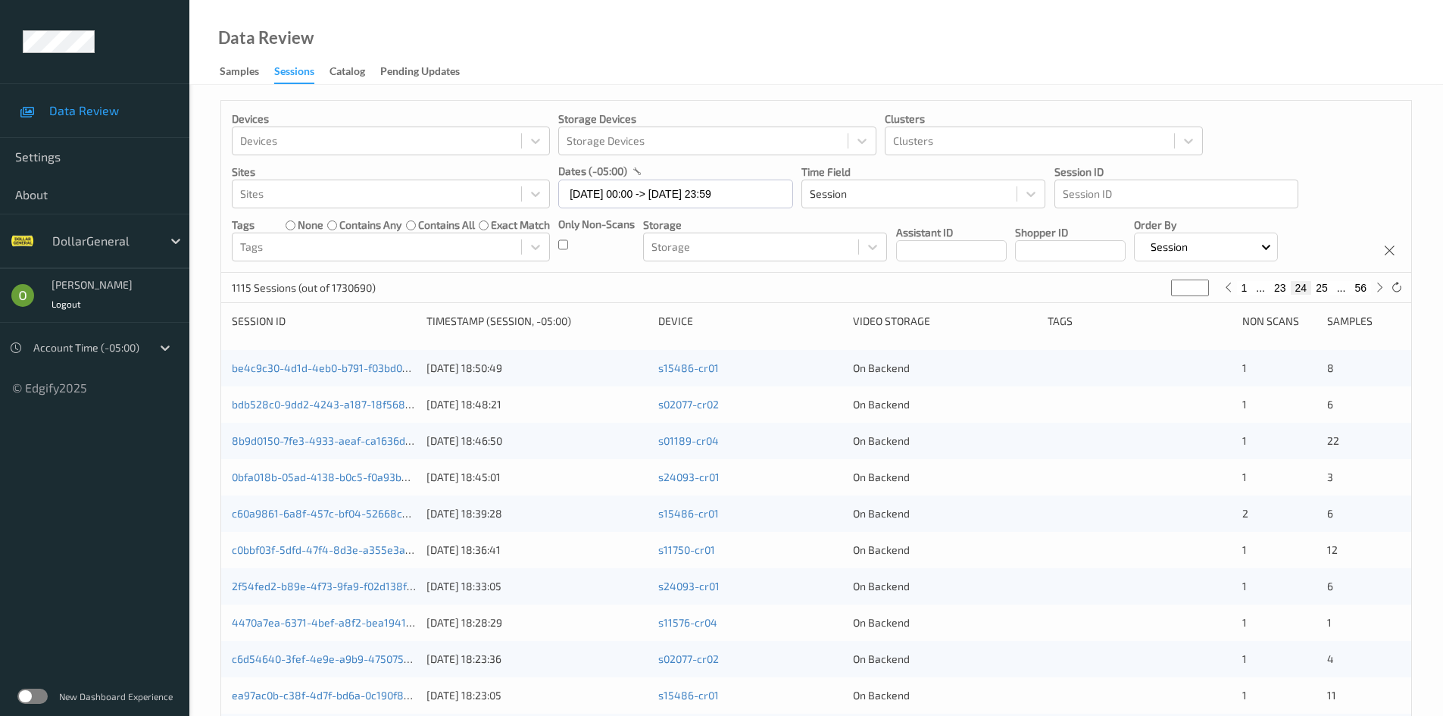
click at [1324, 292] on button "25" at bounding box center [1321, 288] width 21 height 14
click at [1324, 292] on button "26" at bounding box center [1321, 288] width 21 height 14
click at [332, 365] on link "22eab9b6-bfe5-4e9a-9e6f-28ab37297e11" at bounding box center [334, 367] width 205 height 13
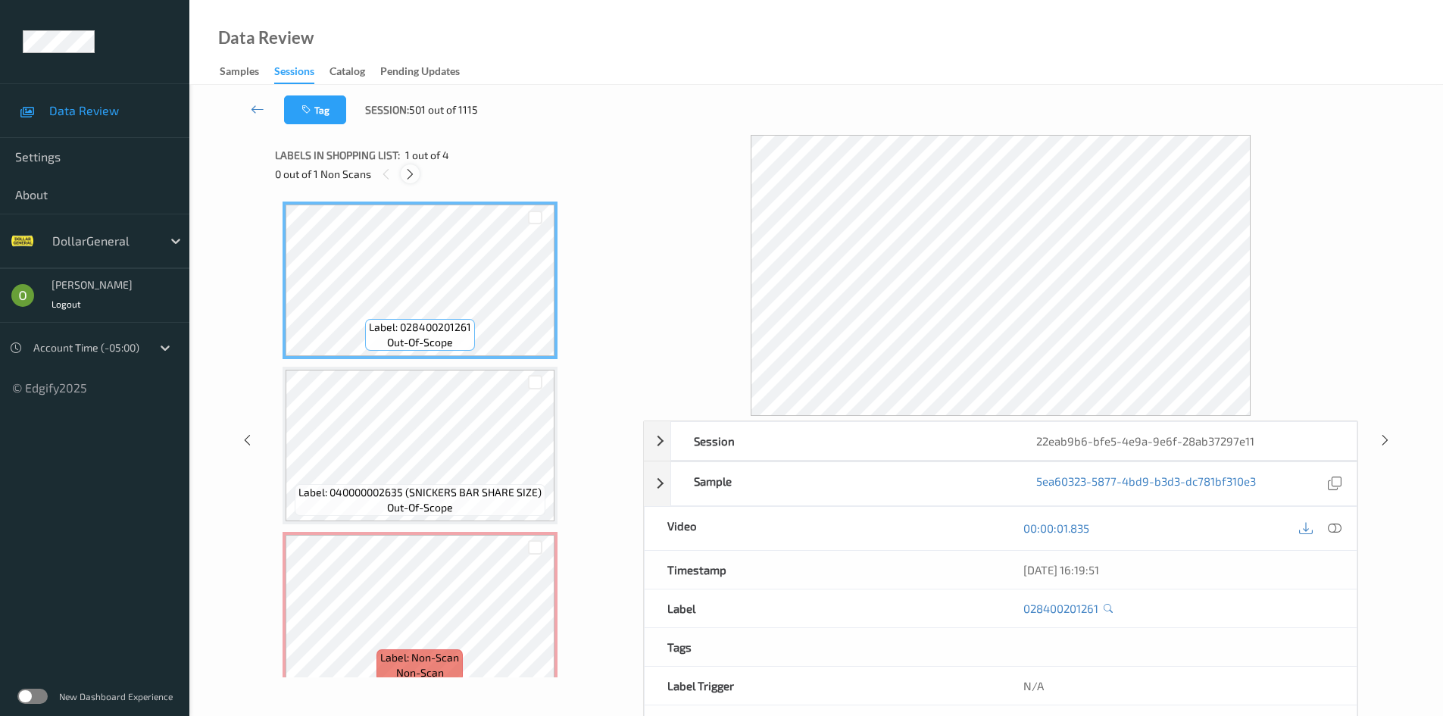
click at [406, 177] on icon at bounding box center [410, 174] width 13 height 14
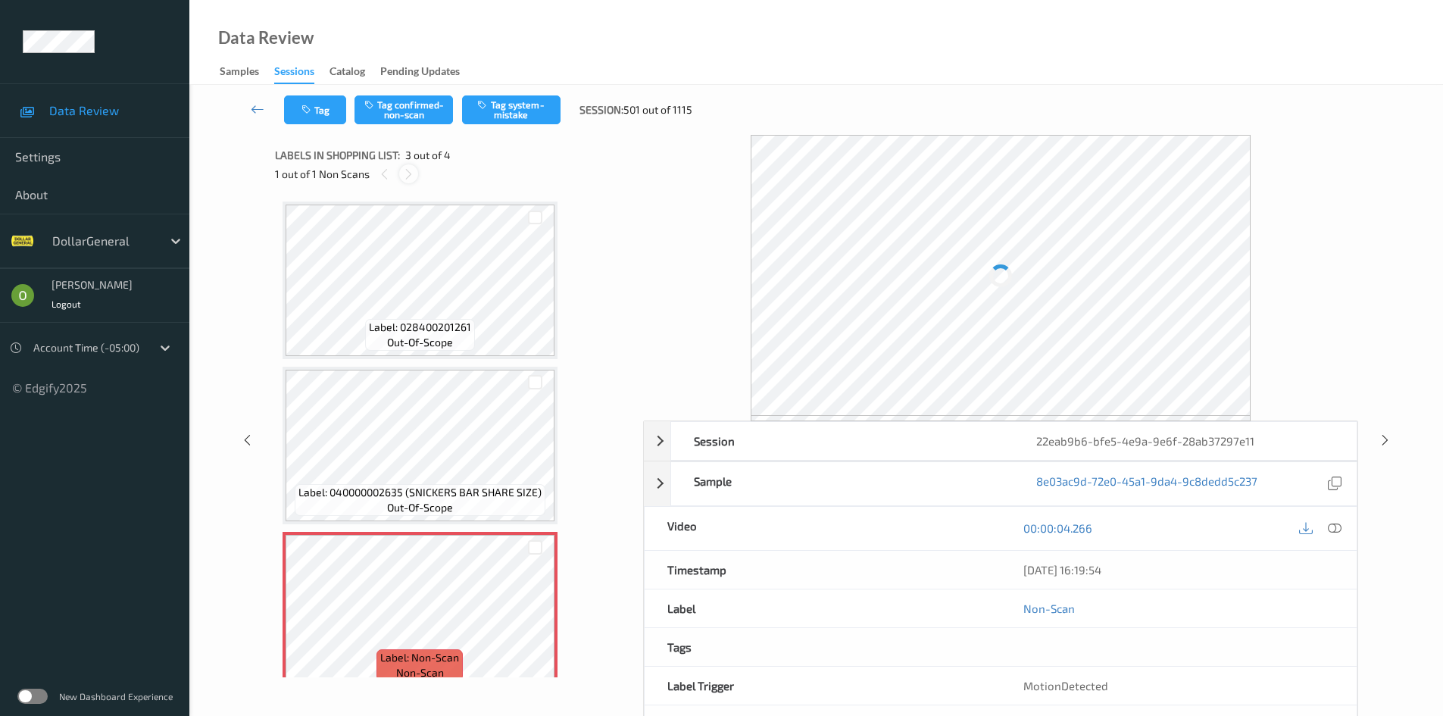
scroll to position [173, 0]
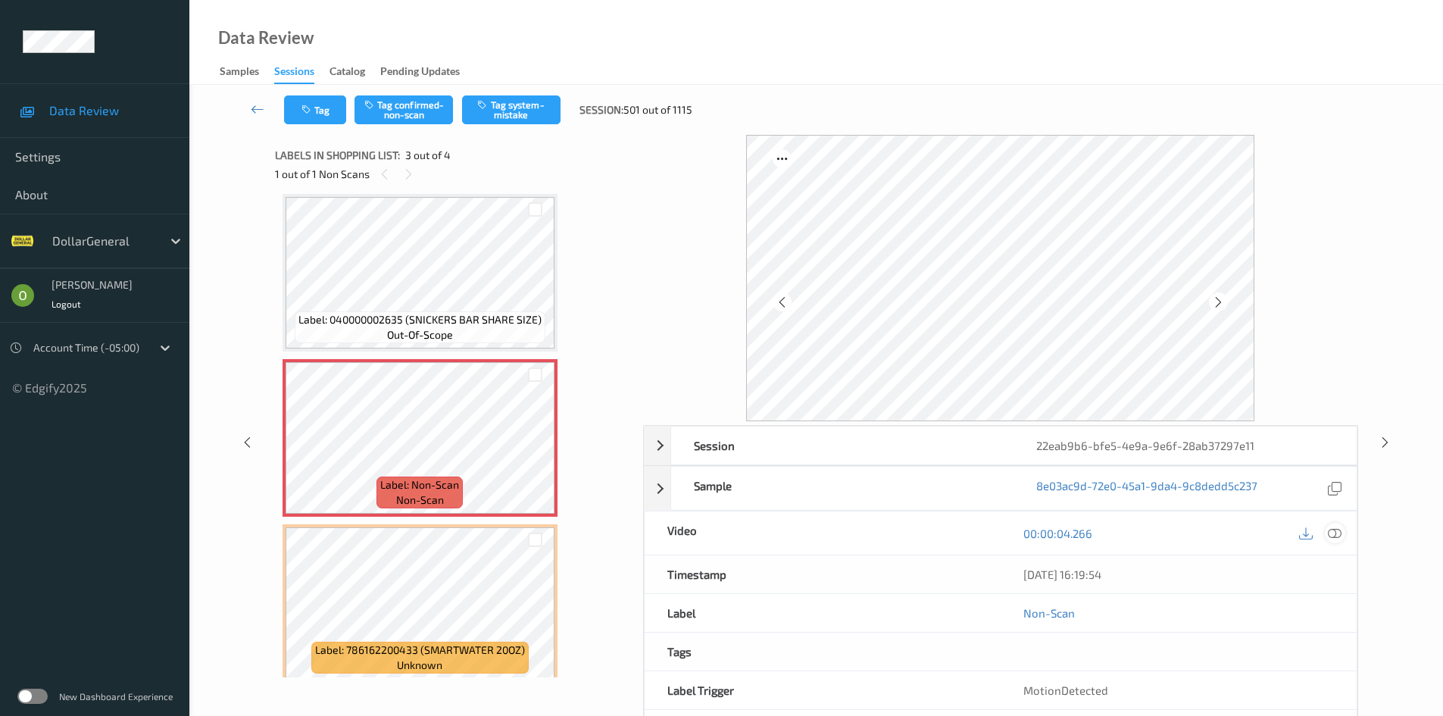
click at [1340, 539] on icon at bounding box center [1335, 533] width 14 height 14
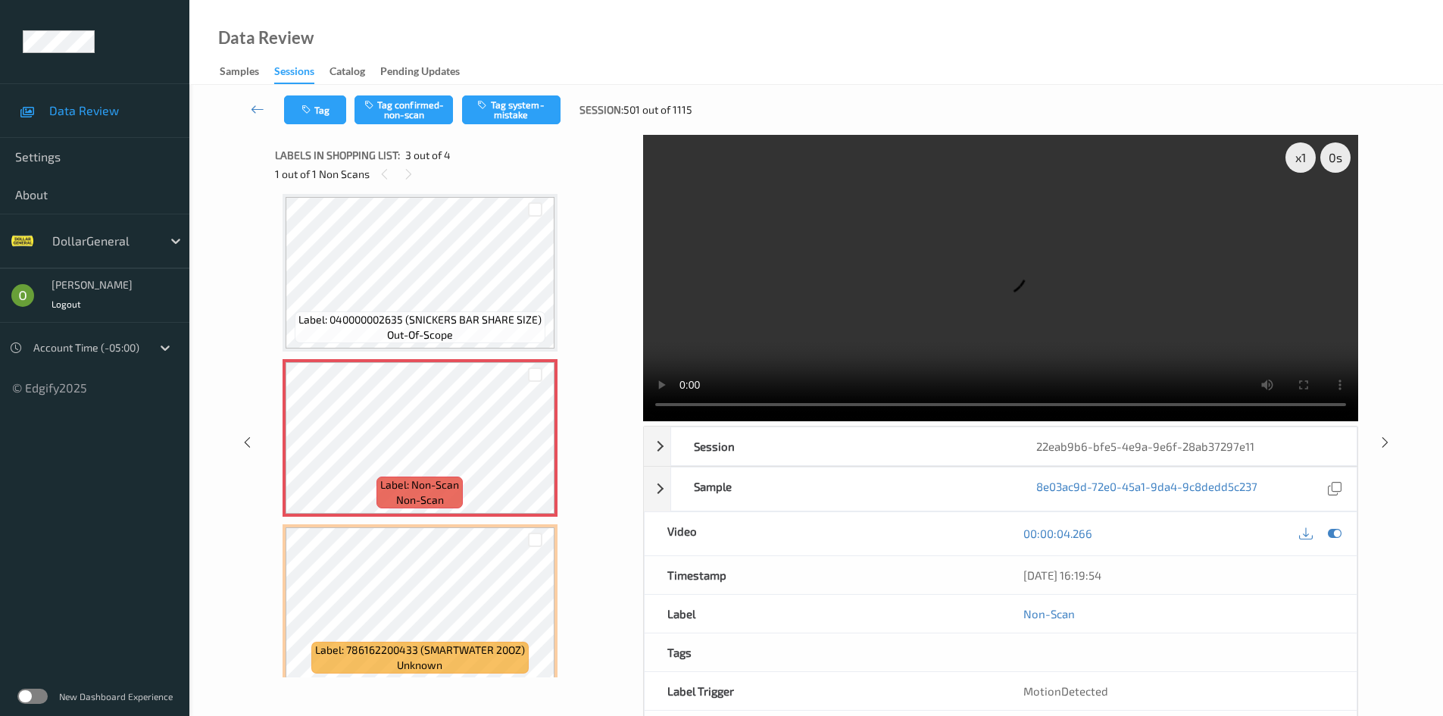
click at [962, 207] on video at bounding box center [1000, 278] width 715 height 286
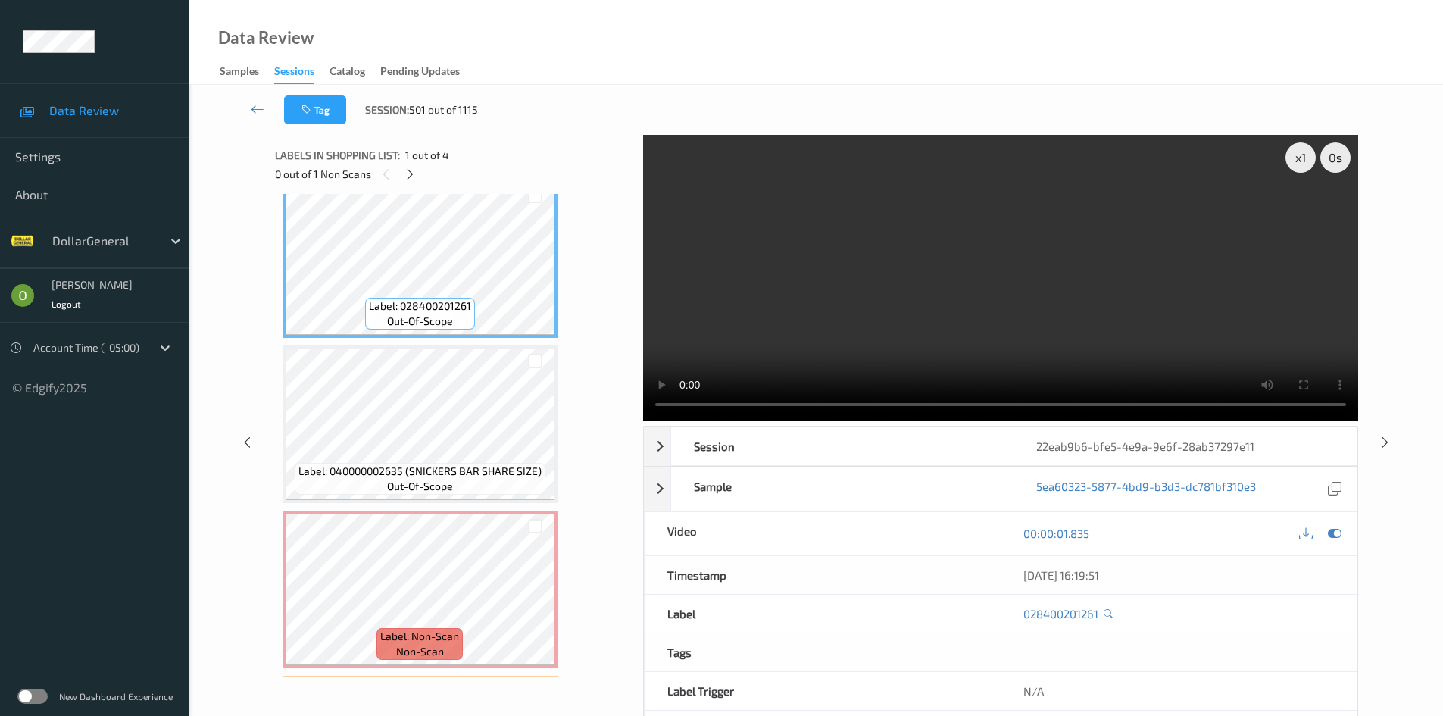
scroll to position [0, 0]
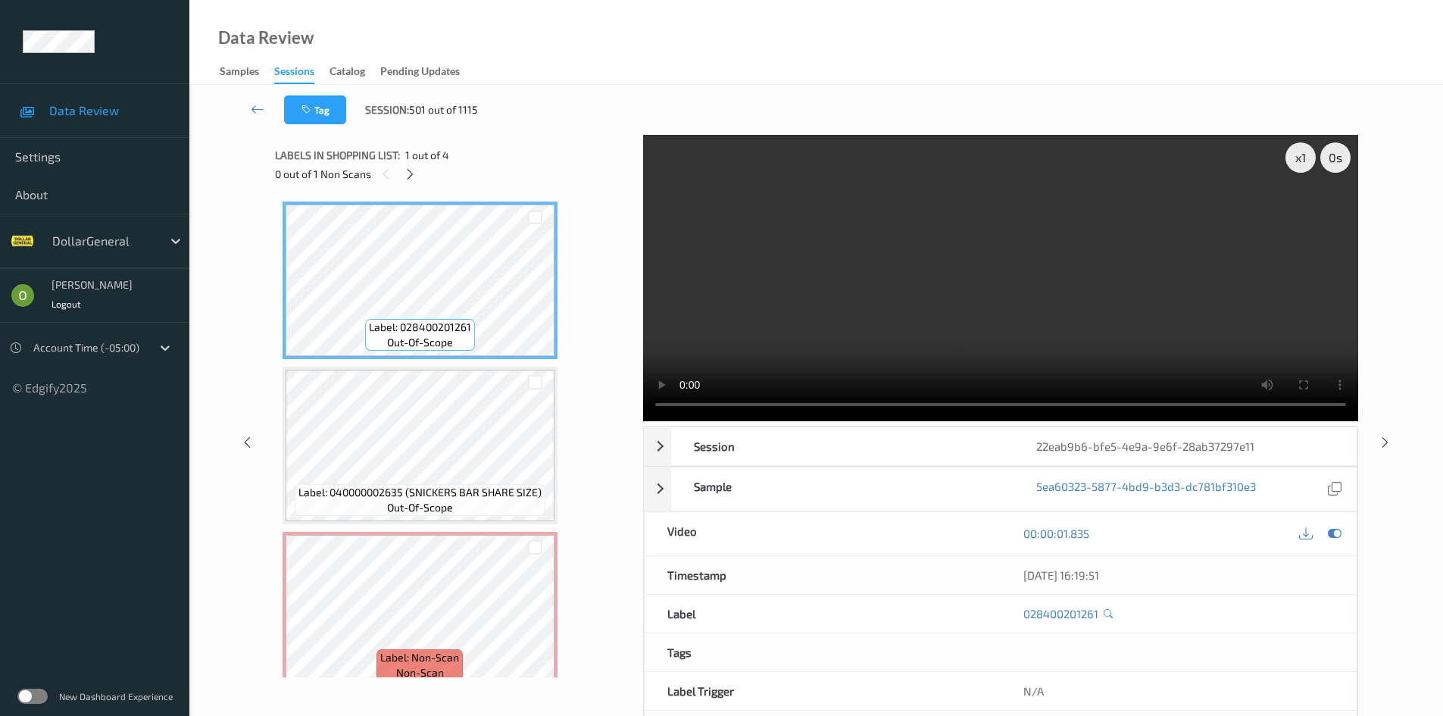
click at [875, 240] on video at bounding box center [1000, 278] width 715 height 286
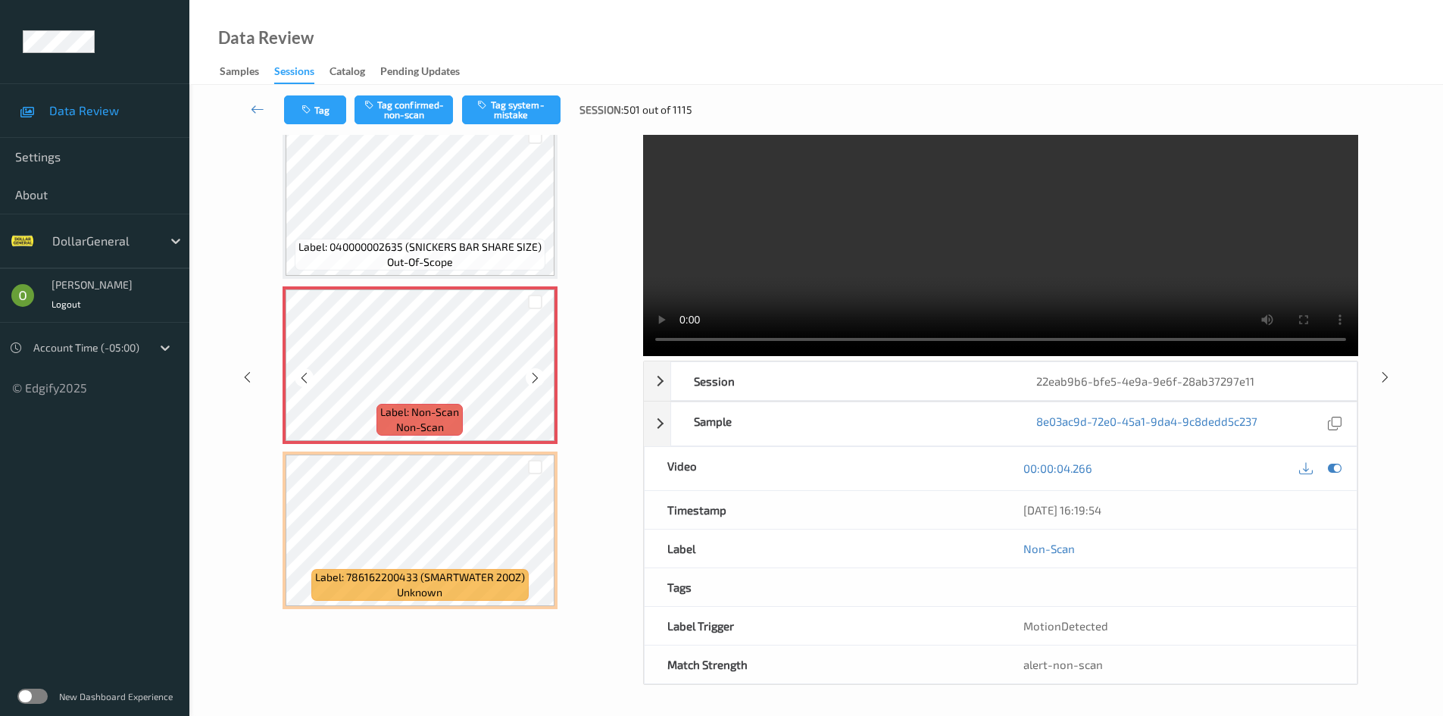
scroll to position [185, 0]
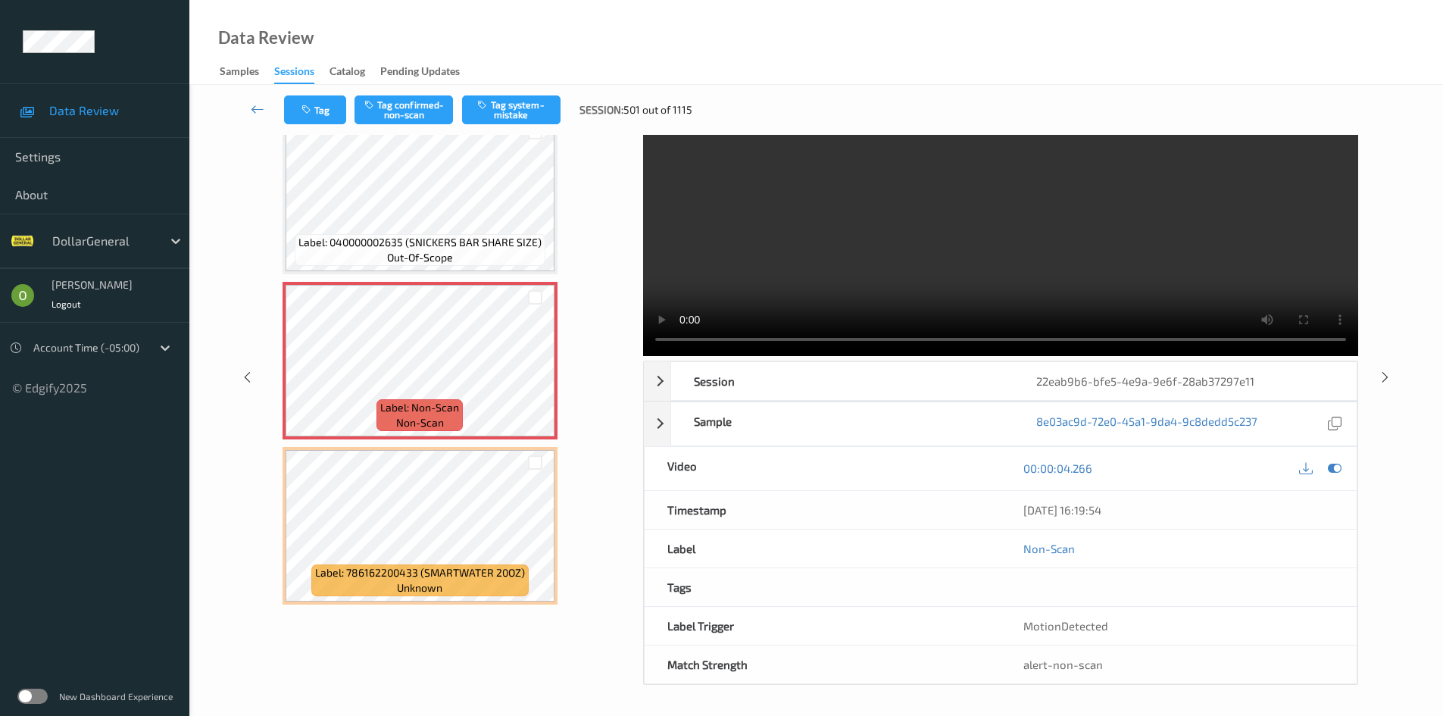
click at [828, 262] on video at bounding box center [1000, 213] width 715 height 286
click at [523, 108] on button "Tag system-mistake" at bounding box center [511, 109] width 98 height 29
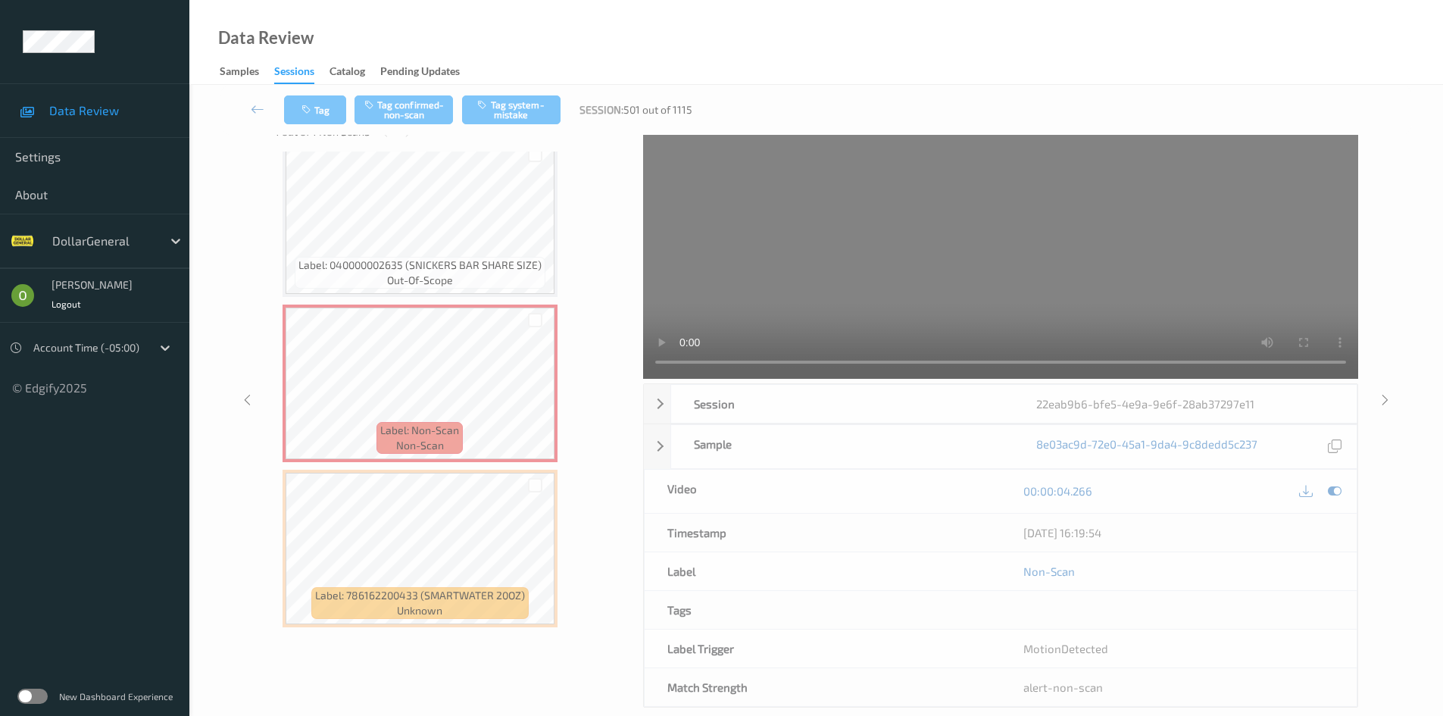
scroll to position [0, 0]
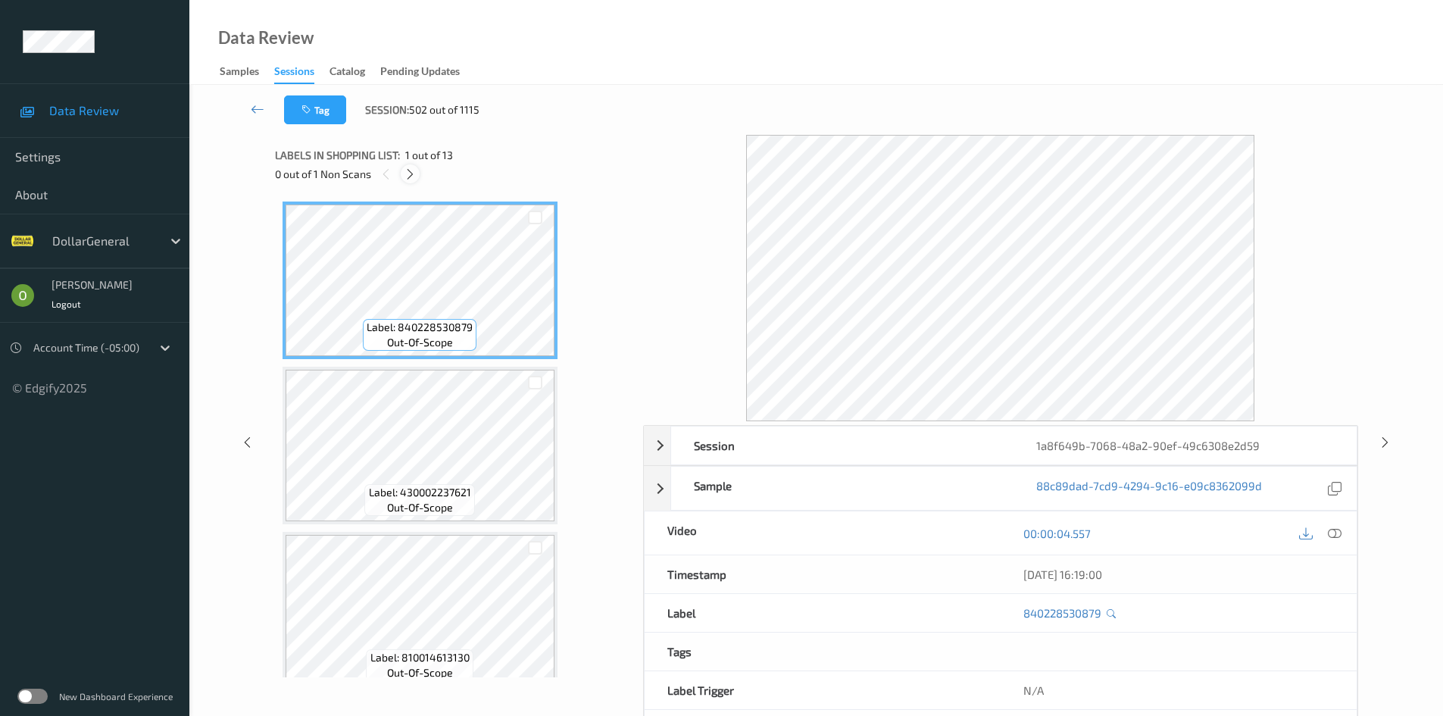
click at [414, 179] on icon at bounding box center [410, 174] width 13 height 14
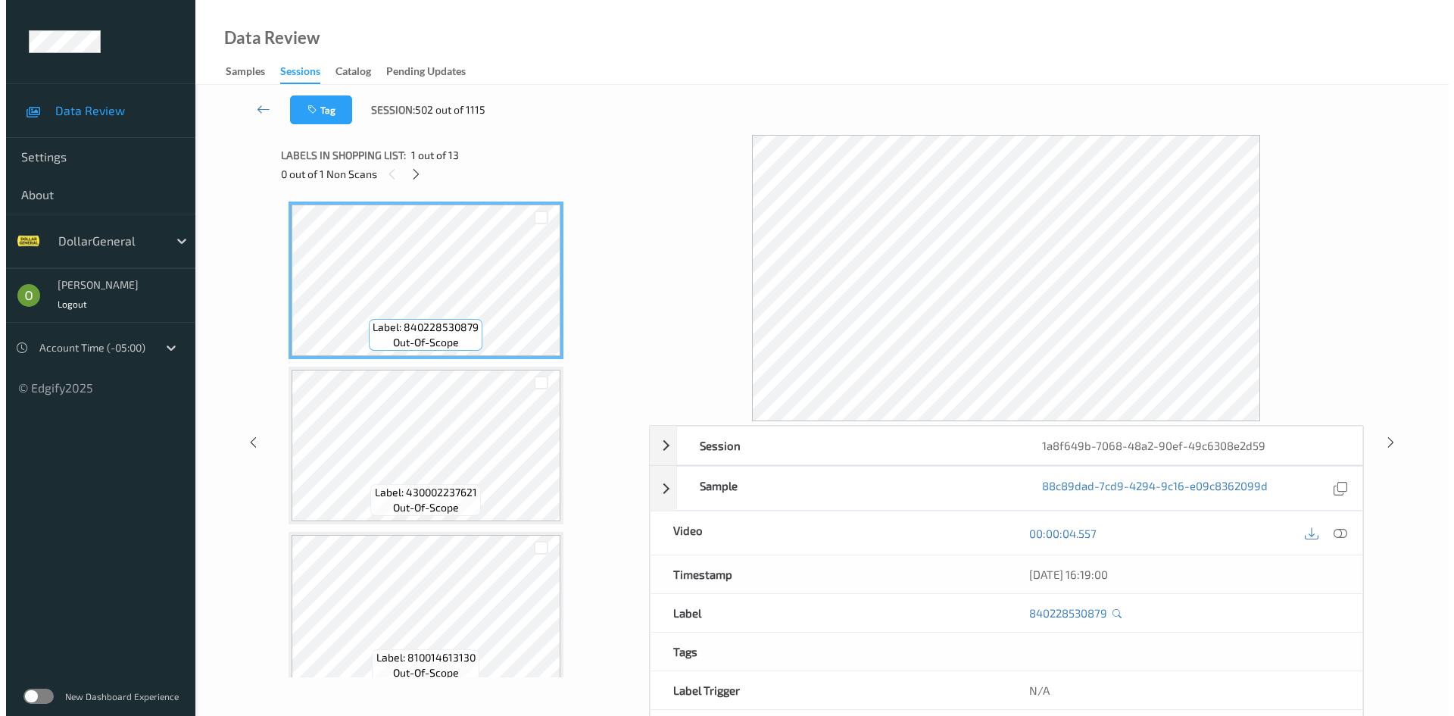
scroll to position [668, 0]
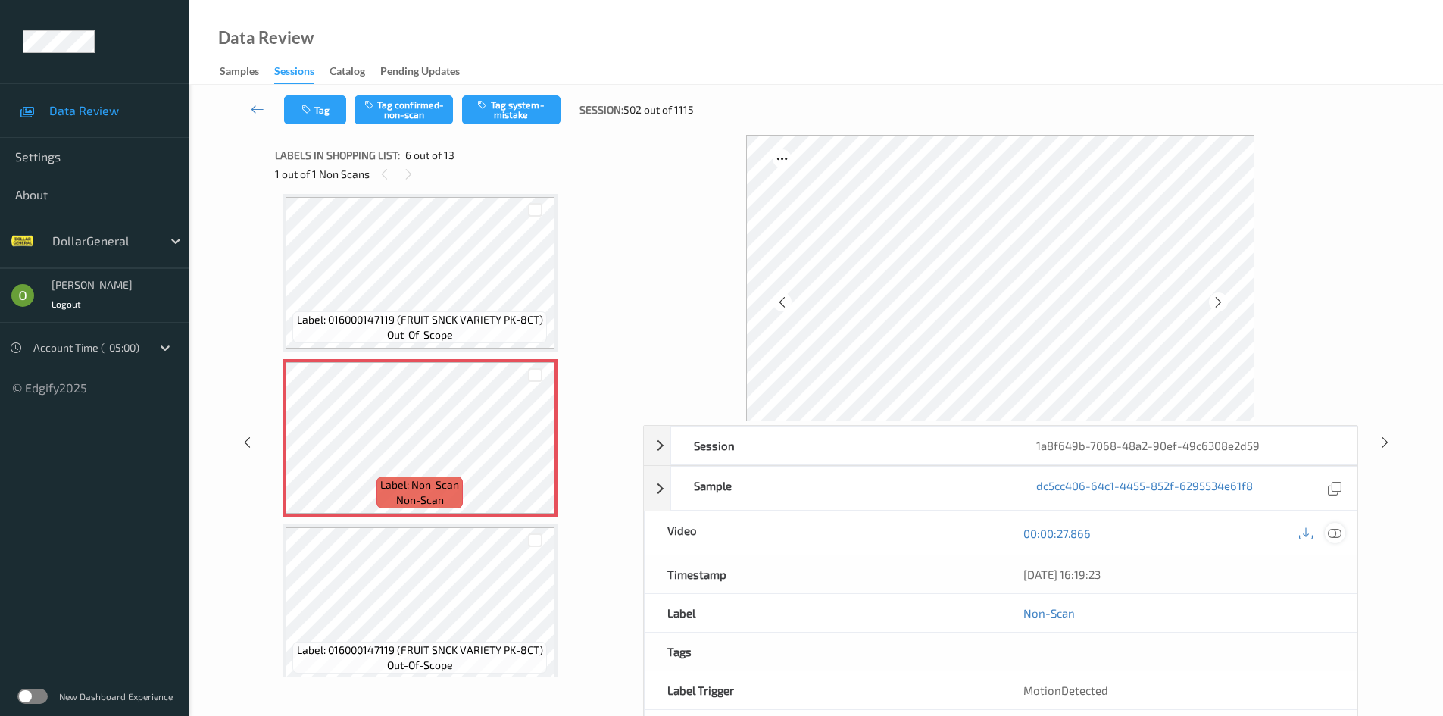
click at [1334, 539] on icon at bounding box center [1335, 533] width 14 height 14
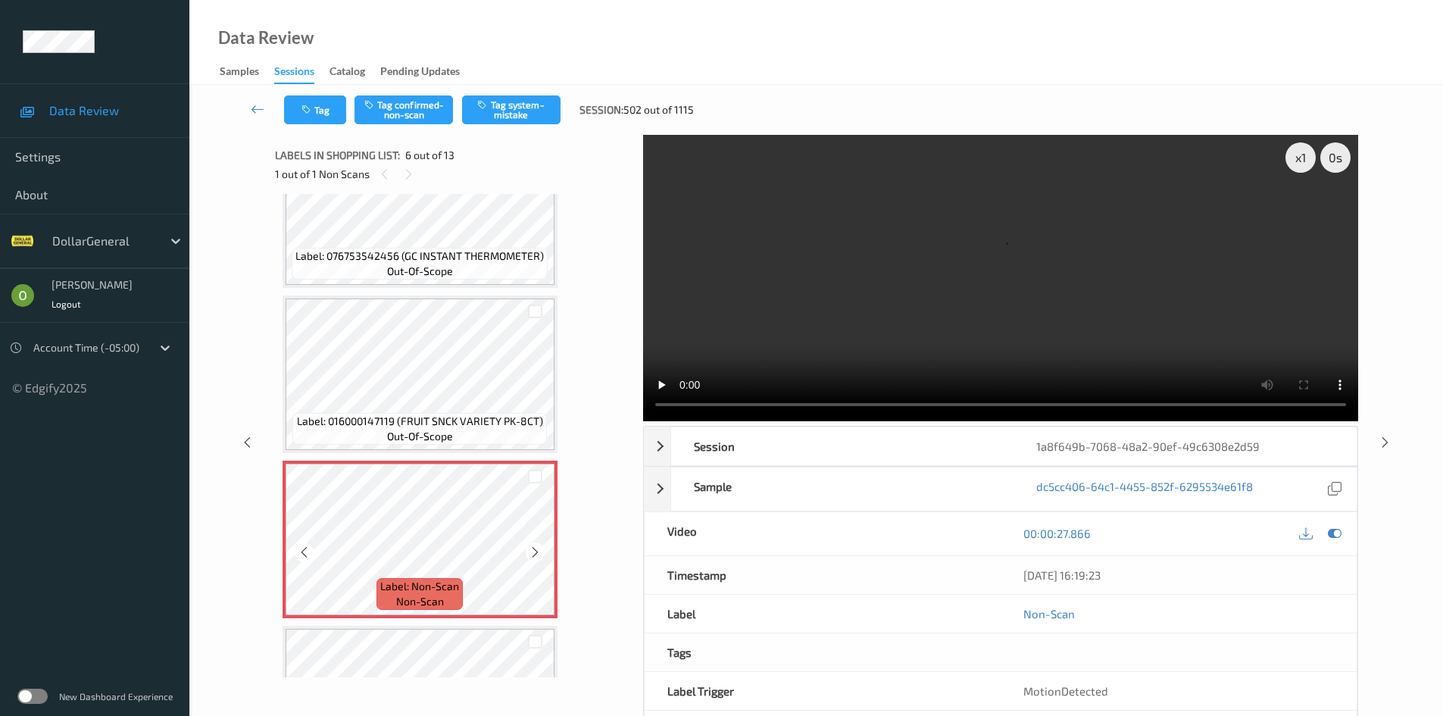
scroll to position [592, 0]
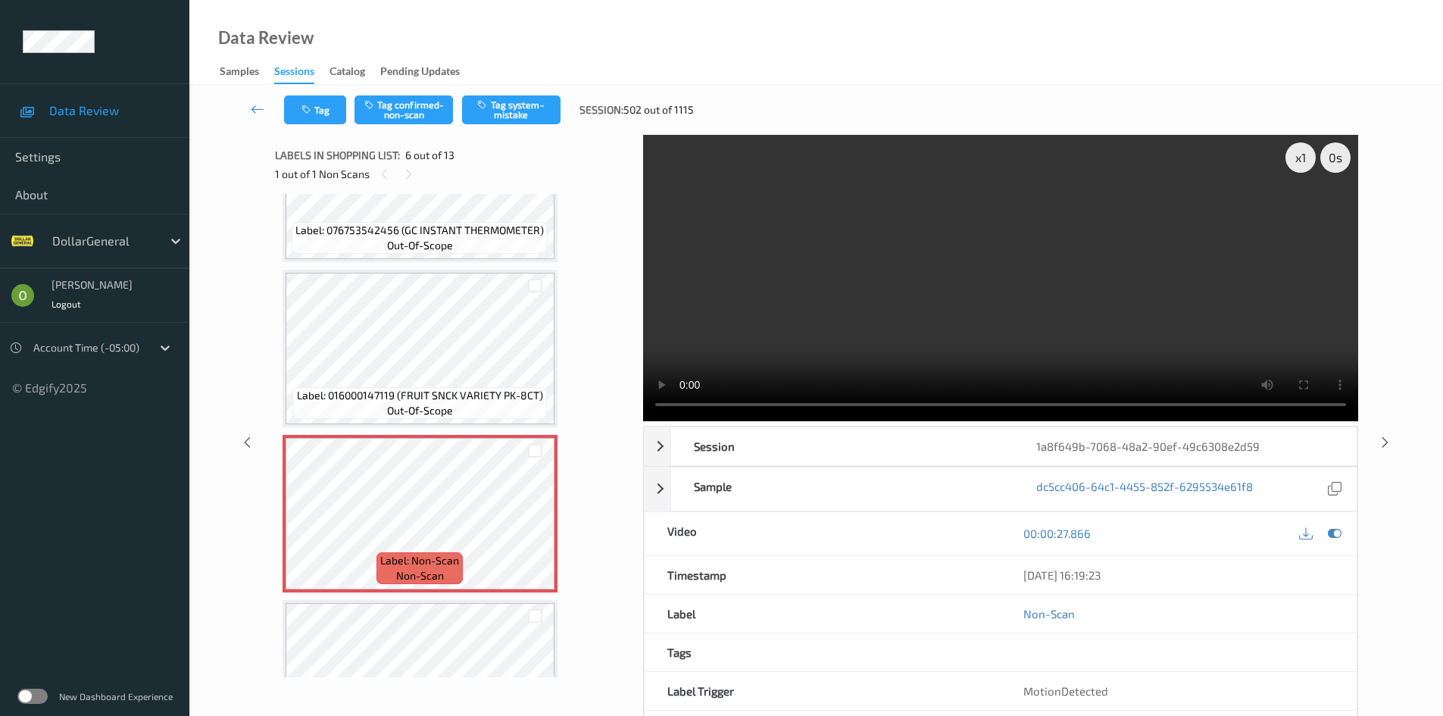
click at [1148, 215] on video at bounding box center [1000, 278] width 715 height 286
click at [1088, 225] on video at bounding box center [1000, 278] width 715 height 286
click at [867, 254] on video at bounding box center [1000, 278] width 715 height 286
click at [858, 257] on video at bounding box center [1000, 278] width 715 height 286
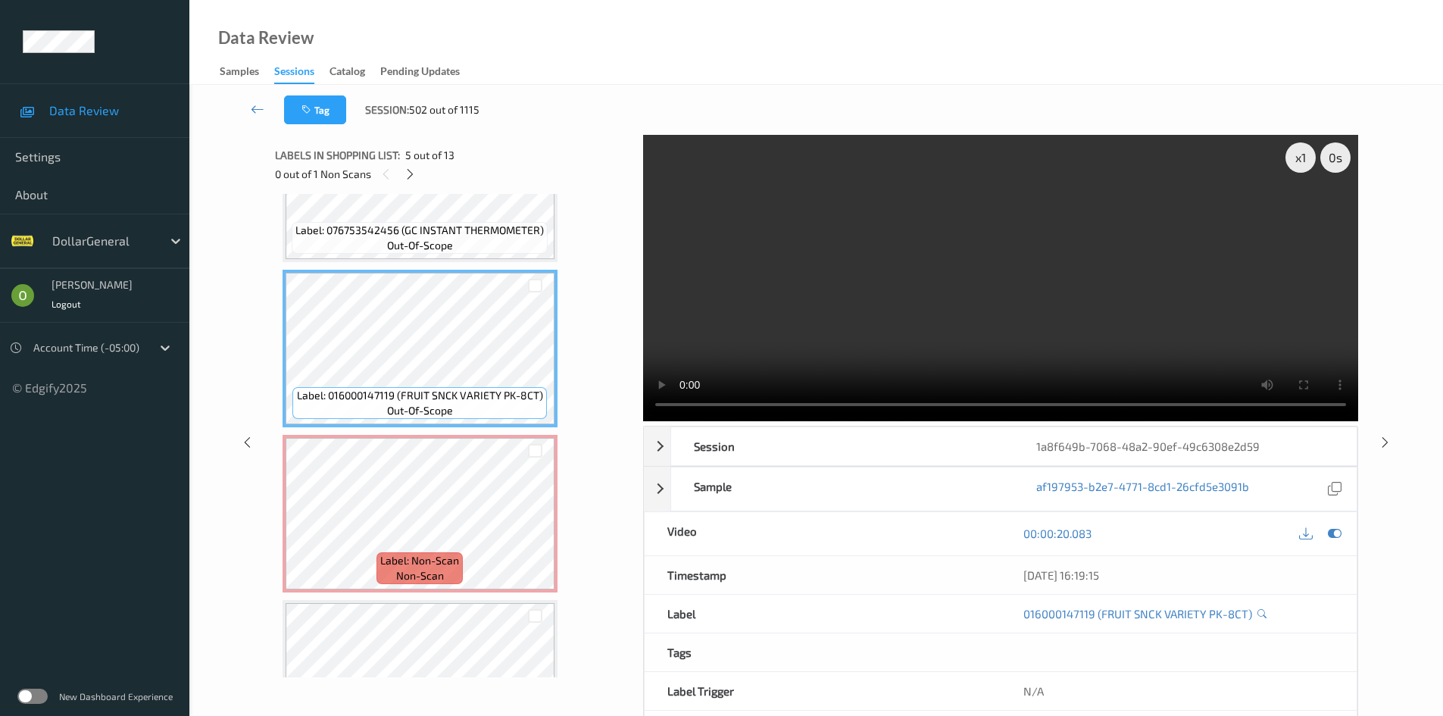
click at [795, 273] on video at bounding box center [1000, 278] width 715 height 286
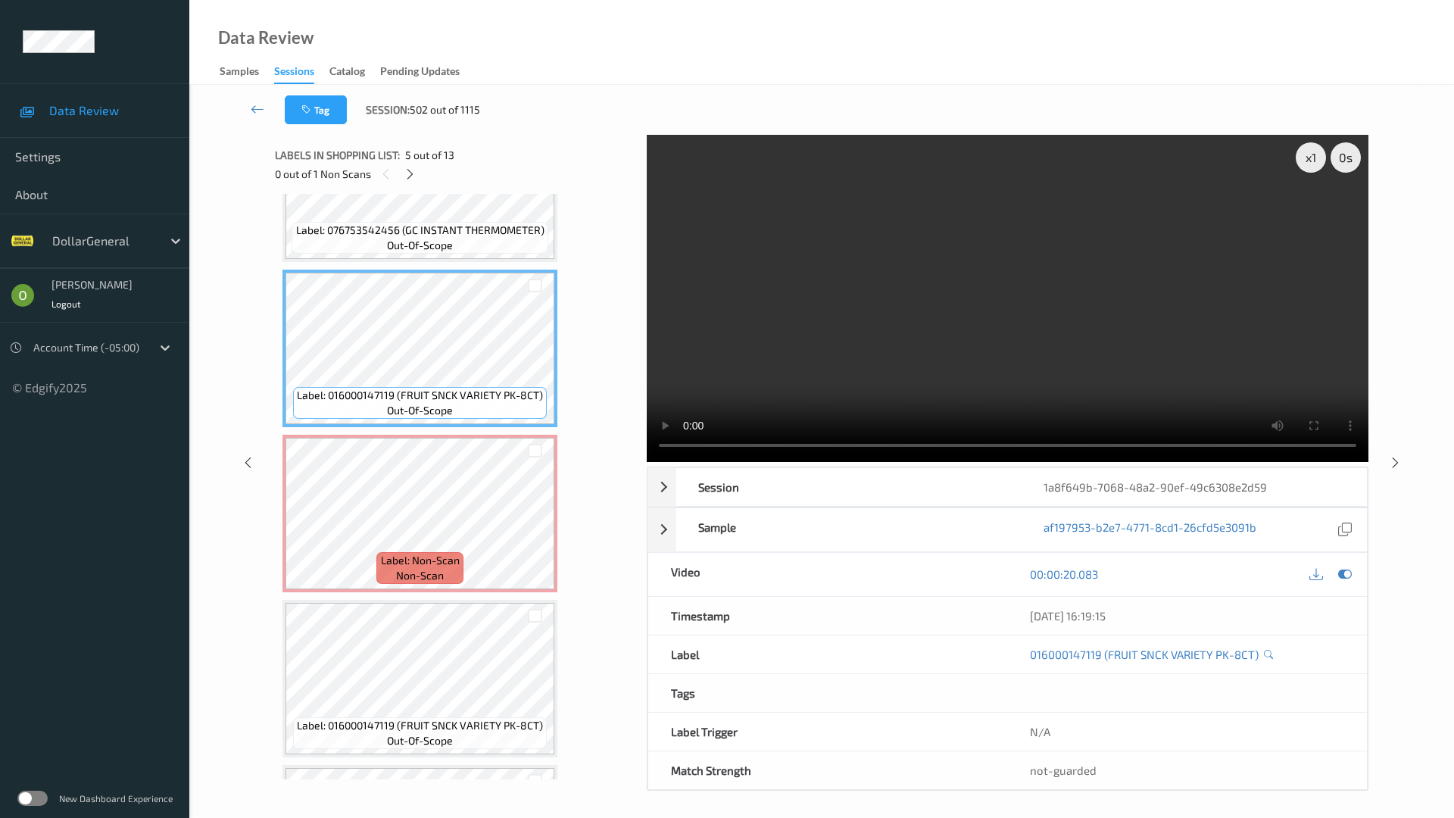
click at [791, 341] on video at bounding box center [1008, 298] width 722 height 327
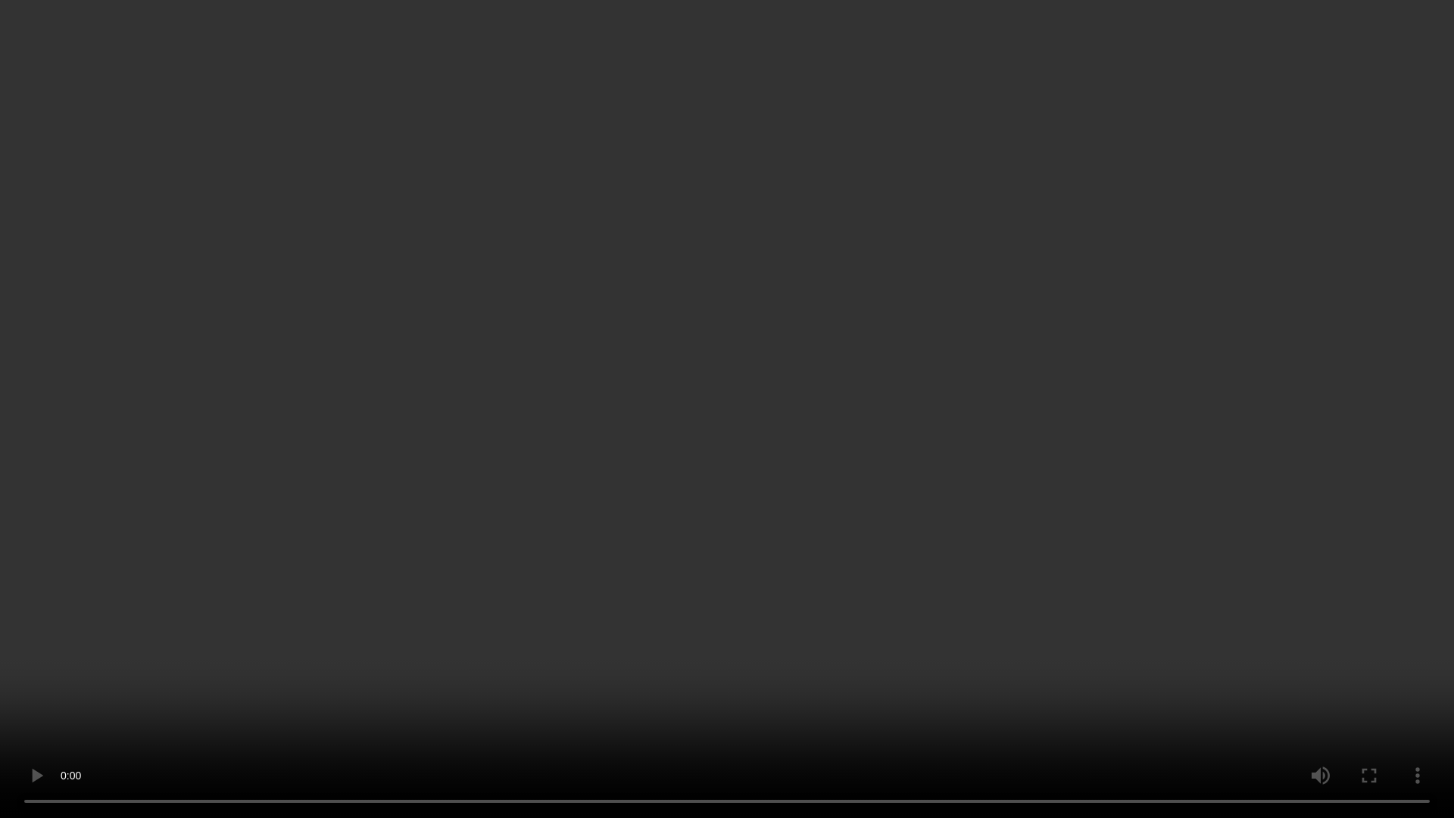
click at [613, 298] on video at bounding box center [727, 409] width 1454 height 818
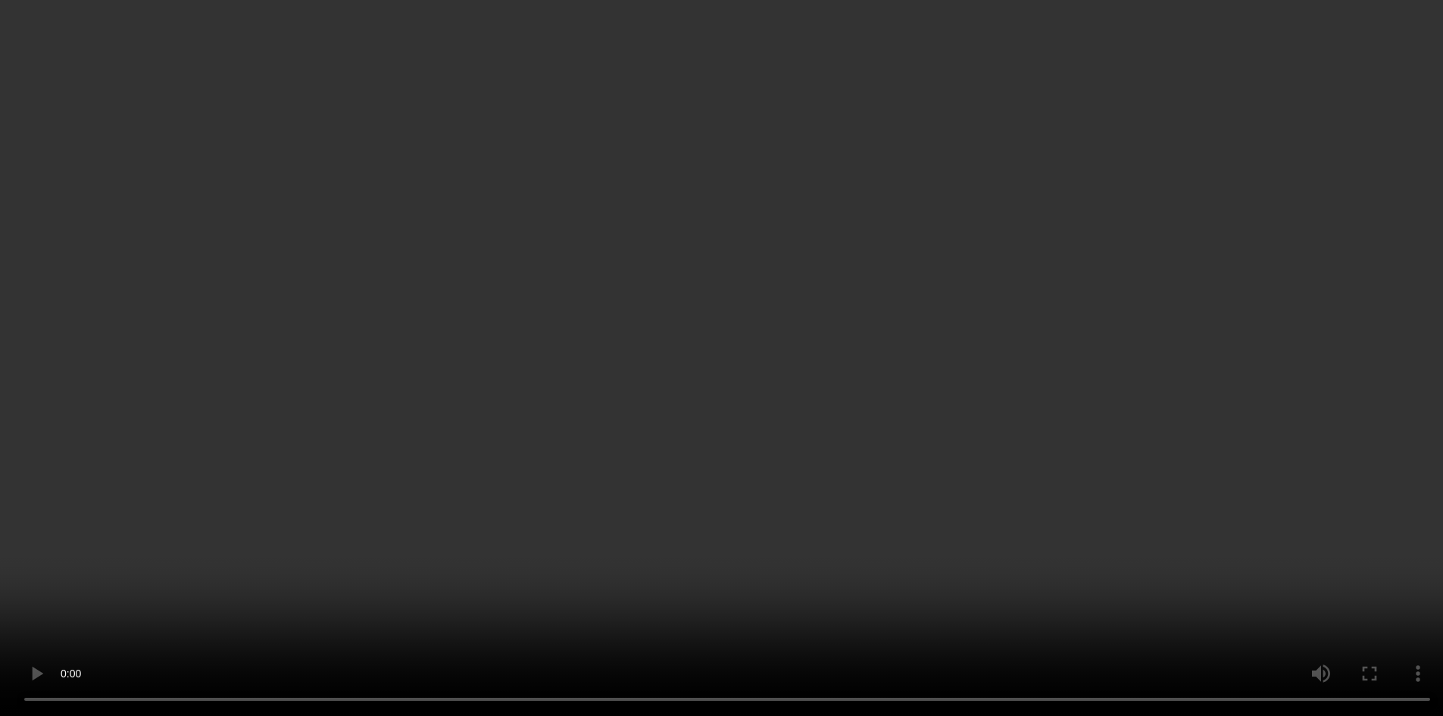
click at [784, 170] on video at bounding box center [721, 358] width 1443 height 716
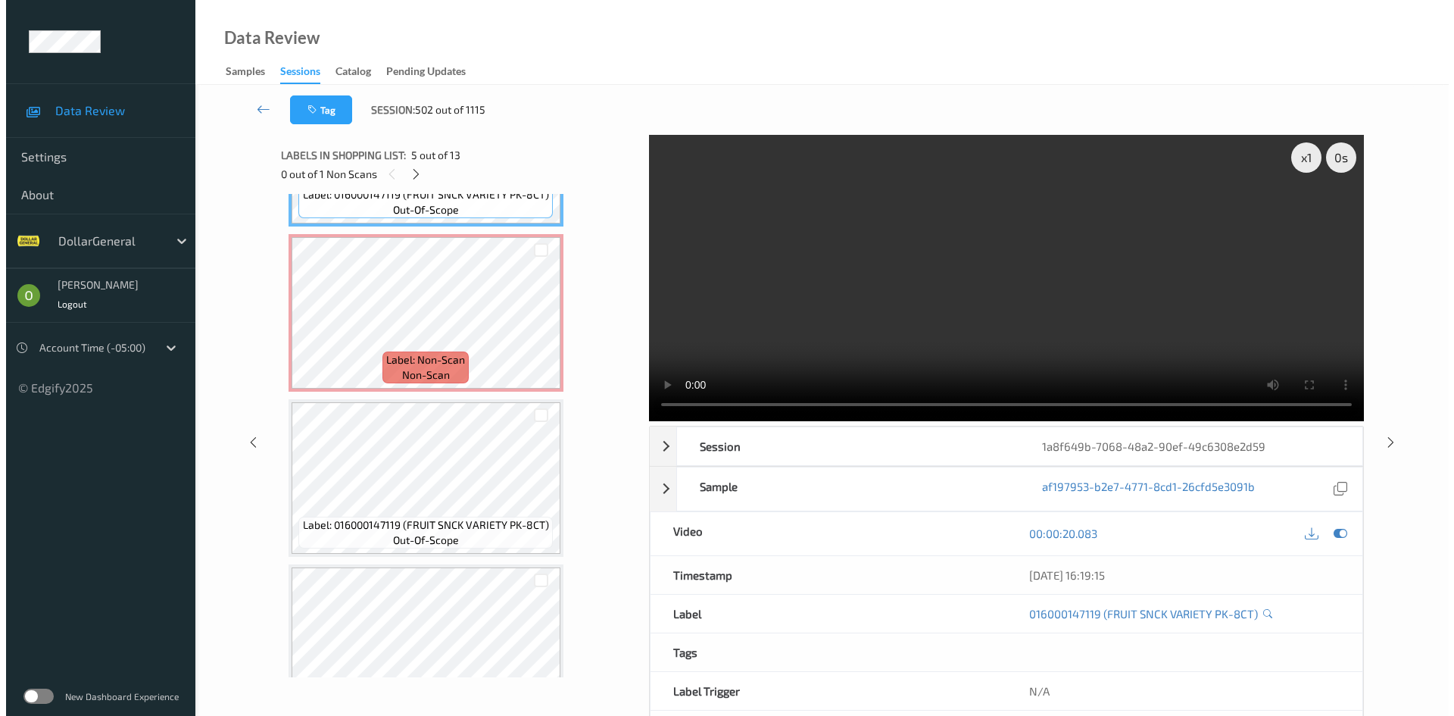
scroll to position [757, 0]
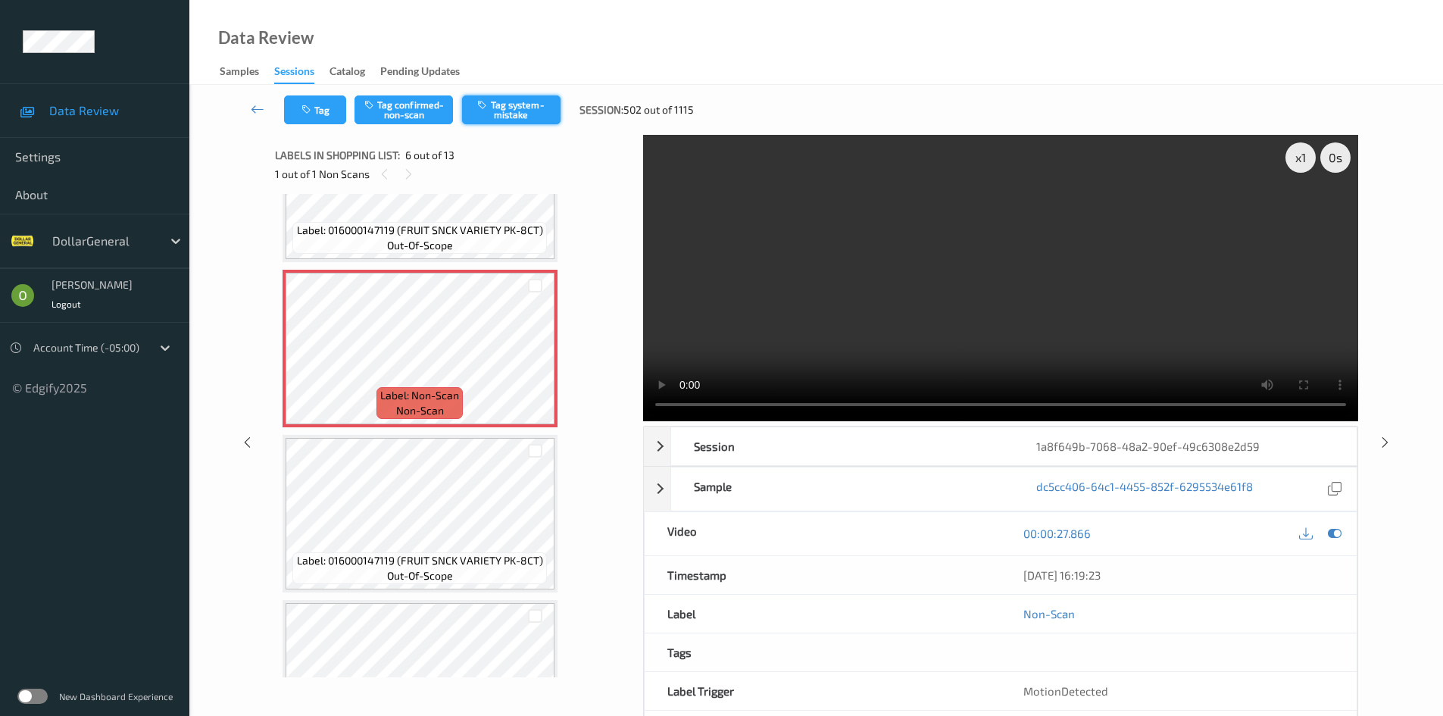
click at [499, 108] on button "Tag system-mistake" at bounding box center [511, 109] width 98 height 29
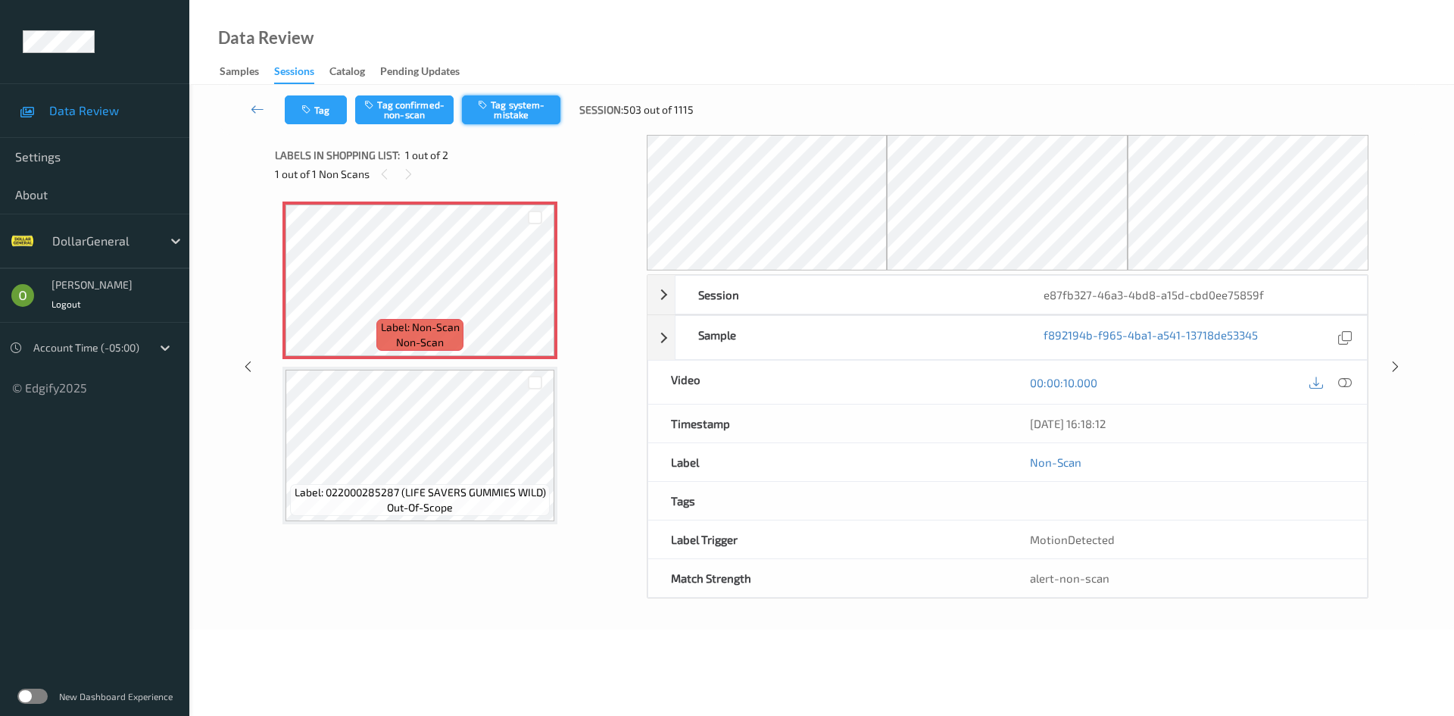
click at [529, 116] on button "Tag system-mistake" at bounding box center [511, 109] width 98 height 29
click at [332, 117] on button "Tag" at bounding box center [316, 109] width 62 height 29
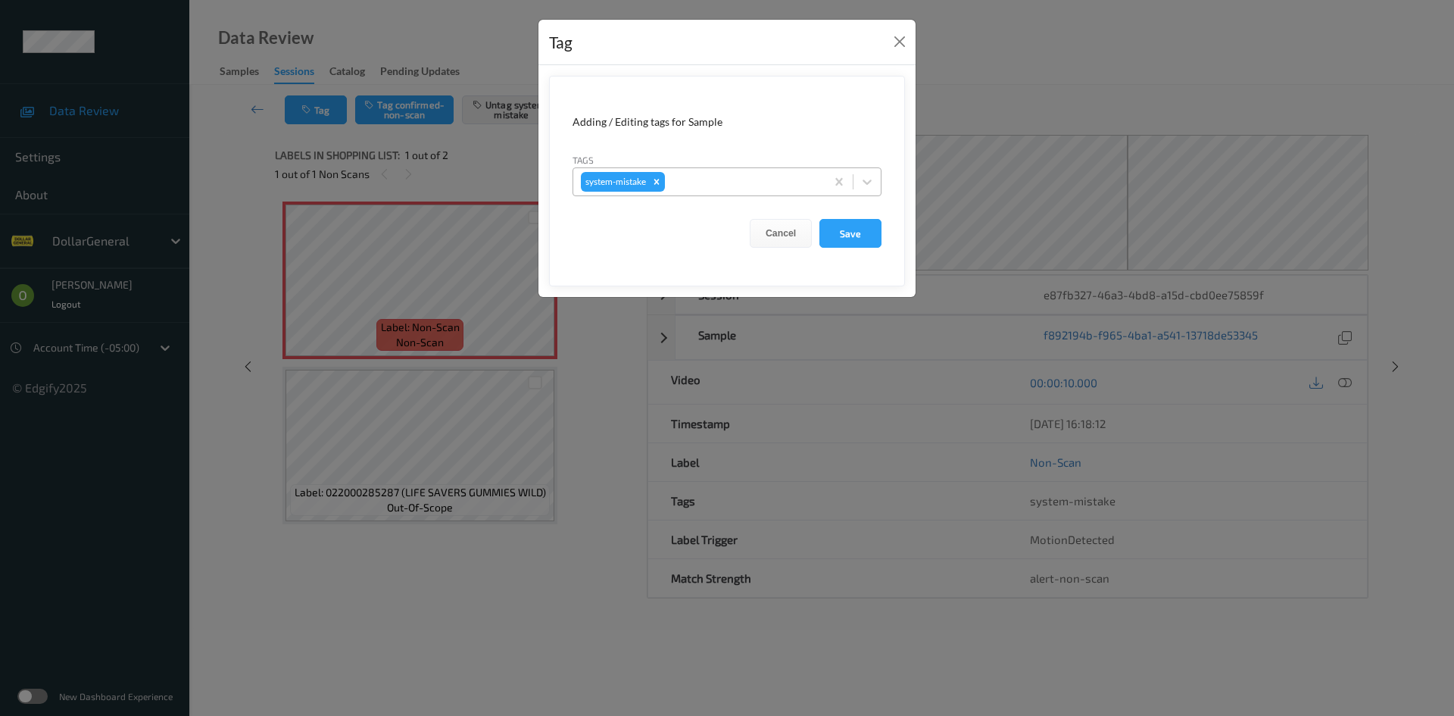
click at [697, 192] on div "system-mistake" at bounding box center [699, 182] width 252 height 26
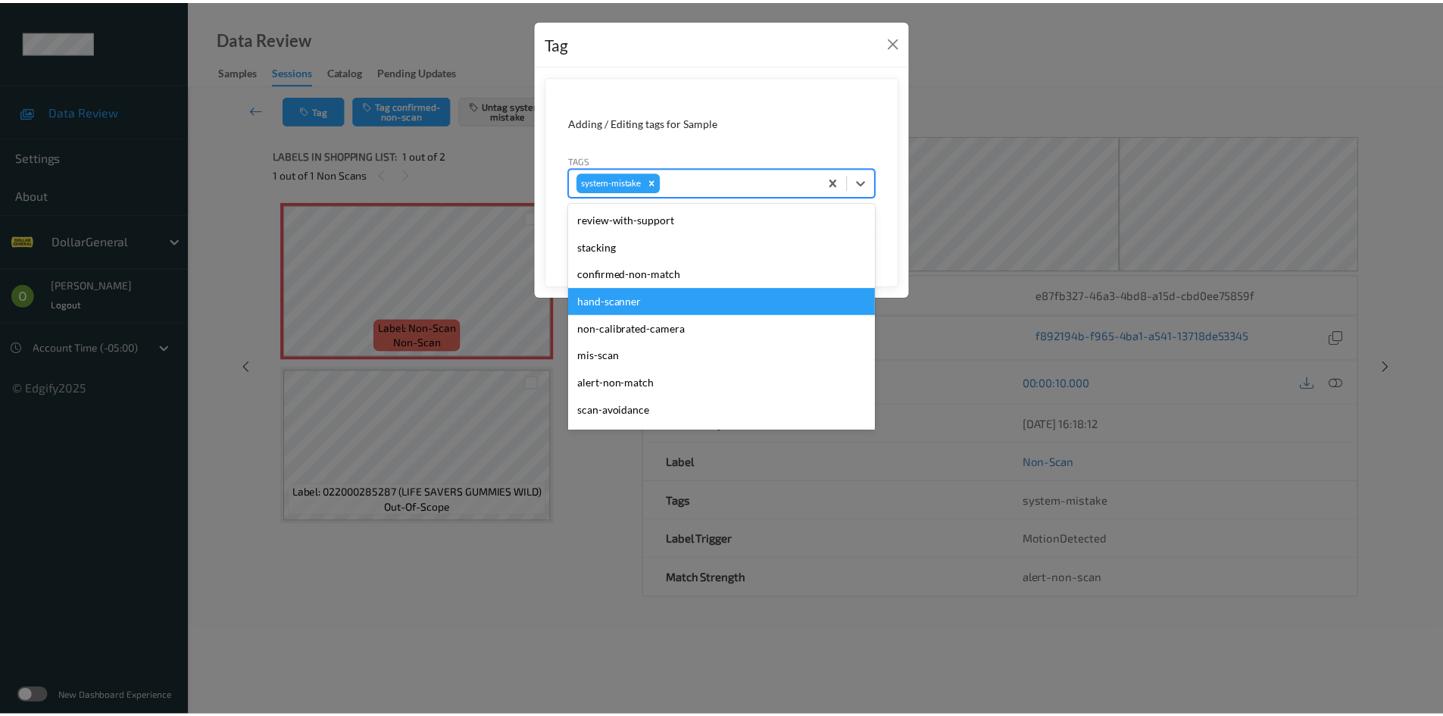
scroll to position [379, 0]
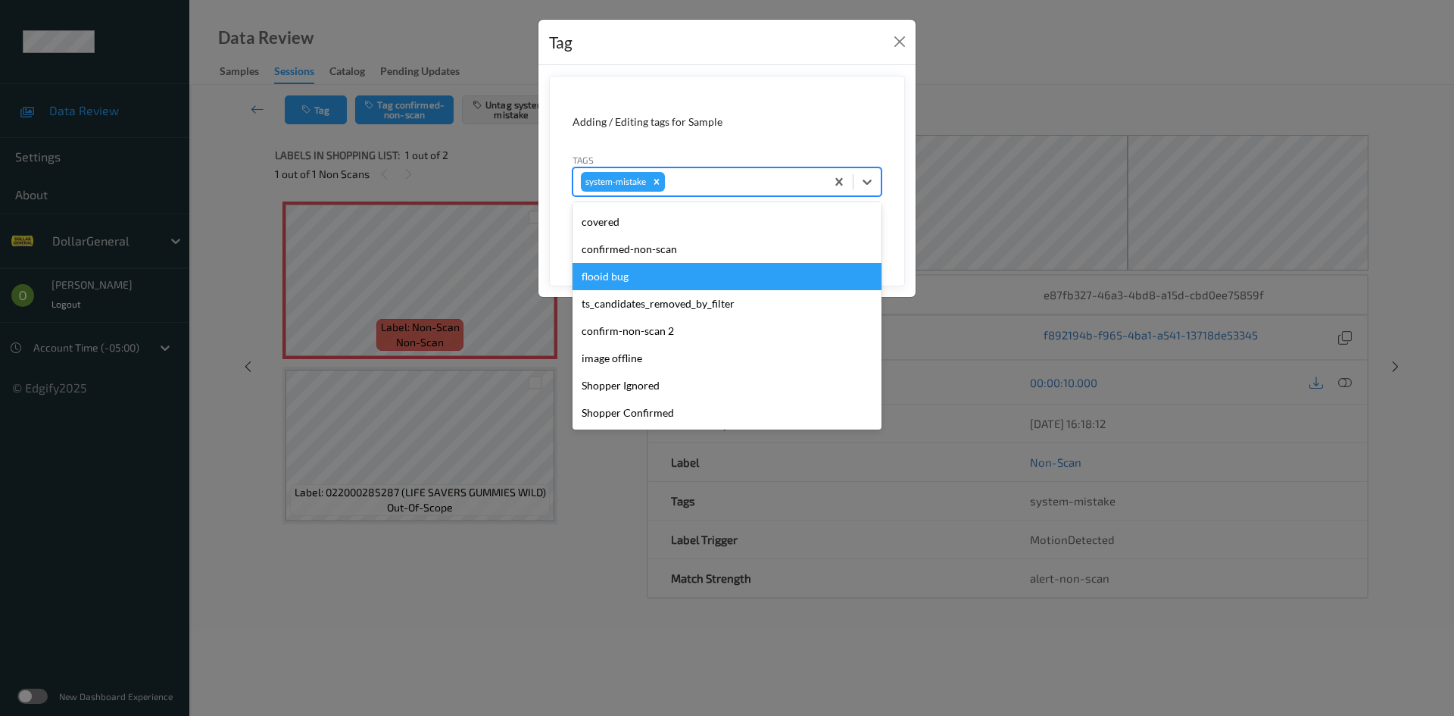
click at [641, 274] on div "flooid bug" at bounding box center [727, 276] width 309 height 27
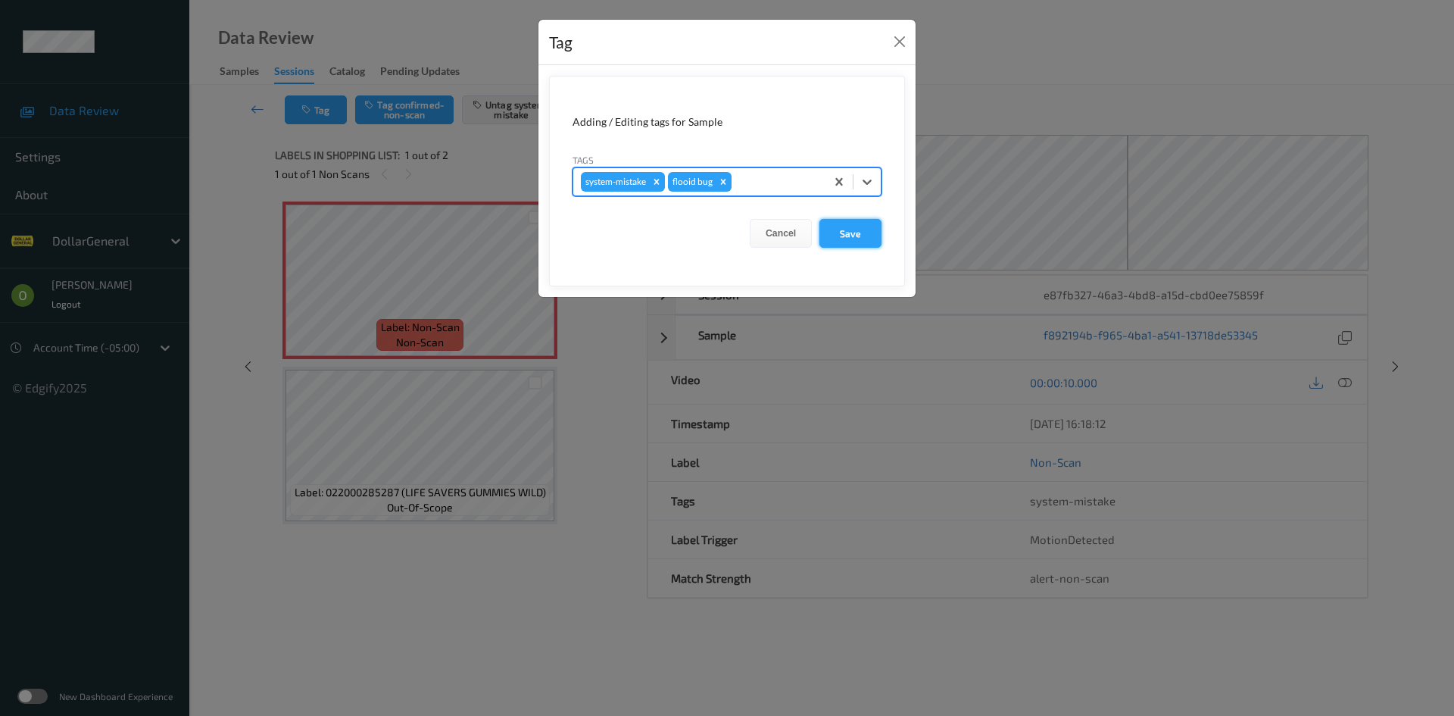
click at [860, 242] on button "Save" at bounding box center [851, 233] width 62 height 29
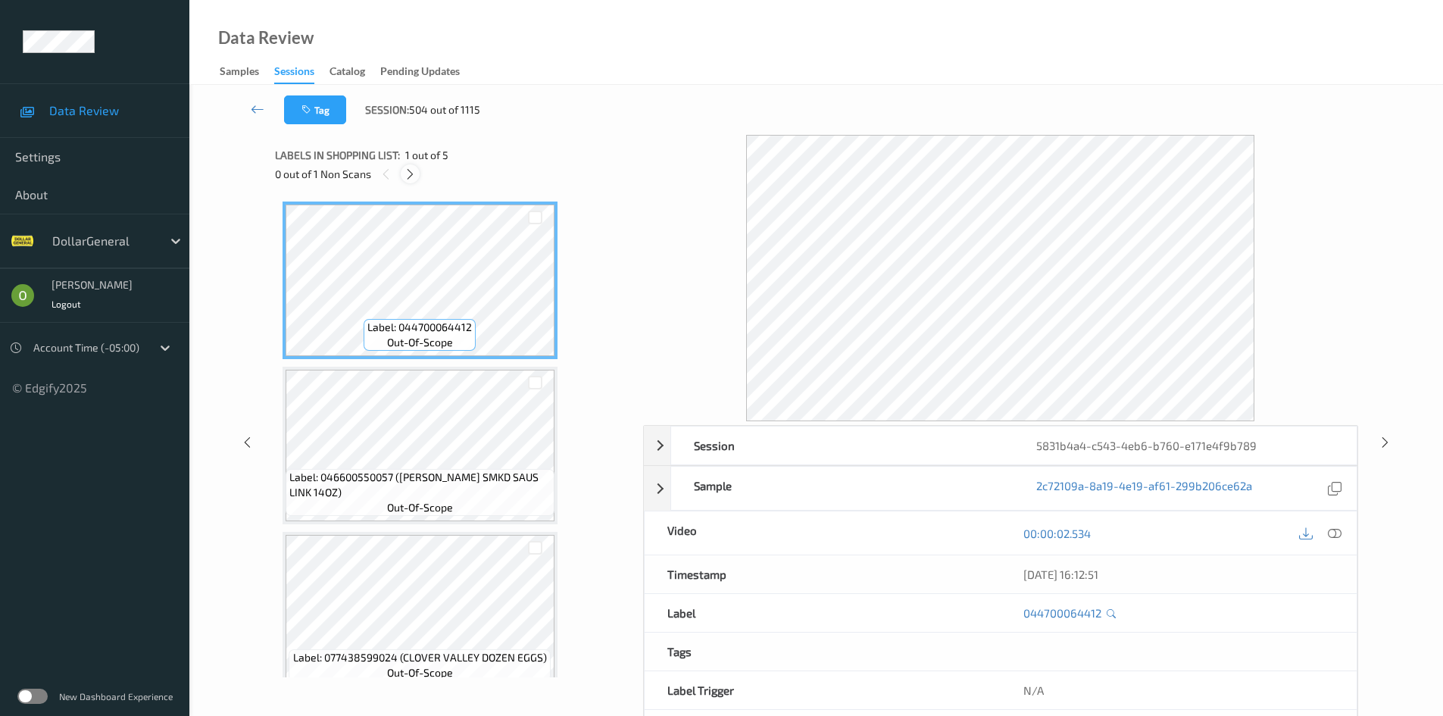
click at [404, 173] on icon at bounding box center [410, 174] width 13 height 14
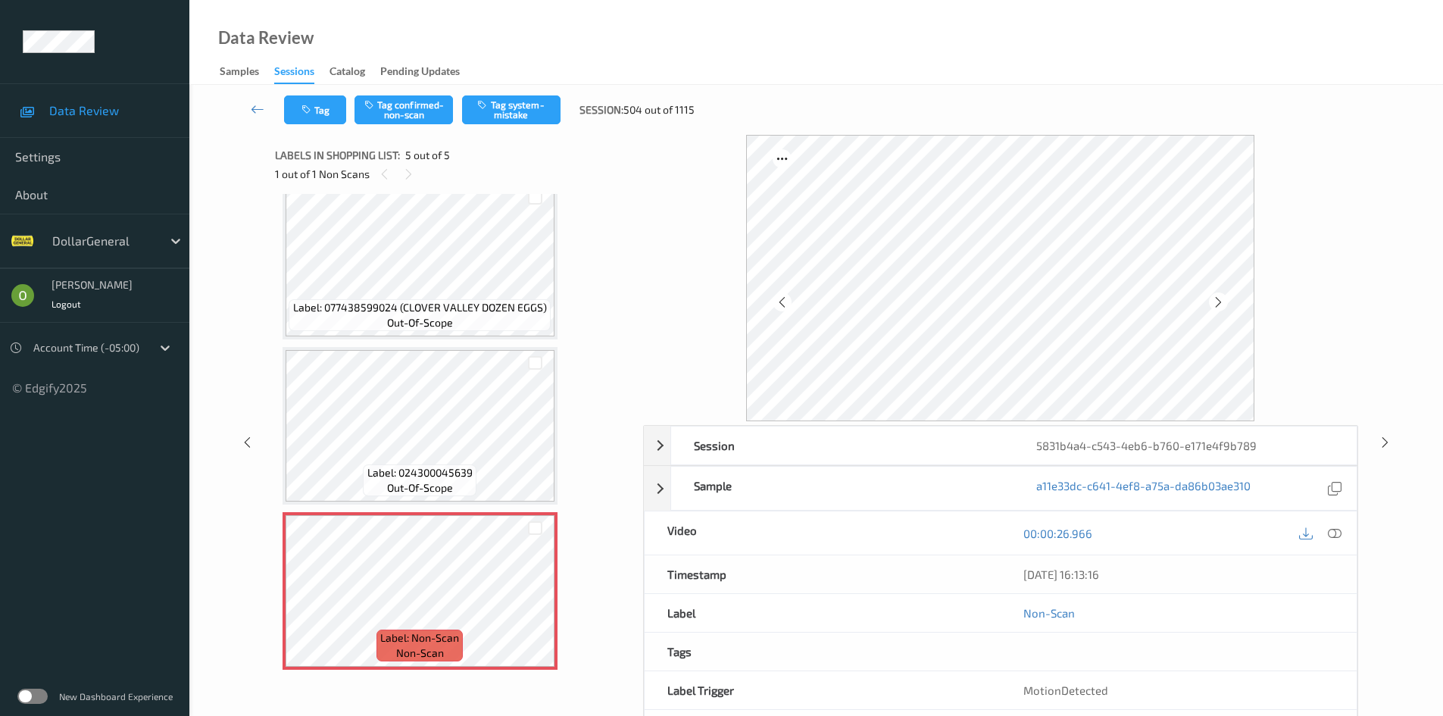
click at [1348, 534] on div "00:00:26.966" at bounding box center [1179, 532] width 356 height 43
click at [520, 110] on button "Tag system-mistake" at bounding box center [511, 109] width 98 height 29
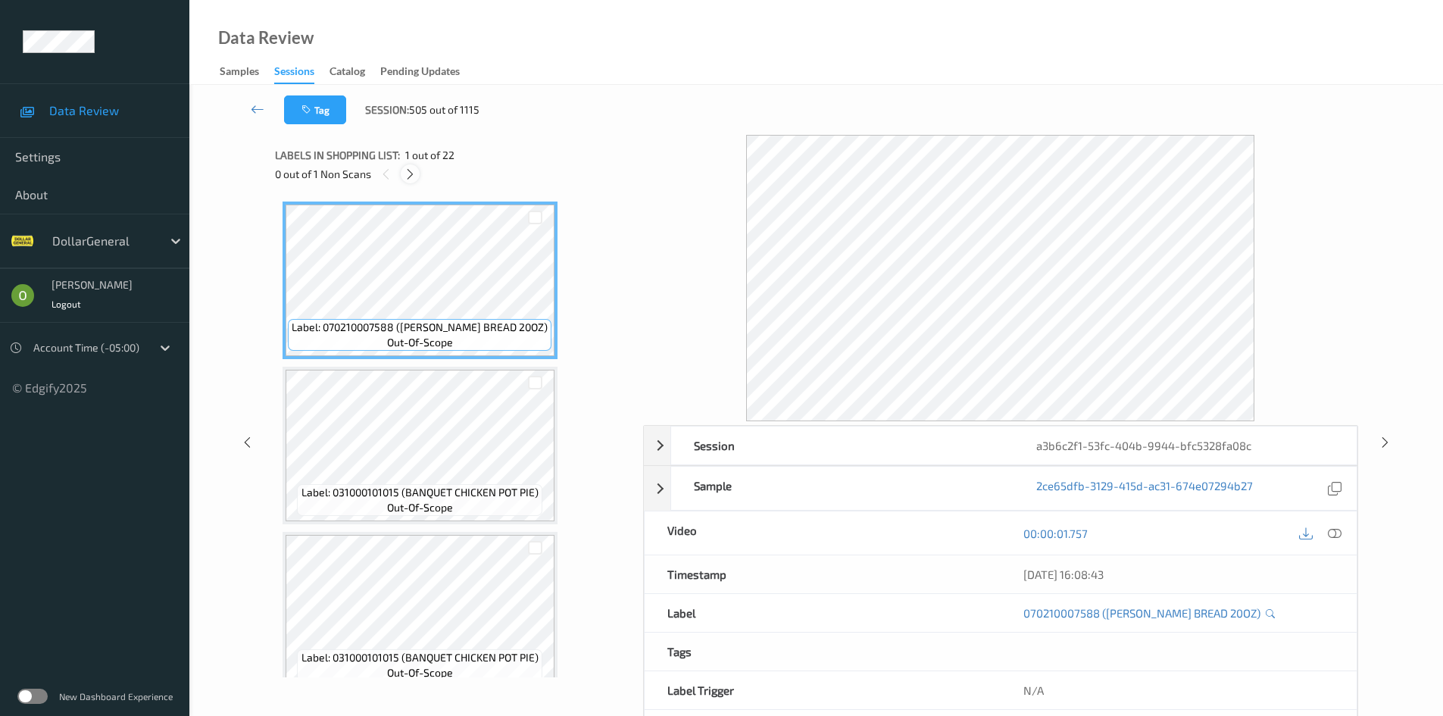
click at [417, 177] on icon at bounding box center [410, 174] width 13 height 14
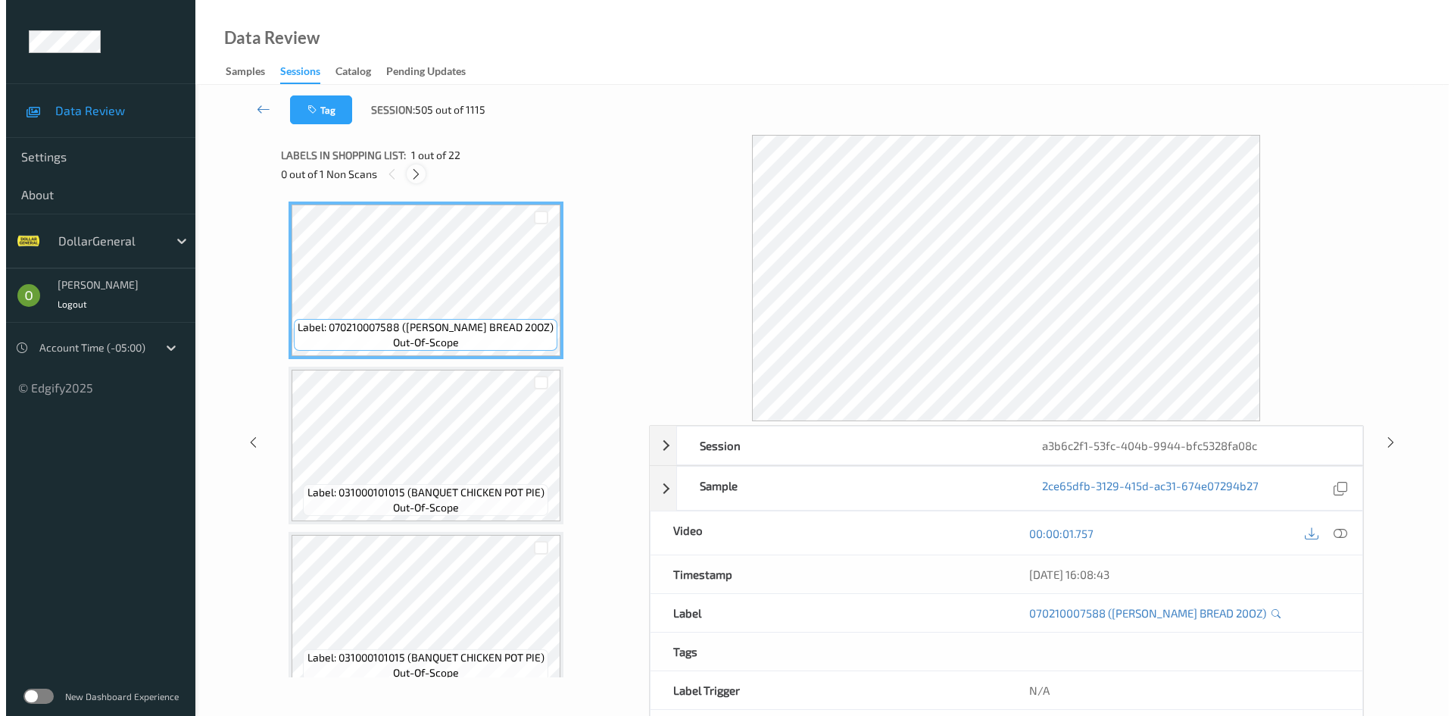
scroll to position [3145, 0]
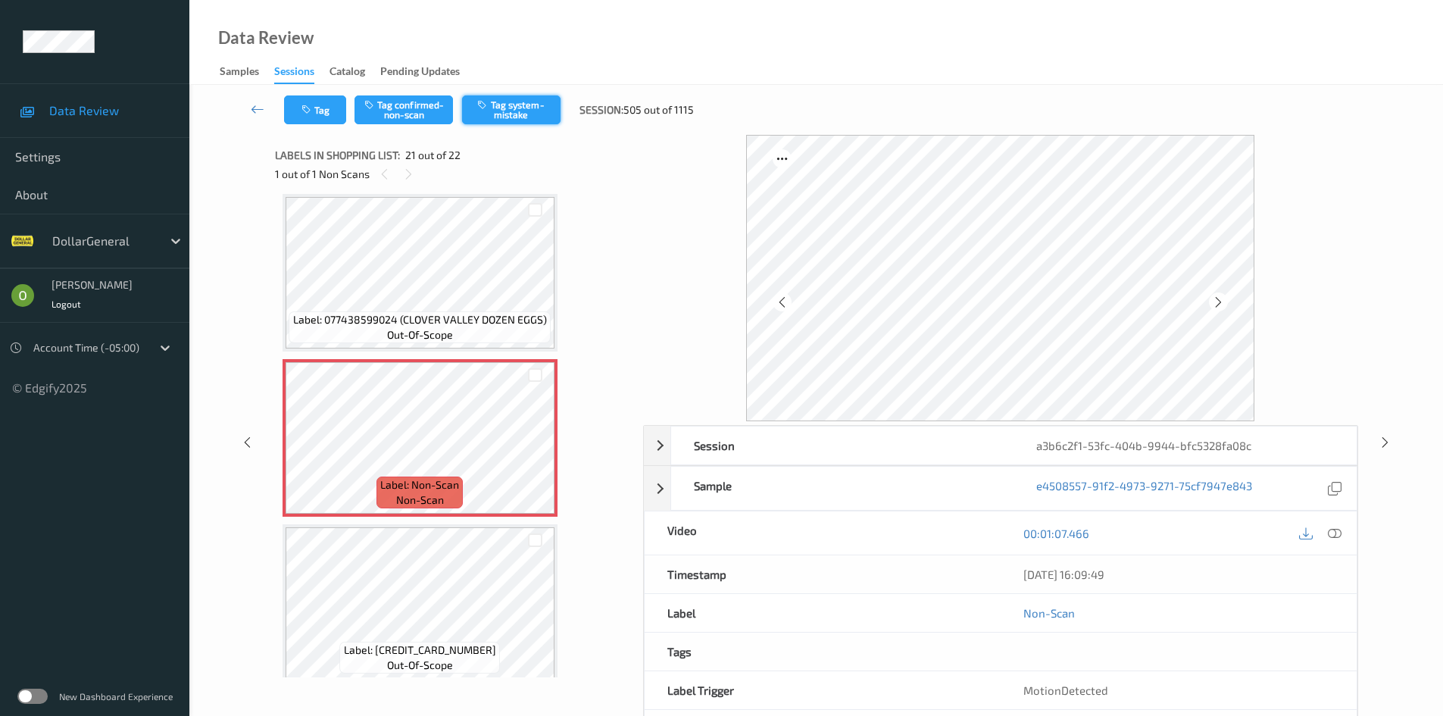
click at [513, 120] on button "Tag system-mistake" at bounding box center [511, 109] width 98 height 29
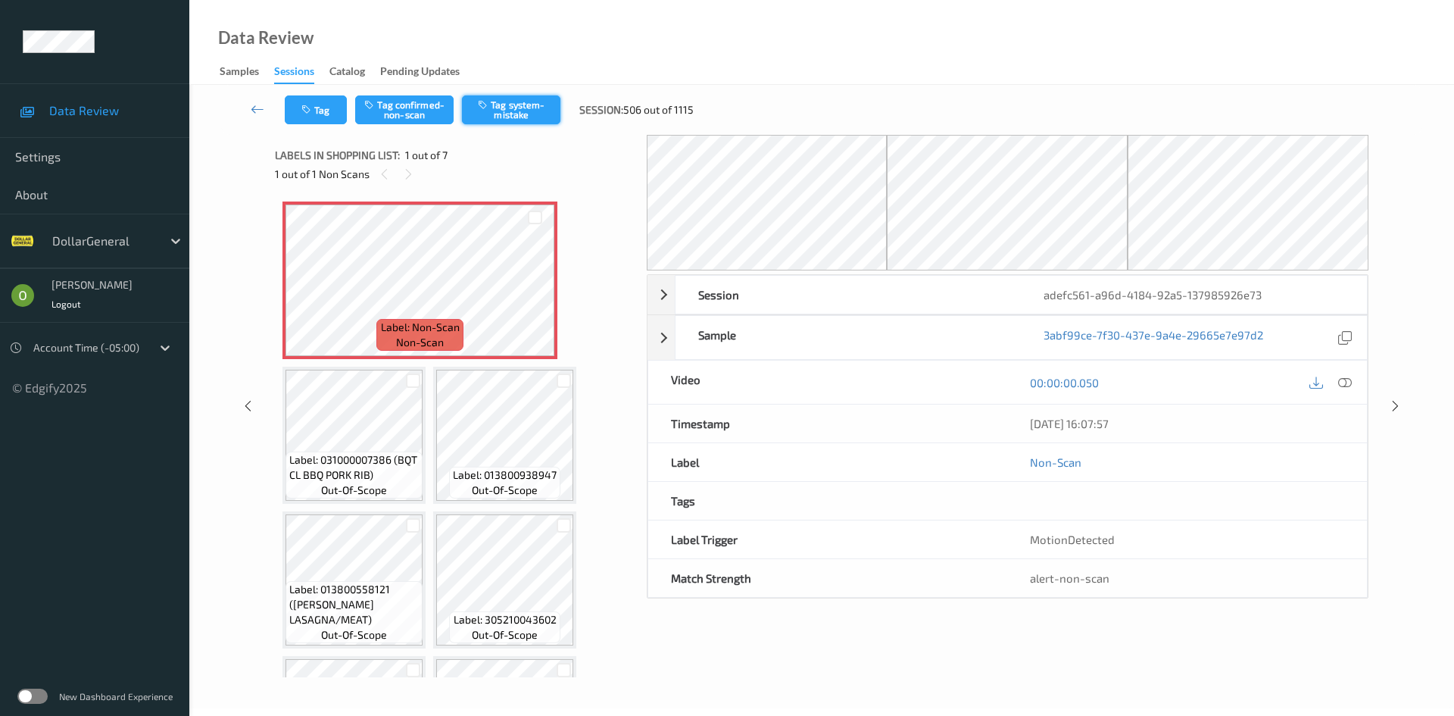
click at [517, 108] on button "Tag system-mistake" at bounding box center [511, 109] width 98 height 29
click at [297, 117] on button "Tag" at bounding box center [316, 109] width 62 height 29
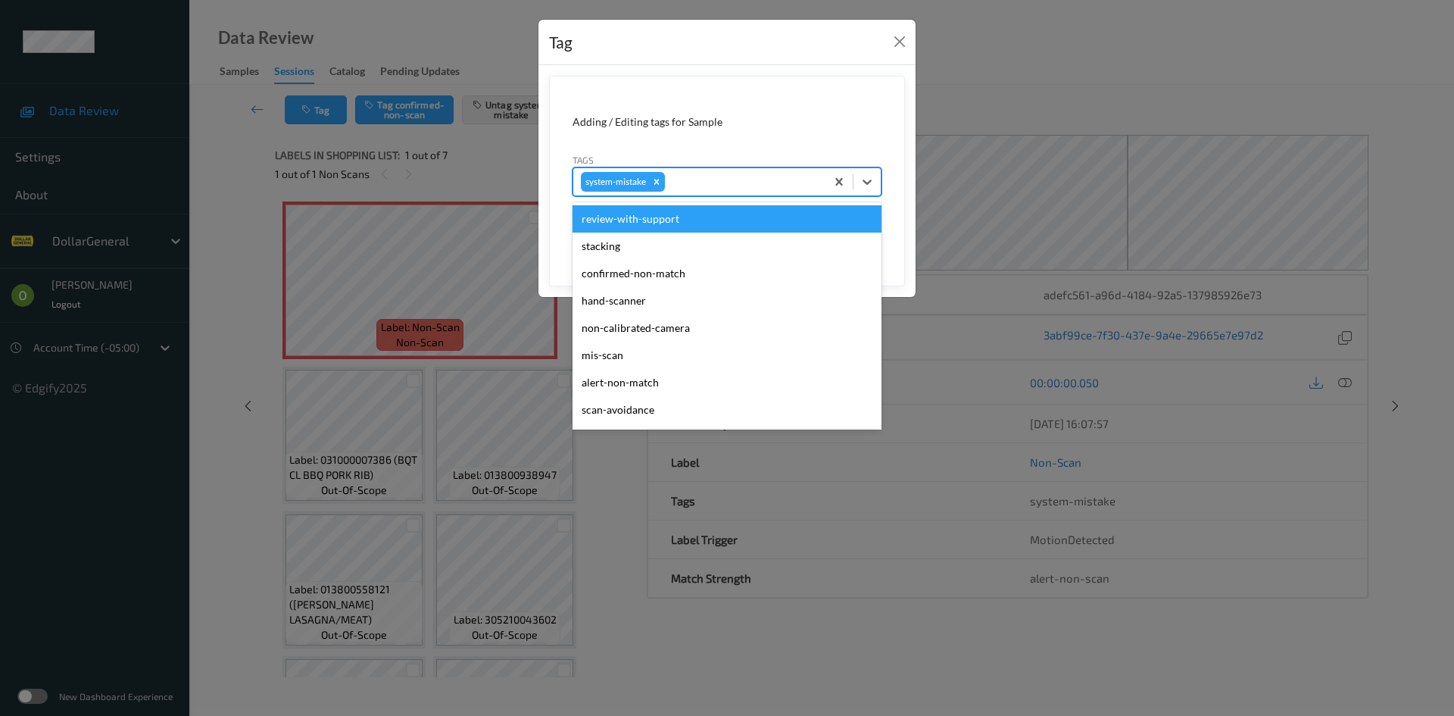
click at [700, 187] on div at bounding box center [743, 182] width 150 height 18
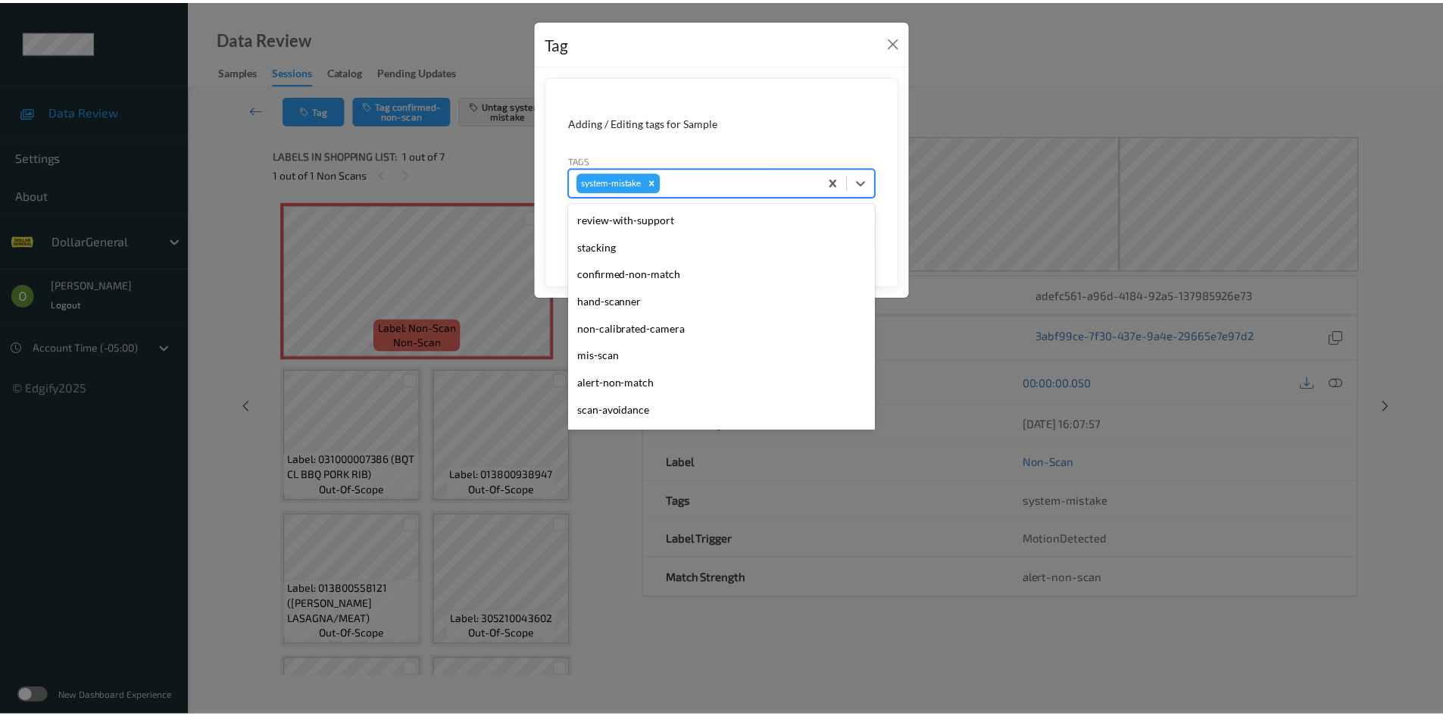
scroll to position [379, 0]
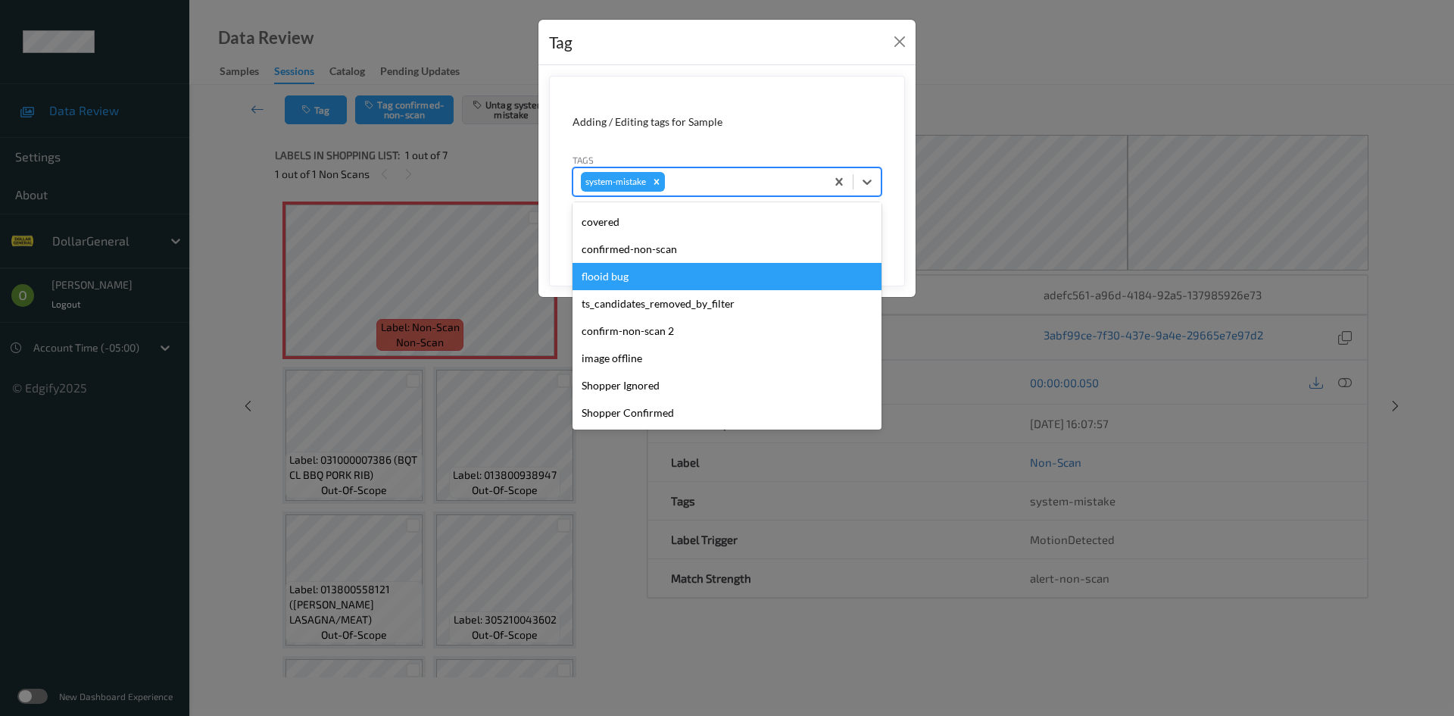
click at [670, 271] on div "flooid bug" at bounding box center [727, 276] width 309 height 27
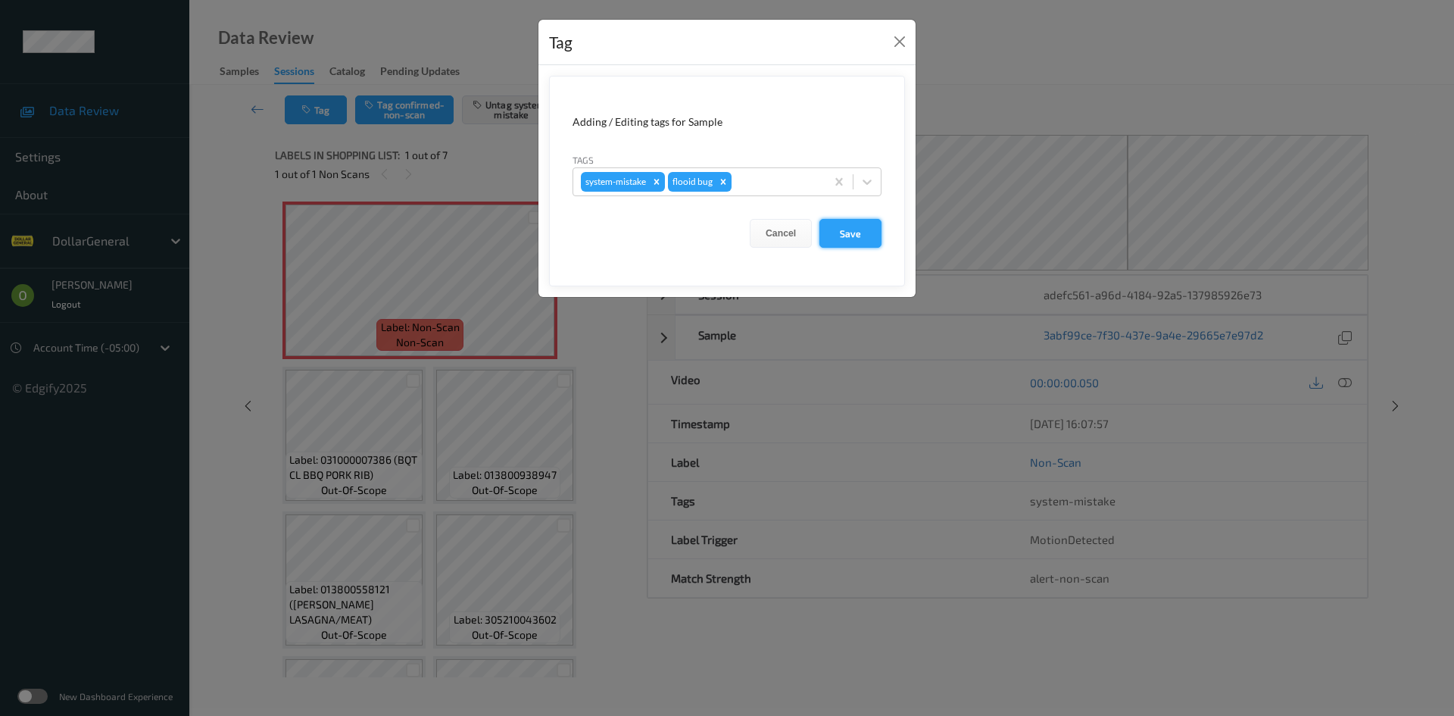
click at [822, 237] on button "Save" at bounding box center [851, 233] width 62 height 29
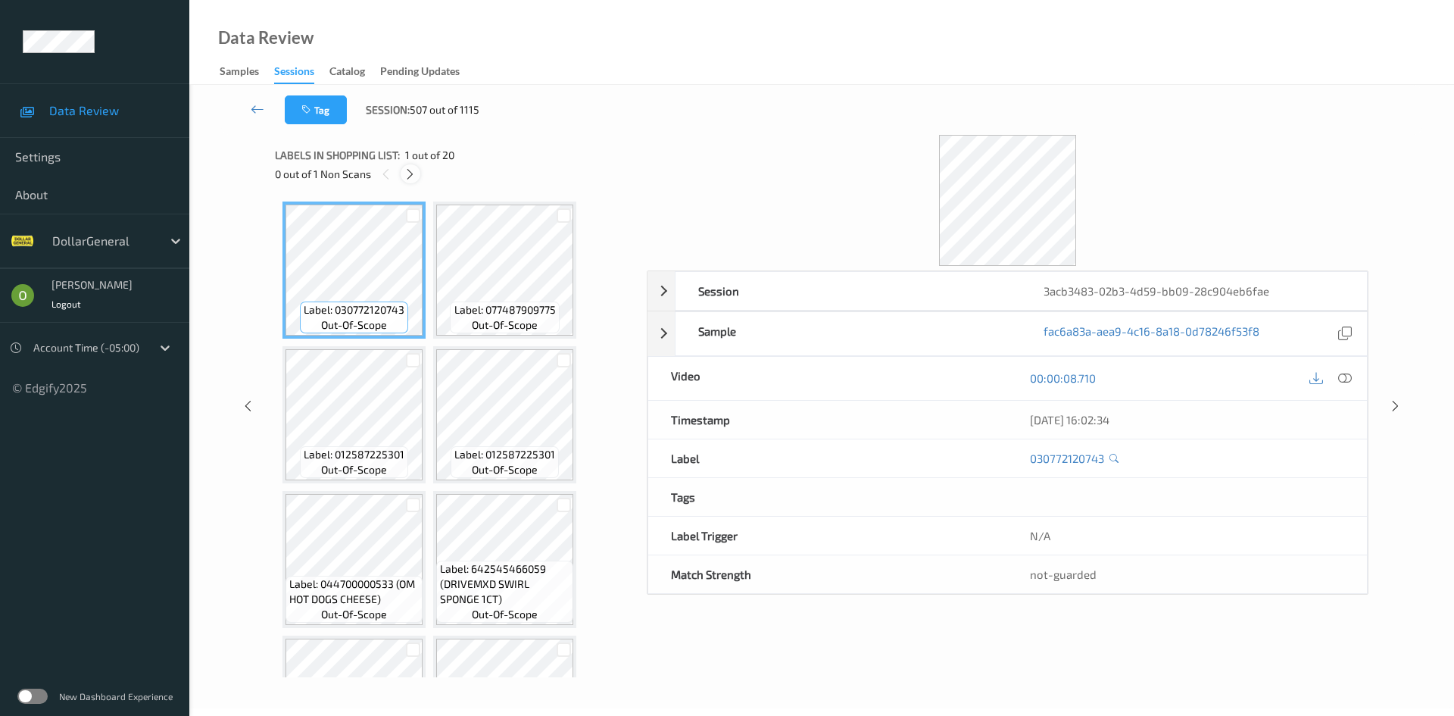
click at [415, 169] on icon at bounding box center [410, 174] width 13 height 14
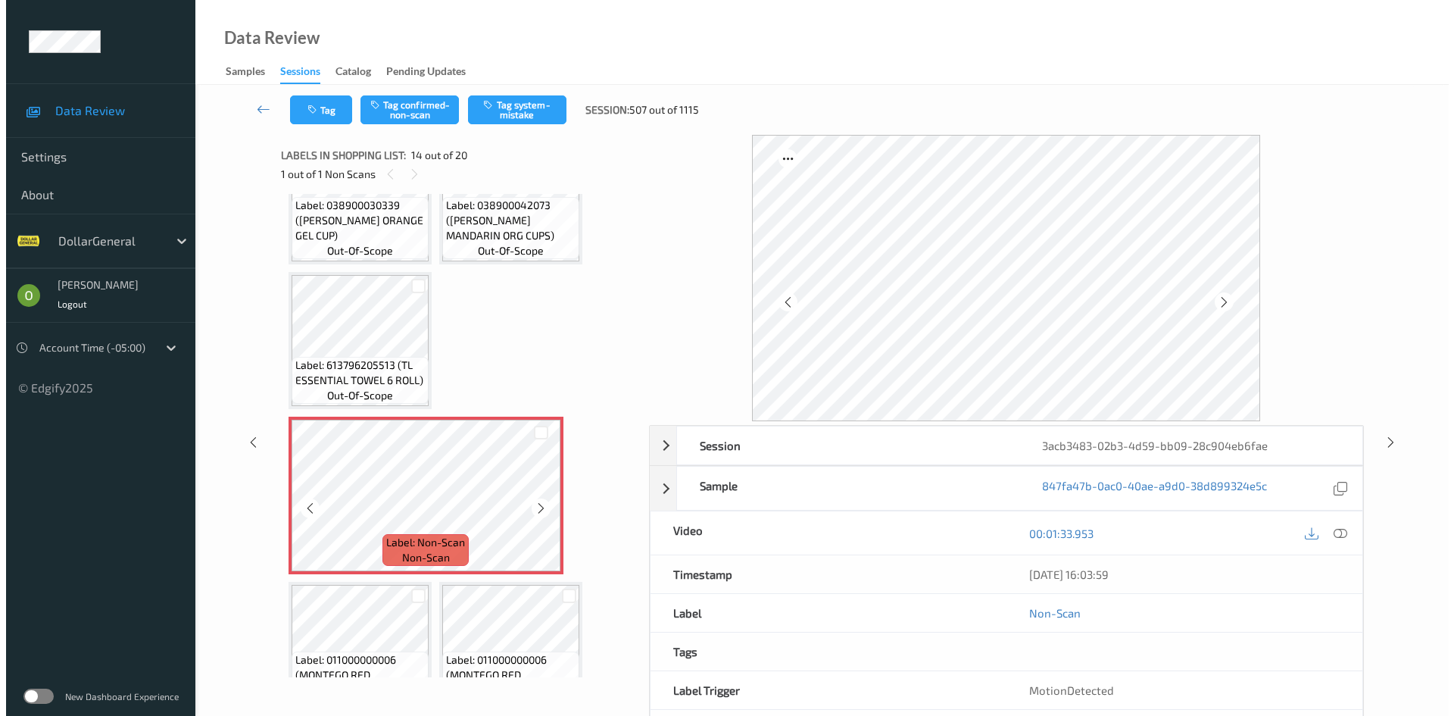
scroll to position [800, 0]
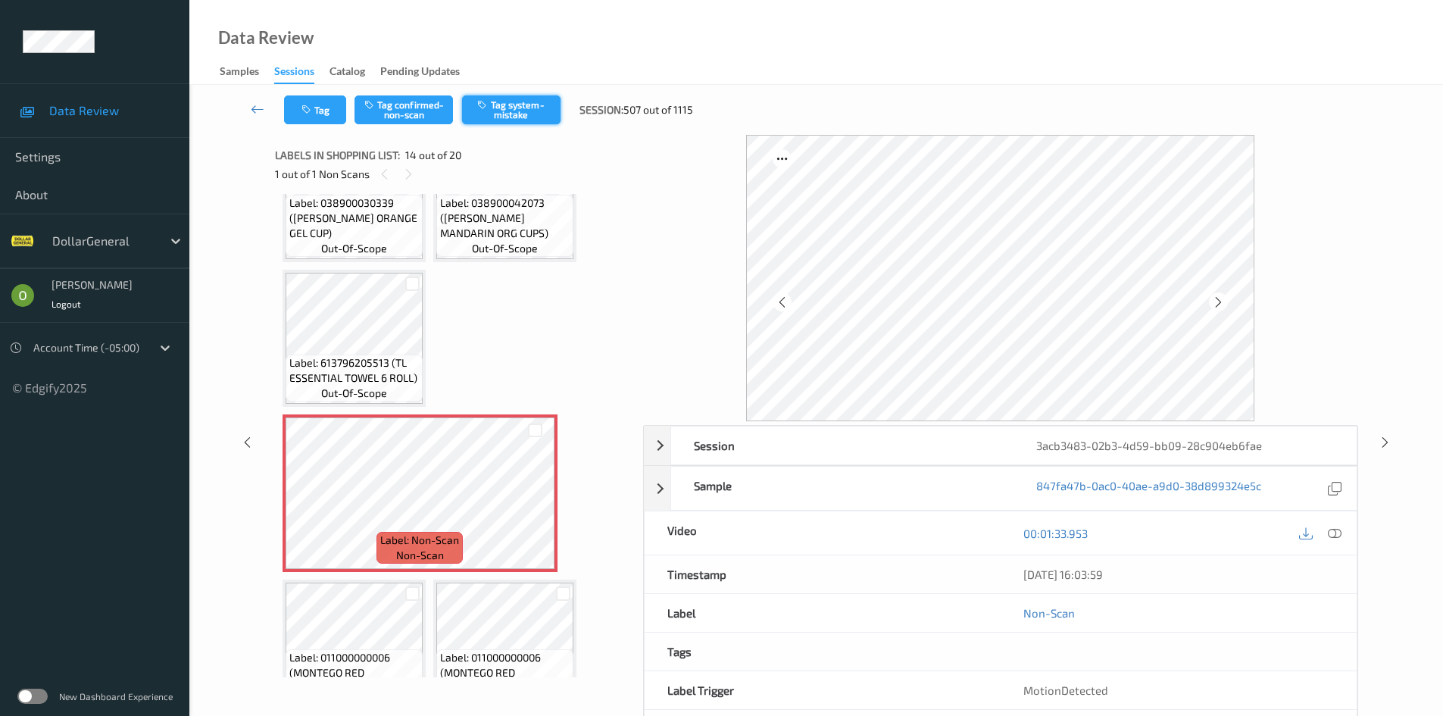
click at [523, 112] on button "Tag system-mistake" at bounding box center [511, 109] width 98 height 29
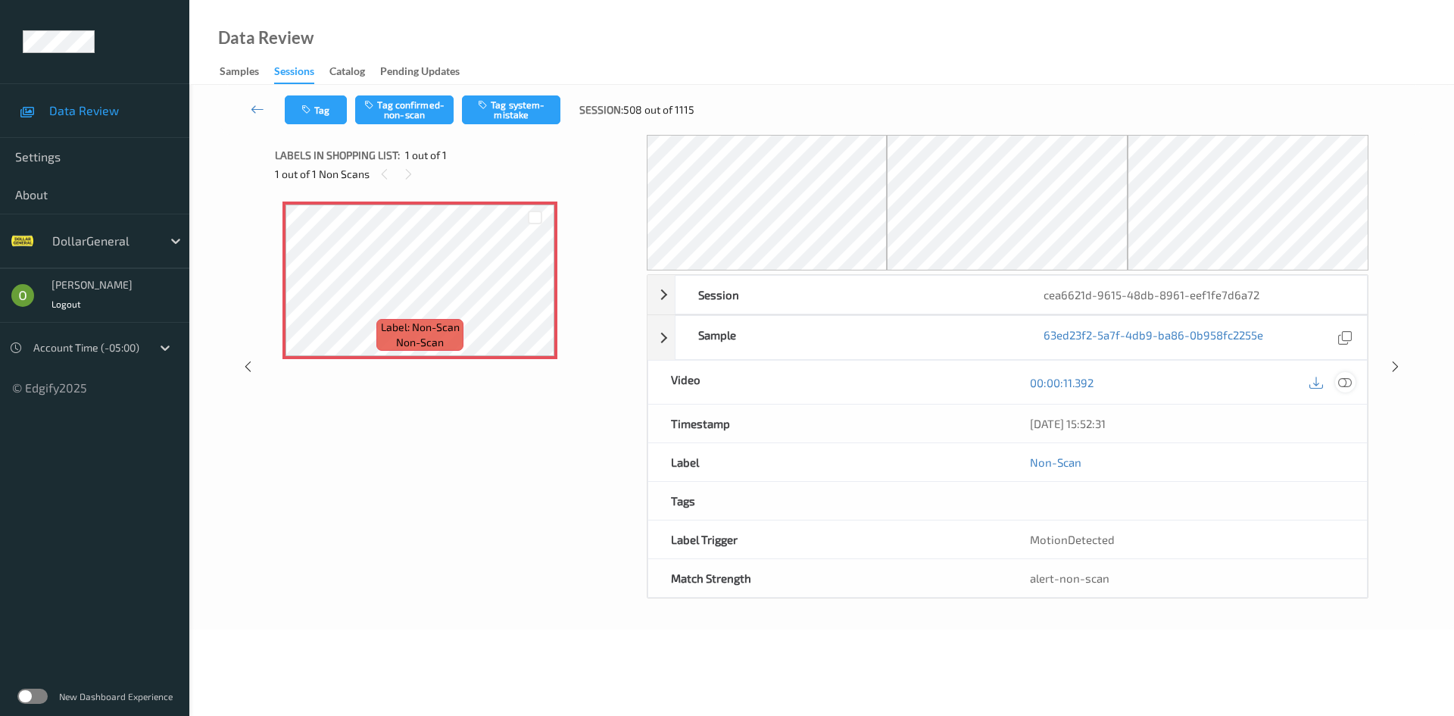
click at [1340, 379] on icon at bounding box center [1345, 383] width 14 height 14
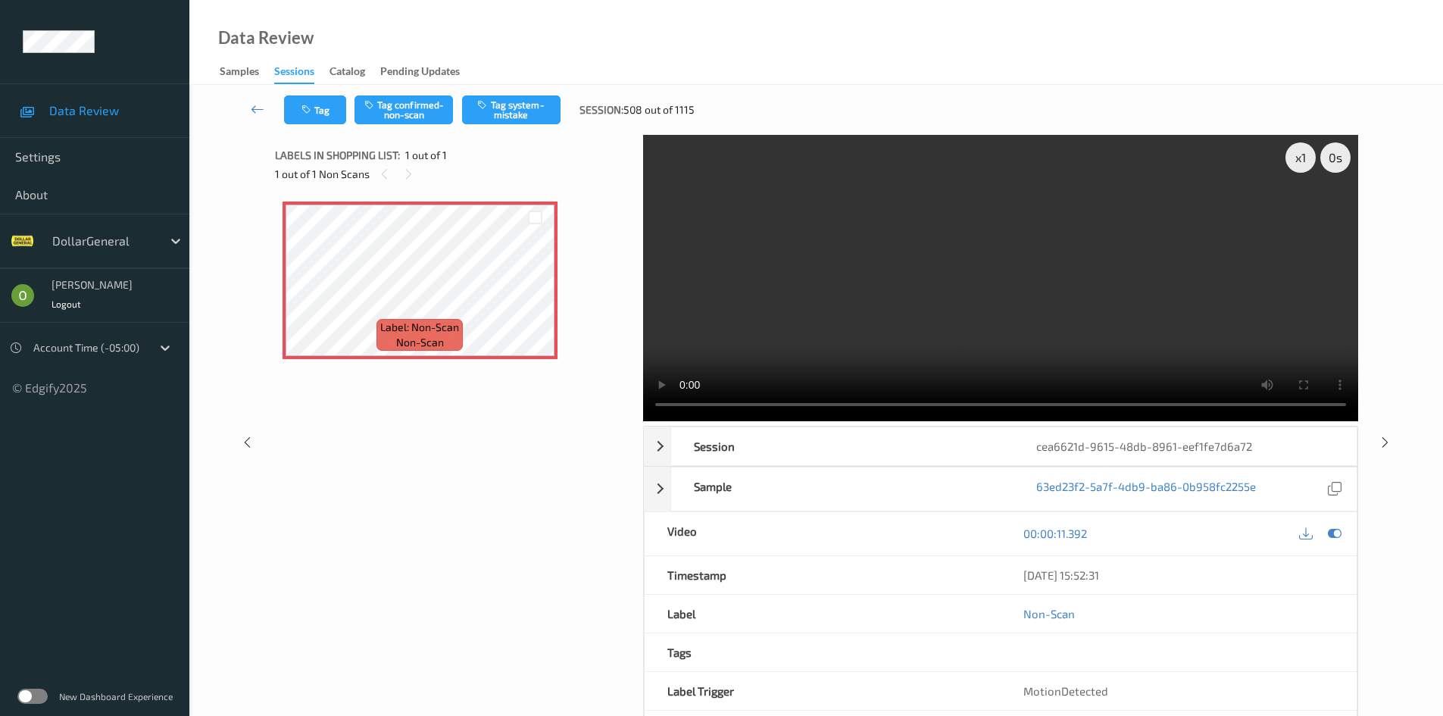
click at [934, 190] on video at bounding box center [1000, 278] width 715 height 286
click at [878, 288] on video at bounding box center [1000, 278] width 715 height 286
click at [539, 126] on div "Tag Tag confirmed-non-scan Tag system-mistake Session: 508 out of 1115" at bounding box center [815, 110] width 1191 height 50
click at [536, 114] on button "Tag system-mistake" at bounding box center [511, 109] width 98 height 29
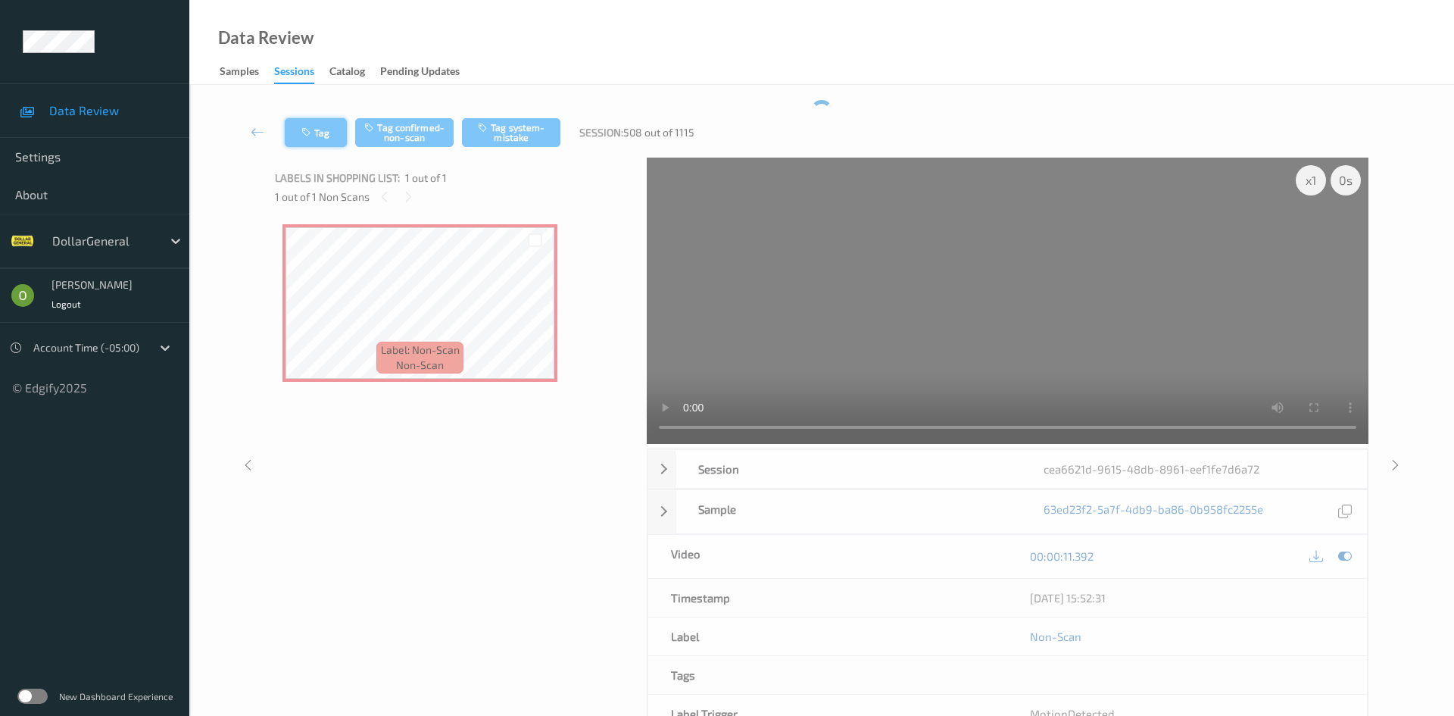
click at [329, 120] on button "Tag" at bounding box center [316, 132] width 62 height 29
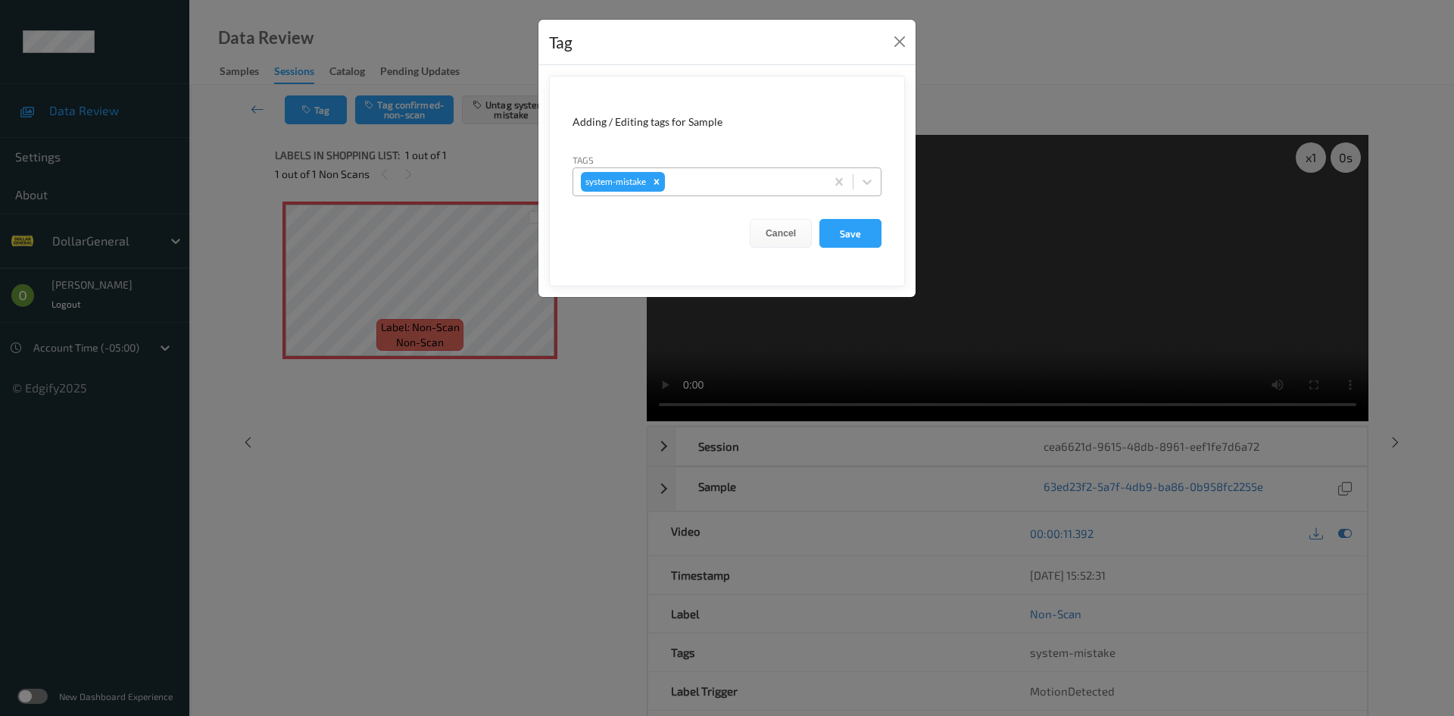
click at [770, 174] on div at bounding box center [743, 182] width 150 height 18
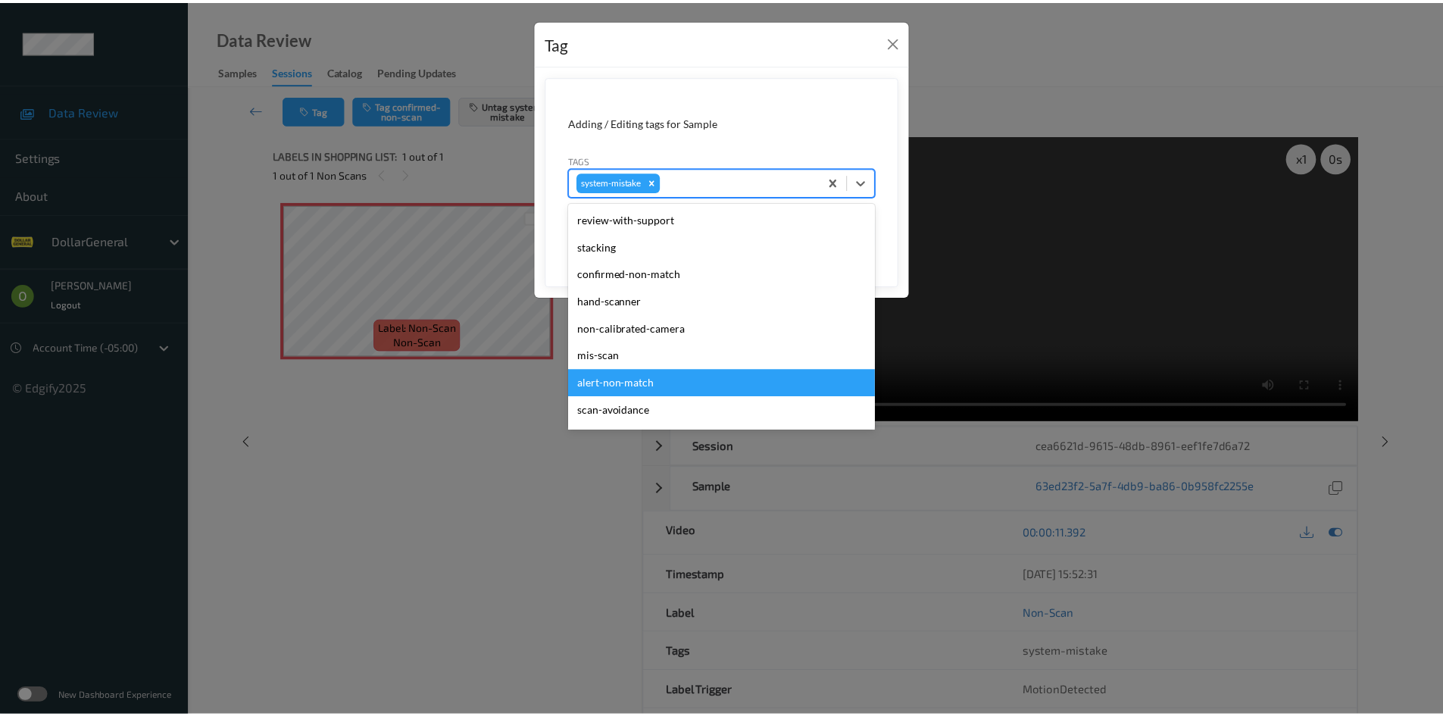
scroll to position [379, 0]
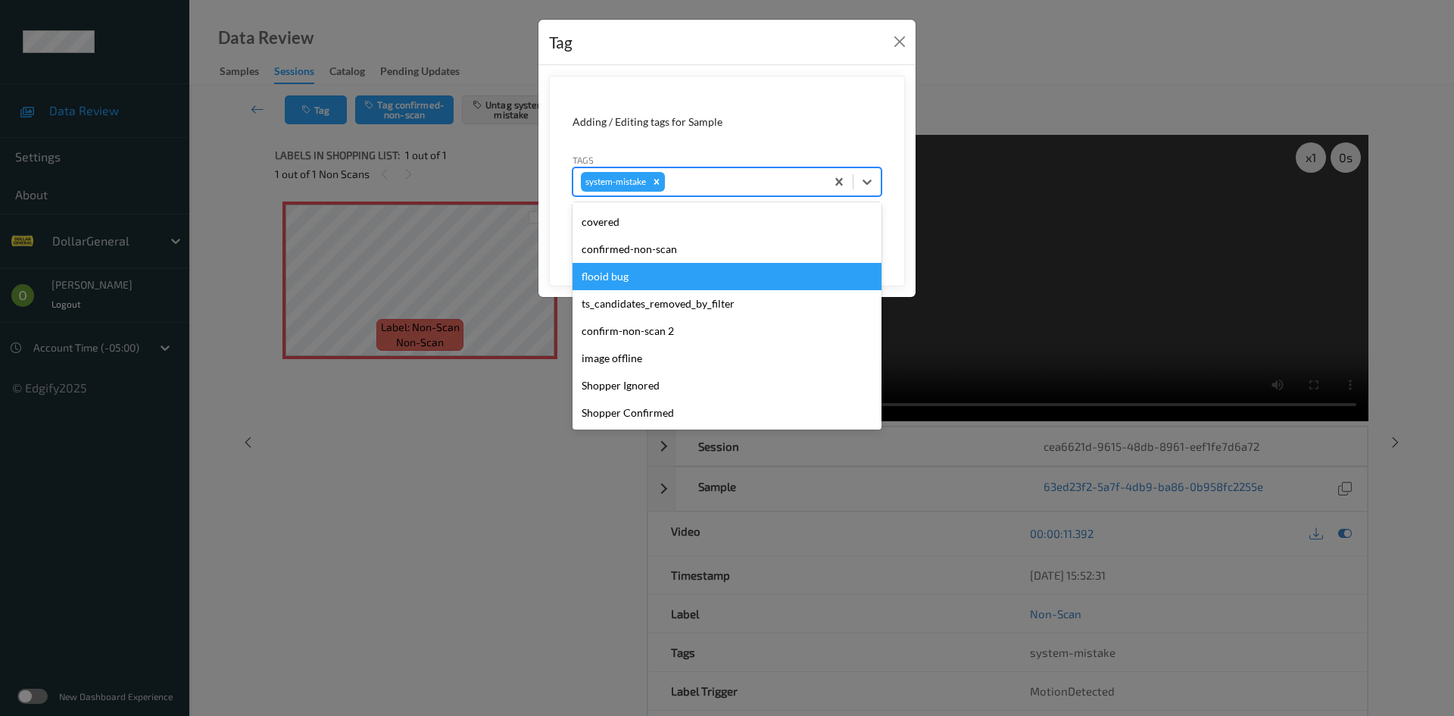
click at [669, 268] on div "flooid bug" at bounding box center [727, 276] width 309 height 27
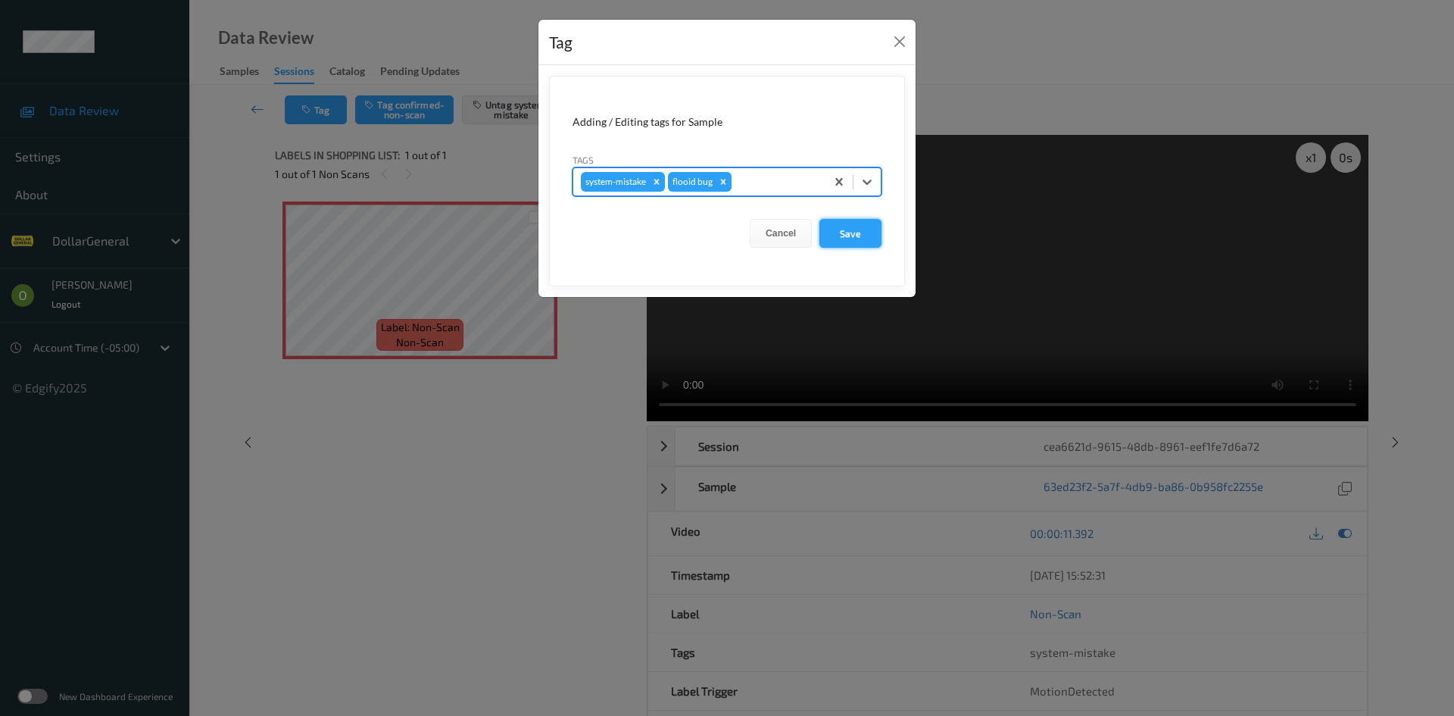
click at [864, 239] on button "Save" at bounding box center [851, 233] width 62 height 29
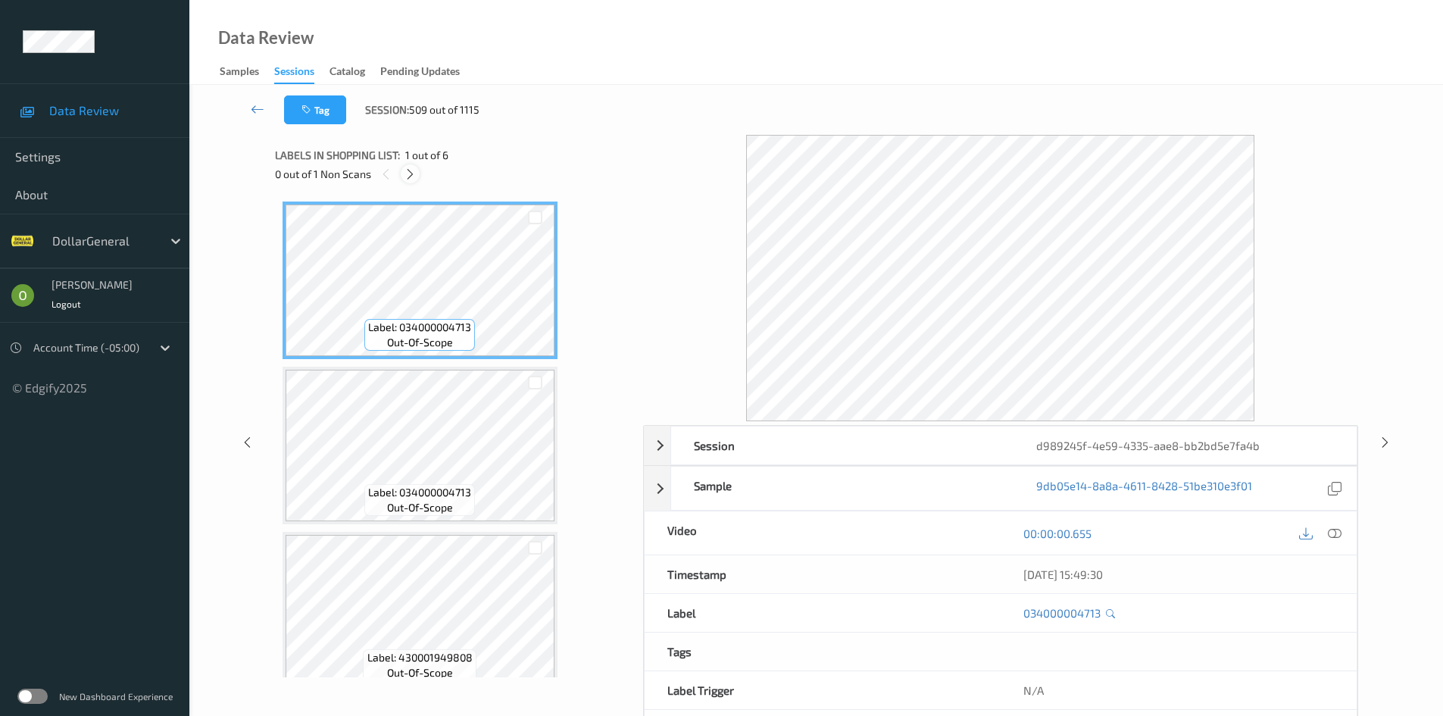
click at [408, 171] on icon at bounding box center [410, 174] width 13 height 14
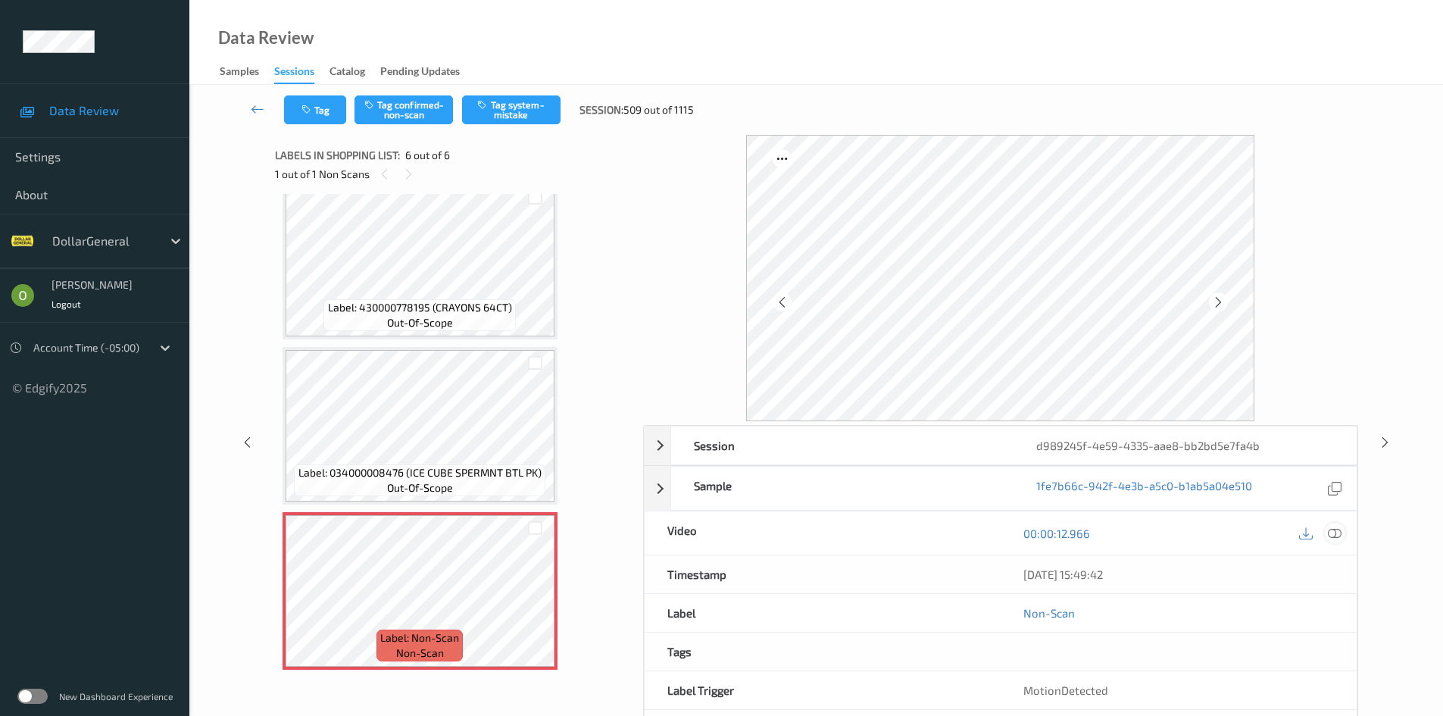
click at [1341, 538] on div at bounding box center [1335, 533] width 20 height 20
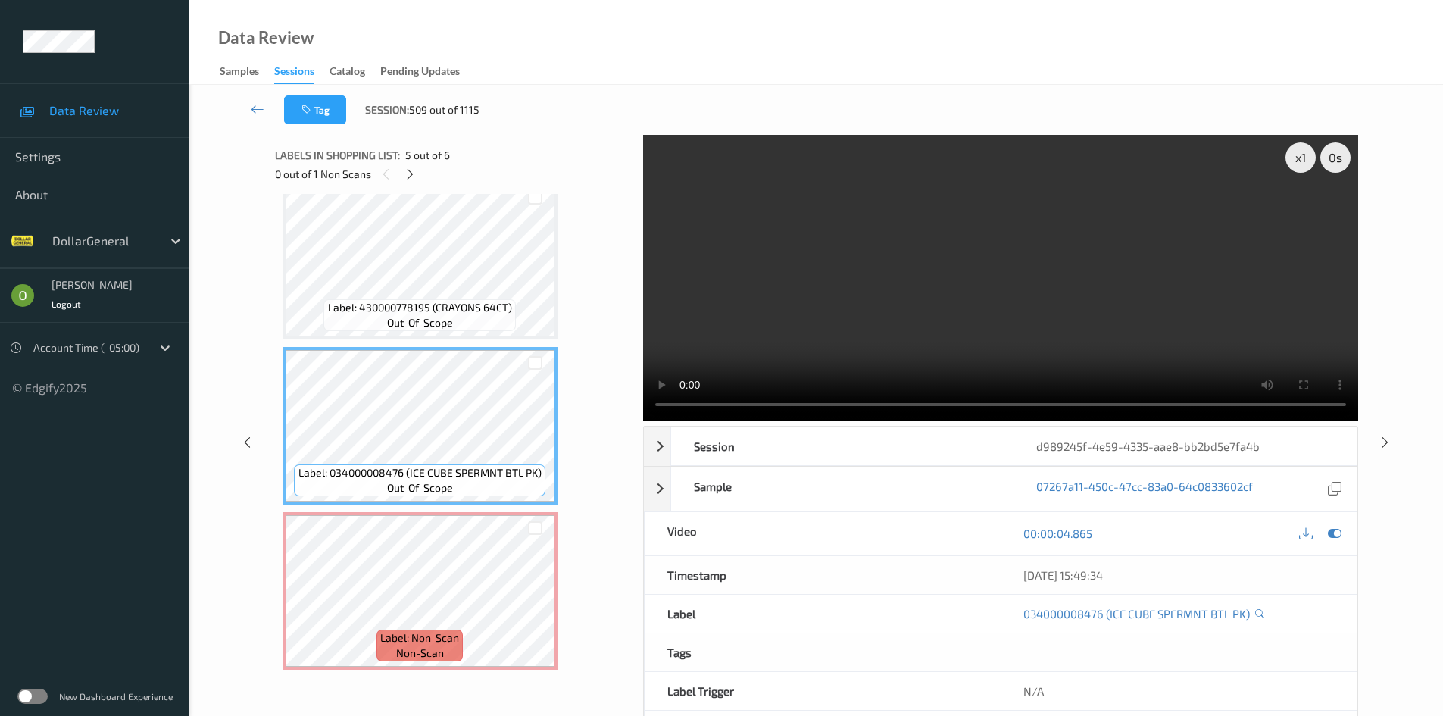
click at [858, 313] on video at bounding box center [1000, 278] width 715 height 286
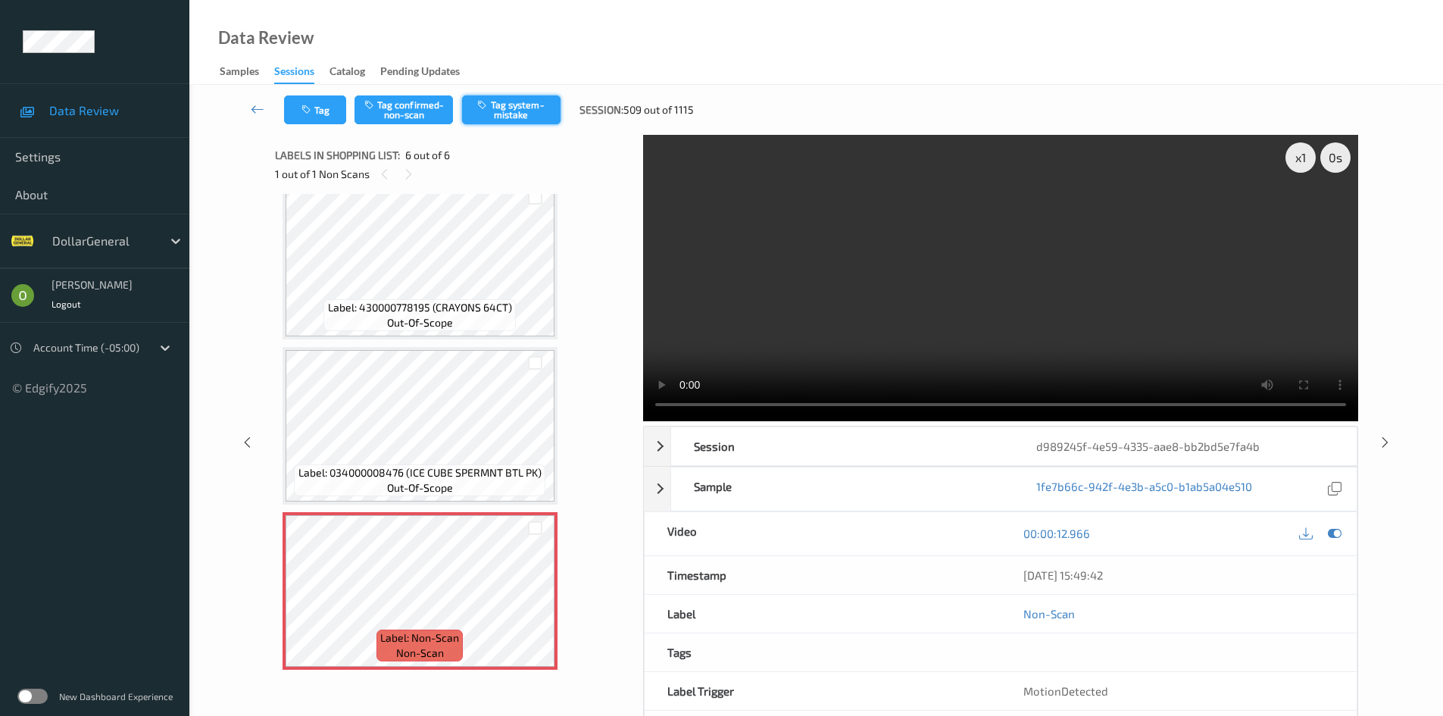
click at [554, 120] on button "Tag system-mistake" at bounding box center [511, 109] width 98 height 29
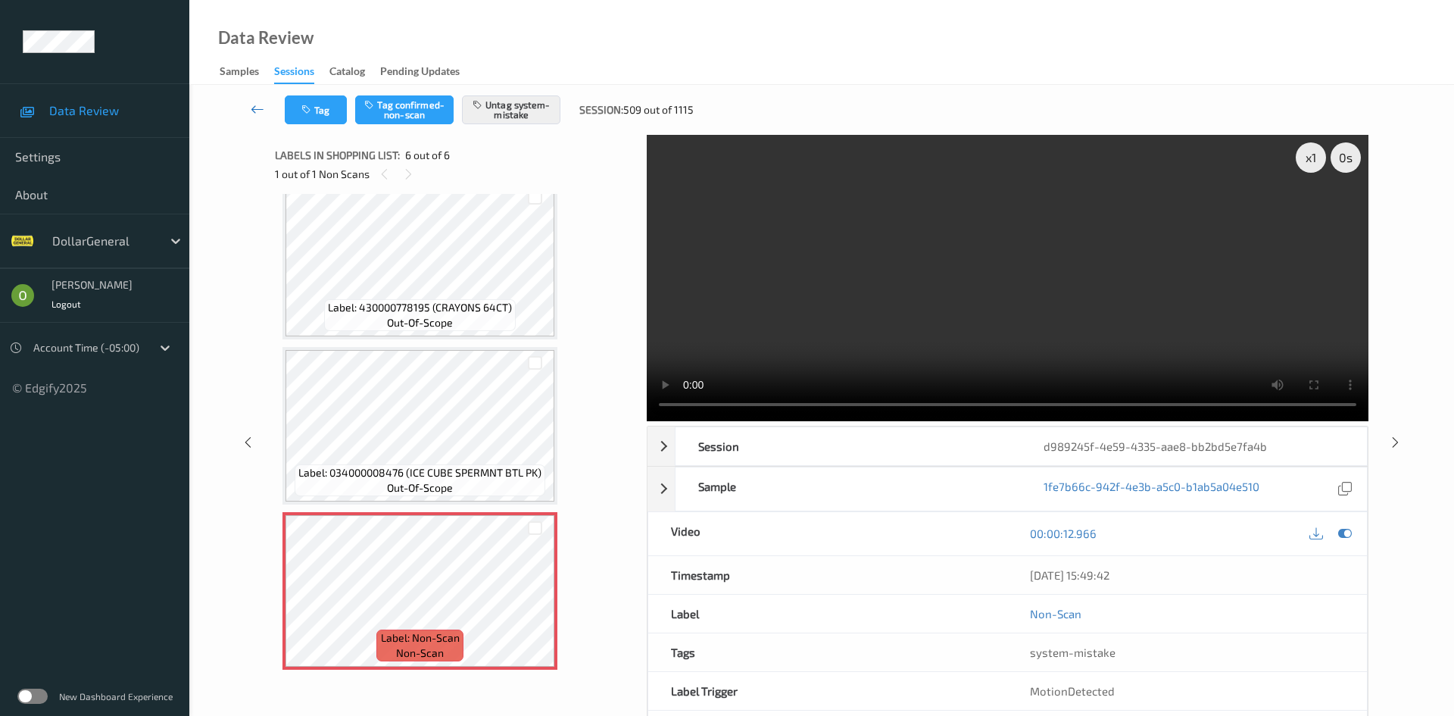
click at [266, 111] on link at bounding box center [258, 109] width 54 height 29
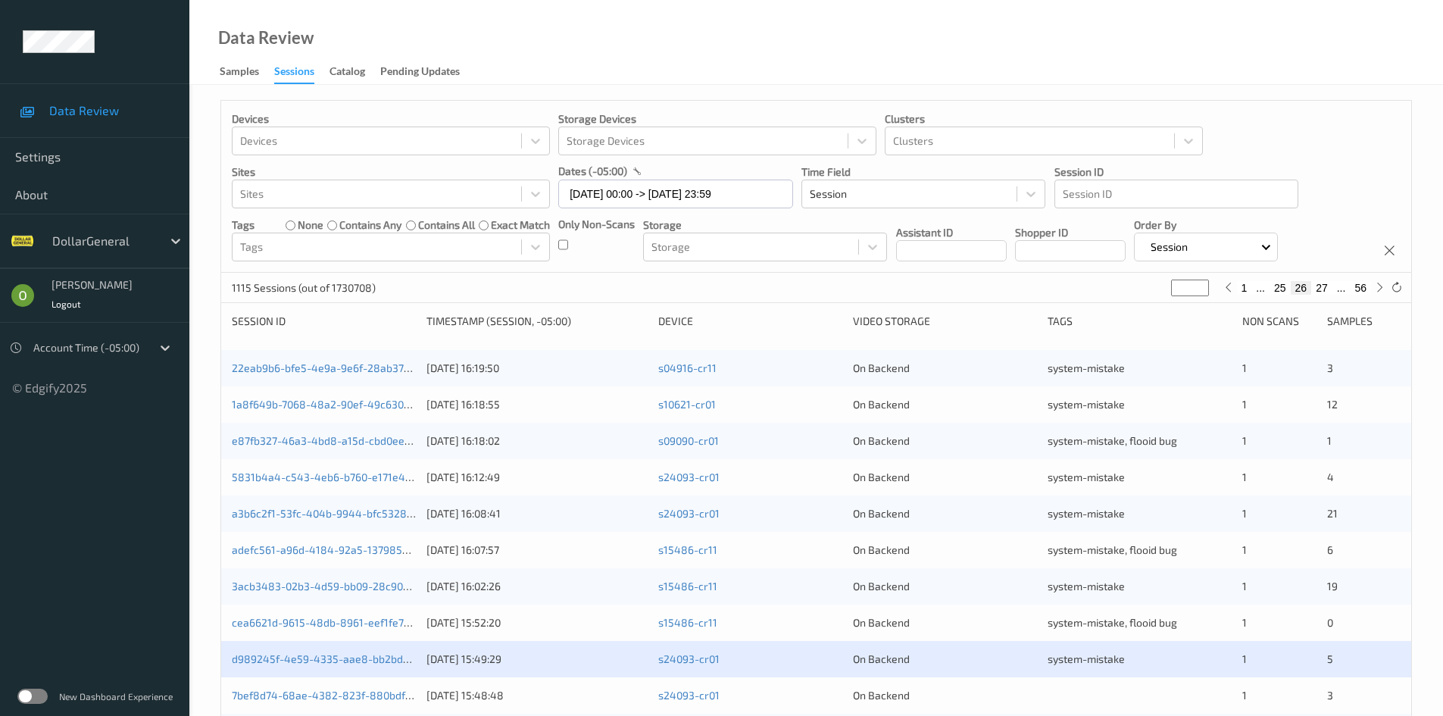
click at [1279, 283] on button "25" at bounding box center [1279, 288] width 21 height 14
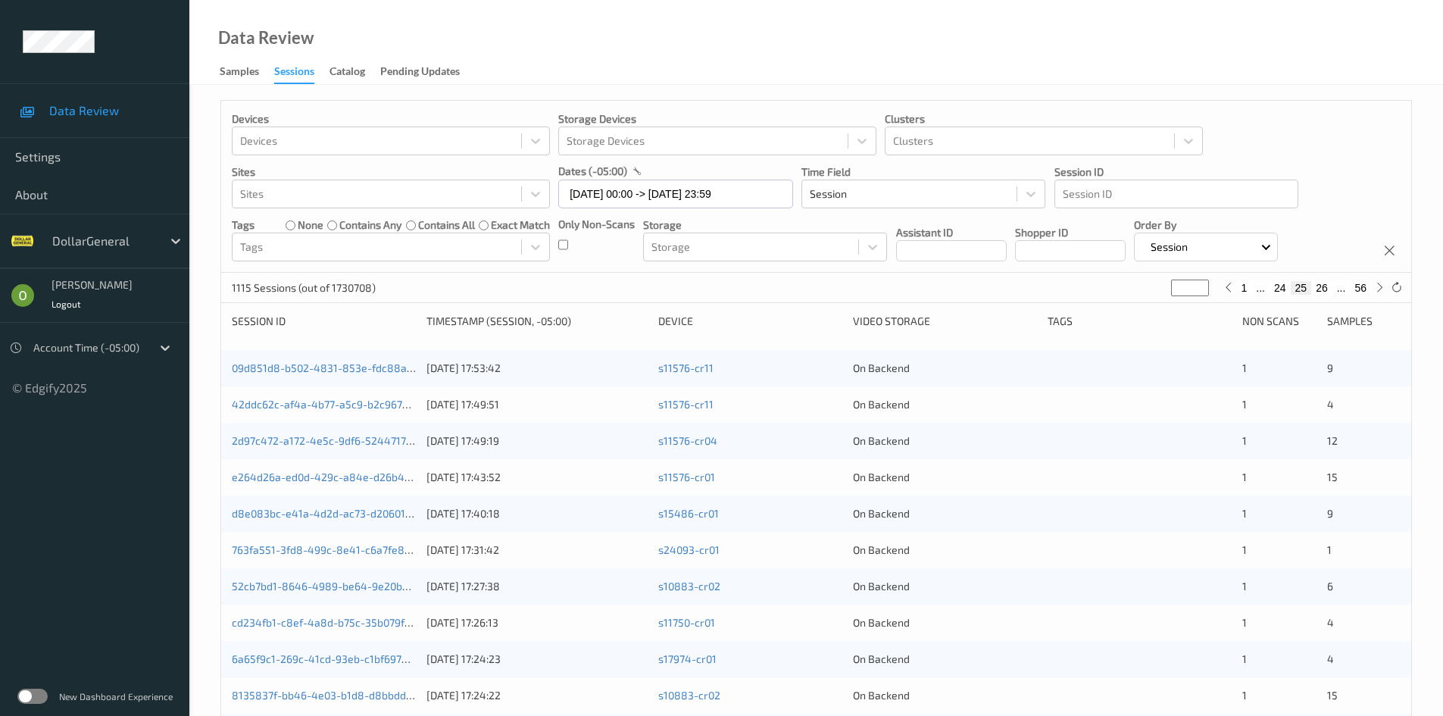
click at [1274, 288] on button "24" at bounding box center [1279, 288] width 21 height 14
click at [1274, 288] on button "23" at bounding box center [1279, 288] width 21 height 14
click at [1329, 287] on button "24" at bounding box center [1321, 288] width 21 height 14
click at [1325, 287] on button "25" at bounding box center [1321, 288] width 21 height 14
click at [1324, 288] on button "26" at bounding box center [1321, 288] width 21 height 14
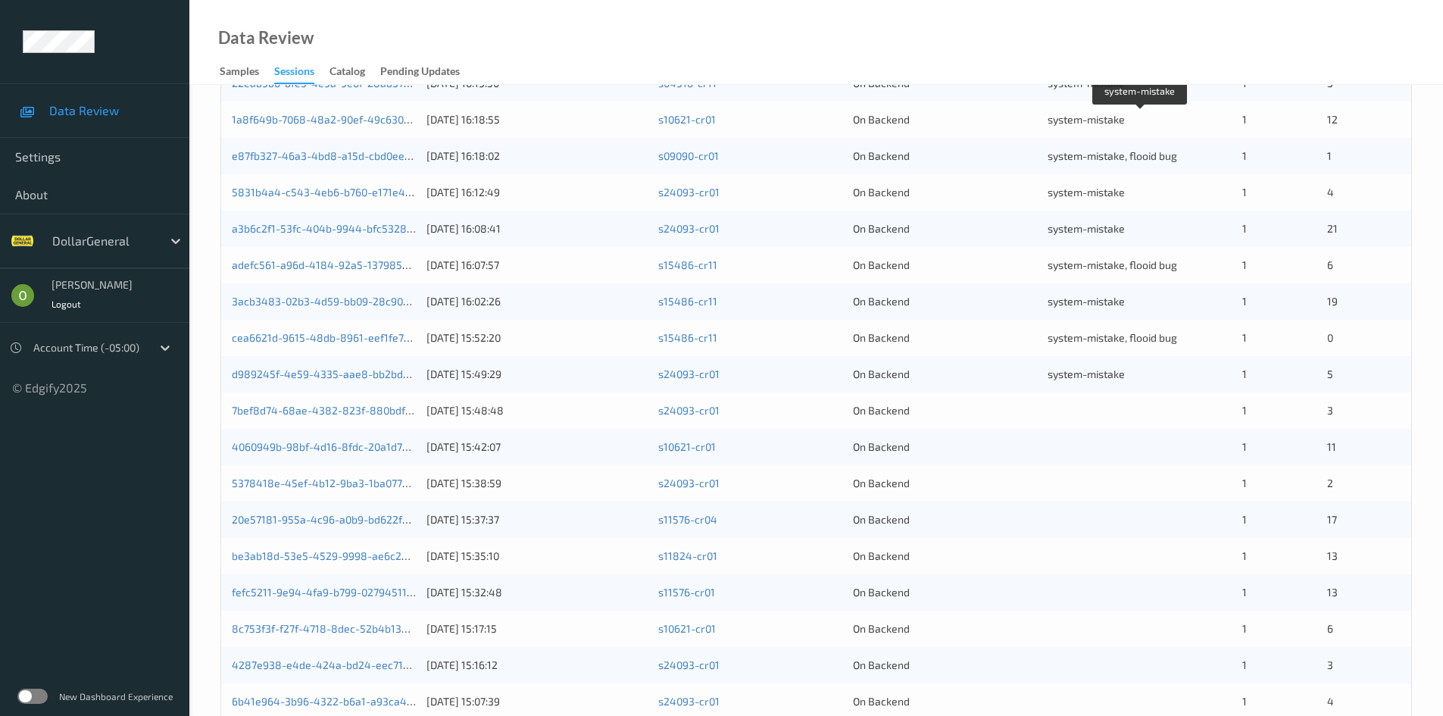
scroll to position [424, 0]
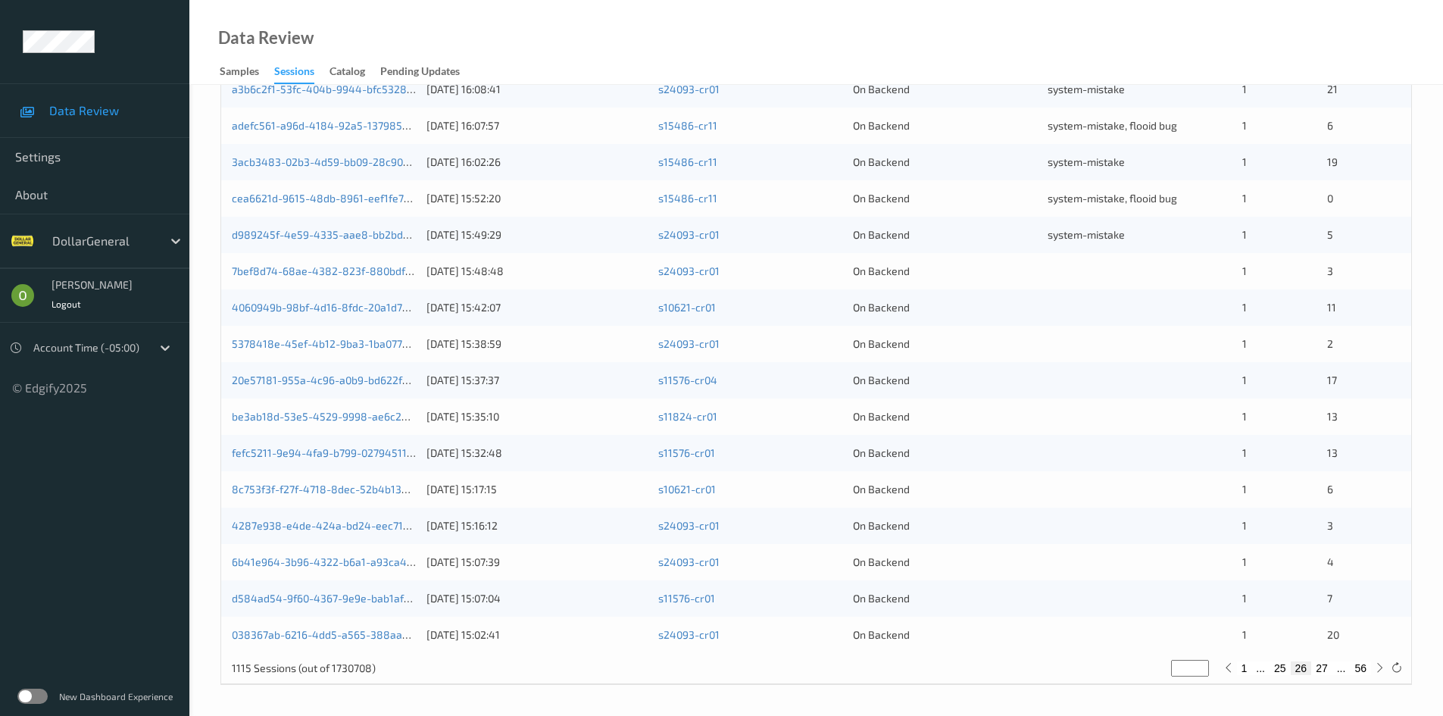
click at [1049, 289] on div "7bef8d74-68ae-4382-823f-880bdf331896 [DATE] 15:48:48 s24093-cr01 On Backend 1 3" at bounding box center [816, 271] width 1190 height 36
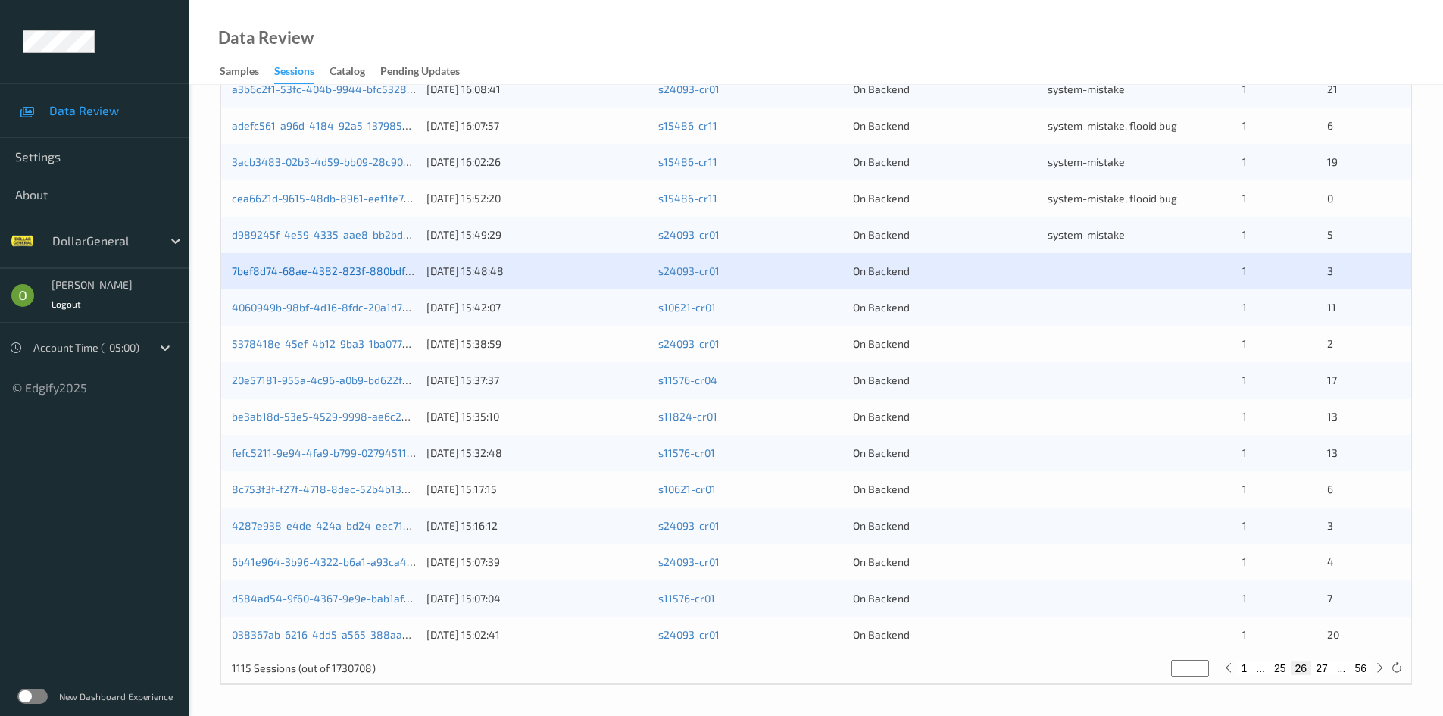
click at [326, 277] on div "7bef8d74-68ae-4382-823f-880bdf331896" at bounding box center [324, 271] width 184 height 15
click at [387, 271] on link "7bef8d74-68ae-4382-823f-880bdf331896" at bounding box center [336, 270] width 209 height 13
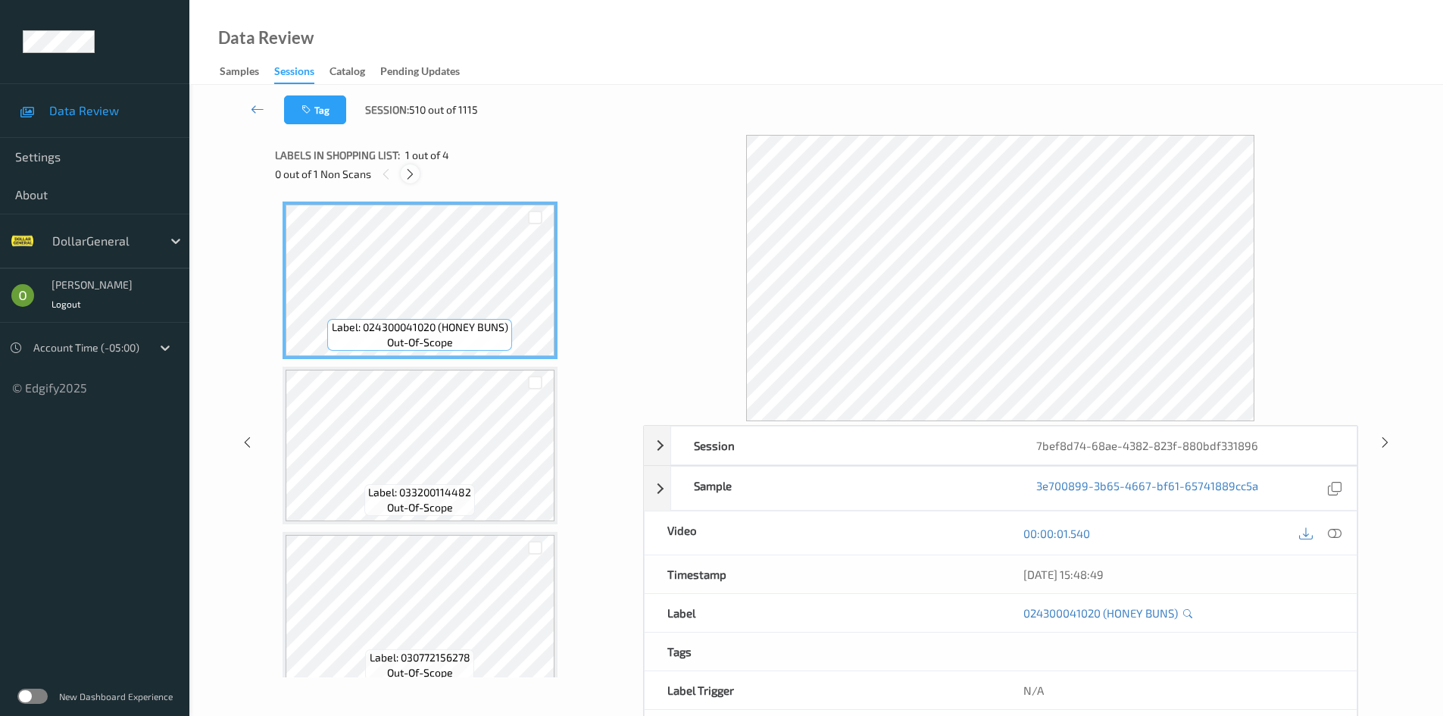
click at [411, 170] on icon at bounding box center [410, 174] width 13 height 14
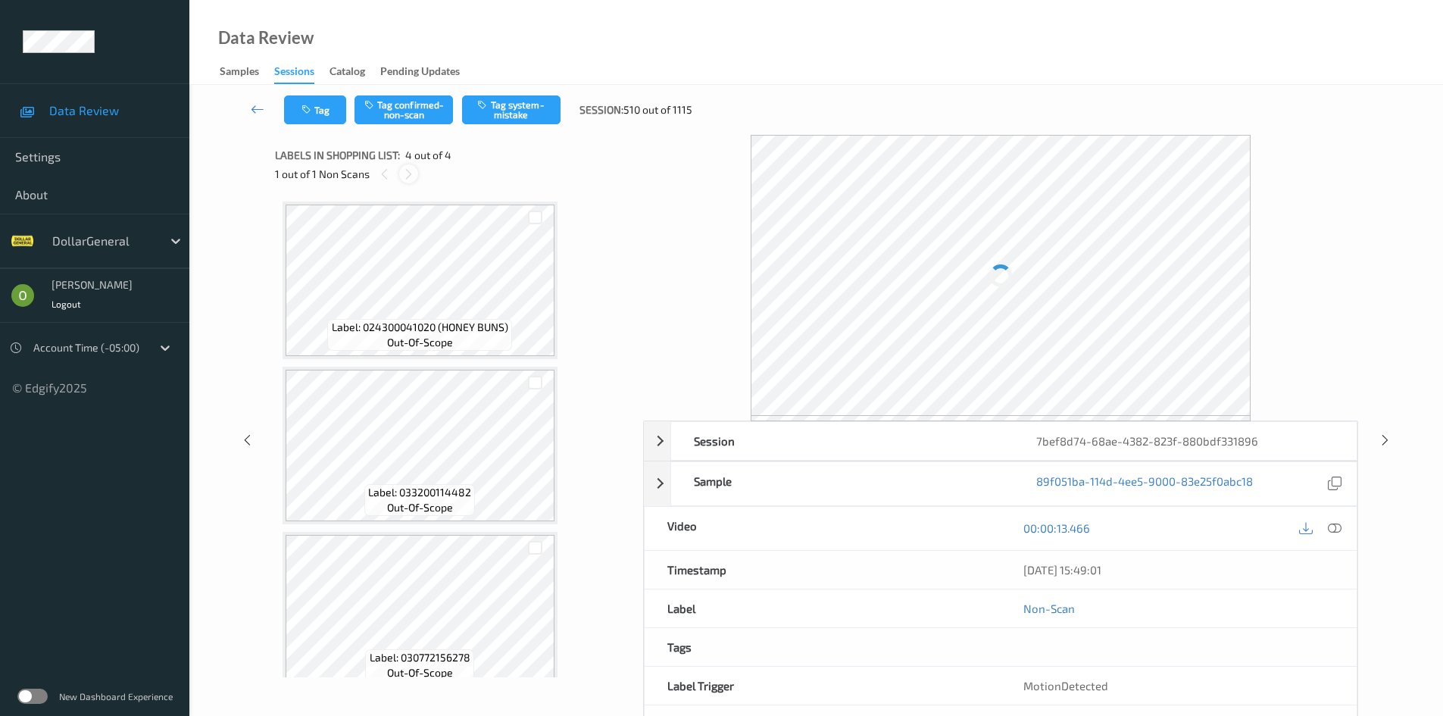
scroll to position [185, 0]
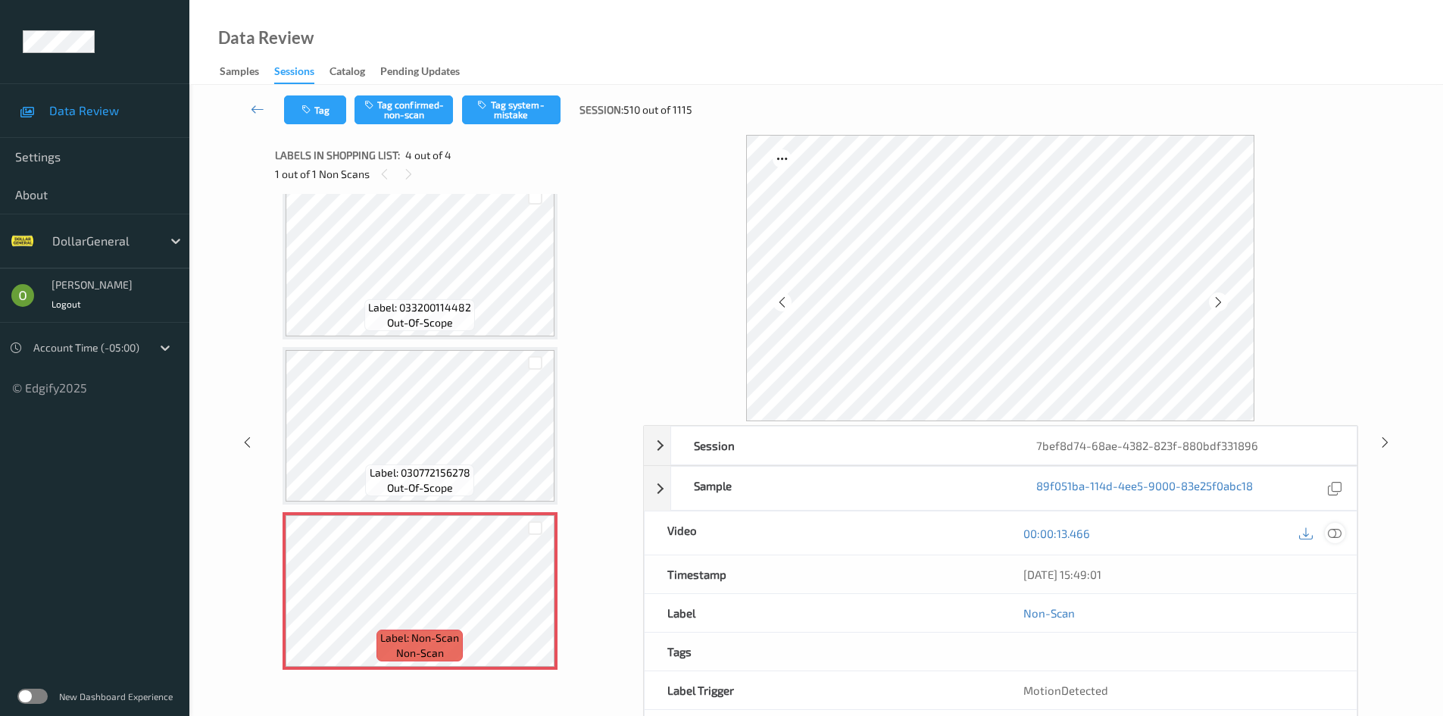
click at [1334, 532] on icon at bounding box center [1335, 533] width 14 height 14
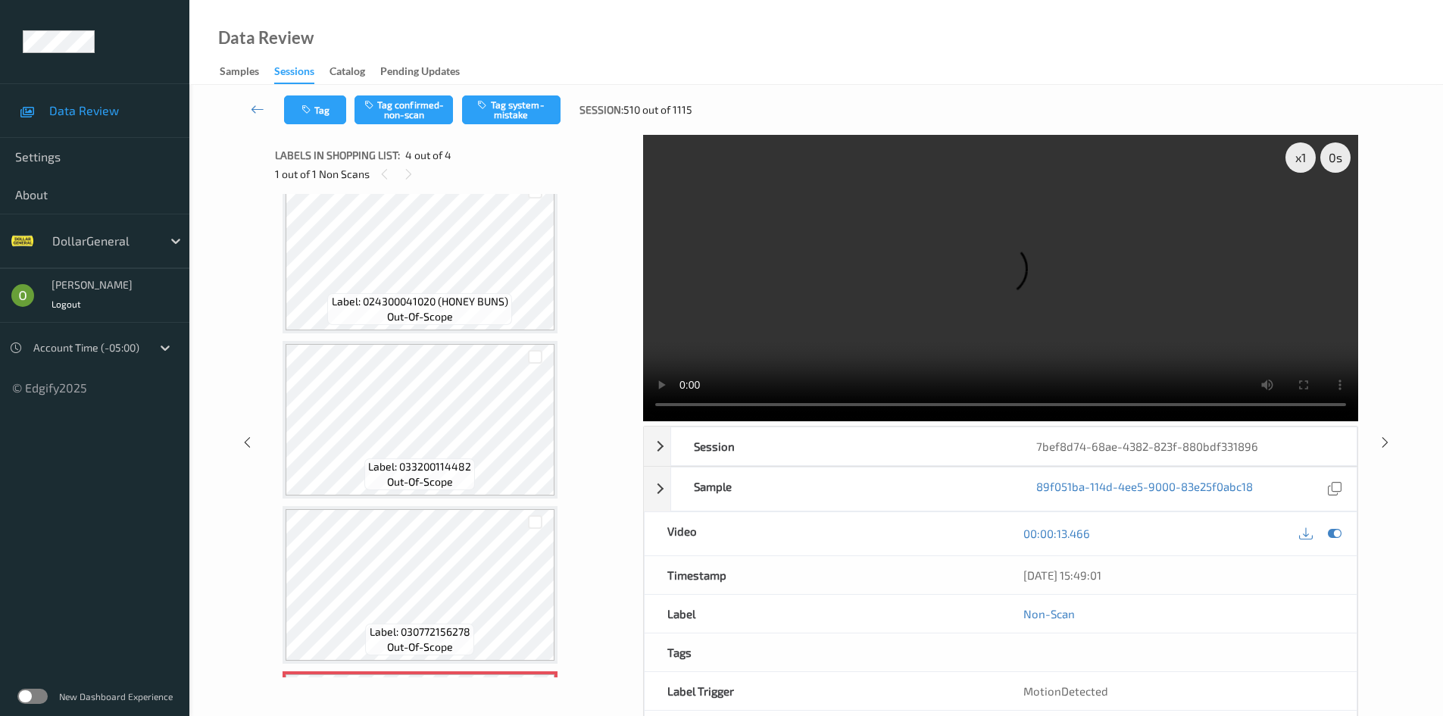
scroll to position [0, 0]
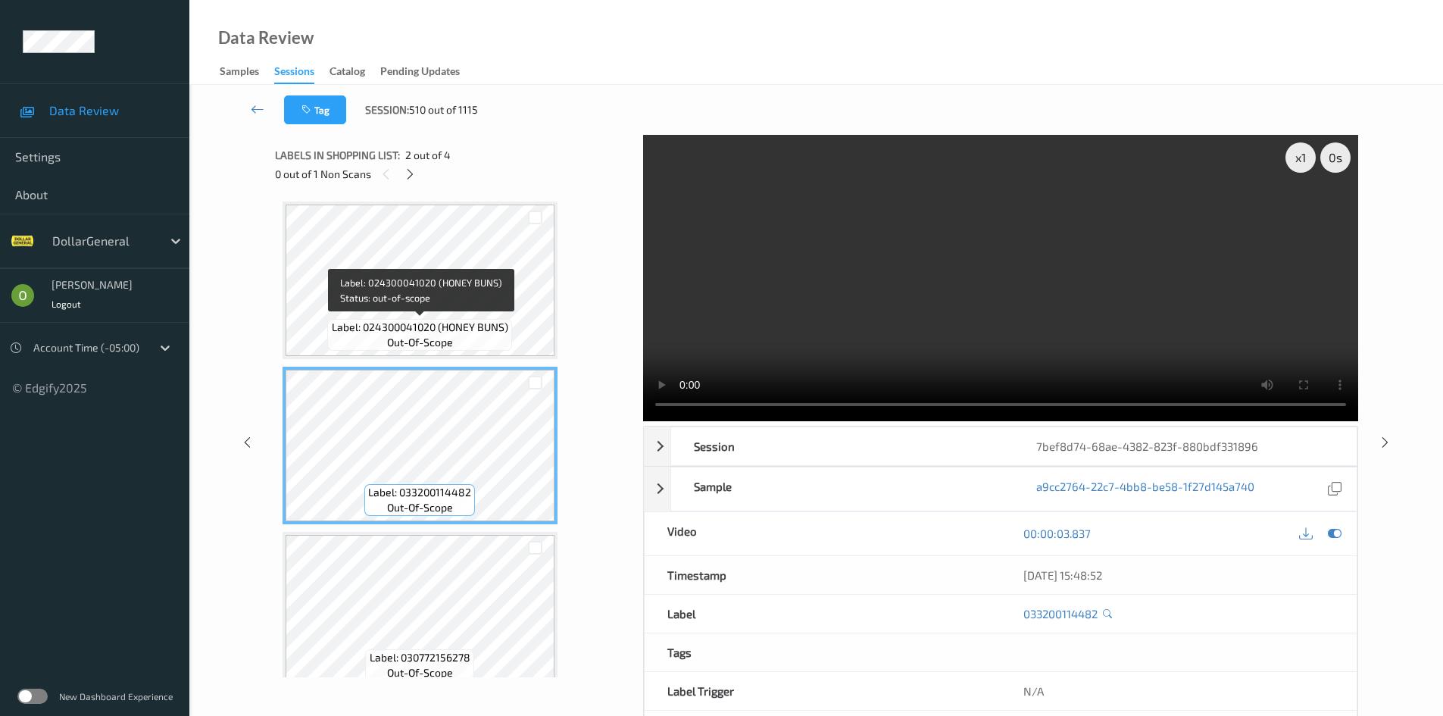
click at [410, 320] on span "Label: 024300041020 (HONEY BUNS)" at bounding box center [420, 327] width 176 height 15
click at [460, 342] on div "Label: 024300041020 (HONEY BUNS) out-of-scope" at bounding box center [419, 335] width 184 height 32
click at [501, 326] on span "Label: 024300041020 (HONEY BUNS)" at bounding box center [420, 327] width 176 height 15
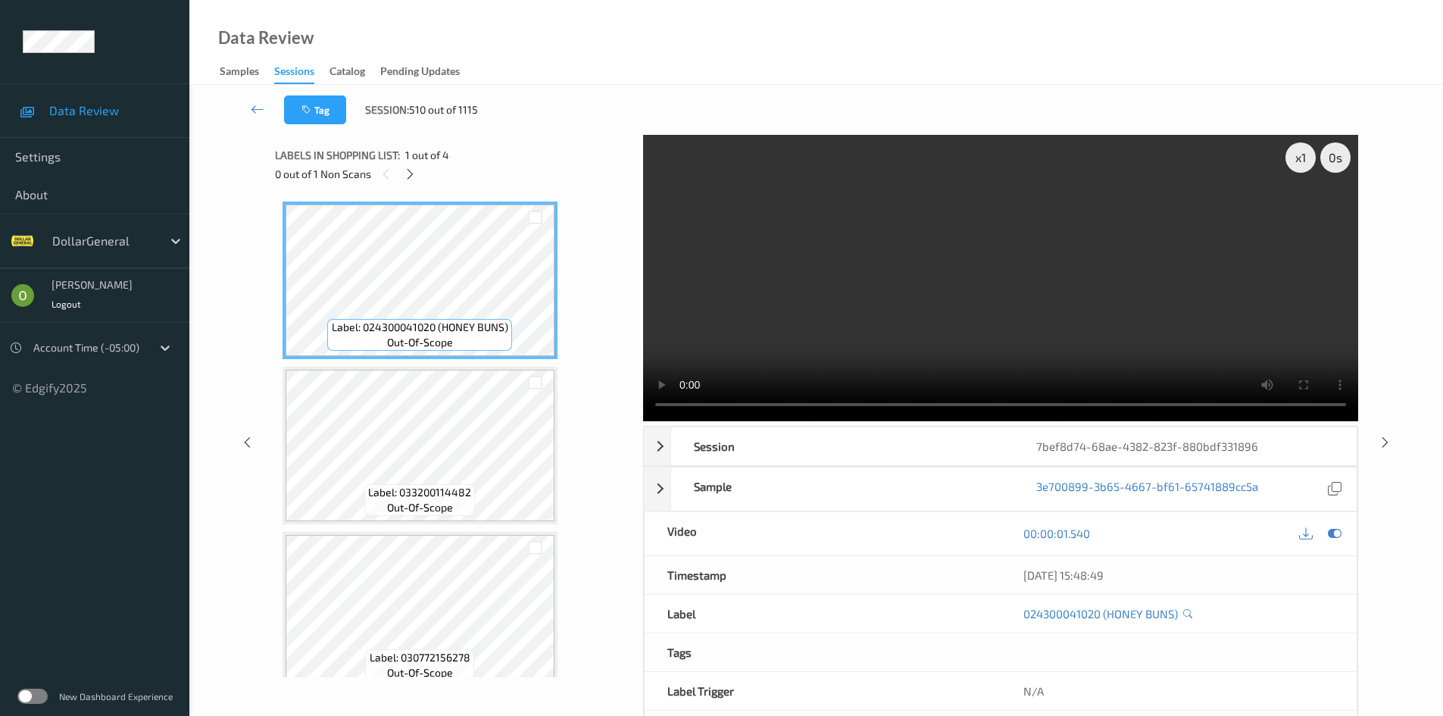
click at [943, 155] on video at bounding box center [1000, 278] width 715 height 286
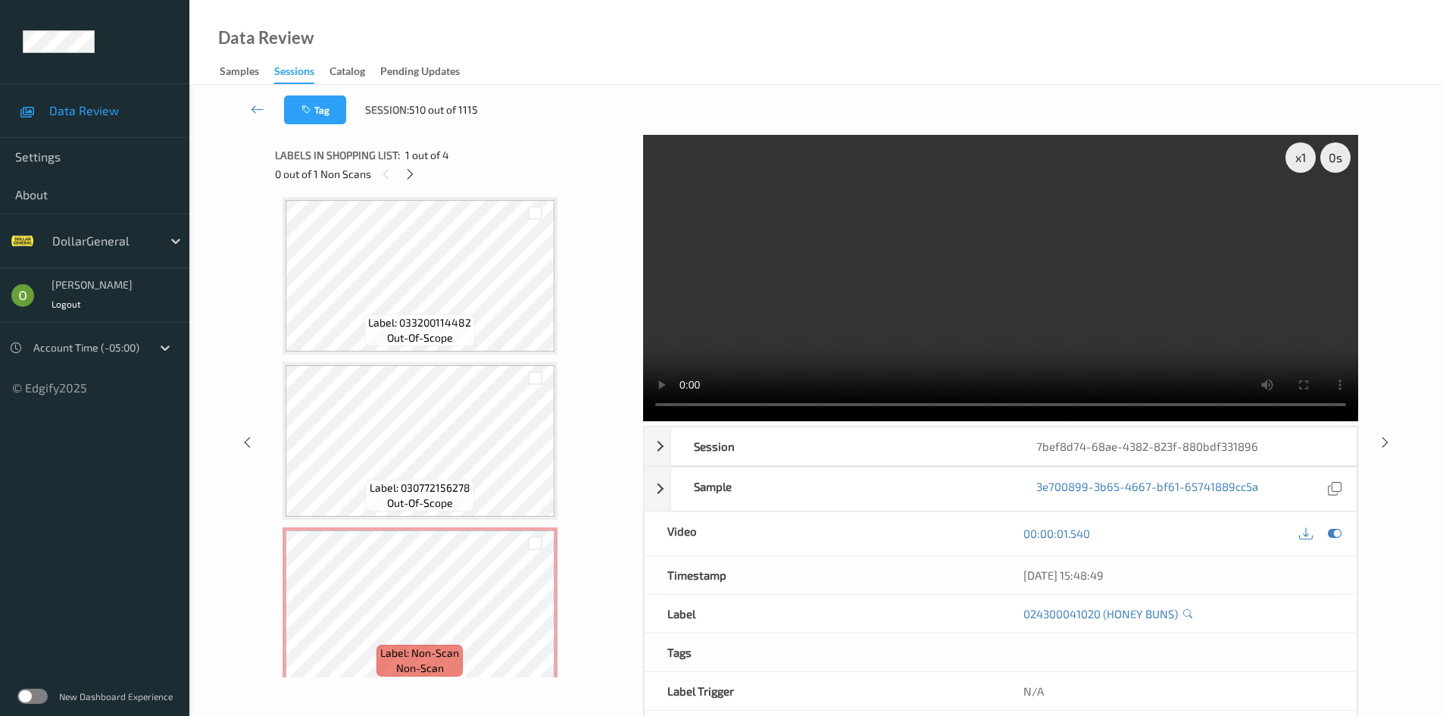
scroll to position [185, 0]
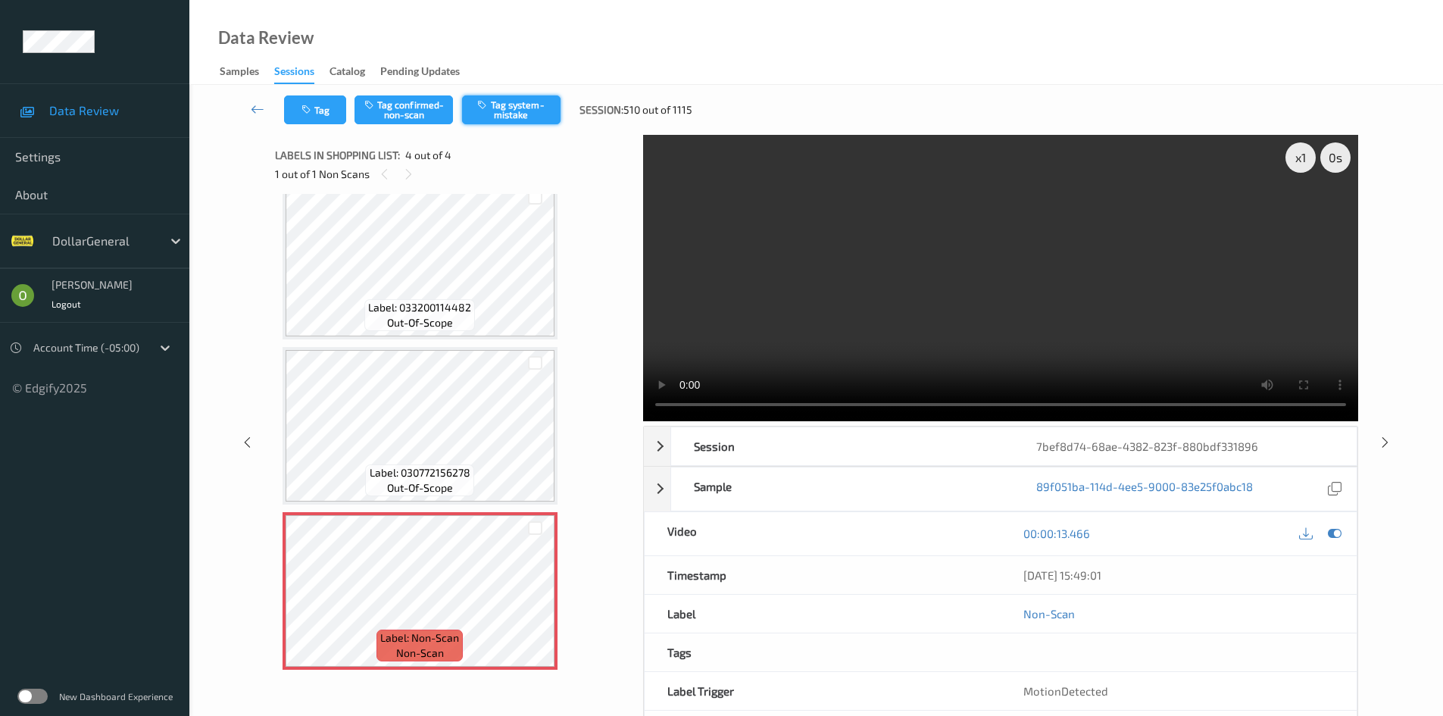
click at [510, 110] on button "Tag system-mistake" at bounding box center [511, 109] width 98 height 29
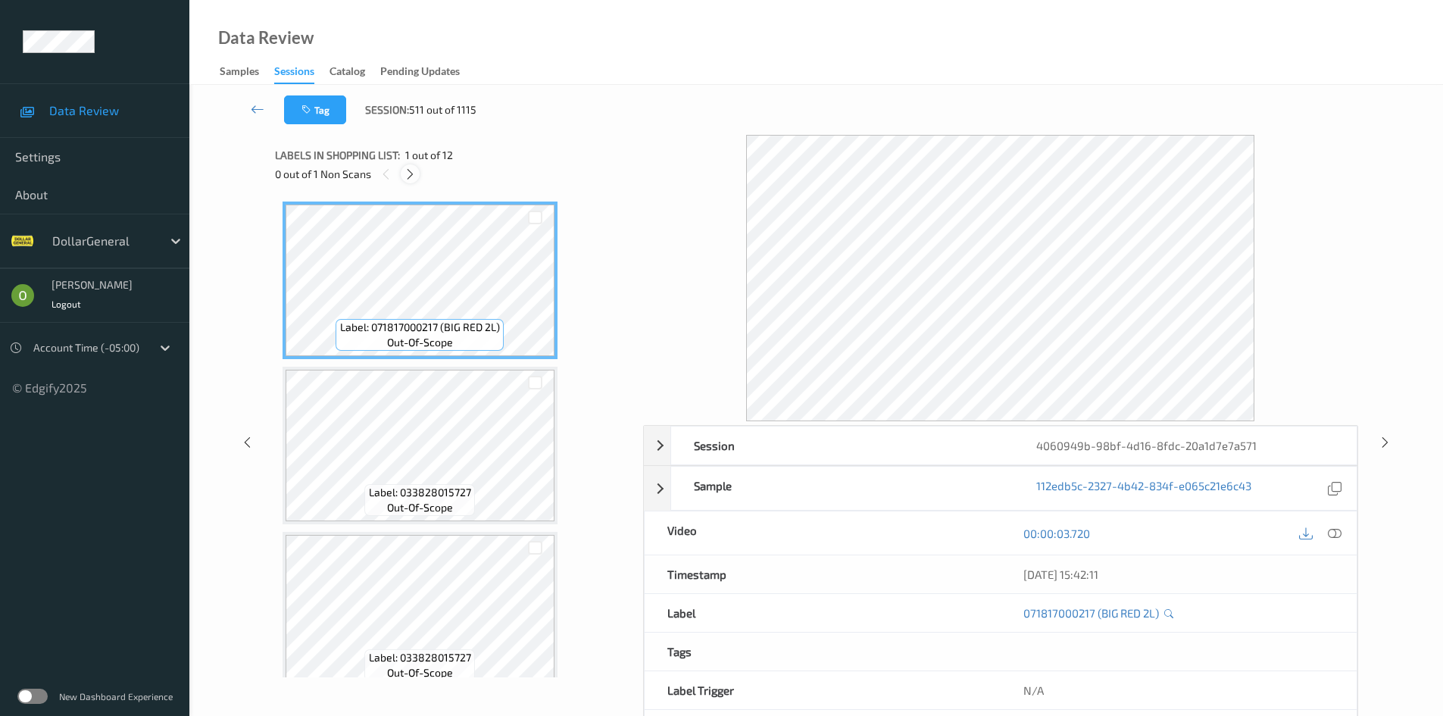
click at [404, 178] on icon at bounding box center [410, 174] width 13 height 14
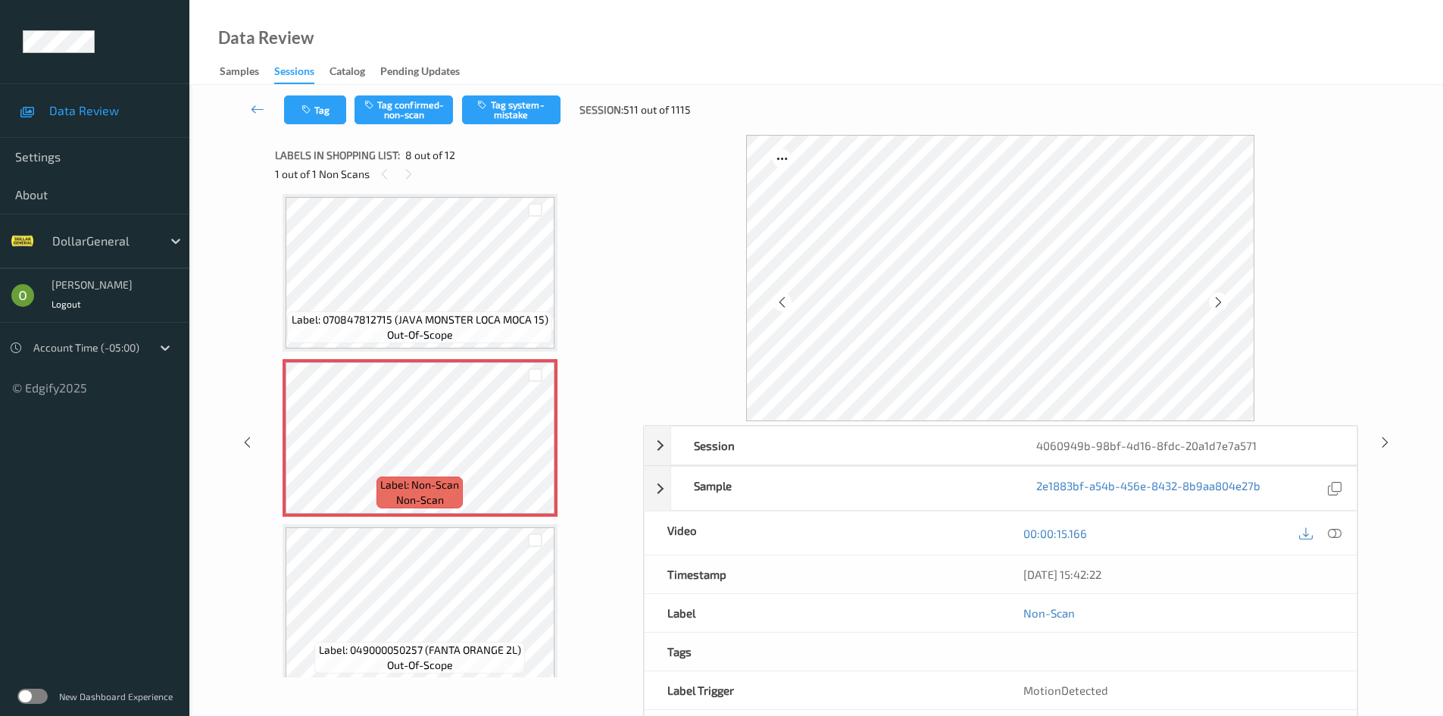
click at [1335, 535] on icon at bounding box center [1335, 533] width 14 height 14
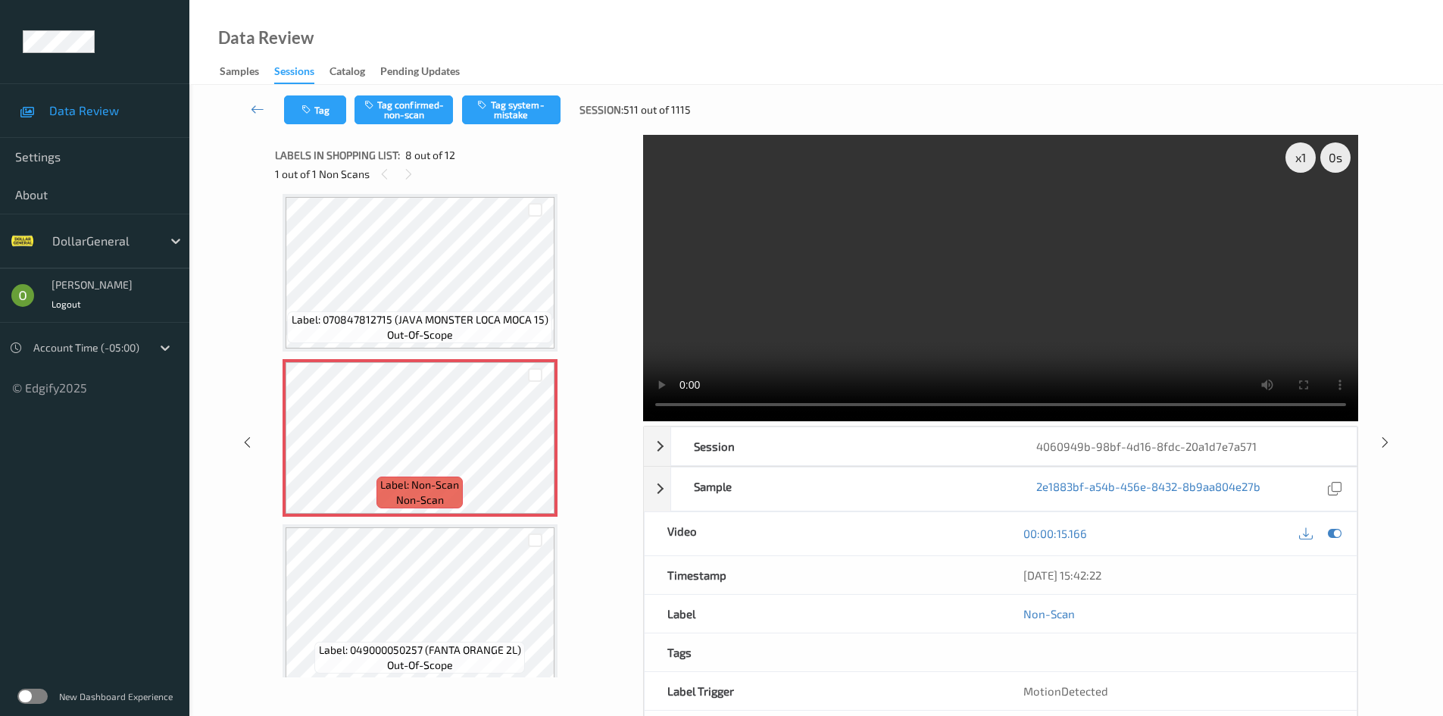
click at [585, 444] on div "x 1 0 s Session 4060949b-98bf-4d16-8fdc-20a1d7e7a571 Session ID 4060949b-98bf-4…" at bounding box center [816, 442] width 1083 height 615
click at [938, 301] on video at bounding box center [1000, 278] width 715 height 286
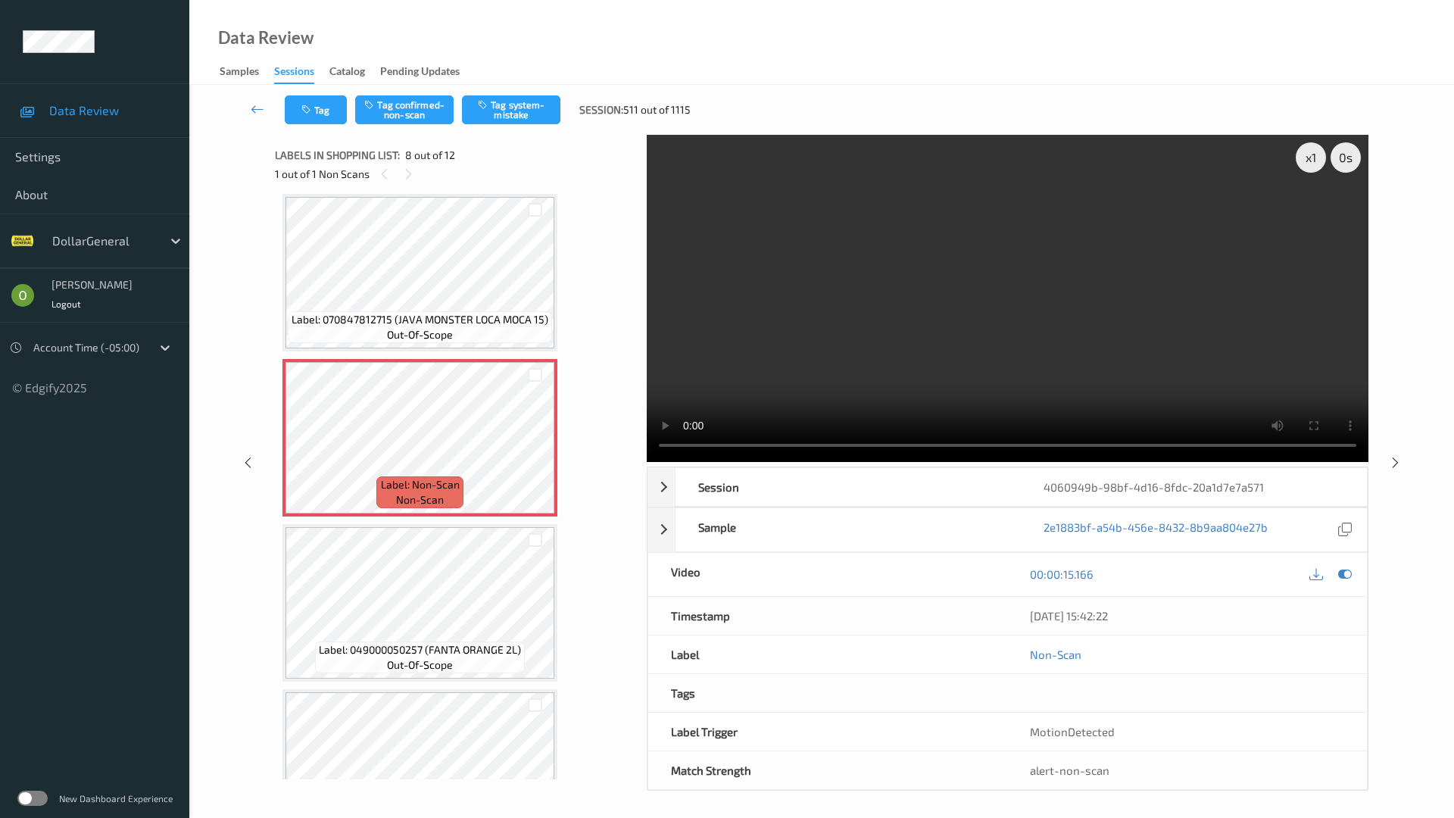
click at [938, 367] on video at bounding box center [1008, 298] width 722 height 327
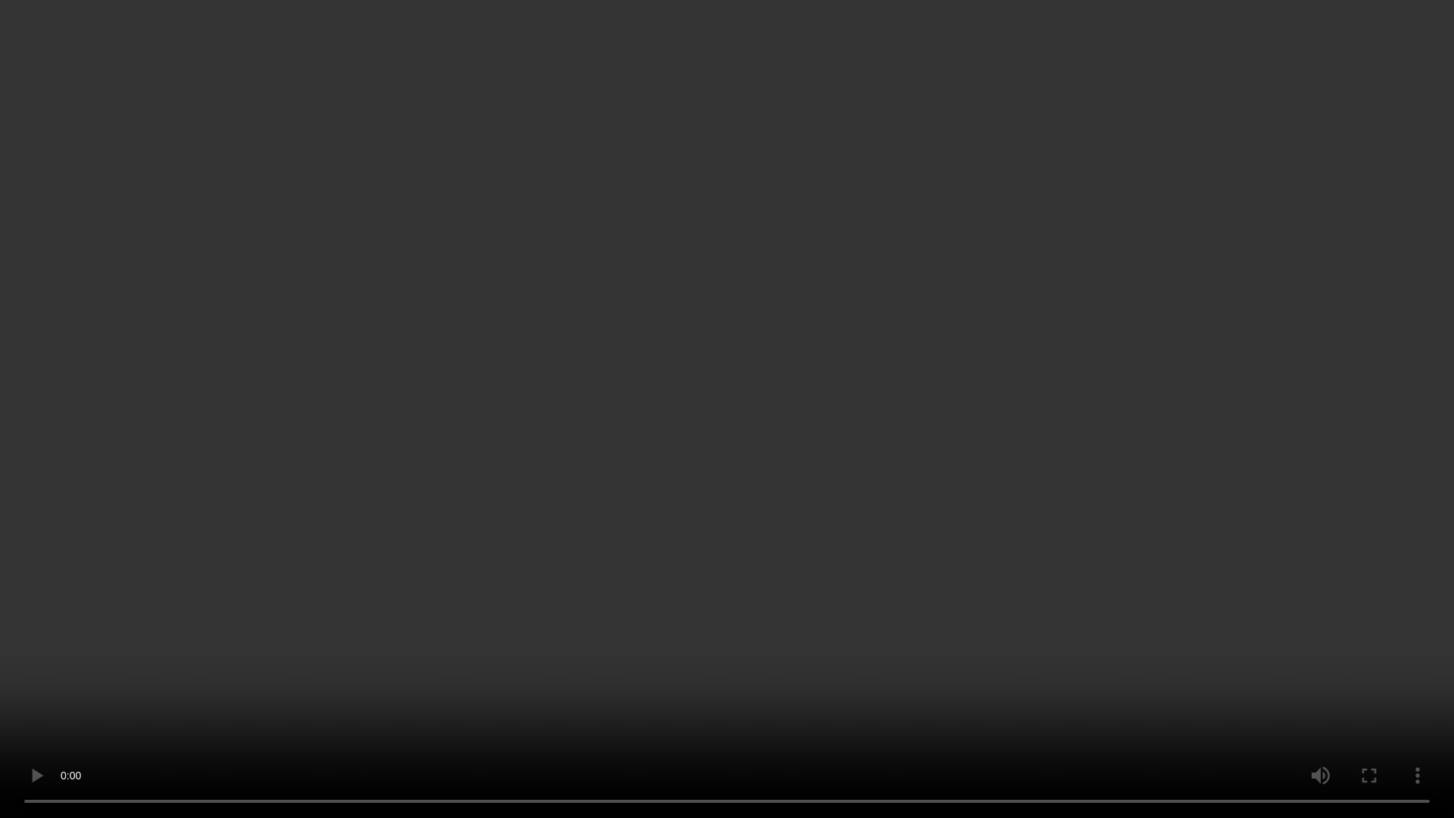
click at [938, 367] on video at bounding box center [727, 409] width 1454 height 818
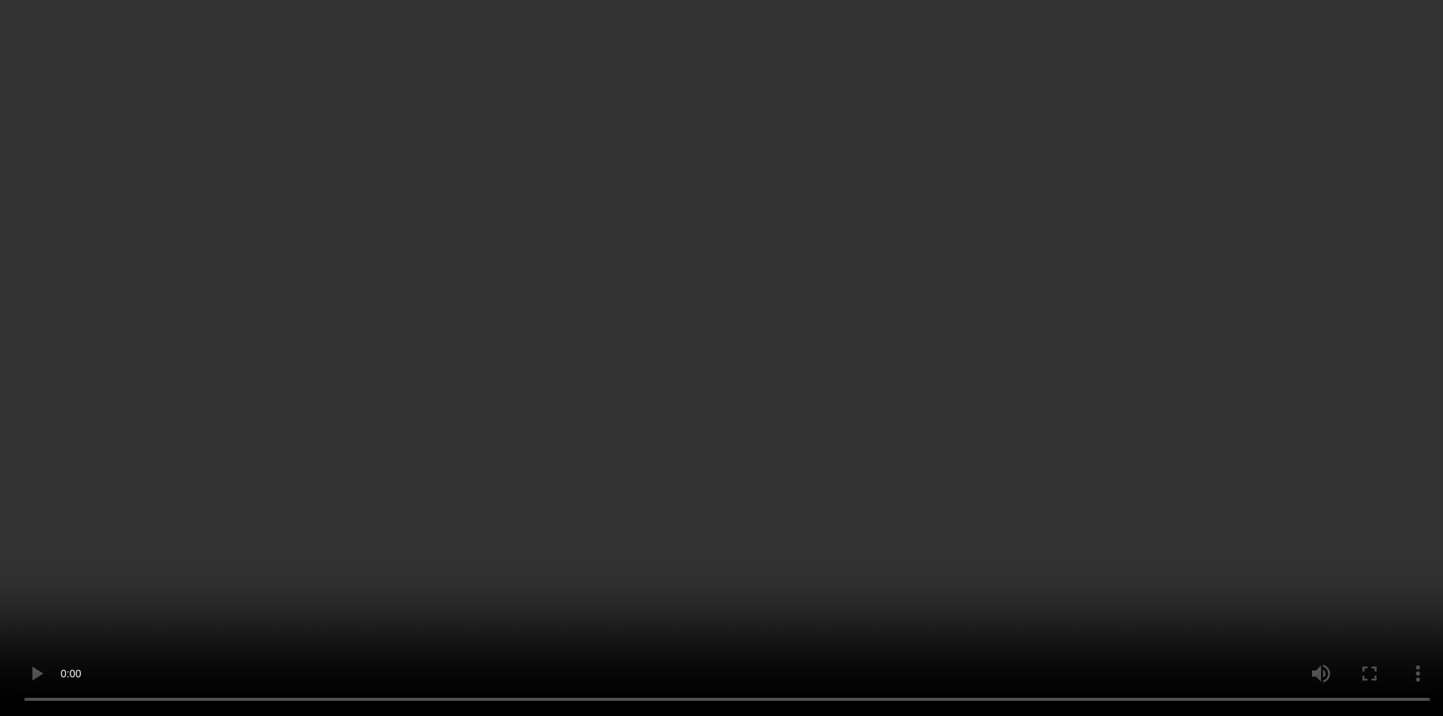
scroll to position [847, 0]
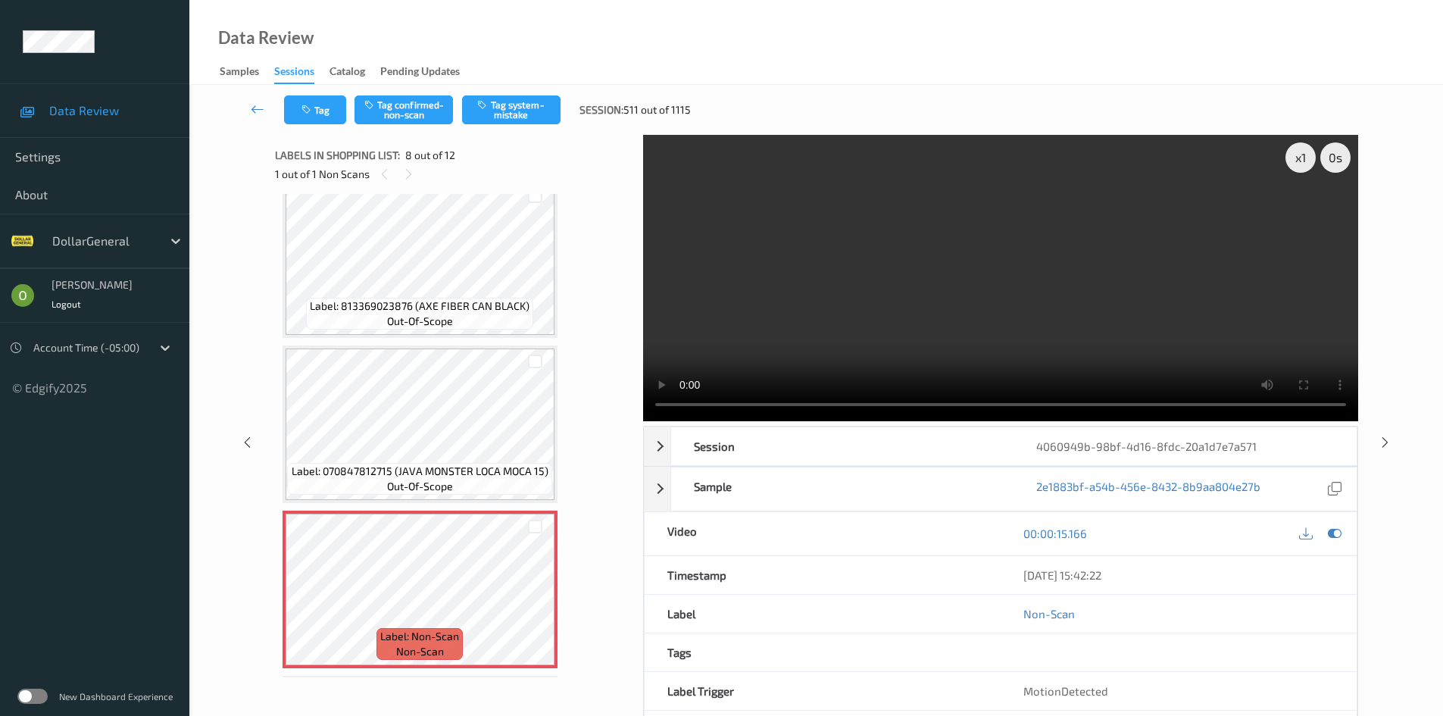
click at [901, 291] on video at bounding box center [1000, 278] width 715 height 286
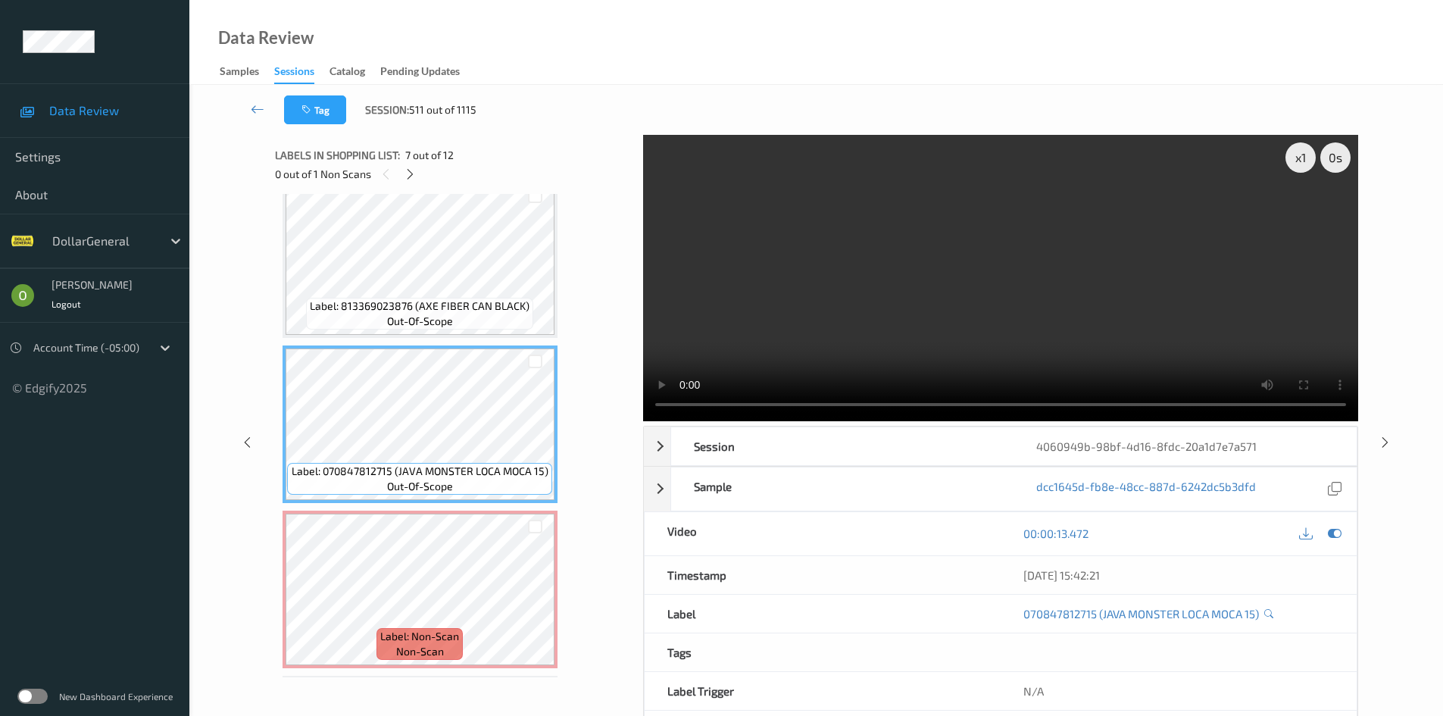
click at [884, 320] on video at bounding box center [1000, 278] width 715 height 286
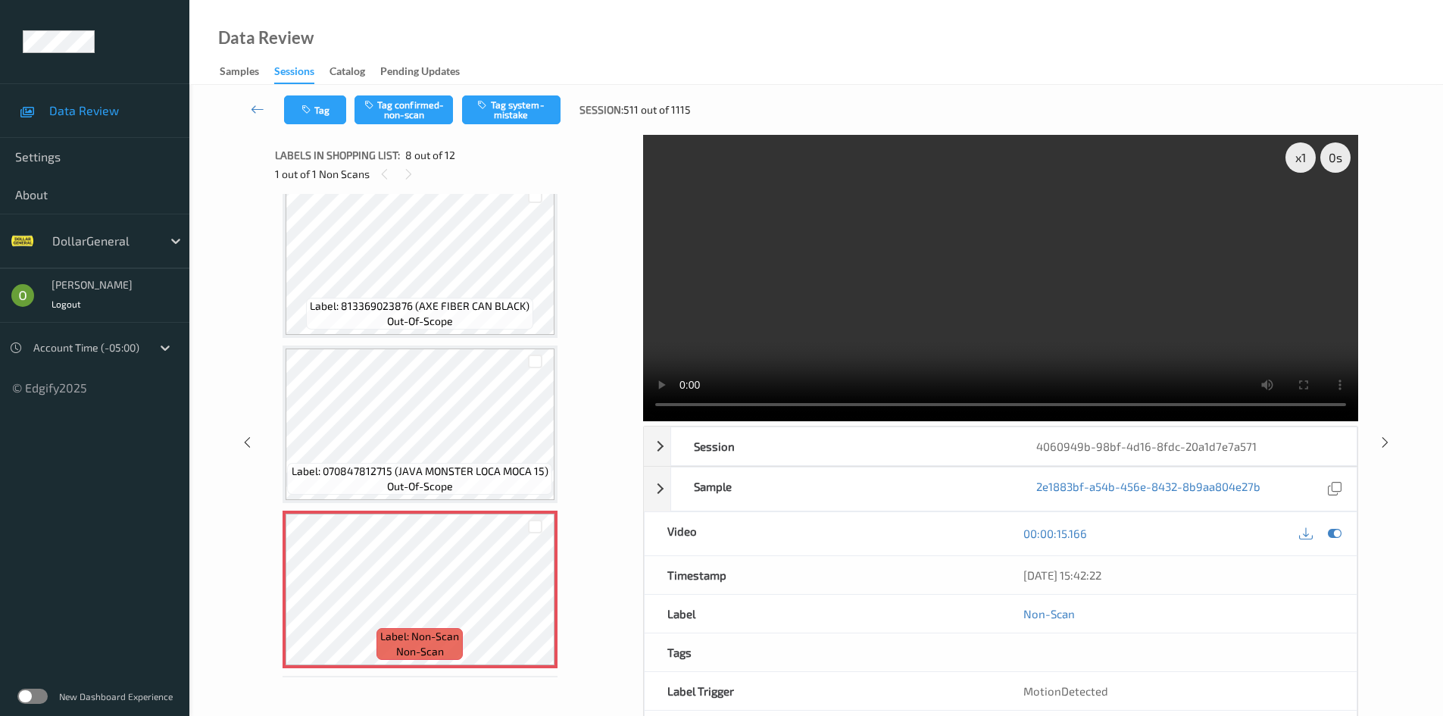
click at [748, 323] on video at bounding box center [1000, 278] width 715 height 286
click at [737, 345] on video at bounding box center [1000, 278] width 715 height 286
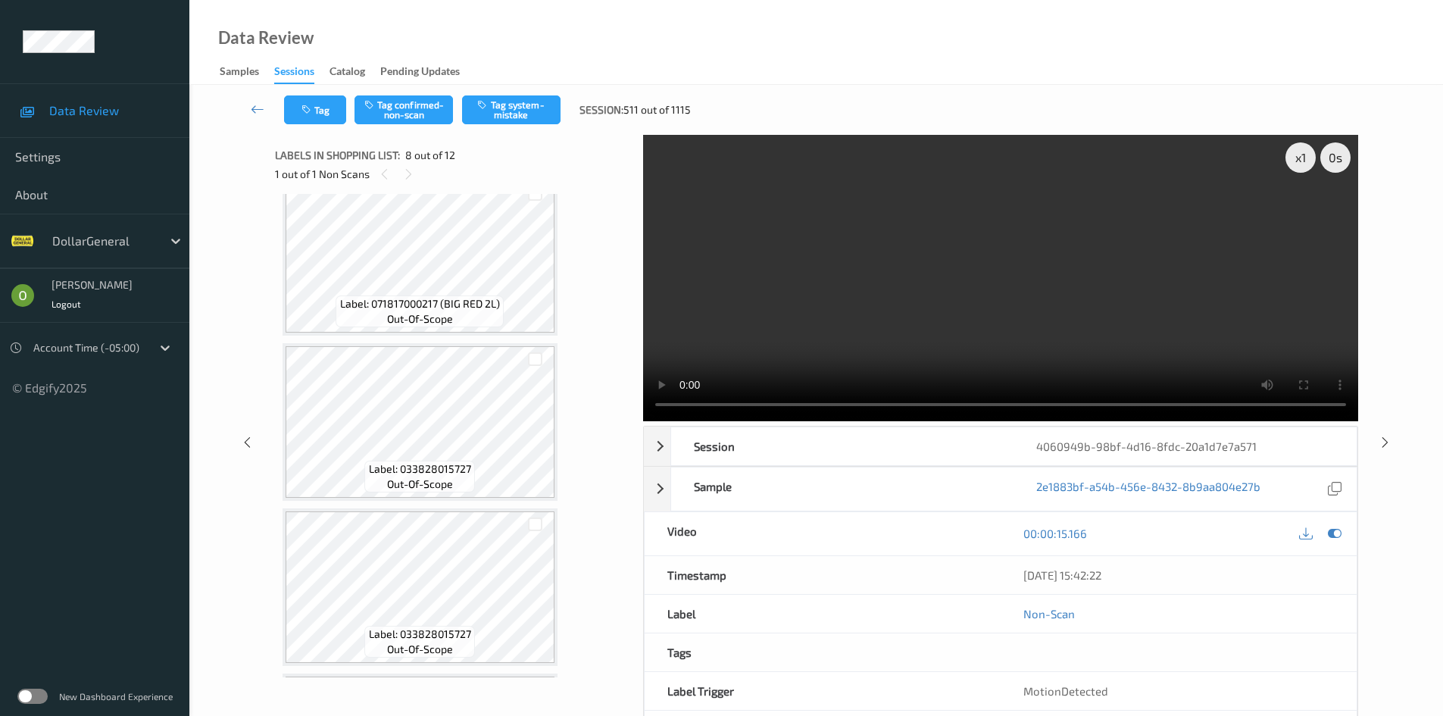
scroll to position [0, 0]
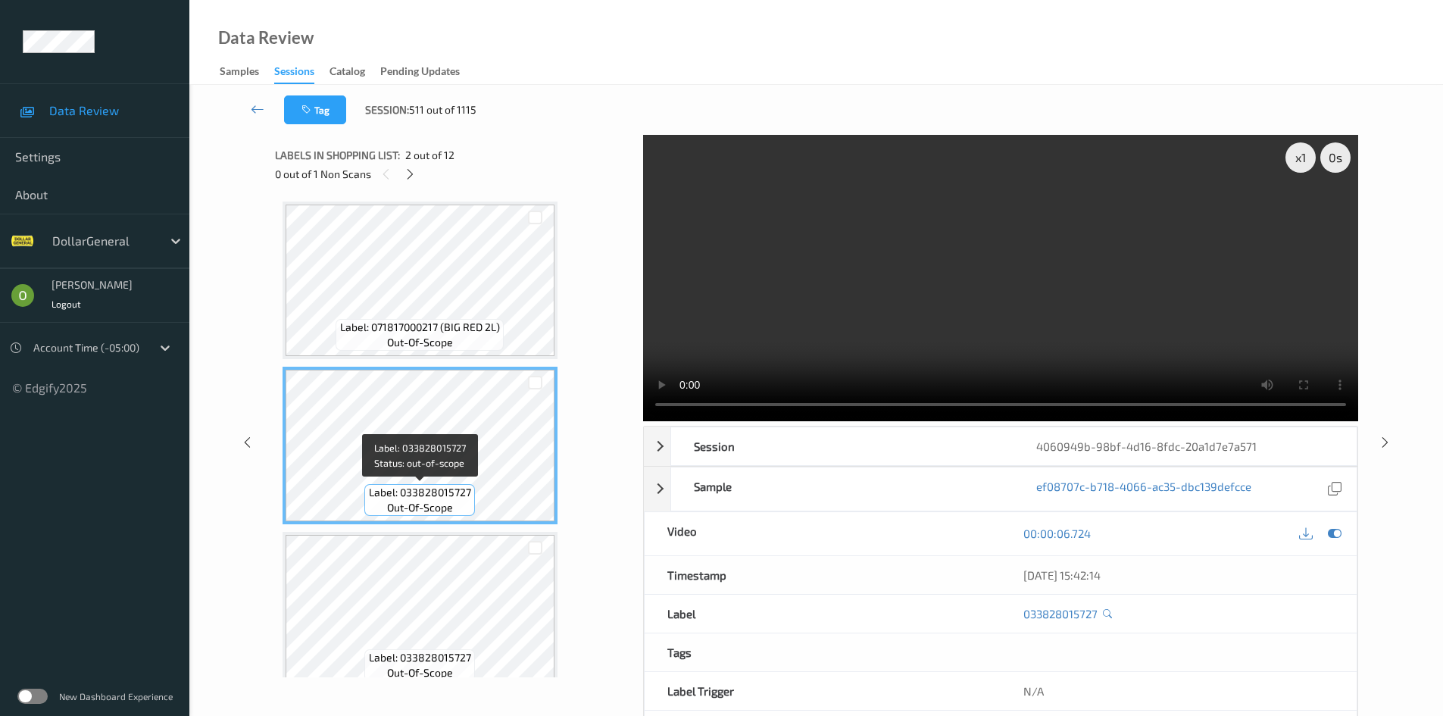
click at [460, 515] on div "Label: 033828015727 out-of-scope" at bounding box center [419, 500] width 110 height 32
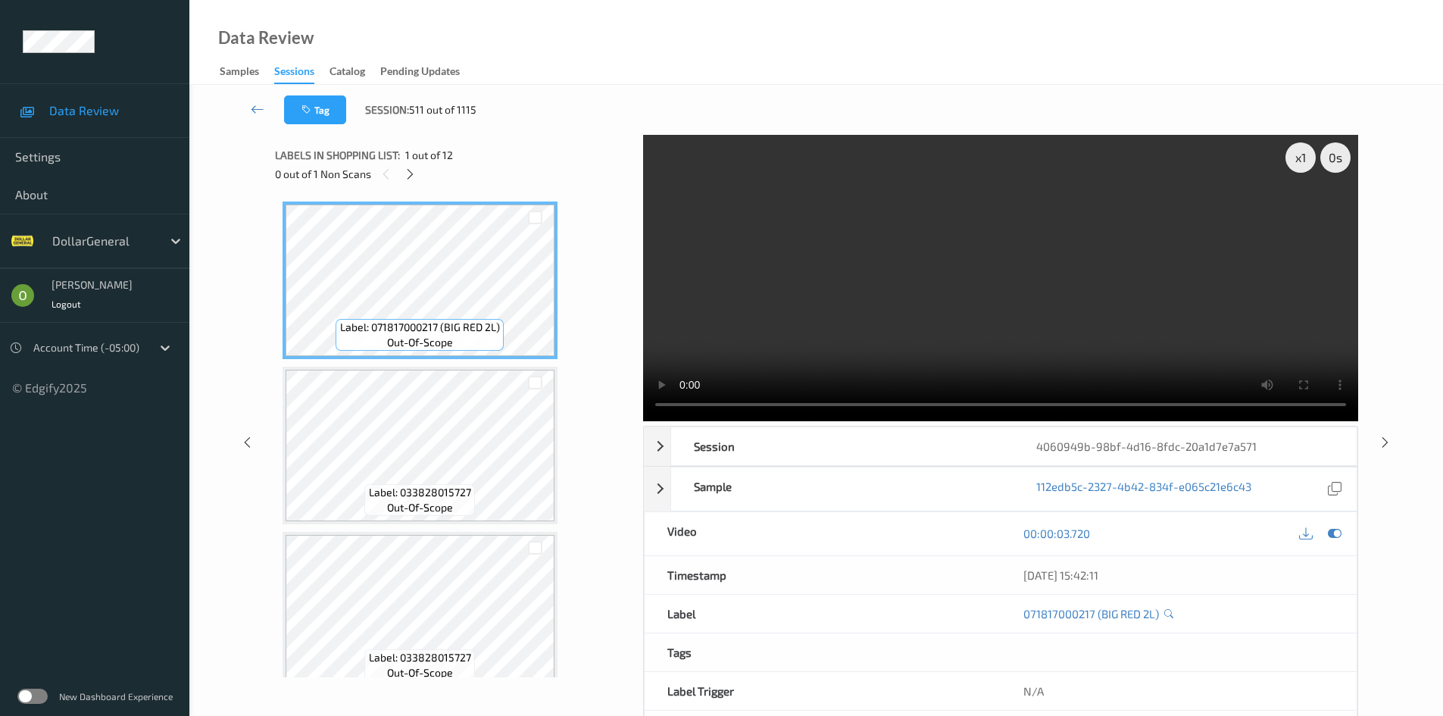
click at [788, 270] on video at bounding box center [1000, 278] width 715 height 286
click at [1298, 152] on div "x 1" at bounding box center [1300, 157] width 30 height 30
click at [1147, 267] on video at bounding box center [1000, 278] width 715 height 286
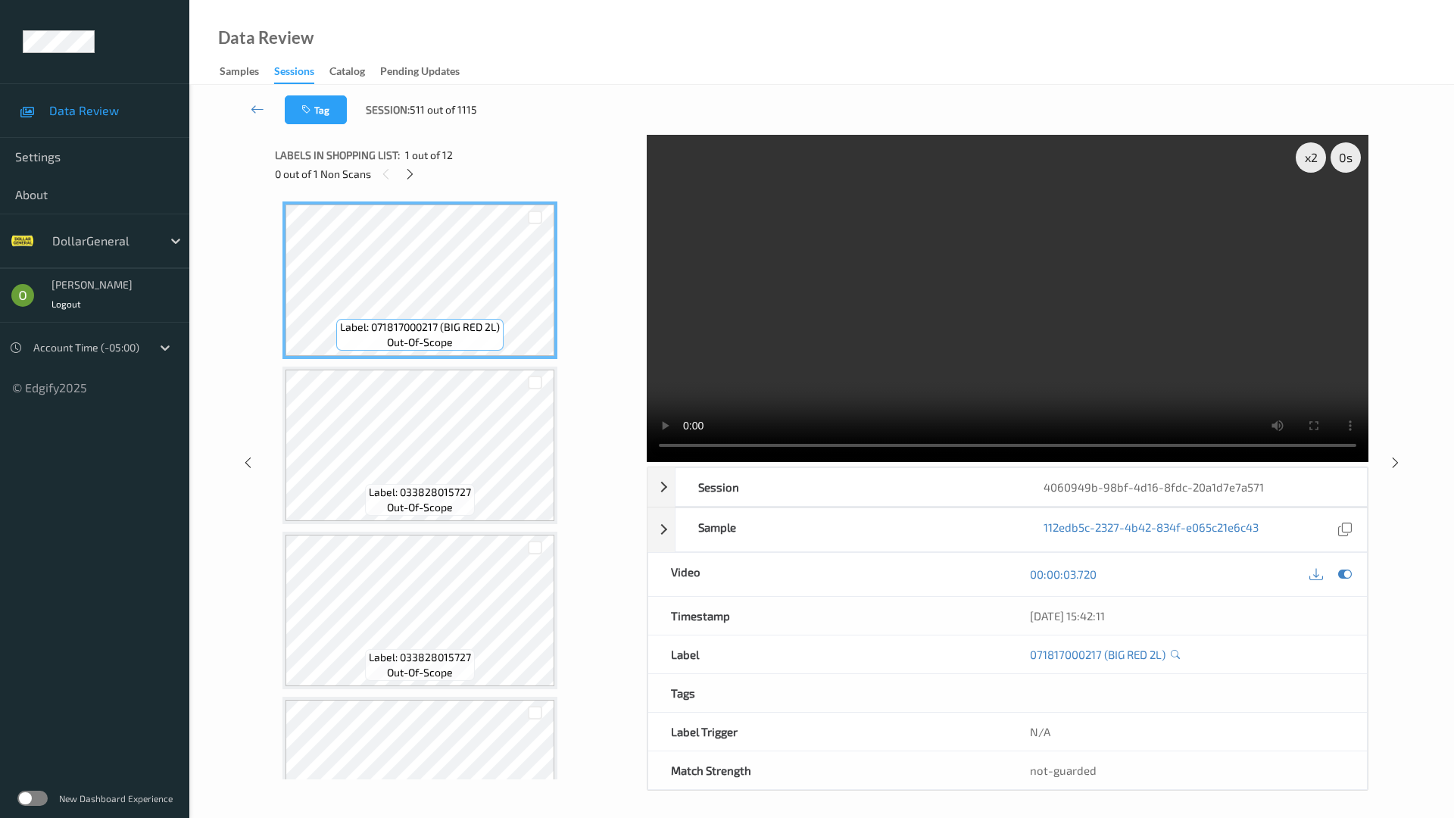
click at [832, 404] on video at bounding box center [1008, 298] width 722 height 327
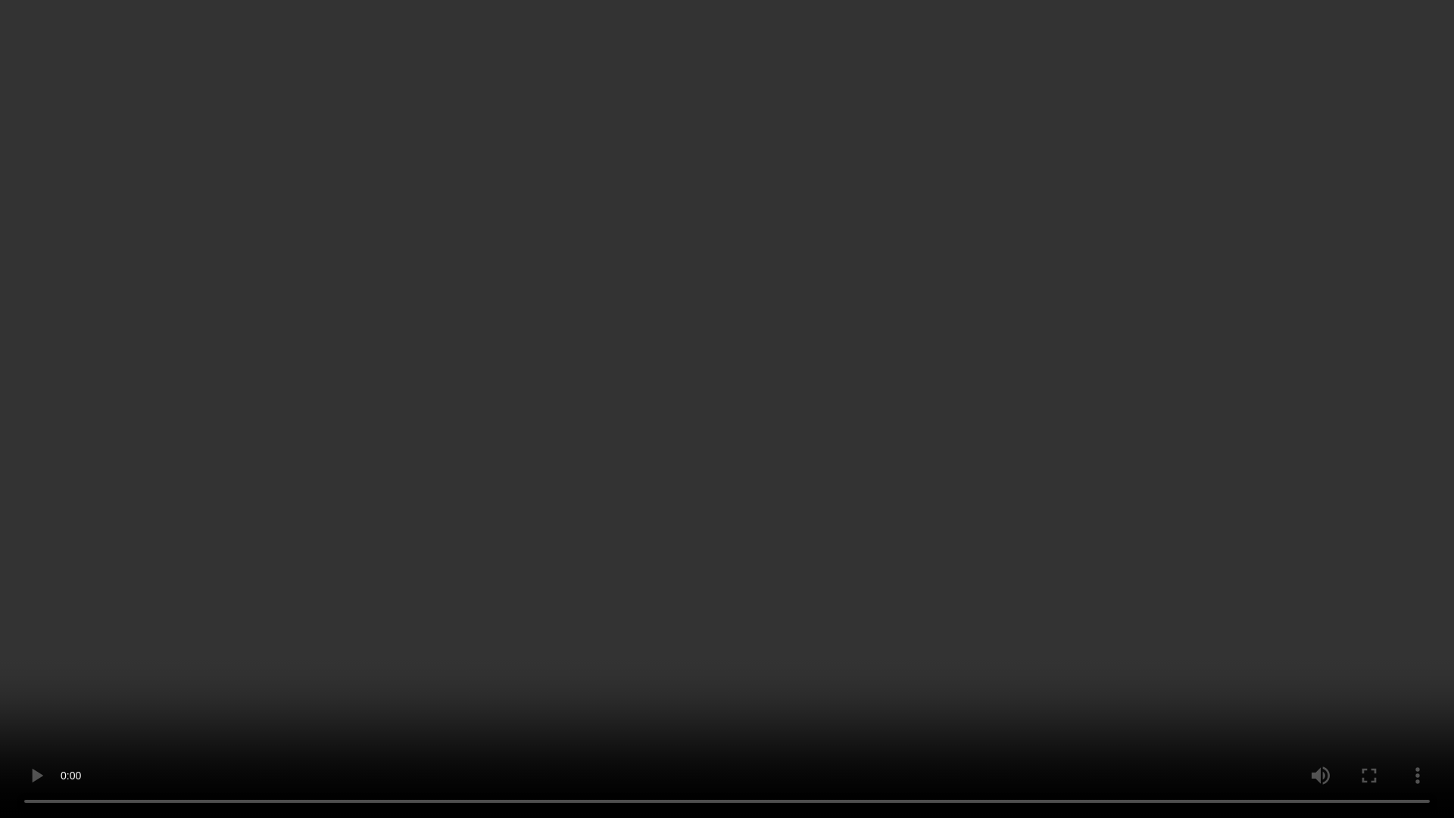
click at [832, 404] on video at bounding box center [727, 409] width 1454 height 818
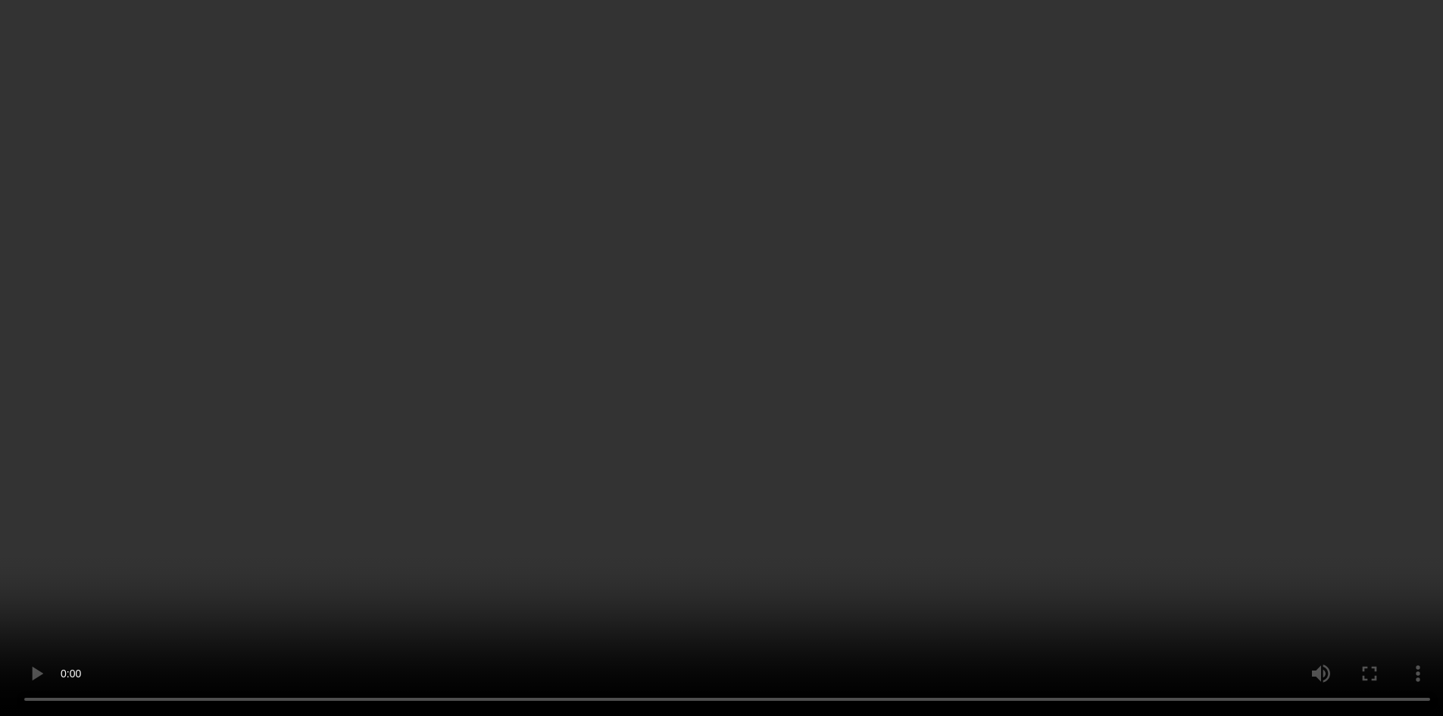
click at [874, 257] on video at bounding box center [721, 358] width 1443 height 716
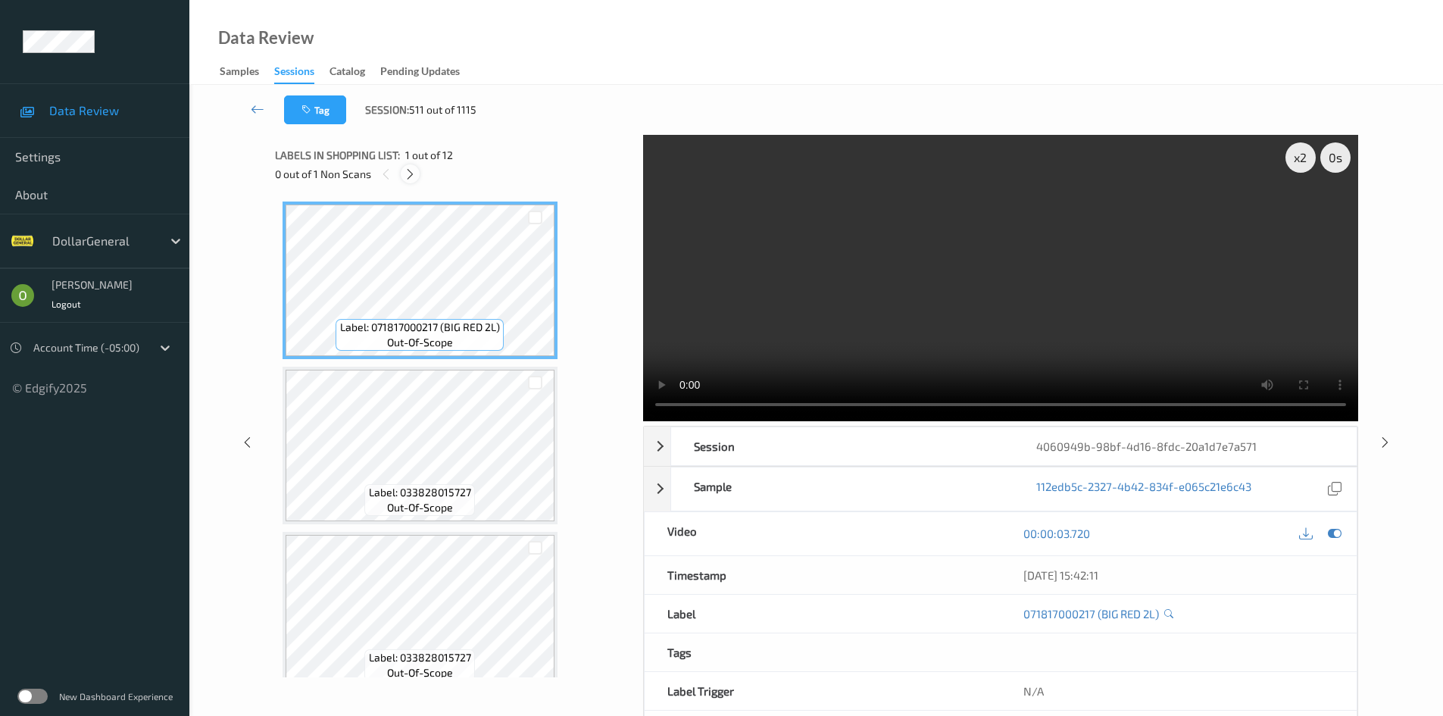
click at [419, 172] on div at bounding box center [410, 173] width 19 height 19
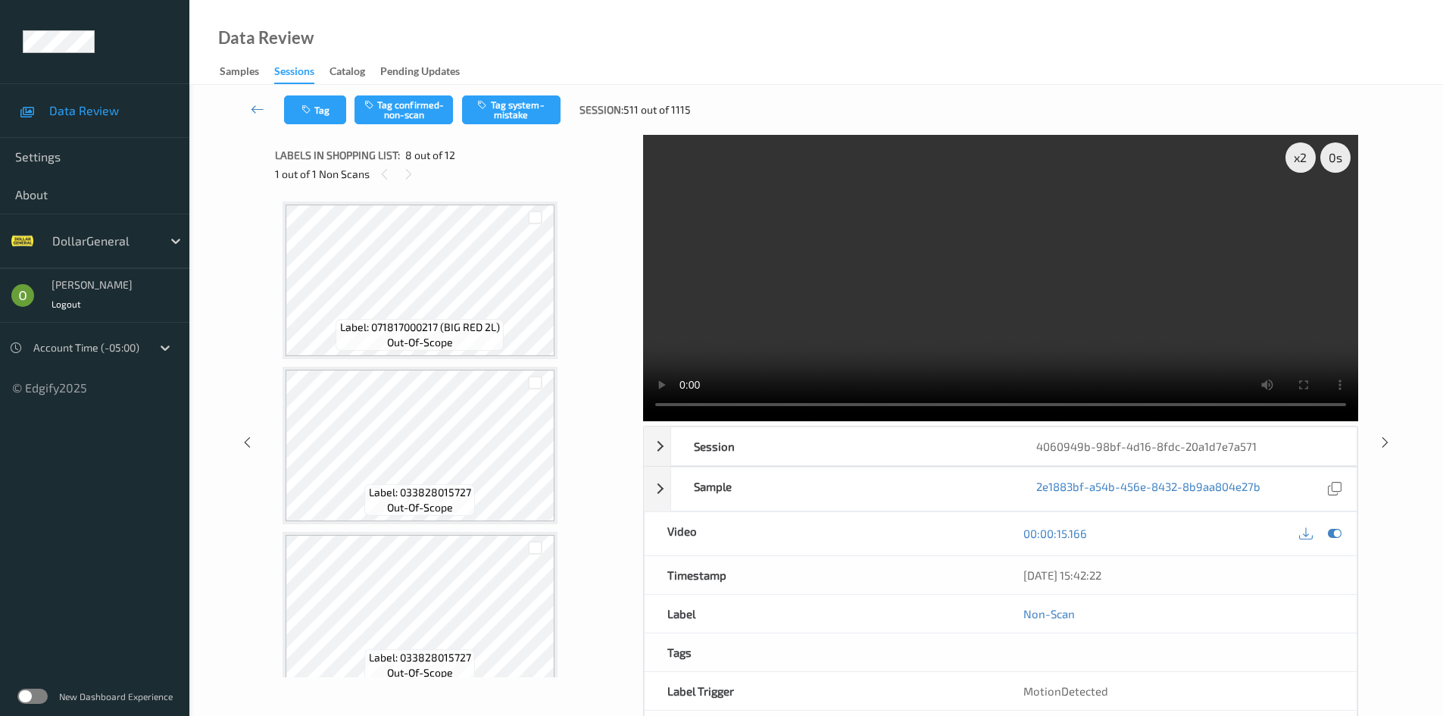
scroll to position [998, 0]
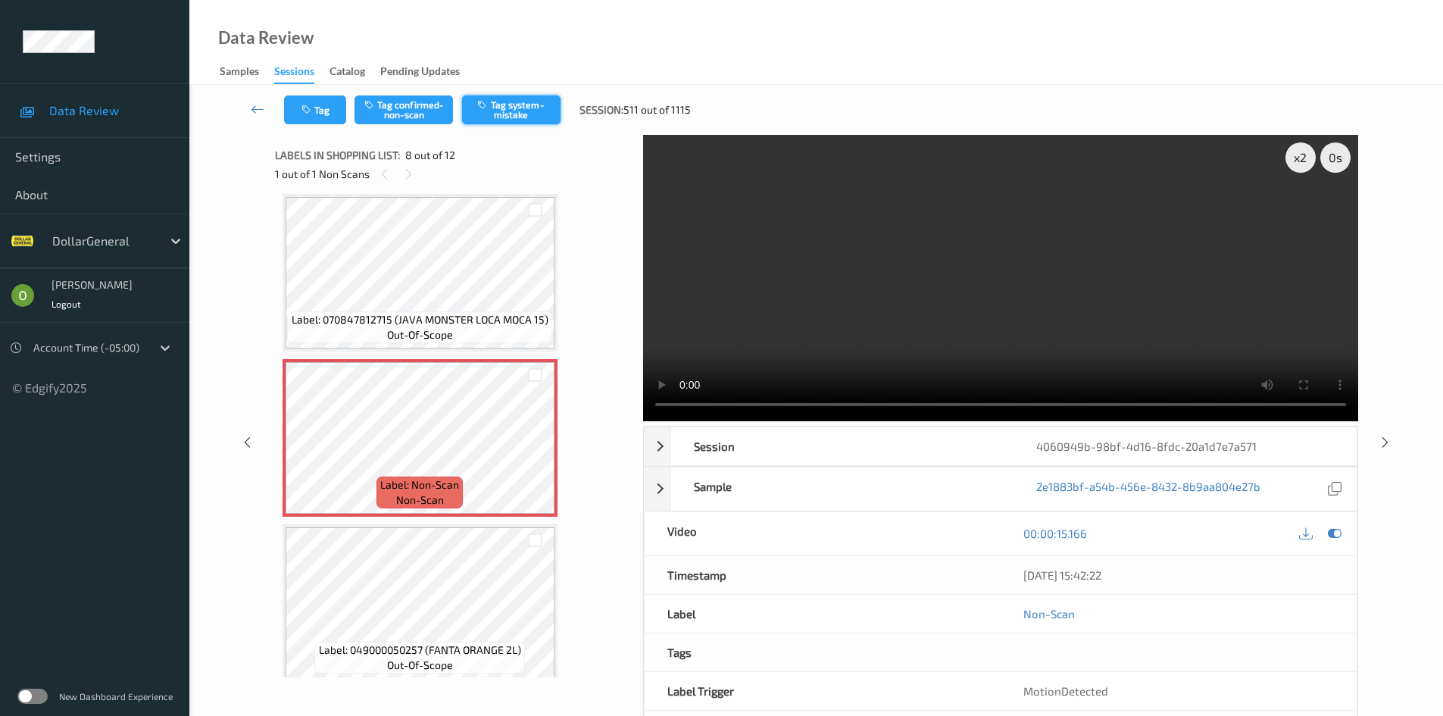
click at [501, 110] on button "Tag system-mistake" at bounding box center [511, 109] width 98 height 29
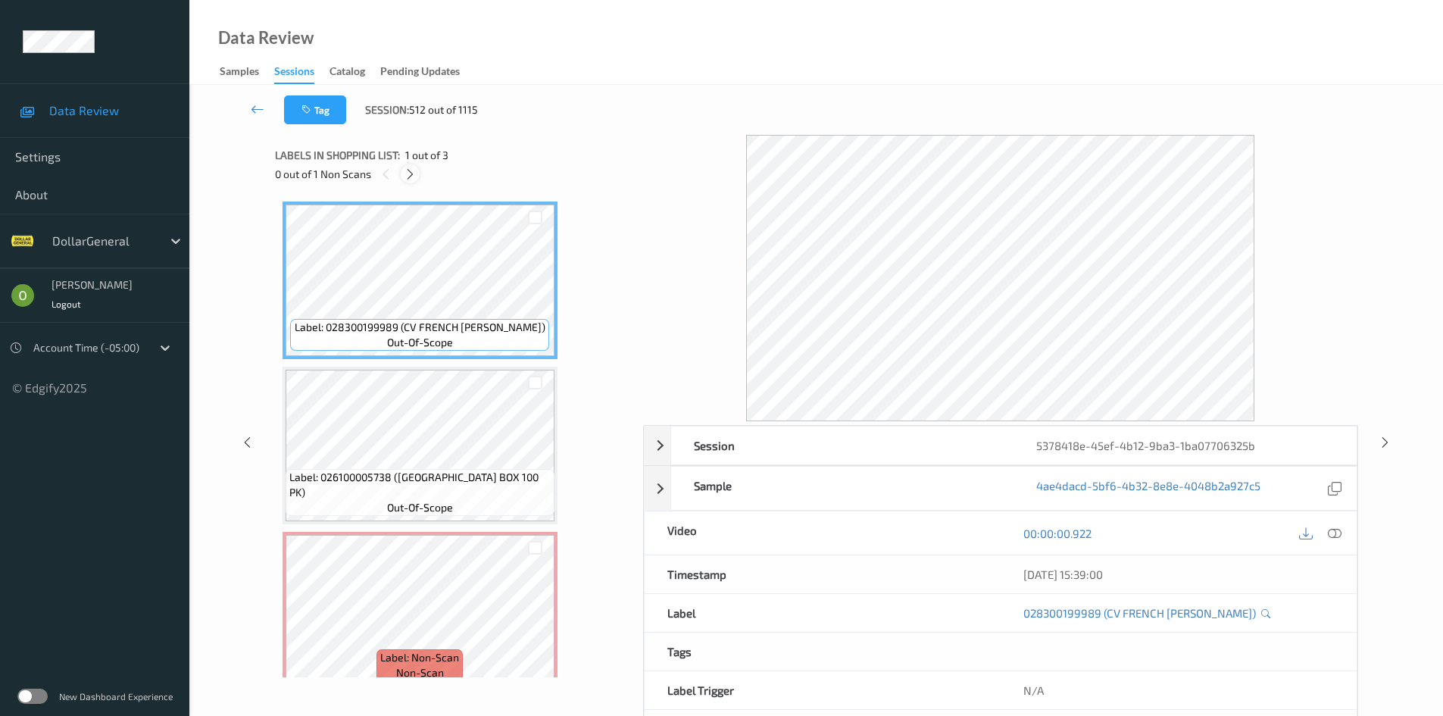
click at [410, 173] on icon at bounding box center [410, 174] width 13 height 14
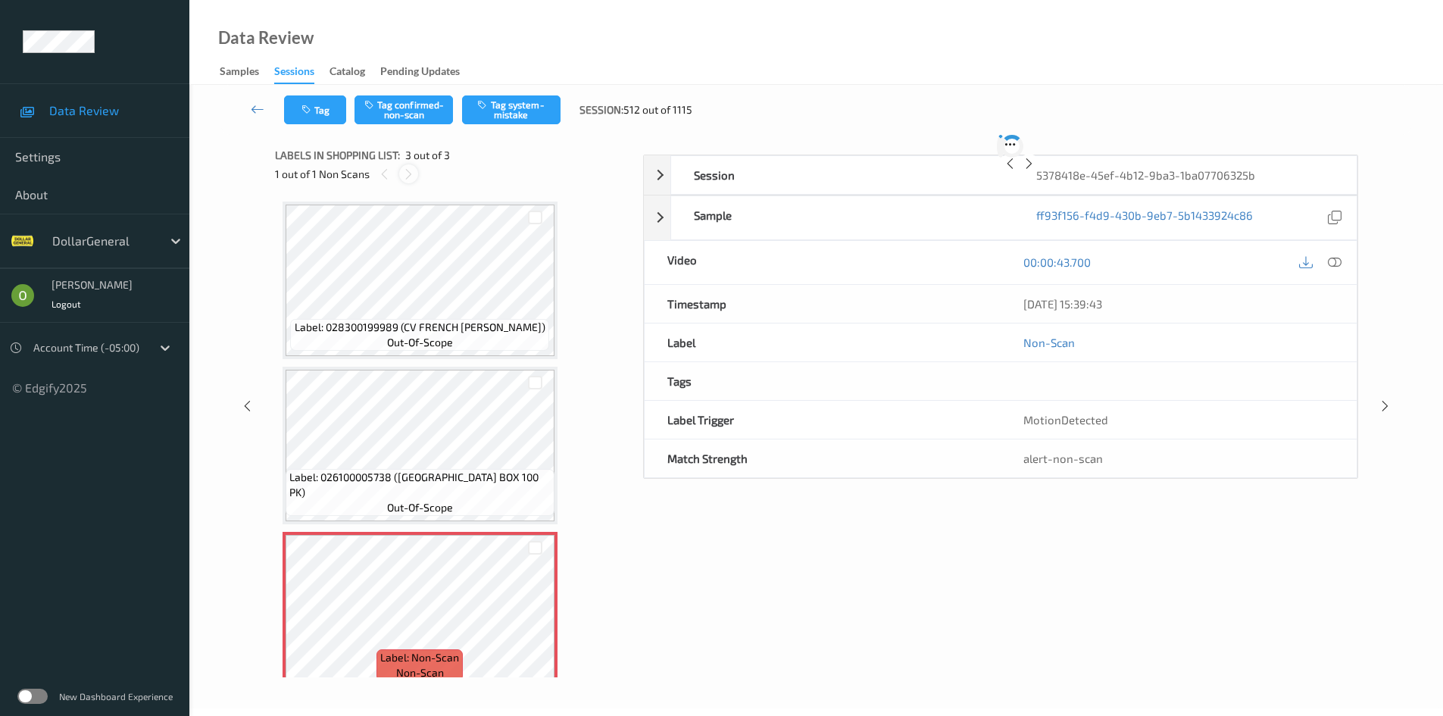
scroll to position [20, 0]
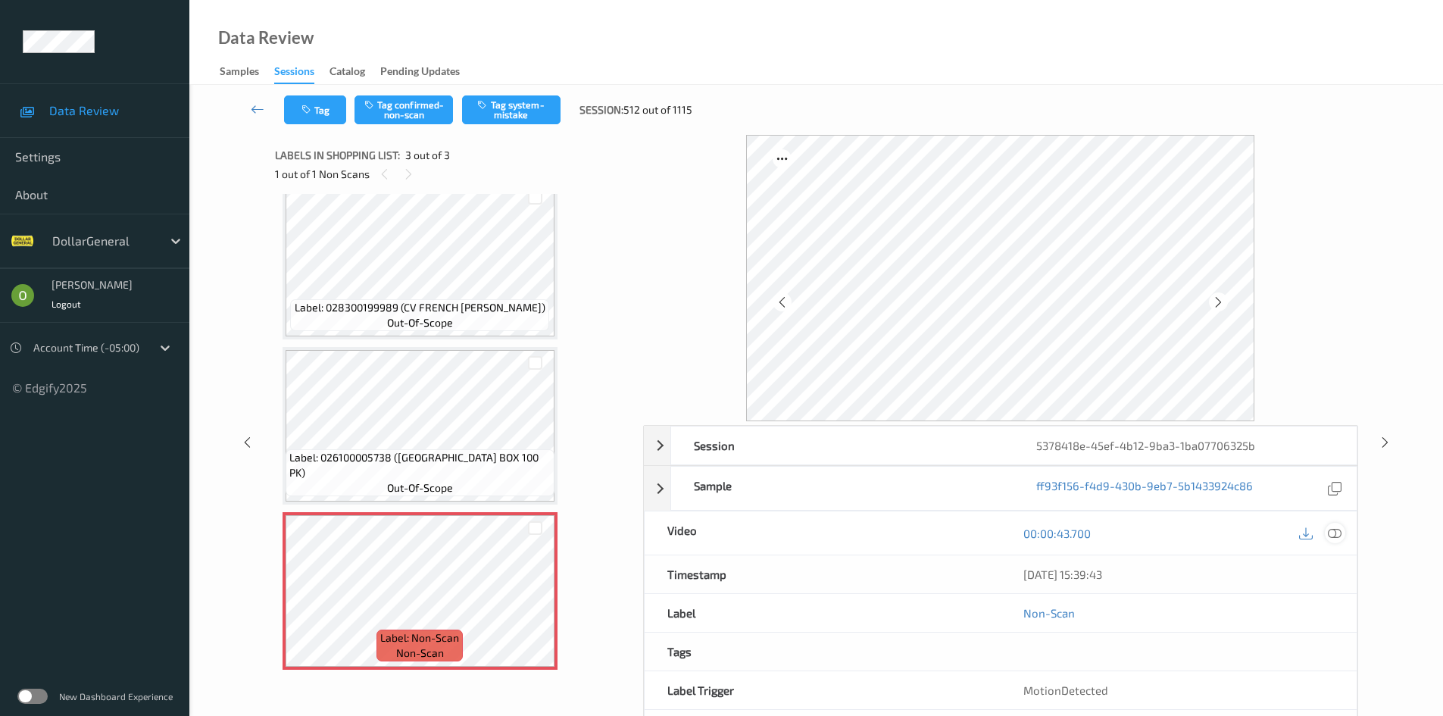
click at [1335, 529] on icon at bounding box center [1335, 533] width 14 height 14
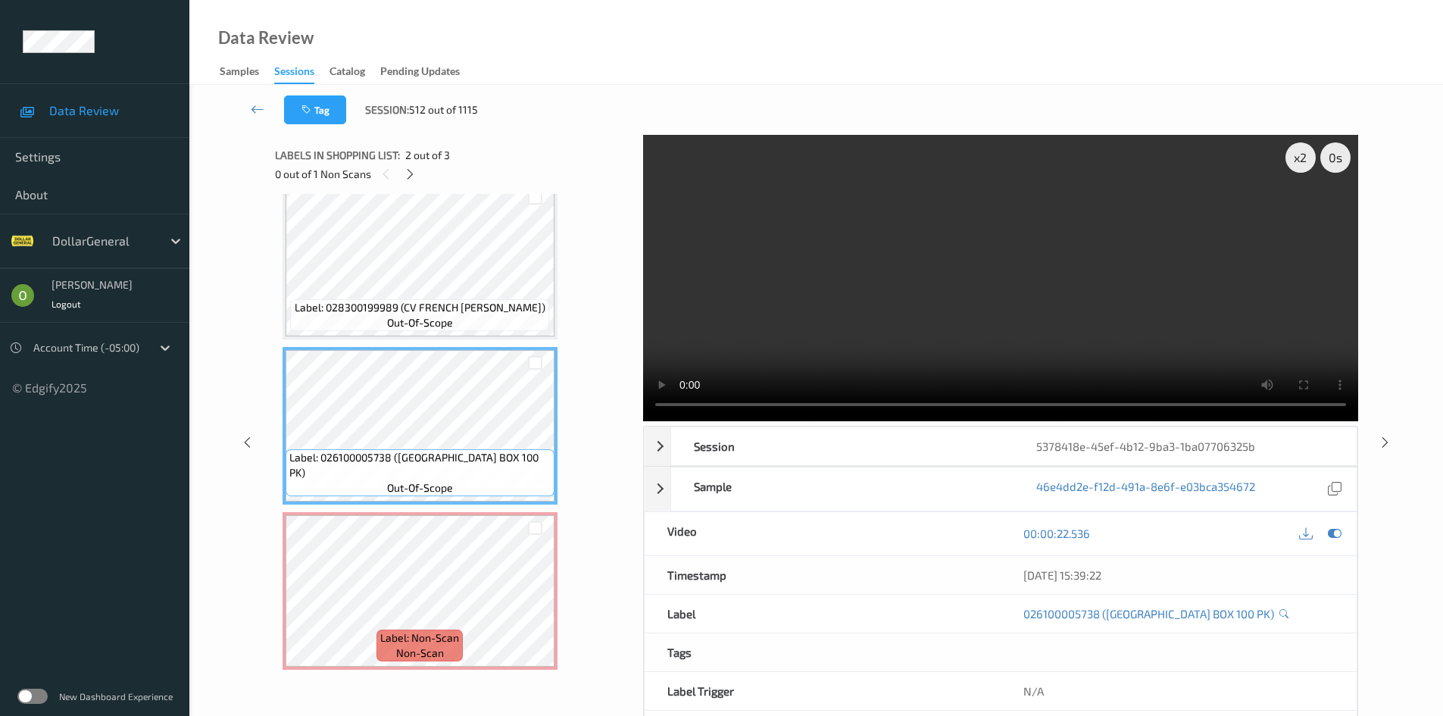
click at [993, 276] on video at bounding box center [1000, 278] width 715 height 286
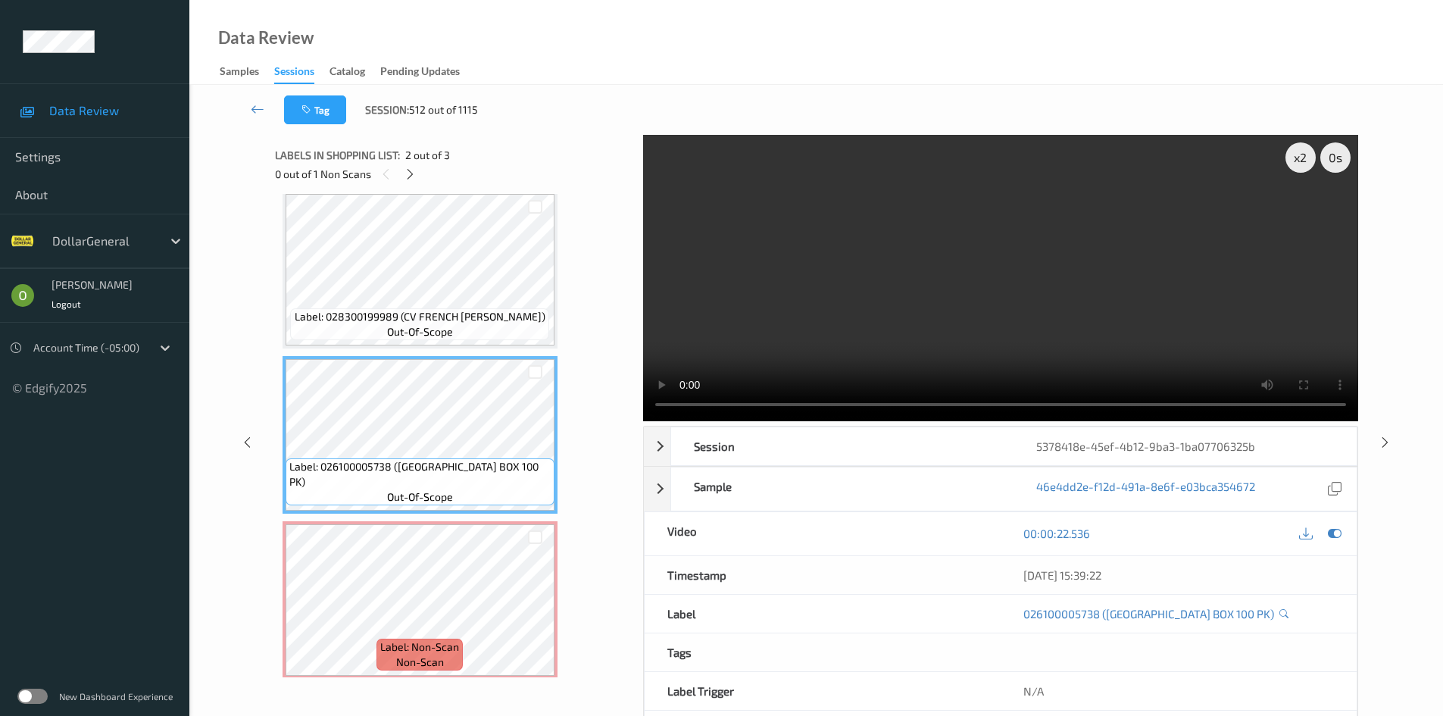
scroll to position [0, 0]
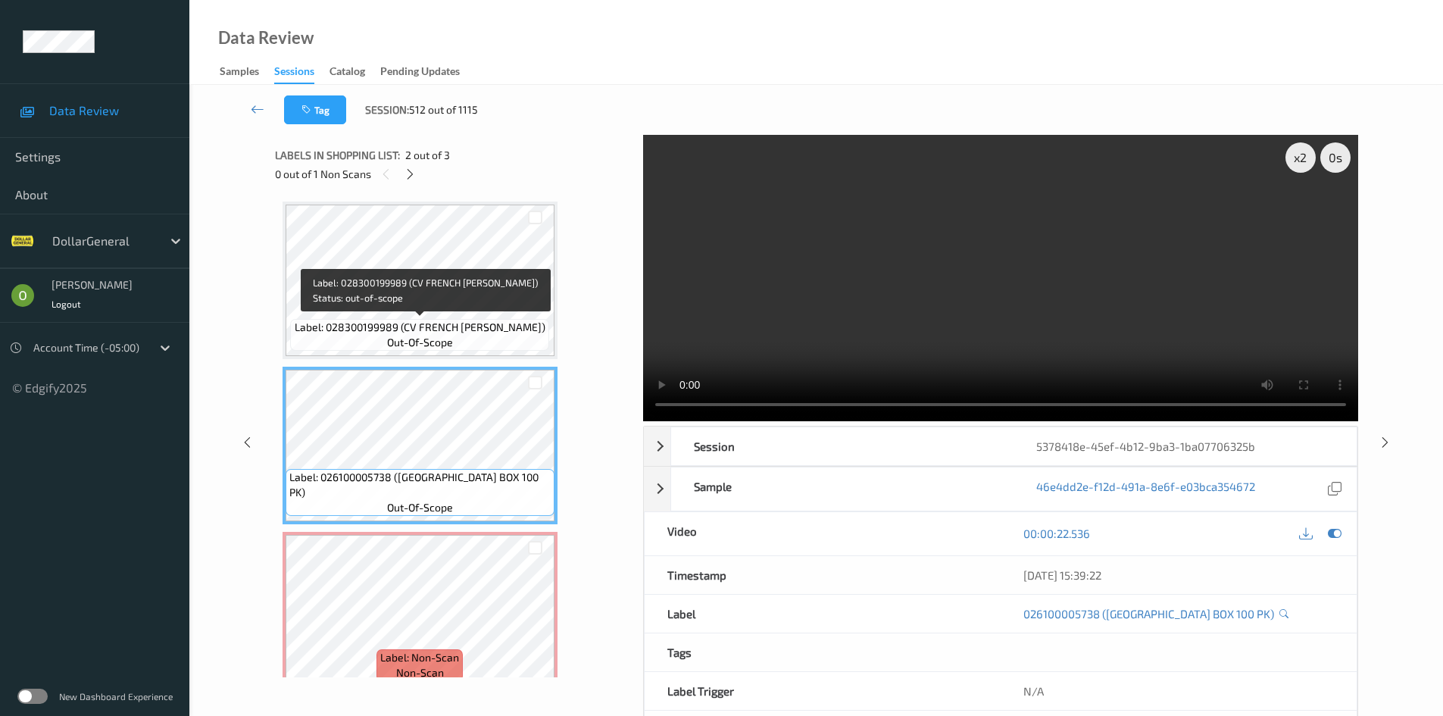
click at [505, 334] on span "Label: 028300199989 (CV FRENCH [PERSON_NAME])" at bounding box center [420, 327] width 251 height 15
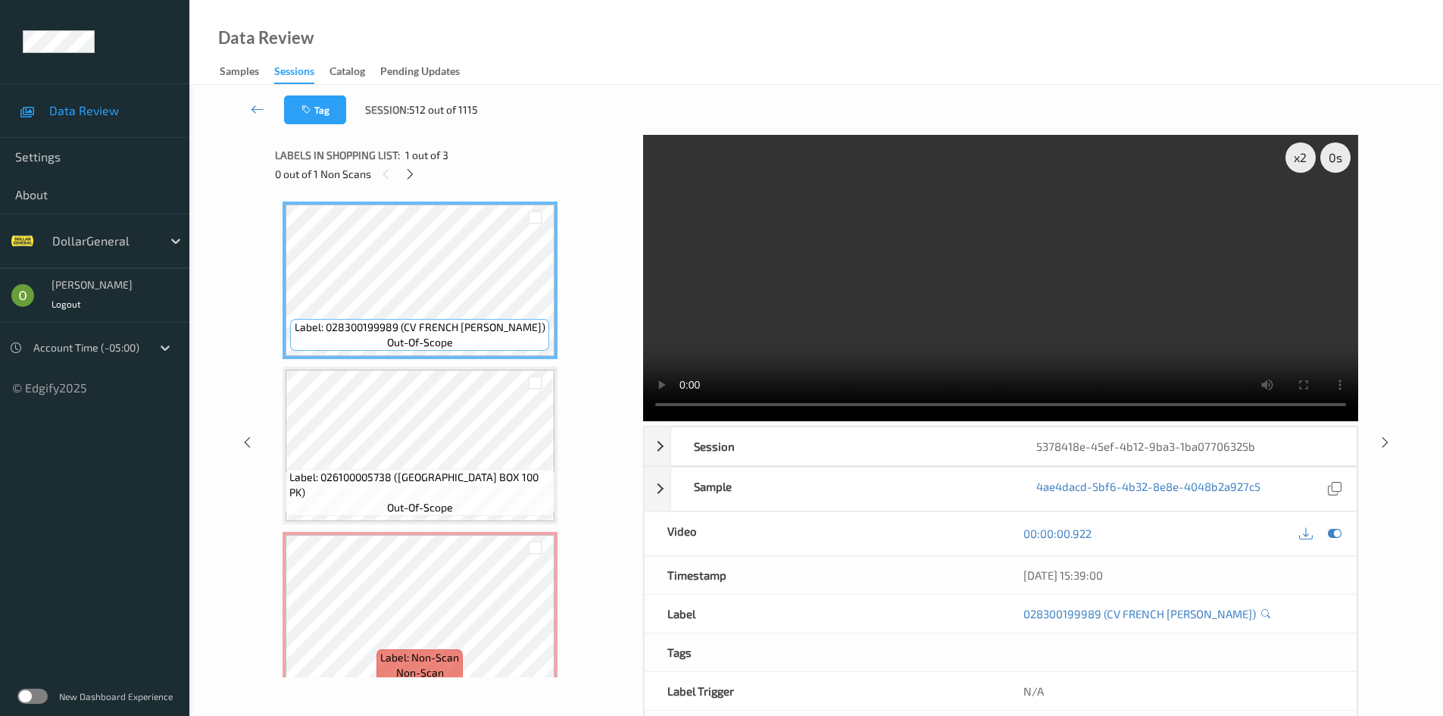
click at [888, 251] on video at bounding box center [1000, 278] width 715 height 286
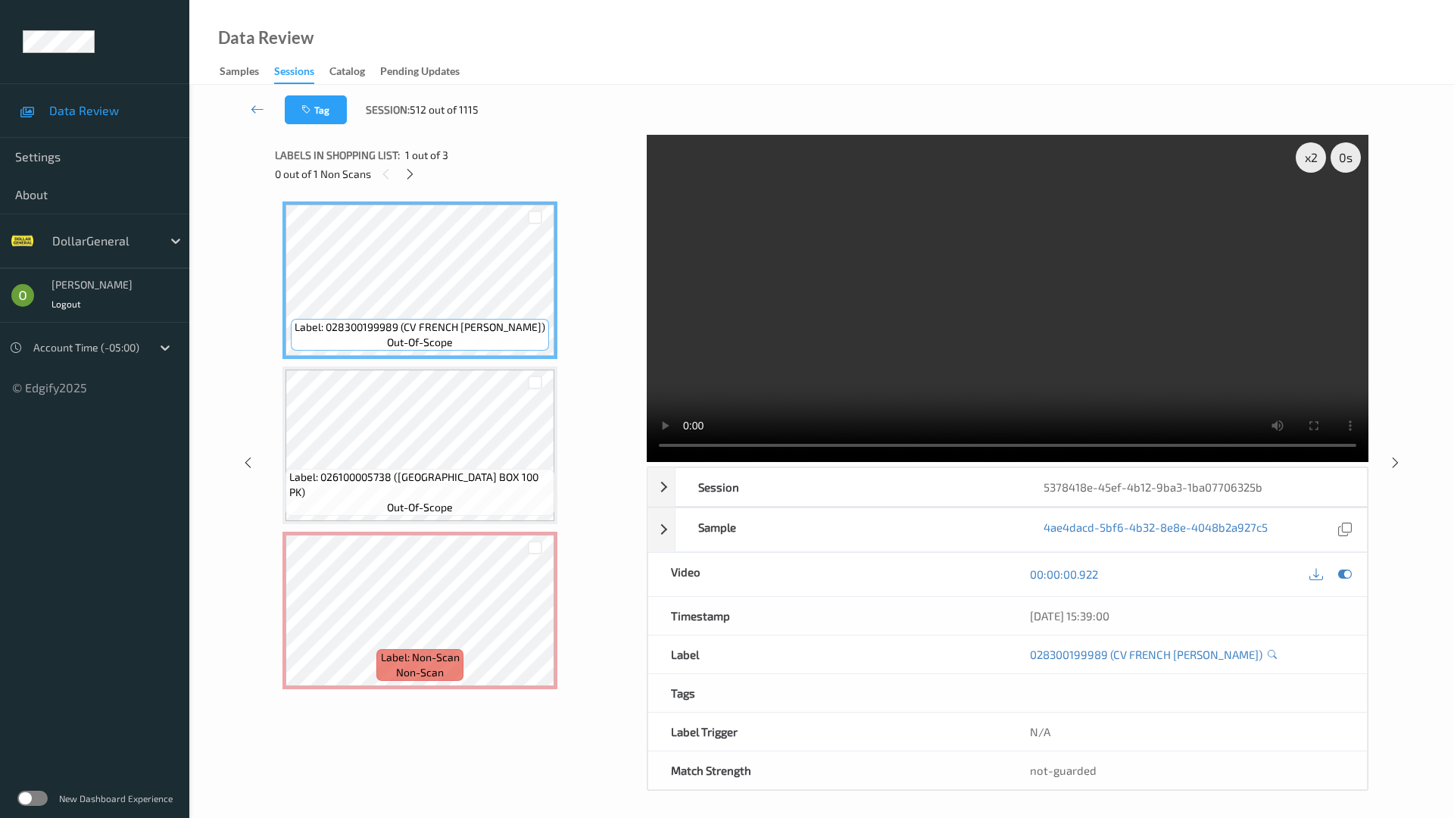
click at [1063, 284] on video at bounding box center [1008, 298] width 722 height 327
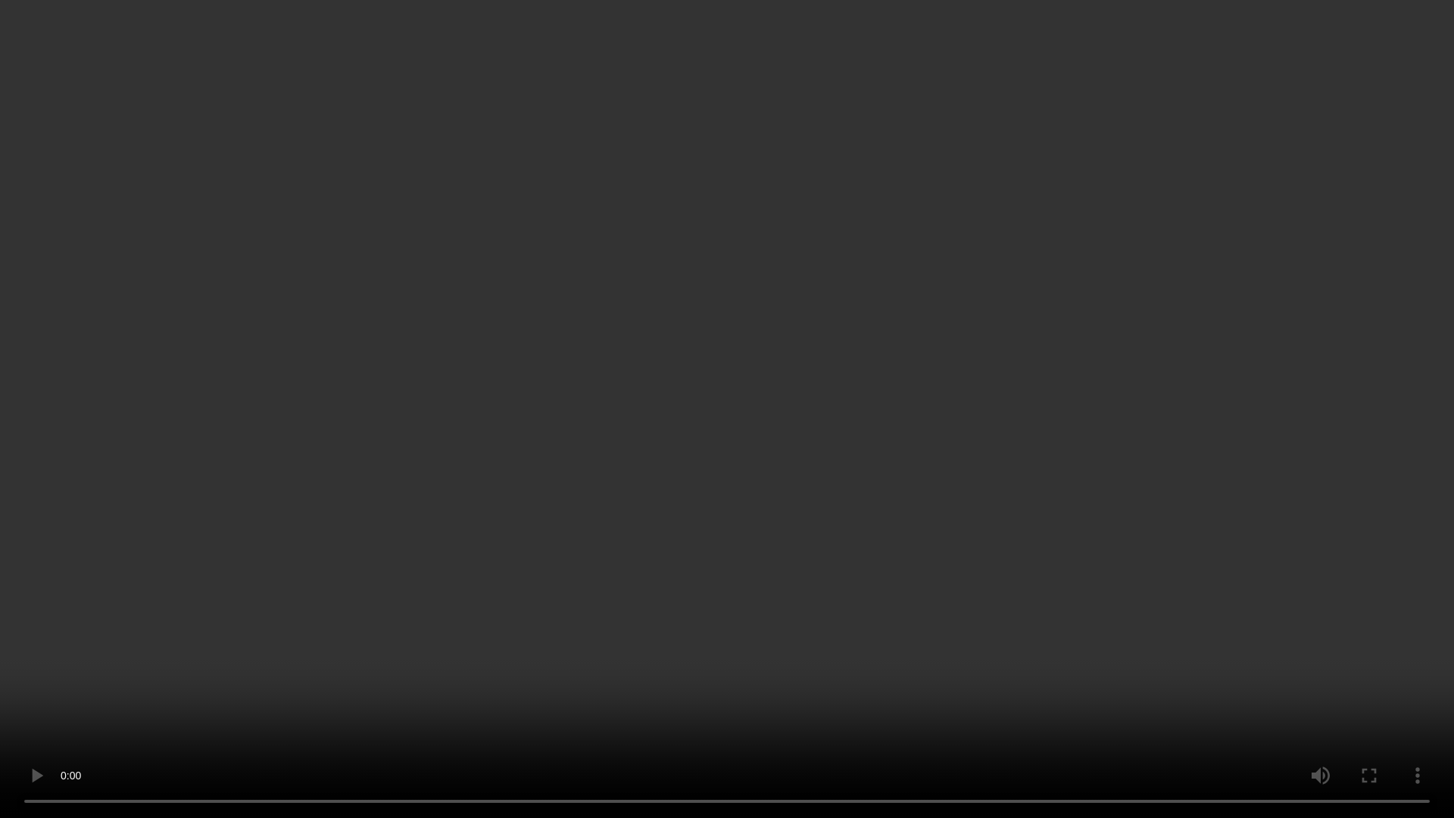
click at [1063, 284] on video at bounding box center [727, 409] width 1454 height 818
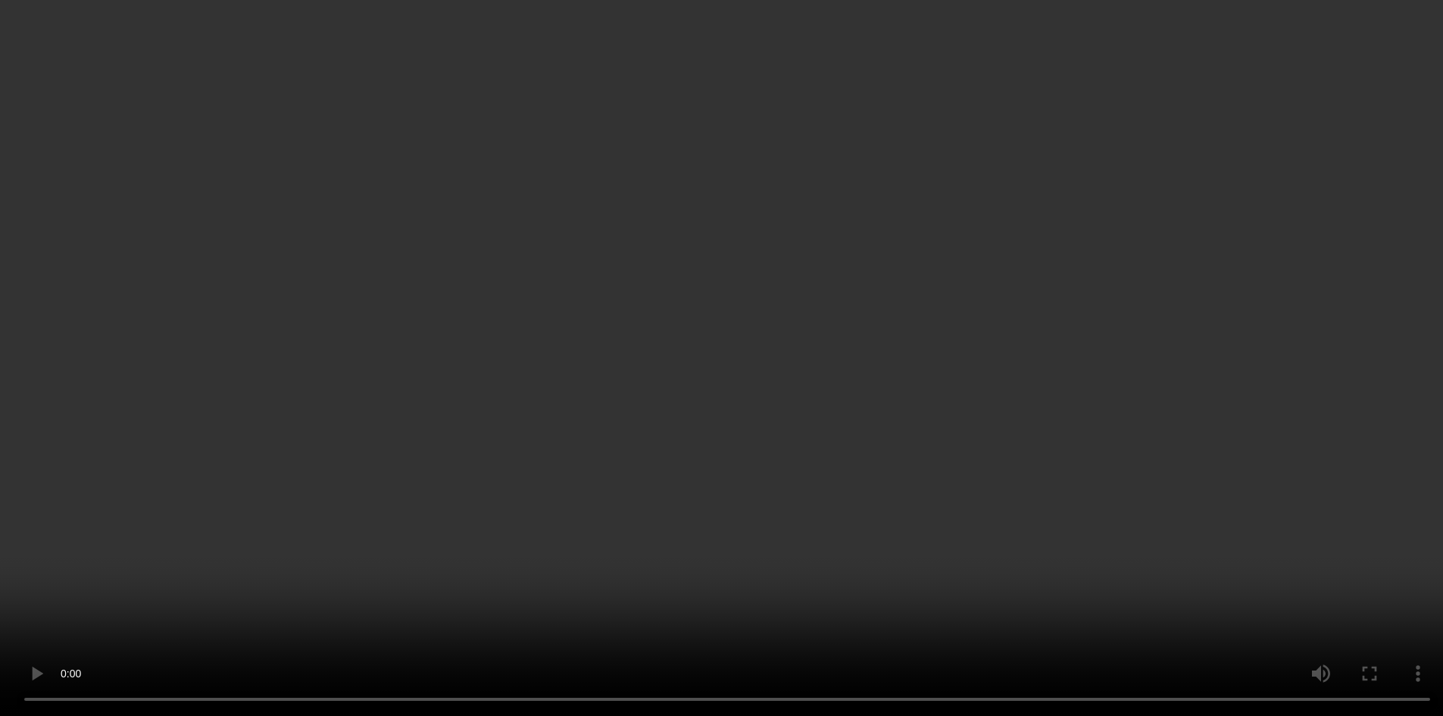
click at [460, 342] on div "Label: 028300199989 (CV FRENCH [PERSON_NAME]) out-of-scope" at bounding box center [419, 335] width 258 height 32
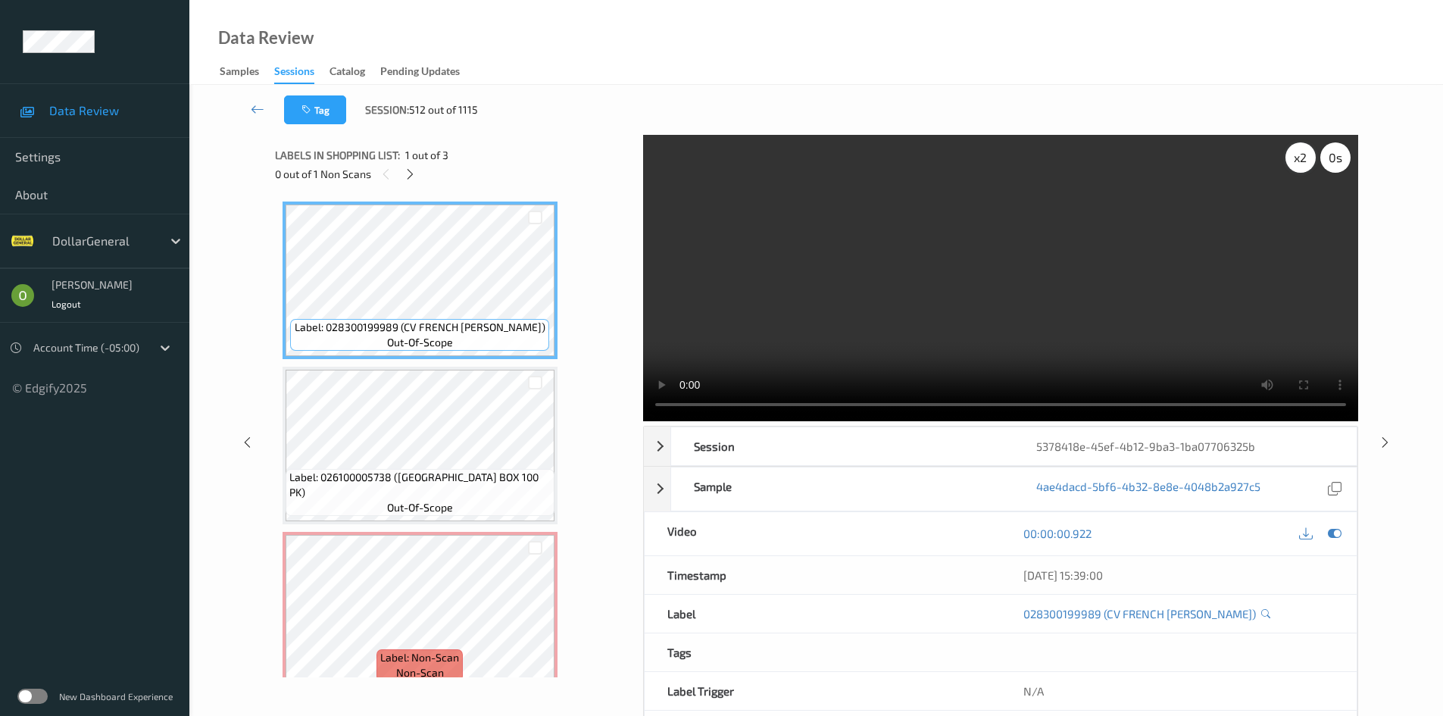
click at [1303, 170] on div "x 2" at bounding box center [1300, 157] width 30 height 30
click at [1303, 170] on div "x 4" at bounding box center [1300, 157] width 30 height 30
click at [1073, 293] on video at bounding box center [1000, 278] width 715 height 286
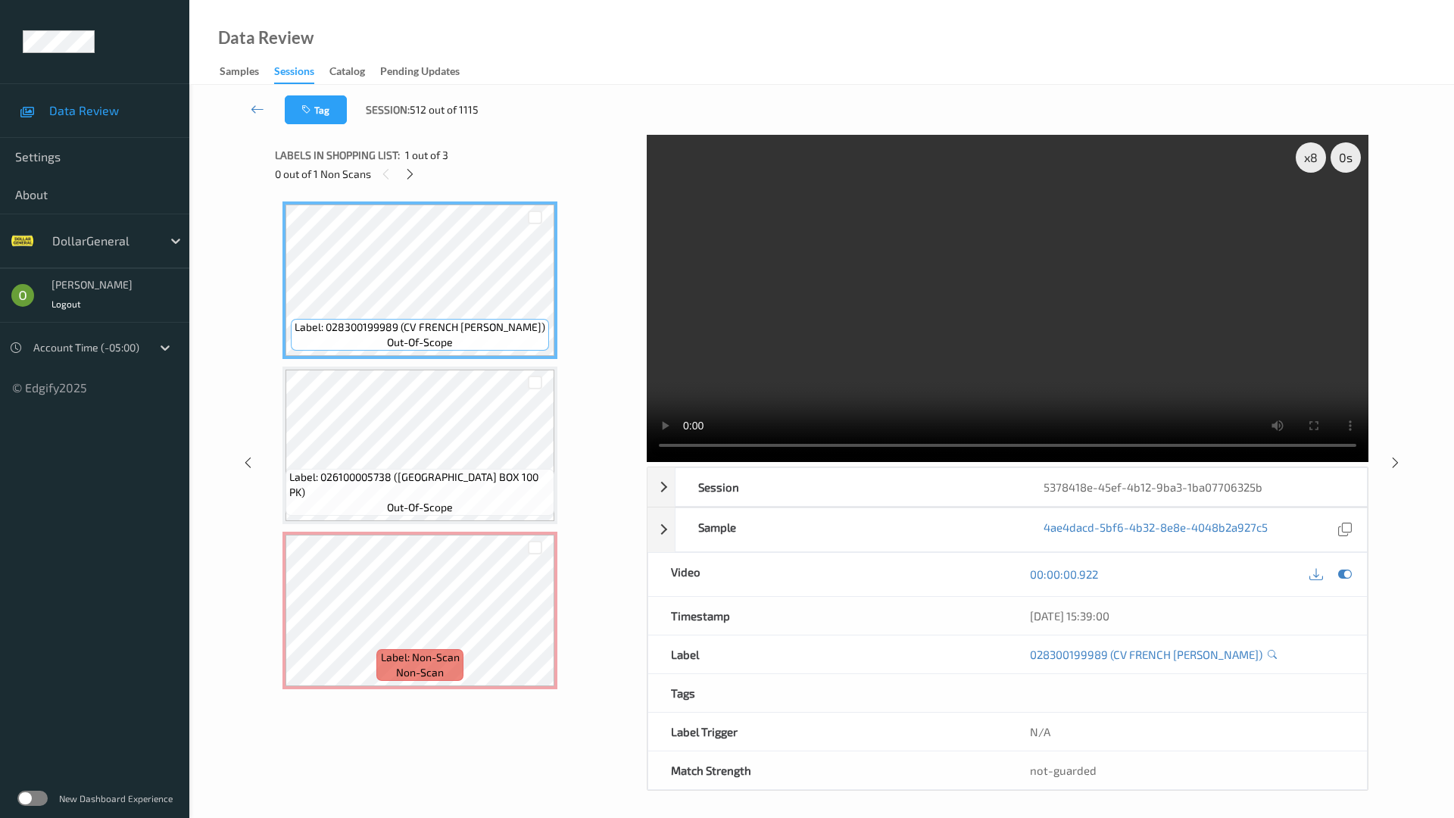
click at [952, 379] on video at bounding box center [1008, 298] width 722 height 327
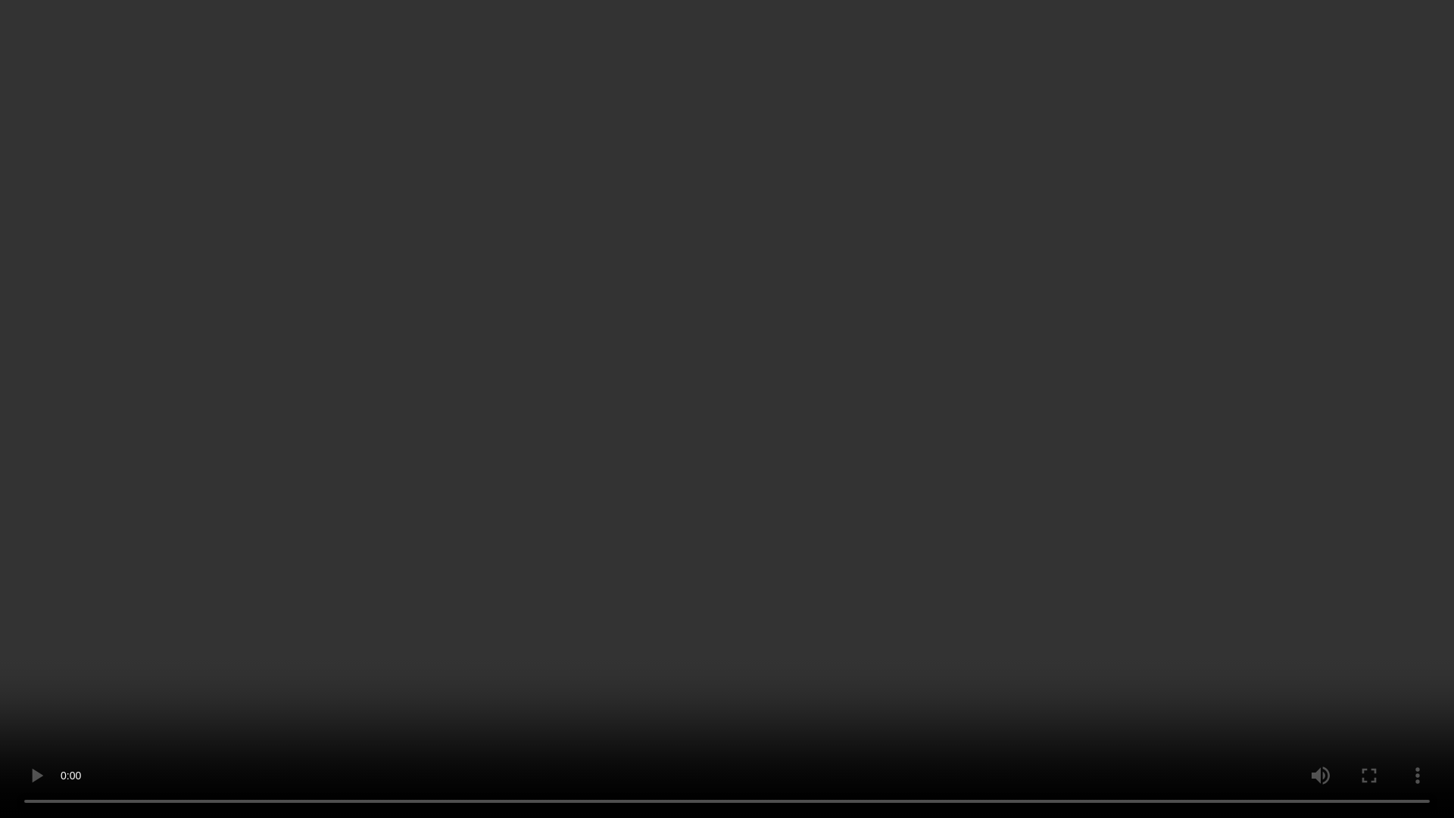
drag, startPoint x: 951, startPoint y: 379, endPoint x: 929, endPoint y: 380, distance: 21.3
click at [929, 380] on video at bounding box center [727, 409] width 1454 height 818
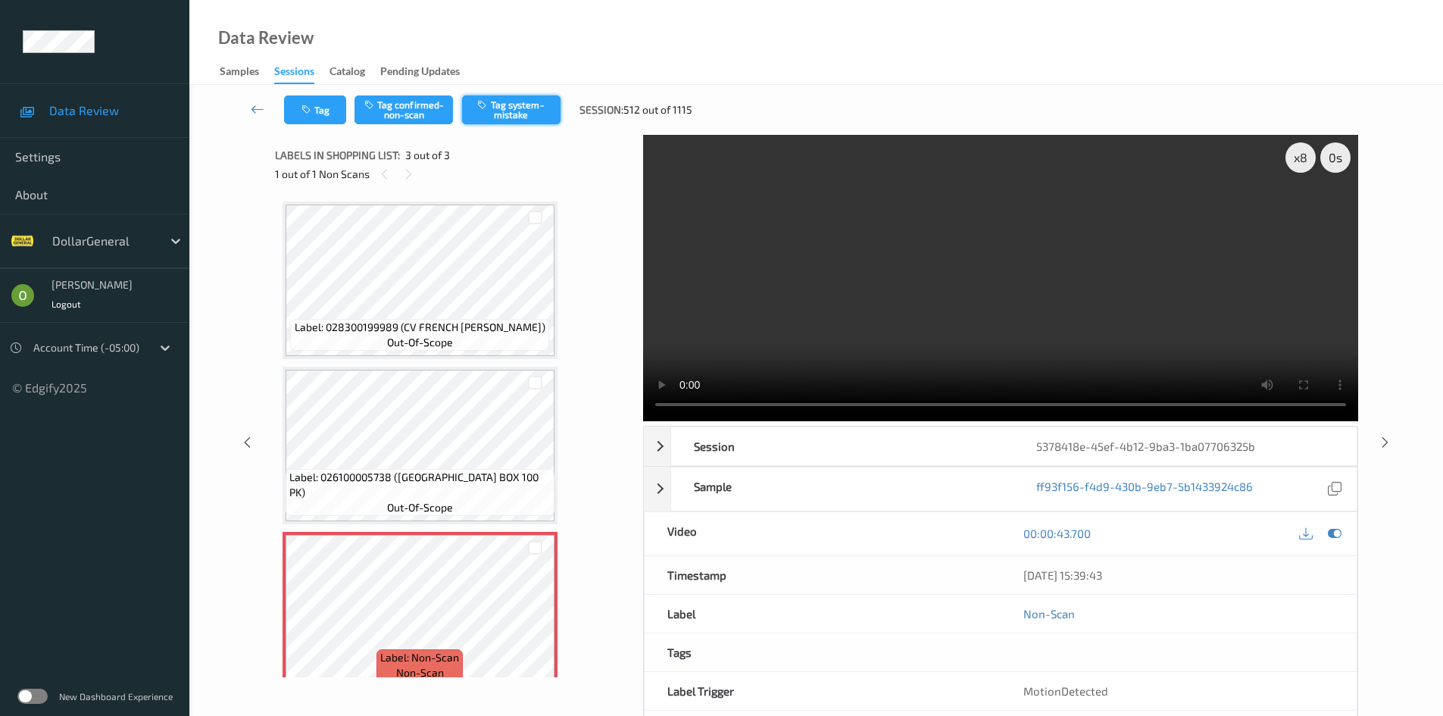
click at [549, 120] on button "Tag system-mistake" at bounding box center [511, 109] width 98 height 29
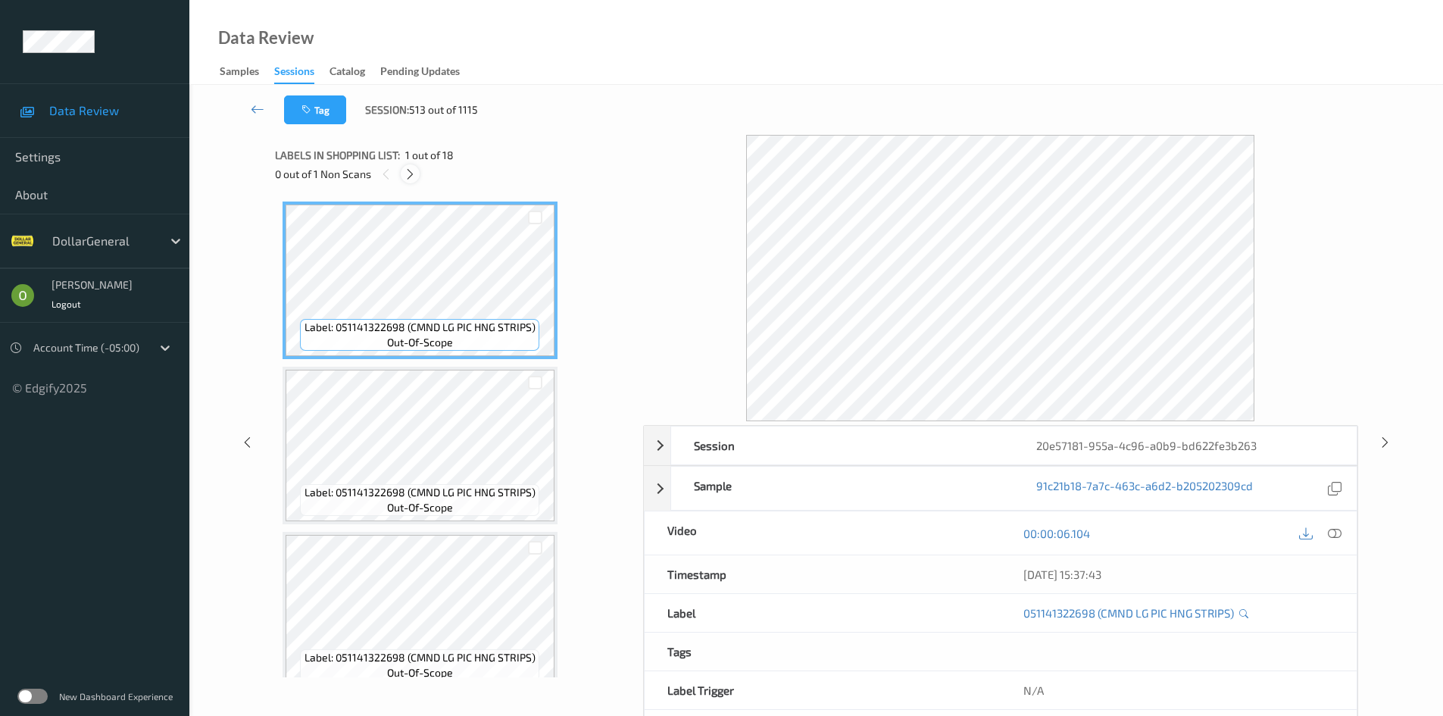
click at [419, 172] on div at bounding box center [410, 173] width 19 height 19
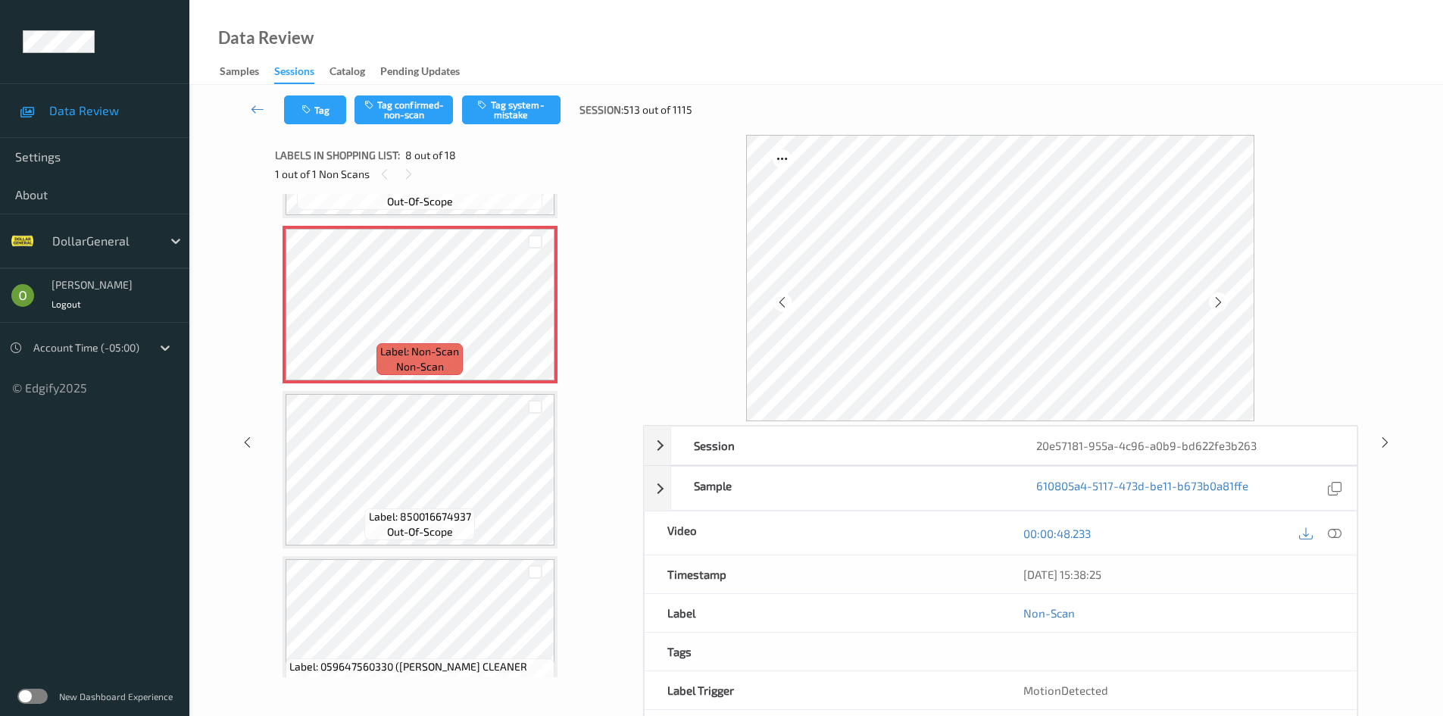
scroll to position [1060, 0]
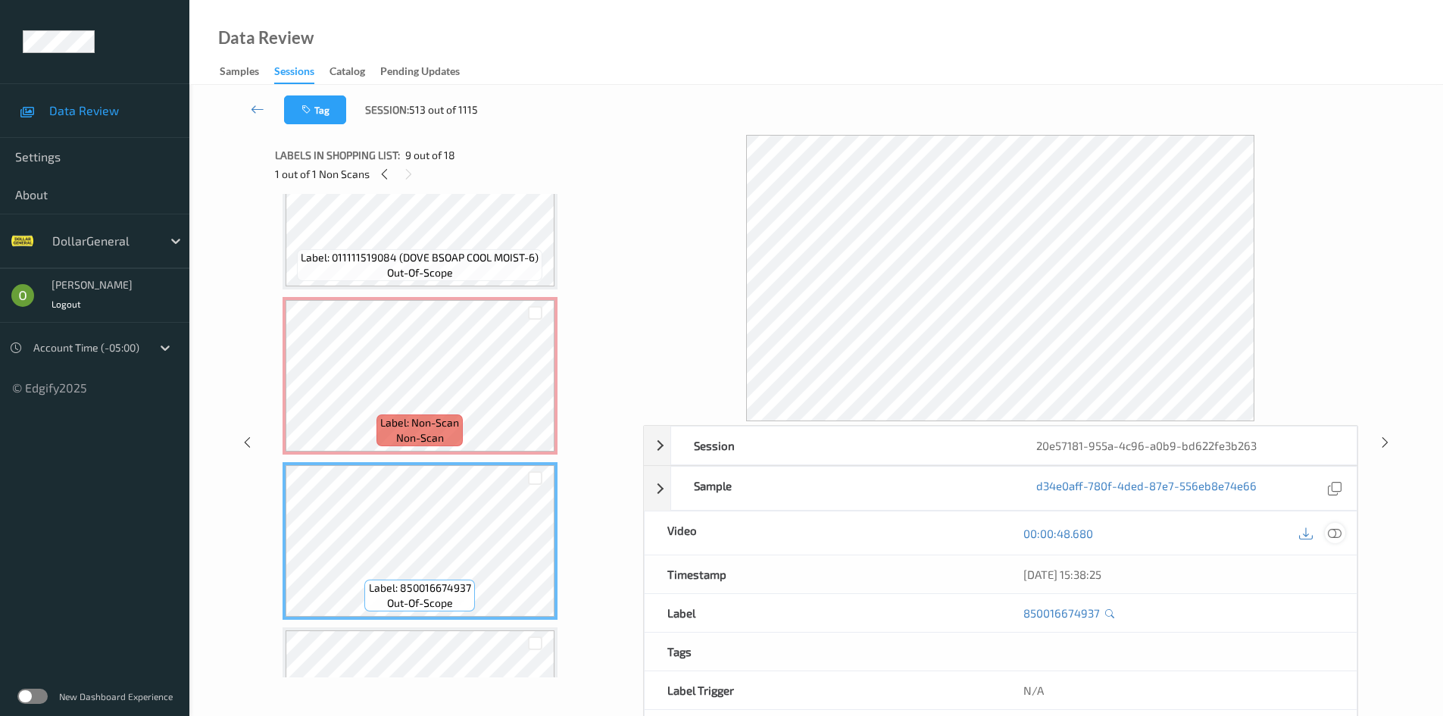
click at [1332, 532] on icon at bounding box center [1335, 533] width 14 height 14
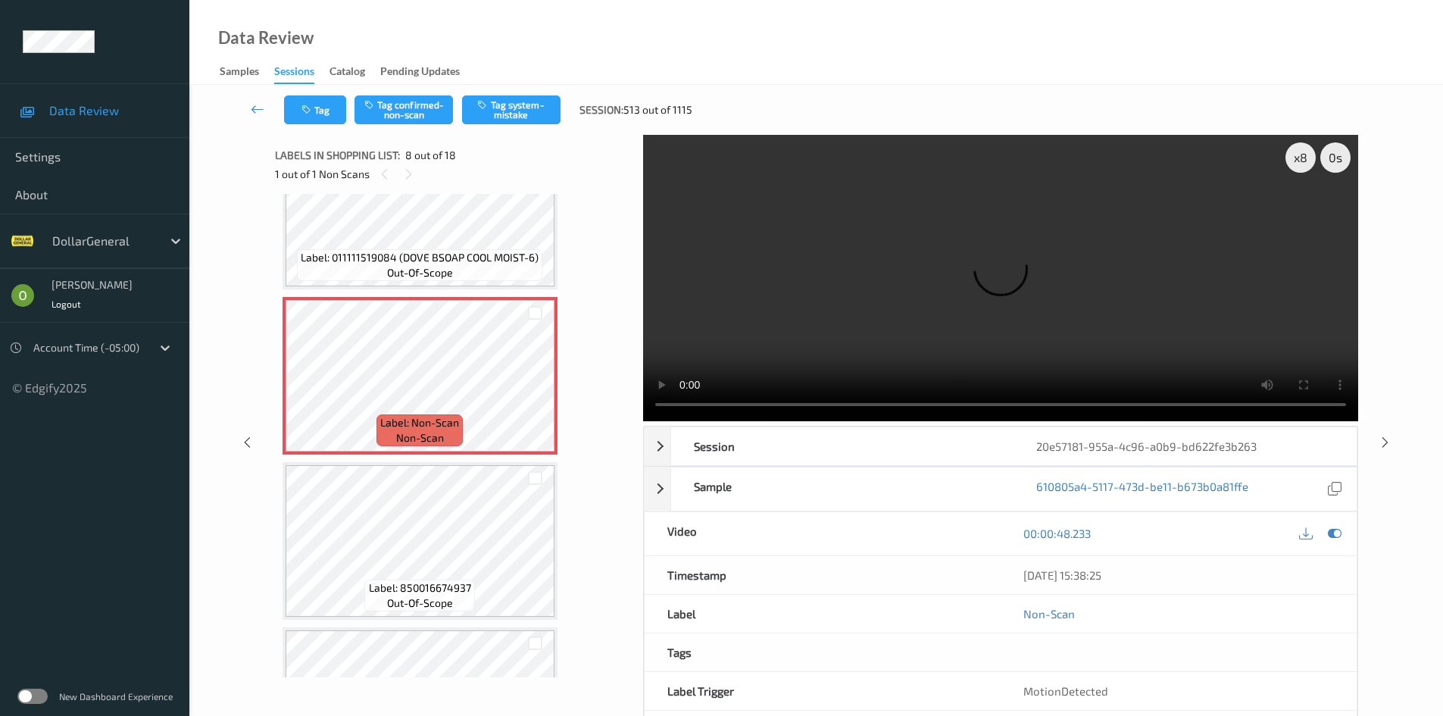
click at [436, 604] on span "out-of-scope" at bounding box center [420, 602] width 66 height 15
click at [504, 118] on button "Tag system-mistake" at bounding box center [511, 109] width 98 height 29
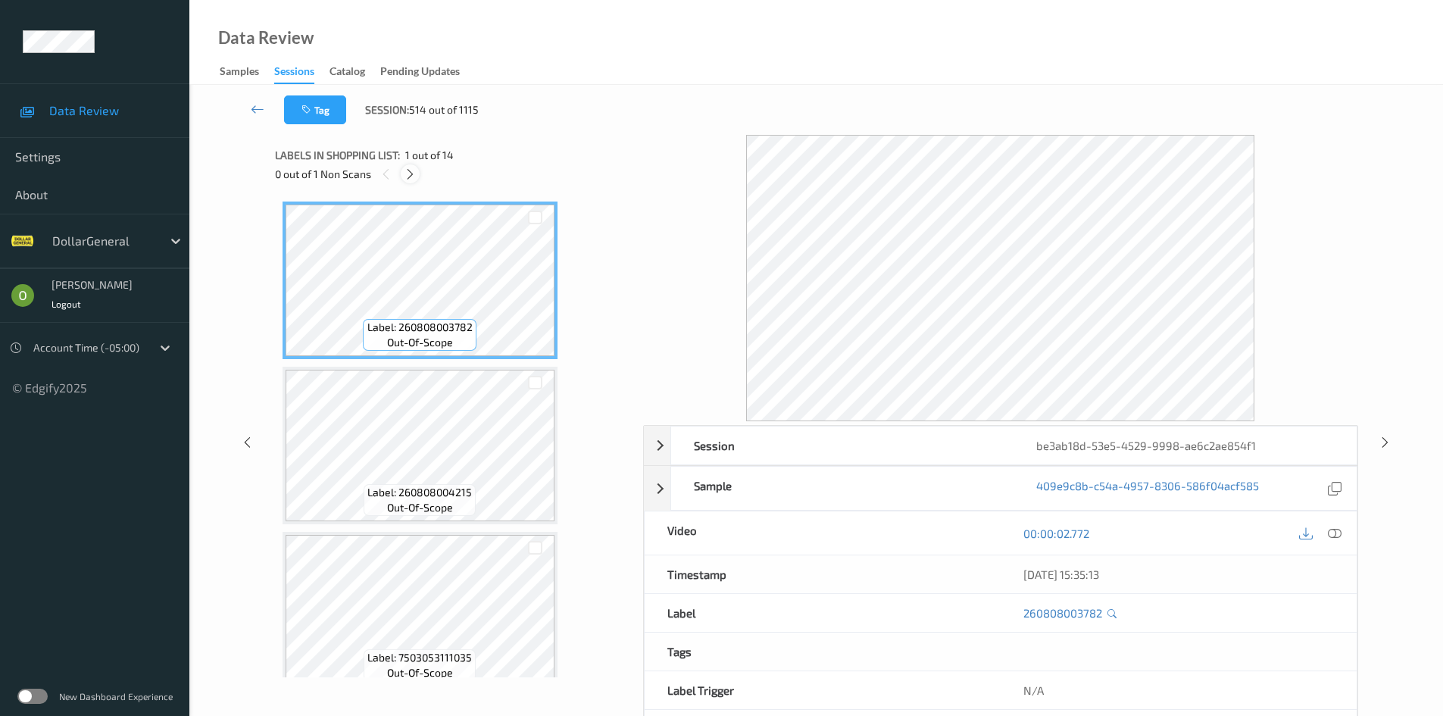
click at [417, 170] on div at bounding box center [410, 173] width 19 height 19
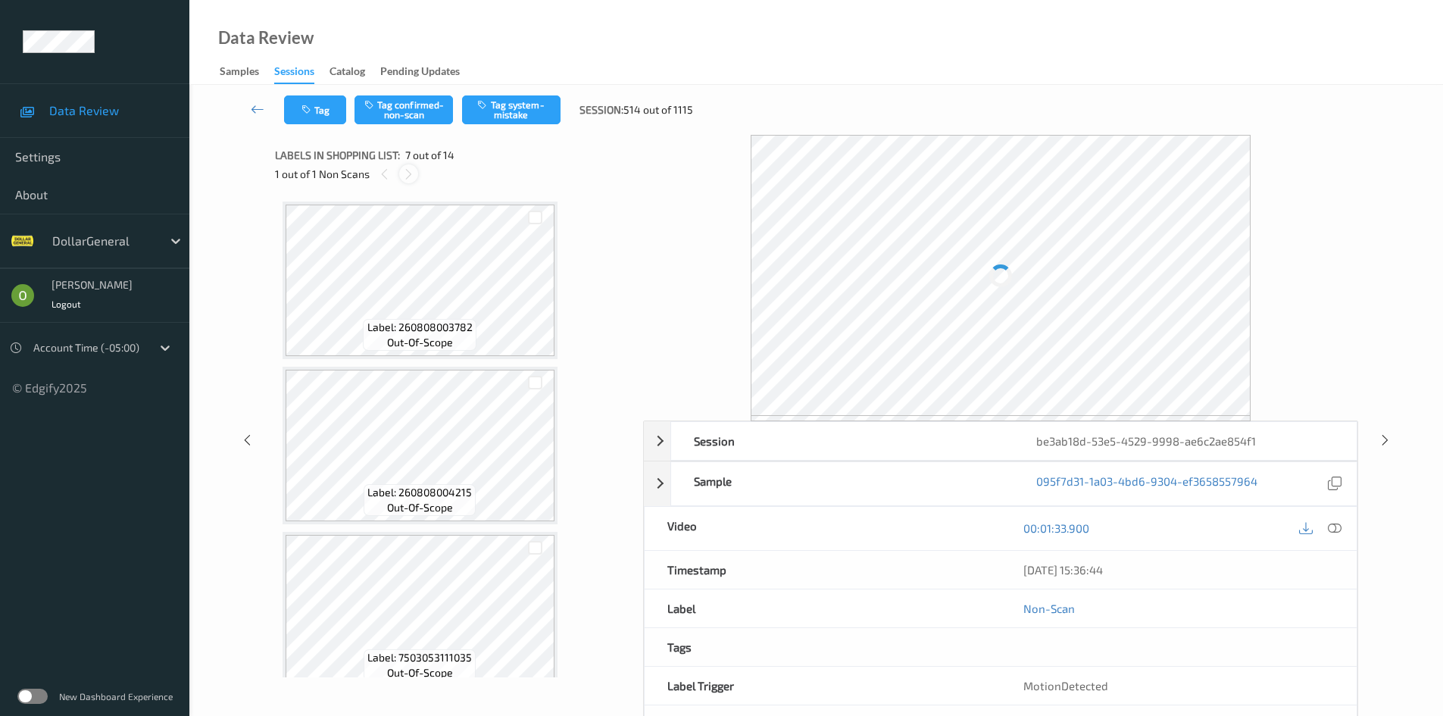
scroll to position [833, 0]
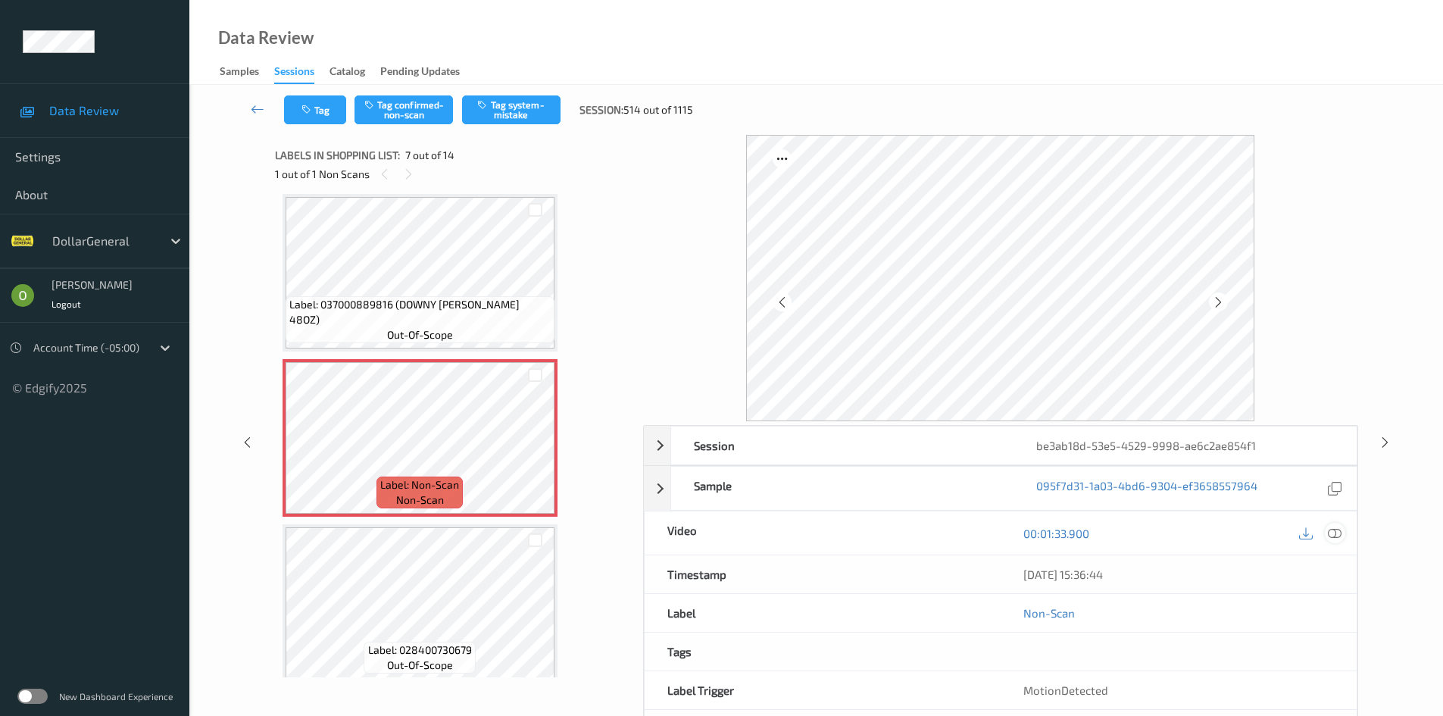
click at [1331, 527] on icon at bounding box center [1335, 533] width 14 height 14
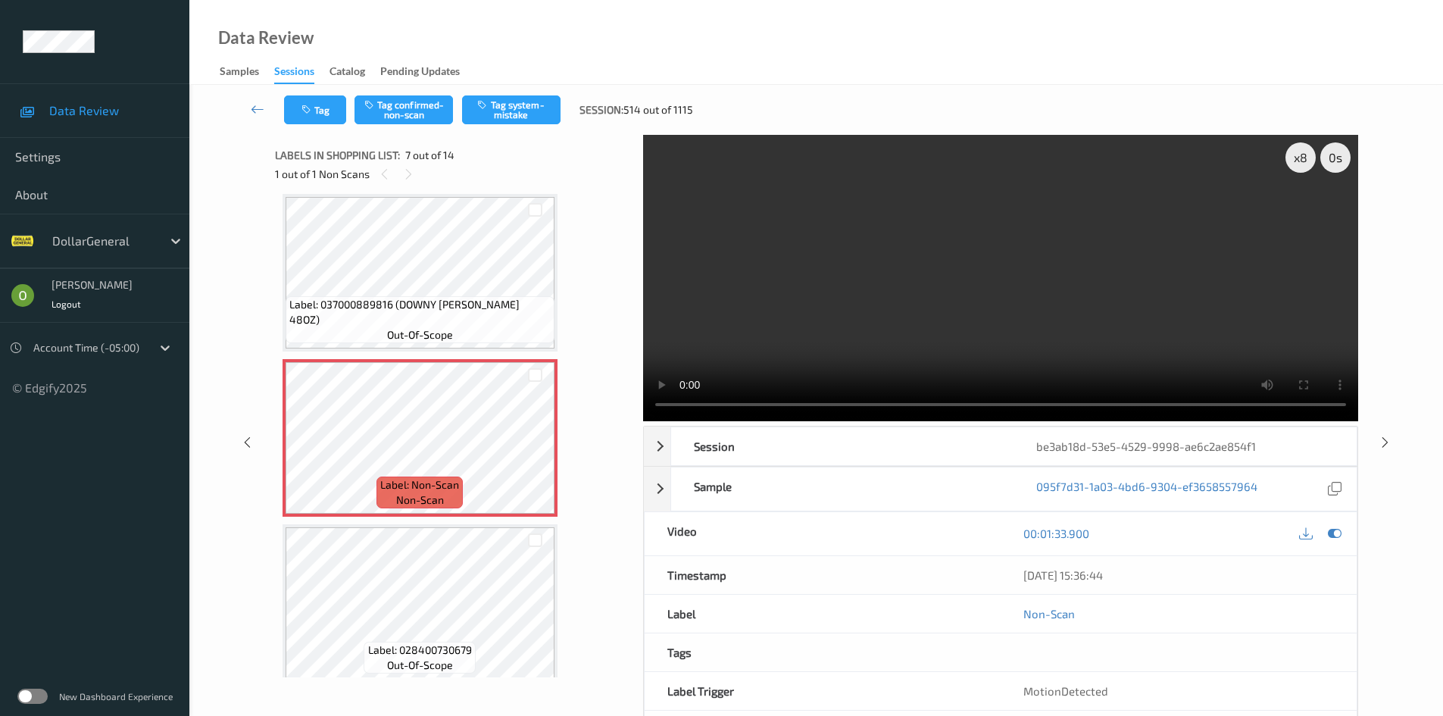
click at [883, 322] on video at bounding box center [1000, 278] width 715 height 286
click at [859, 324] on video at bounding box center [1000, 278] width 715 height 286
click at [831, 241] on video at bounding box center [1000, 278] width 715 height 286
click at [856, 237] on video at bounding box center [1000, 278] width 715 height 286
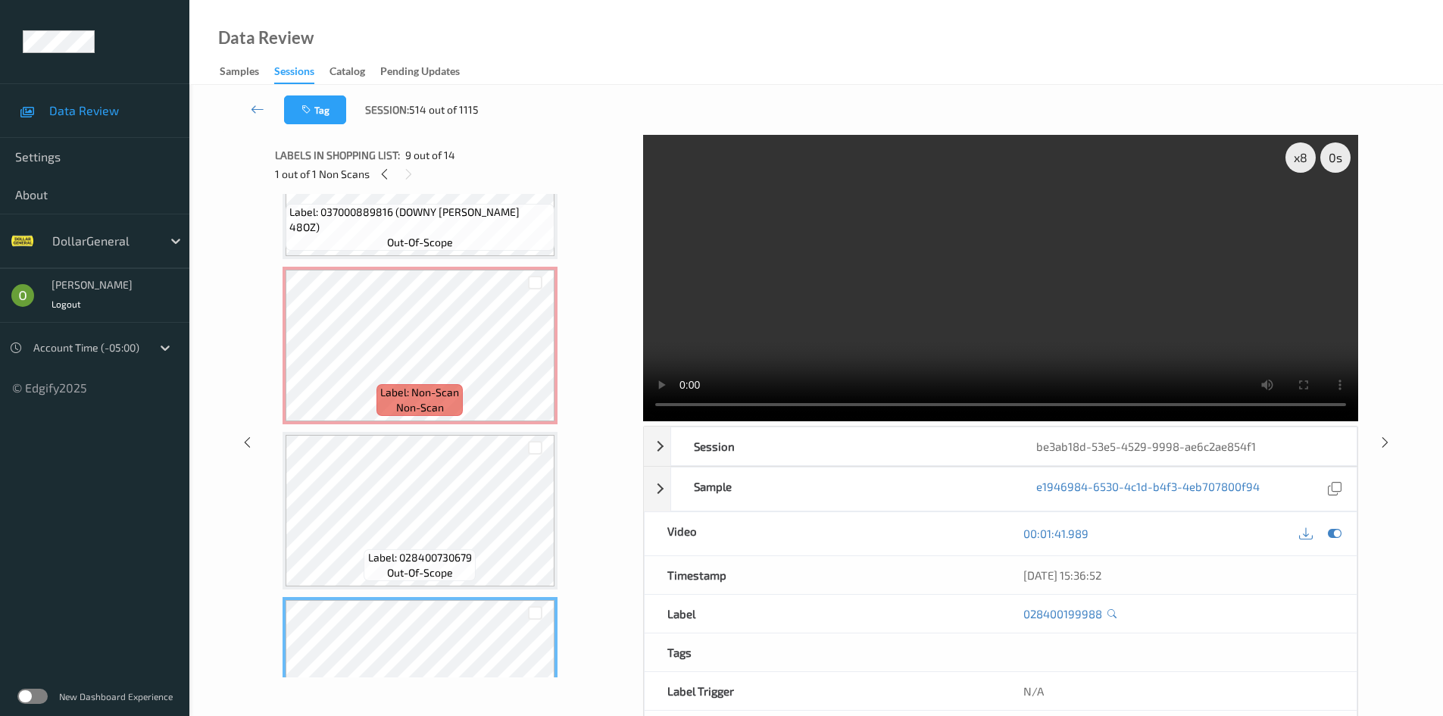
scroll to position [909, 0]
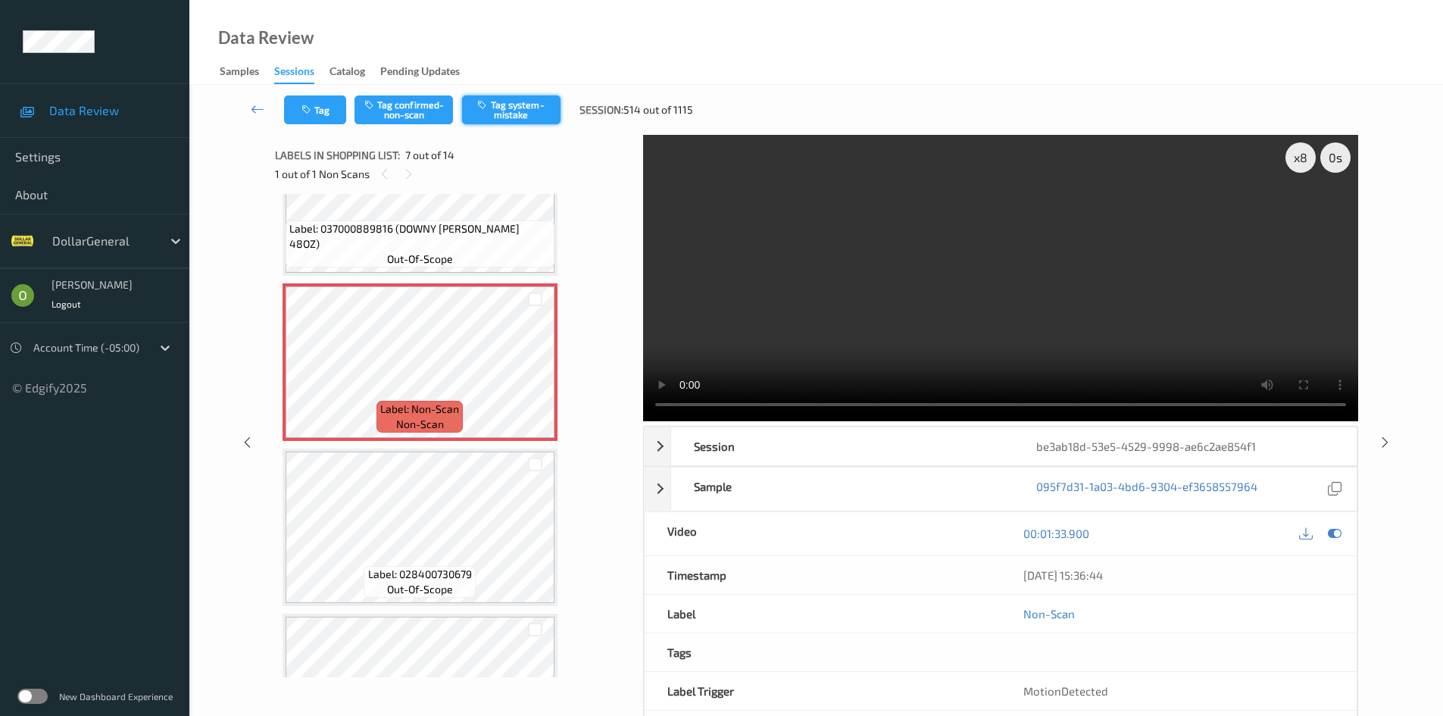
click at [523, 107] on button "Tag system-mistake" at bounding box center [511, 109] width 98 height 29
click at [262, 106] on icon at bounding box center [258, 108] width 14 height 15
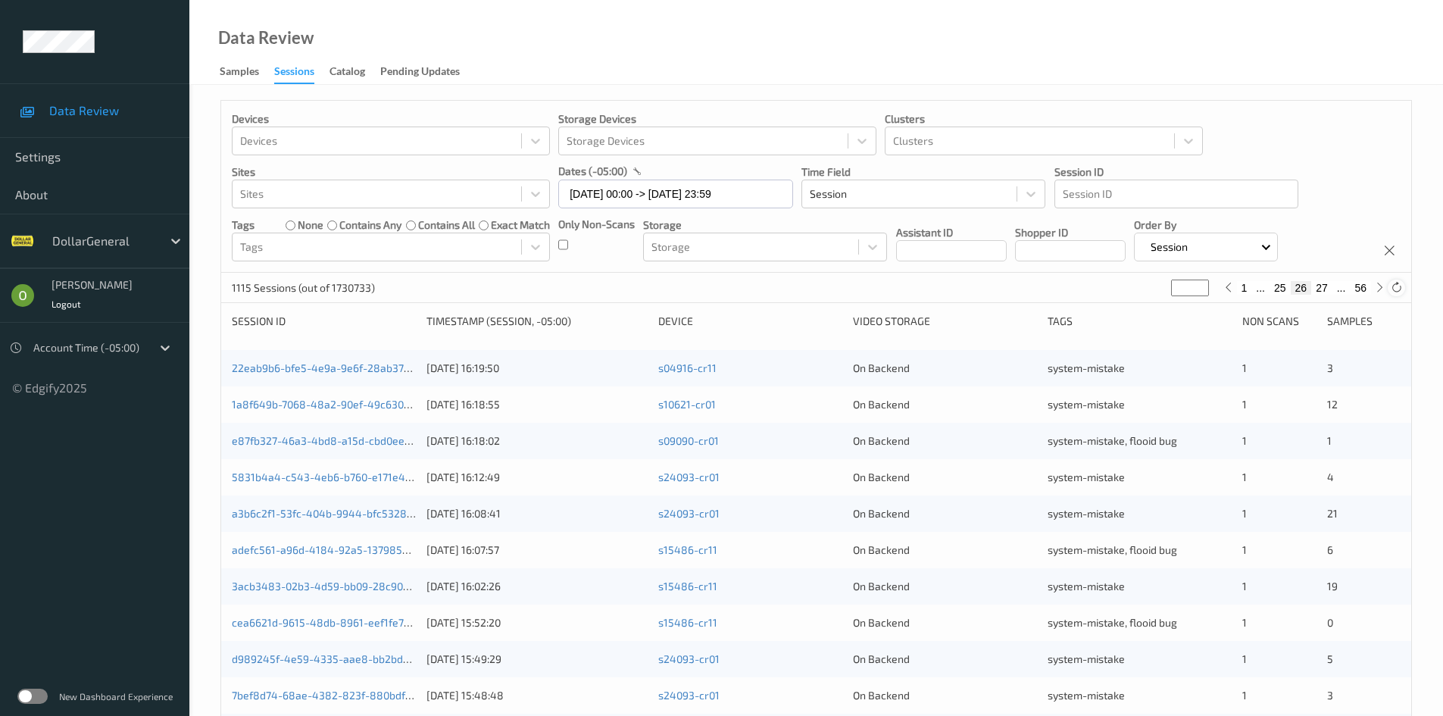
click at [1391, 289] on icon at bounding box center [1396, 287] width 11 height 11
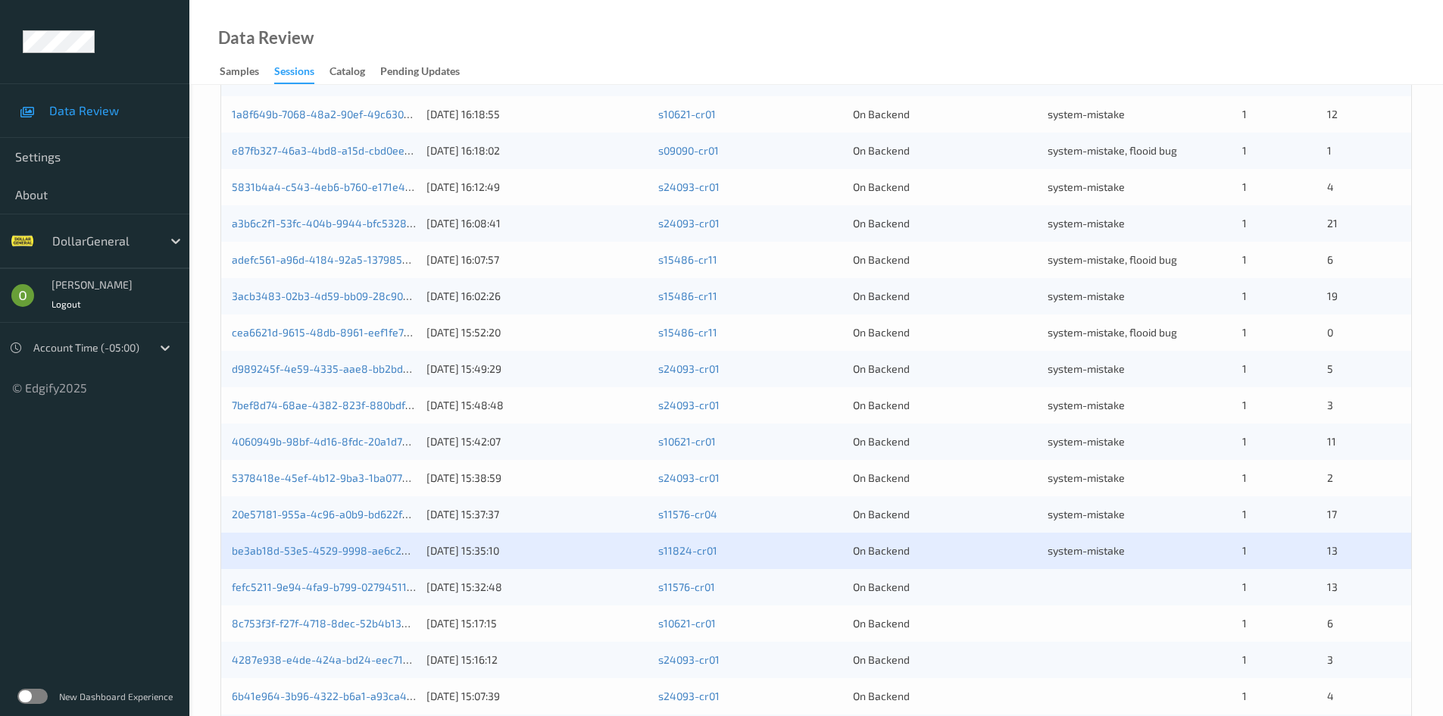
scroll to position [303, 0]
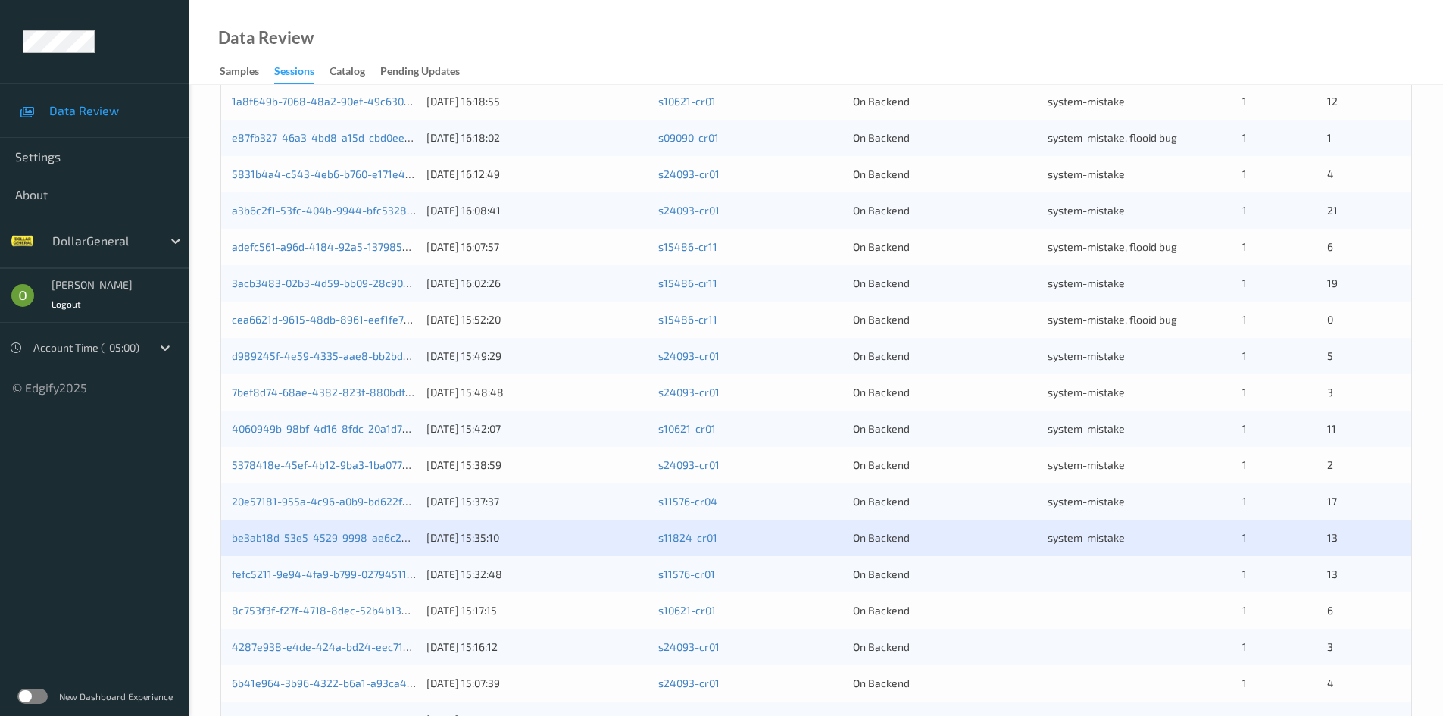
click at [1055, 553] on div "be3ab18d-53e5-4529-9998-ae6c2ae854f1 [DATE] 15:35:10 s11824-cr01 On Backend sys…" at bounding box center [816, 538] width 1190 height 36
click at [1062, 567] on div at bounding box center [1139, 574] width 184 height 15
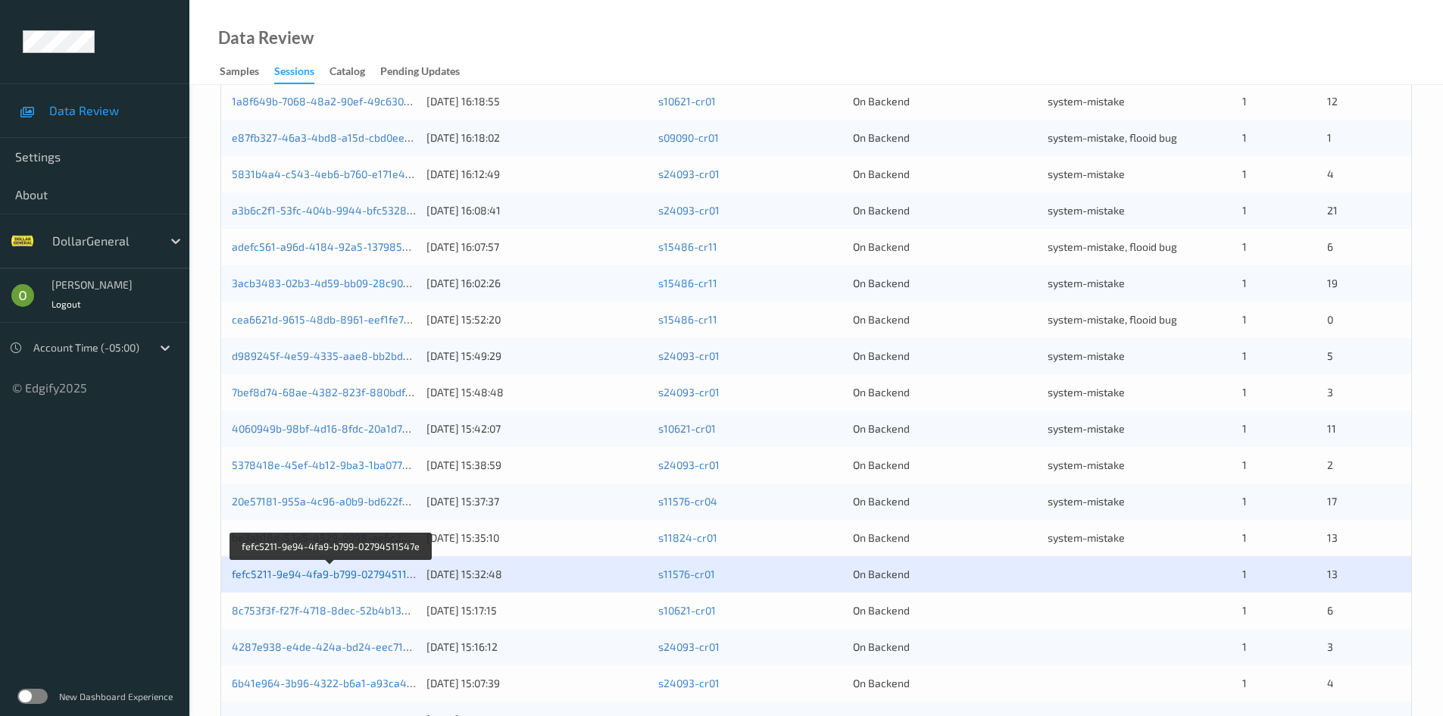
click at [357, 574] on link "fefc5211-9e94-4fa9-b799-02794511547e" at bounding box center [331, 573] width 199 height 13
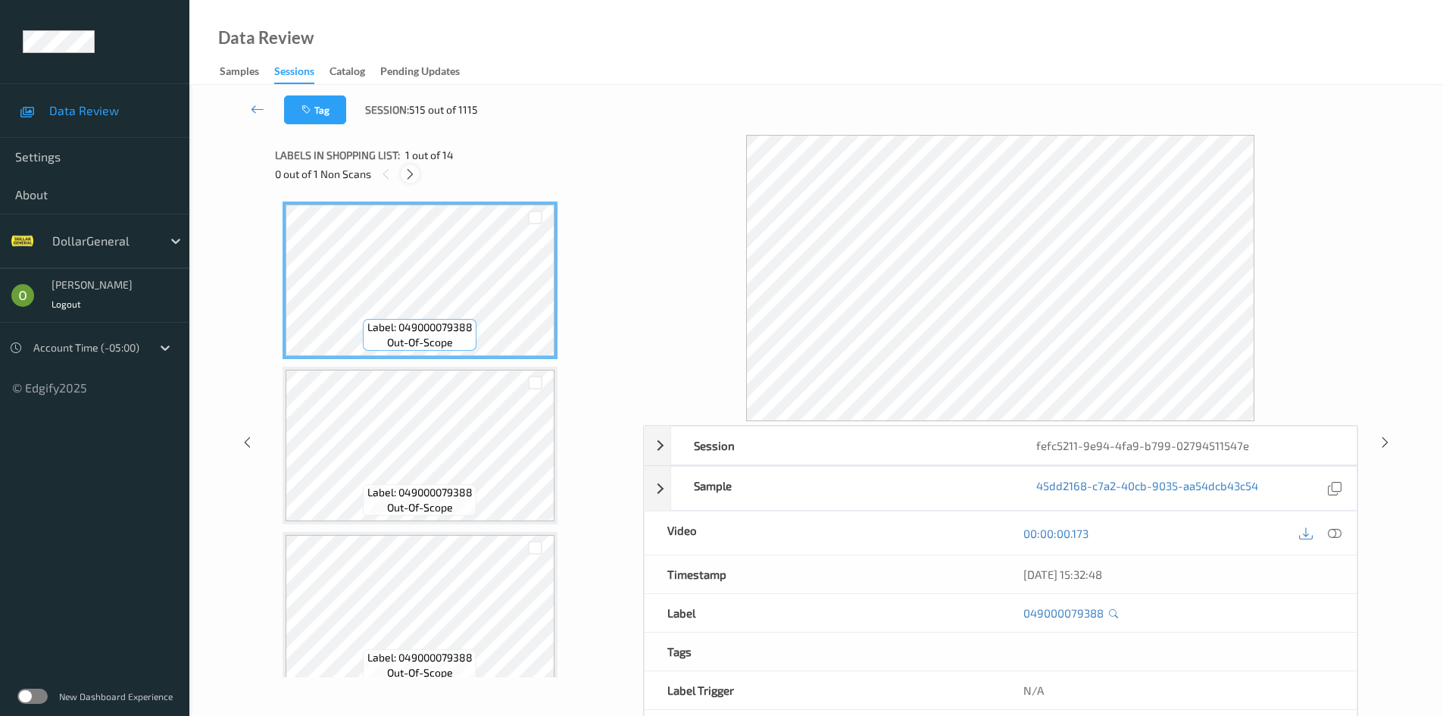
click at [417, 171] on div at bounding box center [410, 173] width 19 height 19
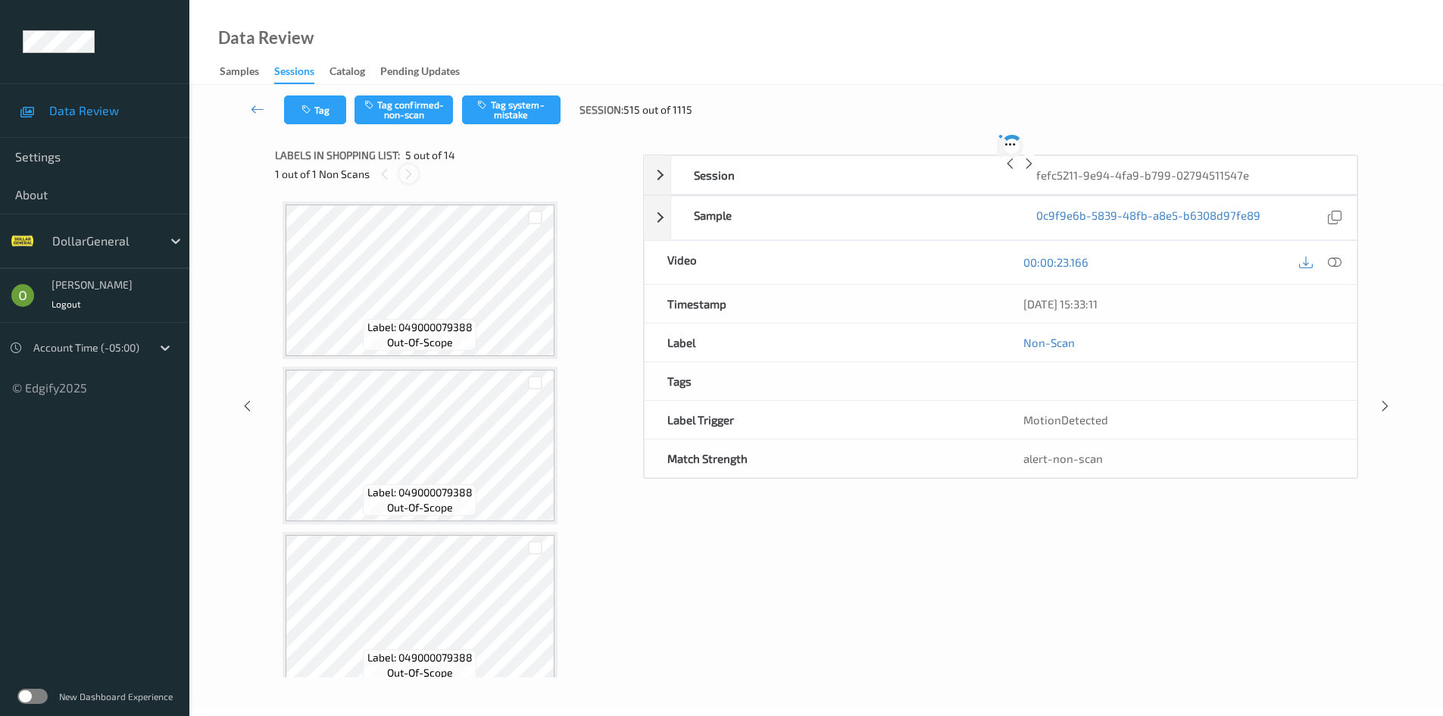
scroll to position [503, 0]
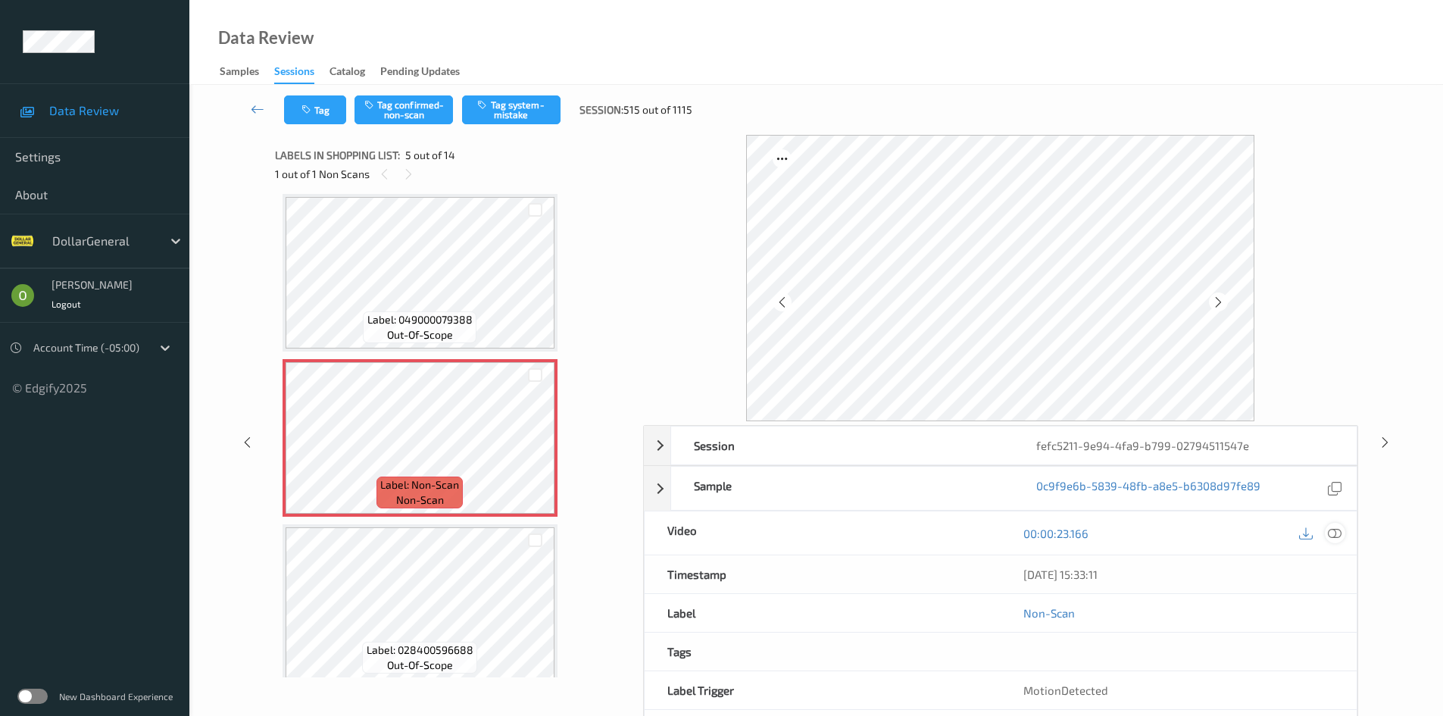
click at [1340, 530] on icon at bounding box center [1335, 533] width 14 height 14
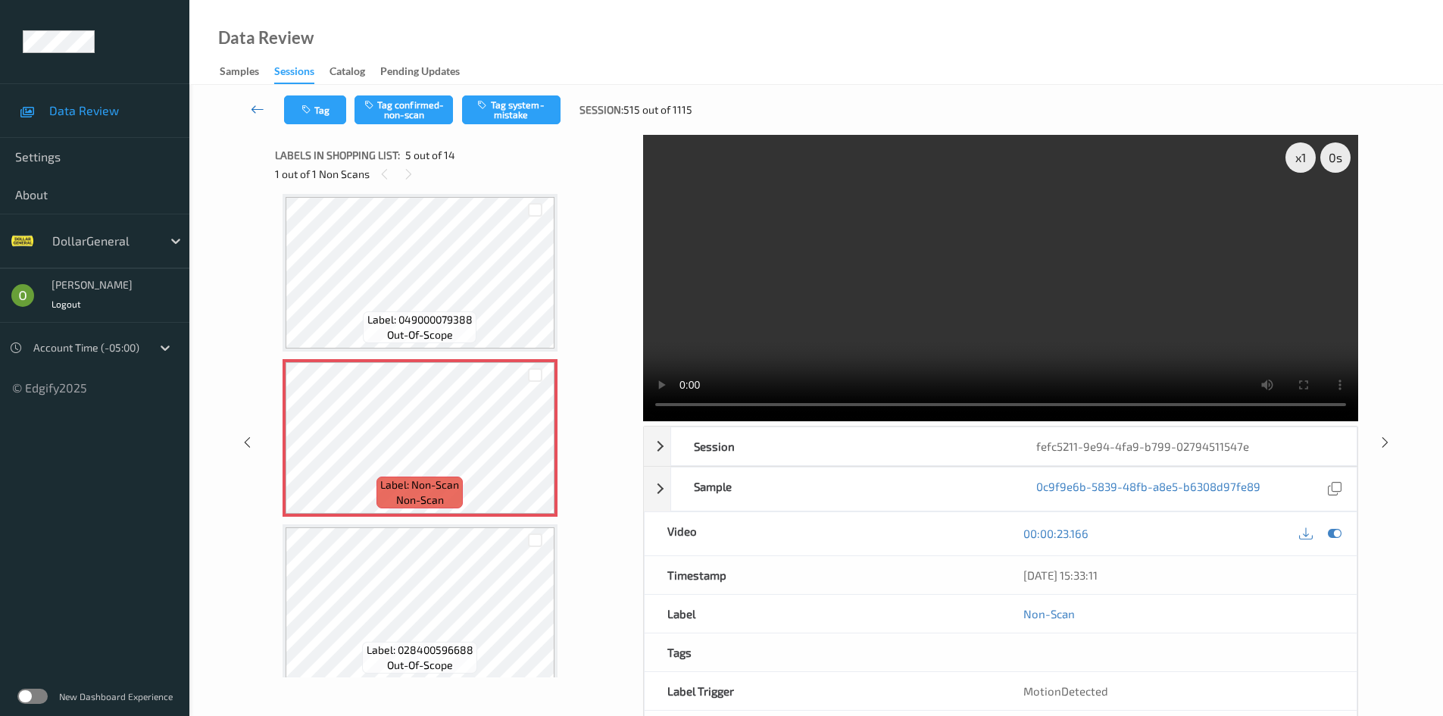
click at [246, 113] on link at bounding box center [257, 109] width 53 height 29
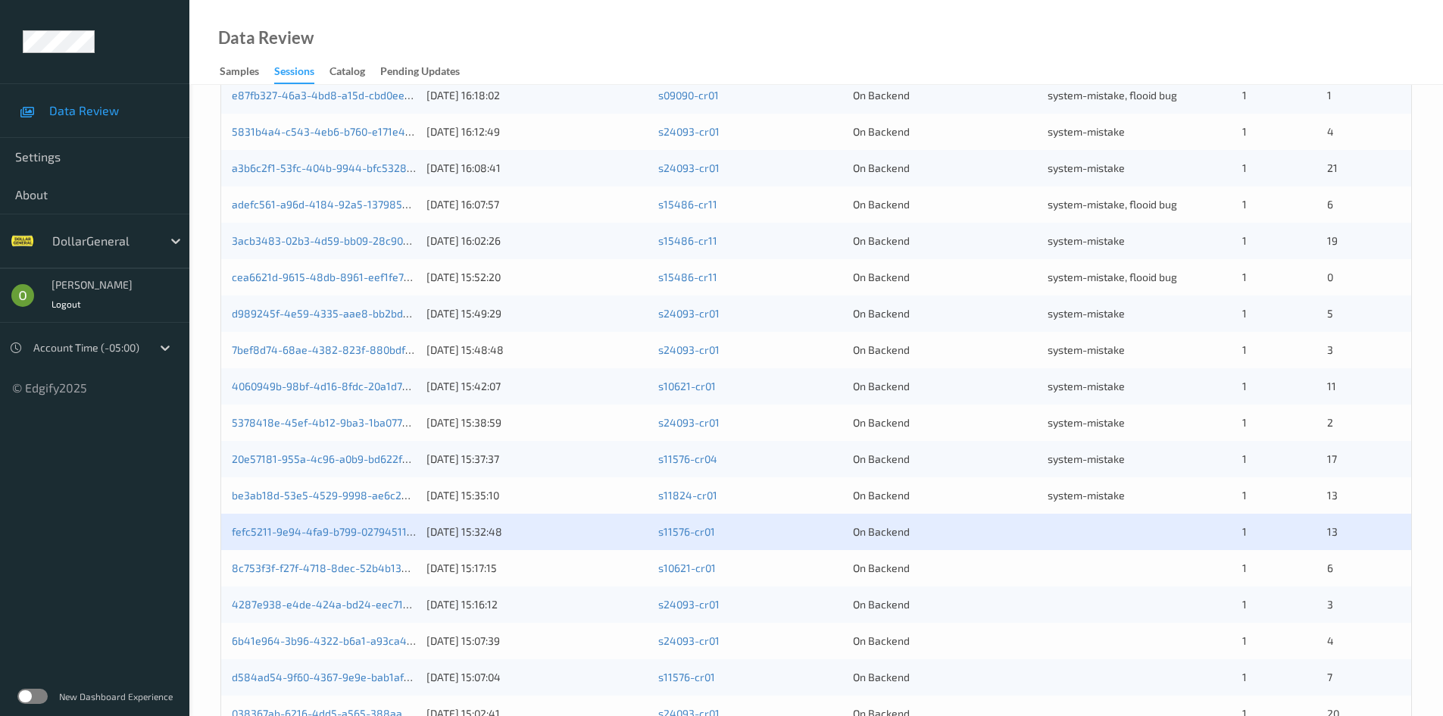
scroll to position [45, 0]
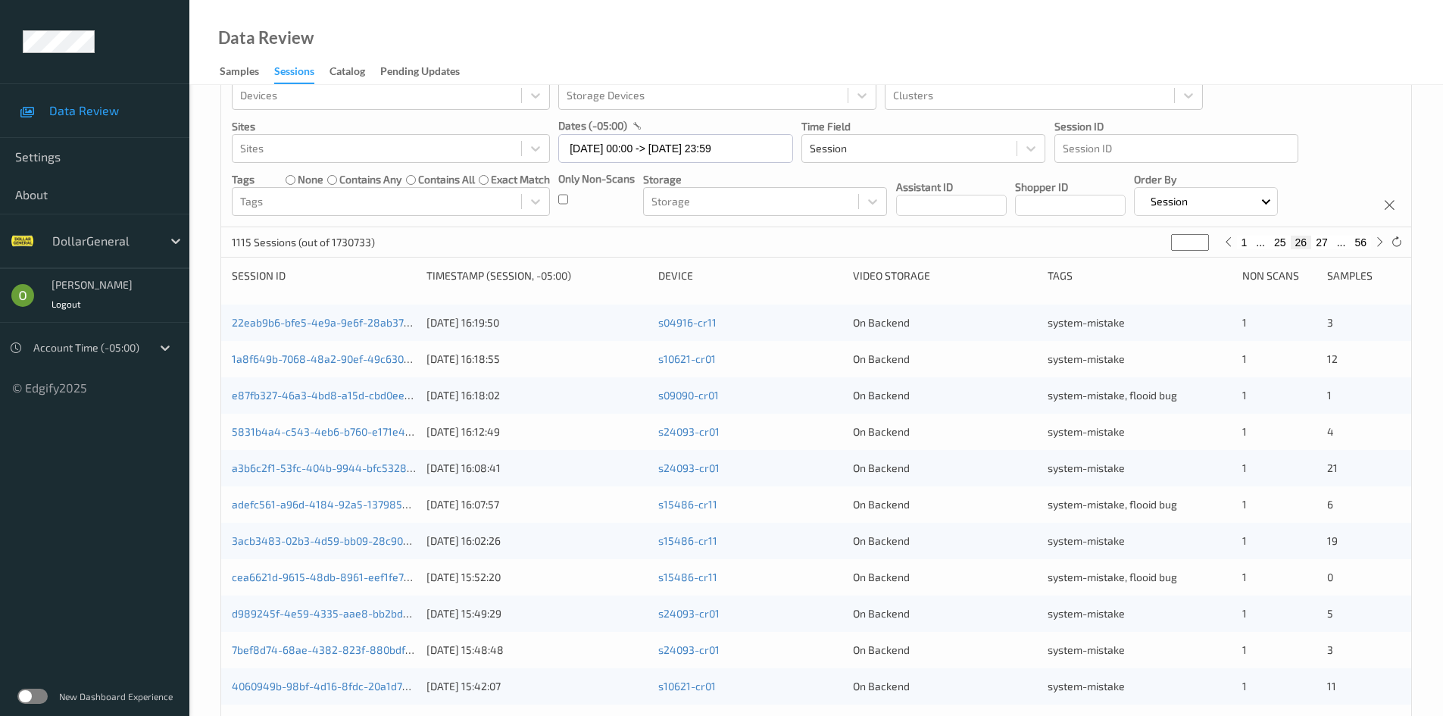
click at [1285, 238] on button "25" at bounding box center [1279, 243] width 21 height 14
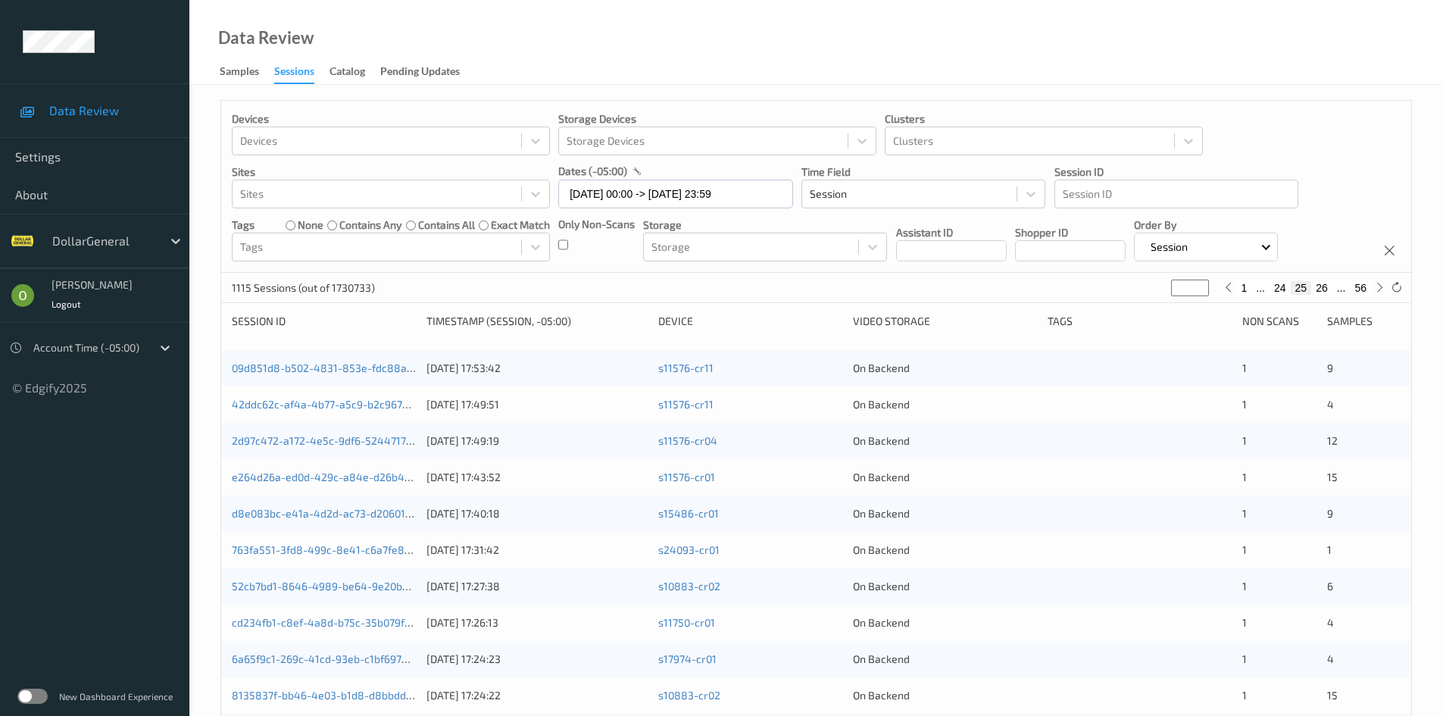
click at [1278, 286] on button "24" at bounding box center [1279, 288] width 21 height 14
click at [1321, 284] on button "25" at bounding box center [1321, 288] width 21 height 14
click at [1327, 289] on button "26" at bounding box center [1321, 288] width 21 height 14
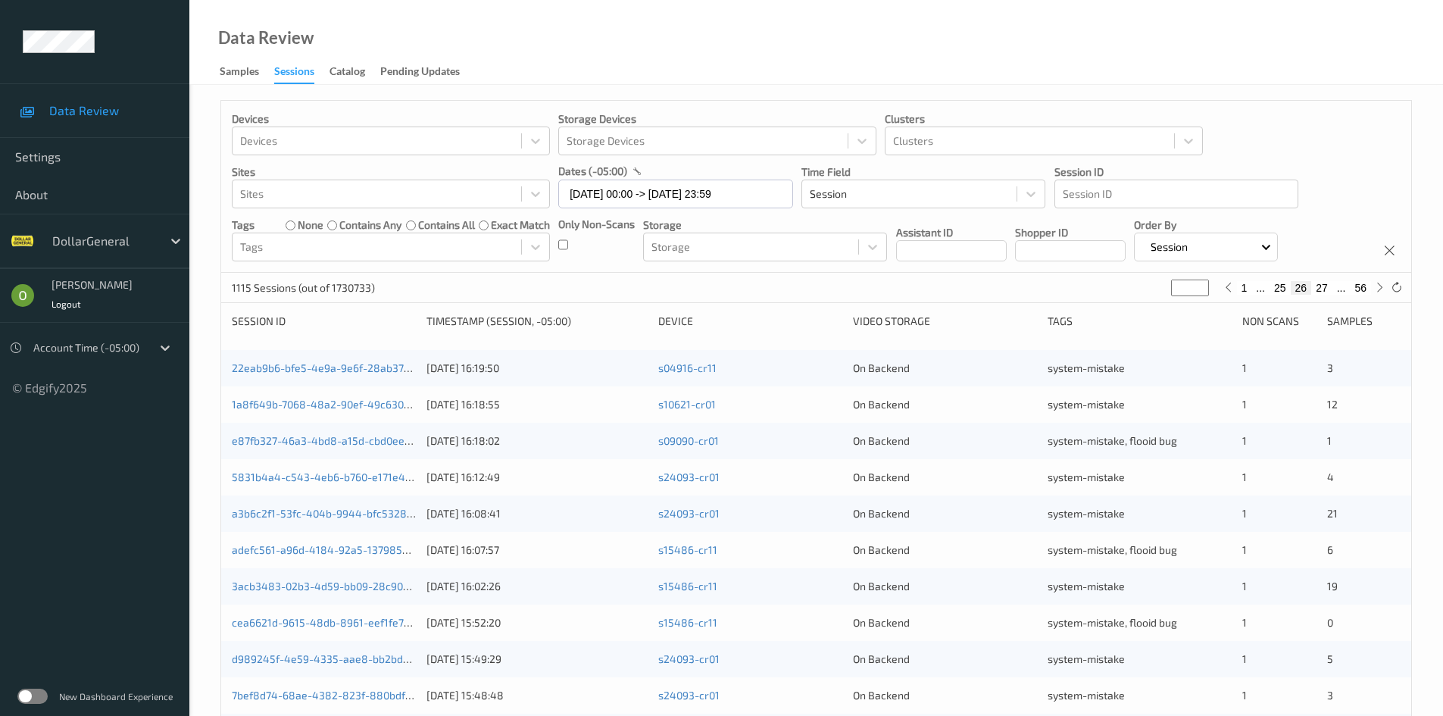
scroll to position [379, 0]
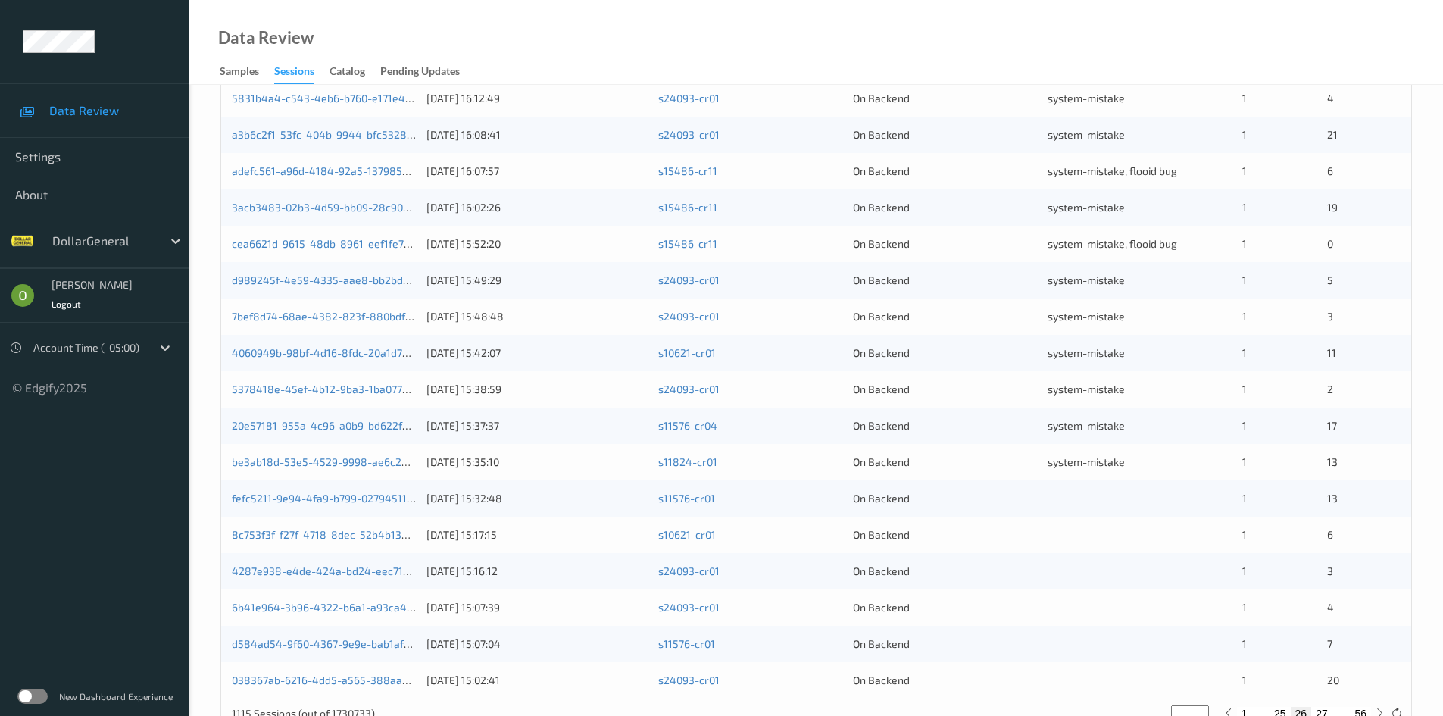
click at [1021, 476] on div "be3ab18d-53e5-4529-9998-ae6c2ae854f1 [DATE] 15:35:10 s11824-cr01 On Backend sys…" at bounding box center [816, 462] width 1190 height 36
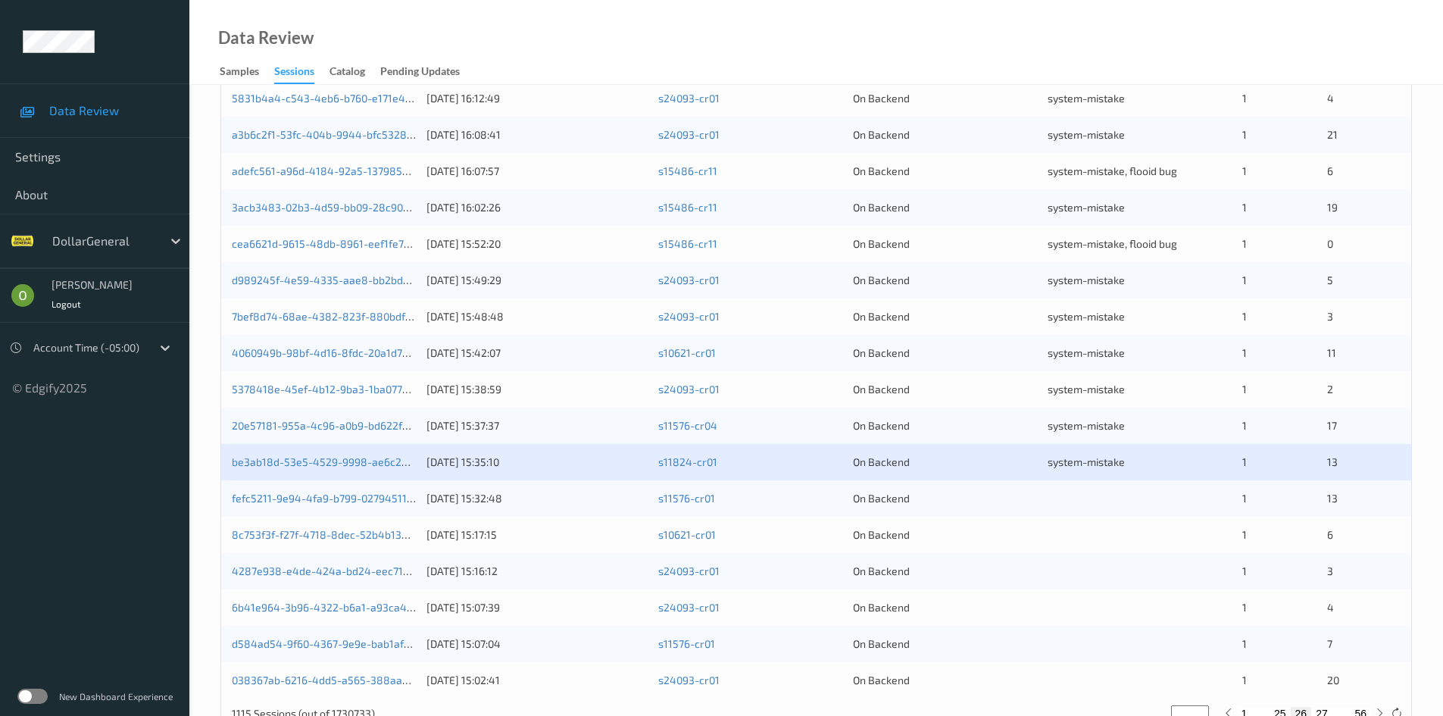
click at [685, 514] on div "fefc5211-9e94-4fa9-b799-02794511547e [DATE] 15:32:48 s11576-cr01 On Backend 1 13" at bounding box center [816, 498] width 1190 height 36
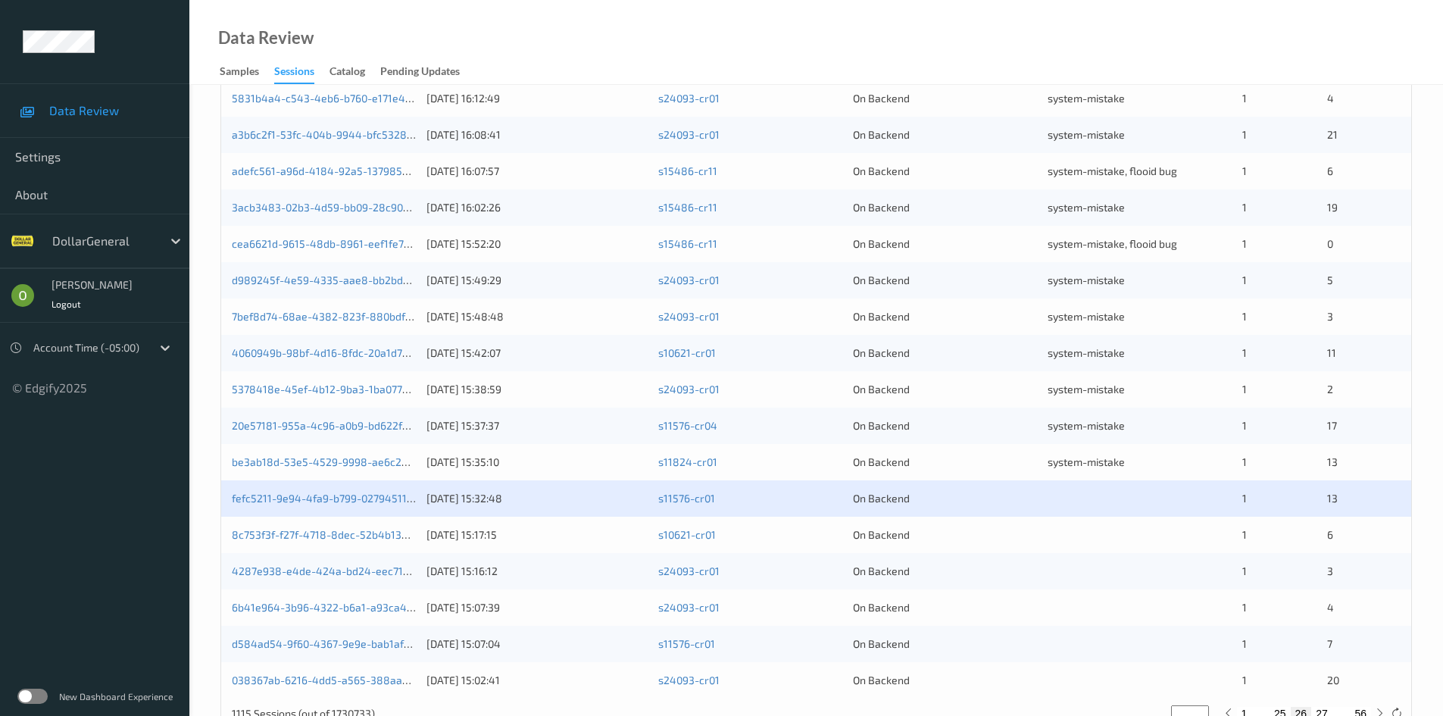
click at [395, 505] on div "fefc5211-9e94-4fa9-b799-02794511547e" at bounding box center [324, 498] width 184 height 15
click at [408, 492] on link "fefc5211-9e94-4fa9-b799-02794511547e" at bounding box center [331, 498] width 199 height 13
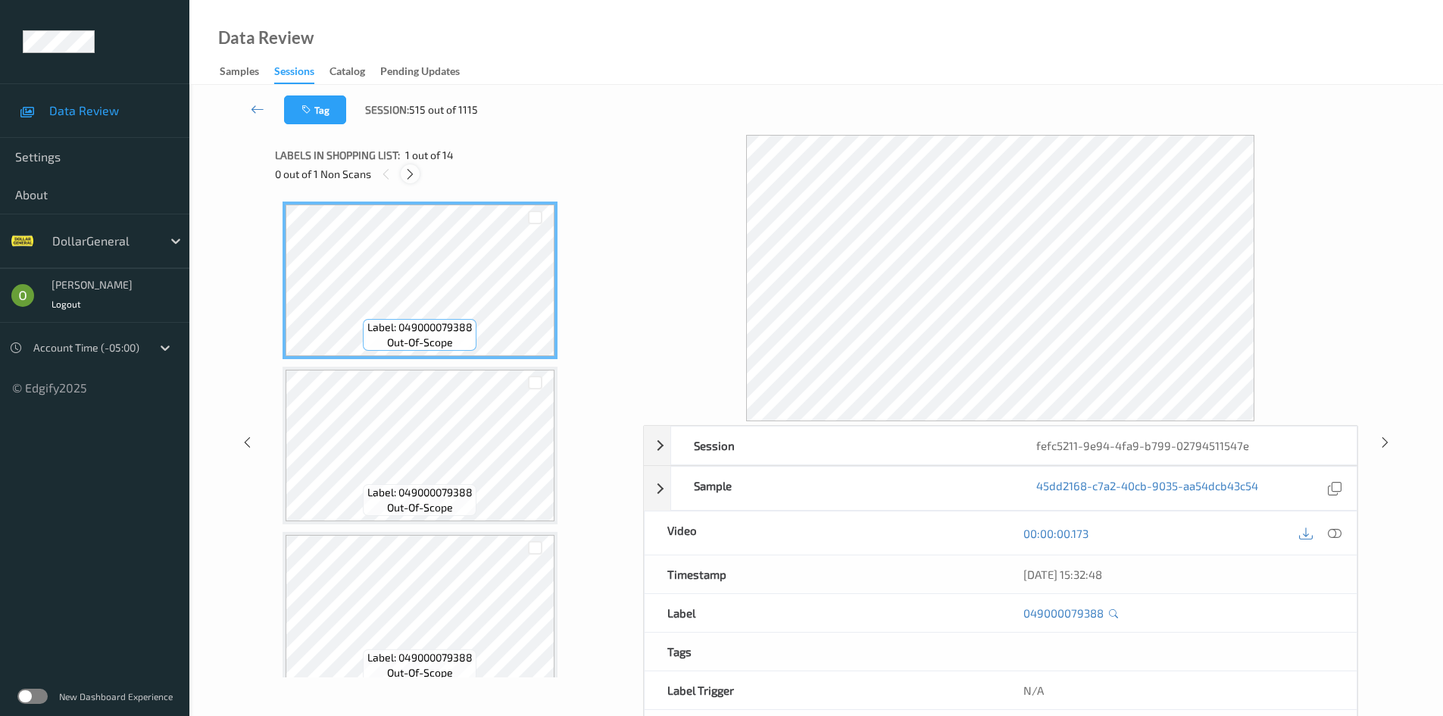
click at [402, 173] on div at bounding box center [410, 173] width 19 height 19
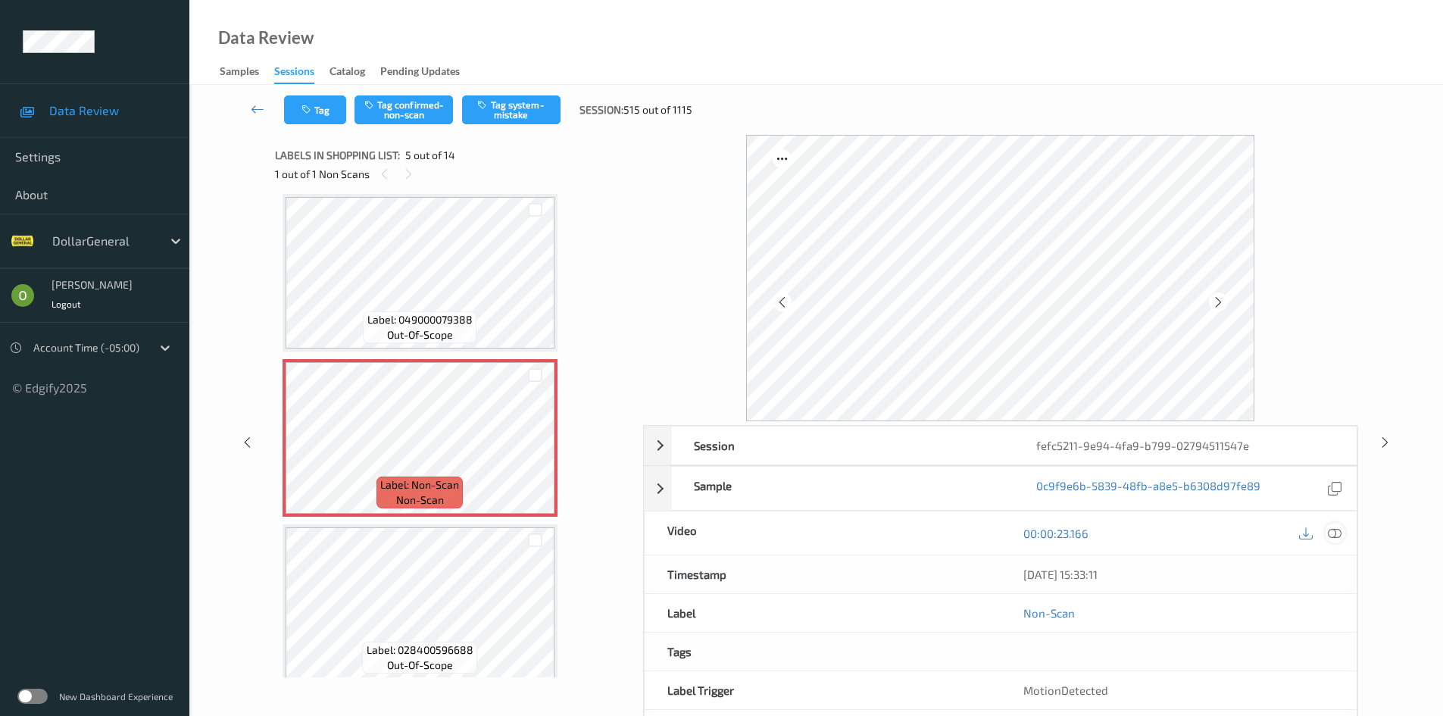
click at [1328, 526] on icon at bounding box center [1335, 533] width 14 height 14
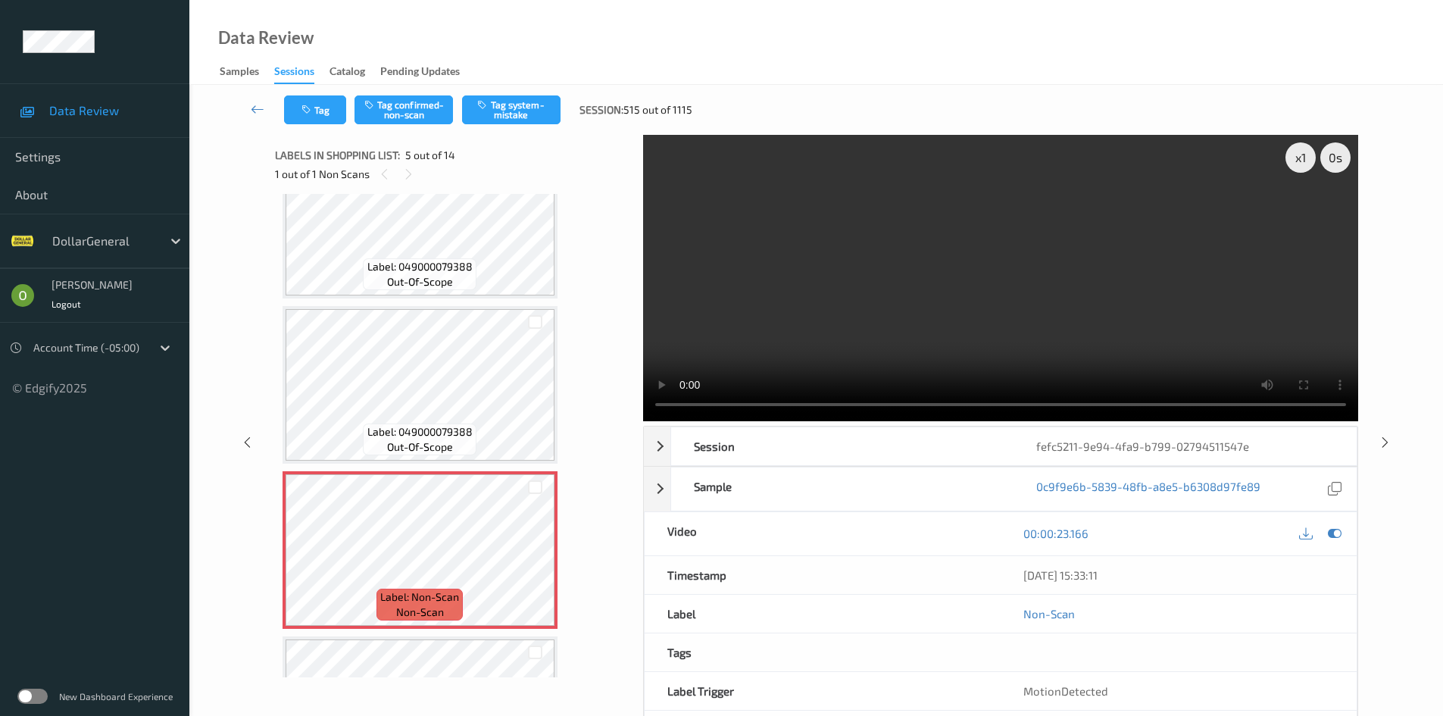
scroll to position [454, 0]
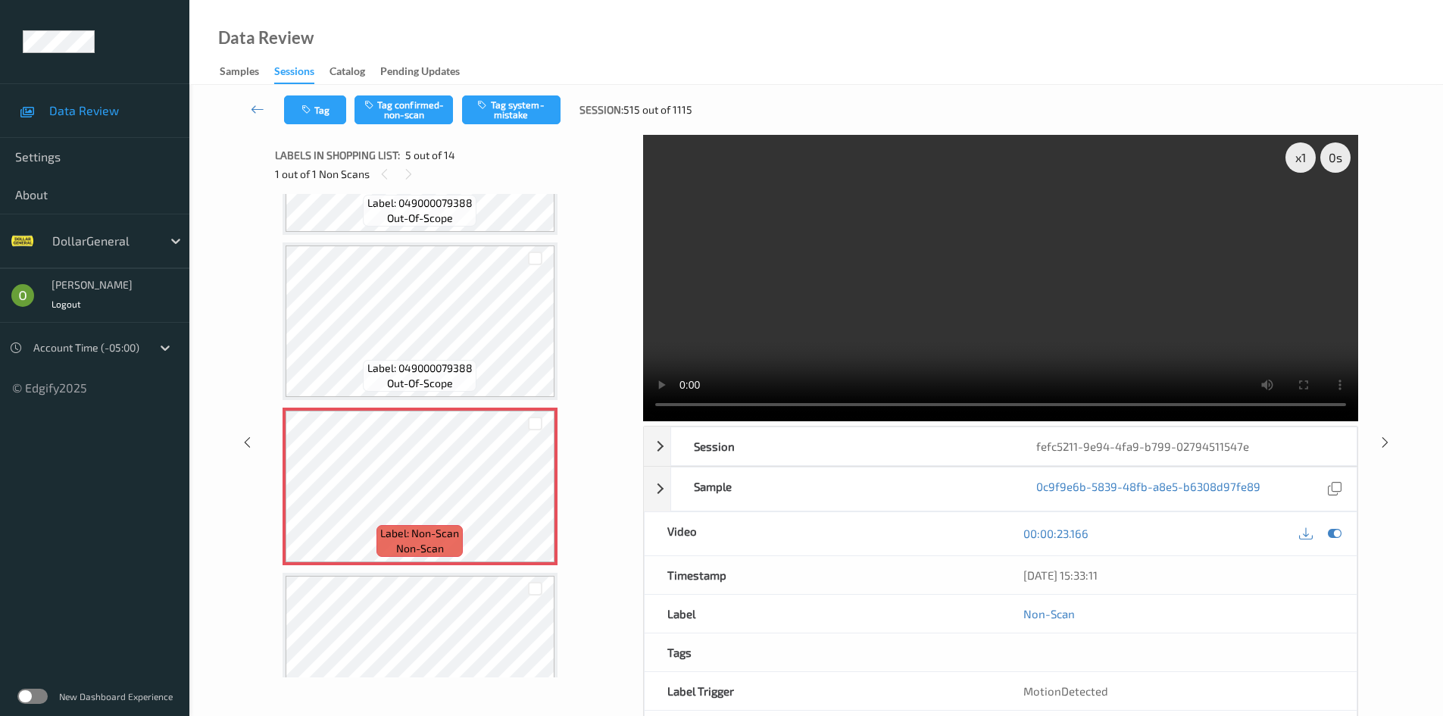
click at [750, 304] on video at bounding box center [1000, 278] width 715 height 286
click at [987, 171] on video at bounding box center [1000, 278] width 715 height 286
click at [1076, 300] on video at bounding box center [1000, 278] width 715 height 286
click at [1076, 304] on video at bounding box center [1000, 278] width 715 height 286
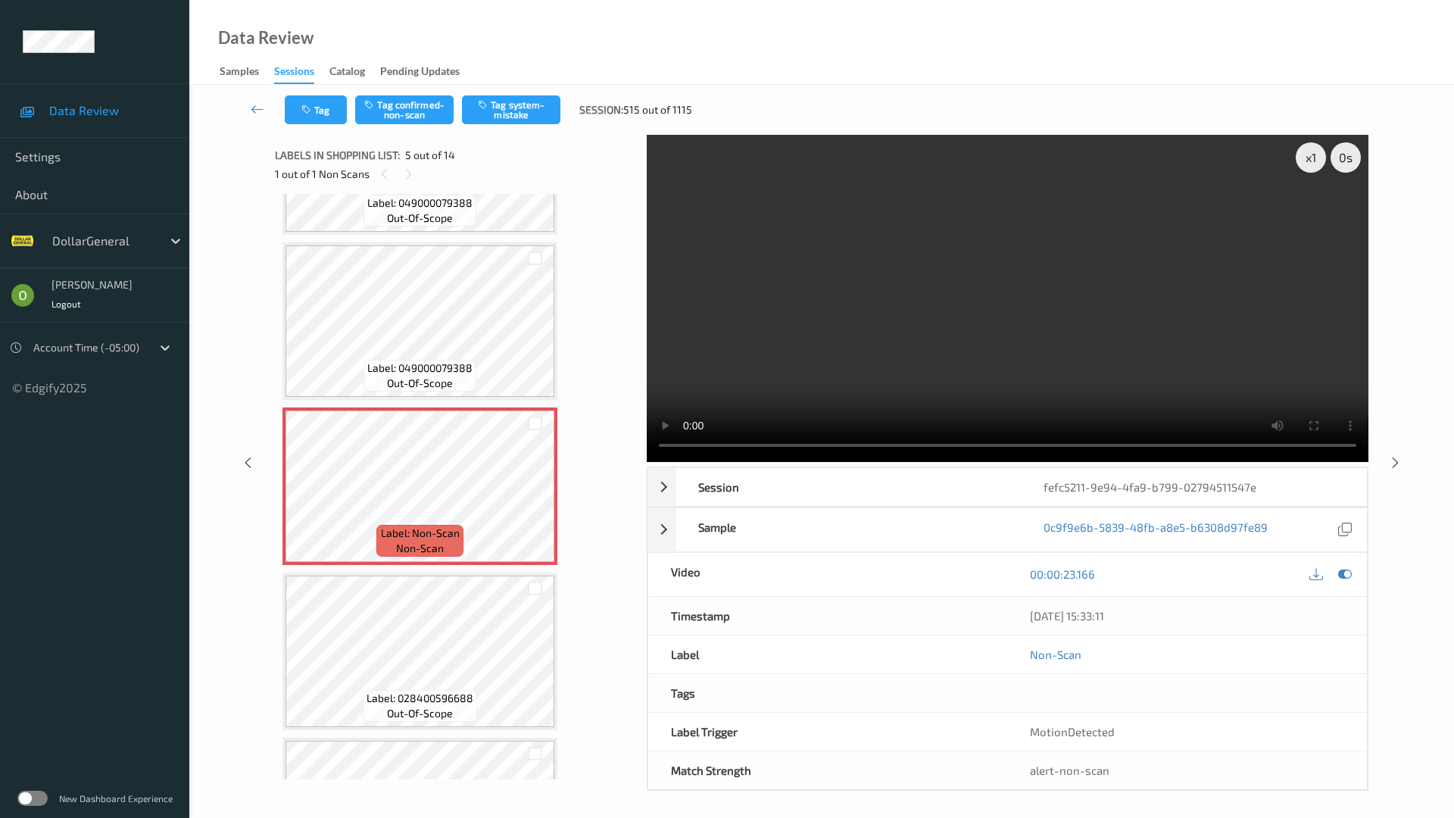
click at [1076, 370] on video at bounding box center [1008, 298] width 722 height 327
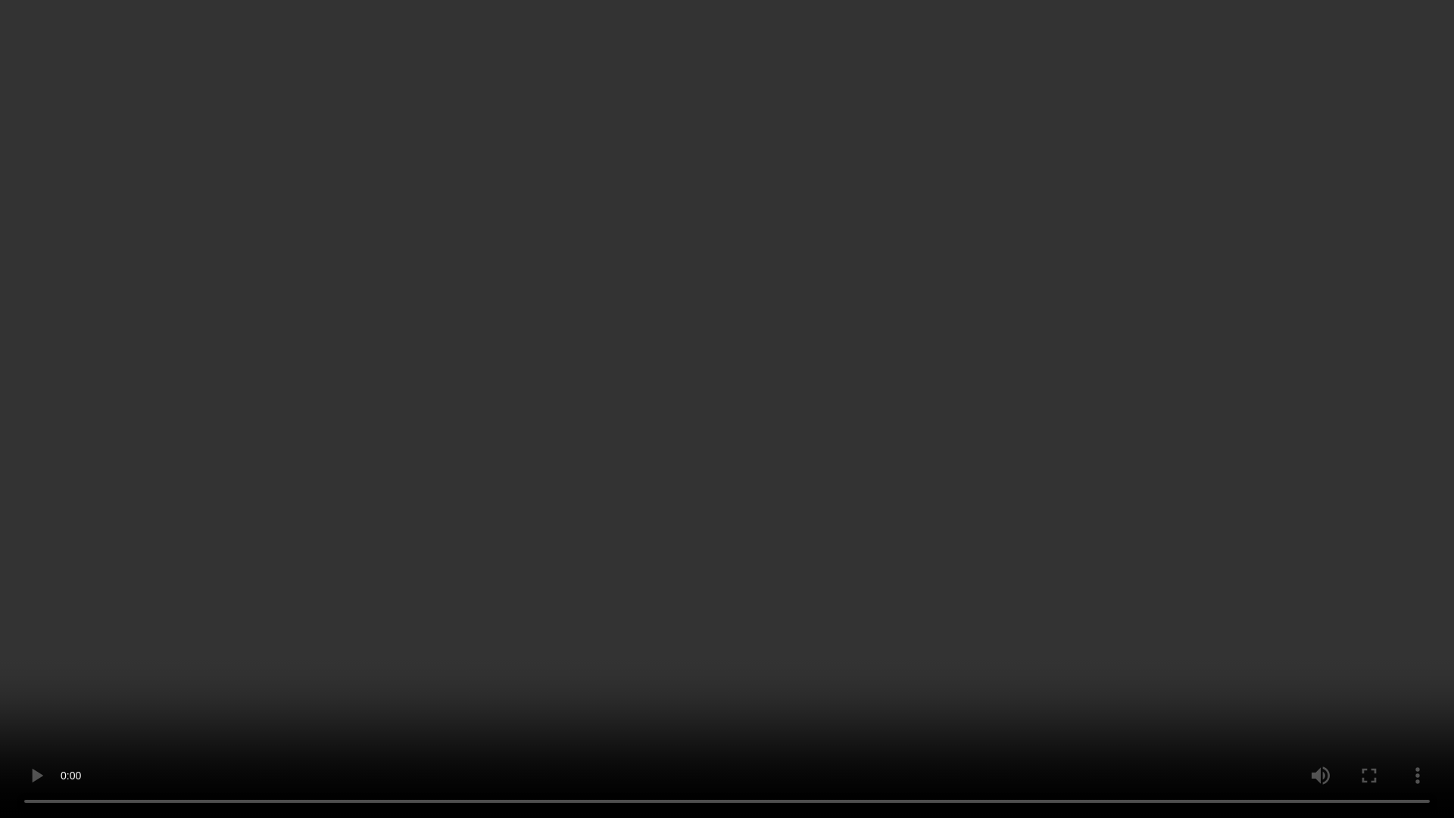
click at [885, 286] on video at bounding box center [727, 409] width 1454 height 818
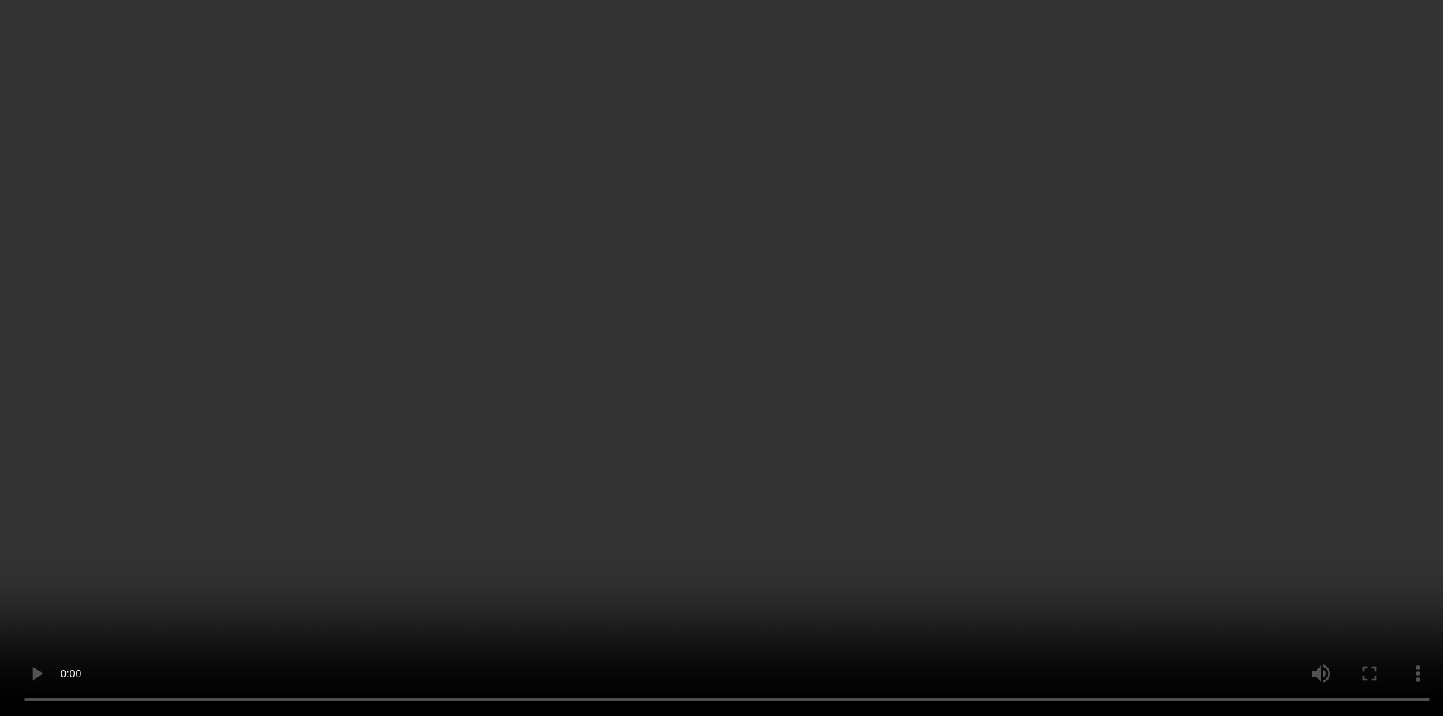
click at [1305, 157] on div "x 1" at bounding box center [1300, 157] width 30 height 30
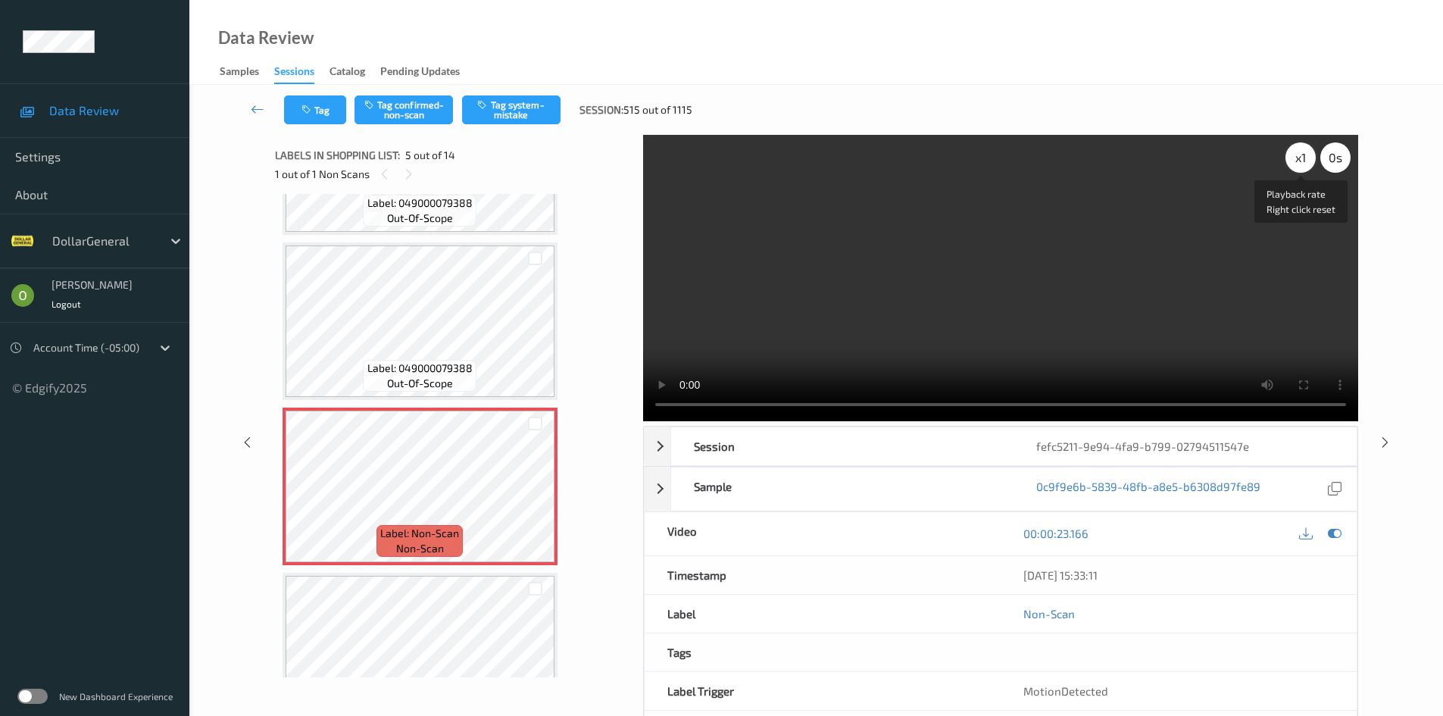
click at [1305, 157] on div "x 1" at bounding box center [1300, 157] width 30 height 30
click at [1206, 226] on video at bounding box center [1000, 278] width 715 height 286
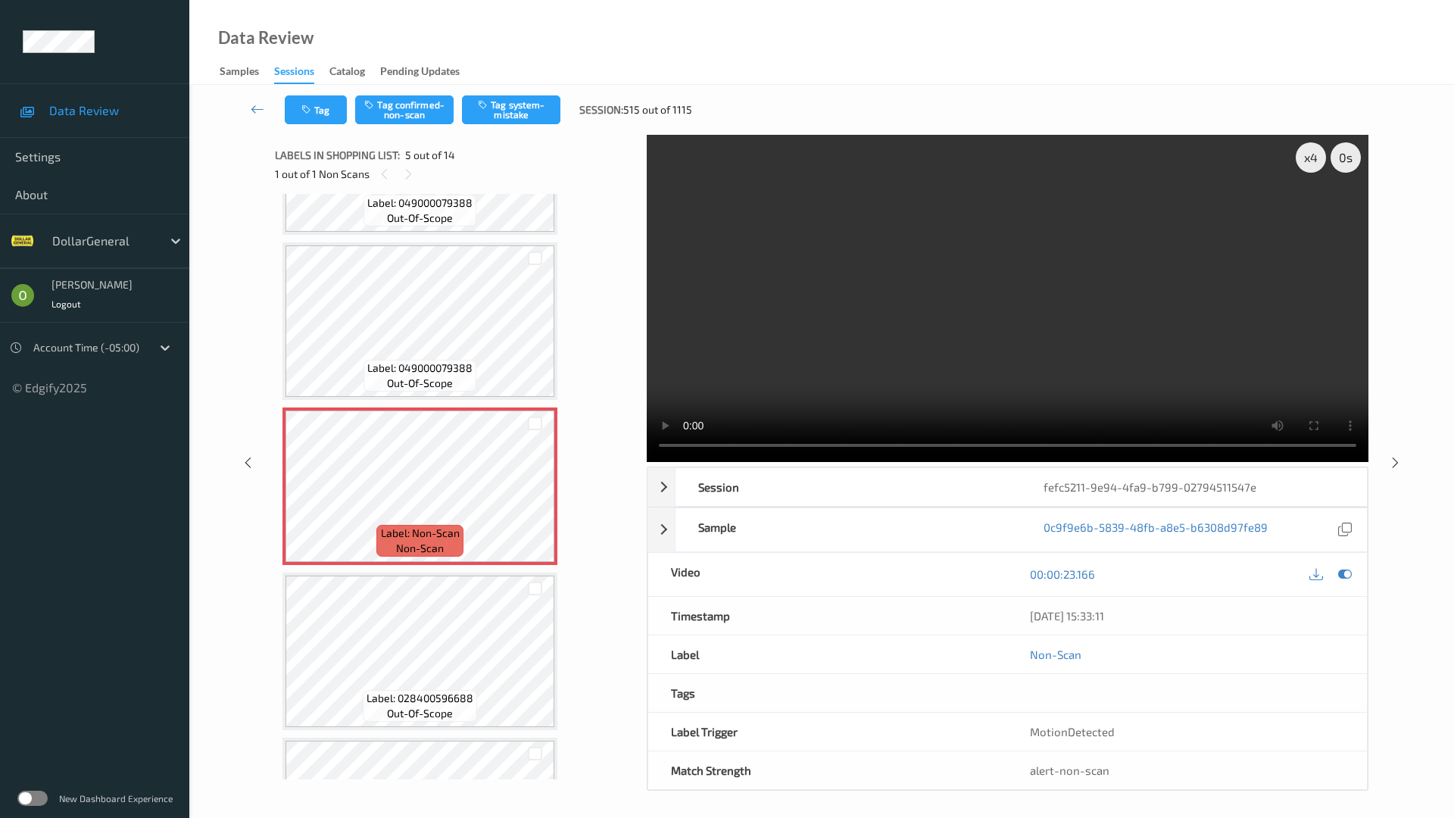
click at [936, 298] on video at bounding box center [1008, 298] width 722 height 327
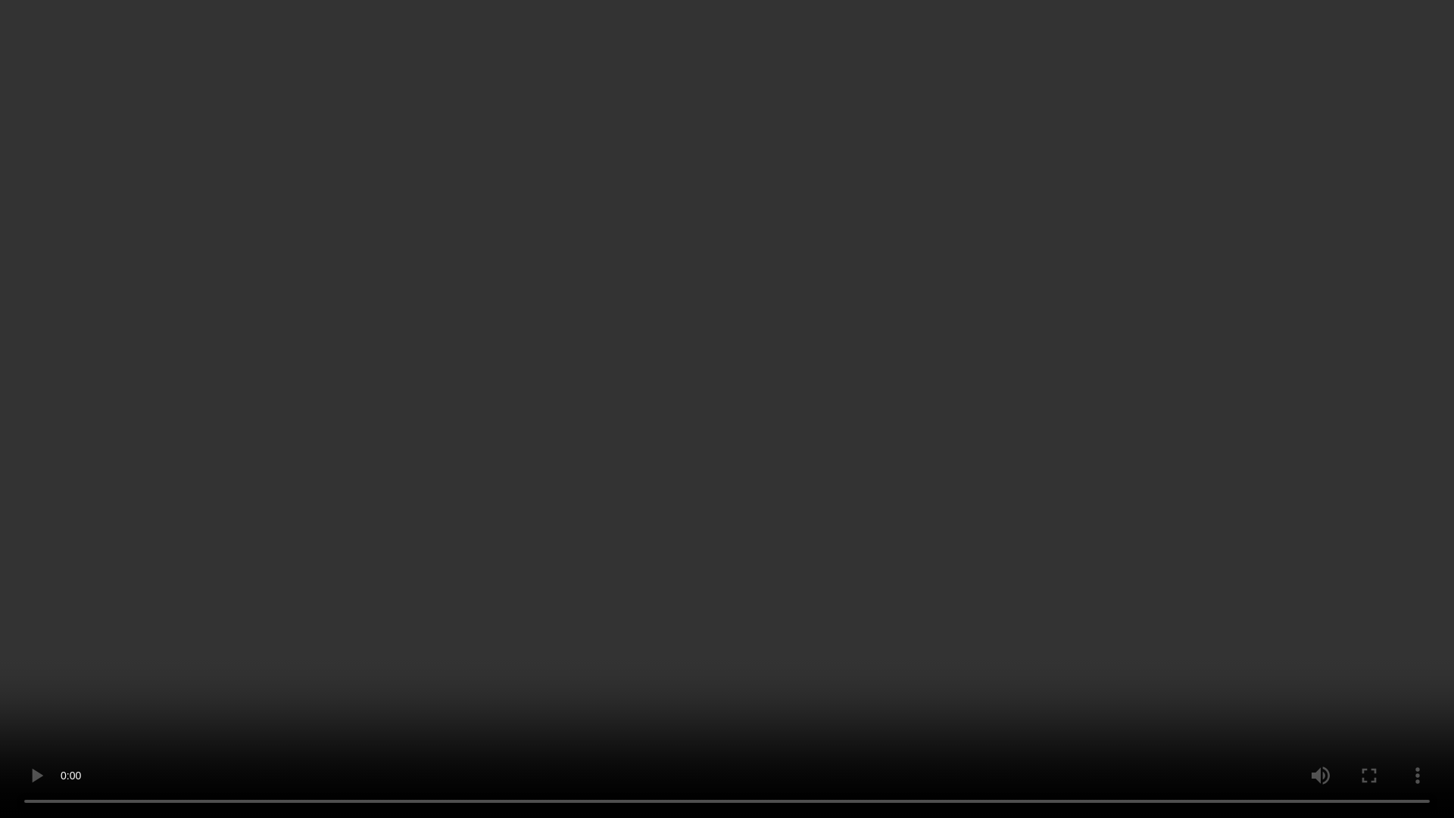
click at [867, 342] on video at bounding box center [727, 409] width 1454 height 818
drag, startPoint x: 867, startPoint y: 342, endPoint x: 854, endPoint y: 273, distance: 69.5
click at [865, 342] on video at bounding box center [727, 409] width 1454 height 818
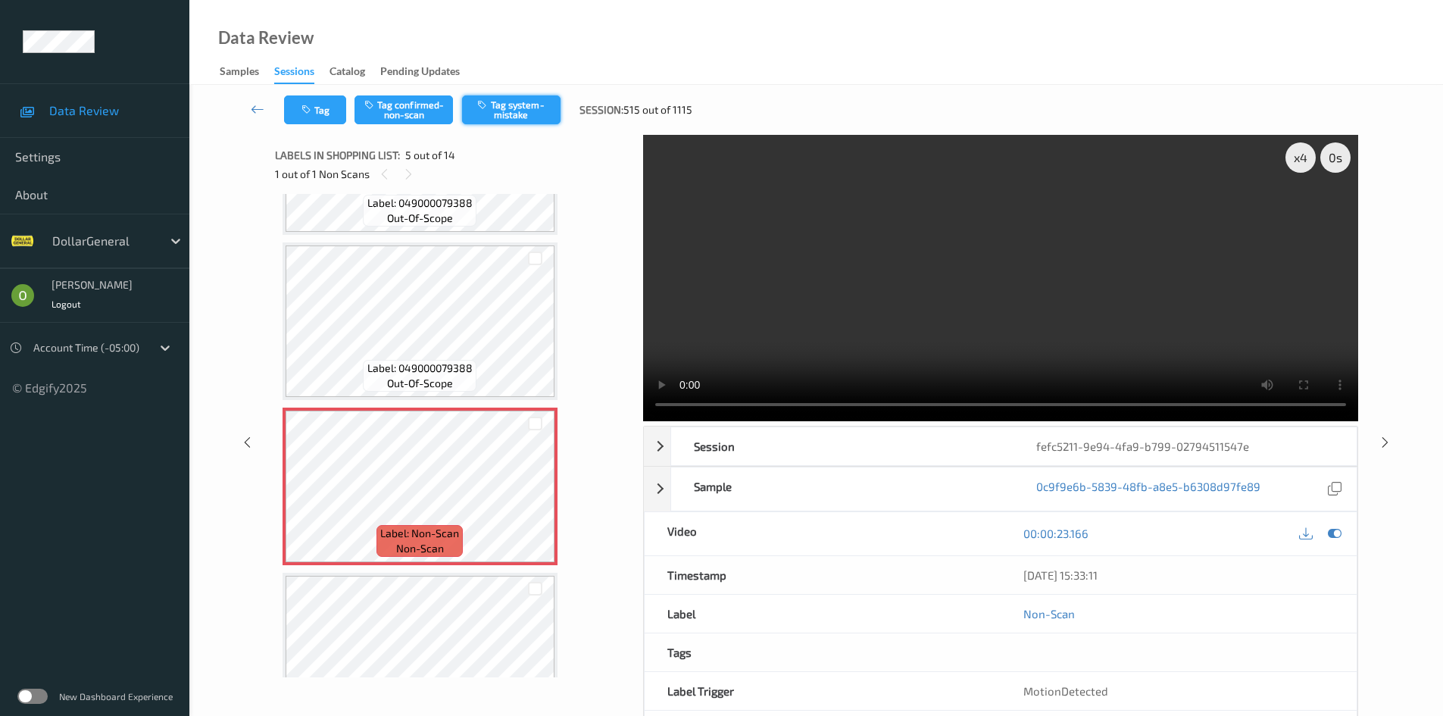
click at [519, 113] on button "Tag system-mistake" at bounding box center [511, 109] width 98 height 29
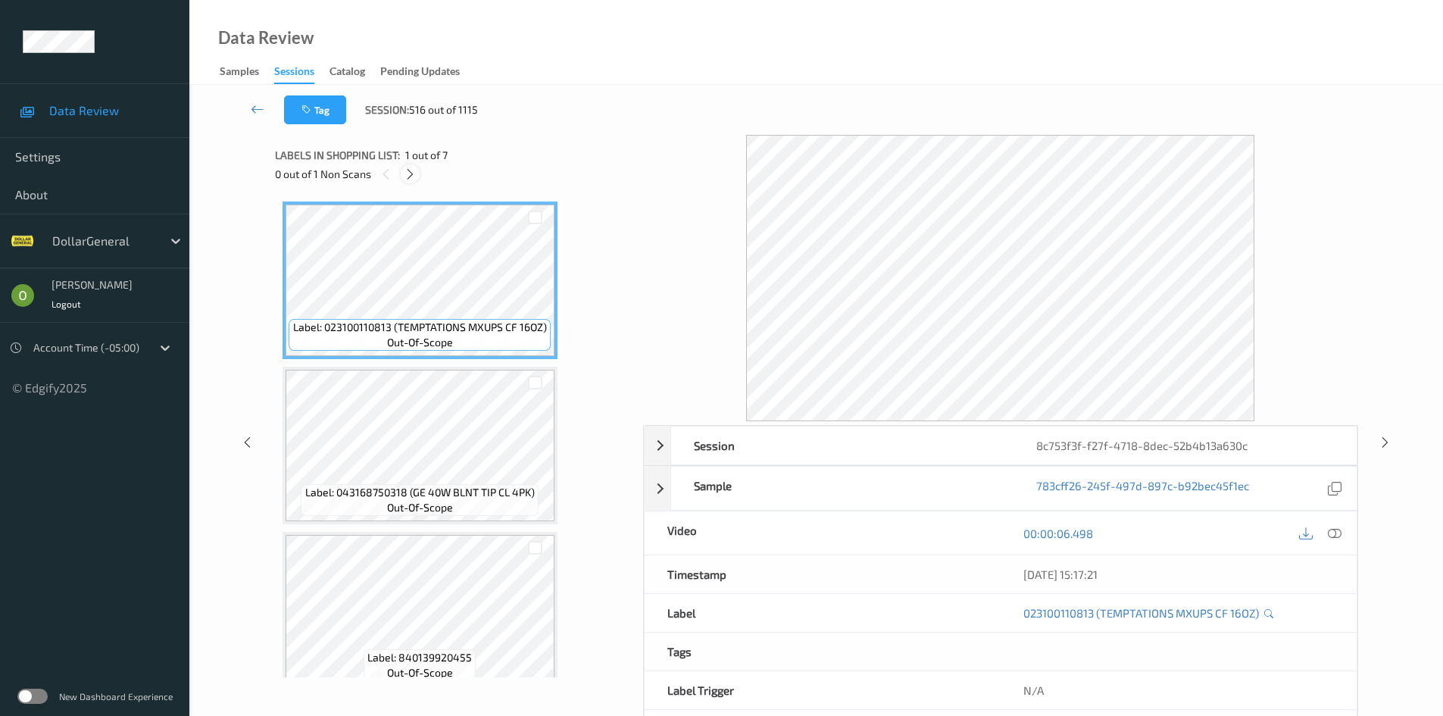
click at [419, 174] on div at bounding box center [410, 173] width 19 height 19
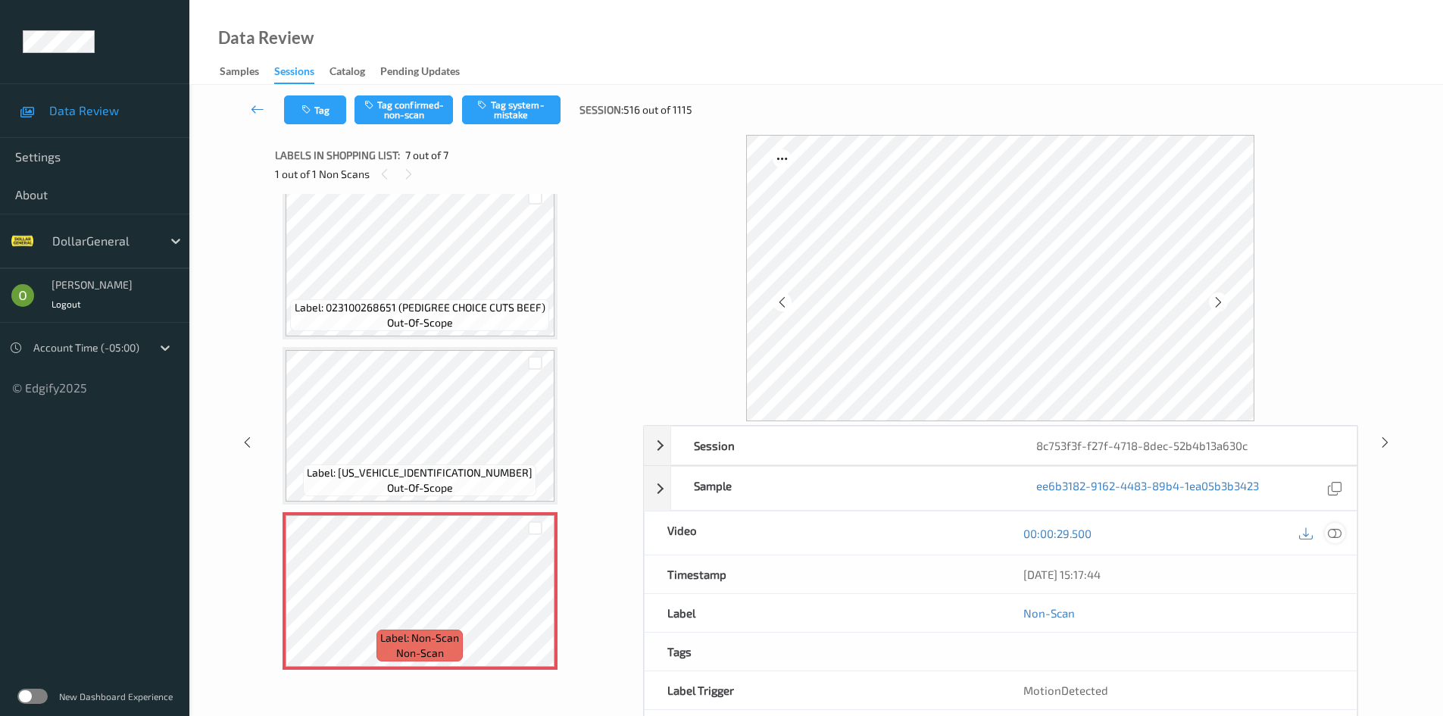
click at [1338, 527] on icon at bounding box center [1335, 533] width 14 height 14
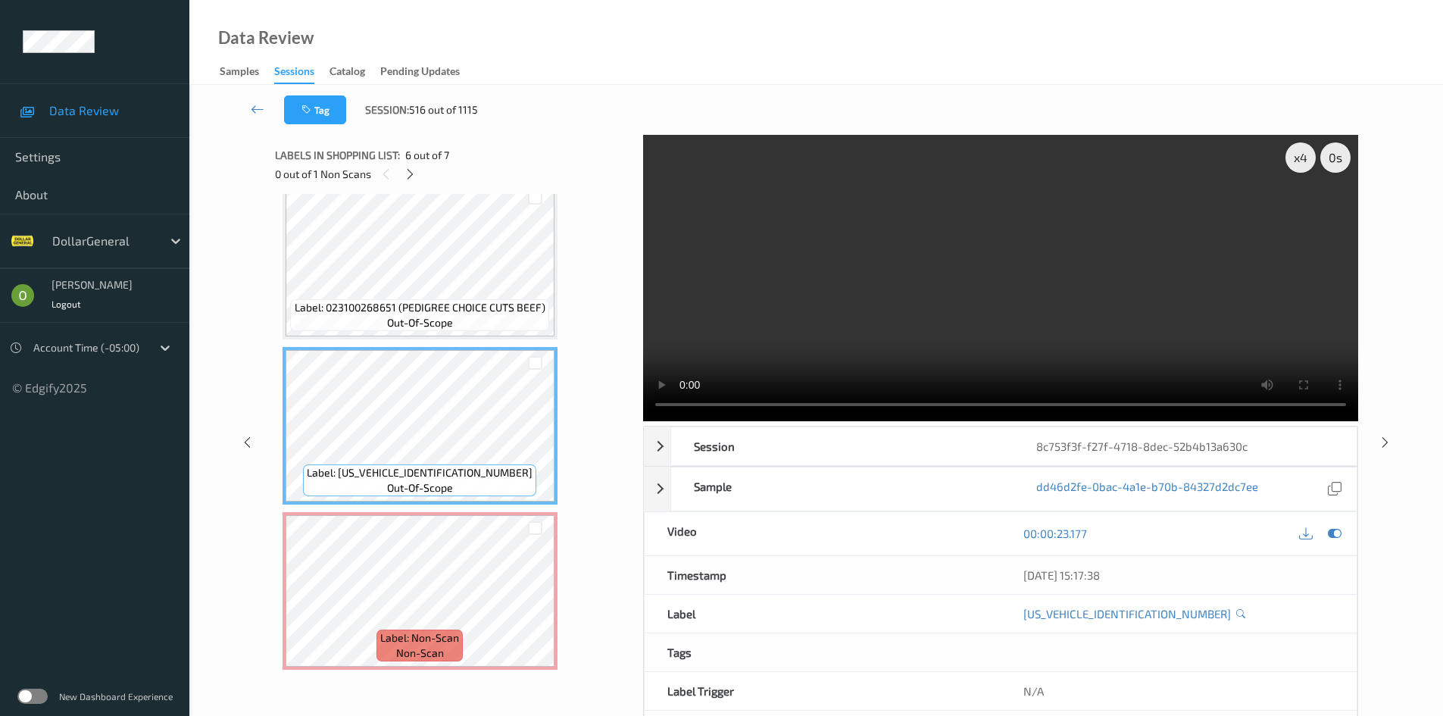
click at [1046, 213] on video at bounding box center [1000, 278] width 715 height 286
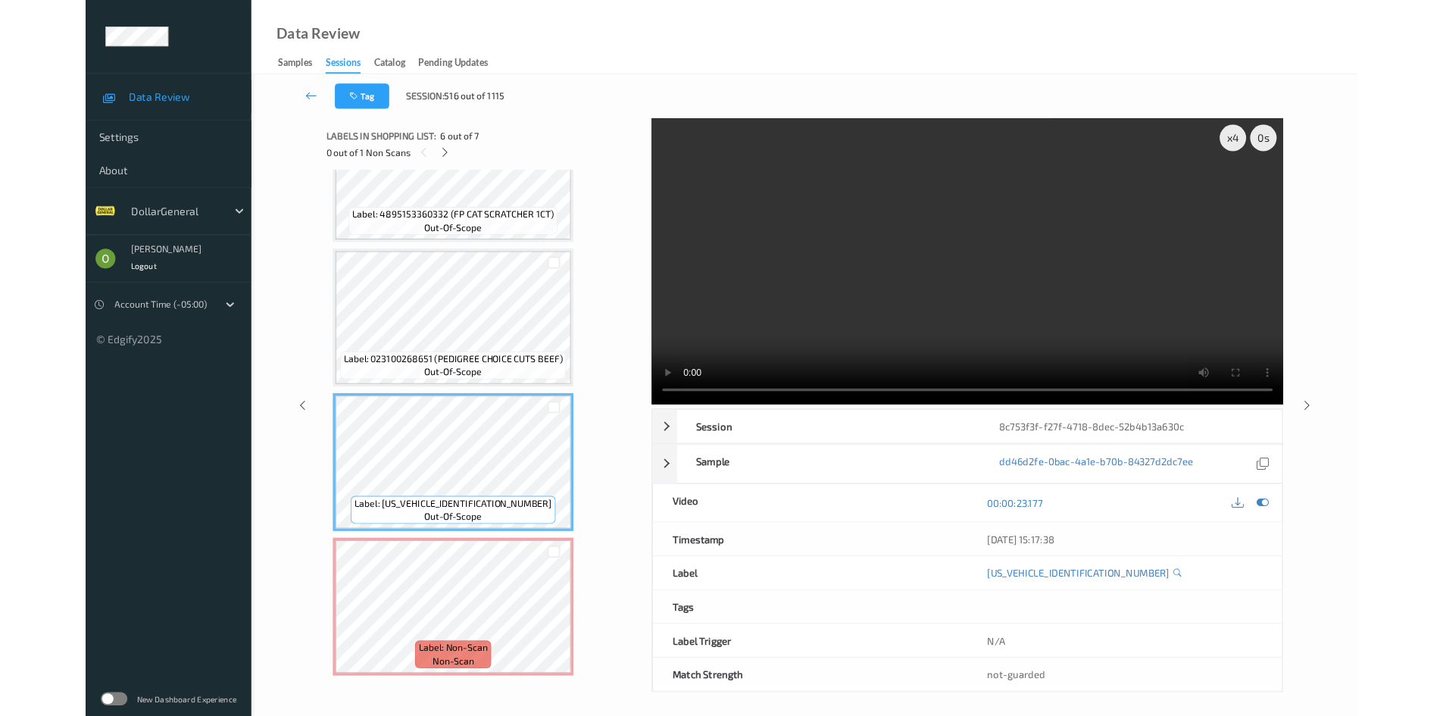
scroll to position [578, 0]
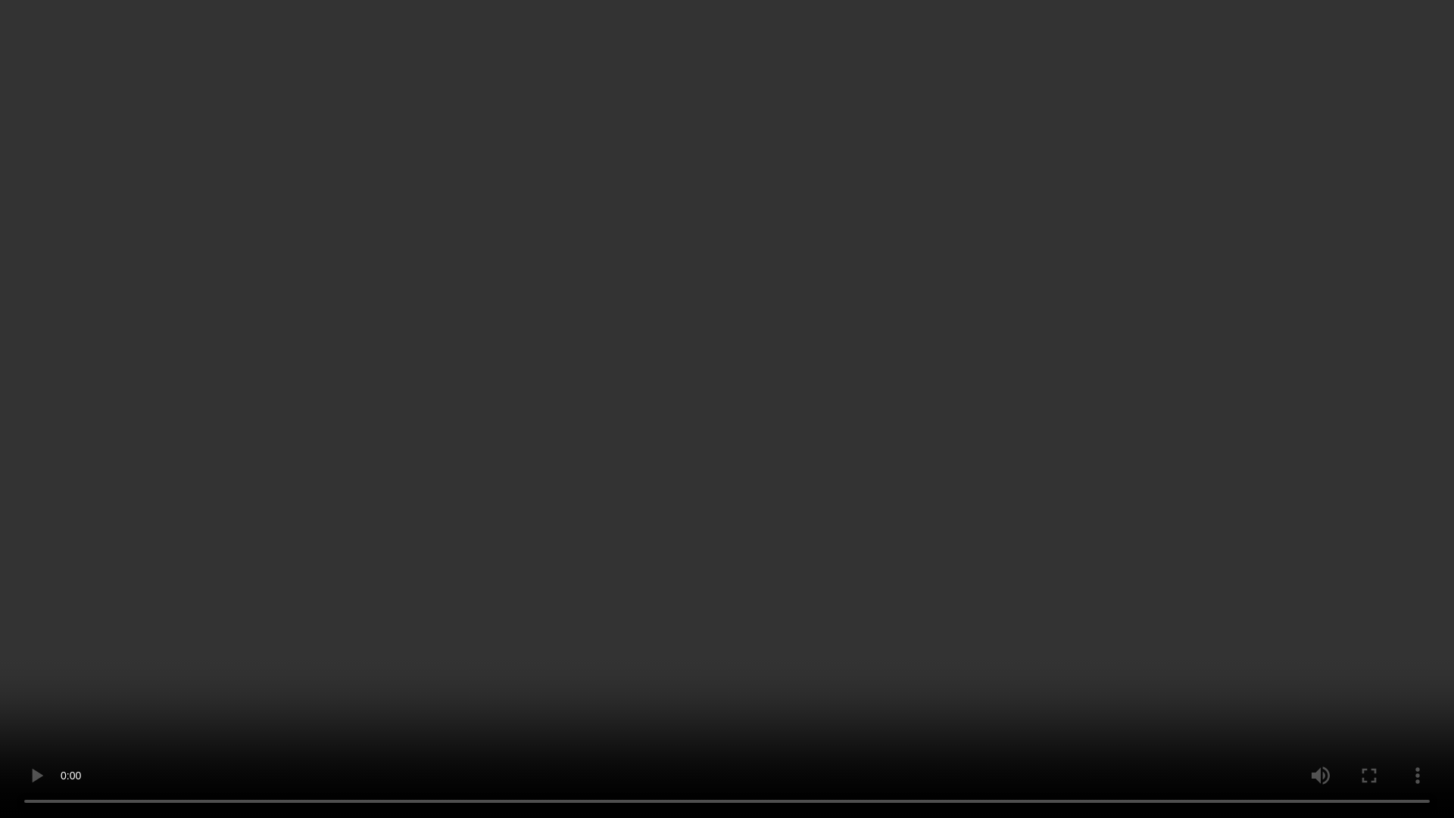
click at [1031, 294] on video at bounding box center [727, 409] width 1454 height 818
drag, startPoint x: 888, startPoint y: 266, endPoint x: 897, endPoint y: 258, distance: 12.3
click at [894, 261] on video at bounding box center [727, 409] width 1454 height 818
drag, startPoint x: 891, startPoint y: 364, endPoint x: 899, endPoint y: 357, distance: 10.8
click at [896, 360] on video at bounding box center [727, 409] width 1454 height 818
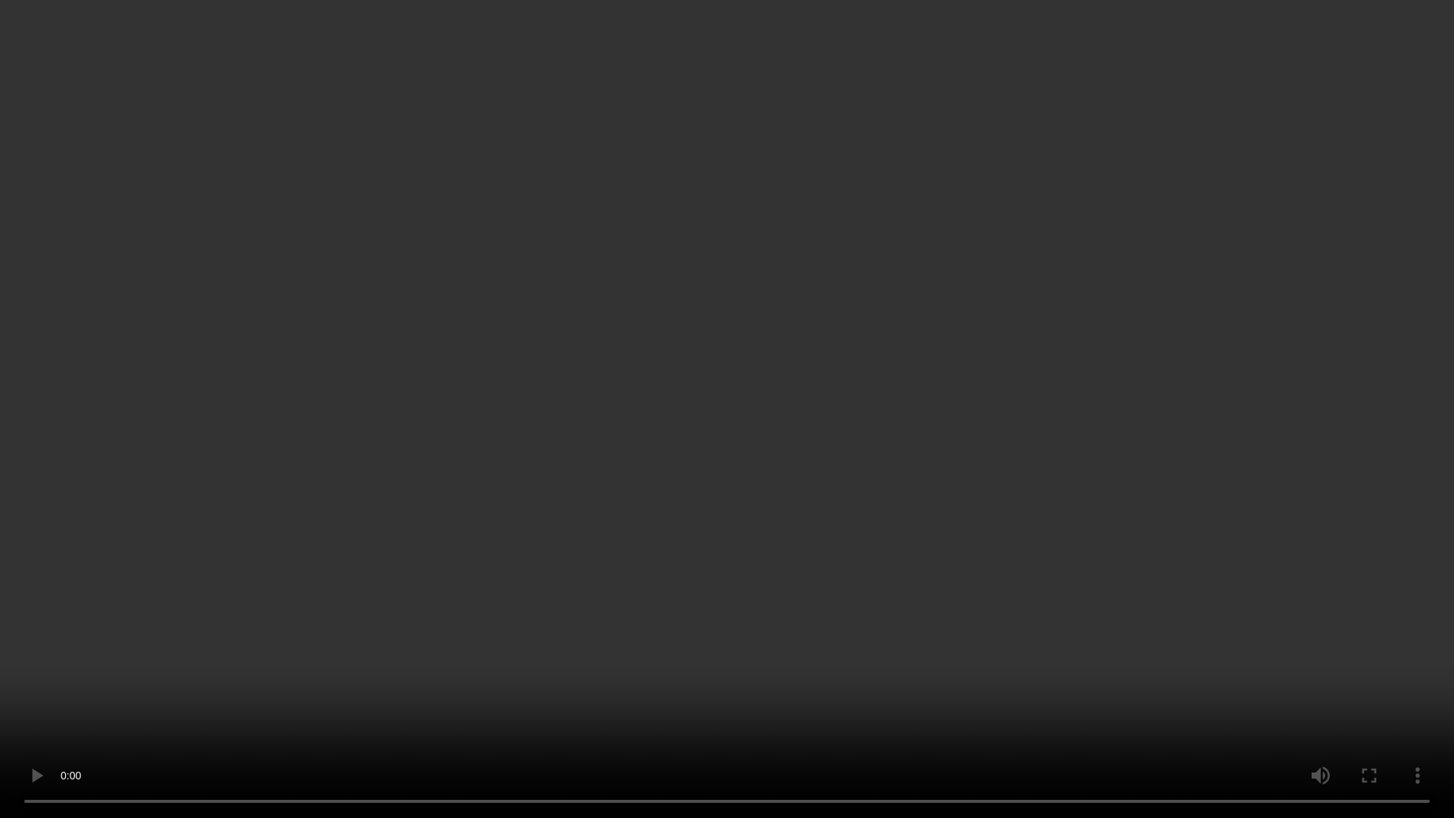
click at [899, 357] on video at bounding box center [727, 409] width 1454 height 818
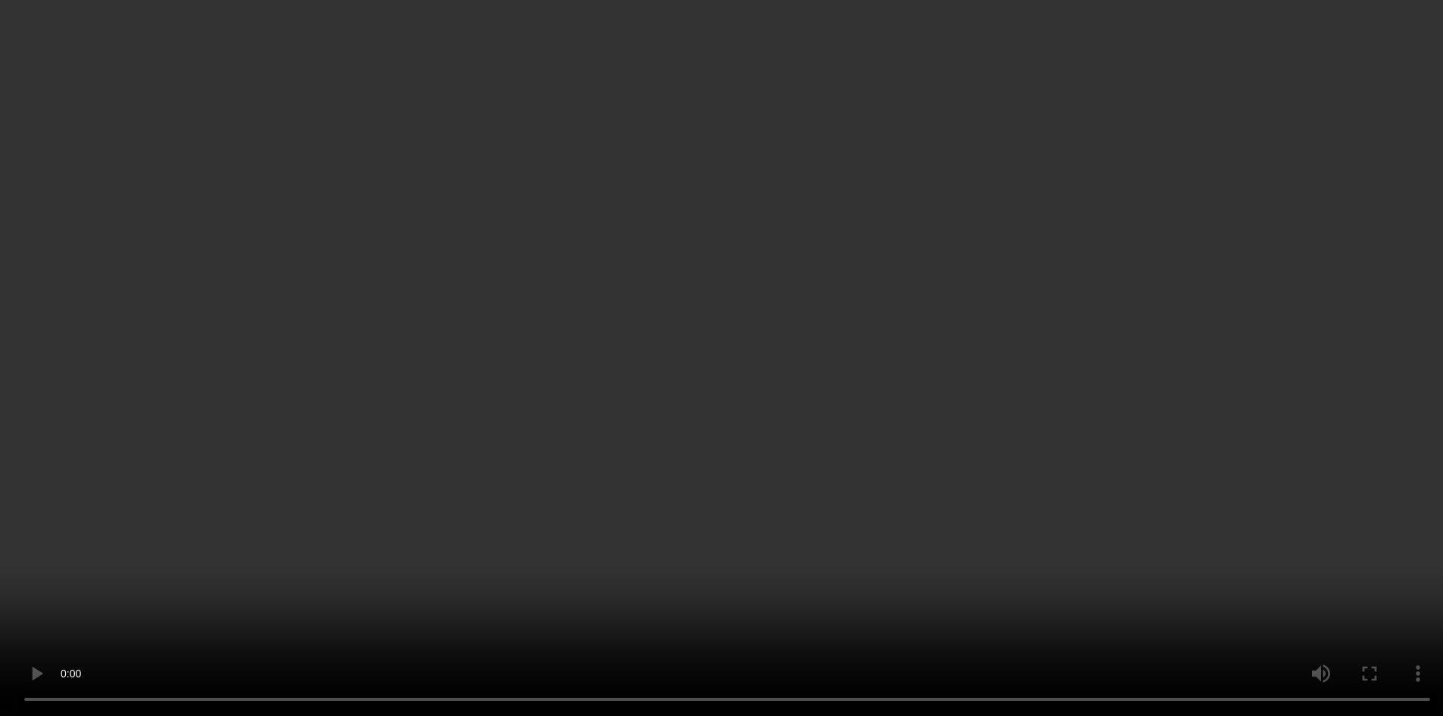
scroll to position [654, 0]
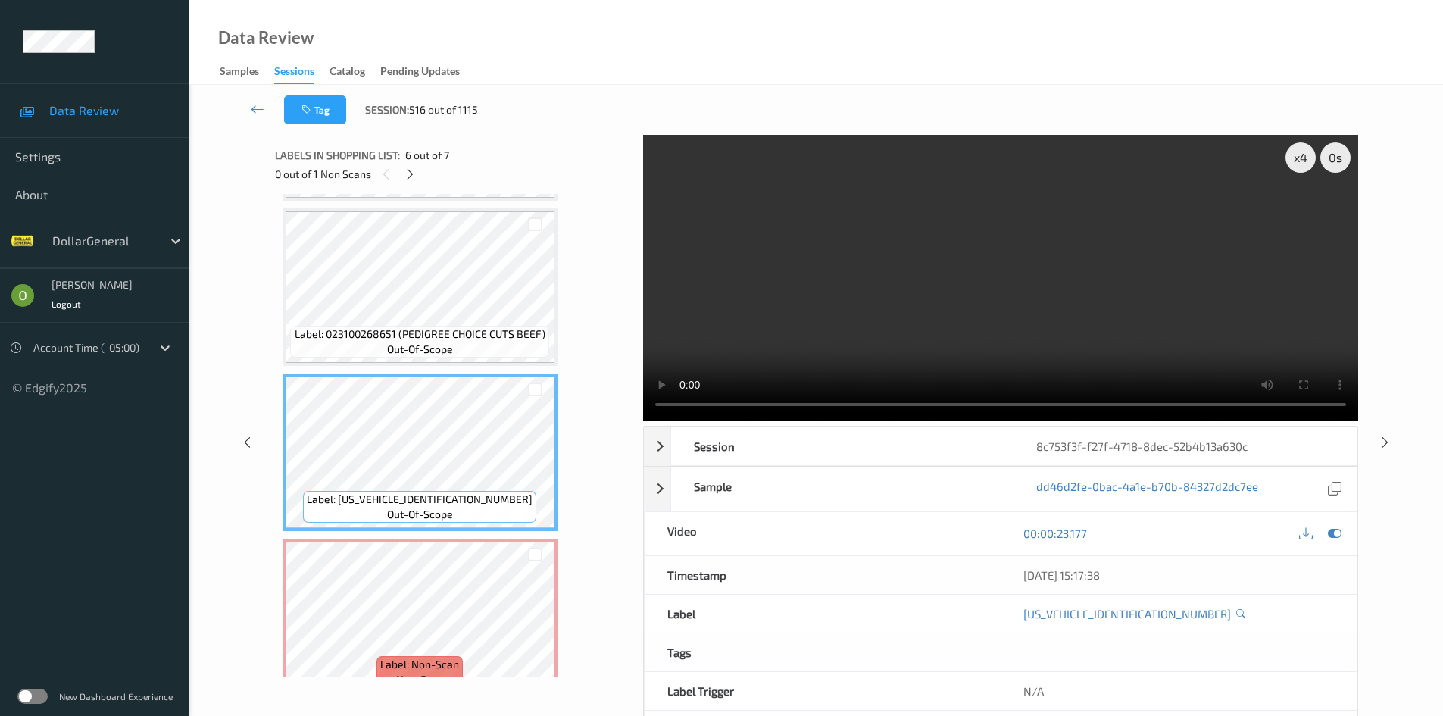
click at [476, 348] on div "Label: 023100268651 (PEDIGREE CHOICE CUTS BEEF) out-of-scope" at bounding box center [419, 342] width 258 height 32
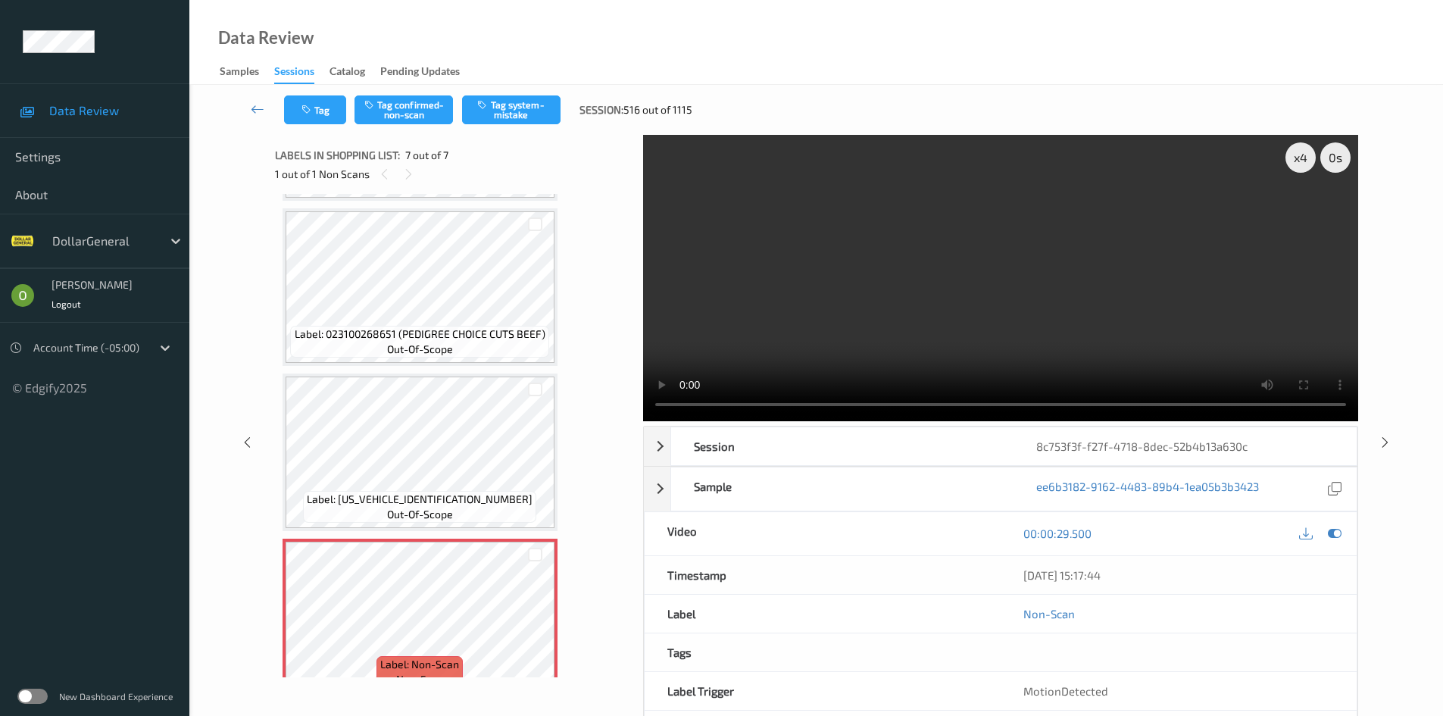
click at [469, 491] on div "Label: [US_VEHICLE_IDENTIFICATION_NUMBER] out-of-scope" at bounding box center [419, 507] width 233 height 32
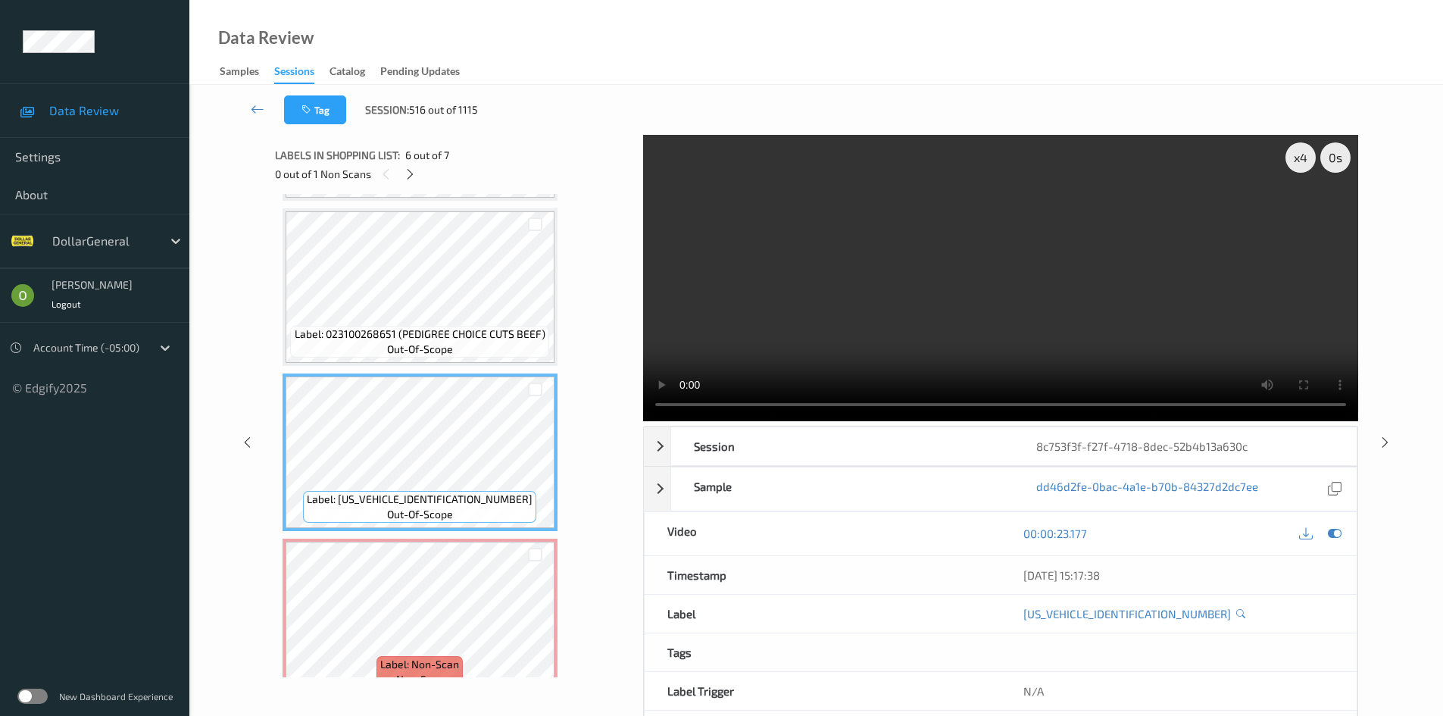
click at [994, 298] on video at bounding box center [1000, 278] width 715 height 286
click at [723, 321] on video at bounding box center [1000, 278] width 715 height 286
click at [760, 295] on video at bounding box center [1000, 278] width 715 height 286
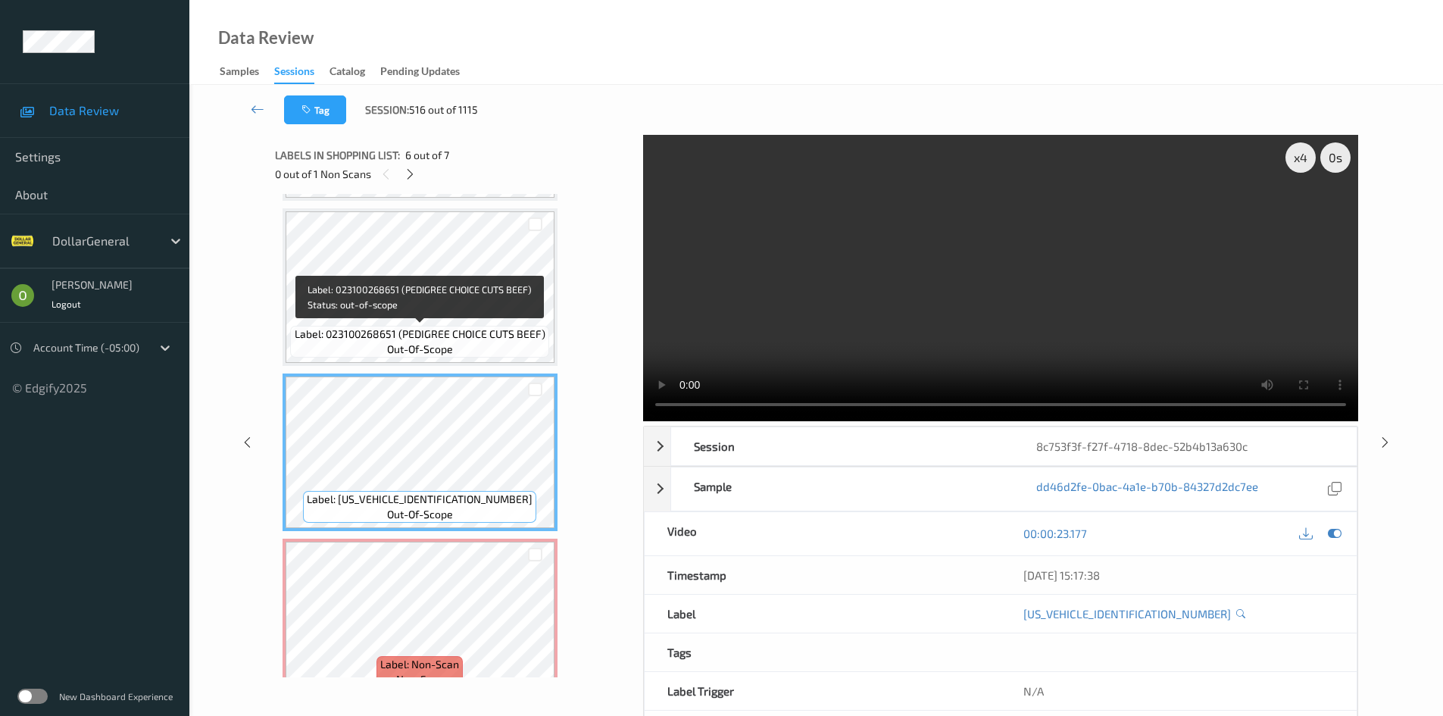
click at [498, 326] on div "Label: 023100268651 (PEDIGREE CHOICE CUTS BEEF) out-of-scope" at bounding box center [419, 342] width 258 height 32
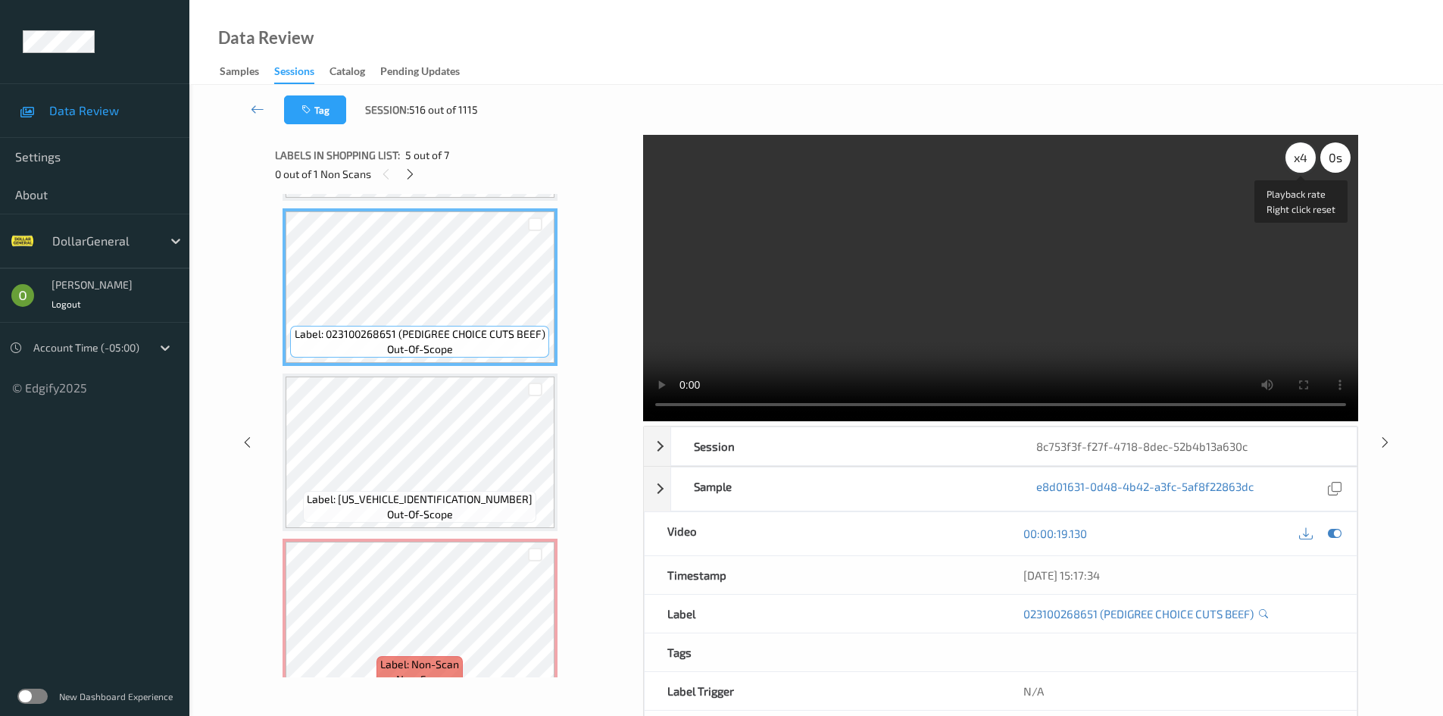
click at [1304, 164] on div "x 4" at bounding box center [1300, 157] width 30 height 30
click at [1304, 164] on div "x 8" at bounding box center [1300, 157] width 30 height 30
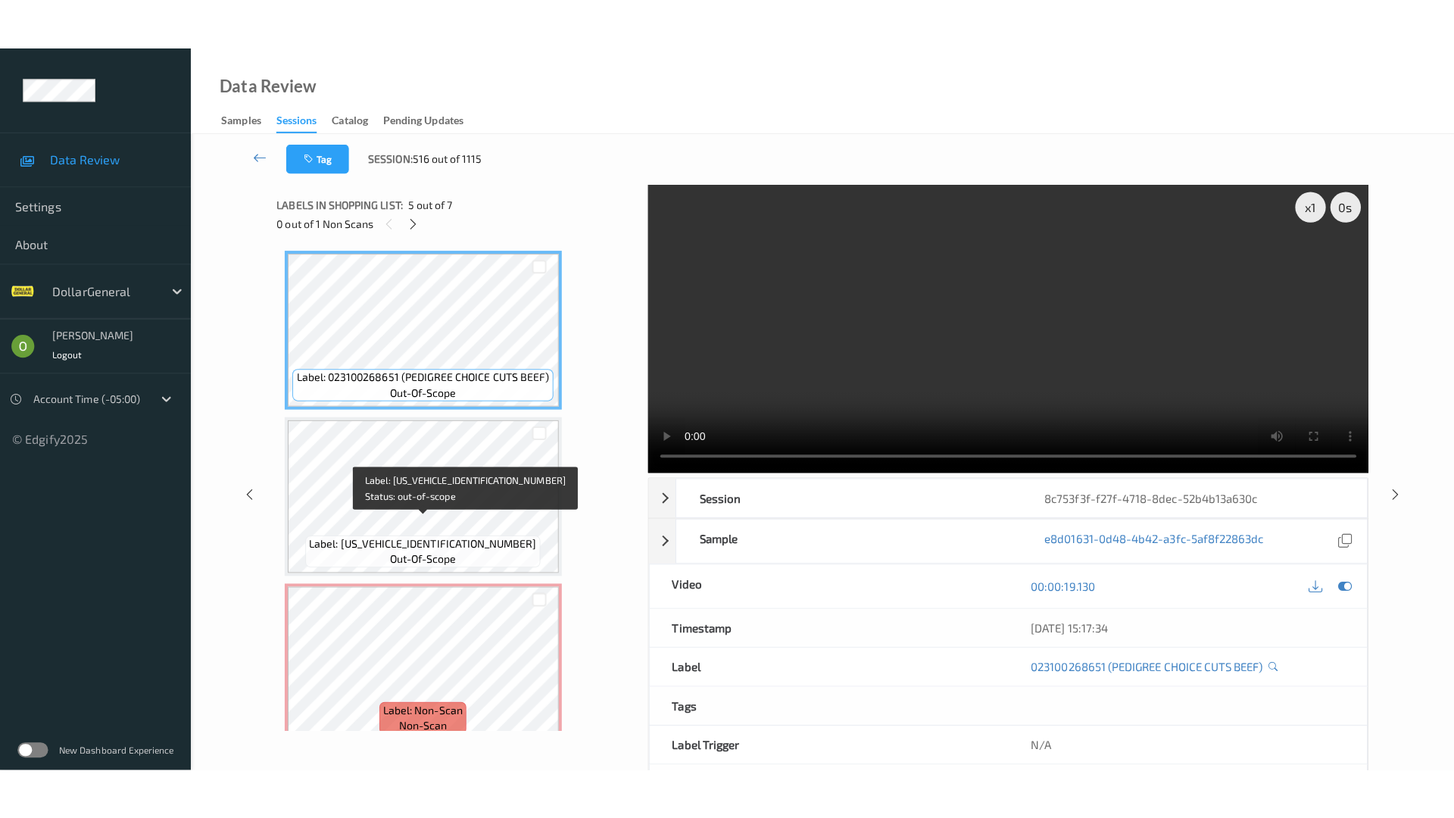
scroll to position [680, 0]
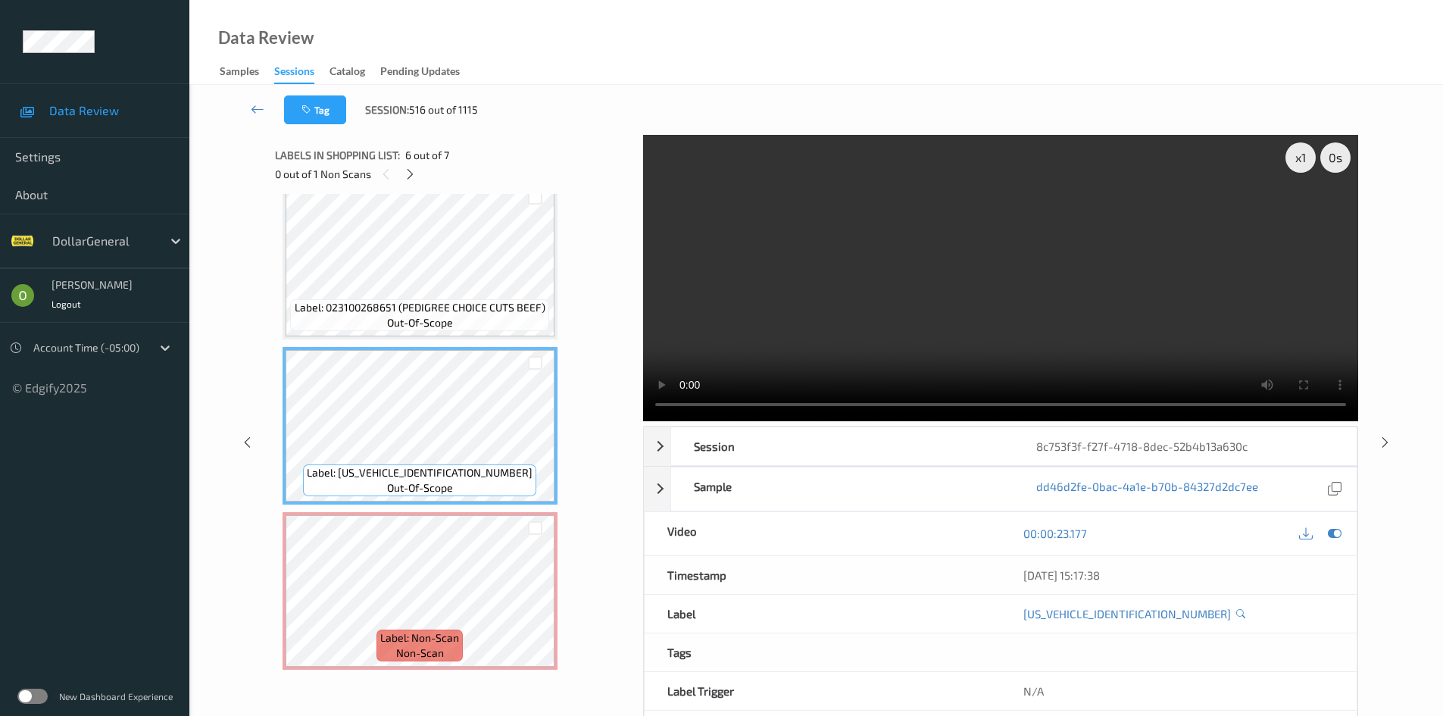
click at [1049, 286] on video at bounding box center [1000, 278] width 715 height 286
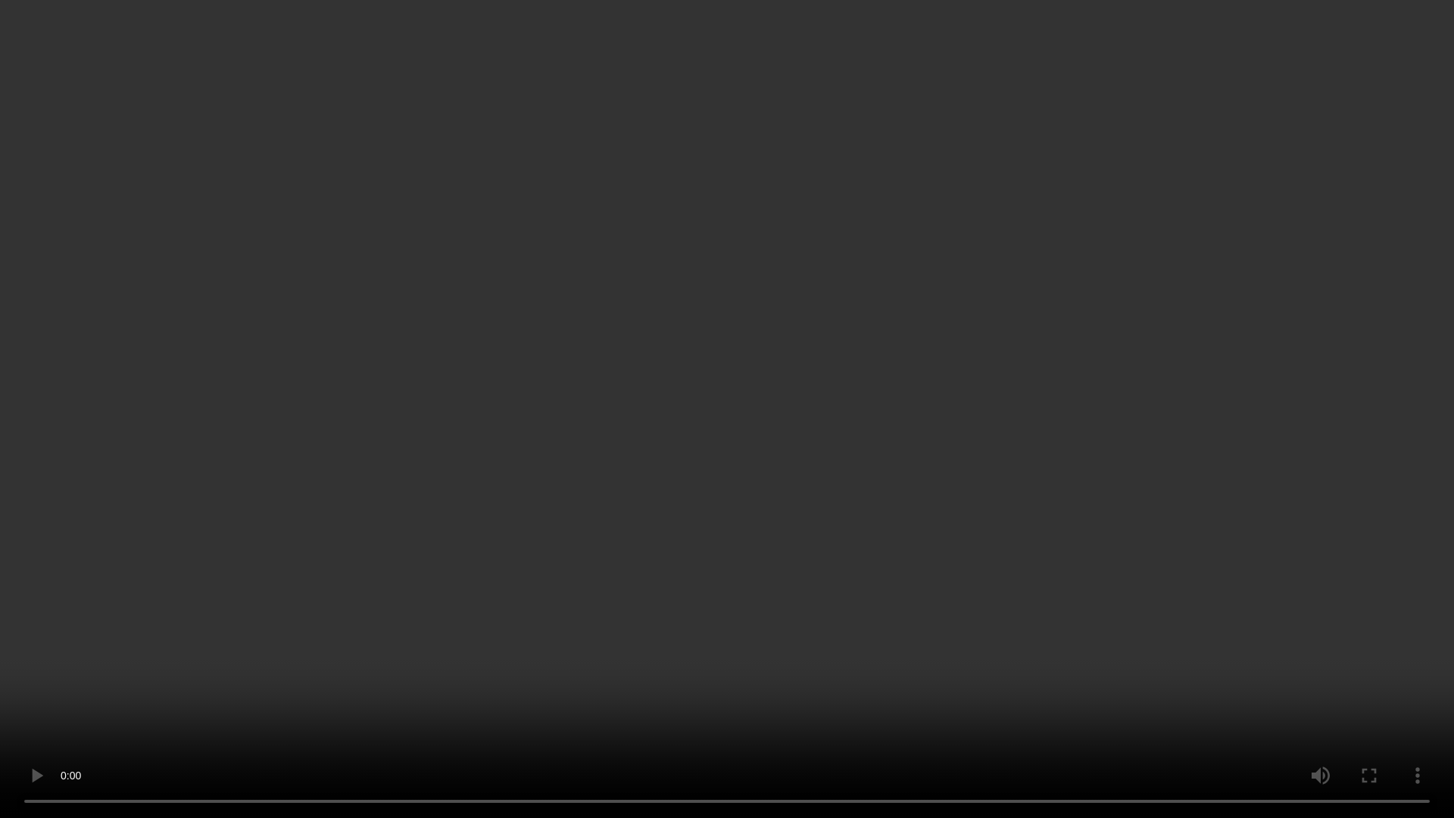
click at [1049, 352] on video at bounding box center [727, 409] width 1454 height 818
click at [955, 379] on video at bounding box center [727, 409] width 1454 height 818
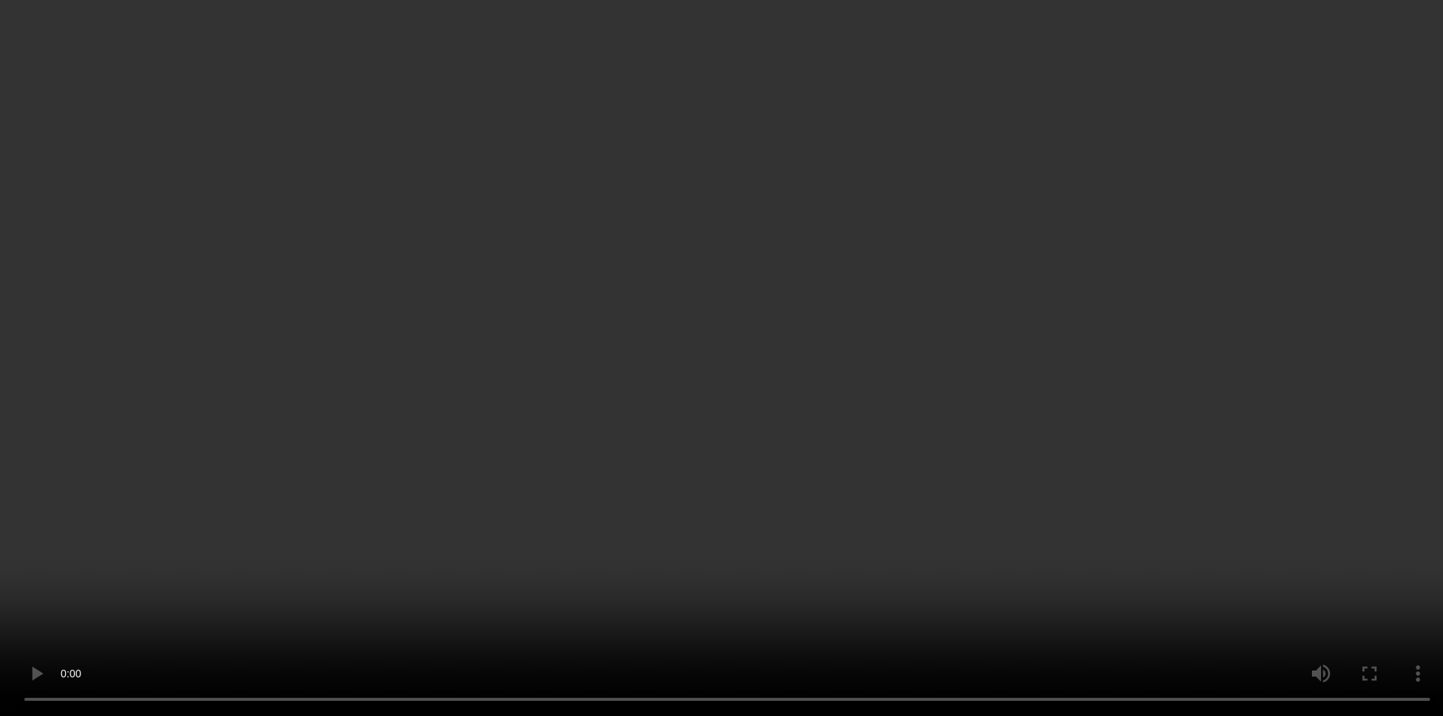
click at [960, 279] on video at bounding box center [721, 358] width 1443 height 716
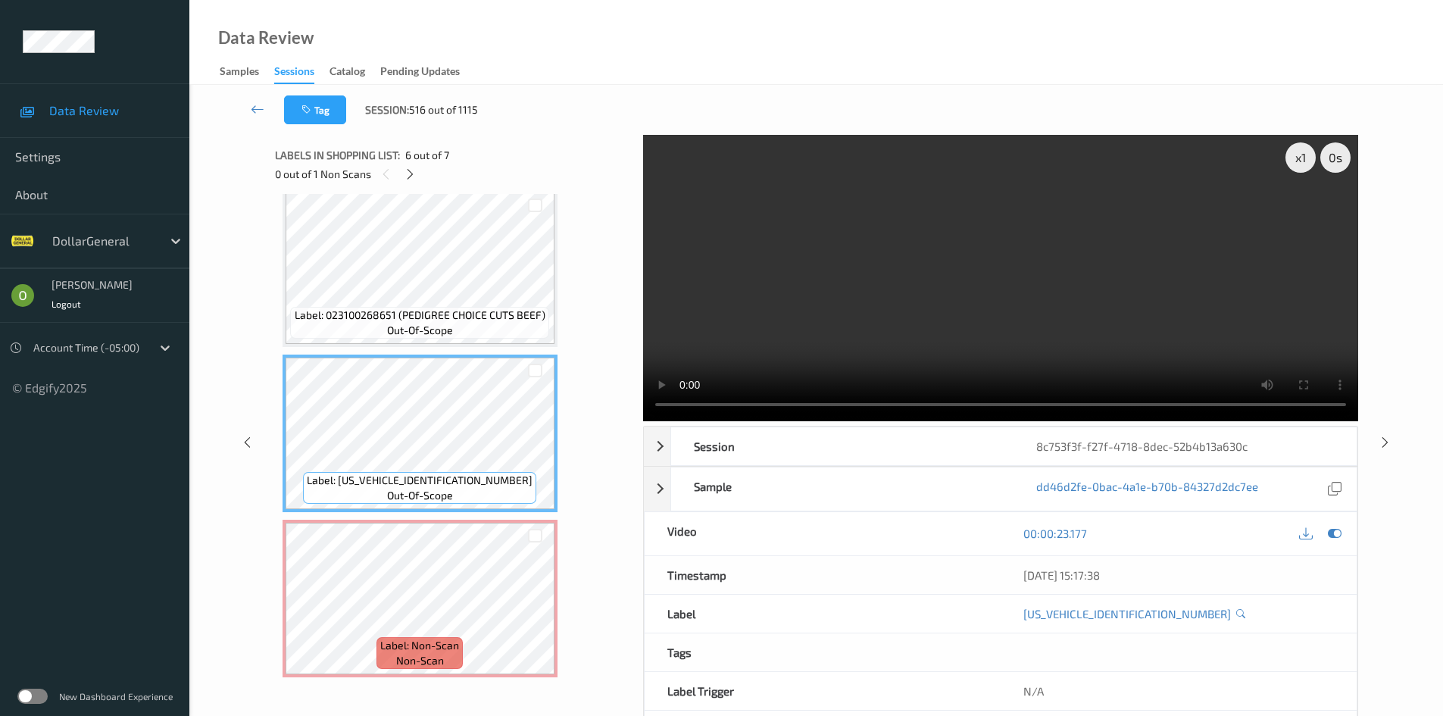
scroll to position [680, 0]
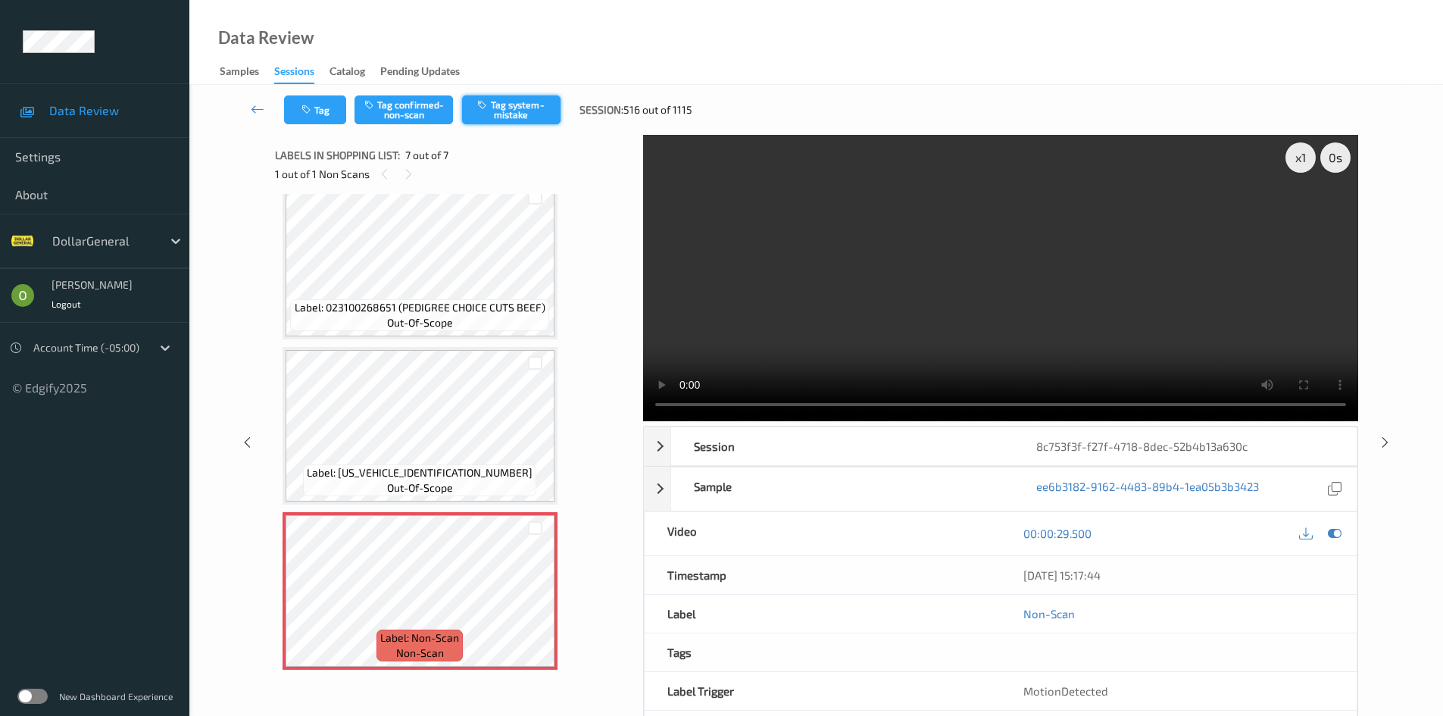
click at [527, 114] on button "Tag system-mistake" at bounding box center [511, 109] width 98 height 29
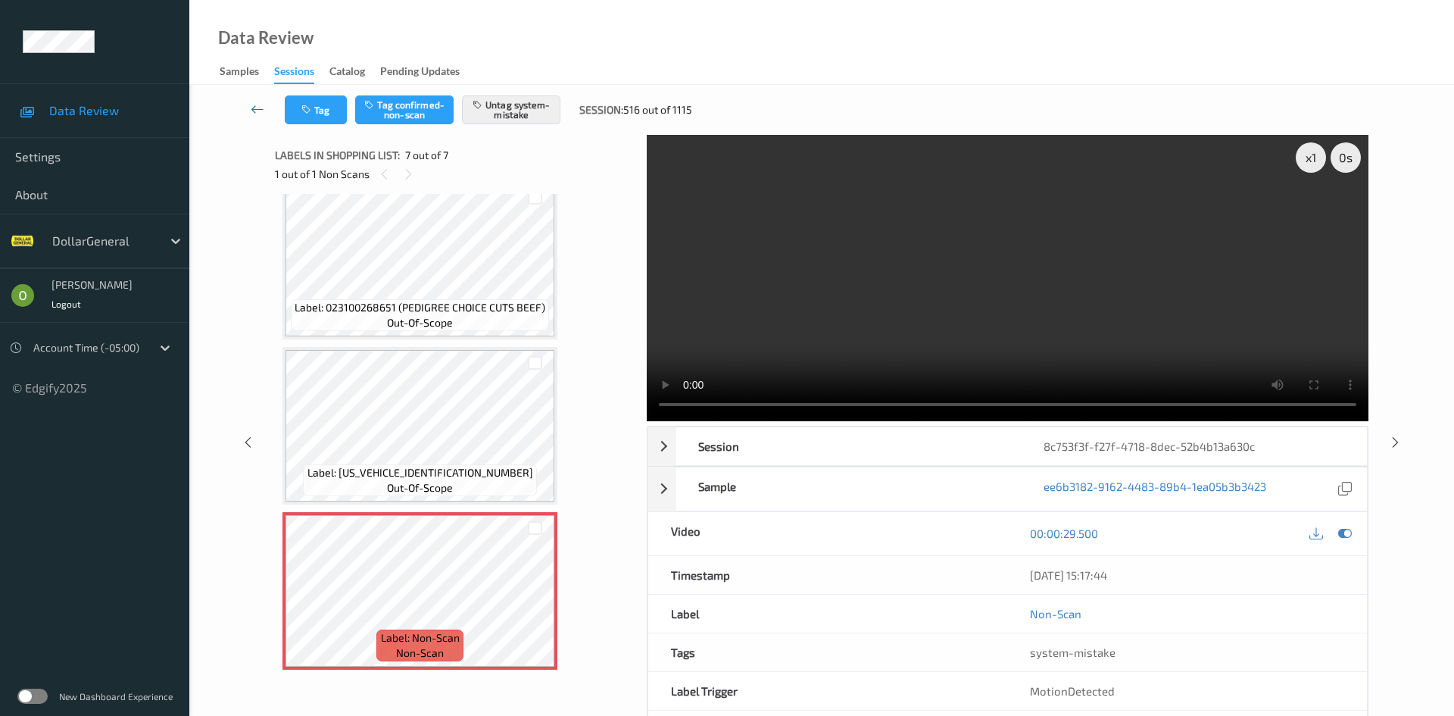
click at [263, 101] on icon at bounding box center [258, 108] width 14 height 15
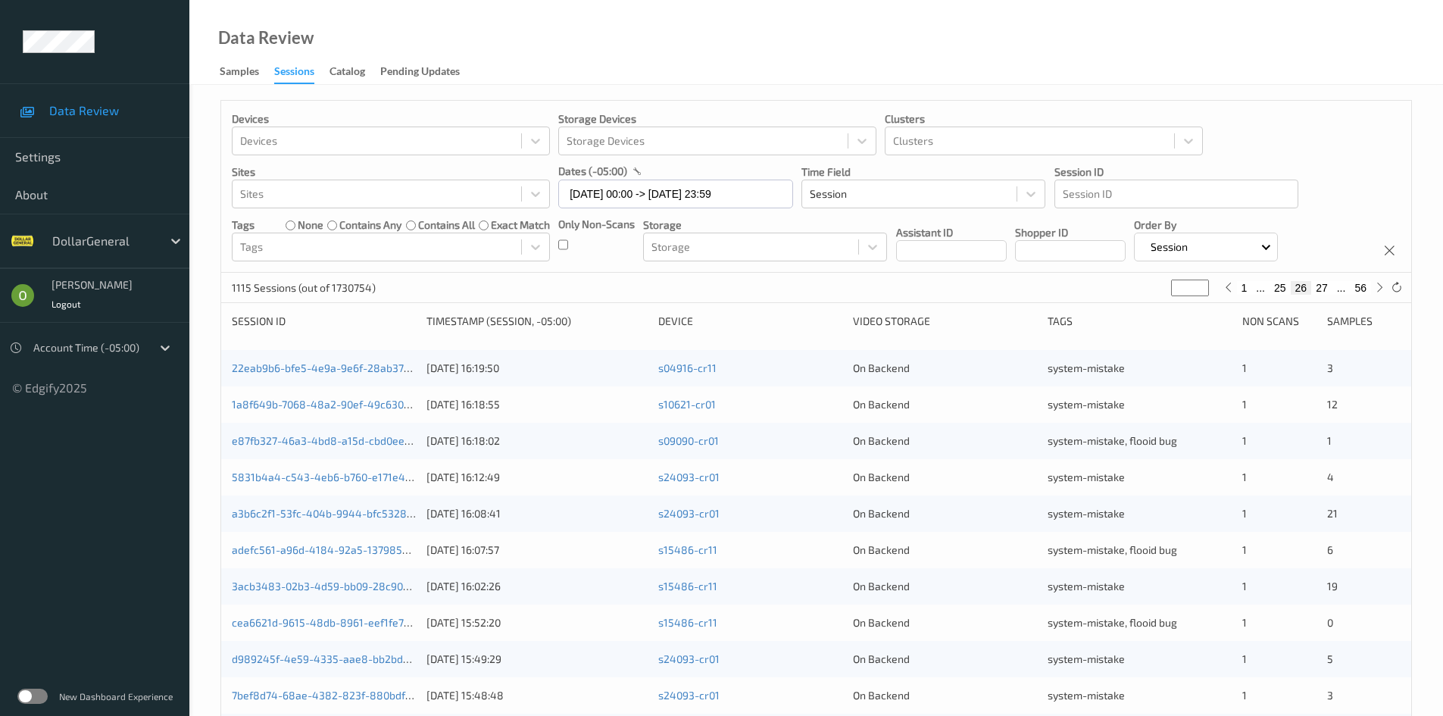
scroll to position [379, 0]
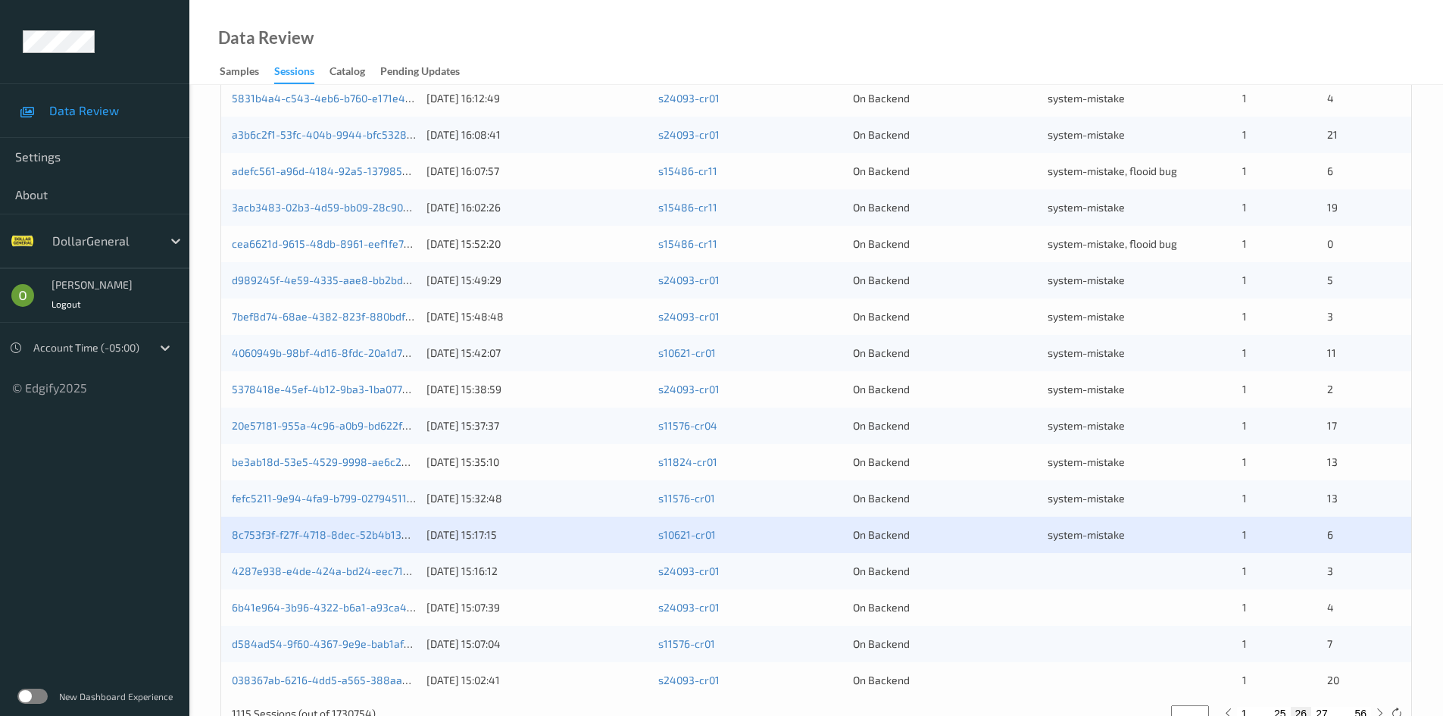
click at [1119, 565] on div at bounding box center [1139, 571] width 184 height 15
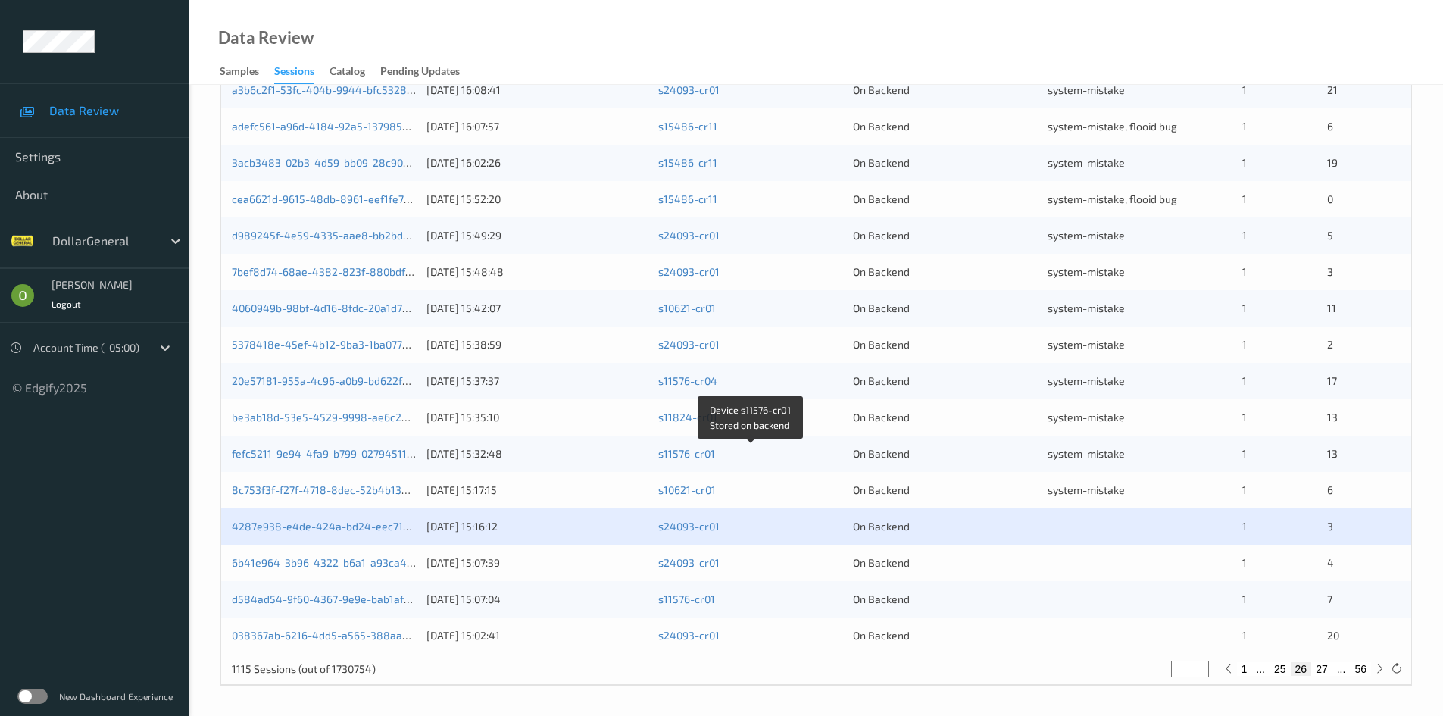
scroll to position [424, 0]
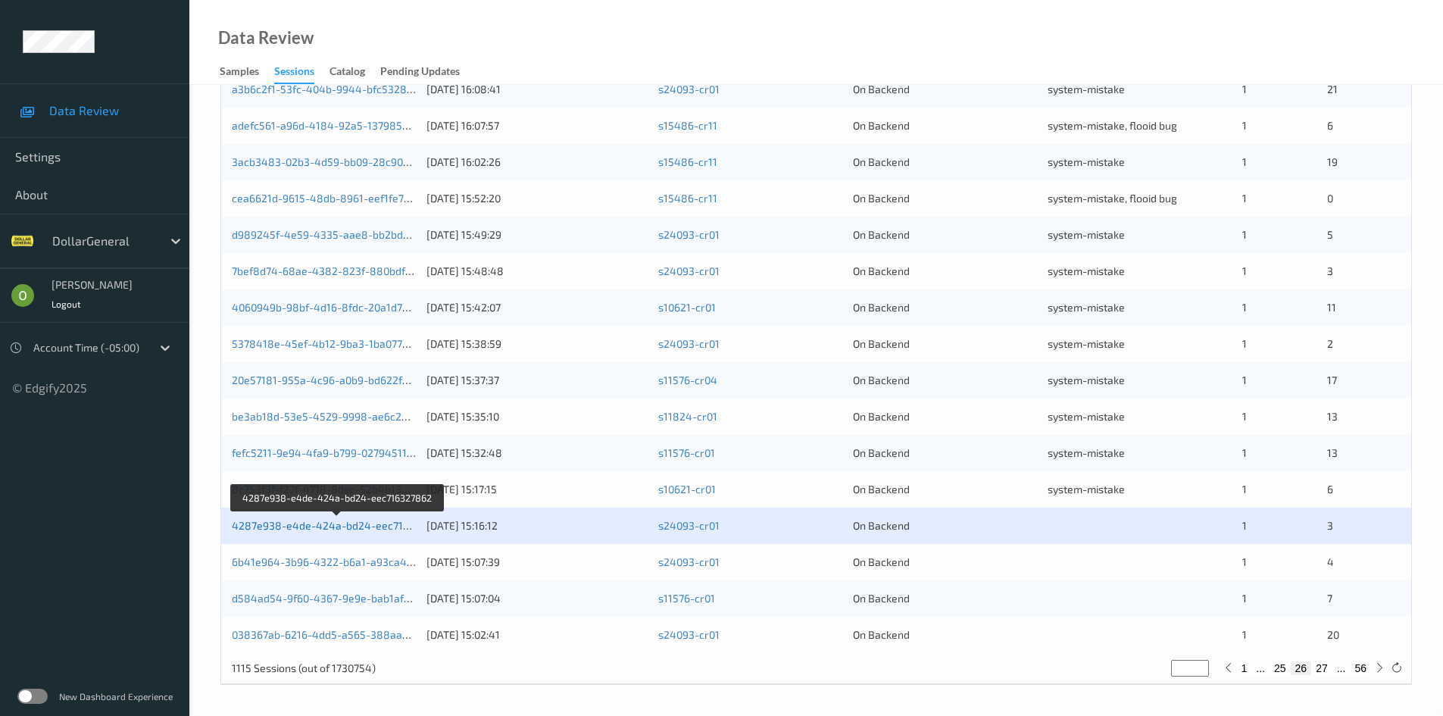
click at [272, 529] on link "4287e938-e4de-424a-bd24-eec716327862" at bounding box center [339, 525] width 214 height 13
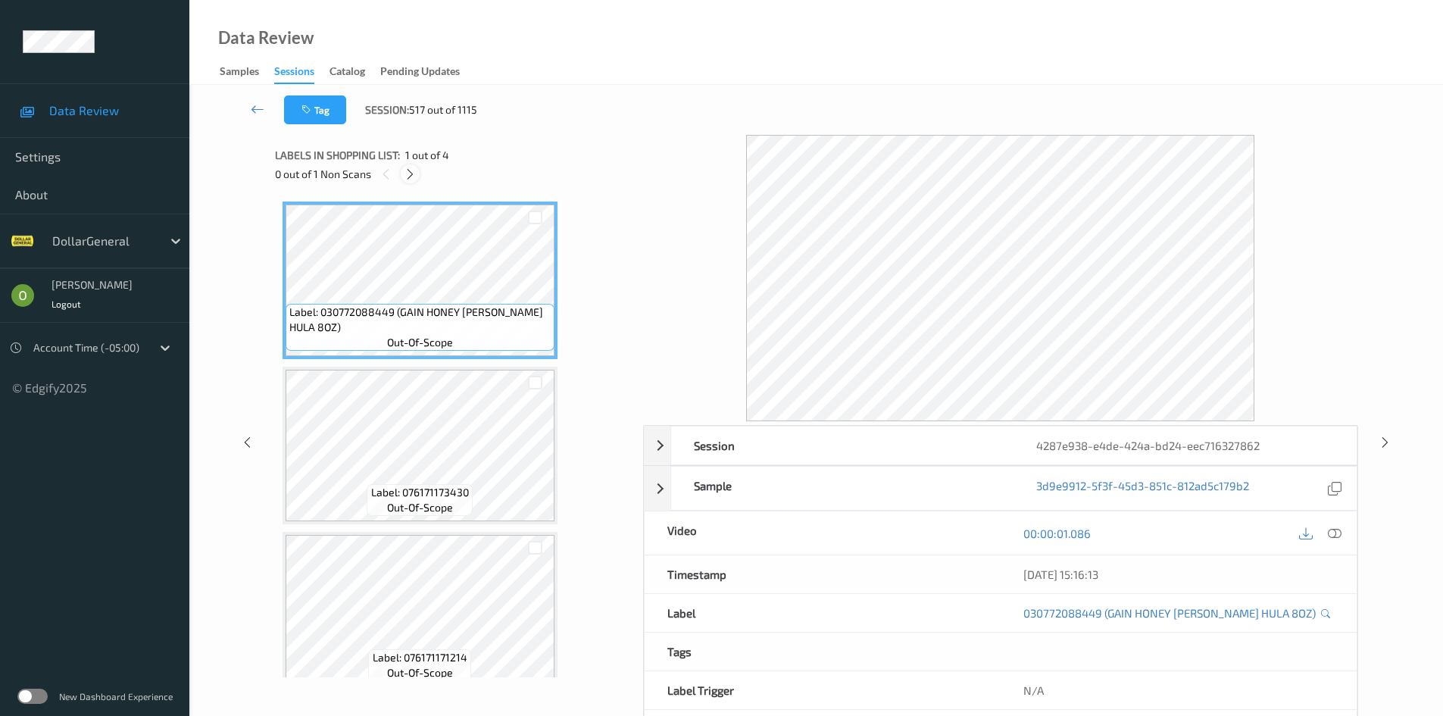
click at [404, 173] on icon at bounding box center [410, 174] width 13 height 14
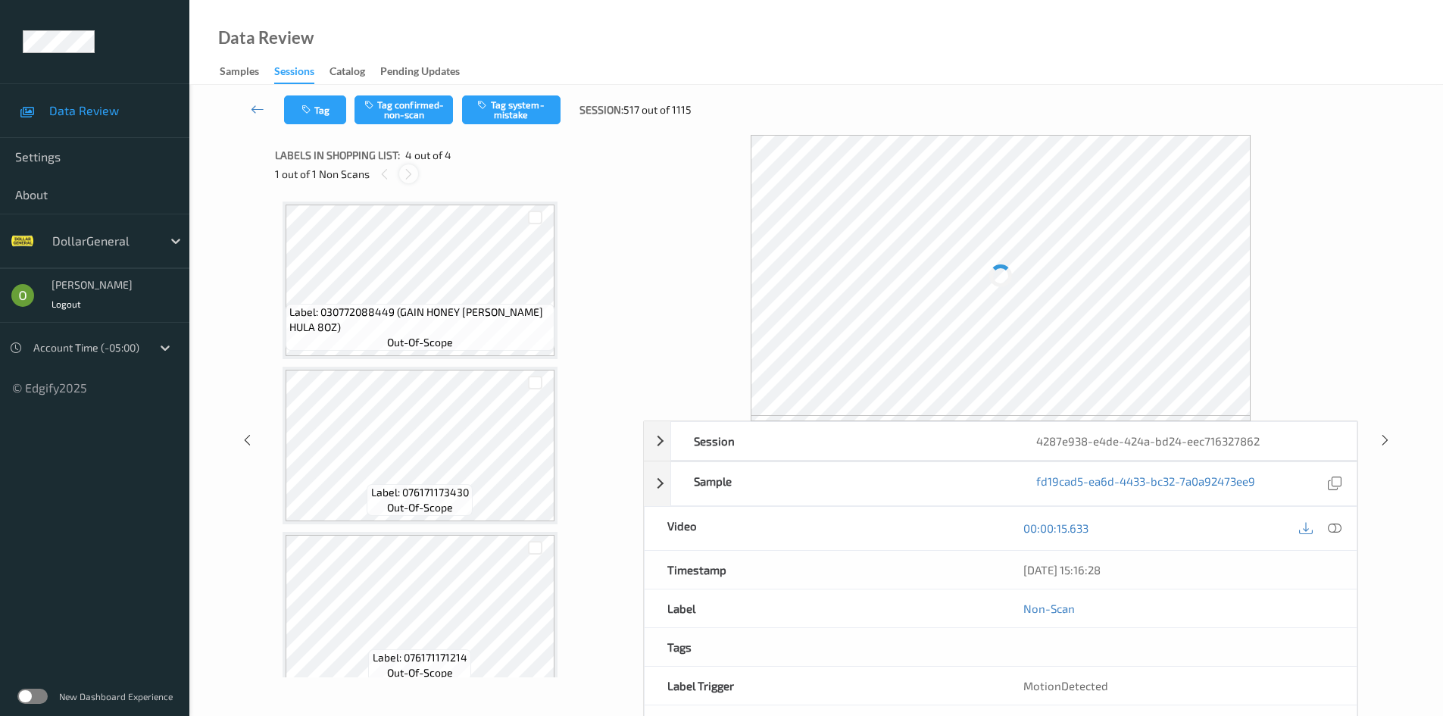
scroll to position [185, 0]
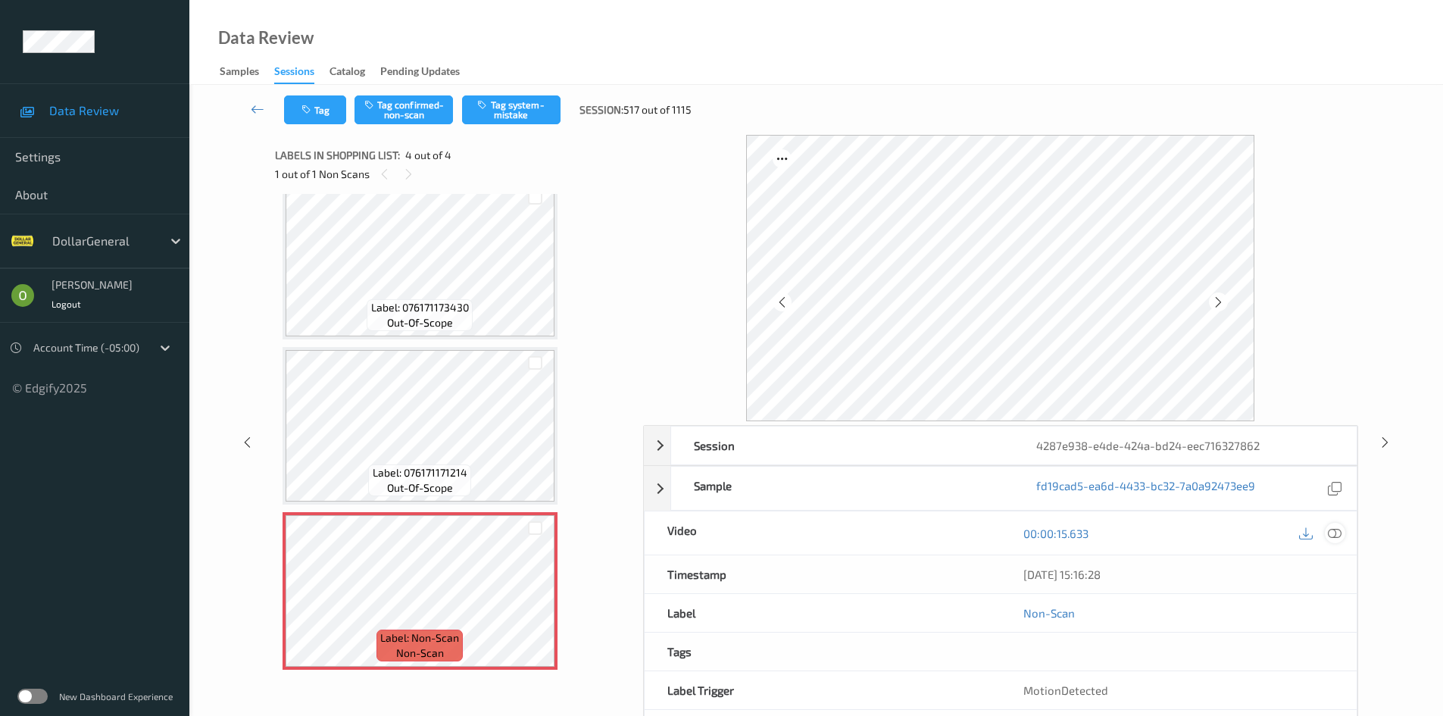
click at [1333, 538] on icon at bounding box center [1335, 533] width 14 height 14
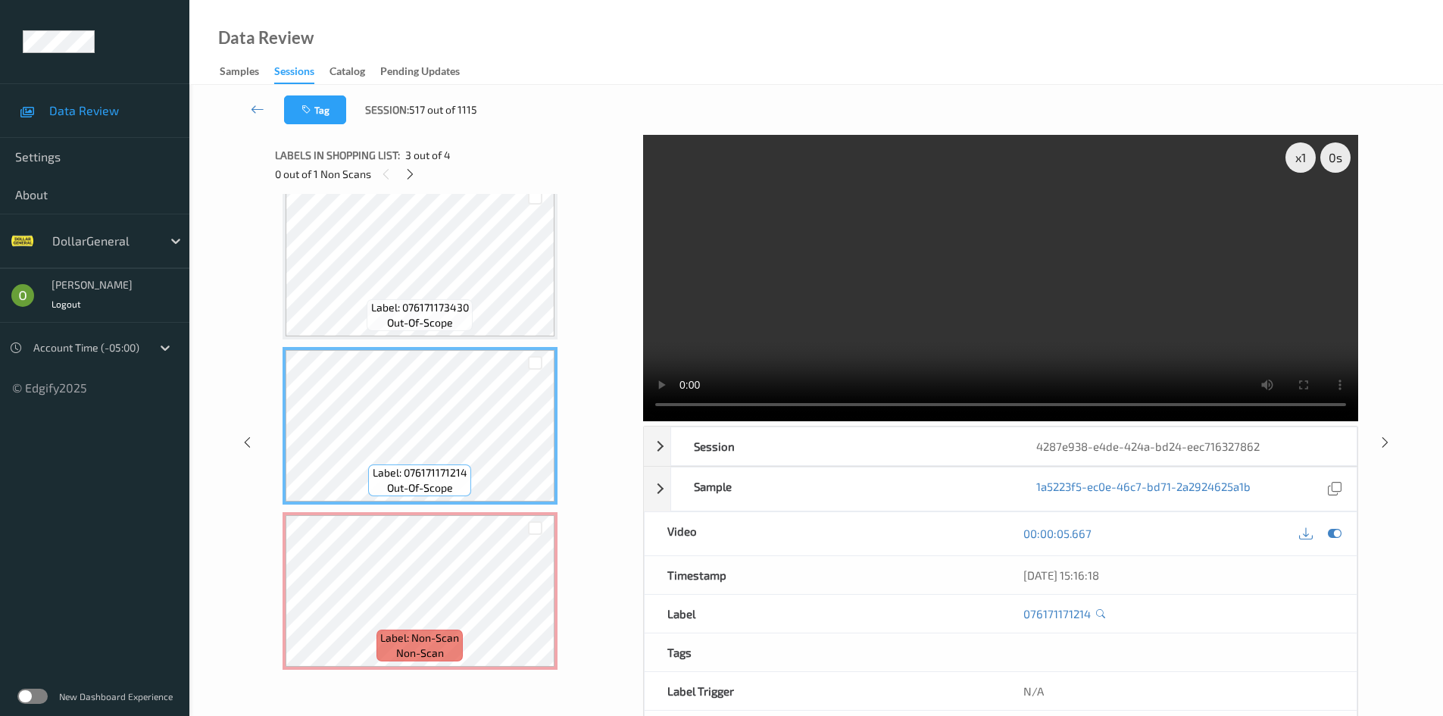
click at [951, 323] on video at bounding box center [1000, 278] width 715 height 286
click at [958, 309] on video at bounding box center [1000, 278] width 715 height 286
click at [985, 282] on video at bounding box center [1000, 278] width 715 height 286
click at [1313, 157] on div "x 1" at bounding box center [1300, 157] width 30 height 30
click at [929, 311] on video at bounding box center [1000, 278] width 715 height 286
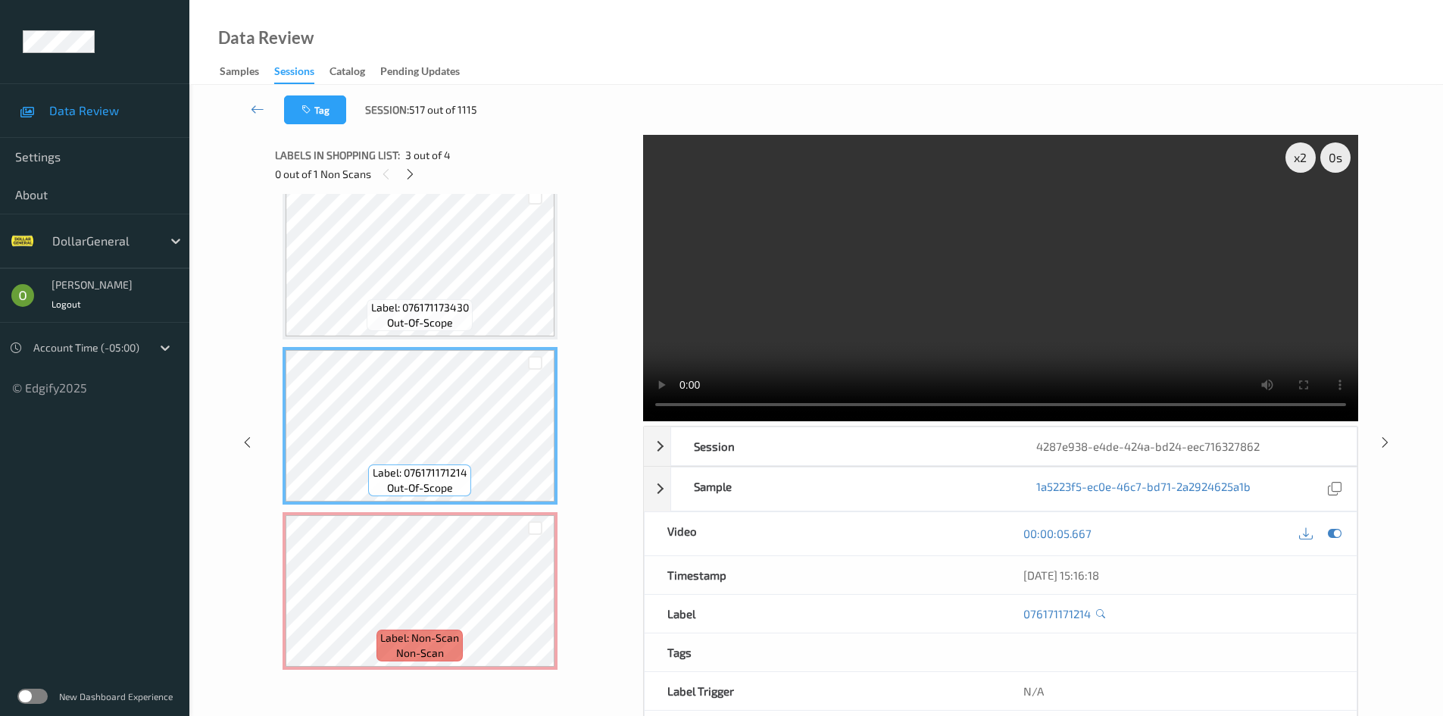
click at [423, 299] on div "Label: 076171173430 out-of-scope" at bounding box center [419, 315] width 105 height 32
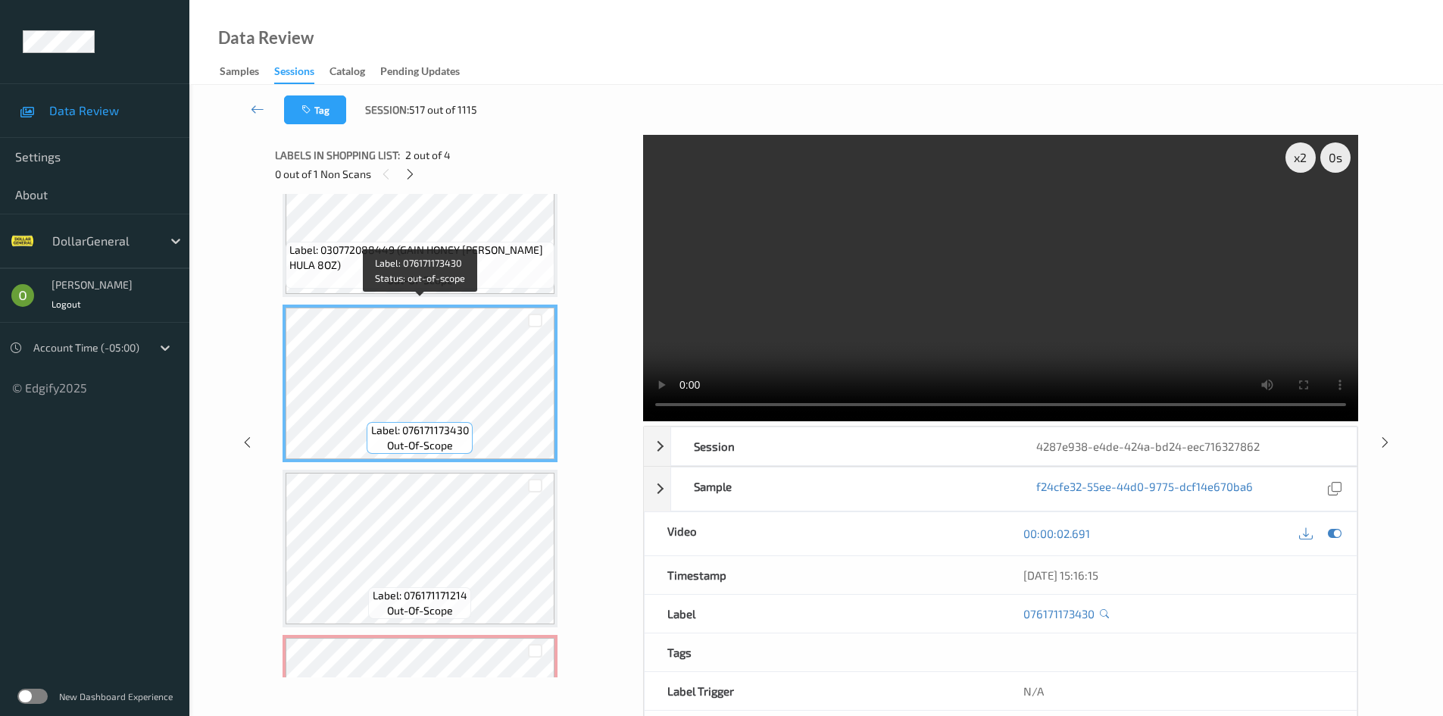
scroll to position [0, 0]
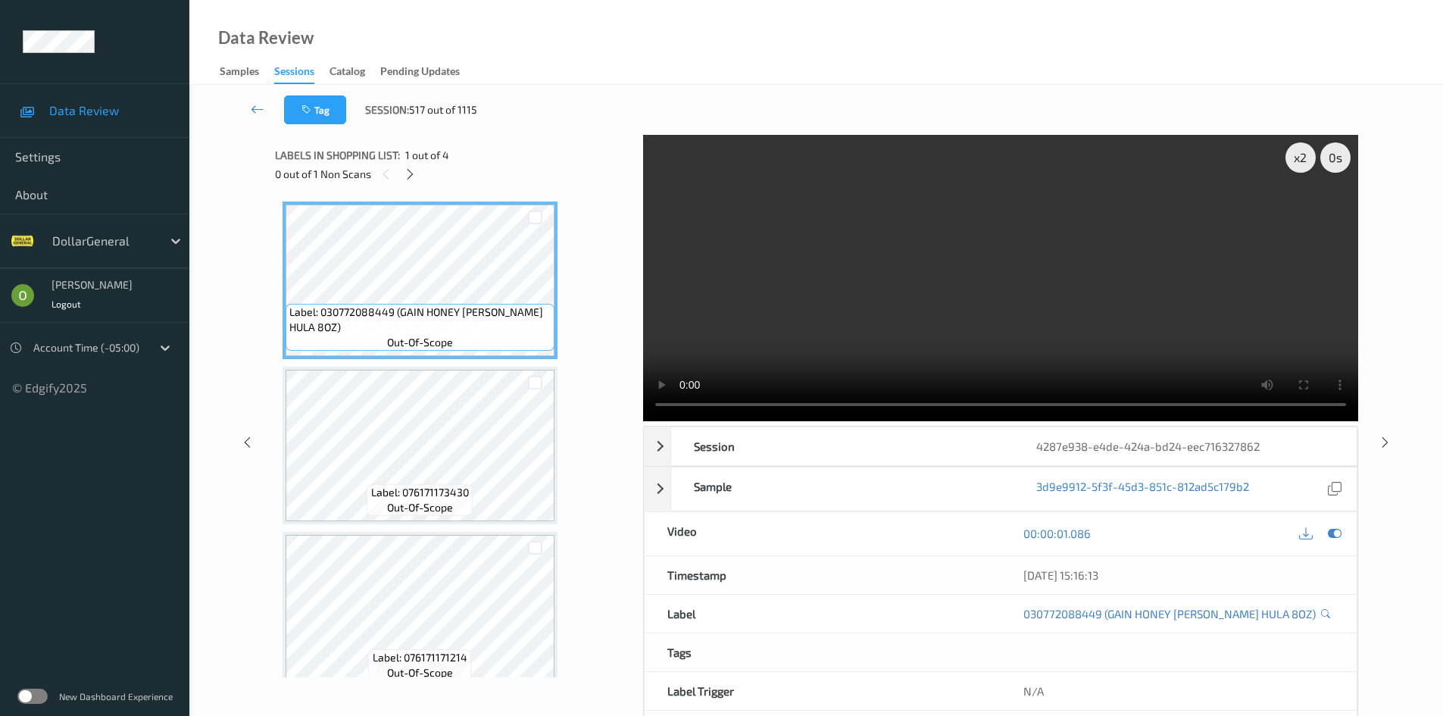
click at [902, 267] on video at bounding box center [1000, 278] width 715 height 286
click at [928, 253] on video at bounding box center [1000, 278] width 715 height 286
click at [1039, 286] on video at bounding box center [1000, 278] width 715 height 286
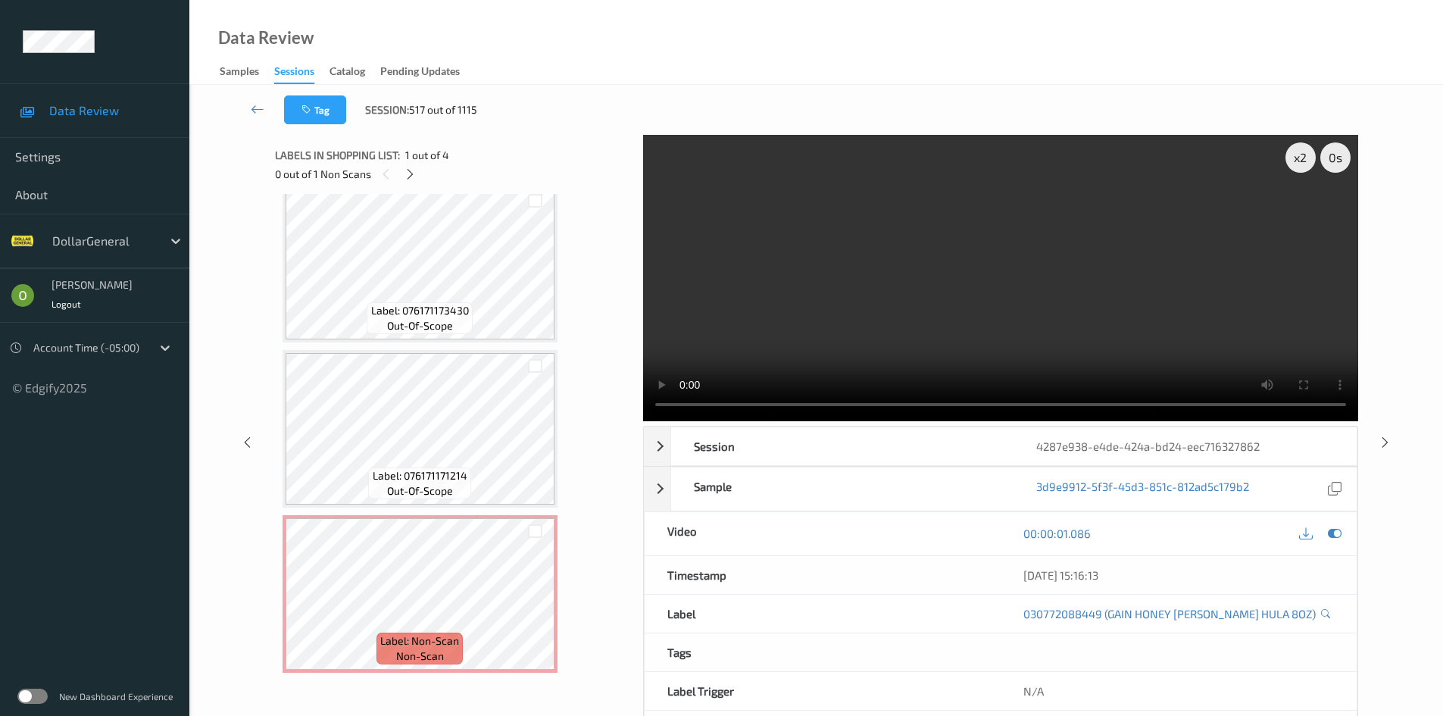
scroll to position [185, 0]
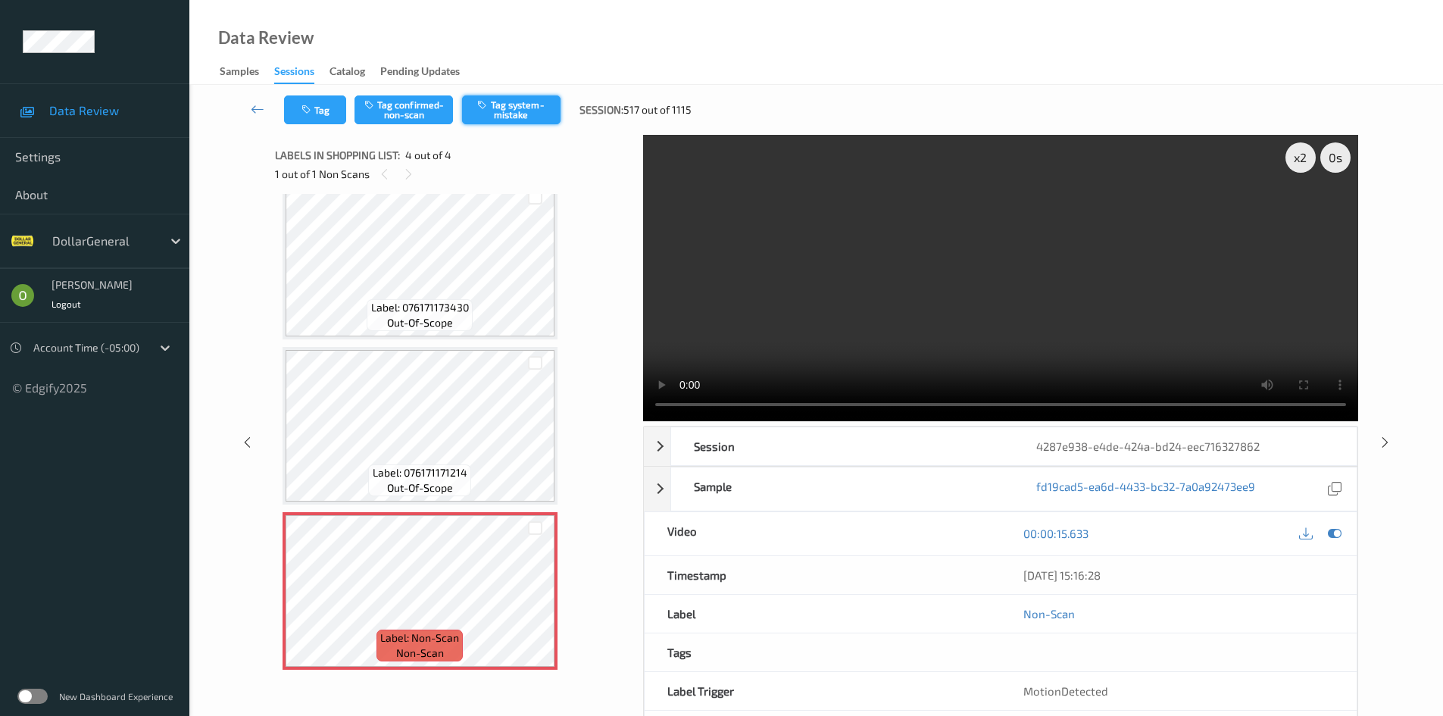
click at [526, 114] on button "Tag system-mistake" at bounding box center [511, 109] width 98 height 29
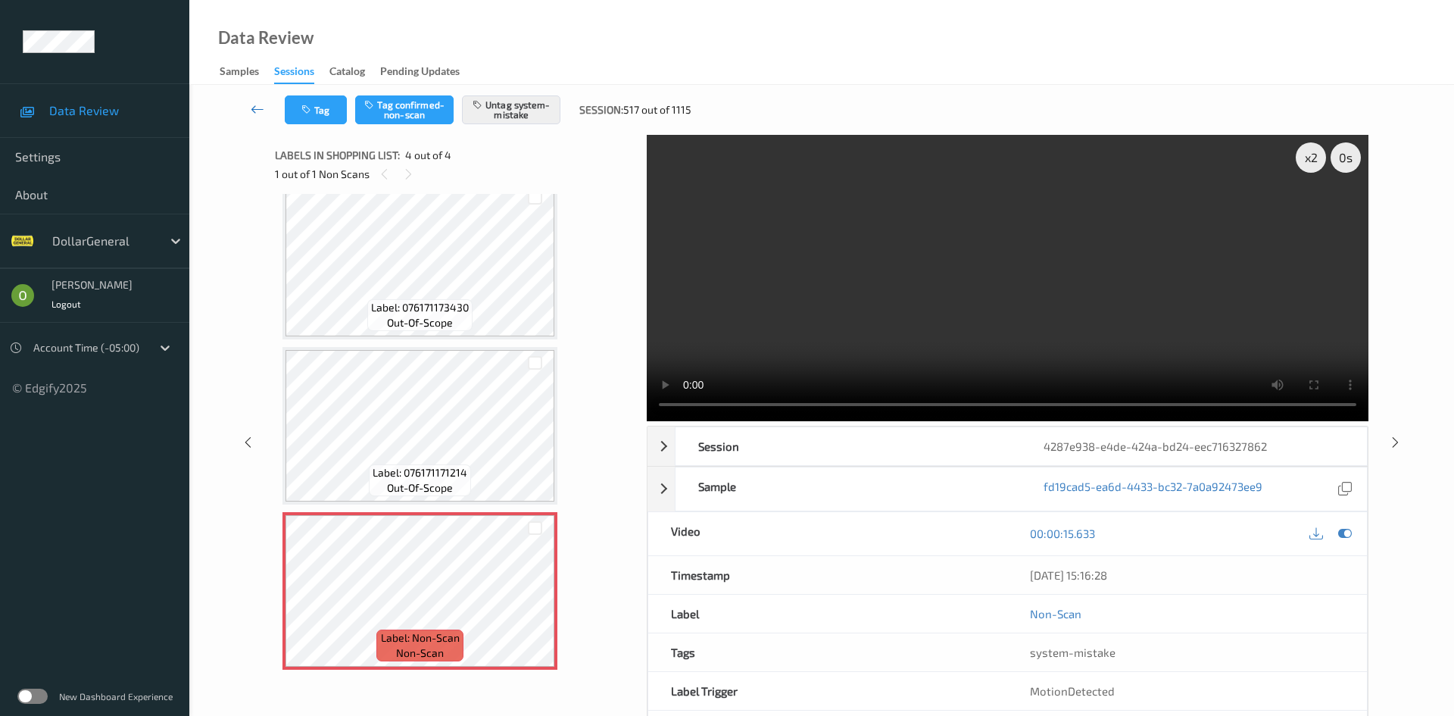
click at [255, 114] on icon at bounding box center [258, 108] width 14 height 15
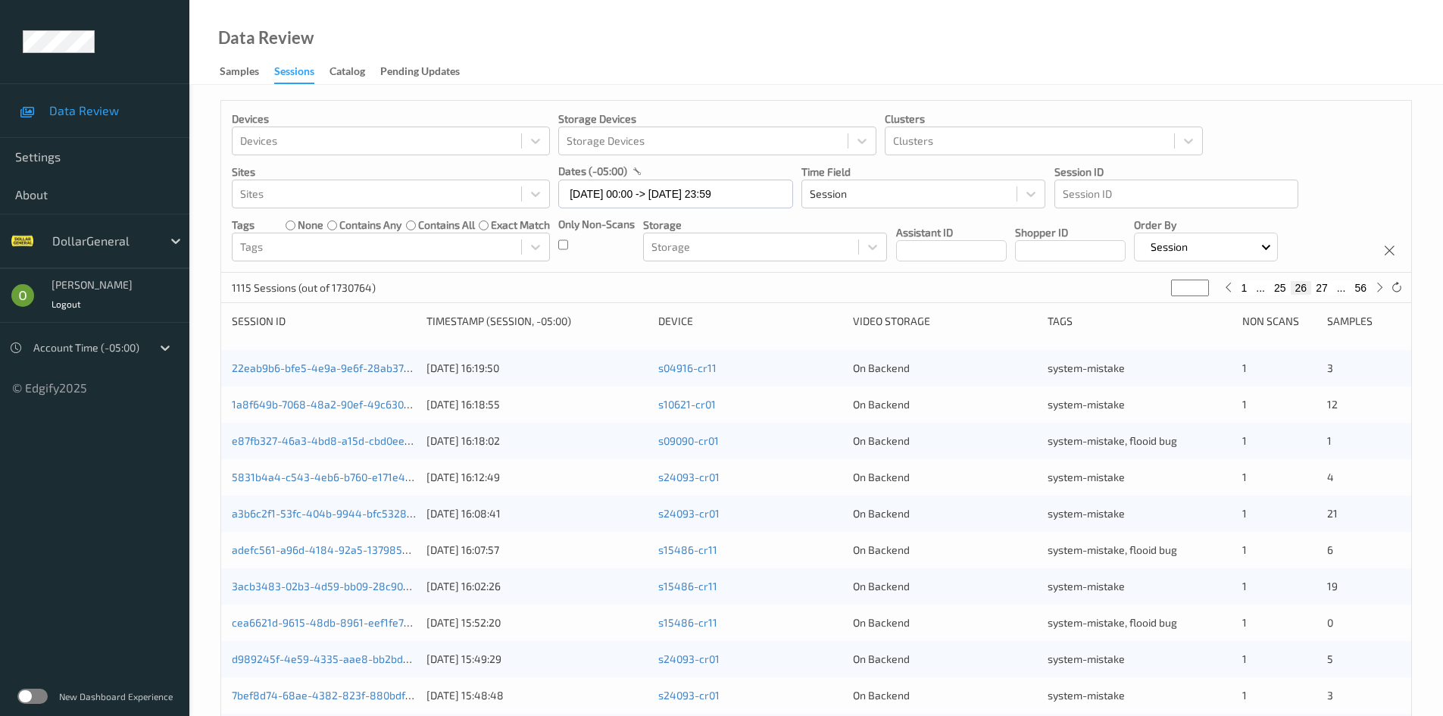
click at [1288, 286] on button "25" at bounding box center [1279, 288] width 21 height 14
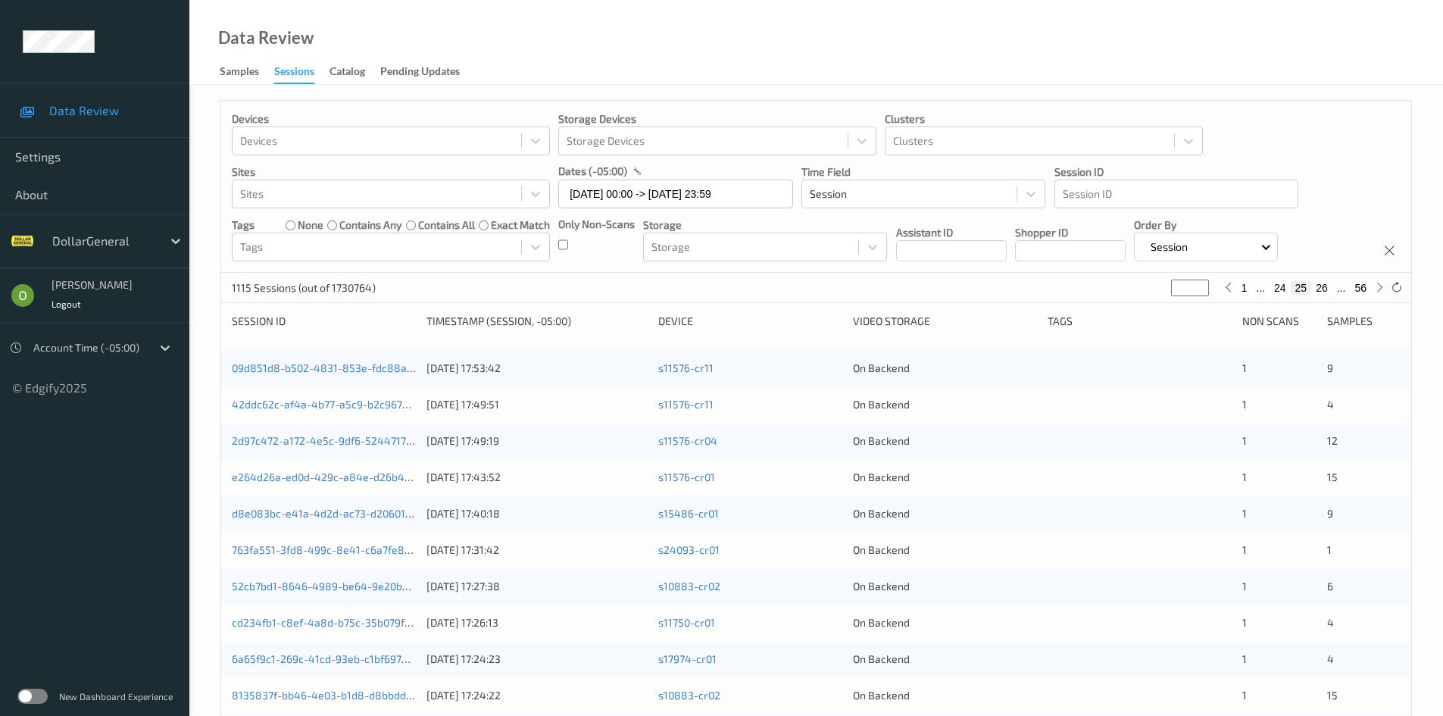
click at [1280, 291] on button "24" at bounding box center [1279, 288] width 21 height 14
click at [1325, 287] on button "25" at bounding box center [1321, 288] width 21 height 14
click at [1327, 291] on button "26" at bounding box center [1321, 288] width 21 height 14
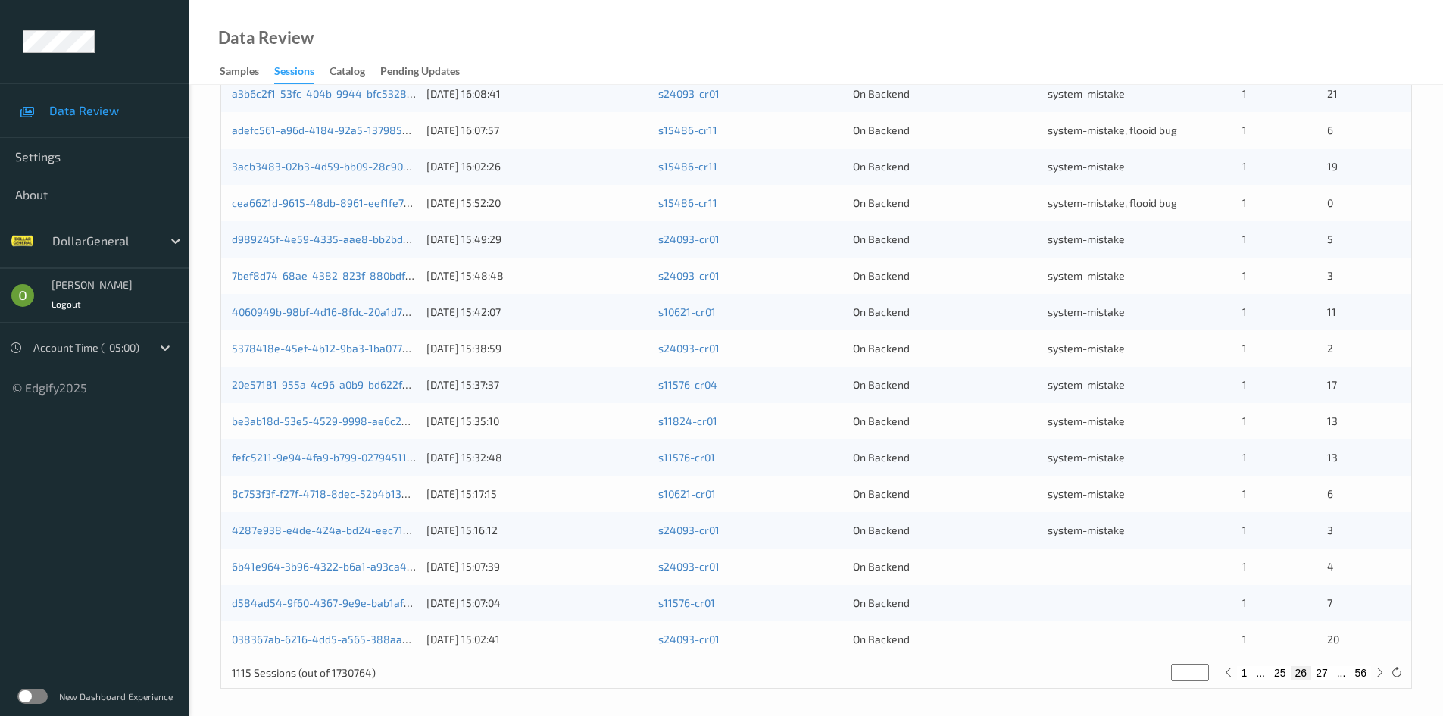
scroll to position [424, 0]
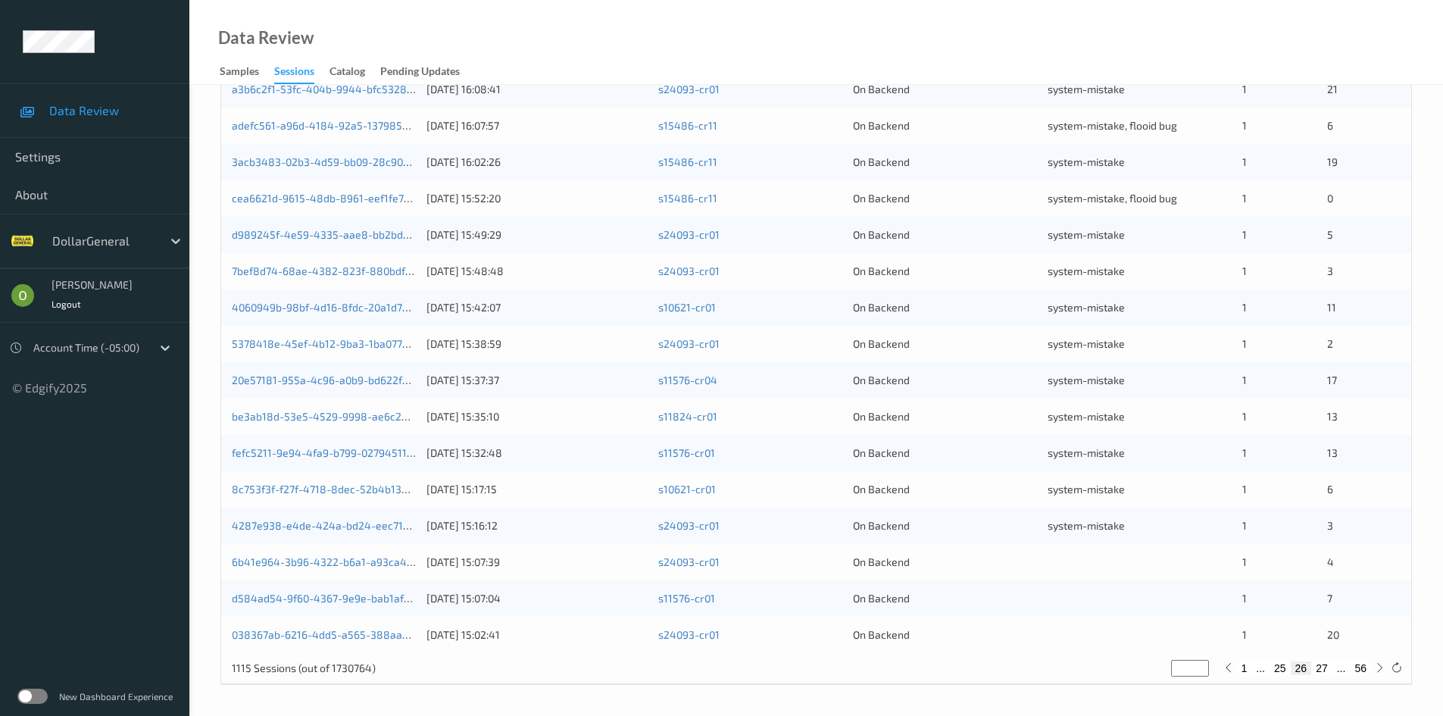
click at [1083, 568] on div at bounding box center [1139, 561] width 184 height 15
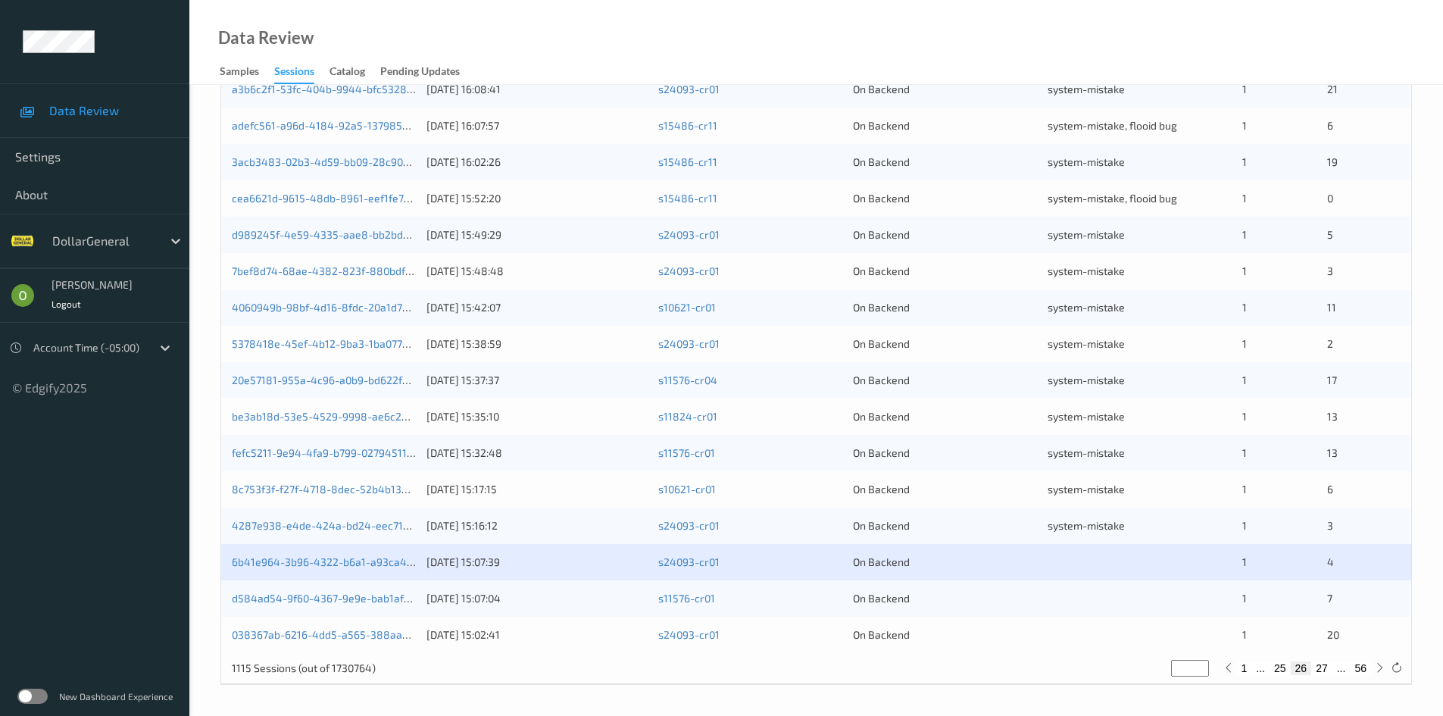
click at [298, 554] on div "6b41e964-3b96-4322-b6a1-a93ca4a4398e" at bounding box center [324, 561] width 184 height 15
click at [354, 568] on link "6b41e964-3b96-4322-b6a1-a93ca4a4398e" at bounding box center [338, 561] width 213 height 13
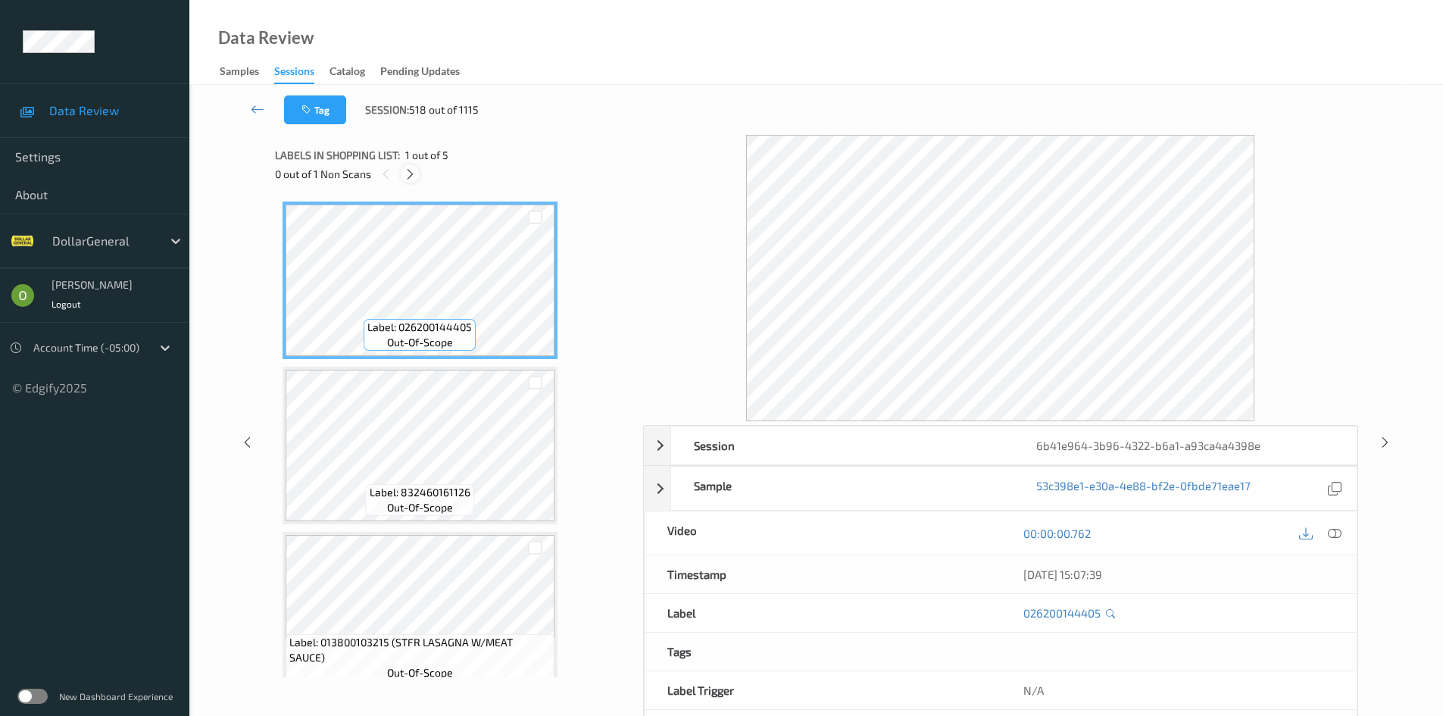
click at [413, 169] on icon at bounding box center [410, 174] width 13 height 14
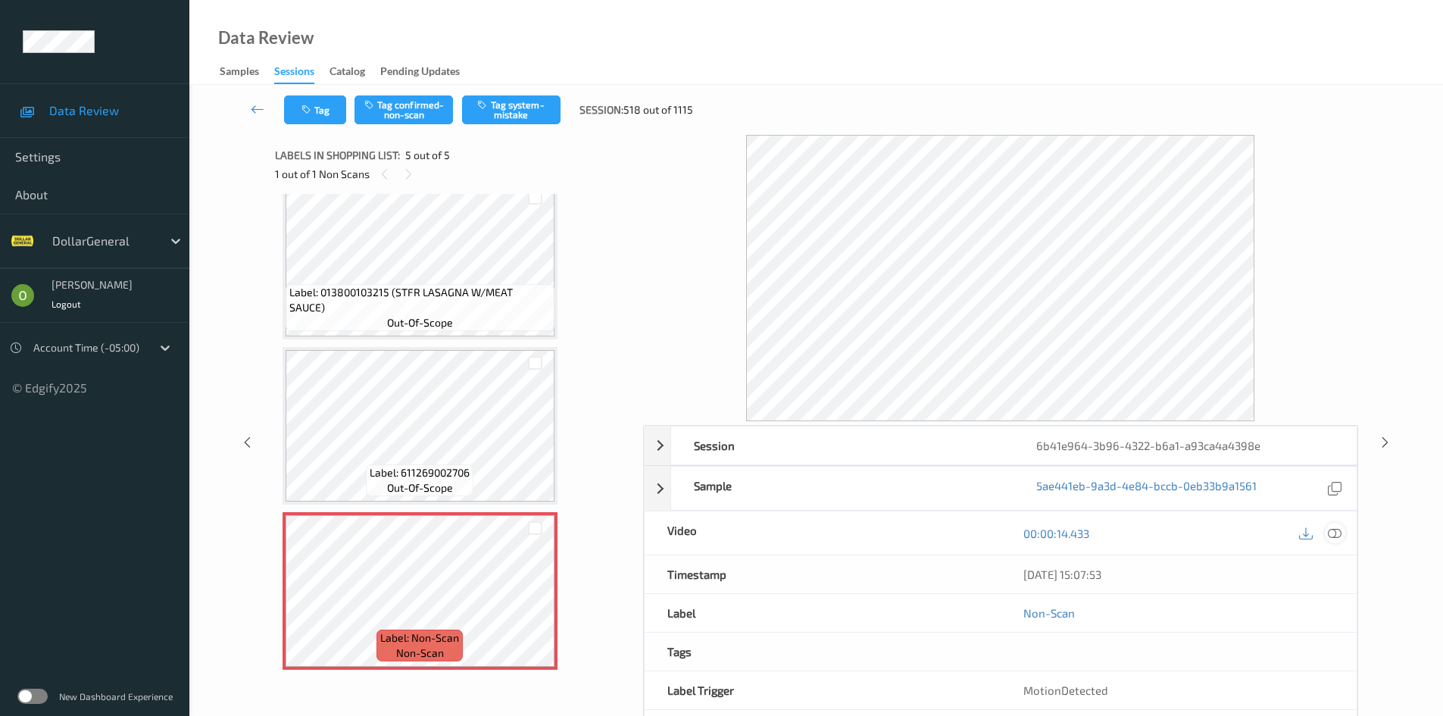
click at [1336, 530] on icon at bounding box center [1335, 533] width 14 height 14
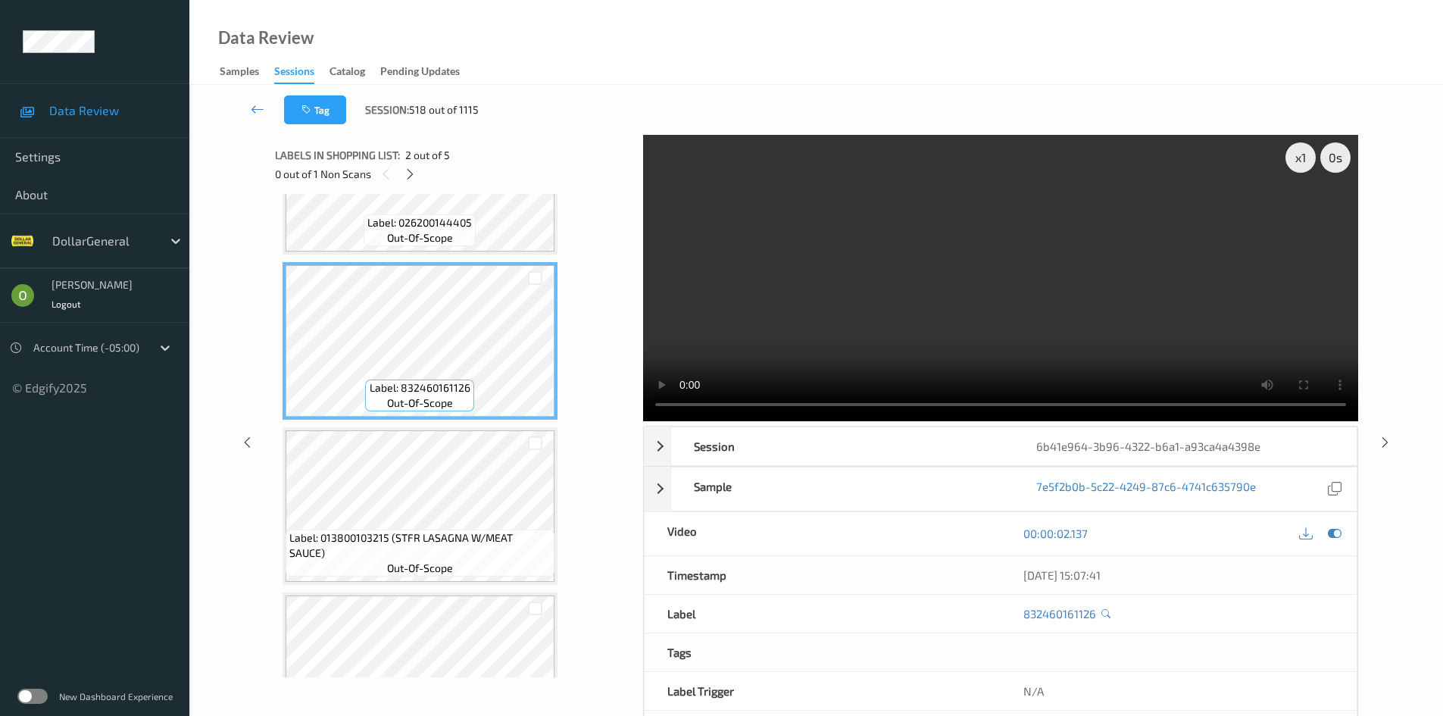
scroll to position [151, 0]
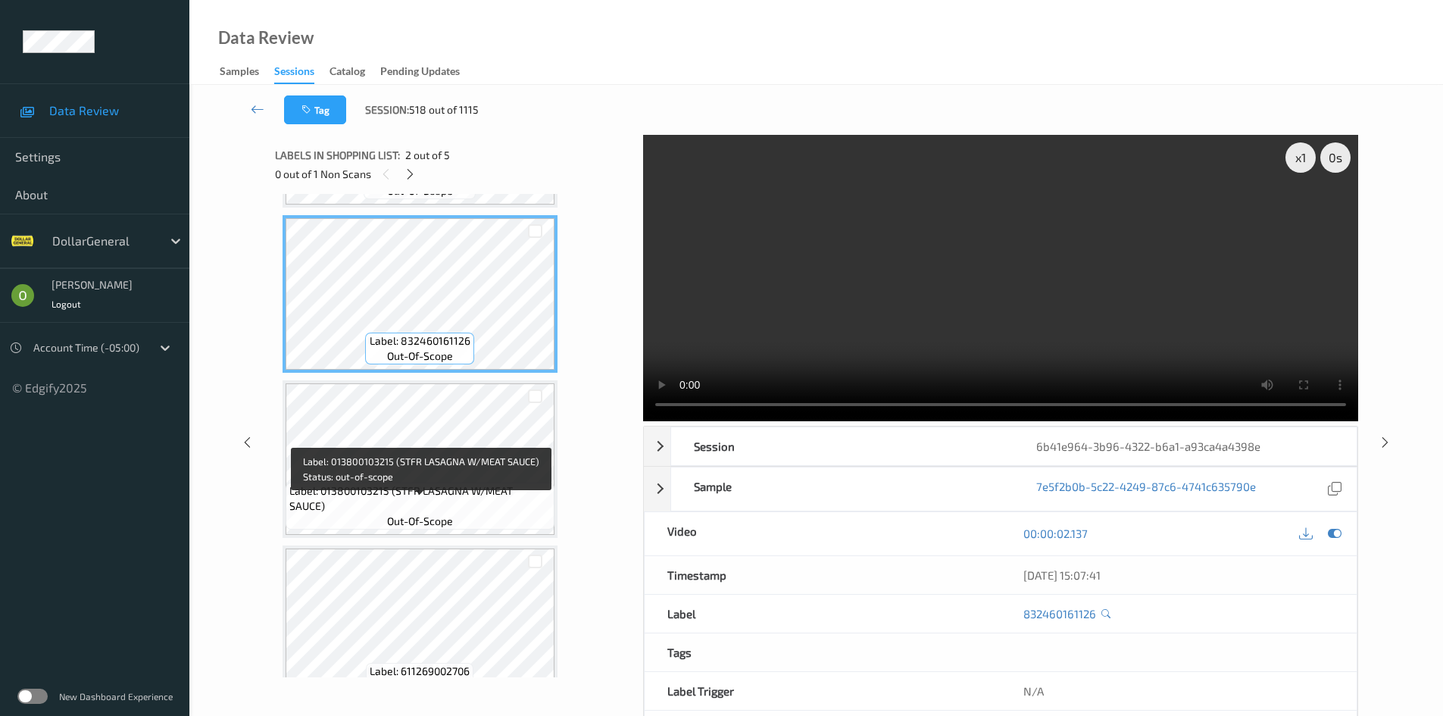
click at [448, 499] on span "Label: 013800103215 (STFR LASAGNA W/MEAT SAUCE)" at bounding box center [419, 498] width 261 height 30
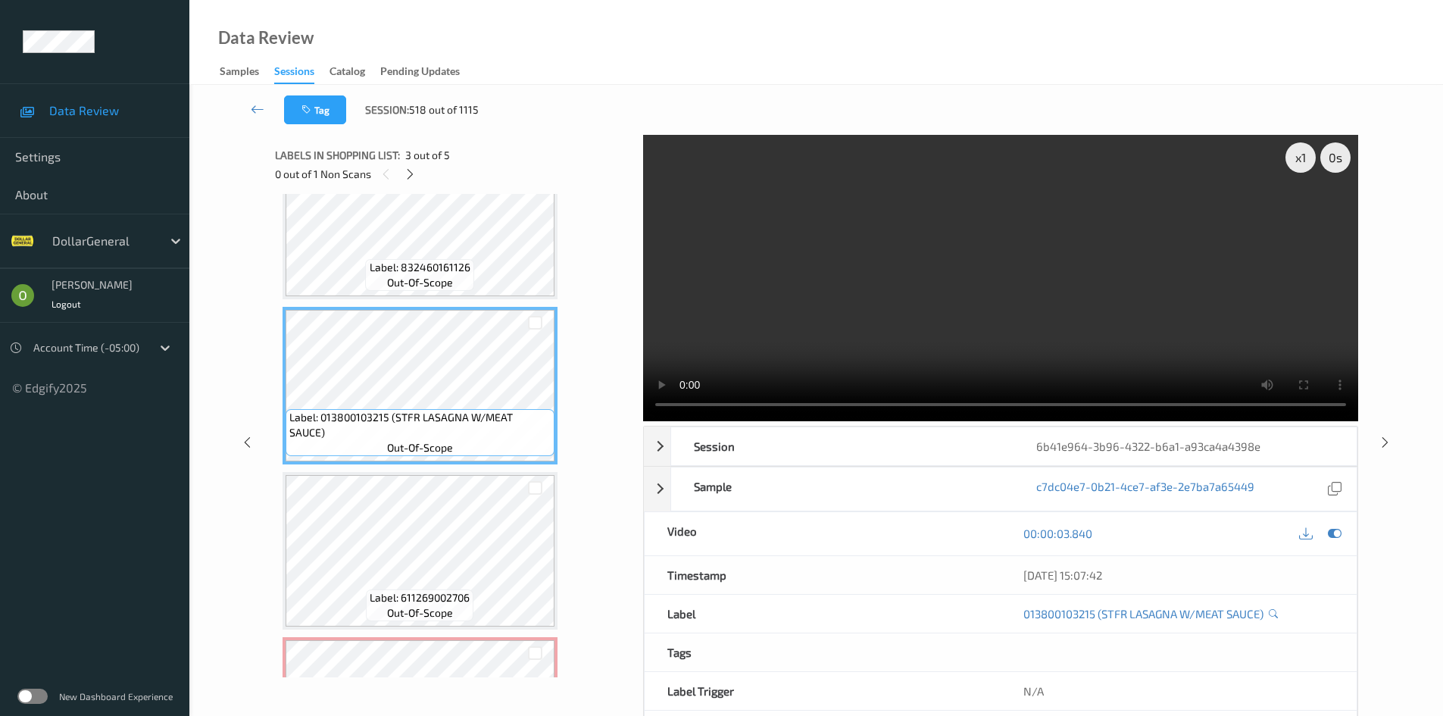
scroll to position [227, 0]
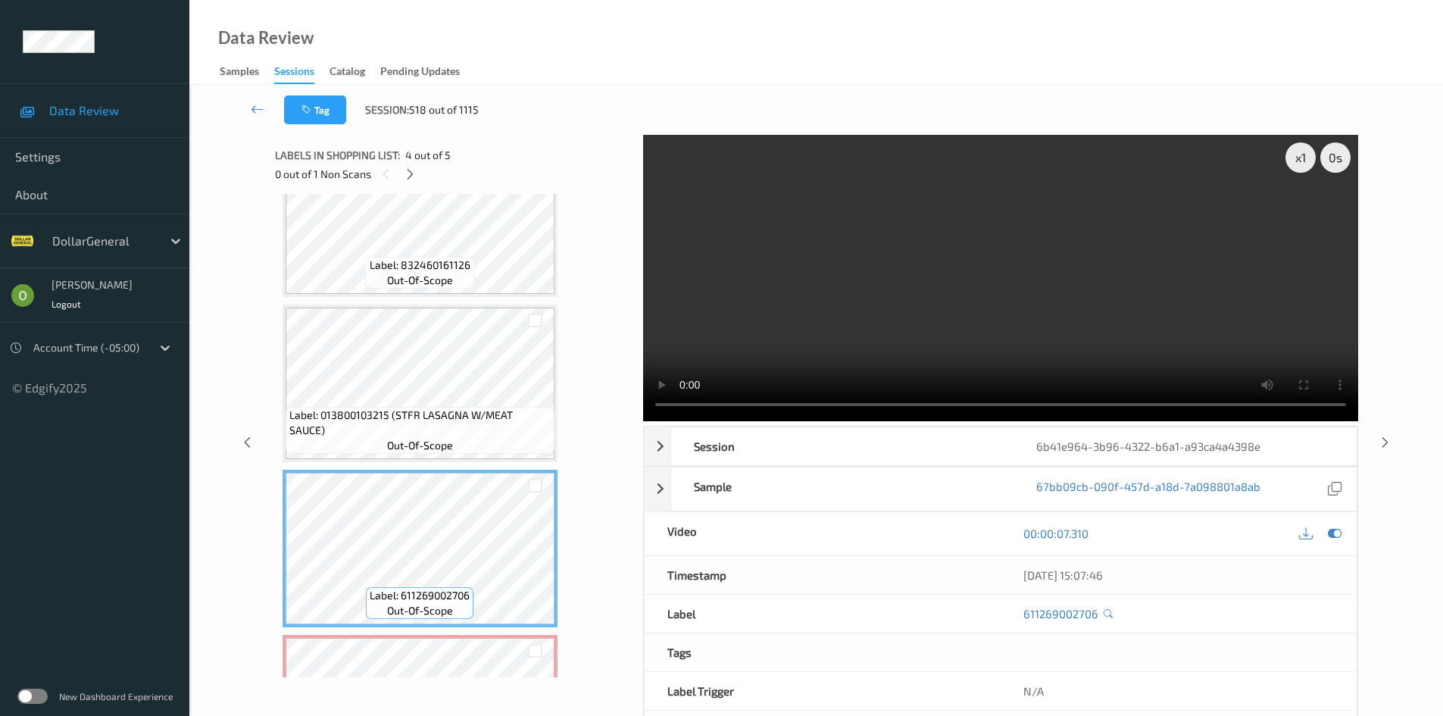
click at [1069, 339] on video at bounding box center [1000, 278] width 715 height 286
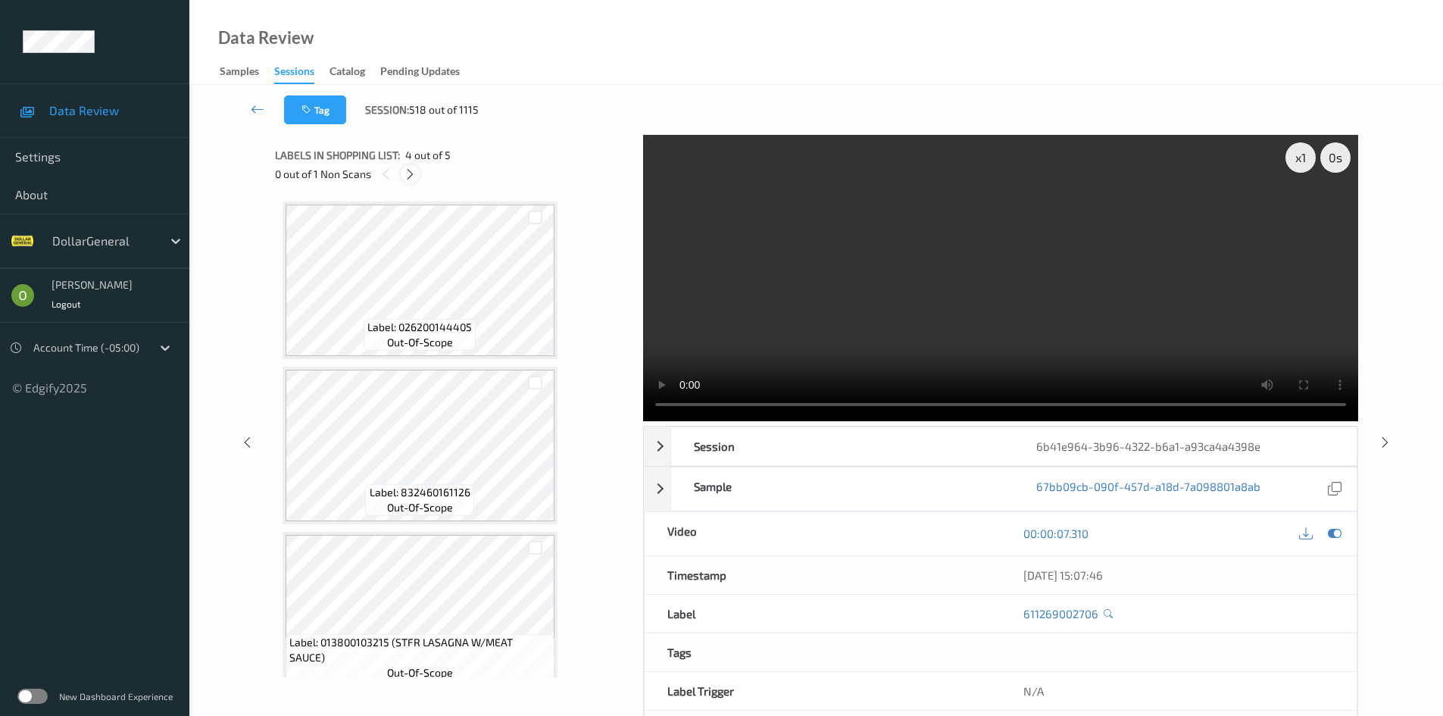
click at [405, 168] on icon at bounding box center [410, 174] width 13 height 14
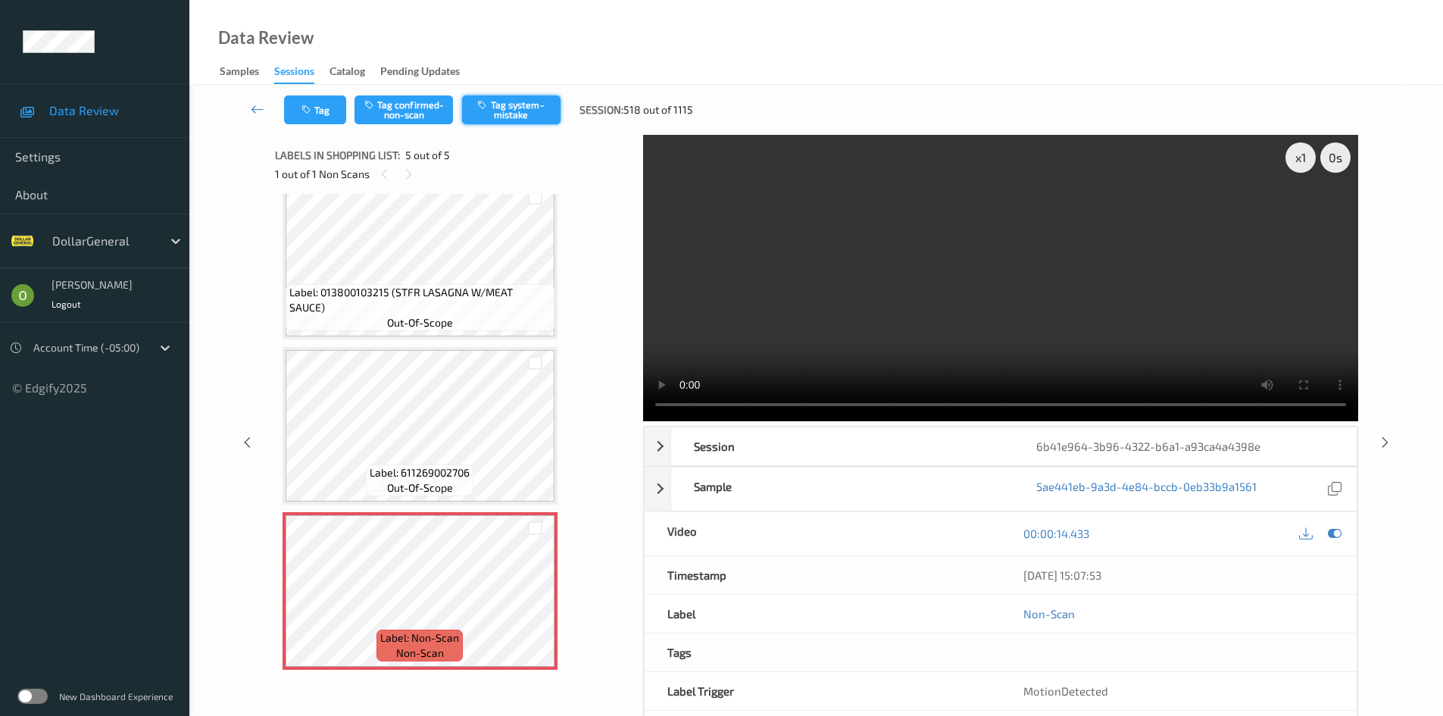
click at [531, 111] on button "Tag system-mistake" at bounding box center [511, 109] width 98 height 29
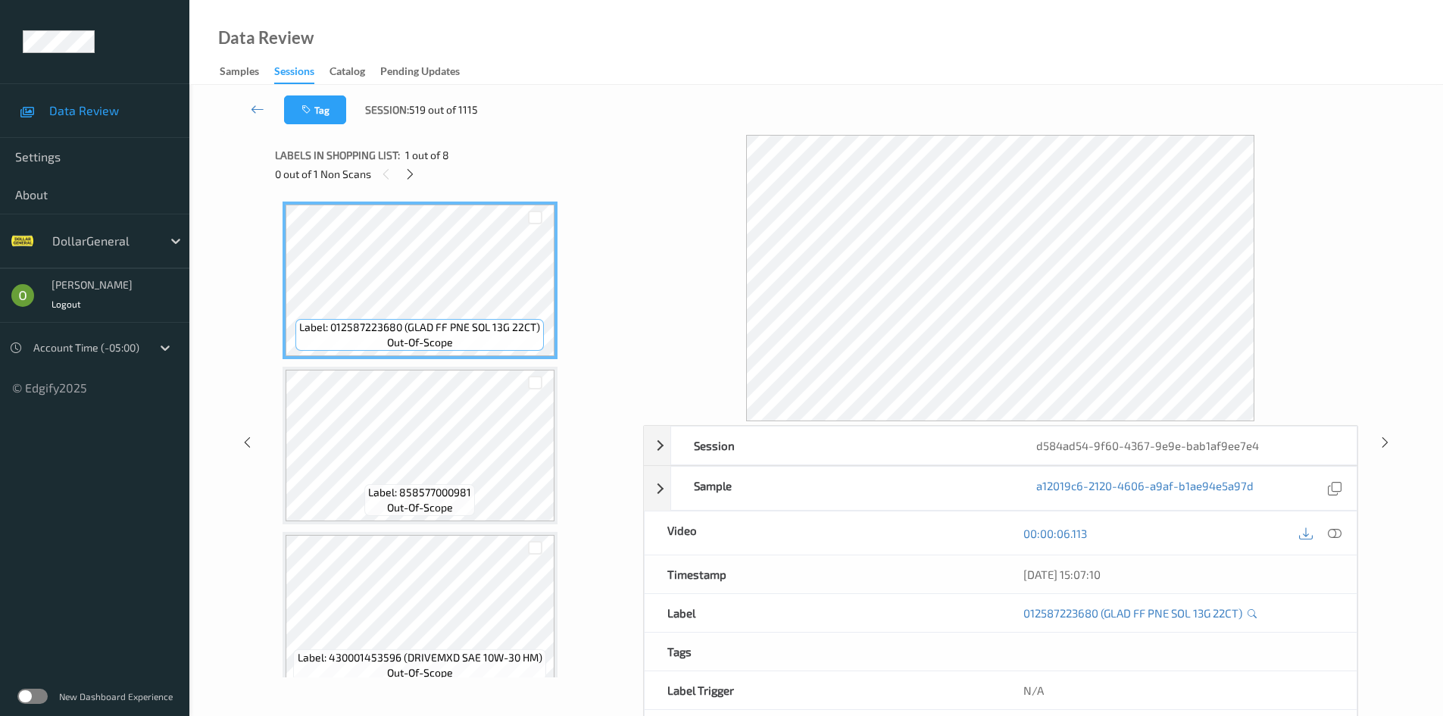
click at [407, 185] on div "Labels in shopping list: 1 out of 8 0 out of 1 Non Scans" at bounding box center [453, 164] width 357 height 59
click at [409, 183] on div "0 out of 1 Non Scans" at bounding box center [453, 173] width 357 height 19
drag, startPoint x: 408, startPoint y: 179, endPoint x: 396, endPoint y: 171, distance: 14.3
click at [408, 178] on icon at bounding box center [410, 174] width 13 height 14
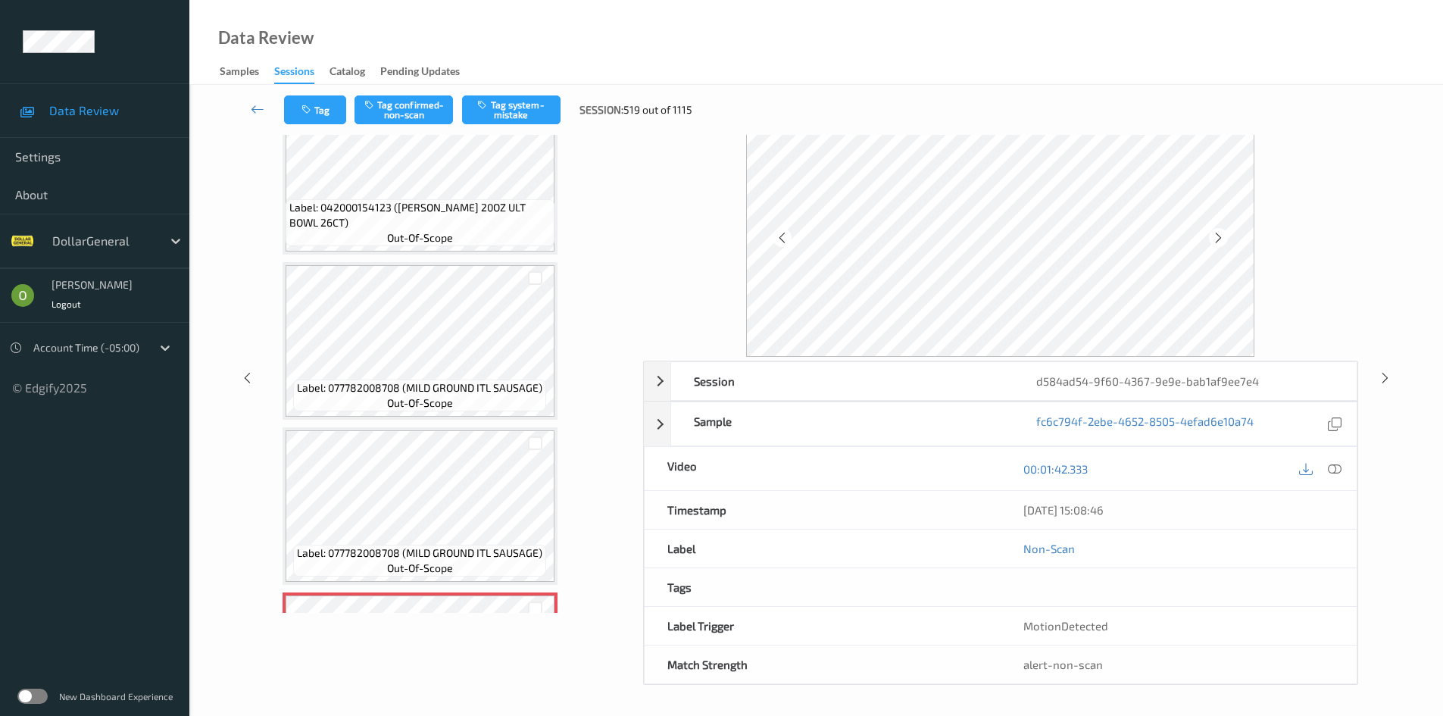
scroll to position [845, 0]
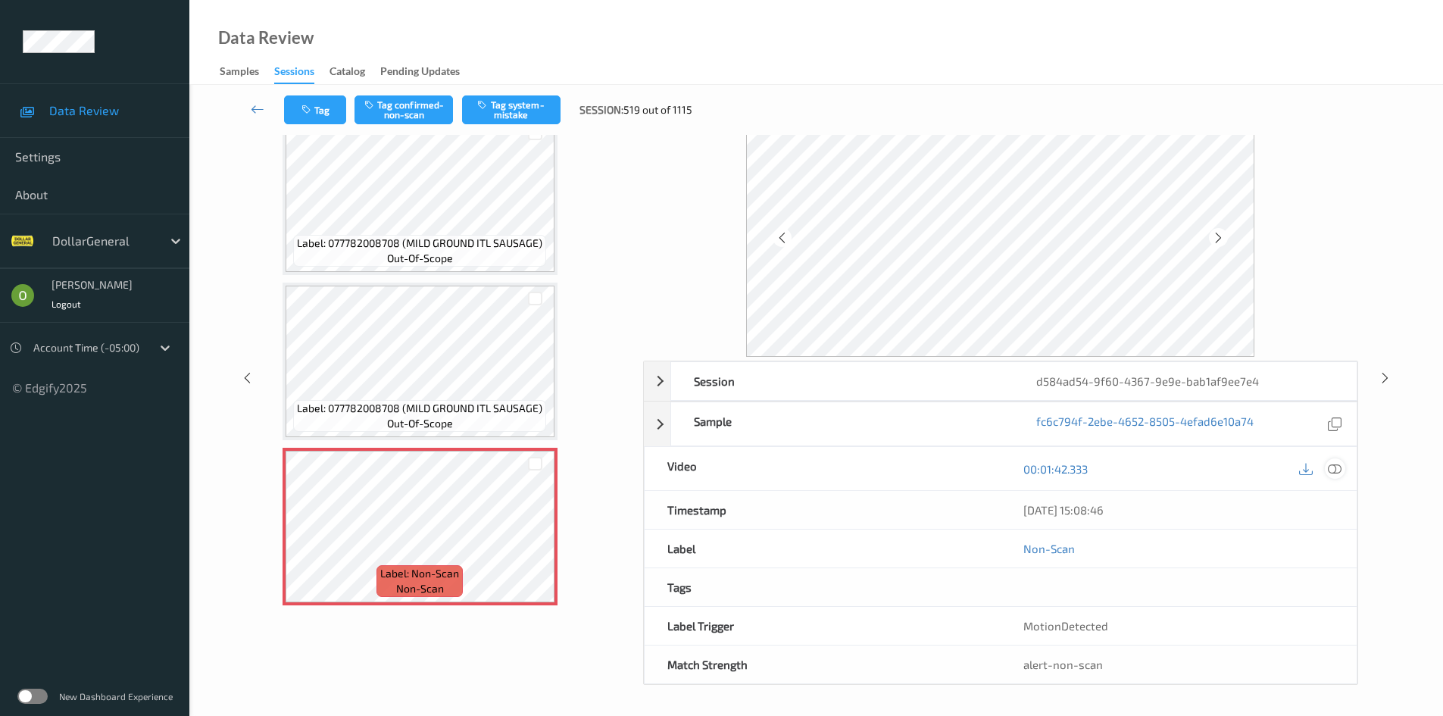
click at [1336, 471] on icon at bounding box center [1335, 469] width 14 height 14
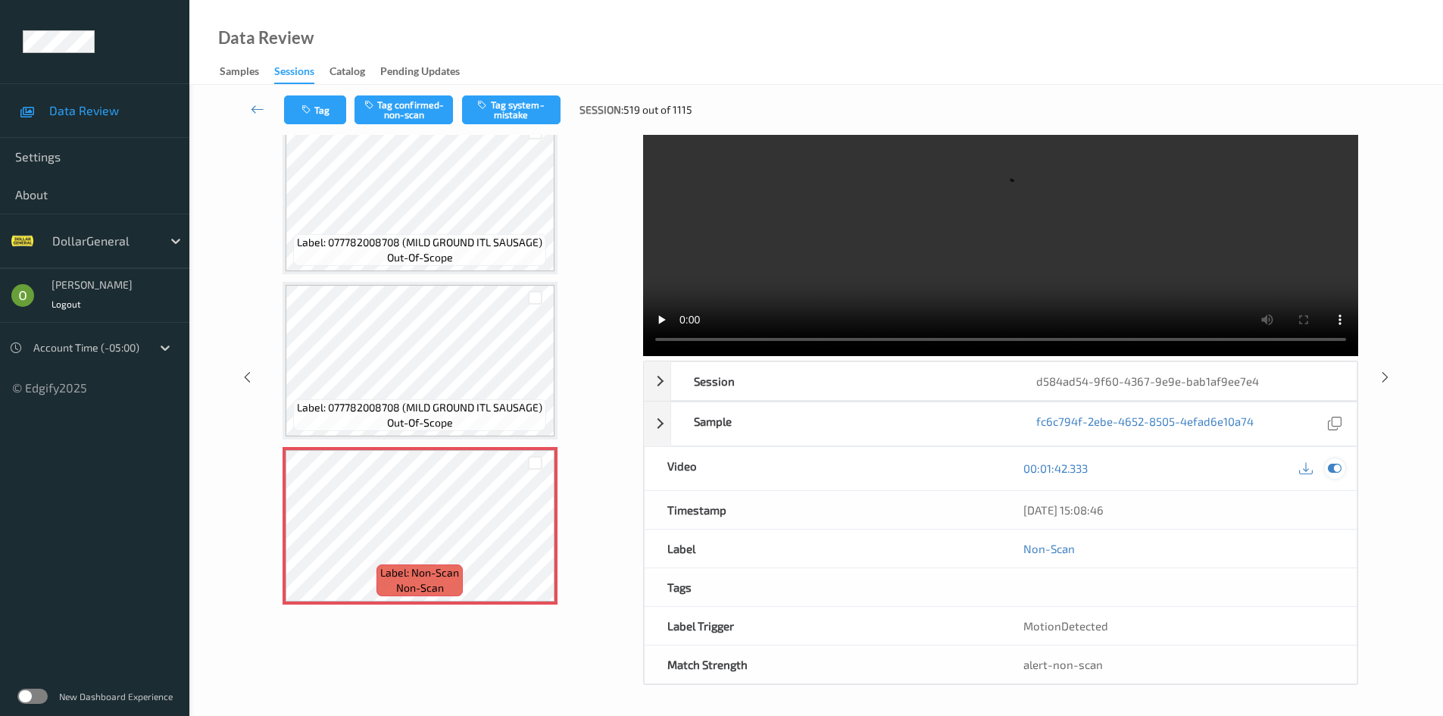
scroll to position [0, 0]
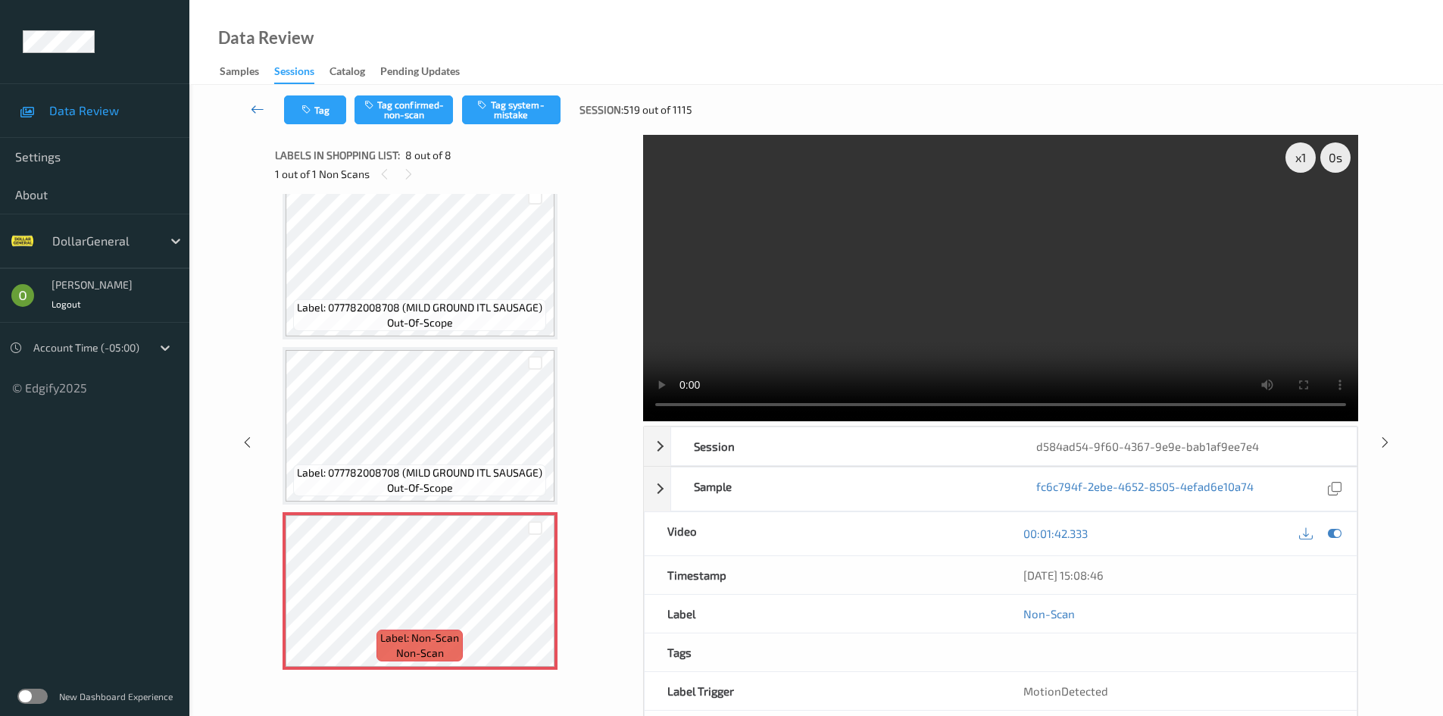
click at [254, 120] on link at bounding box center [257, 109] width 53 height 29
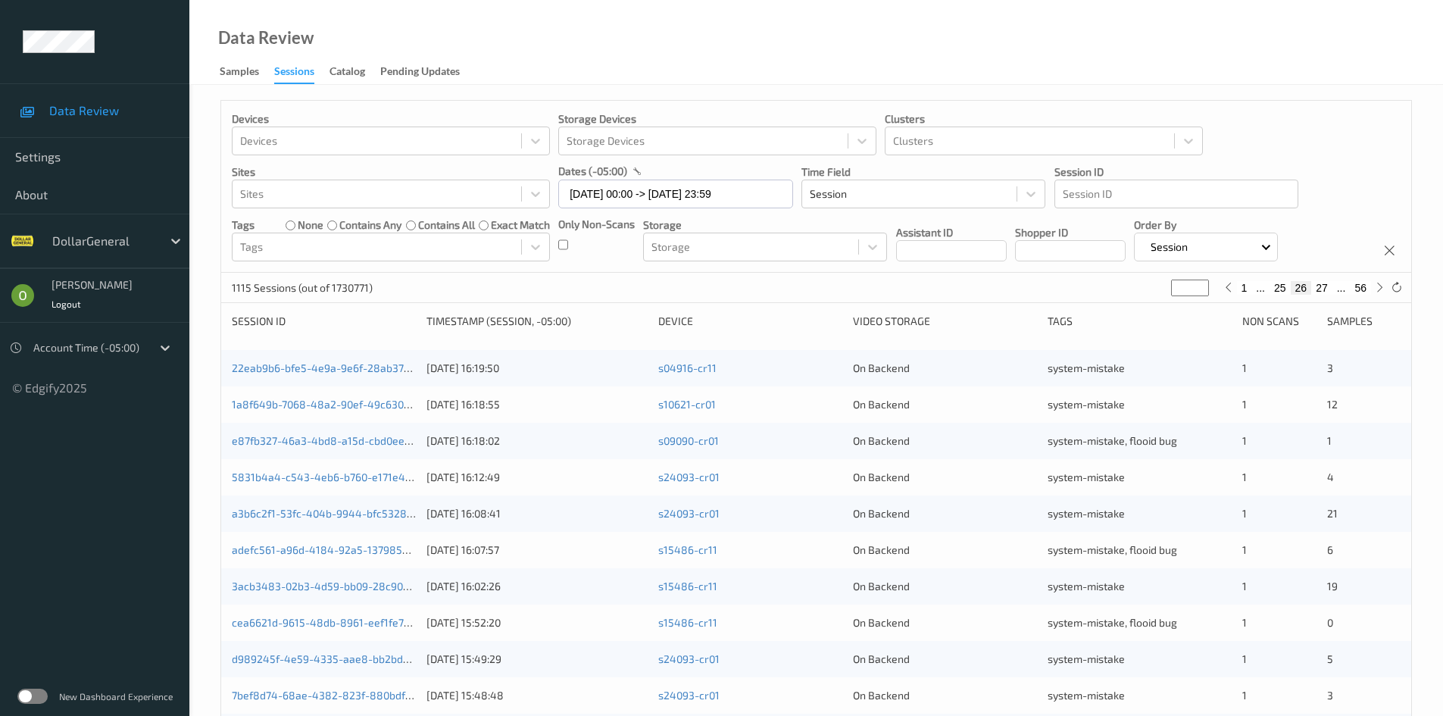
click at [1282, 297] on div "1115 Sessions (out of 1730771) ** 1 ... 25 26 27 ... 56" at bounding box center [816, 288] width 1190 height 30
click at [1281, 293] on button "25" at bounding box center [1279, 288] width 21 height 14
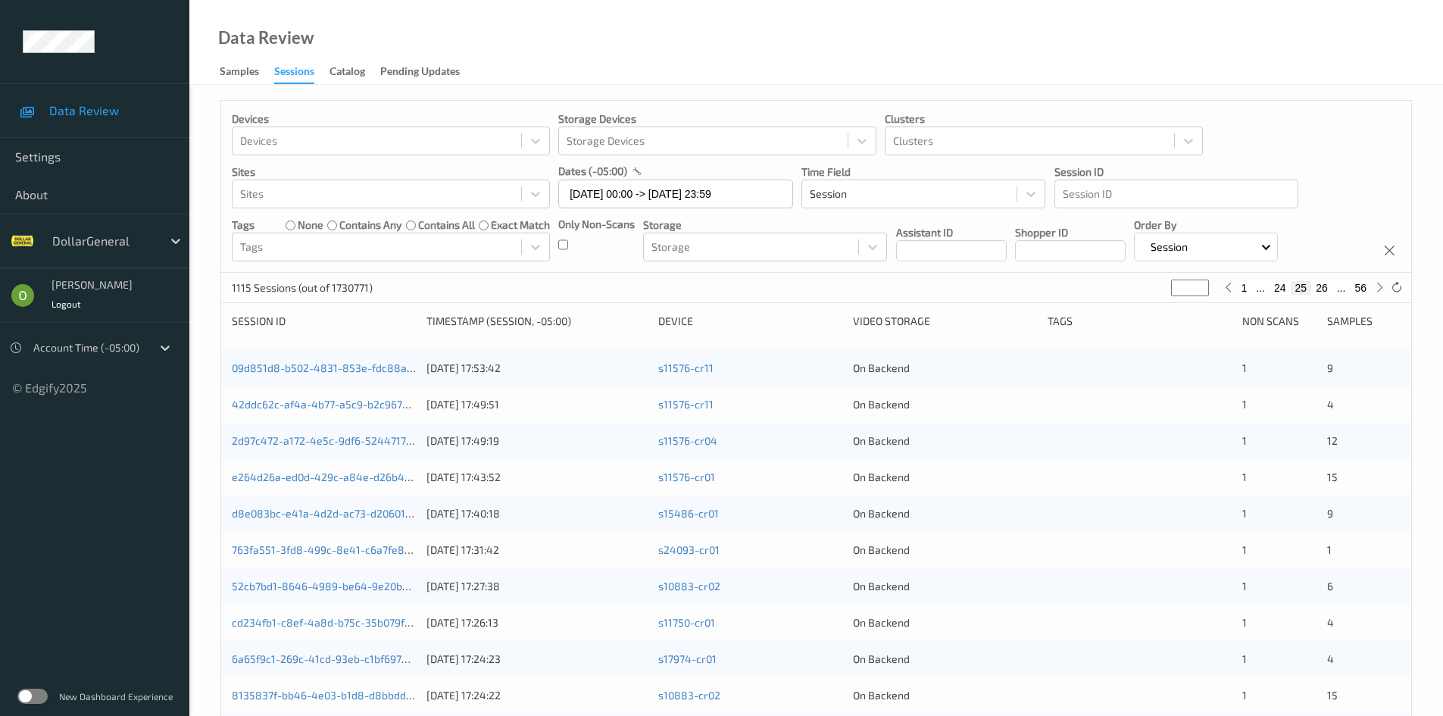
click at [1281, 293] on button "24" at bounding box center [1279, 288] width 21 height 14
click at [1316, 288] on button "25" at bounding box center [1321, 288] width 21 height 14
click at [1324, 286] on button "26" at bounding box center [1321, 288] width 21 height 14
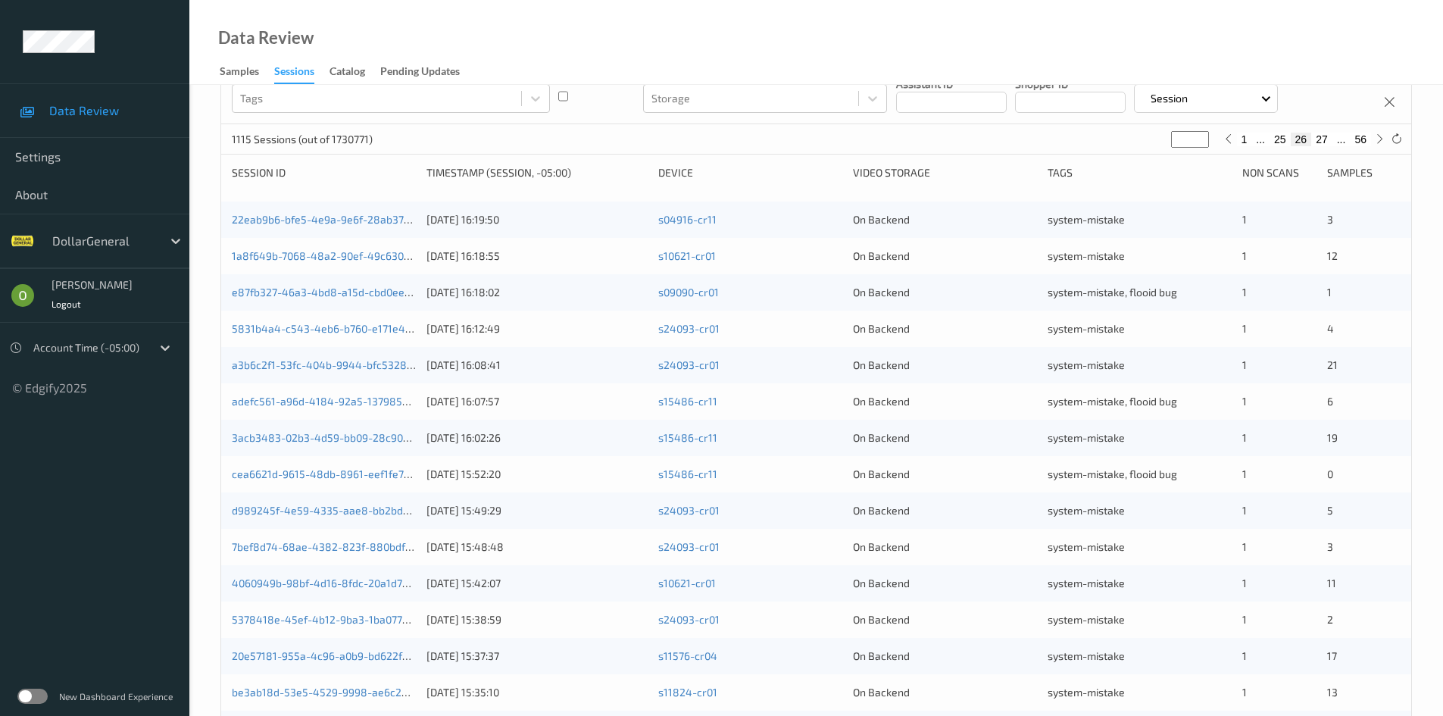
scroll to position [424, 0]
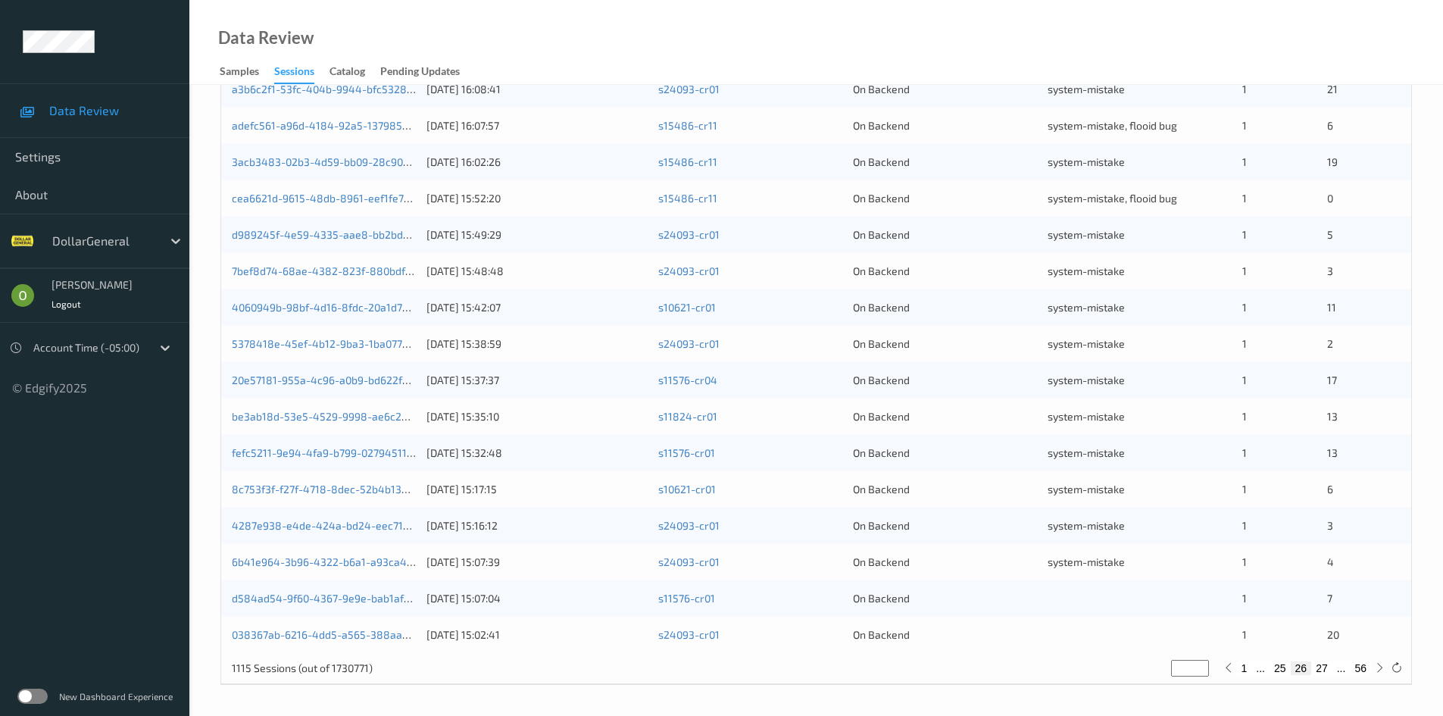
click at [1027, 596] on div "On Backend" at bounding box center [945, 598] width 184 height 15
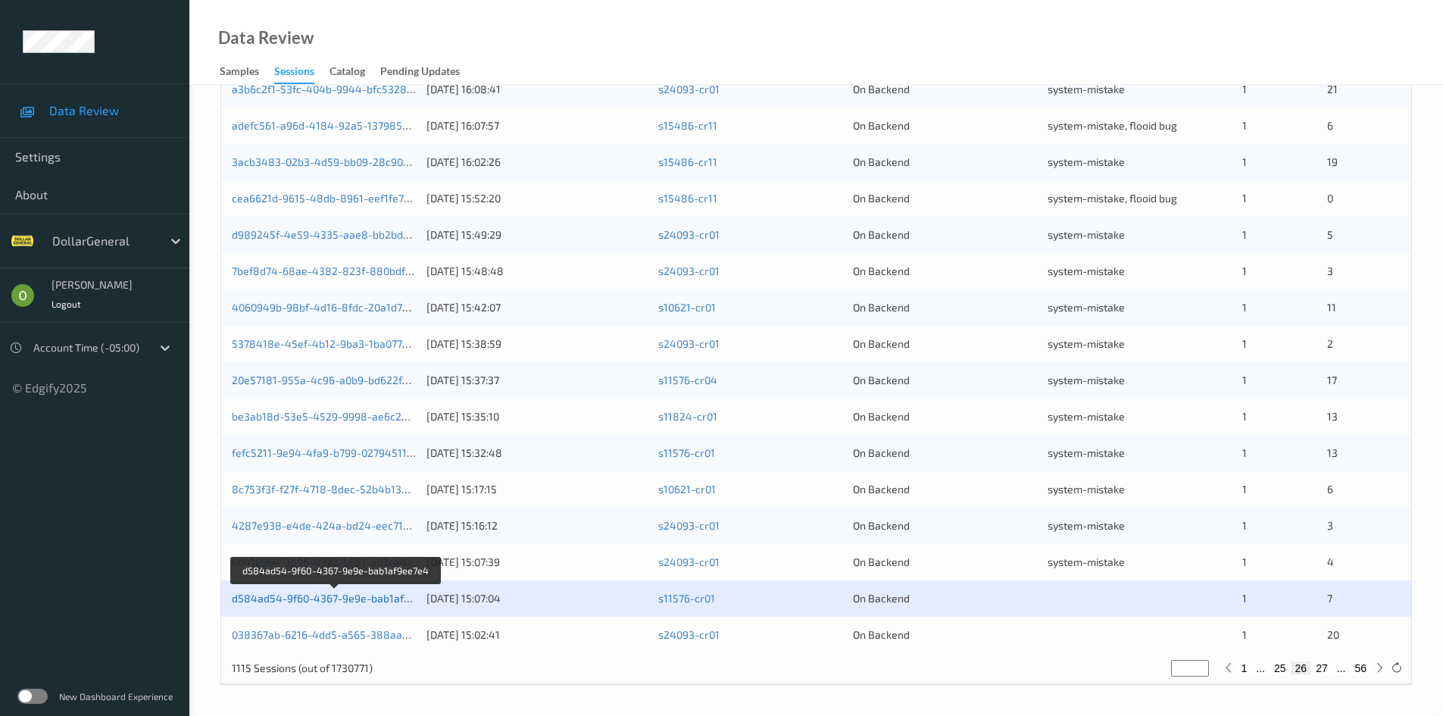
click at [390, 598] on link "d584ad54-9f60-4367-9e9e-bab1af9ee7e4" at bounding box center [336, 598] width 208 height 13
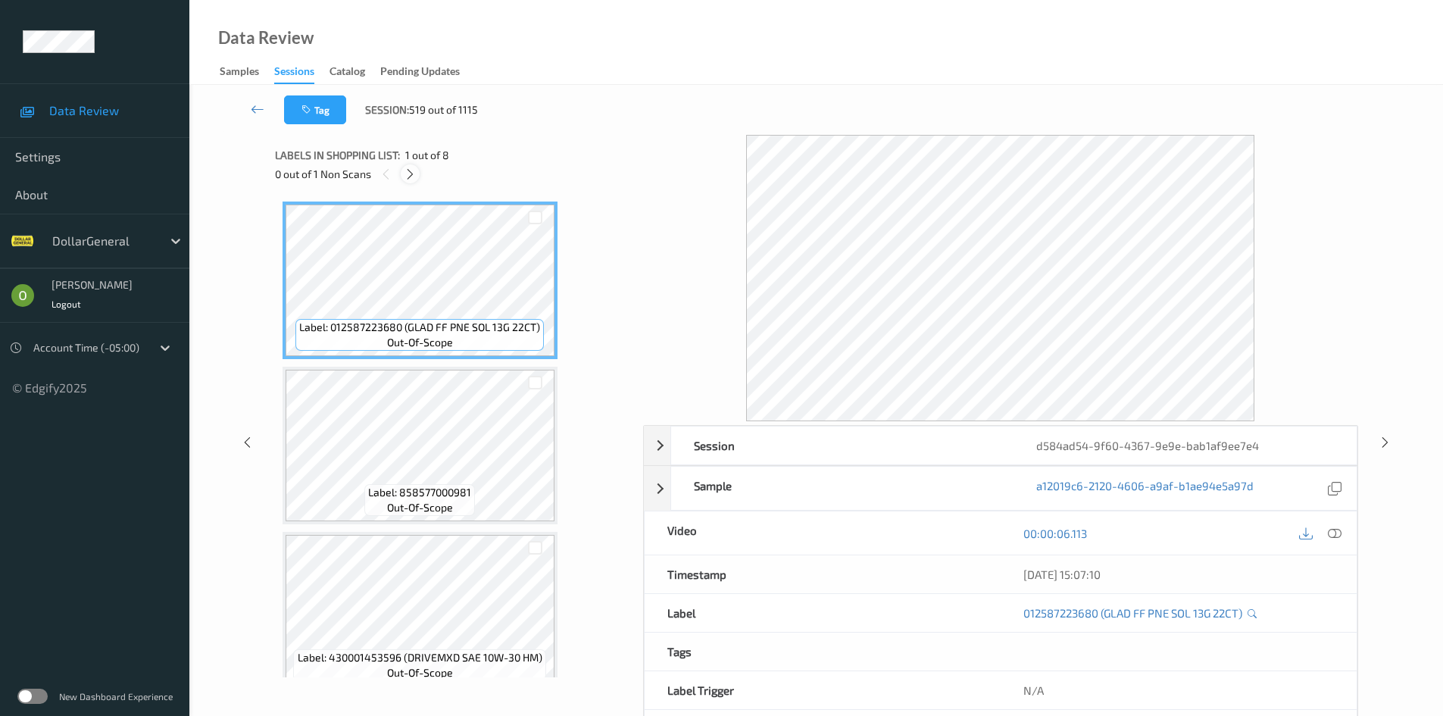
click at [414, 180] on icon at bounding box center [410, 174] width 13 height 14
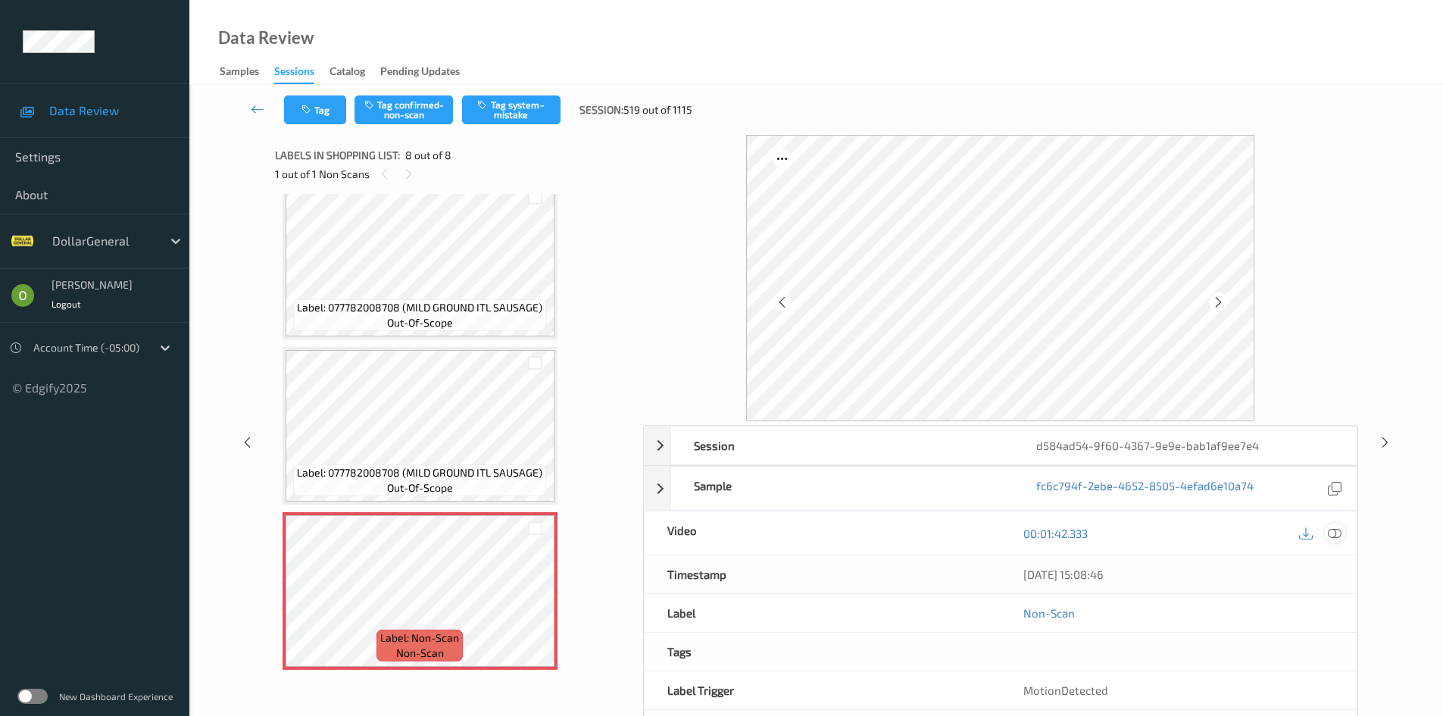
click at [1343, 536] on div at bounding box center [1335, 533] width 20 height 20
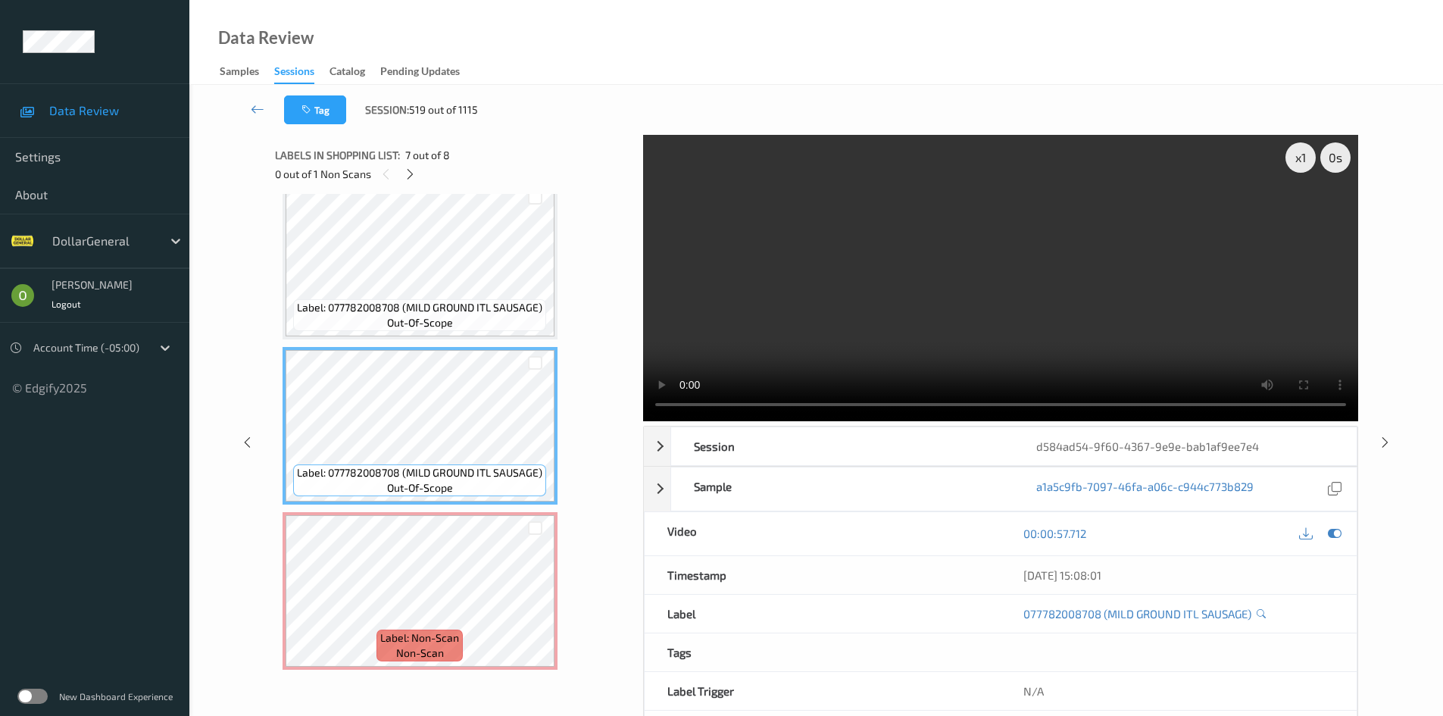
click at [841, 329] on video at bounding box center [1000, 278] width 715 height 286
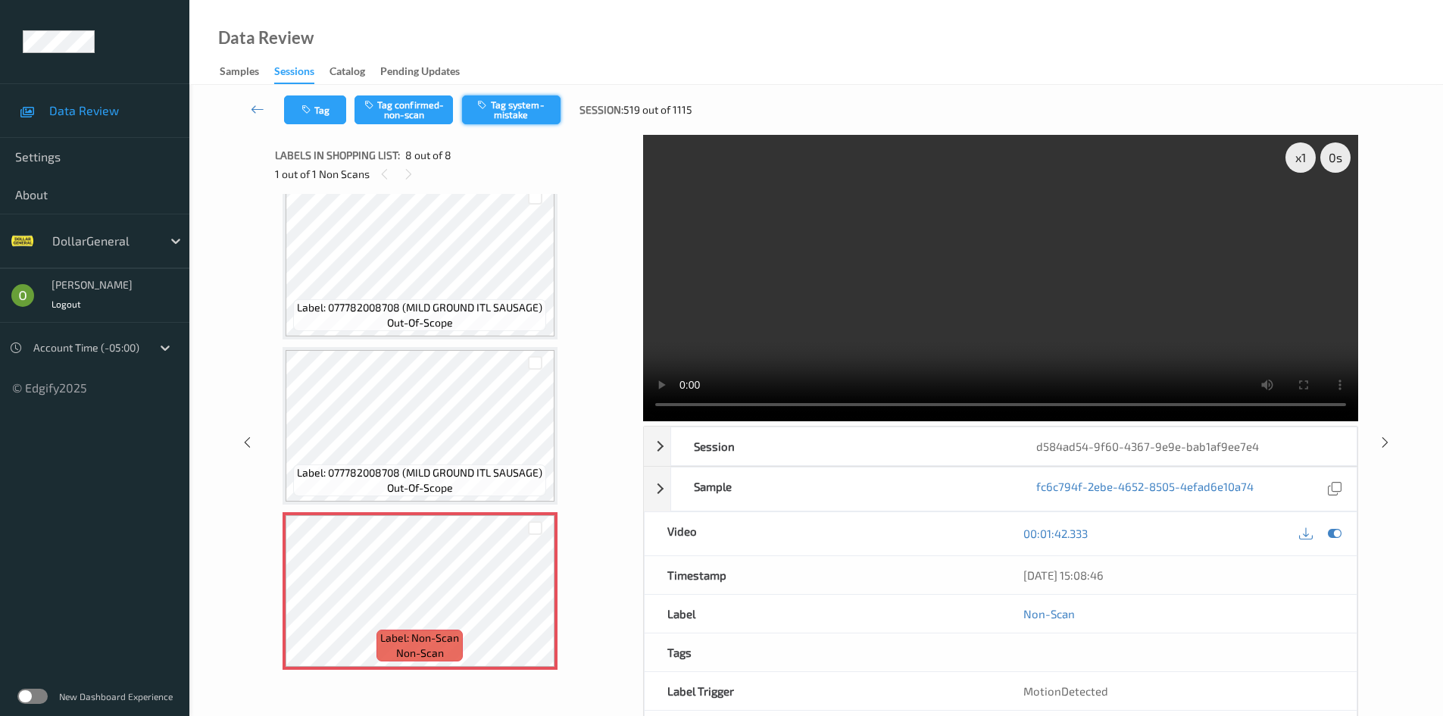
click at [517, 116] on button "Tag system-mistake" at bounding box center [511, 109] width 98 height 29
click at [266, 114] on link at bounding box center [257, 109] width 53 height 29
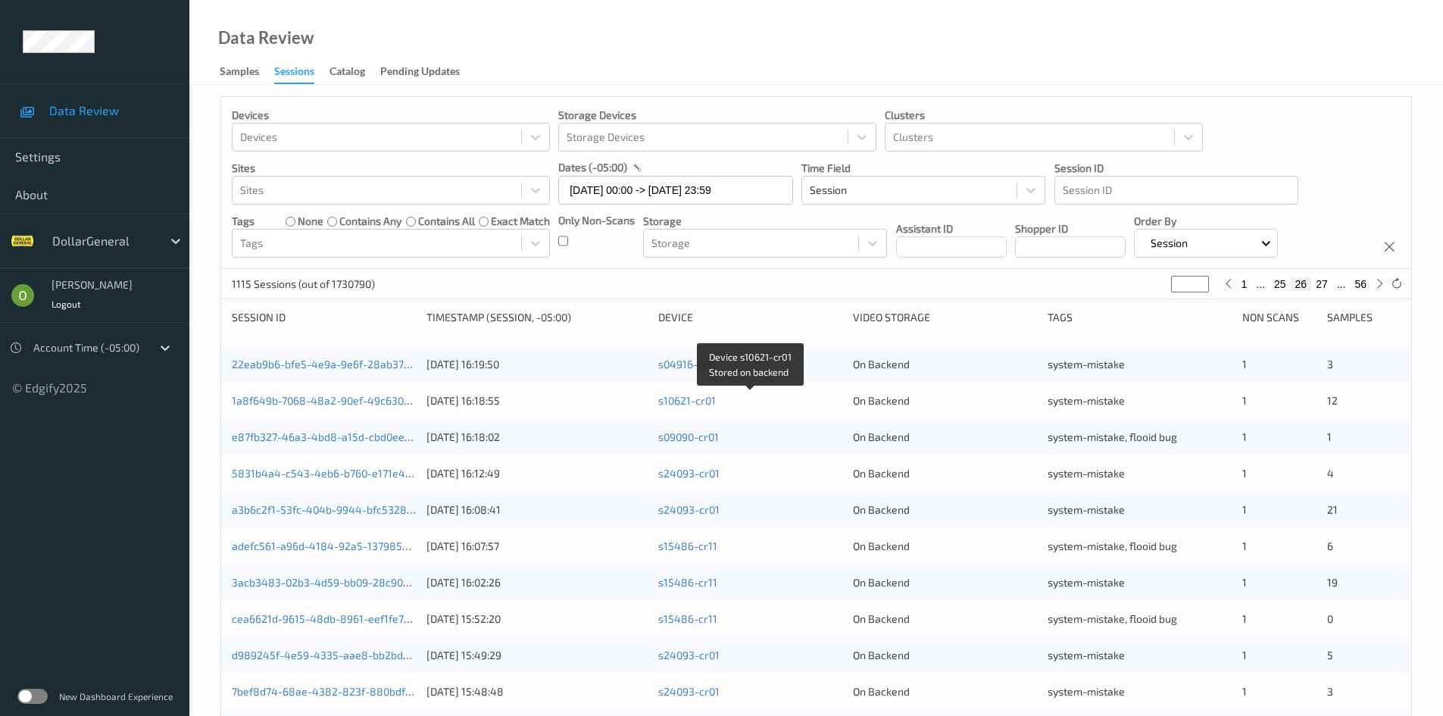
scroll to position [424, 0]
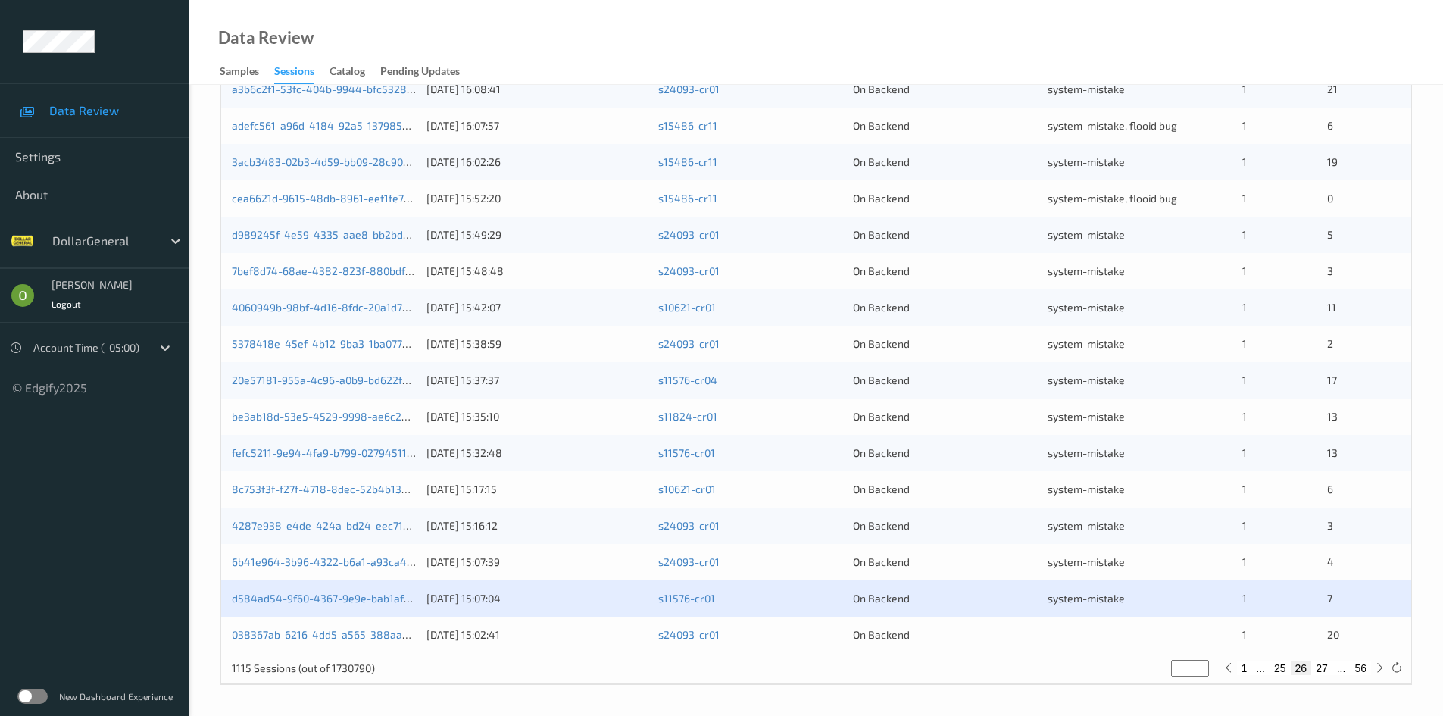
click at [1076, 632] on div at bounding box center [1139, 634] width 184 height 15
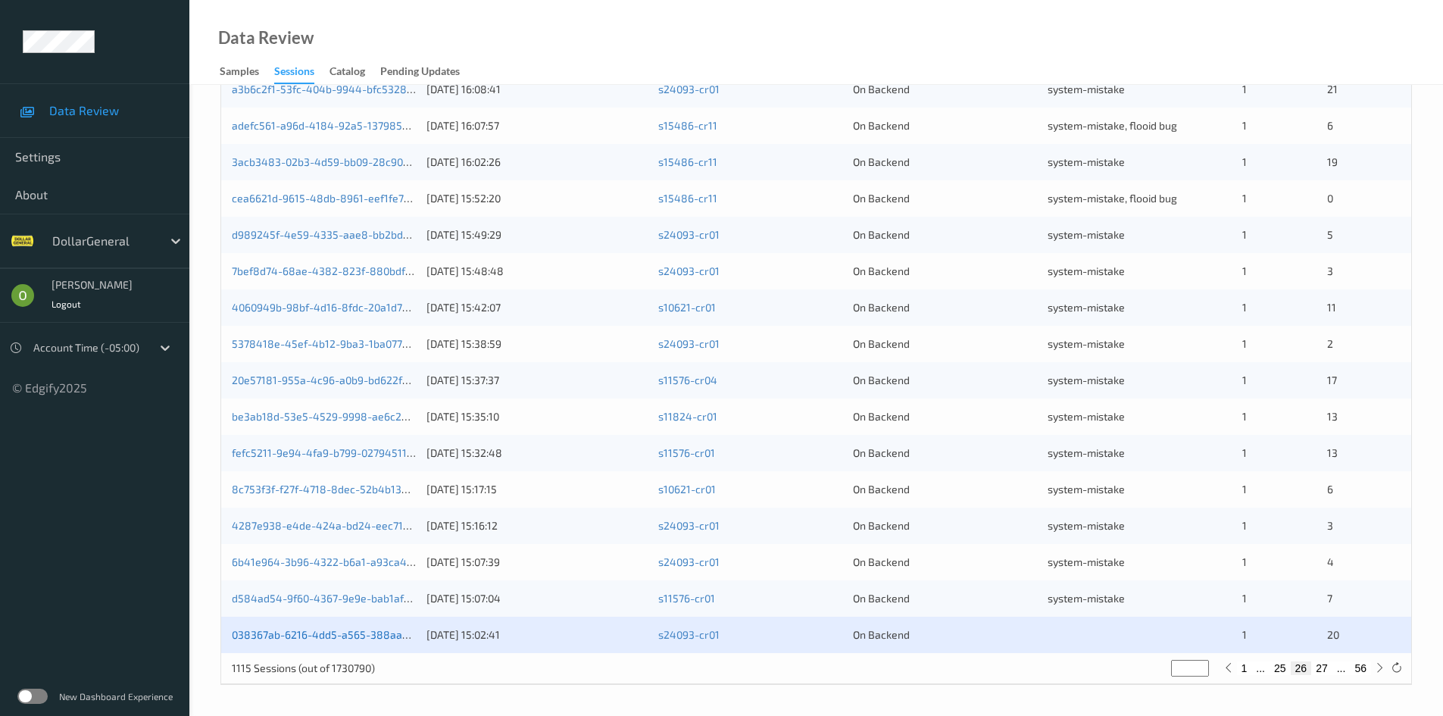
click at [279, 632] on link "038367ab-6216-4dd5-a565-388aa2ac3b1e" at bounding box center [337, 634] width 211 height 13
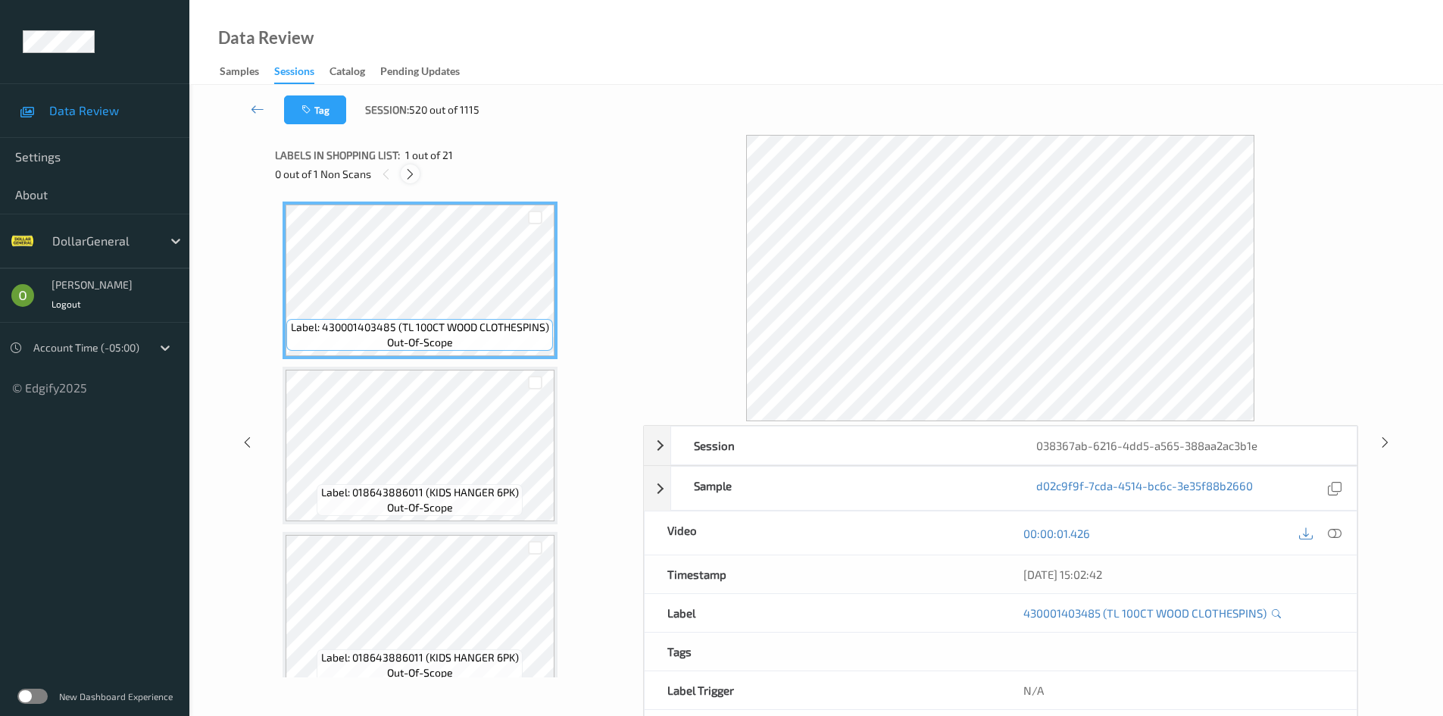
click at [415, 176] on icon at bounding box center [410, 174] width 13 height 14
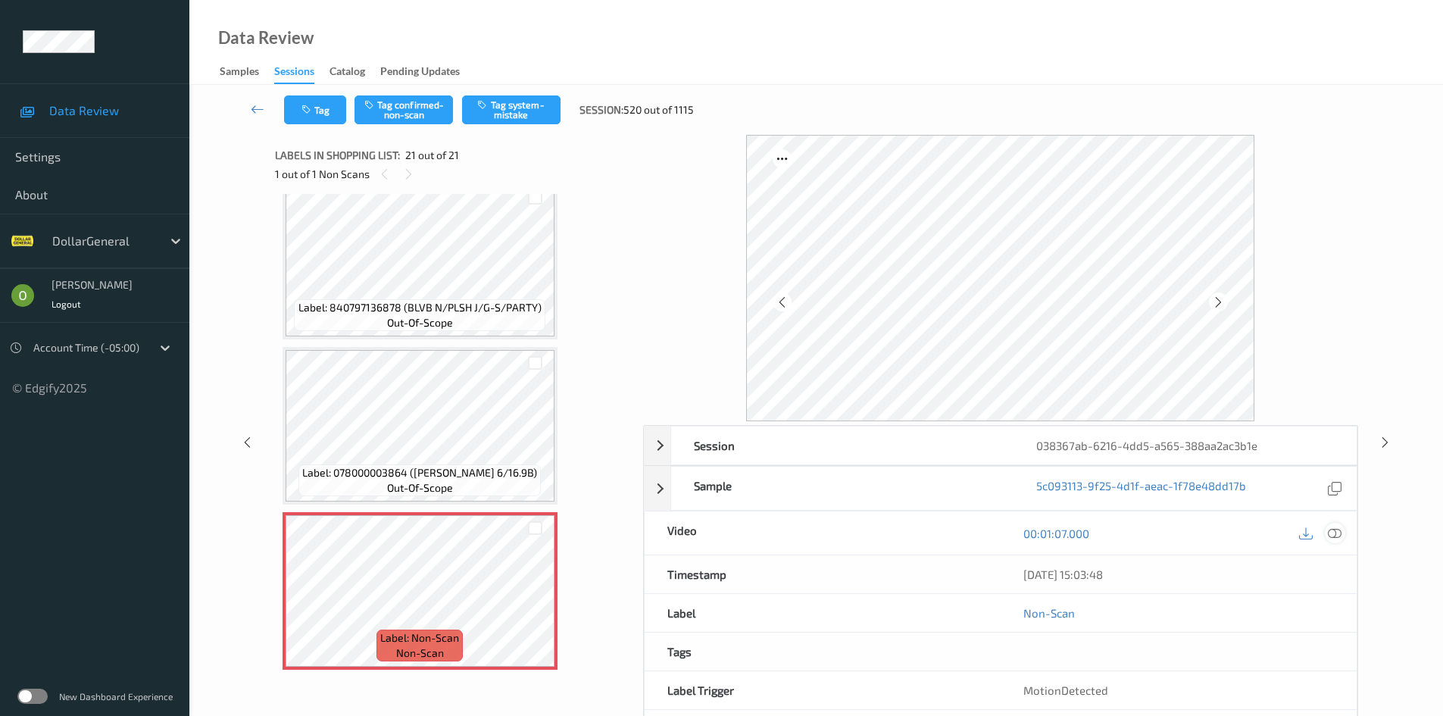
click at [1335, 531] on icon at bounding box center [1335, 533] width 14 height 14
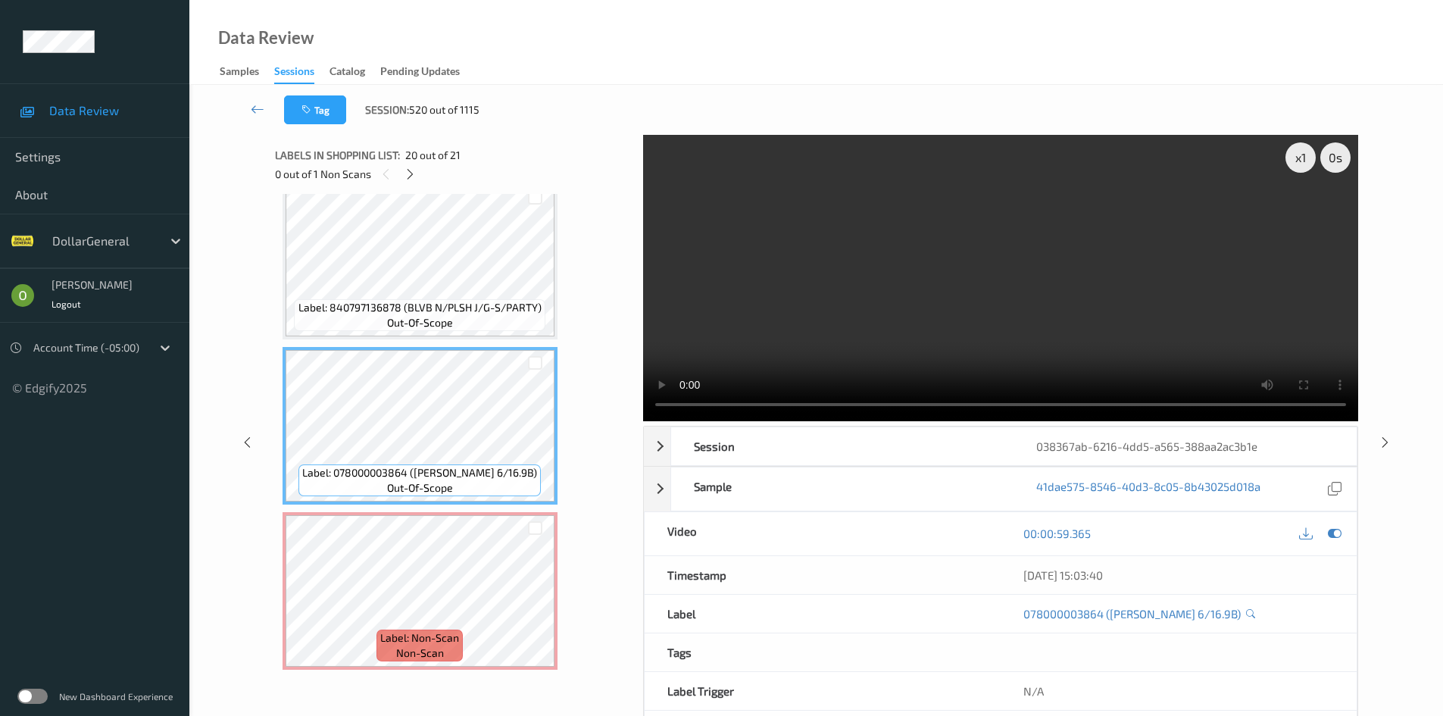
click at [880, 333] on video at bounding box center [1000, 278] width 715 height 286
click at [922, 289] on video at bounding box center [1000, 278] width 715 height 286
click at [1295, 150] on div "x 1" at bounding box center [1300, 157] width 30 height 30
click at [1295, 150] on div "x 2" at bounding box center [1300, 157] width 30 height 30
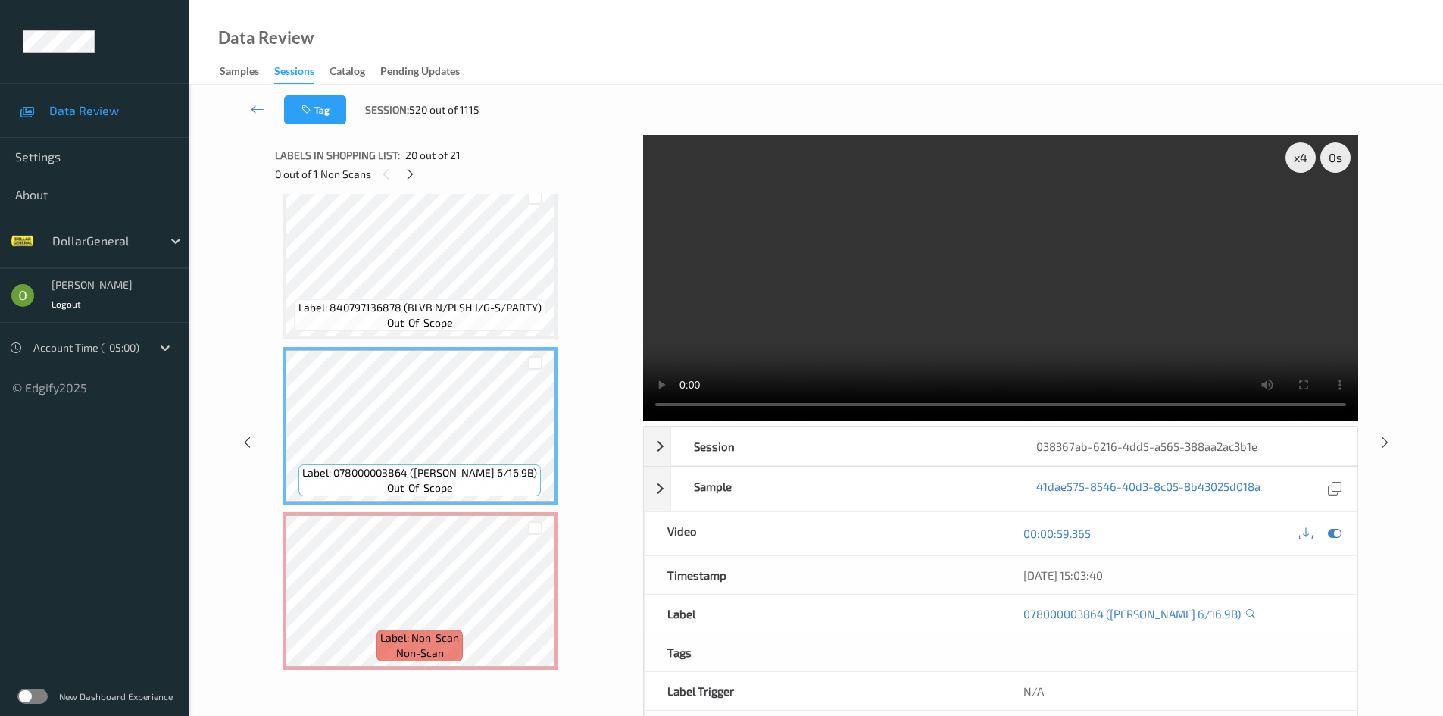
drag, startPoint x: 1027, startPoint y: 251, endPoint x: 1012, endPoint y: 256, distance: 15.8
click at [1012, 256] on video at bounding box center [1000, 278] width 715 height 286
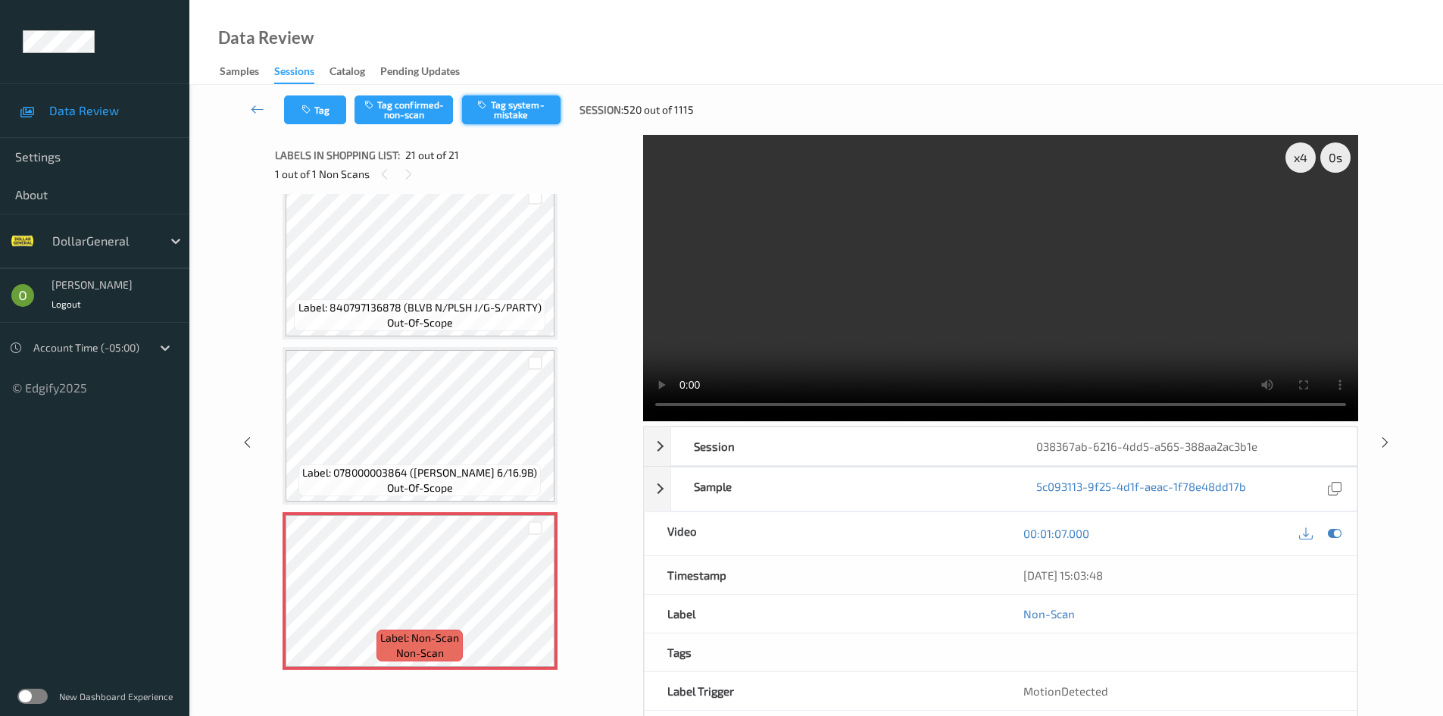
click at [482, 108] on icon "button" at bounding box center [483, 104] width 13 height 11
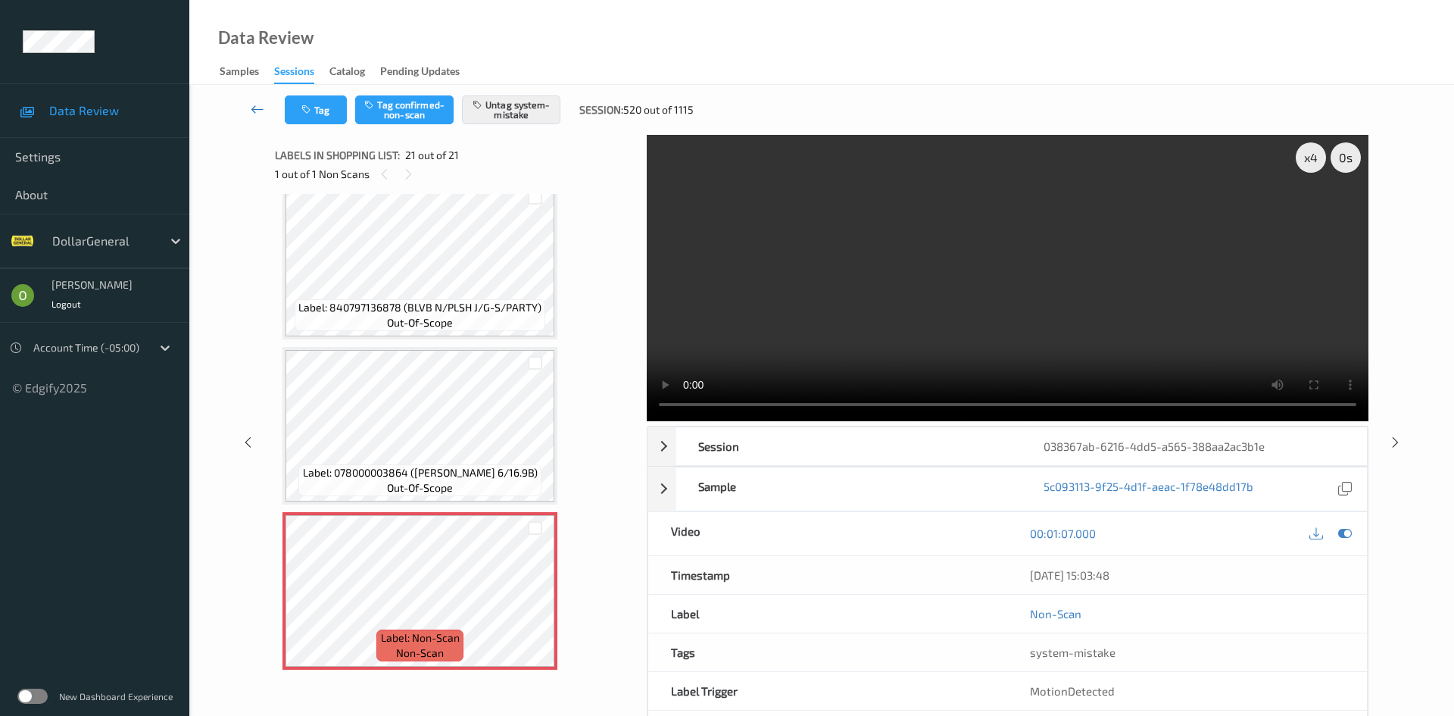
click at [245, 112] on link at bounding box center [258, 109] width 54 height 29
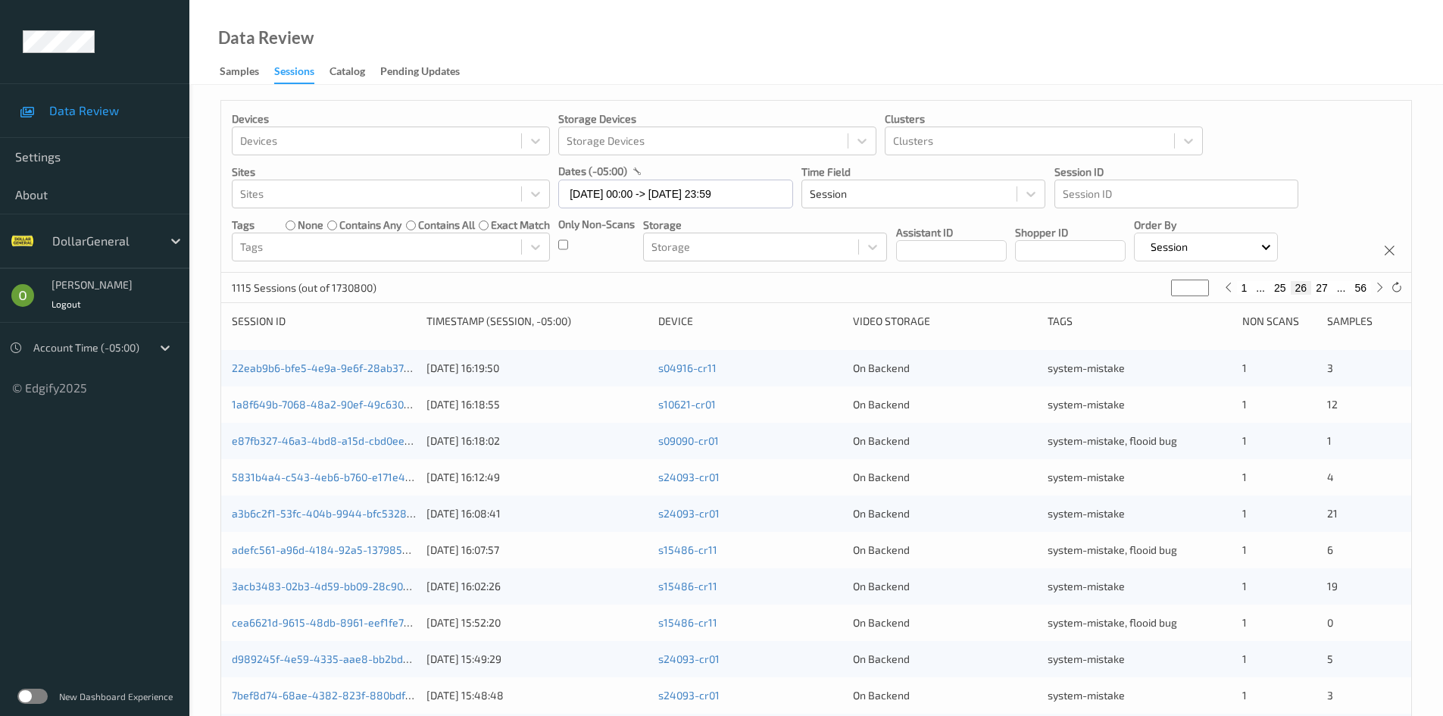
click at [1275, 286] on button "25" at bounding box center [1279, 288] width 21 height 14
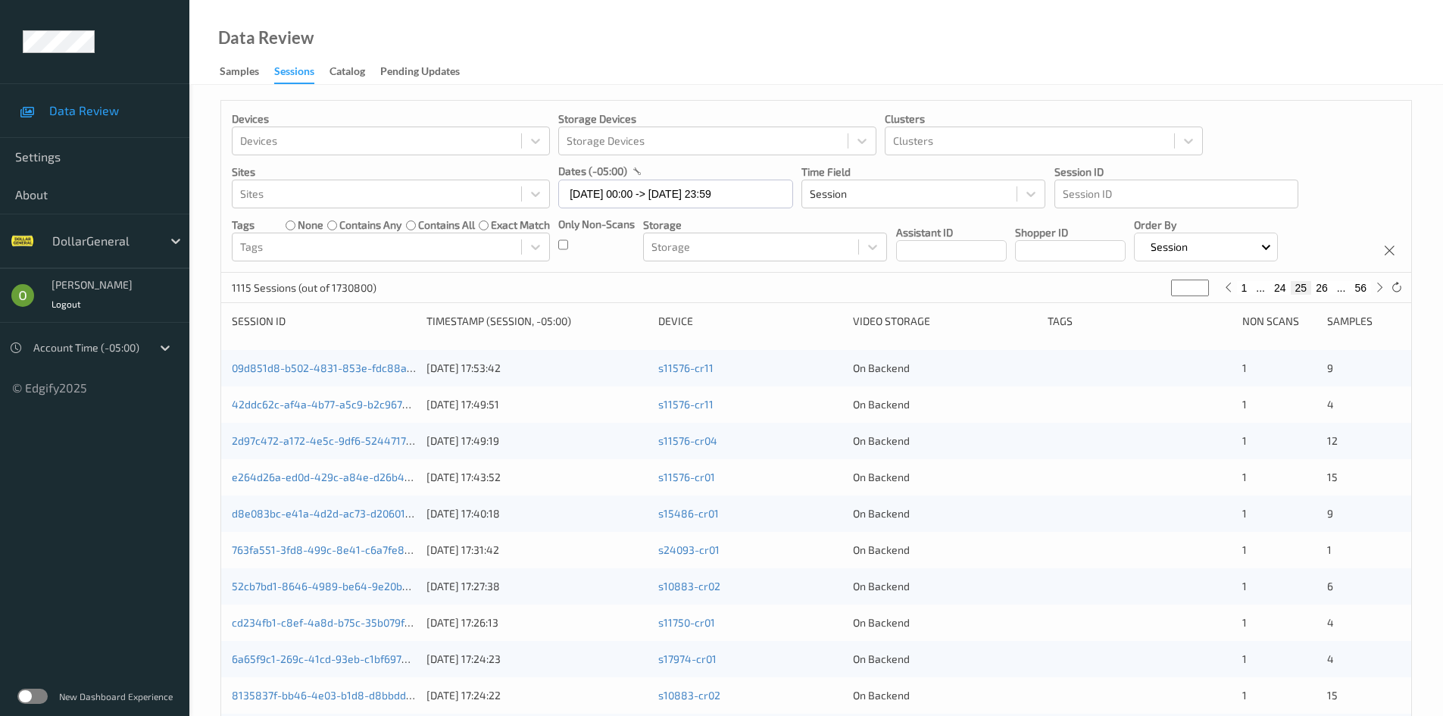
drag, startPoint x: 1275, startPoint y: 286, endPoint x: 1288, endPoint y: 278, distance: 14.9
click at [1288, 278] on div "1115 Sessions (out of 1730800) ** 1 ... 24 25 26 ... 56" at bounding box center [816, 288] width 1190 height 30
click at [1277, 296] on div "1 ... 24 25 26 ... 56" at bounding box center [1303, 287] width 168 height 17
click at [1273, 286] on button "24" at bounding box center [1279, 288] width 21 height 14
click at [1320, 284] on button "25" at bounding box center [1321, 288] width 21 height 14
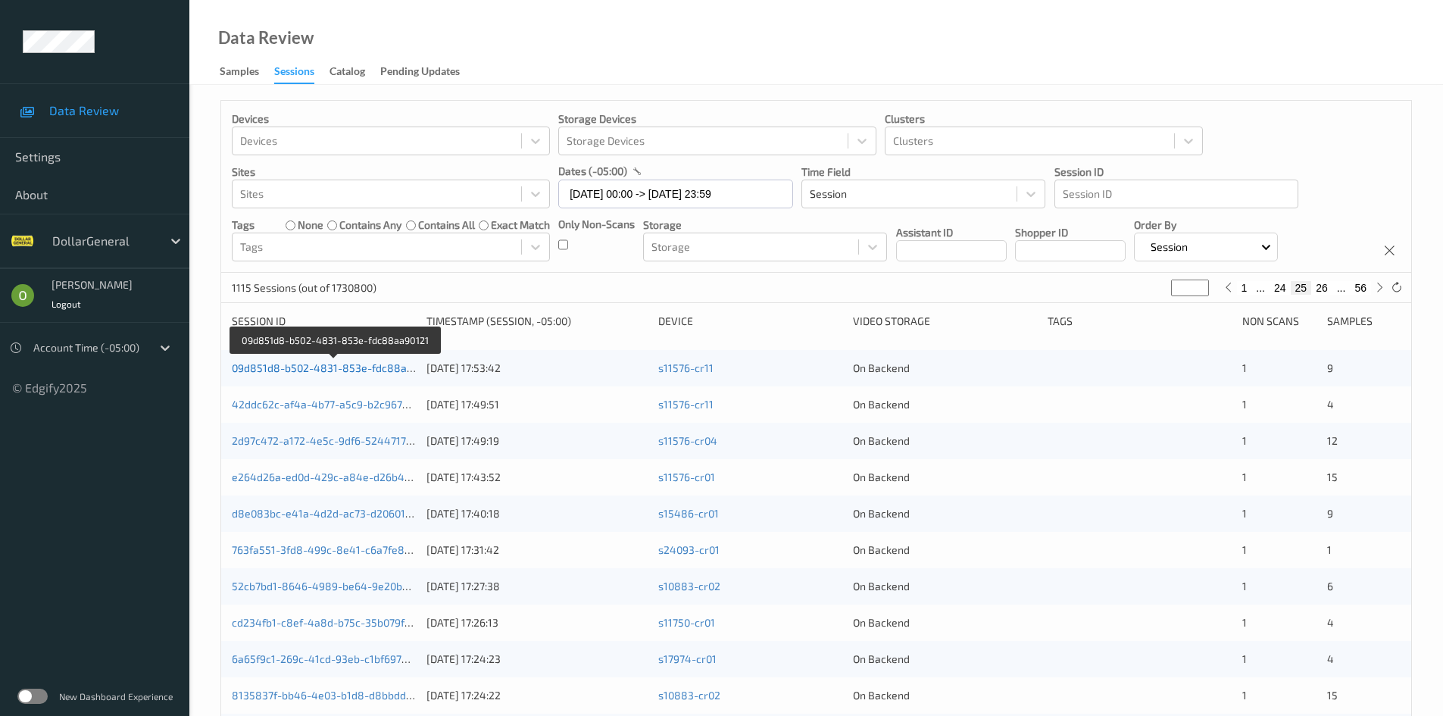
click at [411, 373] on link "09d851d8-b502-4831-853e-fdc88aa90121" at bounding box center [336, 367] width 208 height 13
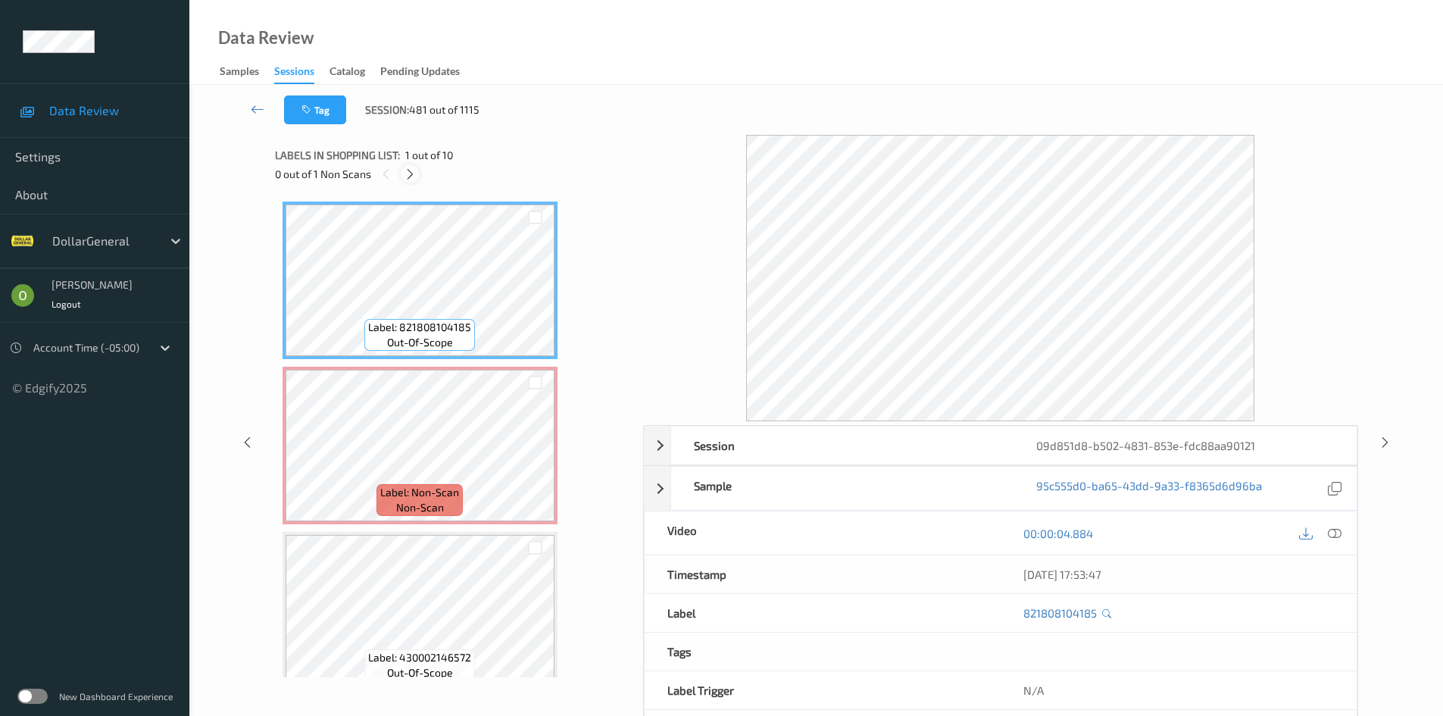
click at [417, 177] on icon at bounding box center [410, 174] width 13 height 14
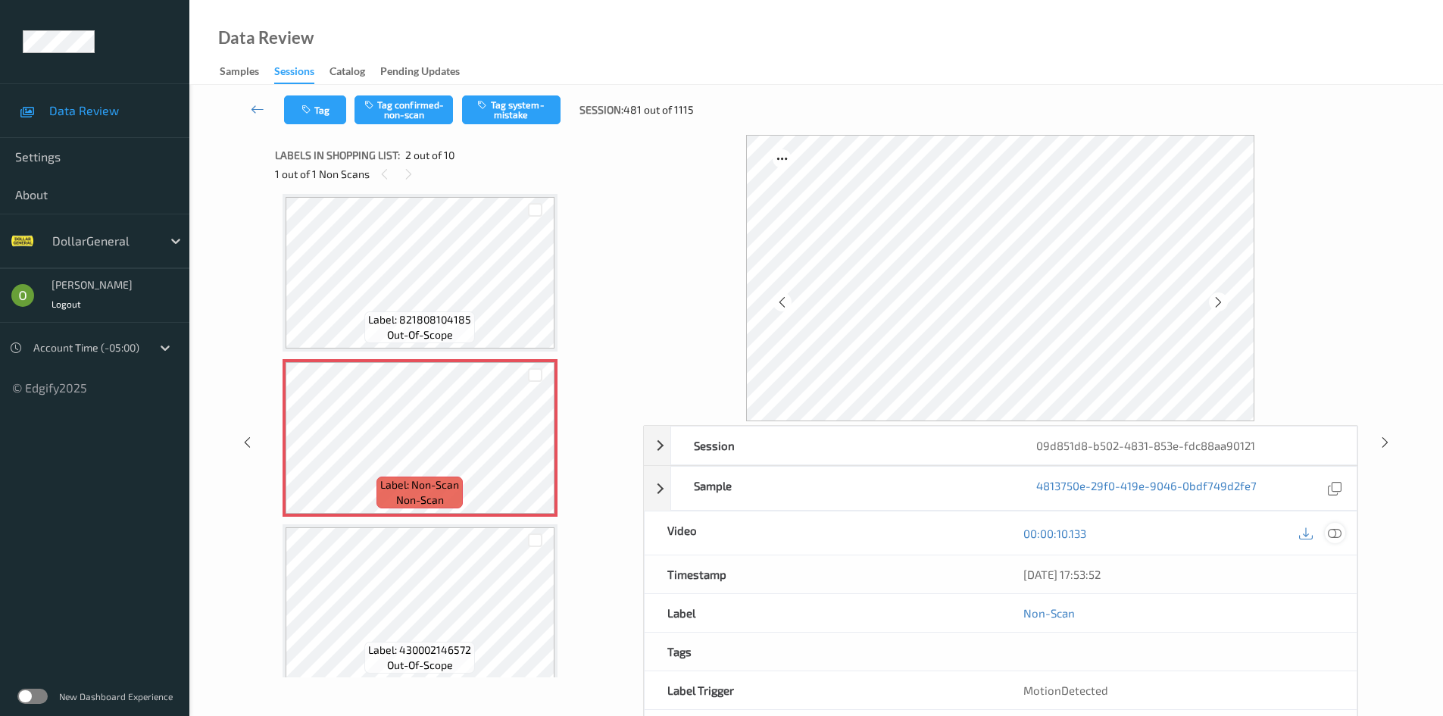
click at [1334, 529] on icon at bounding box center [1335, 533] width 14 height 14
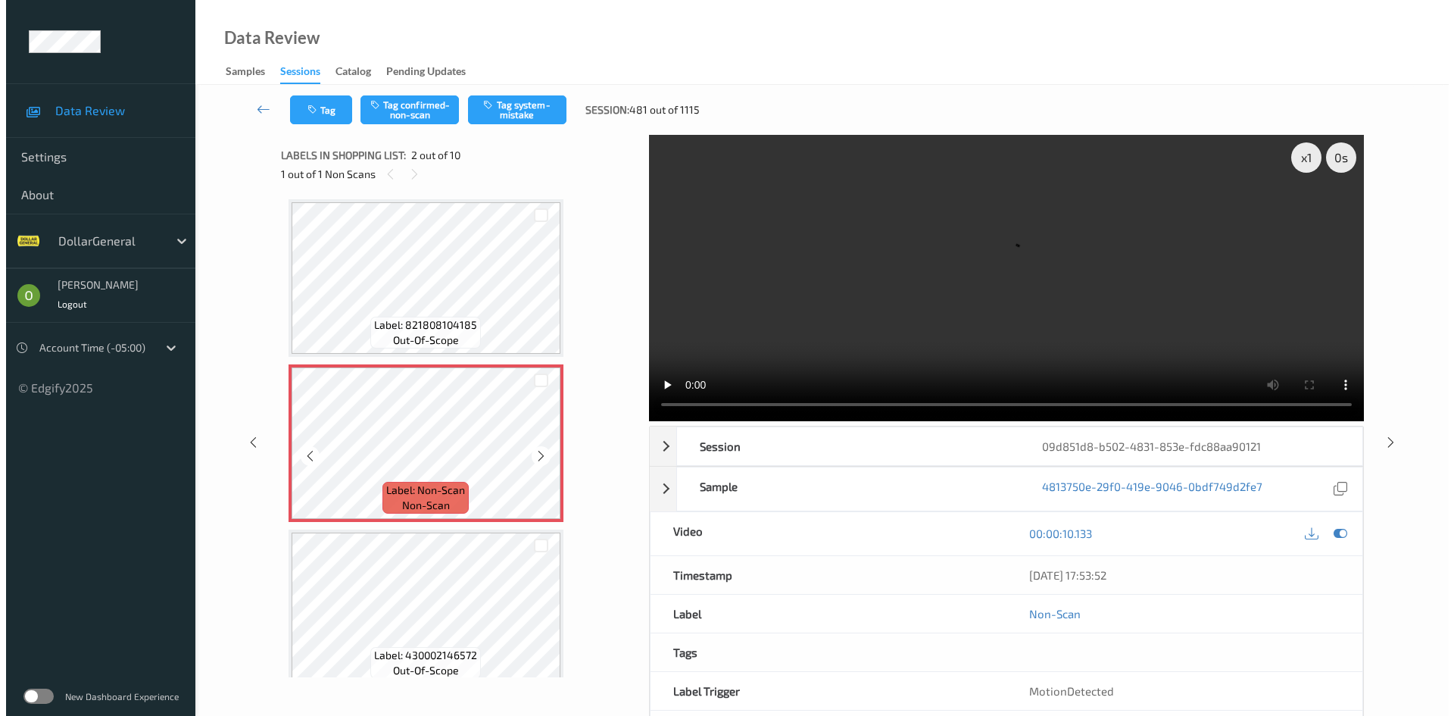
scroll to position [0, 0]
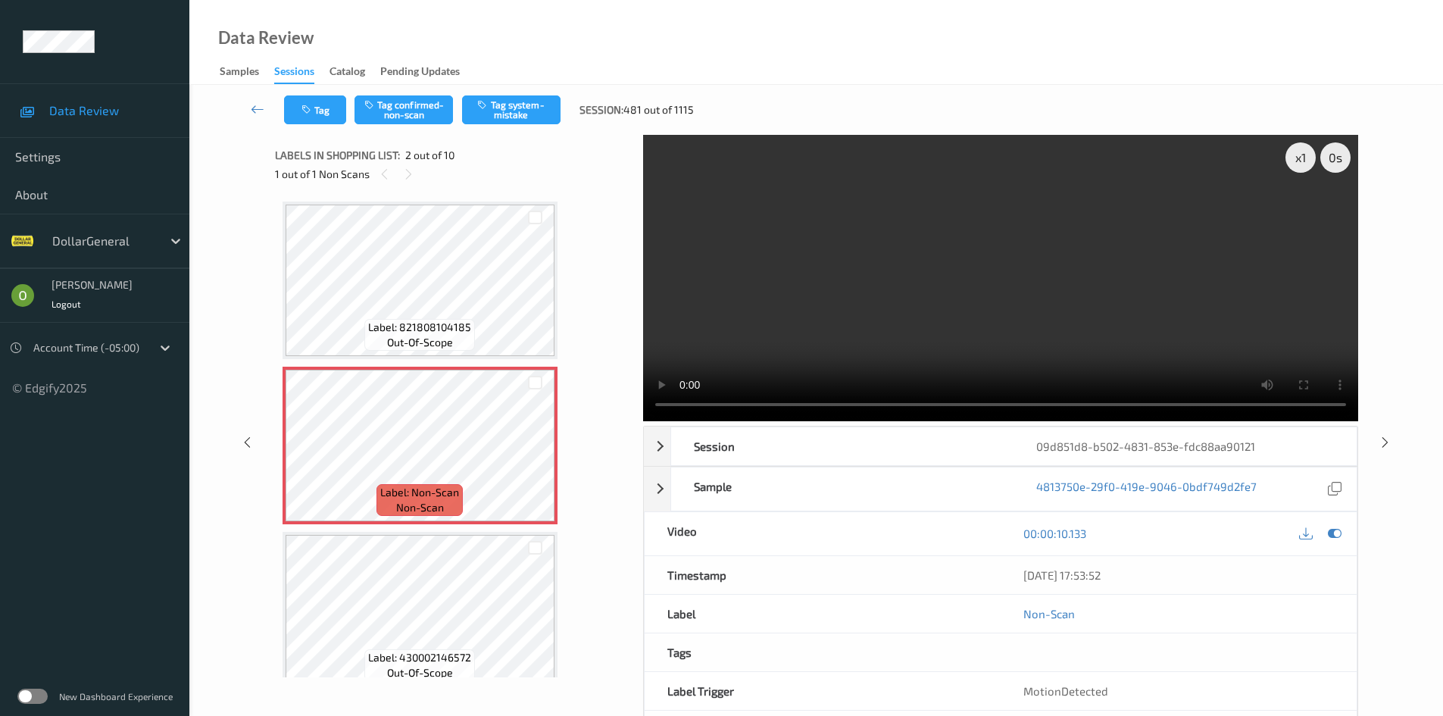
click at [457, 337] on div "Label: 821808104185 out-of-scope" at bounding box center [419, 335] width 111 height 32
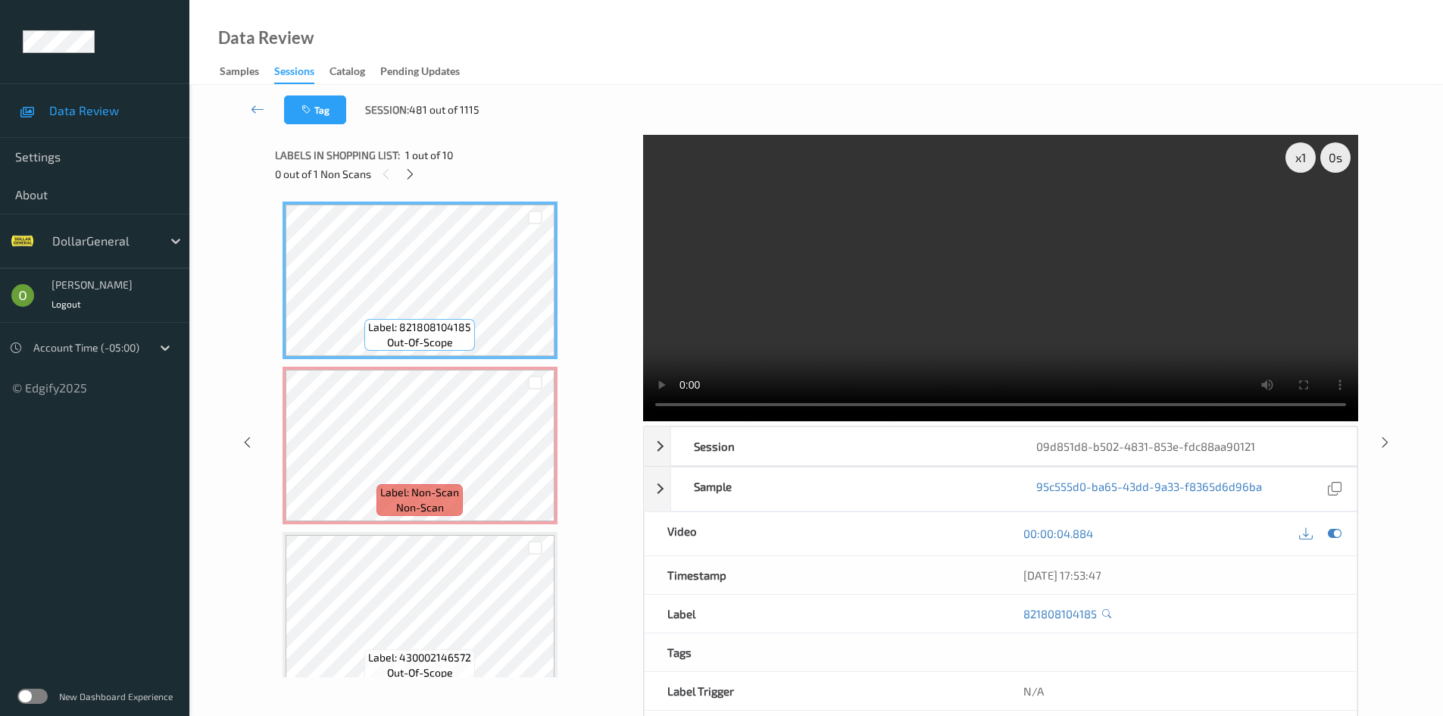
click at [819, 310] on video at bounding box center [1000, 278] width 715 height 286
click at [897, 313] on video at bounding box center [1000, 278] width 715 height 286
click at [782, 283] on video at bounding box center [1000, 278] width 715 height 286
click at [1295, 161] on div "x 1" at bounding box center [1300, 157] width 30 height 30
click at [949, 264] on video at bounding box center [1000, 278] width 715 height 286
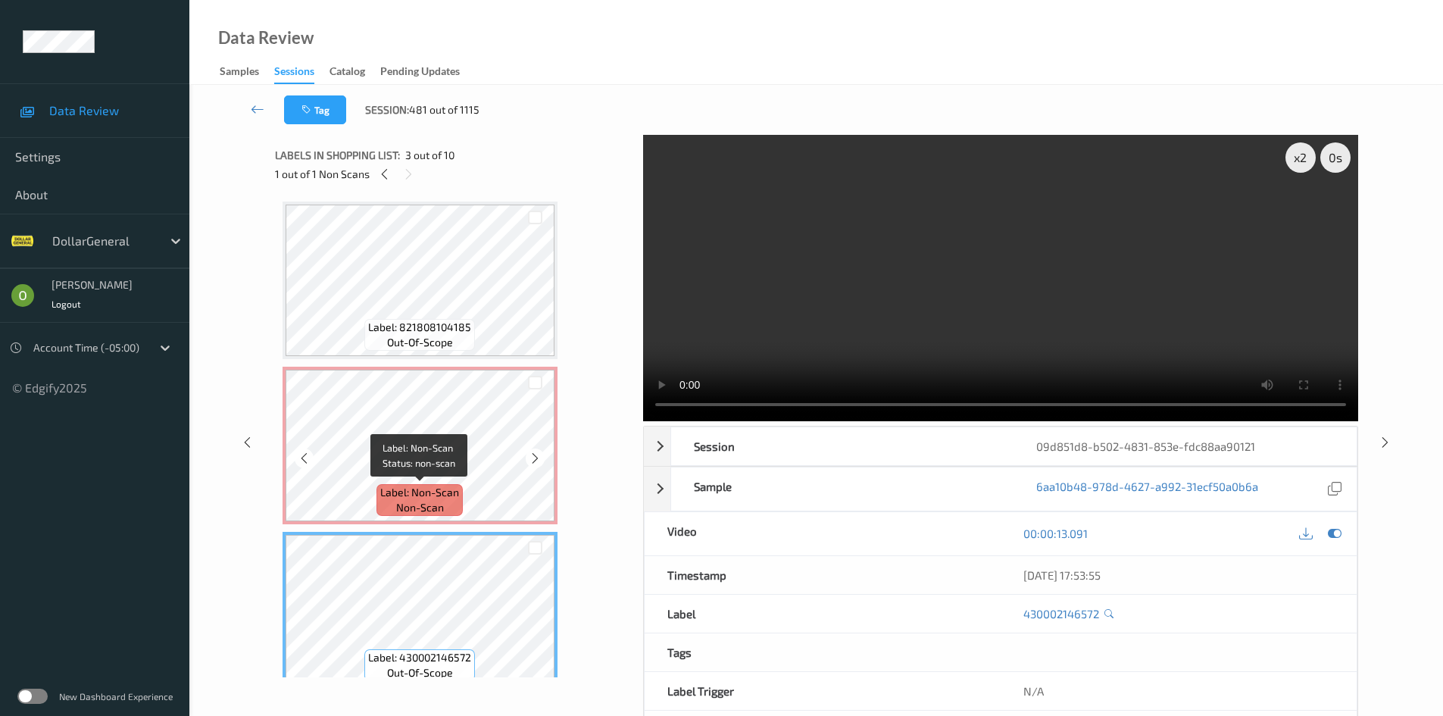
click at [445, 490] on span "Label: Non-Scan" at bounding box center [419, 492] width 79 height 15
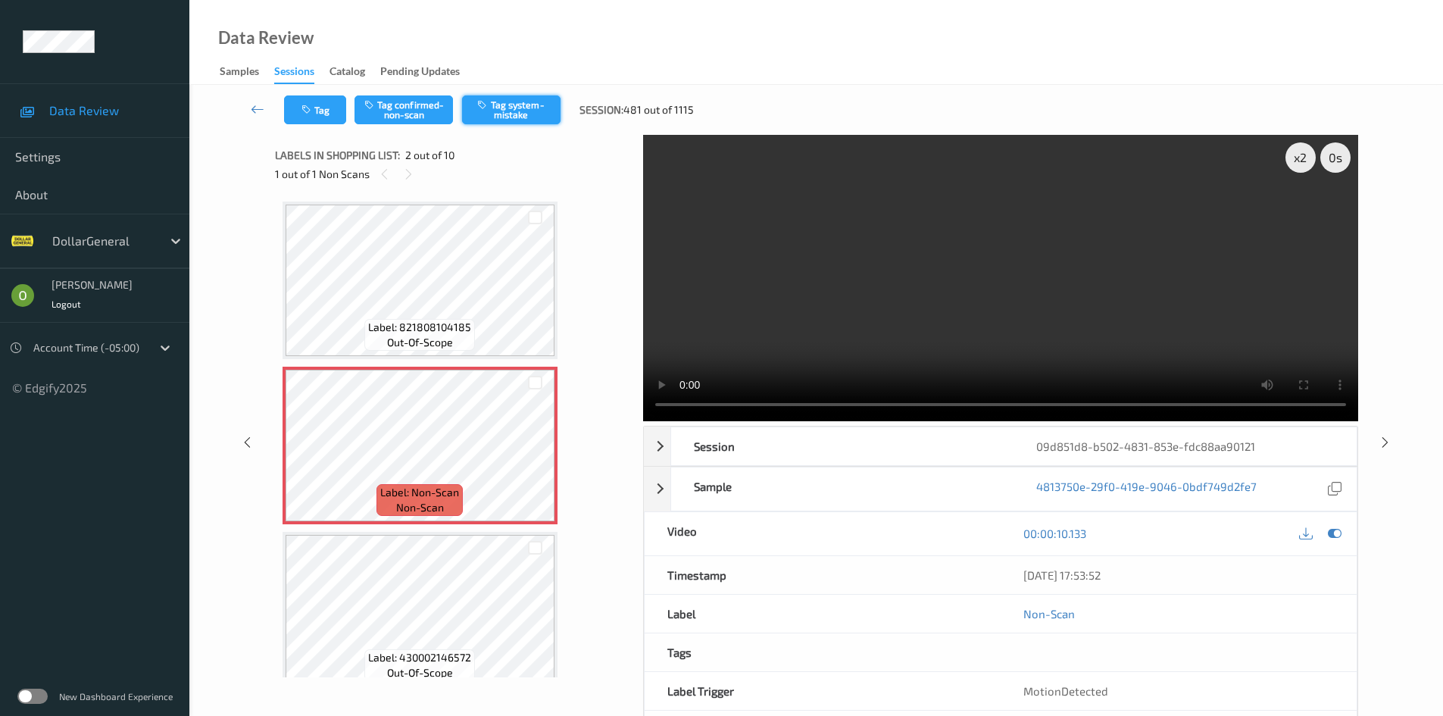
click at [515, 107] on button "Tag system-mistake" at bounding box center [511, 109] width 98 height 29
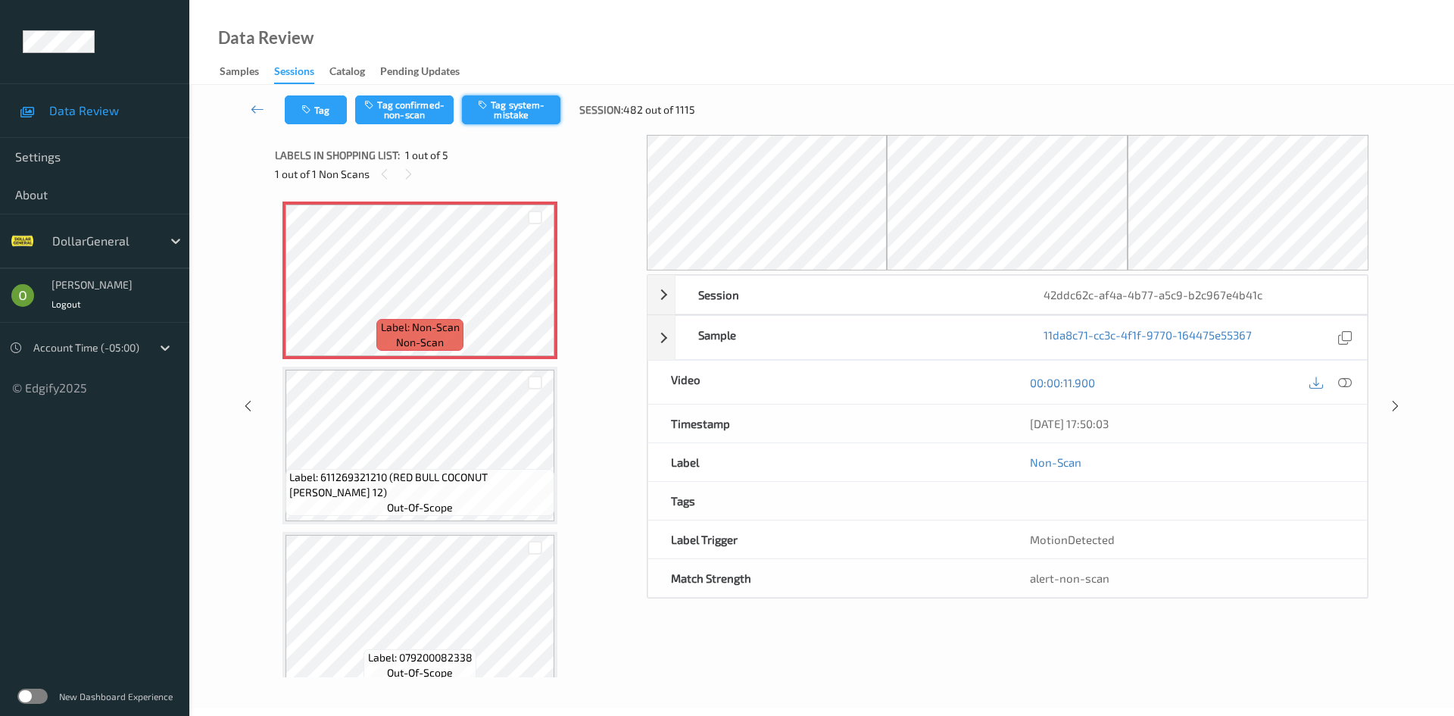
click at [515, 98] on button "Tag system-mistake" at bounding box center [511, 109] width 98 height 29
click at [301, 98] on button "Tag" at bounding box center [316, 109] width 62 height 29
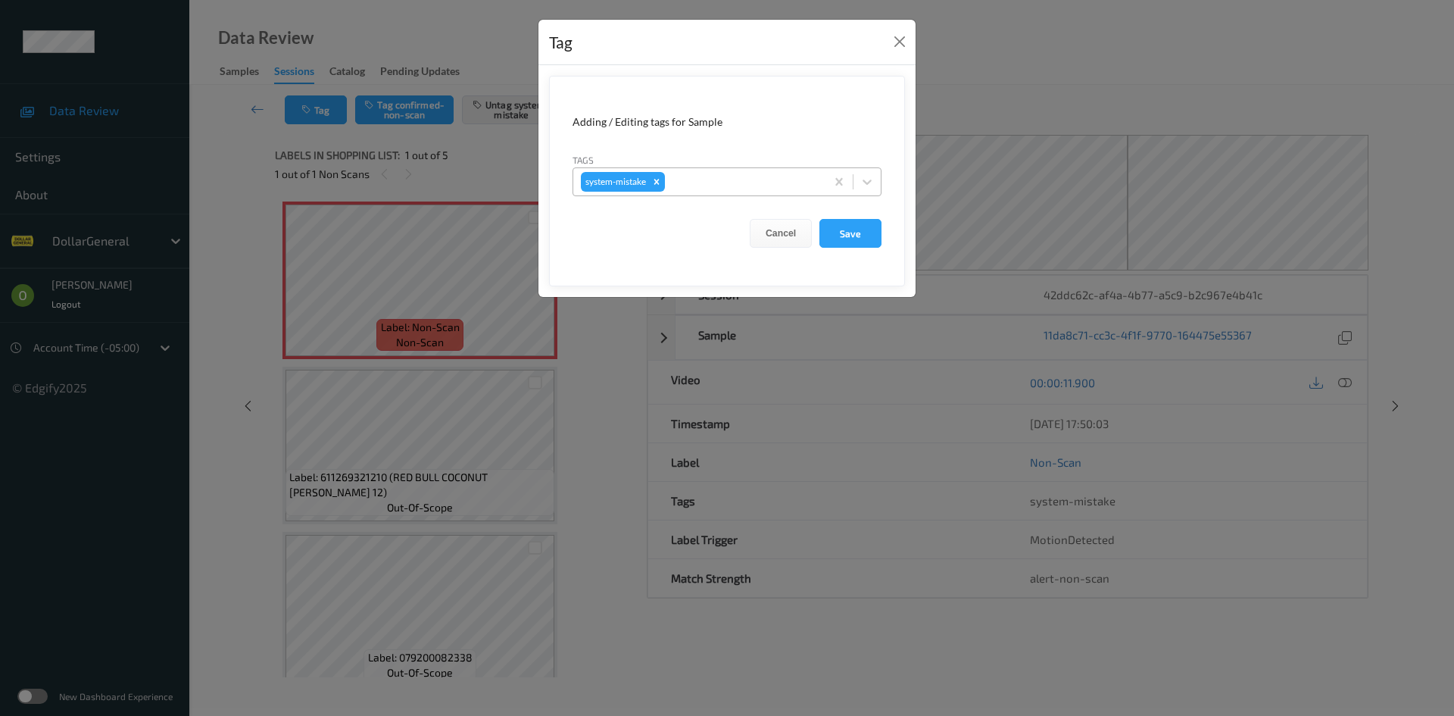
click at [755, 188] on div at bounding box center [743, 182] width 150 height 18
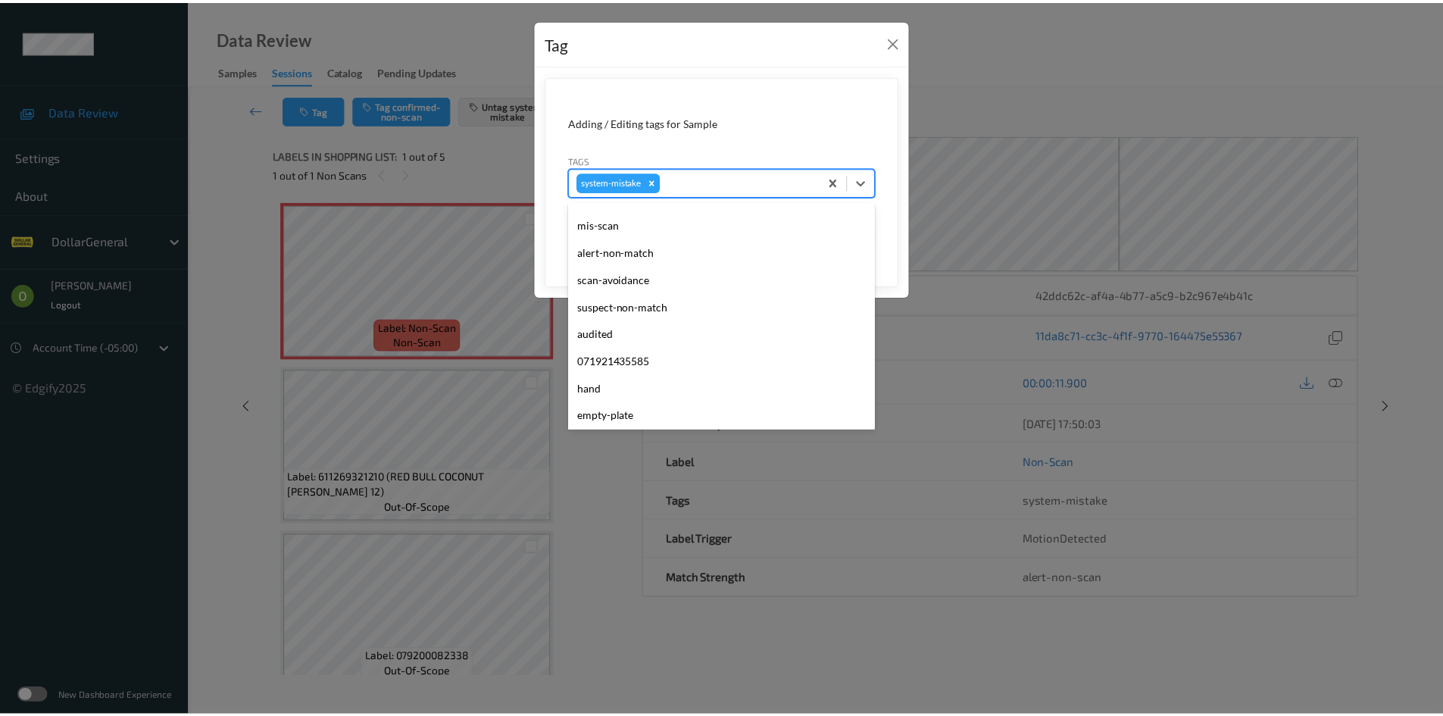
scroll to position [379, 0]
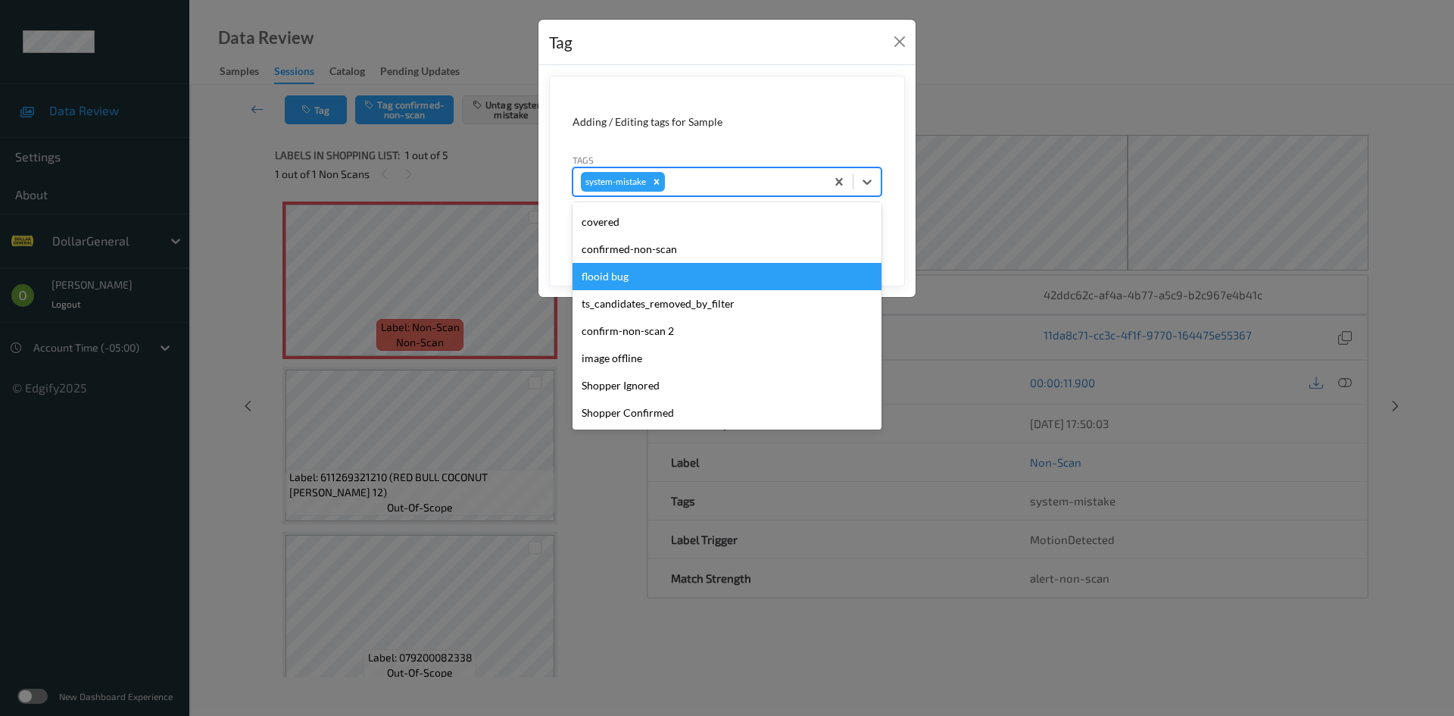
click at [682, 272] on div "flooid bug" at bounding box center [727, 276] width 309 height 27
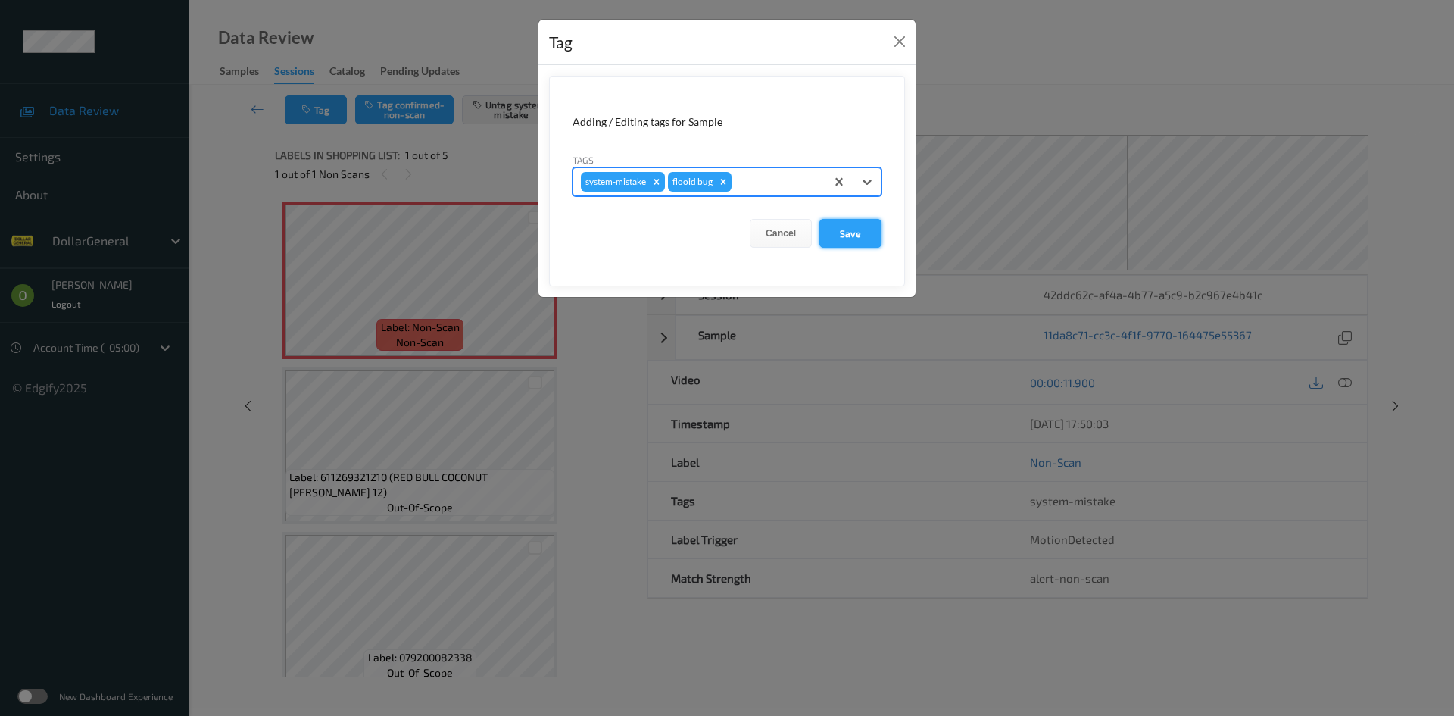
click at [862, 233] on button "Save" at bounding box center [851, 233] width 62 height 29
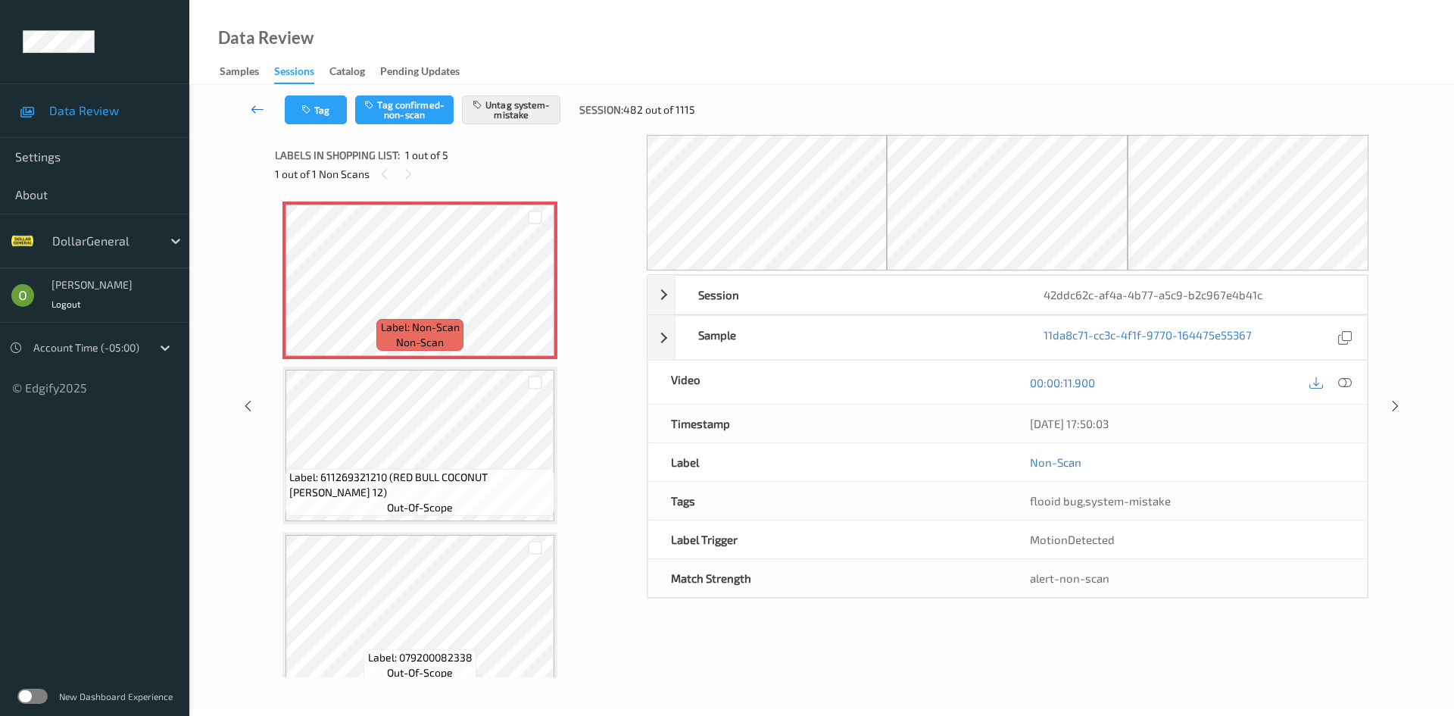
click at [266, 112] on link at bounding box center [258, 109] width 54 height 29
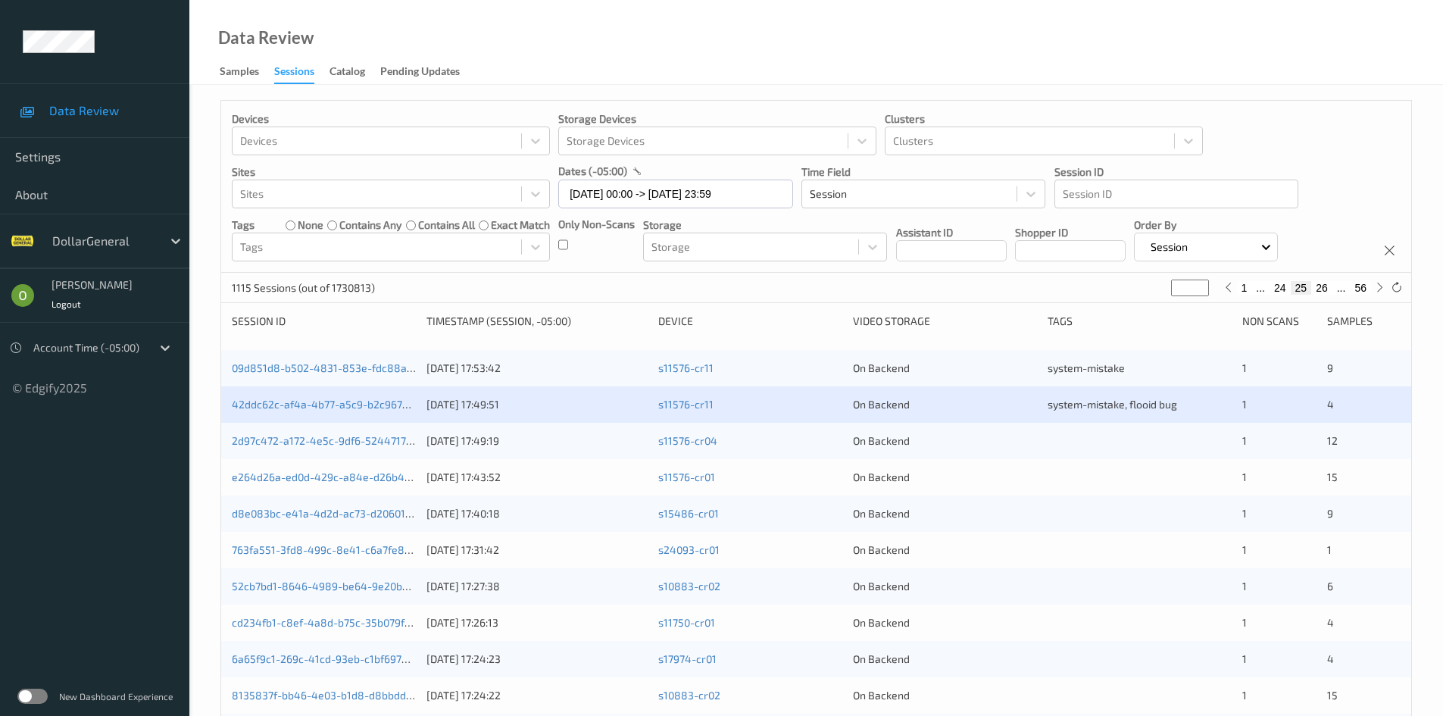
click at [1274, 285] on button "24" at bounding box center [1279, 288] width 21 height 14
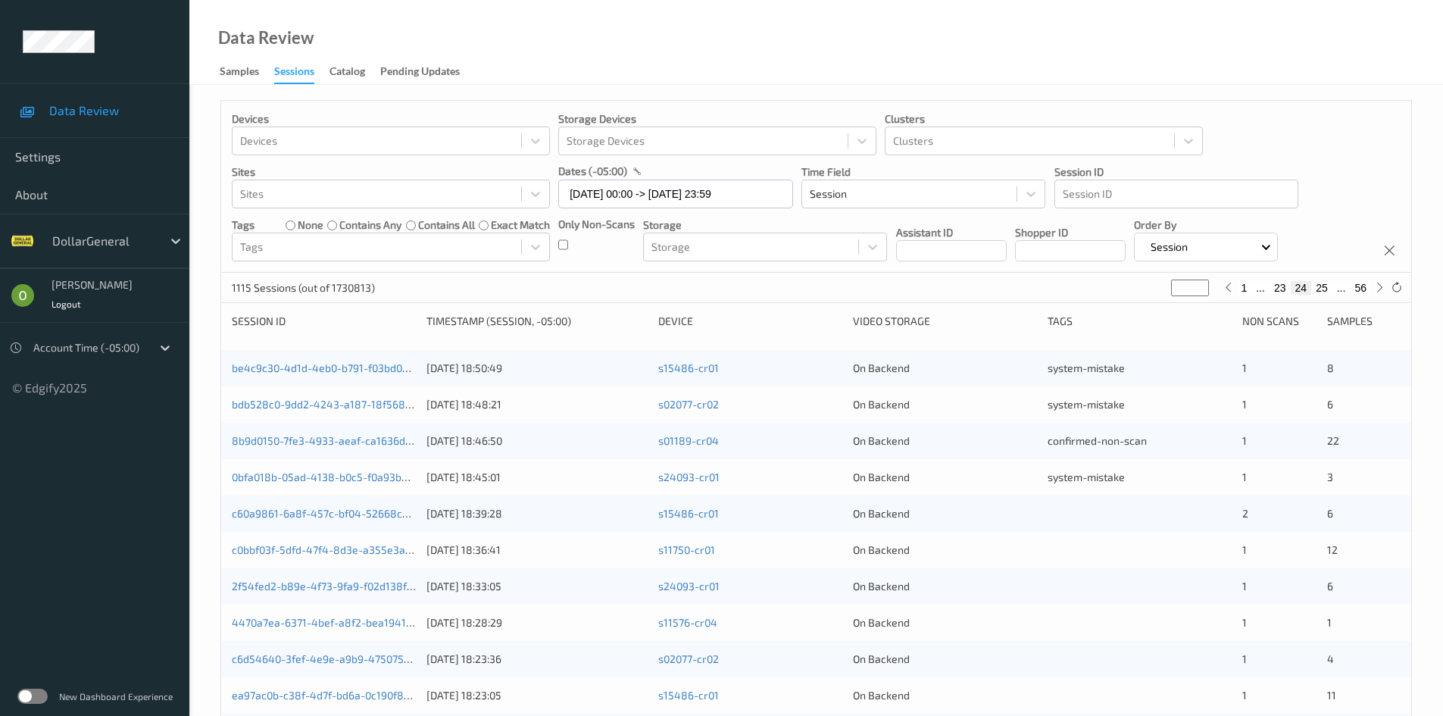
click at [1278, 289] on button "23" at bounding box center [1279, 288] width 21 height 14
click at [1320, 292] on button "24" at bounding box center [1321, 288] width 21 height 14
click at [1325, 286] on button "25" at bounding box center [1321, 288] width 21 height 14
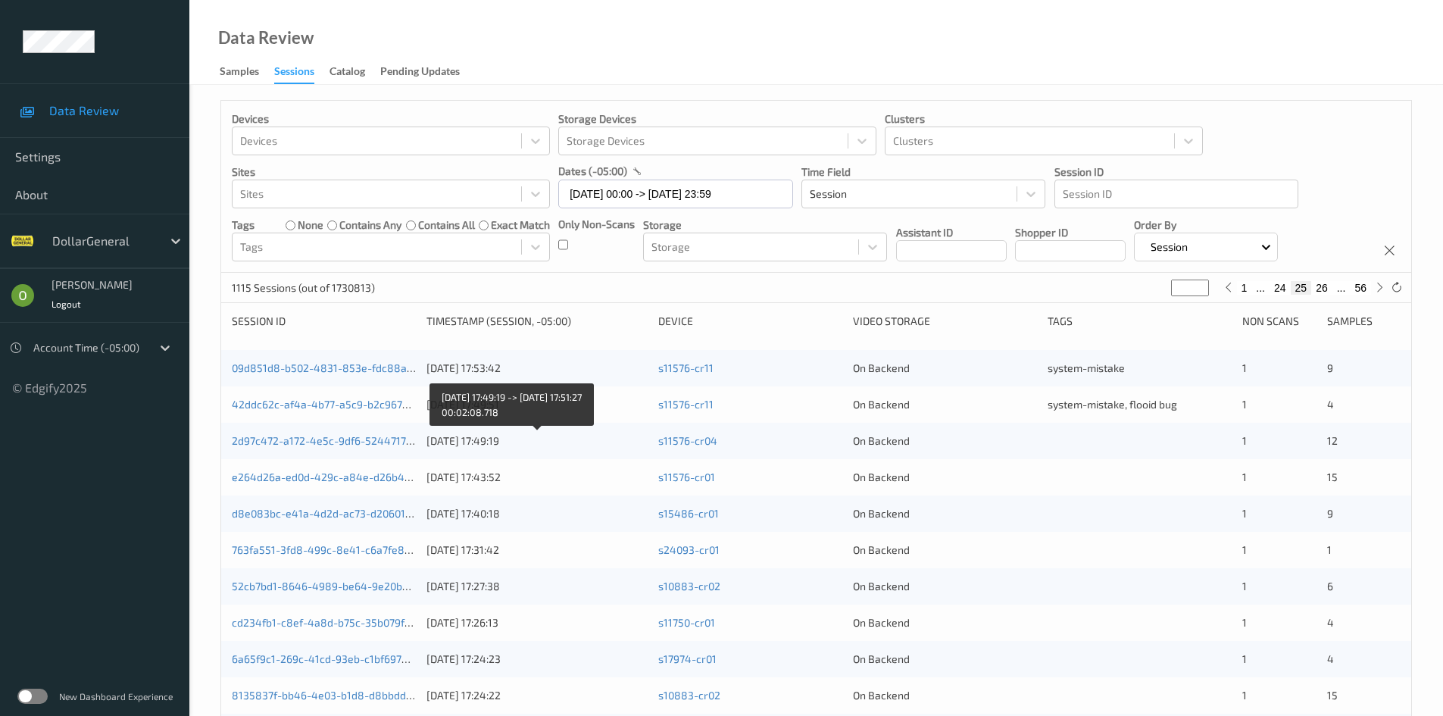
click at [498, 439] on div "[DATE] 17:49:19" at bounding box center [536, 440] width 221 height 15
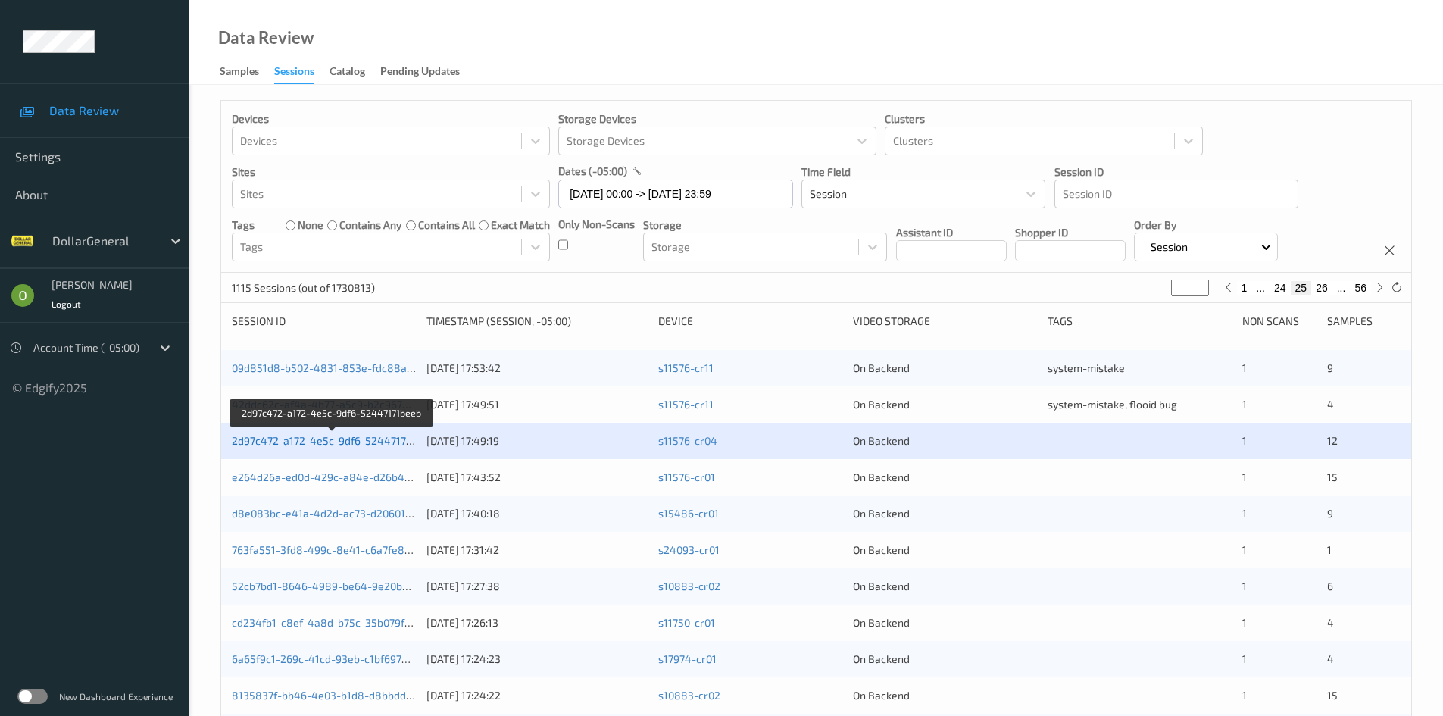
click at [362, 444] on link "2d97c472-a172-4e5c-9df6-52447171beeb" at bounding box center [333, 440] width 203 height 13
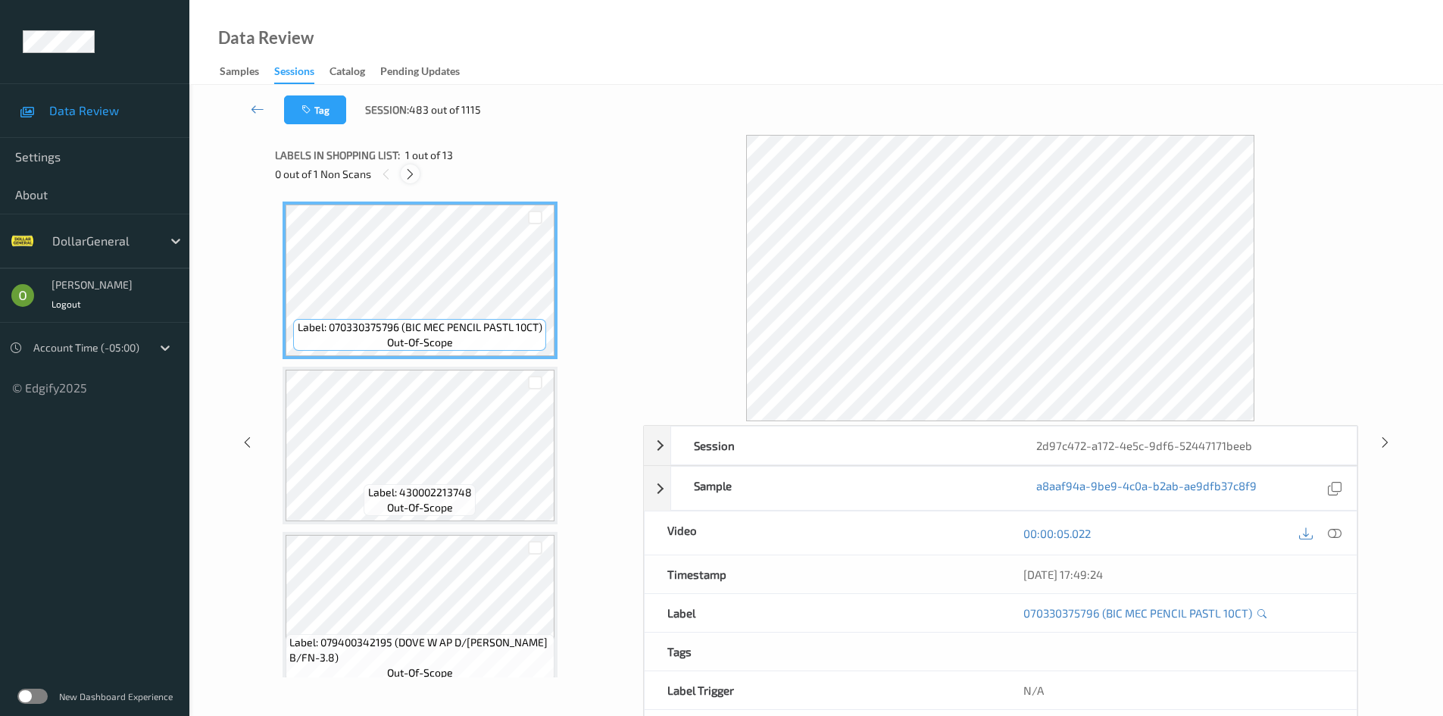
click at [410, 176] on icon at bounding box center [410, 174] width 13 height 14
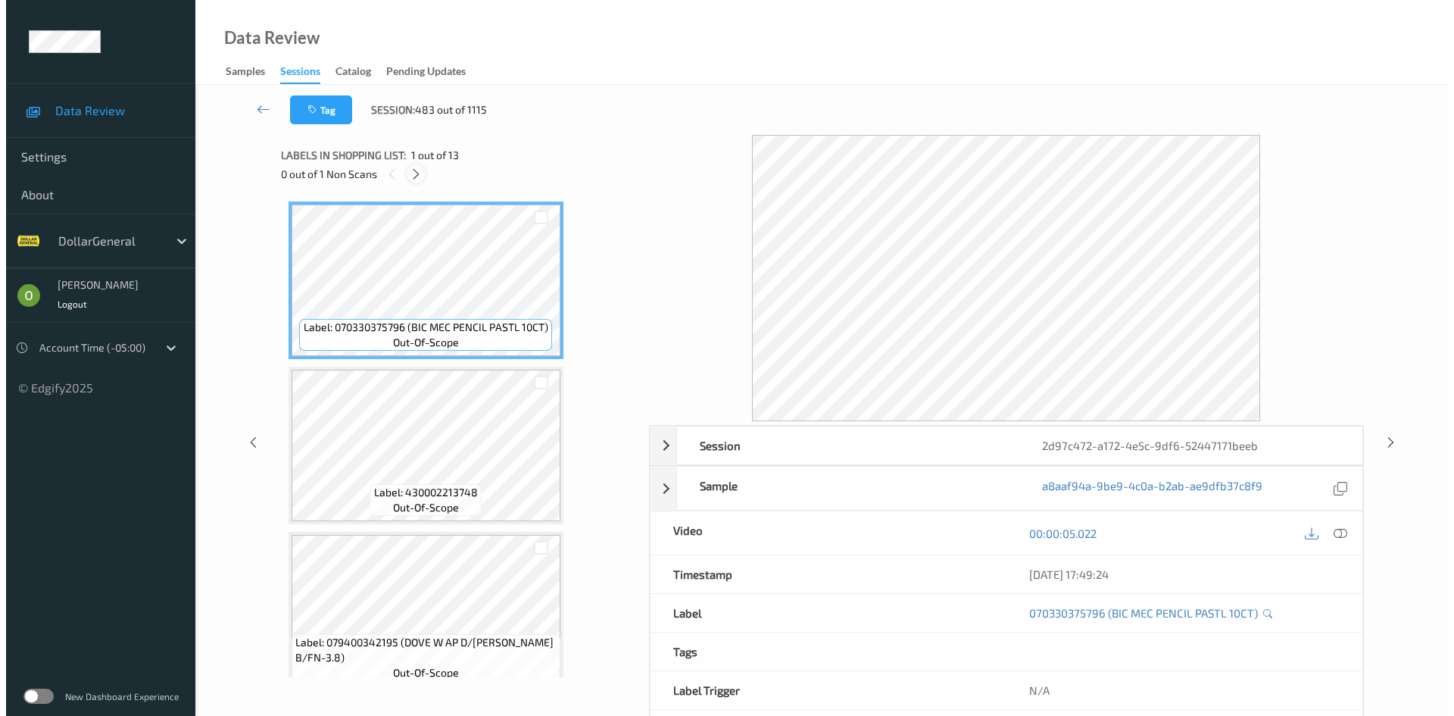
scroll to position [1671, 0]
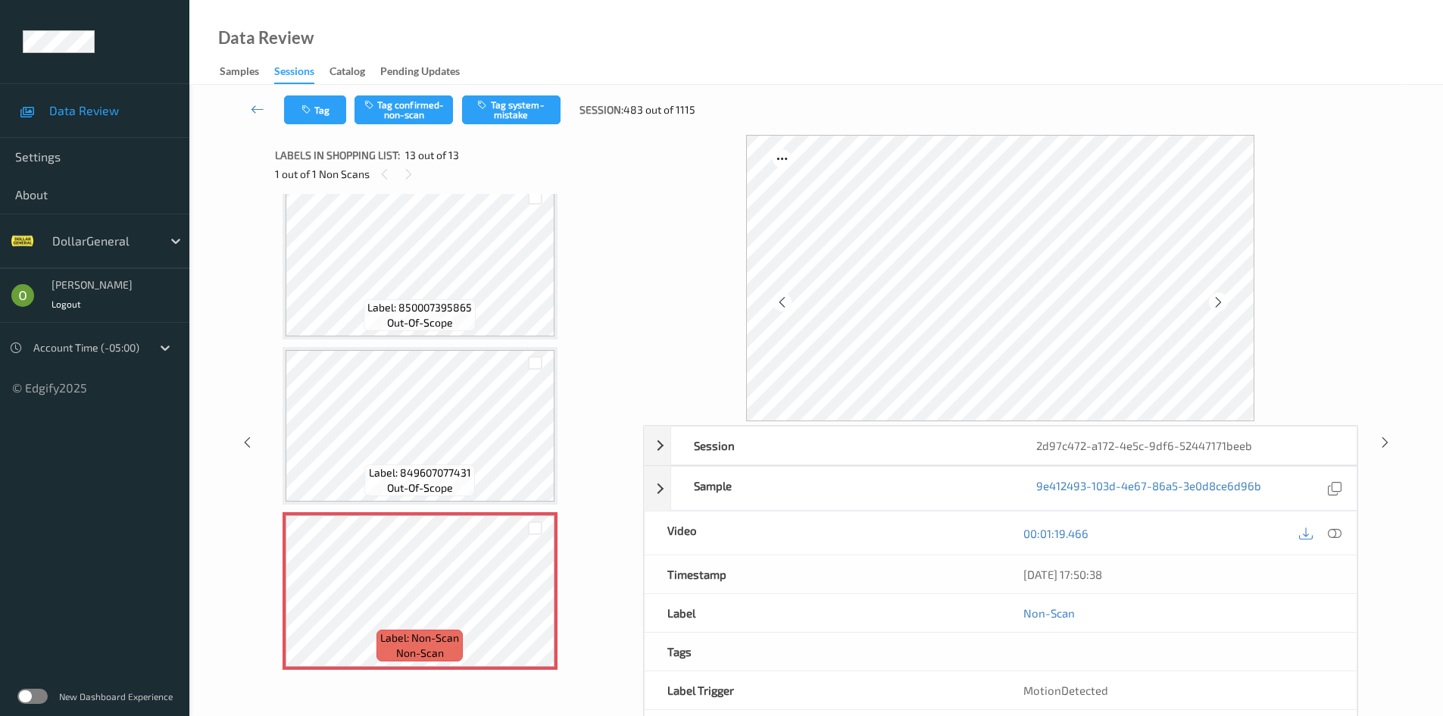
click at [1344, 538] on div at bounding box center [1319, 533] width 49 height 20
click at [1342, 537] on div at bounding box center [1335, 533] width 20 height 20
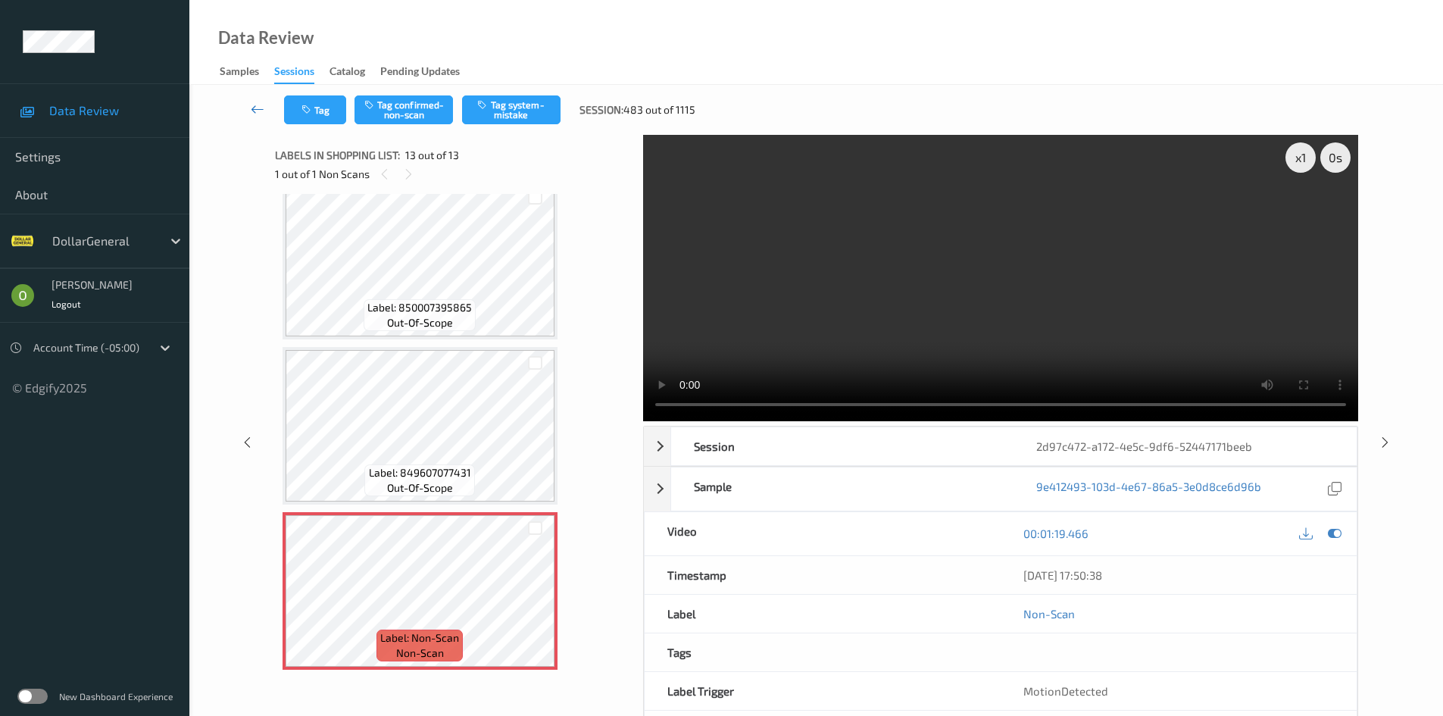
click at [268, 105] on link at bounding box center [257, 109] width 53 height 29
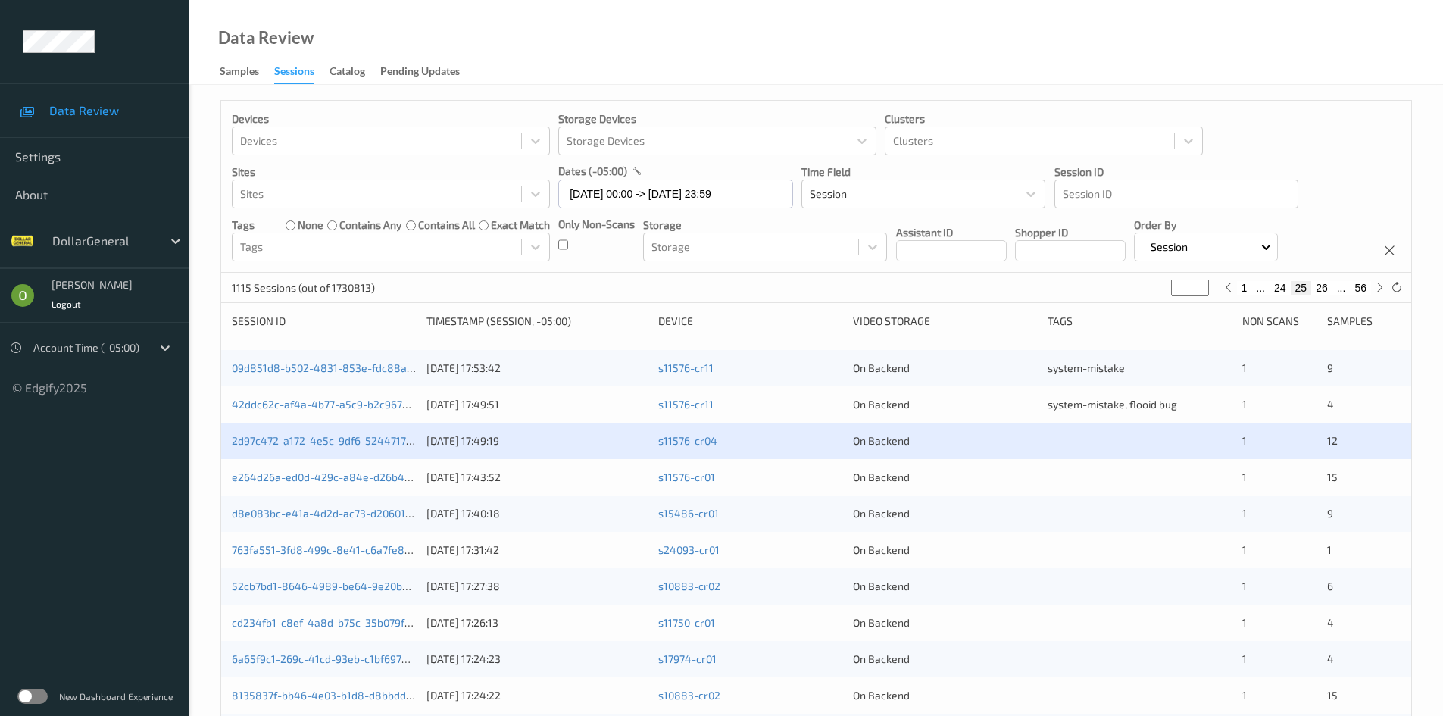
click at [1282, 291] on button "24" at bounding box center [1279, 288] width 21 height 14
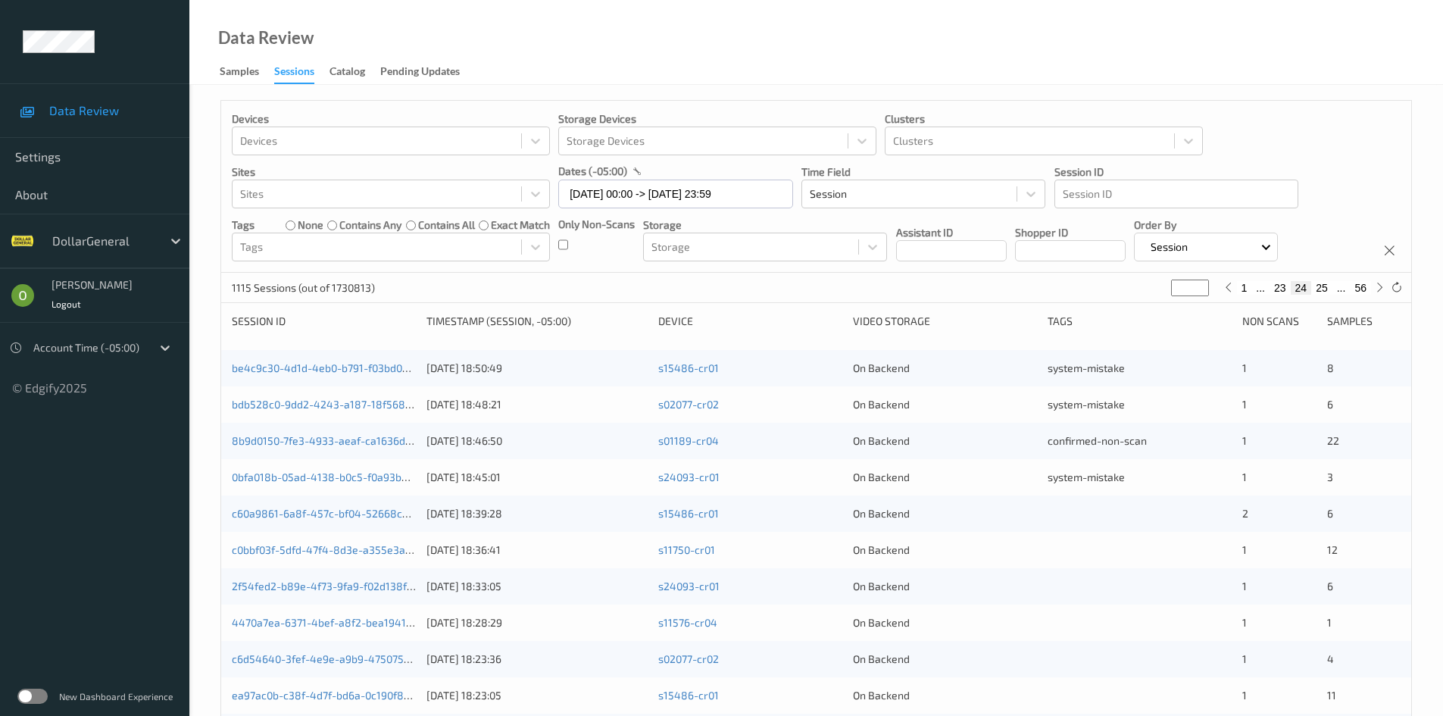
click at [1328, 286] on button "25" at bounding box center [1321, 288] width 21 height 14
click at [1004, 417] on div "42ddc62c-af4a-4b77-a5c9-b2c967e4b41c [DATE] 17:49:51 s11576-cr11 On Backend sys…" at bounding box center [816, 404] width 1190 height 36
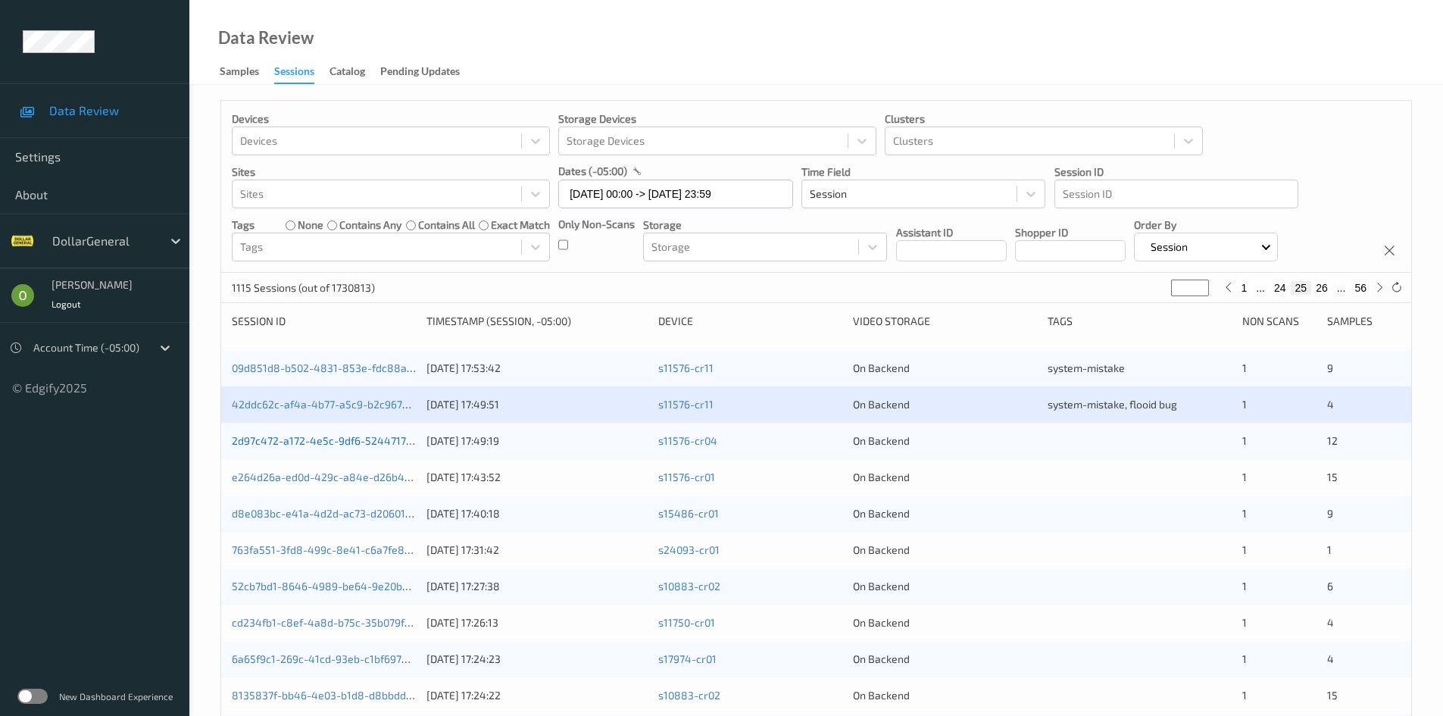
click at [364, 444] on link "2d97c472-a172-4e5c-9df6-52447171beeb" at bounding box center [333, 440] width 203 height 13
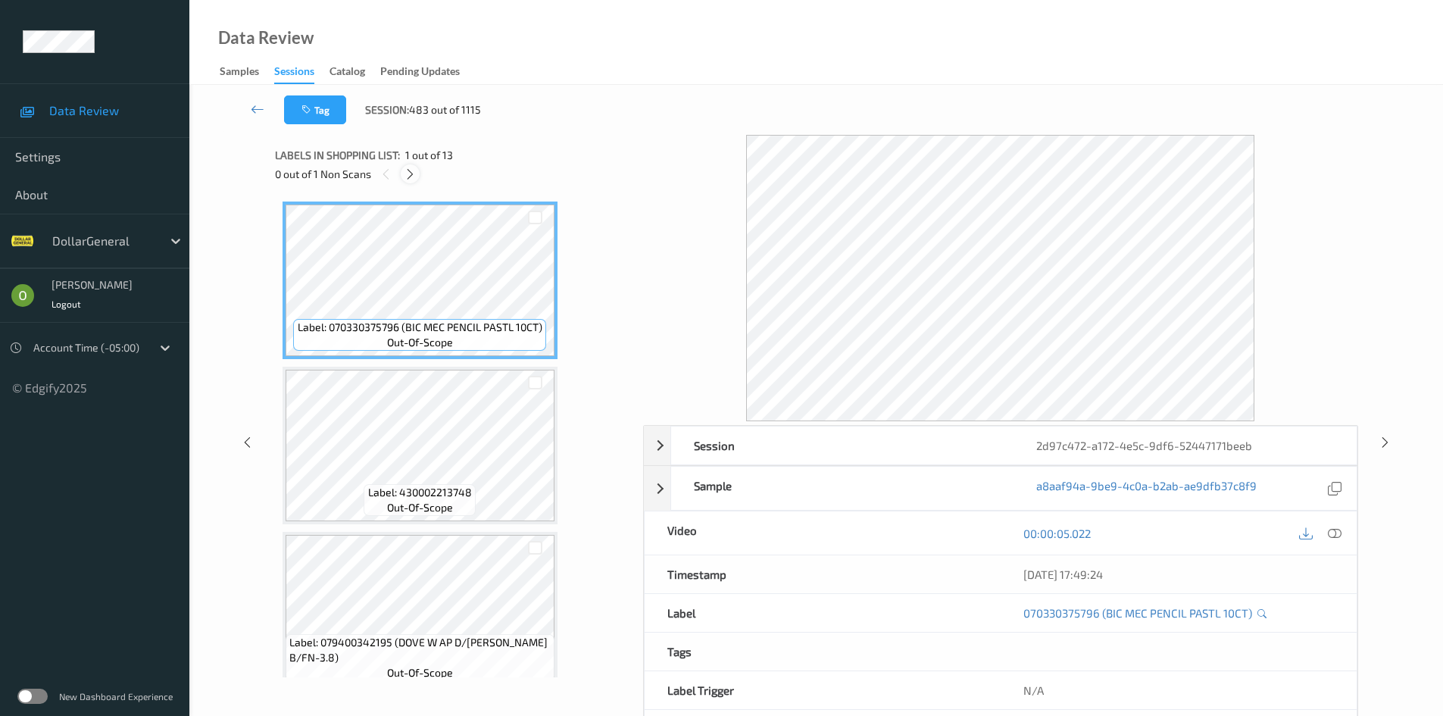
click at [407, 175] on icon at bounding box center [410, 174] width 13 height 14
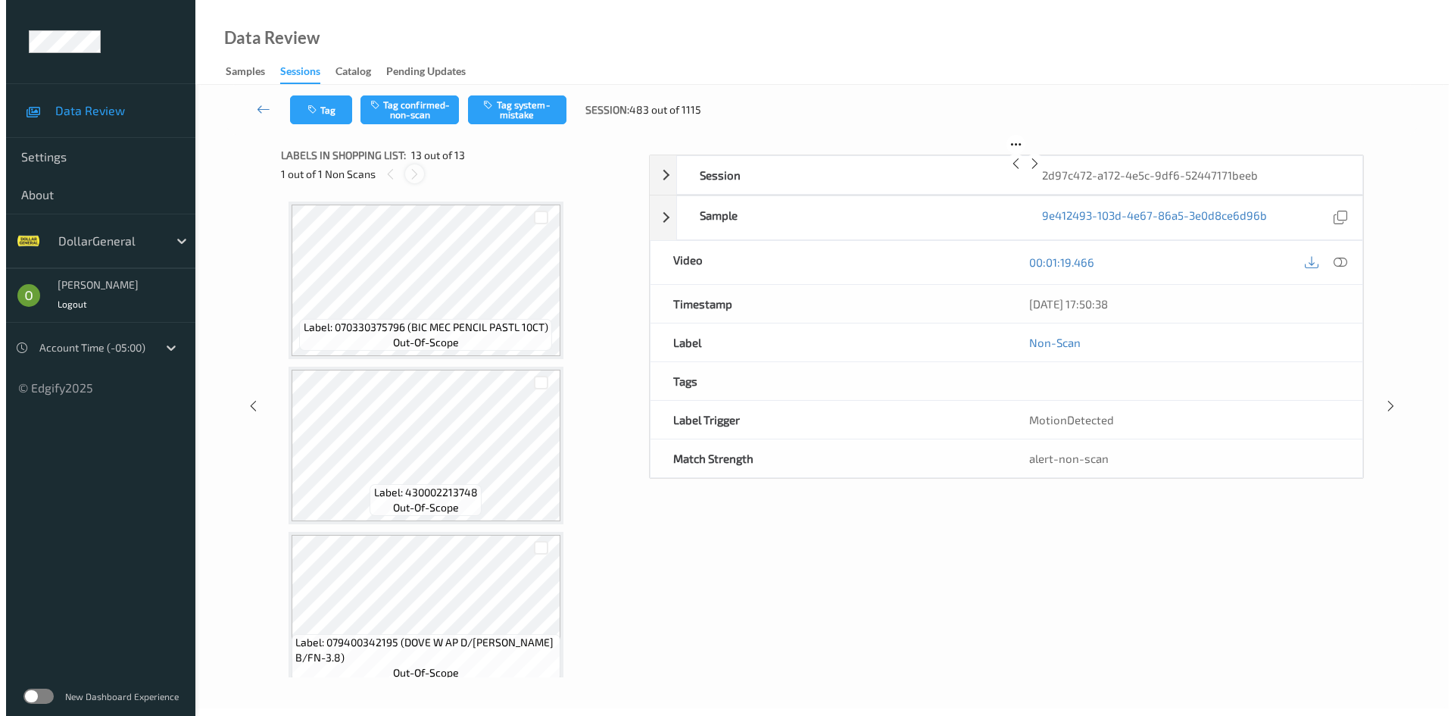
scroll to position [1671, 0]
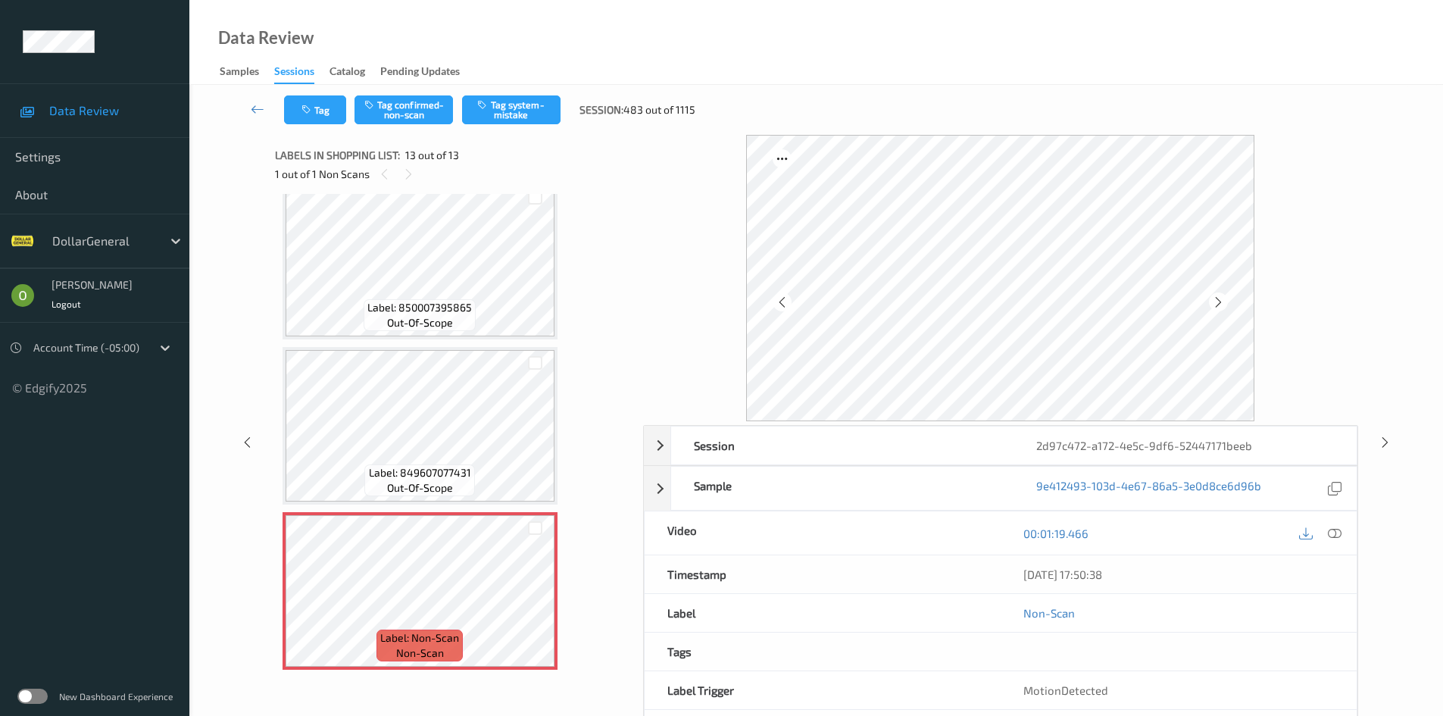
click at [1341, 536] on div at bounding box center [1335, 533] width 20 height 20
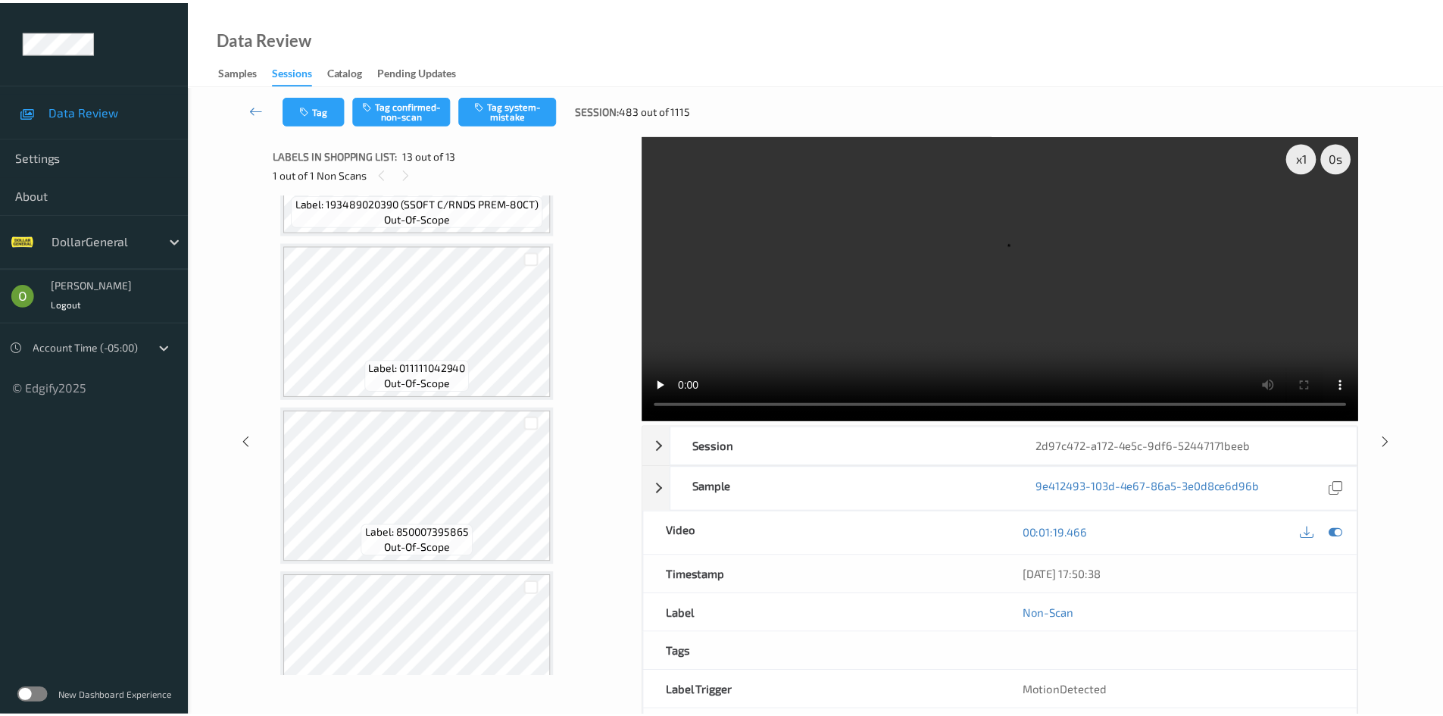
scroll to position [1444, 0]
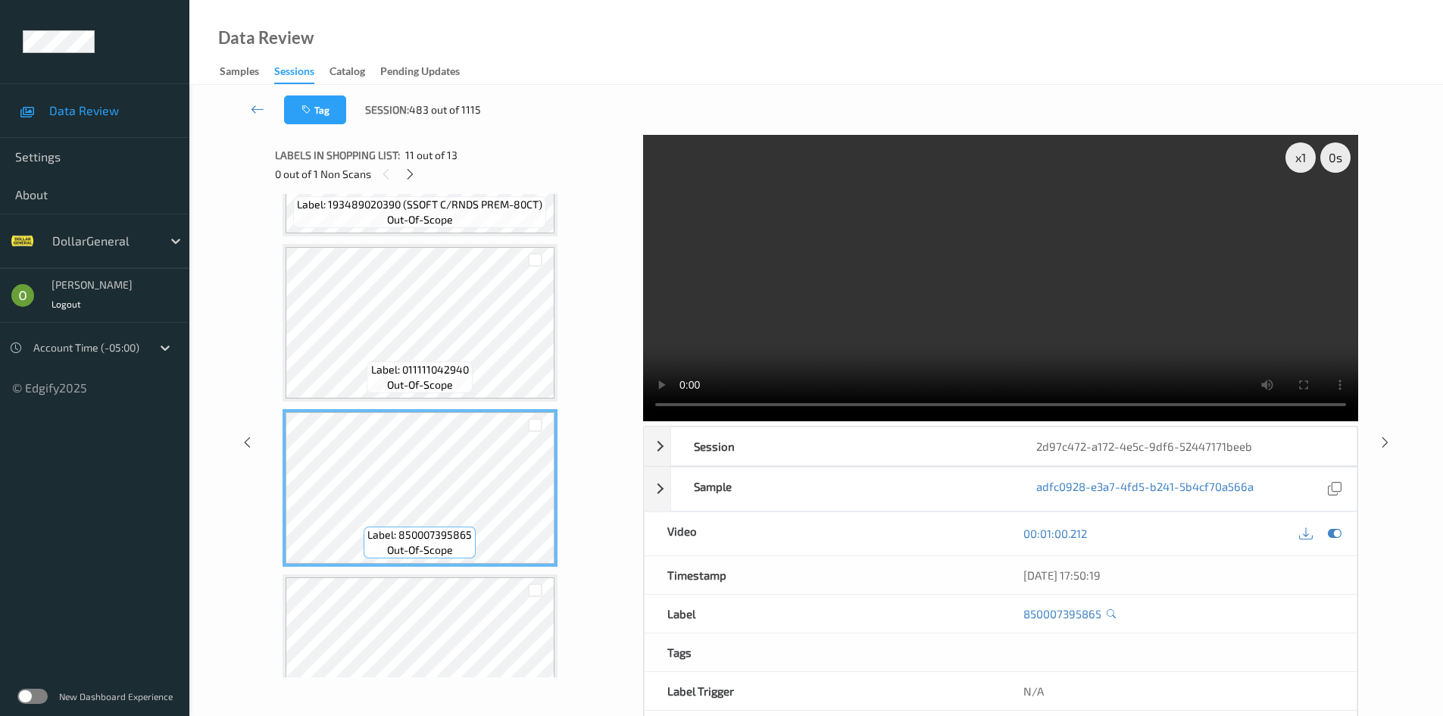
click at [831, 283] on video at bounding box center [1000, 278] width 715 height 286
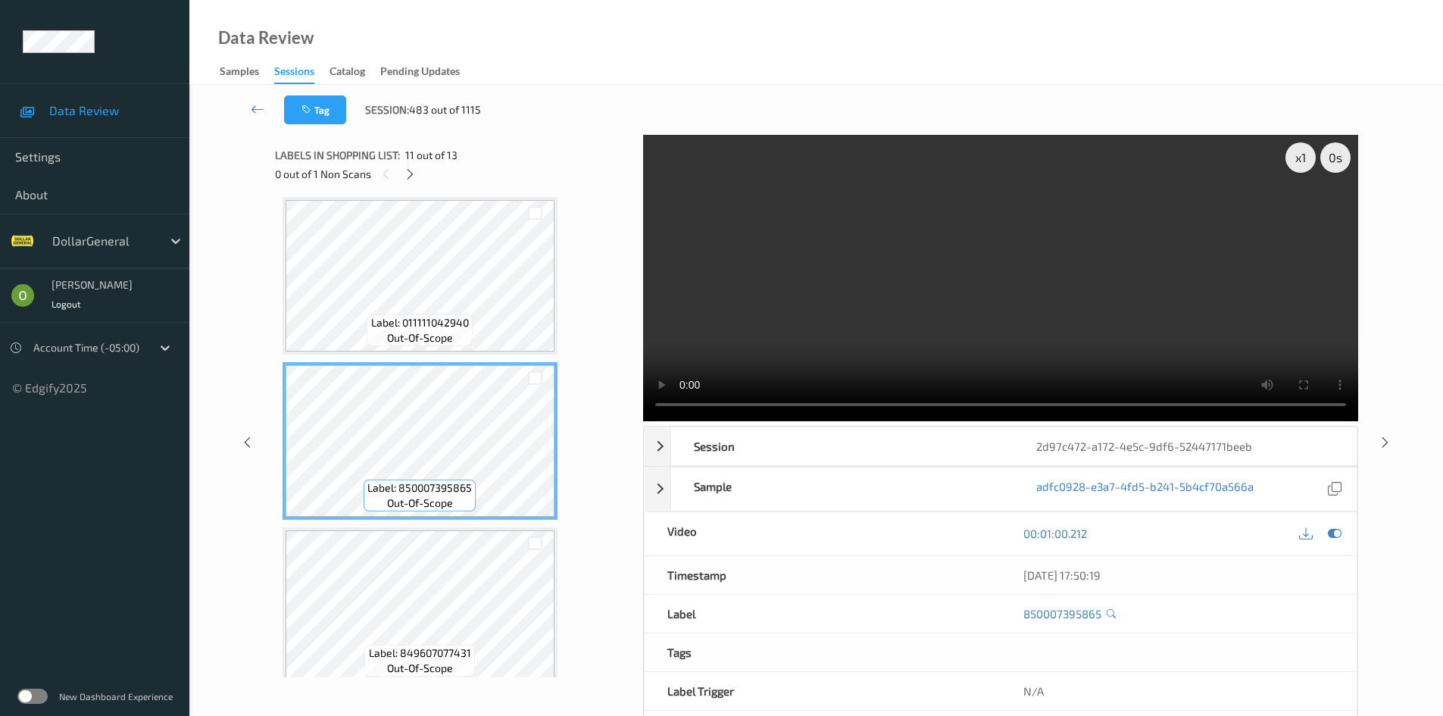
scroll to position [1671, 0]
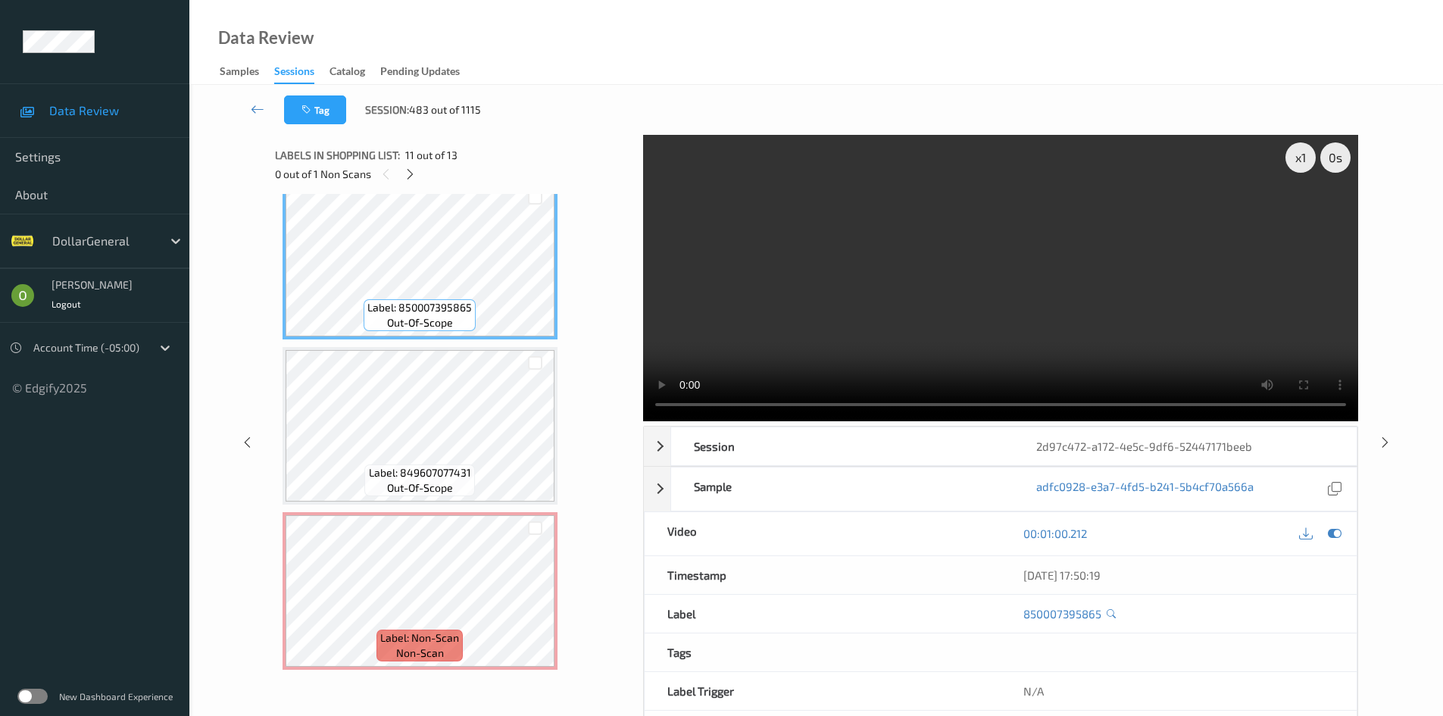
click at [848, 245] on video at bounding box center [1000, 278] width 715 height 286
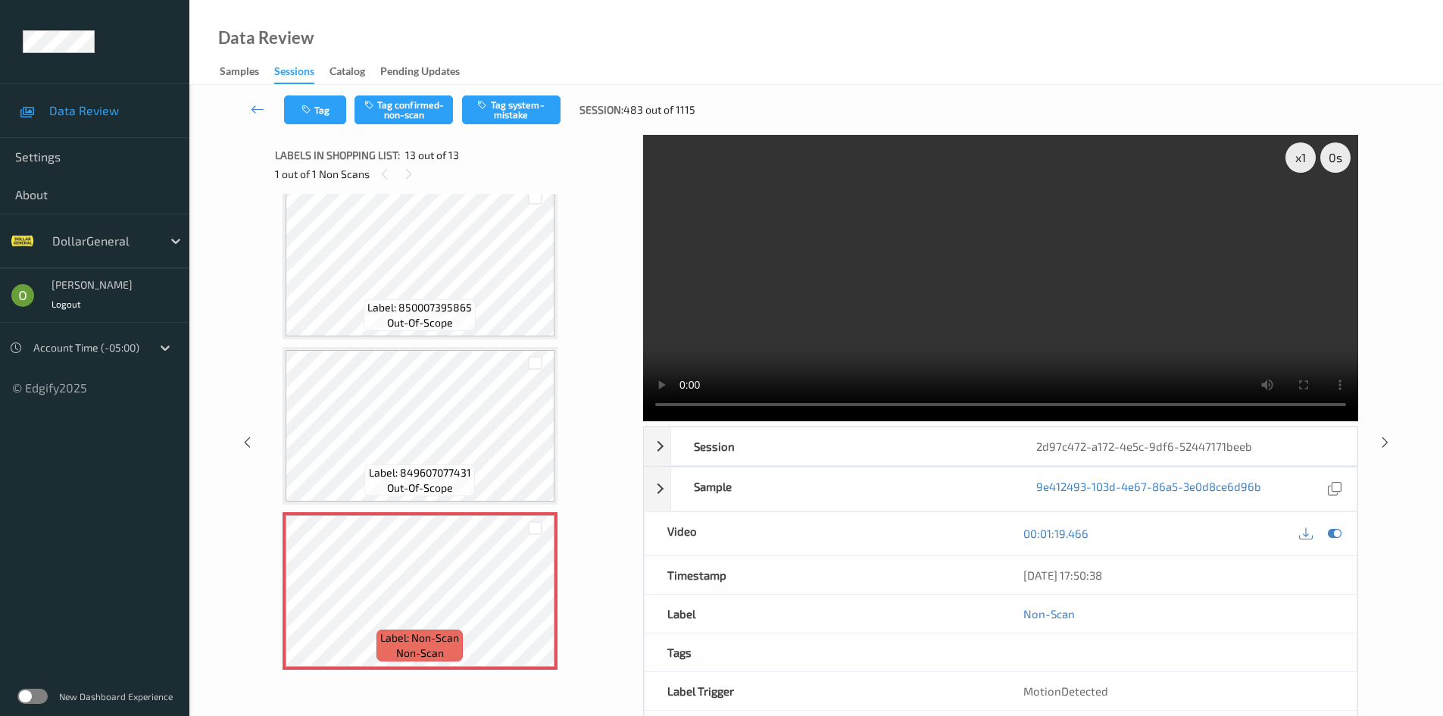
click at [920, 273] on video at bounding box center [1000, 278] width 715 height 286
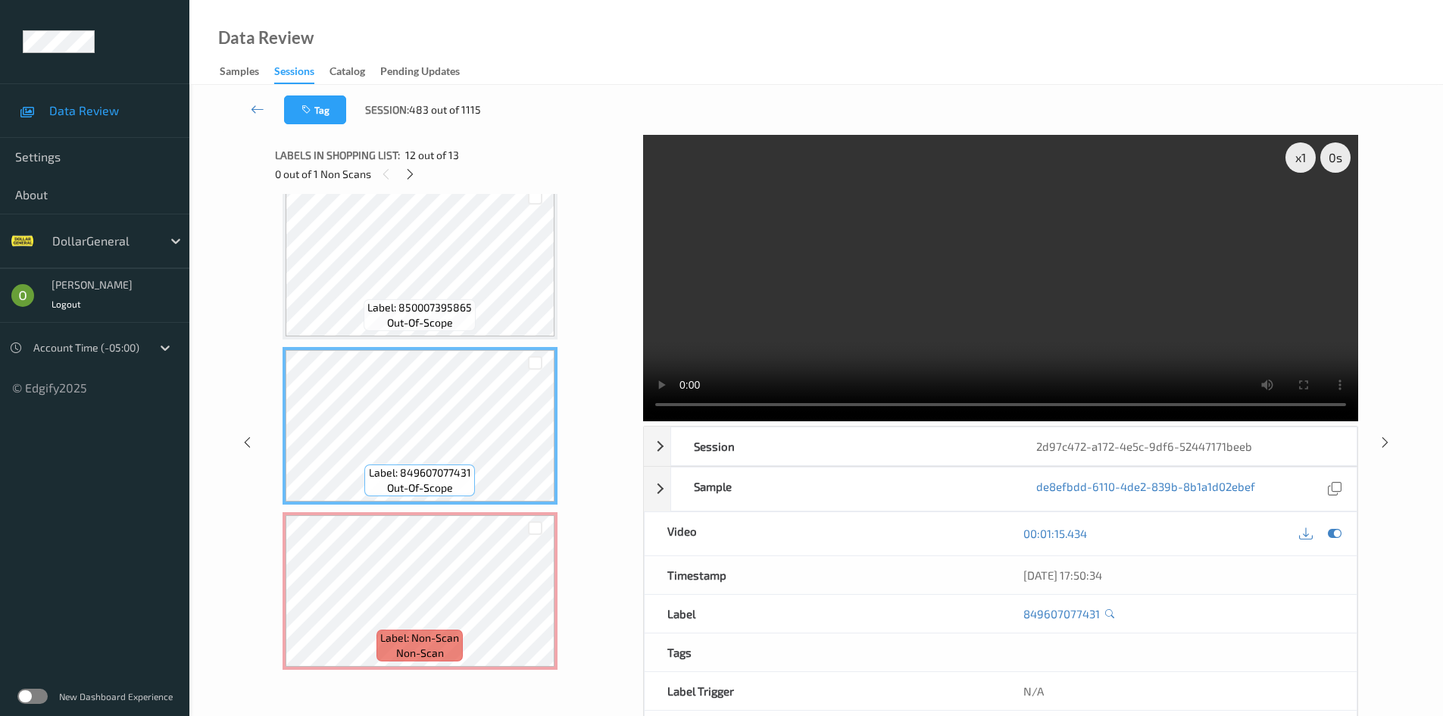
click at [990, 239] on video at bounding box center [1000, 278] width 715 height 286
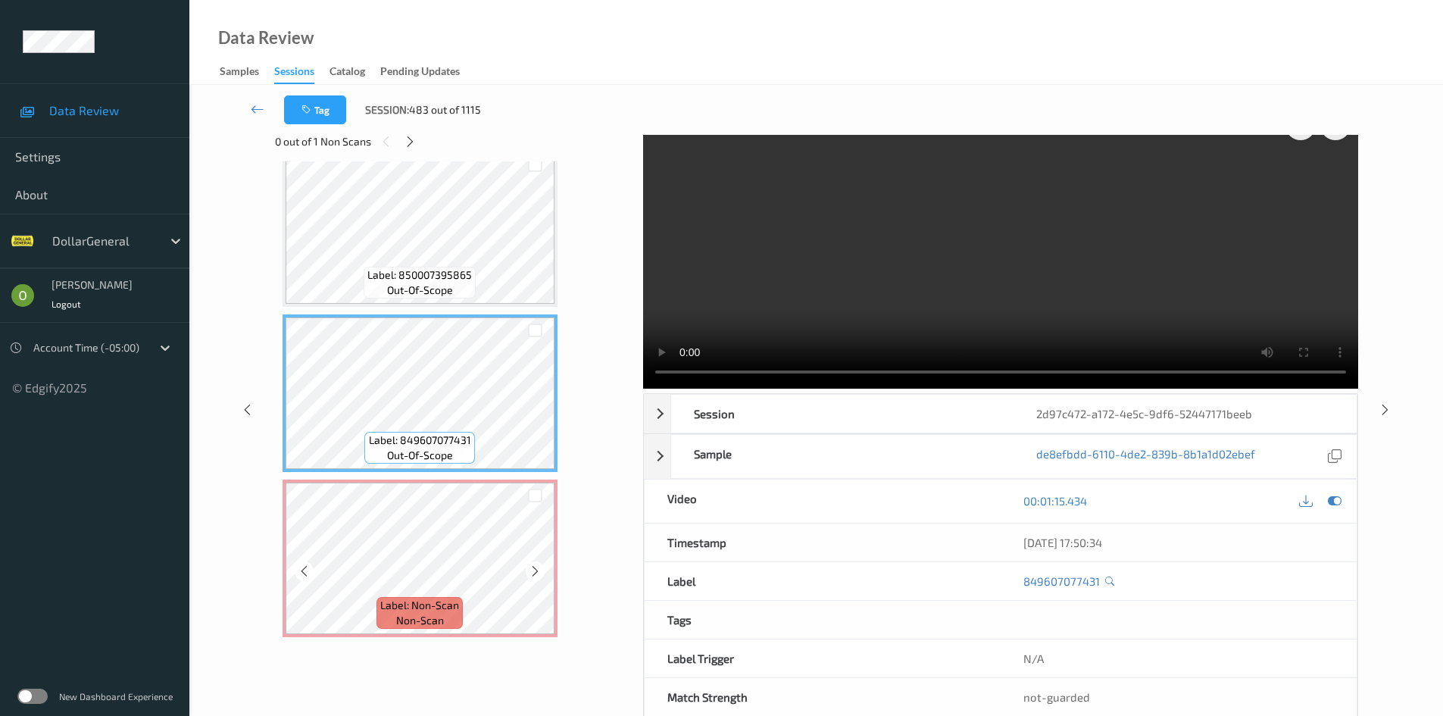
scroll to position [65, 0]
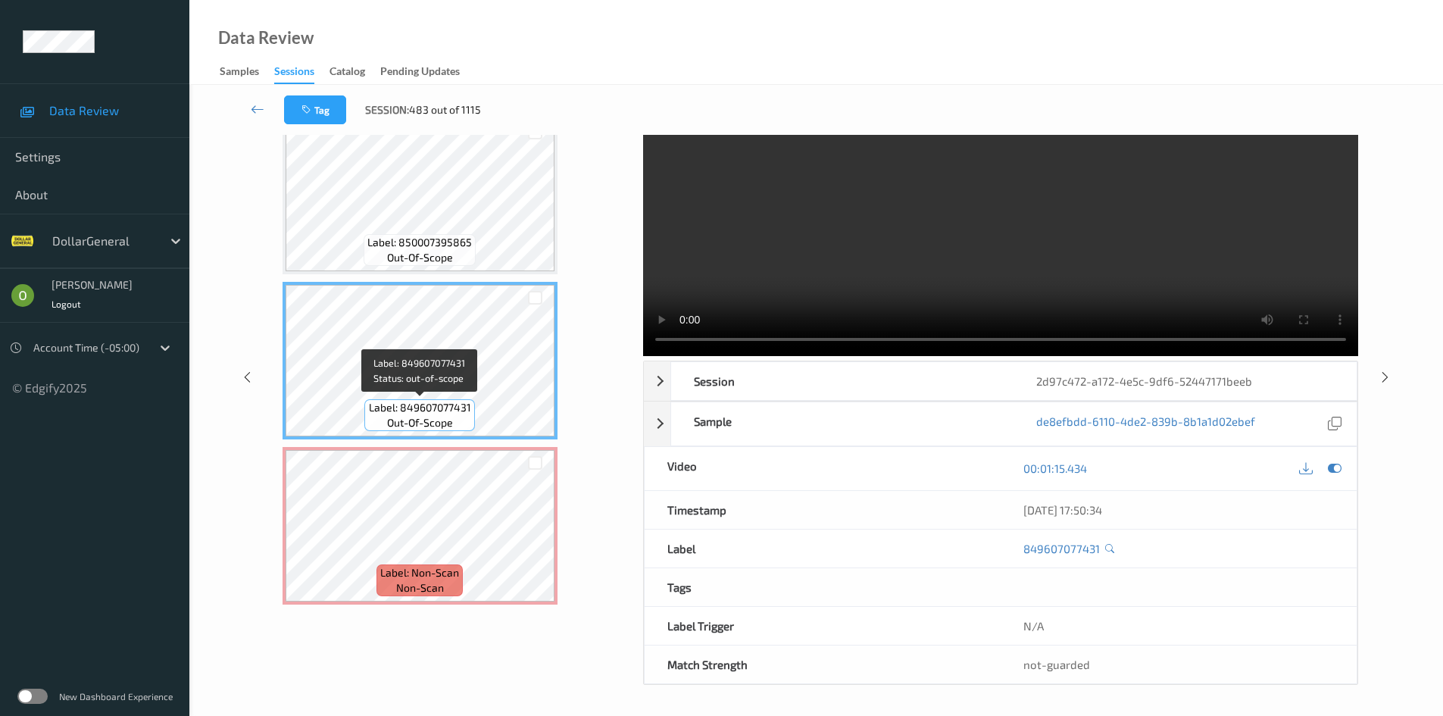
click at [385, 416] on div "Label: 849607077431 out-of-scope" at bounding box center [419, 415] width 110 height 32
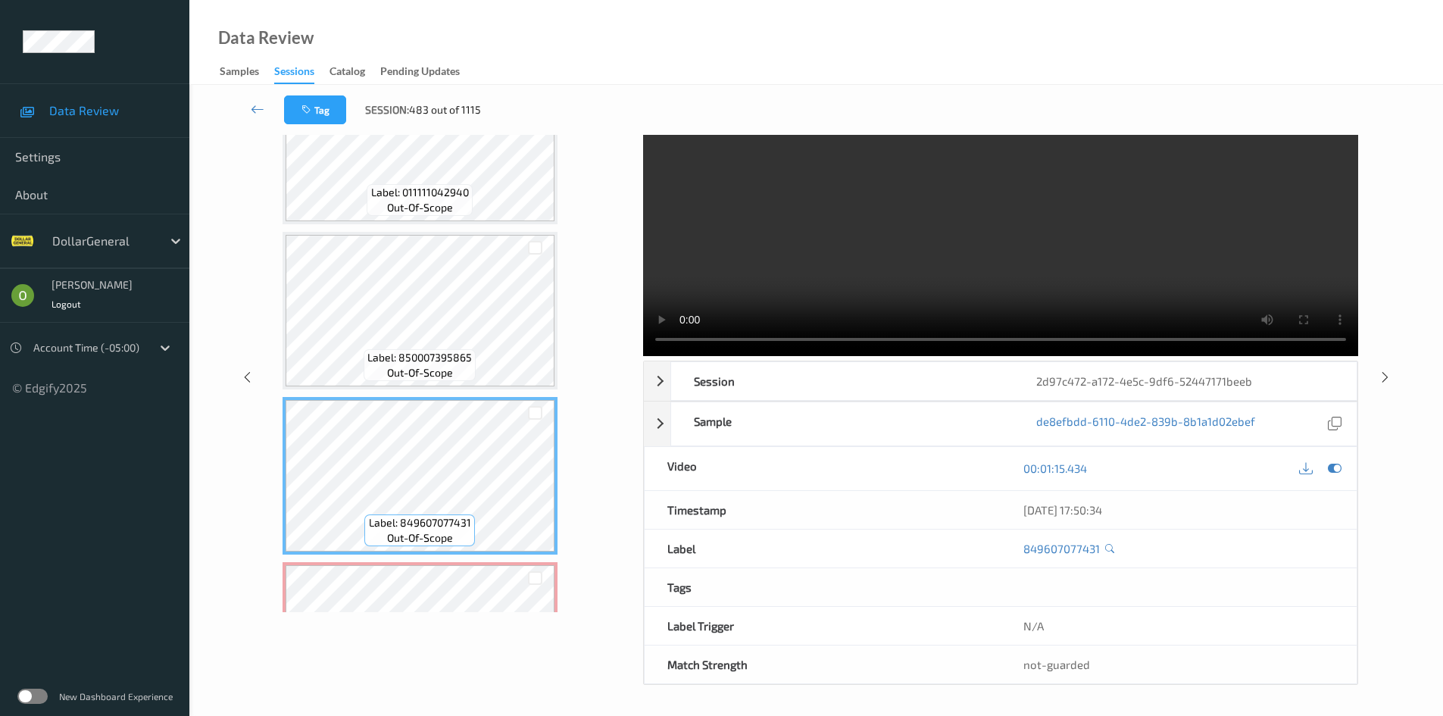
scroll to position [1519, 0]
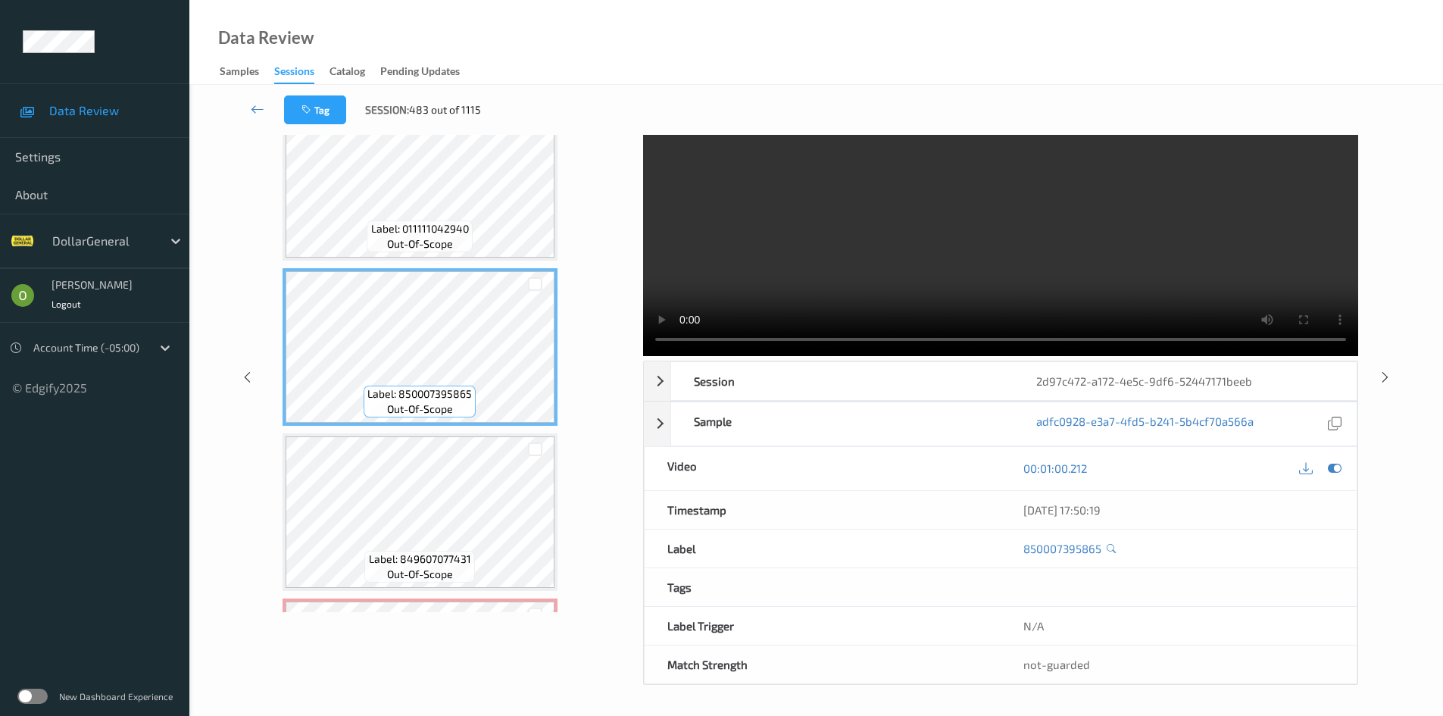
click at [818, 253] on video at bounding box center [1000, 213] width 715 height 286
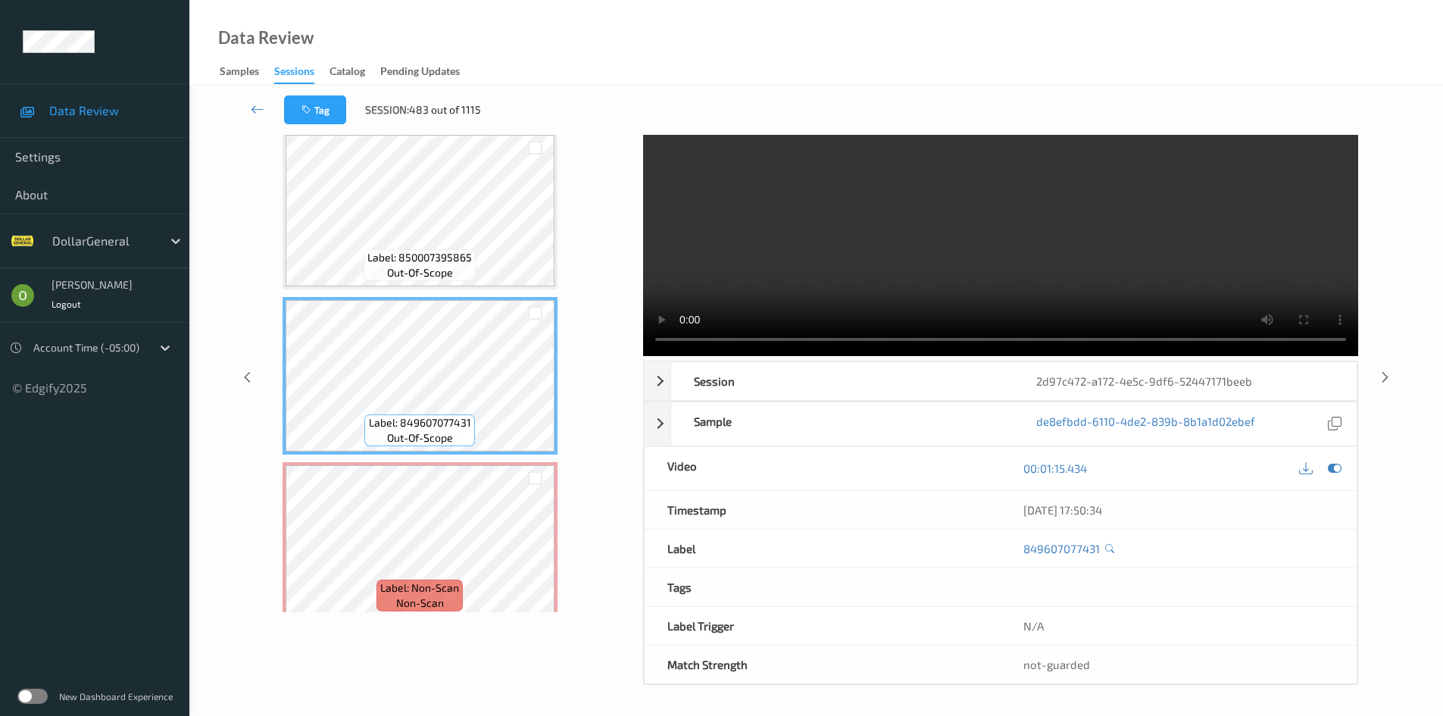
scroll to position [1671, 0]
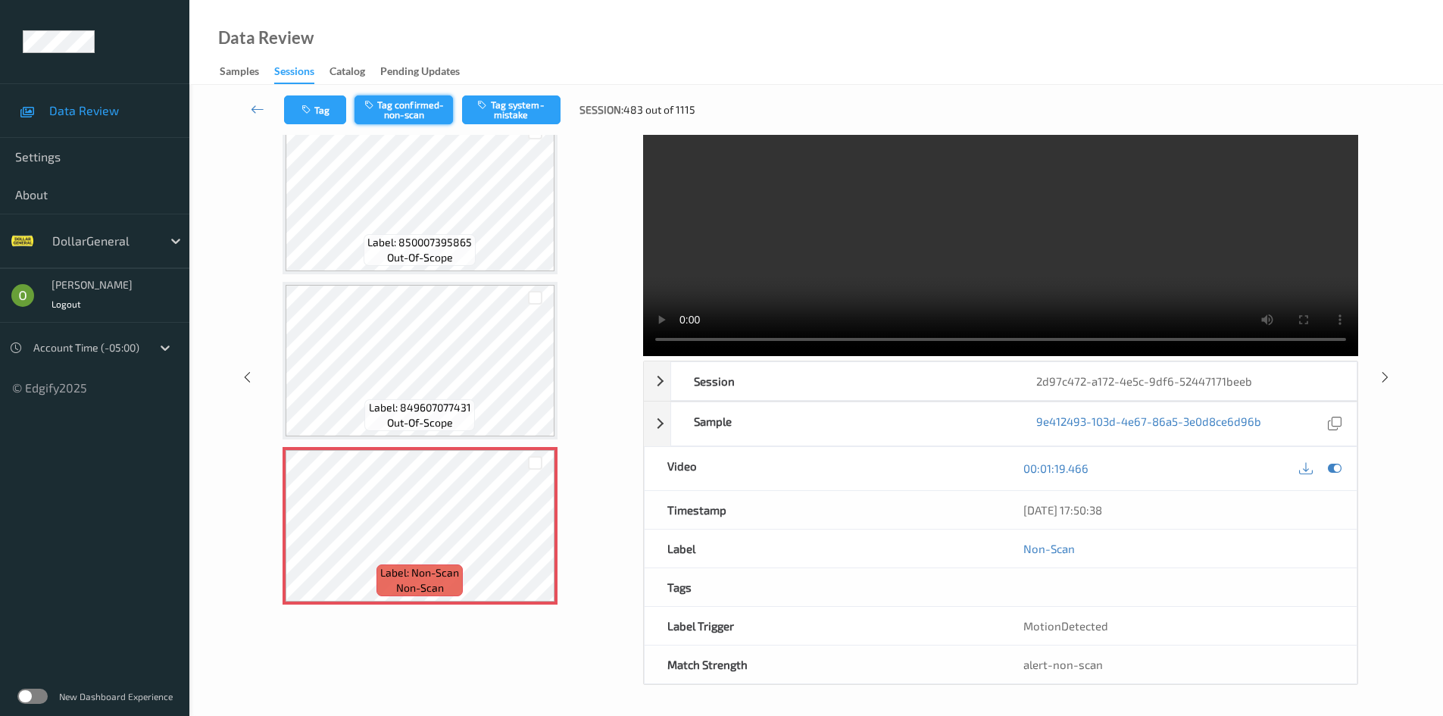
click at [439, 105] on button "Tag confirmed-non-scan" at bounding box center [403, 109] width 98 height 29
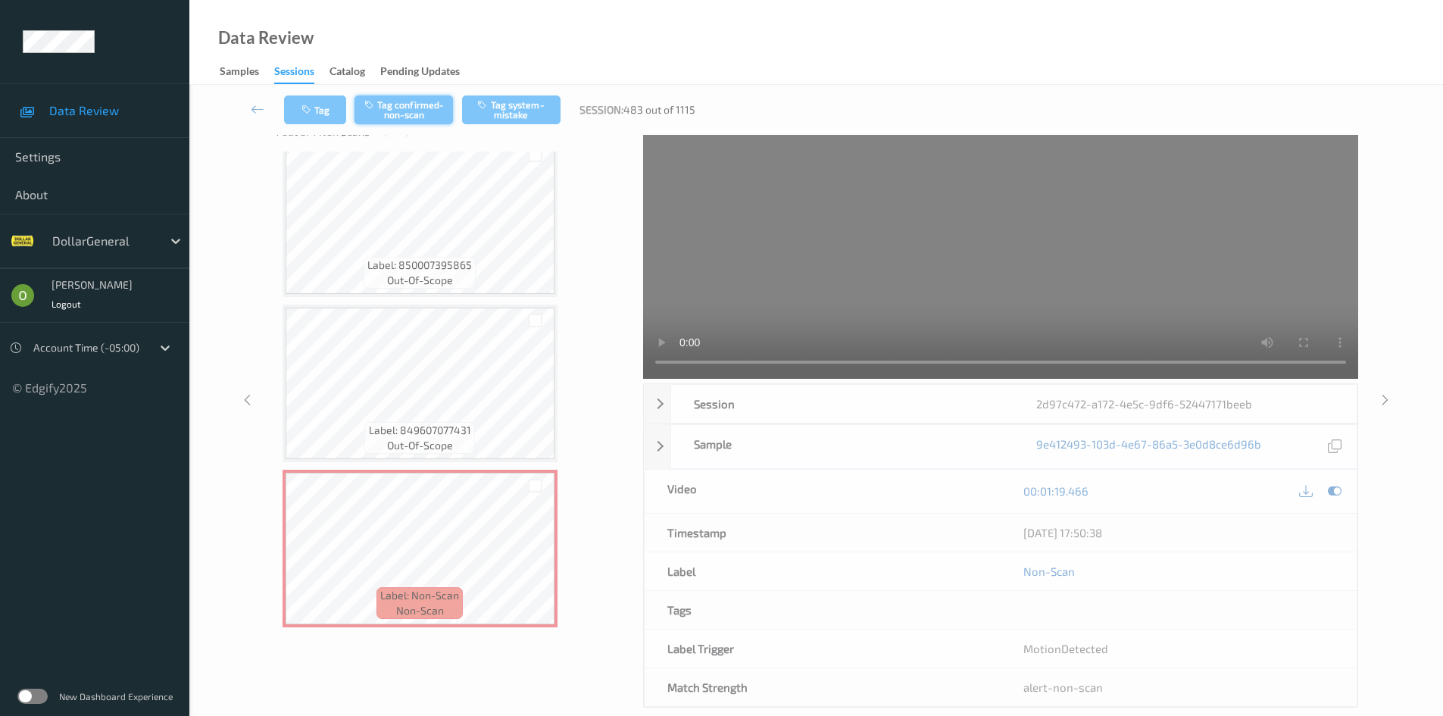
scroll to position [0, 0]
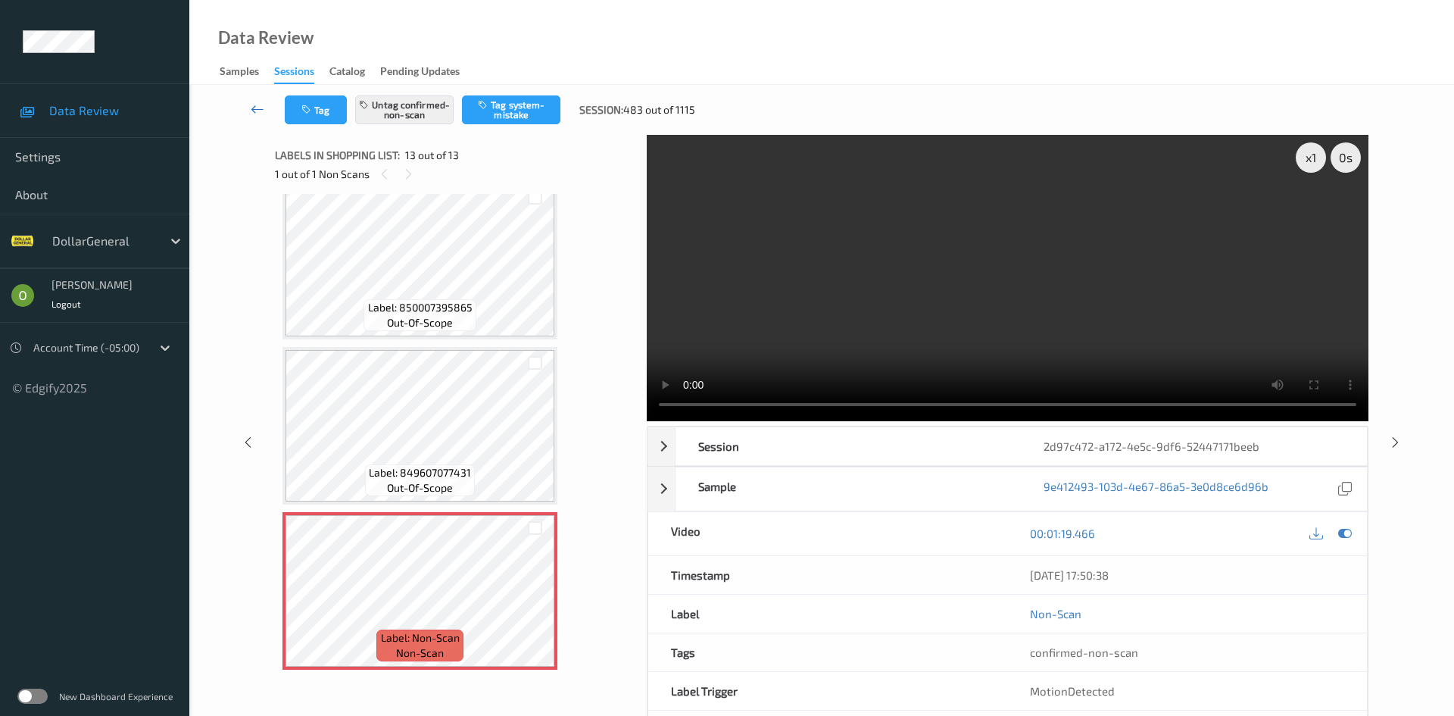
click at [254, 102] on icon at bounding box center [258, 108] width 14 height 15
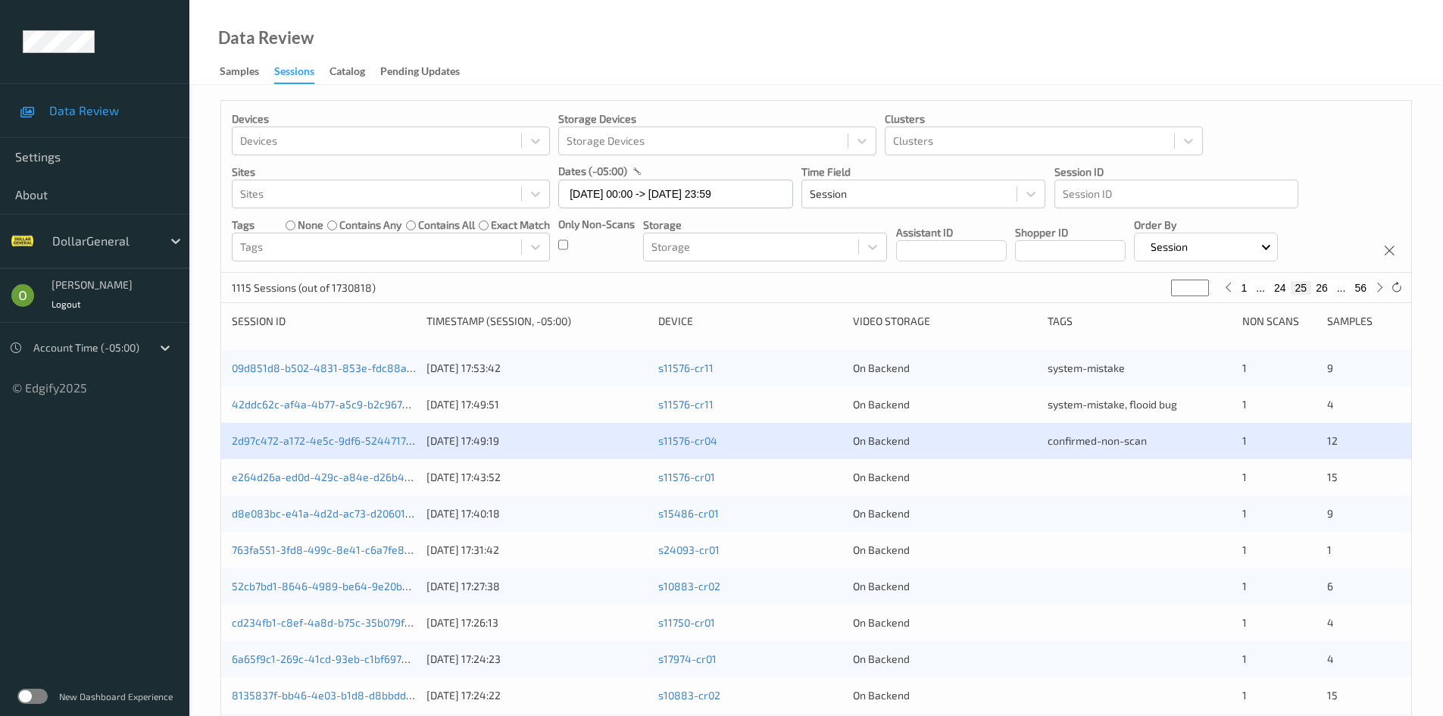
click at [1090, 462] on div "e264d26a-ed0d-429c-a84e-d26b46d7abc3 [DATE] 17:43:52 s11576-cr01 On Backend 1 15" at bounding box center [816, 477] width 1190 height 36
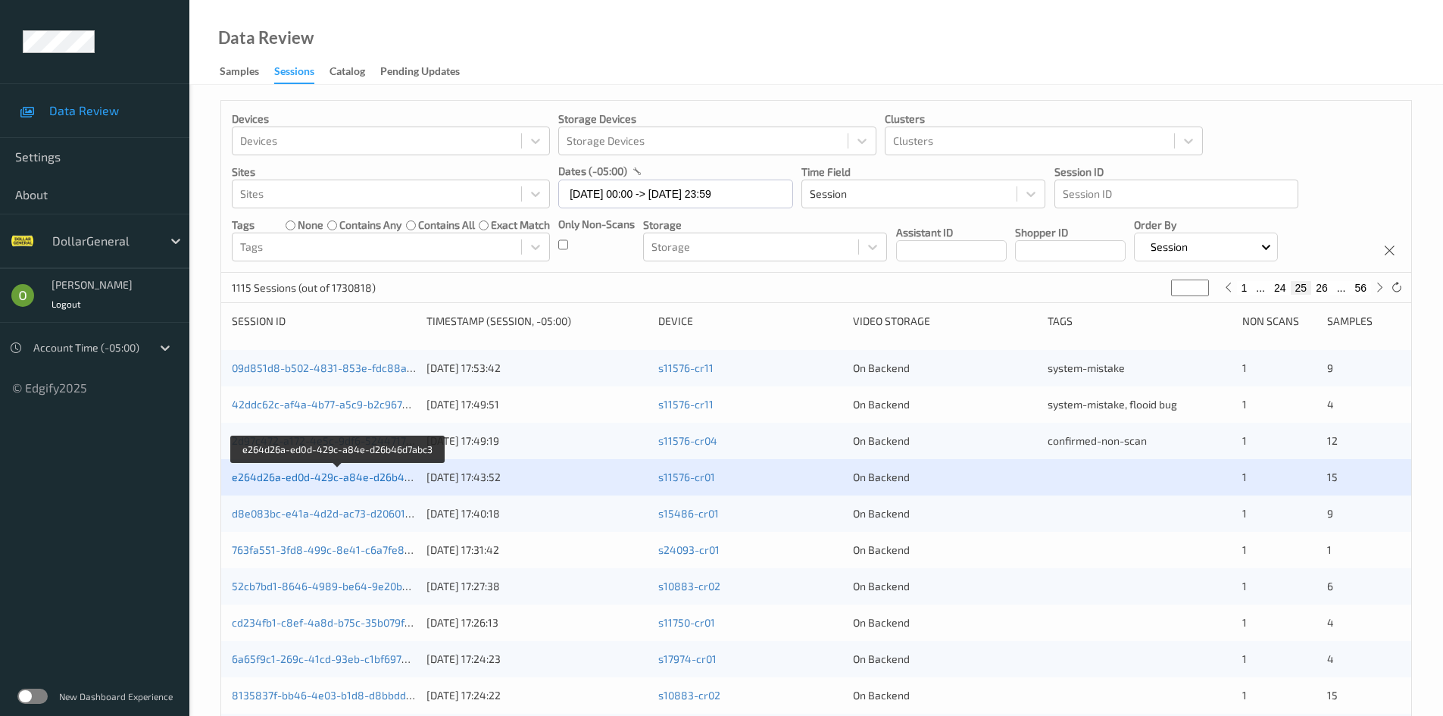
click at [360, 473] on link "e264d26a-ed0d-429c-a84e-d26b46d7abc3" at bounding box center [339, 476] width 214 height 13
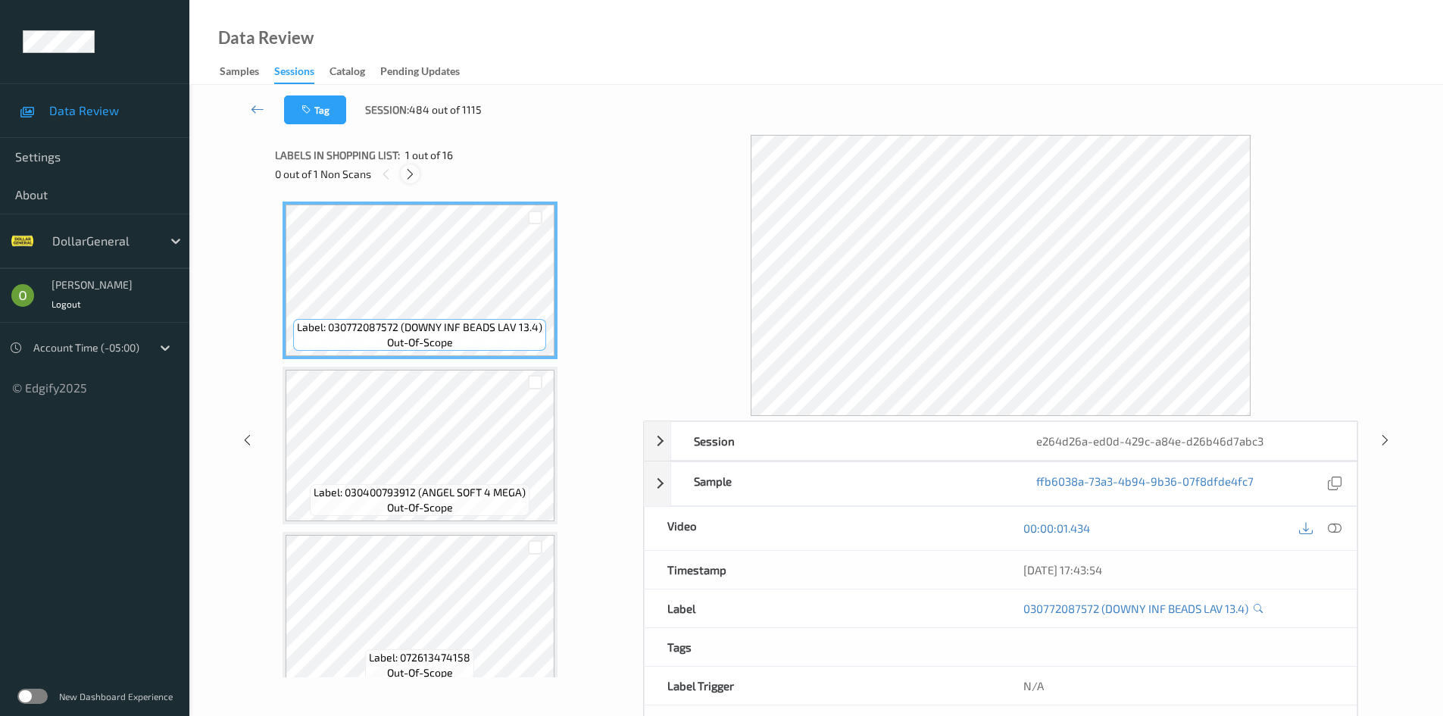
click at [411, 176] on icon at bounding box center [410, 174] width 13 height 14
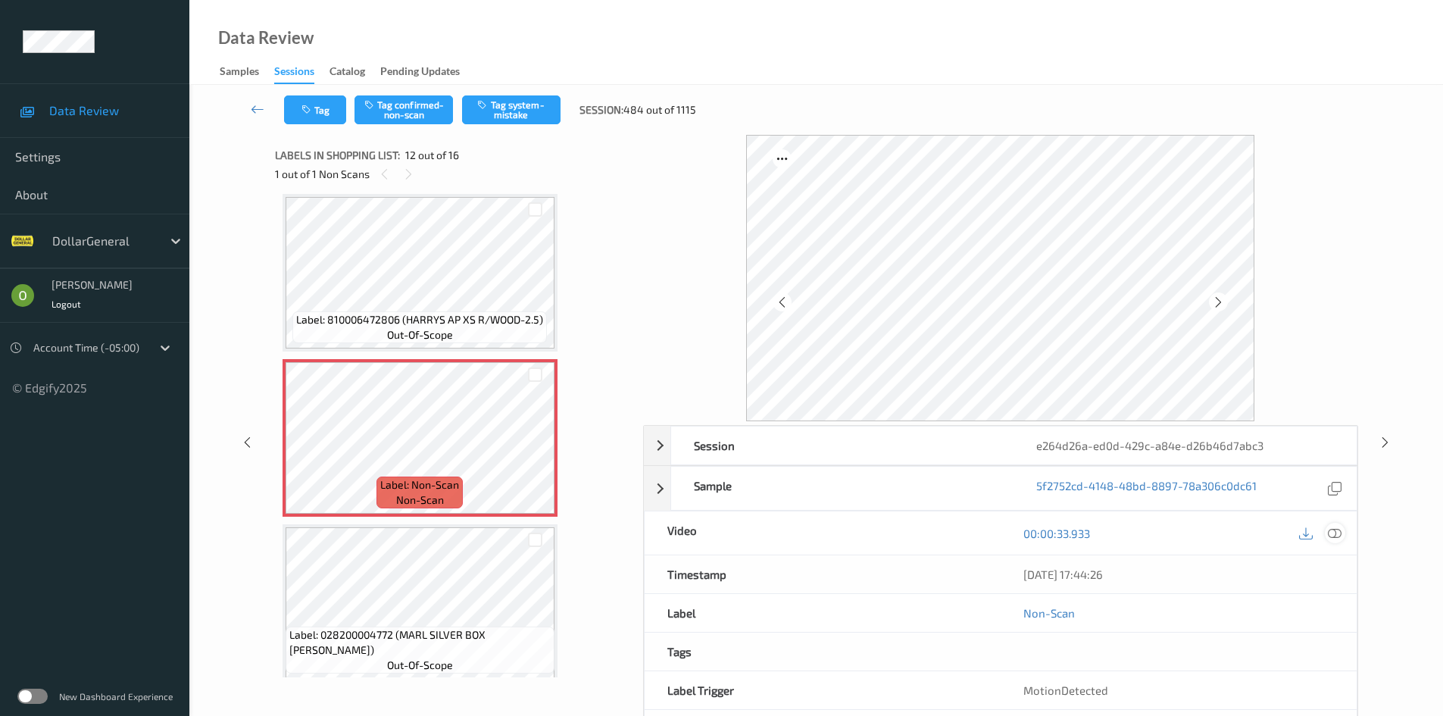
click at [1343, 530] on div at bounding box center [1335, 533] width 20 height 20
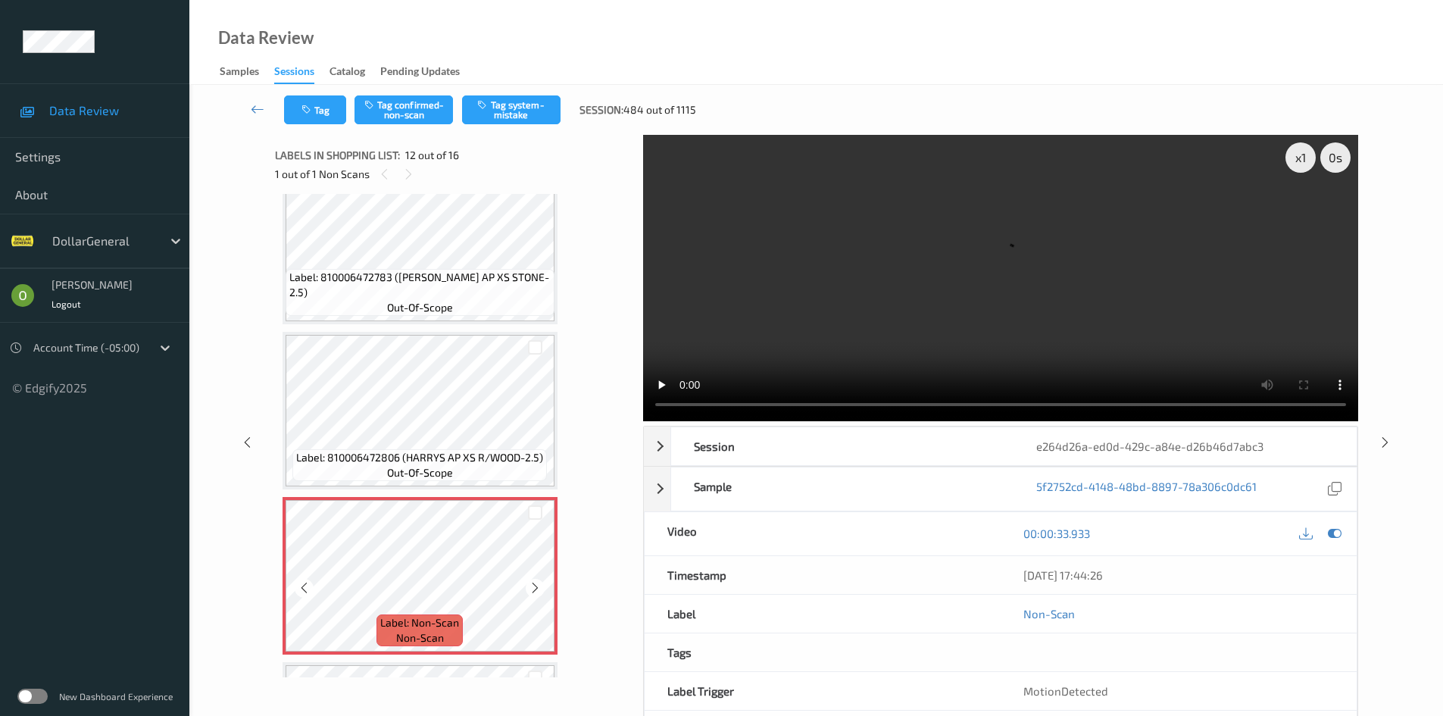
scroll to position [1432, 0]
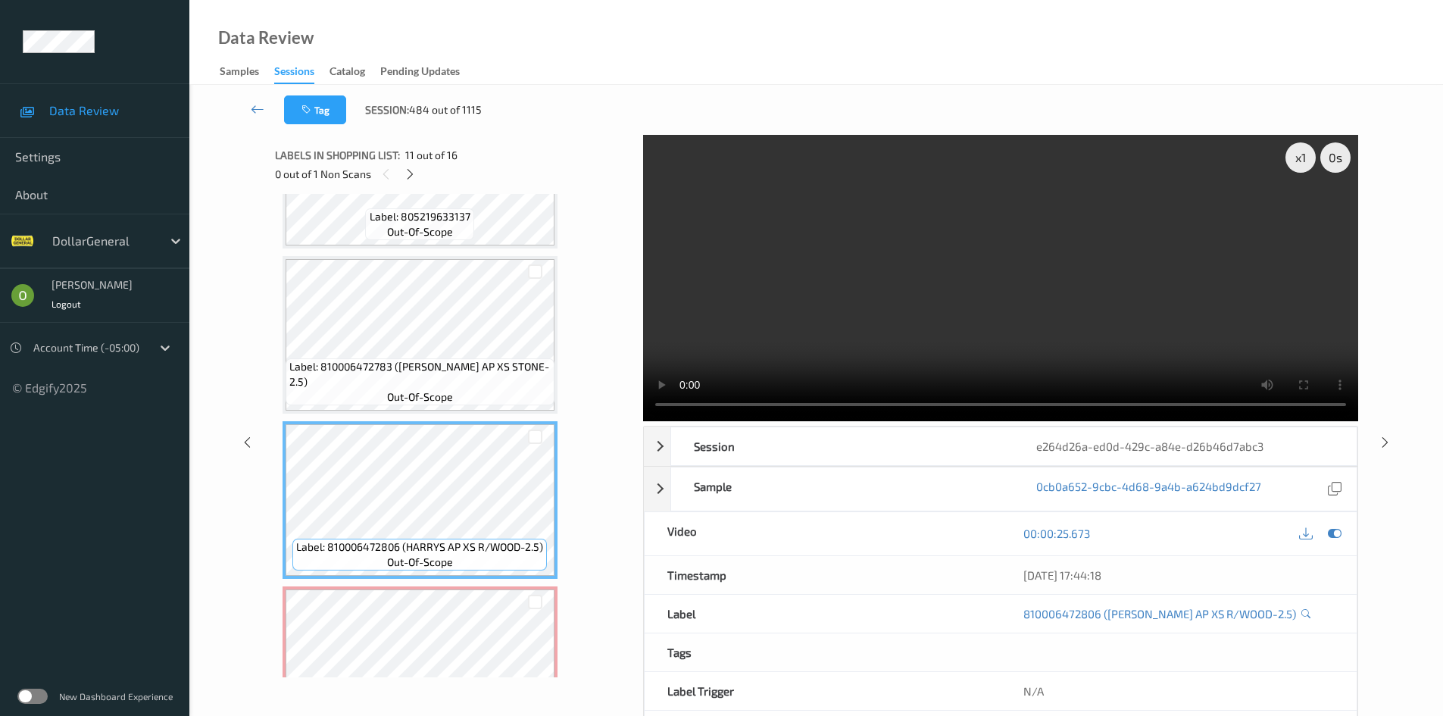
click at [882, 292] on video at bounding box center [1000, 278] width 715 height 286
click at [898, 277] on video at bounding box center [1000, 278] width 715 height 286
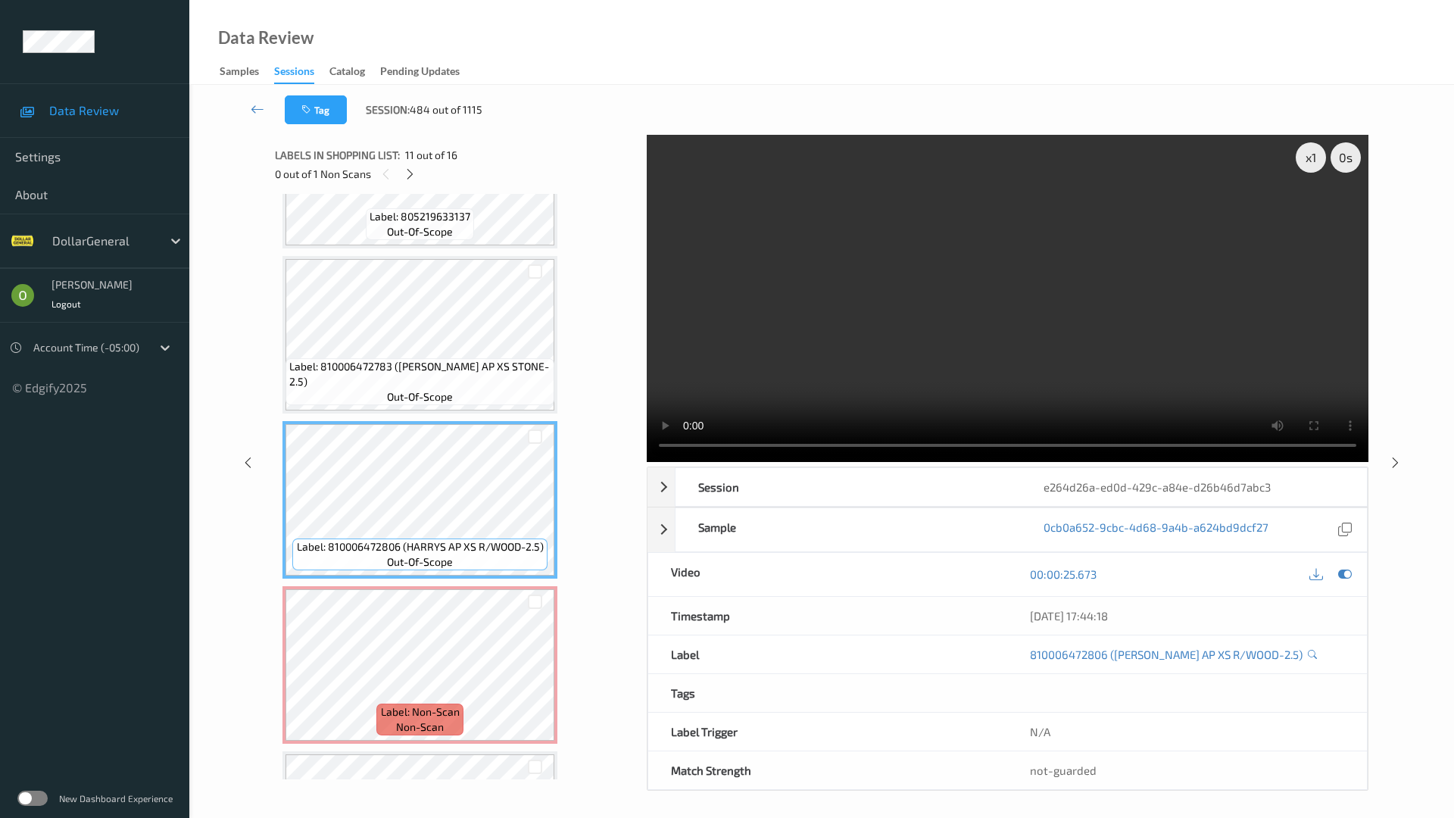
click at [717, 314] on video at bounding box center [1008, 298] width 722 height 327
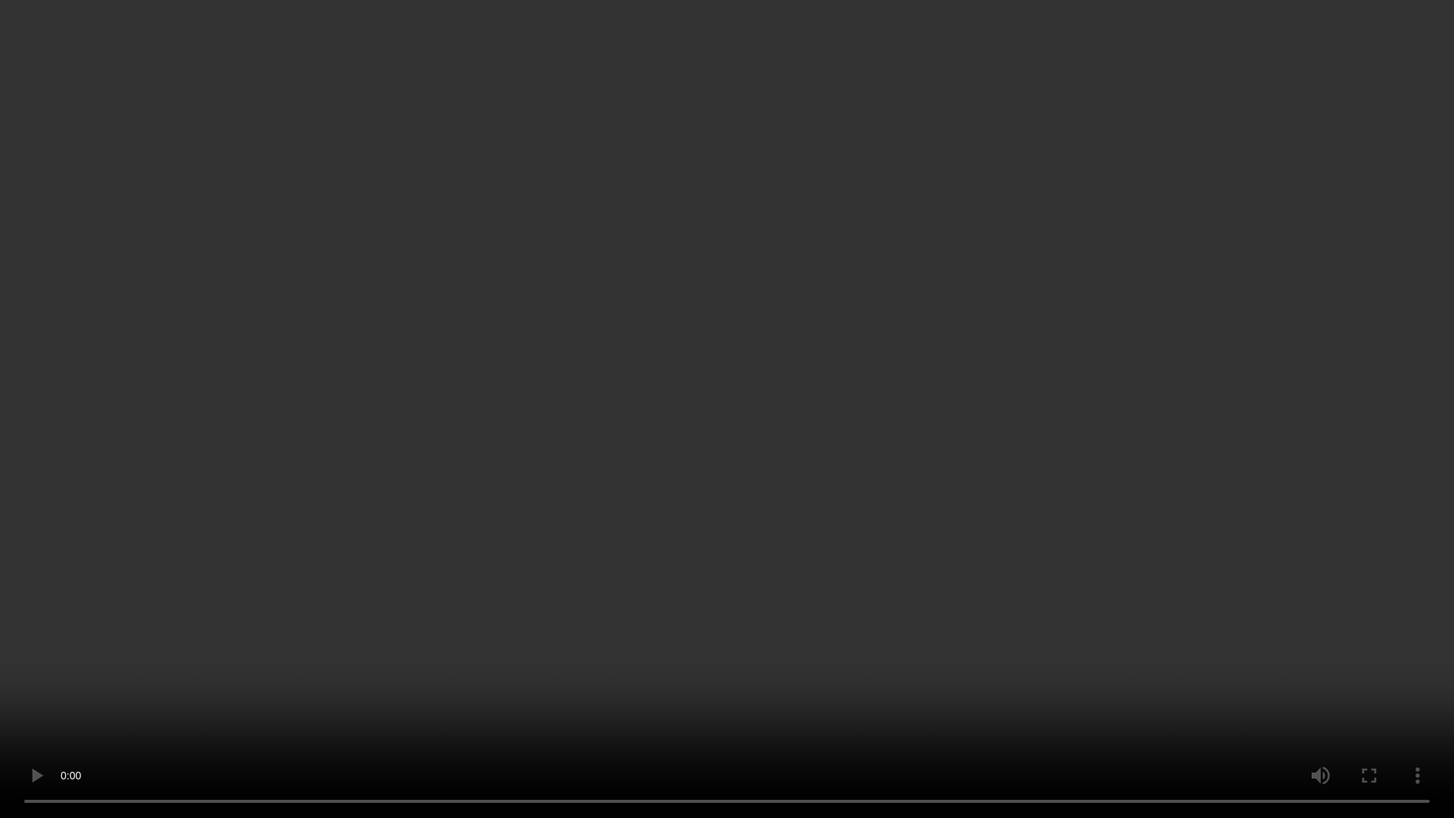
drag, startPoint x: 717, startPoint y: 314, endPoint x: 718, endPoint y: 245, distance: 69.7
click at [716, 314] on video at bounding box center [727, 409] width 1454 height 818
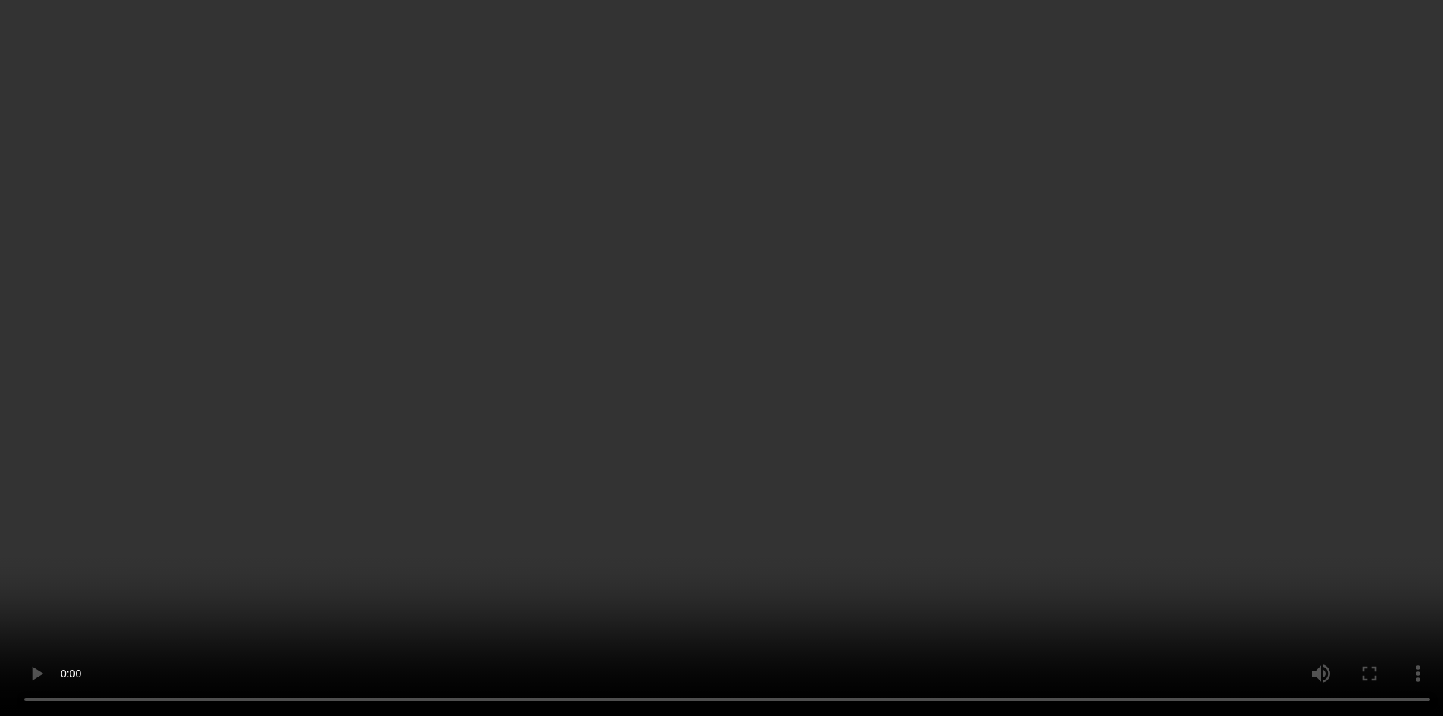
click at [750, 237] on video at bounding box center [721, 358] width 1443 height 716
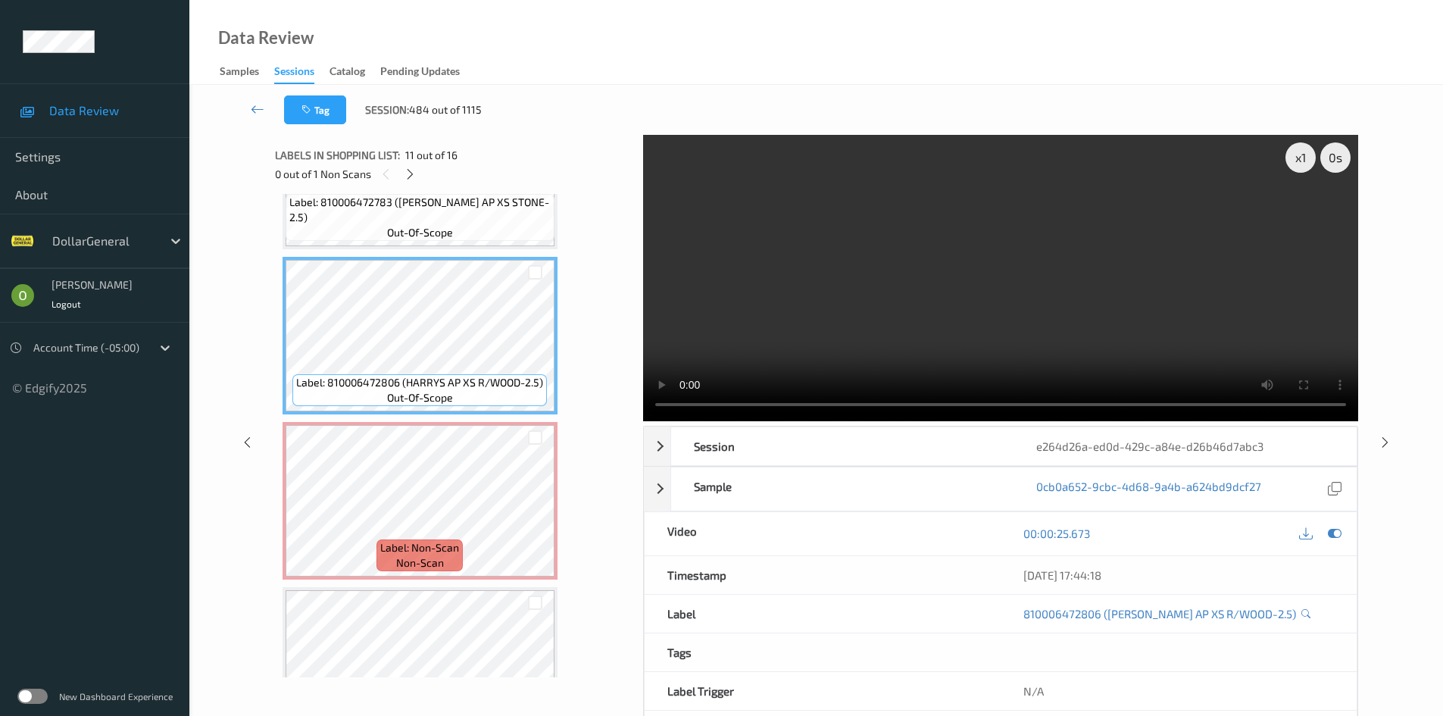
scroll to position [1659, 0]
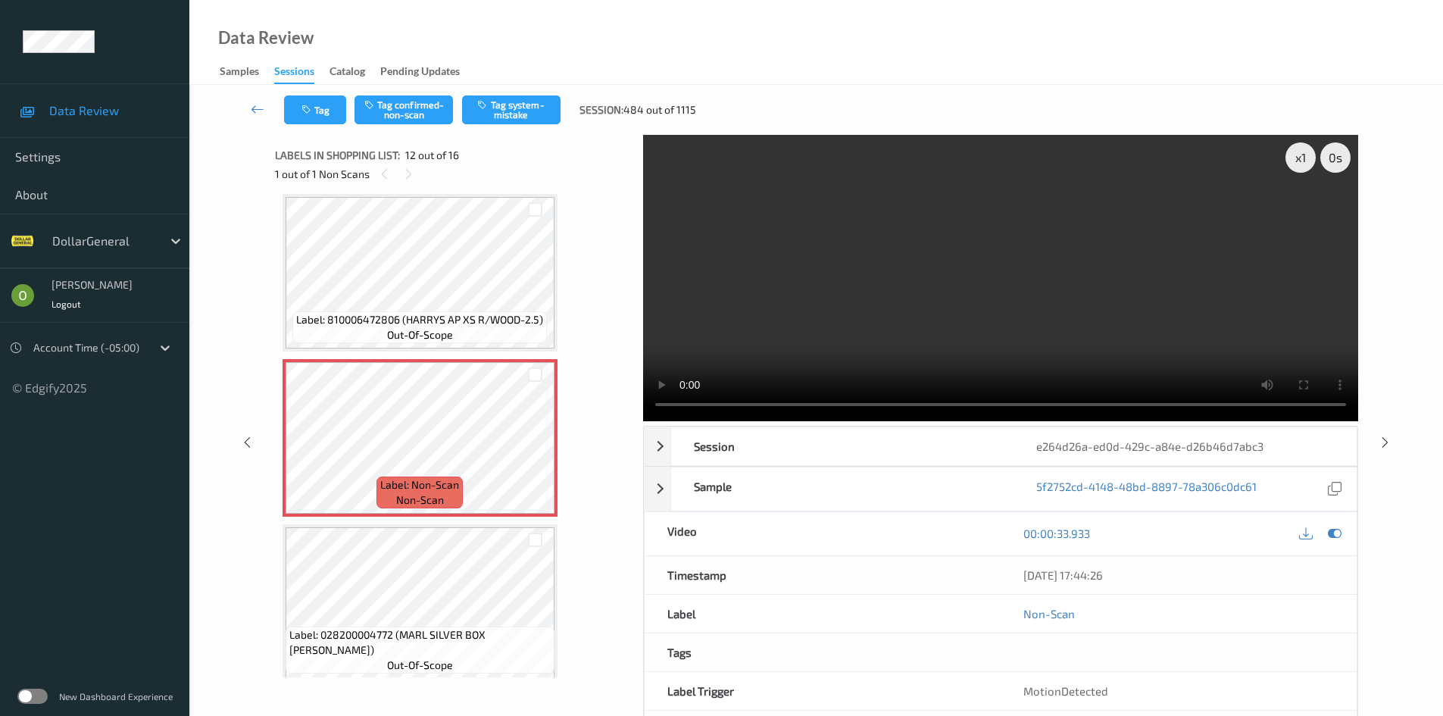
click at [783, 317] on video at bounding box center [1000, 278] width 715 height 286
click at [717, 306] on video at bounding box center [1000, 278] width 715 height 286
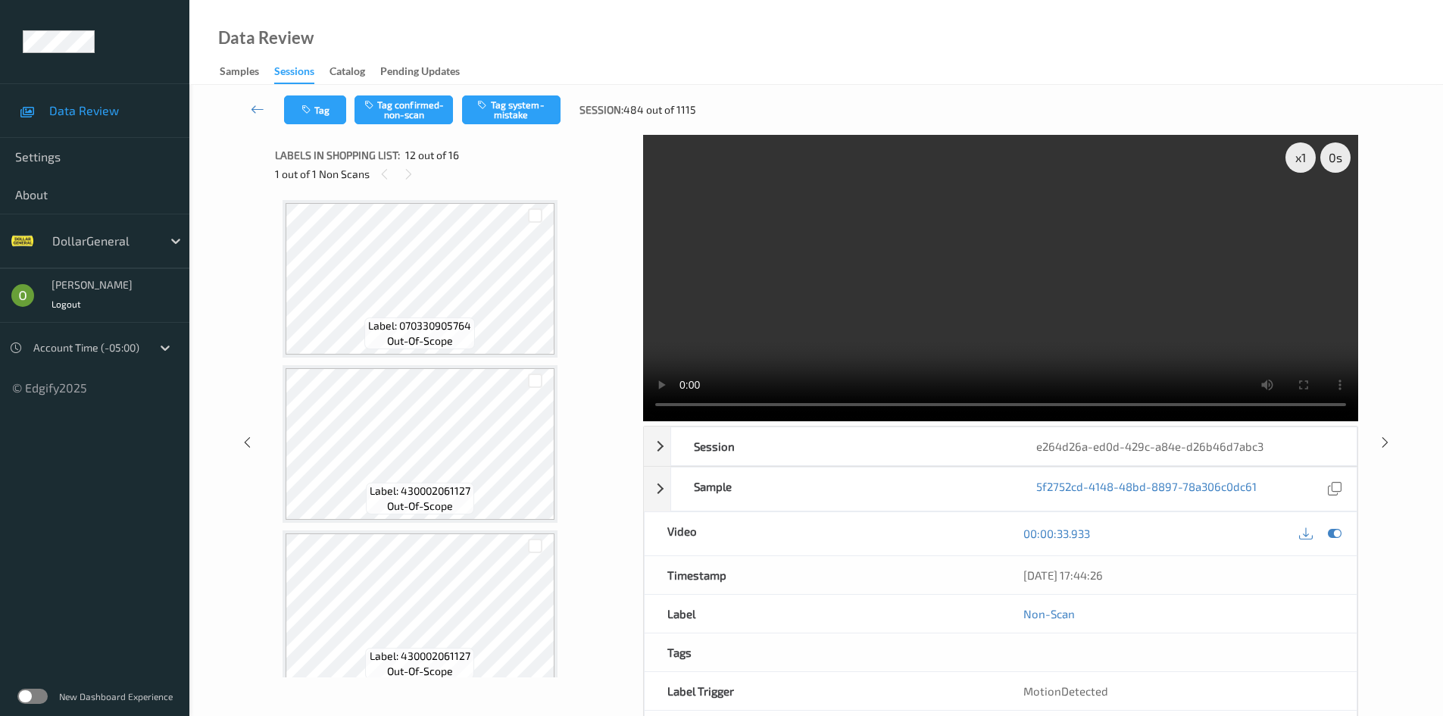
scroll to position [826, 0]
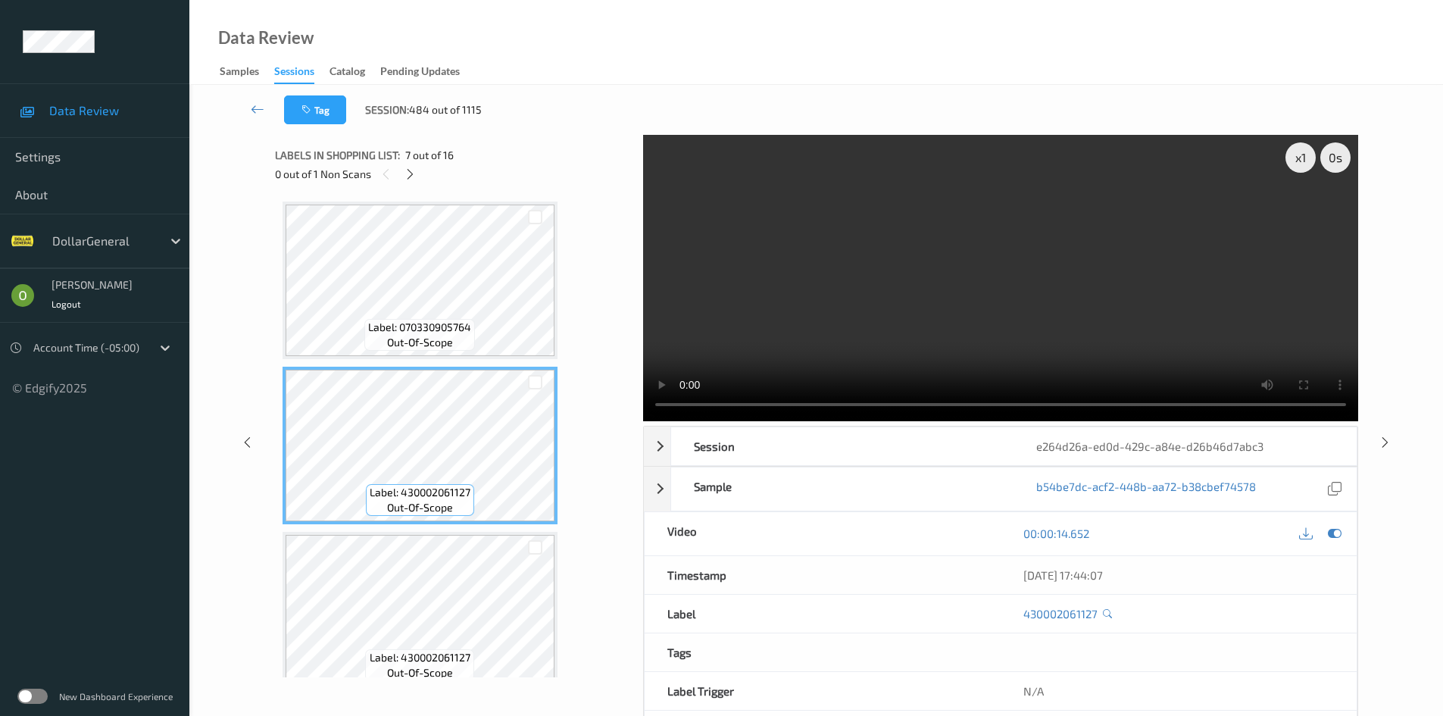
click at [897, 256] on video at bounding box center [1000, 278] width 715 height 286
click at [1291, 167] on div "x 1" at bounding box center [1300, 157] width 30 height 30
click at [1291, 167] on div "x 2" at bounding box center [1300, 157] width 30 height 30
click at [1063, 224] on video at bounding box center [1000, 278] width 715 height 286
click at [408, 178] on icon at bounding box center [410, 174] width 13 height 14
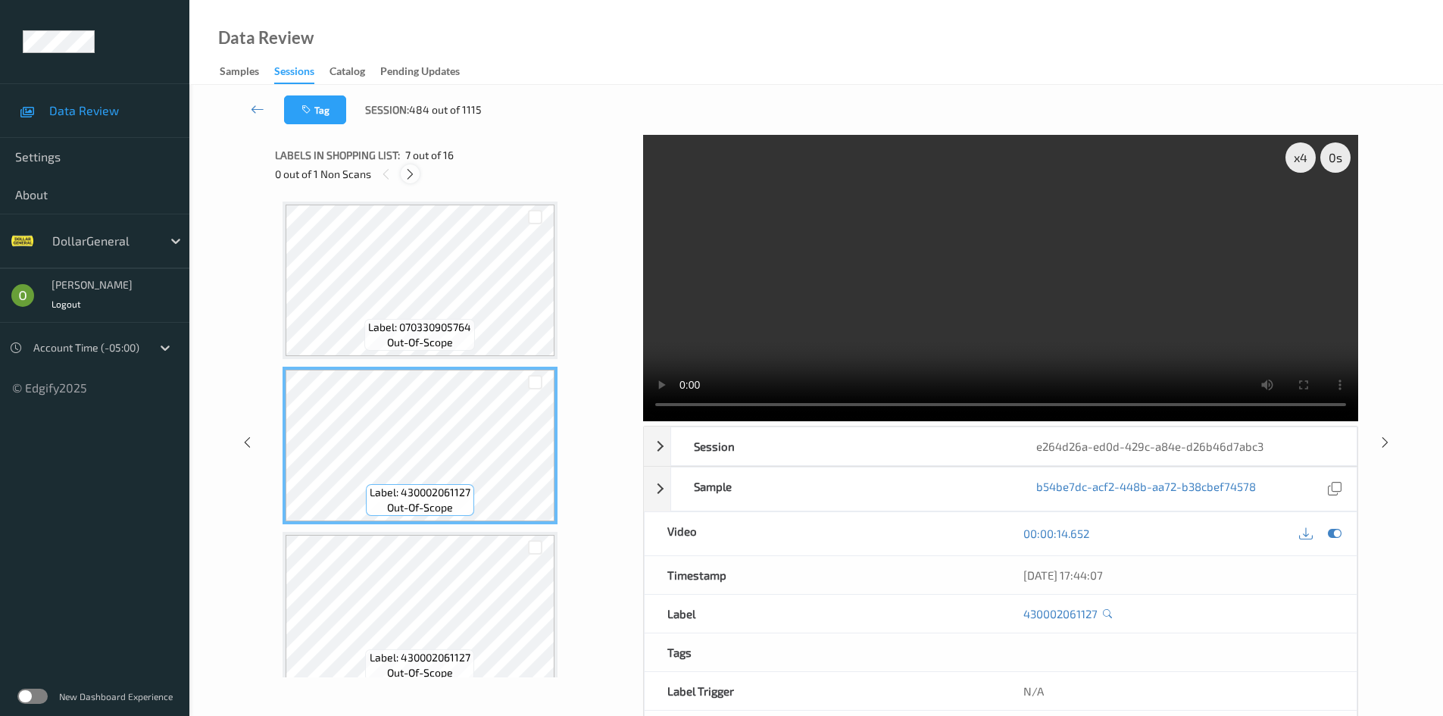
scroll to position [1659, 0]
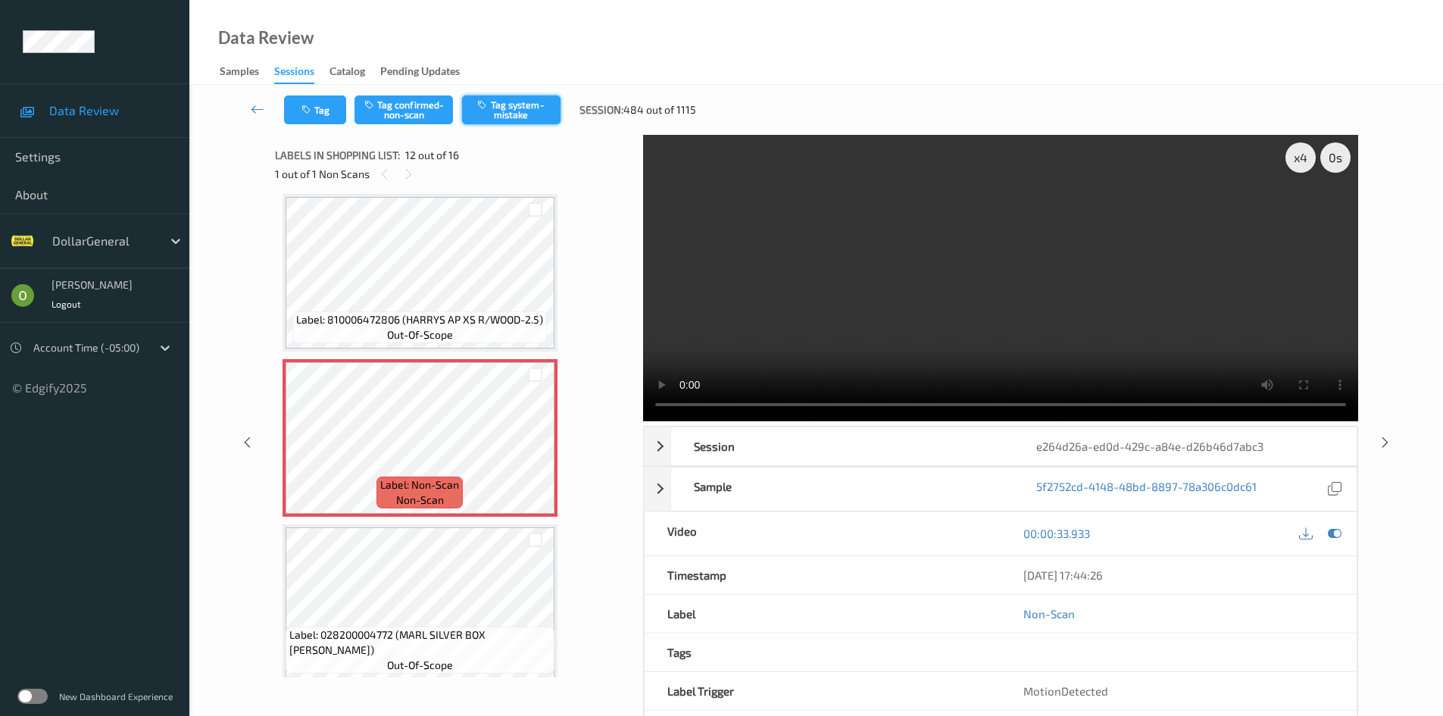
click at [501, 111] on button "Tag system-mistake" at bounding box center [511, 109] width 98 height 29
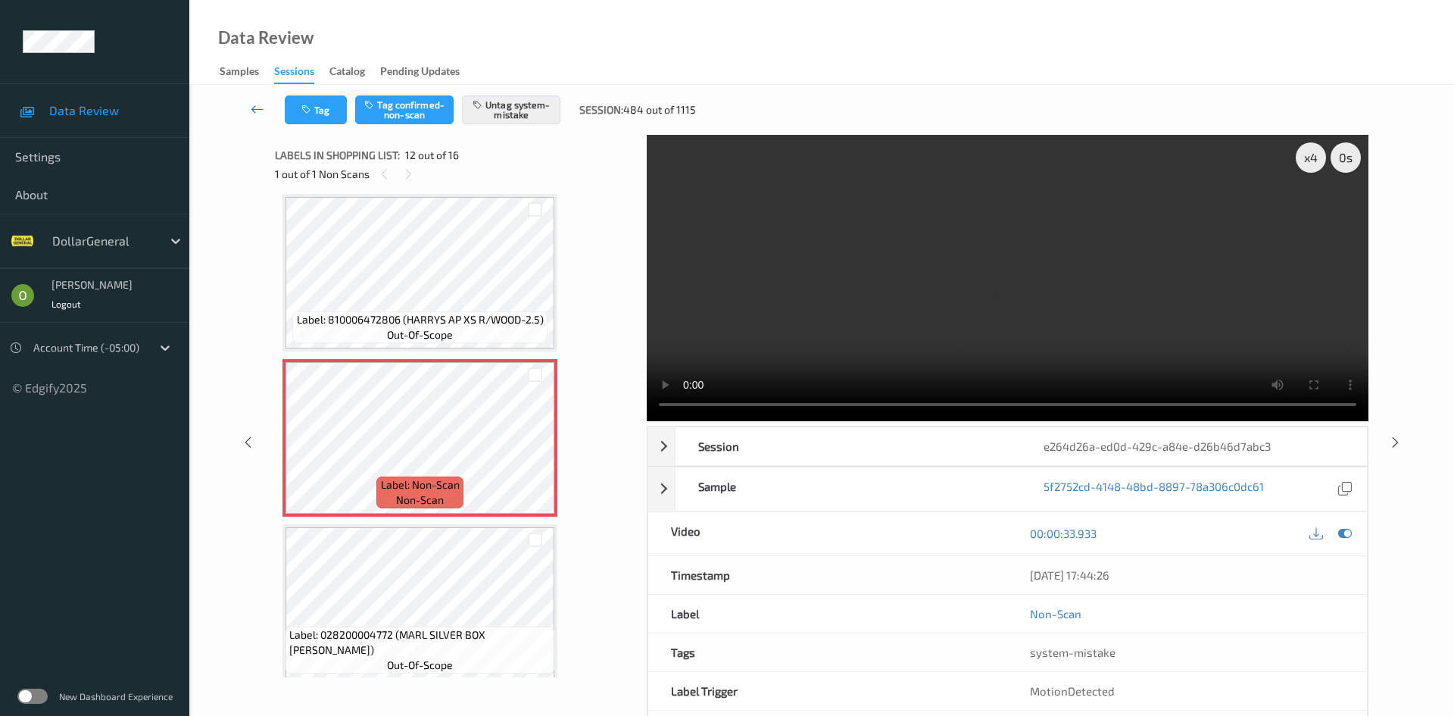
click at [267, 113] on link at bounding box center [258, 109] width 54 height 29
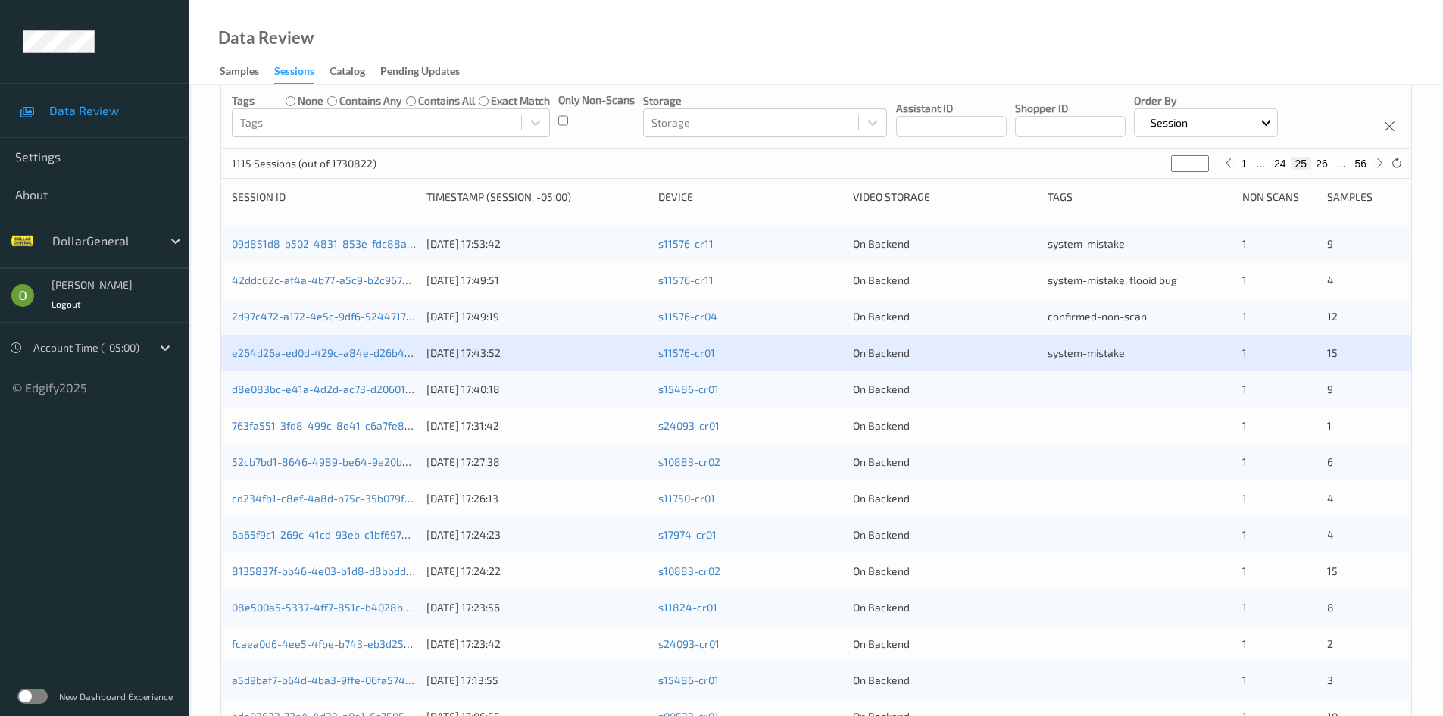
scroll to position [121, 0]
click at [1394, 166] on icon at bounding box center [1396, 166] width 11 height 11
click at [1278, 165] on button "24" at bounding box center [1279, 167] width 21 height 14
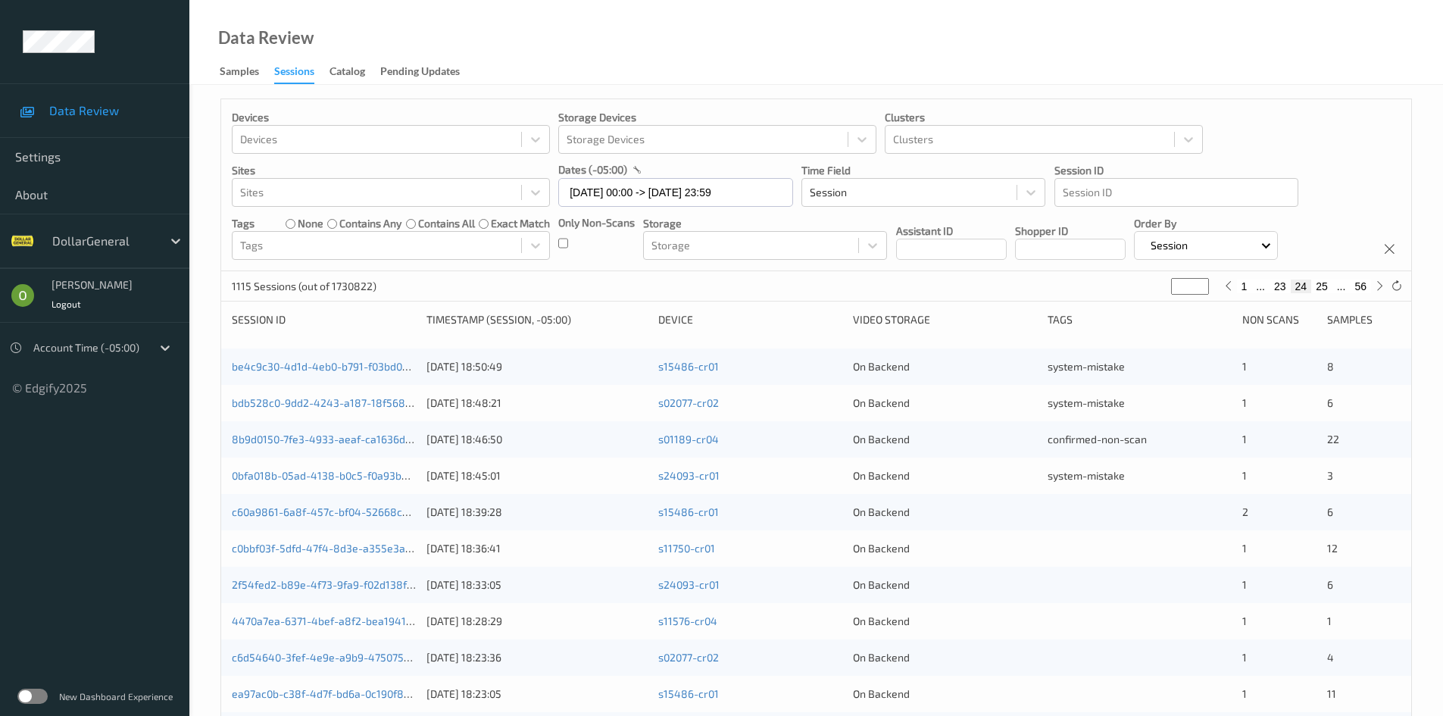
scroll to position [0, 0]
click at [1284, 288] on button "23" at bounding box center [1279, 288] width 21 height 14
click at [1325, 283] on button "24" at bounding box center [1321, 288] width 21 height 14
click at [1394, 283] on icon at bounding box center [1396, 287] width 11 height 11
click at [1282, 281] on button "23" at bounding box center [1279, 288] width 21 height 14
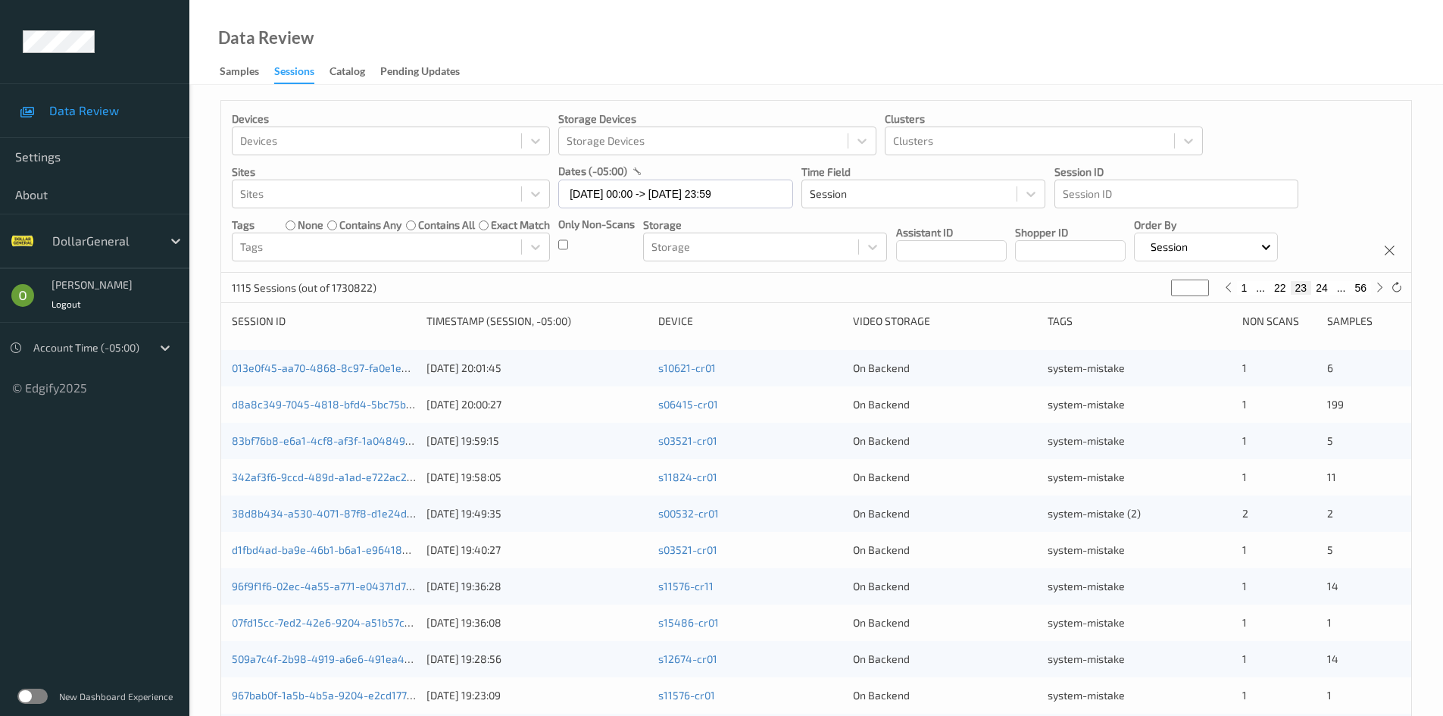
click at [1317, 287] on button "24" at bounding box center [1321, 288] width 21 height 14
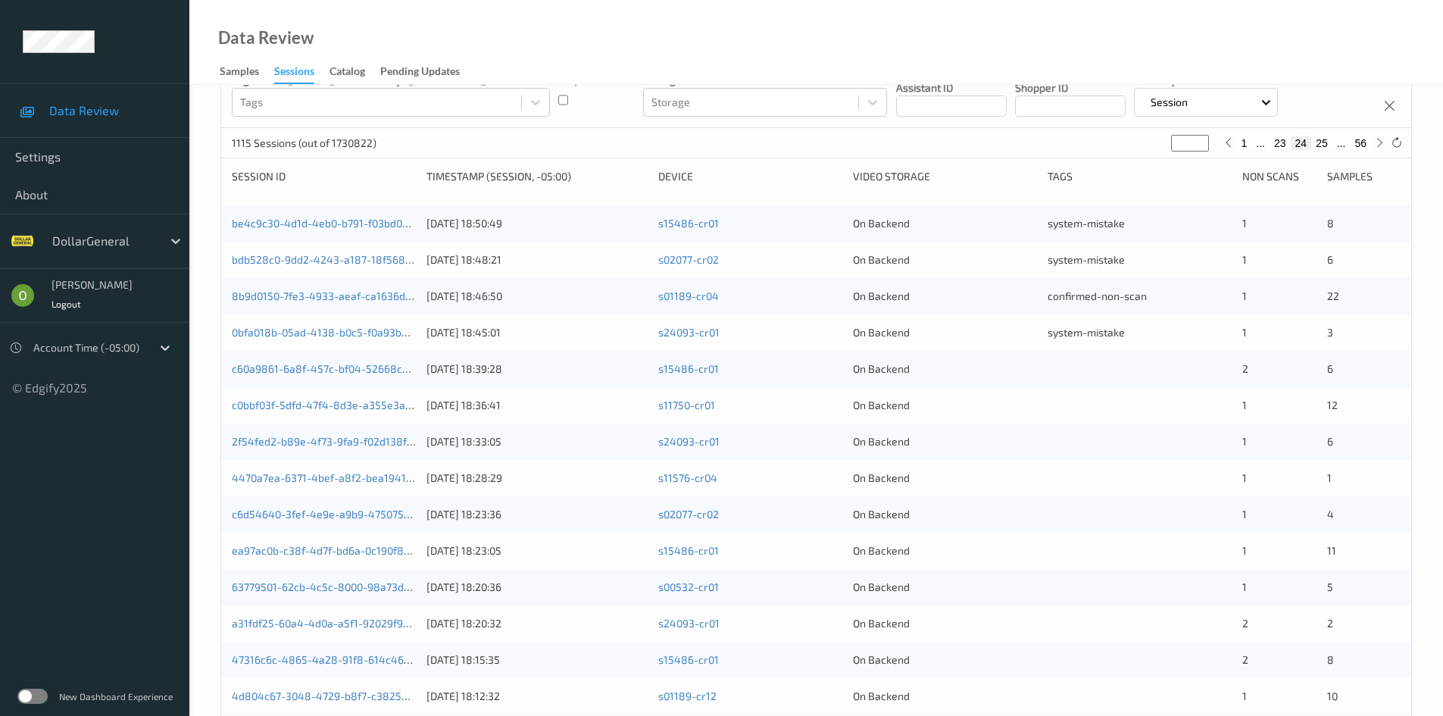
scroll to position [121, 0]
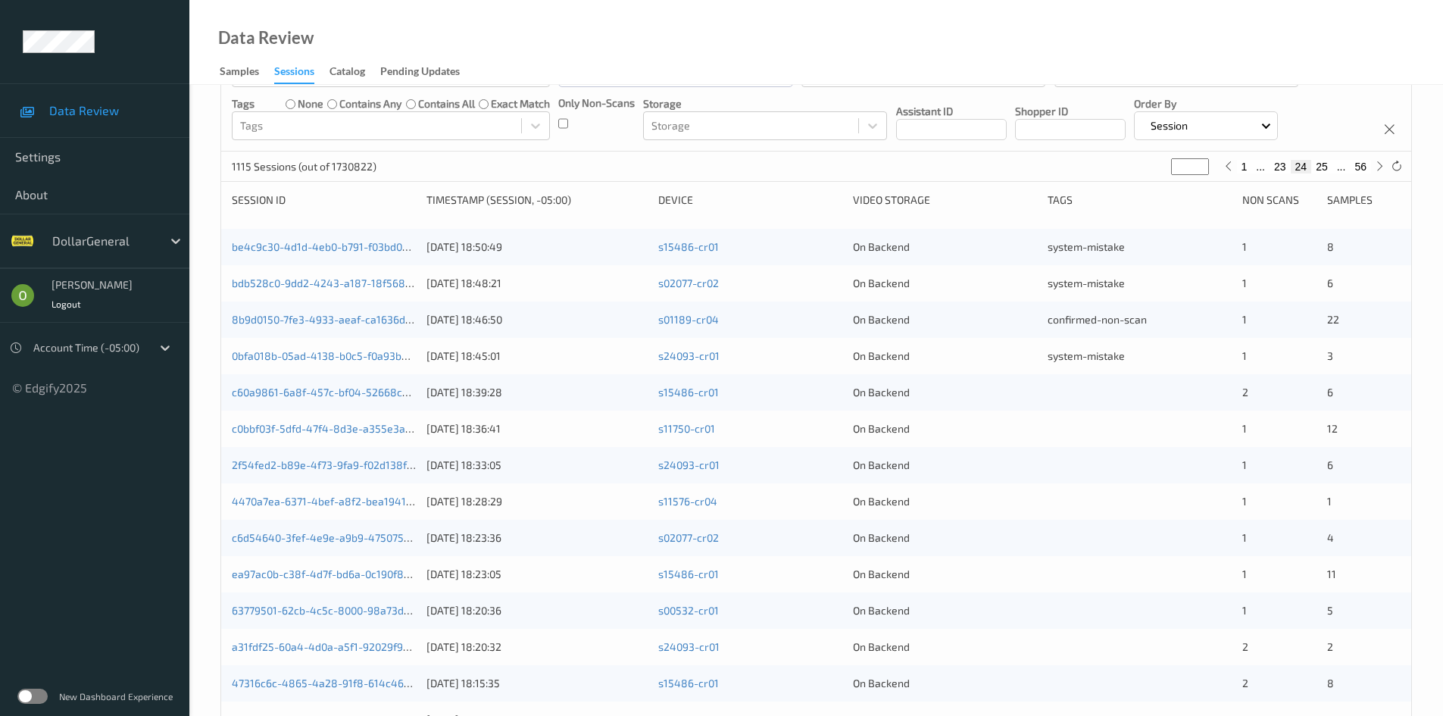
click at [1049, 400] on div at bounding box center [1139, 392] width 184 height 15
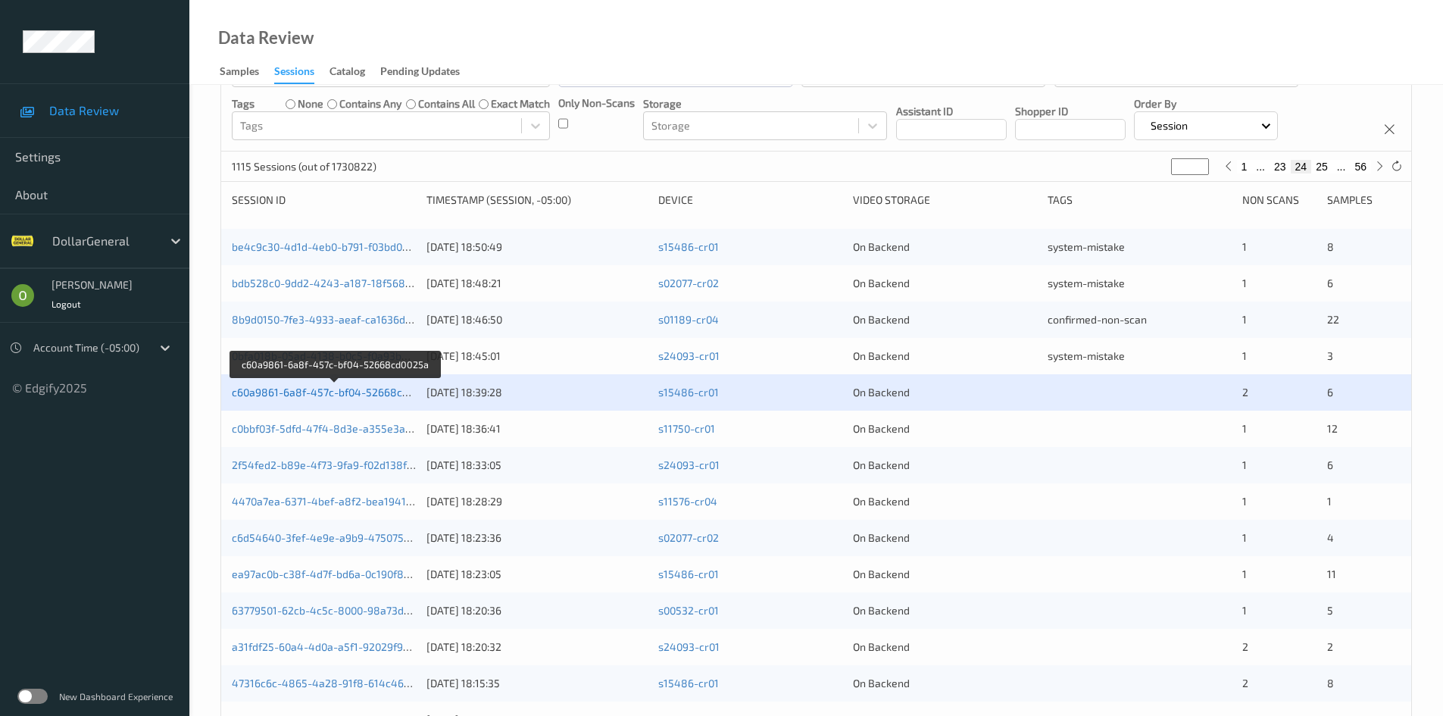
click at [331, 395] on link "c60a9861-6a8f-457c-bf04-52668cd0025a" at bounding box center [335, 392] width 207 height 13
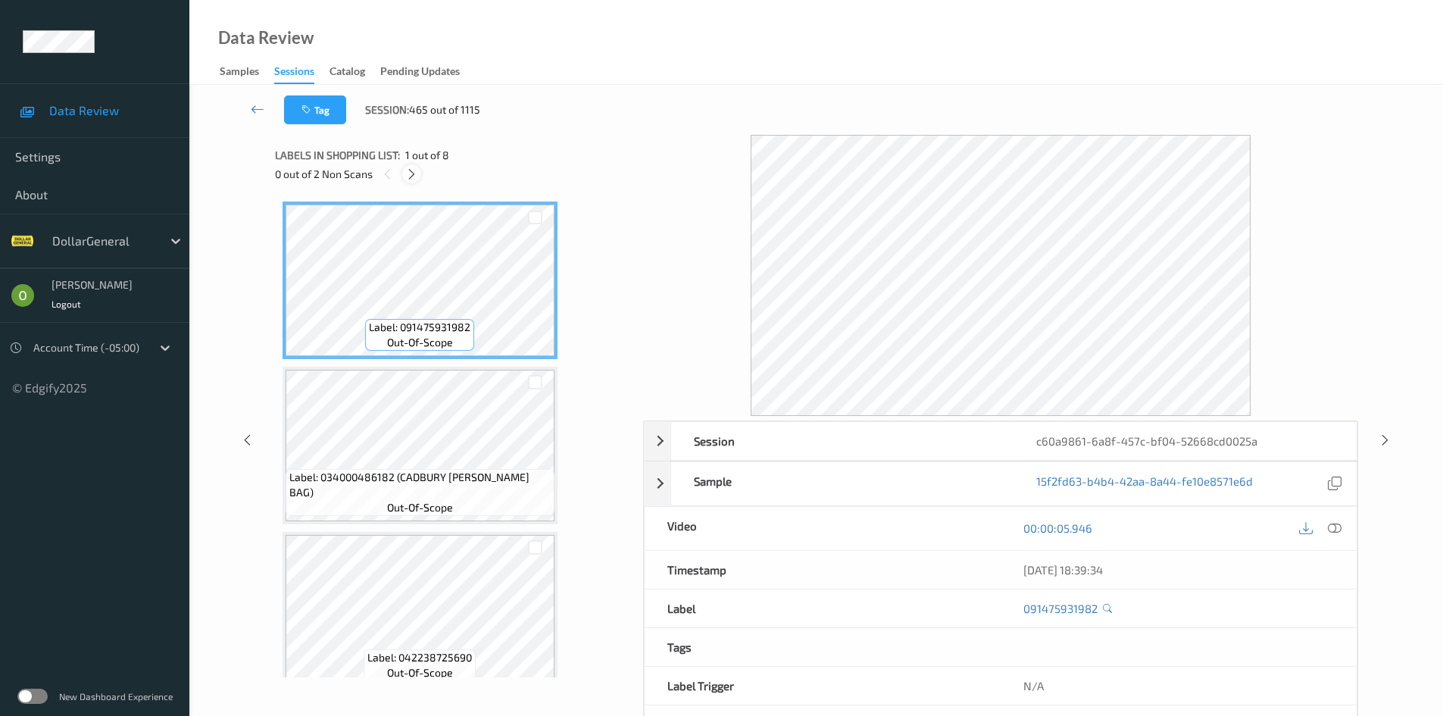
click at [411, 172] on icon at bounding box center [411, 174] width 13 height 14
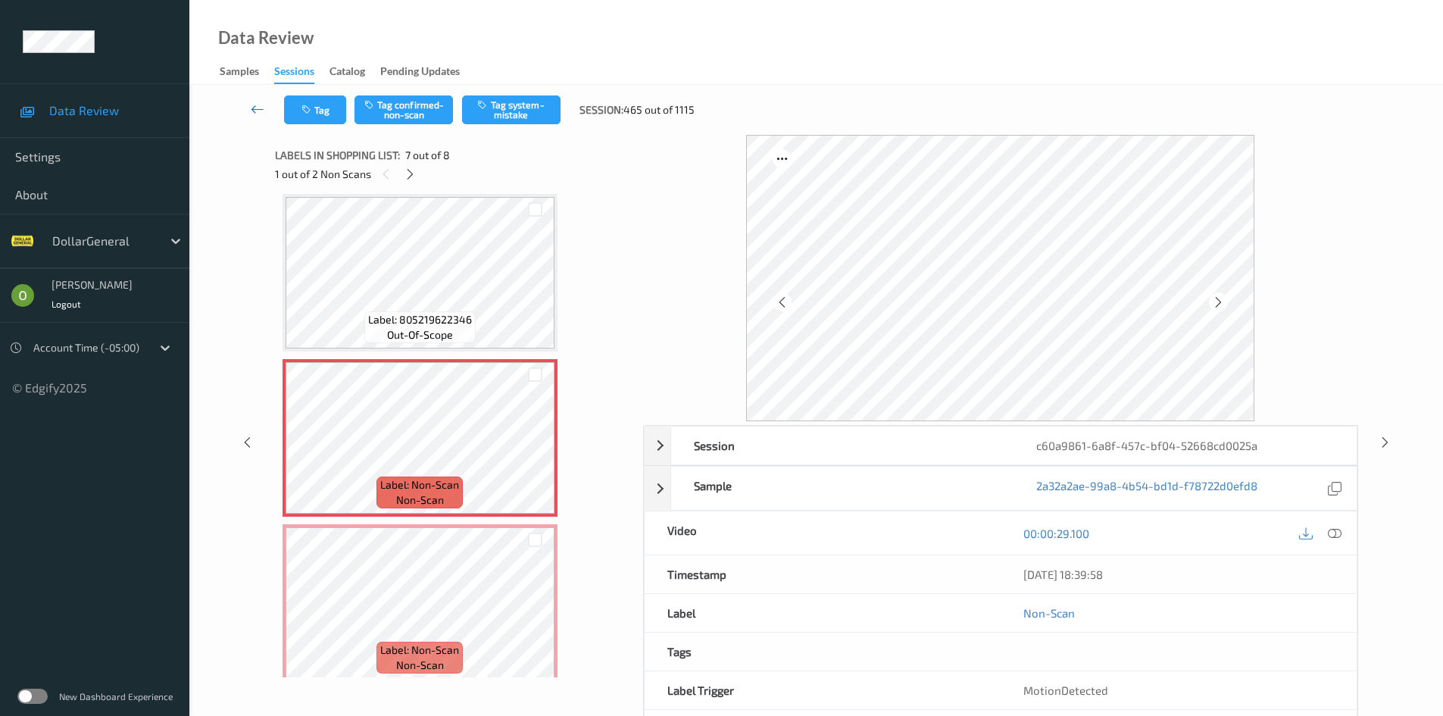
click at [254, 111] on icon at bounding box center [258, 108] width 14 height 15
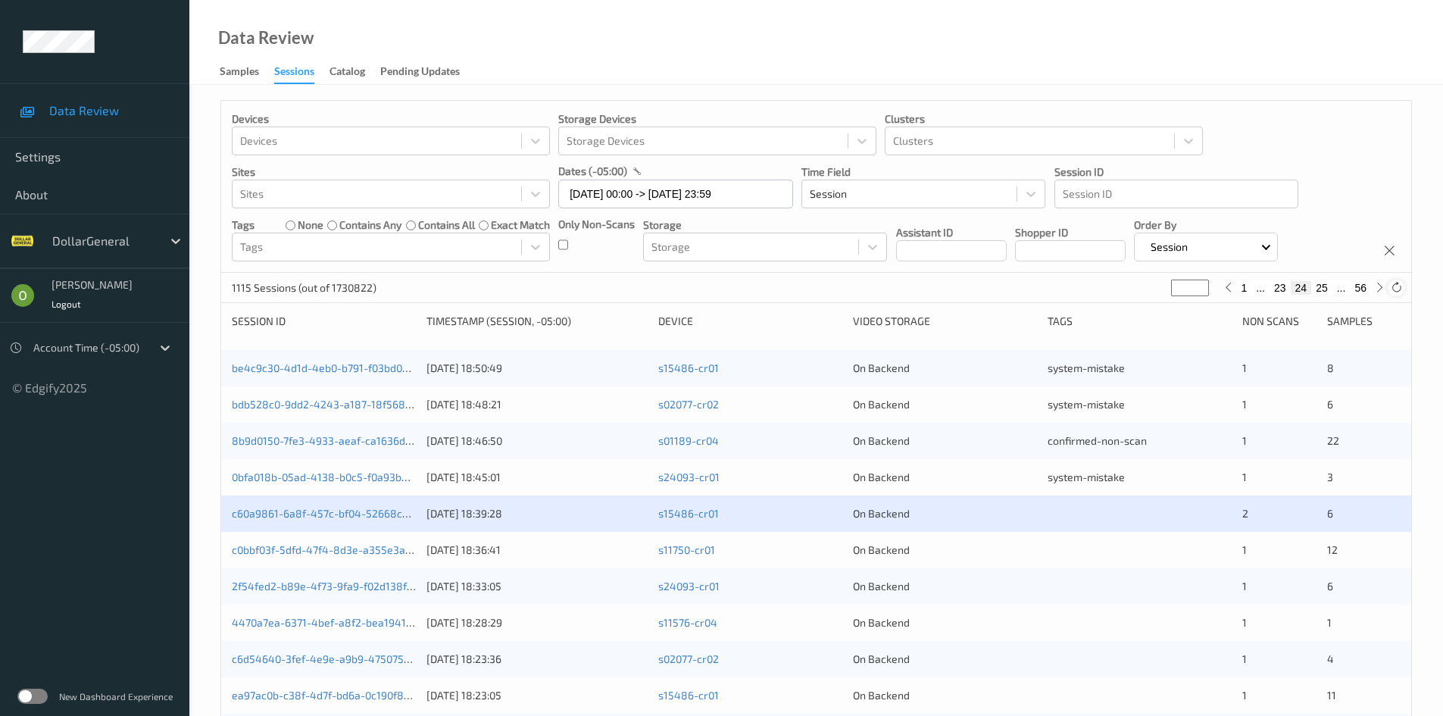
click at [1400, 289] on icon at bounding box center [1396, 287] width 11 height 11
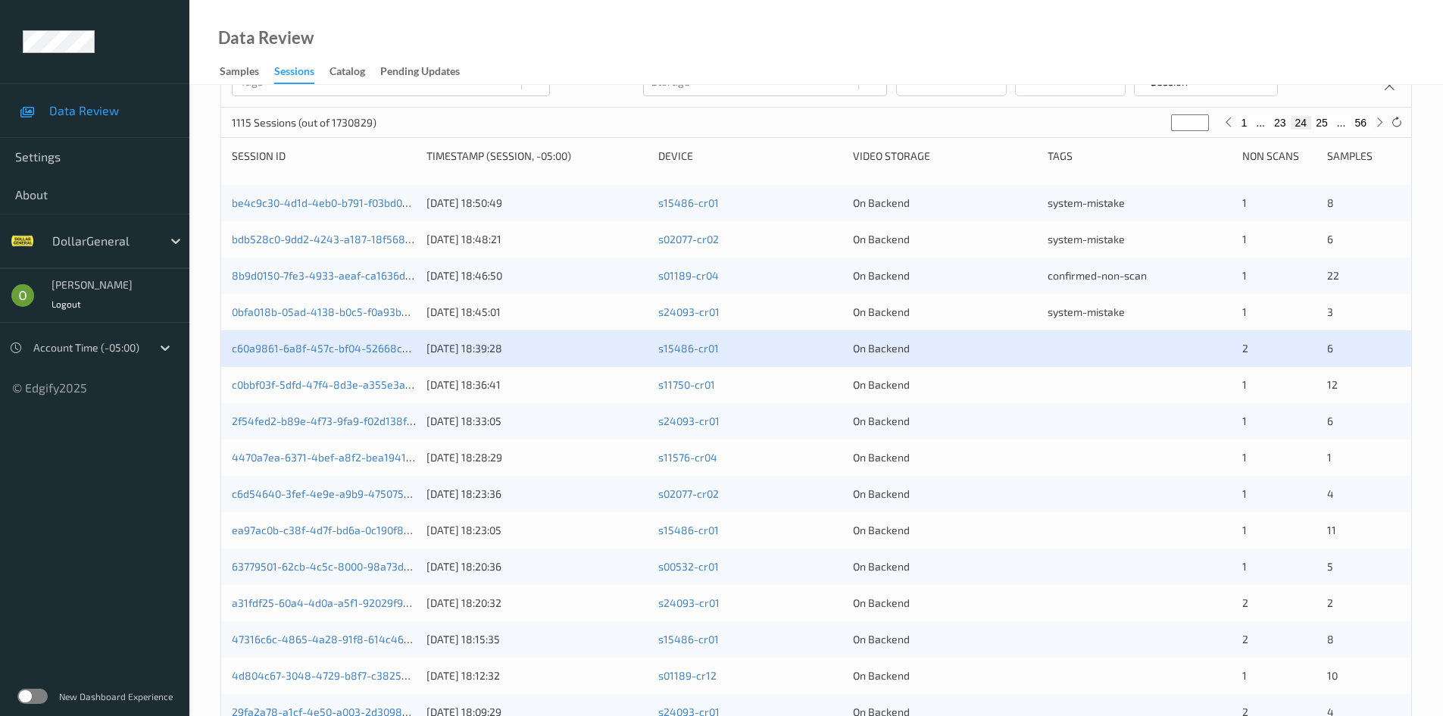
scroll to position [151, 0]
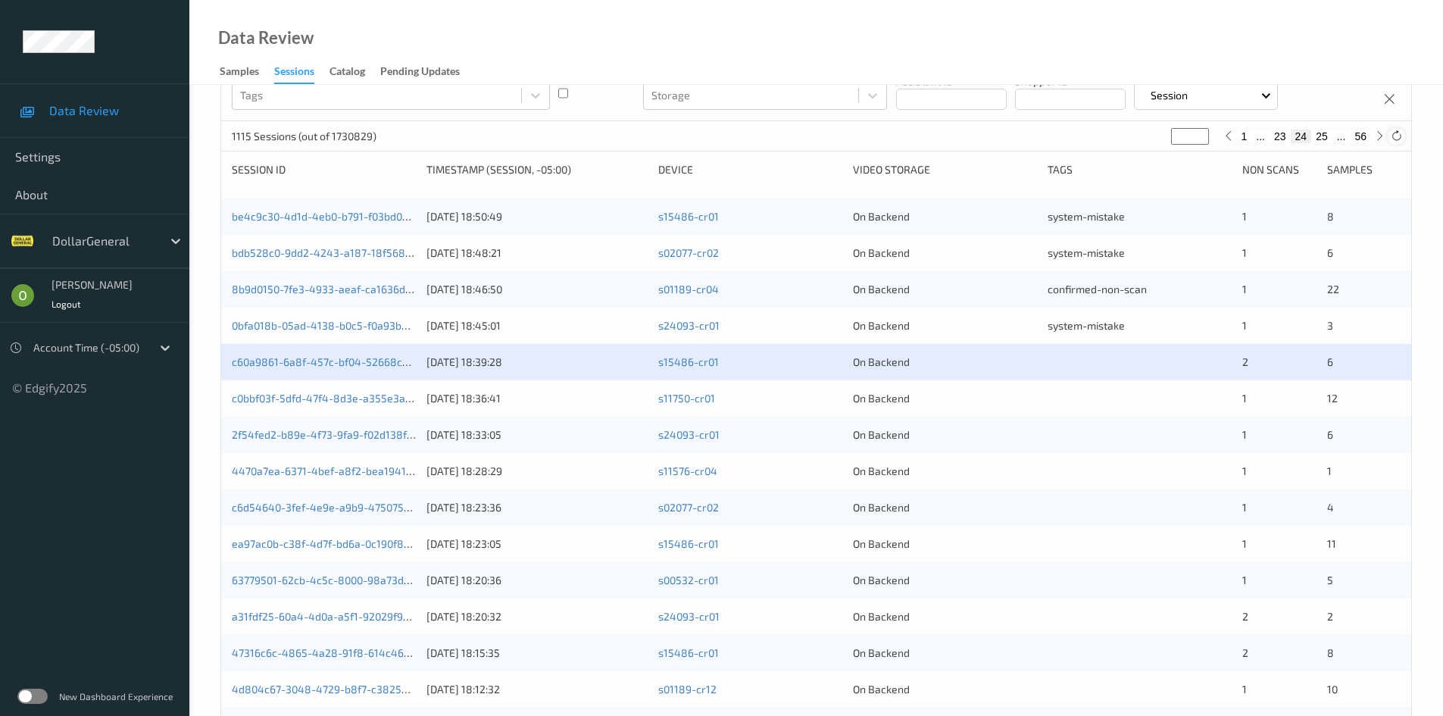
click at [1394, 132] on icon at bounding box center [1396, 135] width 11 height 11
click at [1277, 141] on button "23" at bounding box center [1279, 137] width 21 height 14
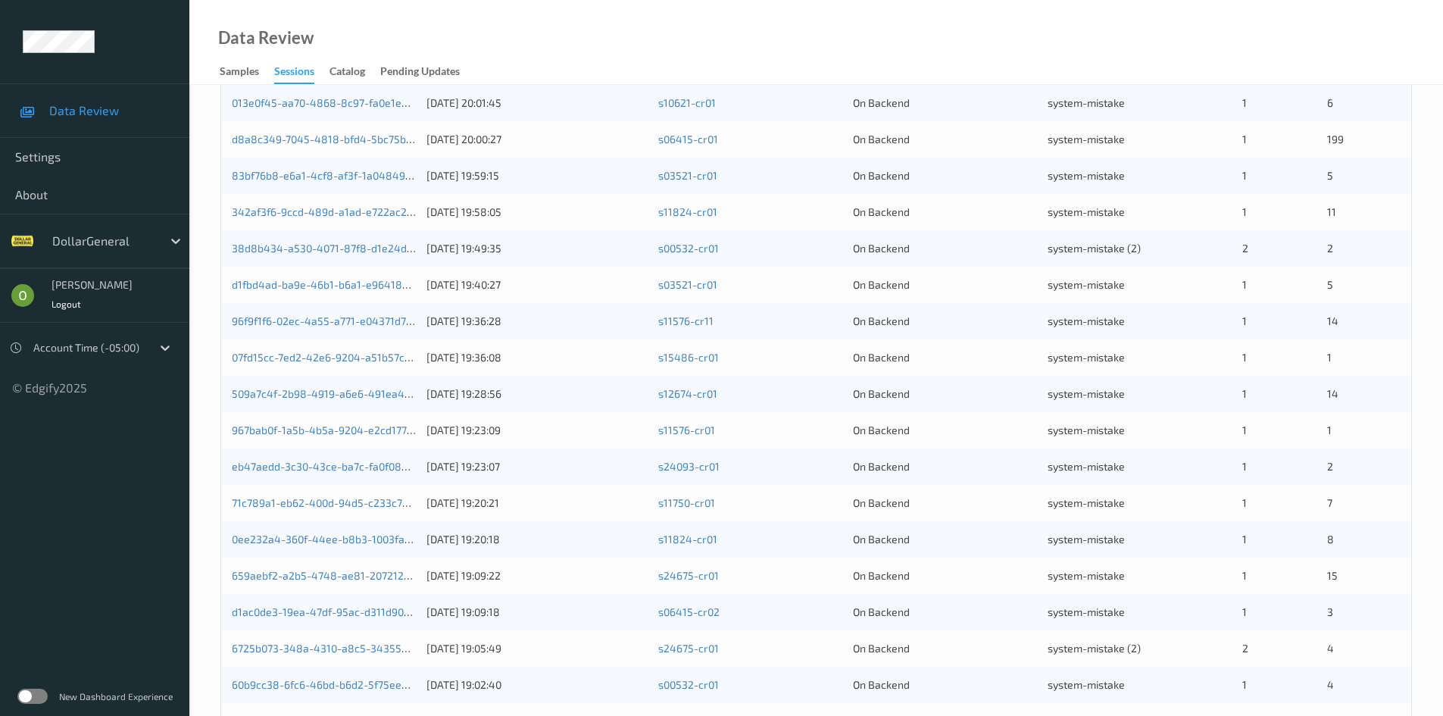
scroll to position [121, 0]
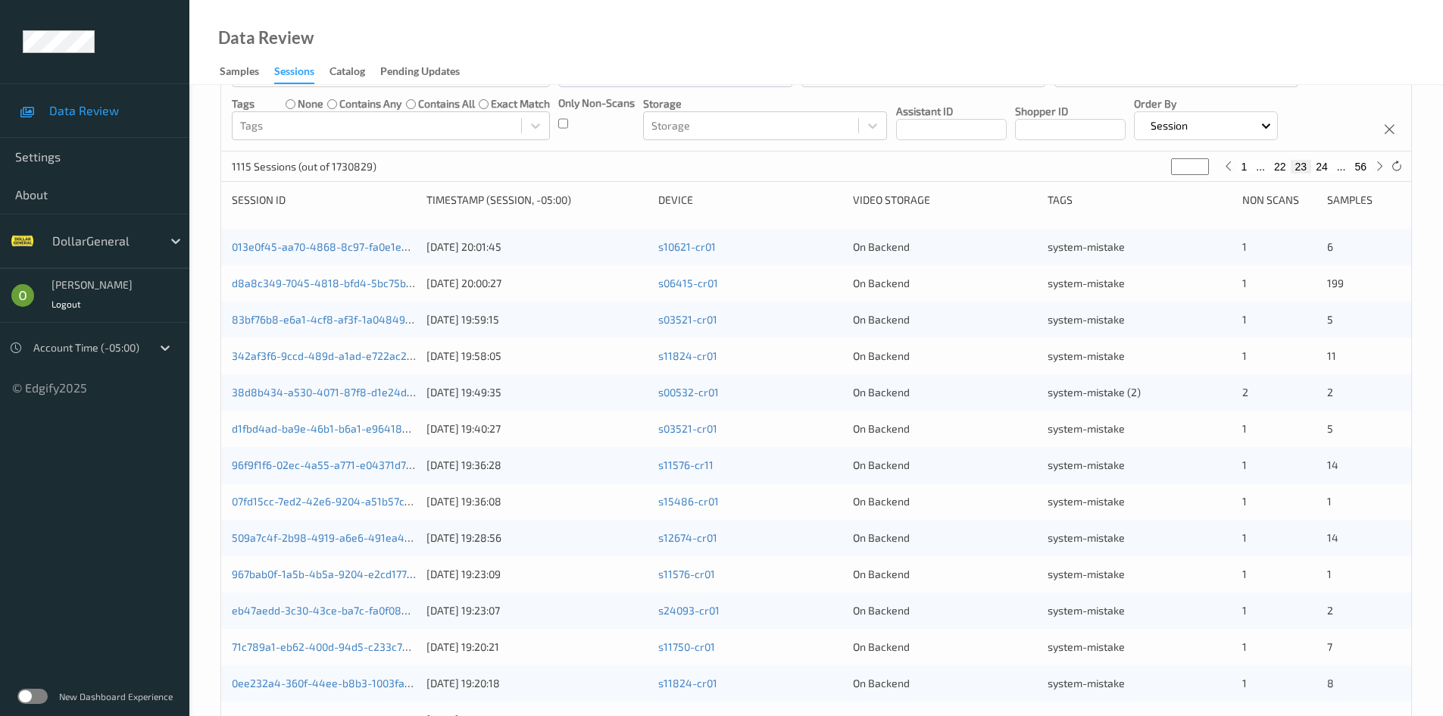
click at [1328, 161] on button "24" at bounding box center [1321, 167] width 21 height 14
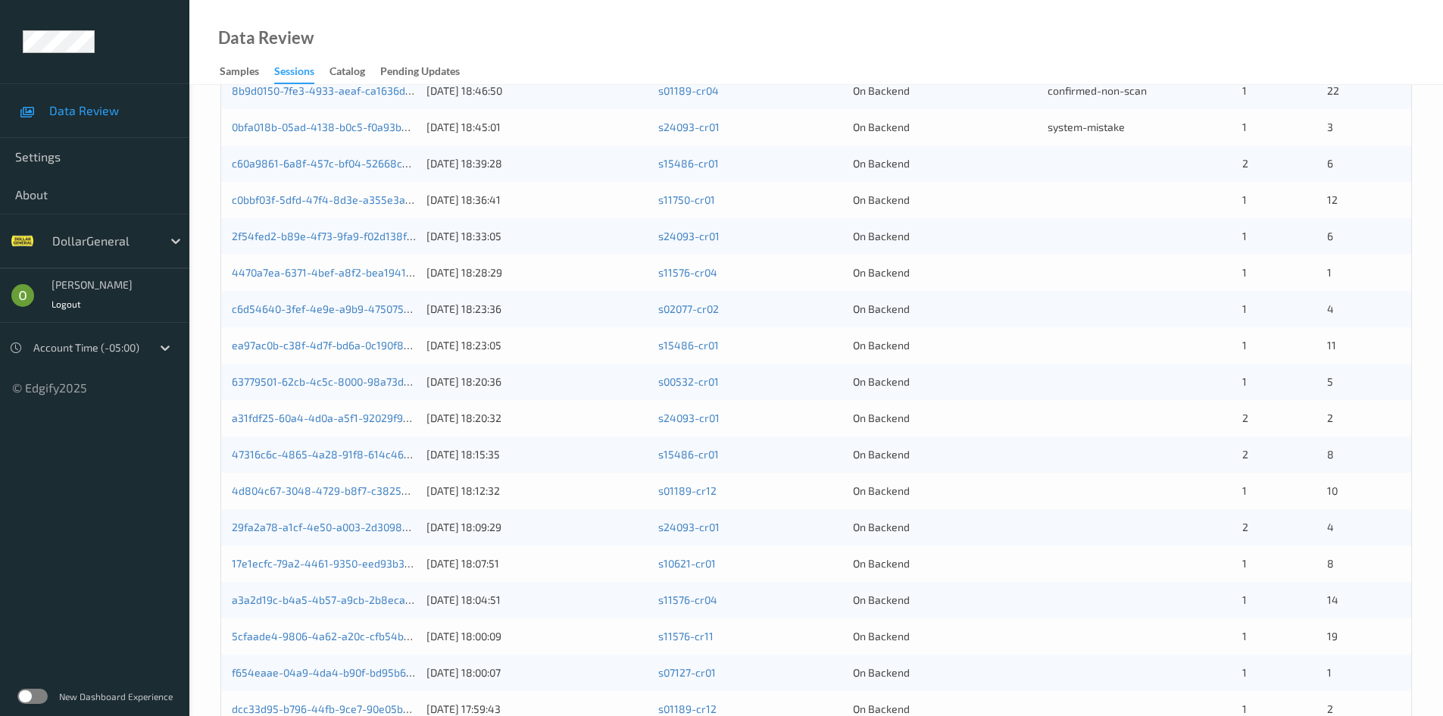
scroll to position [379, 0]
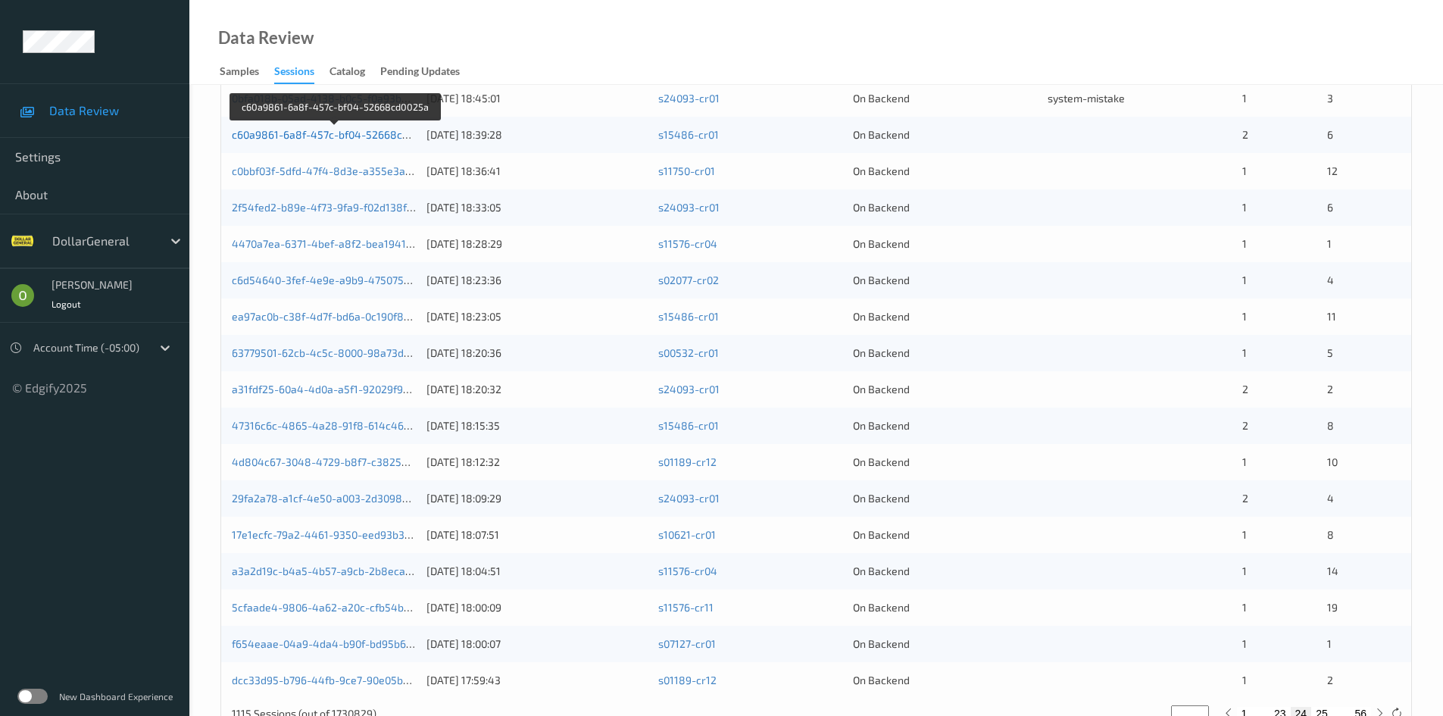
click at [378, 135] on link "c60a9861-6a8f-457c-bf04-52668cd0025a" at bounding box center [335, 134] width 207 height 13
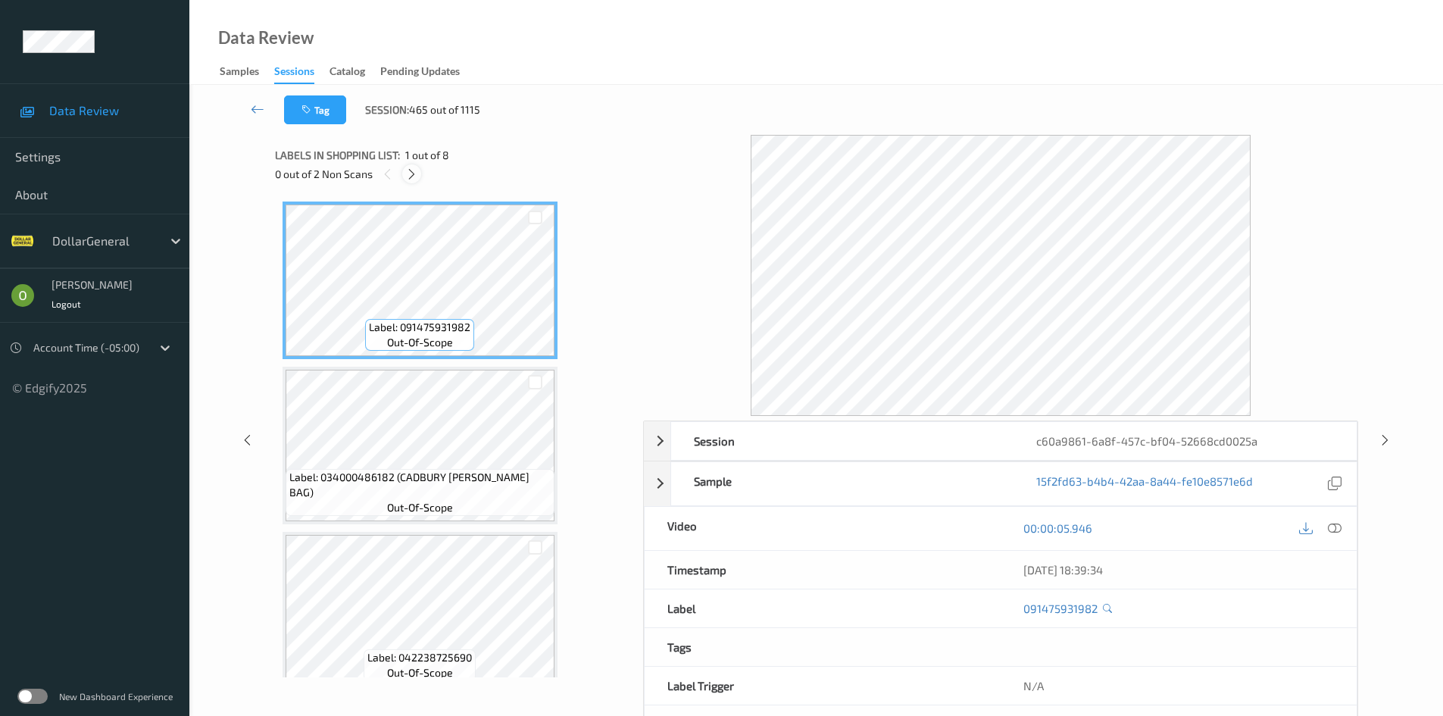
click at [420, 170] on div at bounding box center [411, 173] width 19 height 19
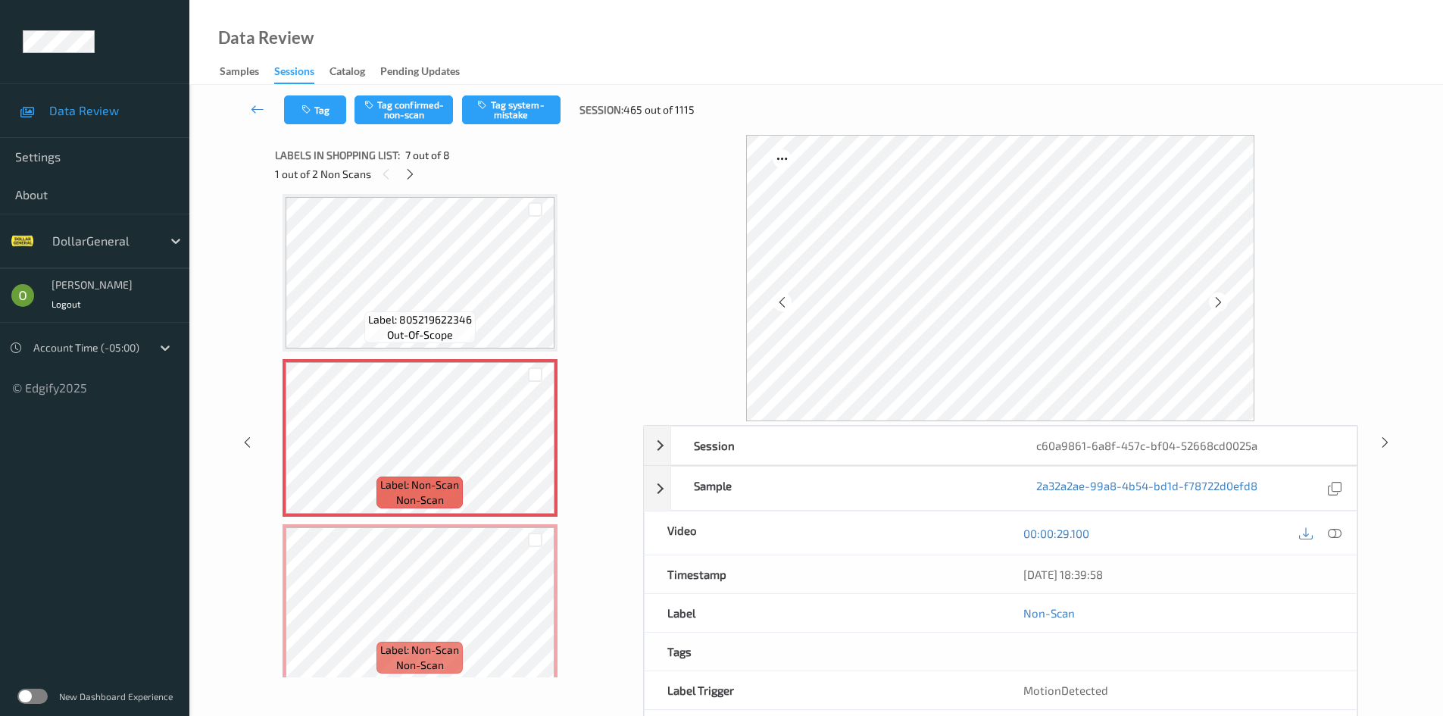
click at [1331, 531] on icon at bounding box center [1335, 533] width 14 height 14
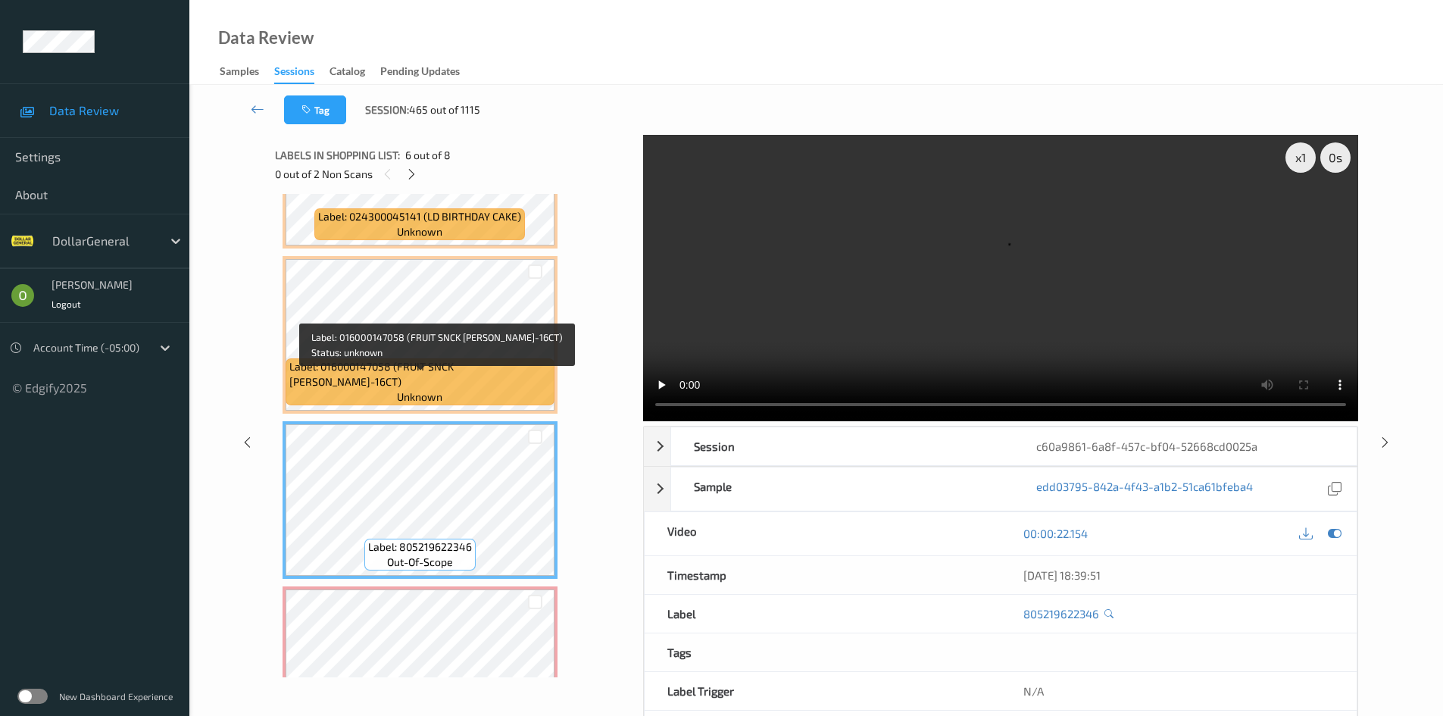
click at [440, 397] on span "unknown" at bounding box center [419, 396] width 45 height 15
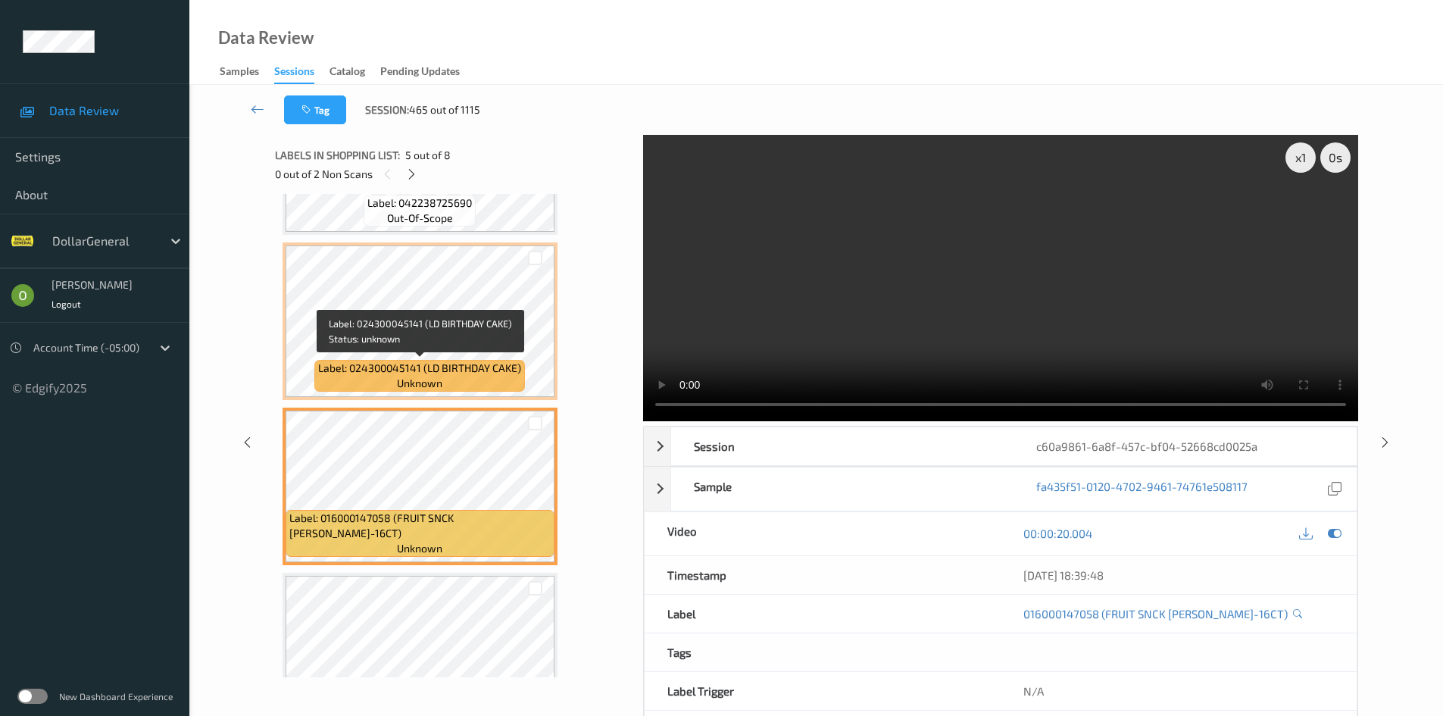
click at [427, 360] on div "Label: 024300045141 (LD BIRTHDAY CAKE) unknown" at bounding box center [419, 376] width 211 height 32
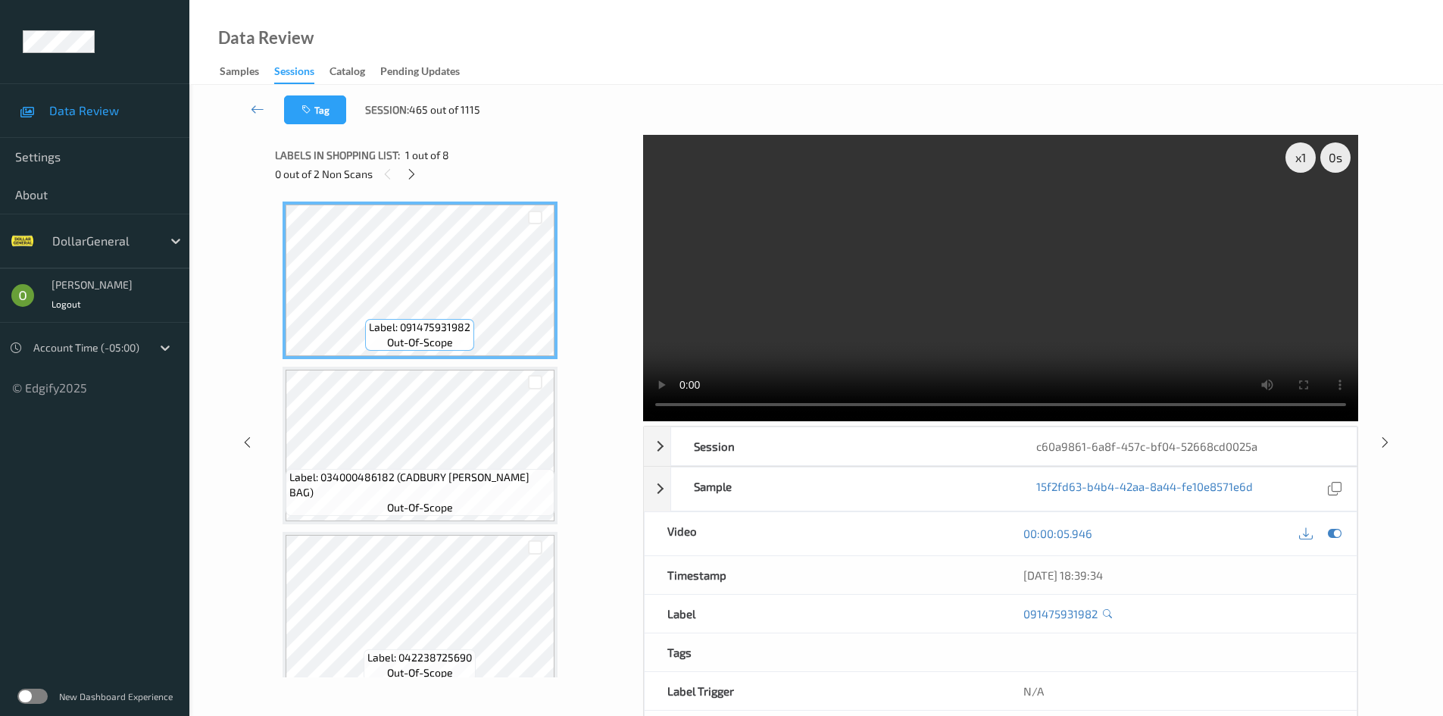
click at [692, 256] on video at bounding box center [1000, 278] width 715 height 286
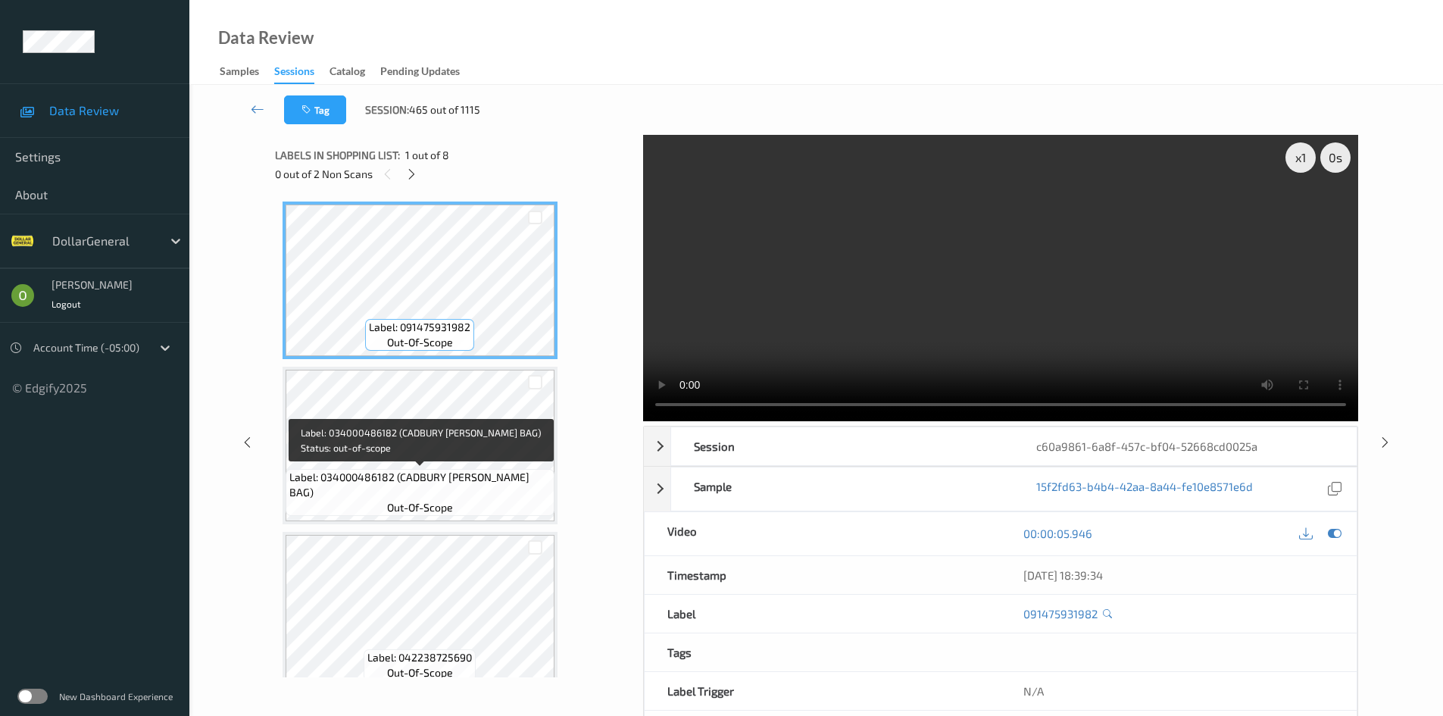
click at [420, 485] on span "Label: 034000486182 (CADBURY [PERSON_NAME] BAG)" at bounding box center [419, 485] width 261 height 30
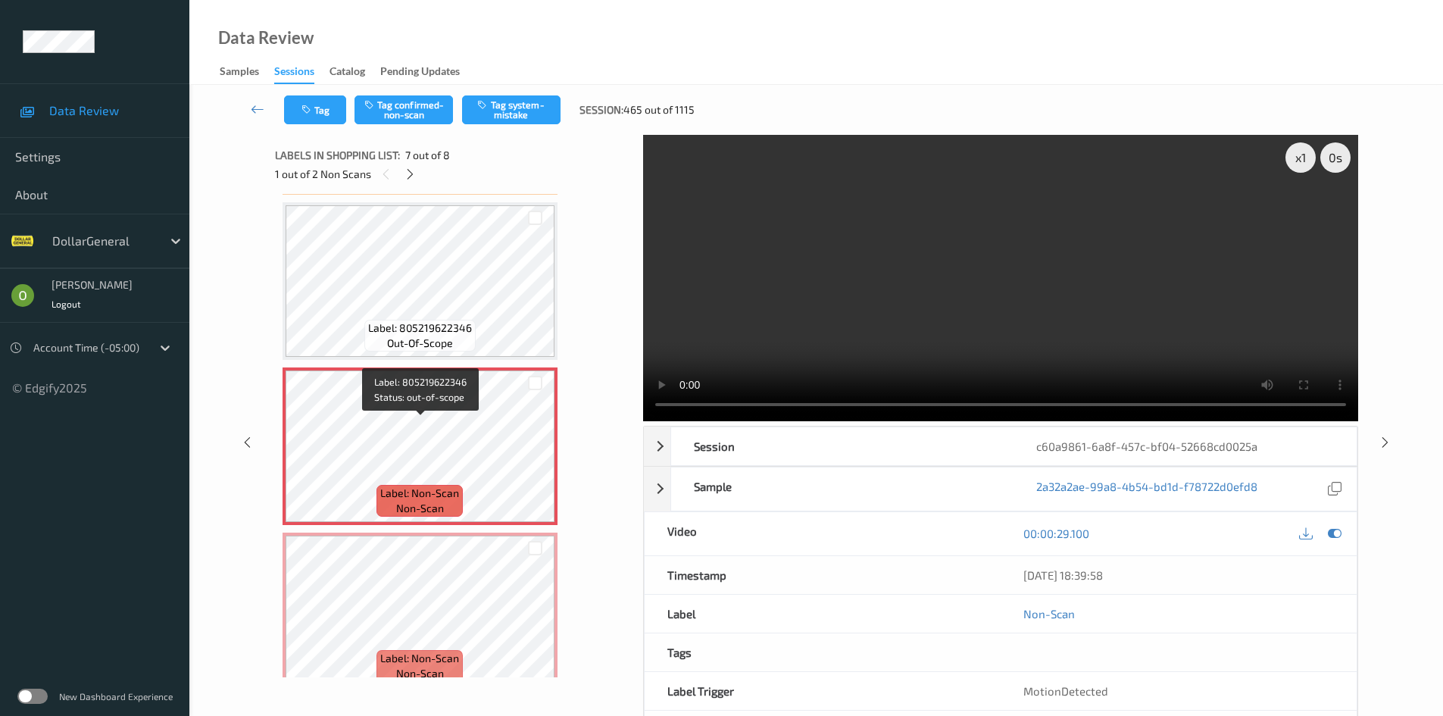
scroll to position [845, 0]
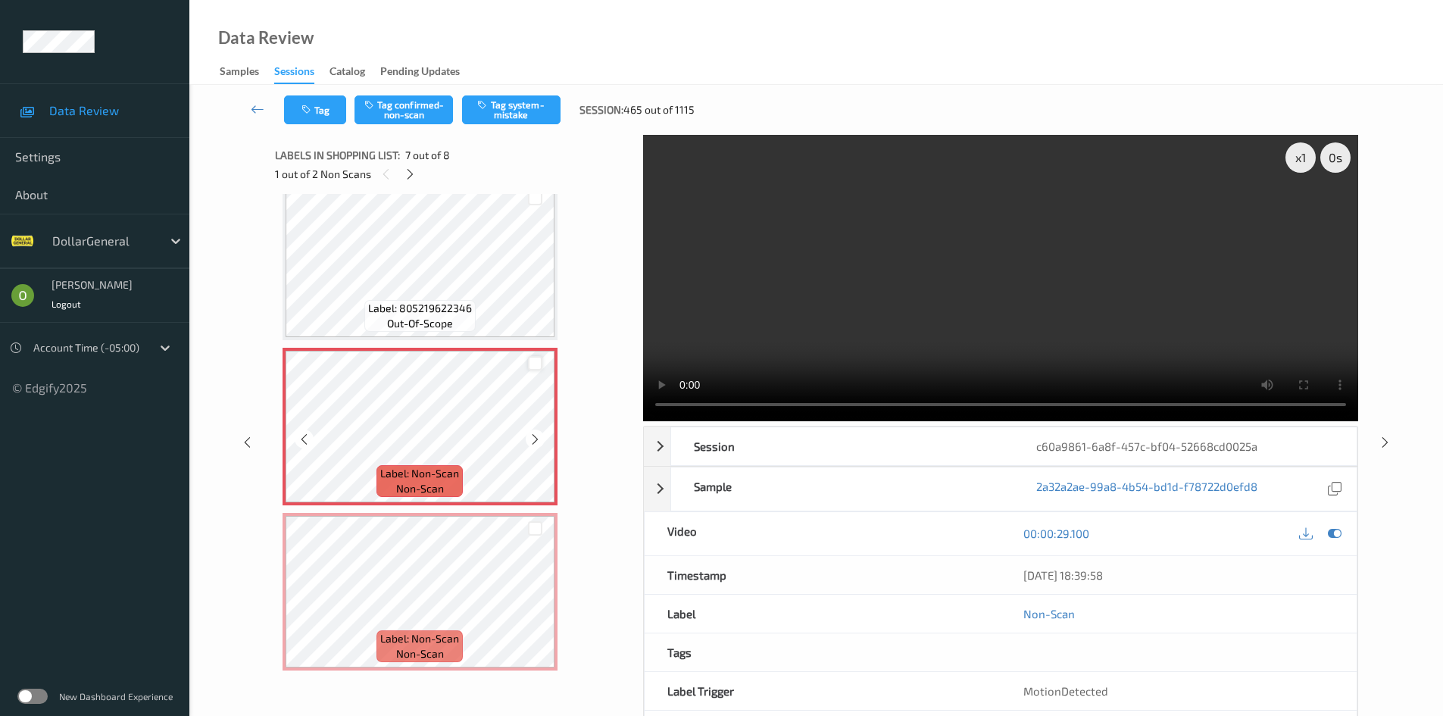
click at [535, 360] on div at bounding box center [535, 363] width 14 height 14
click at [542, 522] on div at bounding box center [535, 528] width 14 height 14
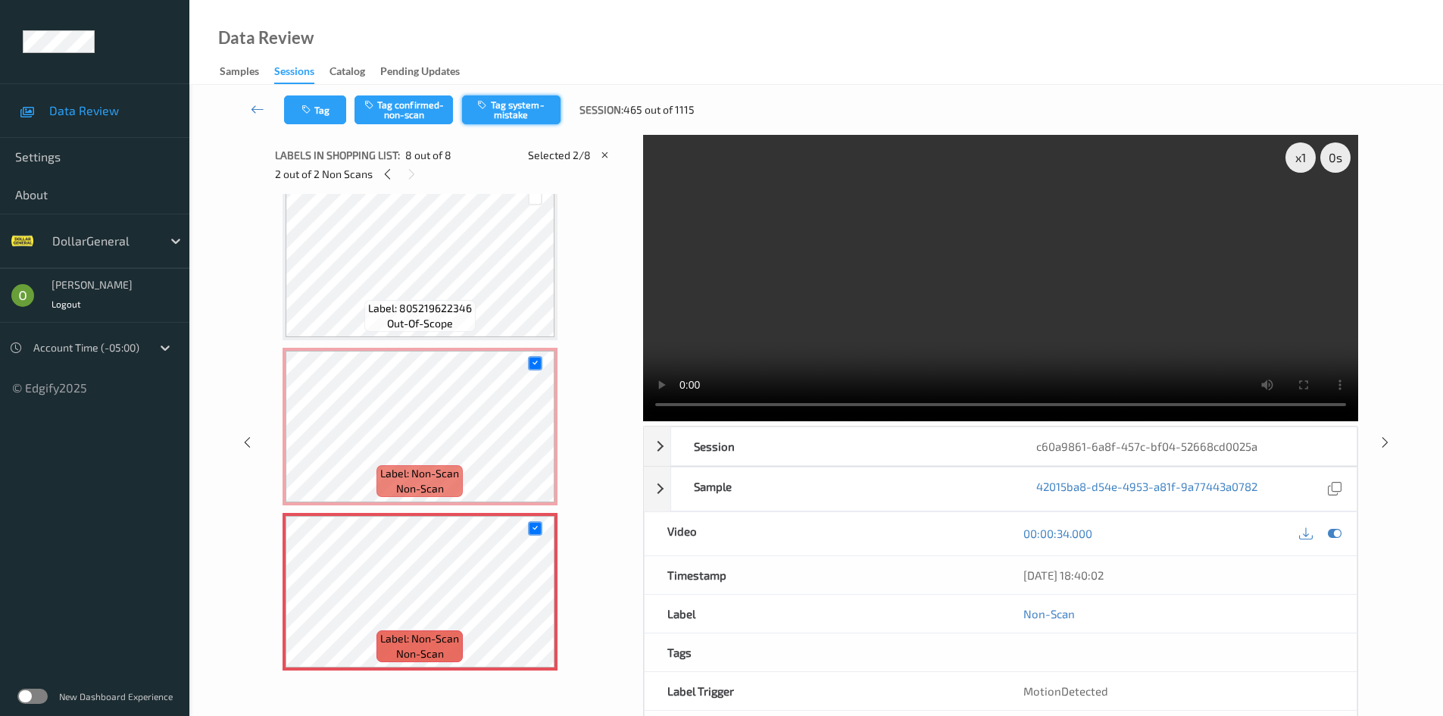
click at [520, 98] on button "Tag system-mistake" at bounding box center [511, 109] width 98 height 29
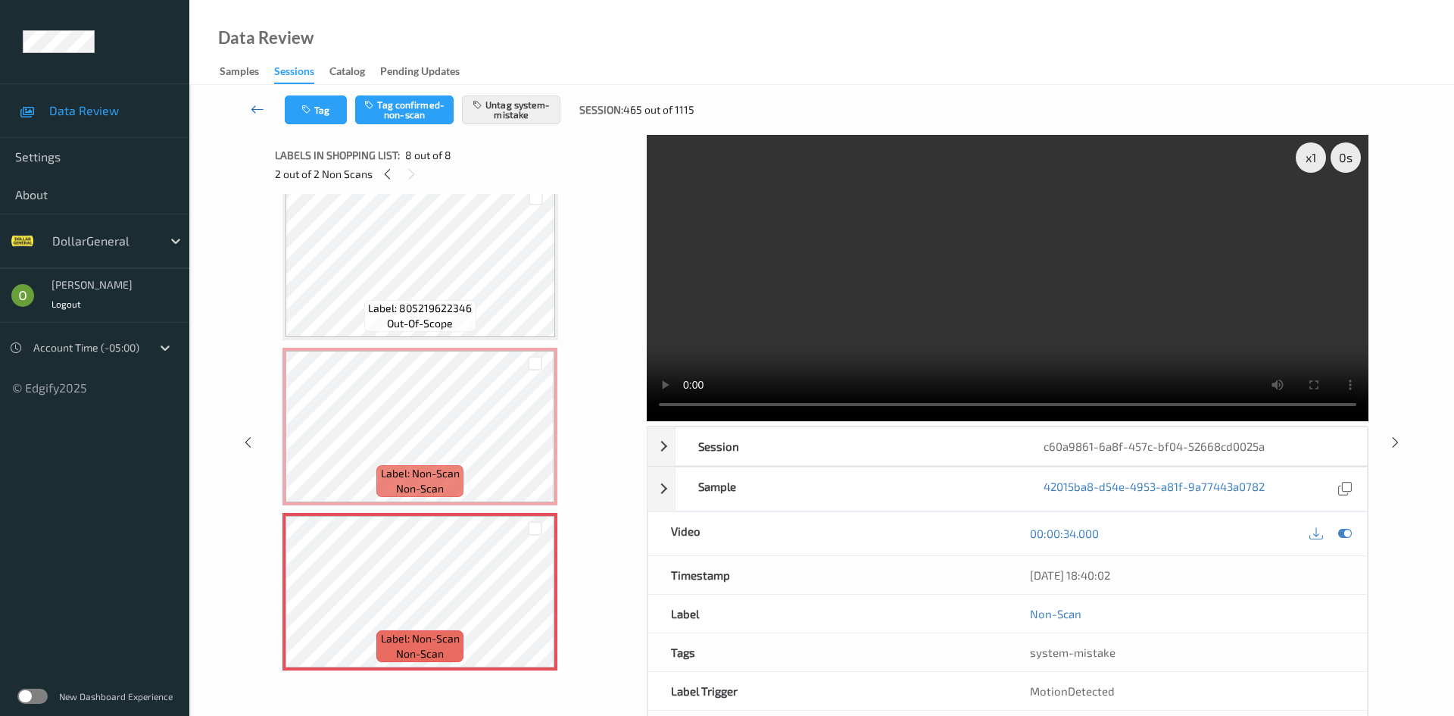
click at [245, 100] on link at bounding box center [258, 109] width 54 height 29
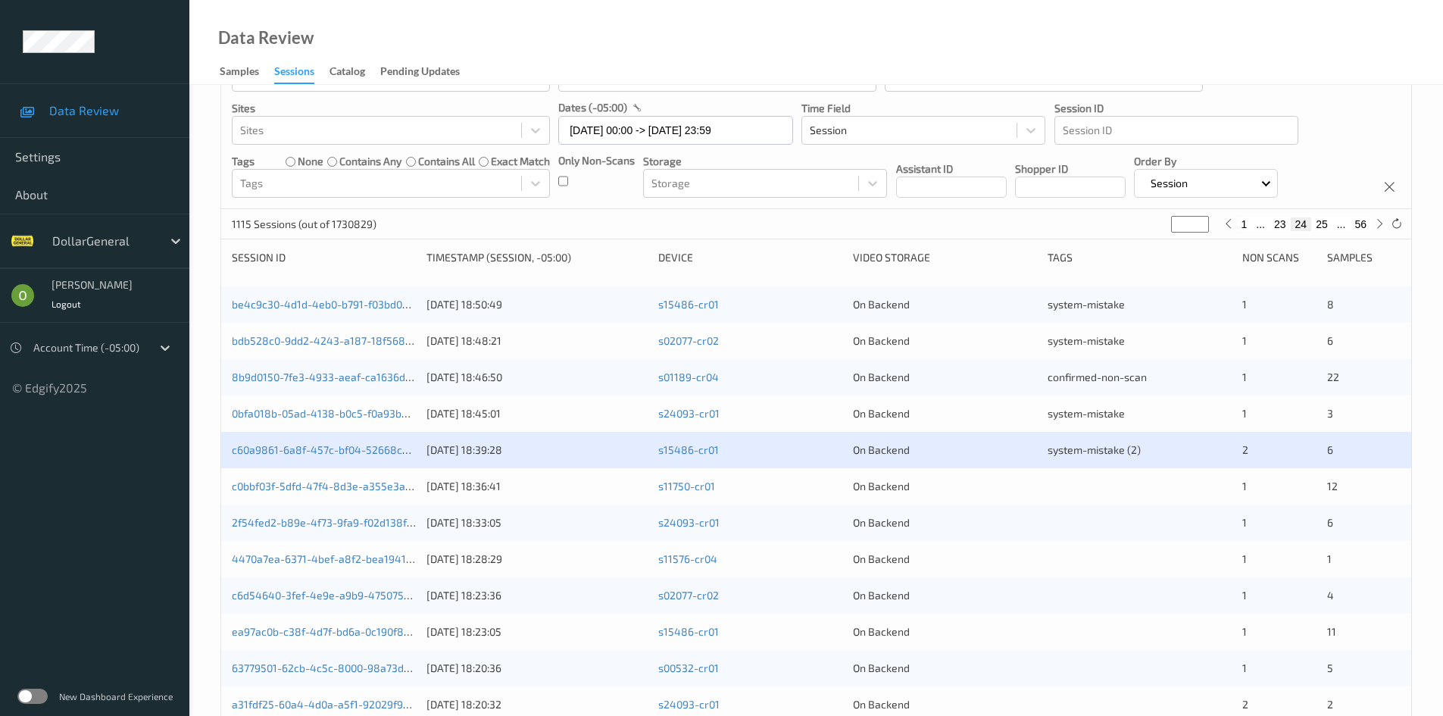
scroll to position [45, 0]
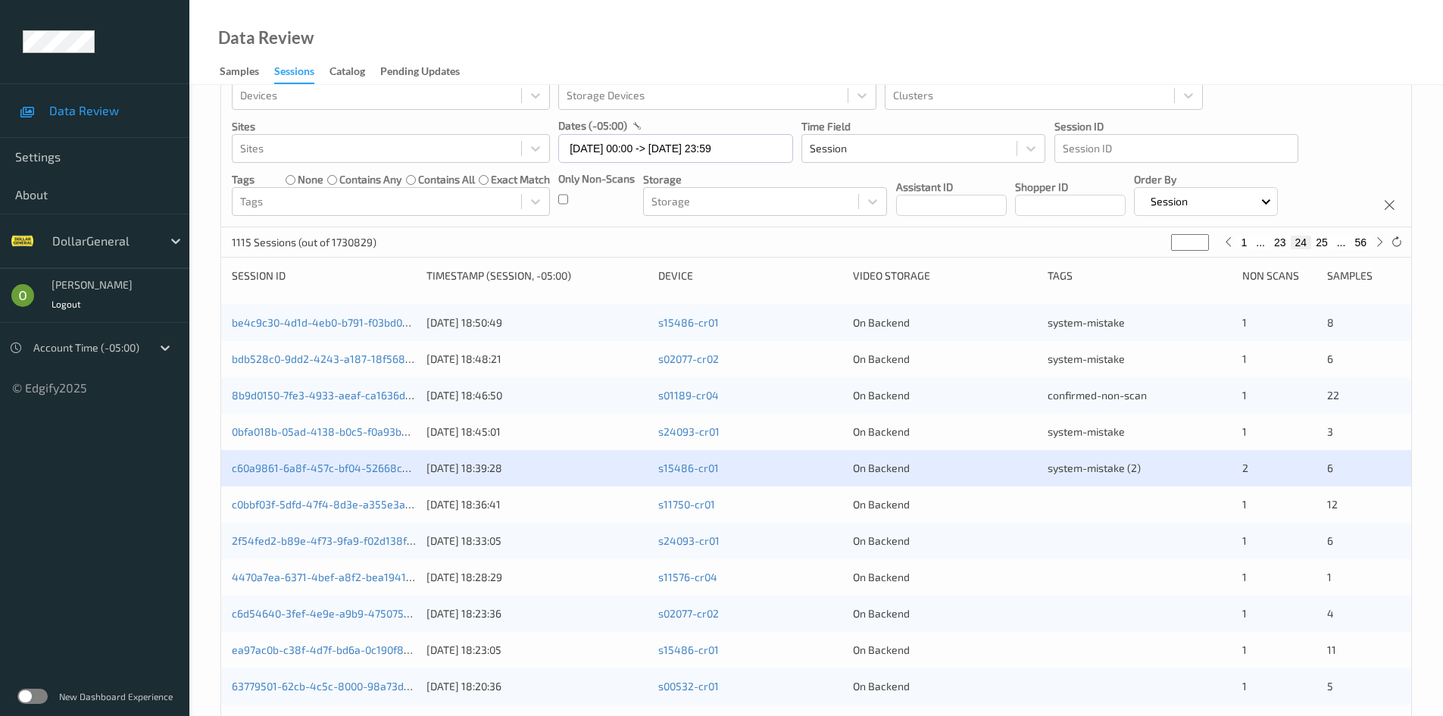
click at [1394, 233] on div "1115 Sessions (out of 1730829) ** 1 ... 23 24 25 ... 56" at bounding box center [816, 242] width 1190 height 30
click at [1401, 236] on icon at bounding box center [1396, 241] width 11 height 11
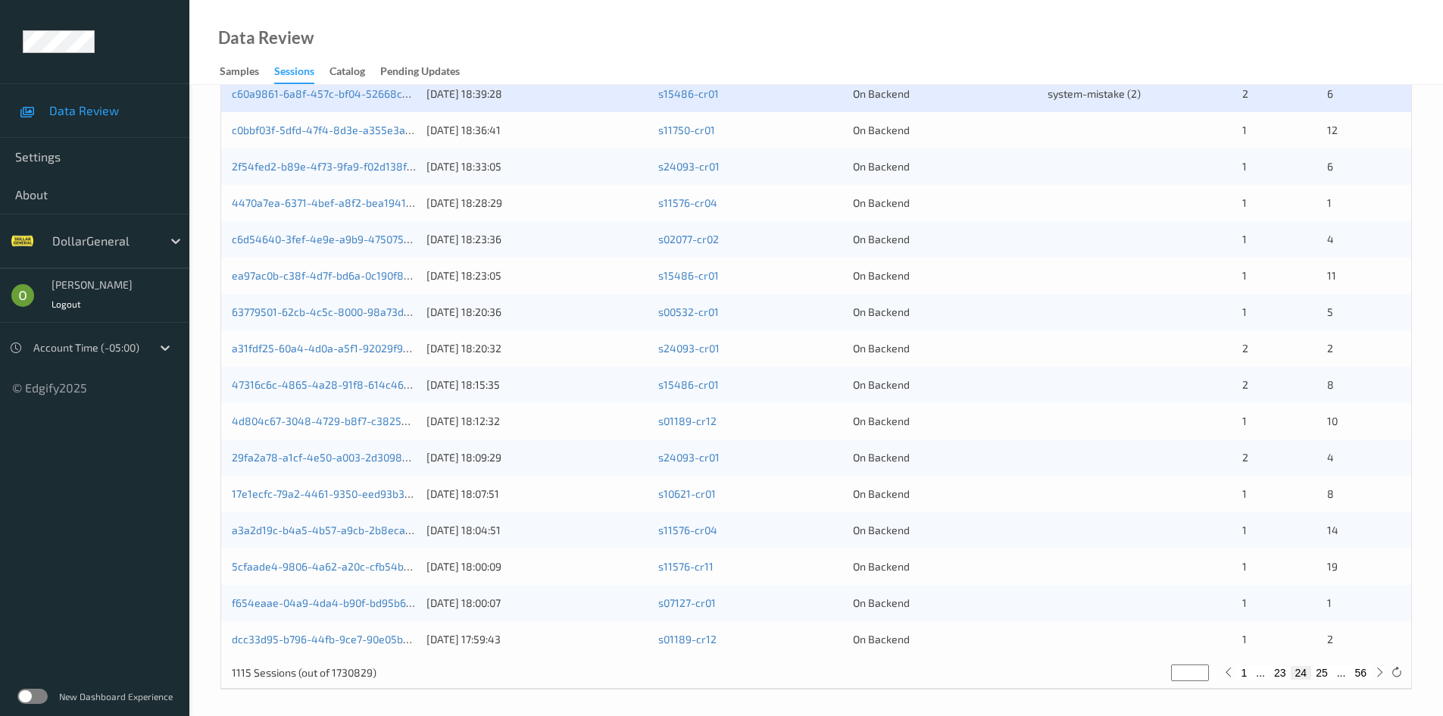
scroll to position [424, 0]
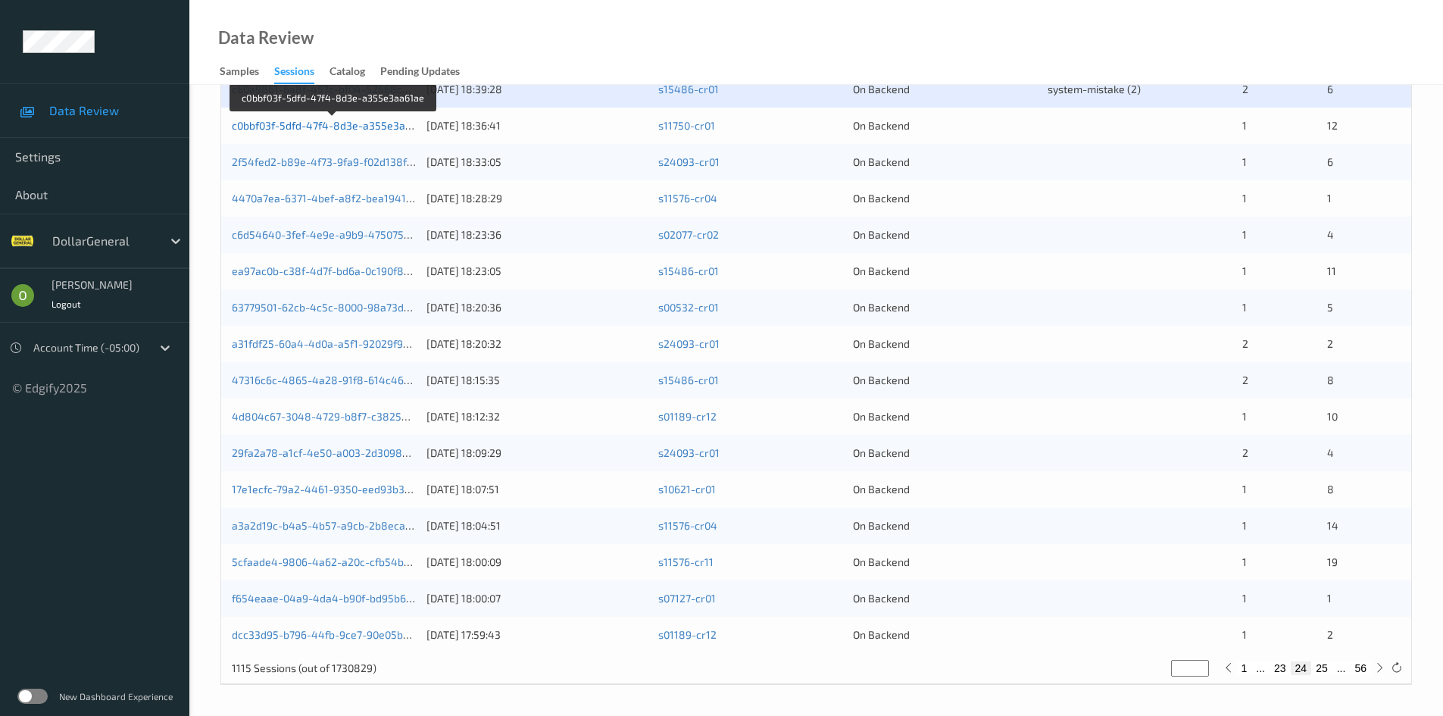
click at [384, 132] on link "c0bbf03f-5dfd-47f4-8d3e-a355e3aa61ae" at bounding box center [333, 125] width 202 height 13
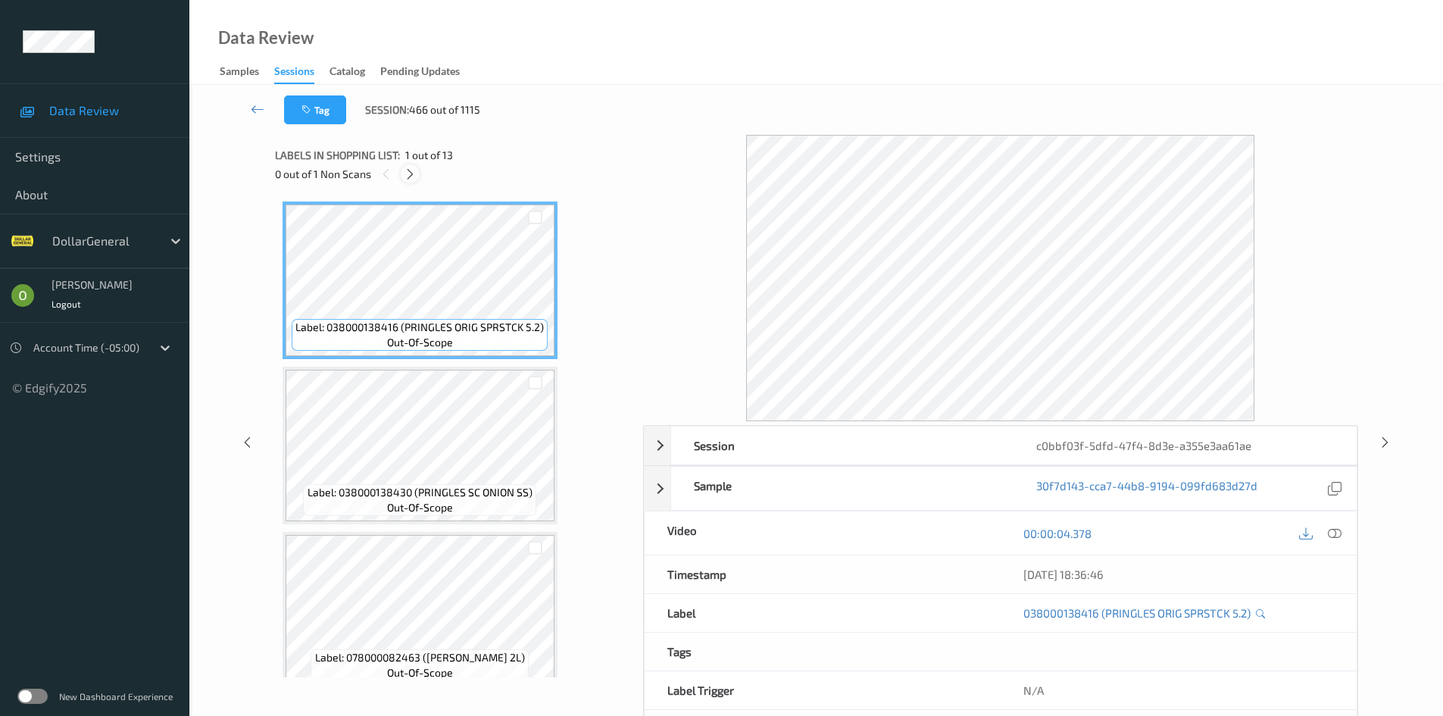
click at [406, 178] on icon at bounding box center [410, 174] width 13 height 14
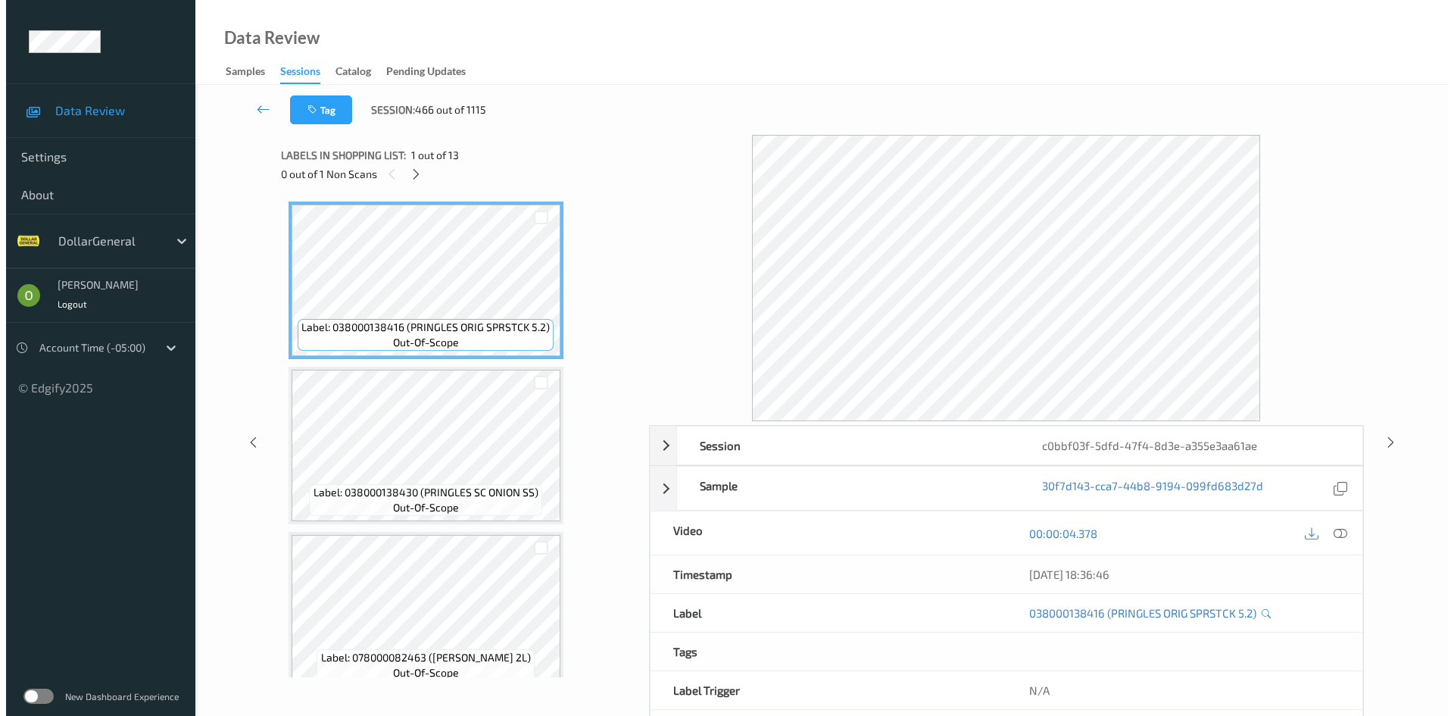
scroll to position [1163, 0]
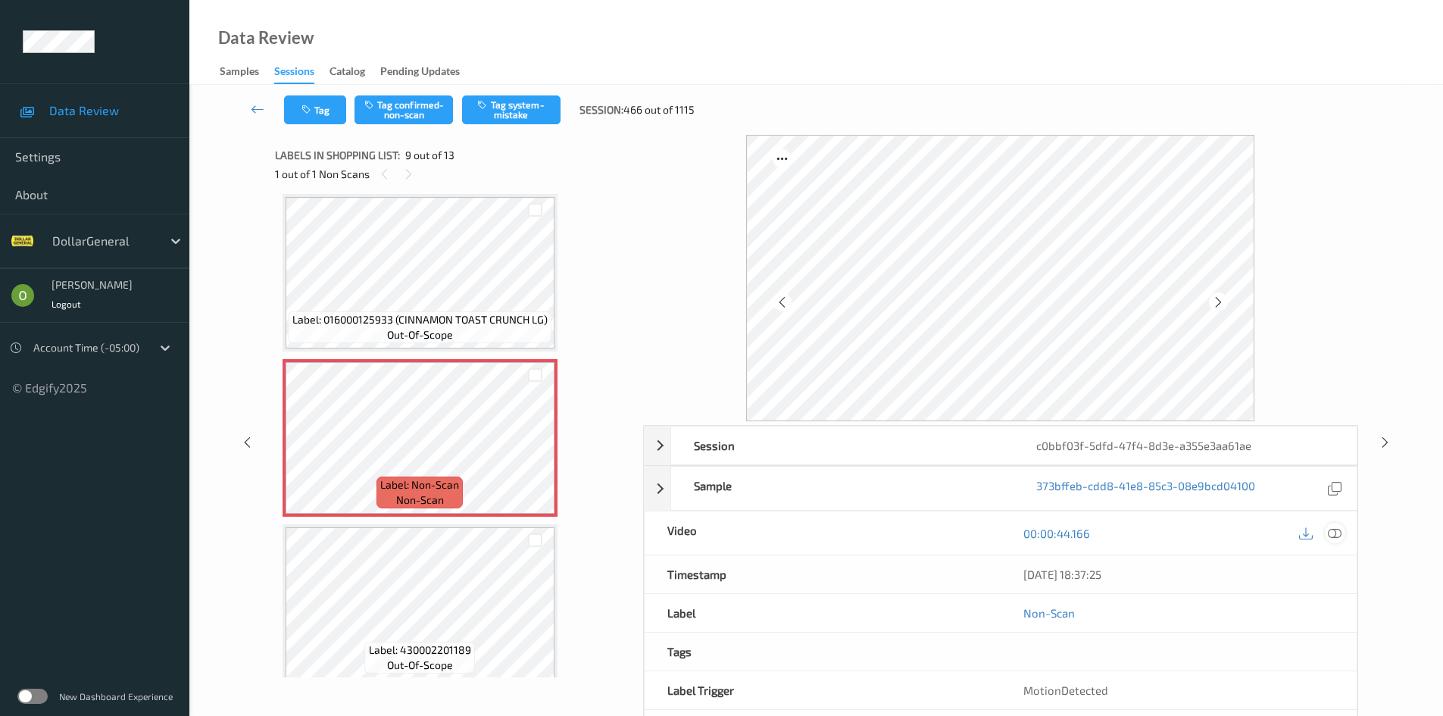
click at [1339, 529] on icon at bounding box center [1335, 533] width 14 height 14
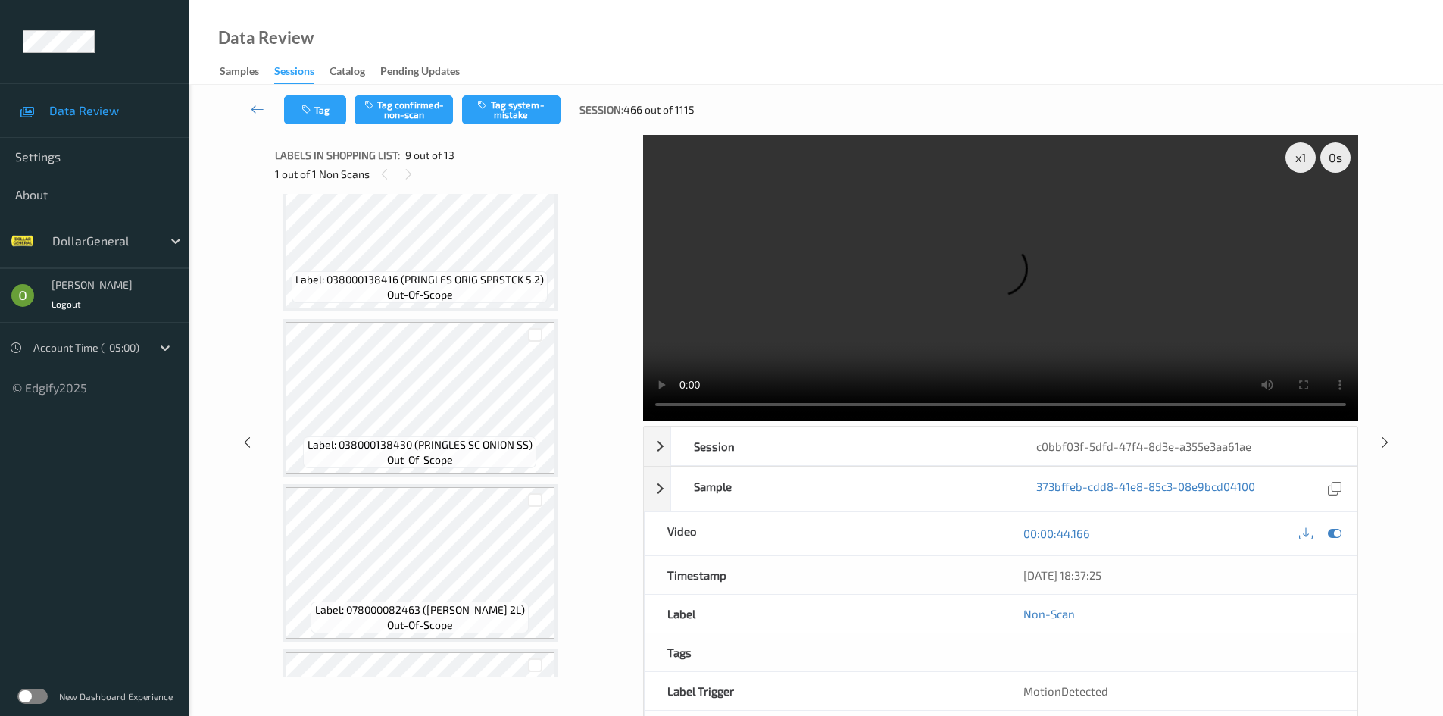
scroll to position [0, 0]
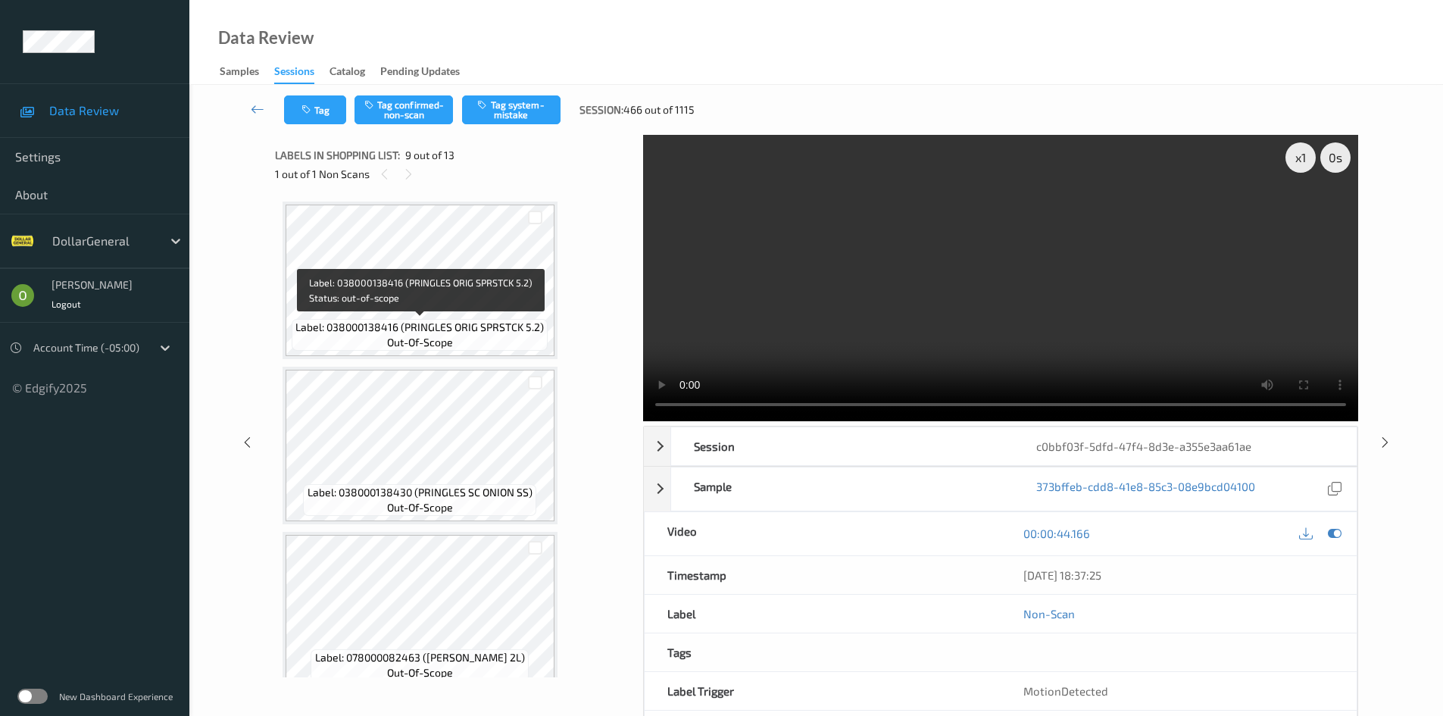
click at [482, 325] on span "Label: 038000138416 (PRINGLES ORIG SPRSTCK 5.2)" at bounding box center [419, 327] width 248 height 15
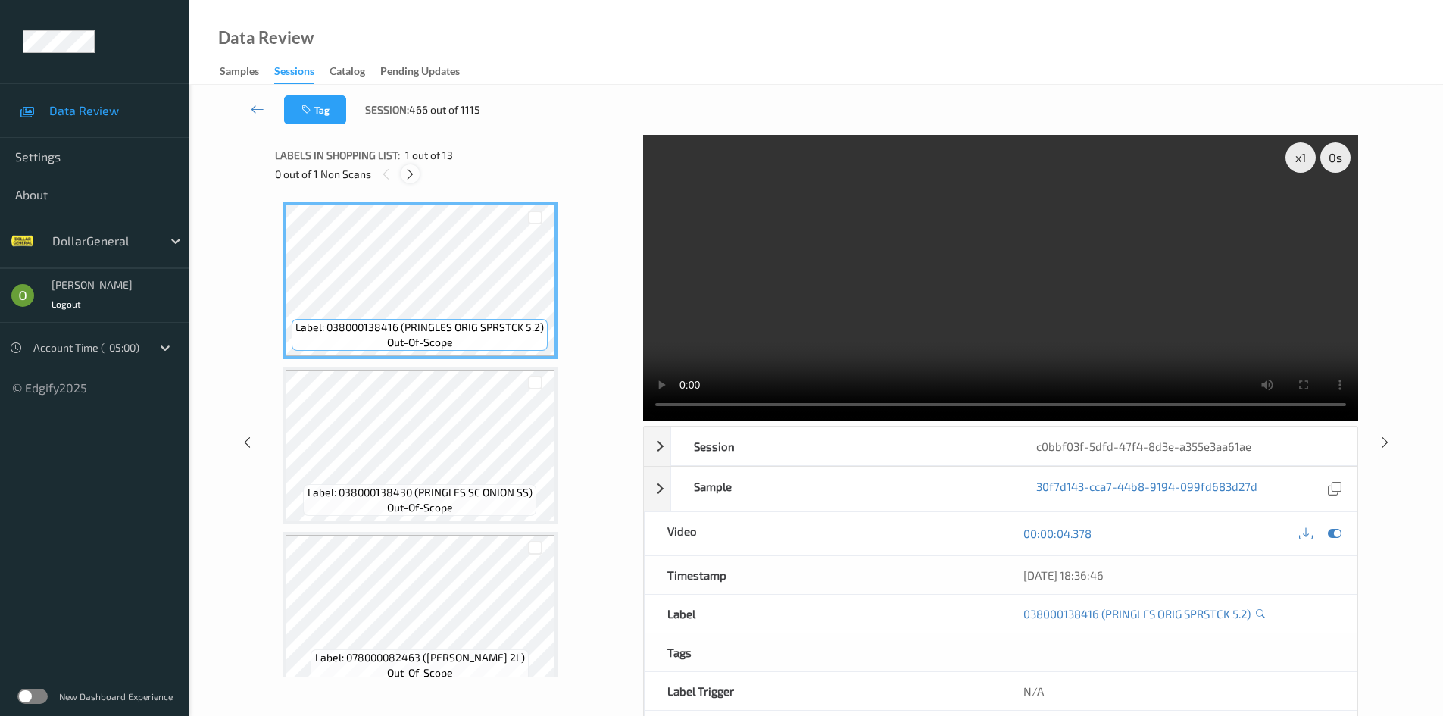
click at [414, 175] on icon at bounding box center [410, 174] width 13 height 14
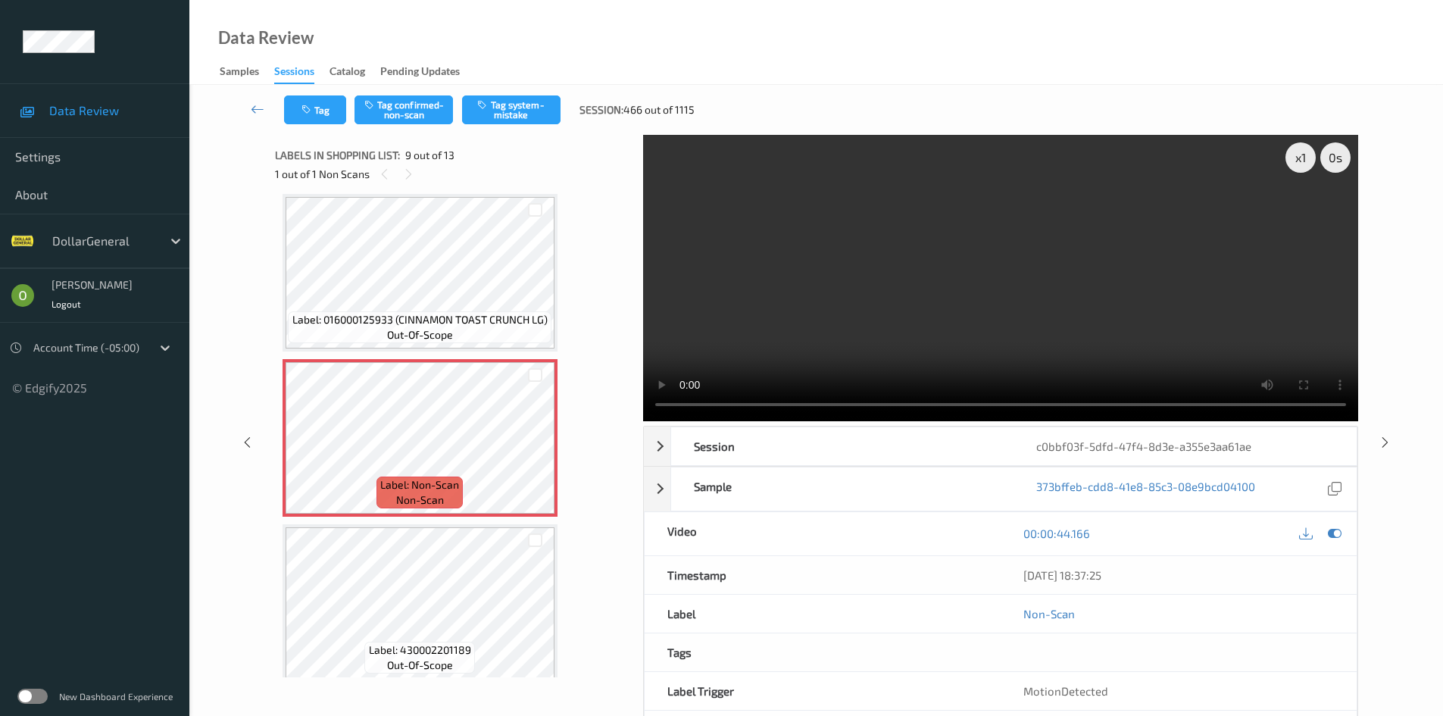
click at [814, 249] on video at bounding box center [1000, 278] width 715 height 286
click at [795, 277] on video at bounding box center [1000, 278] width 715 height 286
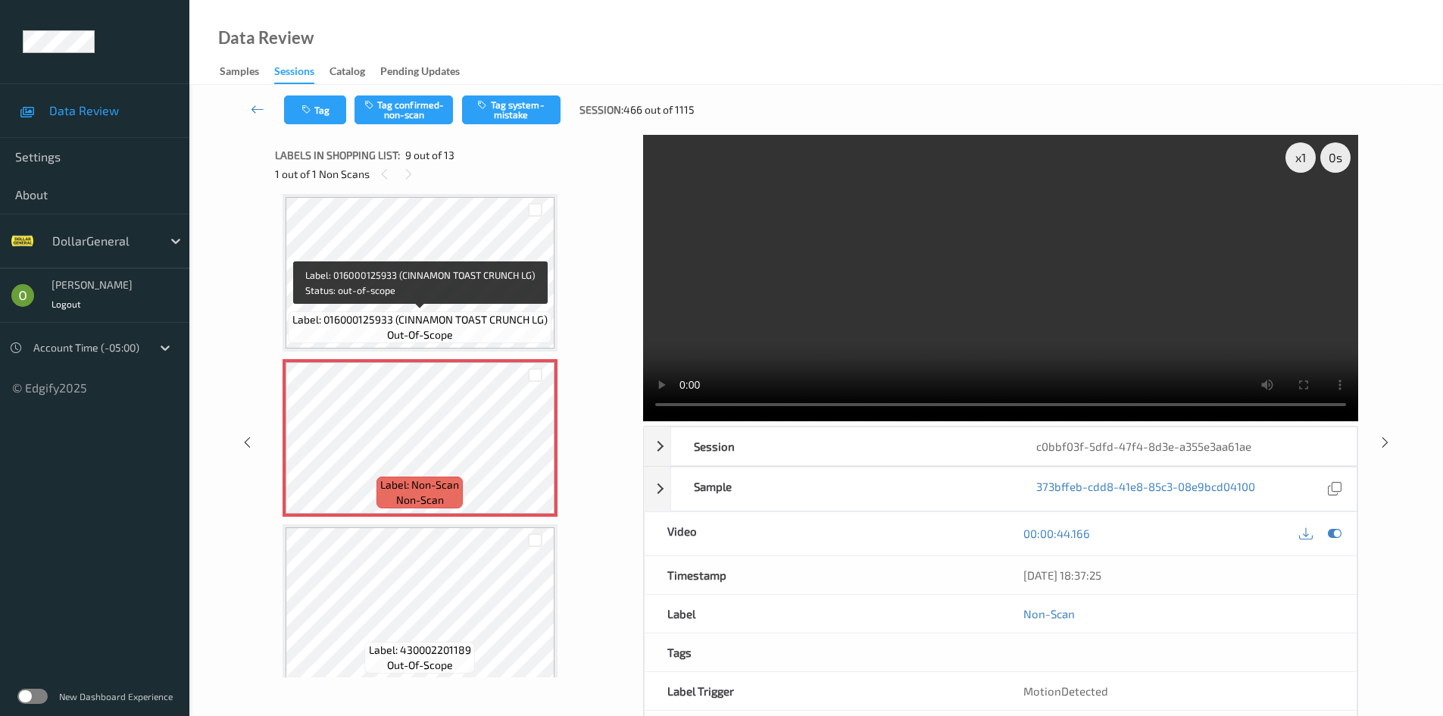
click at [473, 313] on span "Label: 016000125933 (CINNAMON TOAST CRUNCH LG)" at bounding box center [419, 319] width 255 height 15
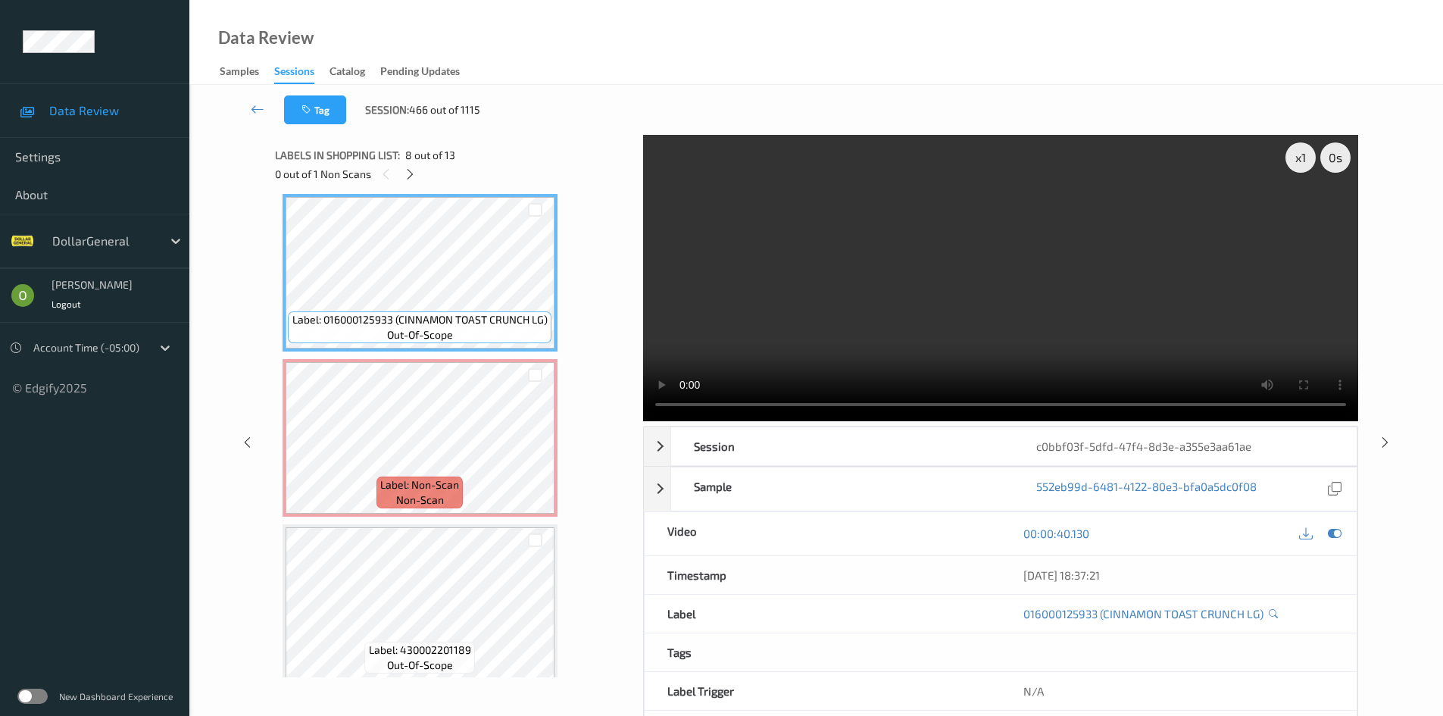
click at [729, 306] on video at bounding box center [1000, 278] width 715 height 286
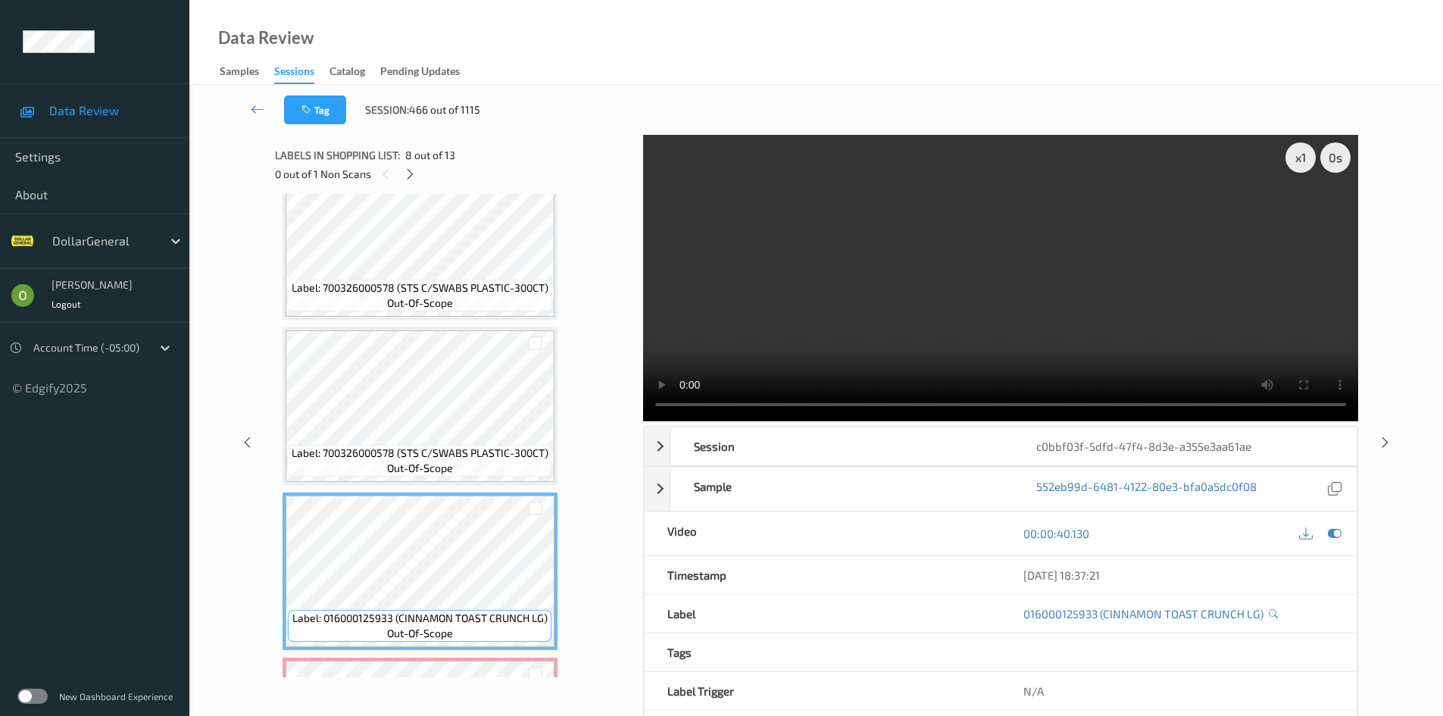
scroll to position [860, 0]
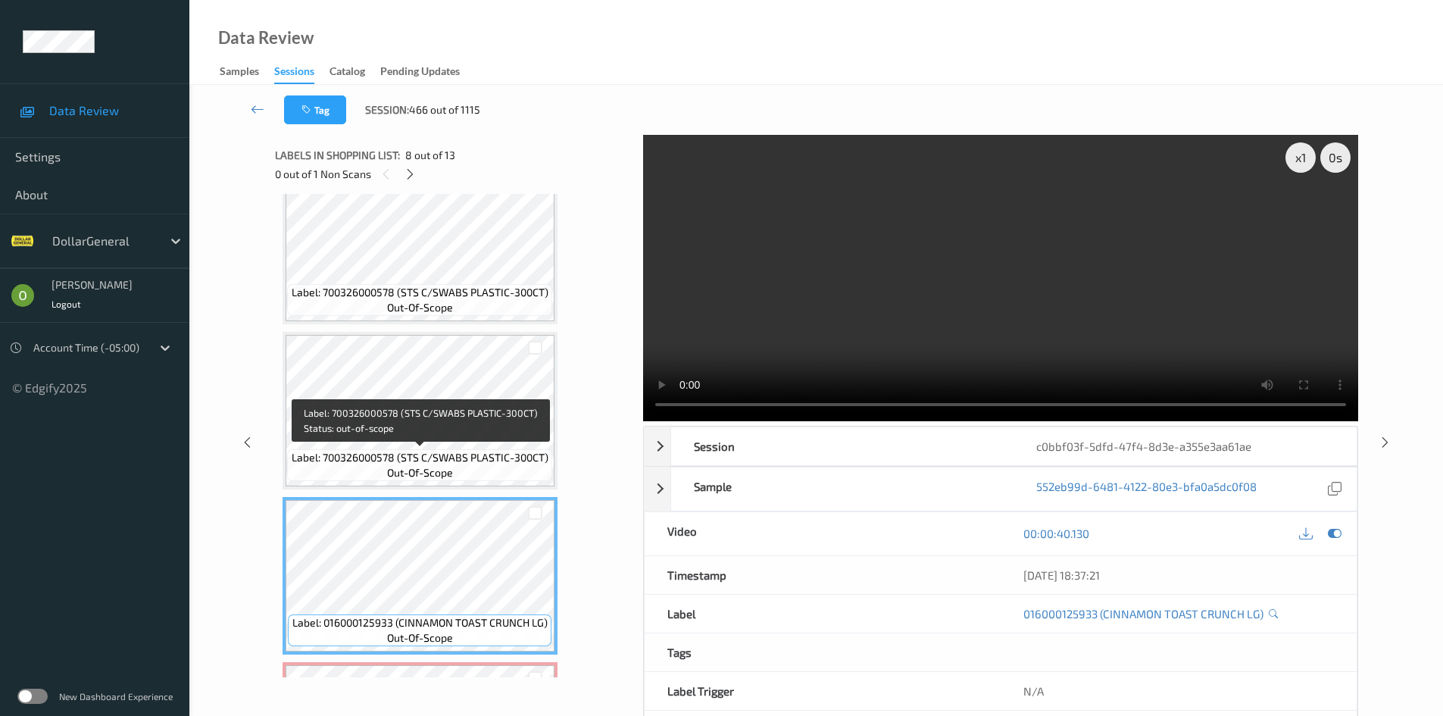
click at [376, 452] on span "Label: 700326000578 (STS C/SWABS PLASTIC-300CT)" at bounding box center [420, 457] width 257 height 15
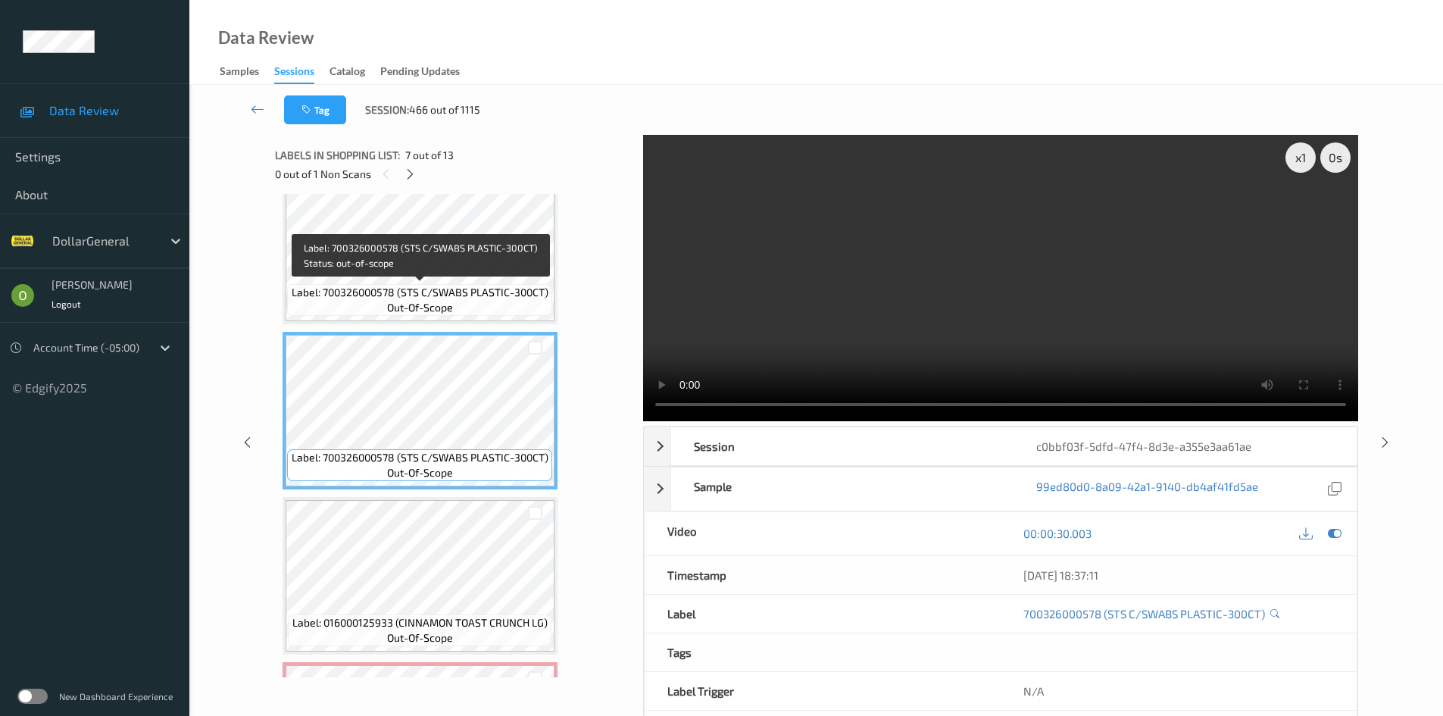
click at [433, 296] on span "Label: 700326000578 (STS C/SWABS PLASTIC-300CT)" at bounding box center [420, 292] width 257 height 15
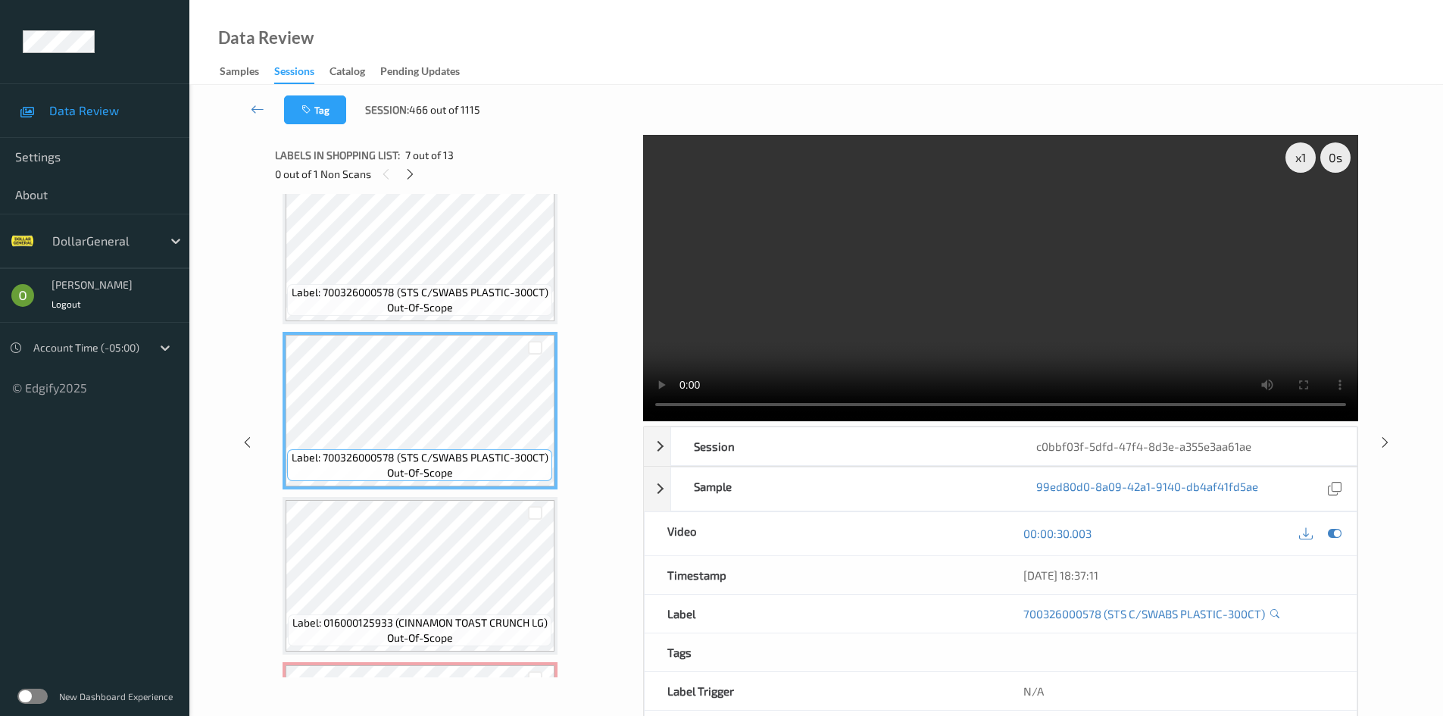
click at [777, 308] on video at bounding box center [1000, 278] width 715 height 286
click at [409, 170] on icon at bounding box center [410, 174] width 13 height 14
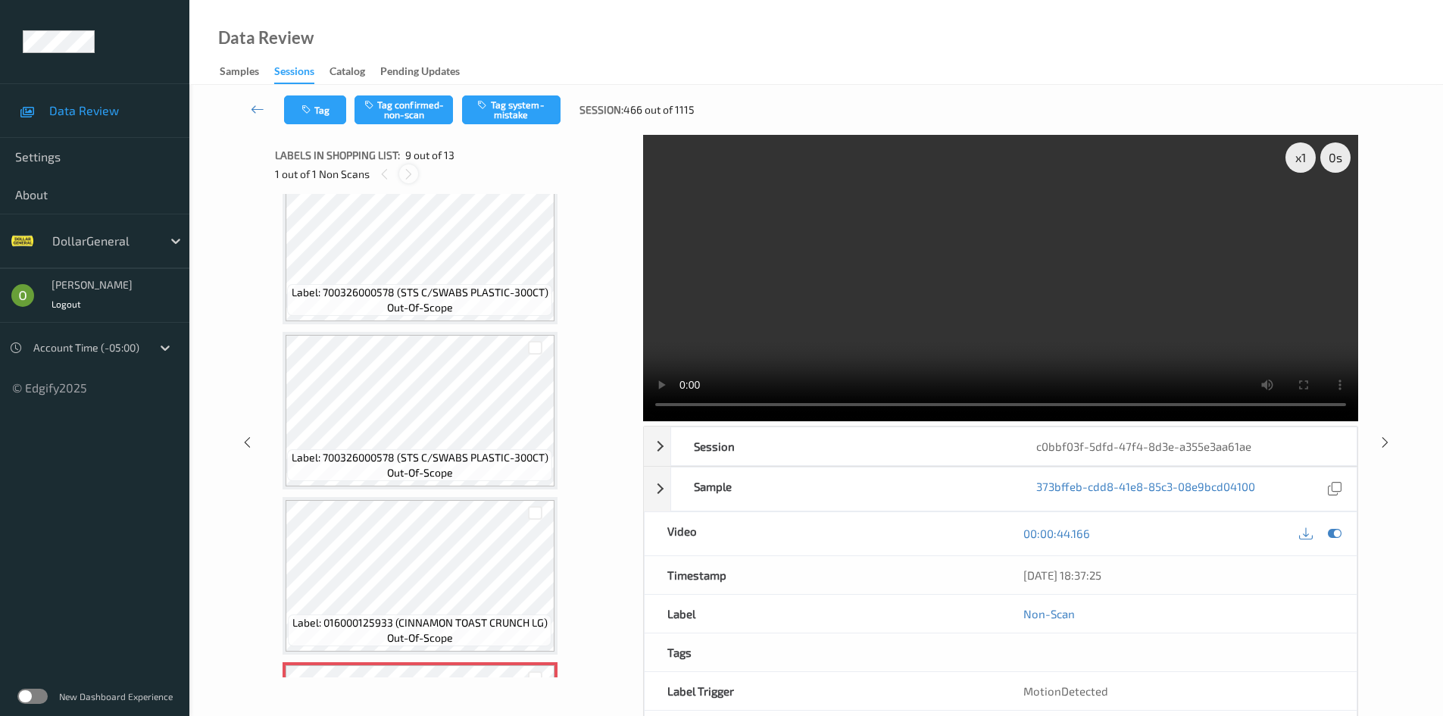
scroll to position [1163, 0]
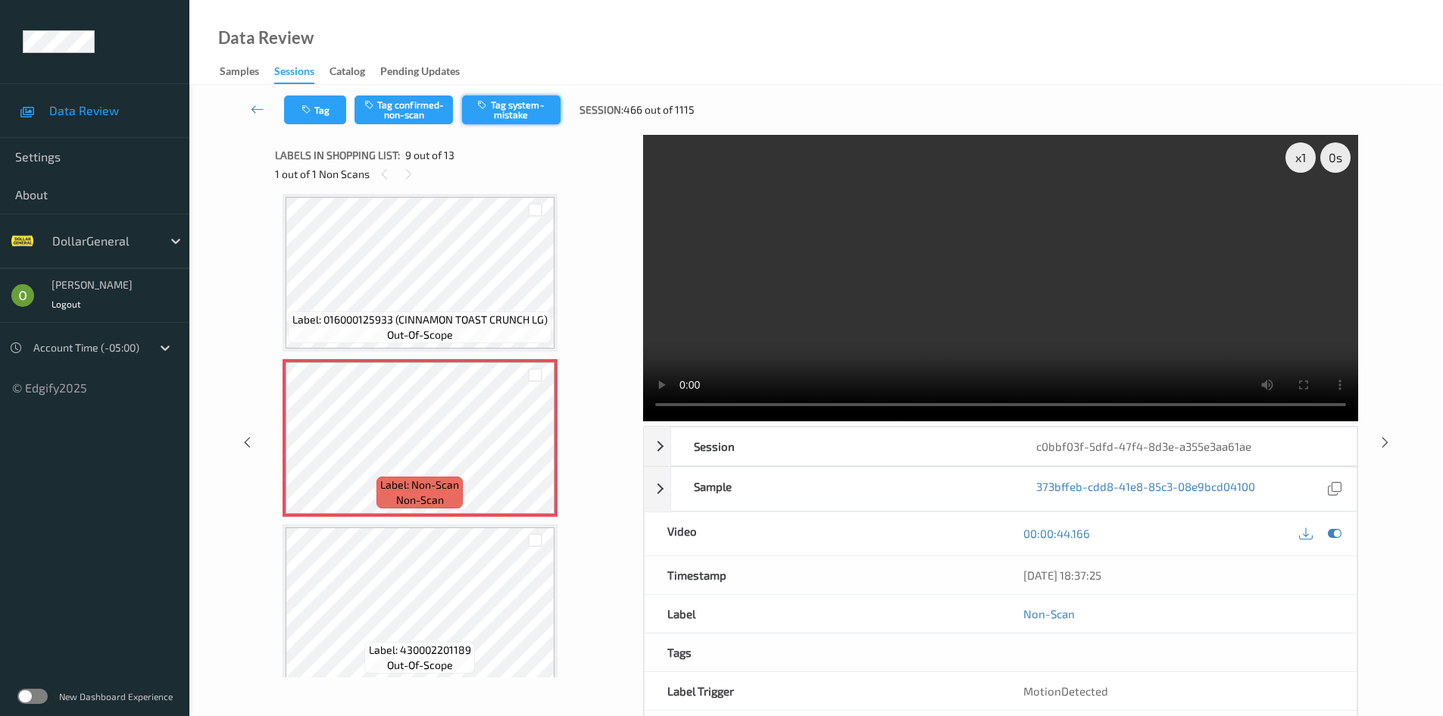
click at [506, 120] on button "Tag system-mistake" at bounding box center [511, 109] width 98 height 29
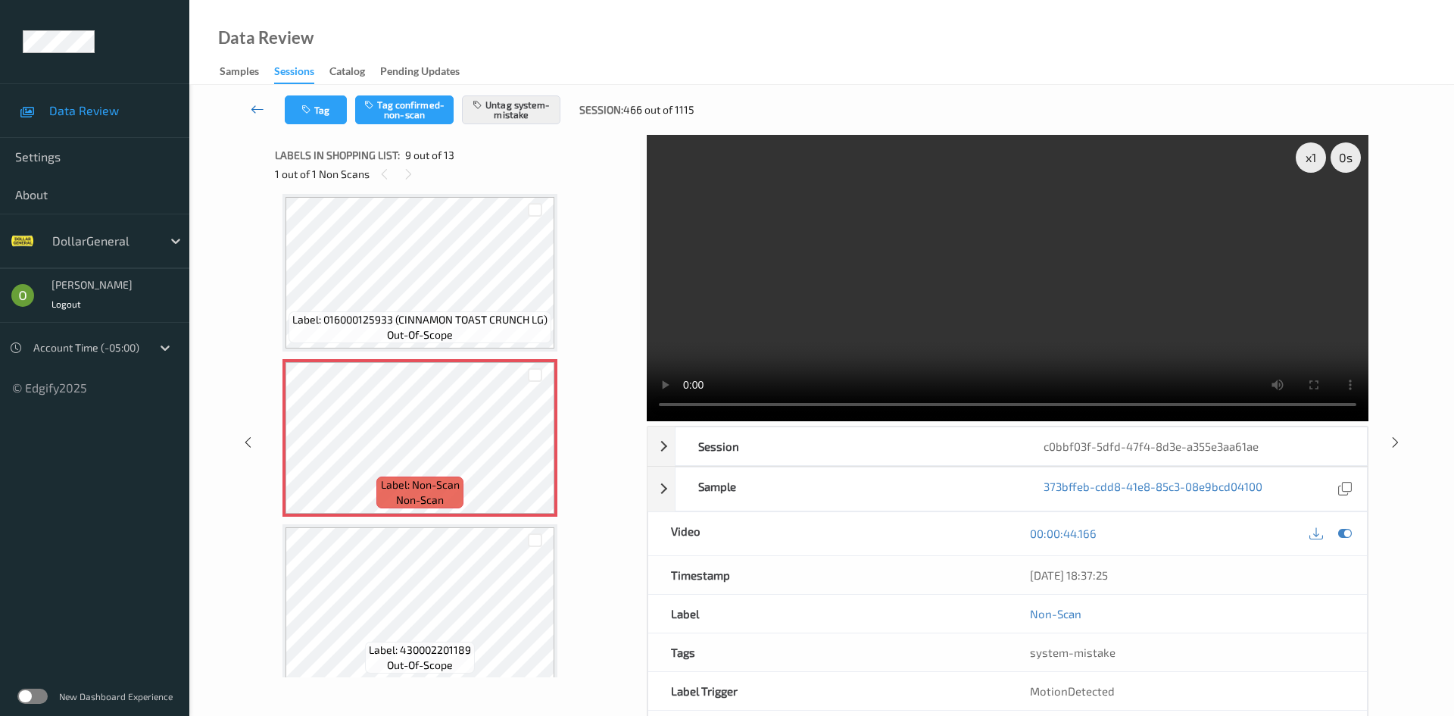
click at [268, 116] on link at bounding box center [258, 109] width 54 height 29
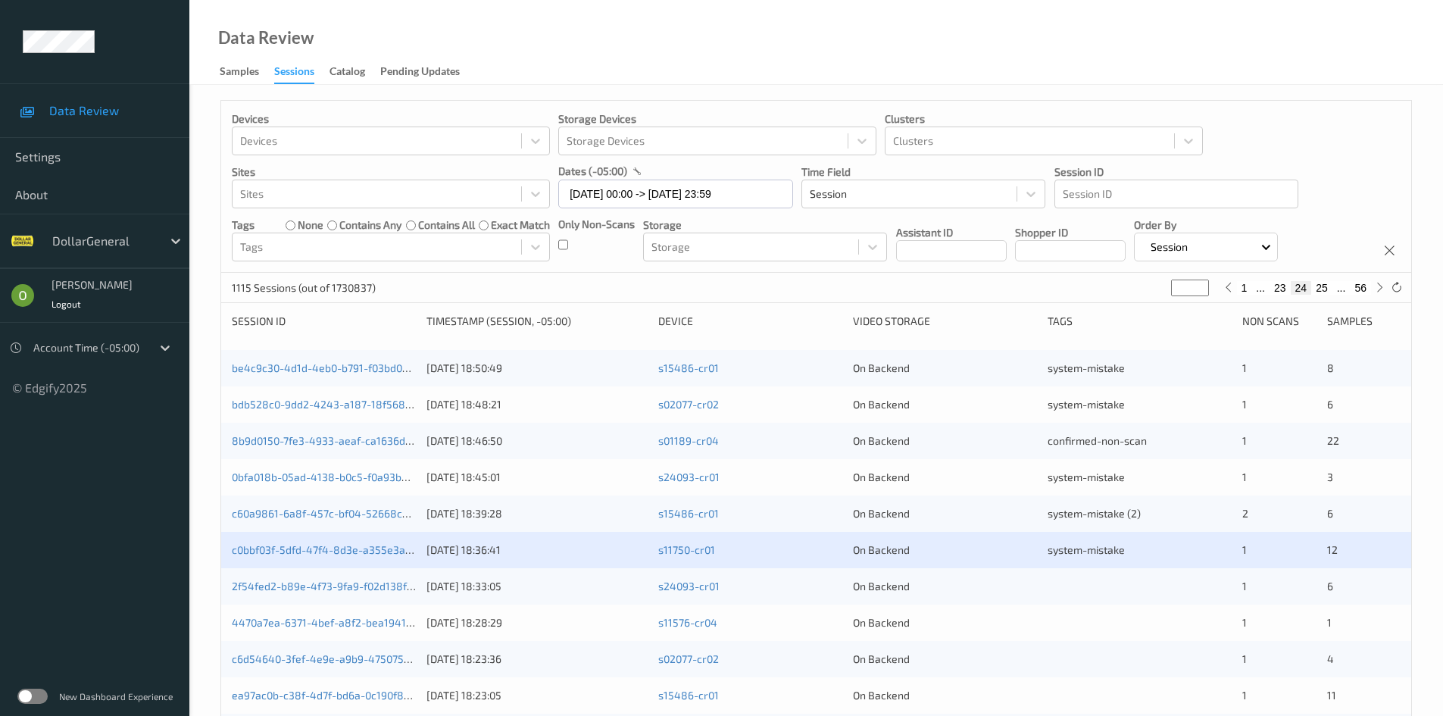
click at [1068, 592] on div at bounding box center [1139, 586] width 184 height 15
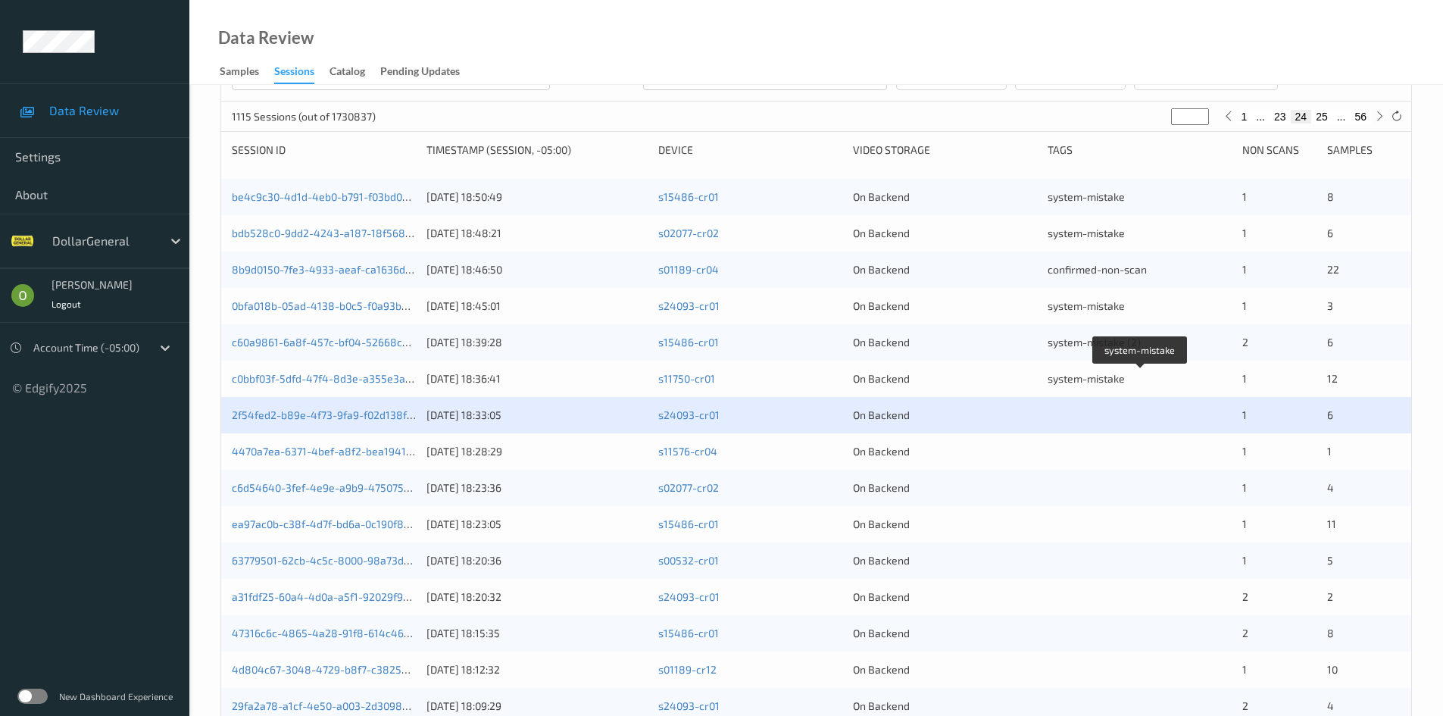
scroll to position [424, 0]
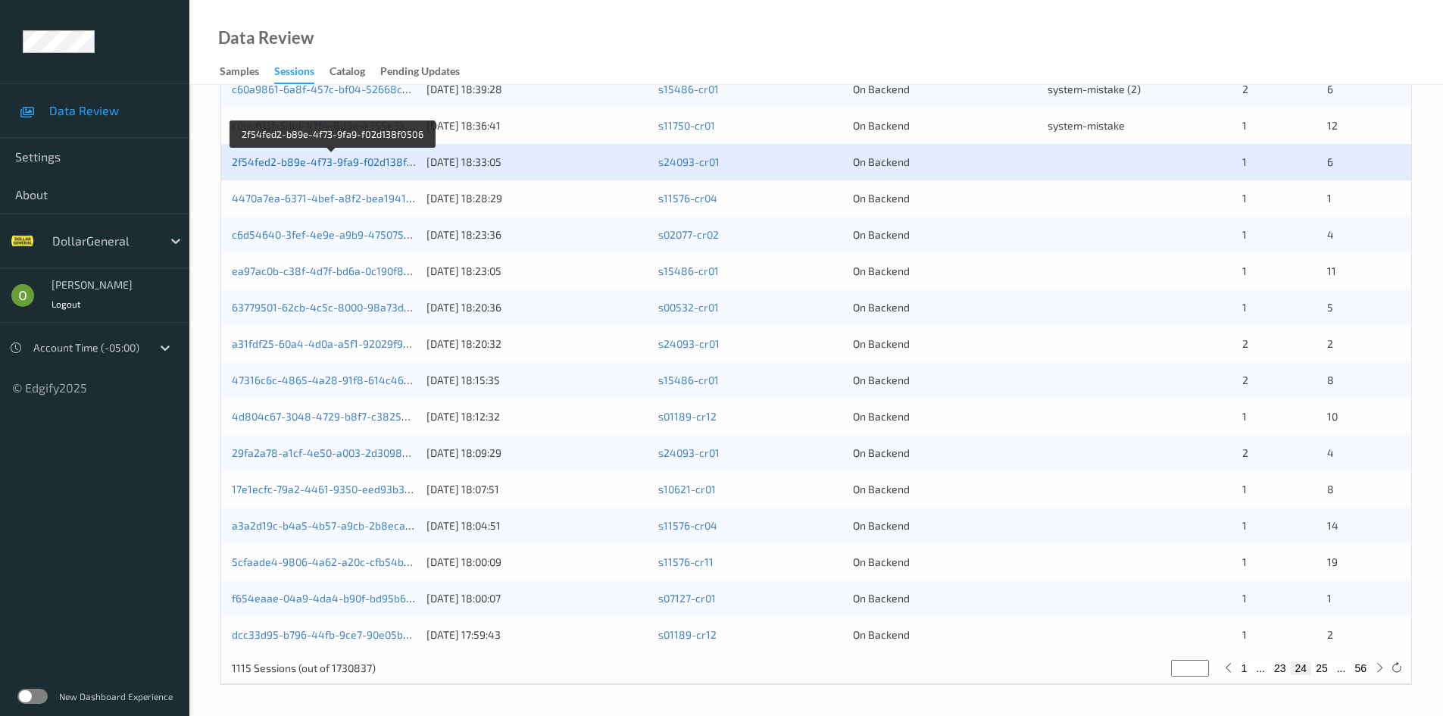
click at [364, 162] on link "2f54fed2-b89e-4f73-9fa9-f02d138f0506" at bounding box center [331, 161] width 199 height 13
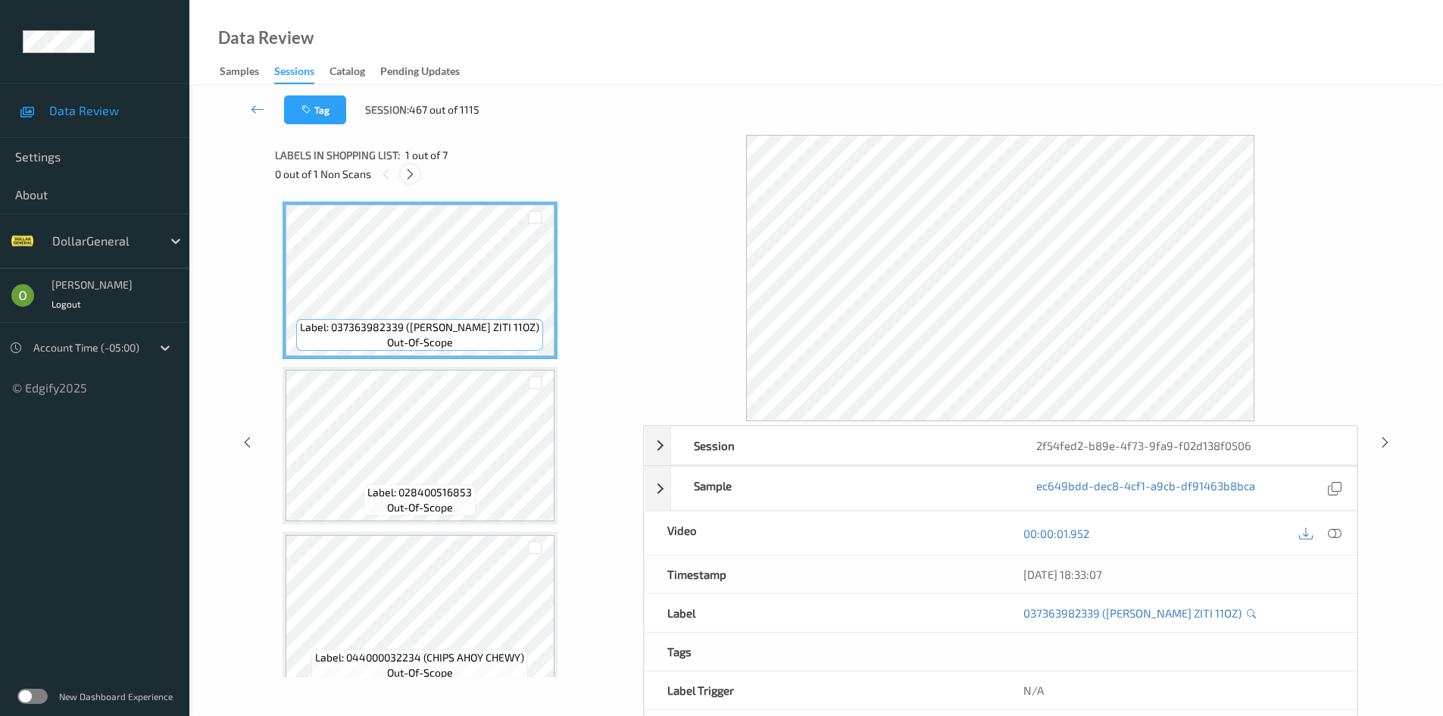
click at [416, 176] on icon at bounding box center [410, 174] width 13 height 14
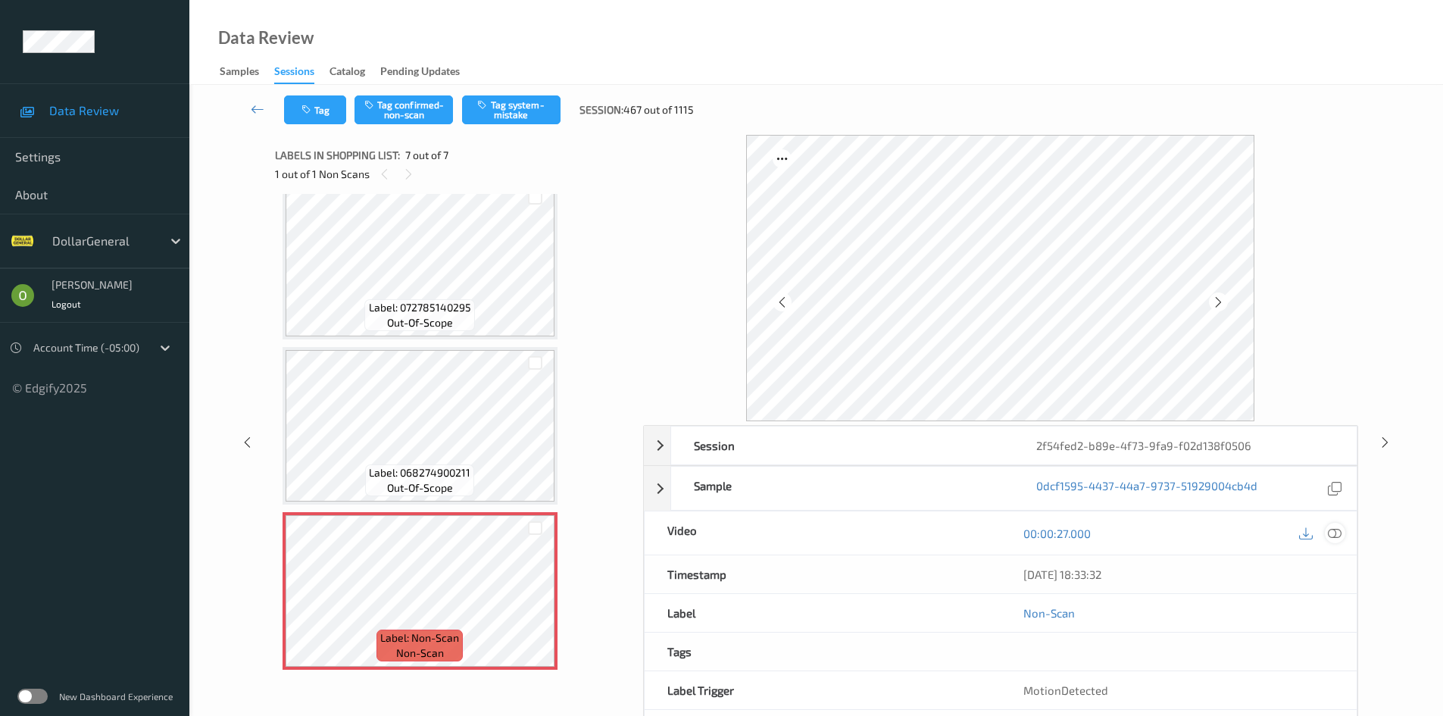
click at [1340, 534] on icon at bounding box center [1335, 533] width 14 height 14
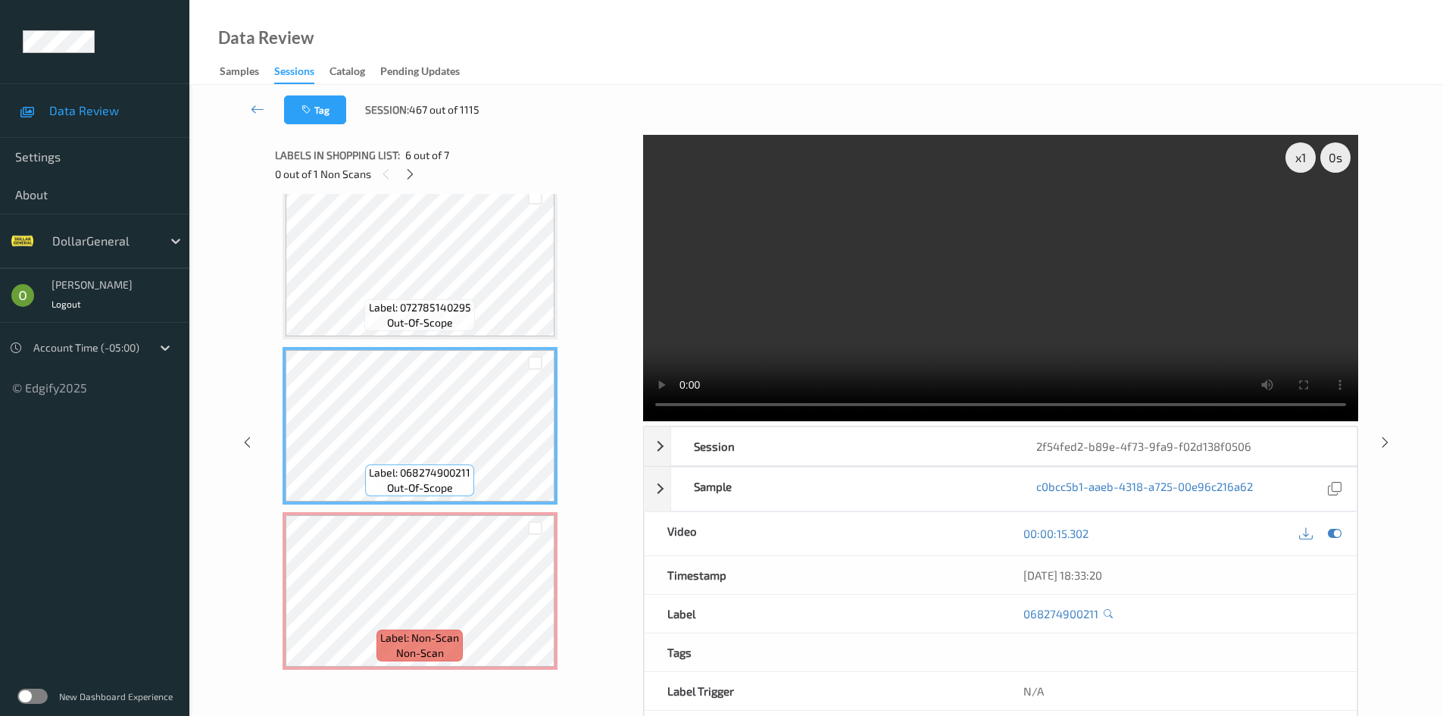
click at [941, 264] on video at bounding box center [1000, 278] width 715 height 286
click at [926, 269] on video at bounding box center [1000, 278] width 715 height 286
click at [414, 170] on icon at bounding box center [410, 174] width 13 height 14
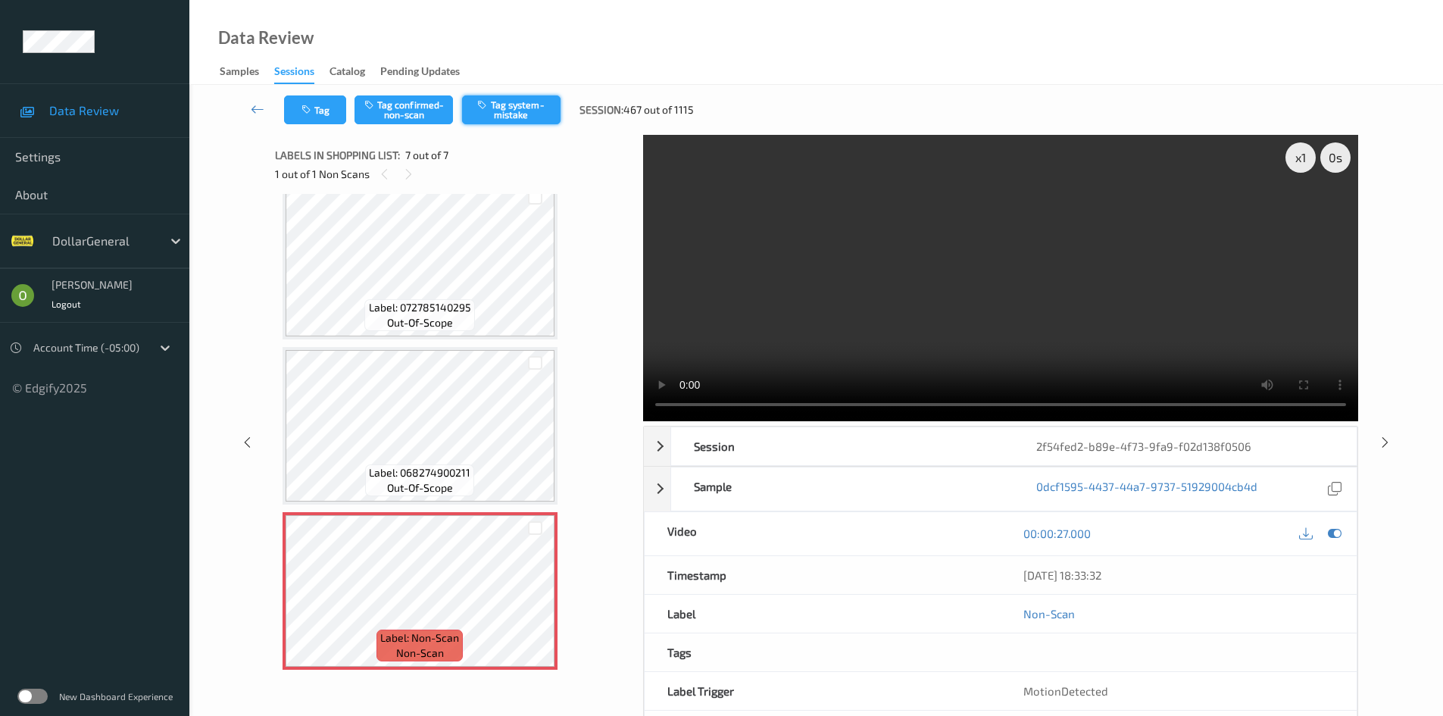
click at [525, 105] on button "Tag system-mistake" at bounding box center [511, 109] width 98 height 29
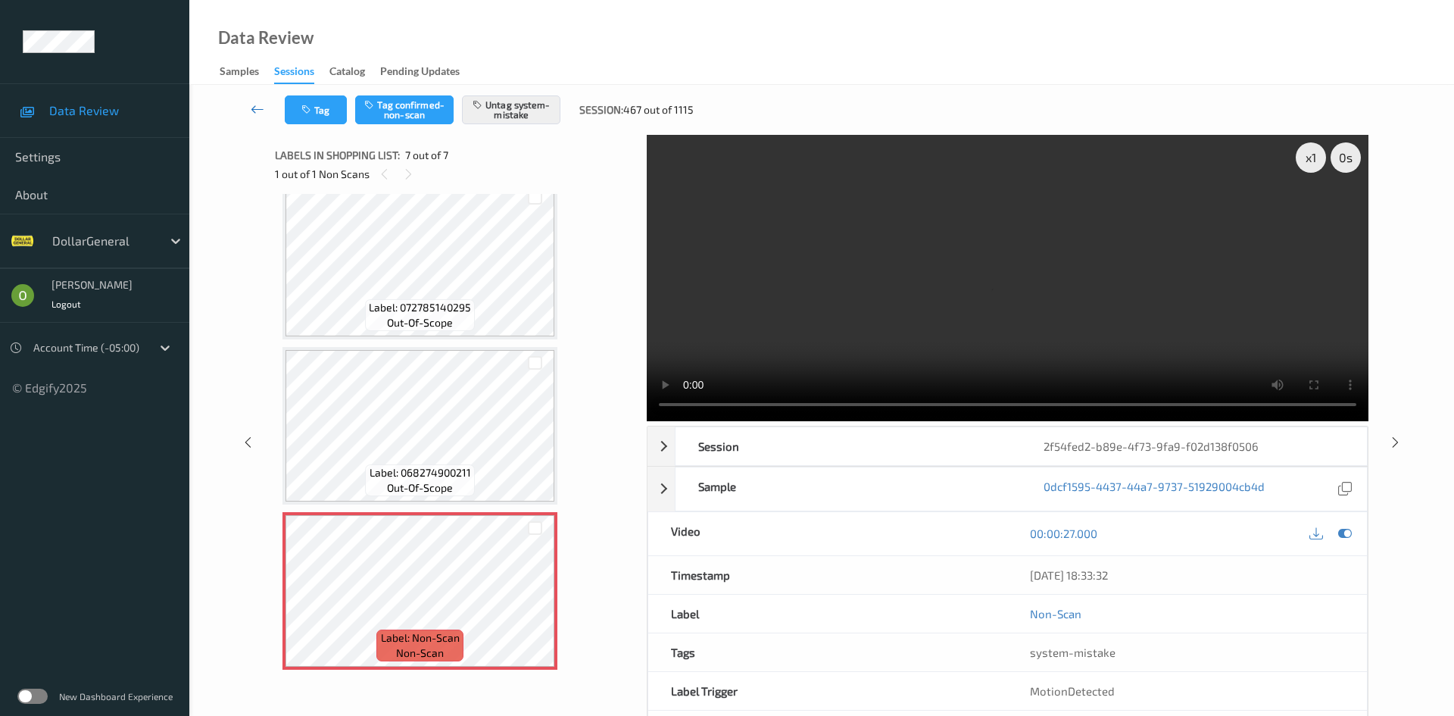
click at [256, 110] on icon at bounding box center [258, 108] width 14 height 15
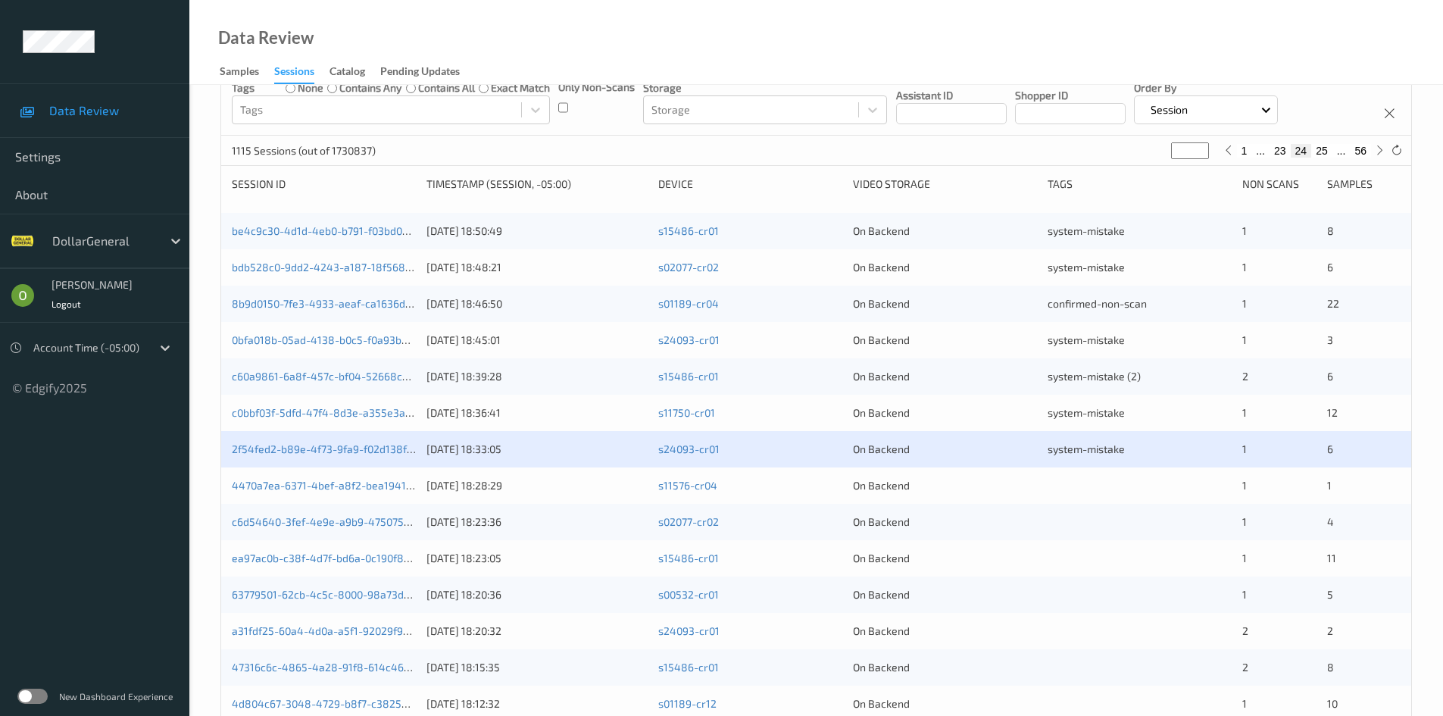
scroll to position [424, 0]
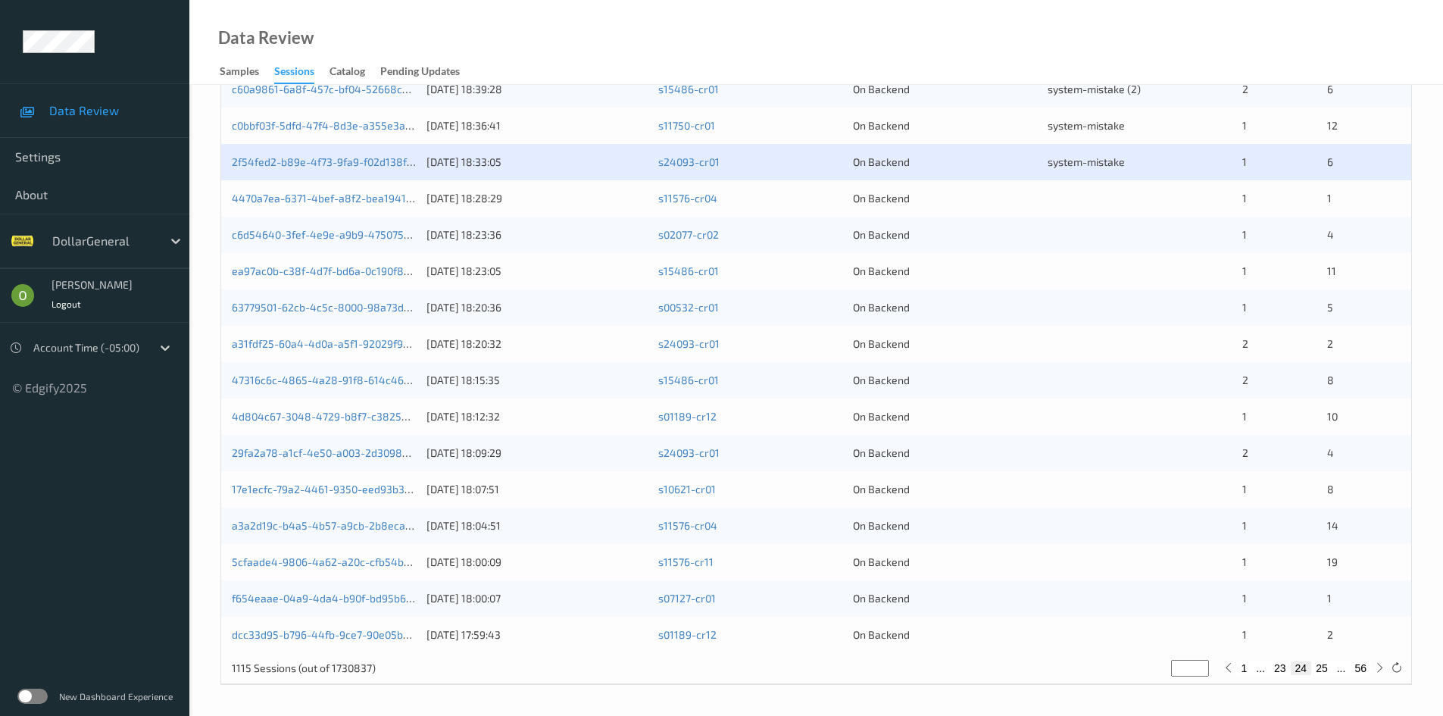
click at [1088, 207] on div "4470a7ea-6371-4bef-a8f2-bea194129103 [DATE] 18:28:29 s11576-cr04 On Backend 1 1" at bounding box center [816, 198] width 1190 height 36
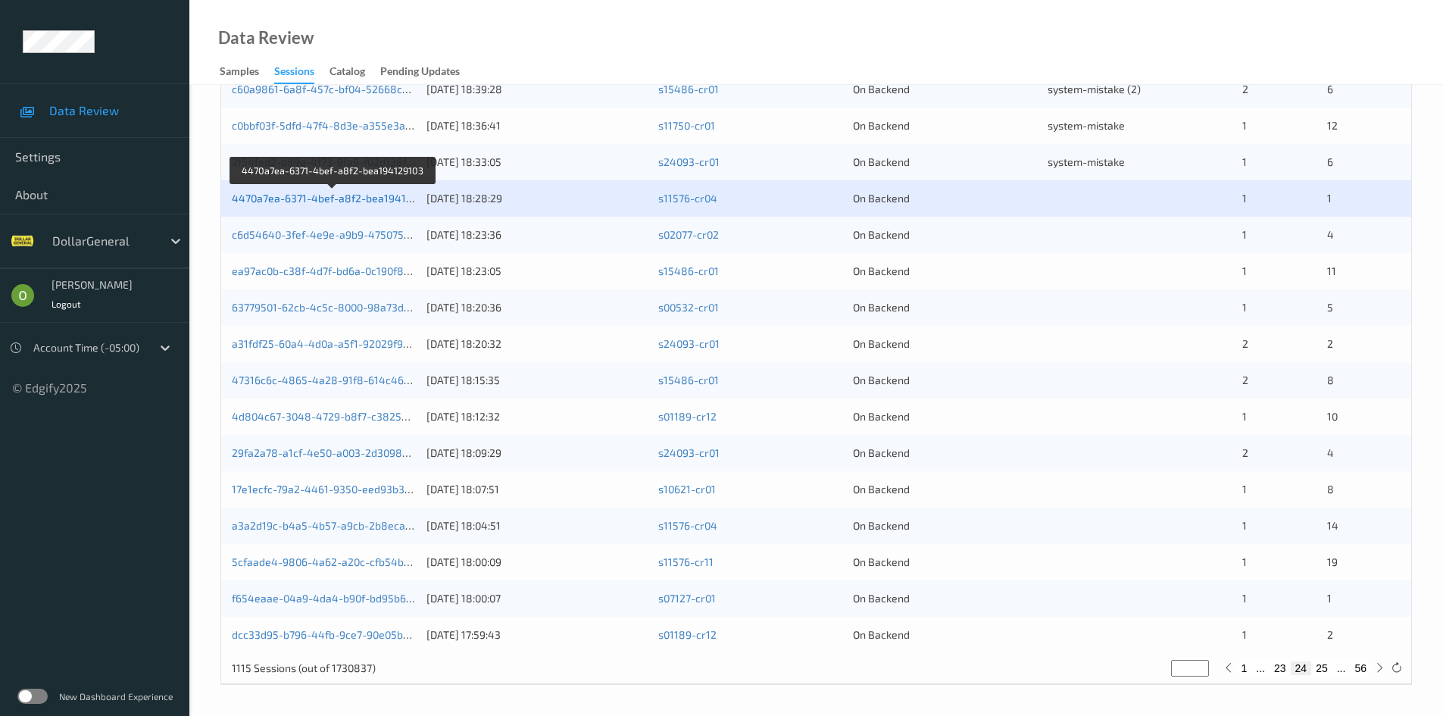
click at [262, 200] on link "4470a7ea-6371-4bef-a8f2-bea194129103" at bounding box center [333, 198] width 203 height 13
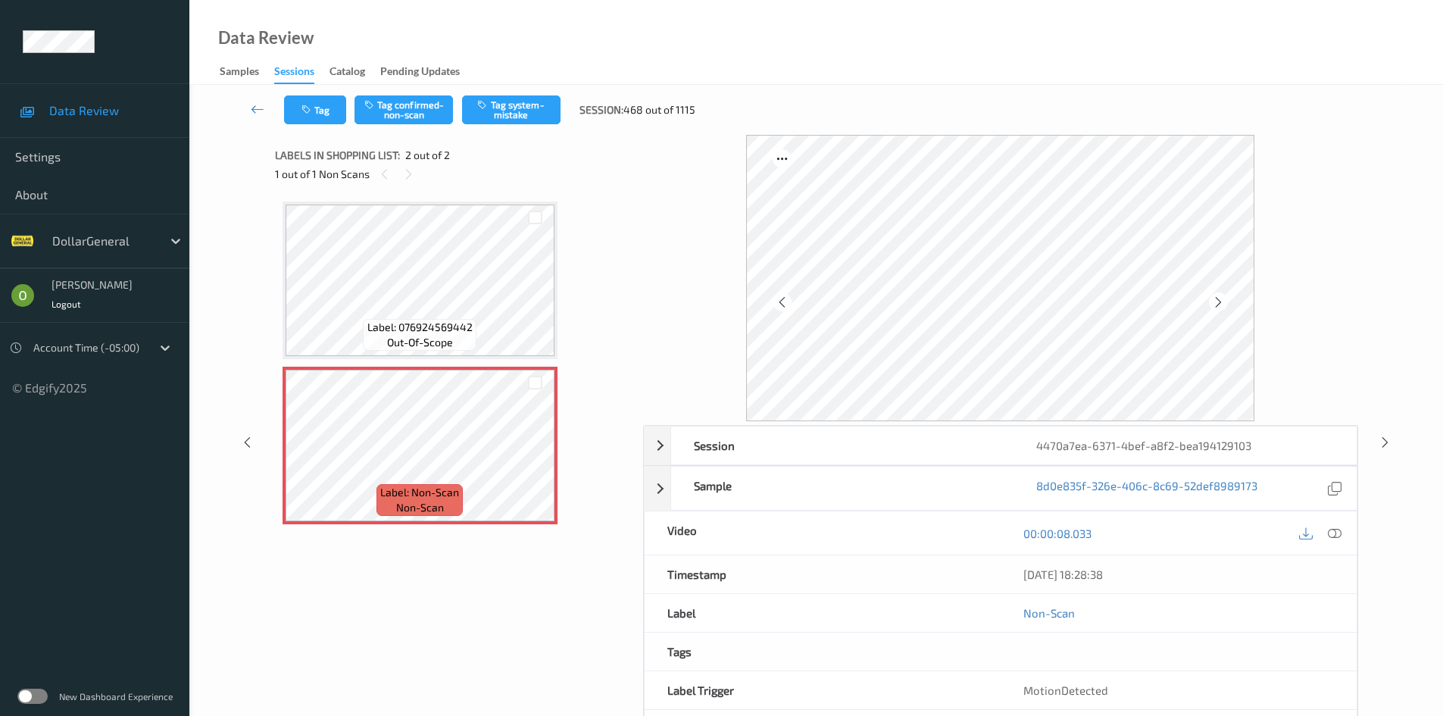
click at [1337, 535] on icon at bounding box center [1335, 533] width 14 height 14
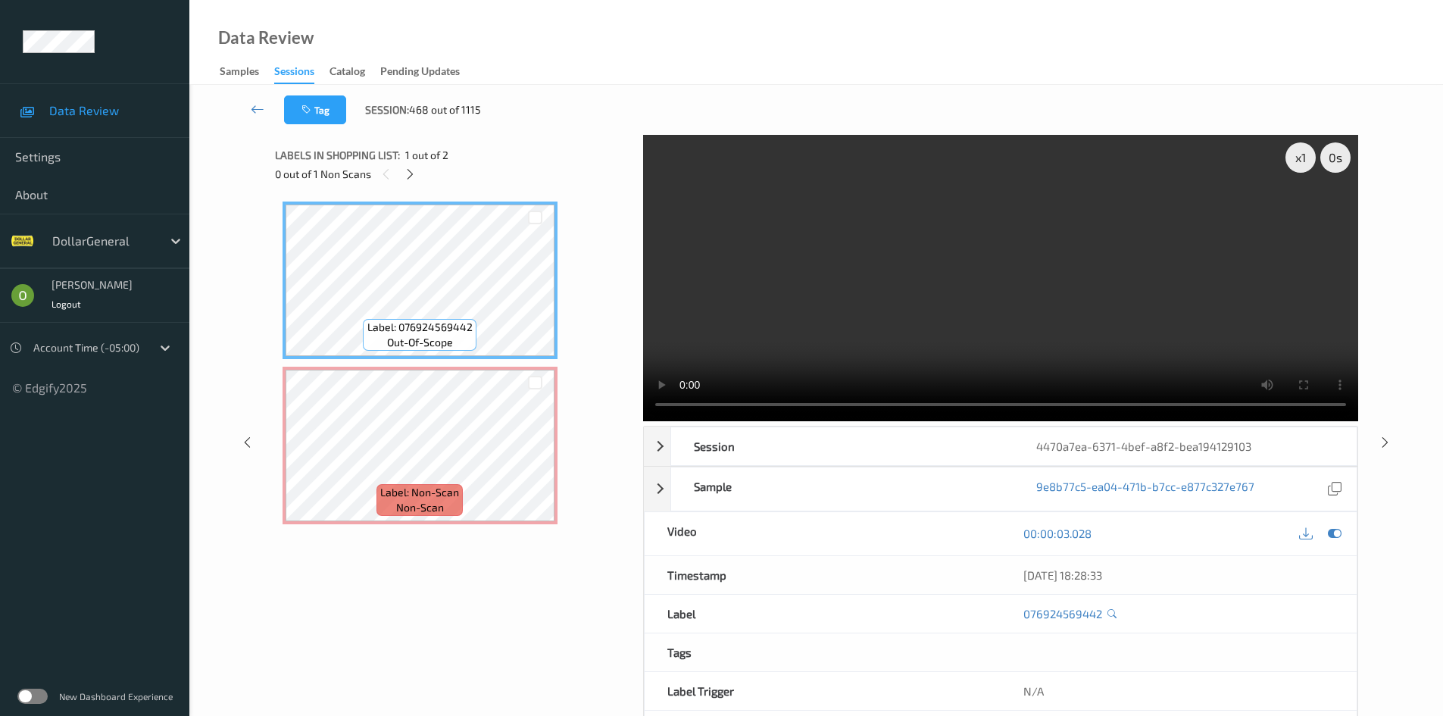
click at [787, 269] on video at bounding box center [1000, 278] width 715 height 286
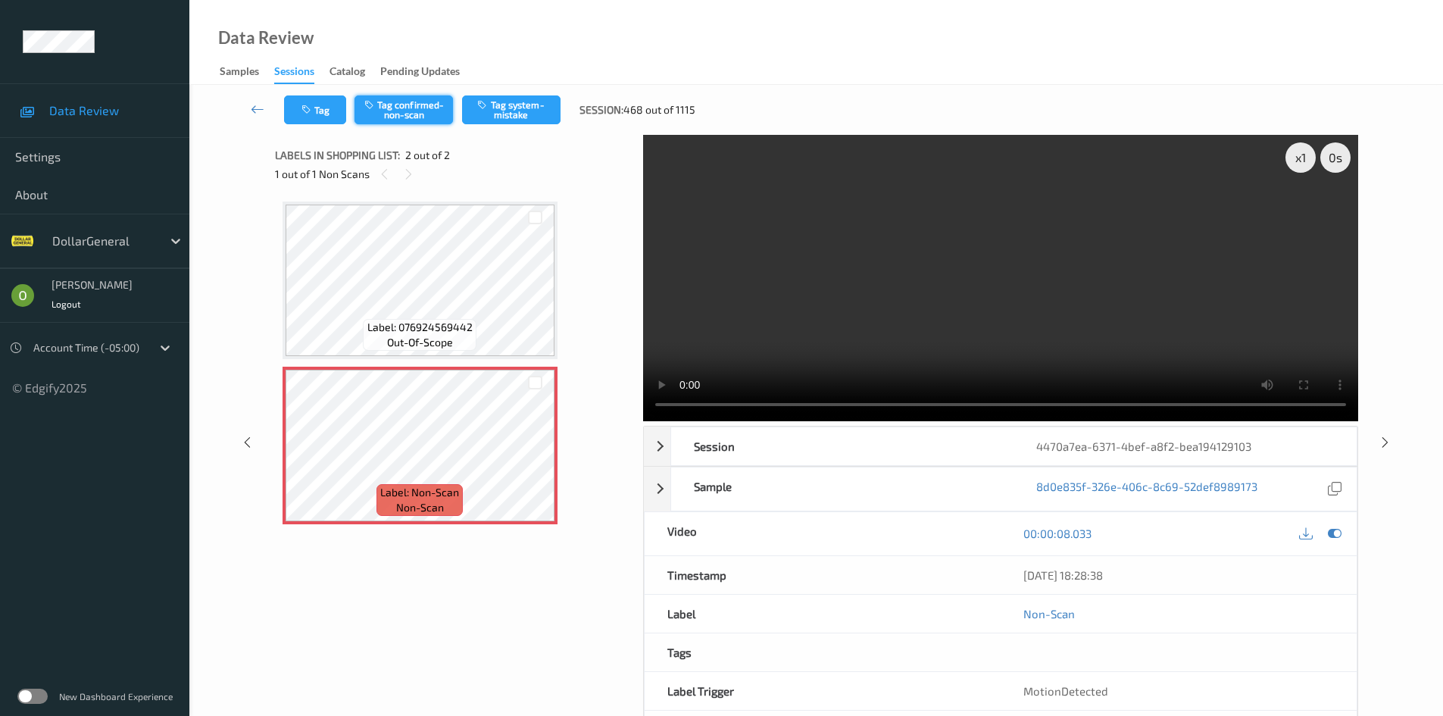
click at [439, 103] on button "Tag confirmed-non-scan" at bounding box center [403, 109] width 98 height 29
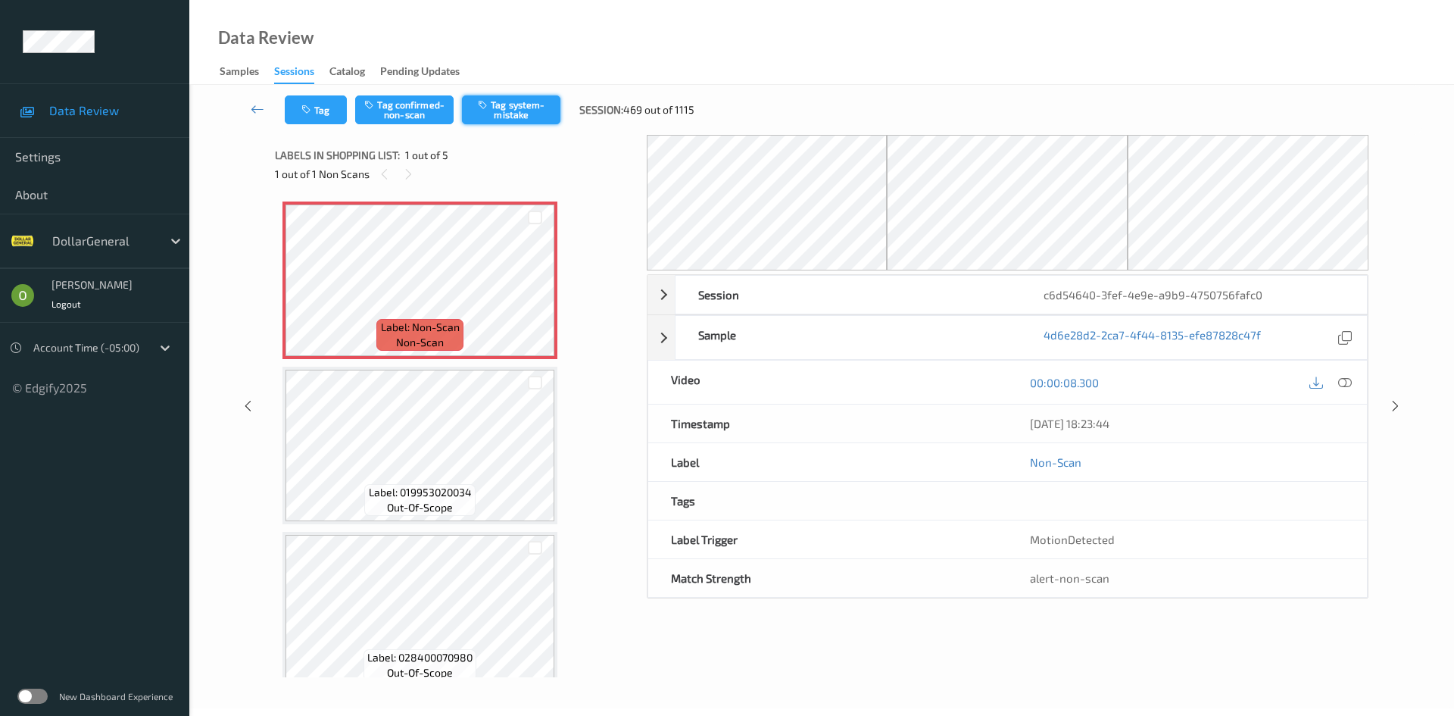
click at [529, 108] on button "Tag system-mistake" at bounding box center [511, 109] width 98 height 29
click at [305, 106] on icon "button" at bounding box center [307, 110] width 13 height 11
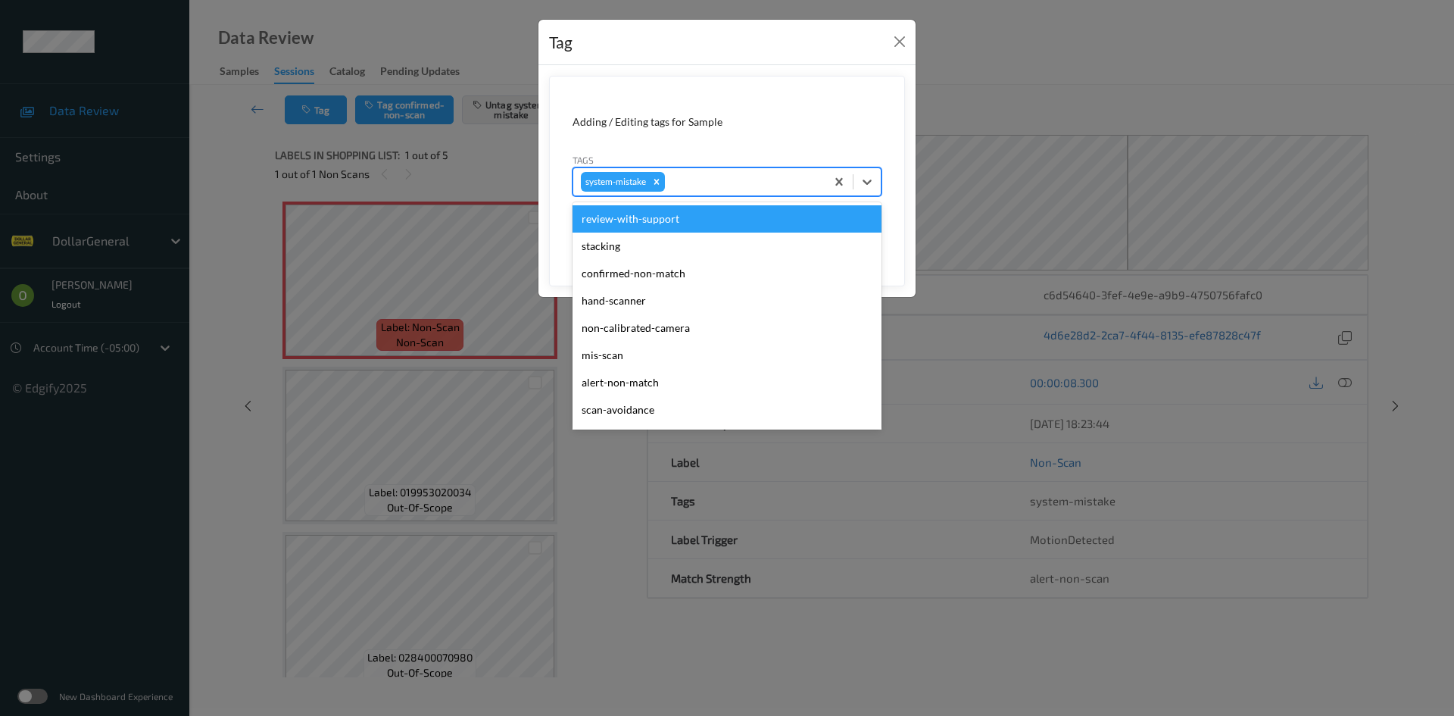
click at [734, 181] on div at bounding box center [743, 182] width 150 height 18
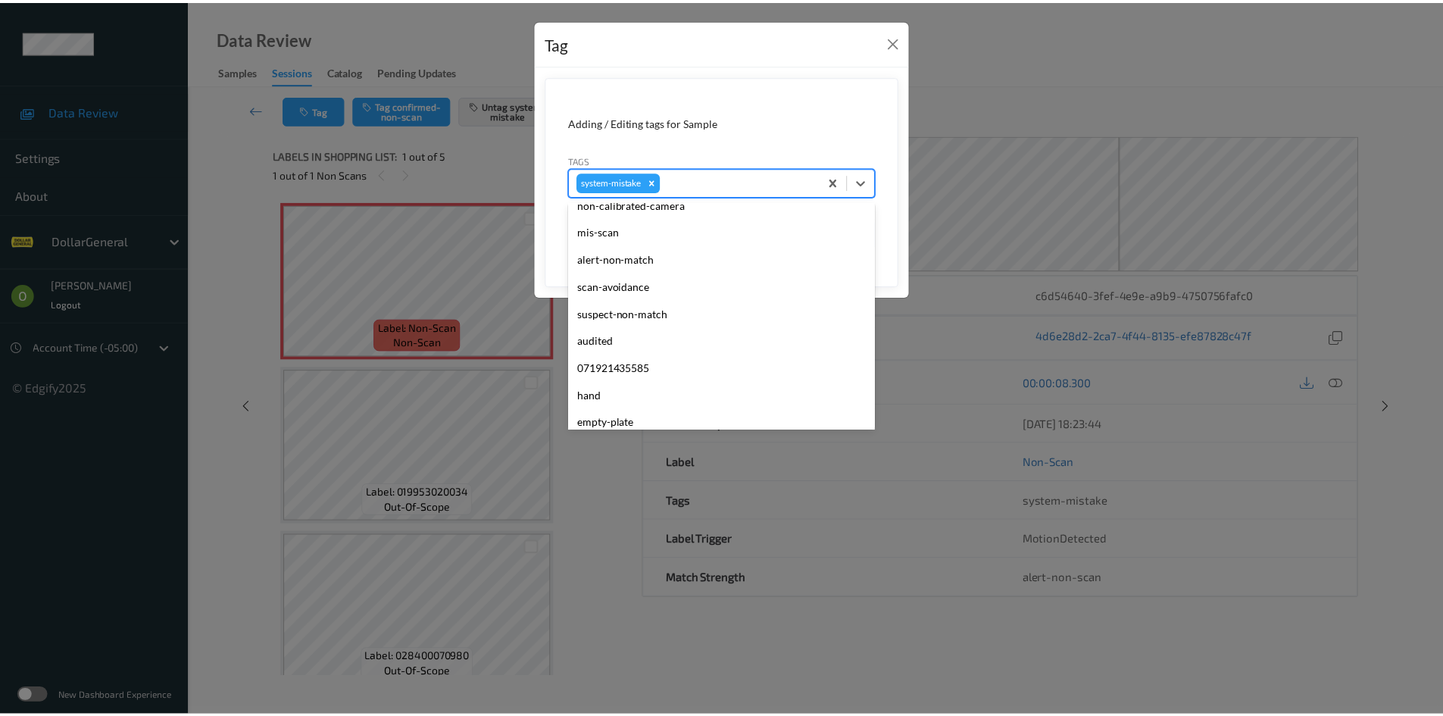
scroll to position [379, 0]
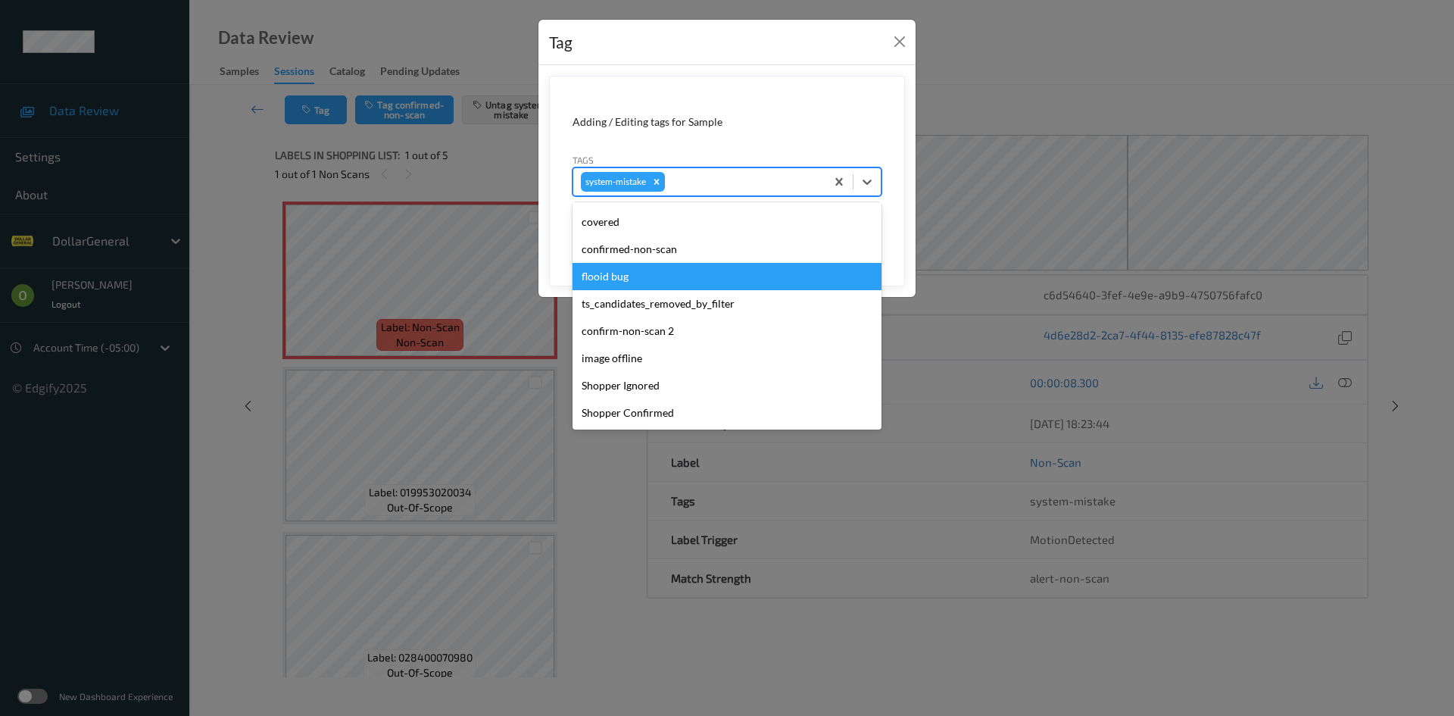
click at [651, 264] on div "flooid bug" at bounding box center [727, 276] width 309 height 27
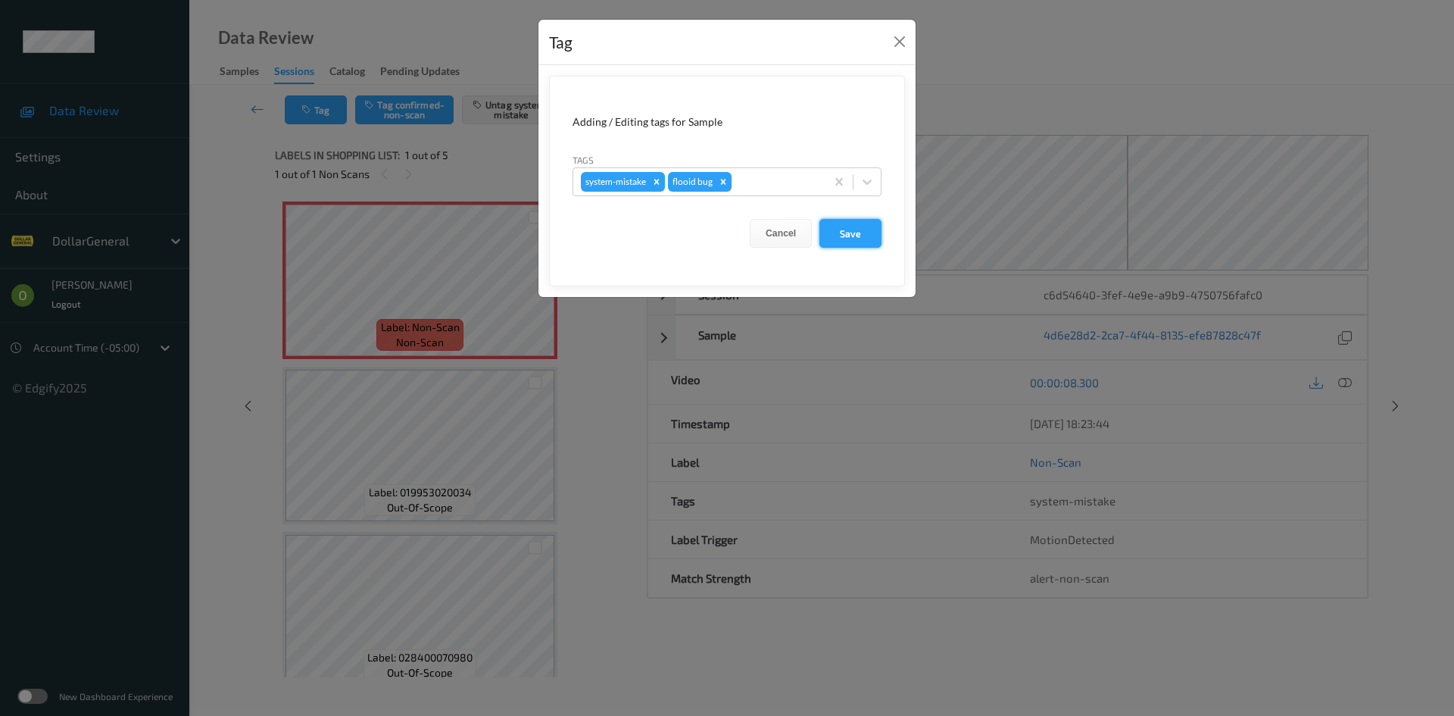
click at [848, 223] on button "Save" at bounding box center [851, 233] width 62 height 29
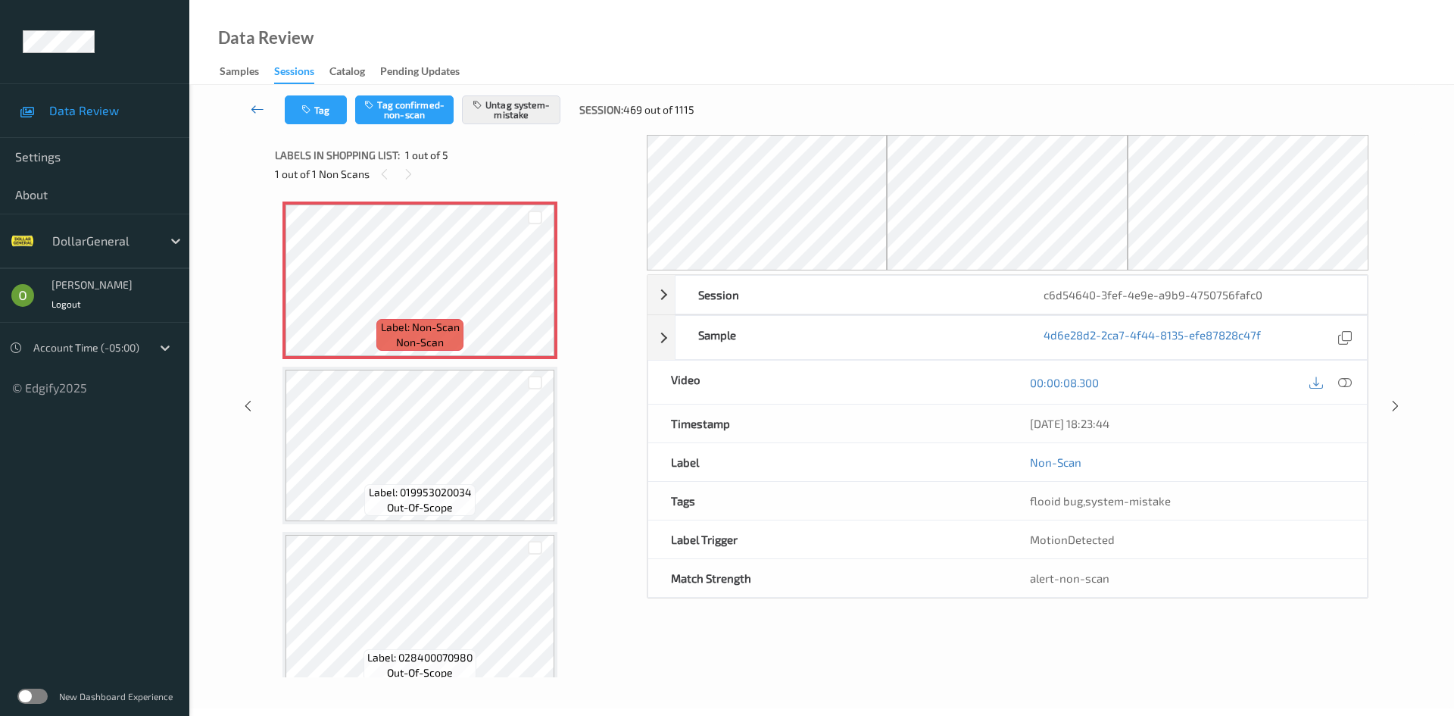
click at [243, 116] on link at bounding box center [258, 109] width 54 height 29
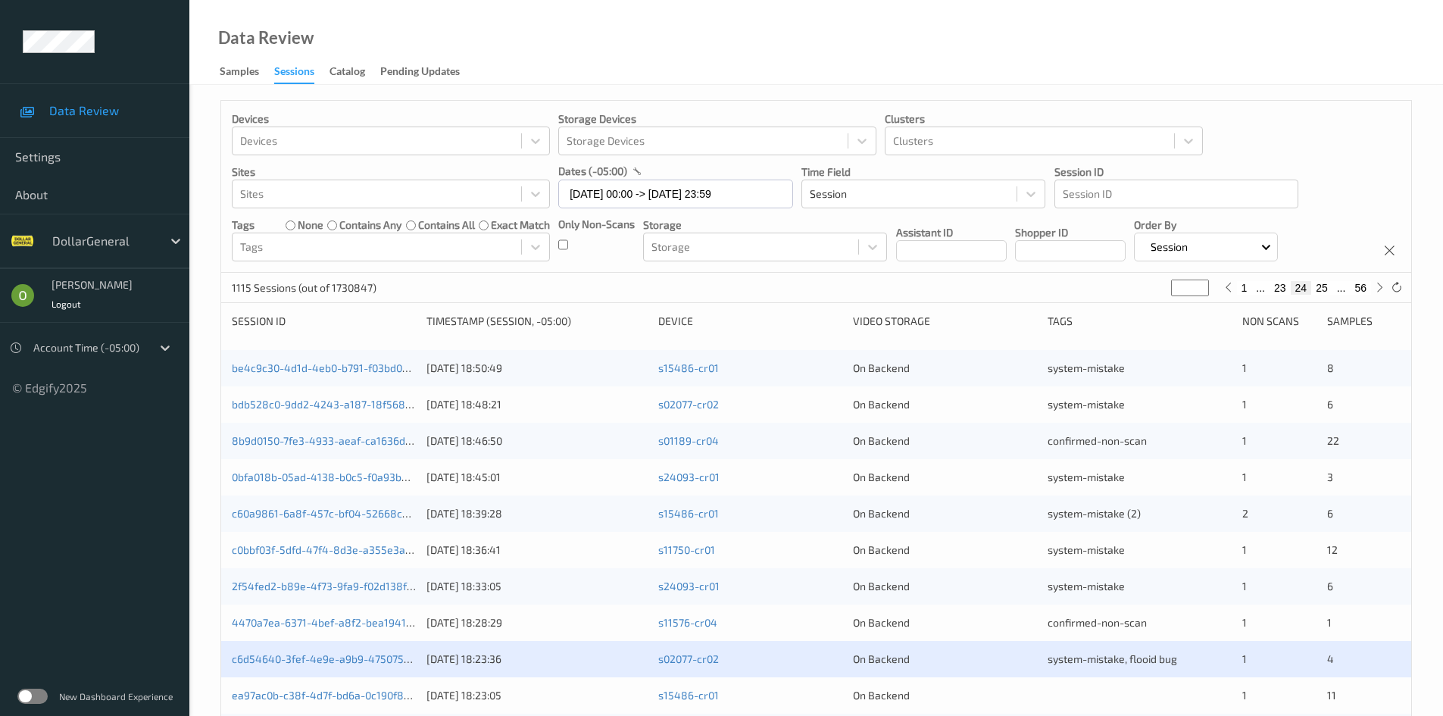
scroll to position [424, 0]
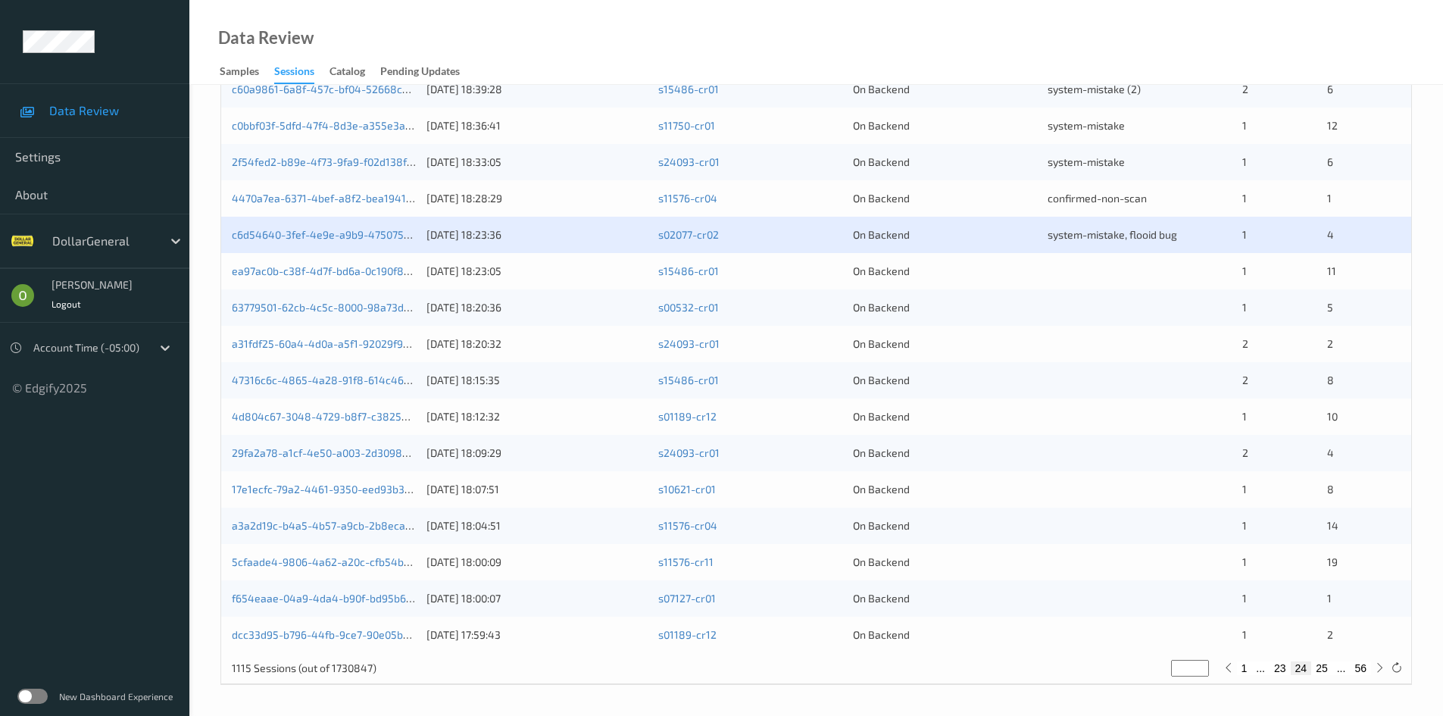
click at [1053, 279] on div at bounding box center [1139, 271] width 184 height 15
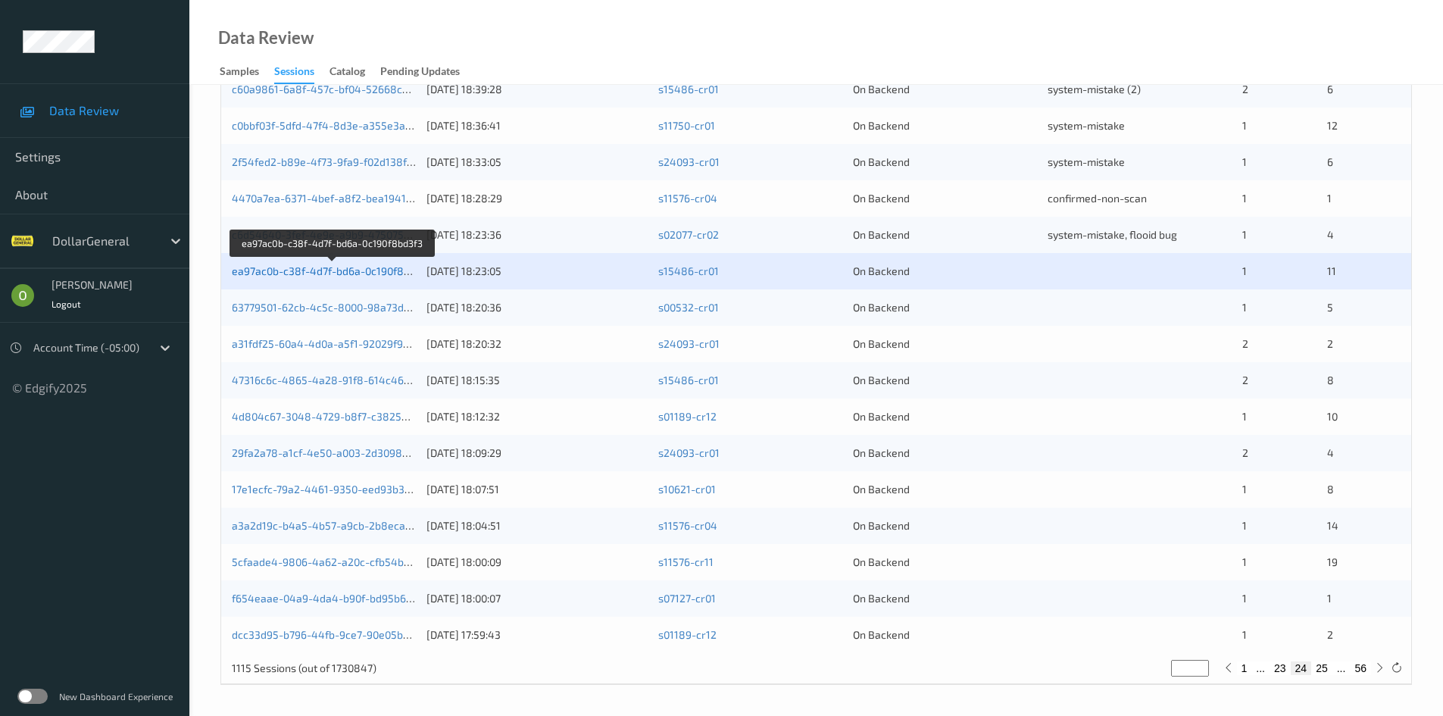
click at [326, 270] on link "ea97ac0b-c38f-4d7f-bd6a-0c190f8bd3f3" at bounding box center [332, 270] width 200 height 13
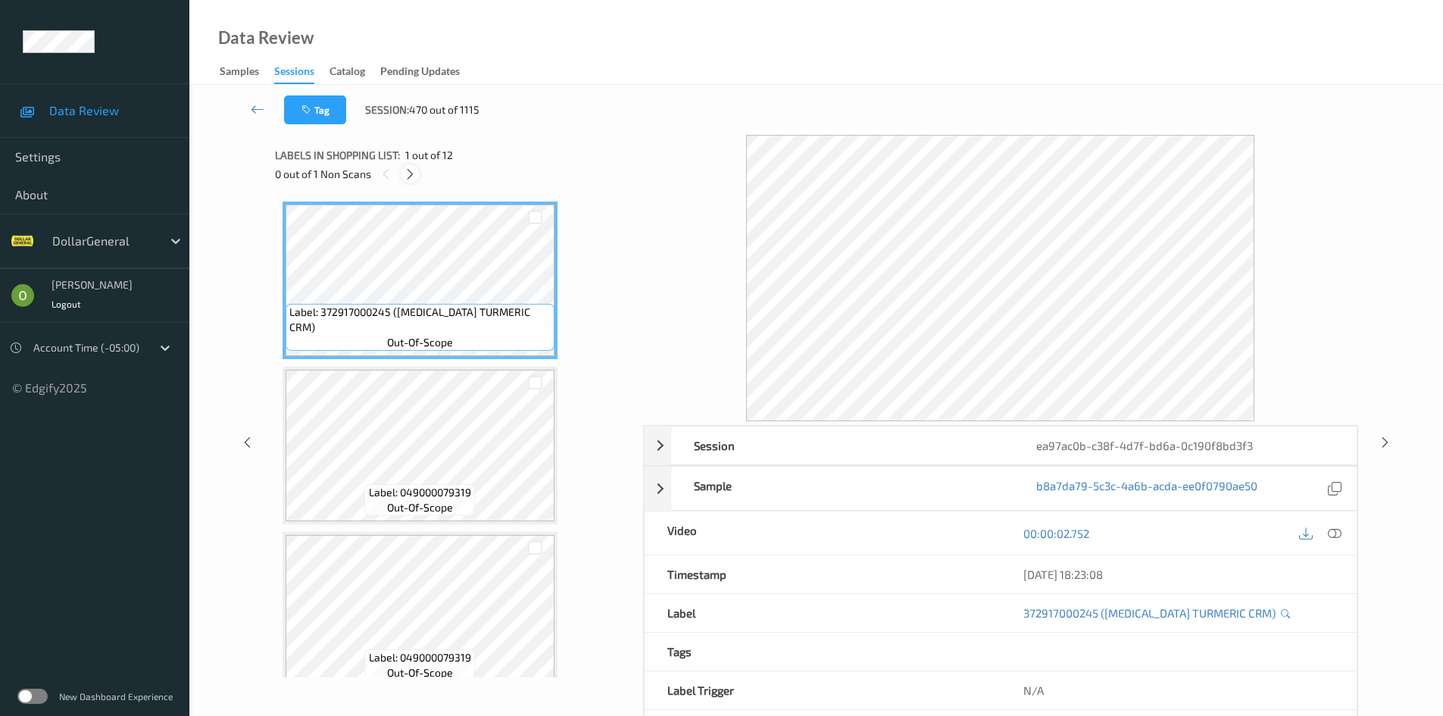
click at [416, 177] on icon at bounding box center [410, 174] width 13 height 14
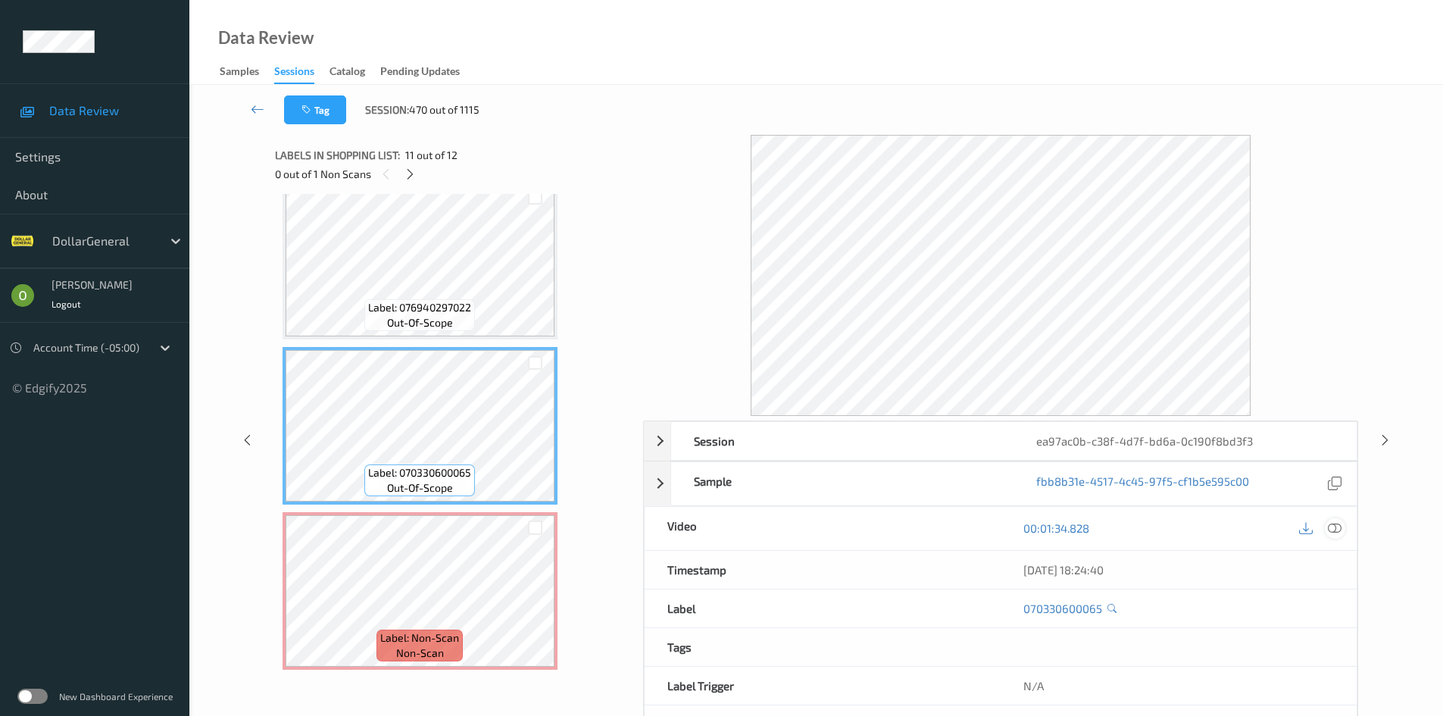
click at [1333, 523] on icon at bounding box center [1335, 528] width 14 height 14
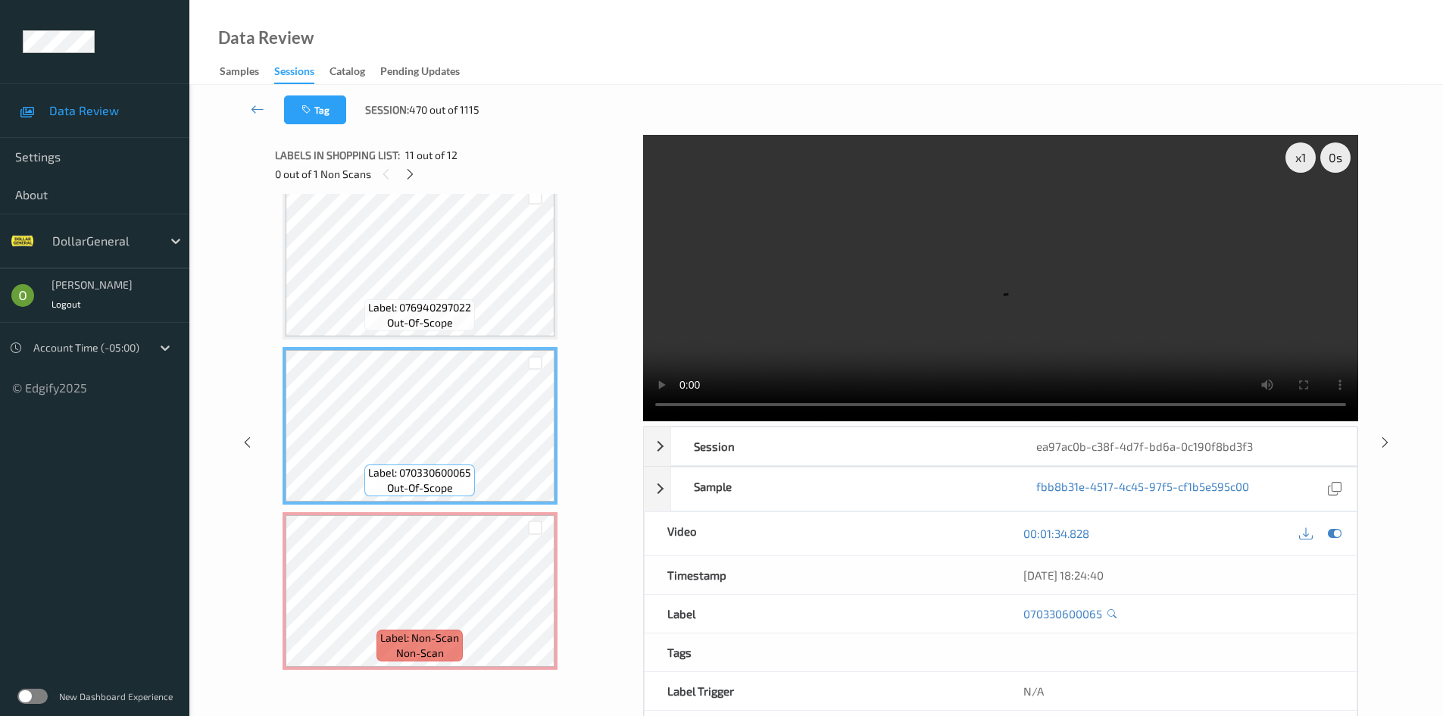
click at [894, 319] on video at bounding box center [1000, 278] width 715 height 286
click at [432, 307] on span "Label: 076940297022" at bounding box center [419, 307] width 103 height 15
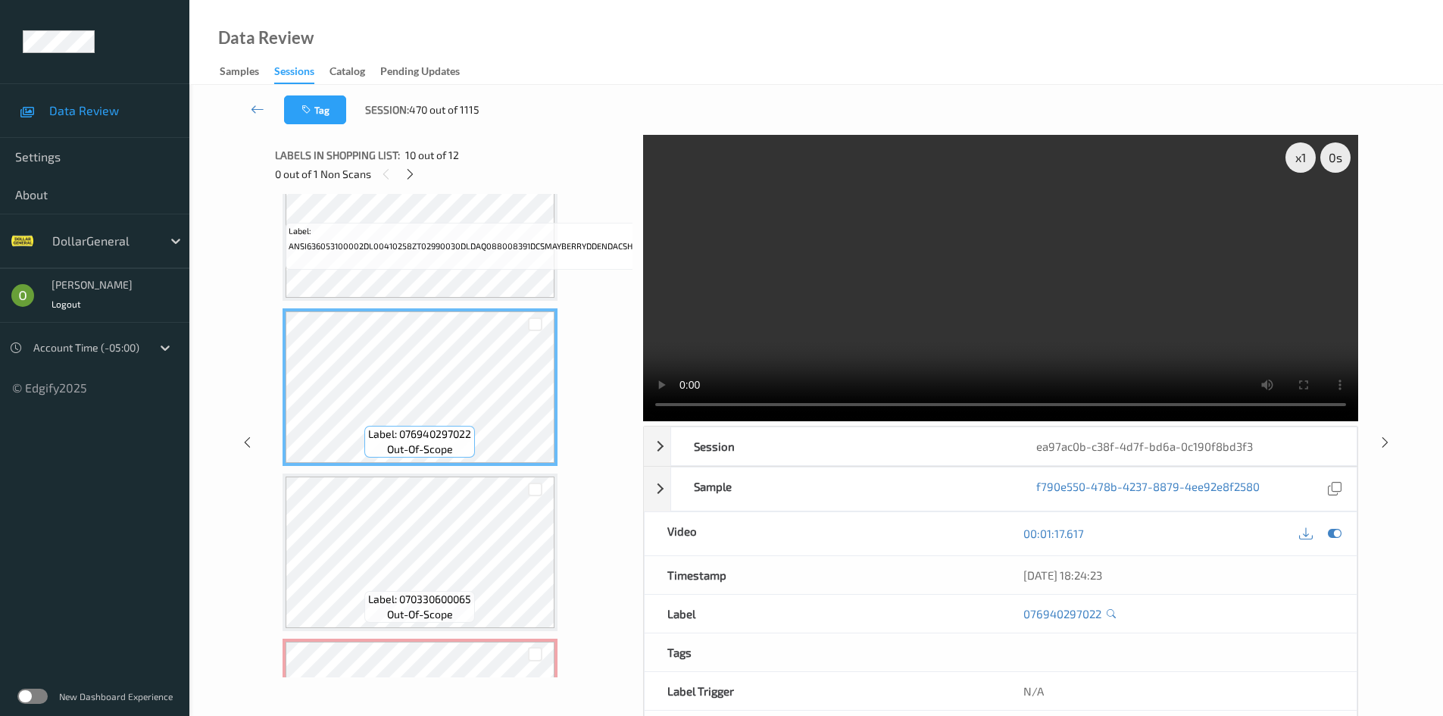
scroll to position [1362, 0]
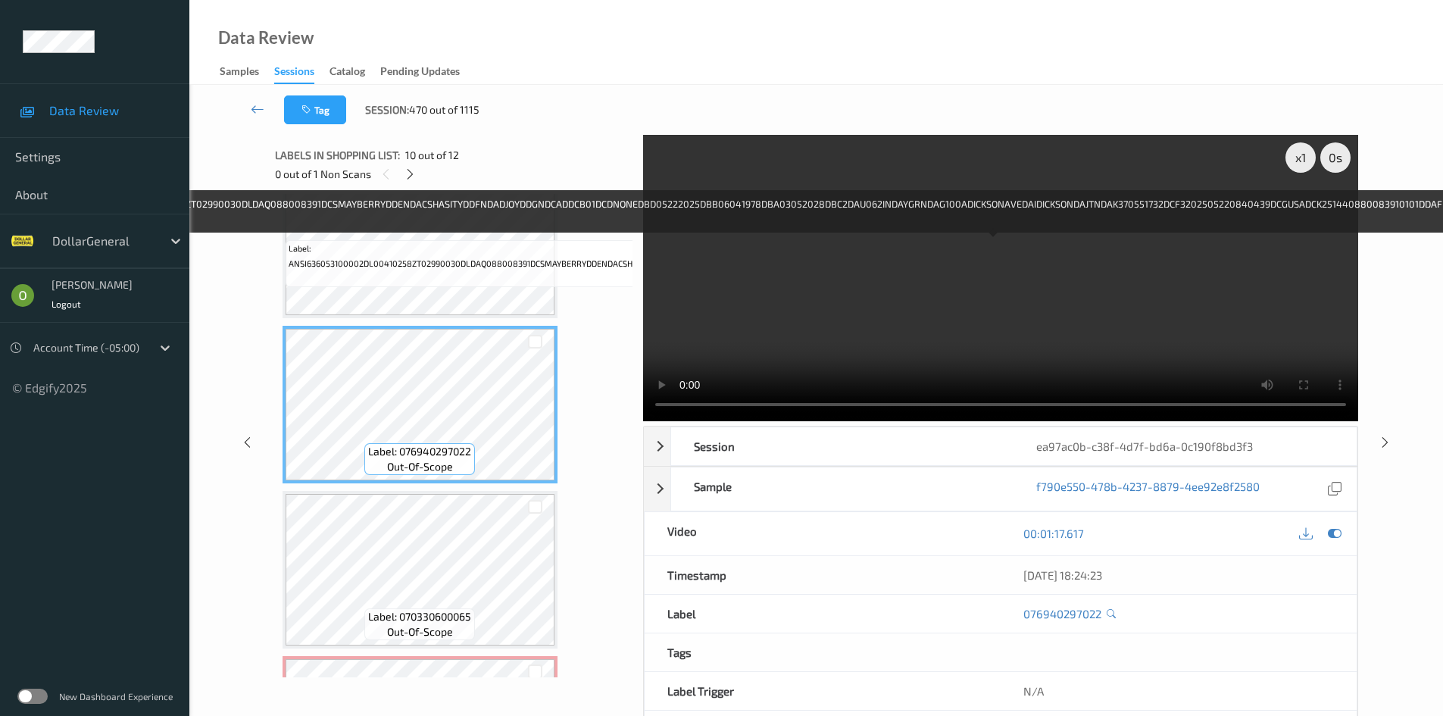
click at [494, 246] on span "Label: ANSI636053100002DL00410258ZT02990030DLDAQ088008391DCSMAYBERRYDDENDACSHAS…" at bounding box center [992, 256] width 1407 height 30
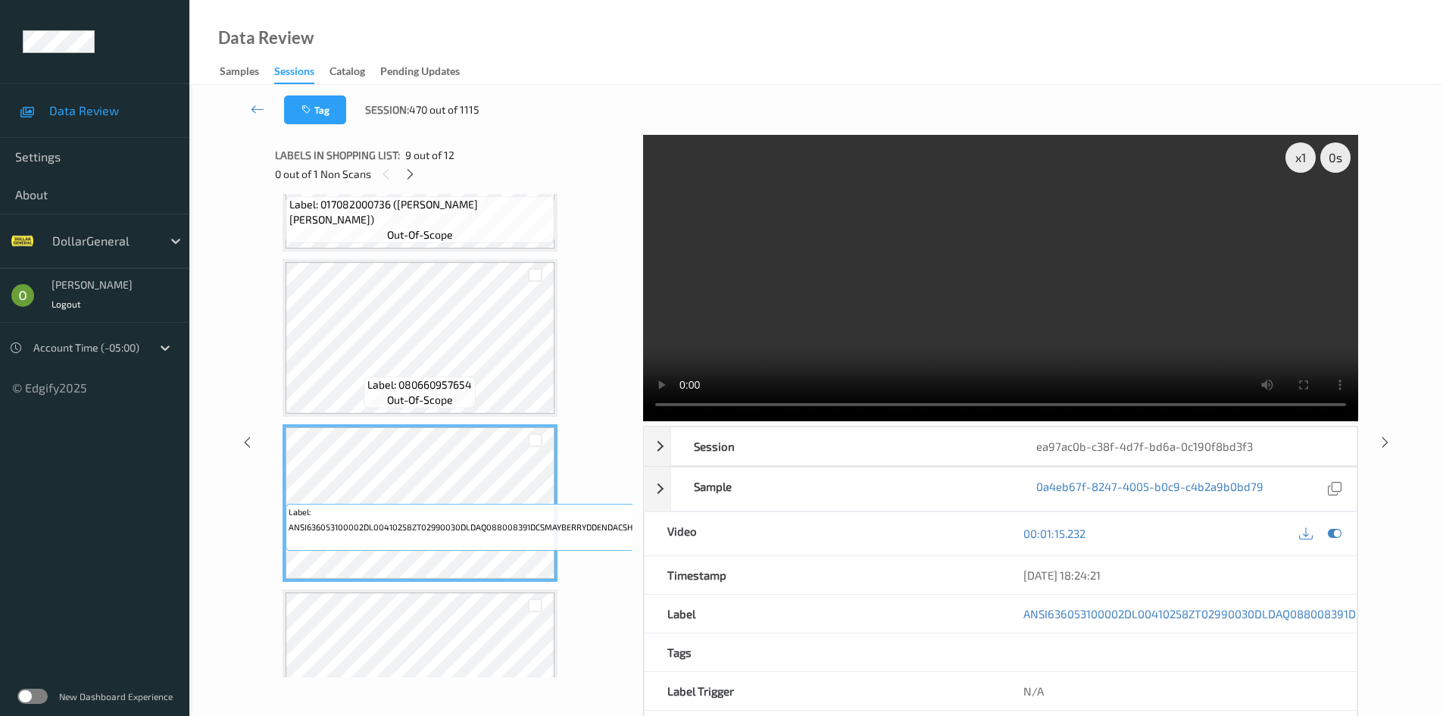
scroll to position [1059, 0]
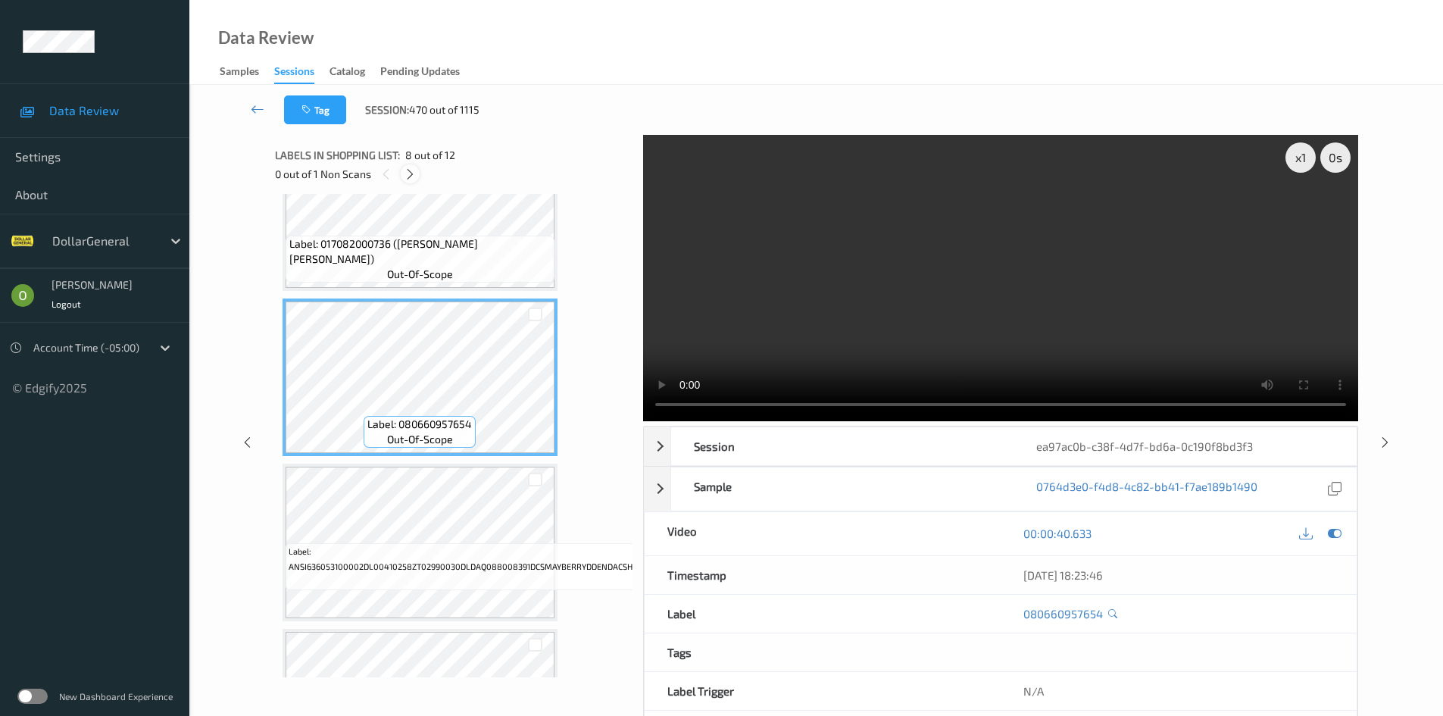
click at [417, 174] on icon at bounding box center [410, 174] width 13 height 14
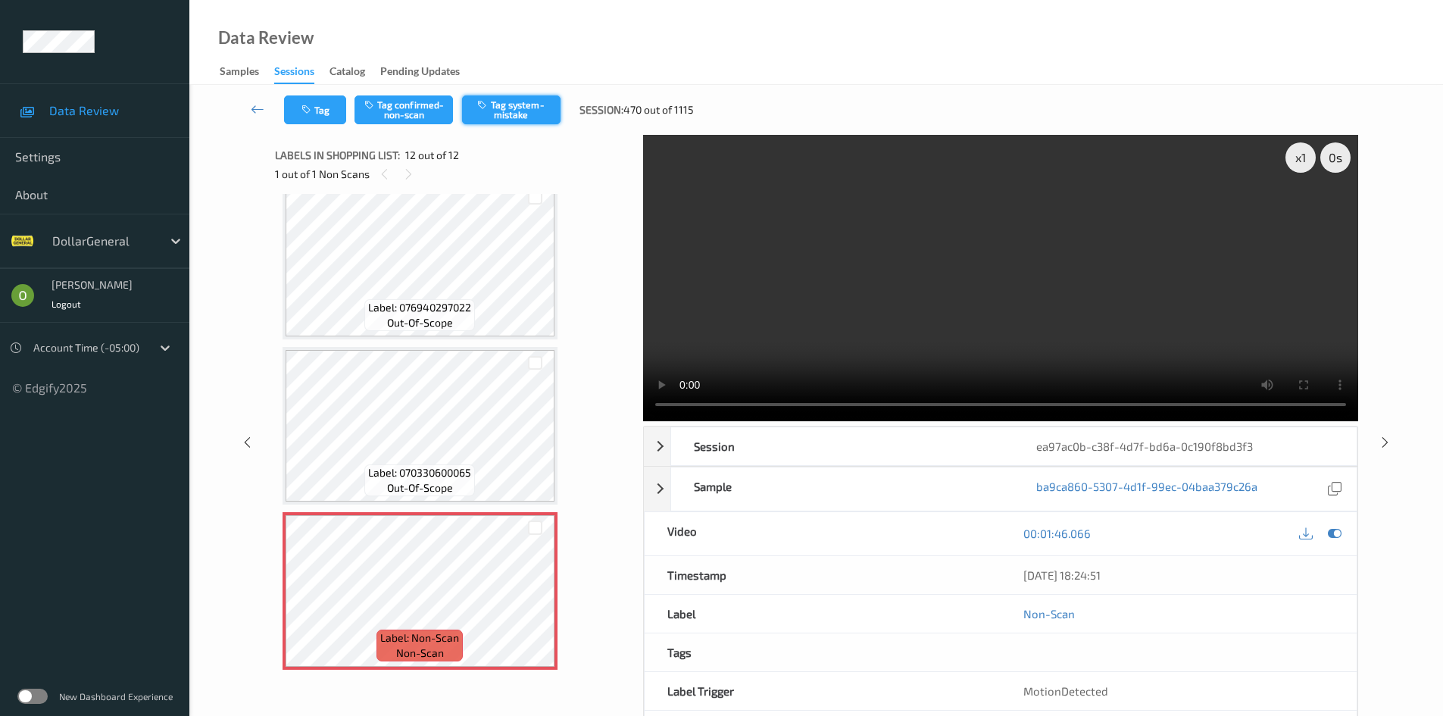
click at [520, 119] on button "Tag system-mistake" at bounding box center [511, 109] width 98 height 29
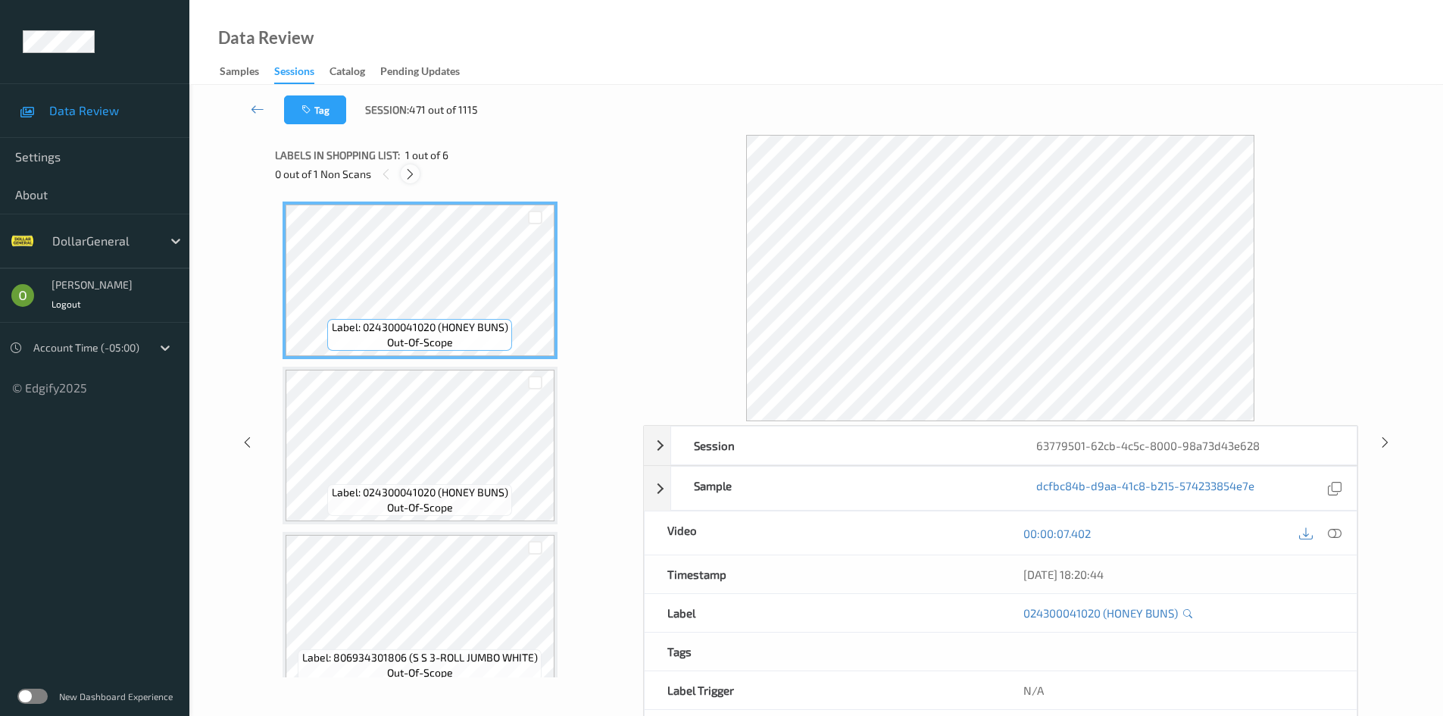
click at [415, 177] on icon at bounding box center [410, 174] width 13 height 14
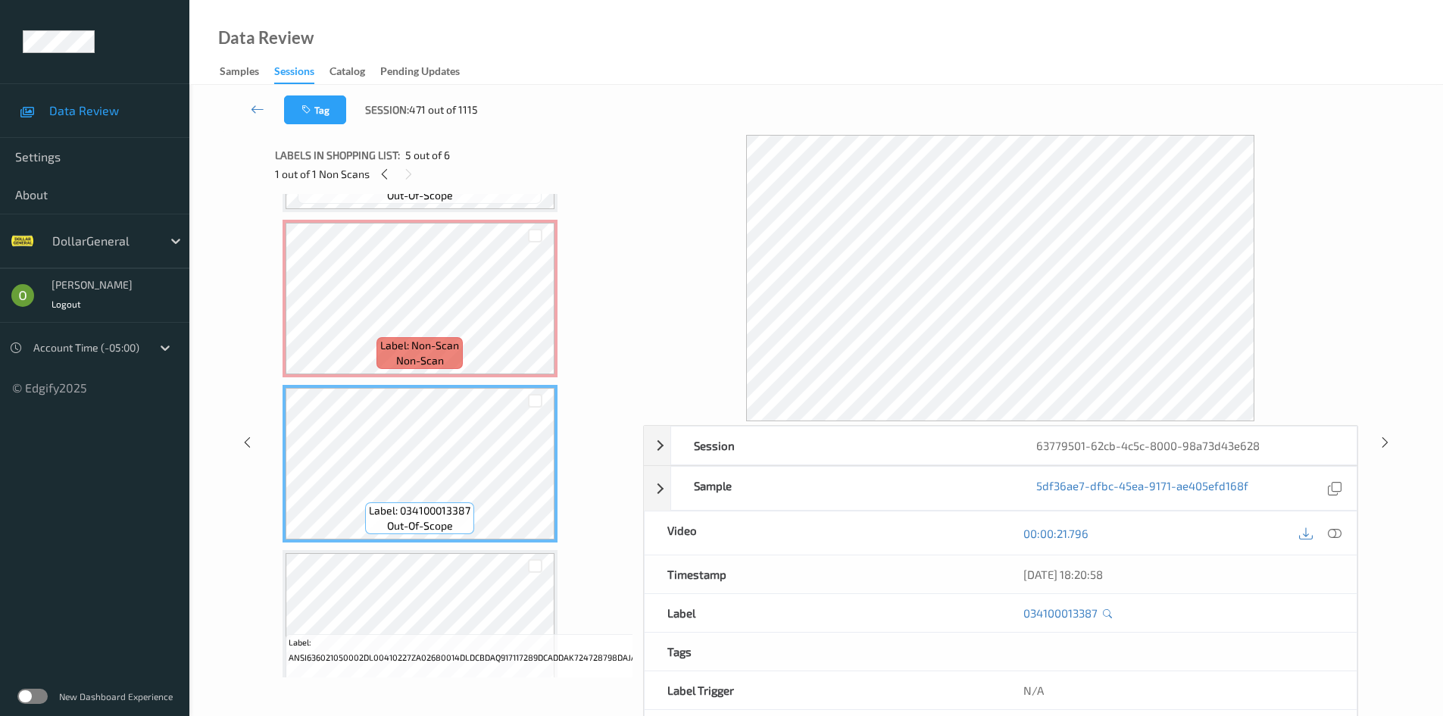
scroll to position [489, 0]
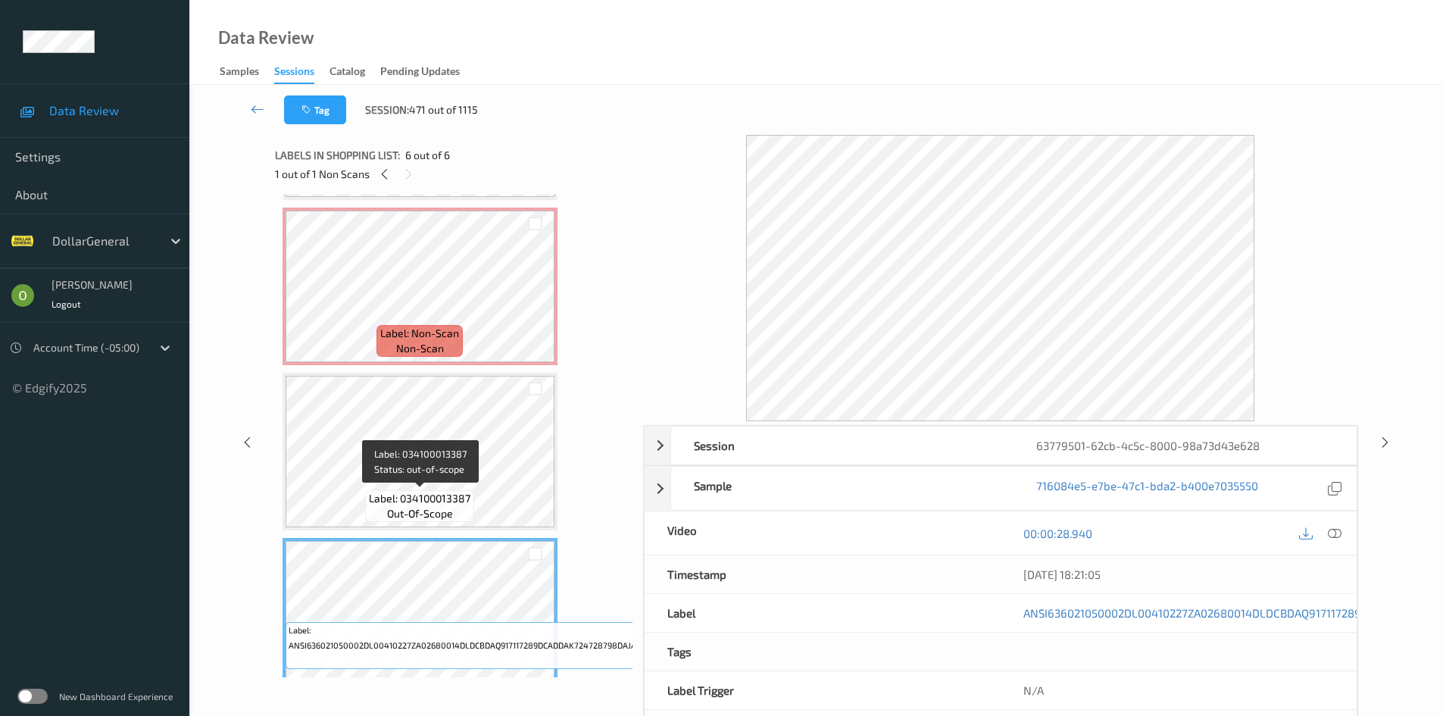
click at [442, 514] on span "out-of-scope" at bounding box center [420, 513] width 66 height 15
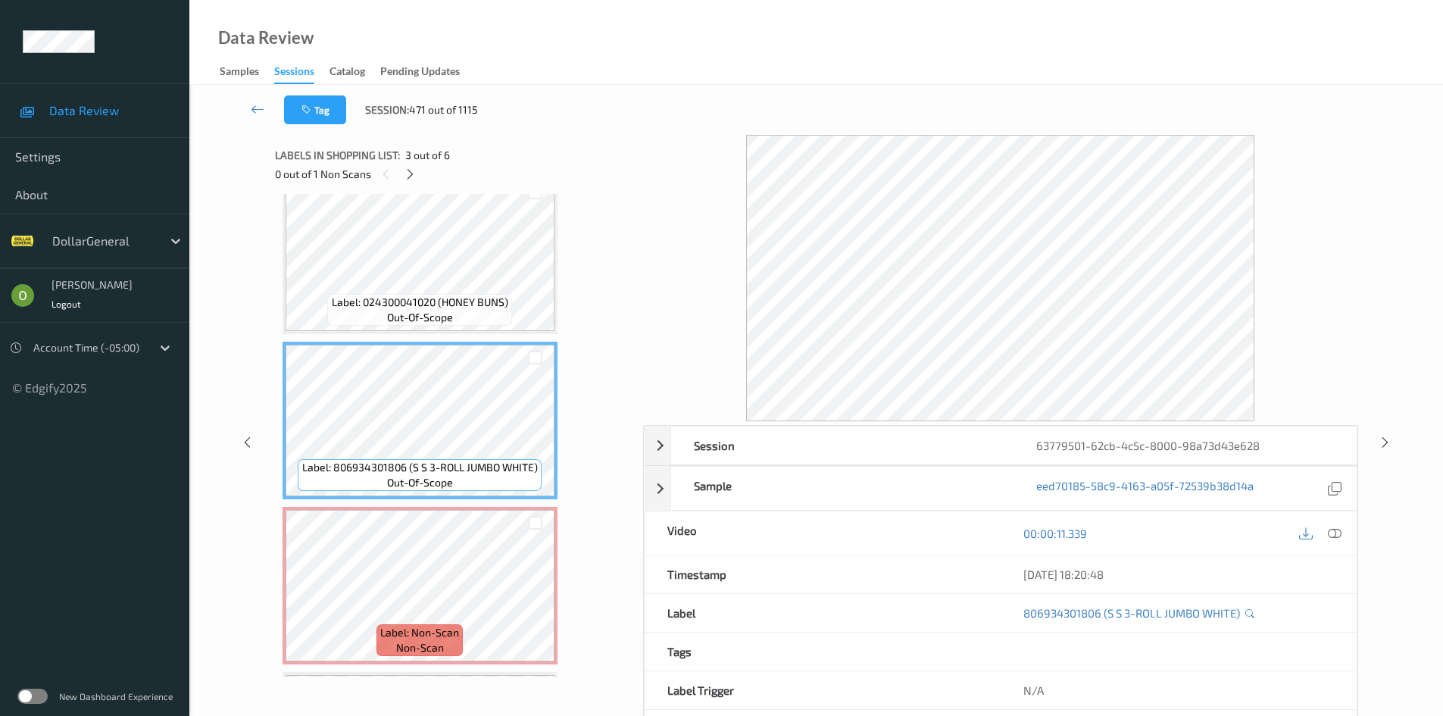
scroll to position [186, 0]
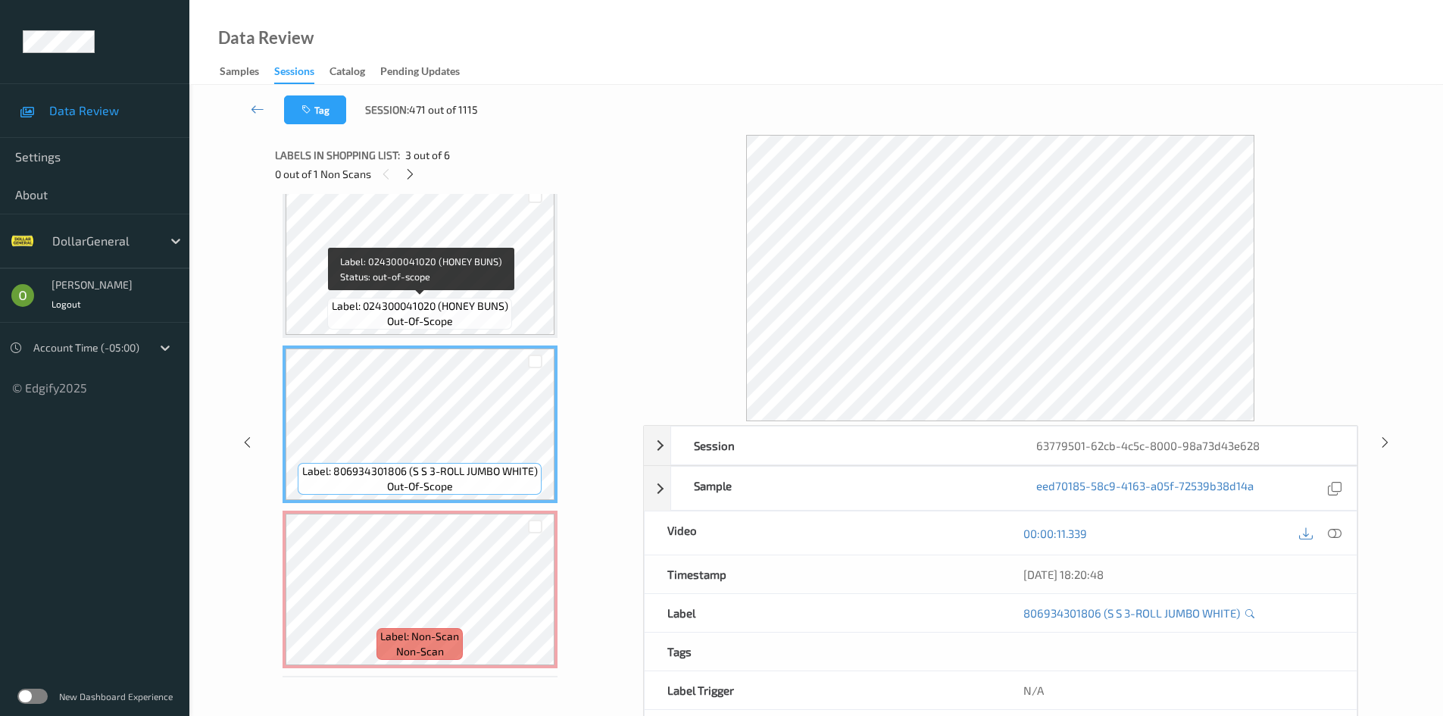
click at [489, 314] on div "Label: 024300041020 (HONEY BUNS) out-of-scope" at bounding box center [419, 314] width 184 height 32
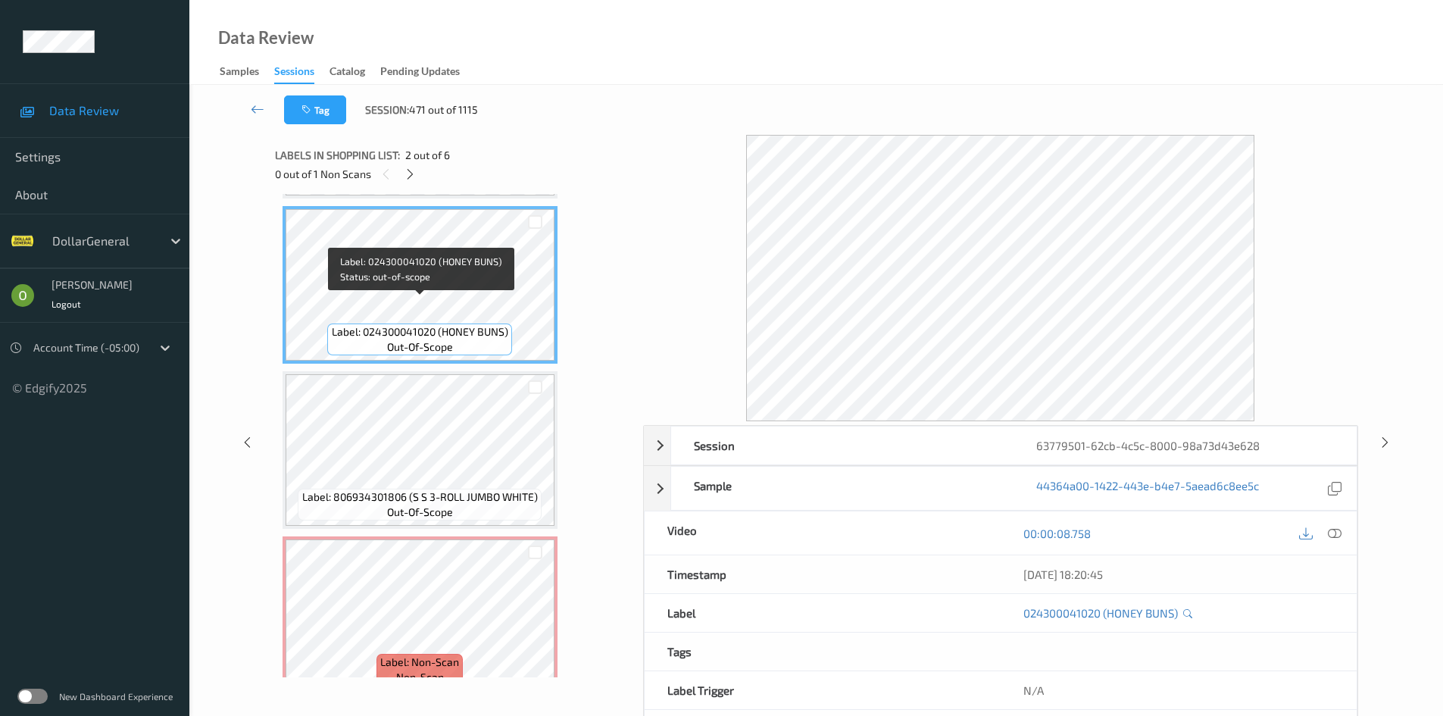
scroll to position [111, 0]
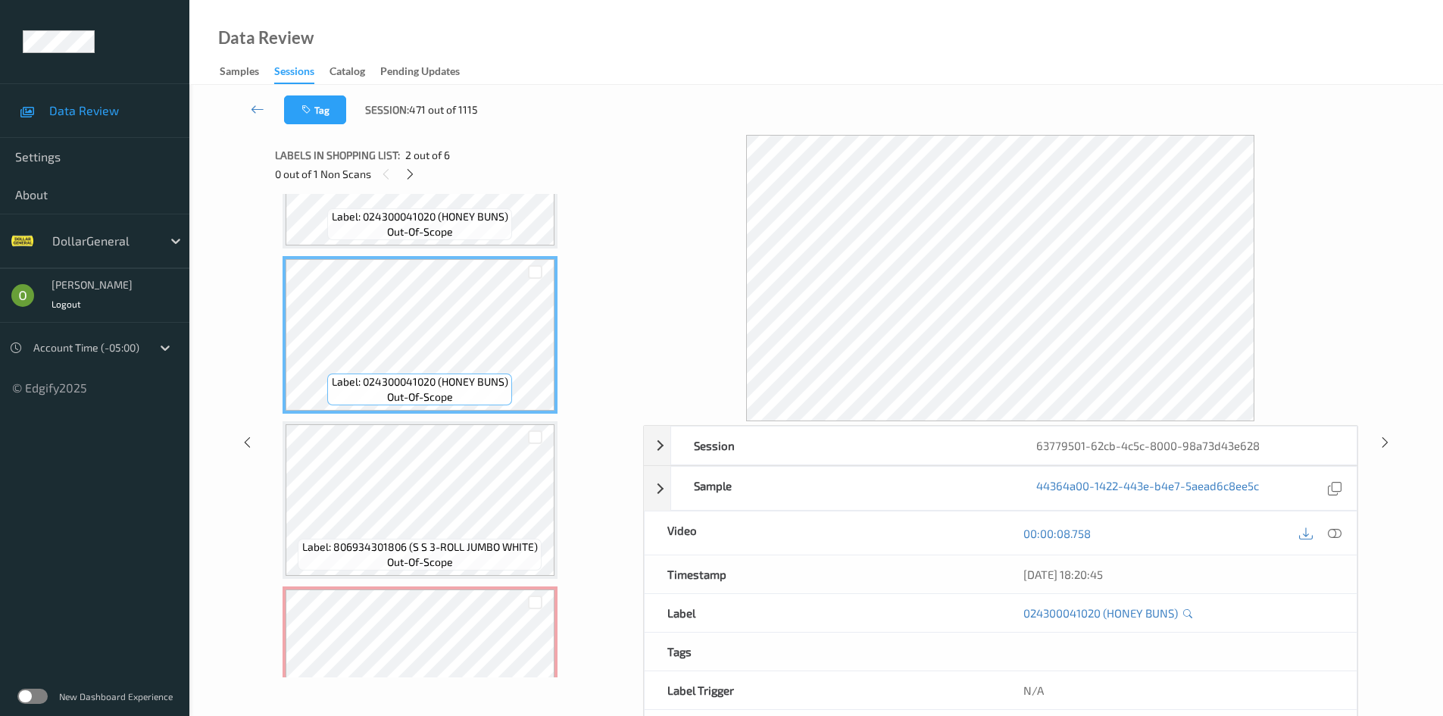
click at [483, 251] on div "Label: 024300041020 (HONEY BUNS) out-of-scope Label: 024300041020 (HONEY BUNS) …" at bounding box center [454, 582] width 342 height 983
click at [479, 236] on div "Label: 024300041020 (HONEY BUNS) out-of-scope" at bounding box center [419, 224] width 184 height 32
click at [407, 176] on icon at bounding box center [410, 174] width 13 height 14
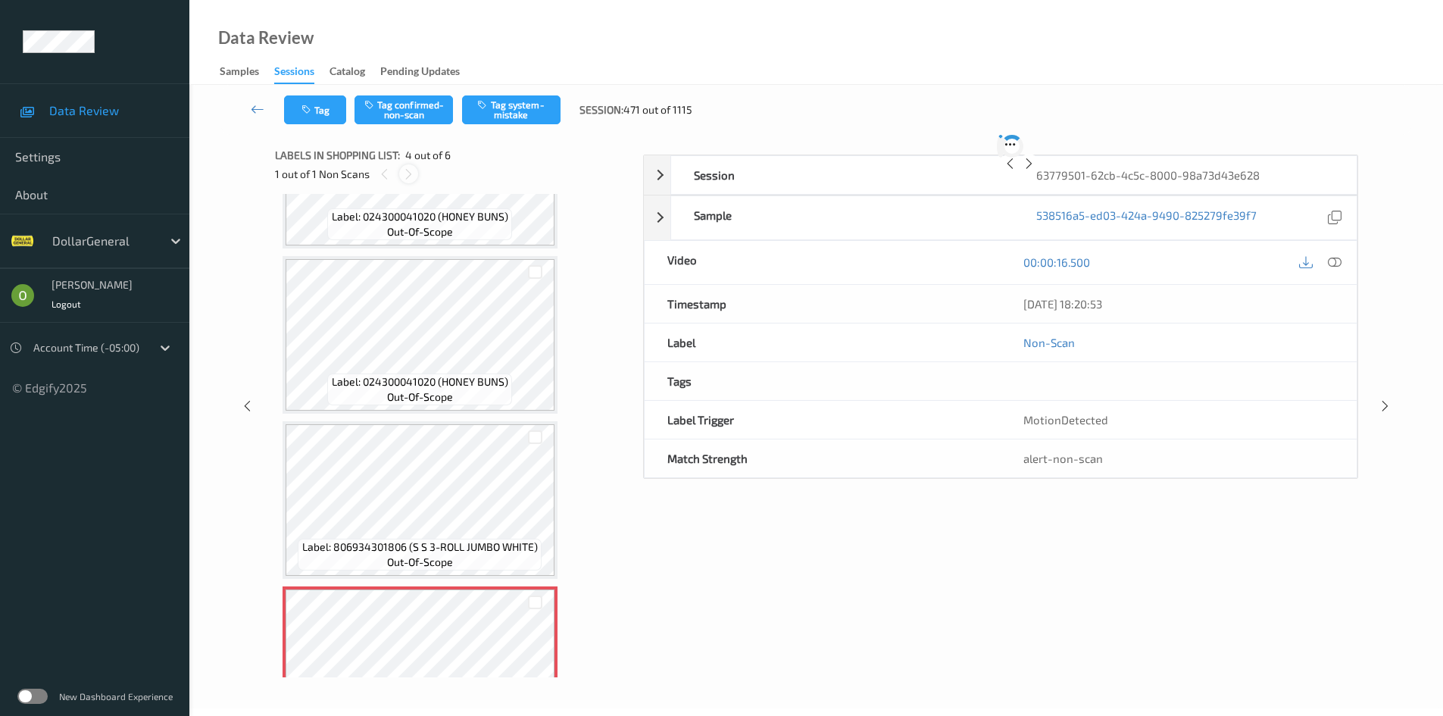
scroll to position [338, 0]
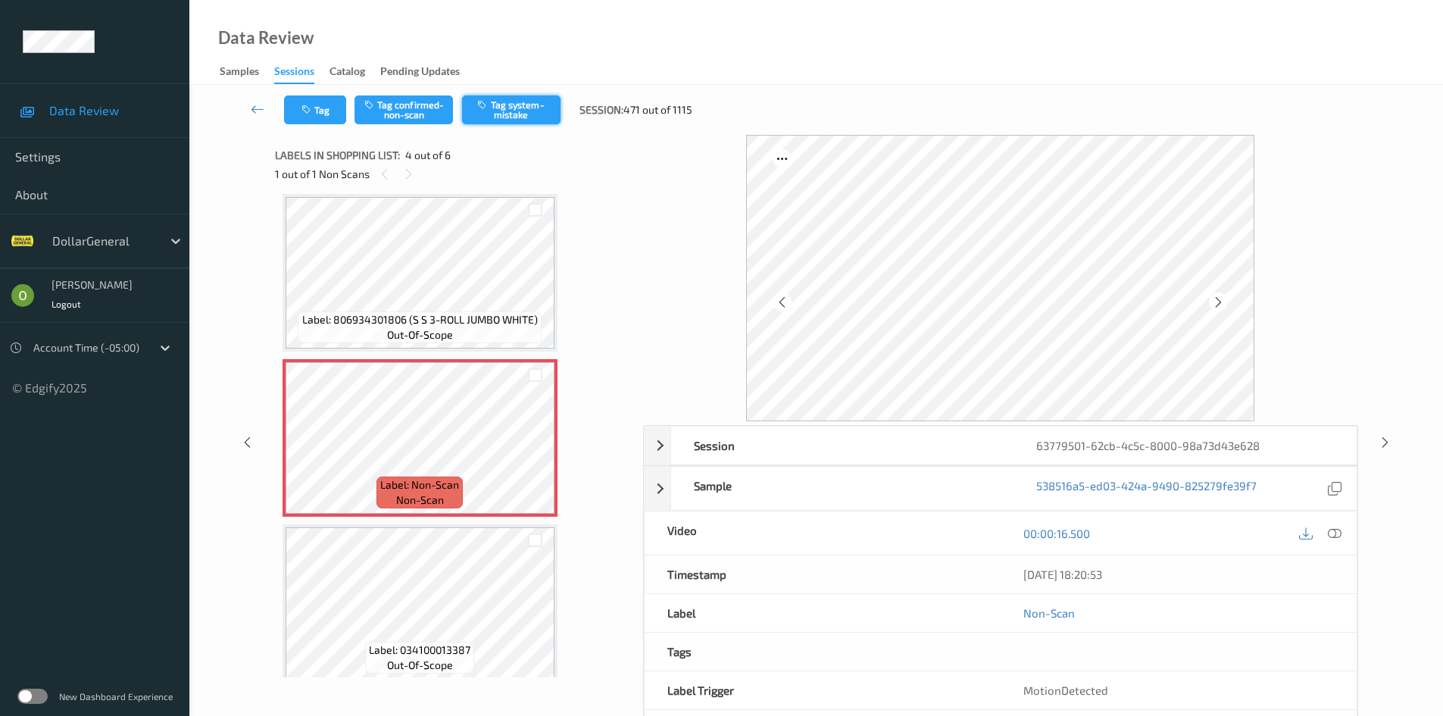
click at [517, 106] on button "Tag system-mistake" at bounding box center [511, 109] width 98 height 29
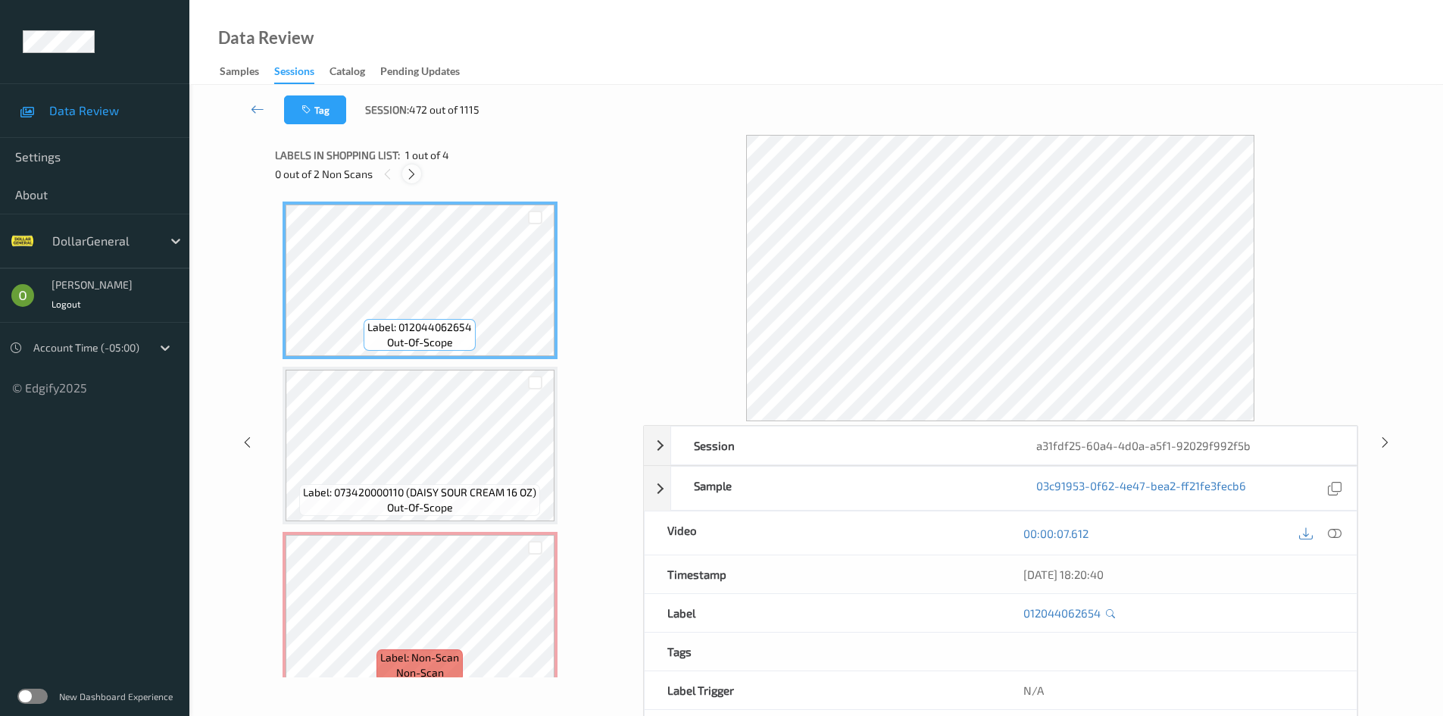
click at [407, 170] on icon at bounding box center [411, 174] width 13 height 14
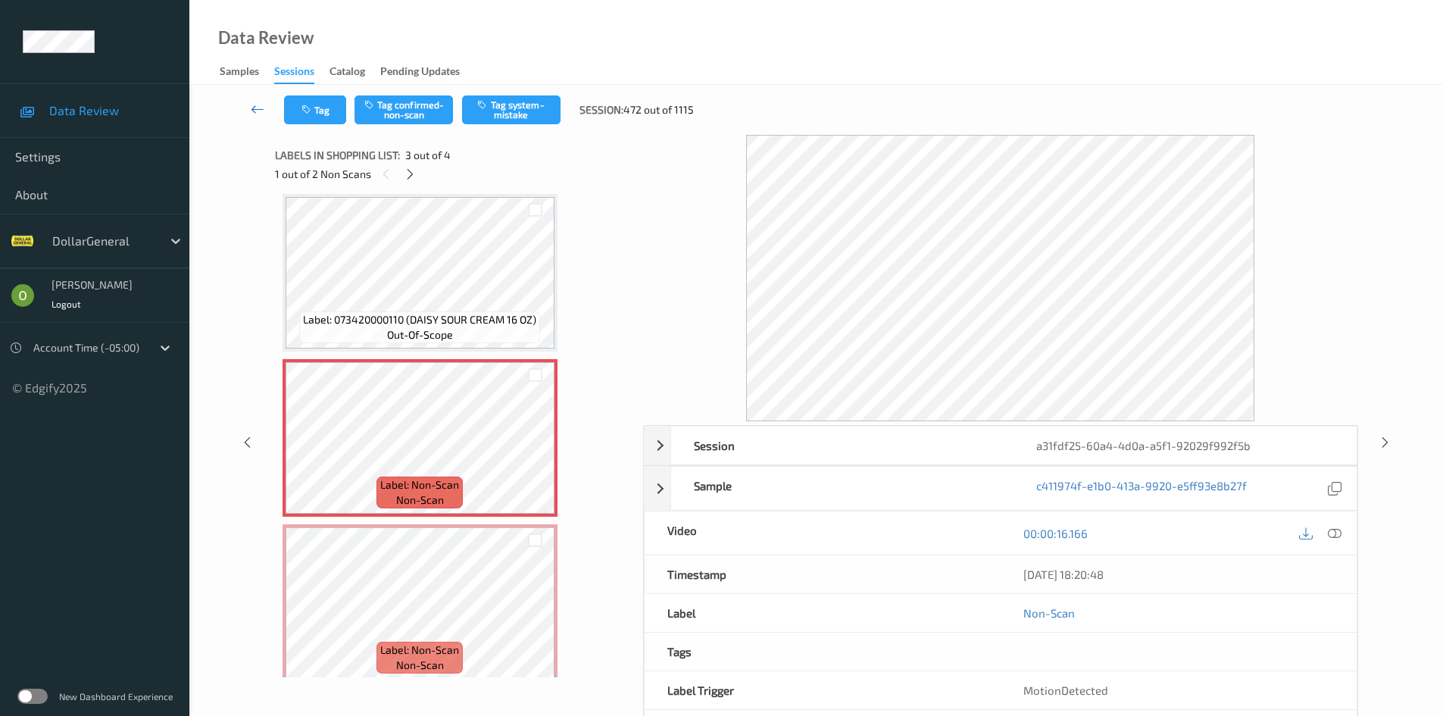
click at [251, 100] on link at bounding box center [257, 109] width 53 height 29
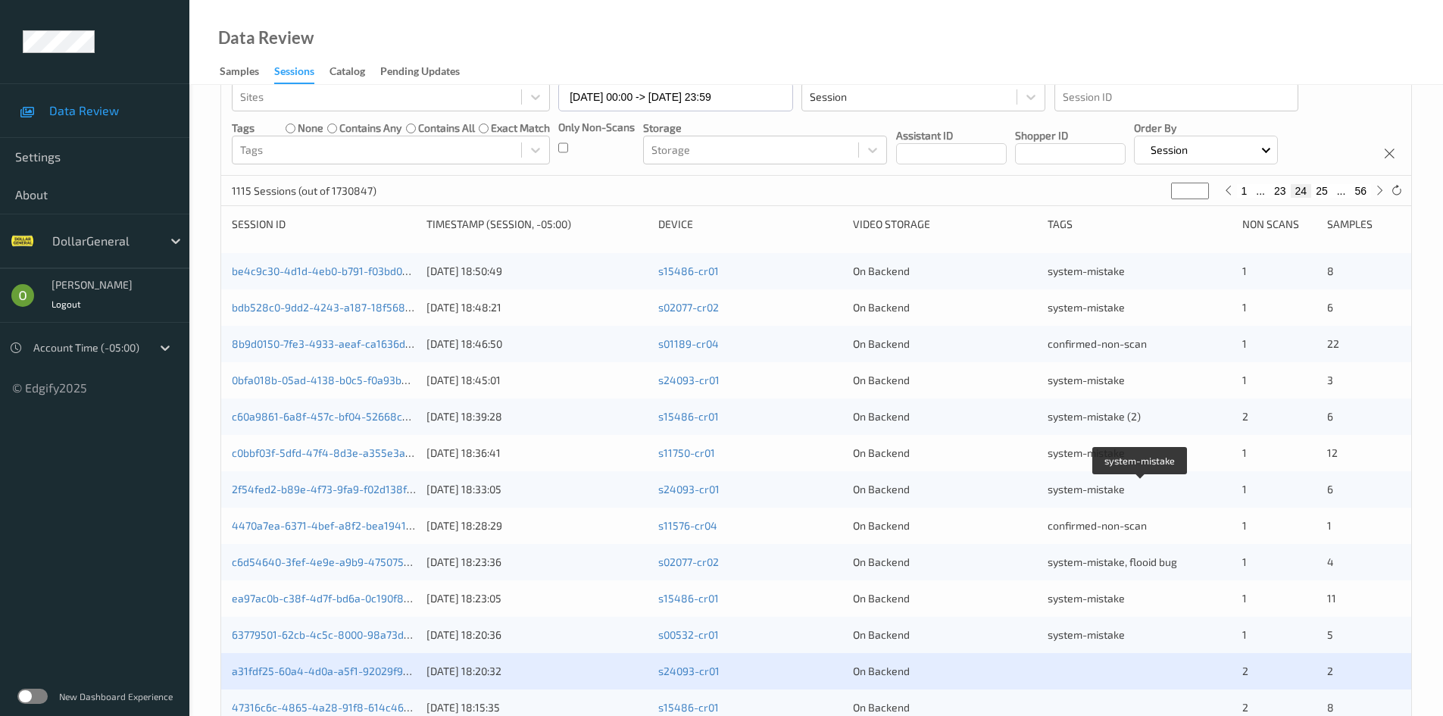
scroll to position [45, 0]
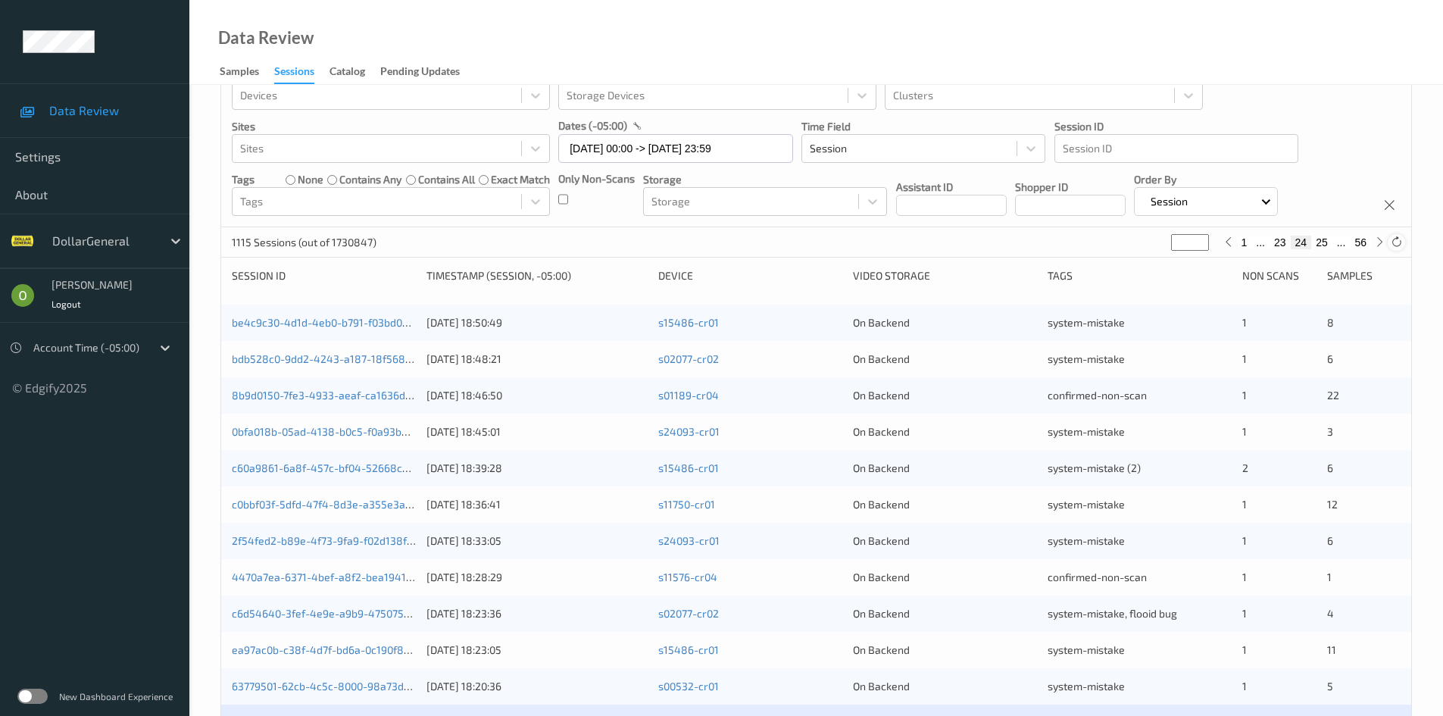
click at [1403, 245] on div at bounding box center [1396, 242] width 17 height 17
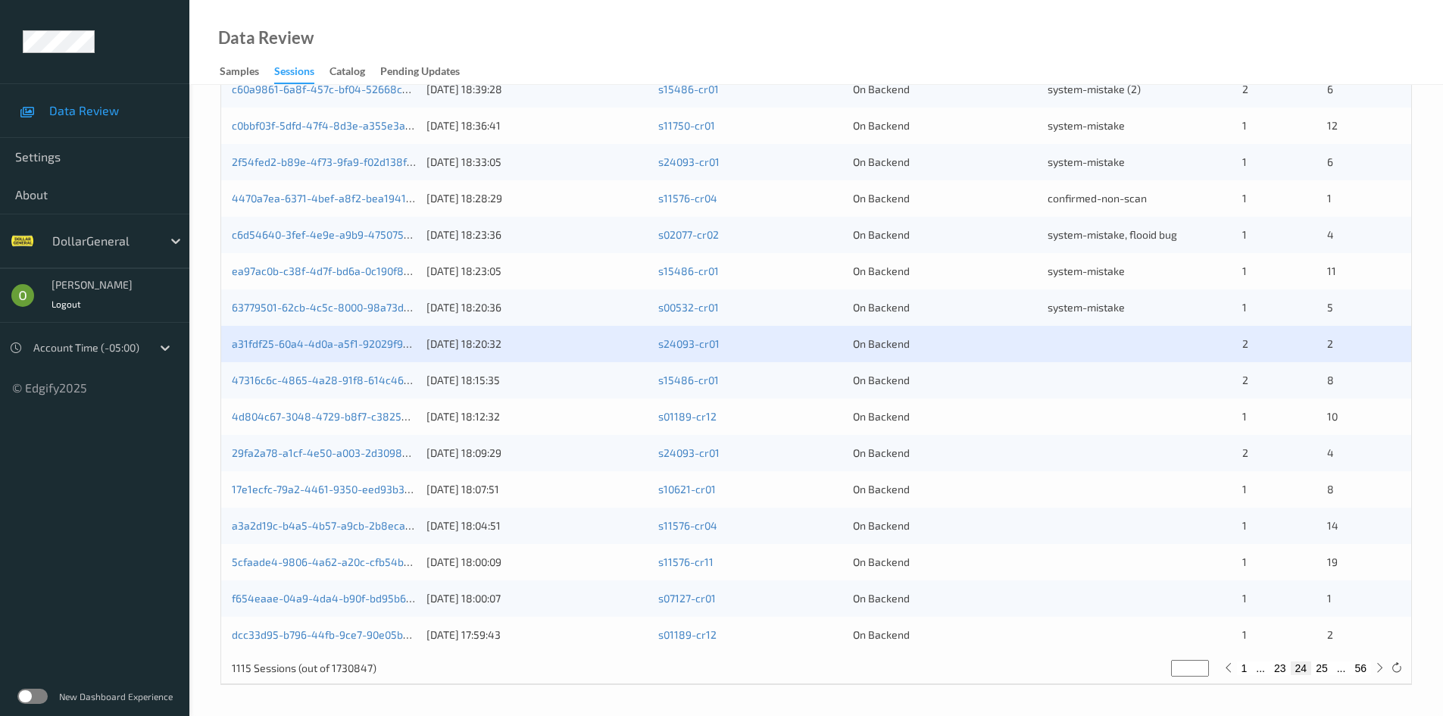
click at [1100, 348] on div at bounding box center [1139, 343] width 184 height 15
click at [310, 345] on link "a31fdf25-60a4-4d0a-a5f1-92029f992f5b" at bounding box center [331, 343] width 199 height 13
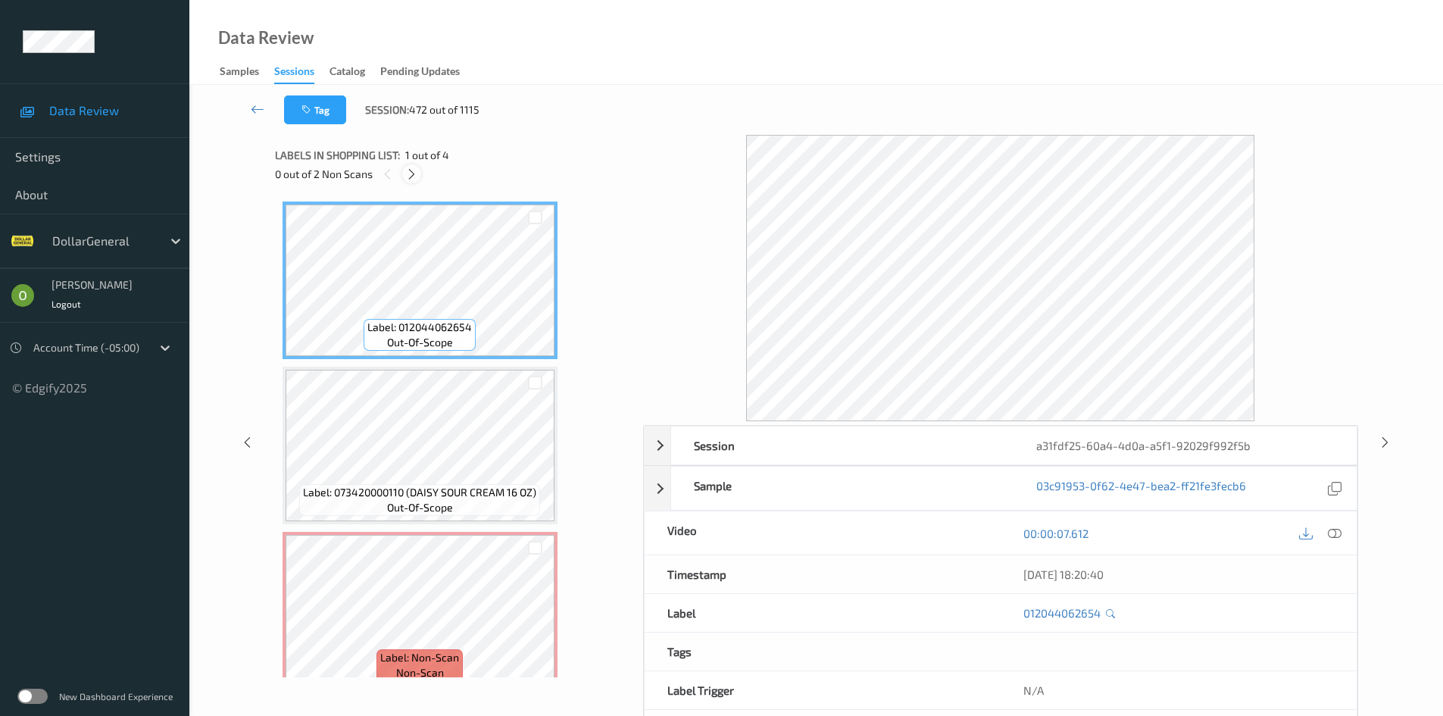
click at [413, 176] on icon at bounding box center [411, 174] width 13 height 14
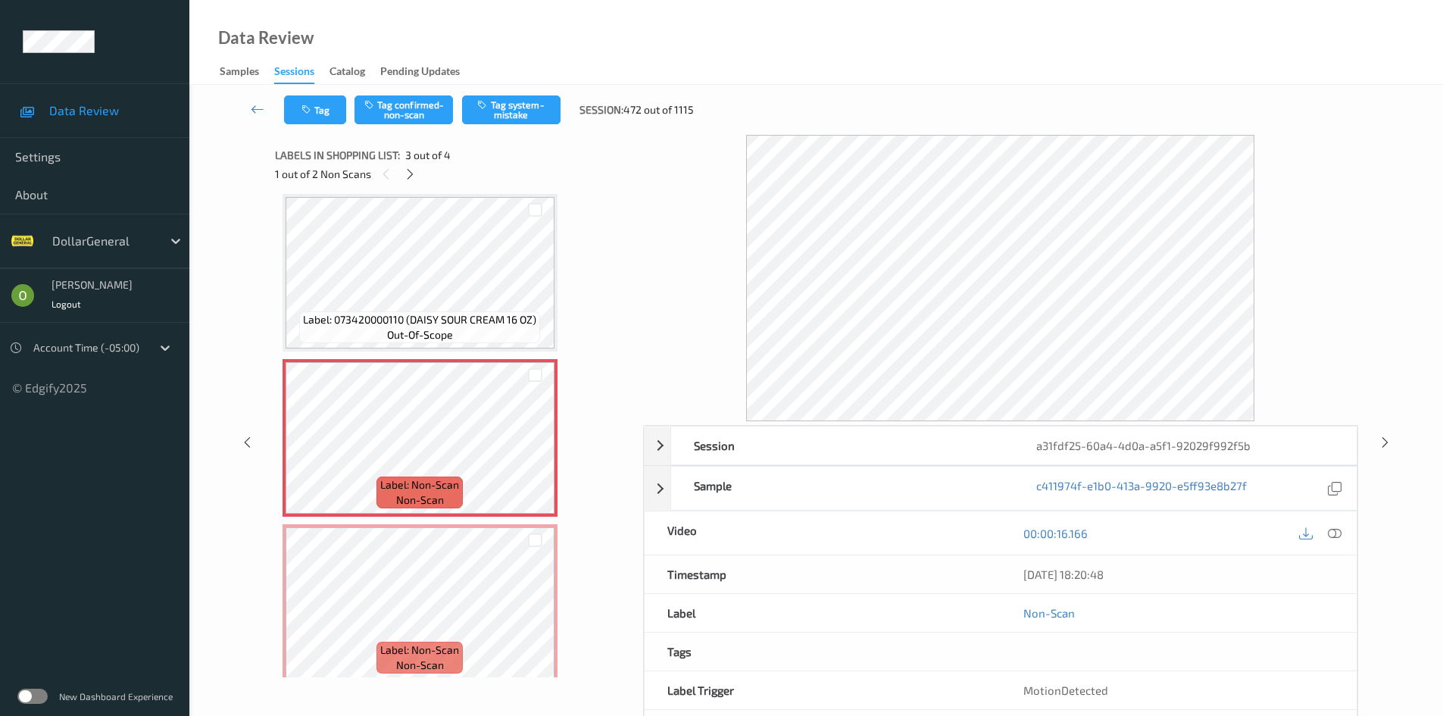
click at [1333, 535] on icon at bounding box center [1335, 533] width 14 height 14
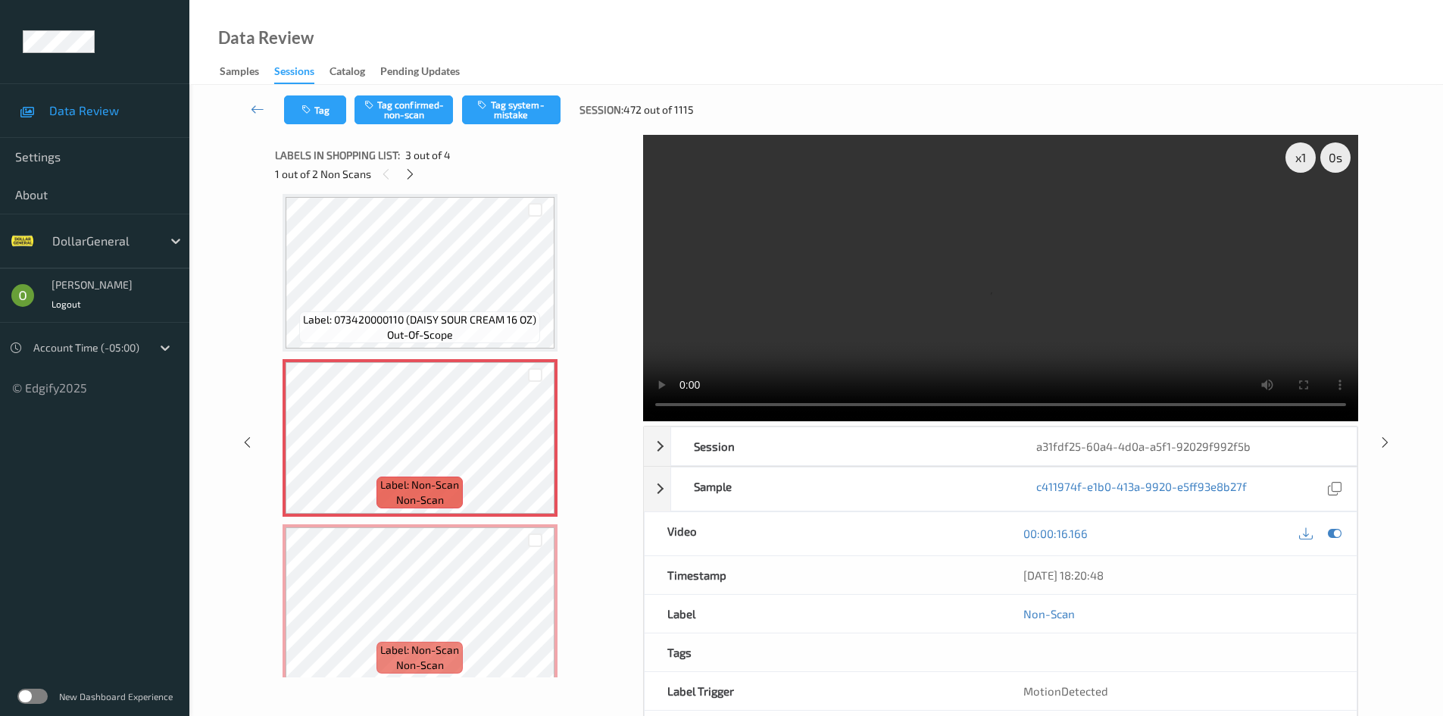
click at [781, 248] on video at bounding box center [1000, 278] width 715 height 286
click at [891, 254] on video at bounding box center [1000, 278] width 715 height 286
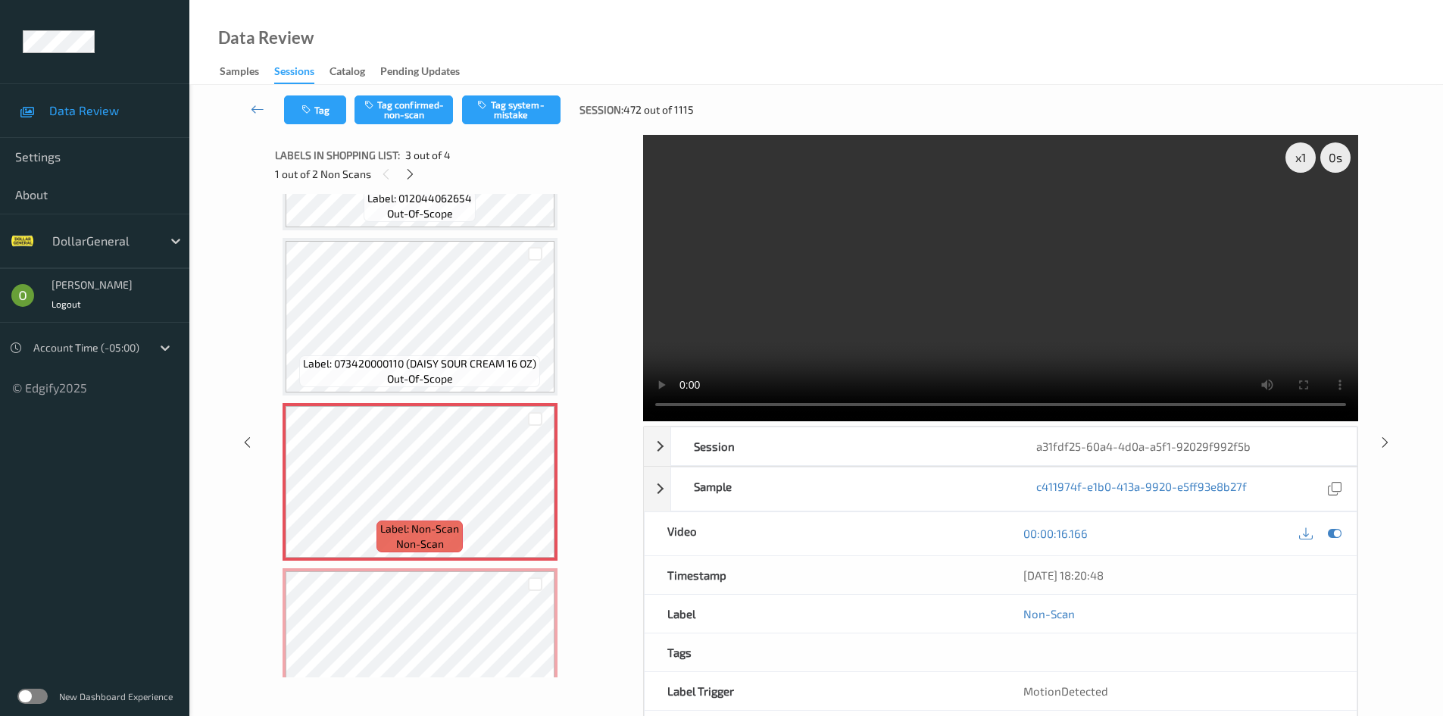
scroll to position [0, 0]
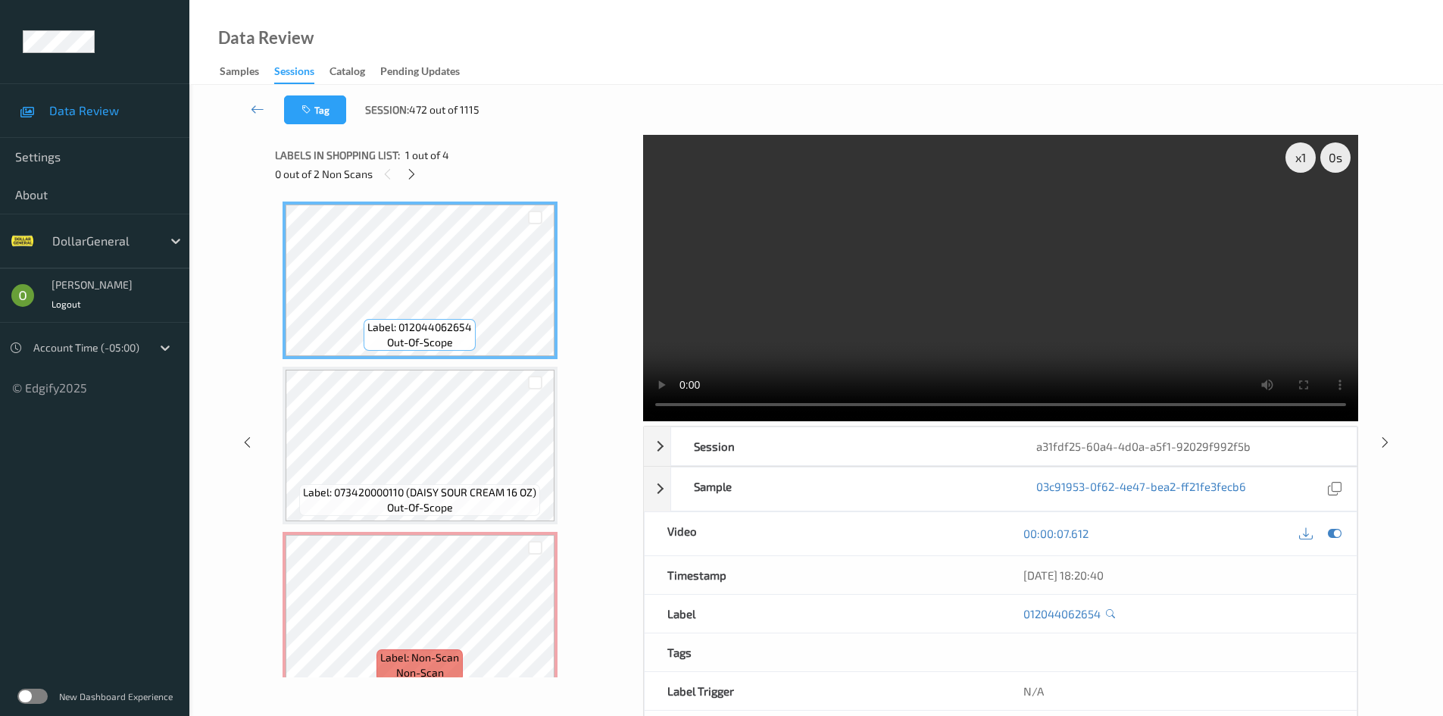
click at [1044, 272] on video at bounding box center [1000, 278] width 715 height 286
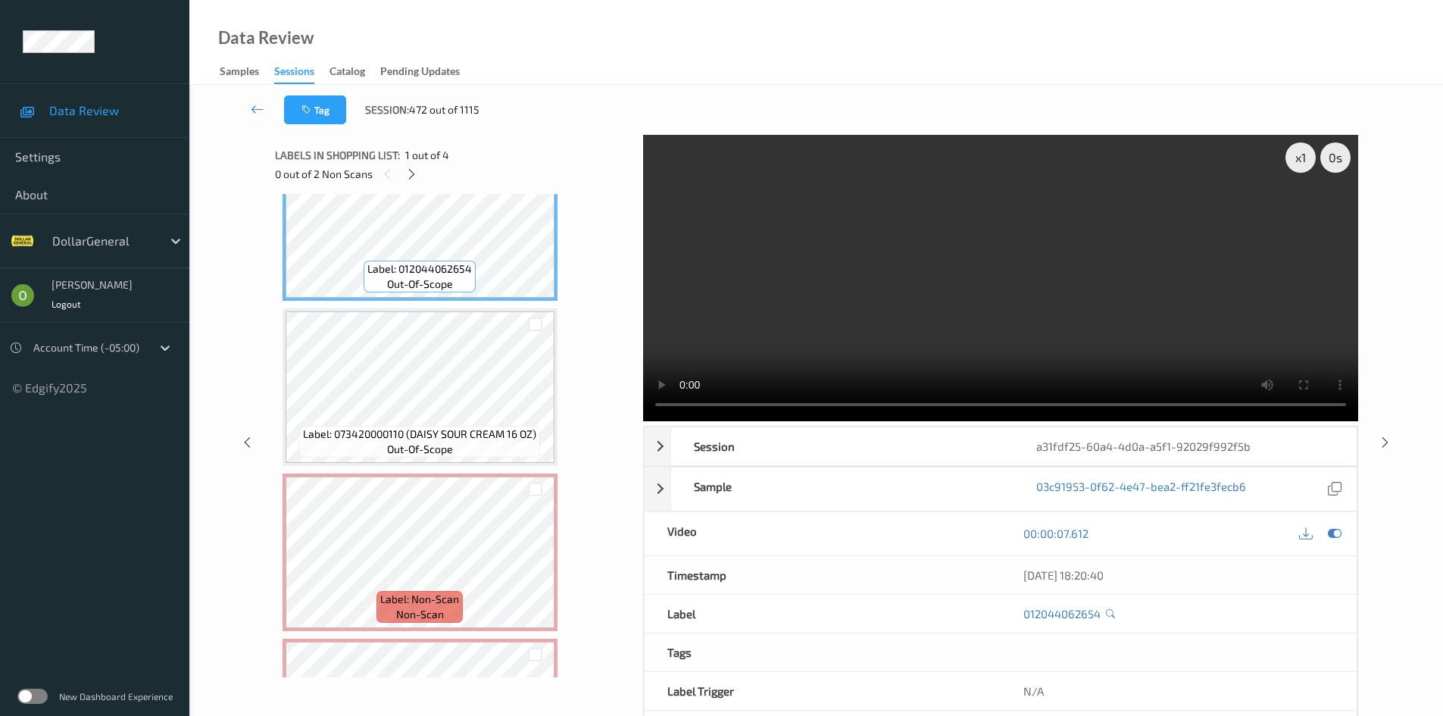
scroll to position [151, 0]
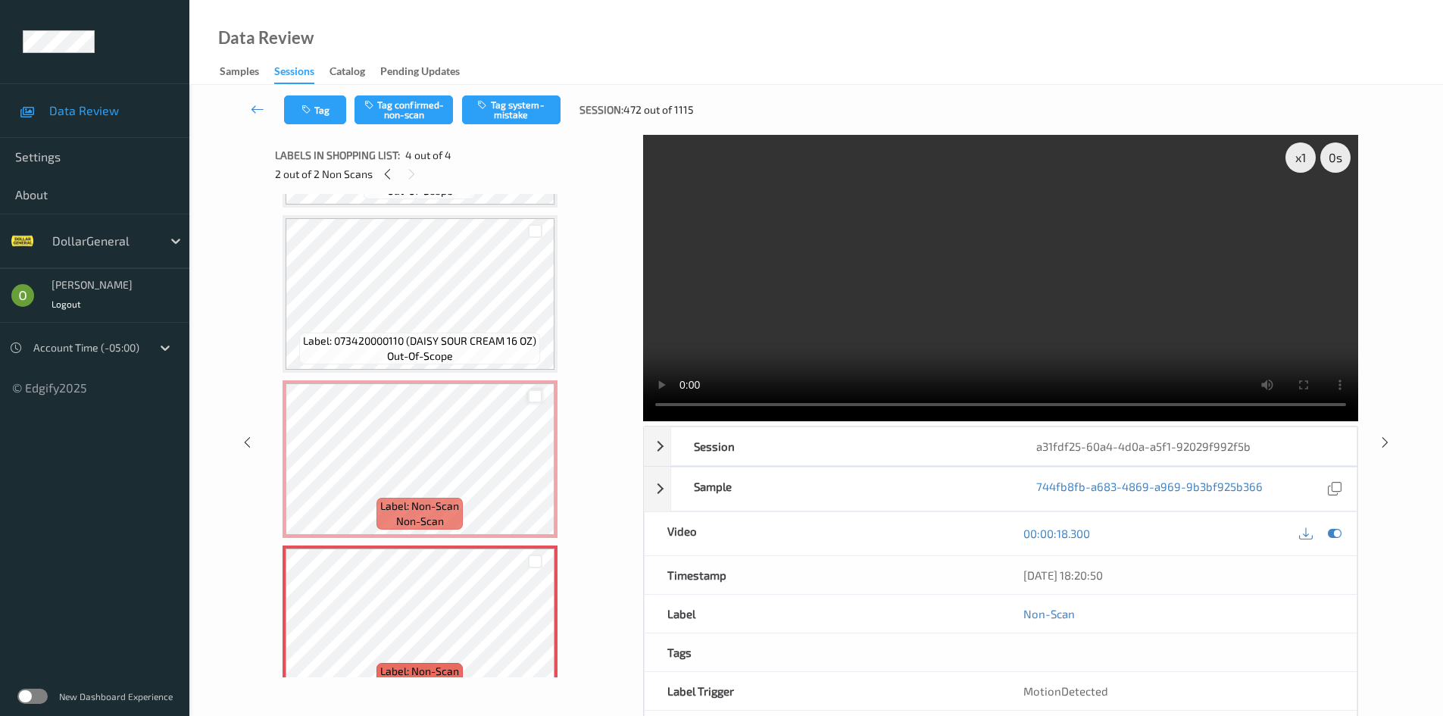
click at [533, 398] on div at bounding box center [535, 396] width 14 height 14
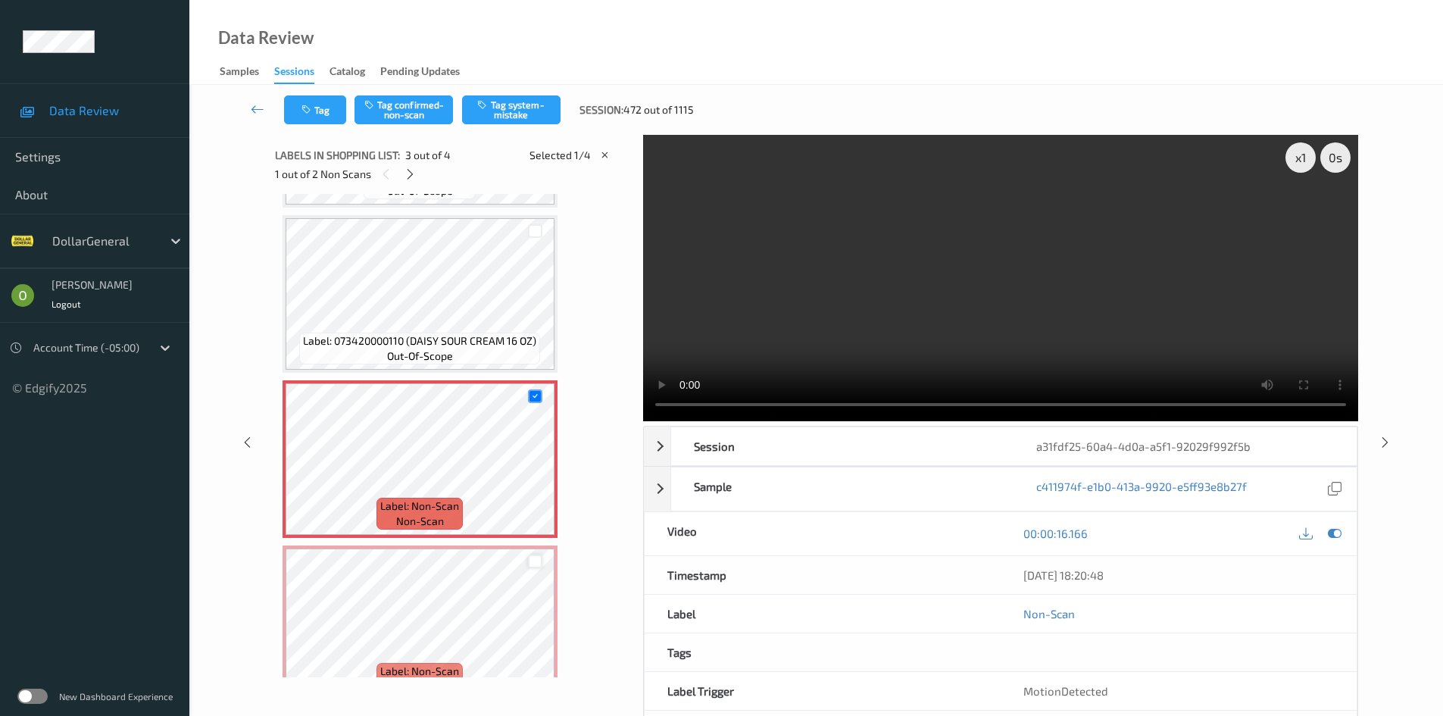
click at [533, 560] on div at bounding box center [535, 561] width 14 height 14
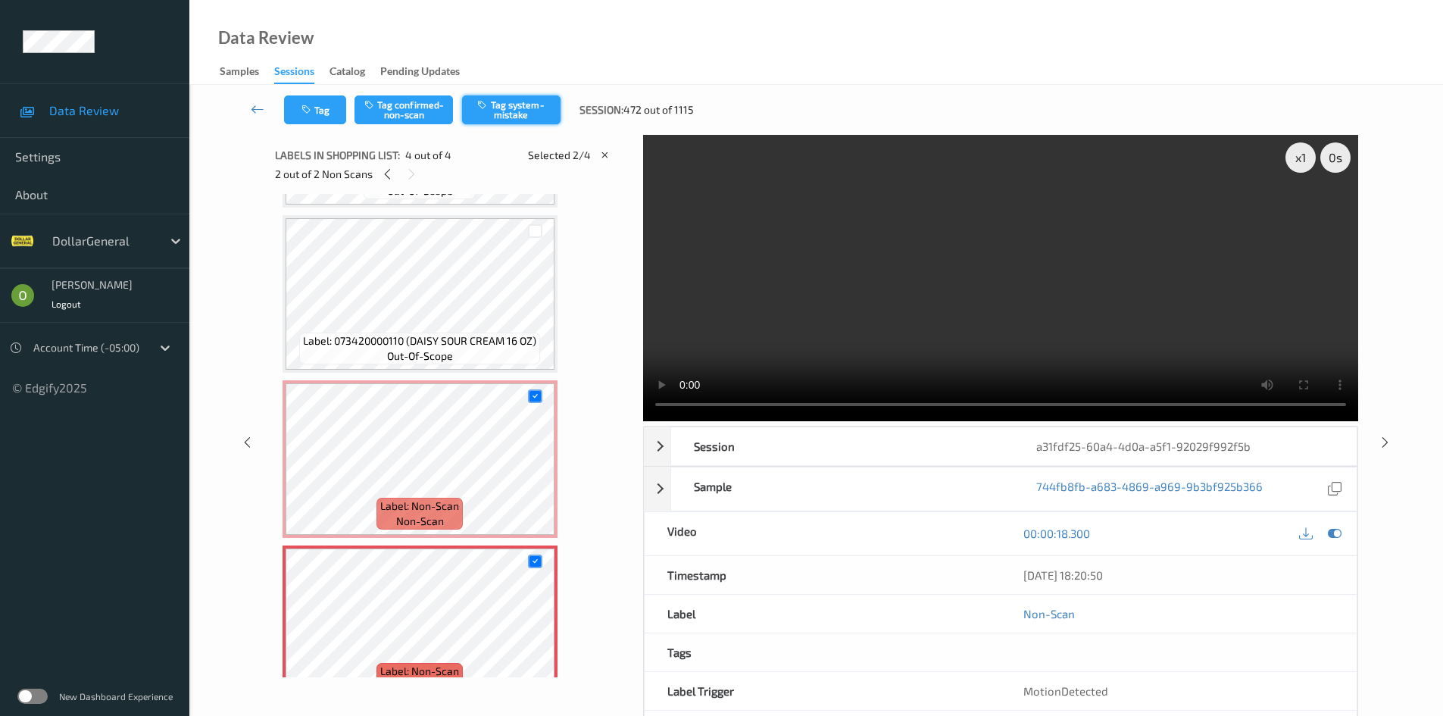
click at [510, 116] on button "Tag system-mistake" at bounding box center [511, 109] width 98 height 29
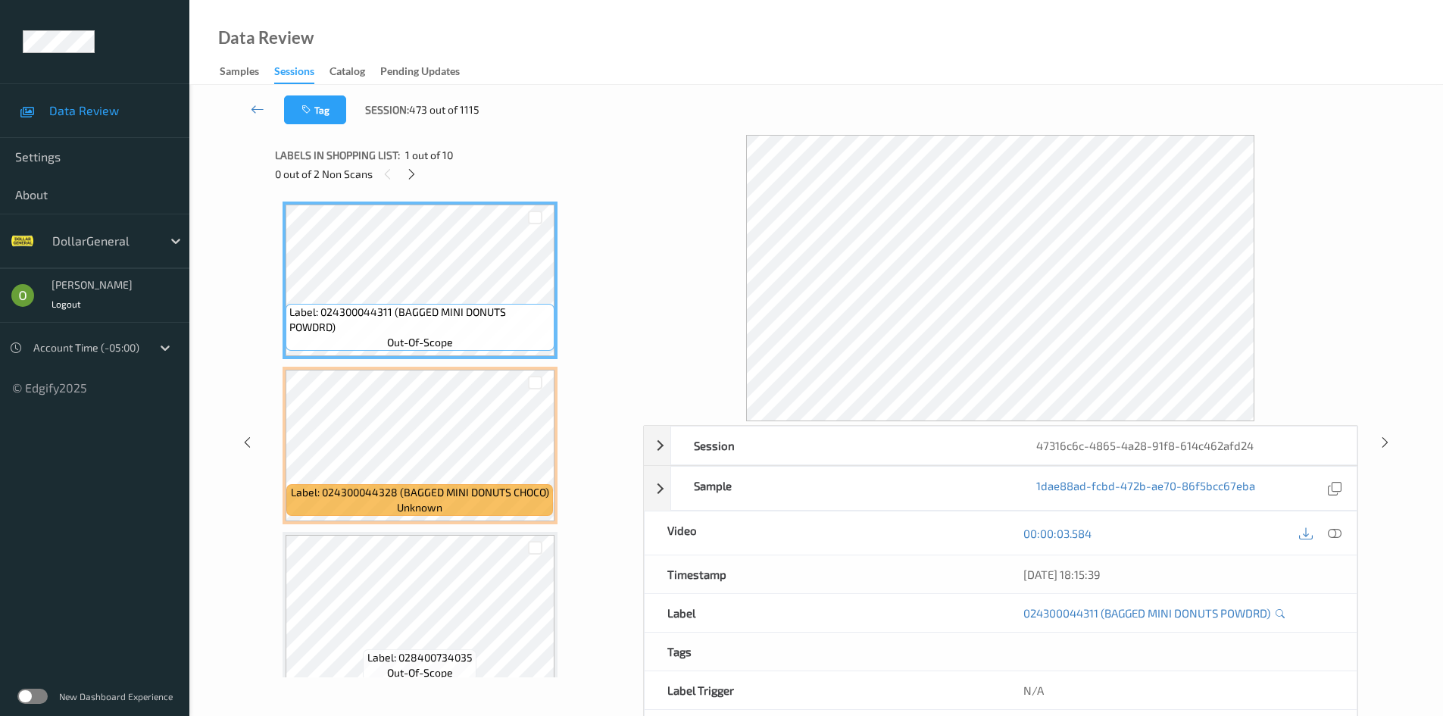
click at [412, 184] on div "Labels in shopping list: 1 out of 10 0 out of 2 Non Scans" at bounding box center [453, 164] width 357 height 59
click at [412, 179] on icon at bounding box center [411, 174] width 13 height 14
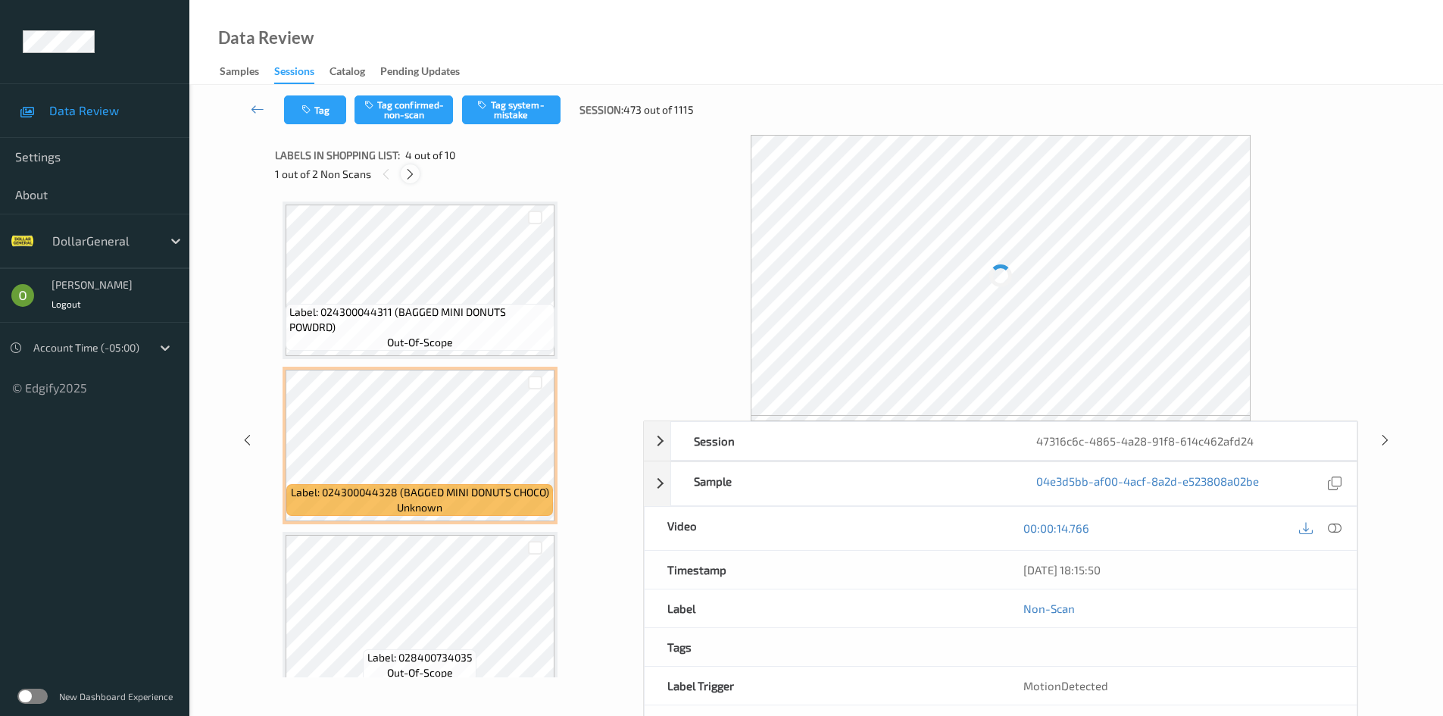
scroll to position [338, 0]
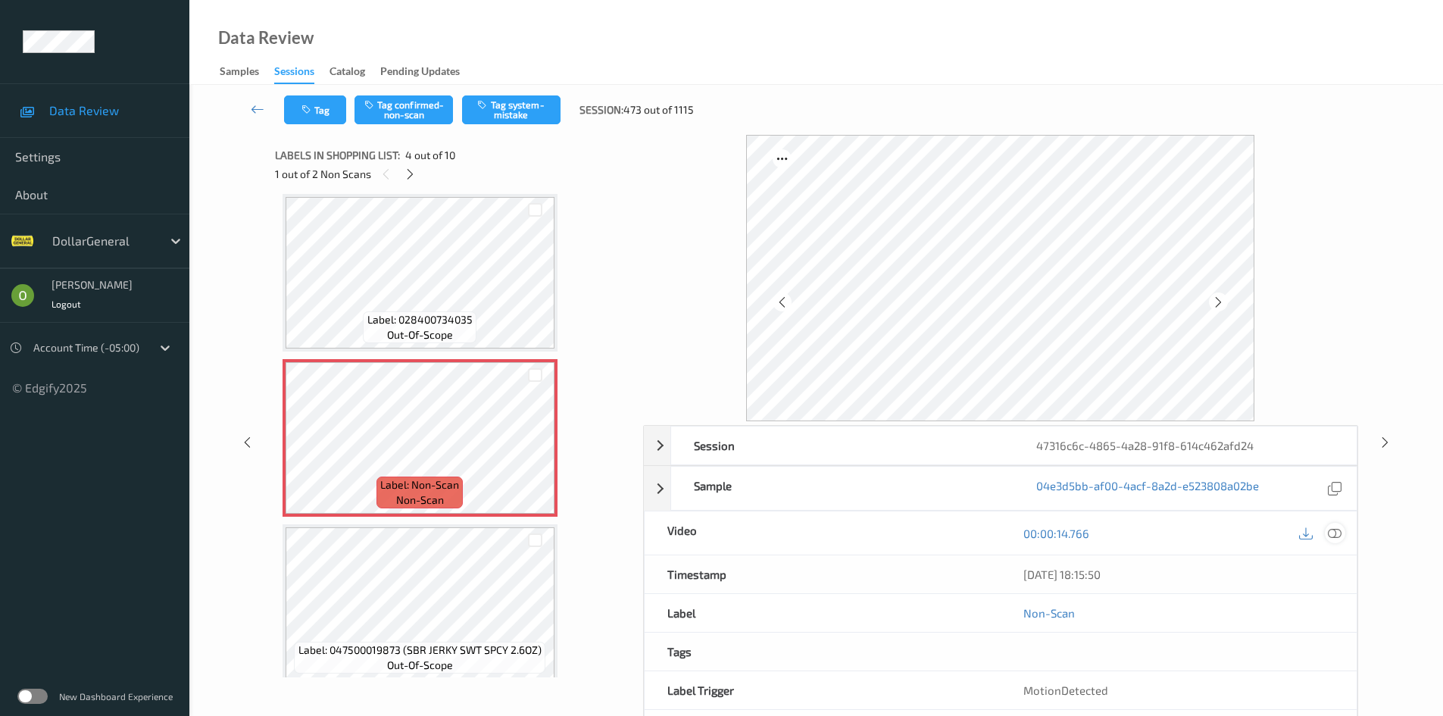
click at [1338, 528] on icon at bounding box center [1335, 533] width 14 height 14
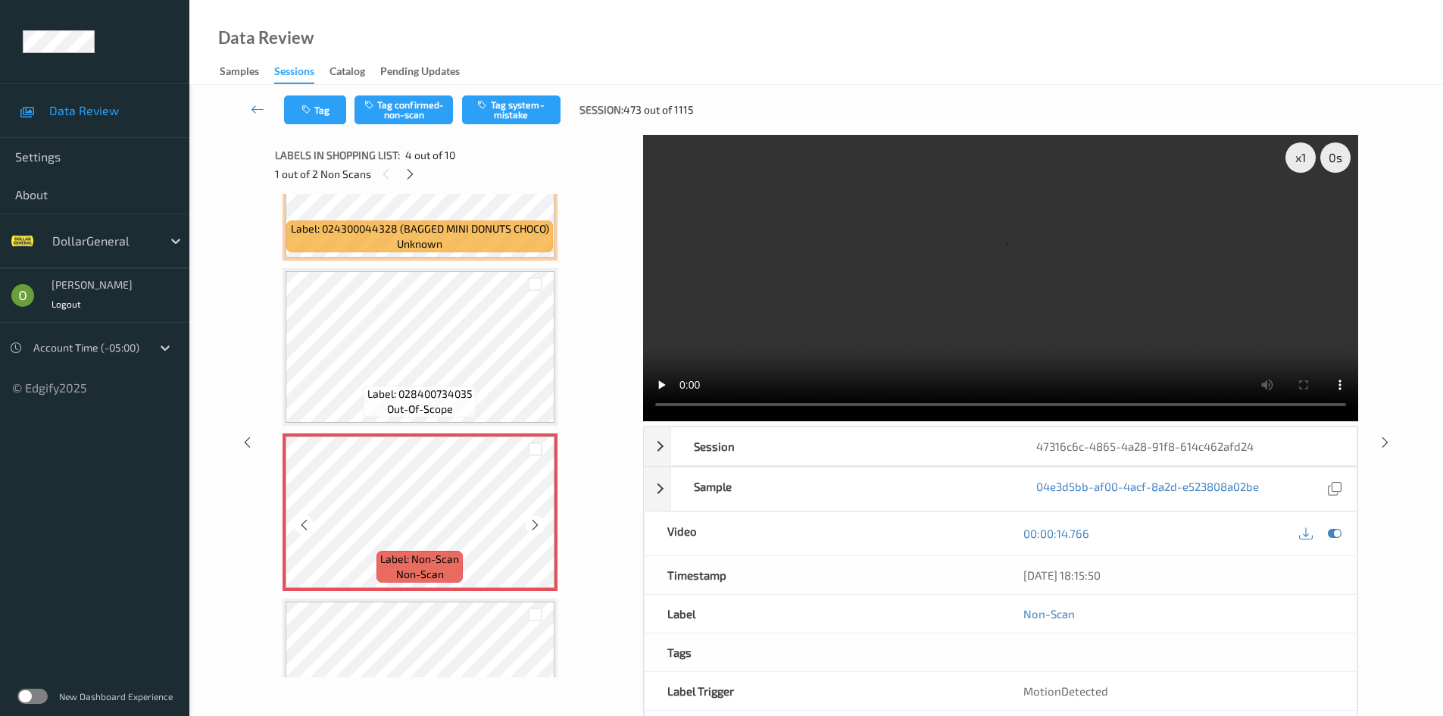
scroll to position [262, 0]
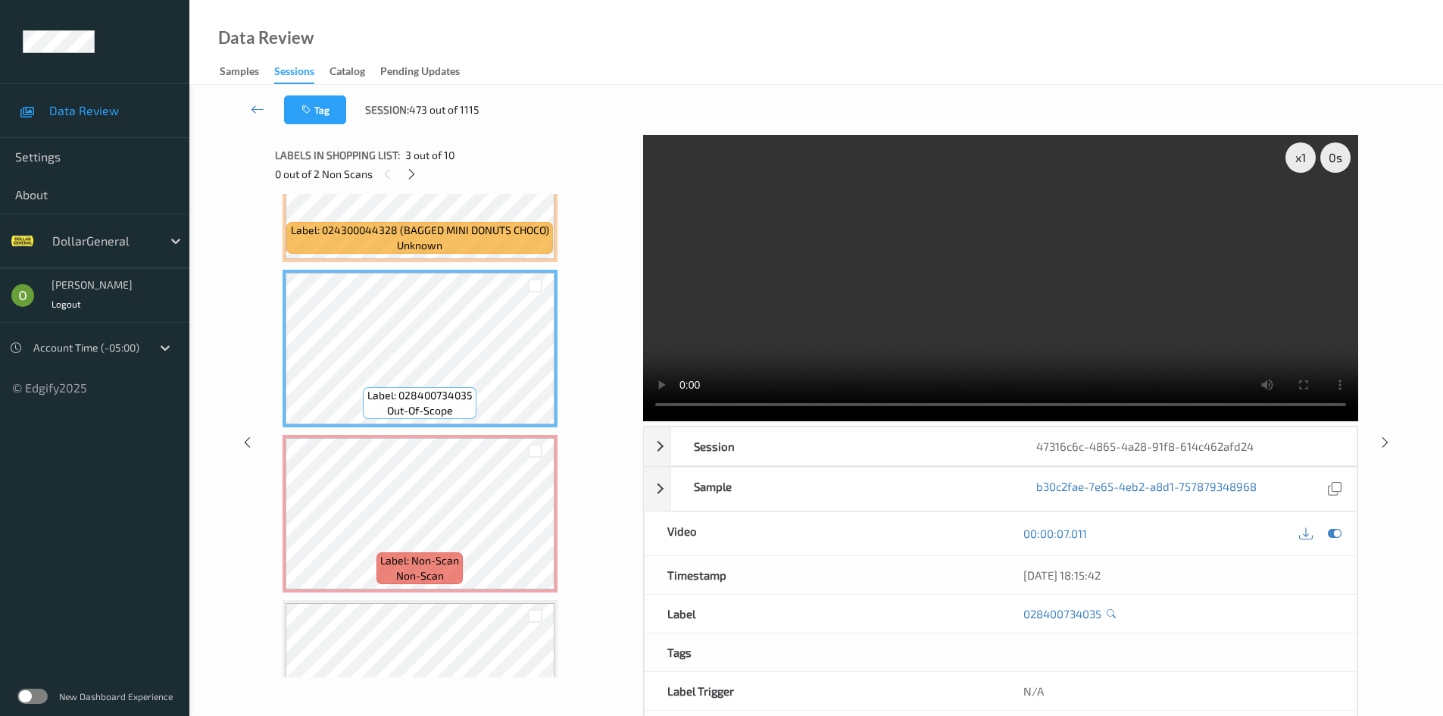
click at [782, 283] on video at bounding box center [1000, 278] width 715 height 286
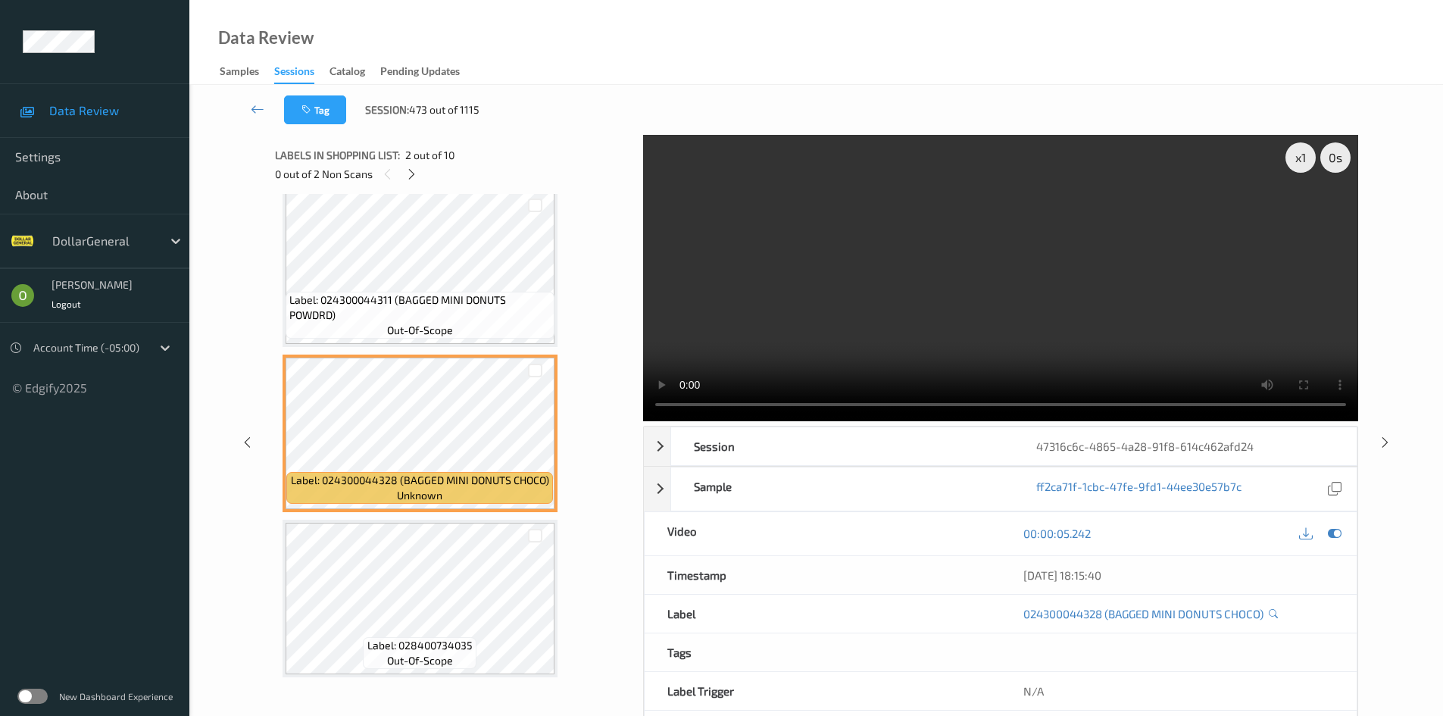
scroll to position [0, 0]
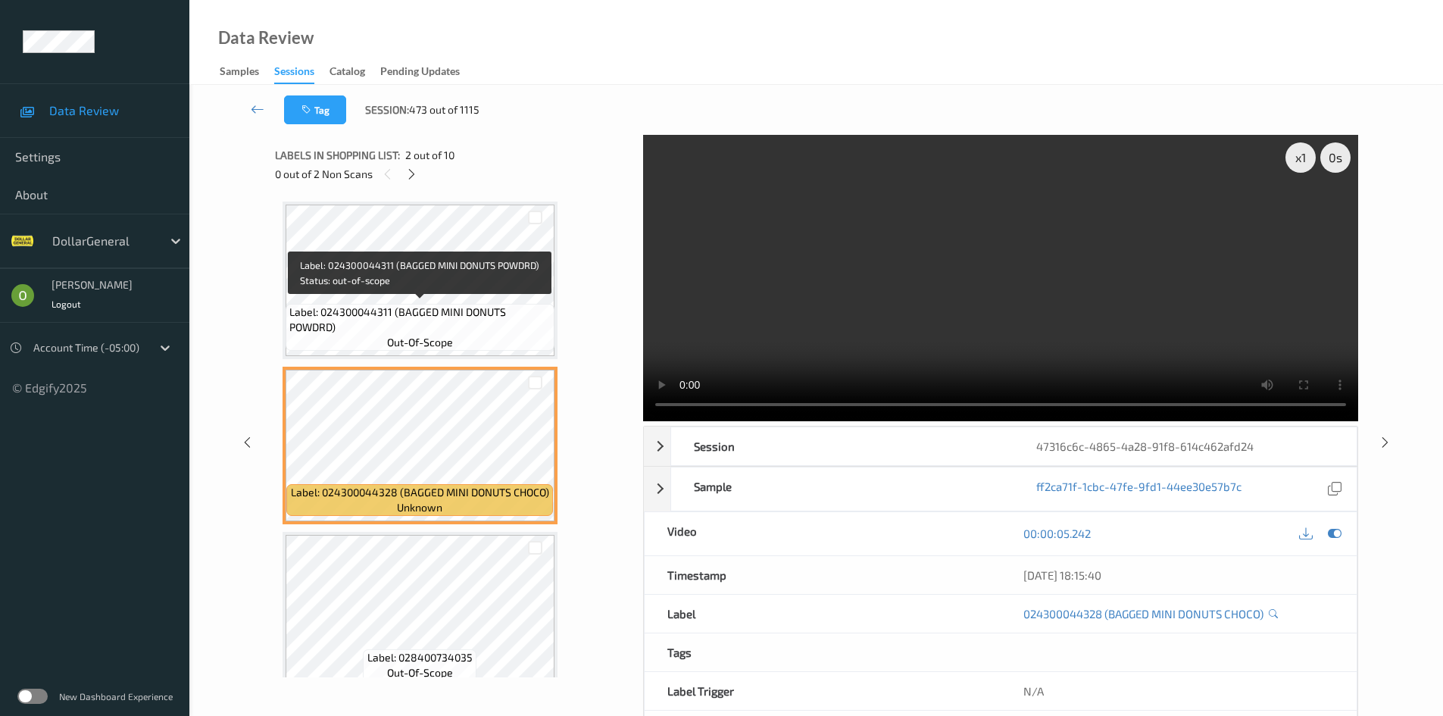
click at [458, 313] on span "Label: 024300044311 (BAGGED MINI DONUTS POWDRD)" at bounding box center [419, 319] width 261 height 30
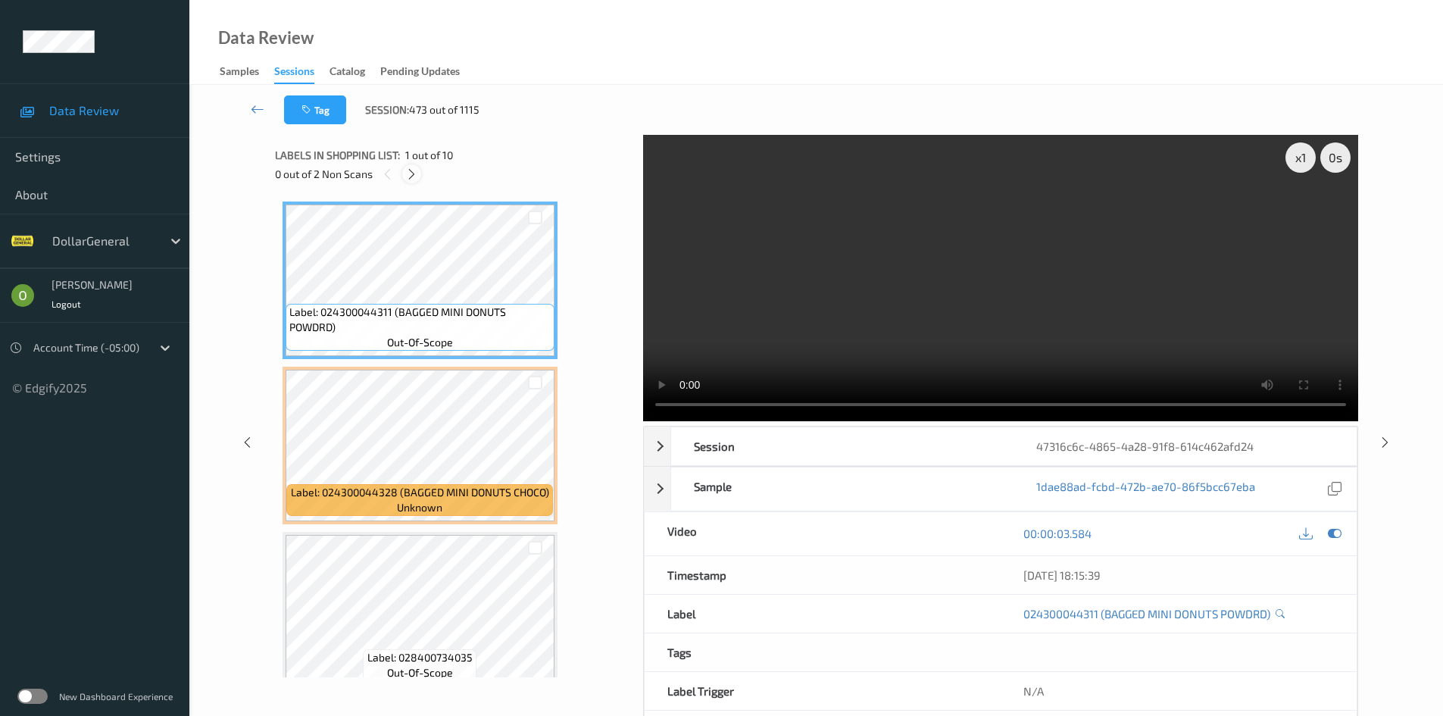
click at [411, 174] on icon at bounding box center [411, 174] width 13 height 14
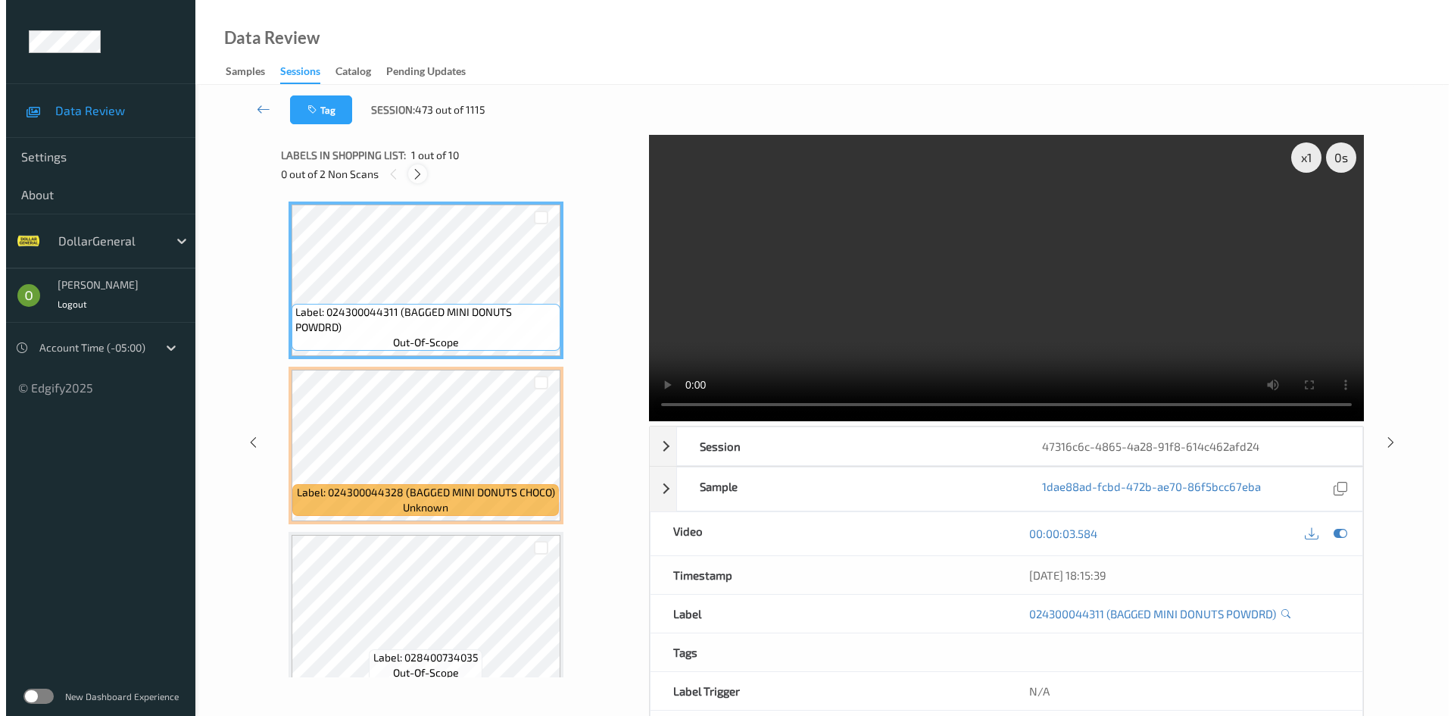
scroll to position [338, 0]
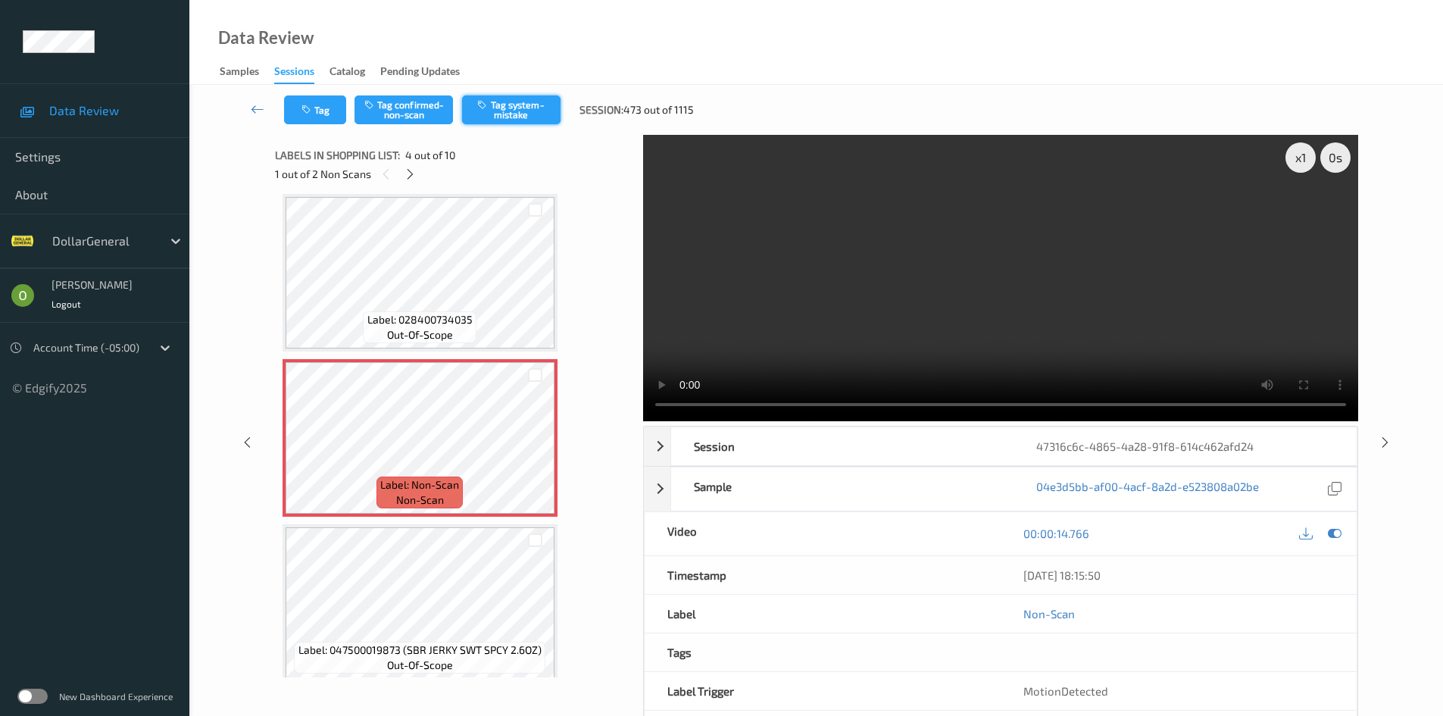
click at [491, 108] on button "Tag system-mistake" at bounding box center [511, 109] width 98 height 29
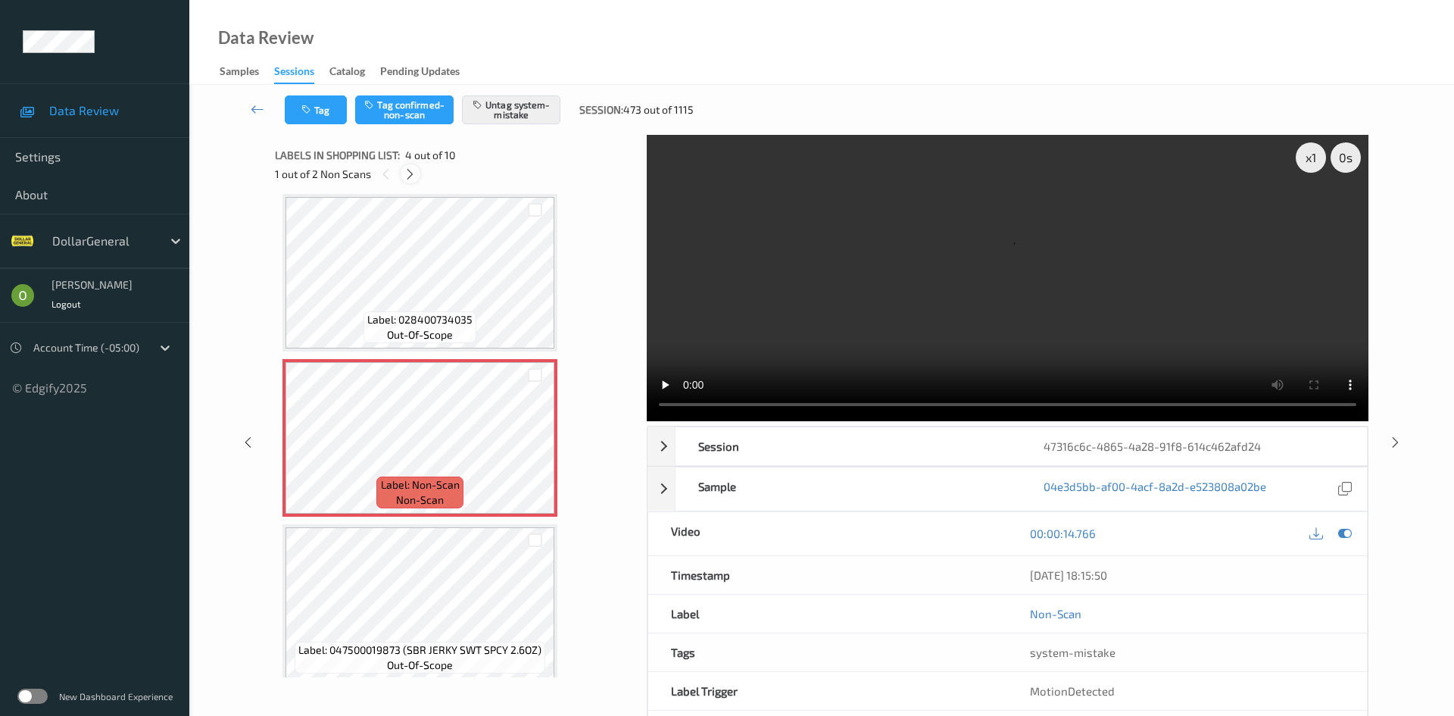
click at [413, 176] on icon at bounding box center [410, 174] width 13 height 14
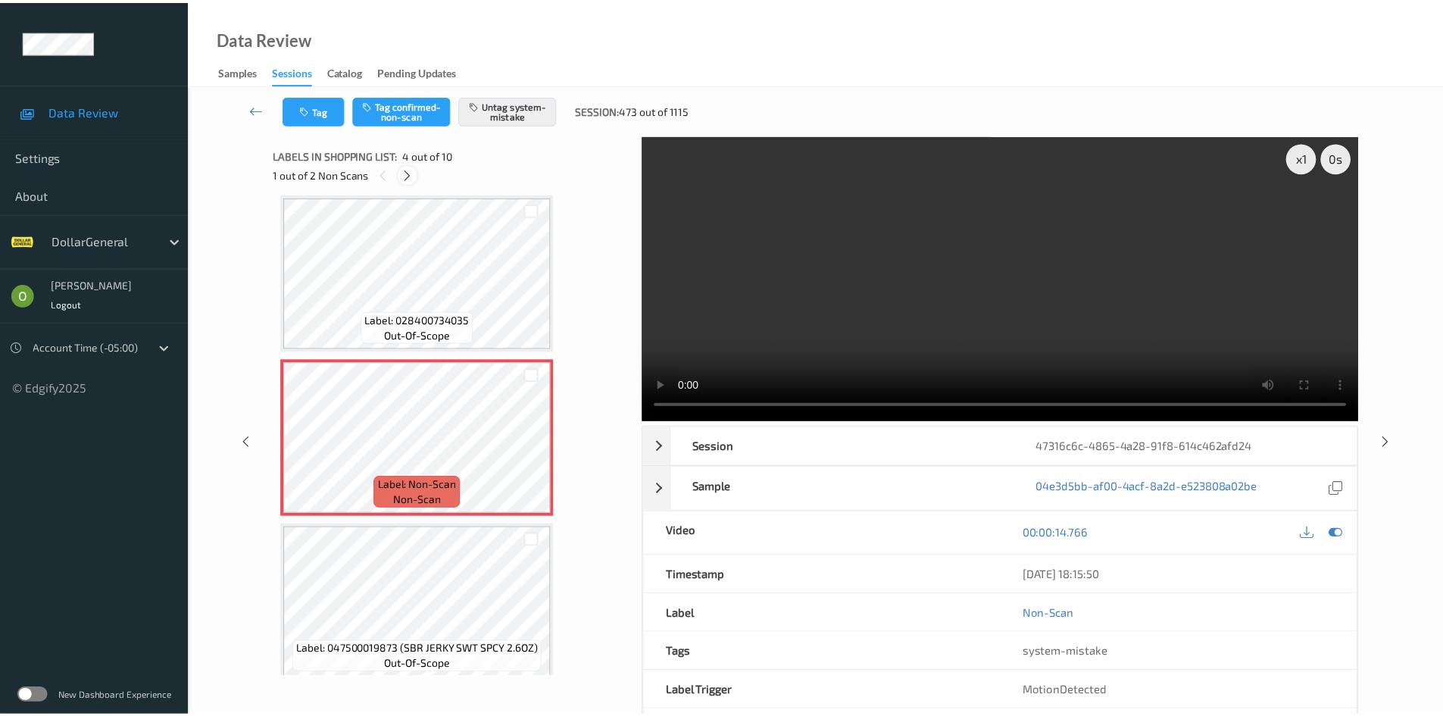
scroll to position [1175, 0]
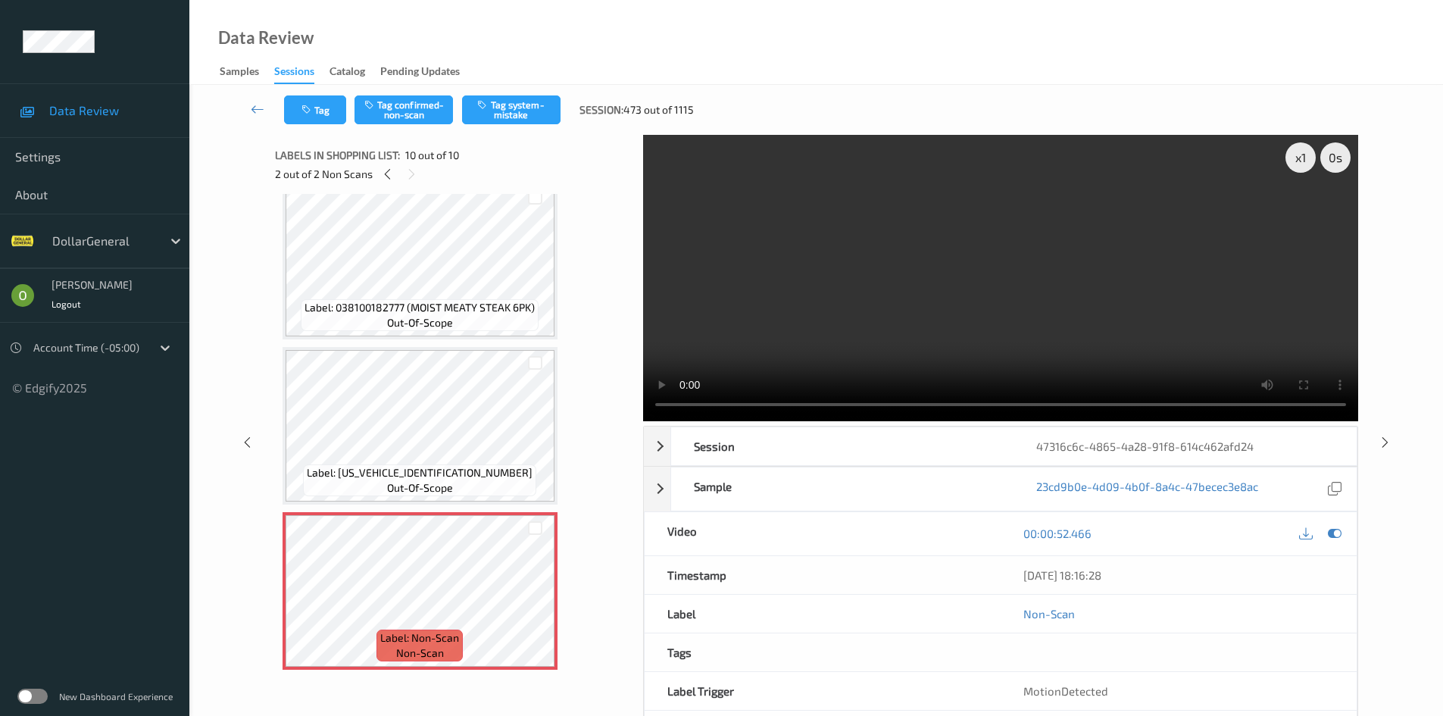
click at [905, 316] on video at bounding box center [1000, 278] width 715 height 286
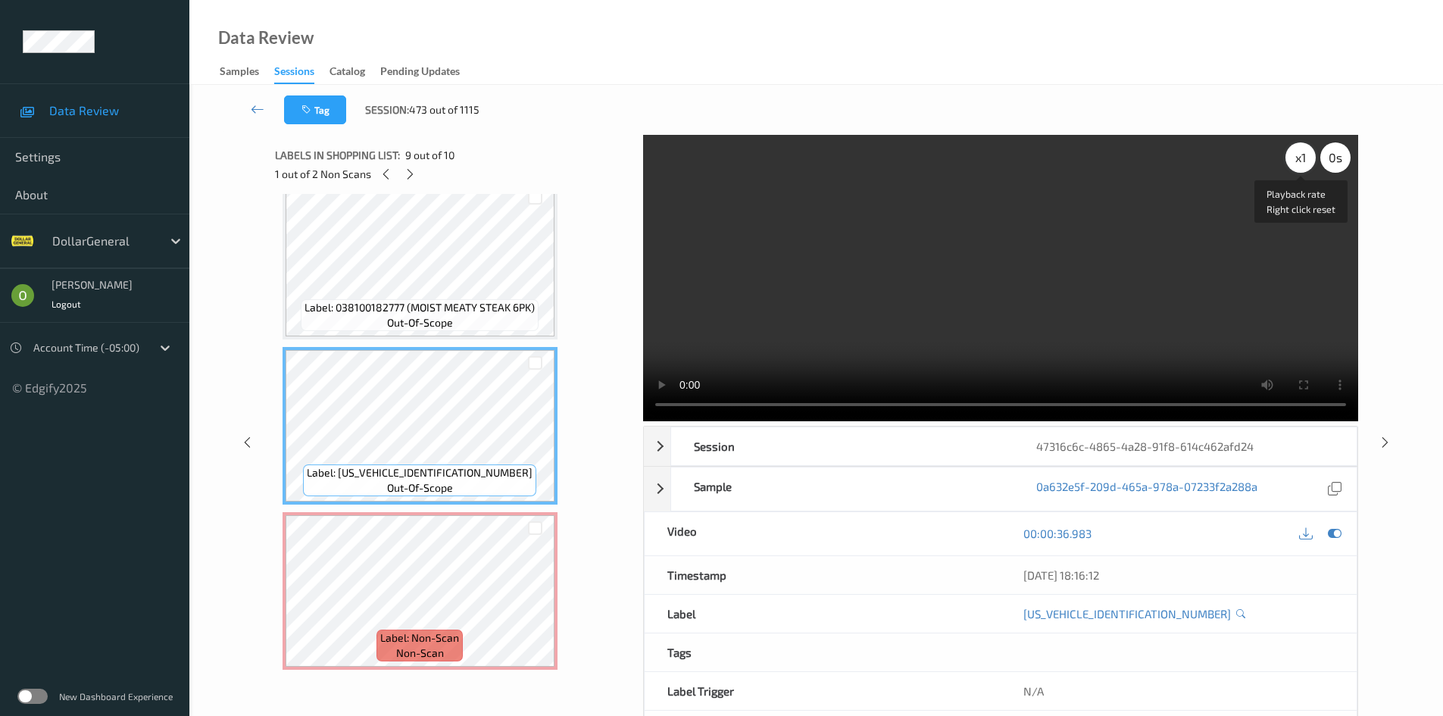
click at [1298, 164] on div "x 1" at bounding box center [1300, 157] width 30 height 30
click at [1298, 164] on div "x 2" at bounding box center [1300, 157] width 30 height 30
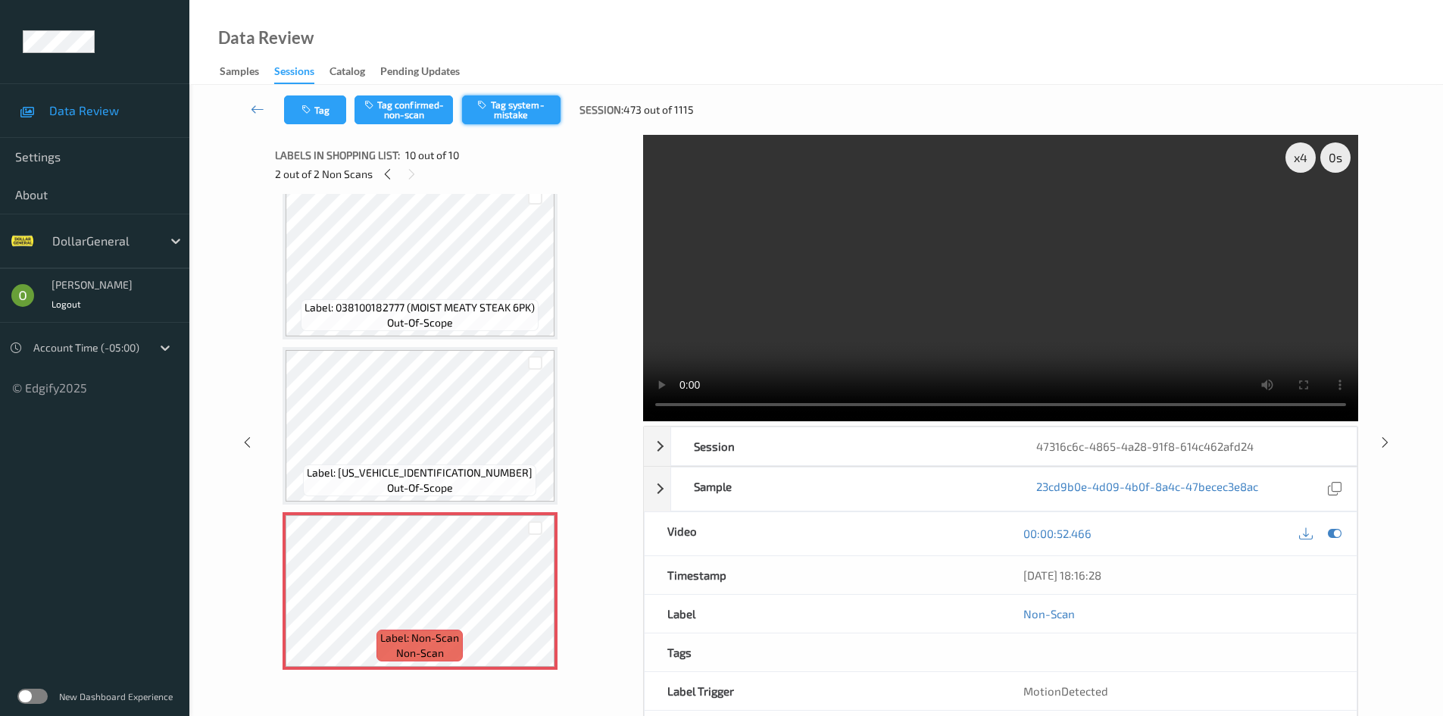
click at [545, 121] on button "Tag system-mistake" at bounding box center [511, 109] width 98 height 29
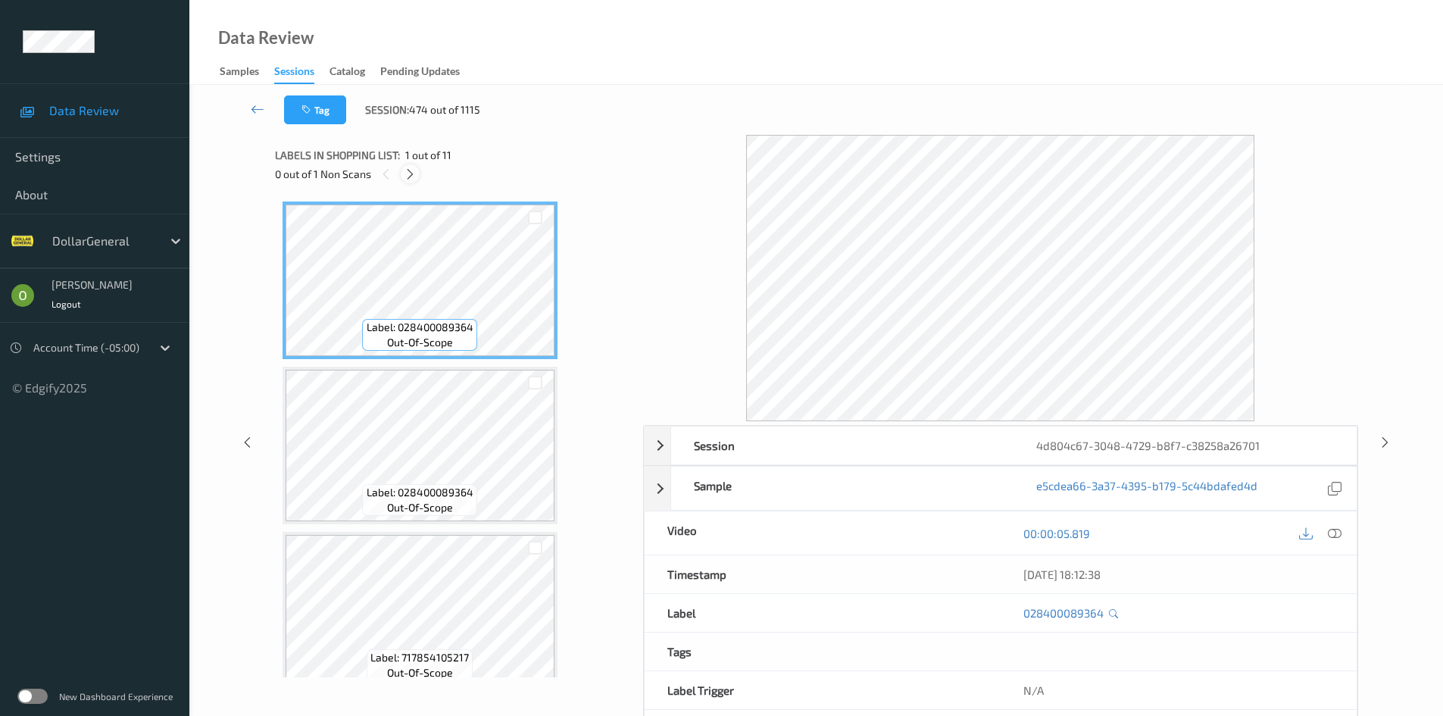
click at [411, 173] on icon at bounding box center [410, 174] width 13 height 14
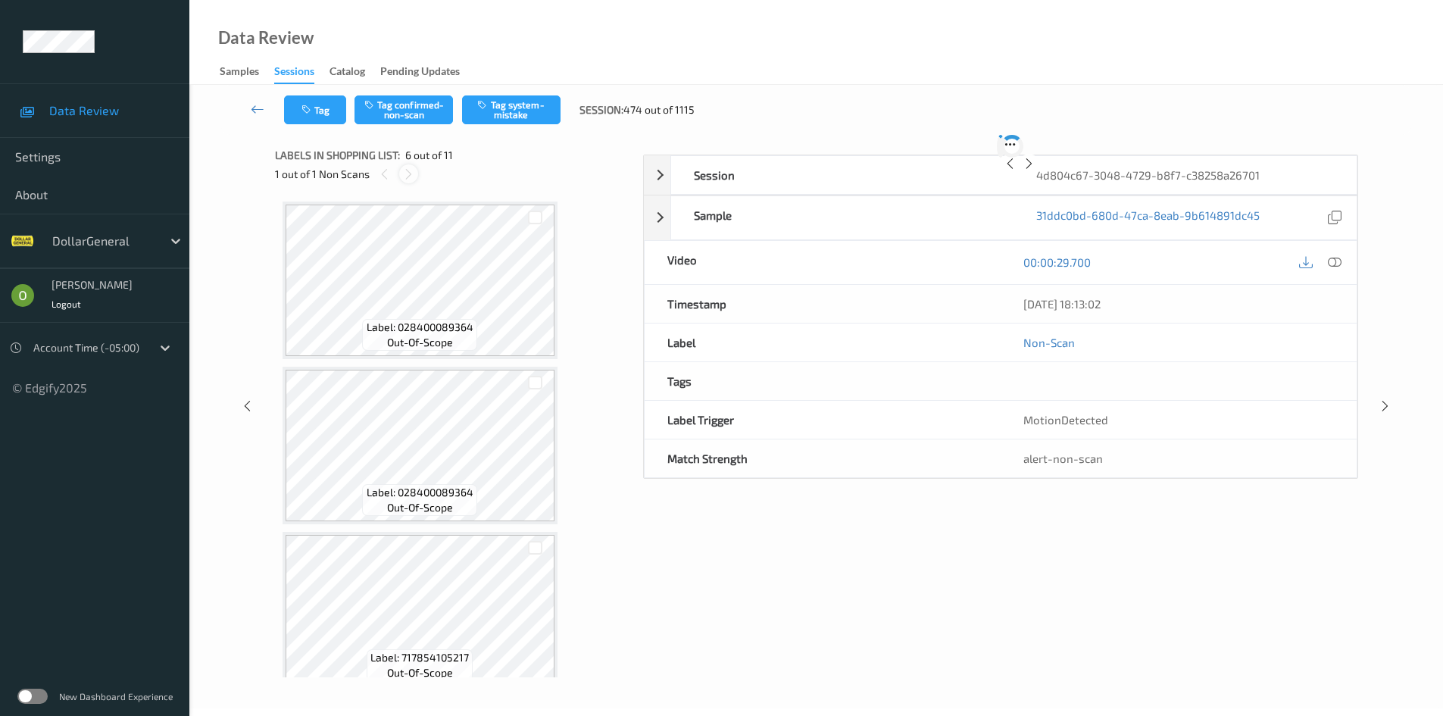
scroll to position [668, 0]
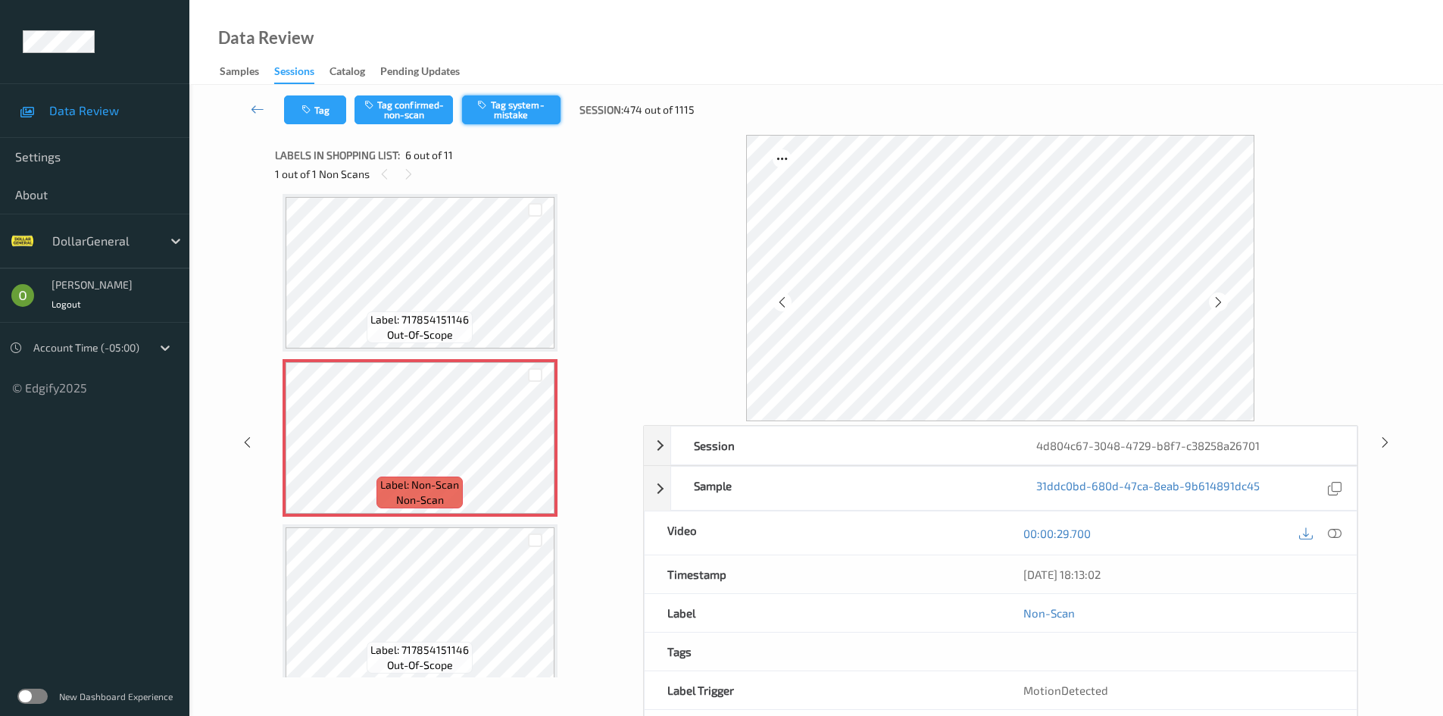
click at [545, 107] on button "Tag system-mistake" at bounding box center [511, 109] width 98 height 29
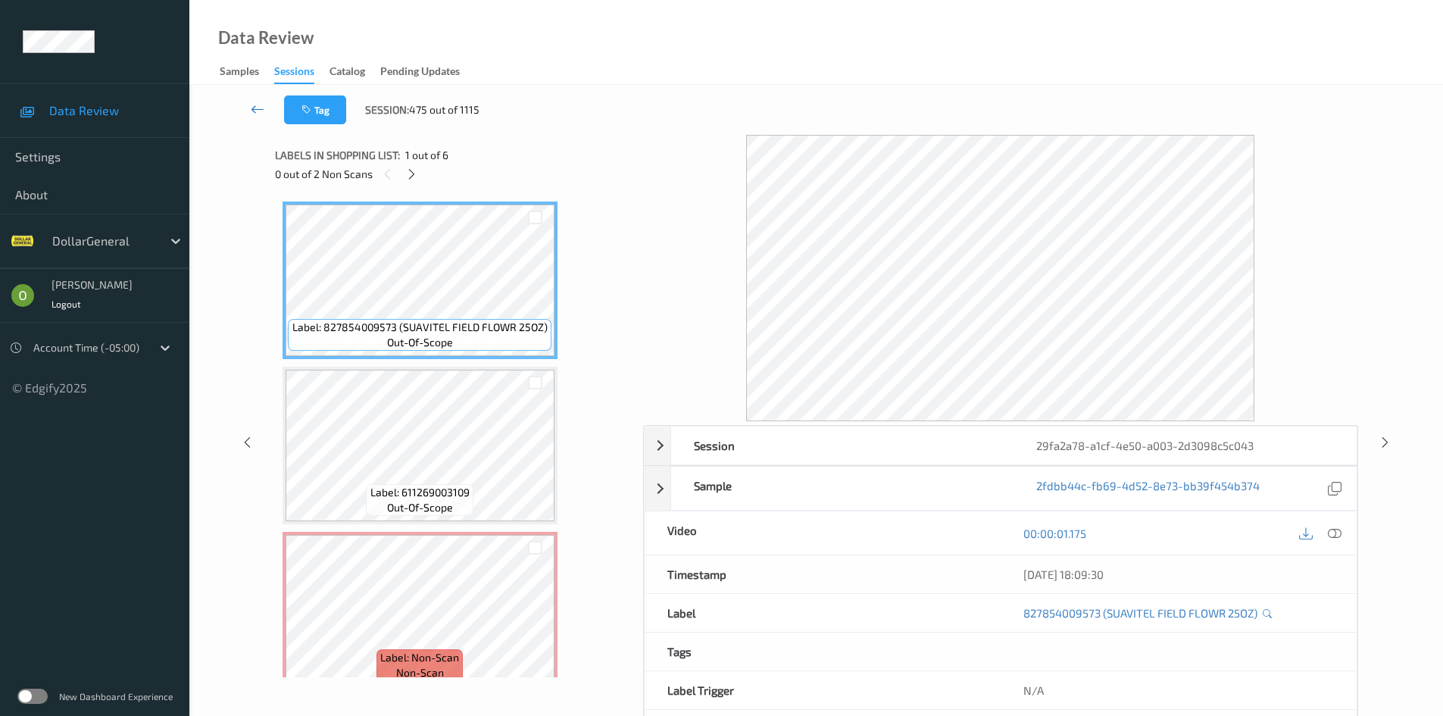
click at [260, 103] on icon at bounding box center [258, 108] width 14 height 15
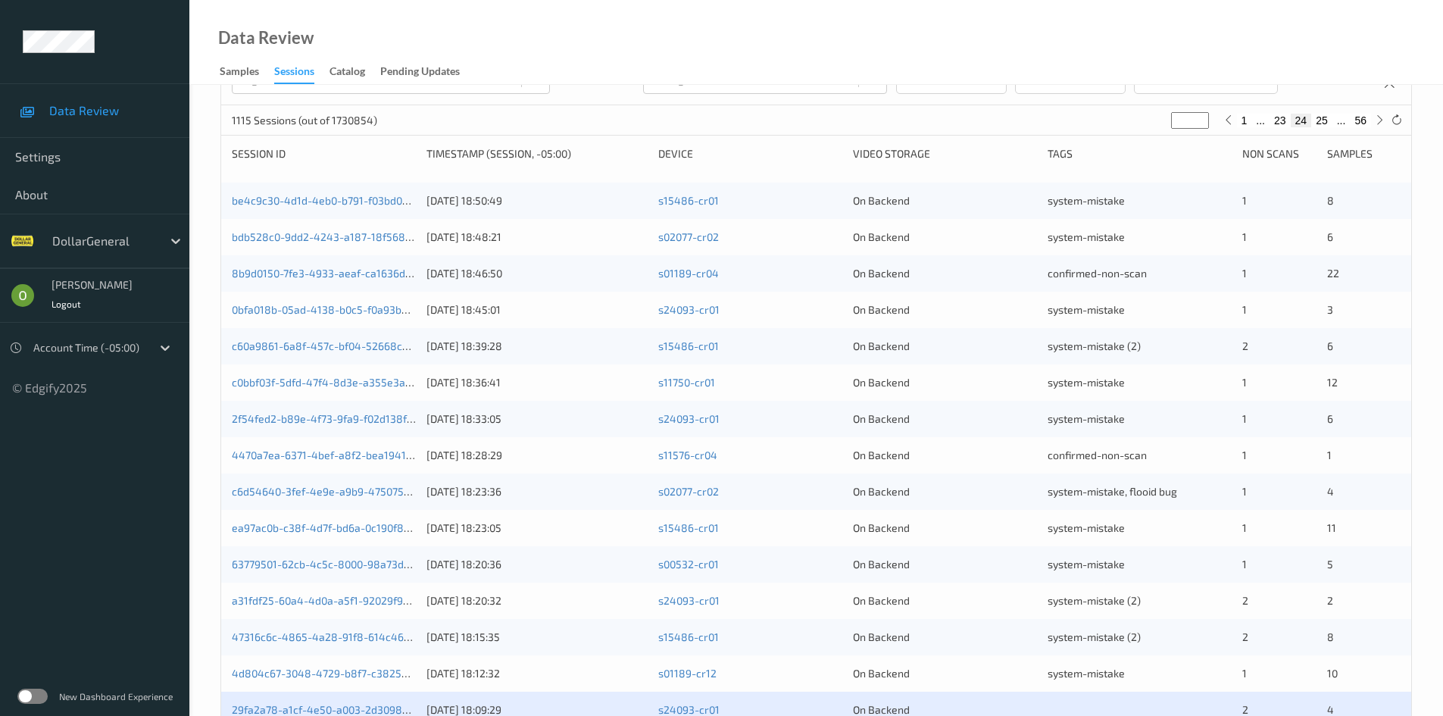
scroll to position [121, 0]
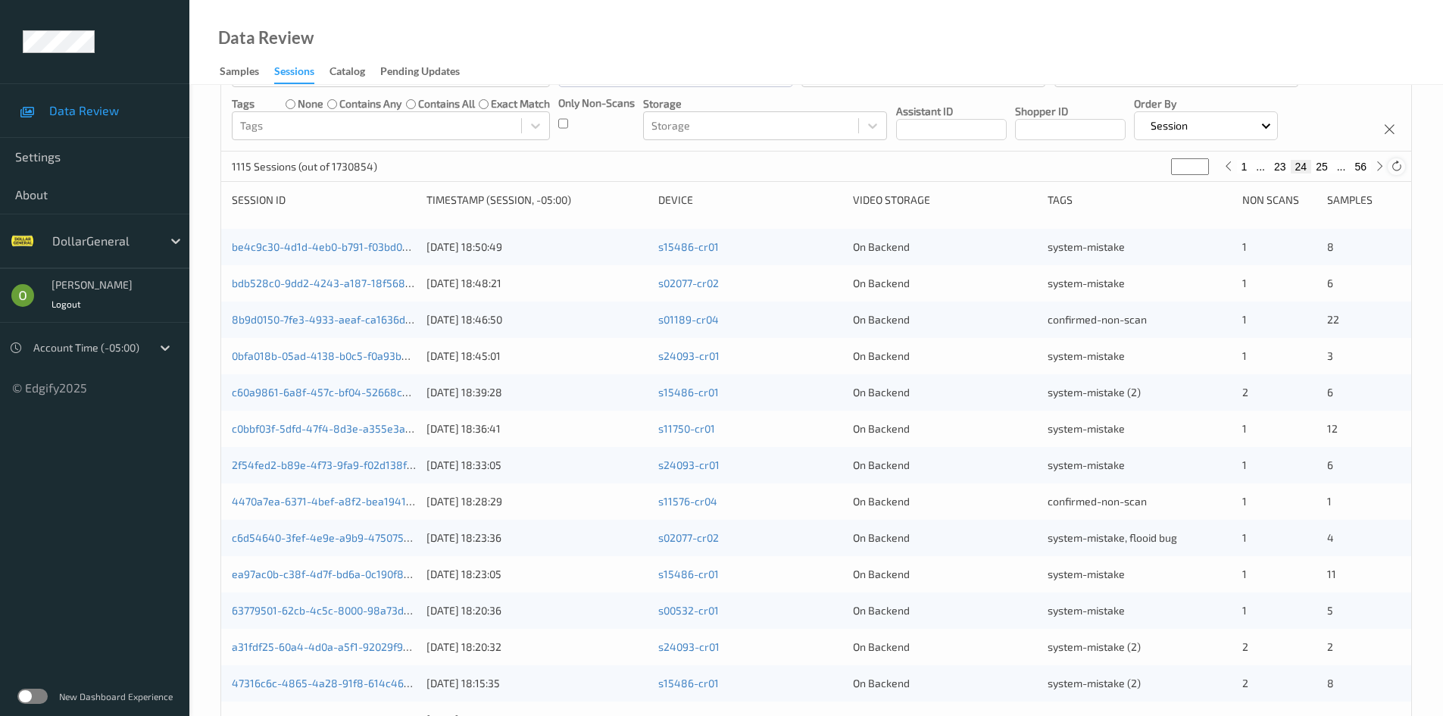
click at [1394, 170] on div at bounding box center [1396, 166] width 17 height 17
click at [1395, 170] on icon at bounding box center [1396, 166] width 11 height 11
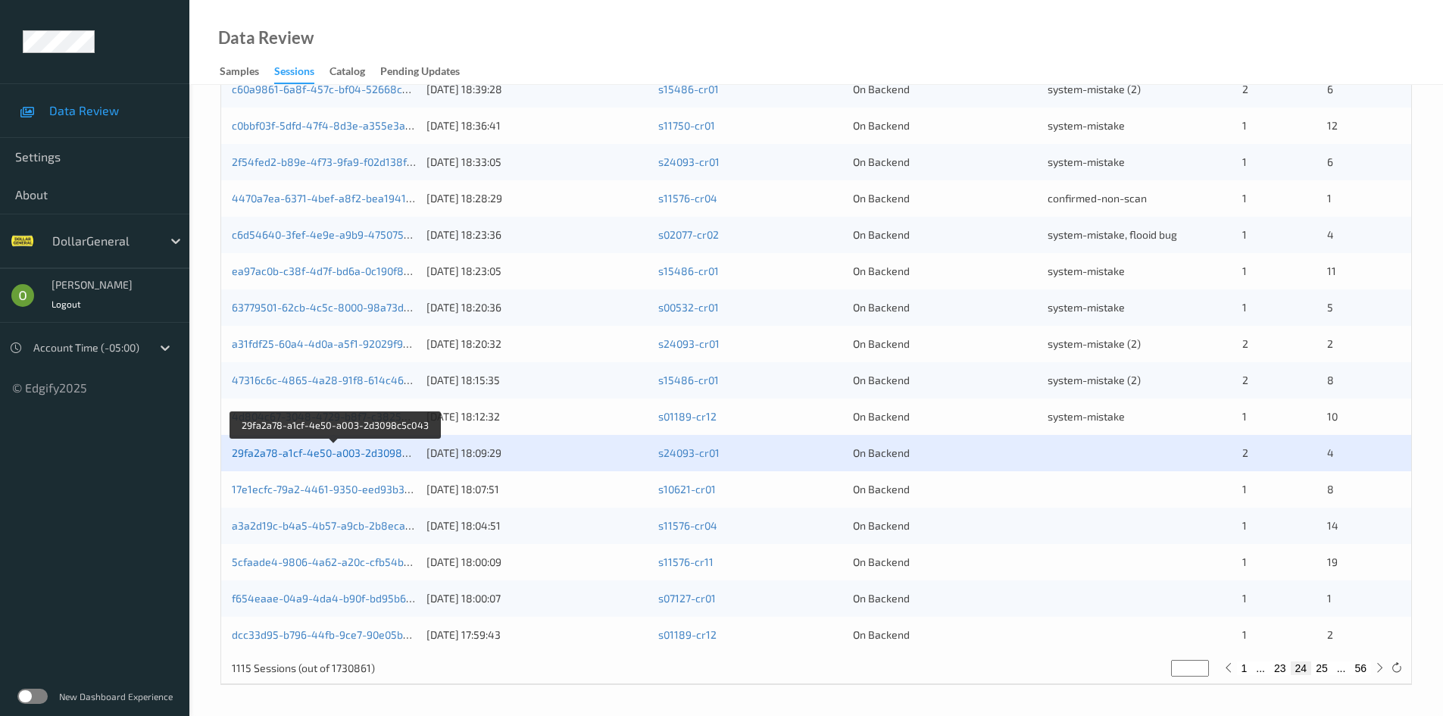
click at [339, 457] on link "29fa2a78-a1cf-4e50-a003-2d3098c5c043" at bounding box center [335, 452] width 206 height 13
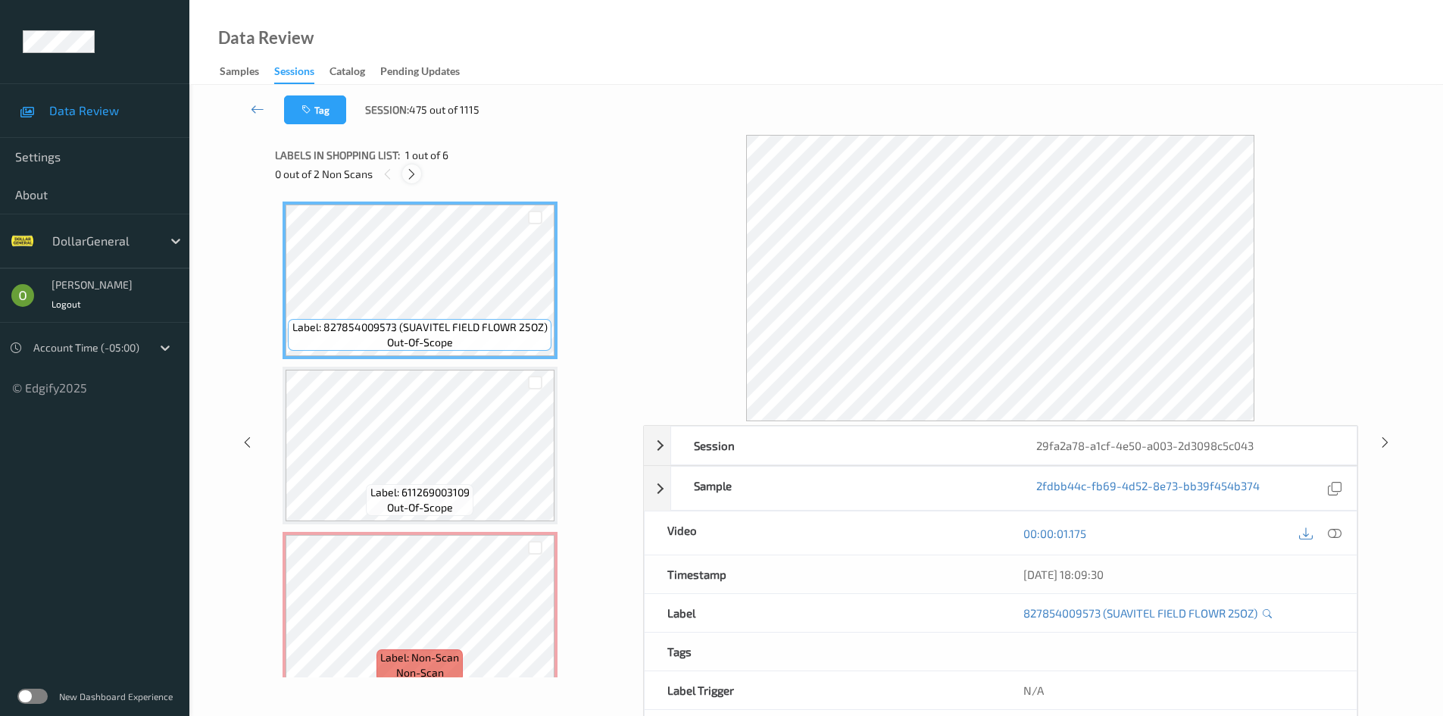
click at [408, 176] on icon at bounding box center [411, 174] width 13 height 14
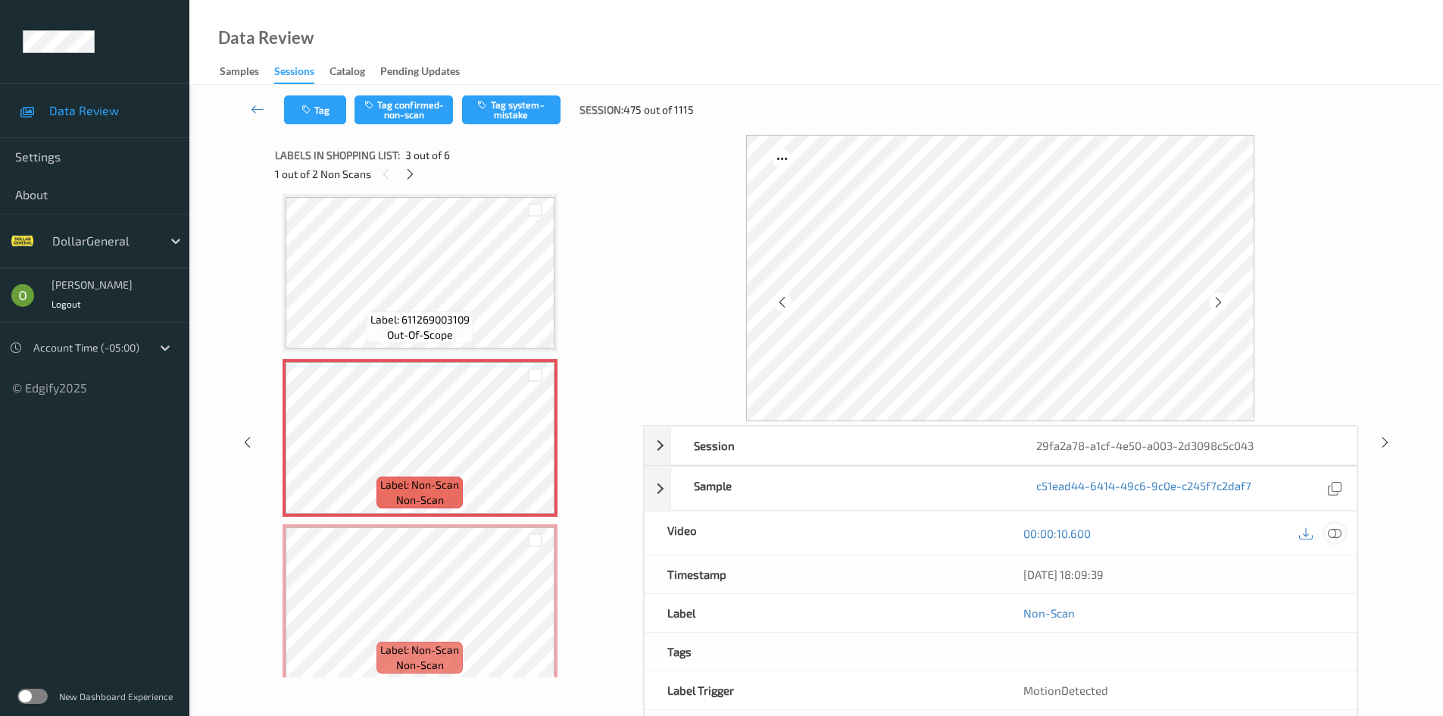
click at [1336, 535] on icon at bounding box center [1335, 533] width 14 height 14
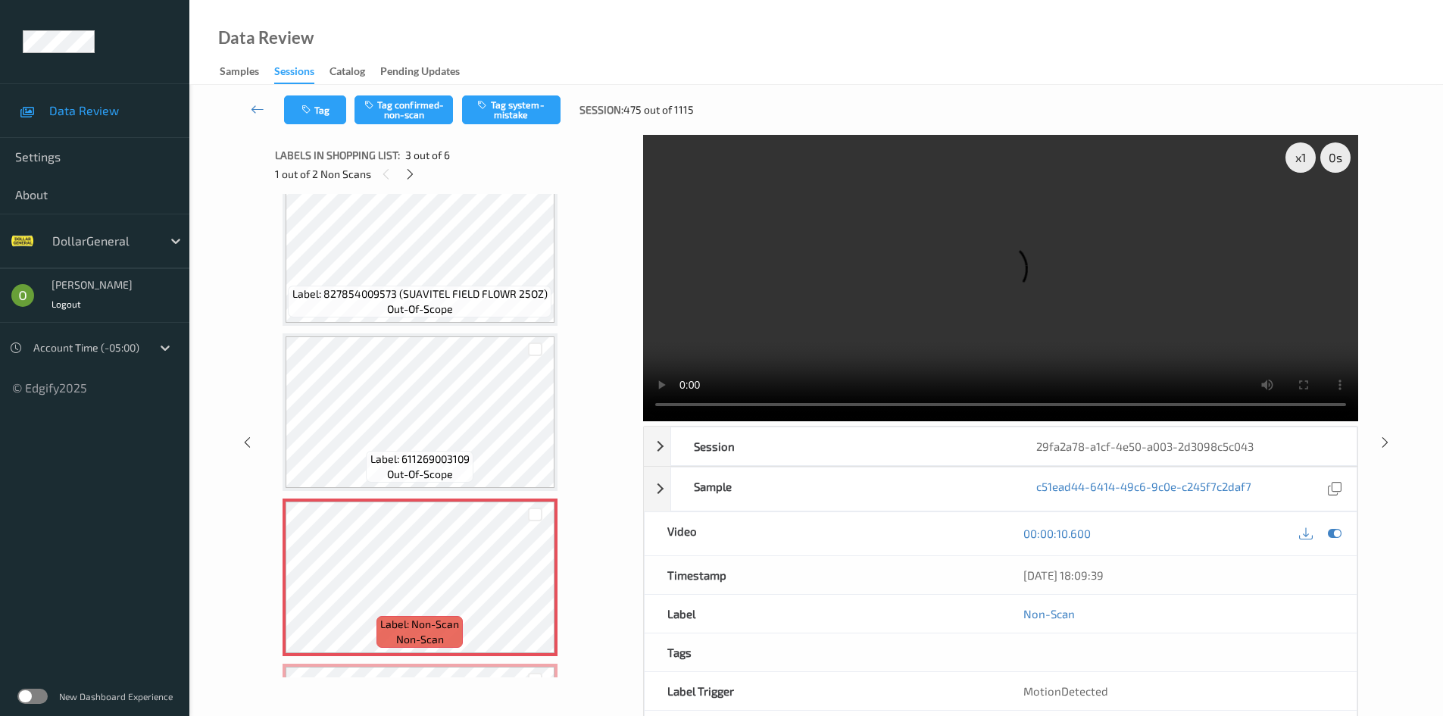
scroll to position [0, 0]
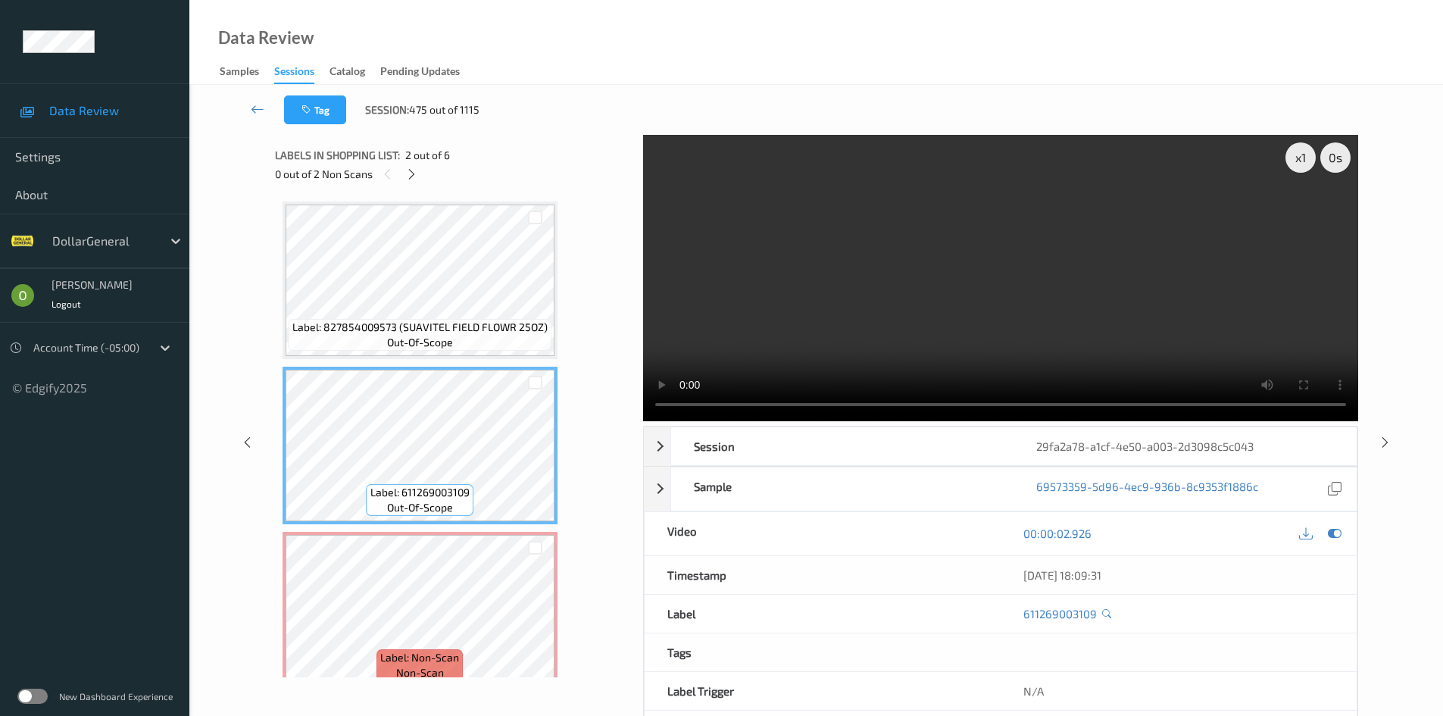
click at [986, 258] on video at bounding box center [1000, 278] width 715 height 286
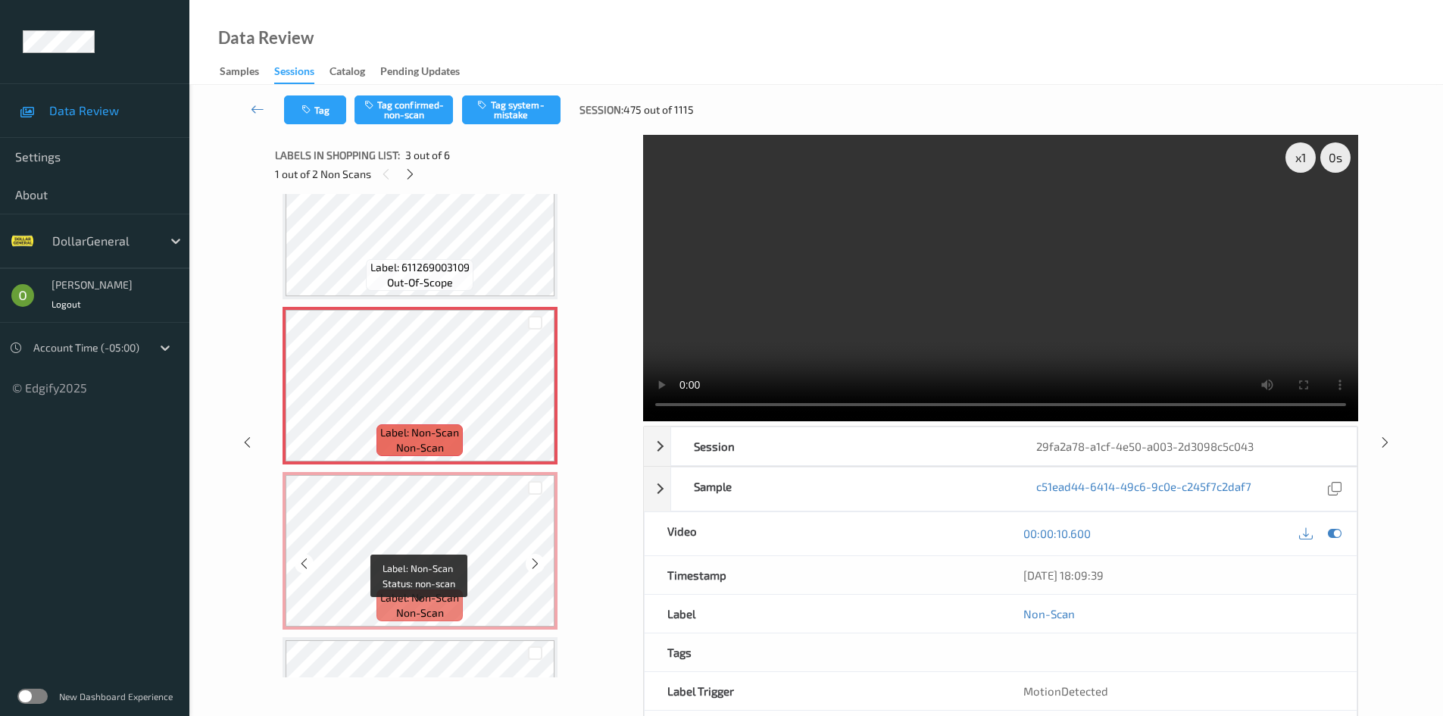
scroll to position [227, 0]
click at [457, 591] on span "Label: Non-Scan" at bounding box center [419, 595] width 79 height 15
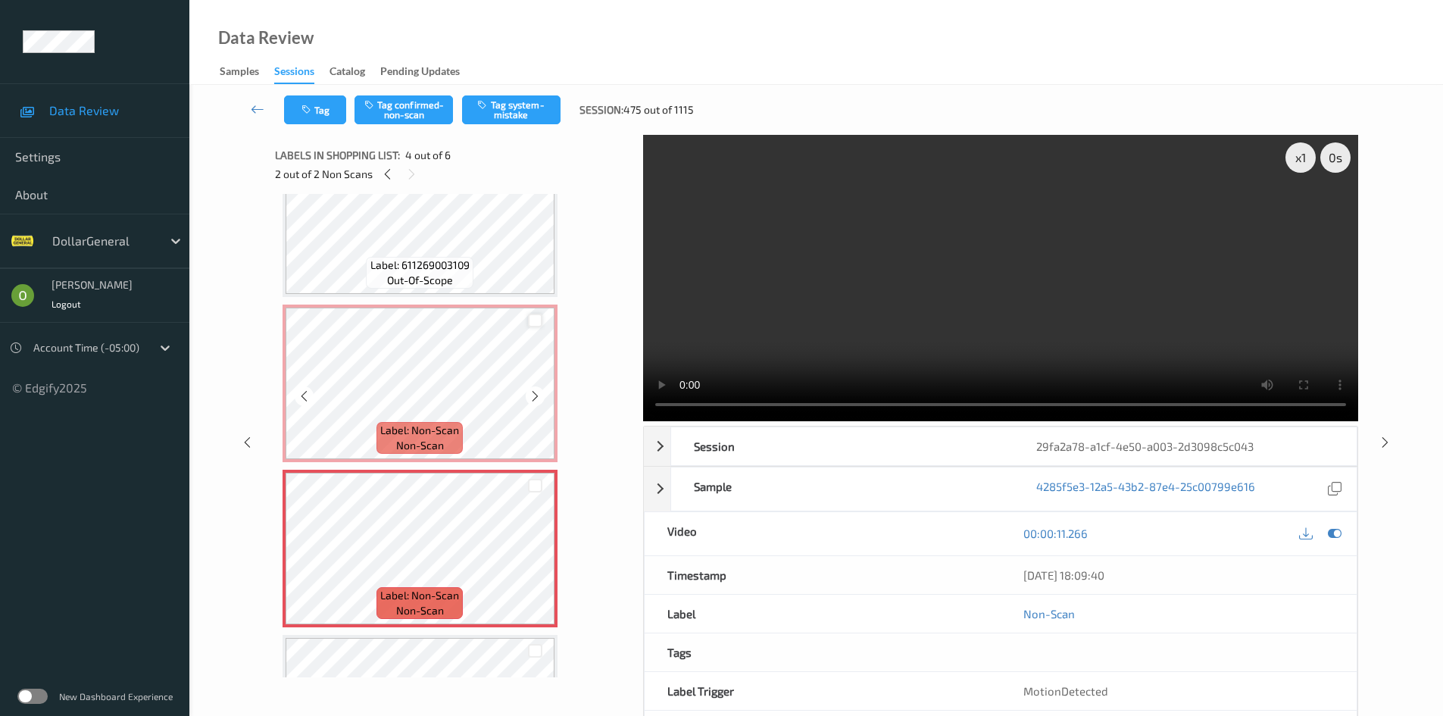
click at [531, 323] on div at bounding box center [535, 321] width 14 height 14
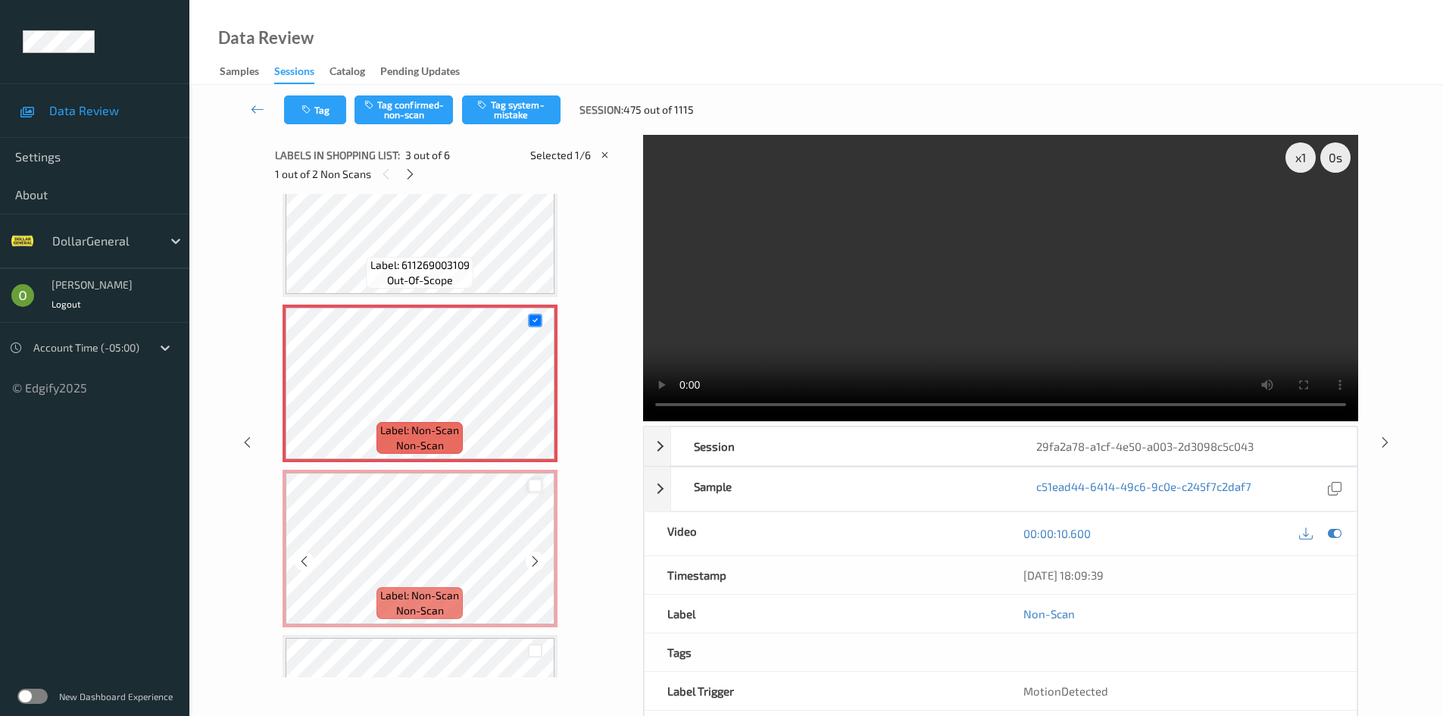
click at [537, 485] on div at bounding box center [535, 486] width 14 height 14
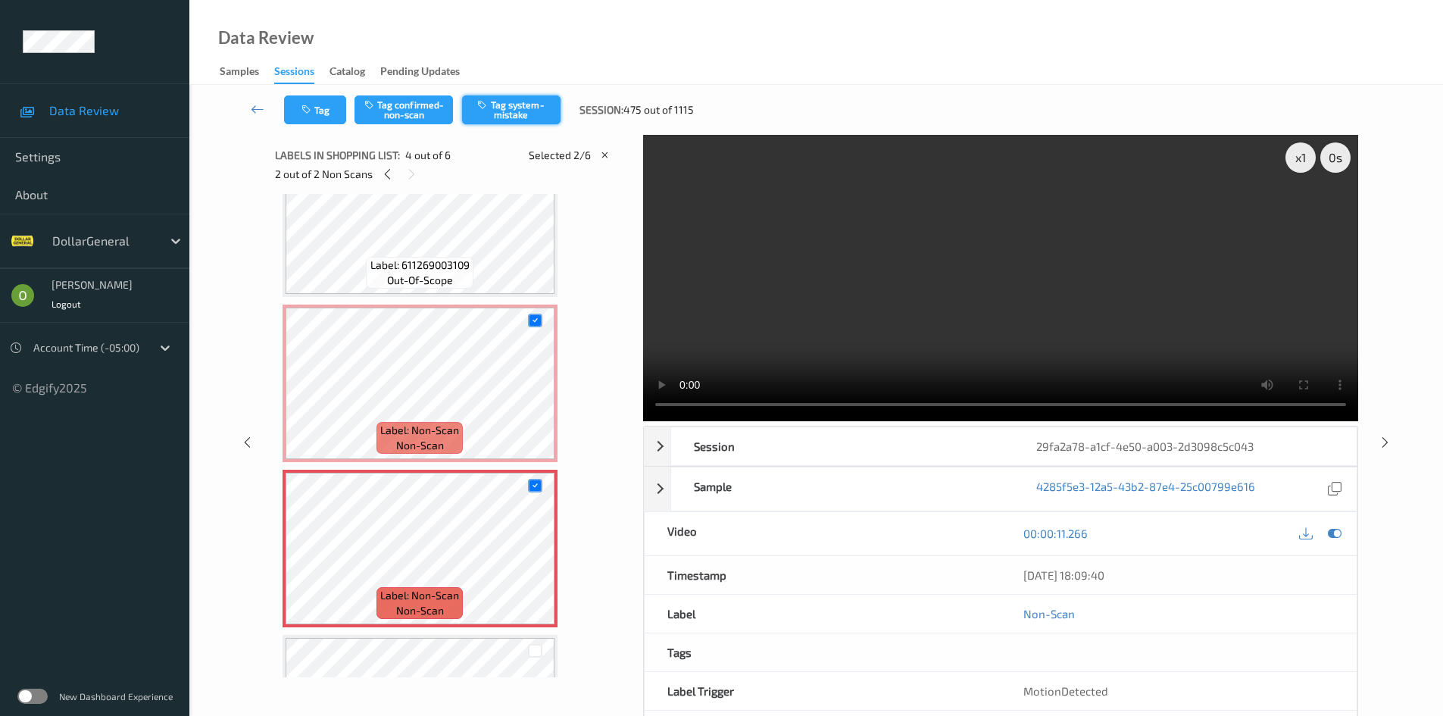
click at [529, 123] on button "Tag system-mistake" at bounding box center [511, 109] width 98 height 29
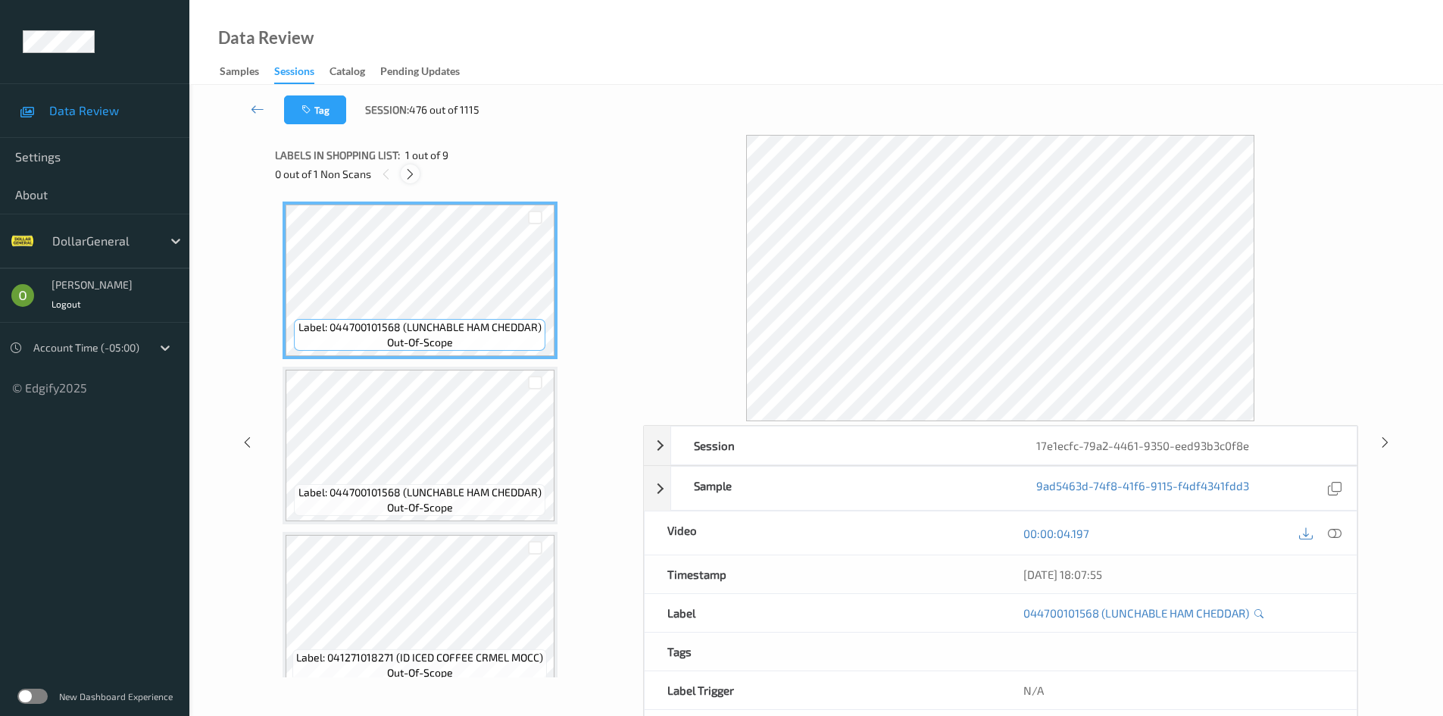
click at [408, 170] on icon at bounding box center [410, 174] width 13 height 14
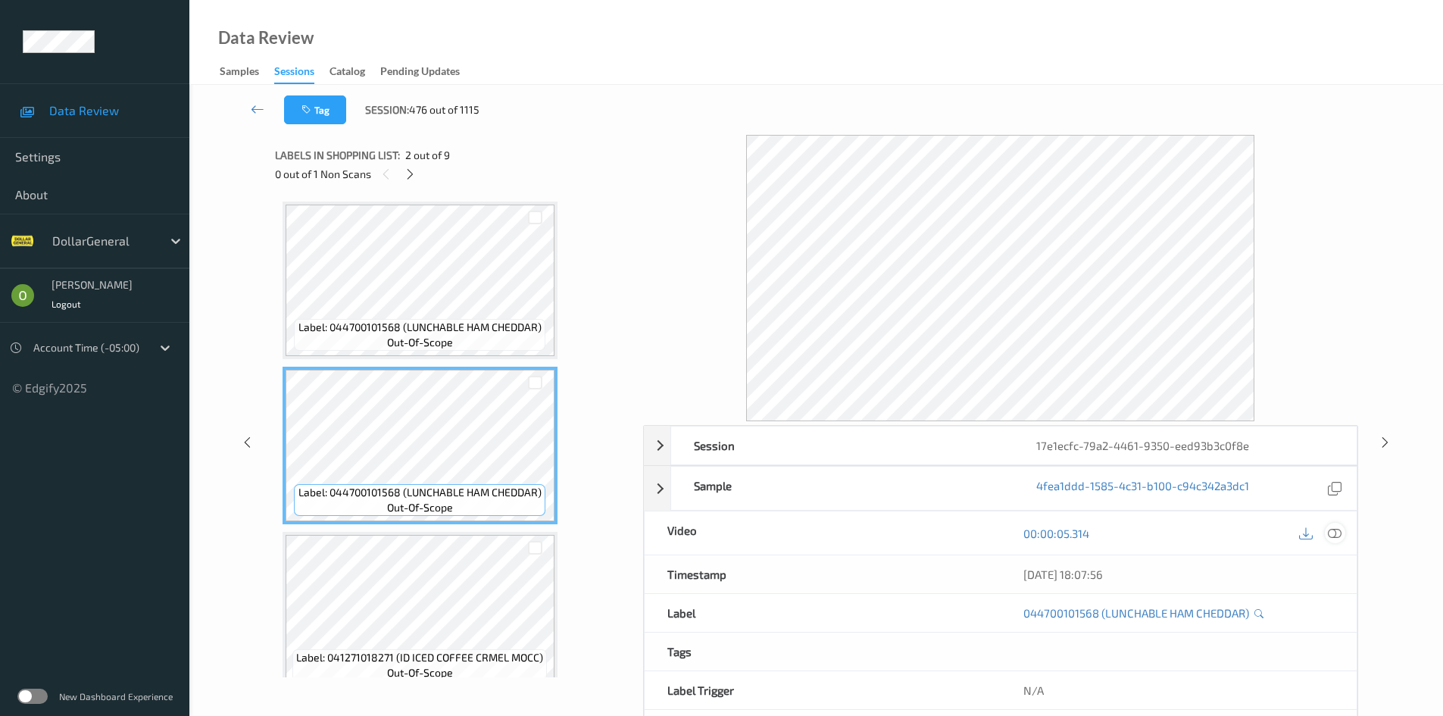
click at [1337, 526] on icon at bounding box center [1335, 533] width 14 height 14
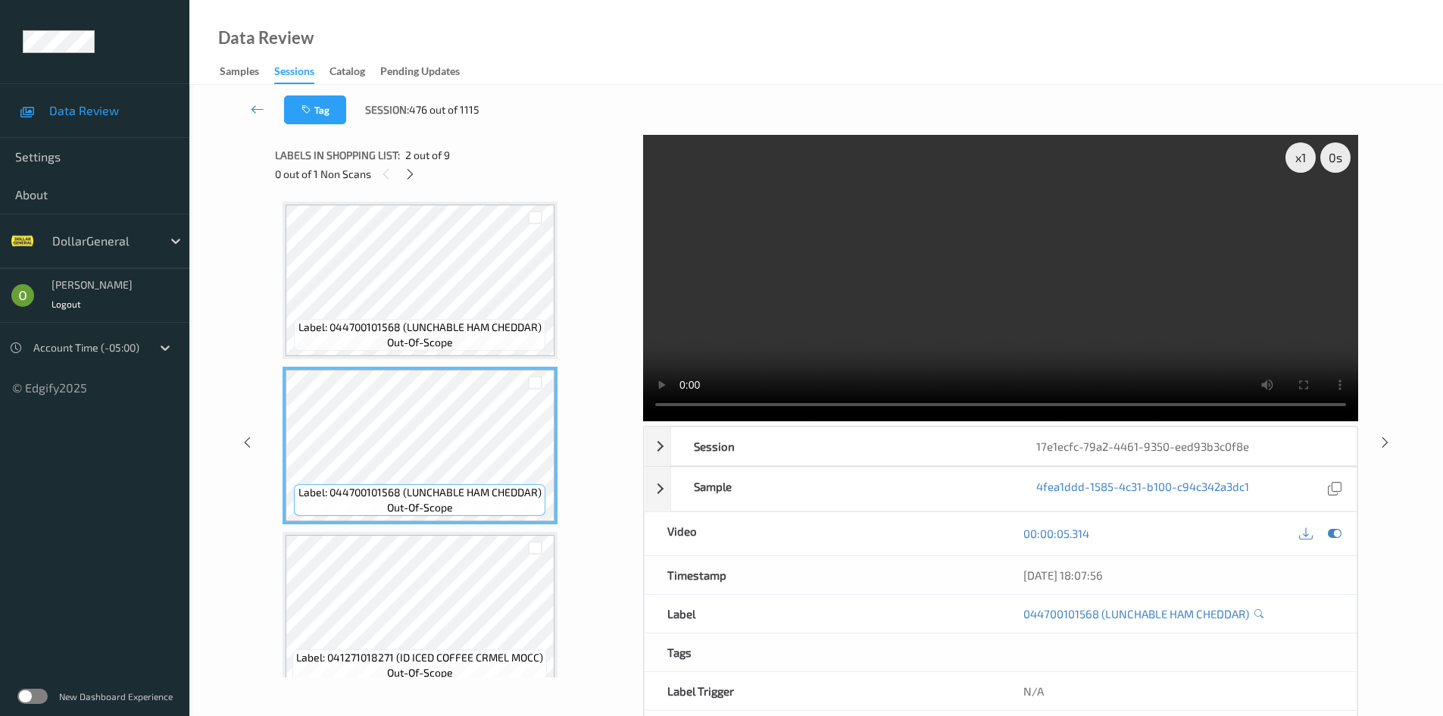
click at [1210, 304] on video at bounding box center [1000, 278] width 715 height 286
drag, startPoint x: 1083, startPoint y: 307, endPoint x: 661, endPoint y: 223, distance: 430.0
click at [1069, 307] on video at bounding box center [1000, 278] width 715 height 286
click at [410, 175] on icon at bounding box center [410, 174] width 13 height 14
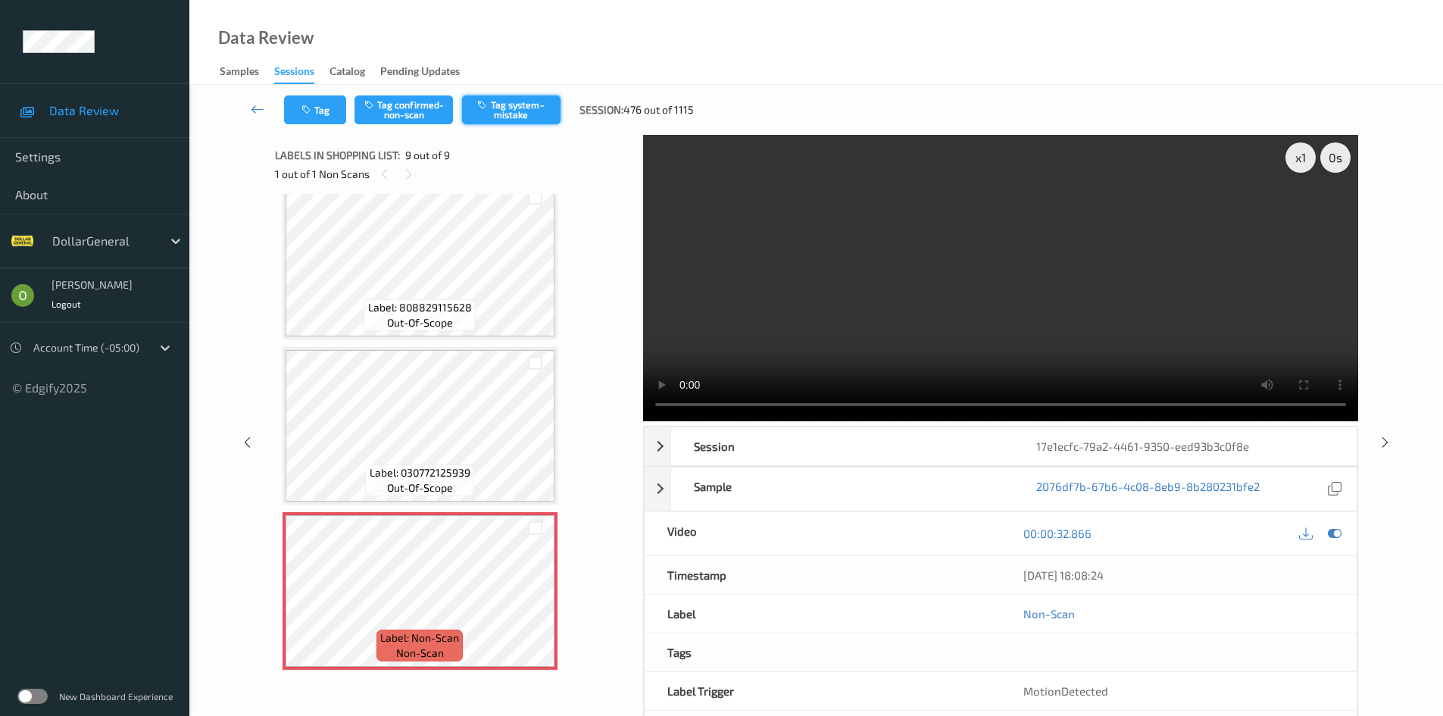
click at [513, 106] on button "Tag system-mistake" at bounding box center [511, 109] width 98 height 29
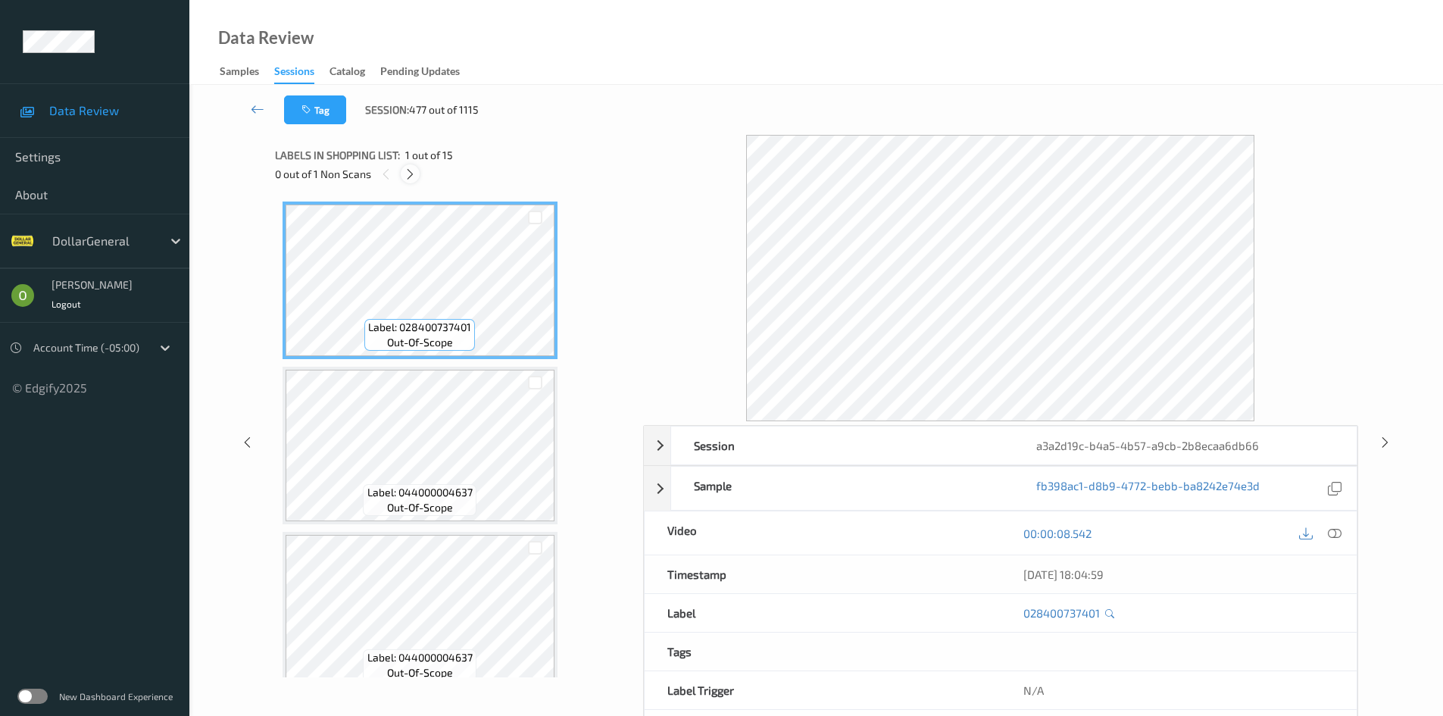
click at [407, 170] on icon at bounding box center [410, 174] width 13 height 14
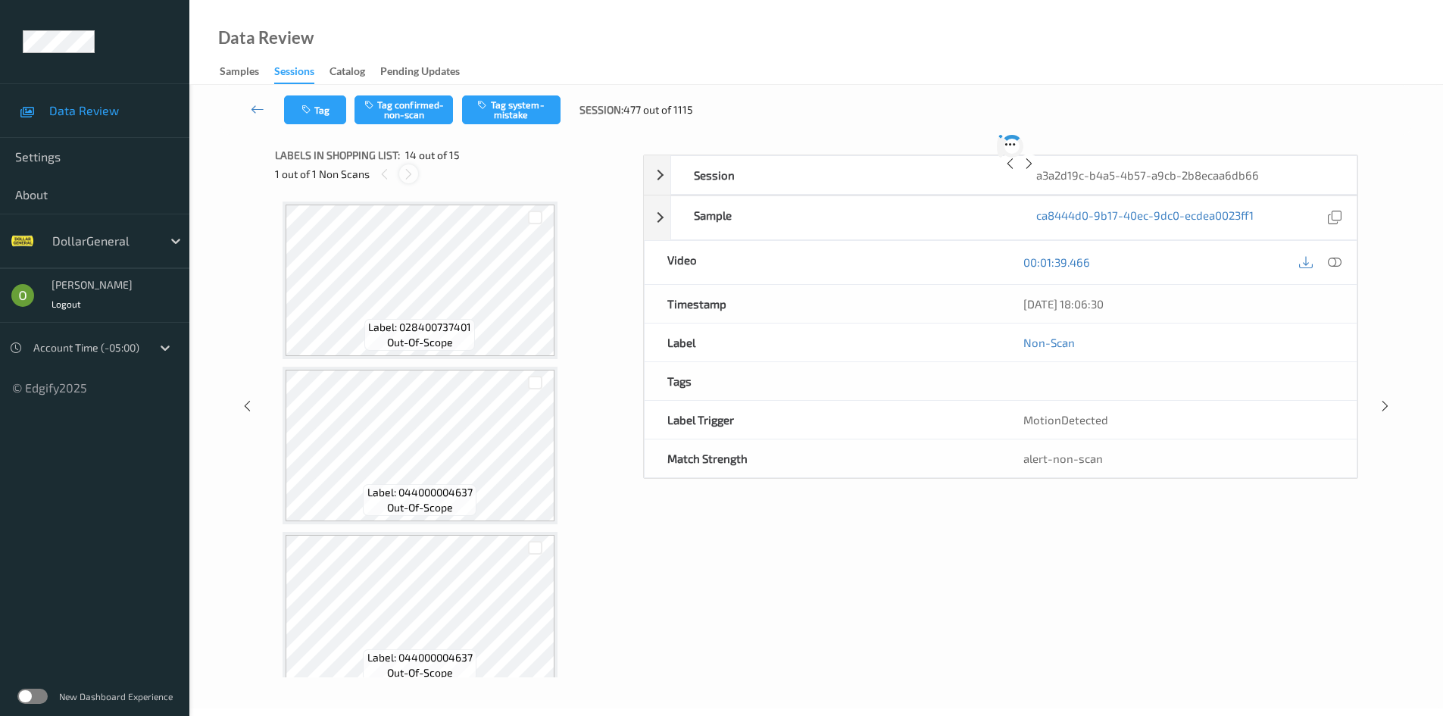
scroll to position [1989, 0]
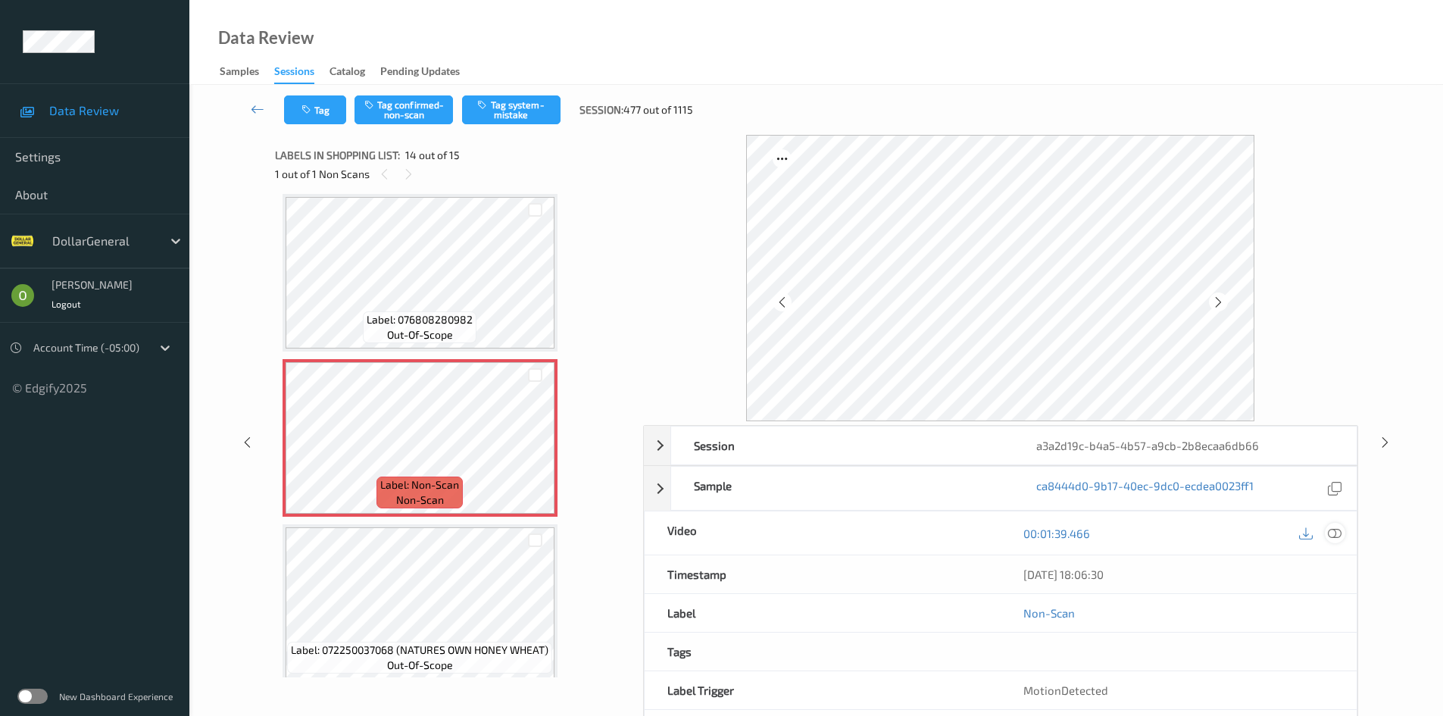
click at [1336, 536] on icon at bounding box center [1335, 533] width 14 height 14
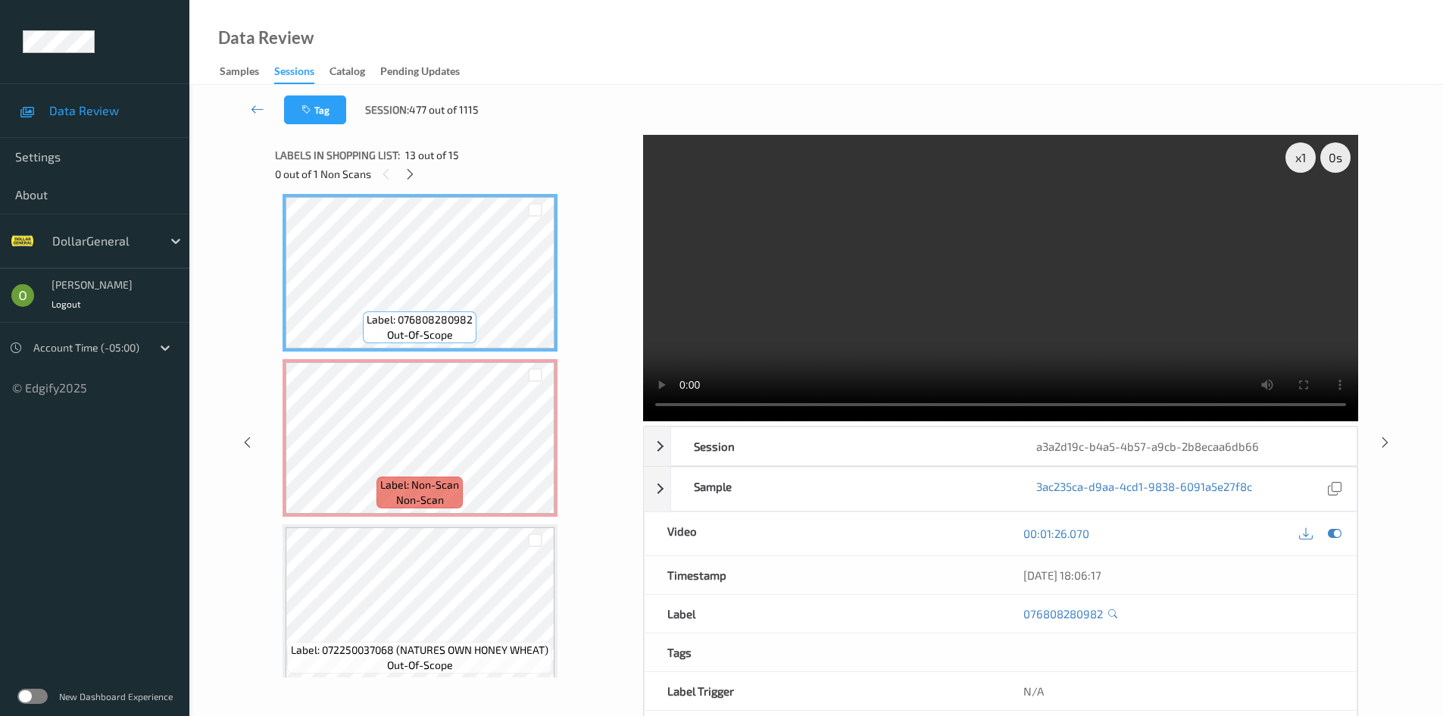
click at [777, 292] on video at bounding box center [1000, 278] width 715 height 286
click at [1297, 166] on div "x 1" at bounding box center [1300, 157] width 30 height 30
click at [1297, 166] on div "x 2" at bounding box center [1300, 157] width 30 height 30
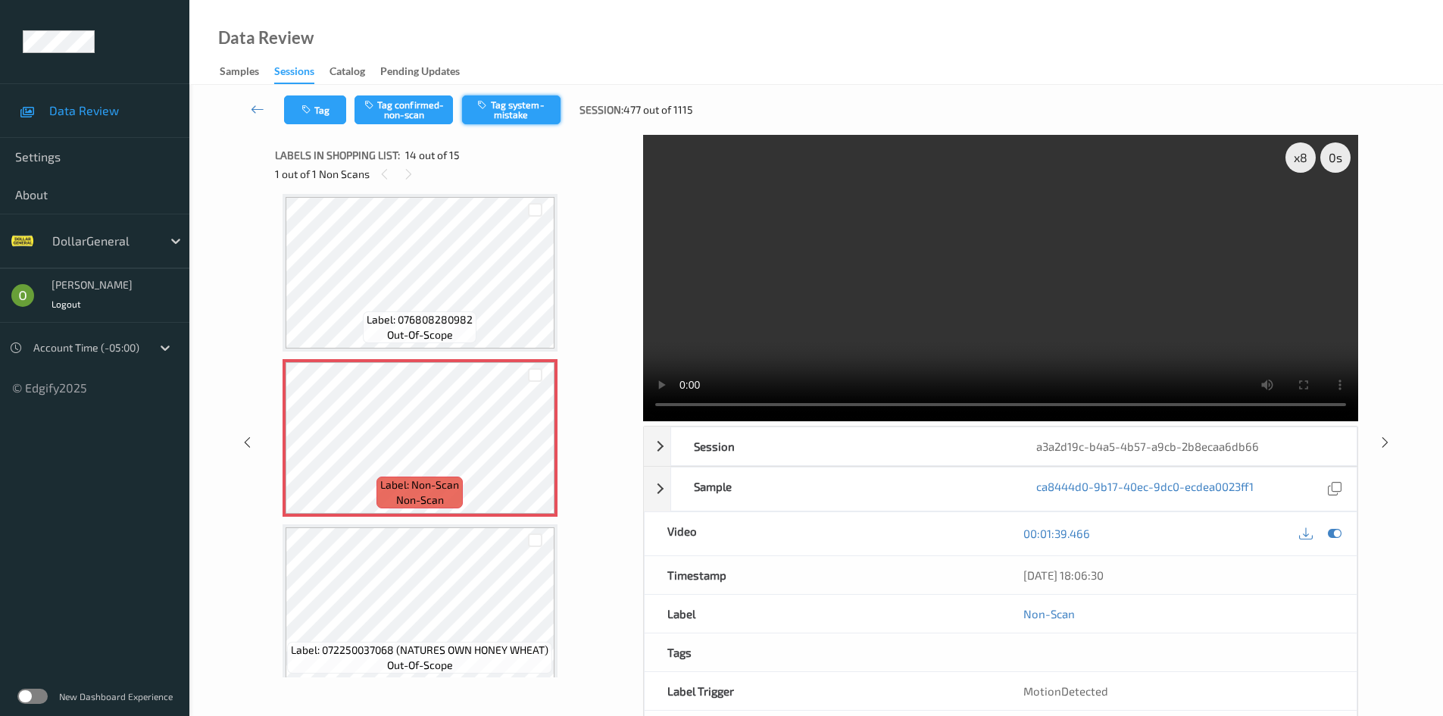
click at [552, 117] on button "Tag system-mistake" at bounding box center [511, 109] width 98 height 29
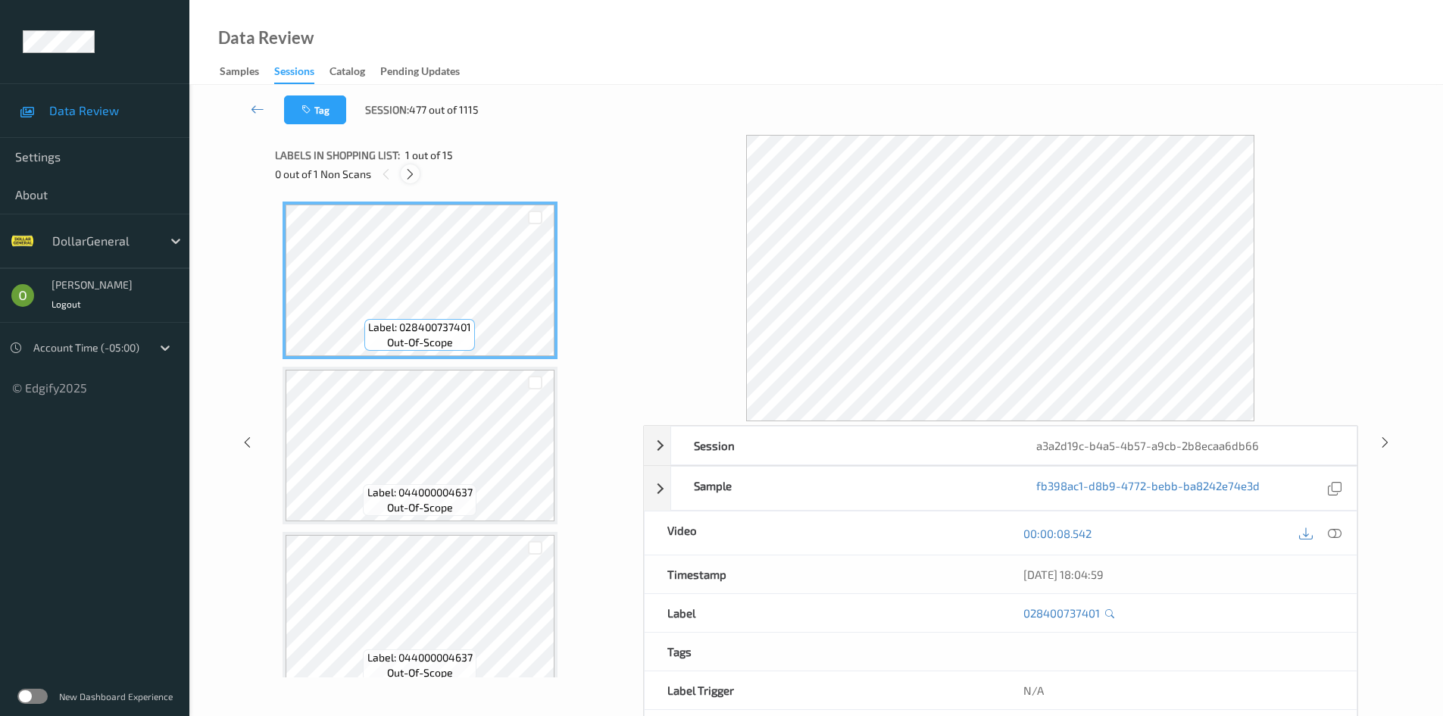
click at [403, 177] on div at bounding box center [410, 173] width 19 height 19
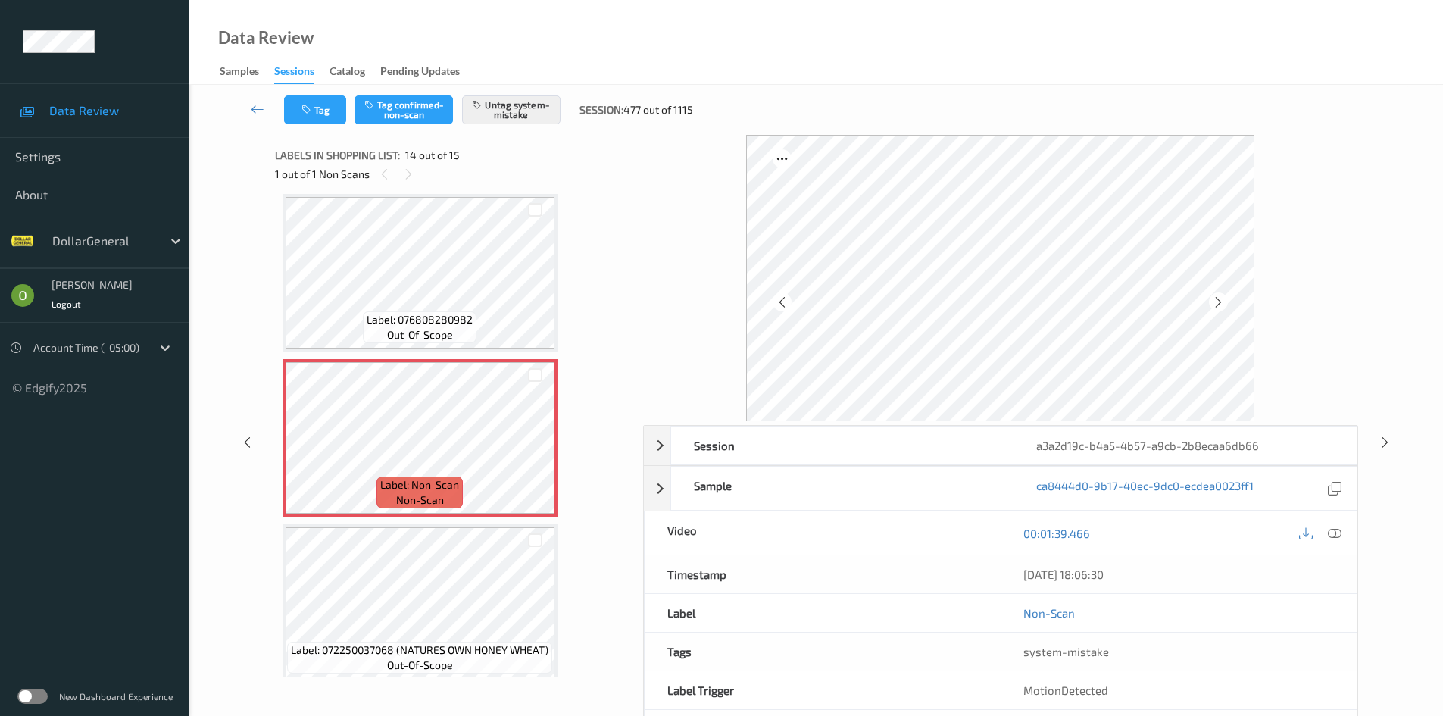
click at [1338, 528] on icon at bounding box center [1335, 533] width 14 height 14
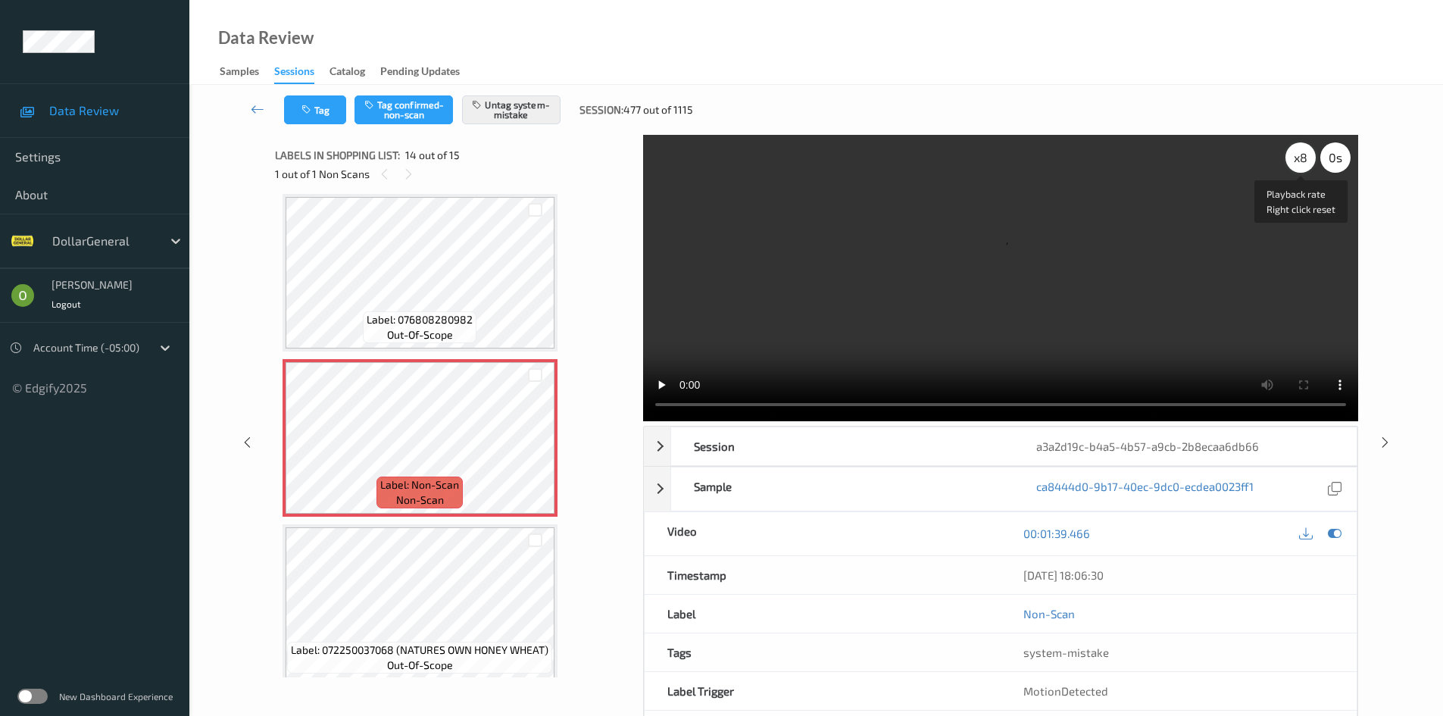
click at [1306, 166] on div "x 8" at bounding box center [1300, 157] width 30 height 30
click at [1306, 166] on div "x 1" at bounding box center [1300, 157] width 30 height 30
click at [1257, 202] on video at bounding box center [1000, 278] width 715 height 286
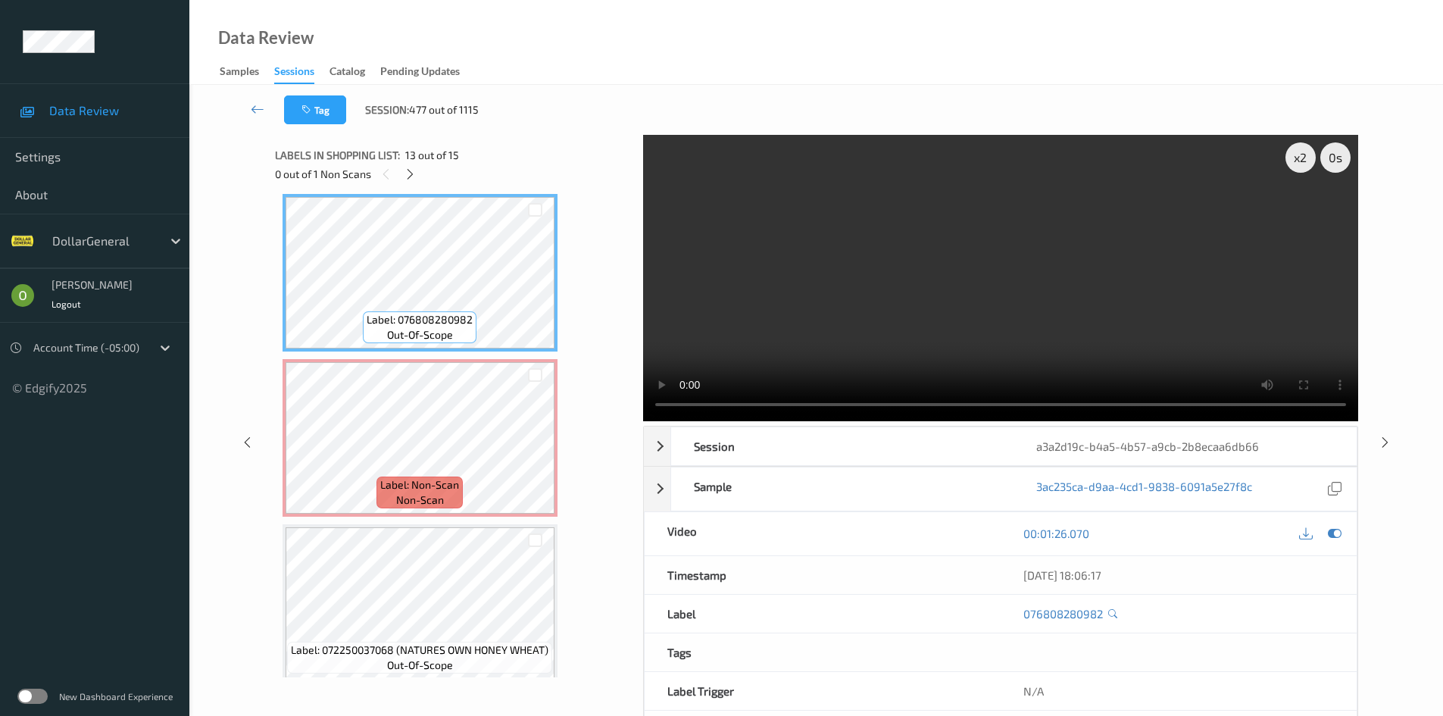
click at [1087, 215] on video at bounding box center [1000, 278] width 715 height 286
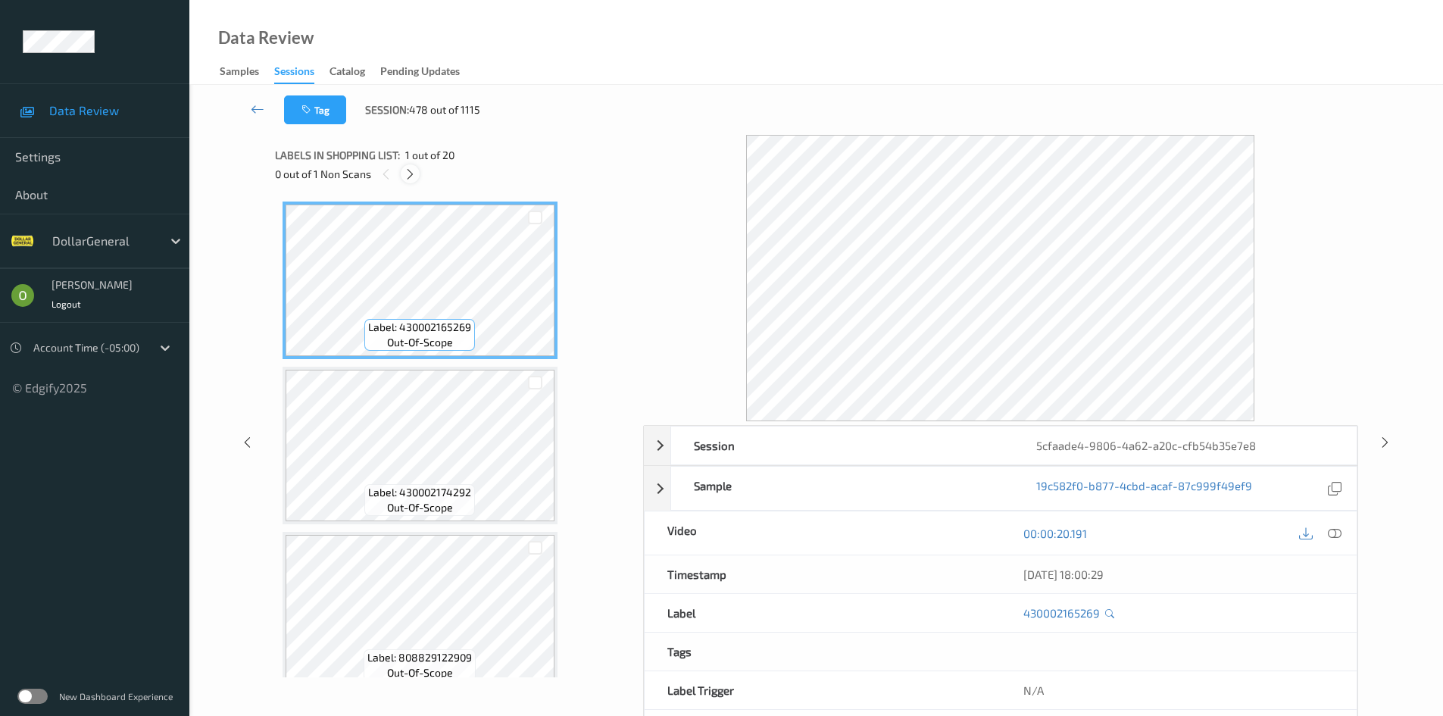
click at [407, 178] on icon at bounding box center [410, 174] width 13 height 14
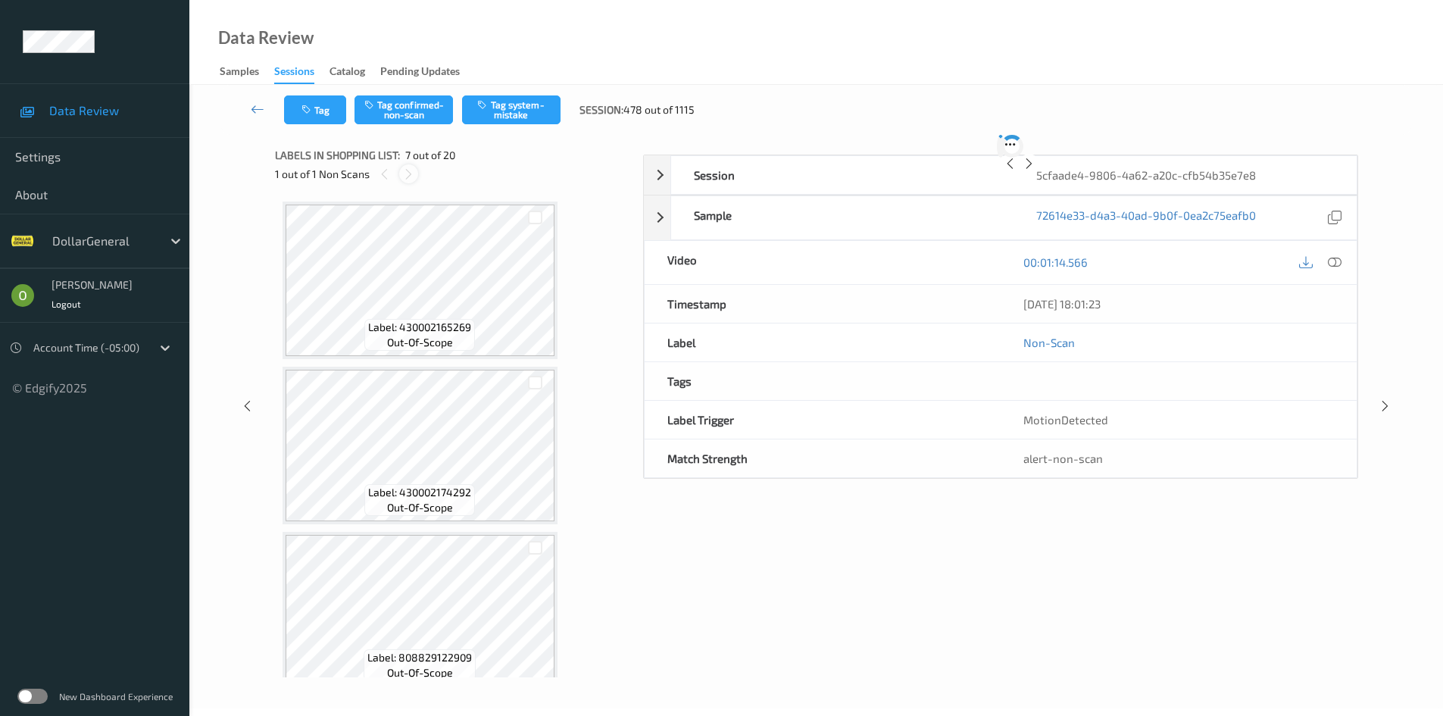
scroll to position [833, 0]
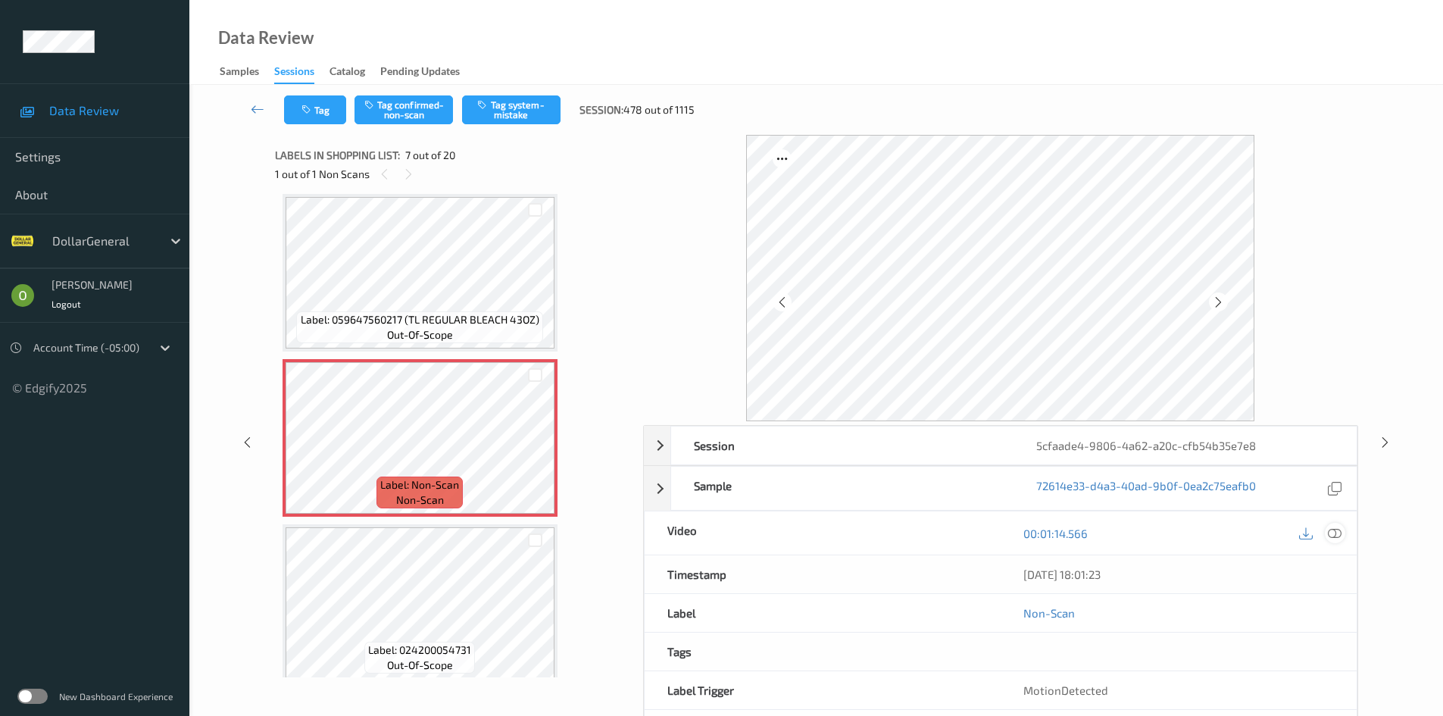
click at [1340, 536] on icon at bounding box center [1335, 533] width 14 height 14
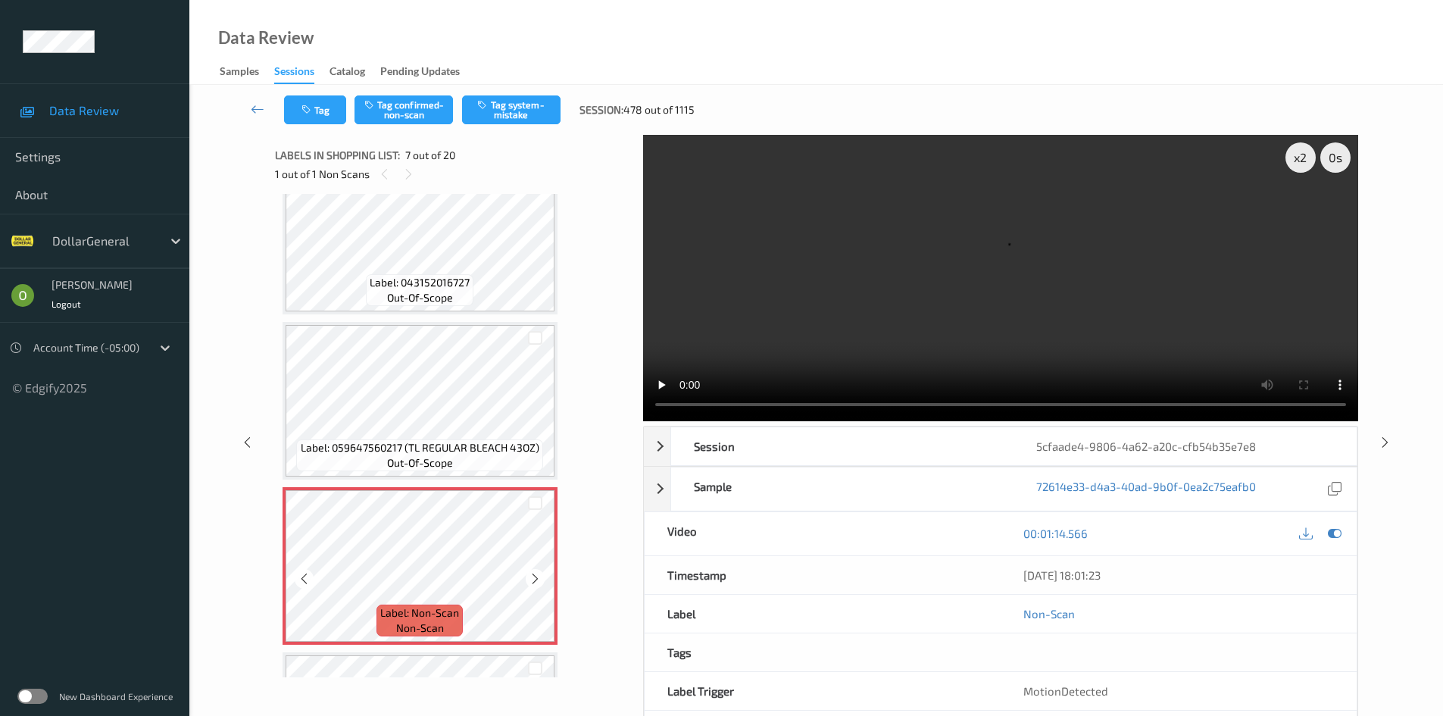
scroll to position [682, 0]
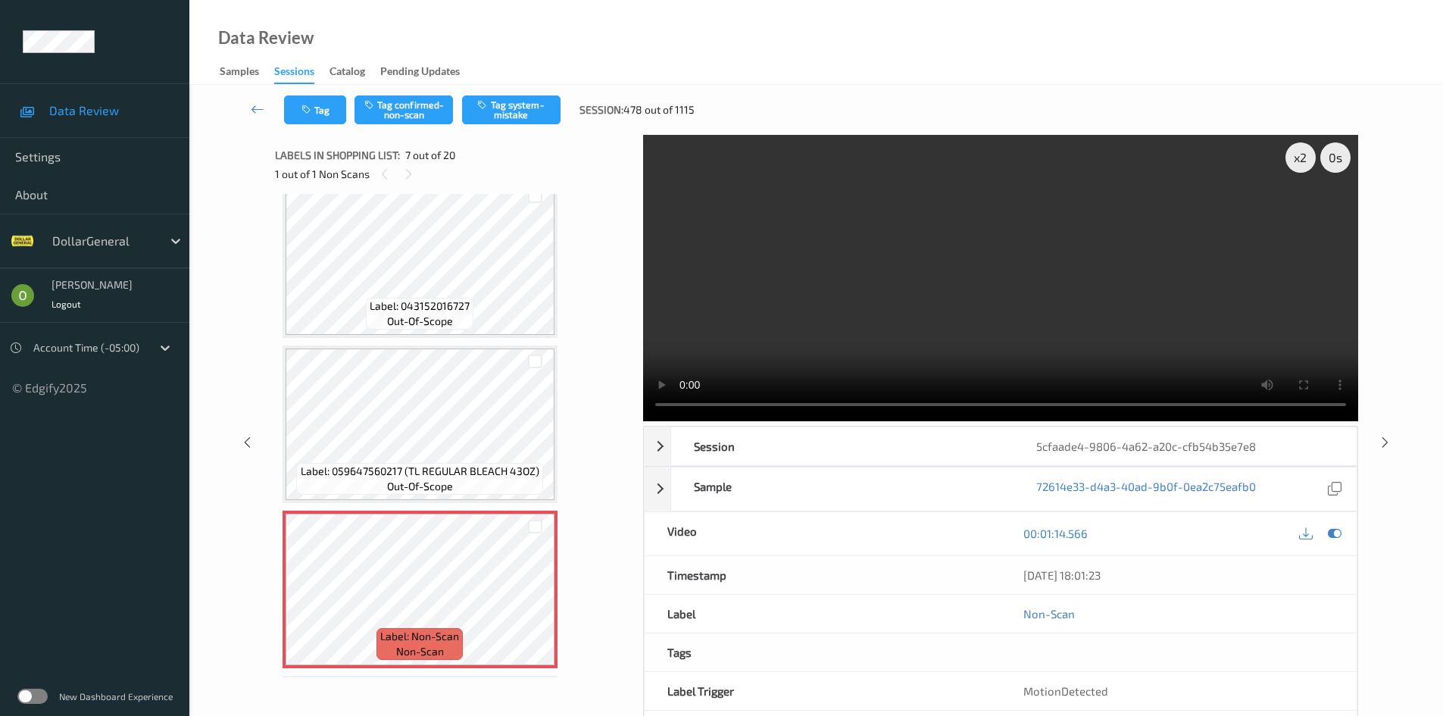
click at [951, 270] on video at bounding box center [1000, 278] width 715 height 286
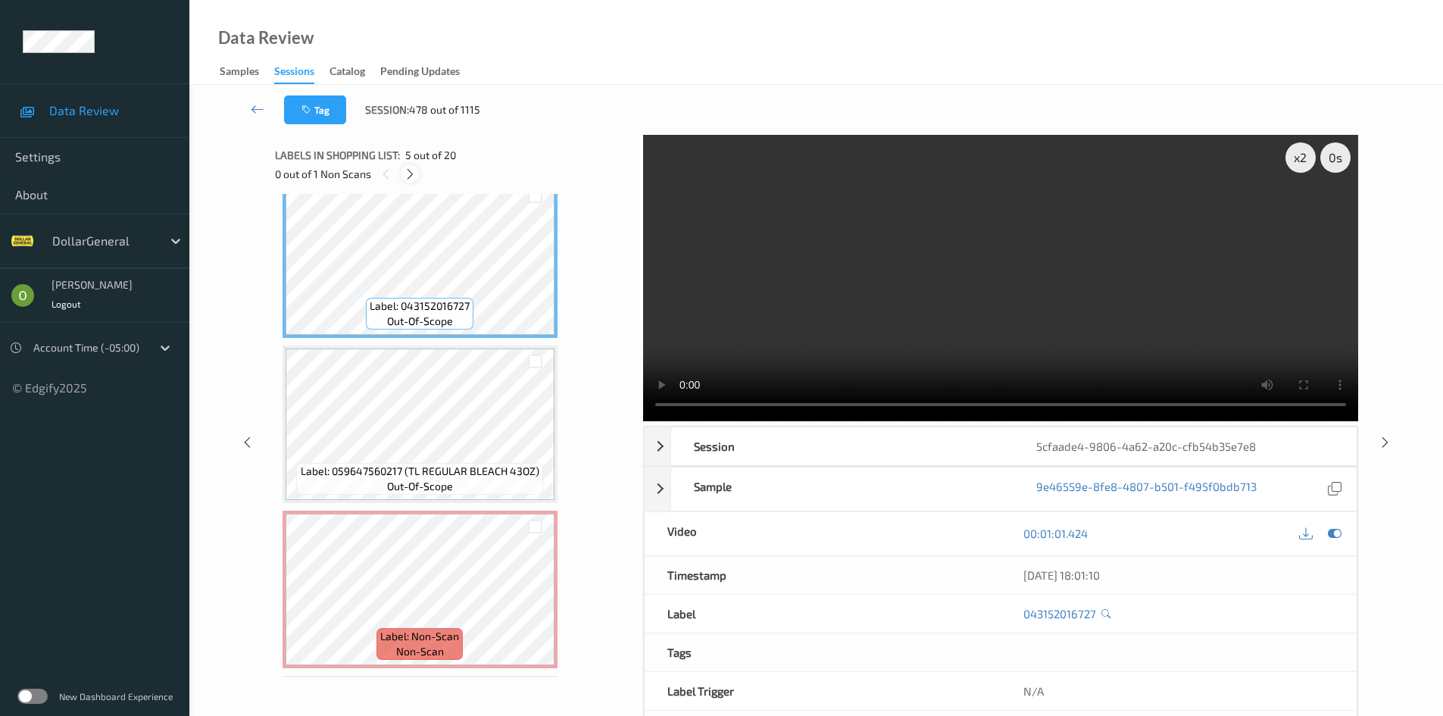
click at [414, 174] on icon at bounding box center [410, 174] width 13 height 14
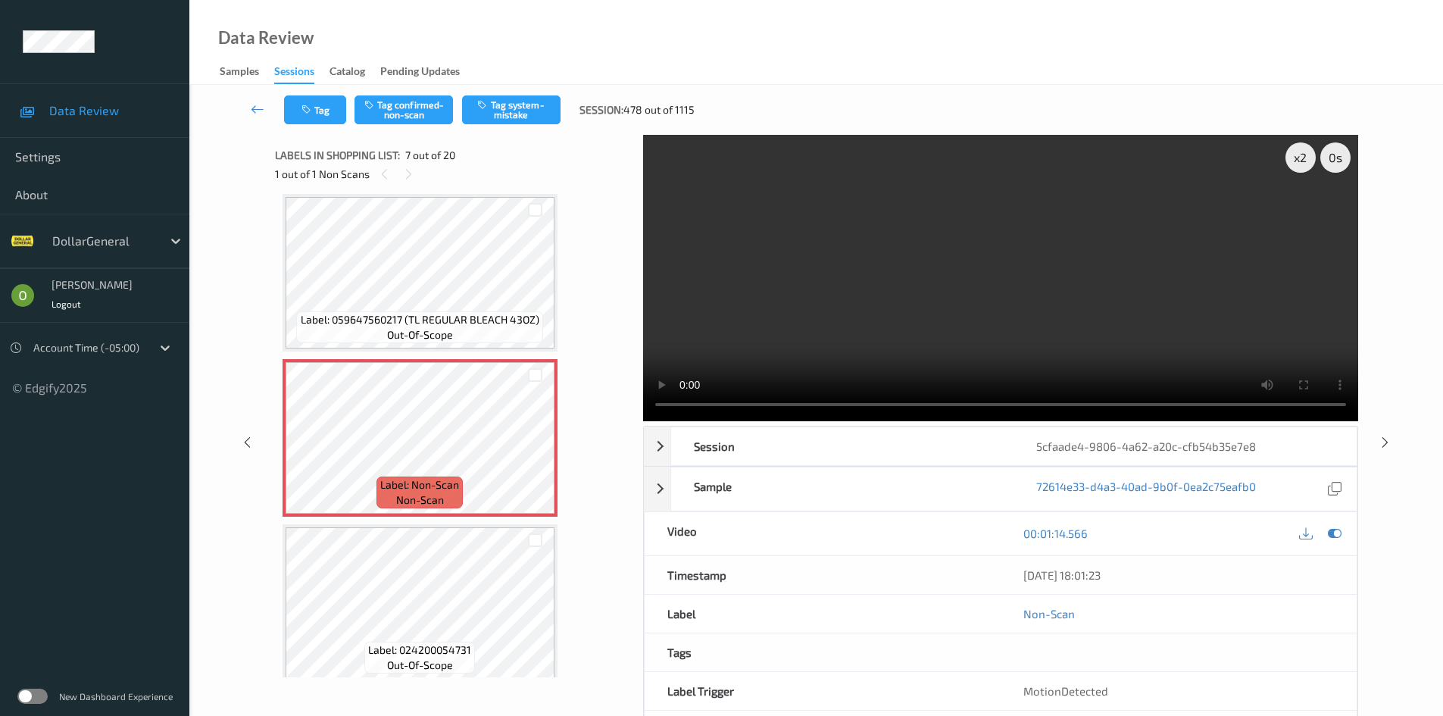
click at [515, 103] on button "Tag system-mistake" at bounding box center [511, 109] width 98 height 29
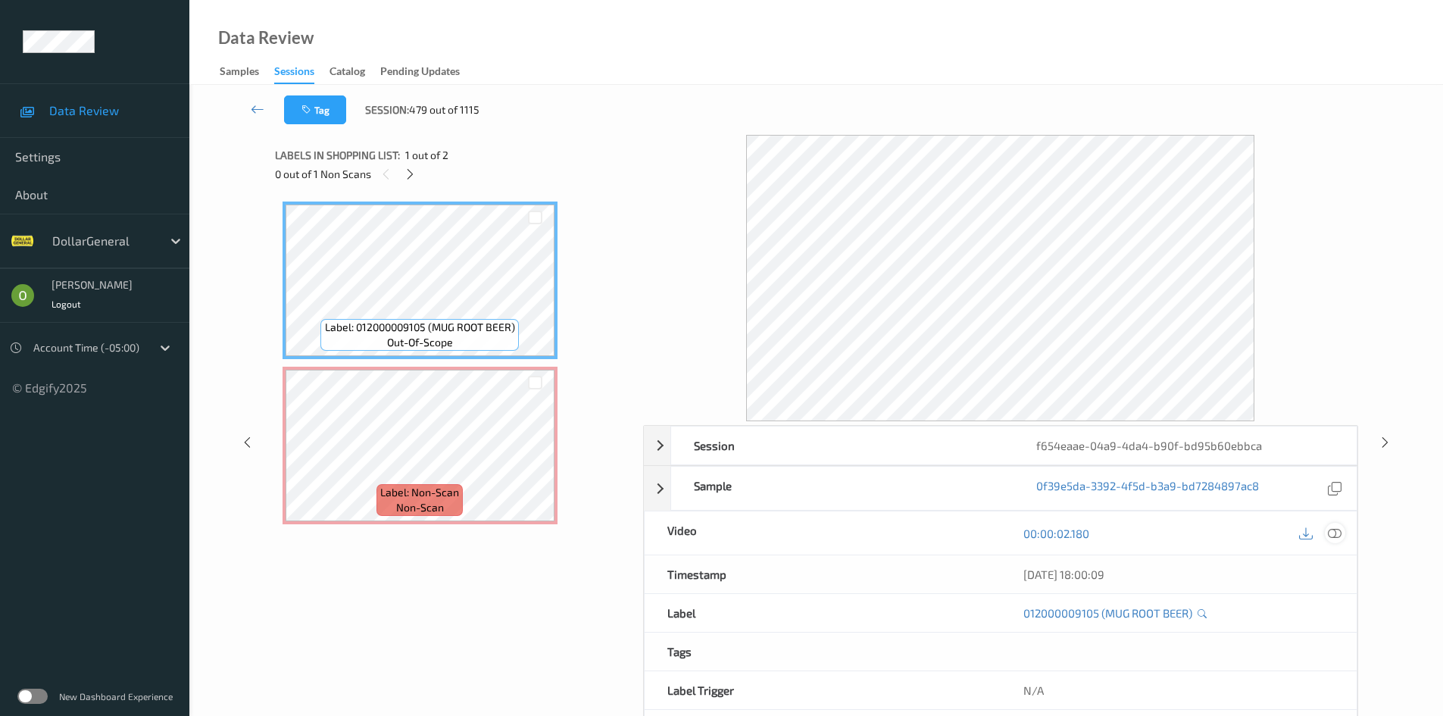
click at [1327, 527] on div at bounding box center [1319, 533] width 49 height 20
click at [1335, 528] on icon at bounding box center [1335, 533] width 14 height 14
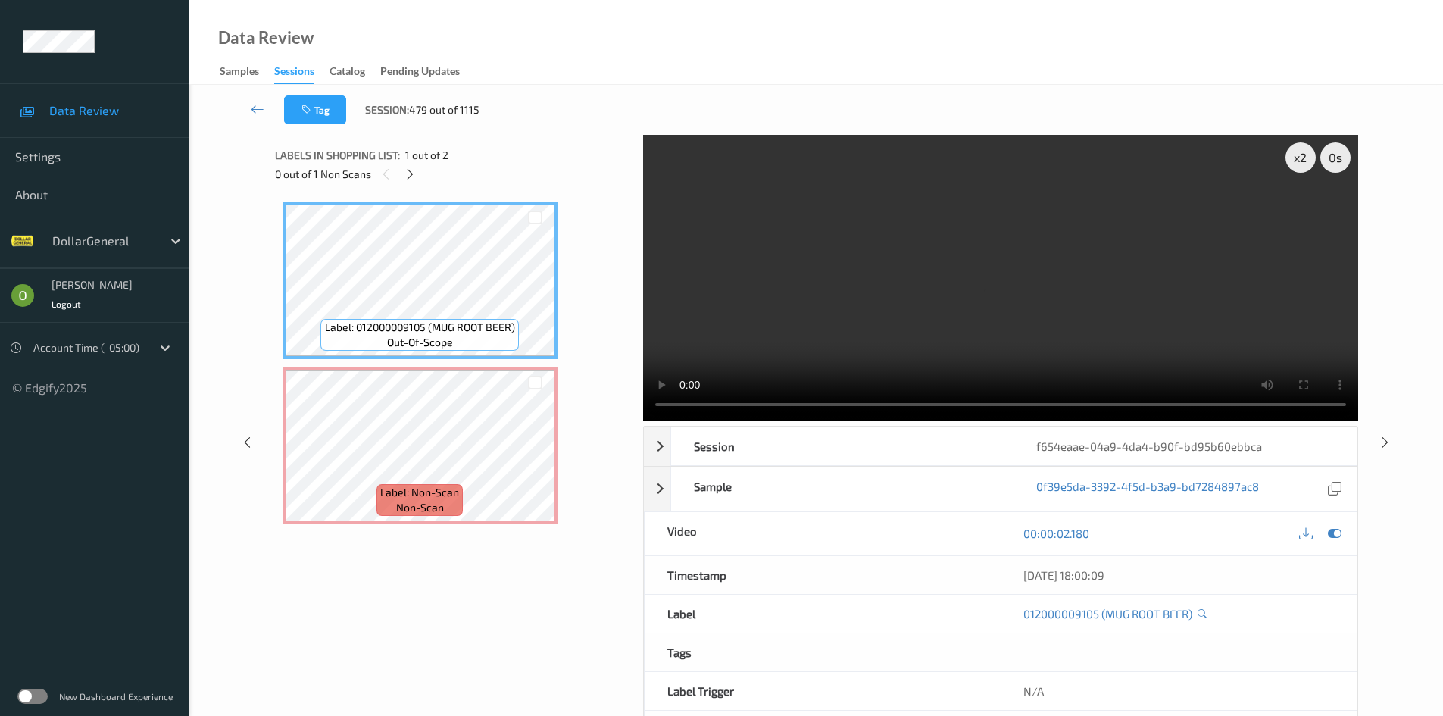
click at [802, 289] on video at bounding box center [1000, 278] width 715 height 286
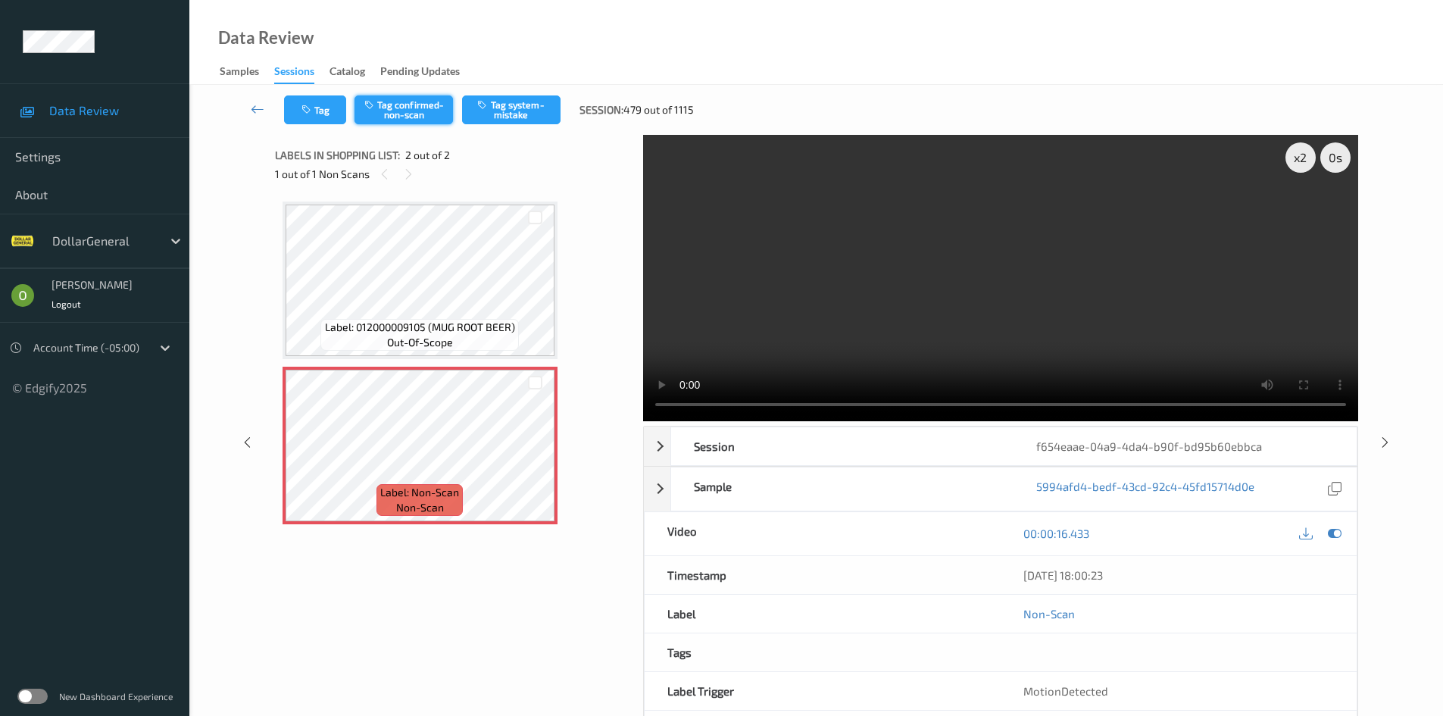
click at [418, 115] on button "Tag confirmed-non-scan" at bounding box center [403, 109] width 98 height 29
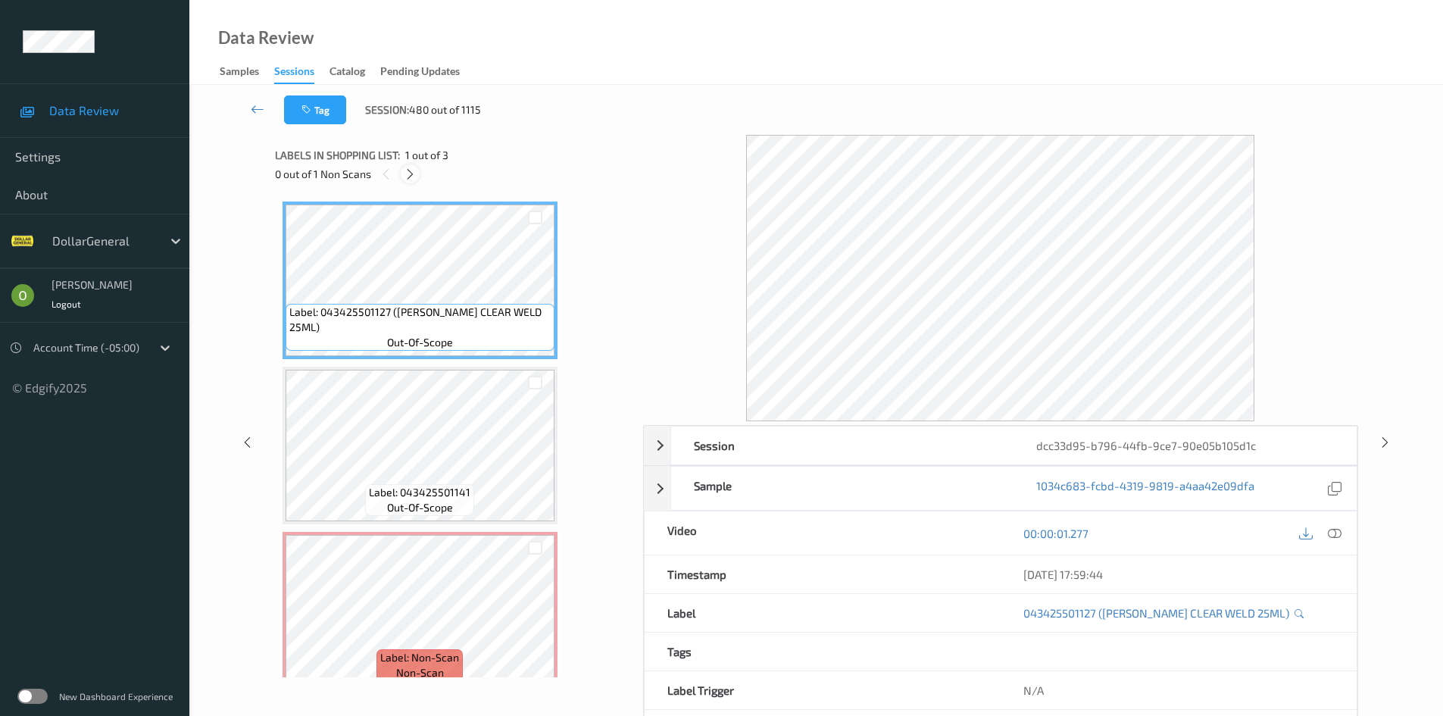
click at [405, 172] on icon at bounding box center [410, 174] width 13 height 14
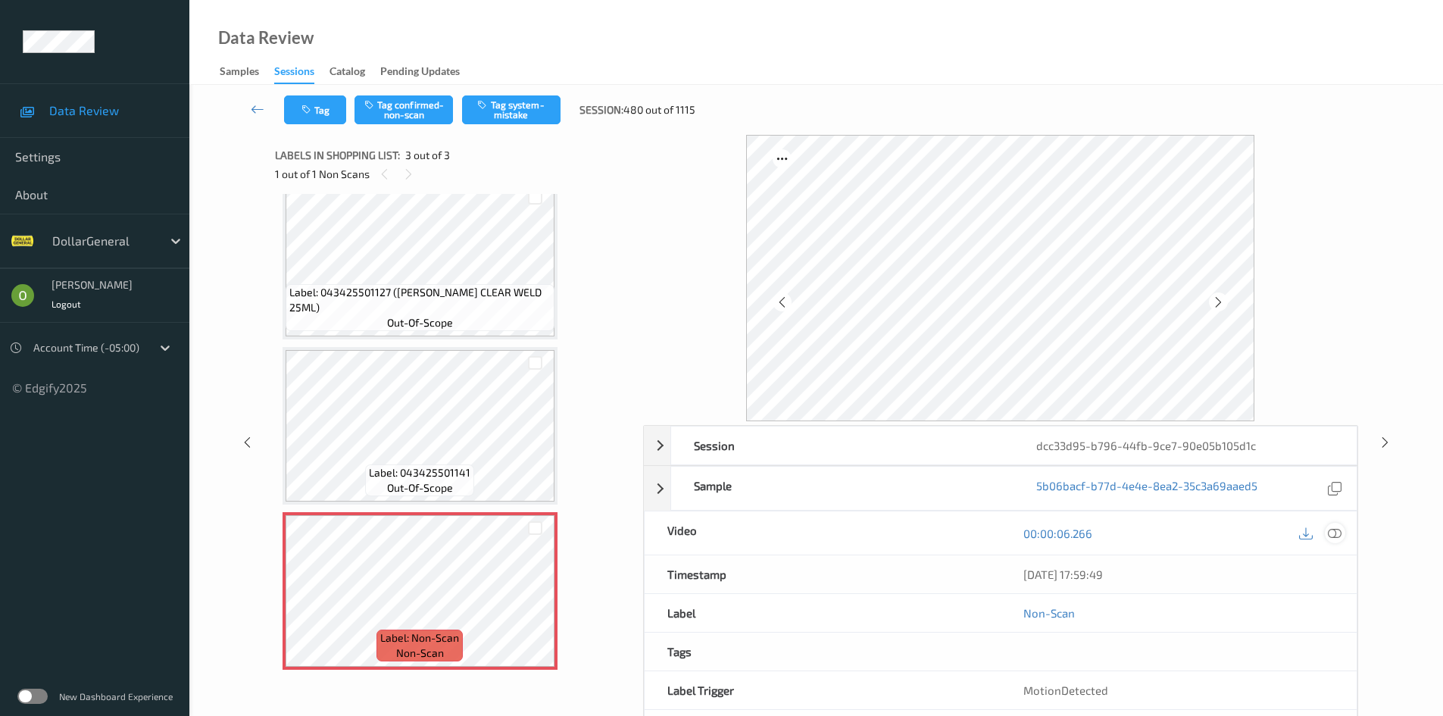
click at [1341, 528] on div at bounding box center [1335, 533] width 20 height 20
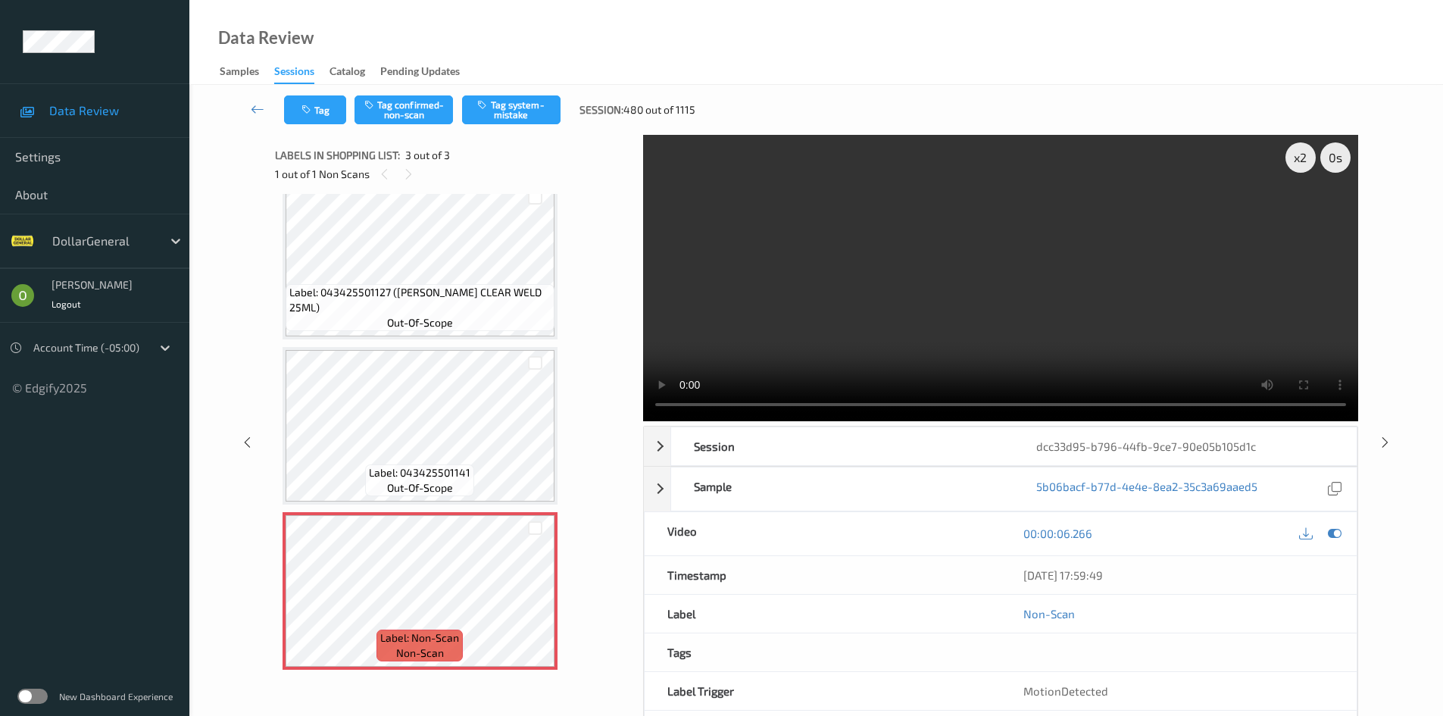
click at [927, 323] on video at bounding box center [1000, 278] width 715 height 286
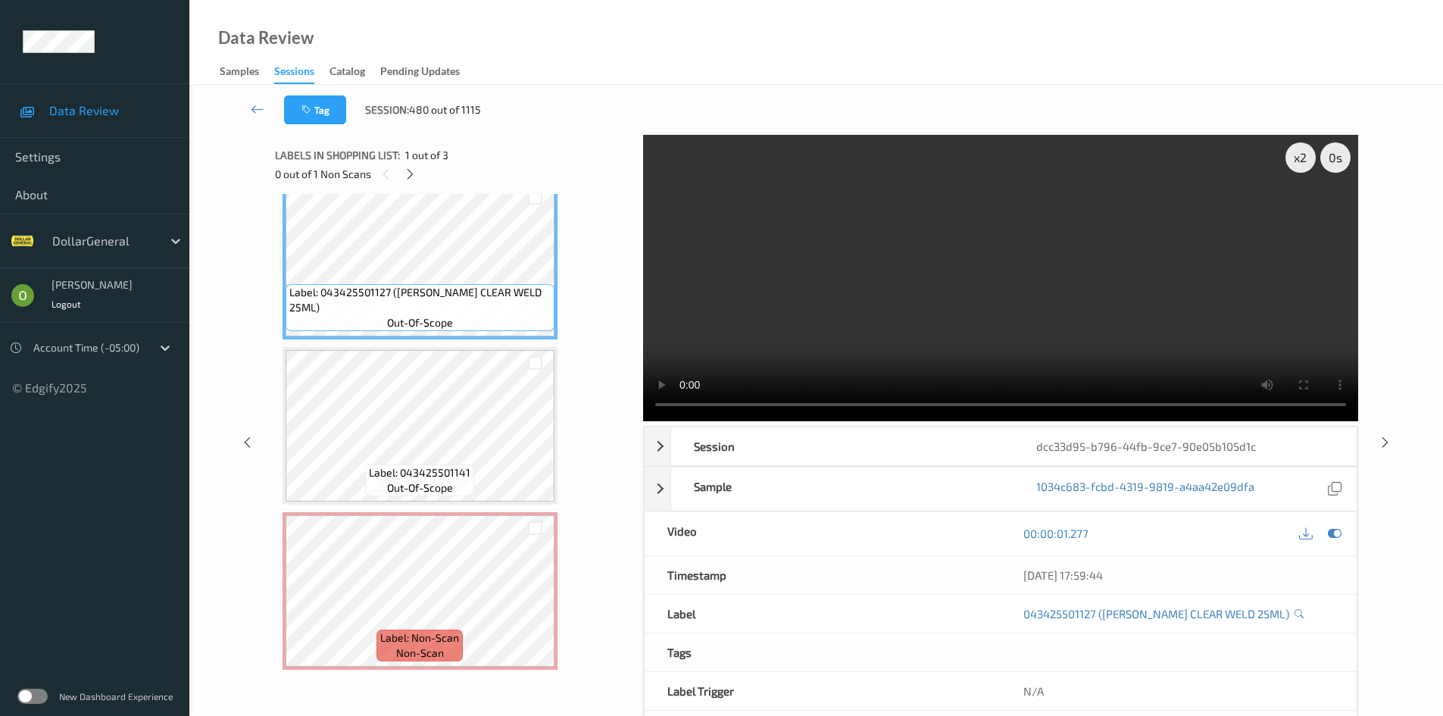
click at [847, 224] on video at bounding box center [1000, 278] width 715 height 286
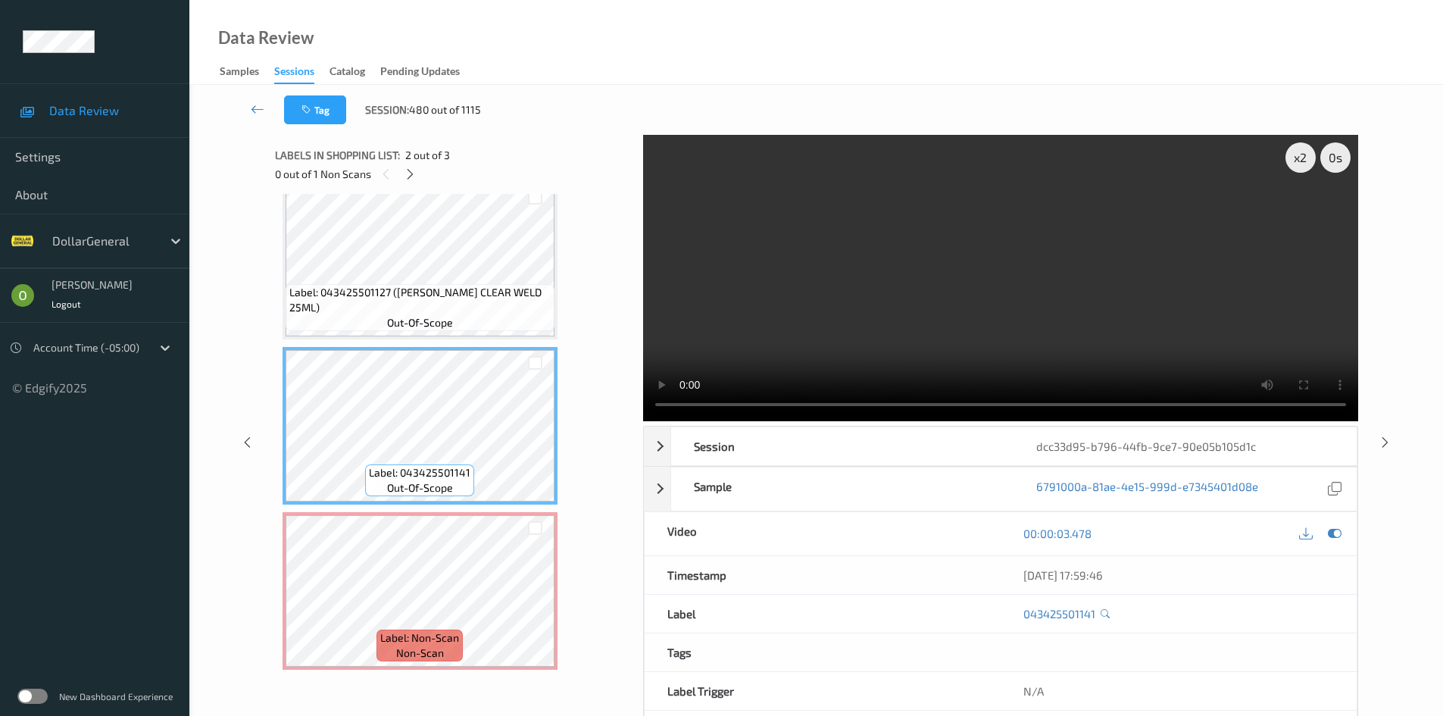
click at [975, 287] on video at bounding box center [1000, 278] width 715 height 286
click at [1034, 289] on video at bounding box center [1000, 278] width 715 height 286
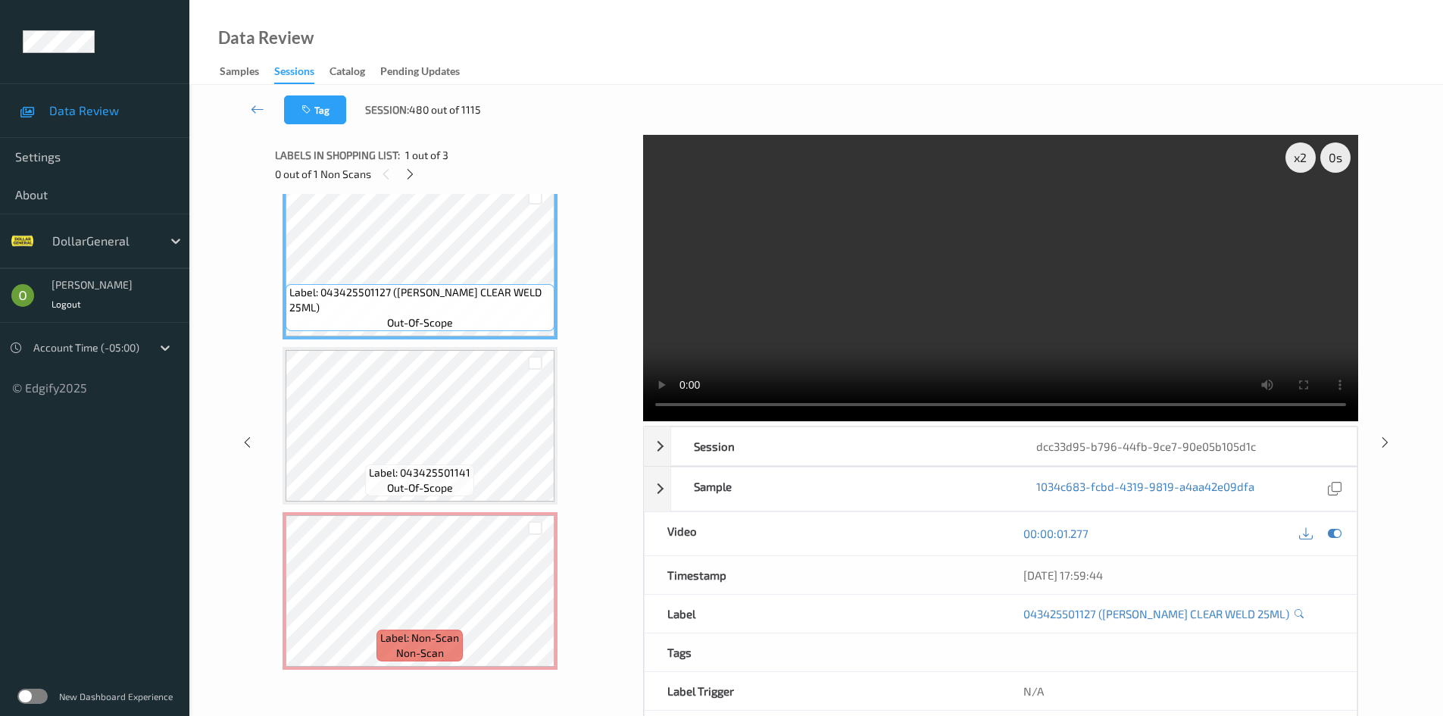
click at [947, 208] on video at bounding box center [1000, 278] width 715 height 286
click at [1047, 176] on video at bounding box center [1000, 278] width 715 height 286
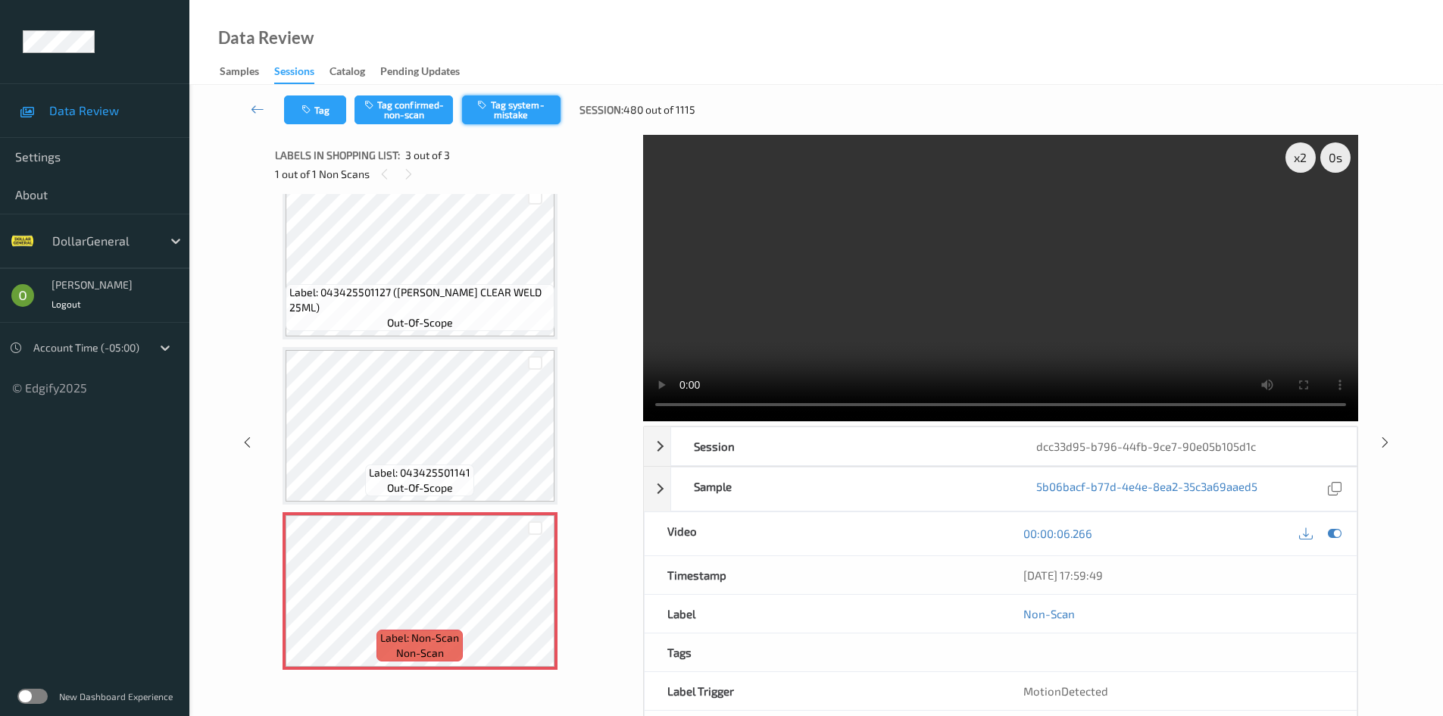
click at [538, 115] on button "Tag system-mistake" at bounding box center [511, 109] width 98 height 29
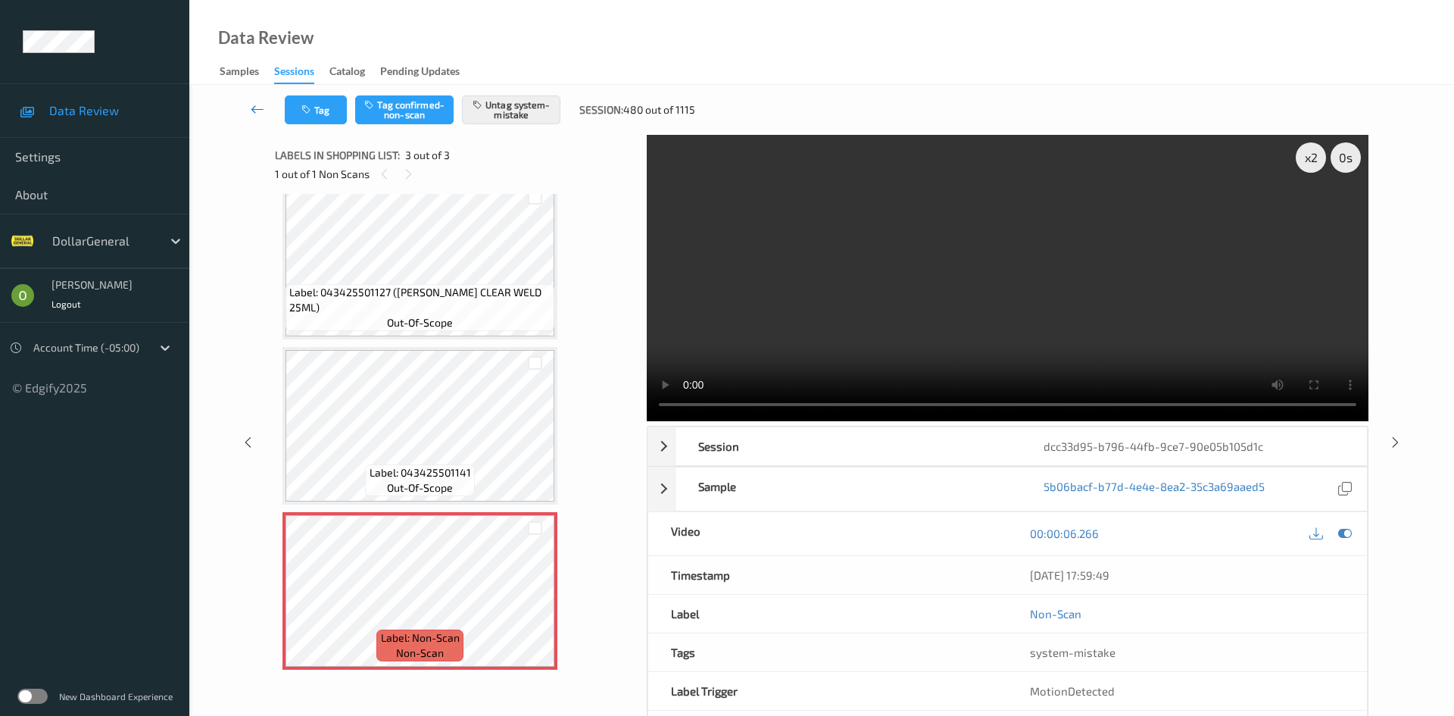
click at [254, 102] on icon at bounding box center [258, 108] width 14 height 15
